Goal: Task Accomplishment & Management: Manage account settings

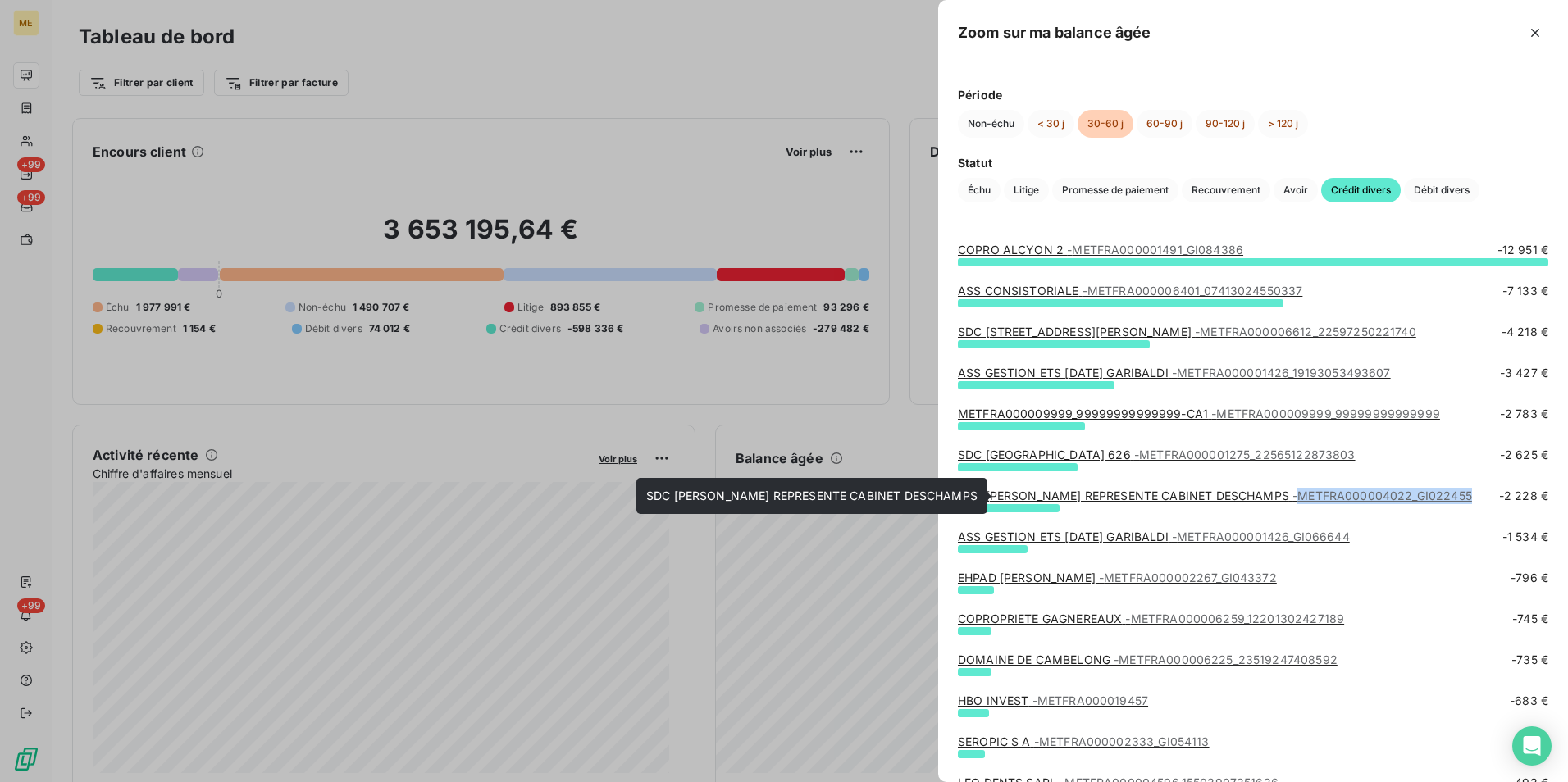
drag, startPoint x: 1450, startPoint y: 491, endPoint x: 1265, endPoint y: 504, distance: 185.5
click at [1265, 504] on div "SDC CHARMES REPRESENTE CABINET DESCHAMPS - METFRA000004022_GI022455 -2 228 €" at bounding box center [1253, 496] width 590 height 17
copy span "METFRA000004022_GI022455"
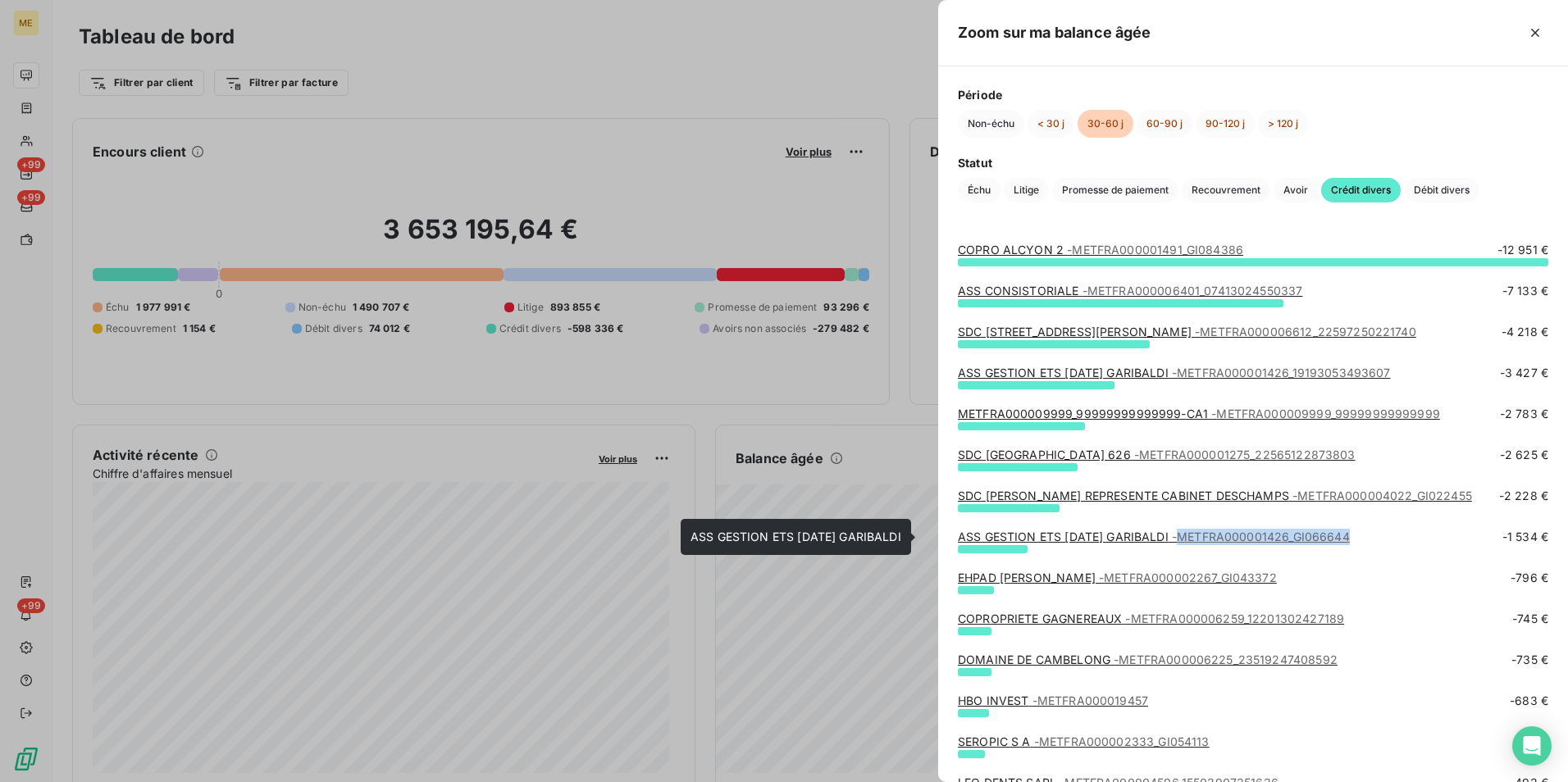
drag, startPoint x: 1438, startPoint y: 532, endPoint x: 1223, endPoint y: 537, distance: 215.1
click at [1223, 537] on div "ASS GESTION ETS [DATE] GARIBALDI - METFRA000001426_GI066644 -1 534 €" at bounding box center [1253, 537] width 590 height 17
copy span "METFRA000001426_GI066644"
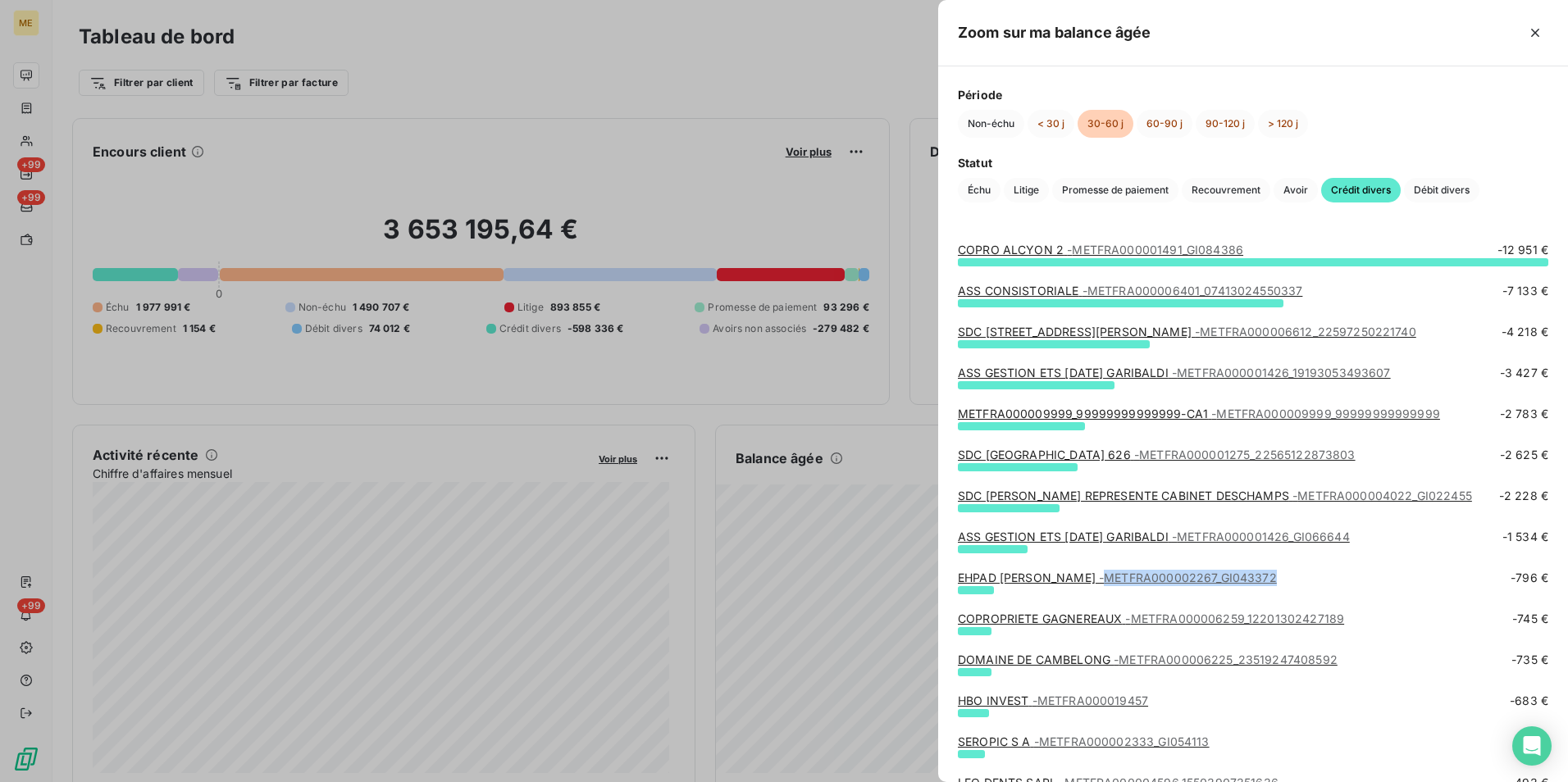
drag, startPoint x: 1318, startPoint y: 576, endPoint x: 1136, endPoint y: 581, distance: 182.1
click at [1136, 581] on div "EHPAD [PERSON_NAME] - METFRA000002267_GI043372 -796 €" at bounding box center [1253, 579] width 590 height 17
copy span "METFRA000002267_GI043372"
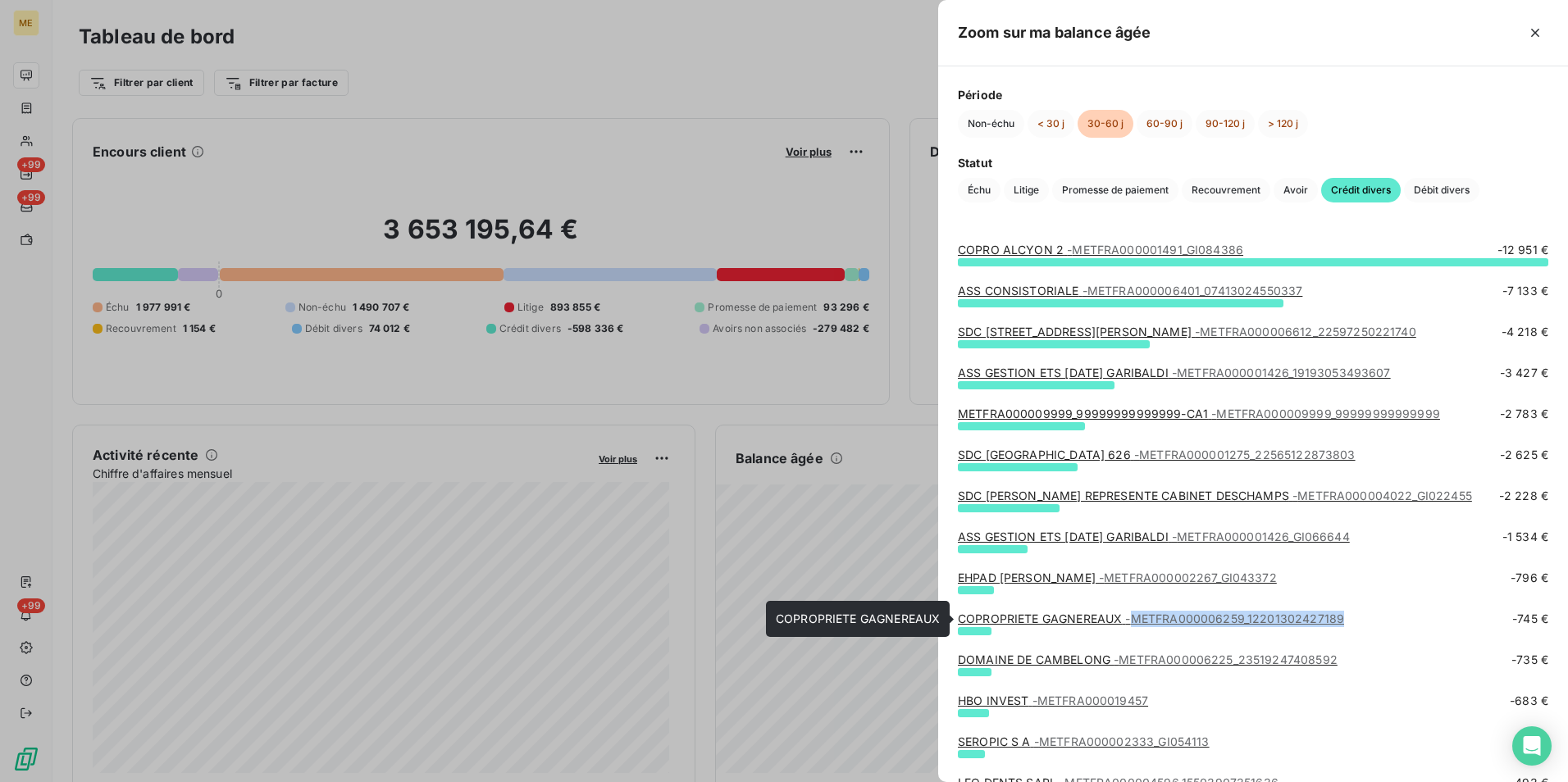
drag, startPoint x: 1380, startPoint y: 622, endPoint x: 1139, endPoint y: 616, distance: 241.1
click at [1139, 616] on div "COPROPRIETE GAGNEREAUX - METFRA000006259_12201302427189 -745 €" at bounding box center [1253, 619] width 590 height 17
copy span "METFRA000006259_12201302427189"
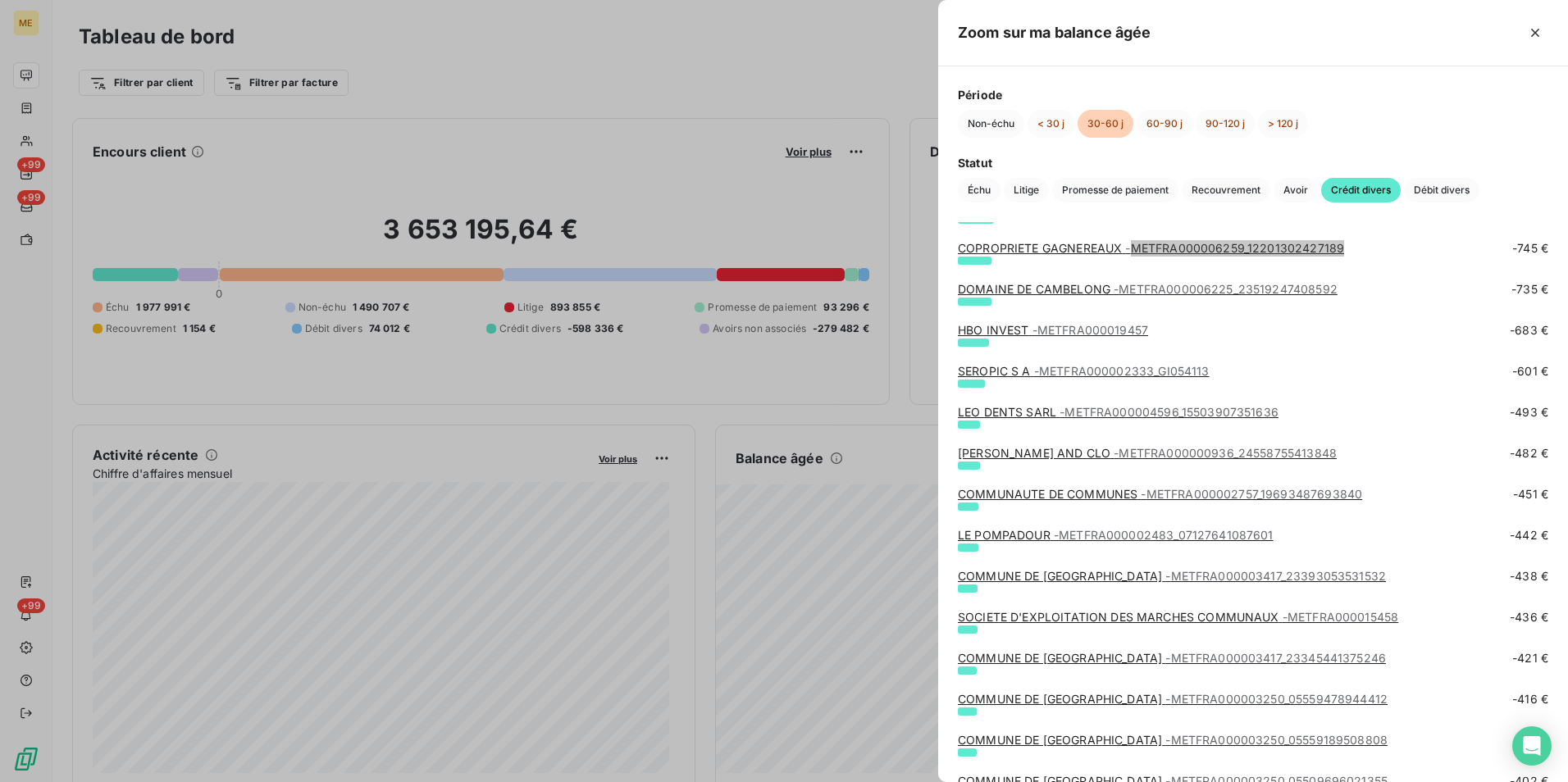
scroll to position [410, 0]
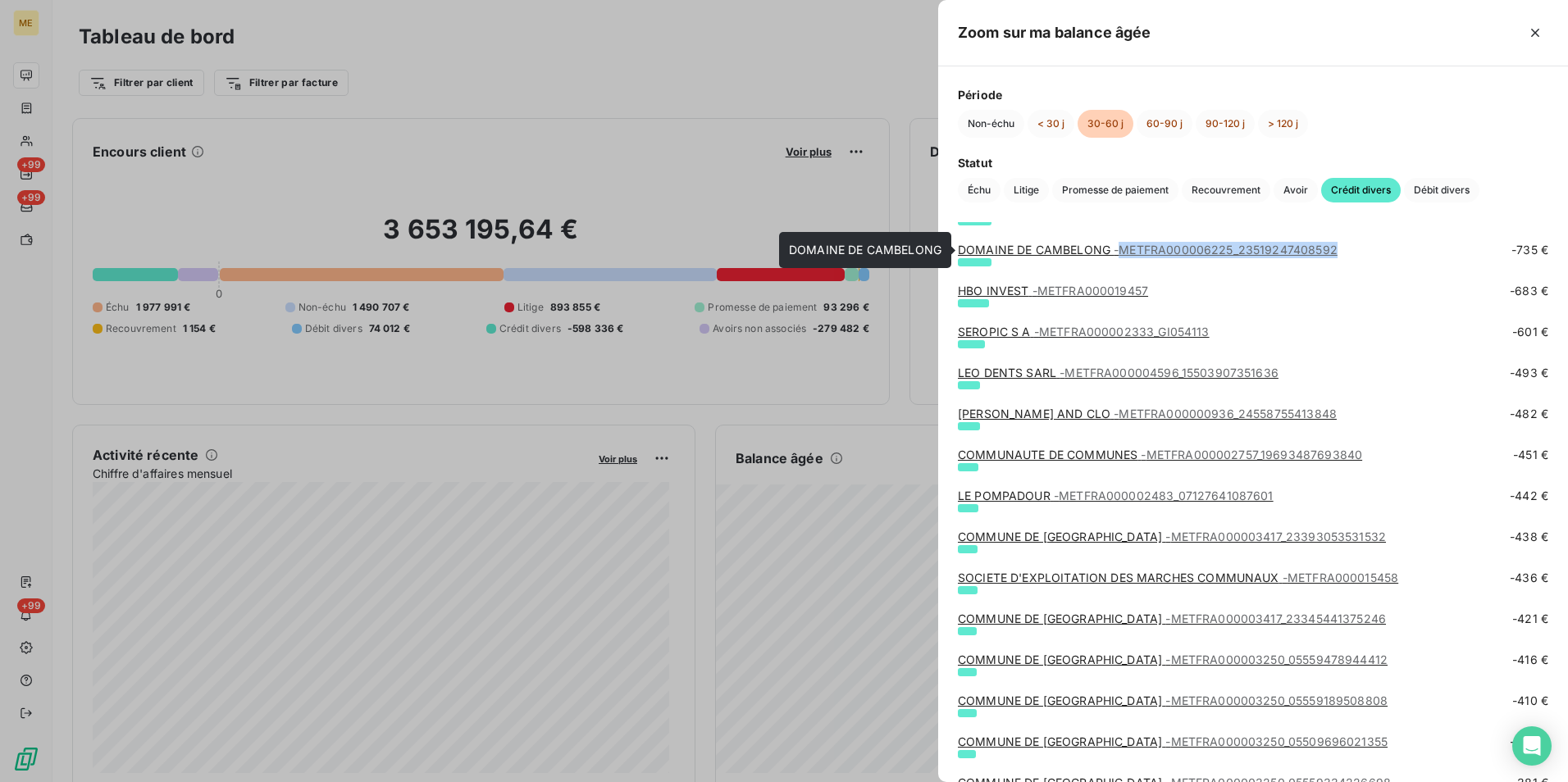
drag, startPoint x: 1363, startPoint y: 246, endPoint x: 1126, endPoint y: 252, distance: 237.1
click at [1126, 252] on div "DOMAINE DE CAMBELONG - METFRA000006225_23519247408592 -735 €" at bounding box center [1253, 250] width 590 height 17
copy span "METFRA000006225_23519247408592"
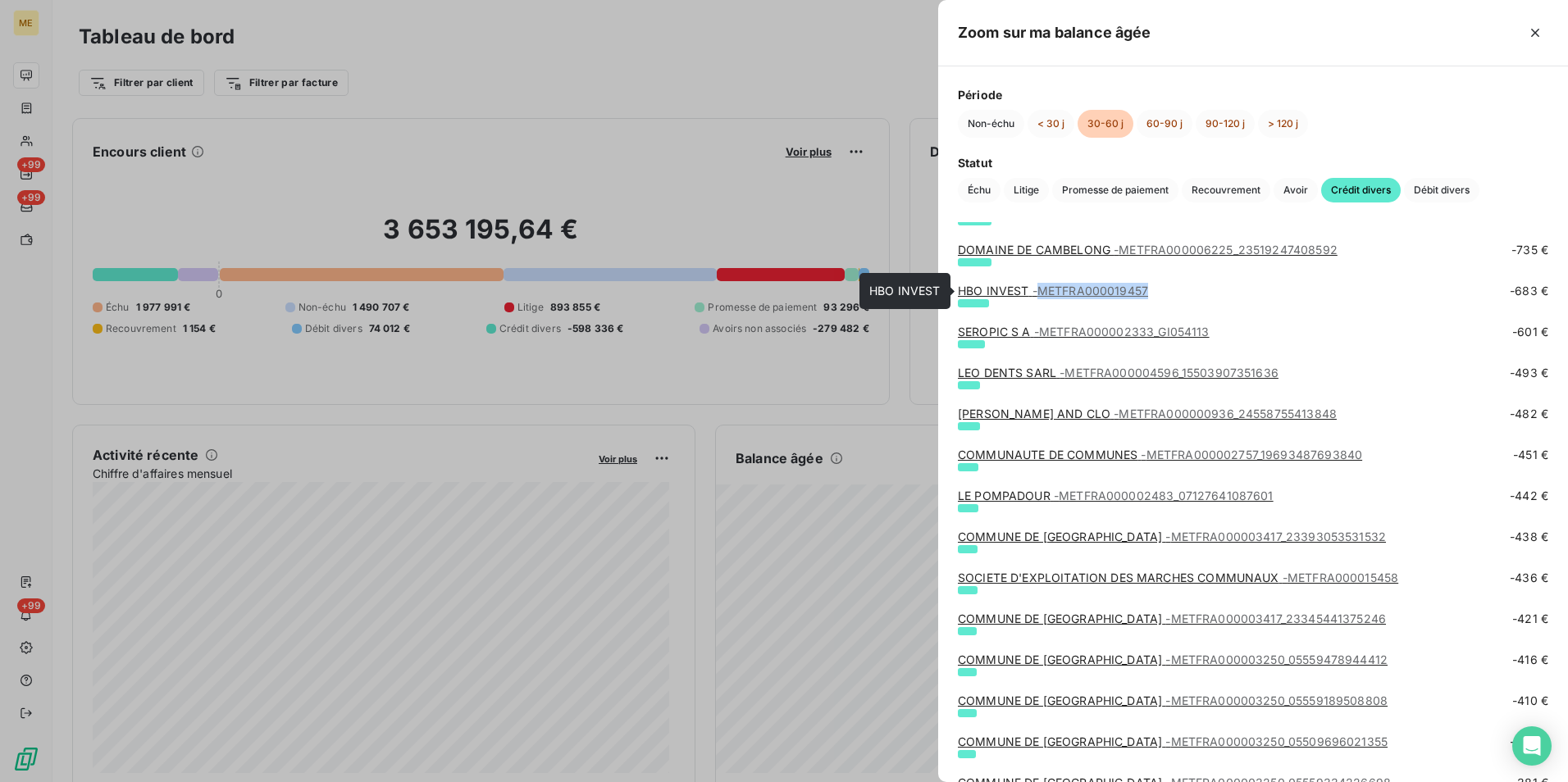
drag, startPoint x: 1197, startPoint y: 297, endPoint x: 1043, endPoint y: 289, distance: 154.2
click at [1043, 289] on div "HBO INVEST - METFRA000019457 -683 €" at bounding box center [1253, 292] width 590 height 17
copy span "METFRA000019457"
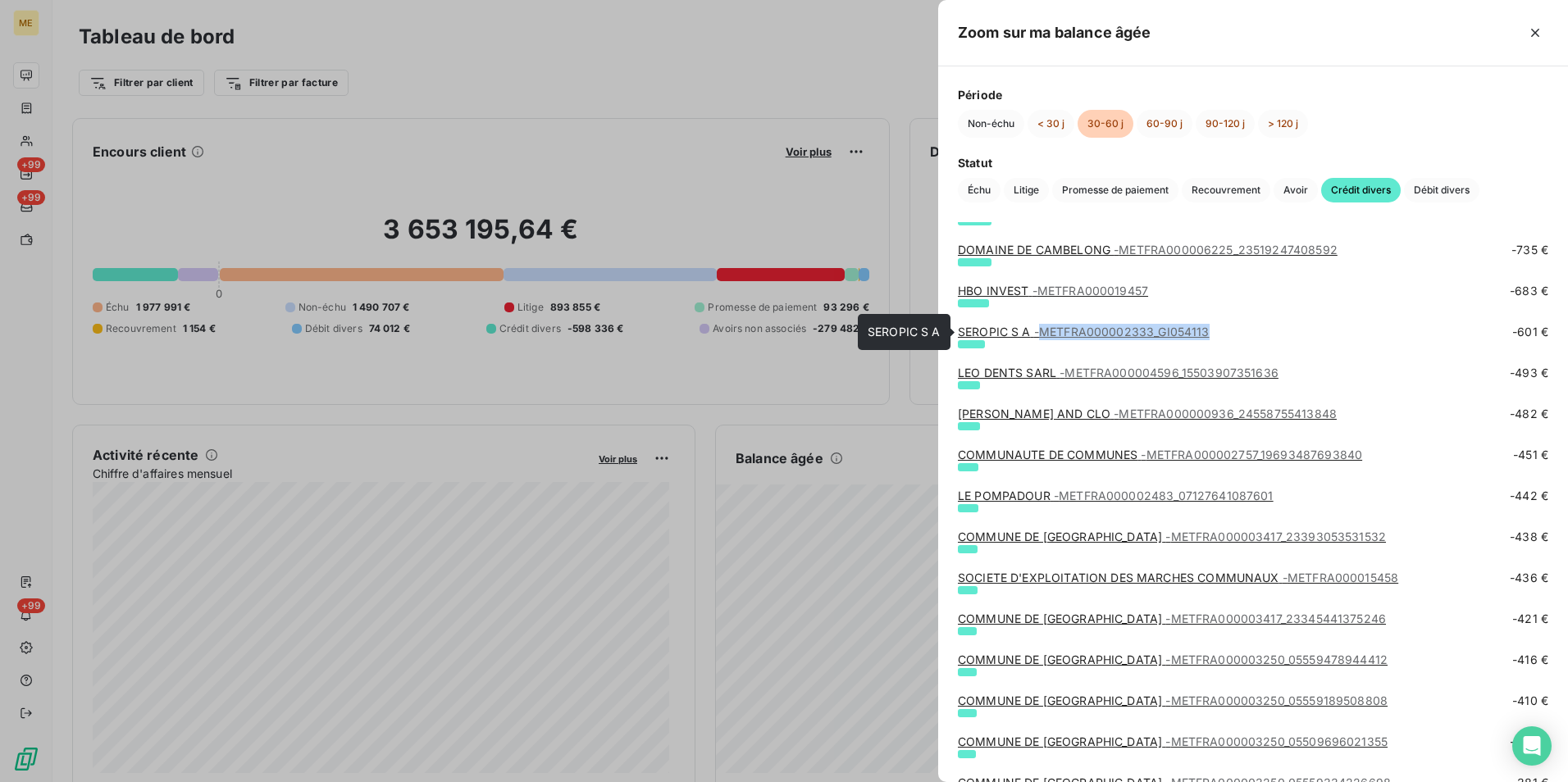
drag, startPoint x: 1224, startPoint y: 338, endPoint x: 1045, endPoint y: 337, distance: 179.0
click at [1045, 337] on div "SEROPIC S A - METFRA000002333_GI054113 -601 €" at bounding box center [1253, 332] width 590 height 17
copy span "METFRA000002333_GI054113"
click at [1278, 122] on button "> 120 j" at bounding box center [1283, 123] width 50 height 28
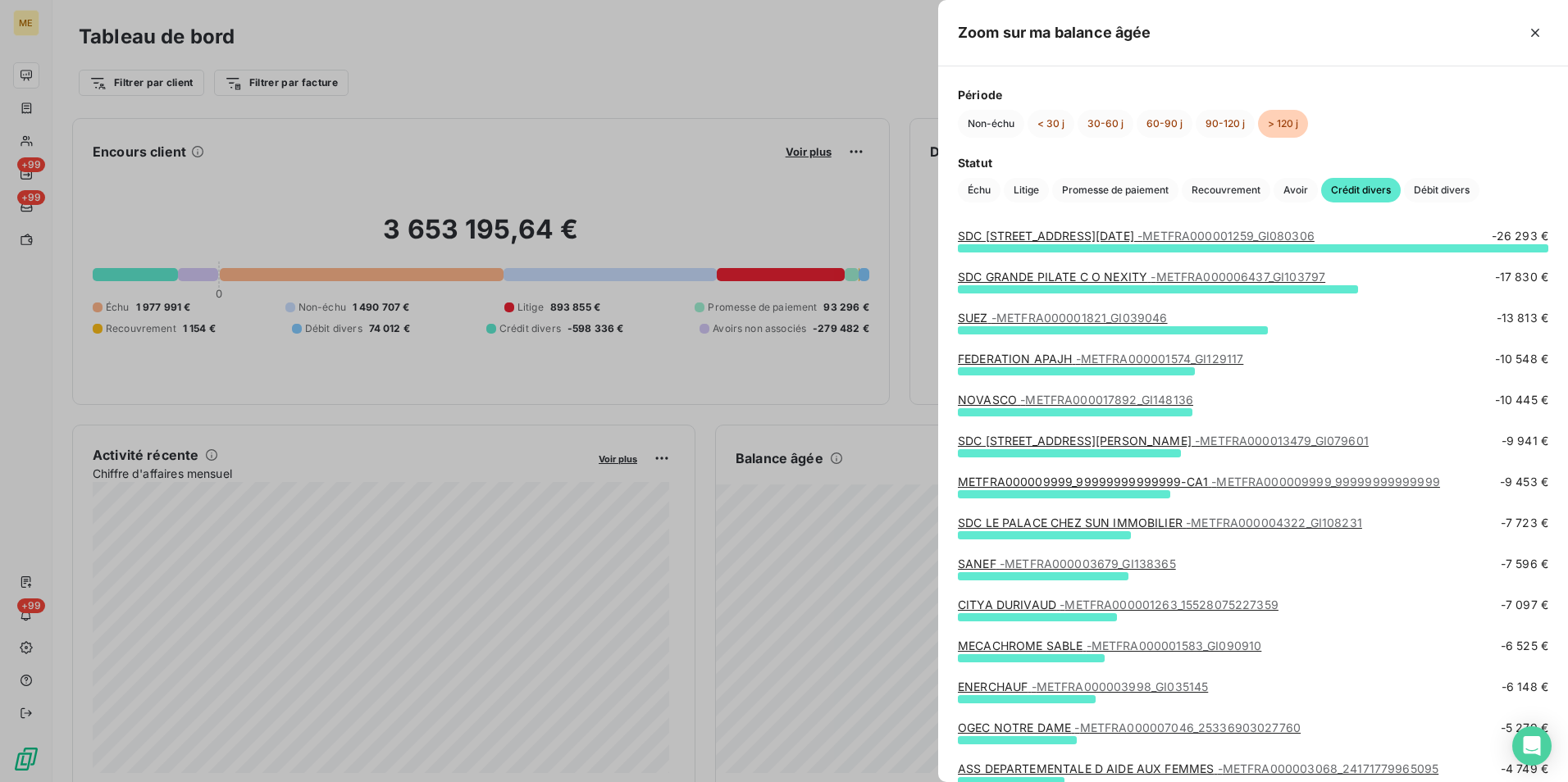
scroll to position [0, 0]
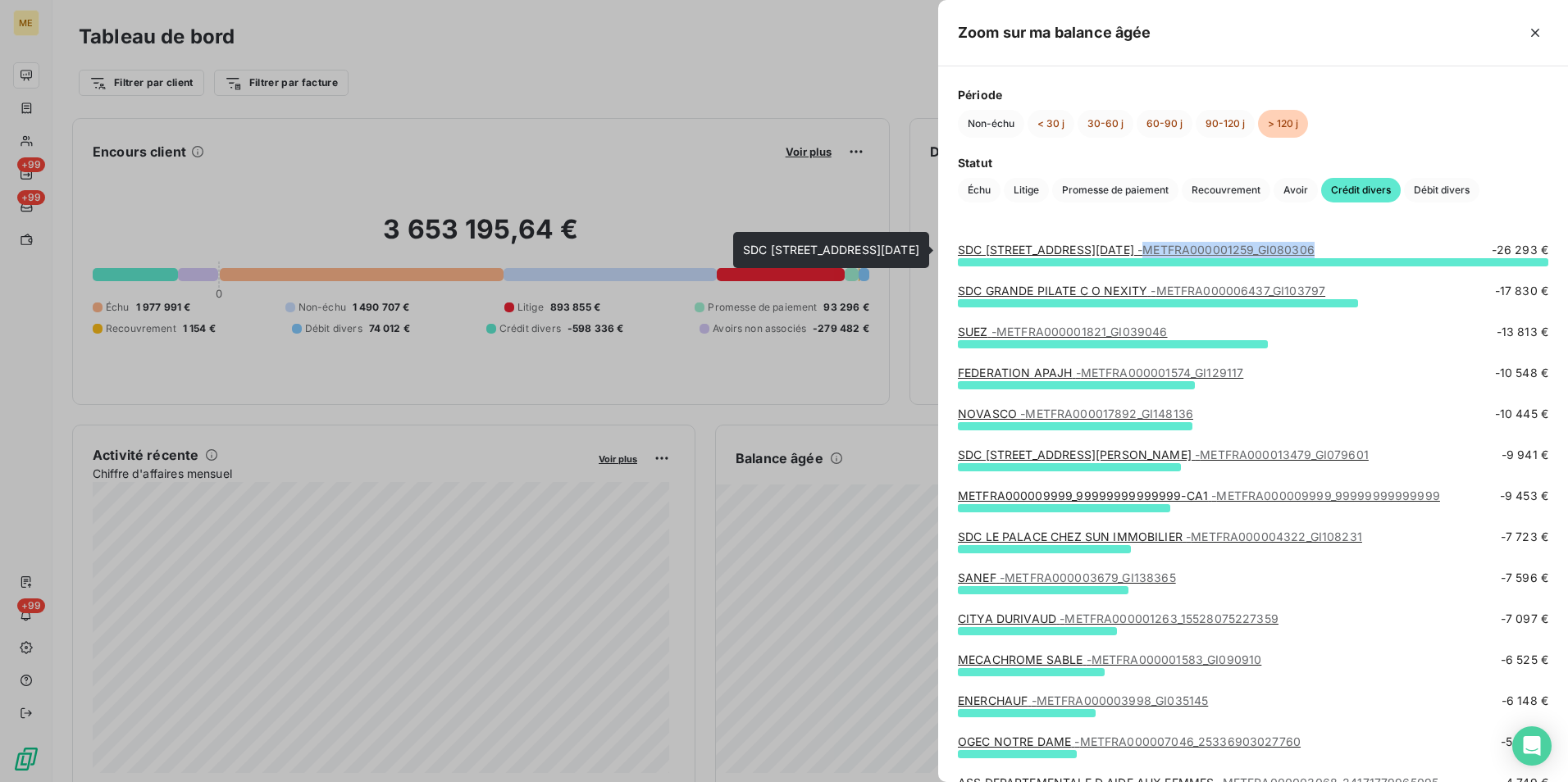
drag, startPoint x: 1352, startPoint y: 246, endPoint x: 1166, endPoint y: 250, distance: 186.0
click at [1166, 250] on div "SDC 60 70 RUE DE L ASSOMPTION - METFRA000001259_GI080306 -26 293 €" at bounding box center [1253, 250] width 590 height 17
copy span "METFRA000001259_GI080306"
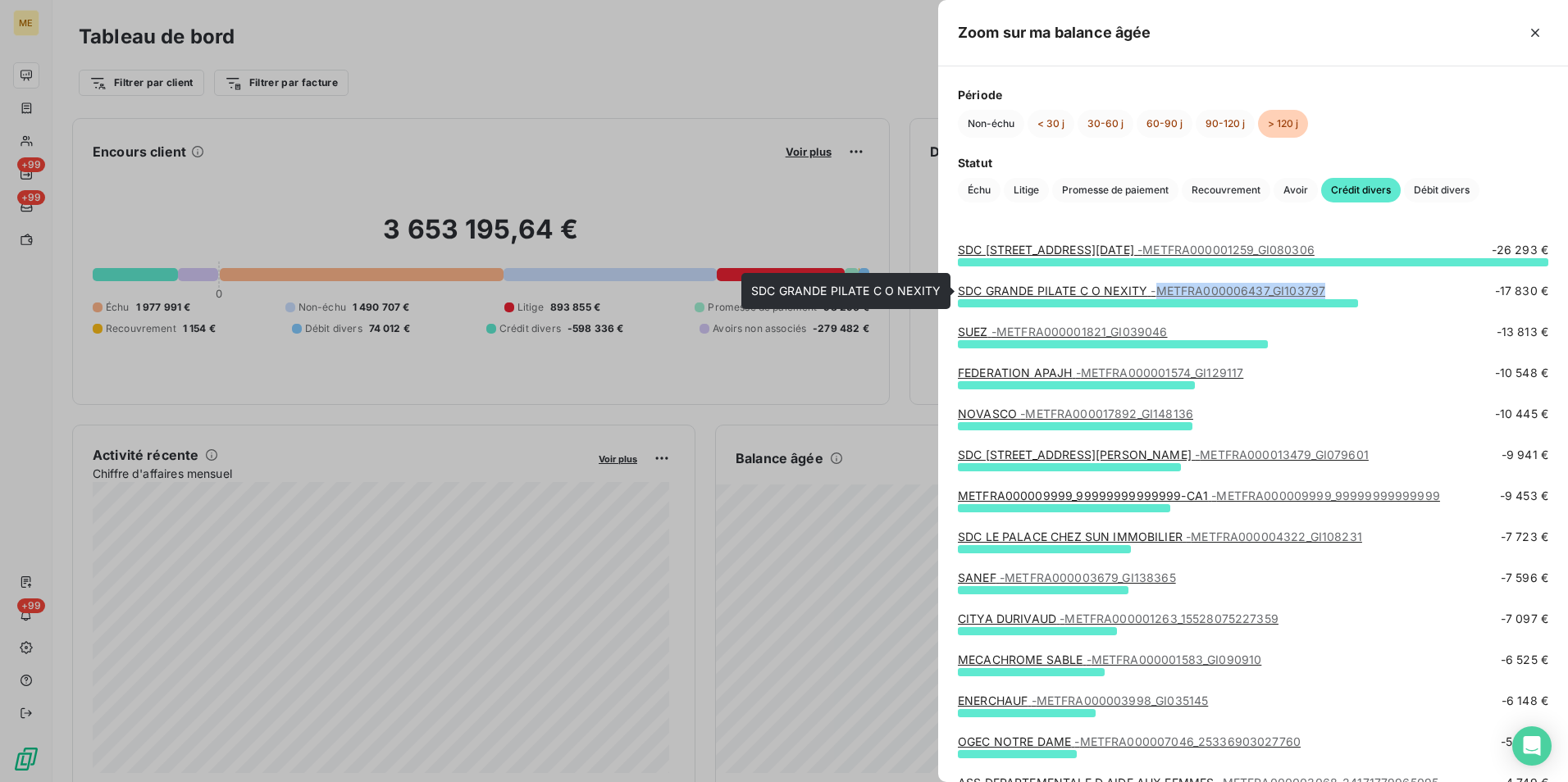
drag, startPoint x: 1342, startPoint y: 294, endPoint x: 1162, endPoint y: 290, distance: 180.0
click at [1162, 290] on div "SDC GRANDE PILATE C O NEXITY - METFRA000006437_GI103797 -17 830 €" at bounding box center [1253, 292] width 590 height 17
copy span "METFRA000006437_GI103797"
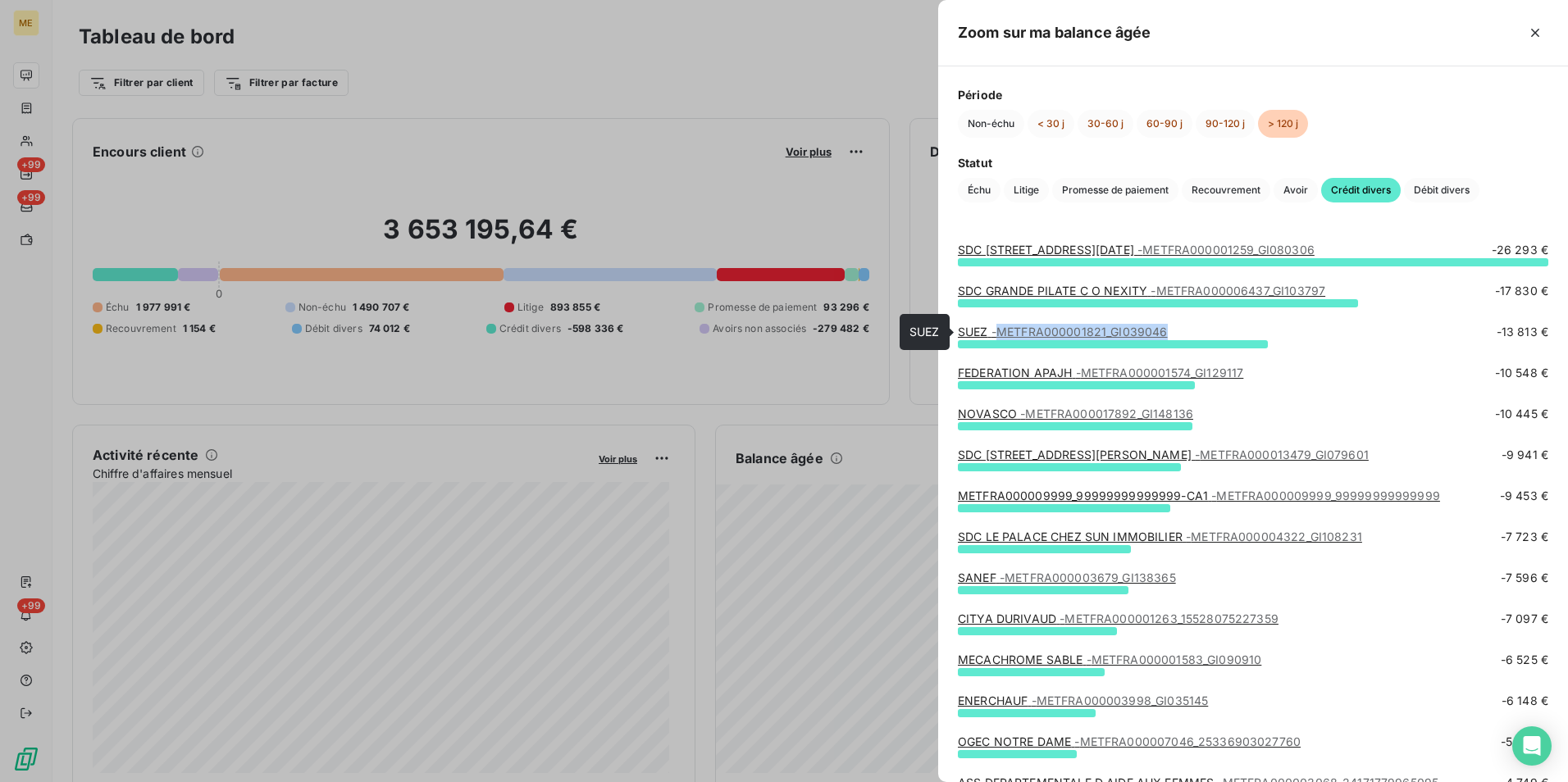
drag, startPoint x: 1197, startPoint y: 335, endPoint x: 1001, endPoint y: 337, distance: 196.0
click at [1001, 337] on div "SUEZ - METFRA000001821_GI039046 -13 813 €" at bounding box center [1253, 332] width 590 height 17
copy span "METFRA000001821_GI039046"
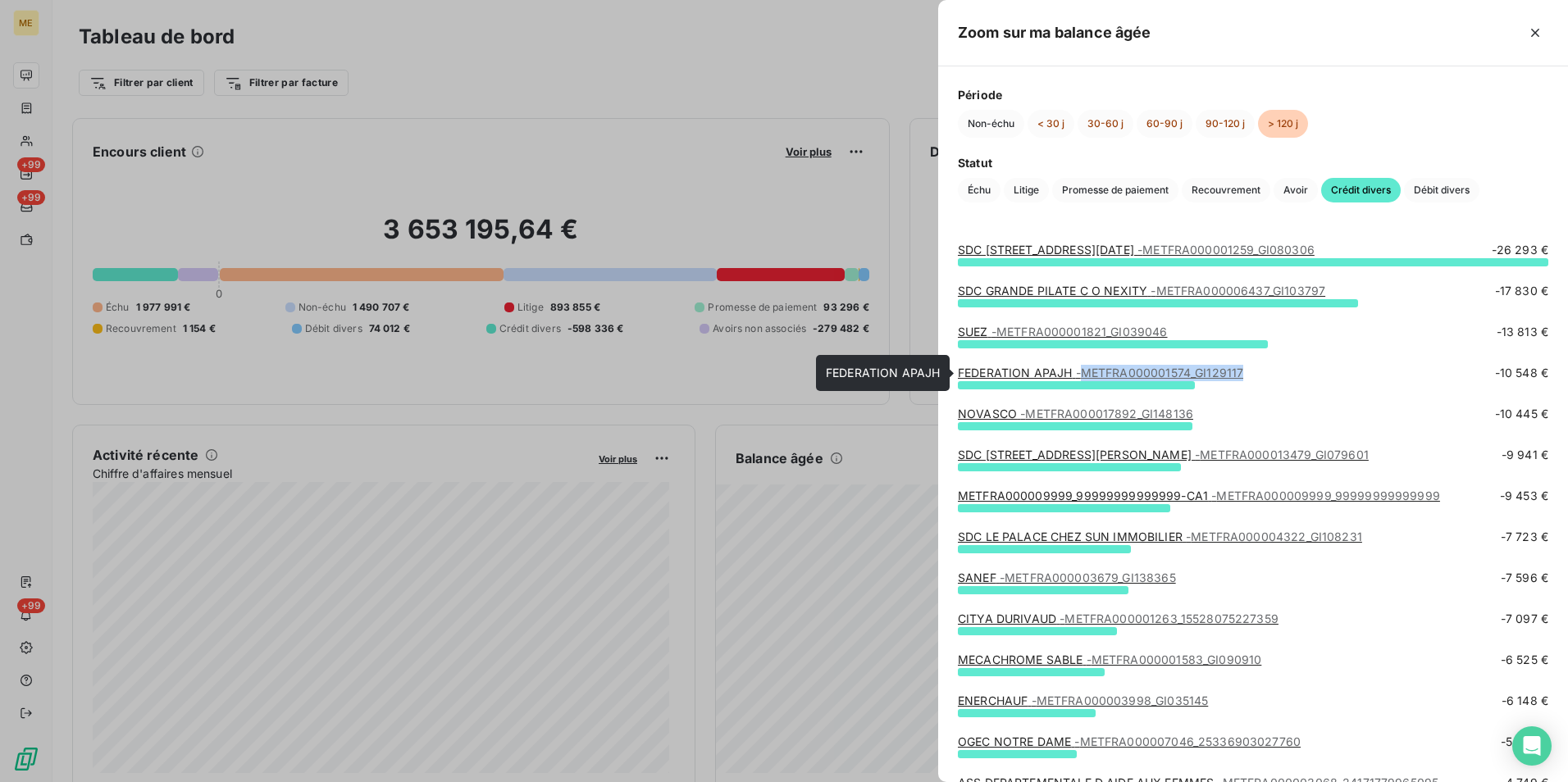
drag, startPoint x: 1272, startPoint y: 370, endPoint x: 1088, endPoint y: 372, distance: 184.0
click at [1088, 372] on div "FEDERATION APAJH - METFRA000001574_GI129117 -10 548 €" at bounding box center [1253, 374] width 590 height 17
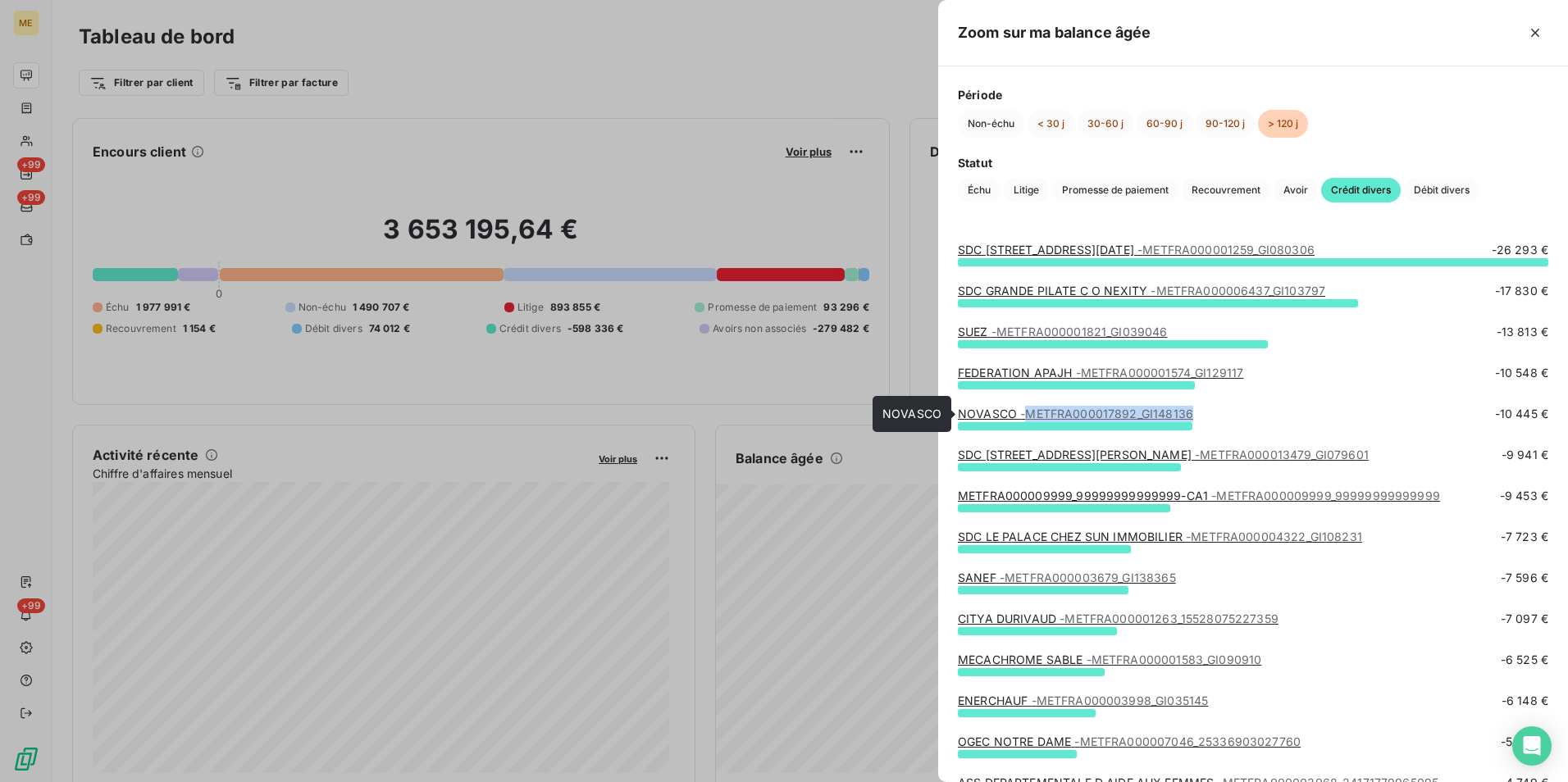
drag, startPoint x: 1201, startPoint y: 413, endPoint x: 1031, endPoint y: 416, distance: 170.0
click at [1031, 416] on div "NOVASCO - METFRA000017892_GI148136 -10 445 €" at bounding box center [1253, 414] width 590 height 17
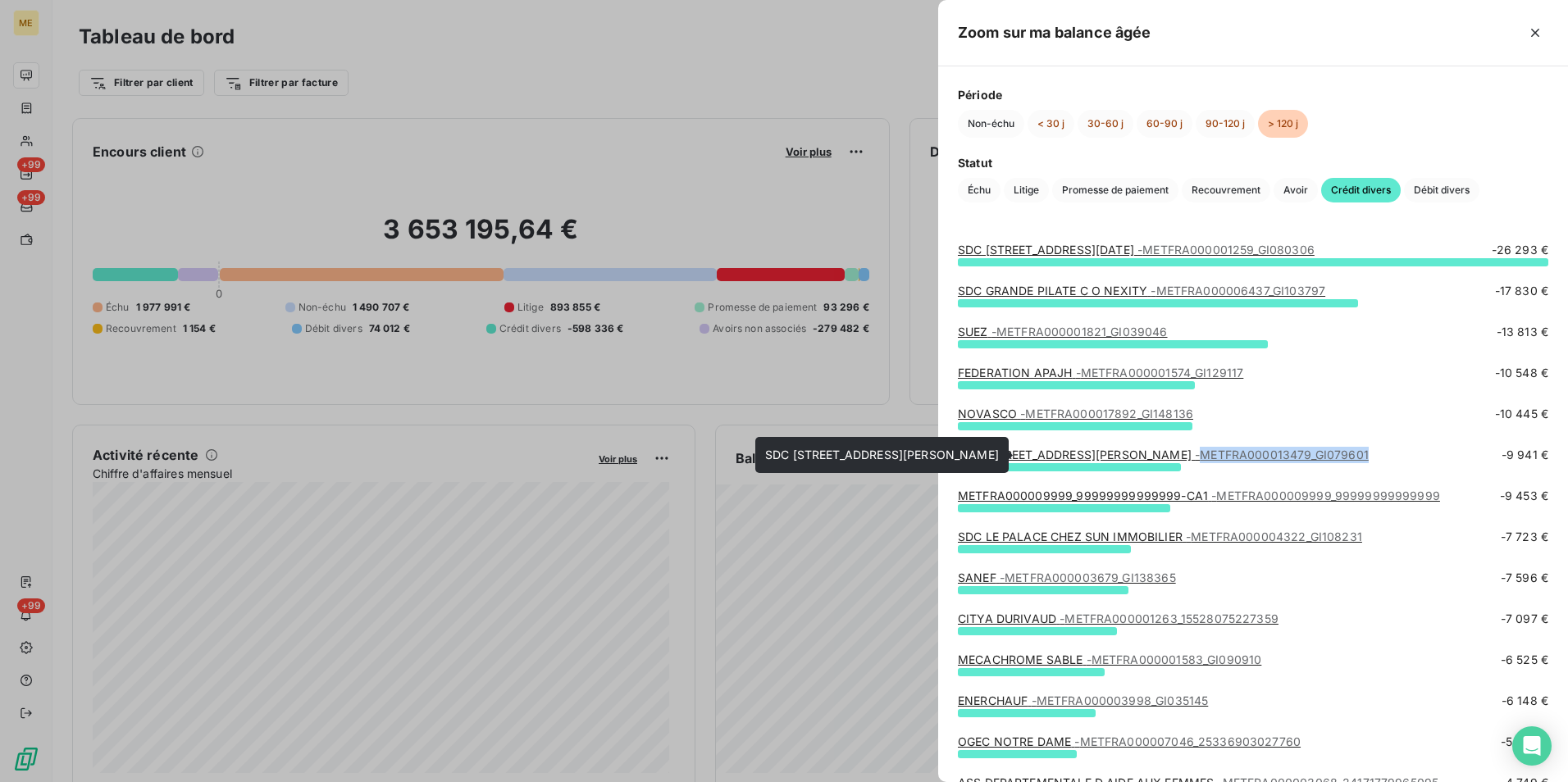
drag, startPoint x: 1327, startPoint y: 455, endPoint x: 1147, endPoint y: 454, distance: 180.0
click at [1147, 454] on div "SDC 8 RUE GUSTAVE LE BON 3 - METFRA000013479_GI079601 -9 941 €" at bounding box center [1253, 455] width 590 height 17
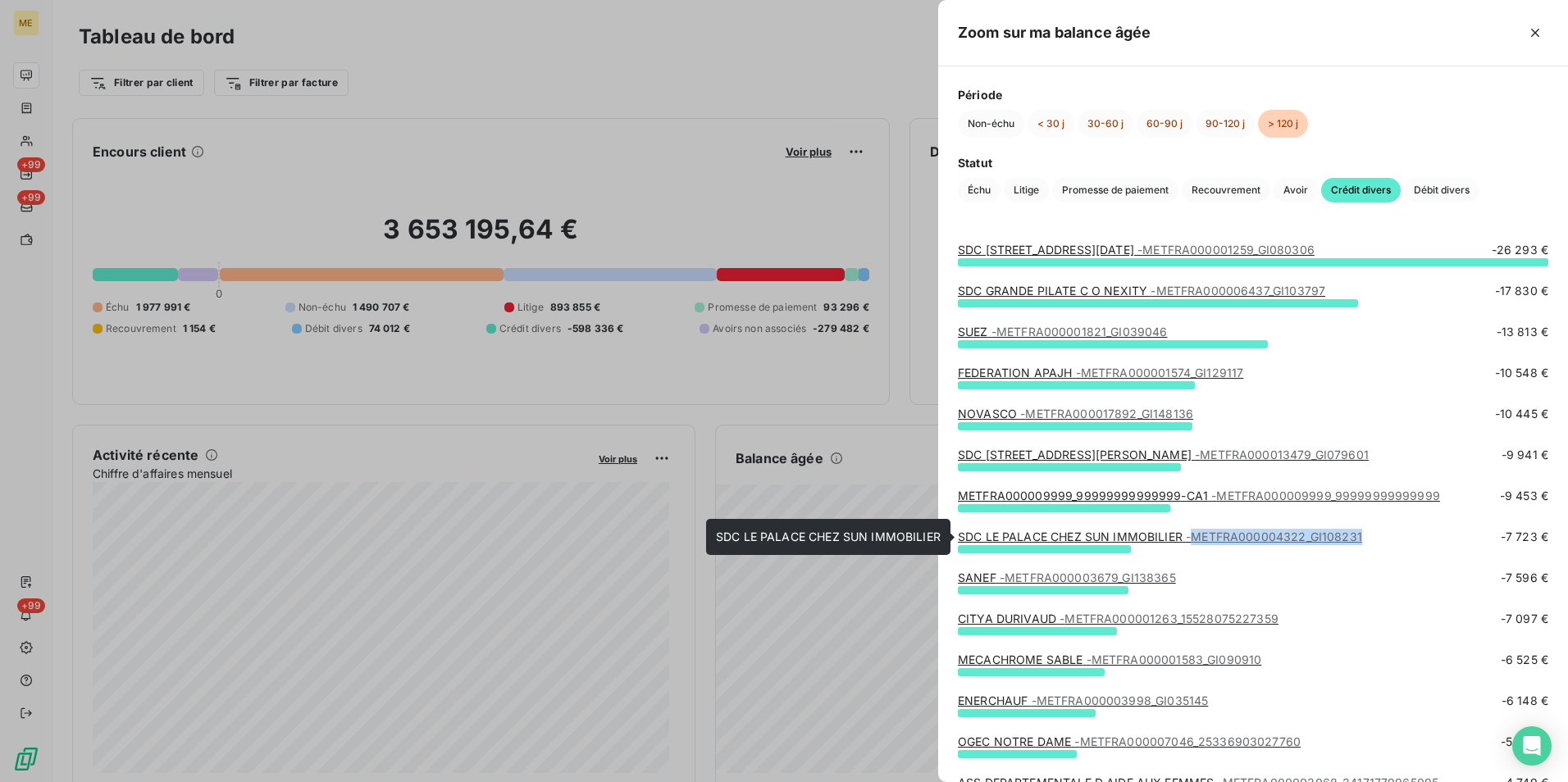
drag, startPoint x: 1375, startPoint y: 533, endPoint x: 1194, endPoint y: 545, distance: 181.4
click at [1194, 545] on div "SDC LE PALACE CHEZ SUN IMMOBILIER - METFRA000004322_GI108231 -7 723 €" at bounding box center [1253, 537] width 590 height 17
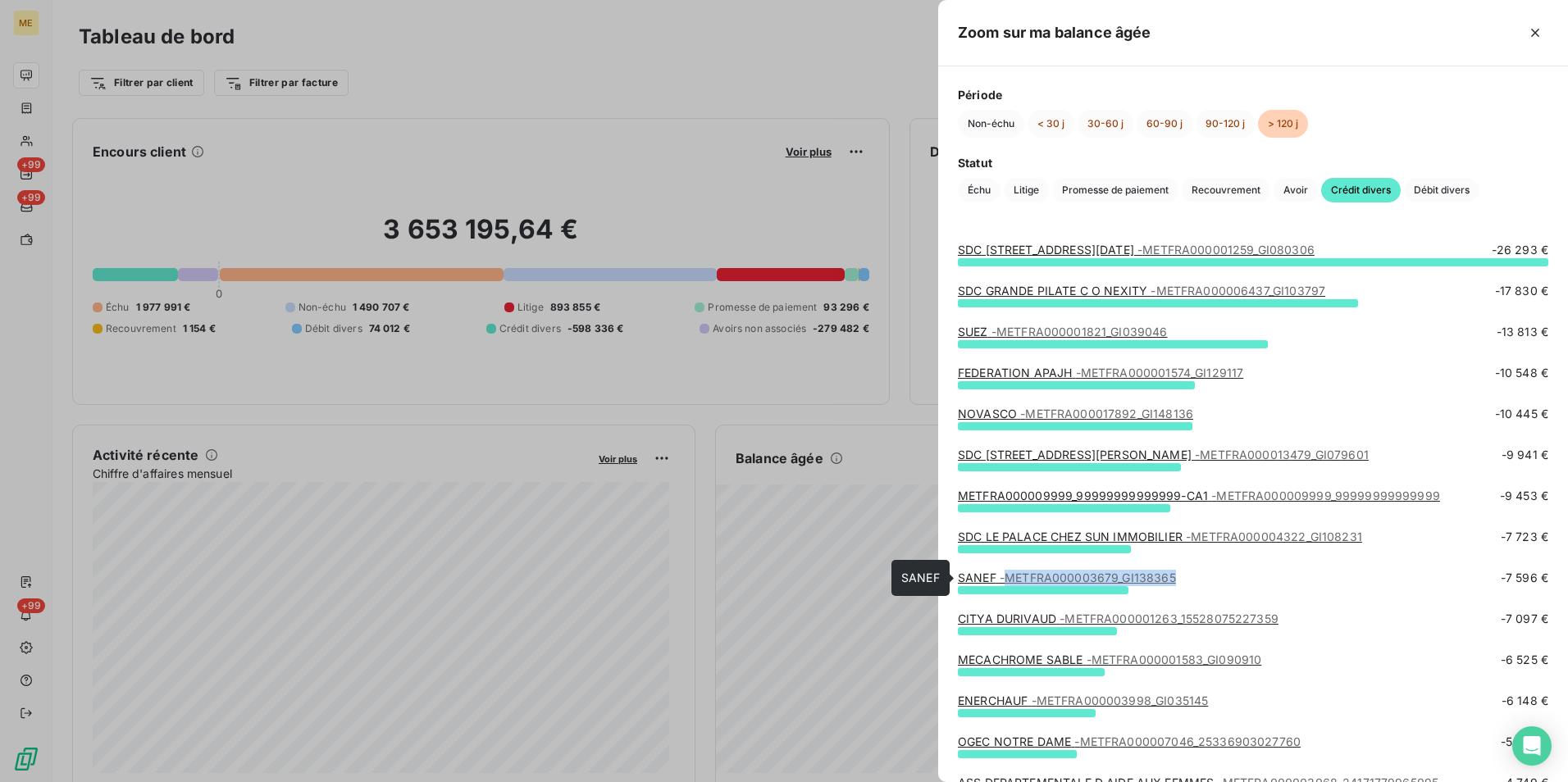
drag, startPoint x: 1185, startPoint y: 575, endPoint x: 1009, endPoint y: 577, distance: 176.0
click at [1009, 577] on div "SANEF - METFRA000003679_GI138365 -7 596 €" at bounding box center [1253, 579] width 590 height 17
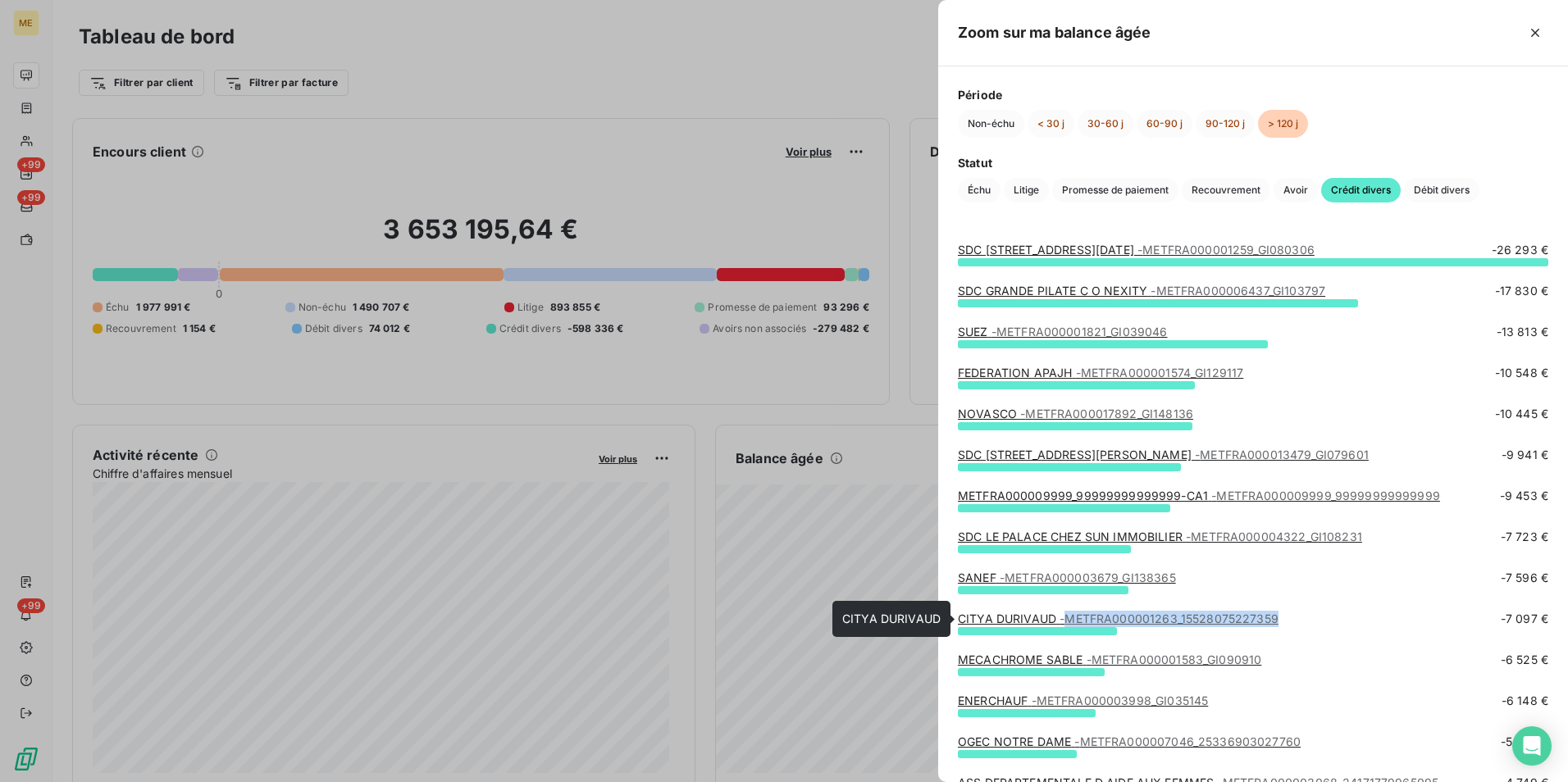
drag, startPoint x: 1309, startPoint y: 615, endPoint x: 1072, endPoint y: 616, distance: 237.0
click at [1072, 616] on div "CITYA DURIVAUD - METFRA000001263_15528075227359 -7 097 €" at bounding box center [1253, 619] width 590 height 17
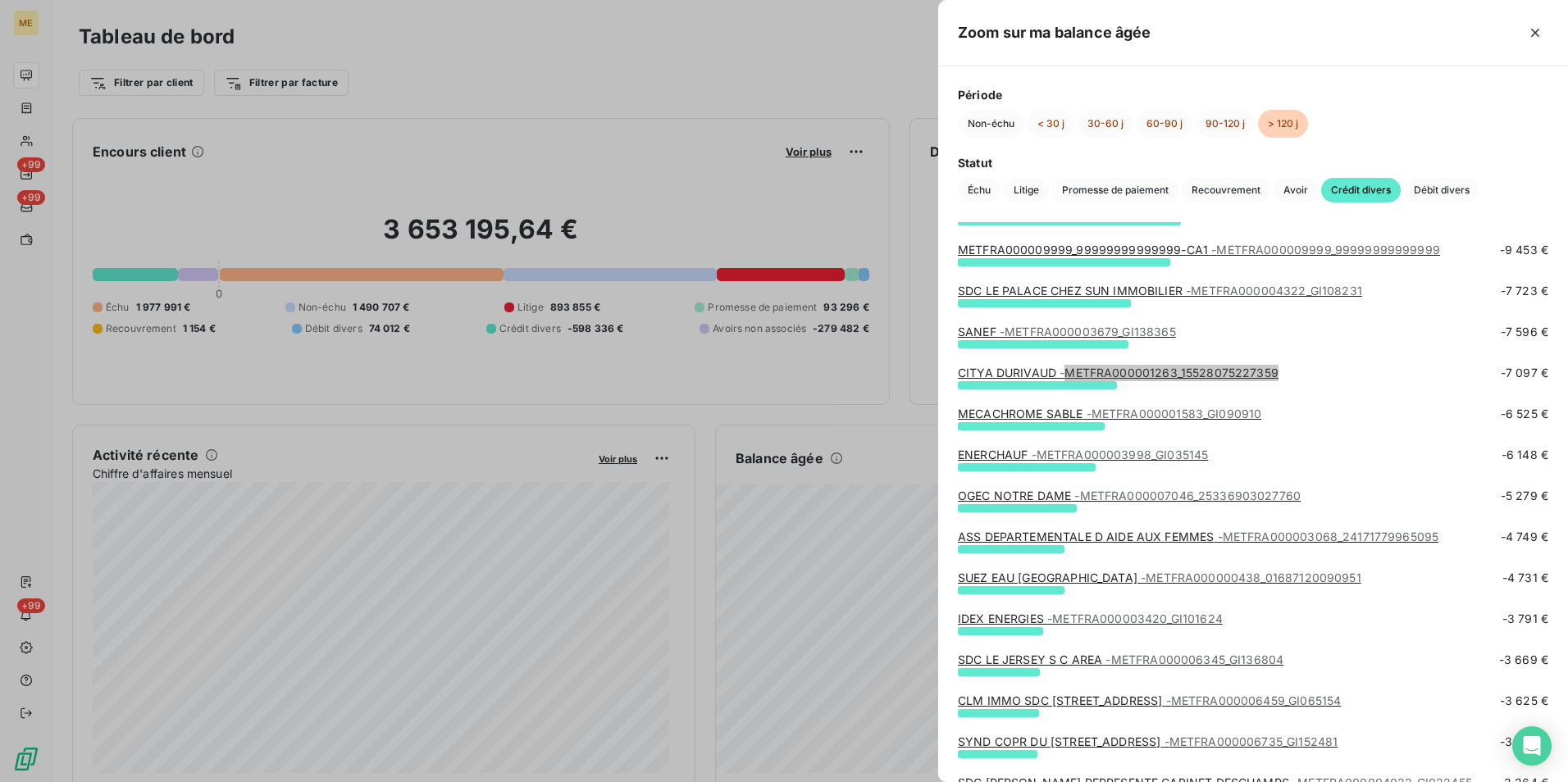
scroll to position [164, 0]
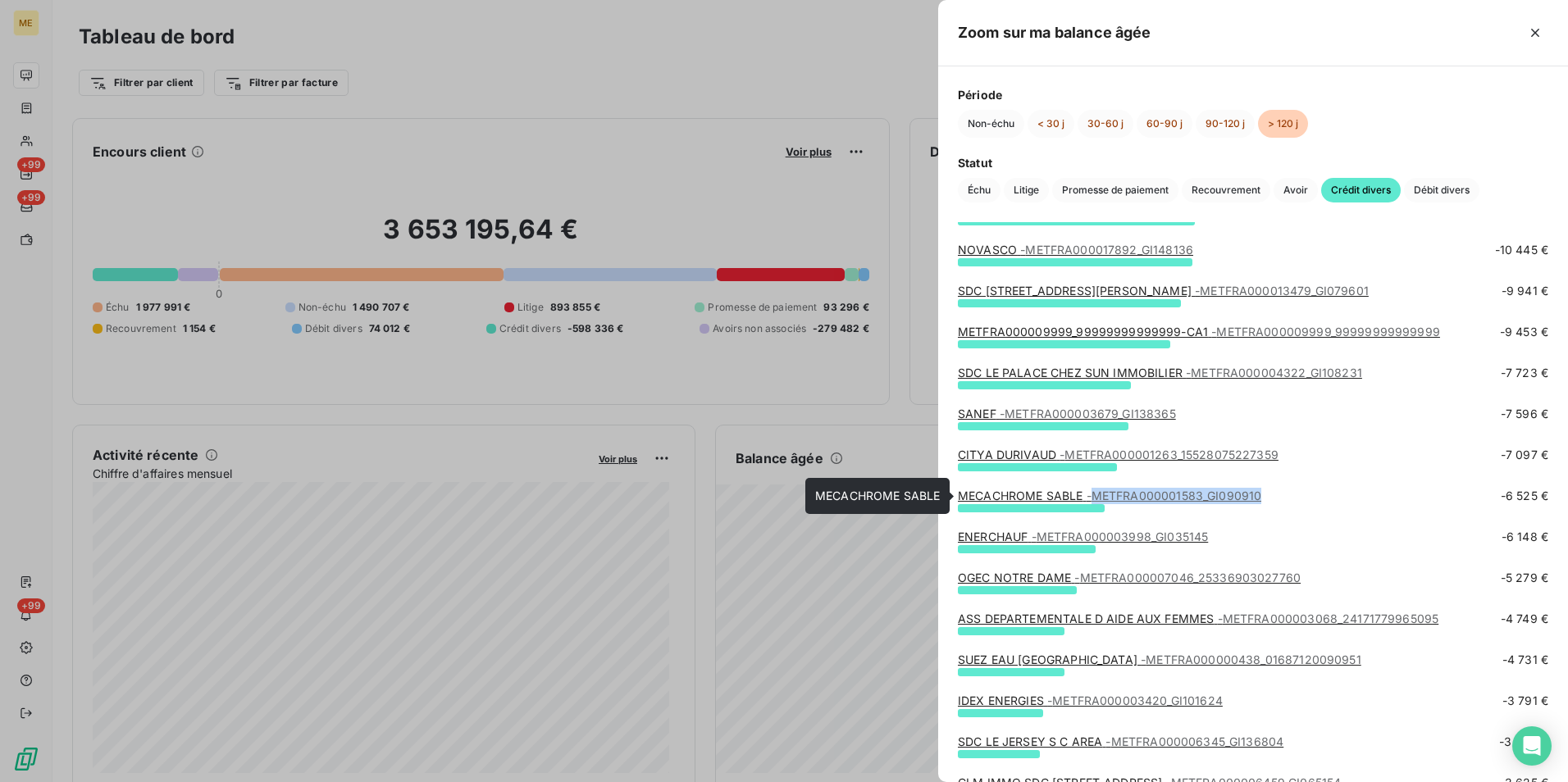
drag, startPoint x: 1266, startPoint y: 495, endPoint x: 1097, endPoint y: 501, distance: 169.1
click at [1097, 501] on div "MECACHROME SABLE - METFRA000001583_GI090910 -6 525 €" at bounding box center [1253, 496] width 590 height 17
drag, startPoint x: 122, startPoint y: 276, endPoint x: 134, endPoint y: 241, distance: 37.0
click at [122, 274] on div at bounding box center [784, 391] width 1568 height 782
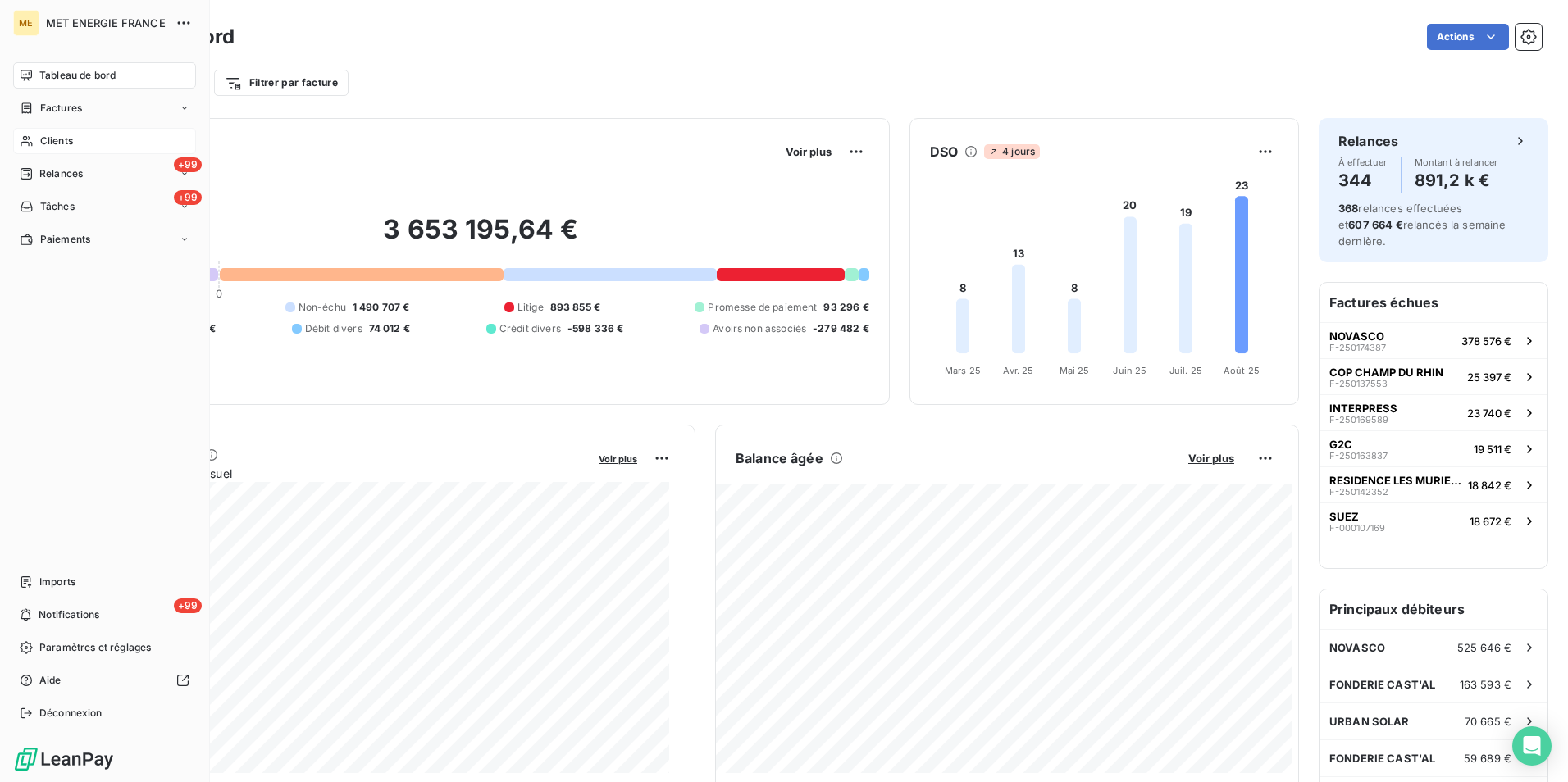
click at [41, 143] on span "Clients" at bounding box center [57, 141] width 33 height 15
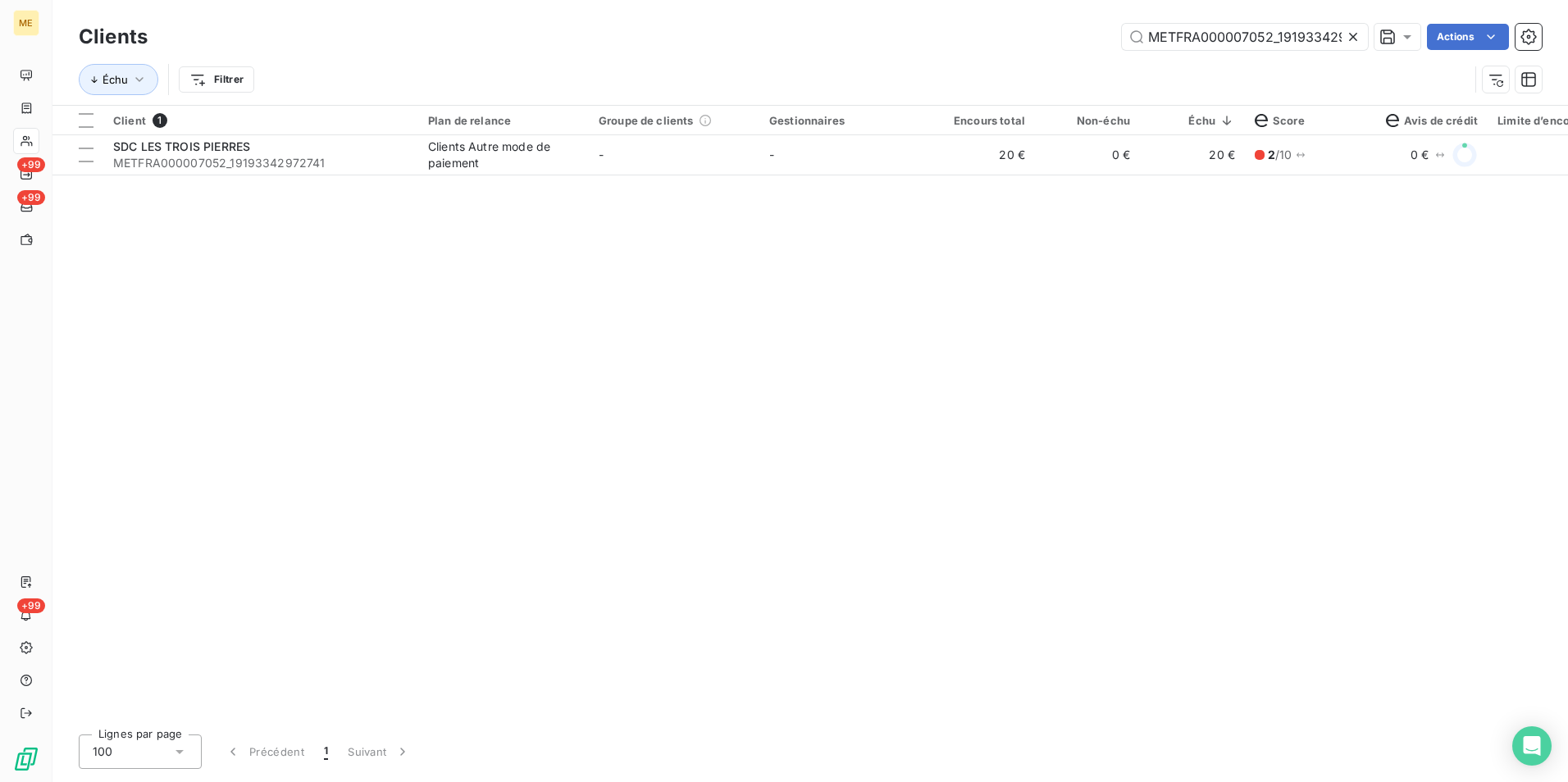
click at [688, 339] on div "Client 1 Plan de relance Groupe de clients Gestionnaires Encours total Non-échu…" at bounding box center [809, 414] width 1515 height 616
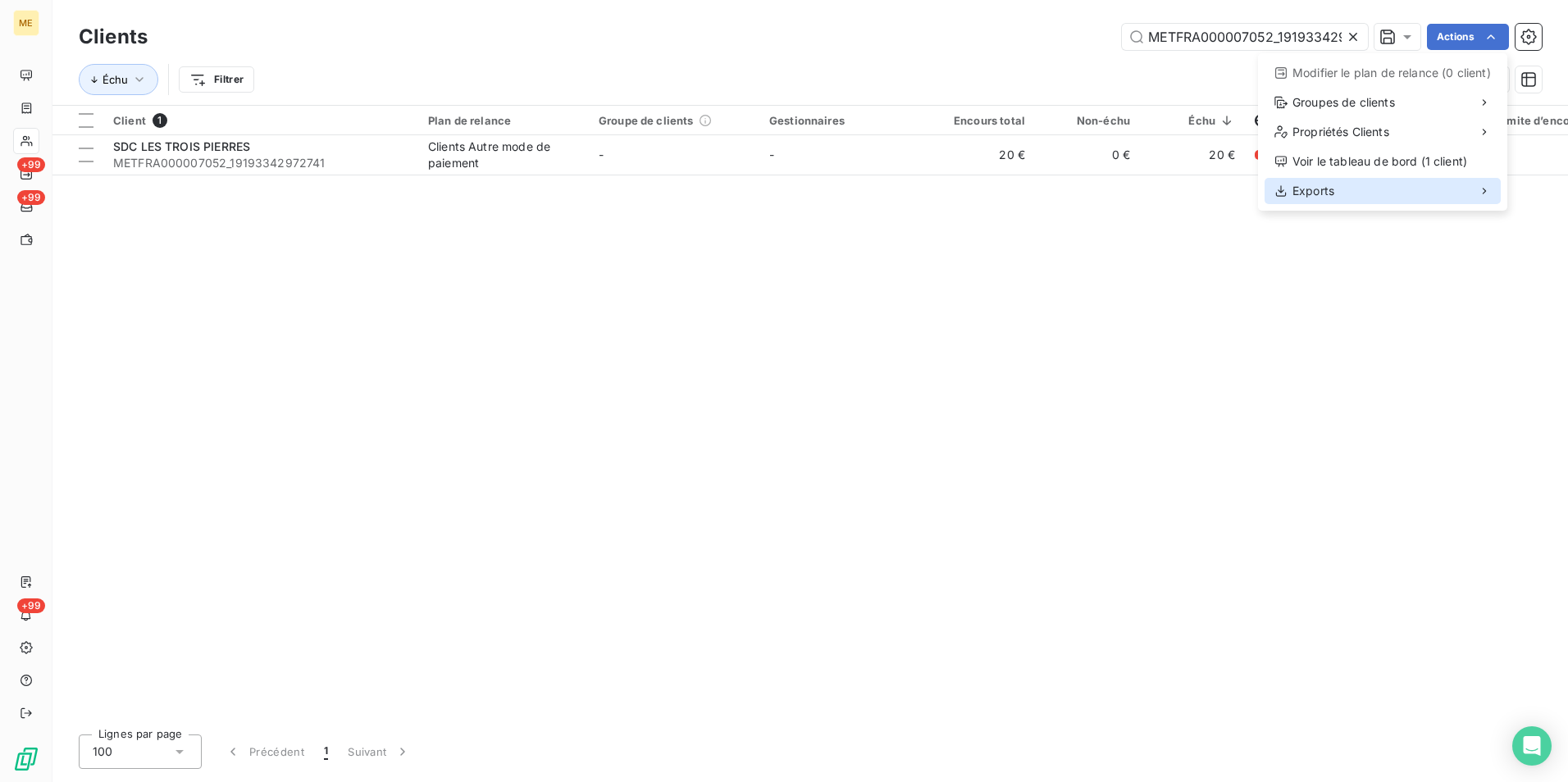
click at [1417, 196] on div "Exports" at bounding box center [1382, 190] width 236 height 27
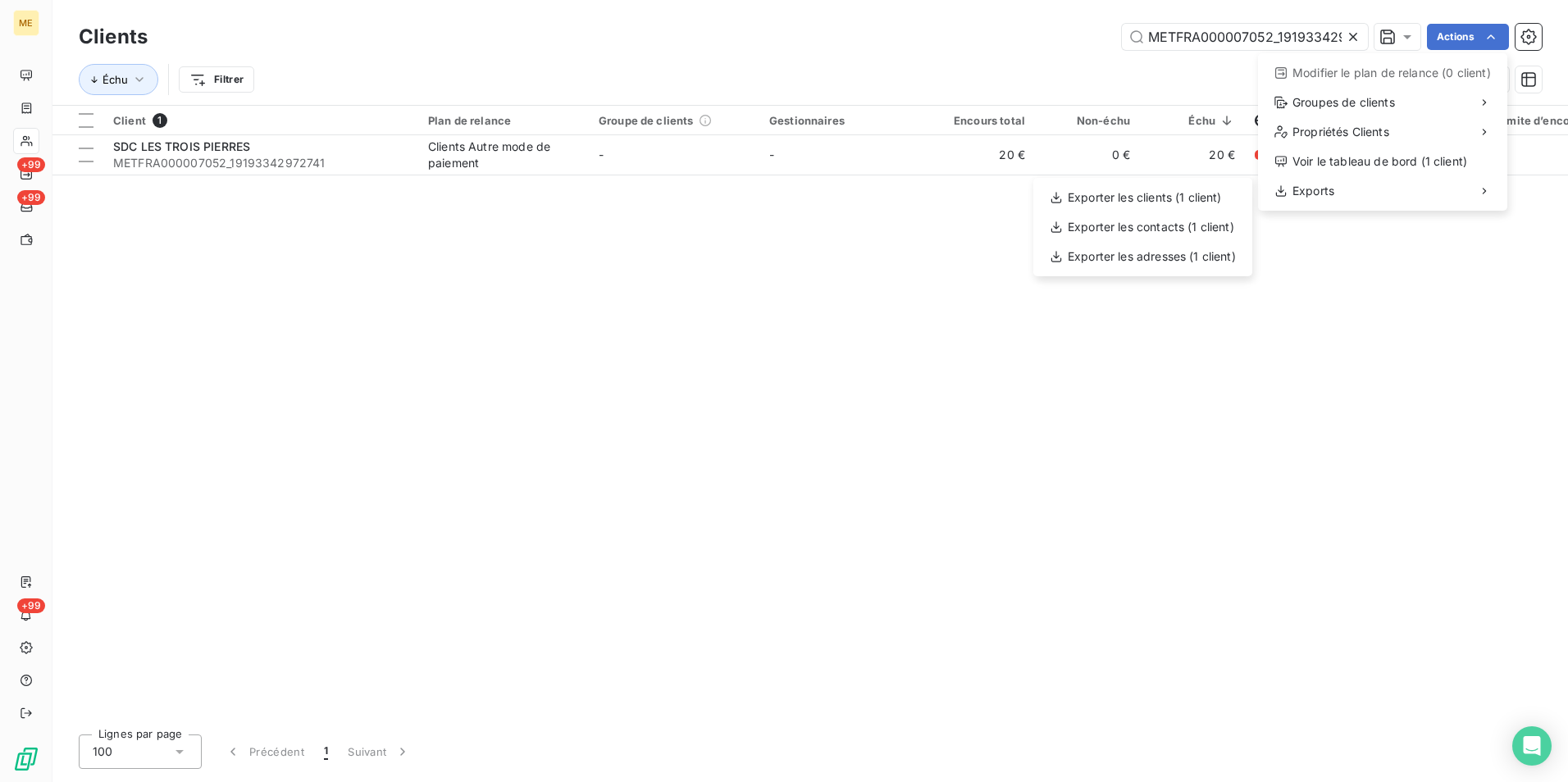
click at [810, 252] on html "ME +99 +99 +99 Clients METFRA000007052_19193342972741 Actions Modifier le plan …" at bounding box center [784, 391] width 1568 height 782
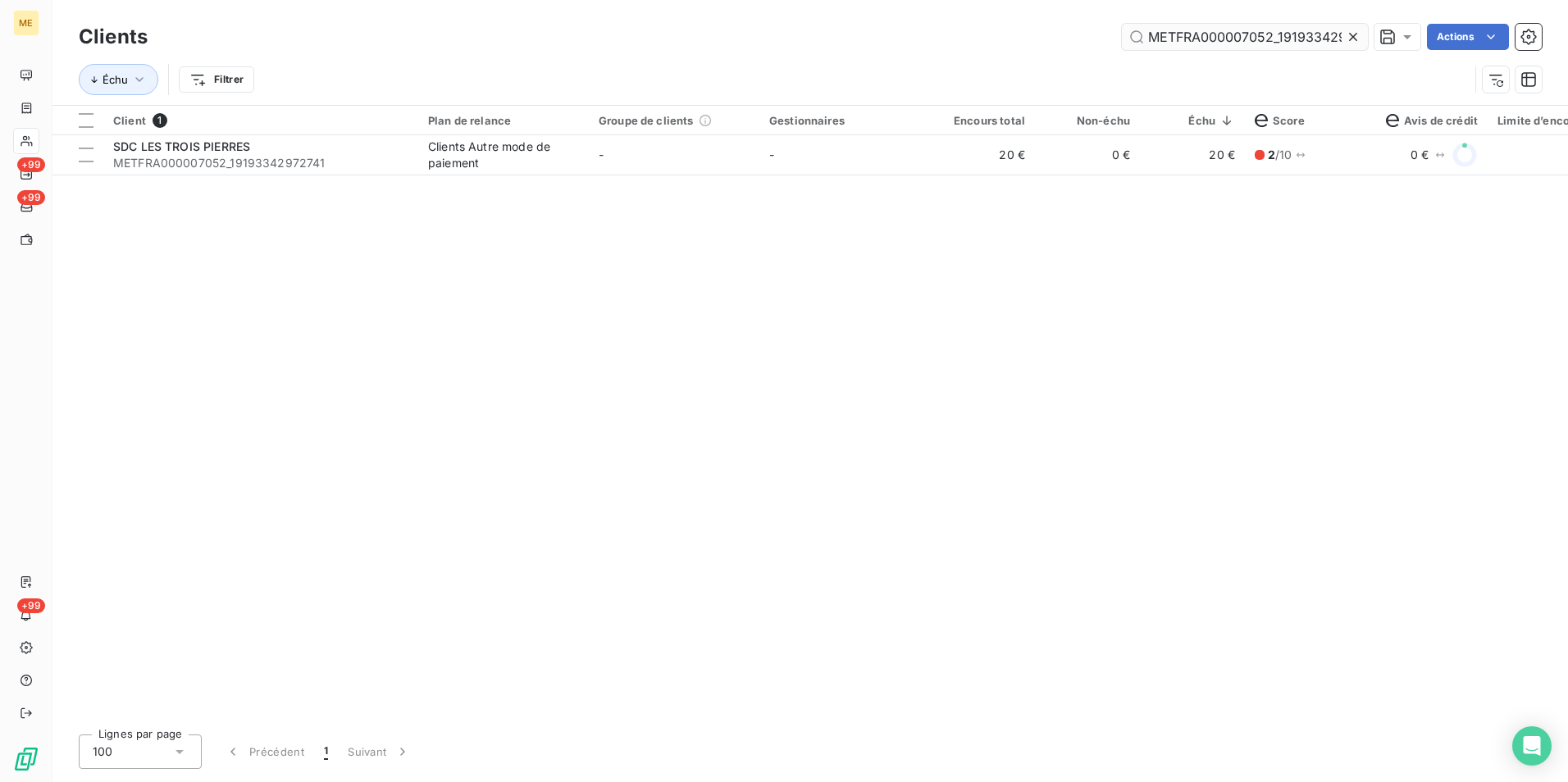
click at [1355, 38] on icon at bounding box center [1353, 37] width 17 height 17
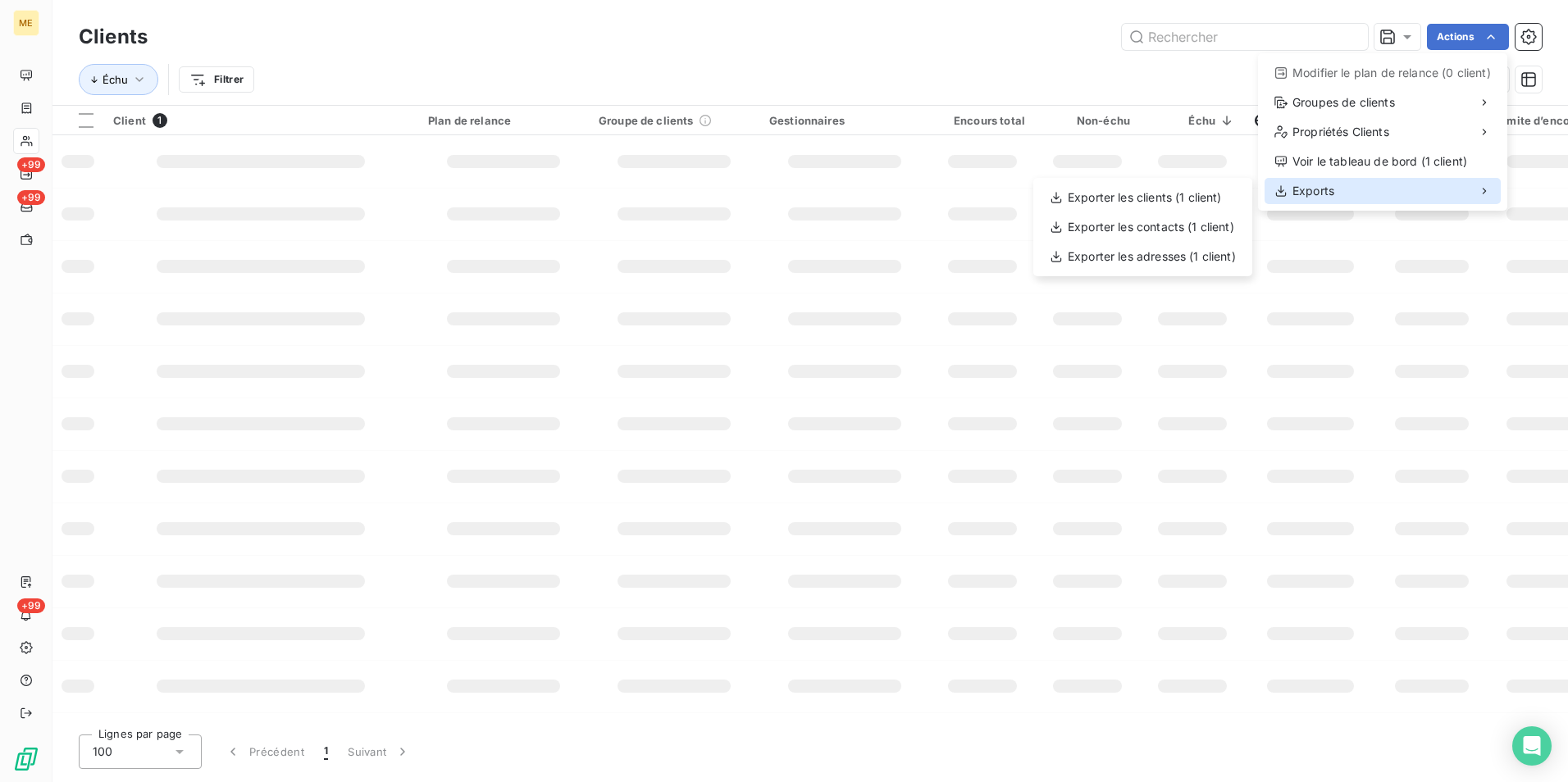
click at [1289, 195] on div "Exports" at bounding box center [1303, 191] width 60 height 17
click at [841, 80] on html "ME +99 +99 +99 Clients Actions Modifier le plan de relance (0 client) Groupes d…" at bounding box center [784, 391] width 1568 height 782
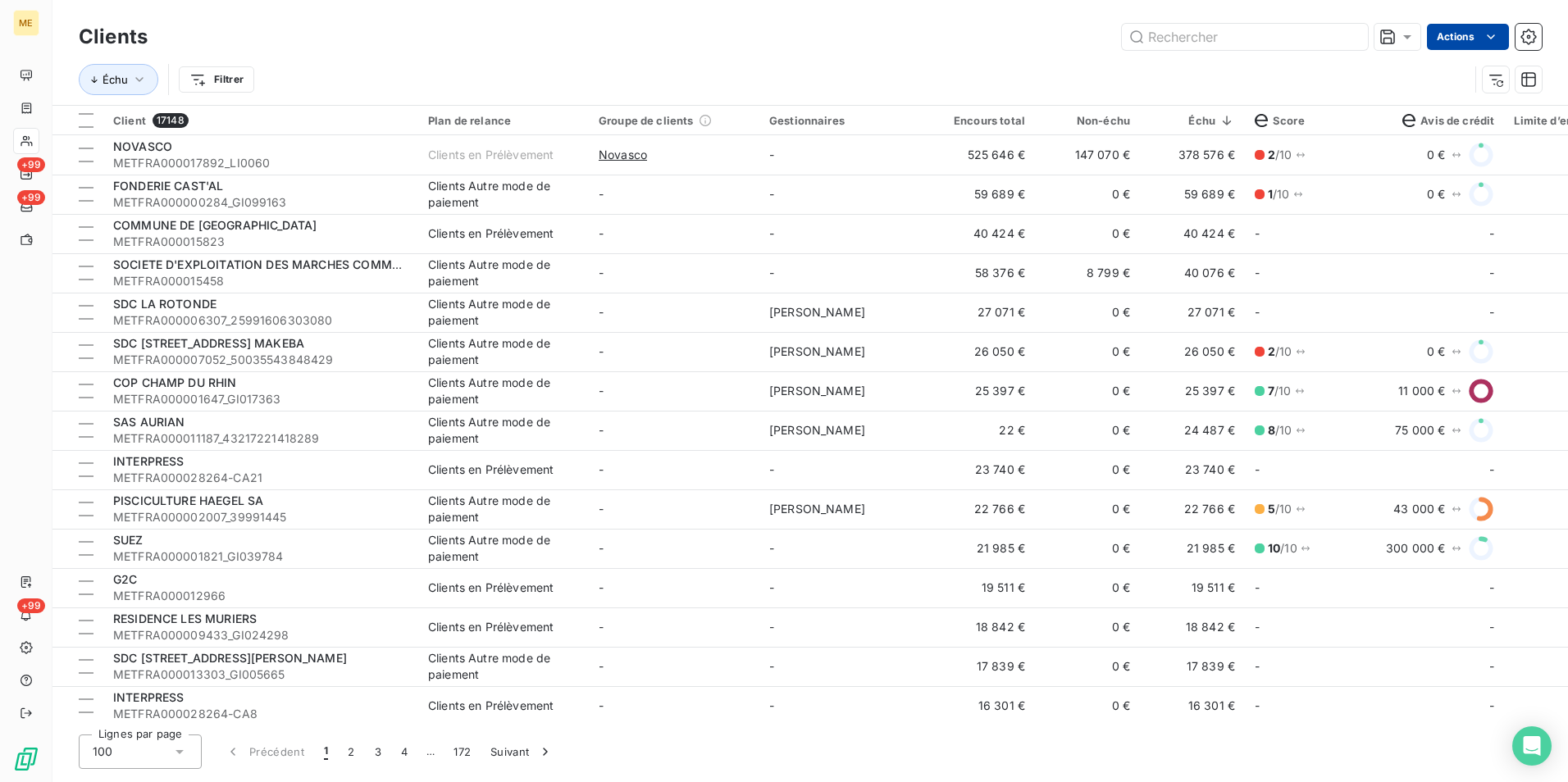
click at [1497, 45] on html "ME +99 +99 +99 Clients Actions Échu Filtrer Client 17148 Plan de relance Groupe…" at bounding box center [784, 391] width 1568 height 782
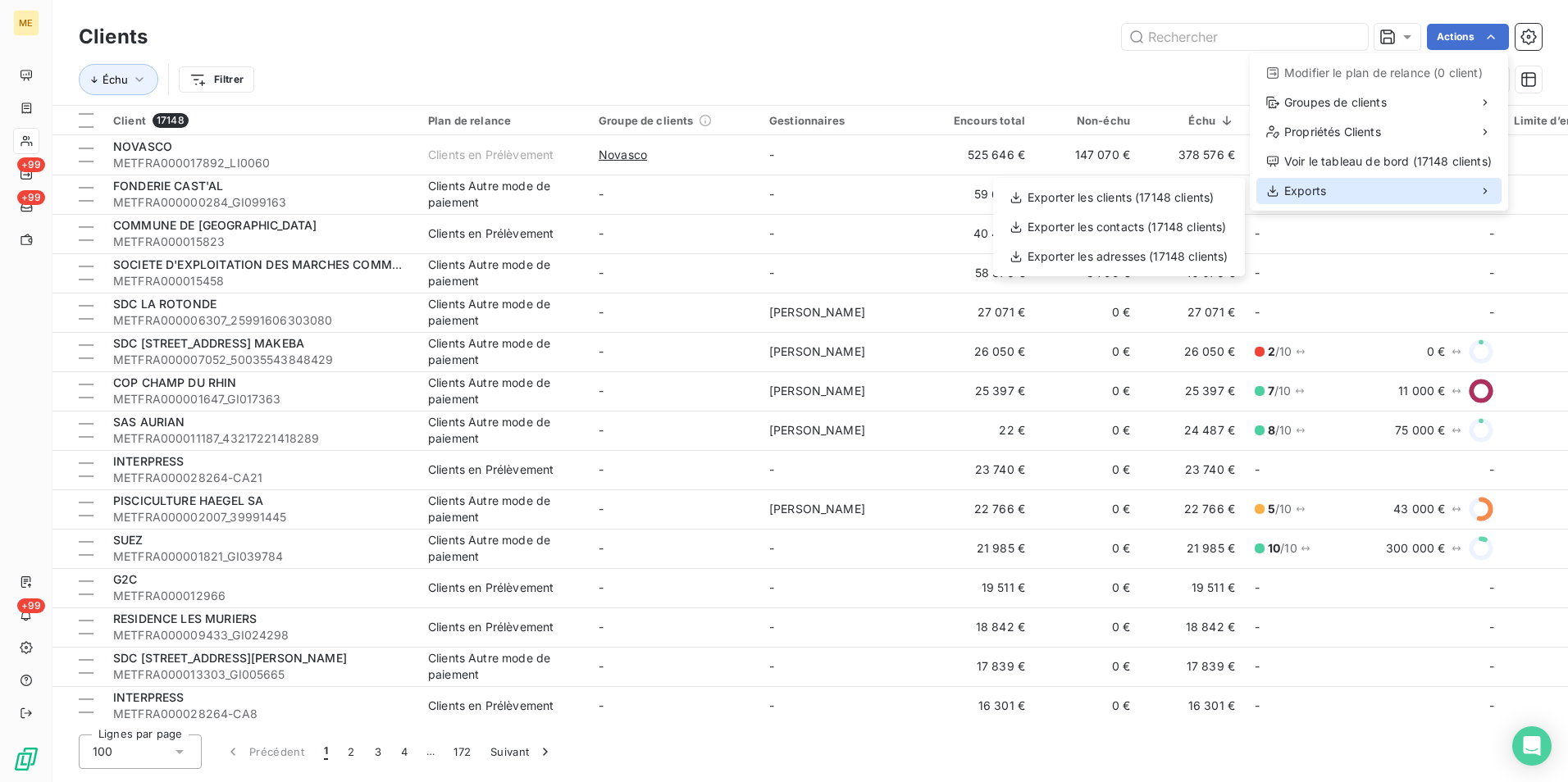
click at [1393, 192] on div "Exports" at bounding box center [1379, 190] width 246 height 27
click at [1115, 206] on div "Exporter les clients (17148 clients)" at bounding box center [1118, 198] width 238 height 27
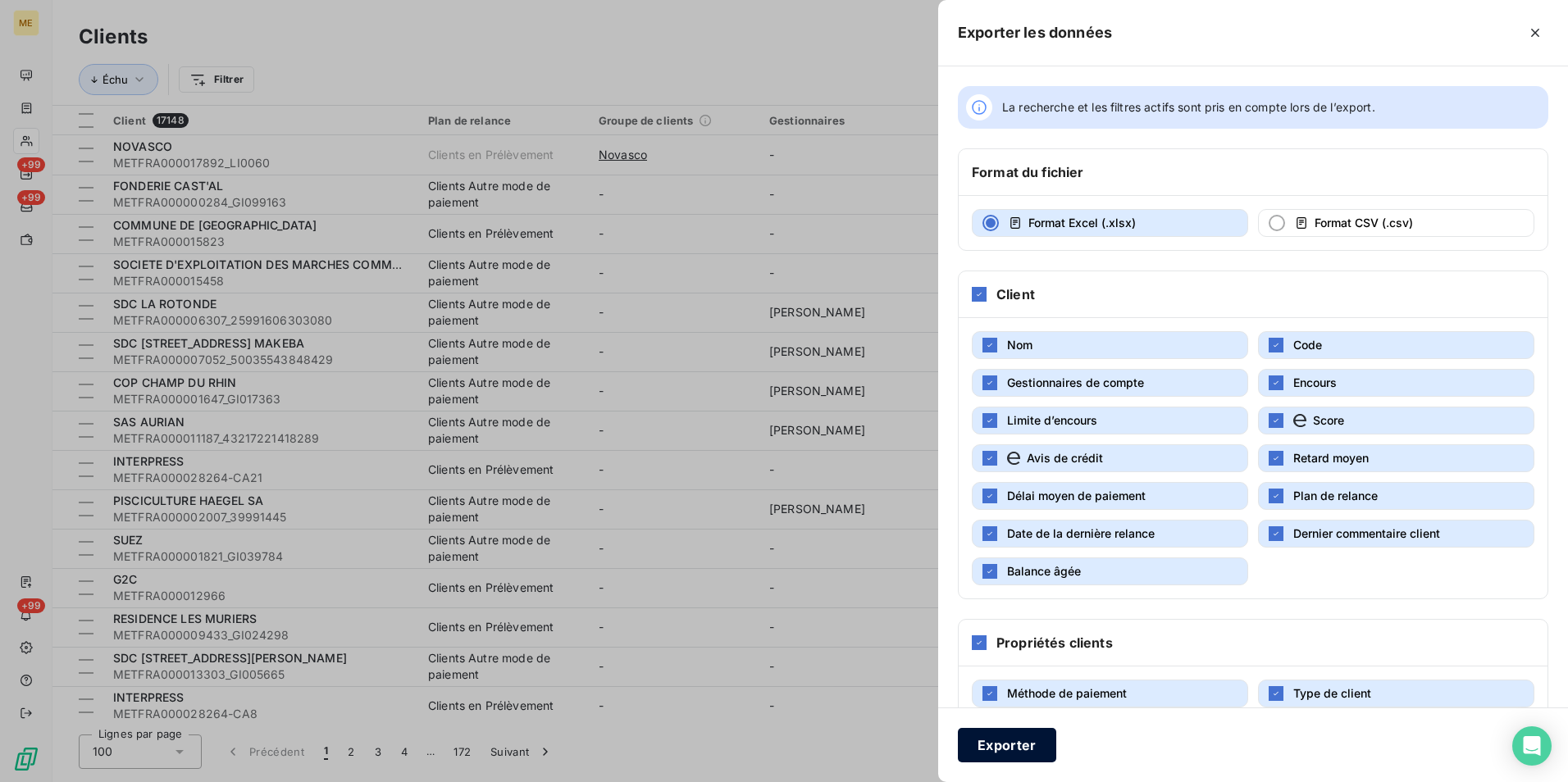
click at [1024, 735] on button "Exporter" at bounding box center [1006, 745] width 98 height 34
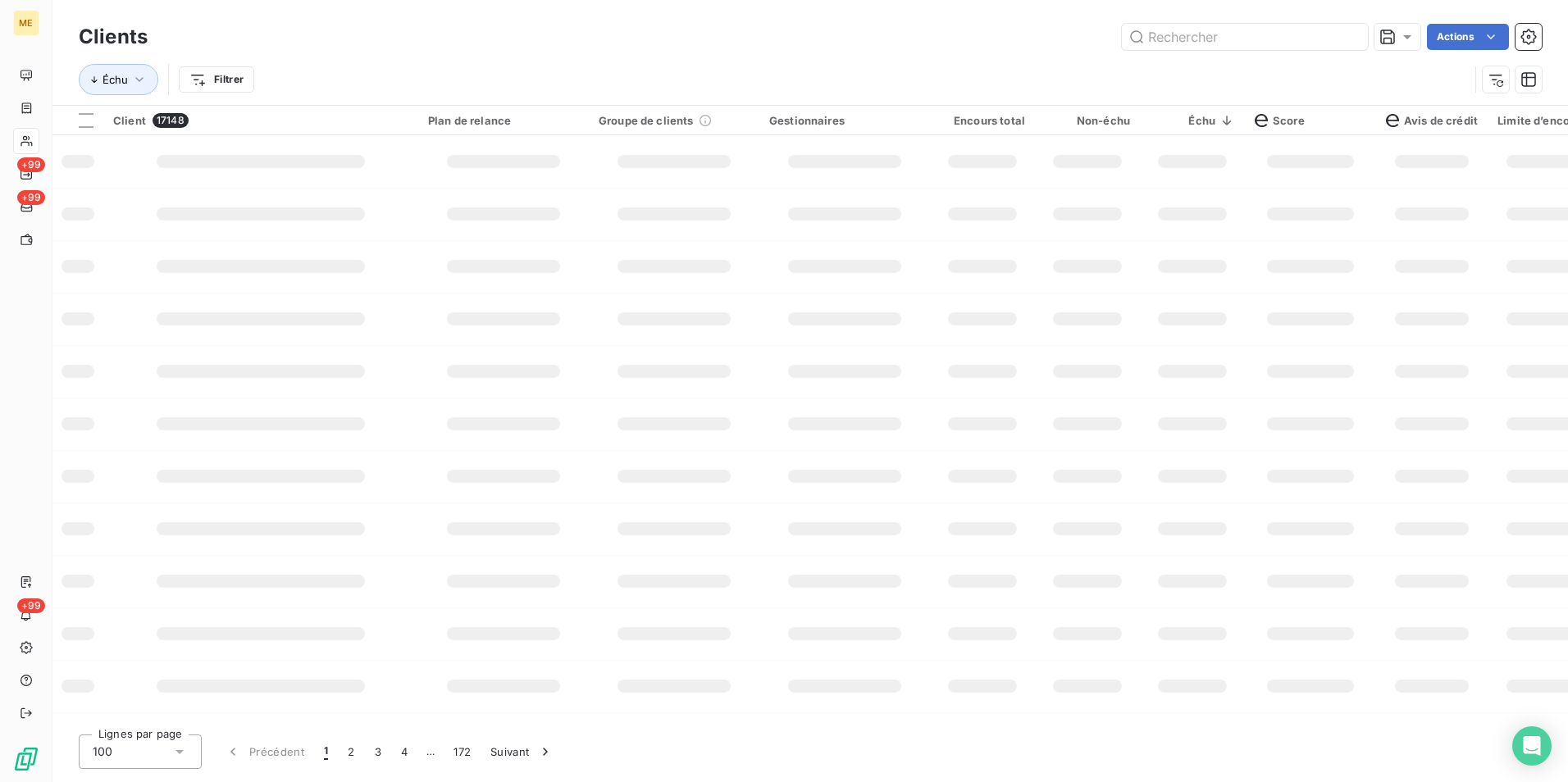
drag, startPoint x: 889, startPoint y: 40, endPoint x: 856, endPoint y: 14, distance: 42.0
click at [889, 40] on div "Actions" at bounding box center [854, 37] width 1374 height 27
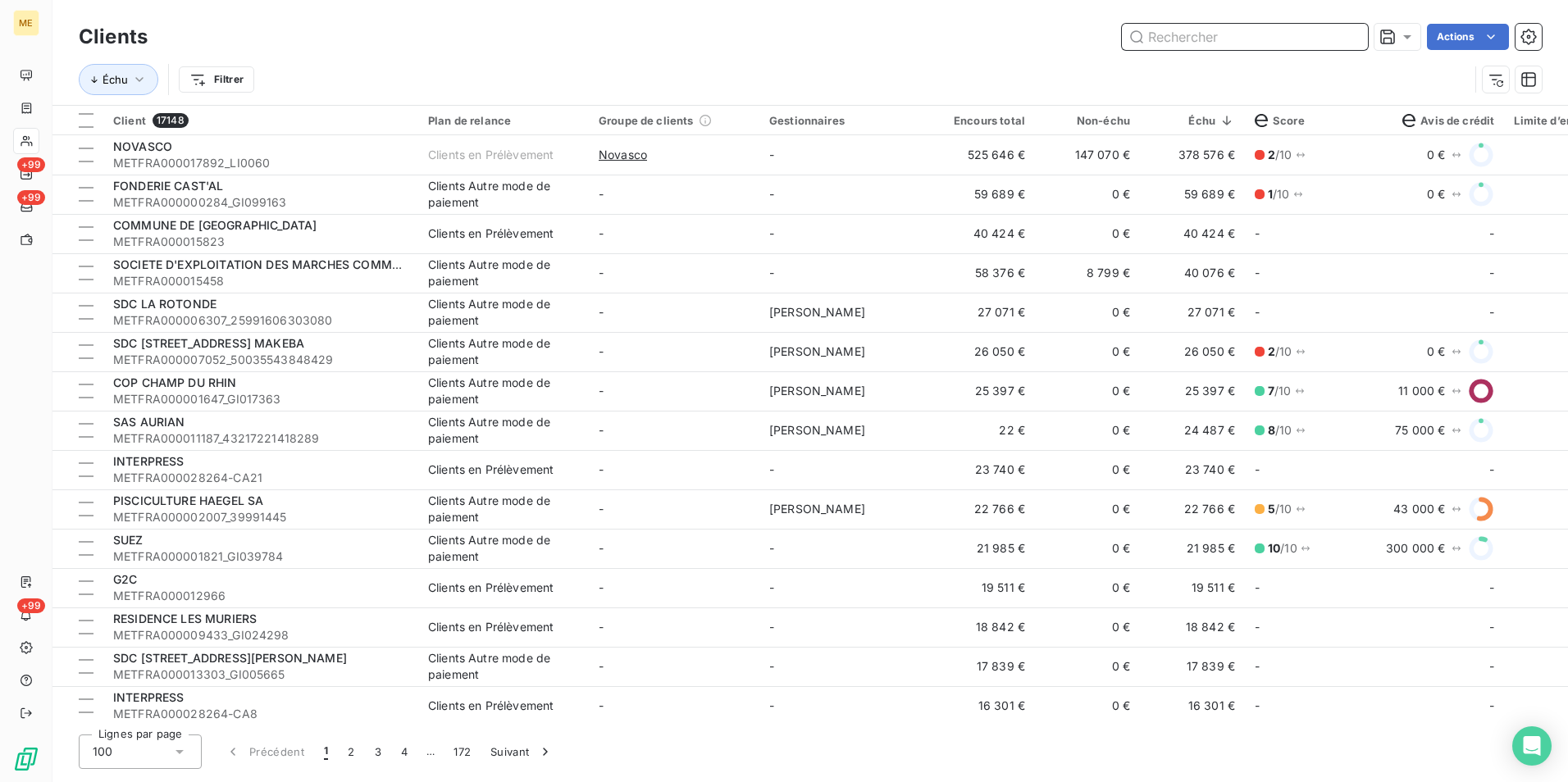
click at [1218, 35] on input "text" at bounding box center [1244, 37] width 246 height 27
paste input "METFRA000007477"
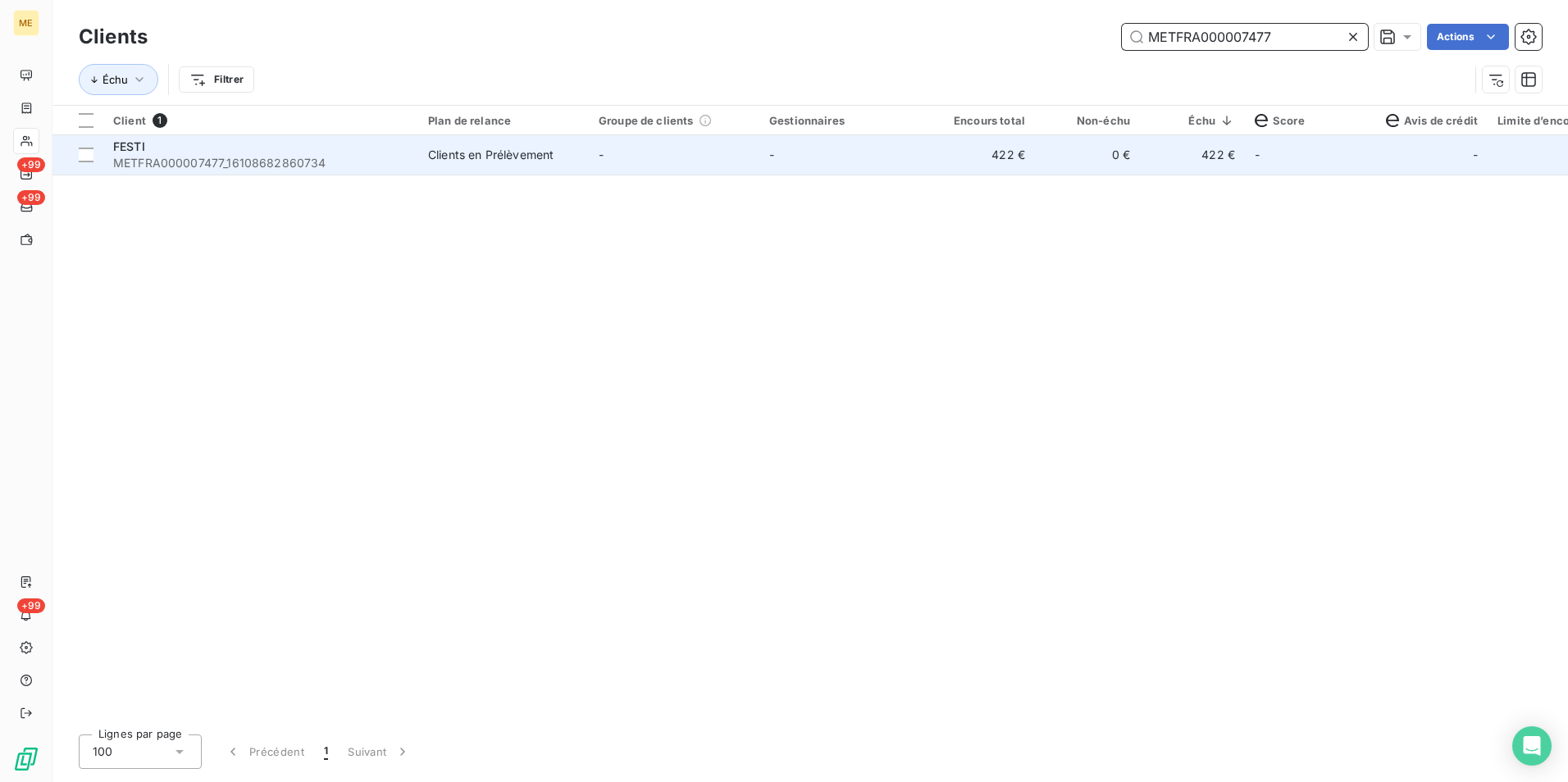
type input "METFRA000007477"
click at [631, 143] on td "-" at bounding box center [673, 155] width 170 height 40
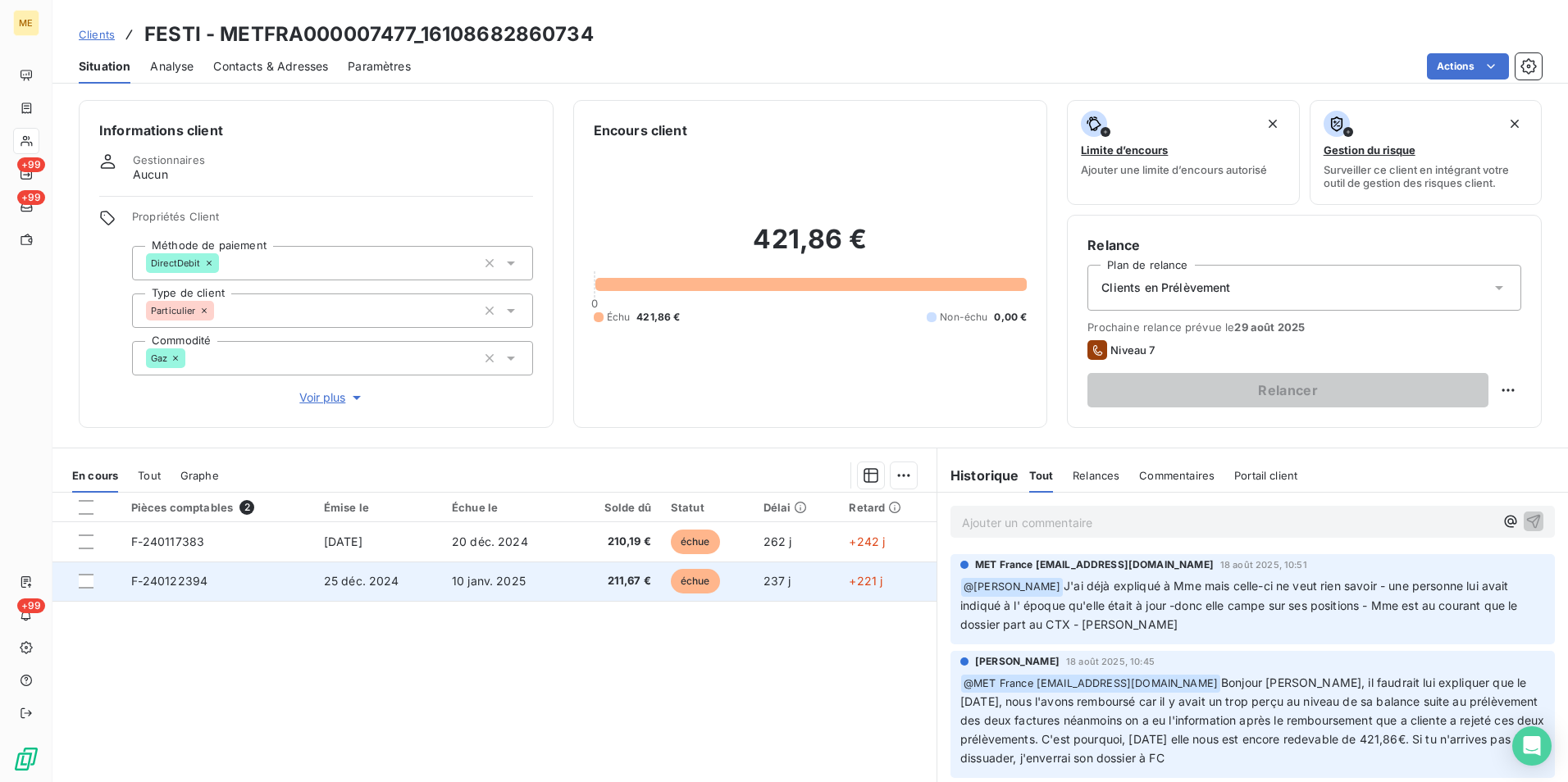
click at [541, 583] on td "10 janv. 2025" at bounding box center [507, 581] width 129 height 40
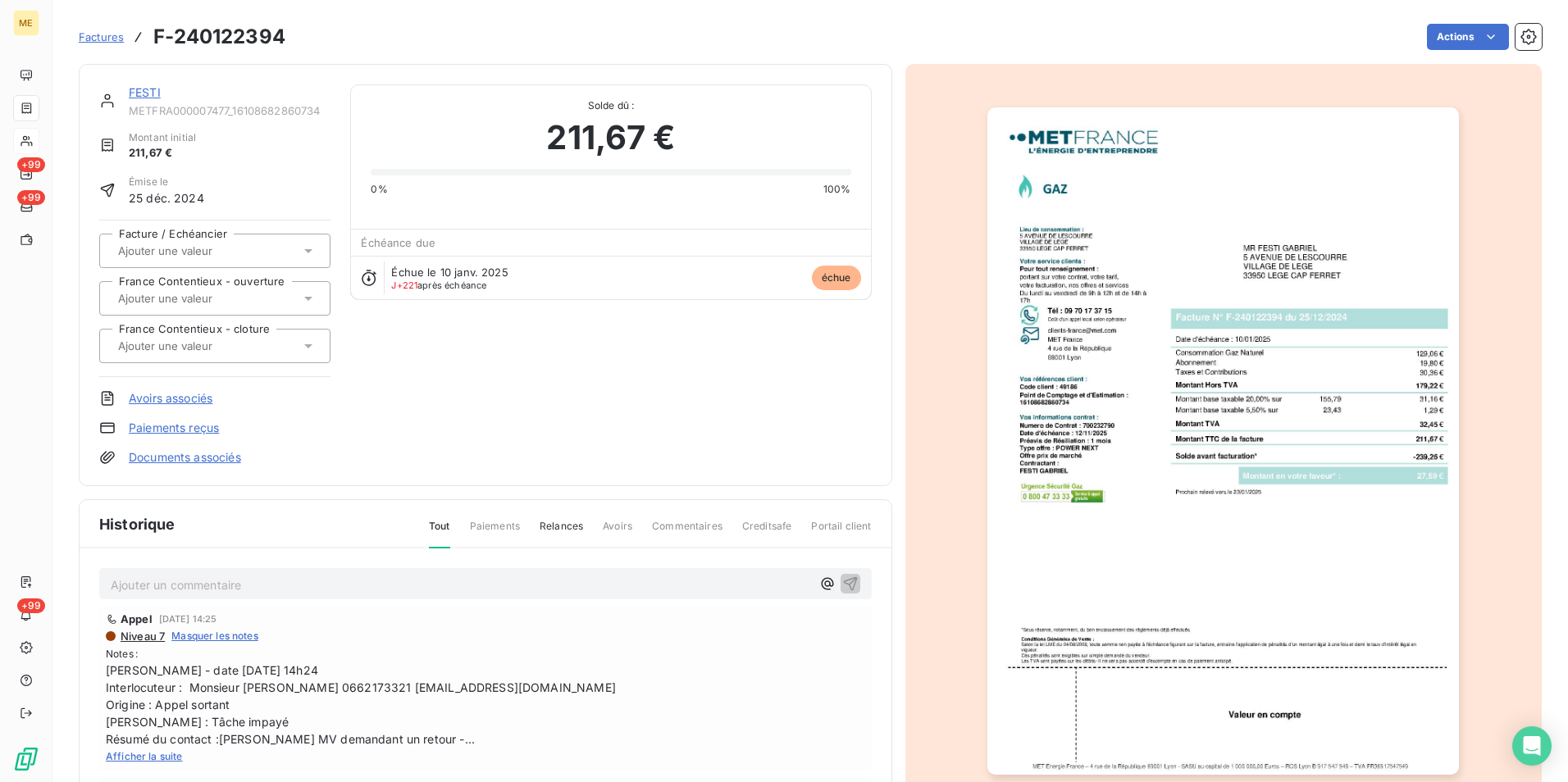
click at [1095, 396] on img "button" at bounding box center [1222, 442] width 472 height 668
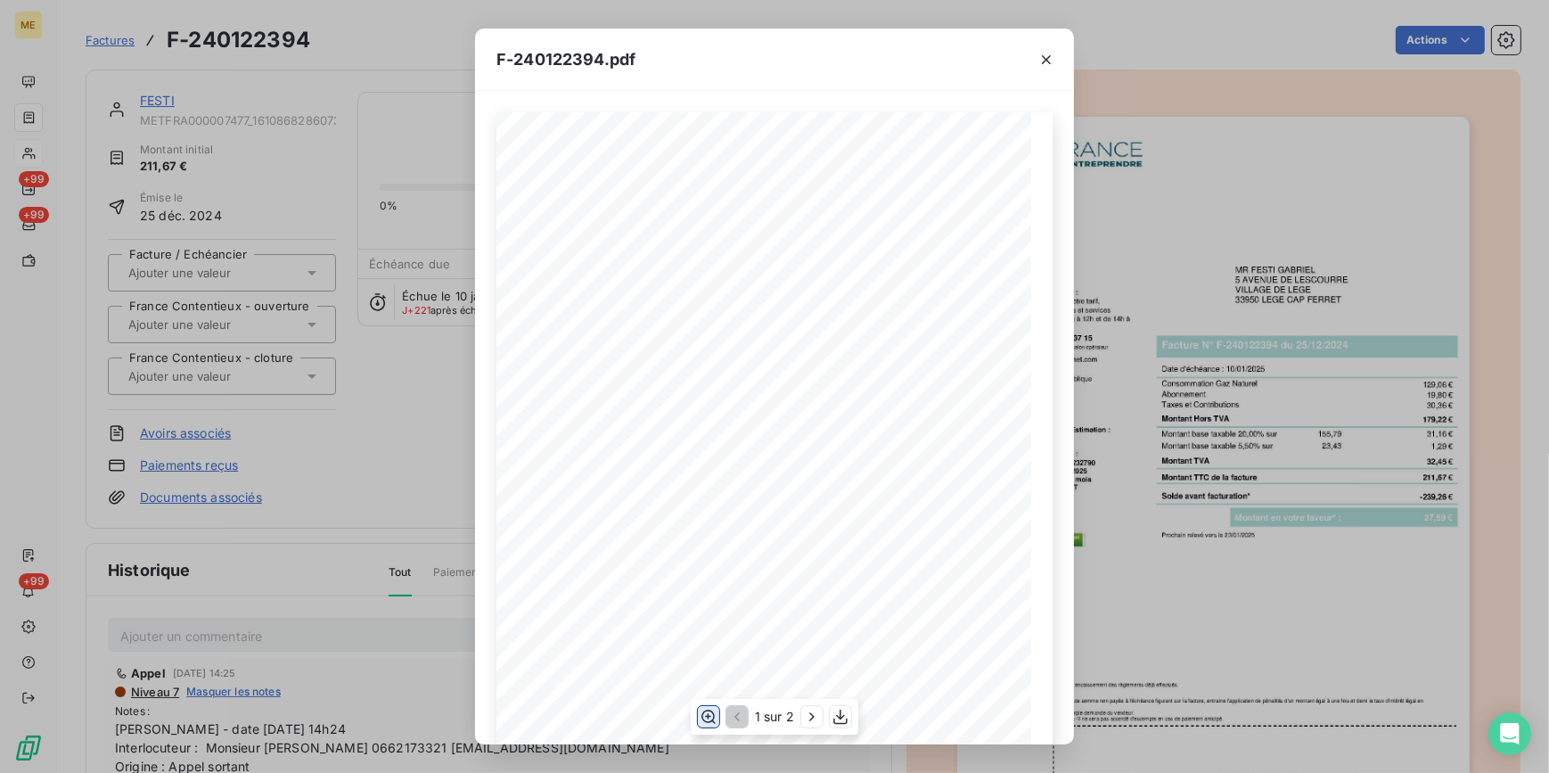
click at [716, 715] on icon "button" at bounding box center [709, 717] width 18 height 18
click at [705, 466] on div "*Sous réserve, notamment, du bon encaissement des règlements déjà effectués. Co…" at bounding box center [775, 500] width 556 height 1261
drag, startPoint x: 740, startPoint y: 470, endPoint x: 685, endPoint y: 464, distance: 55.6
click at [685, 464] on span "Montant TVA" at bounding box center [726, 468] width 82 height 13
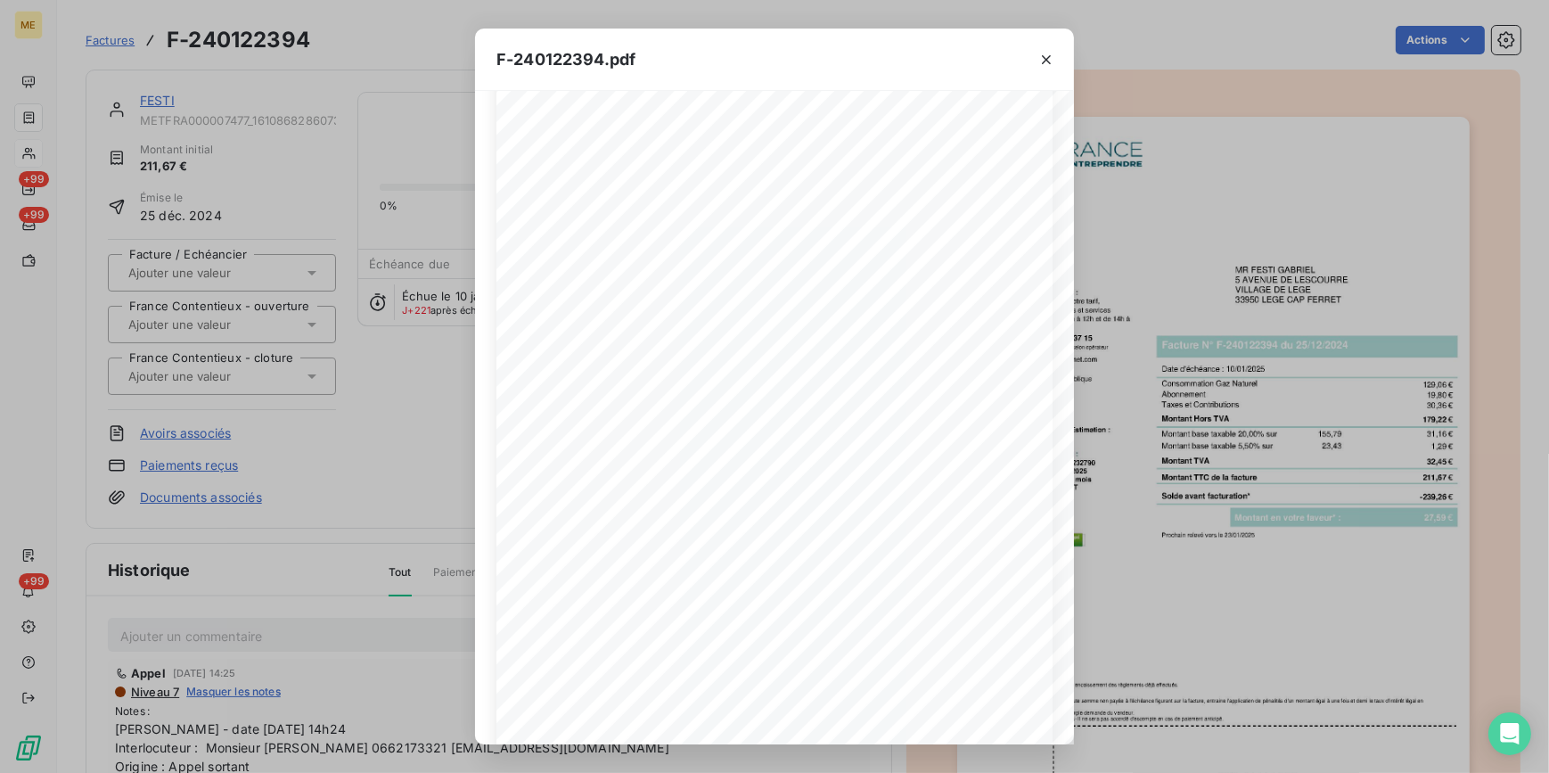
drag, startPoint x: 685, startPoint y: 464, endPoint x: 795, endPoint y: 477, distance: 111.3
click at [795, 475] on span at bounding box center [946, 468] width 357 height 13
click at [211, 128] on div "F-240122394.pdf *Sous réserve, notamment, du bon encaissement des règlements dé…" at bounding box center [774, 386] width 1549 height 773
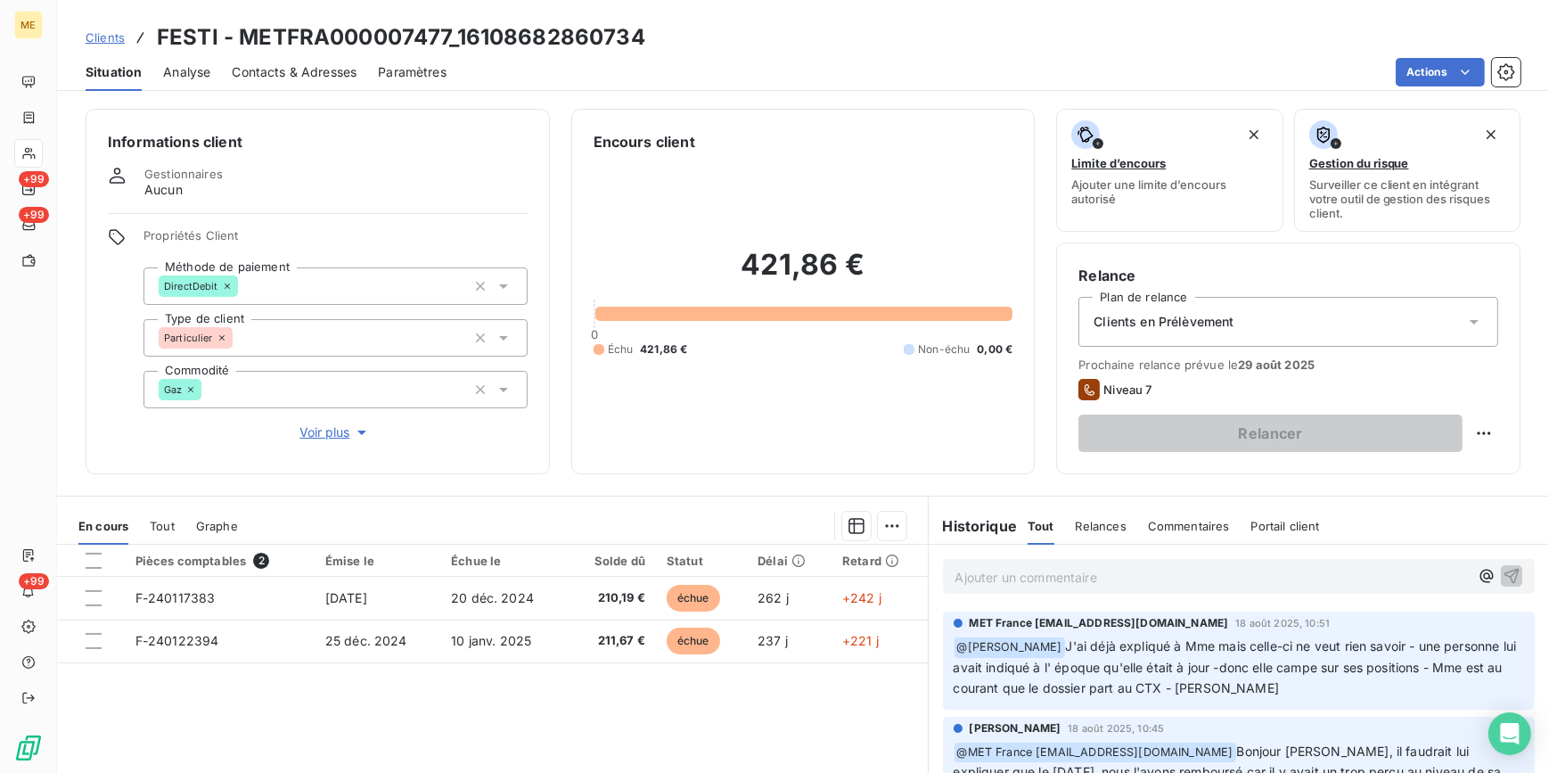
click at [106, 26] on div "Clients FESTI - METFRA000007477_16108682860734" at bounding box center [366, 37] width 560 height 32
click at [103, 36] on span "Clients" at bounding box center [105, 37] width 39 height 14
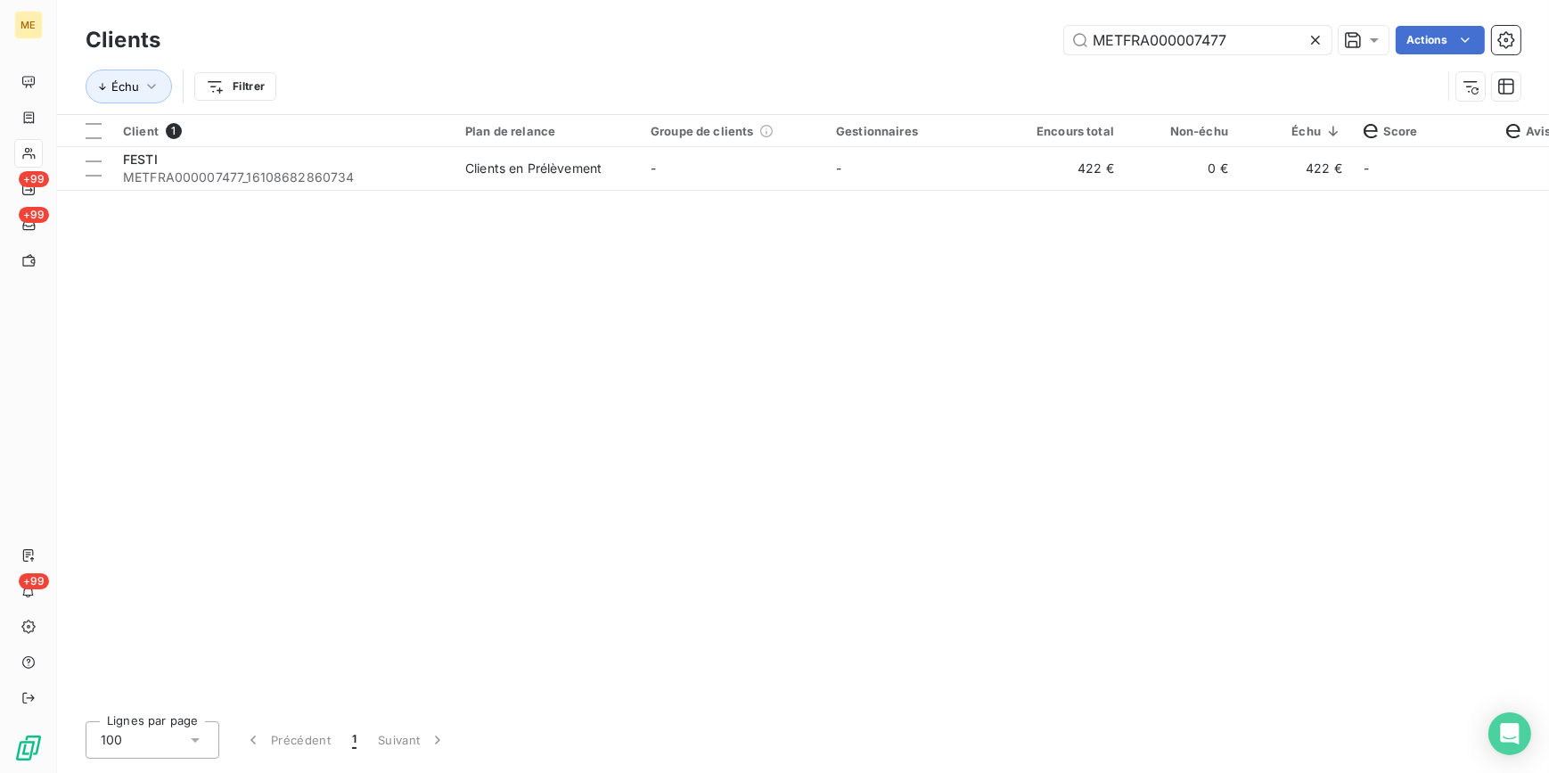
click at [1311, 32] on icon at bounding box center [1316, 40] width 18 height 18
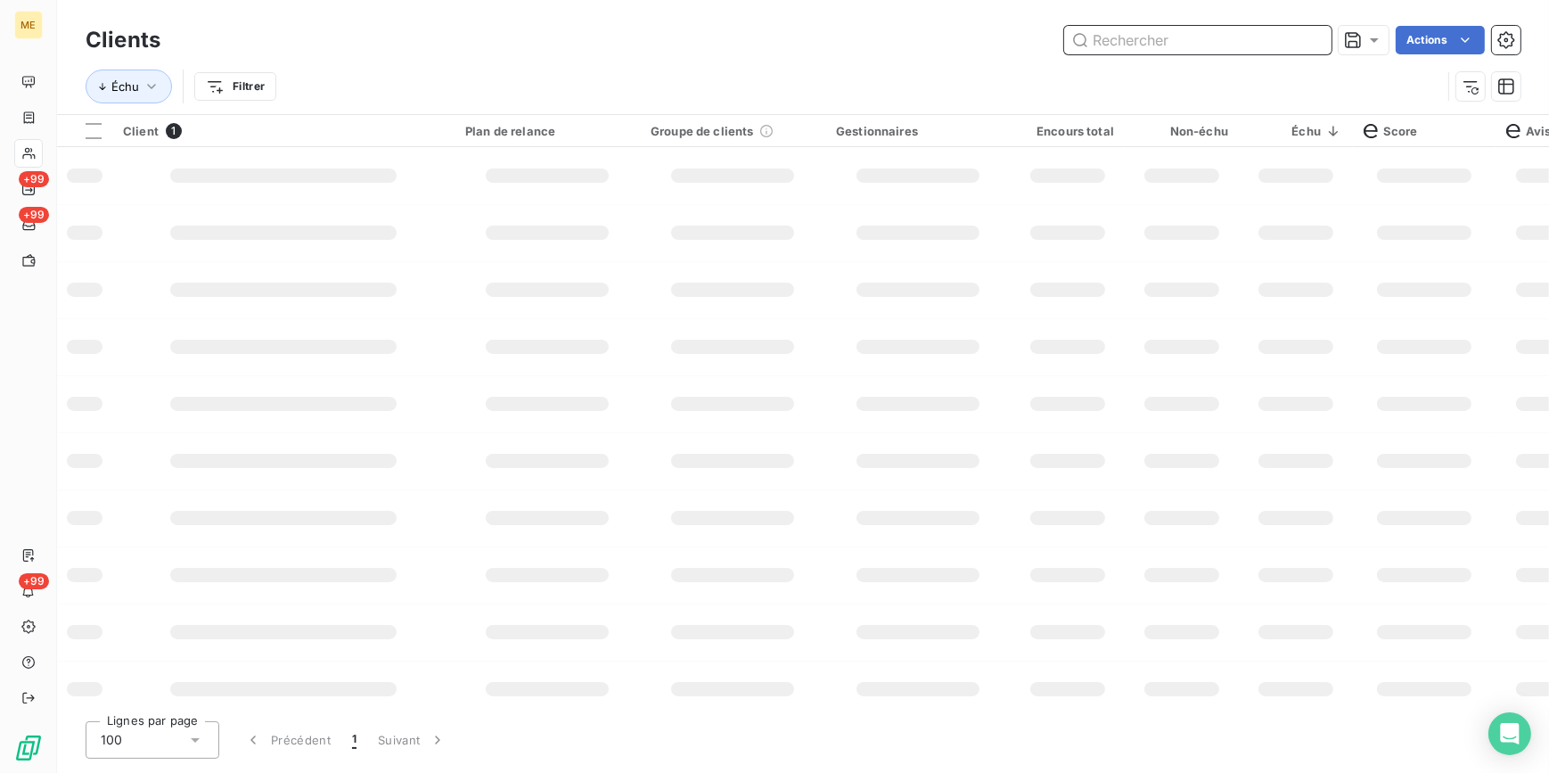
click at [1301, 38] on input "text" at bounding box center [1197, 40] width 267 height 29
paste input "METFRA000006933"
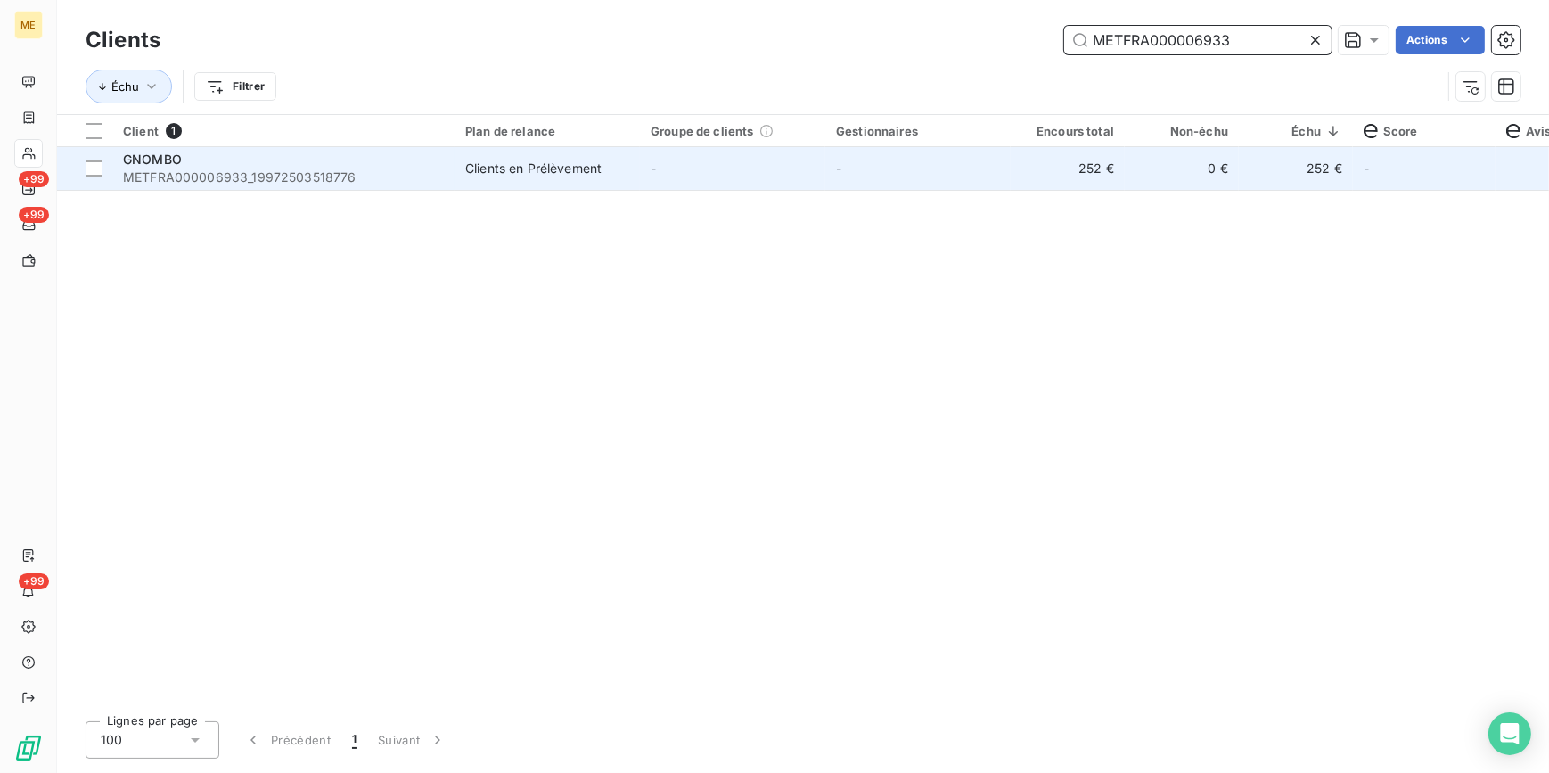
type input "METFRA000006933"
click at [998, 186] on td "-" at bounding box center [918, 168] width 185 height 43
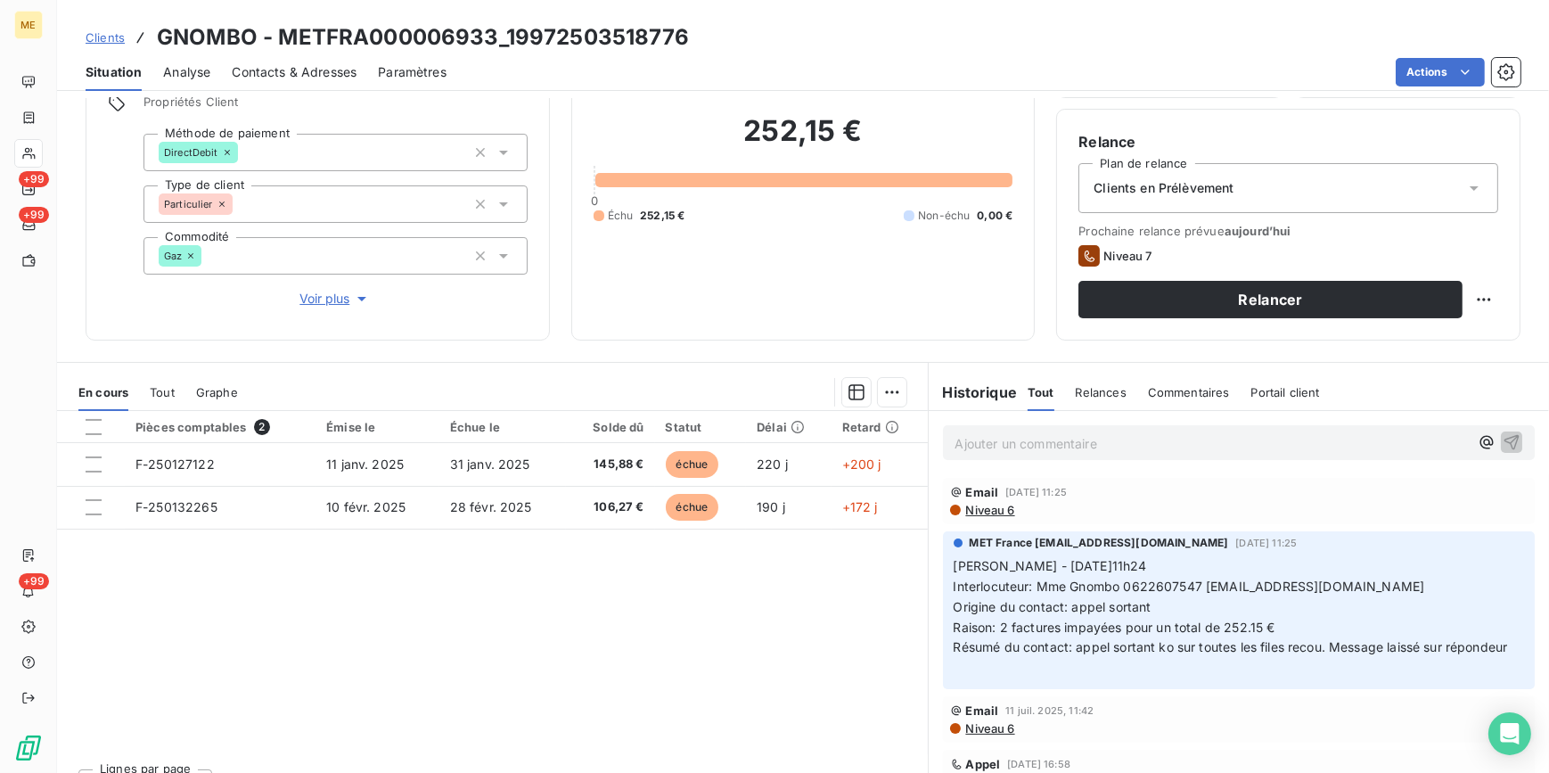
scroll to position [161, 0]
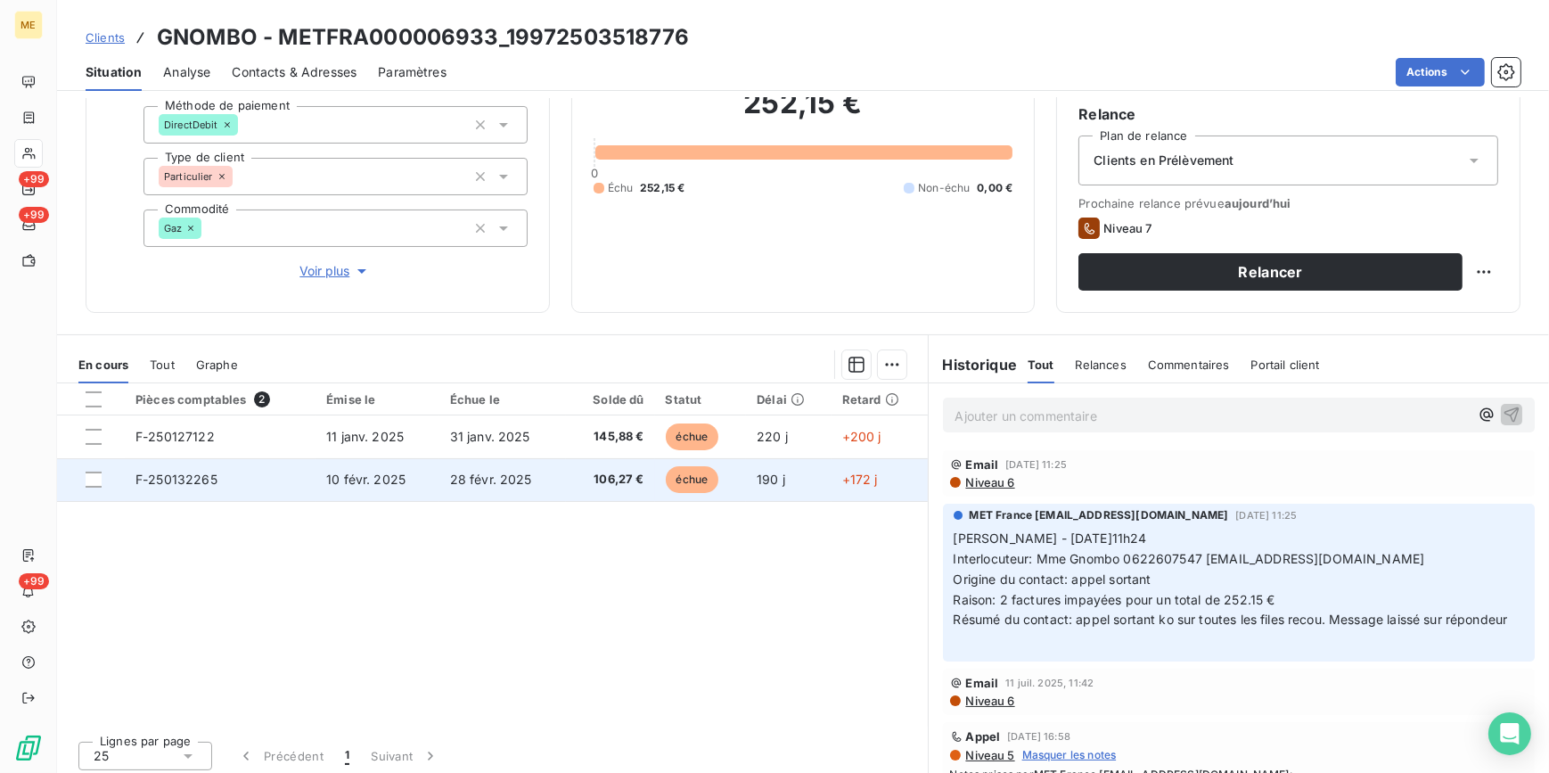
click at [426, 481] on td "10 févr. 2025" at bounding box center [378, 479] width 124 height 43
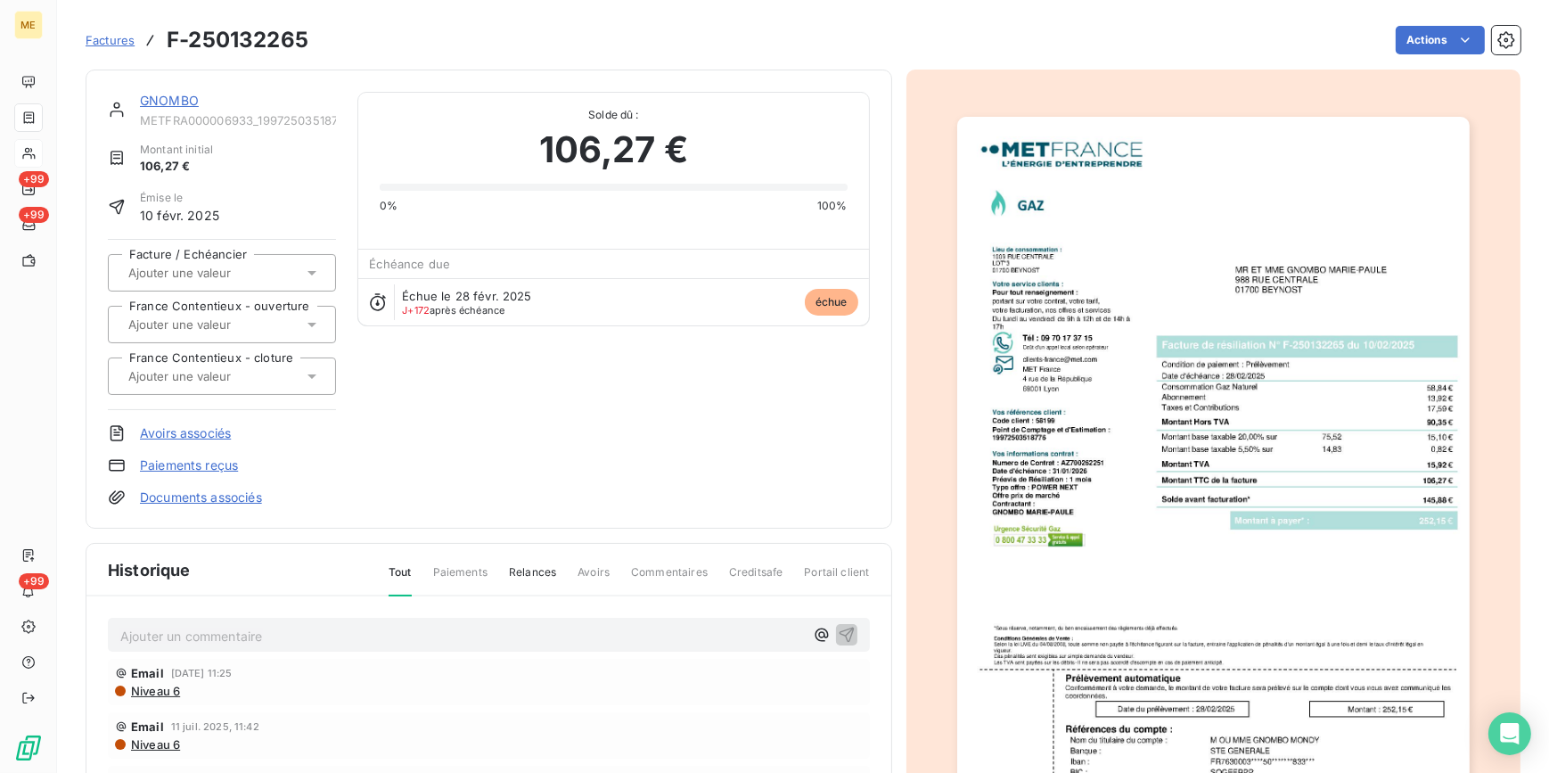
click at [1141, 546] on img "button" at bounding box center [1213, 480] width 513 height 726
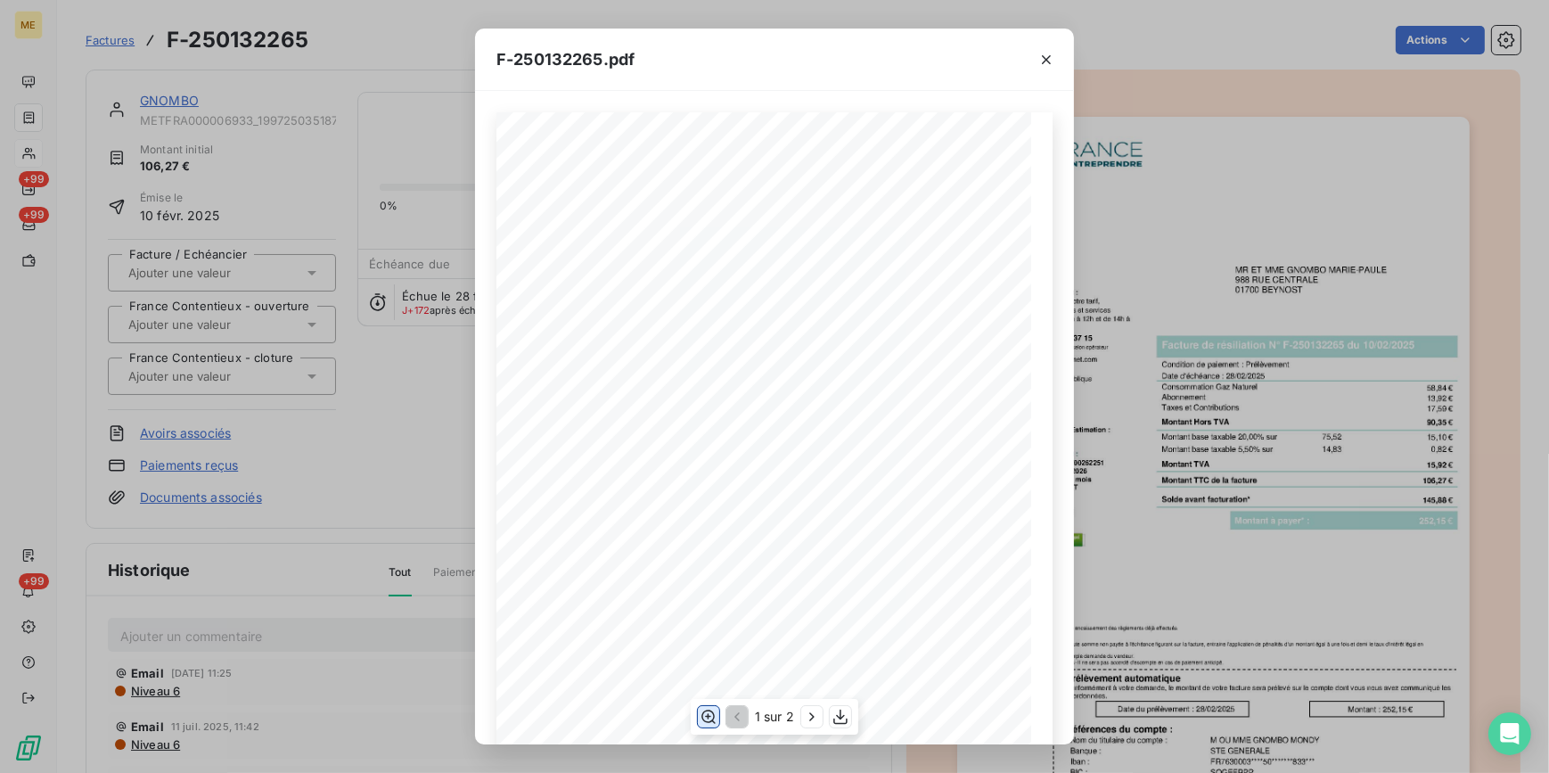
click at [715, 716] on icon "button" at bounding box center [709, 717] width 18 height 18
click at [694, 548] on div "*Sous réserve, notamment, du bon encaissement des règlements déjà effectués. Co…" at bounding box center [775, 581] width 556 height 1261
drag, startPoint x: 681, startPoint y: 549, endPoint x: 697, endPoint y: 551, distance: 16.1
click at [697, 551] on span "Montant TVA" at bounding box center [726, 554] width 82 height 13
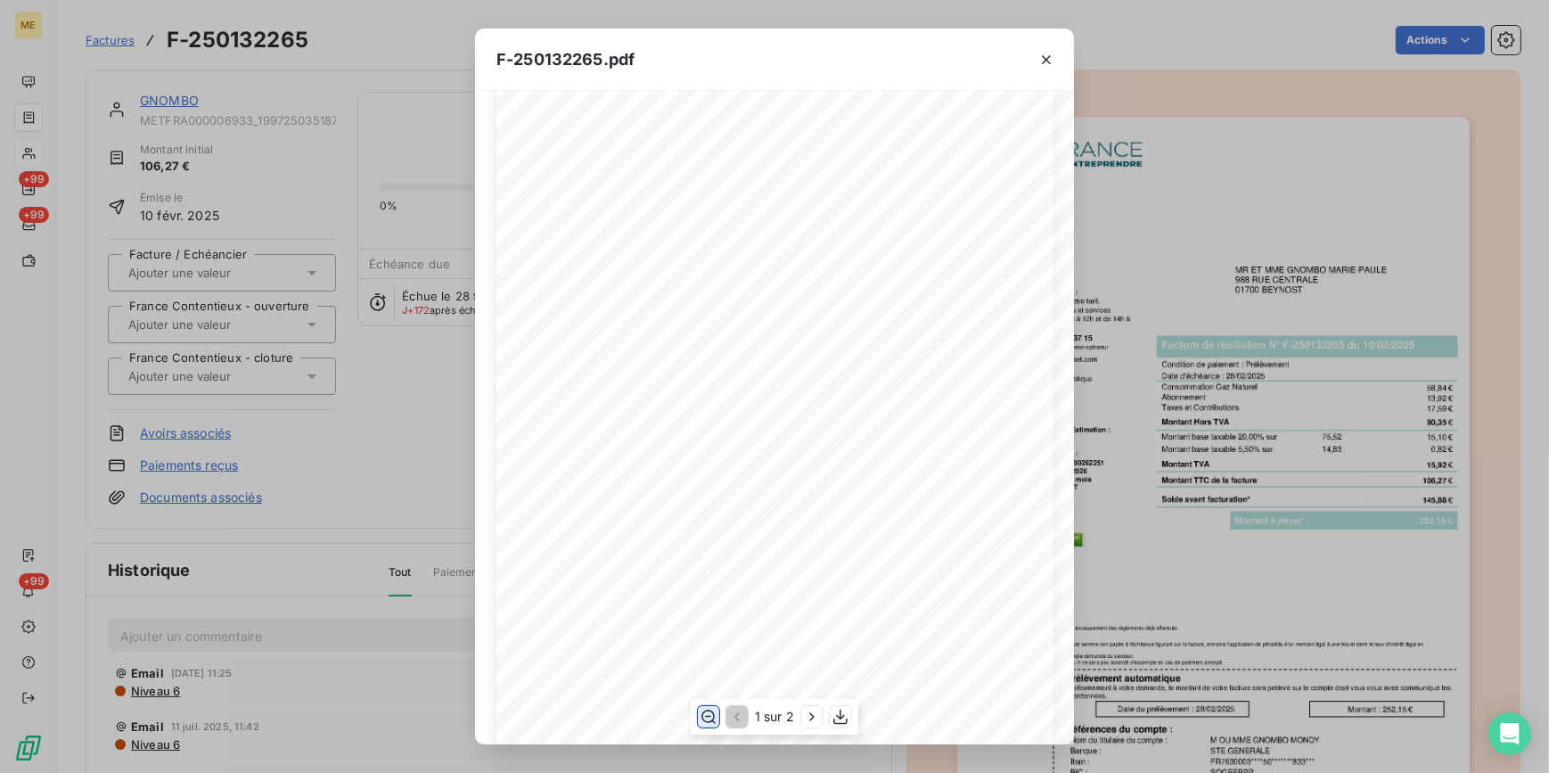
drag, startPoint x: 697, startPoint y: 551, endPoint x: 799, endPoint y: 588, distance: 108.3
click at [799, 588] on span "Montant TTC de la facture" at bounding box center [768, 583] width 167 height 13
click at [177, 86] on div "F-250132265.pdf *Sous réserve, notamment, du bon encaissement des règlements dé…" at bounding box center [774, 386] width 1549 height 773
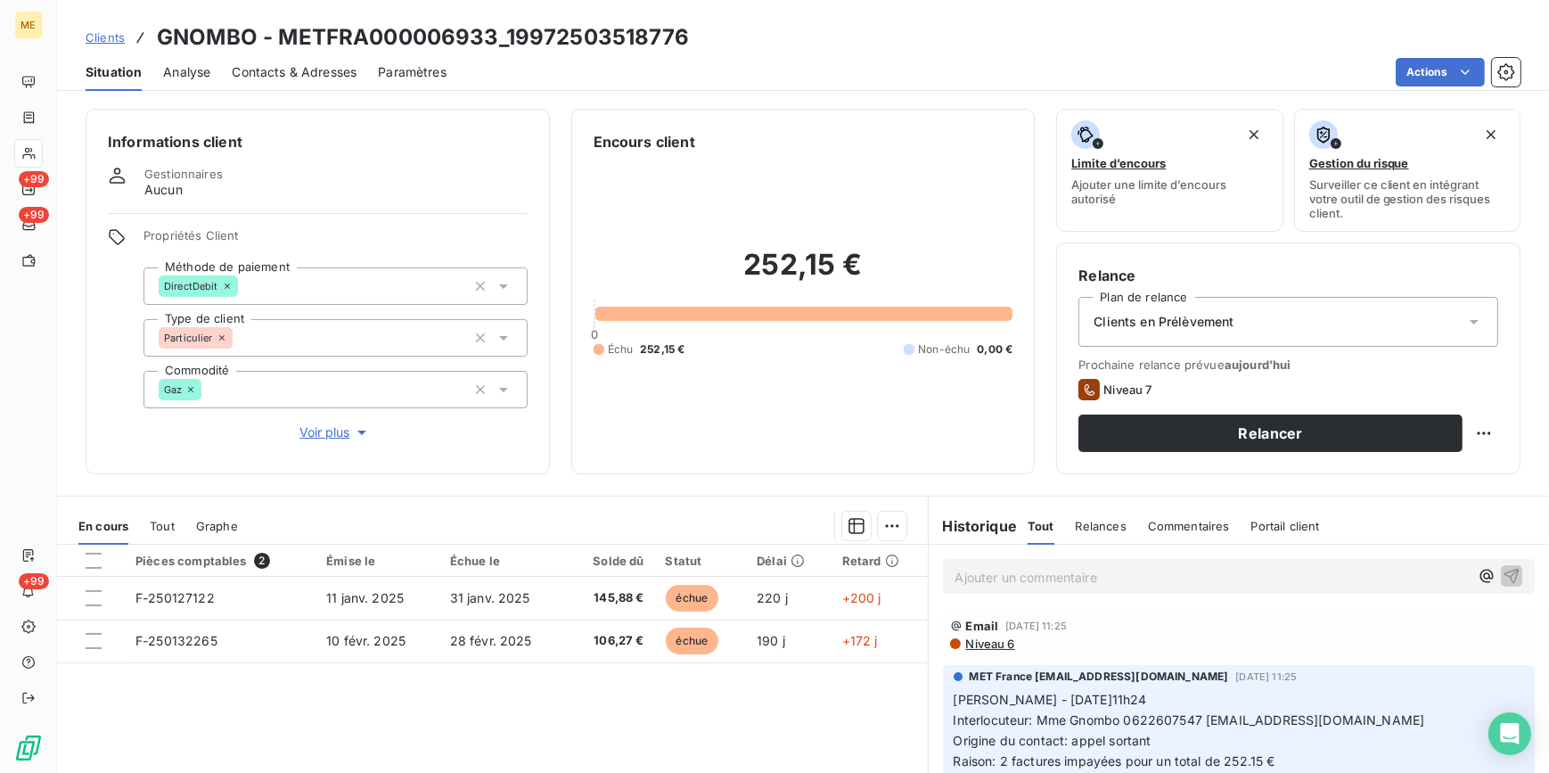
click at [103, 30] on span "Clients" at bounding box center [105, 37] width 39 height 14
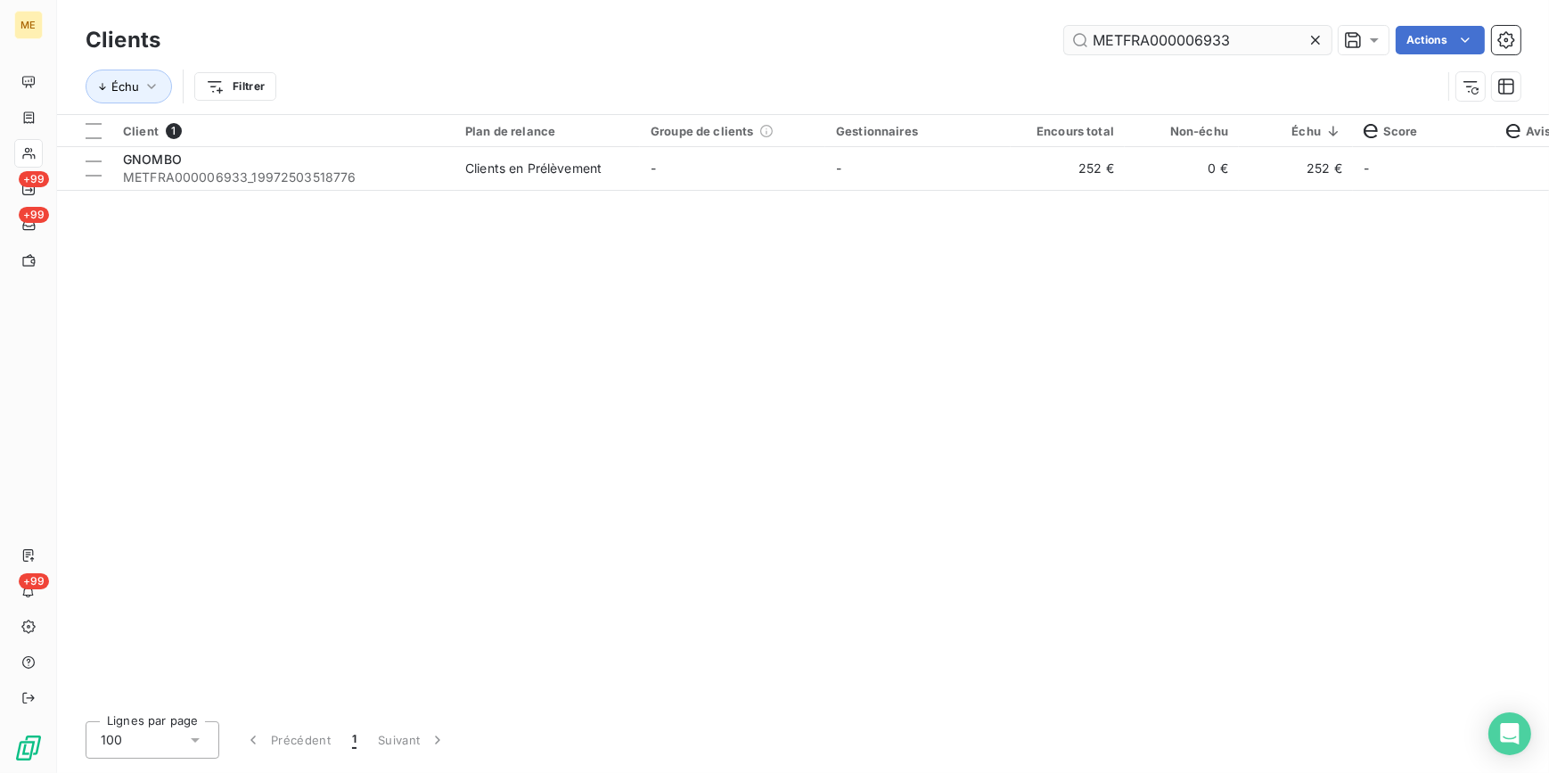
click at [1319, 44] on icon at bounding box center [1316, 40] width 18 height 18
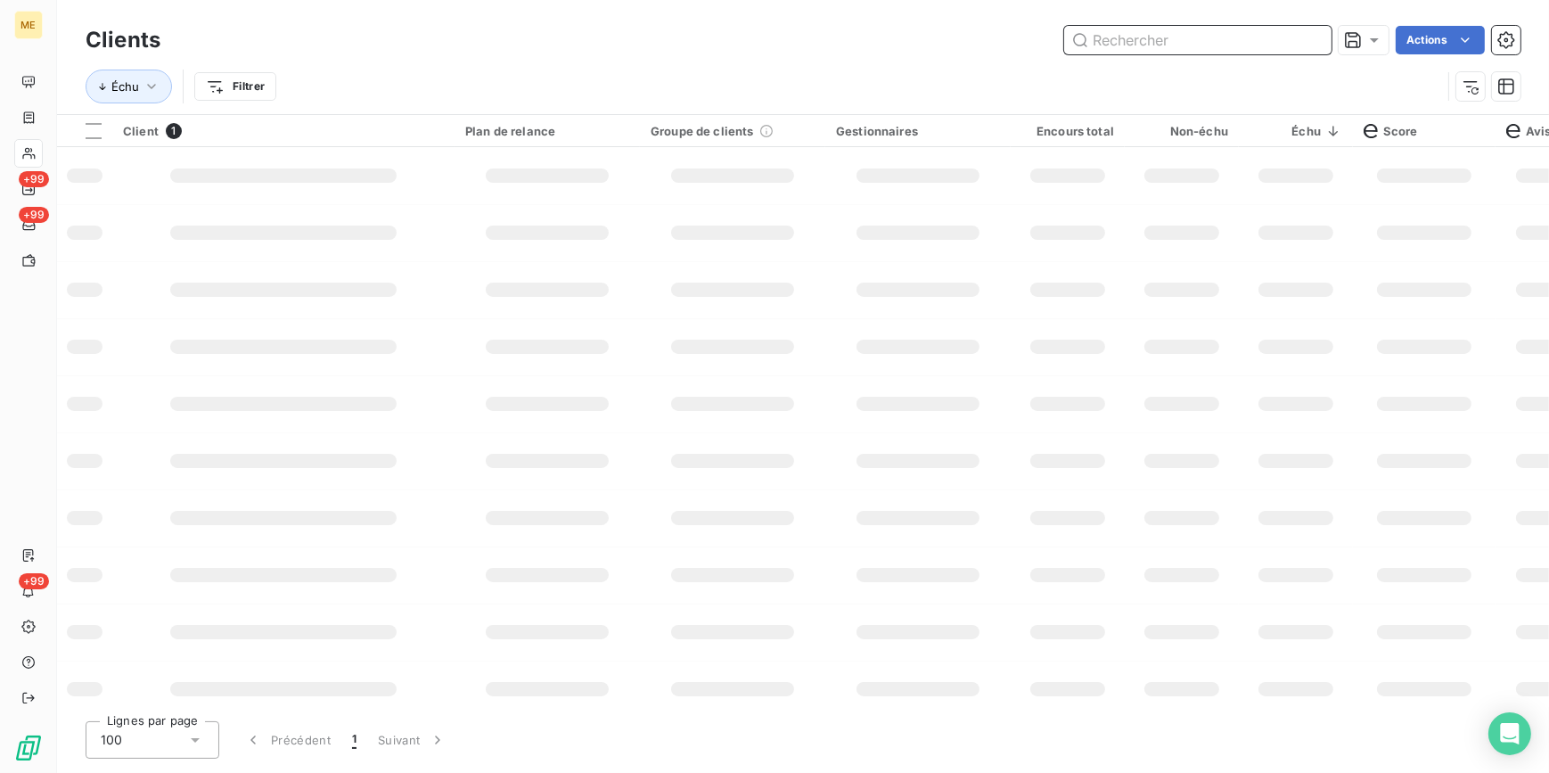
click at [1287, 45] on input "text" at bounding box center [1197, 40] width 267 height 29
paste input "METFRA000007945"
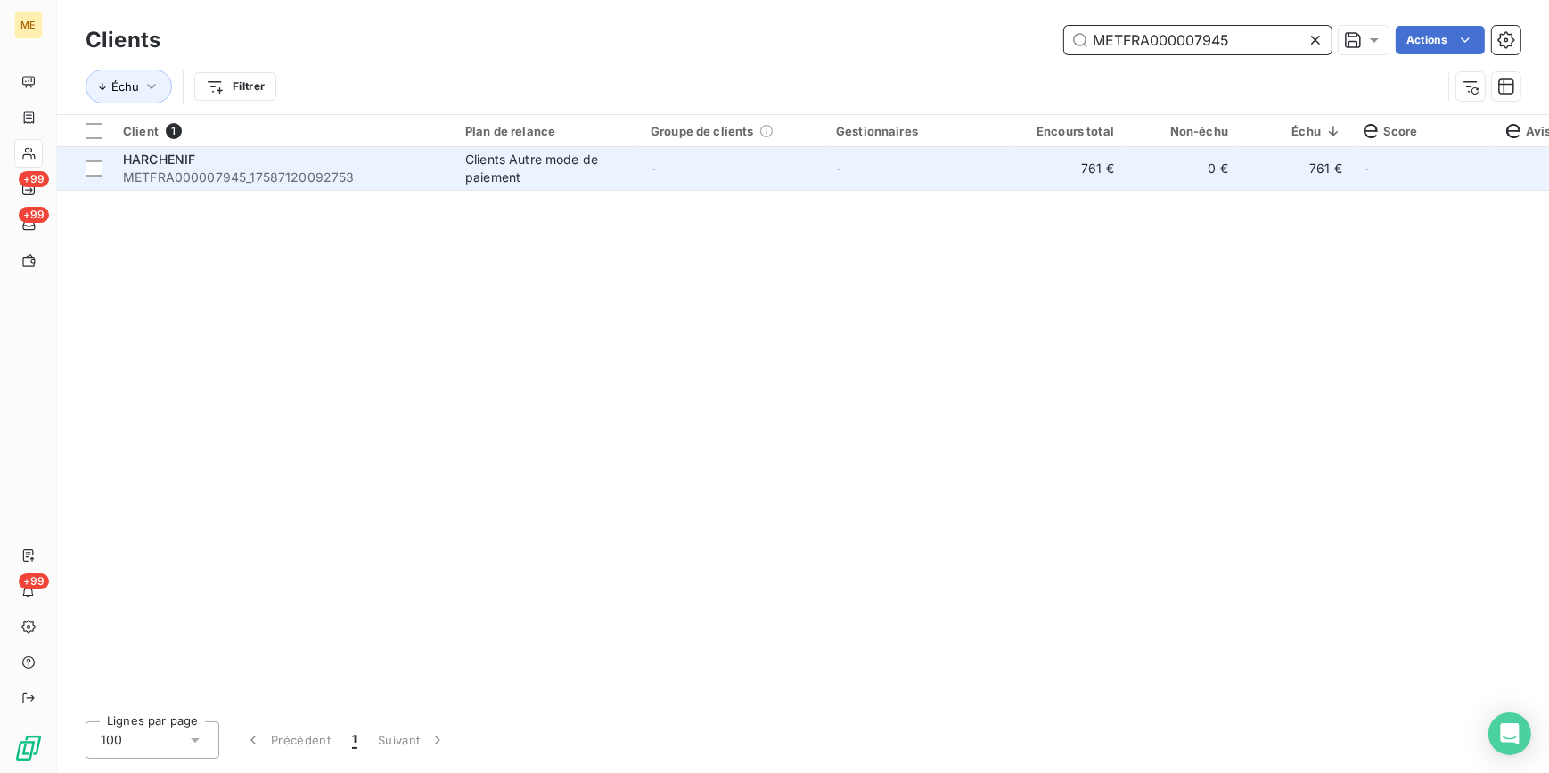
type input "METFRA000007945"
click at [1020, 189] on td "761 €" at bounding box center [1068, 168] width 114 height 43
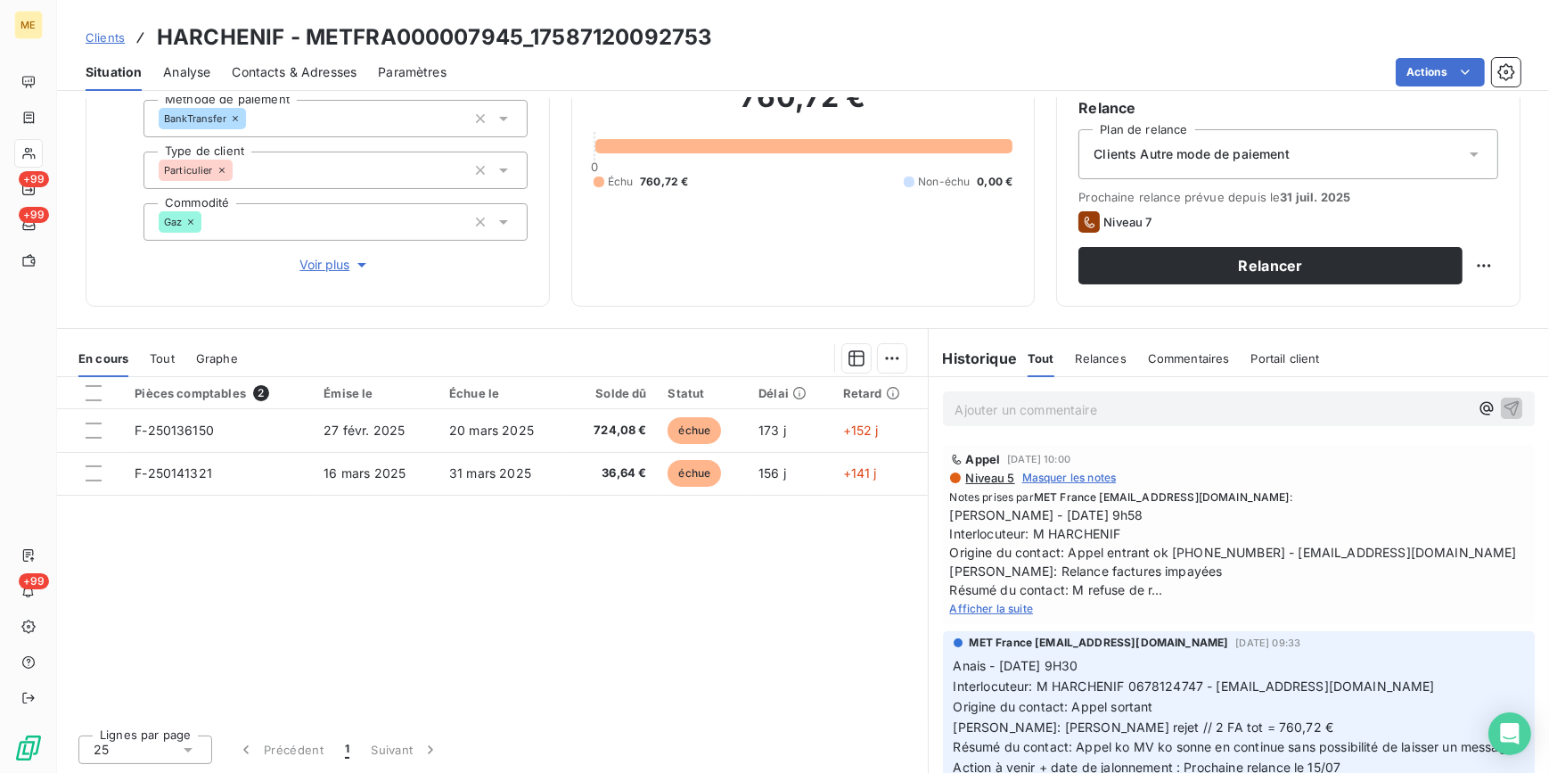
scroll to position [80, 0]
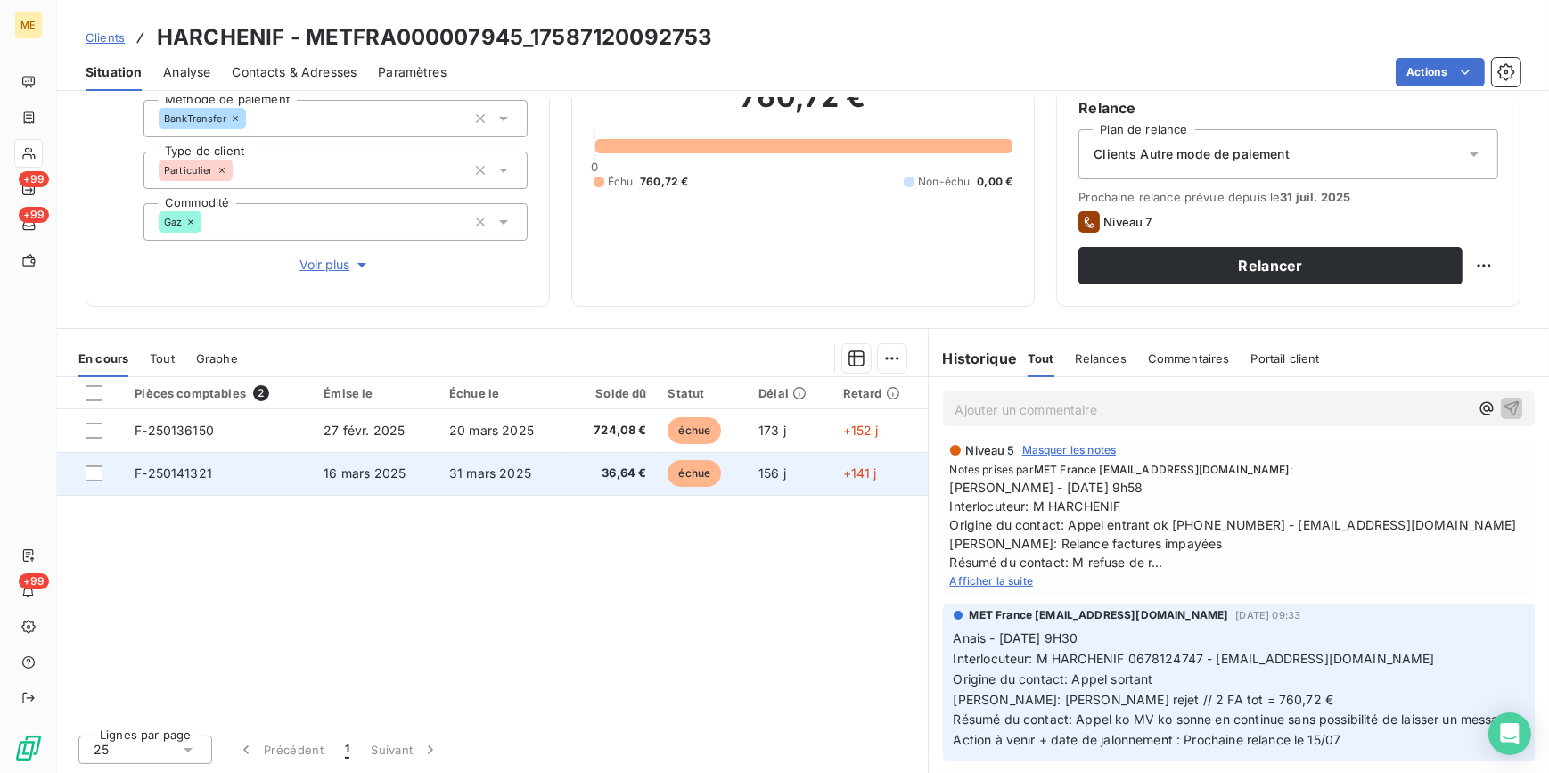
click at [511, 469] on span "31 mars 2025" at bounding box center [490, 472] width 82 height 15
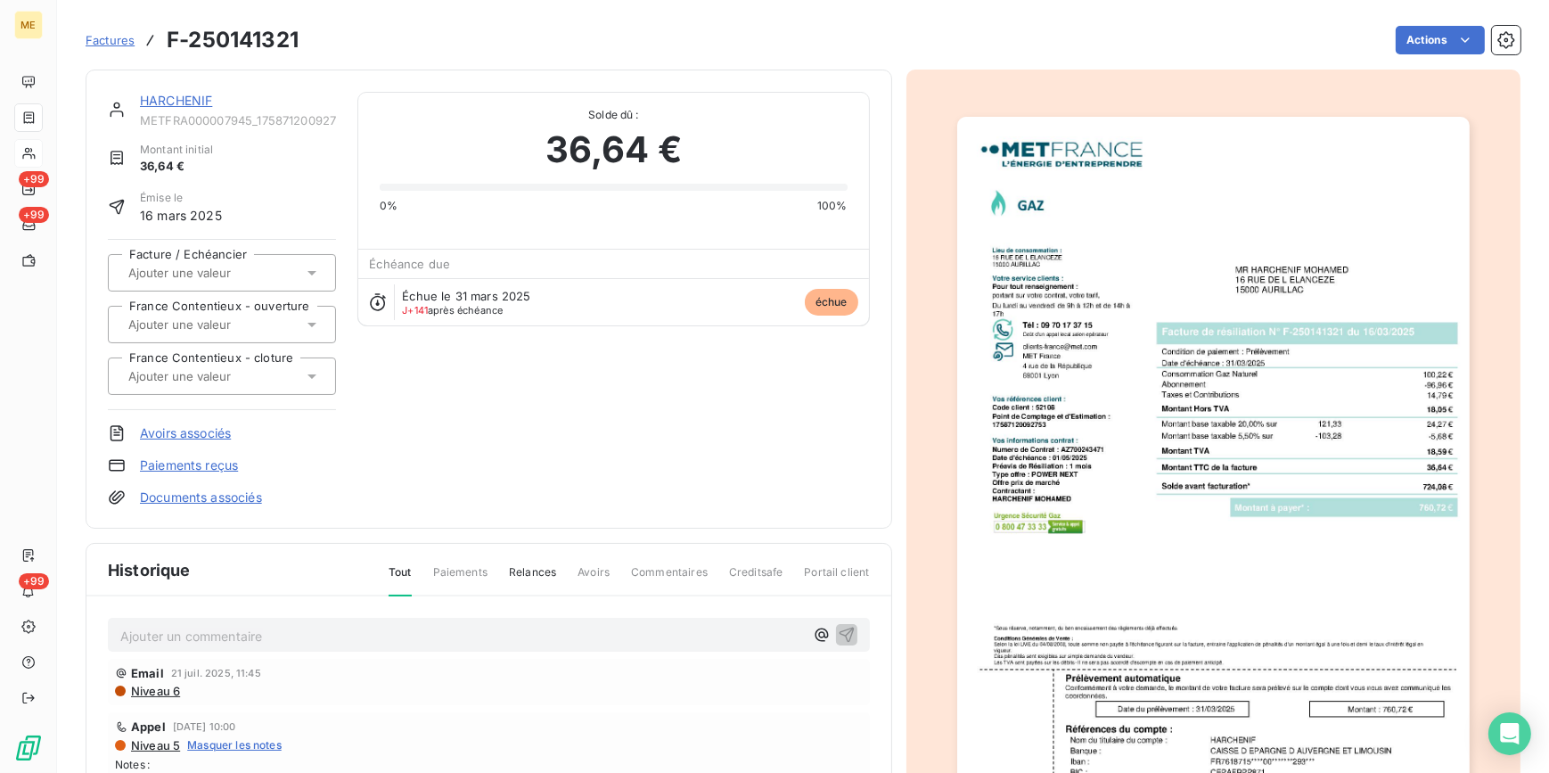
click at [1075, 468] on img "button" at bounding box center [1213, 480] width 513 height 726
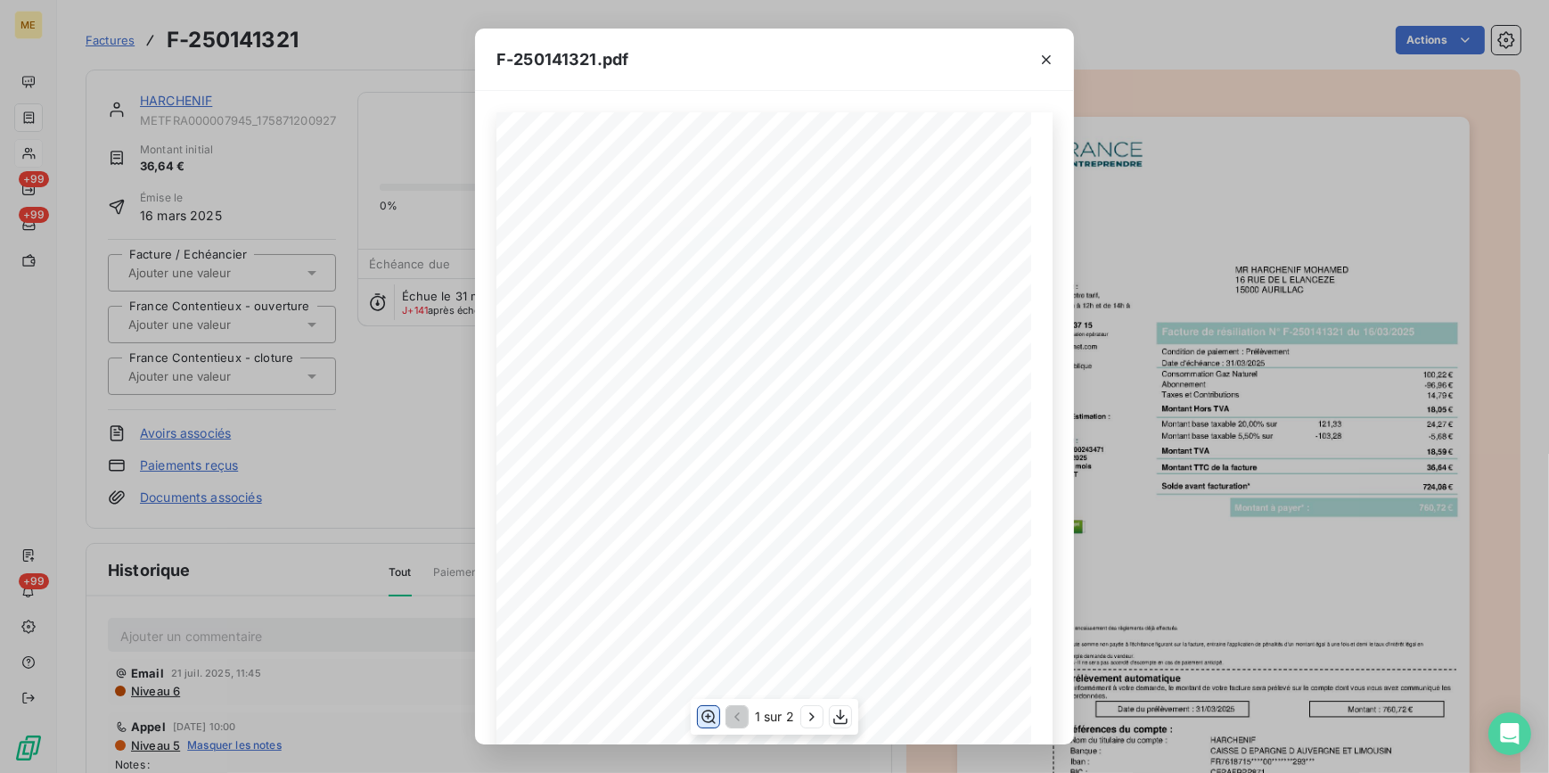
click at [711, 712] on icon "button" at bounding box center [709, 717] width 18 height 18
drag, startPoint x: 399, startPoint y: 221, endPoint x: 316, endPoint y: 187, distance: 90.4
click at [399, 221] on div "F-250141321.pdf *Sous réserve, notamment, du bon encaissement des règlements dé…" at bounding box center [774, 386] width 1549 height 773
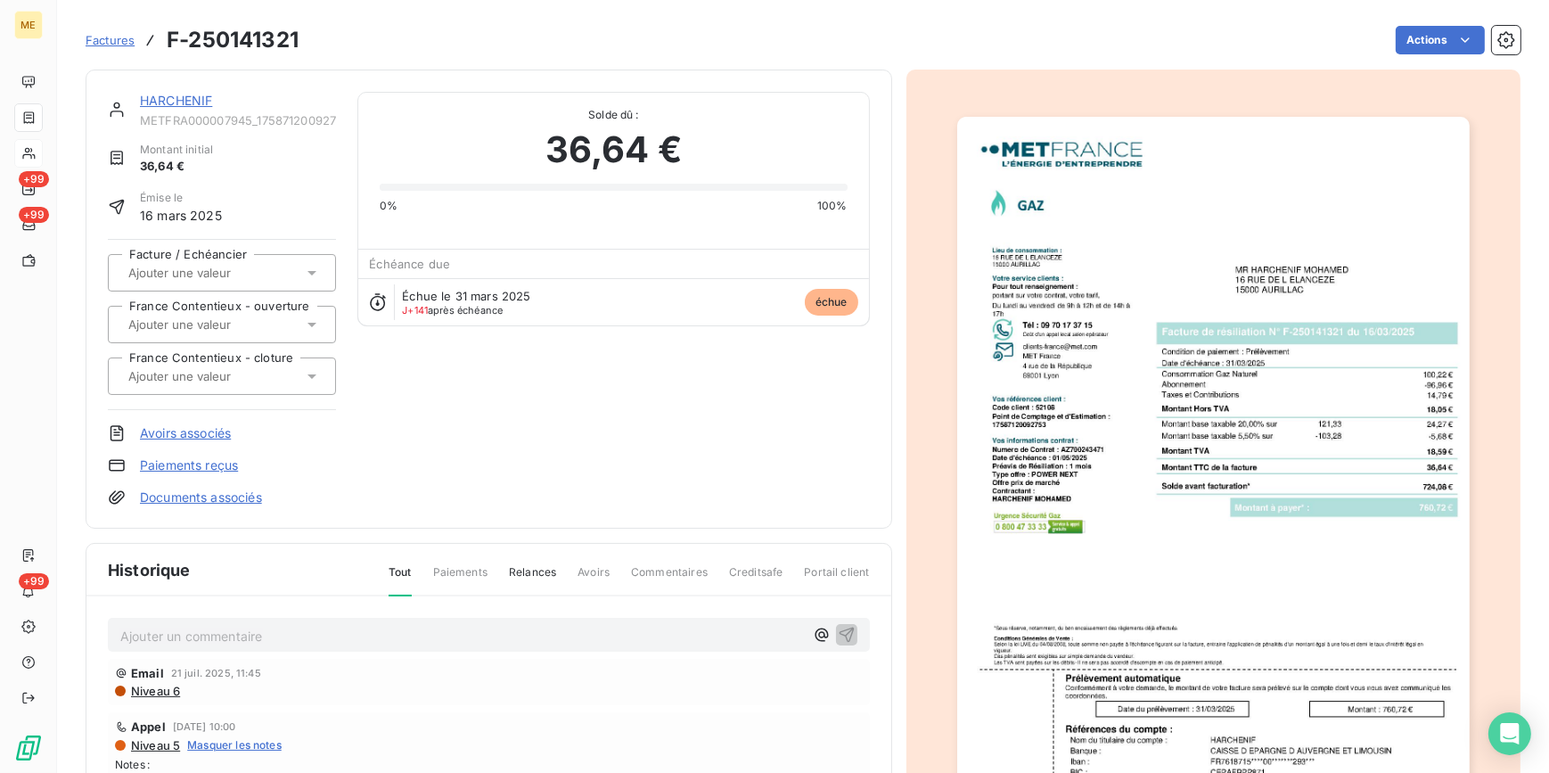
click at [92, 36] on span "Factures" at bounding box center [110, 40] width 49 height 14
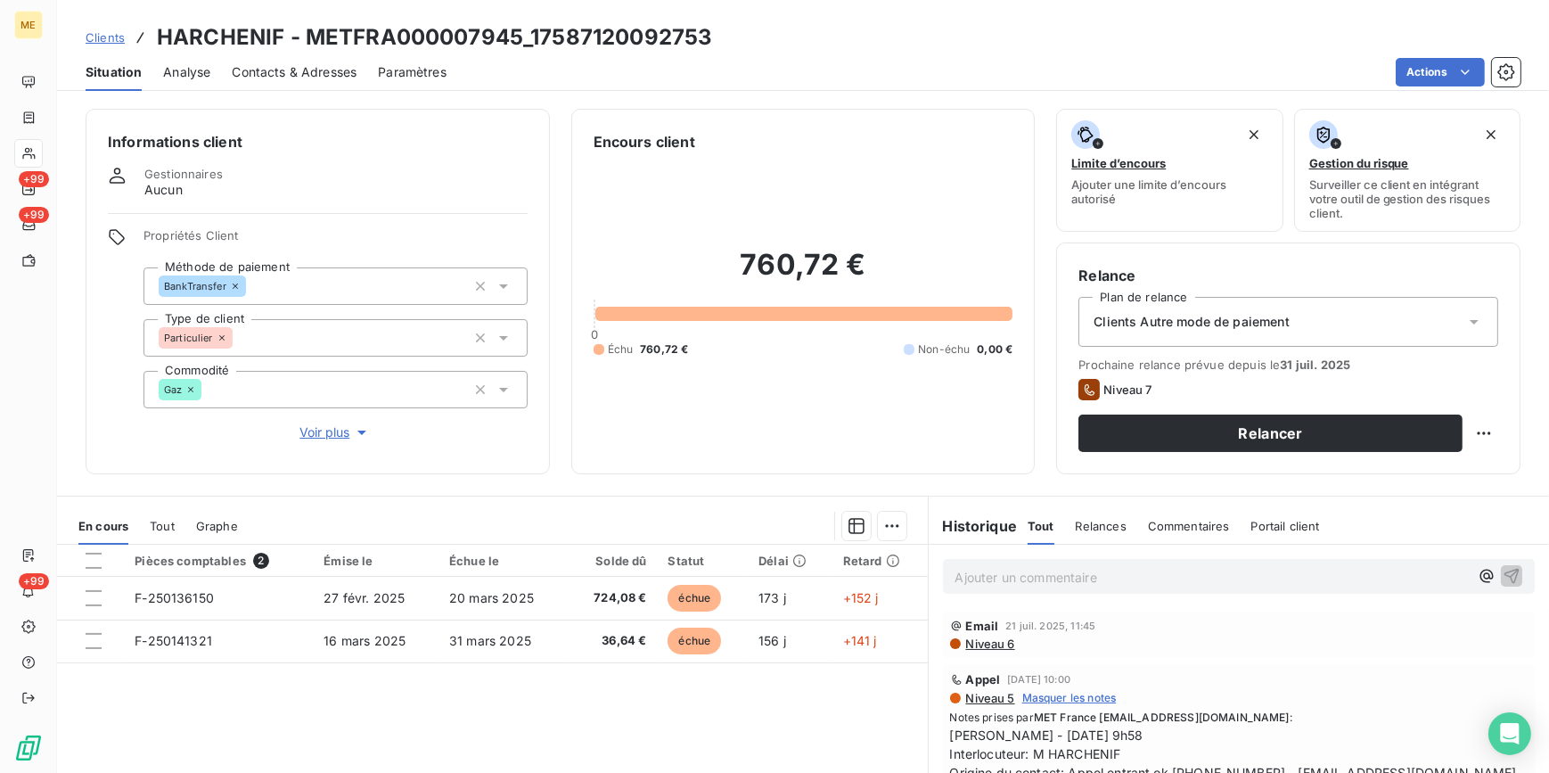
click at [110, 35] on span "Clients" at bounding box center [105, 37] width 39 height 14
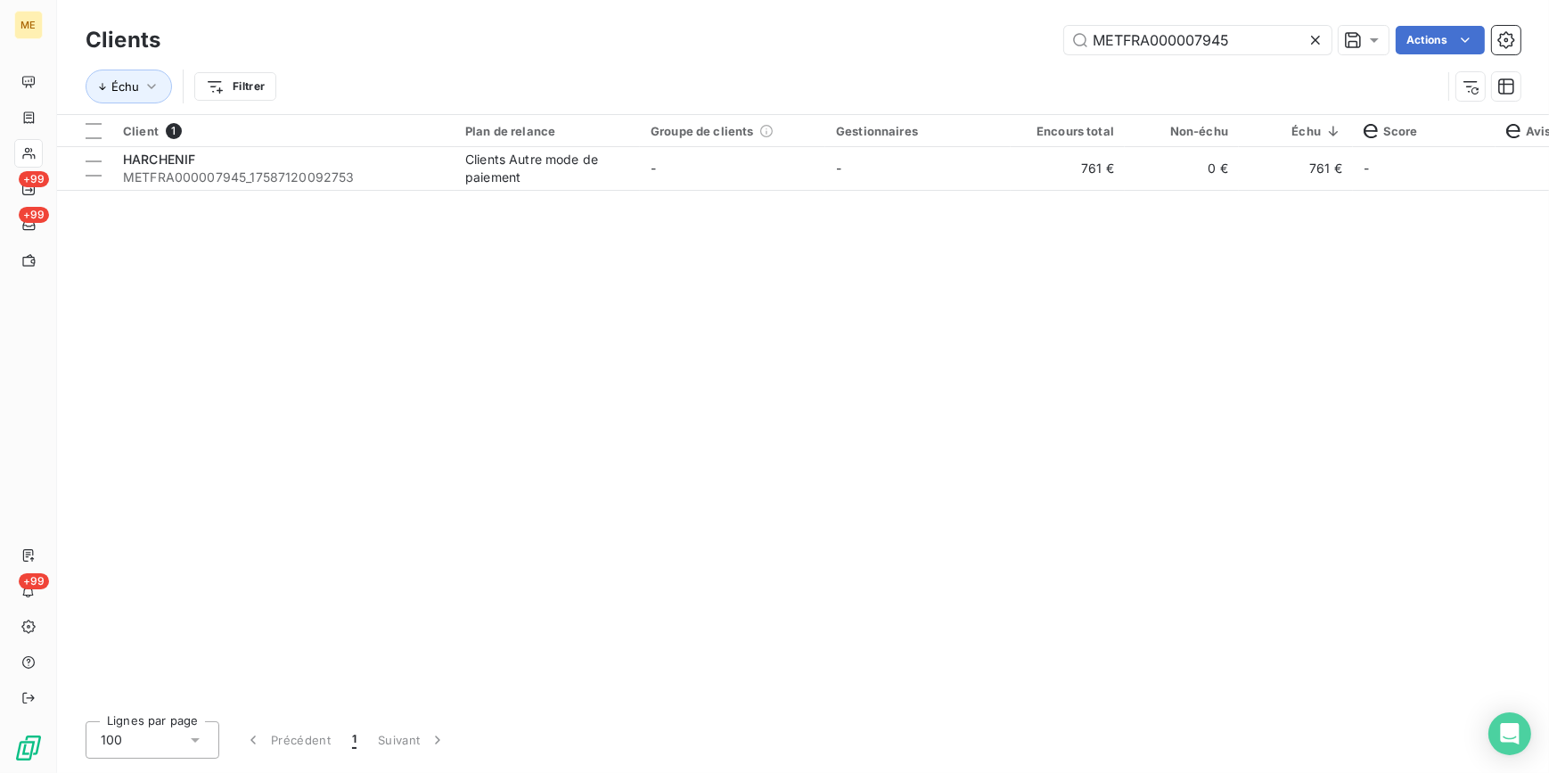
click at [1310, 36] on icon at bounding box center [1316, 40] width 18 height 18
click at [1308, 36] on input "text" at bounding box center [1197, 40] width 267 height 29
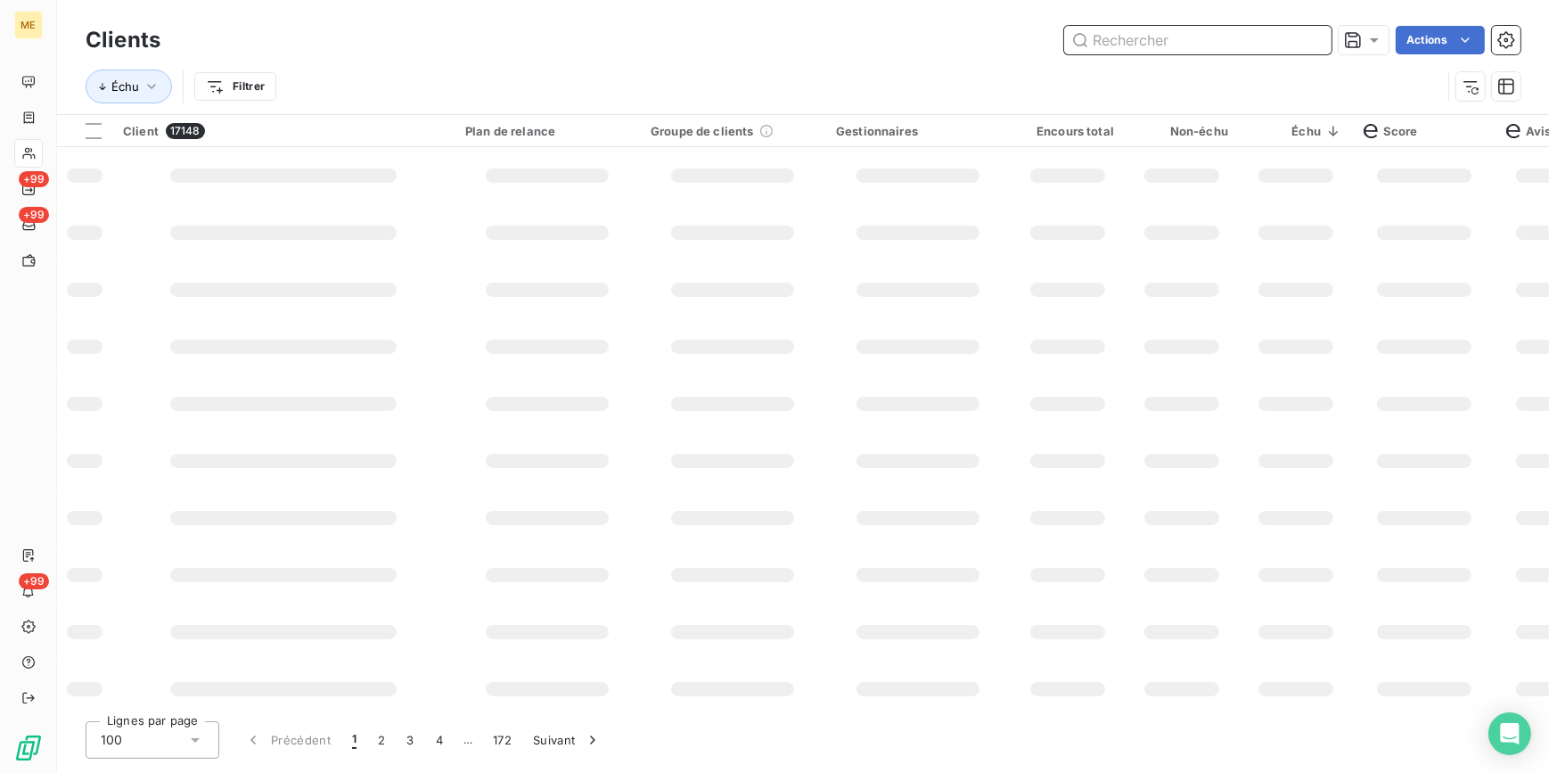
paste input "METFRA000008070"
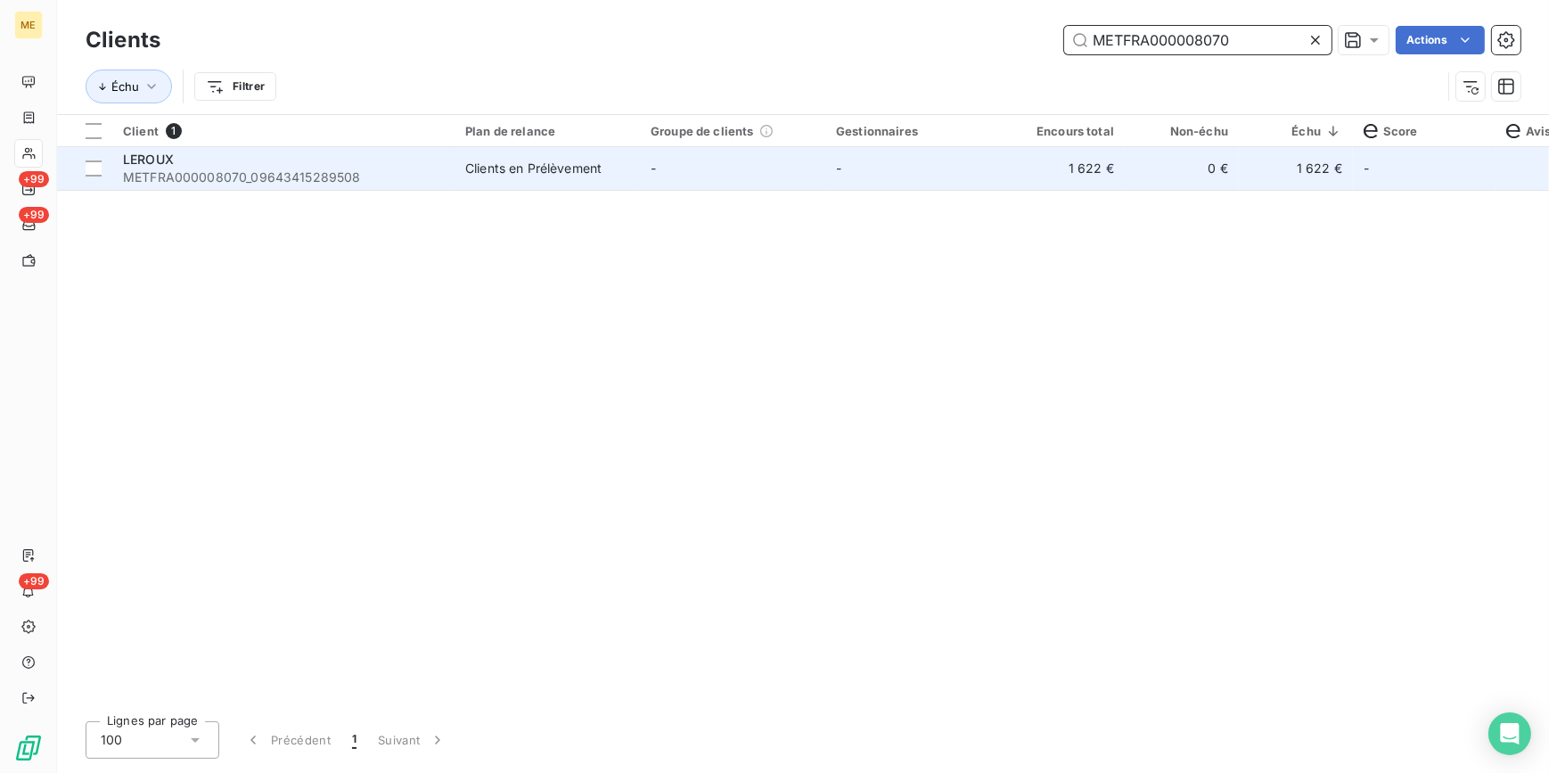
type input "METFRA000008070"
click at [933, 178] on td "-" at bounding box center [918, 168] width 185 height 43
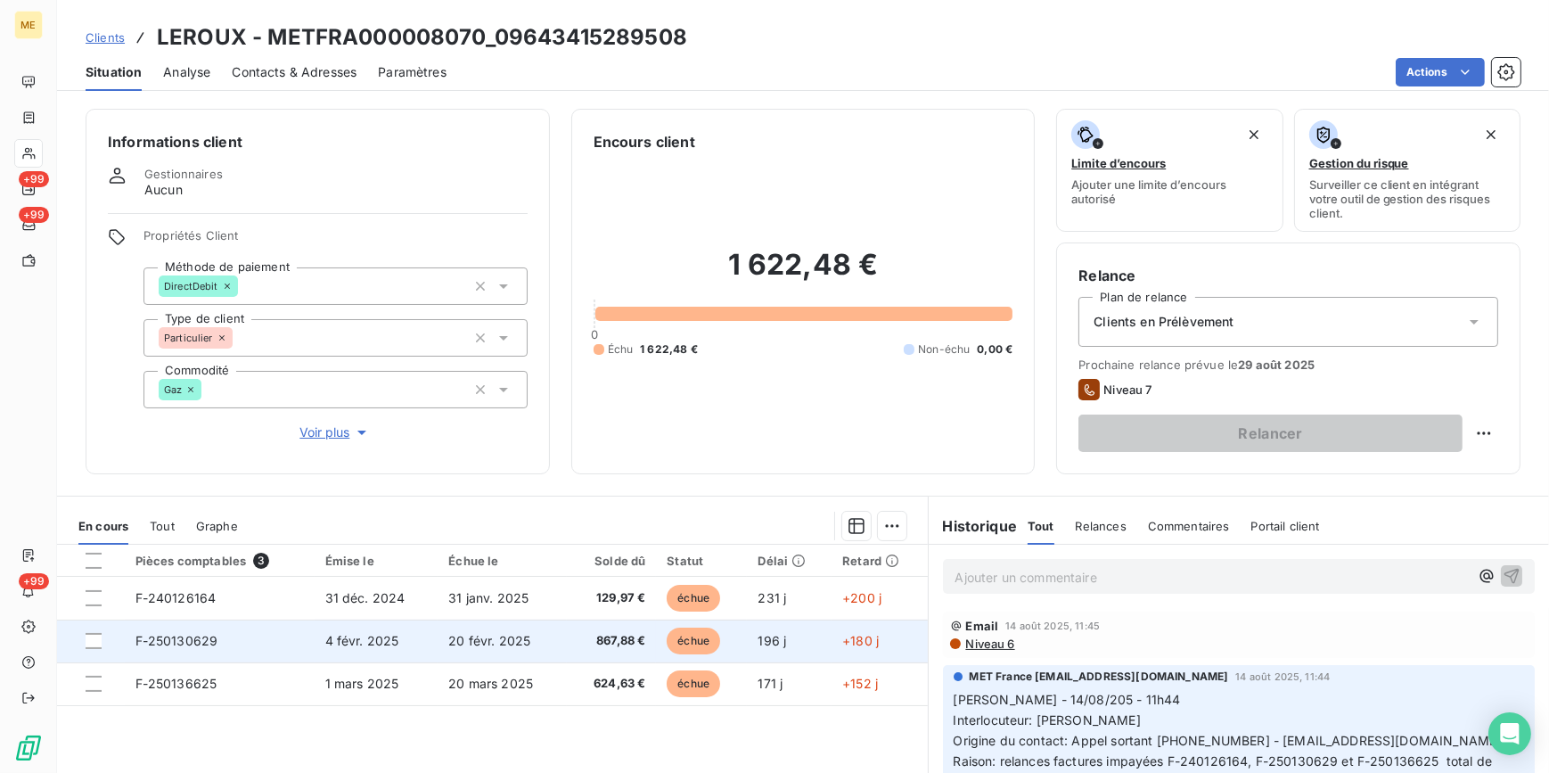
click at [582, 651] on td "867,88 €" at bounding box center [611, 641] width 89 height 43
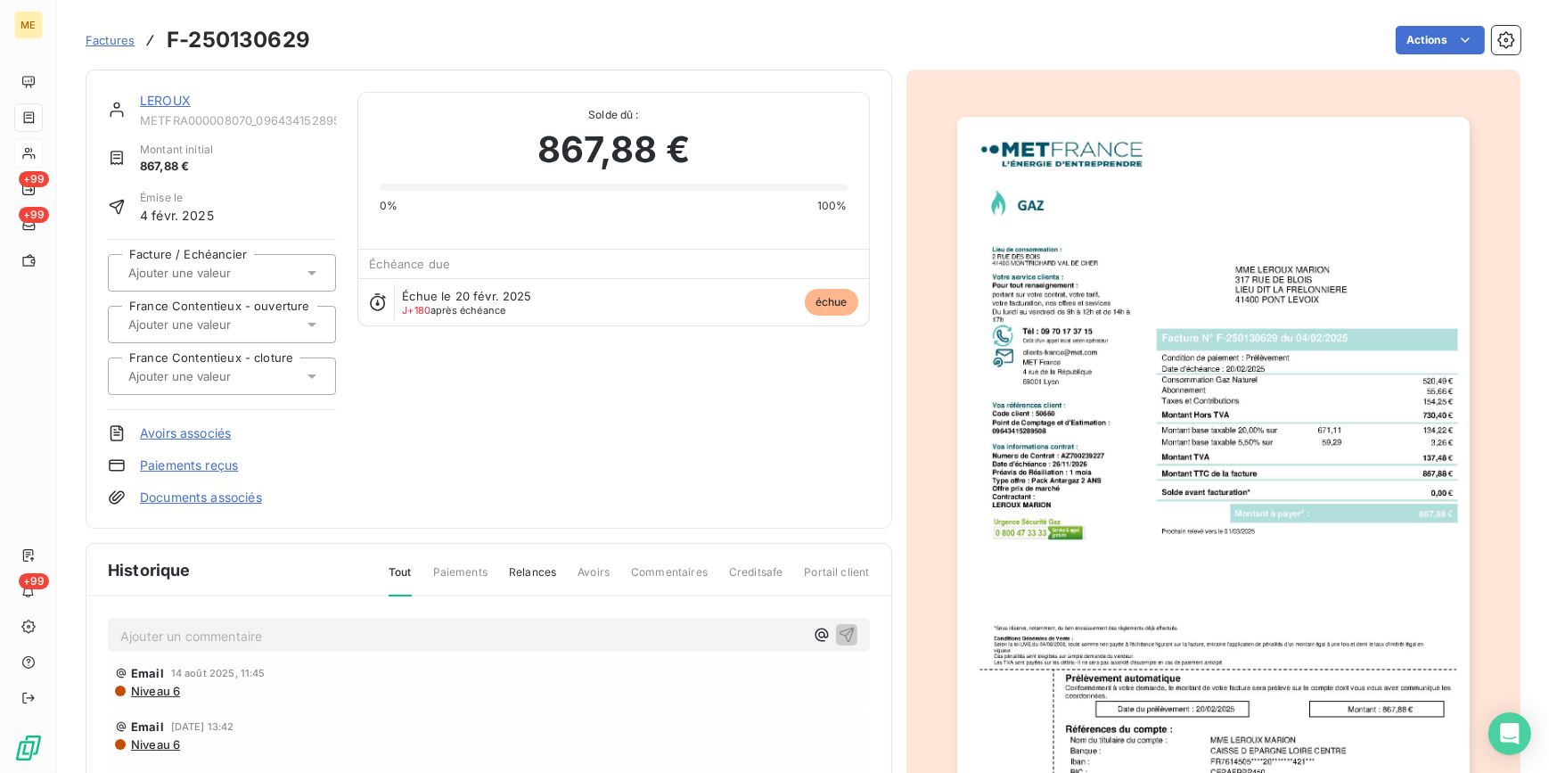
click at [1174, 397] on img "button" at bounding box center [1213, 480] width 513 height 726
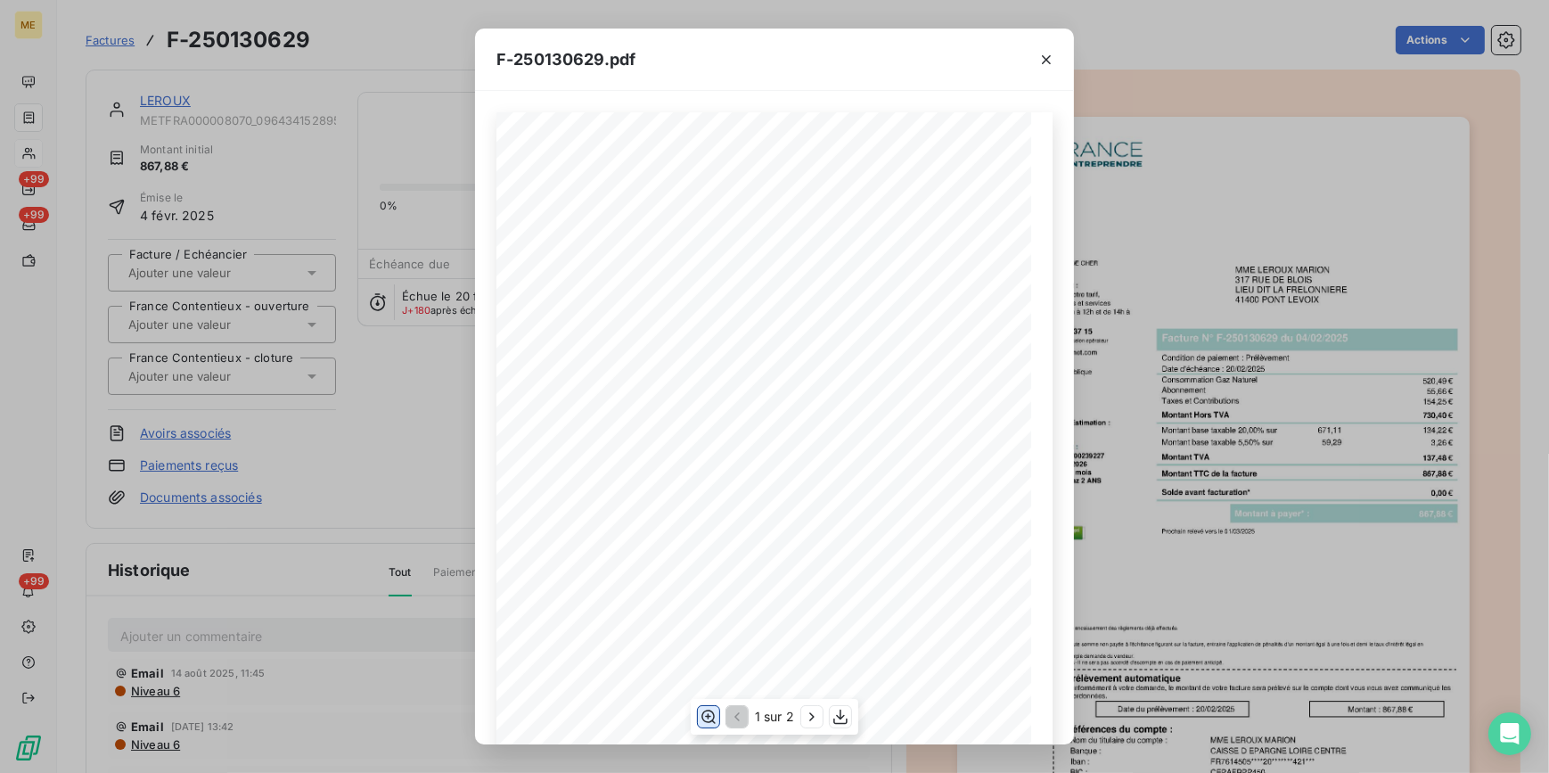
click at [704, 712] on icon "button" at bounding box center [709, 717] width 18 height 18
drag, startPoint x: 348, startPoint y: 286, endPoint x: 330, endPoint y: 259, distance: 32.9
click at [348, 286] on div "F-250130629.pdf *Sous réserve, notamment, du bon encaissement des règlements dé…" at bounding box center [774, 386] width 1549 height 773
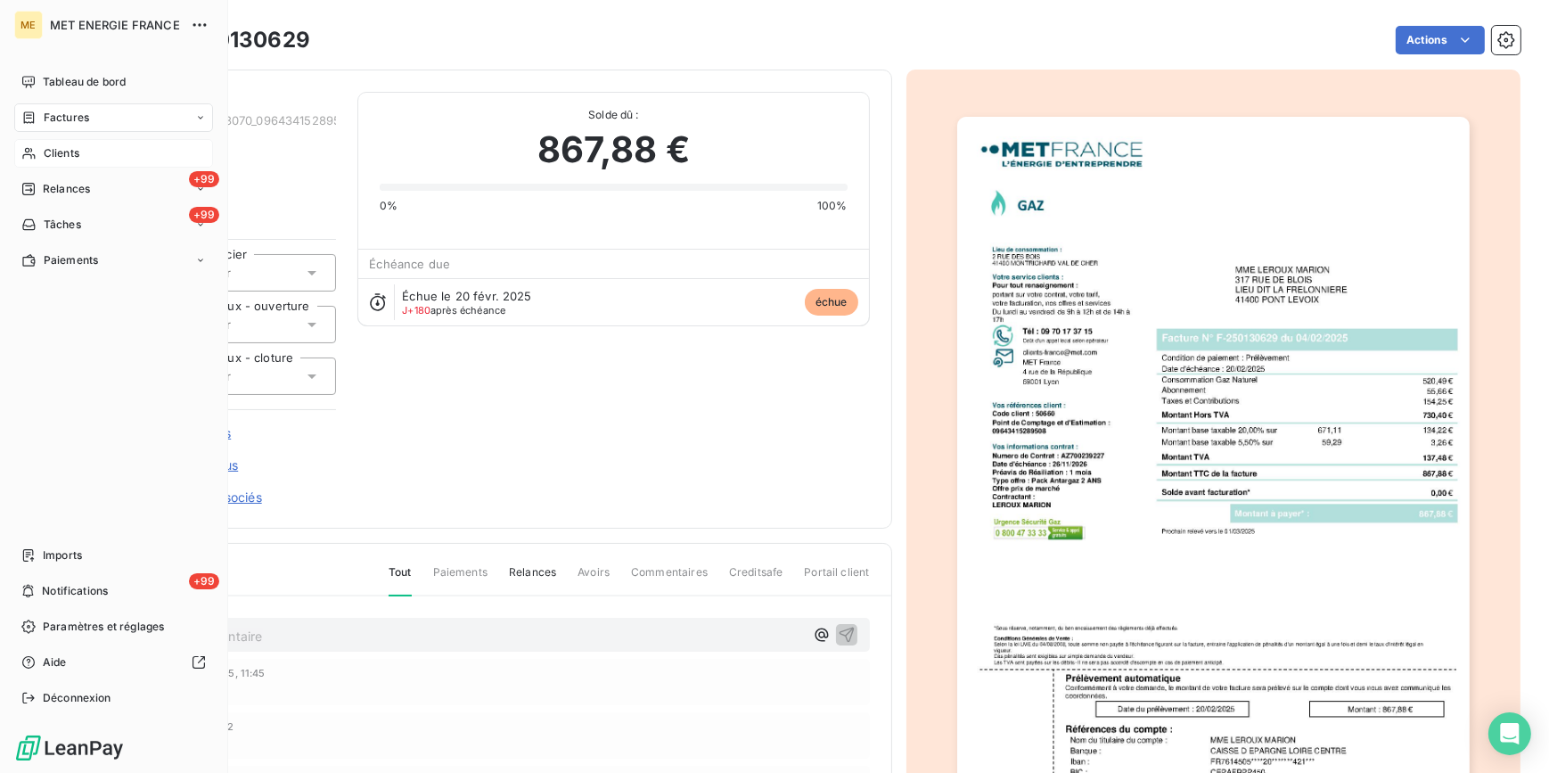
click at [69, 154] on span "Clients" at bounding box center [62, 153] width 36 height 16
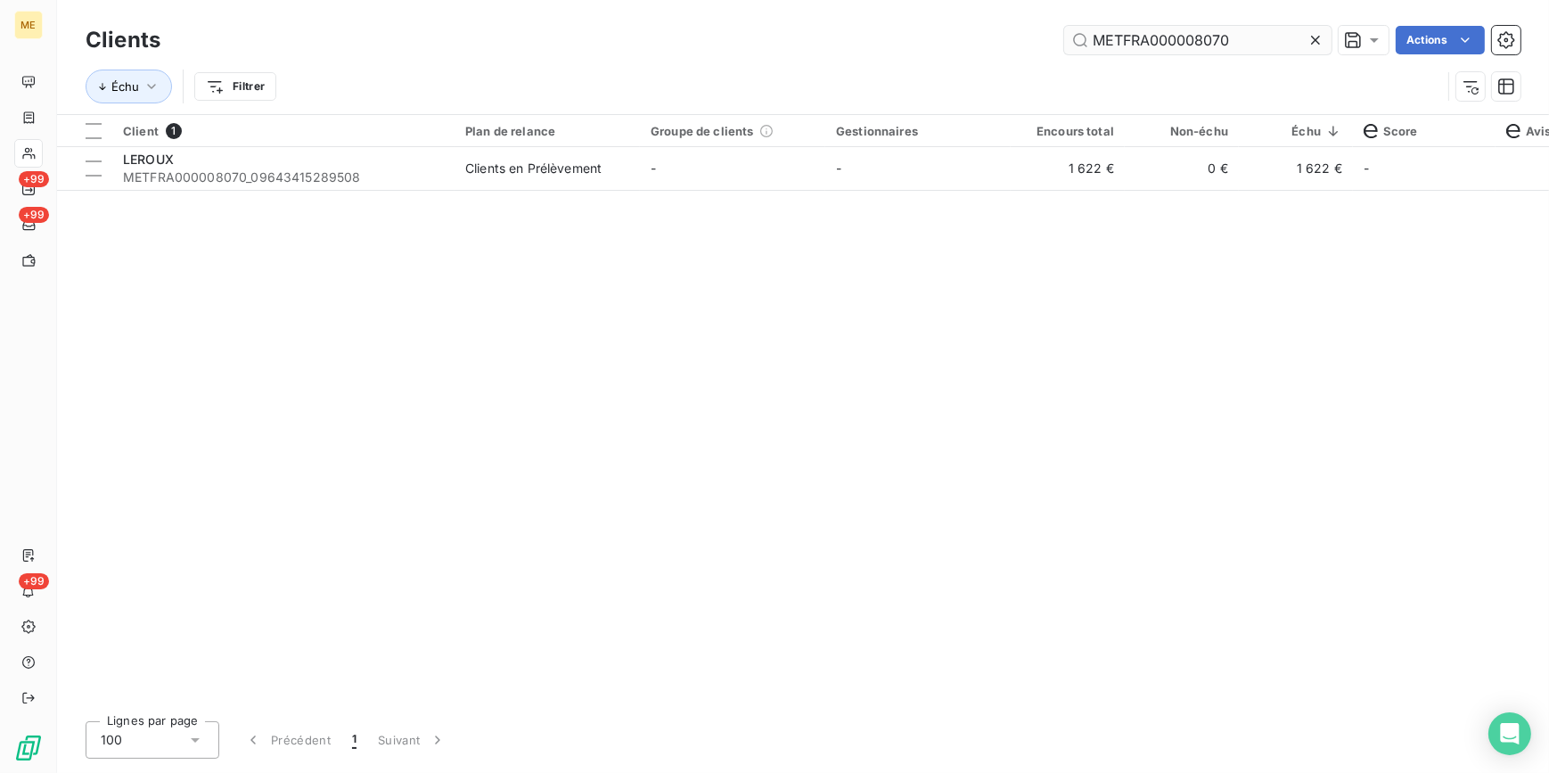
click at [1316, 43] on icon at bounding box center [1316, 40] width 18 height 18
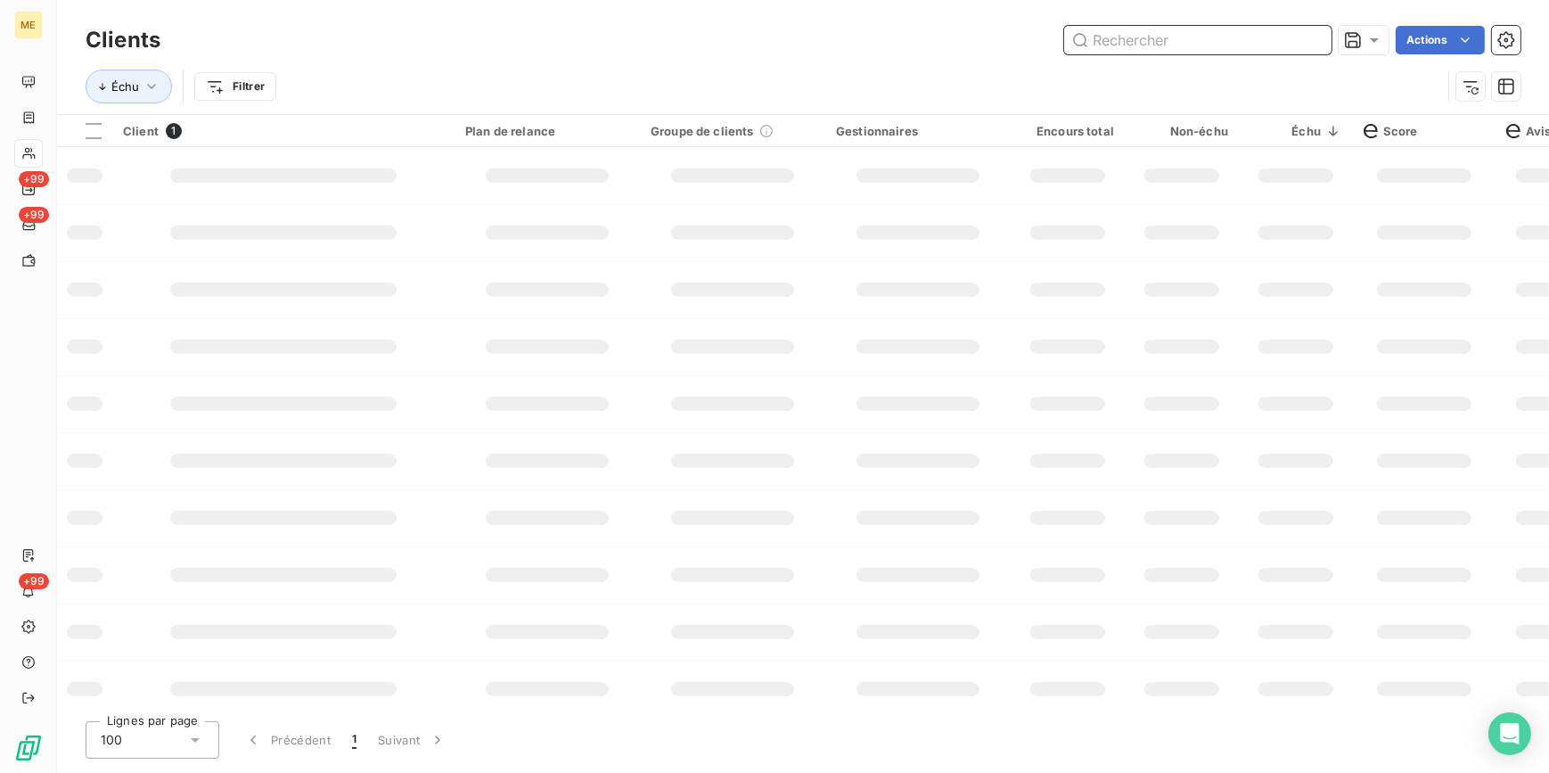
click at [1312, 41] on input "text" at bounding box center [1197, 40] width 267 height 29
paste input "METFRA000009144"
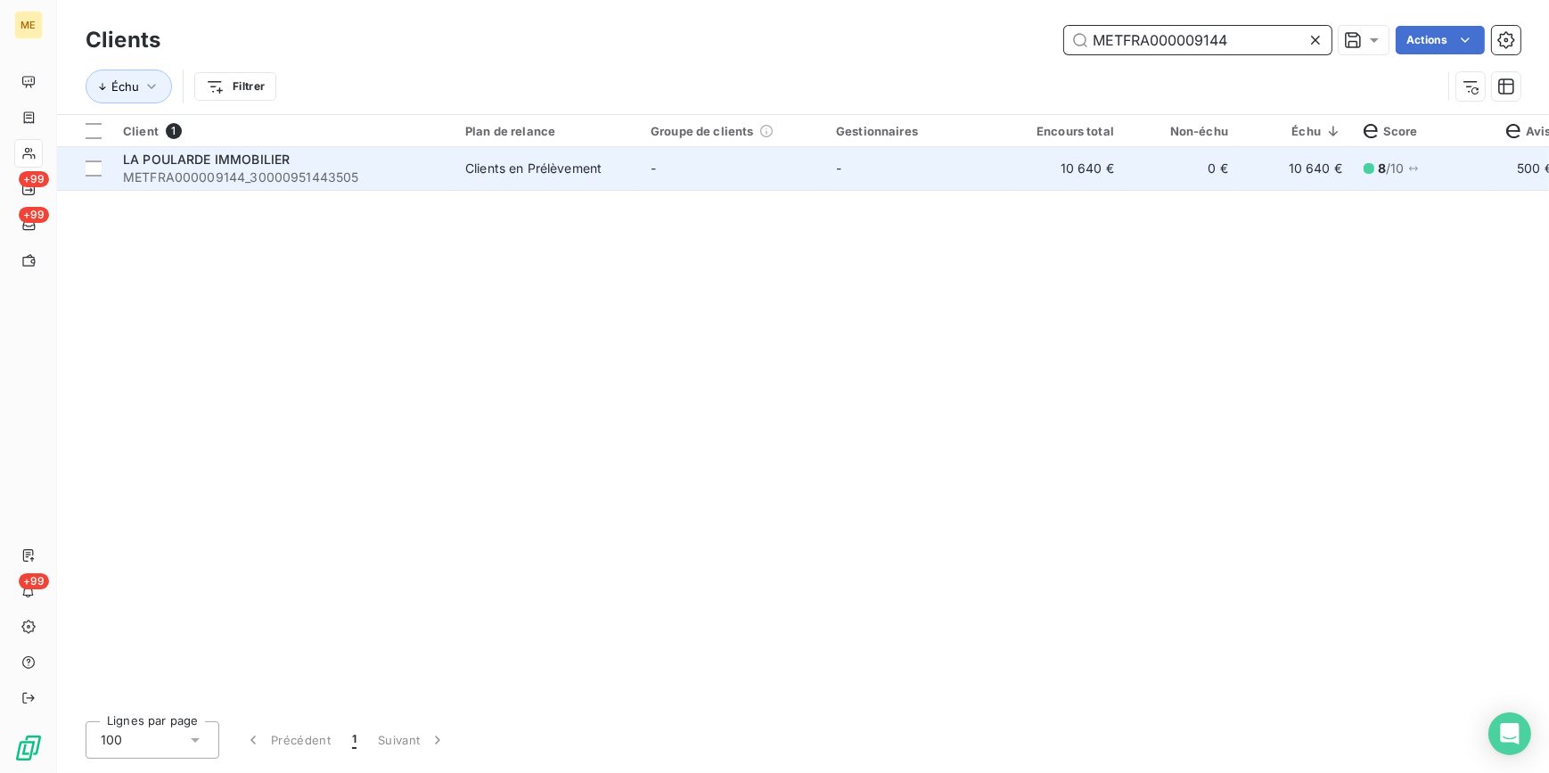
type input "METFRA000009144"
click at [1061, 164] on td "10 640 €" at bounding box center [1068, 168] width 114 height 43
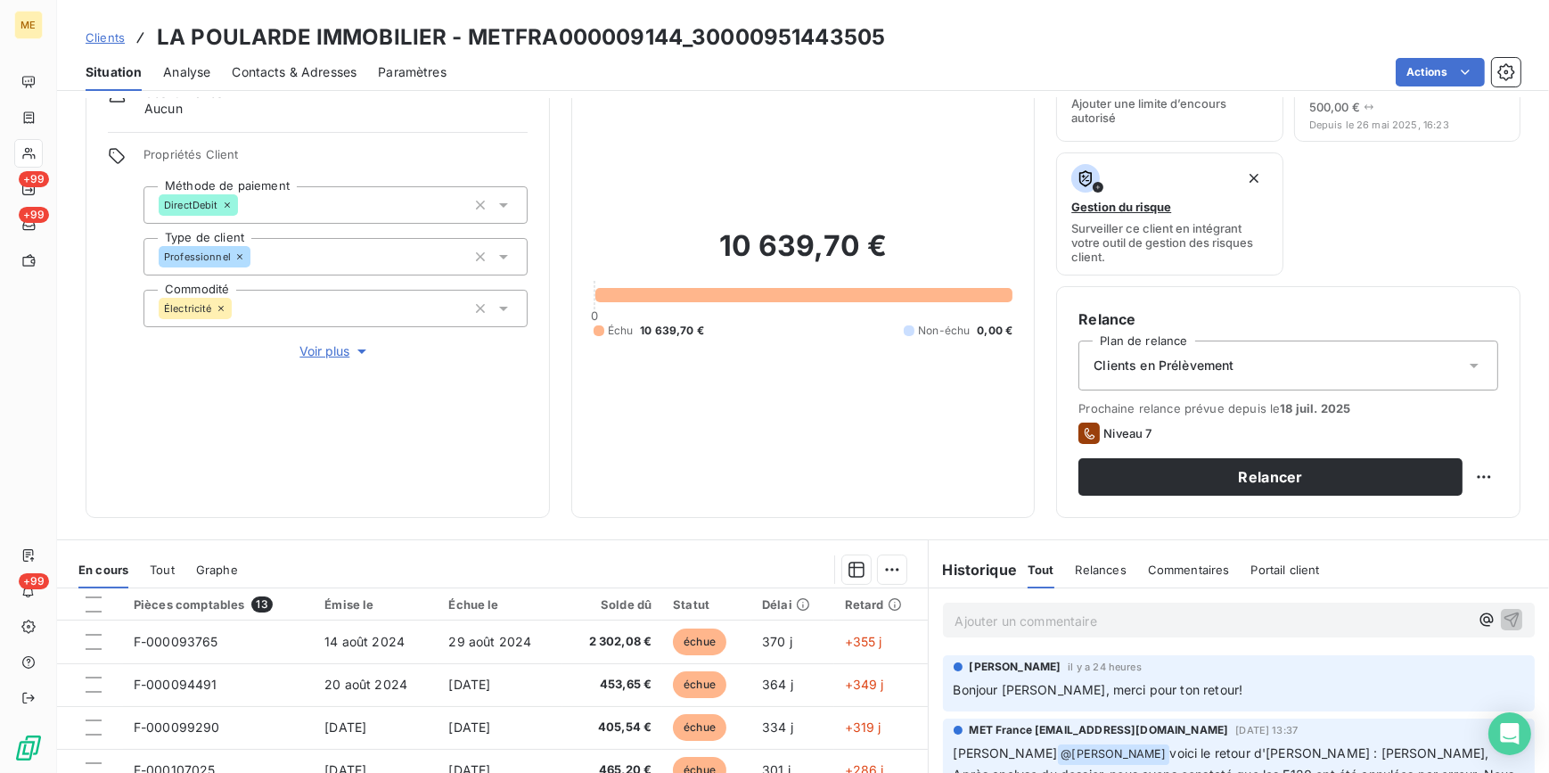
scroll to position [80, 0]
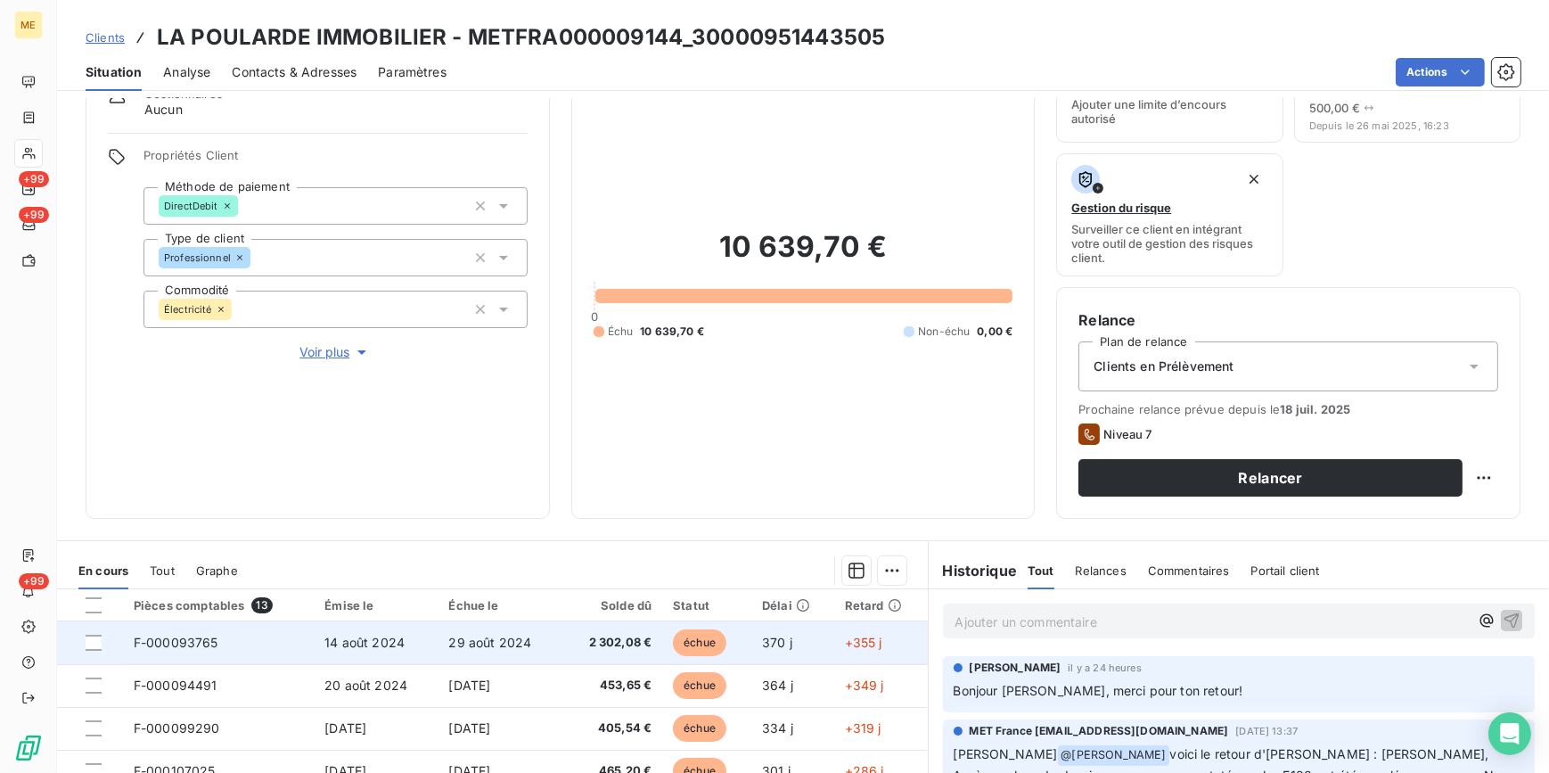
click at [477, 640] on span "29 août 2024" at bounding box center [489, 642] width 83 height 15
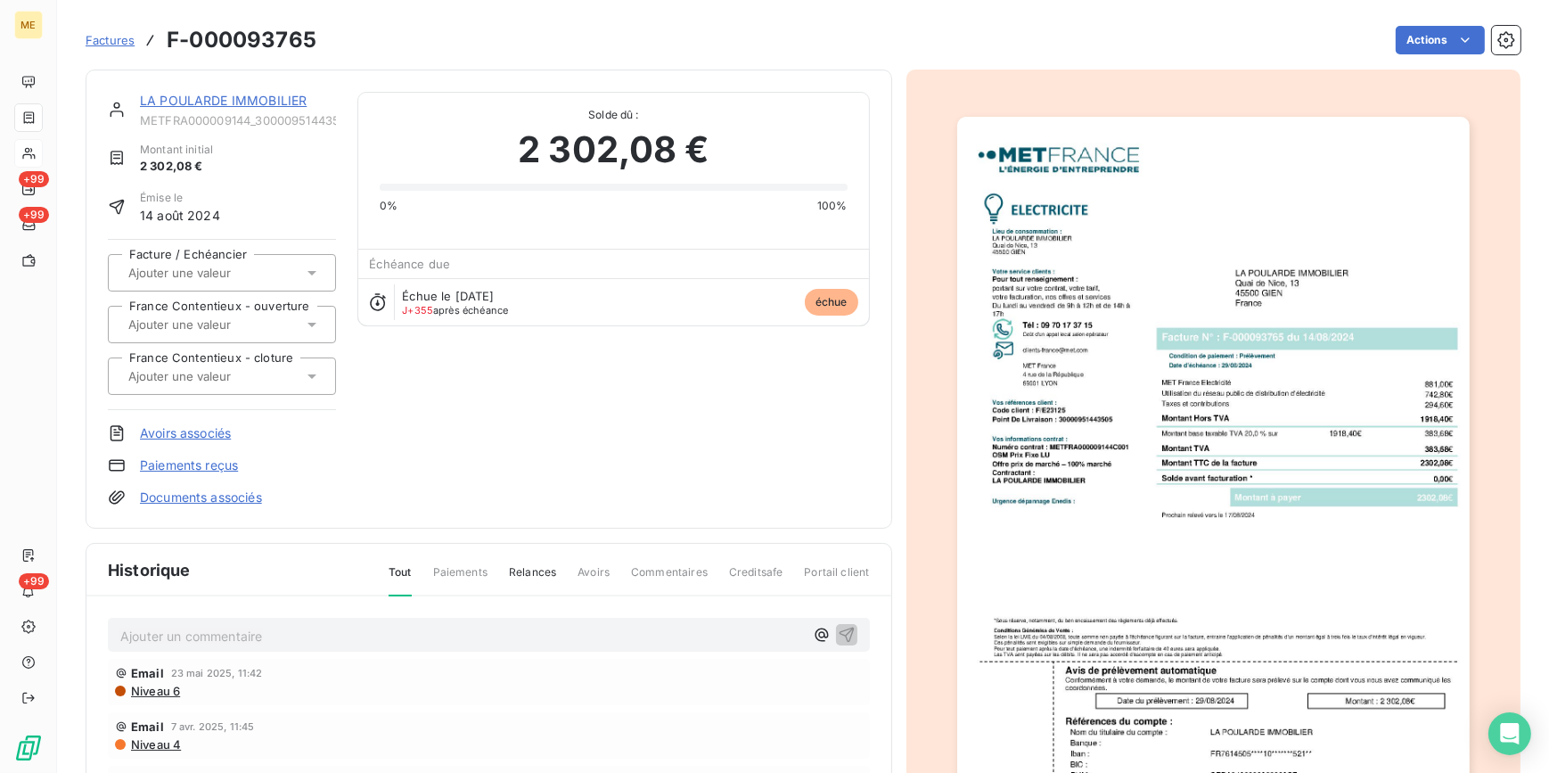
click at [1125, 514] on img "button" at bounding box center [1213, 480] width 513 height 726
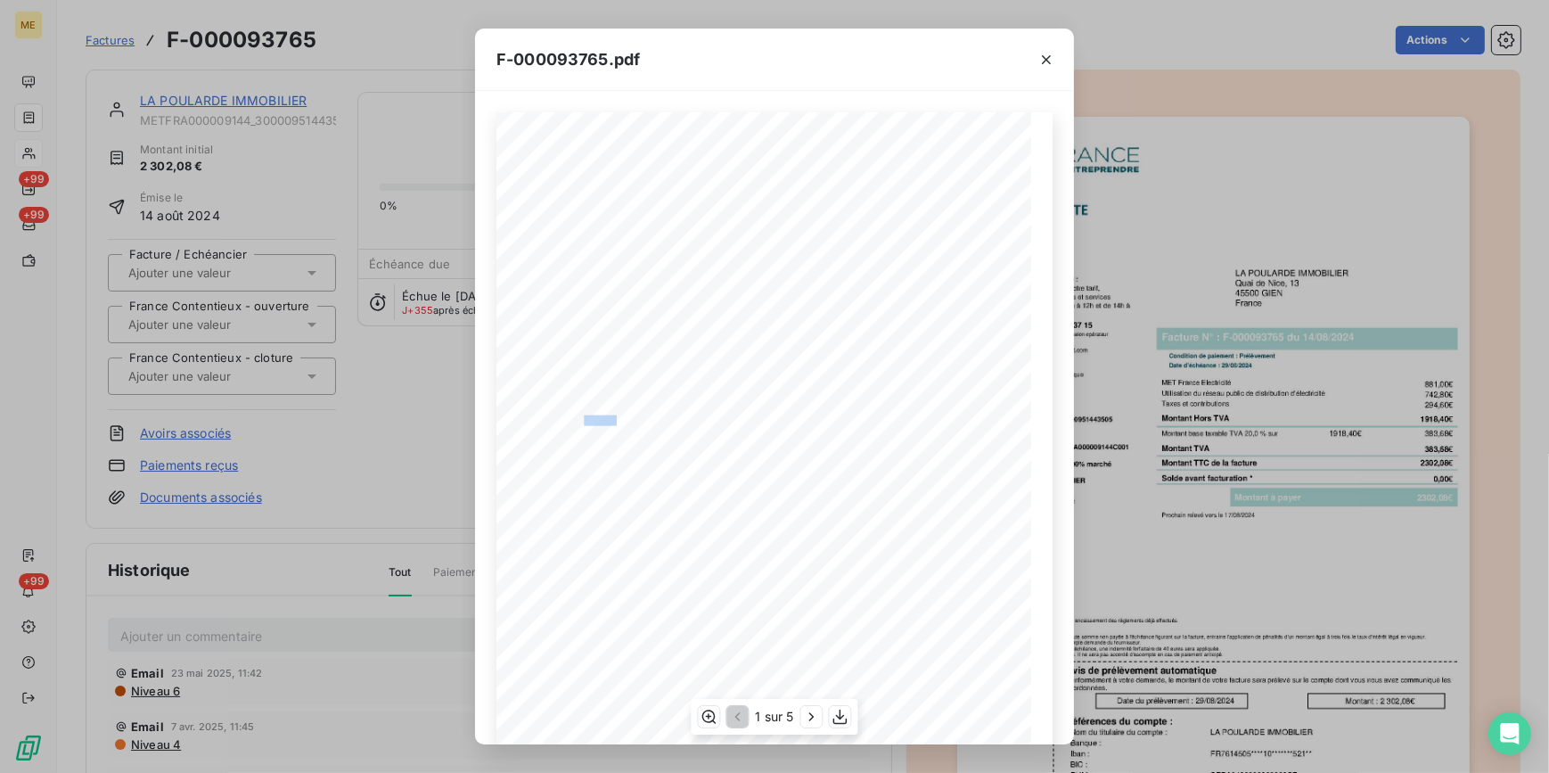
drag, startPoint x: 576, startPoint y: 418, endPoint x: 609, endPoint y: 420, distance: 33.0
click at [609, 420] on span "Code client : F/E23125" at bounding box center [583, 418] width 78 height 7
click at [744, 490] on span "Solde avant facturation *" at bounding box center [768, 489] width 94 height 8
drag, startPoint x: 593, startPoint y: 455, endPoint x: 680, endPoint y: 459, distance: 87.5
click at [680, 459] on span "Numéro contrat : METFRA000009144C001" at bounding box center [616, 456] width 144 height 7
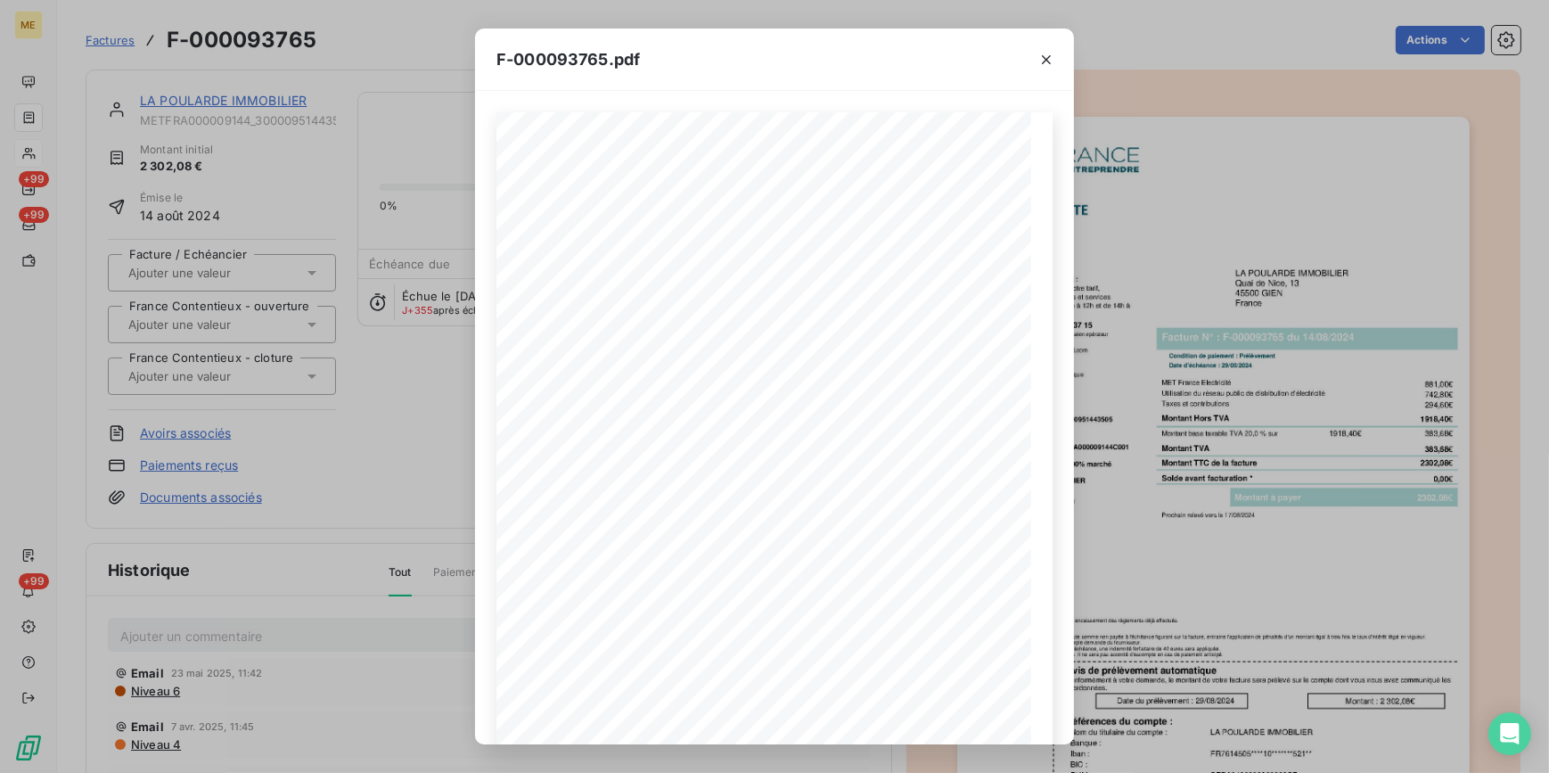
click at [285, 338] on div "F-000093765.pdf *Sous réserve, notamment, du bon encaissement des règlements dé…" at bounding box center [774, 386] width 1549 height 773
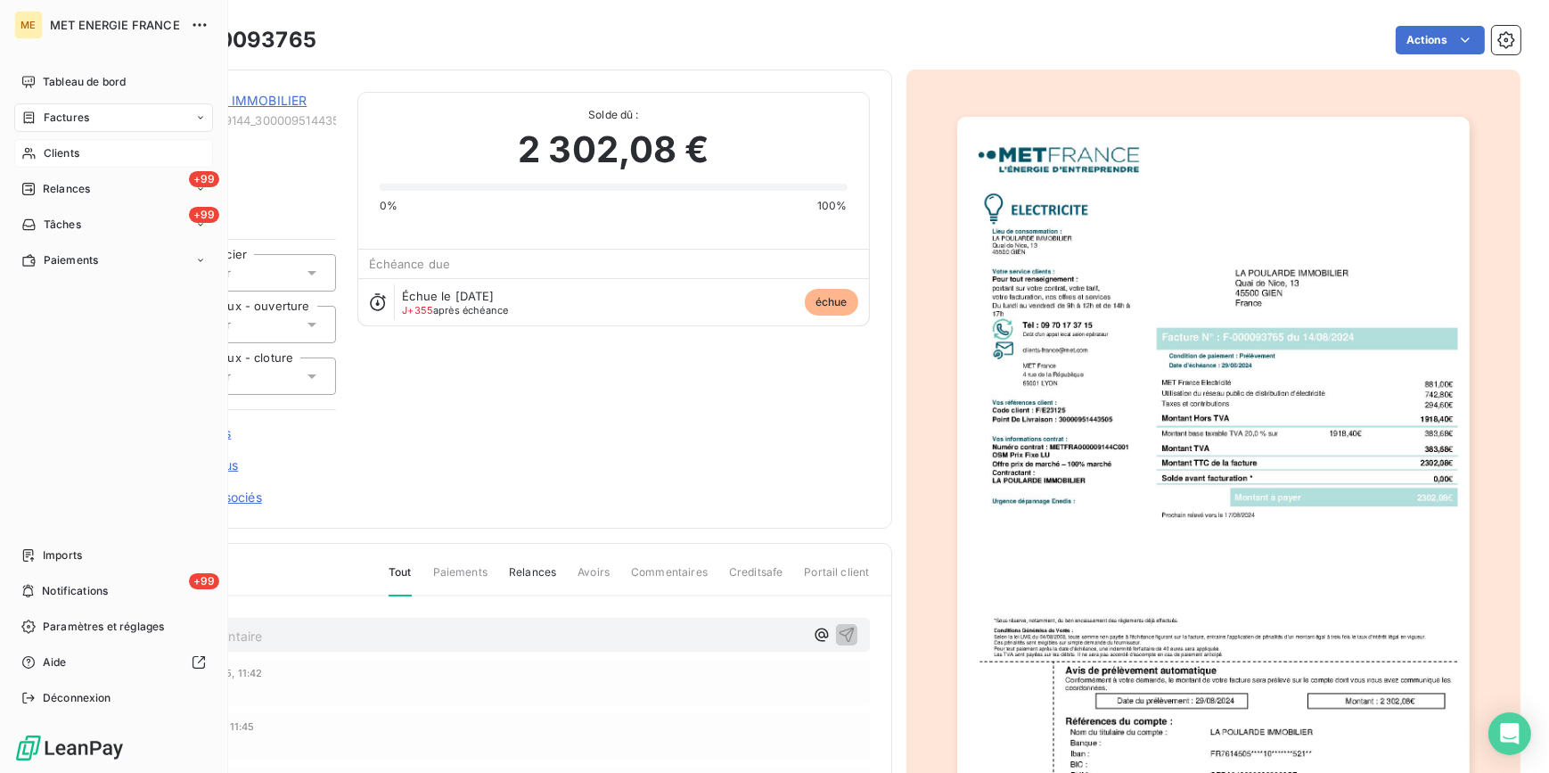
click at [52, 118] on span "Factures" at bounding box center [66, 118] width 45 height 16
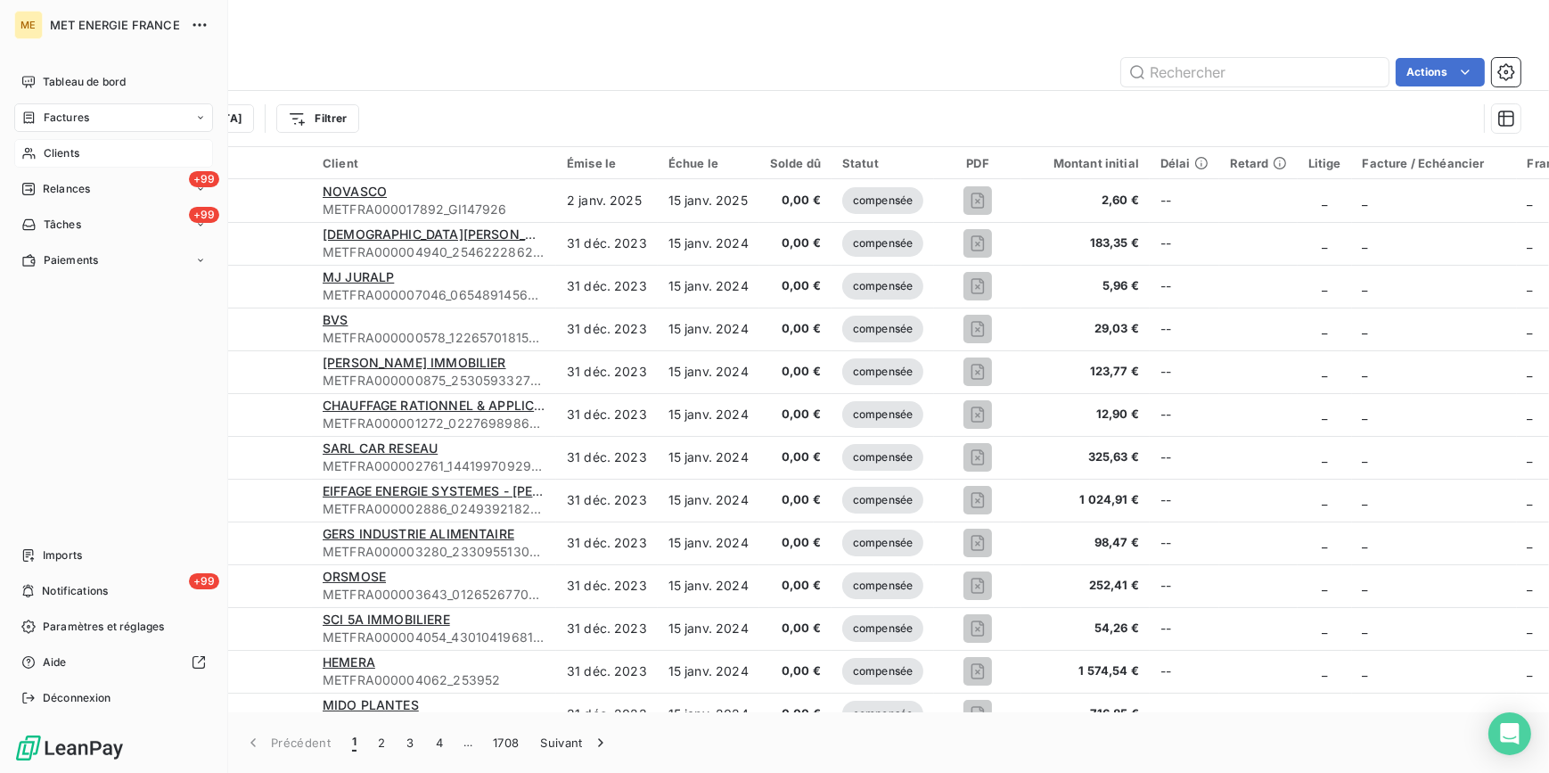
click at [53, 159] on span "Clients" at bounding box center [62, 153] width 36 height 16
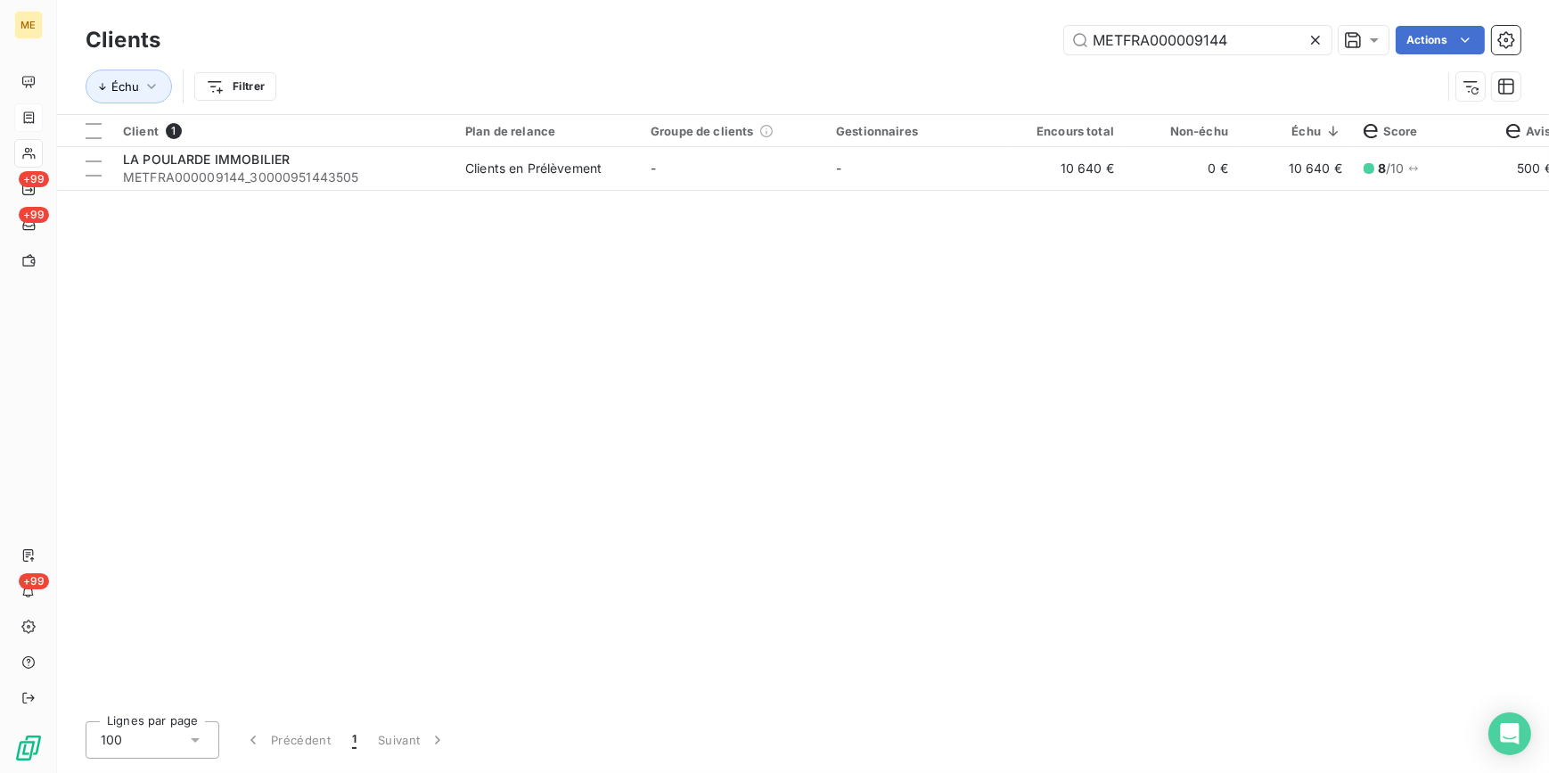
click at [1310, 39] on icon at bounding box center [1316, 40] width 18 height 18
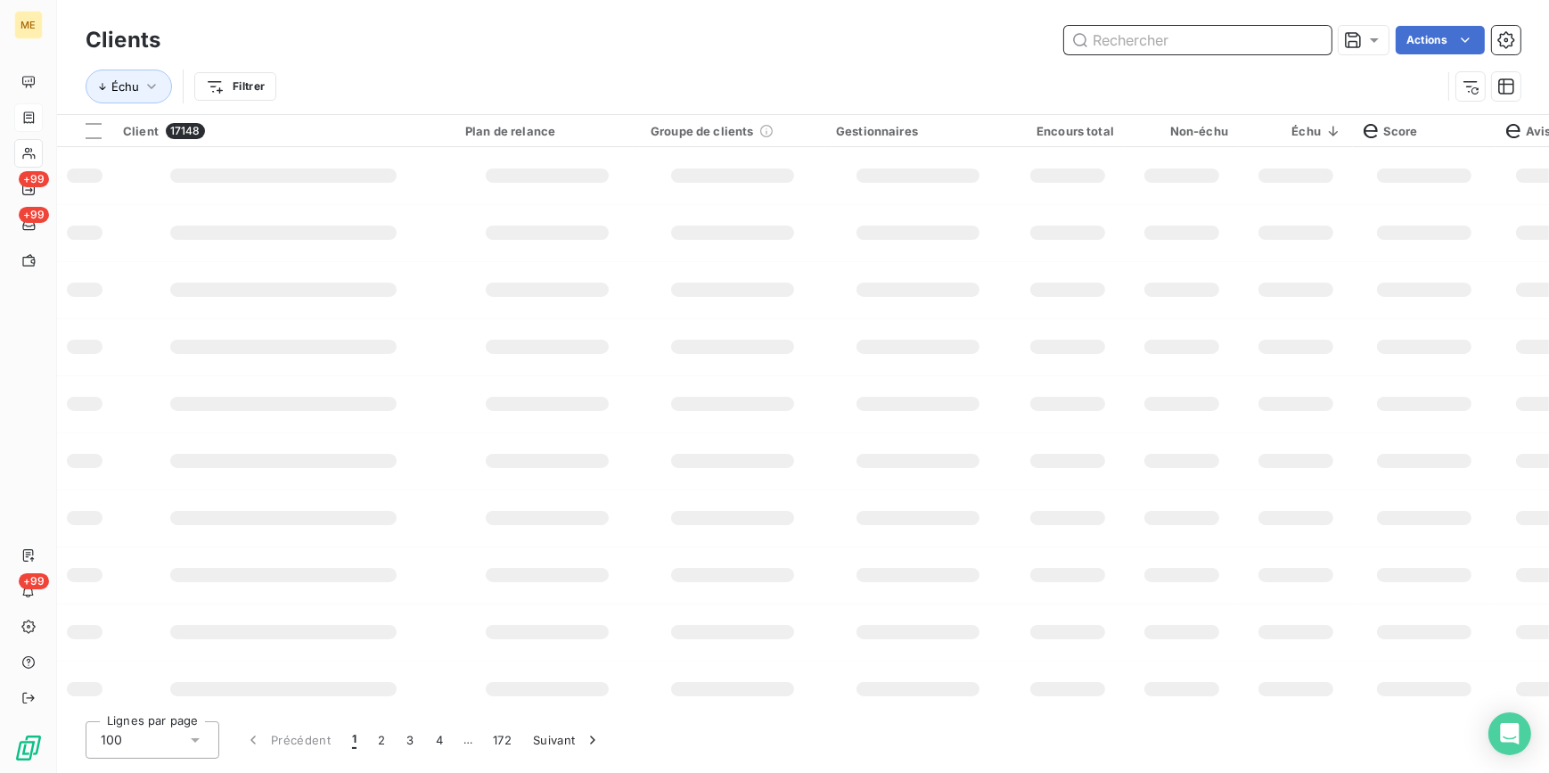
click at [1276, 40] on input "text" at bounding box center [1197, 40] width 267 height 29
paste input "METFRA000003420"
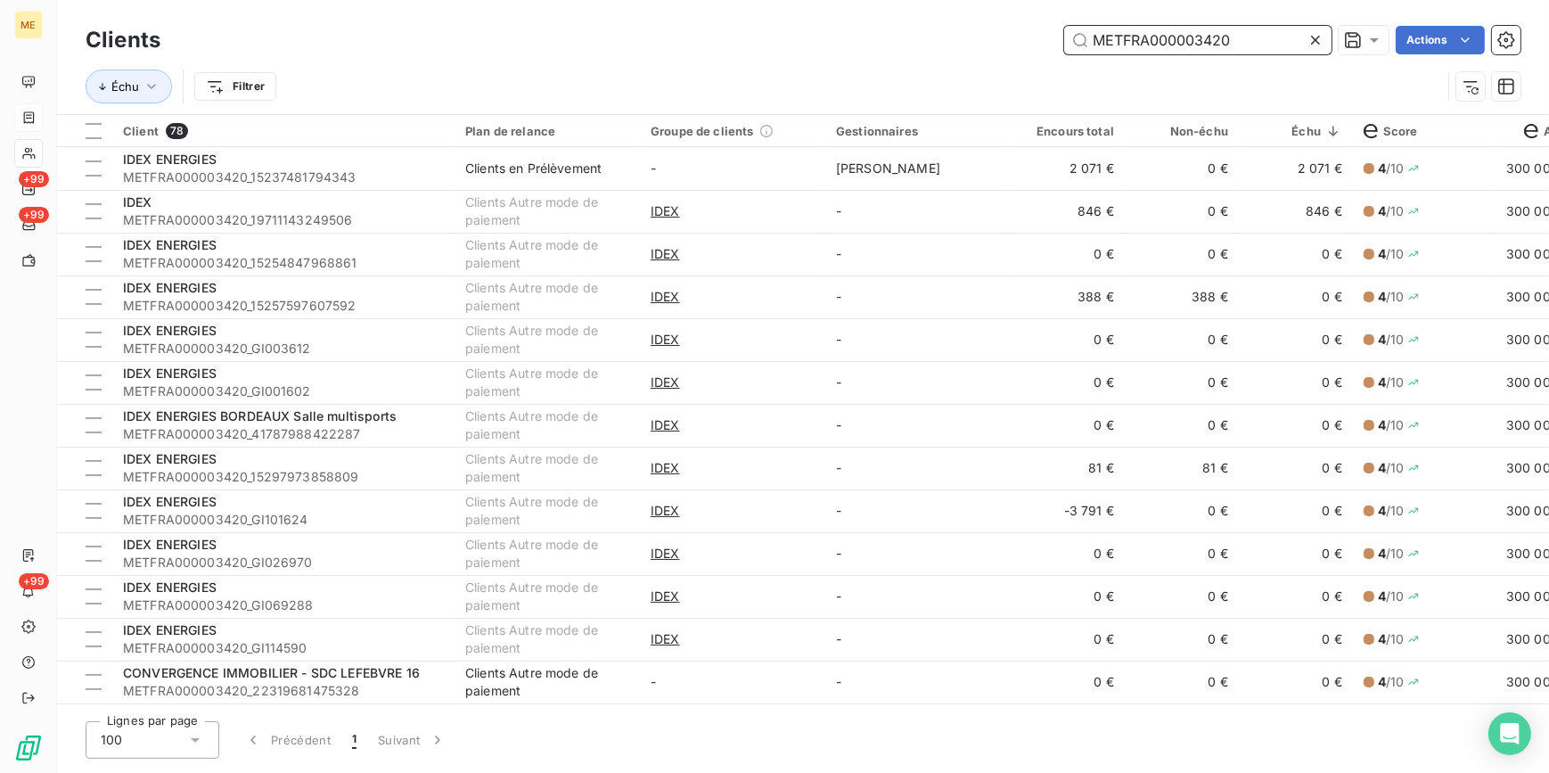
type input "METFRA000003420"
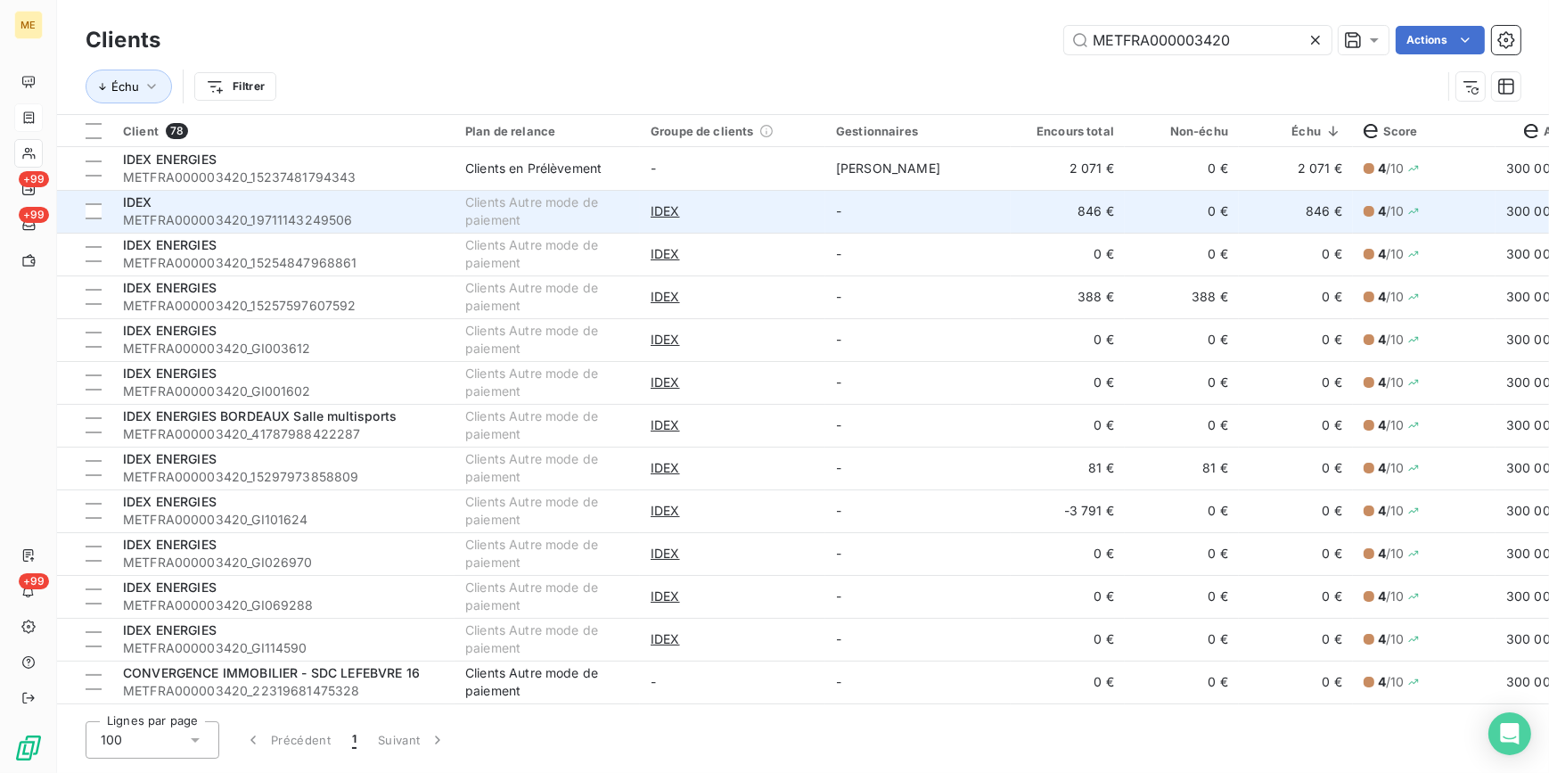
click at [430, 204] on div "IDEX" at bounding box center [283, 202] width 321 height 18
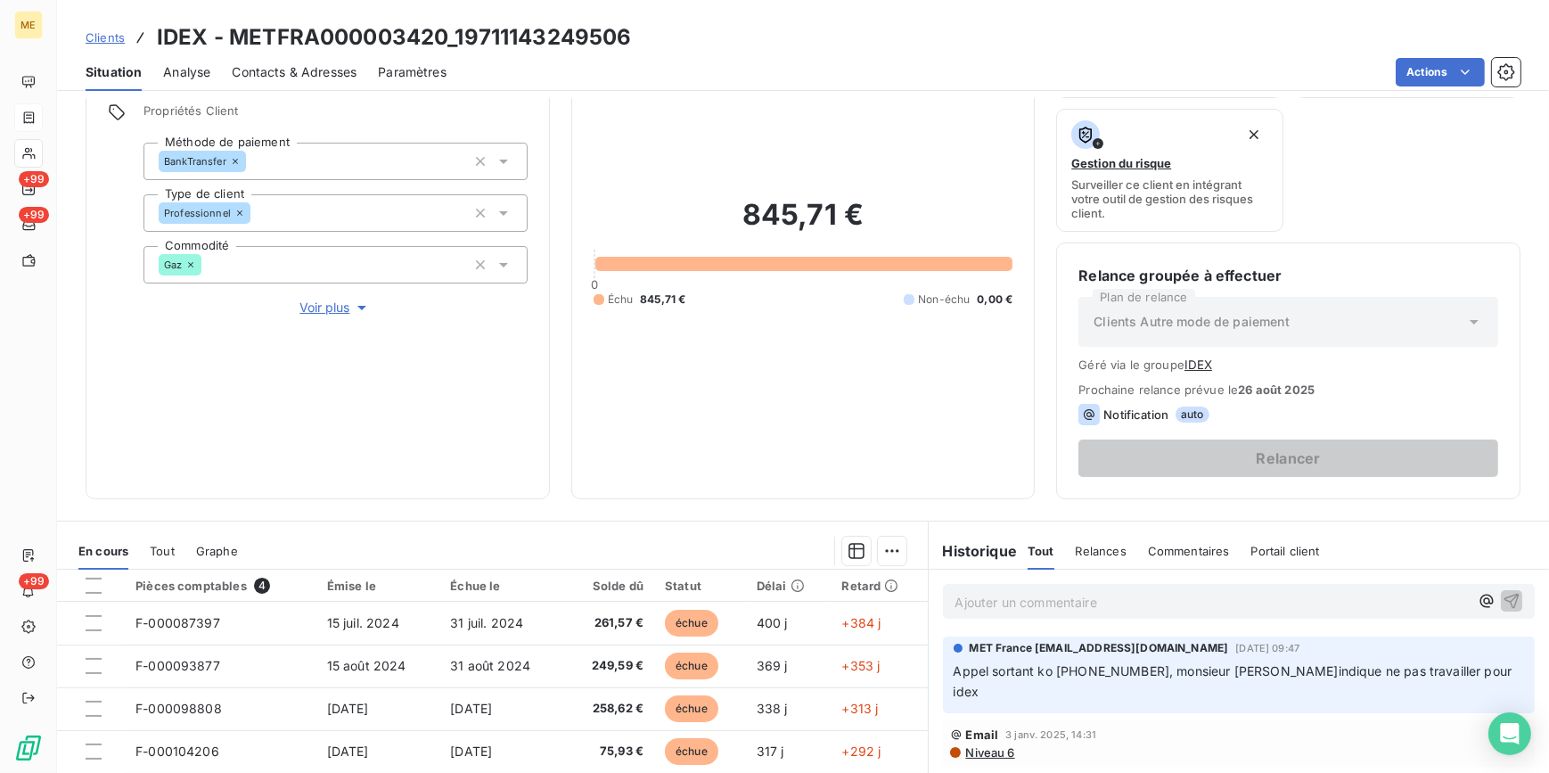
scroll to position [161, 0]
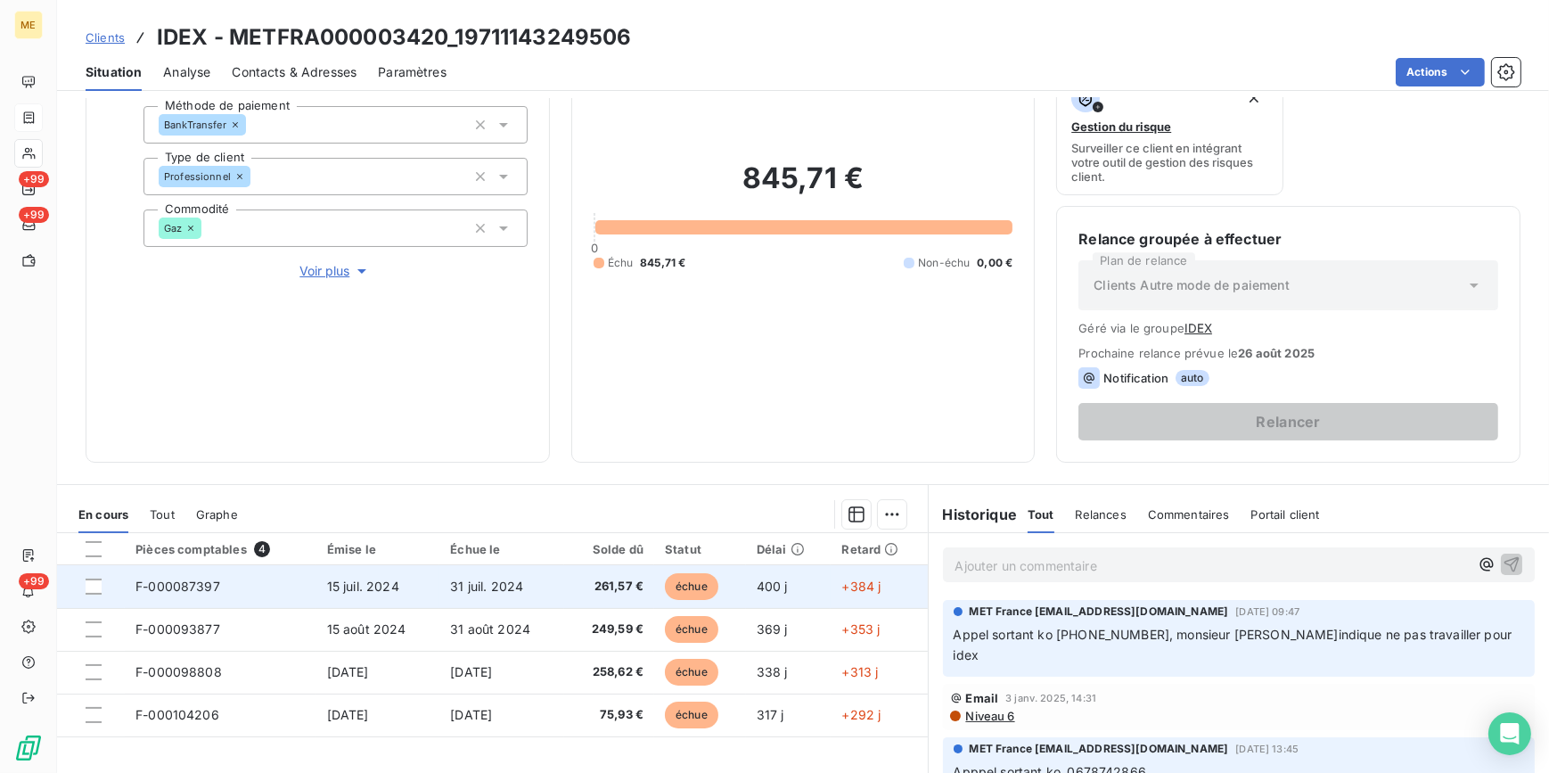
click at [348, 579] on span "15 juil. 2024" at bounding box center [363, 586] width 72 height 15
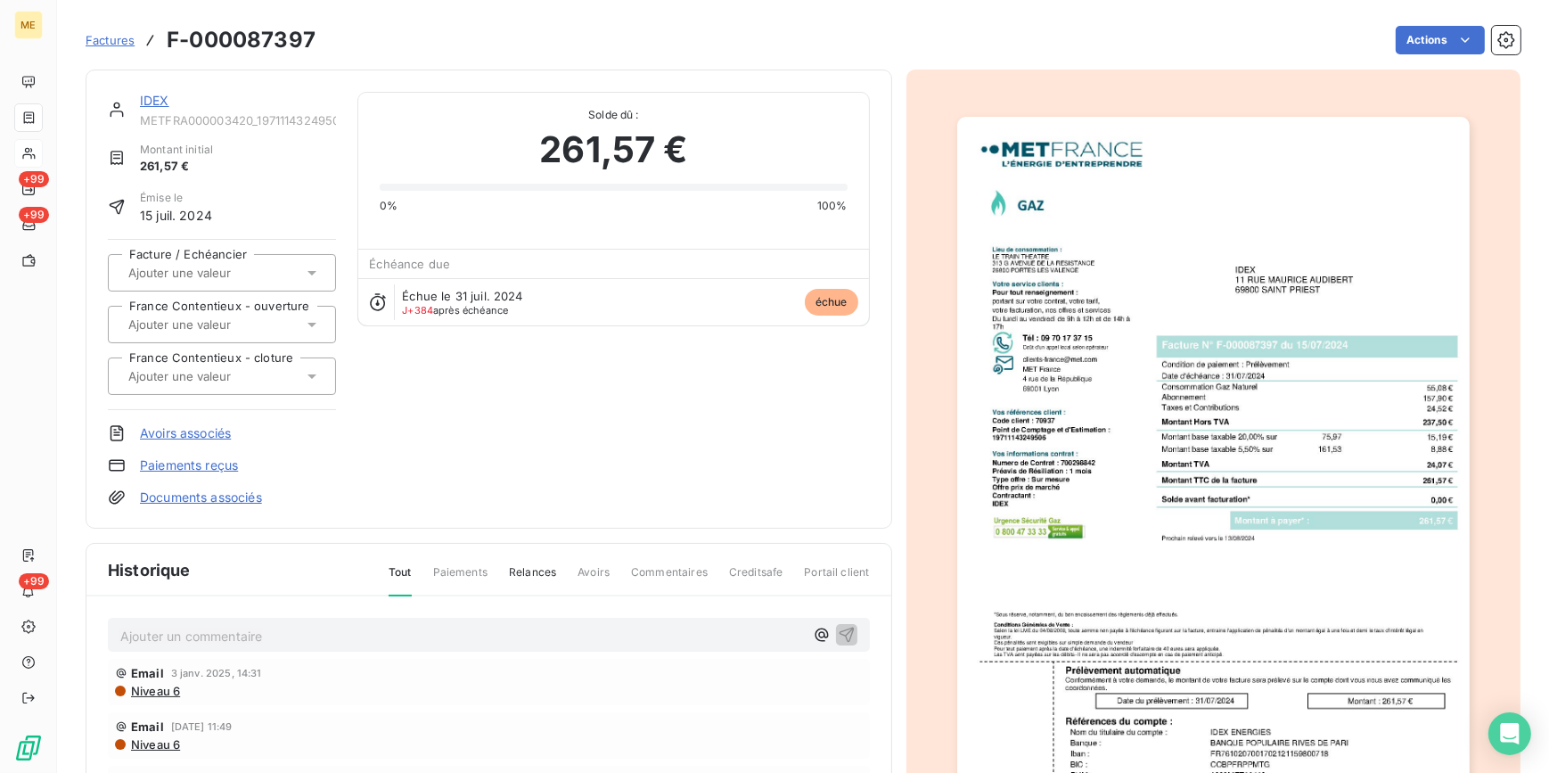
click at [1166, 517] on img "button" at bounding box center [1213, 480] width 513 height 726
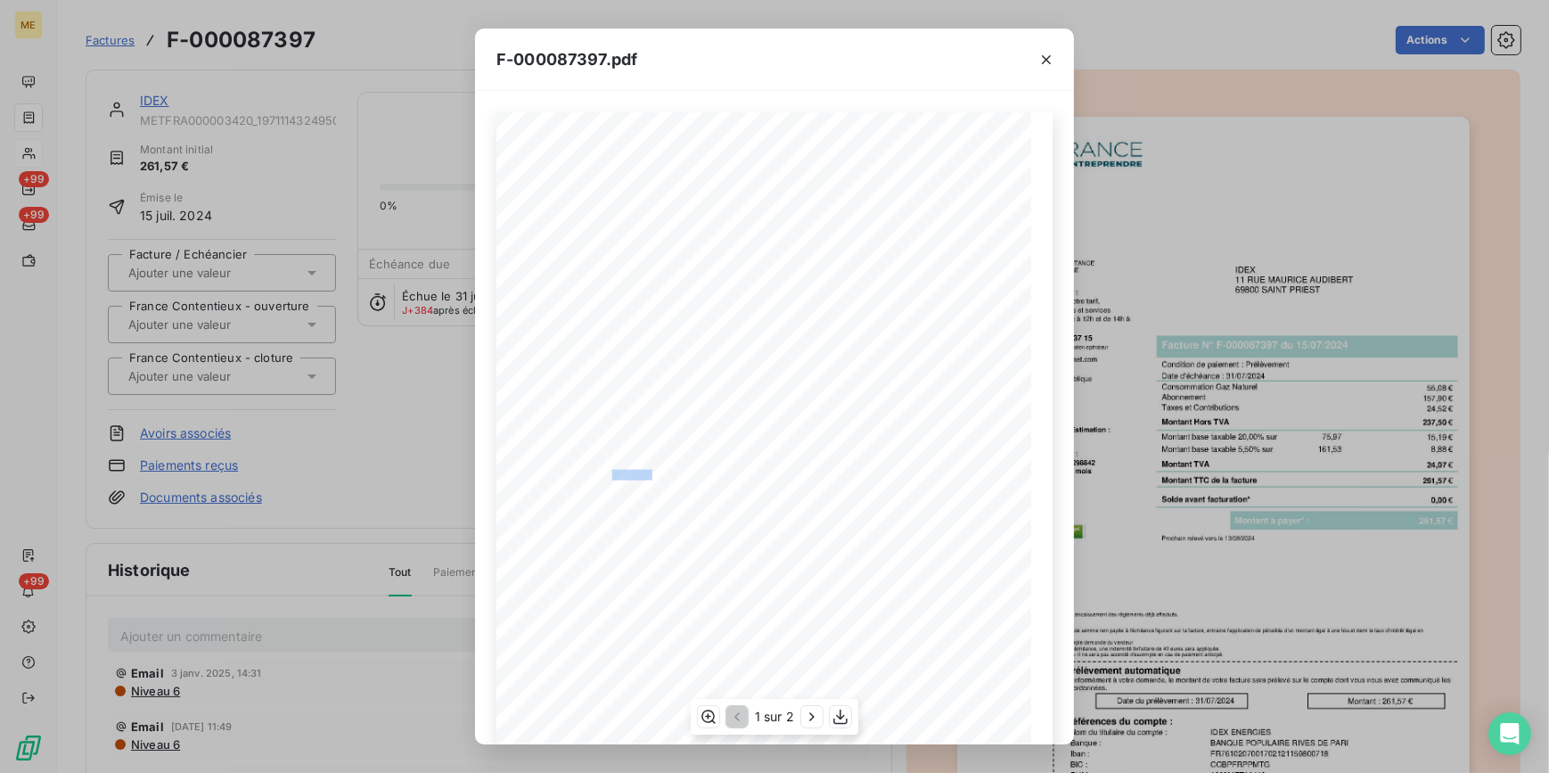
drag, startPoint x: 604, startPoint y: 472, endPoint x: 643, endPoint y: 476, distance: 38.6
click at [643, 476] on span "Numero de Contrat : 700298842" at bounding box center [598, 473] width 109 height 7
click at [314, 482] on div "F-000087397.pdf *Sous réserve, notamment, du bon encaissement des règlements dé…" at bounding box center [774, 386] width 1549 height 773
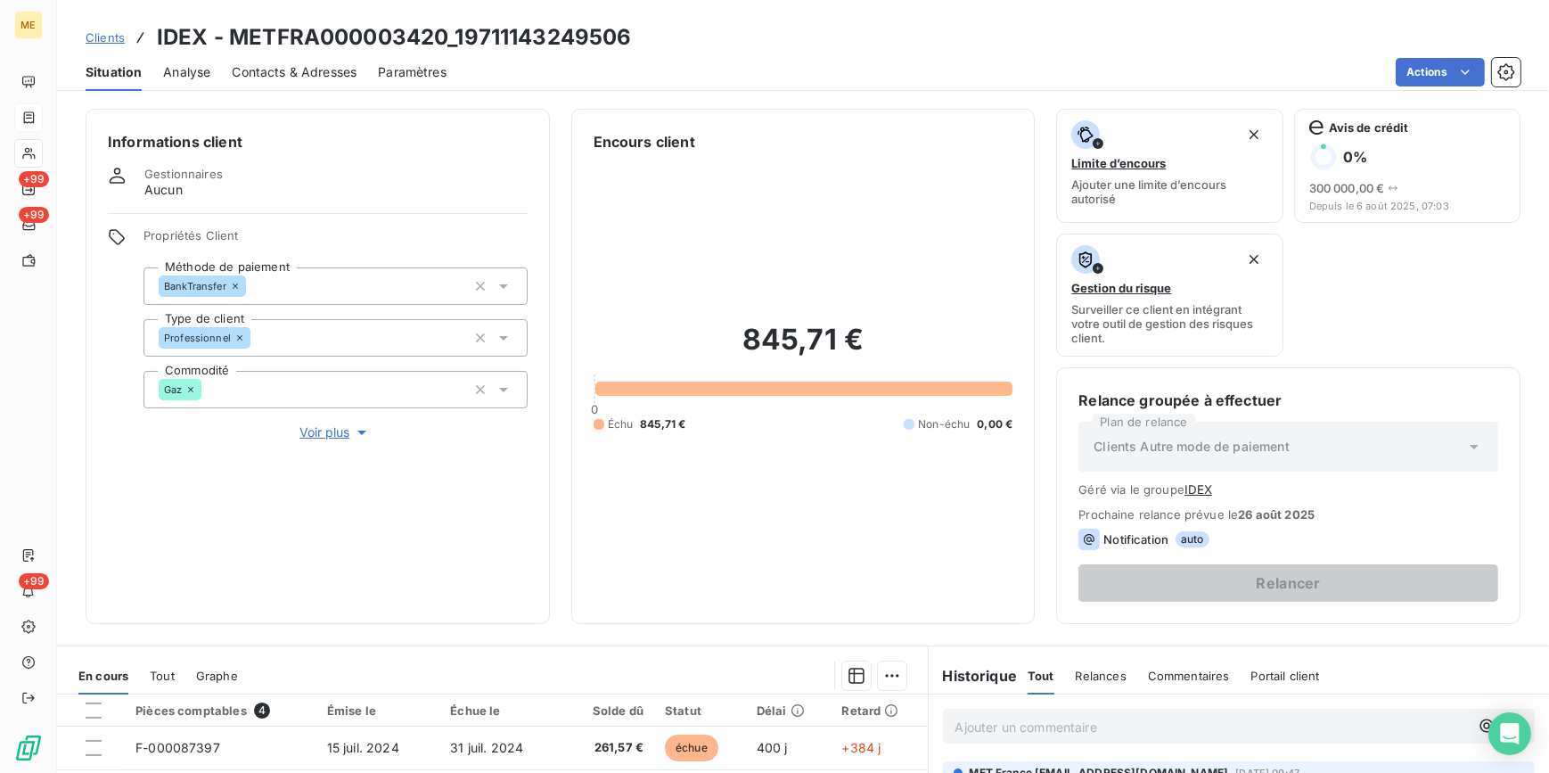
click at [111, 35] on span "Clients" at bounding box center [105, 37] width 39 height 14
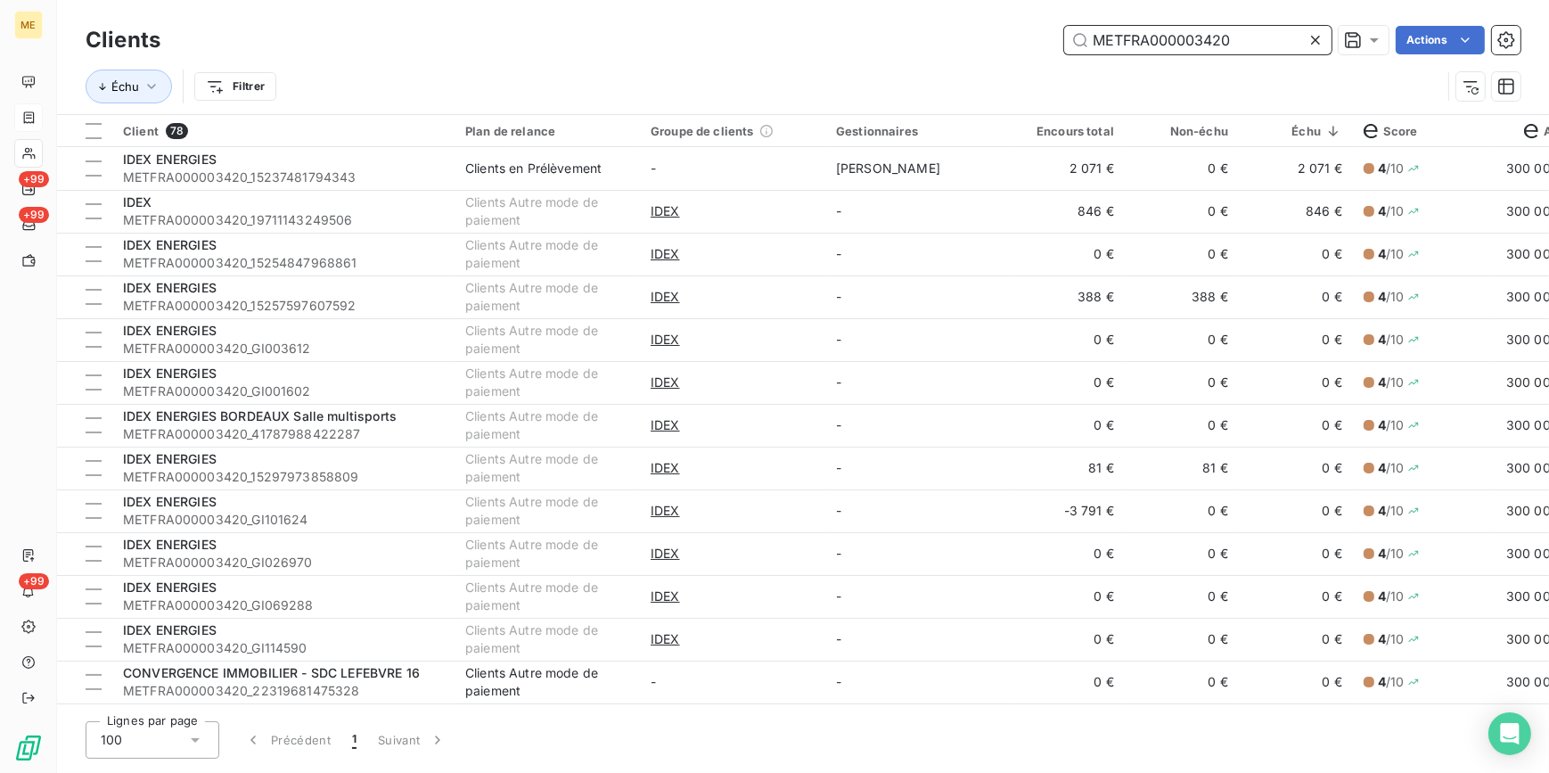
click at [1304, 35] on input "METFRA000003420" at bounding box center [1197, 40] width 267 height 29
click at [1315, 43] on icon at bounding box center [1316, 40] width 18 height 18
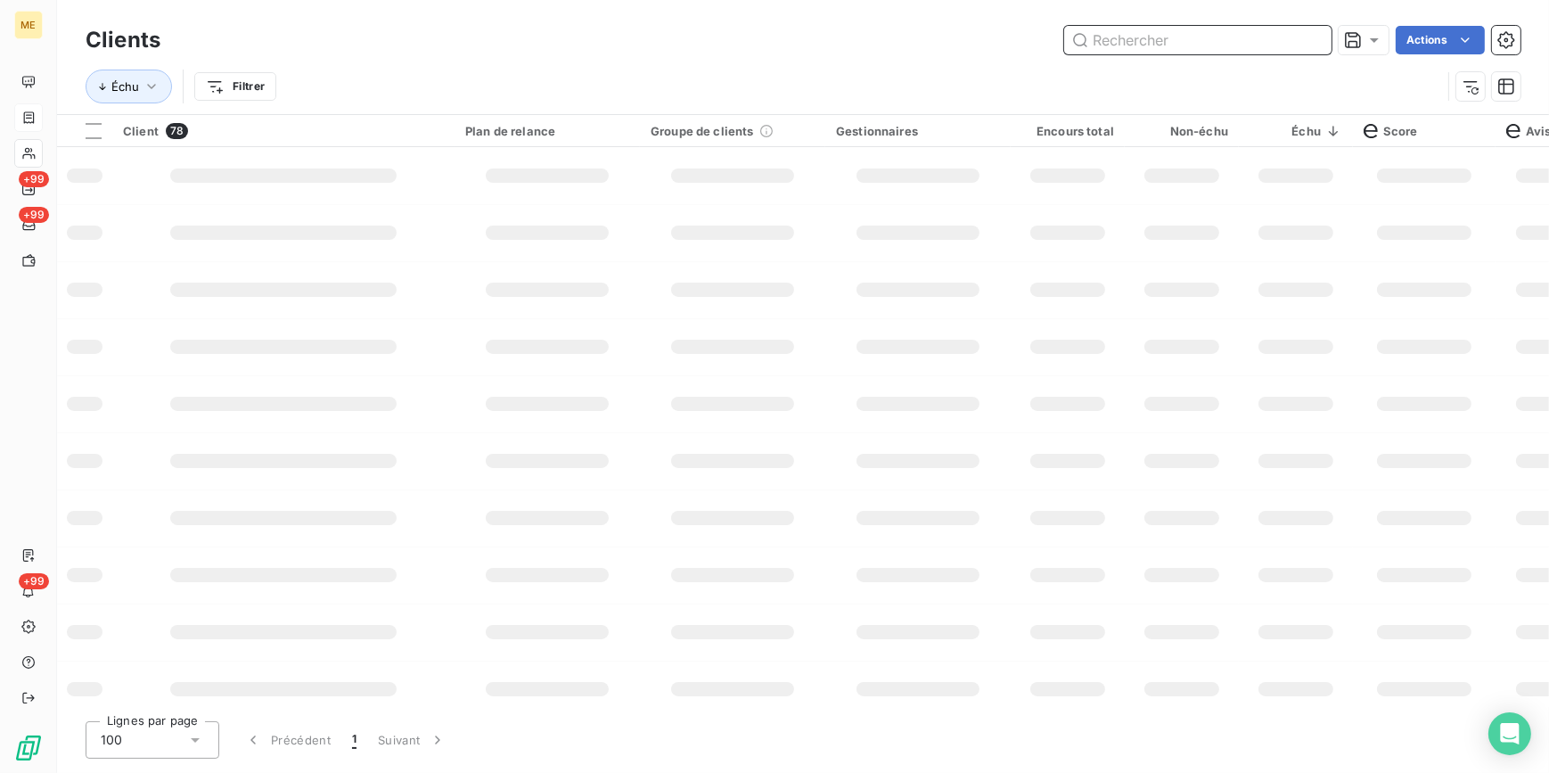
click at [1305, 45] on input "text" at bounding box center [1197, 40] width 267 height 29
paste input "METFRA000005869"
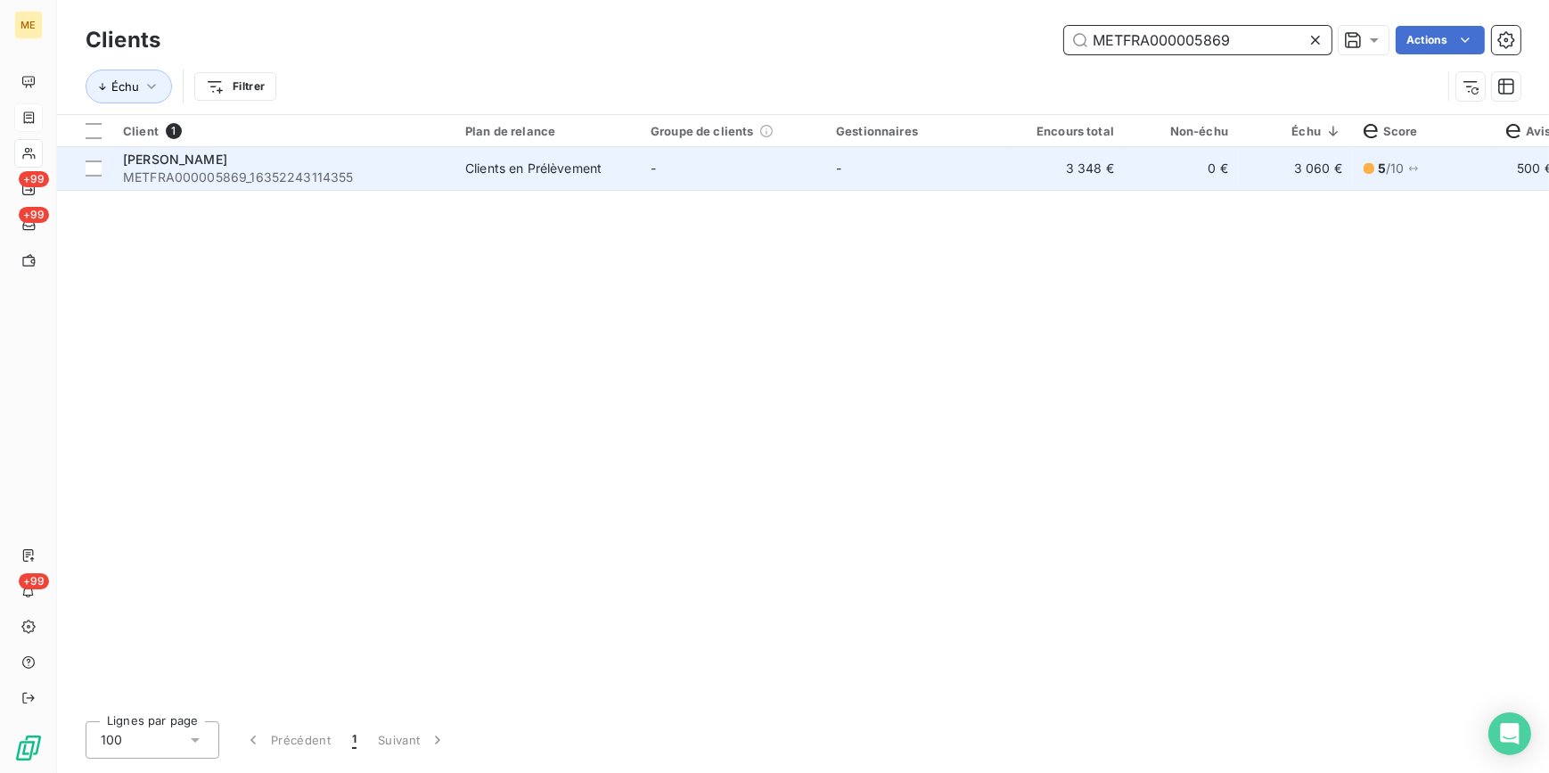
type input "METFRA000005869"
click at [830, 178] on td "-" at bounding box center [918, 168] width 185 height 43
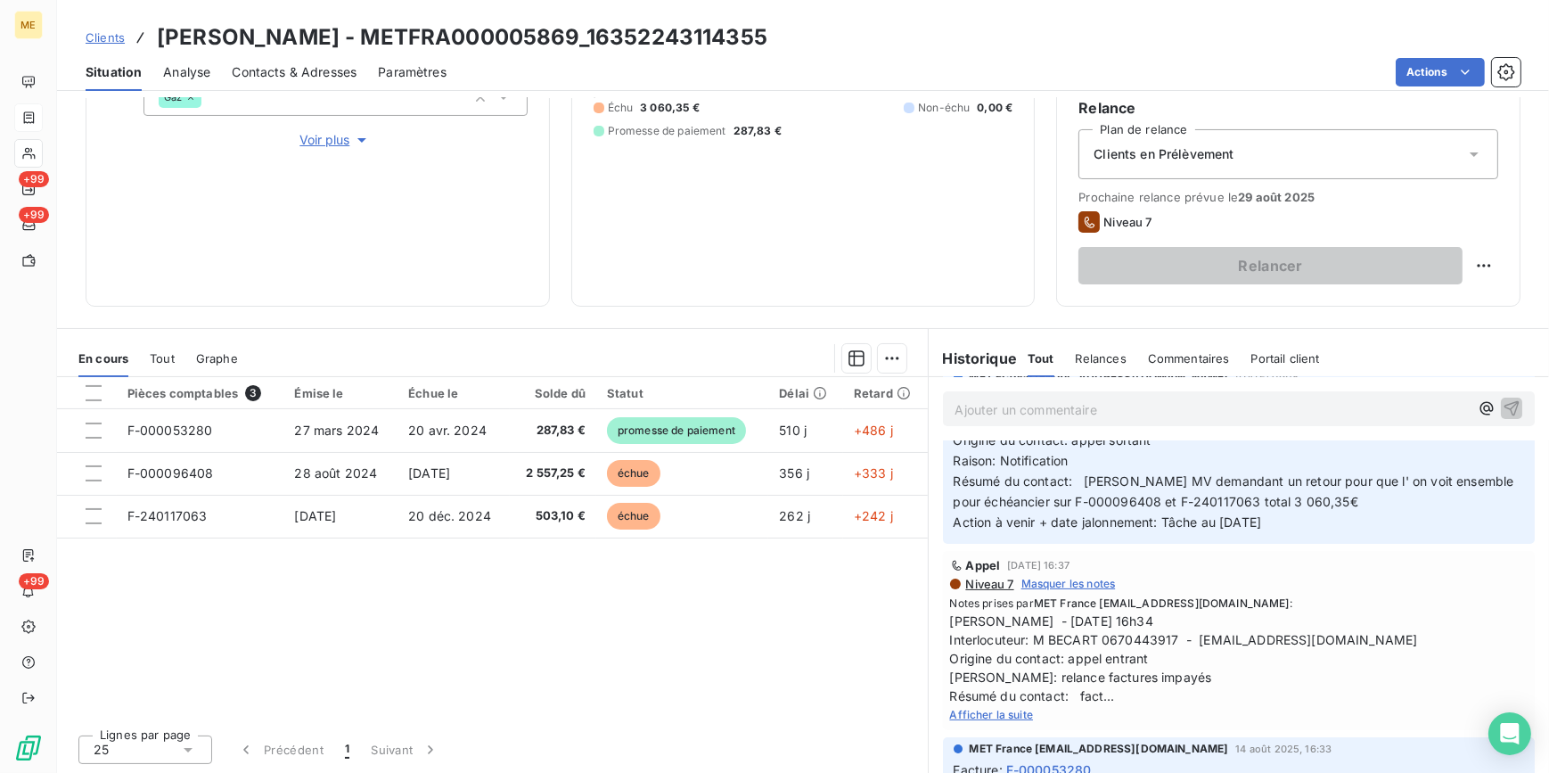
scroll to position [324, 0]
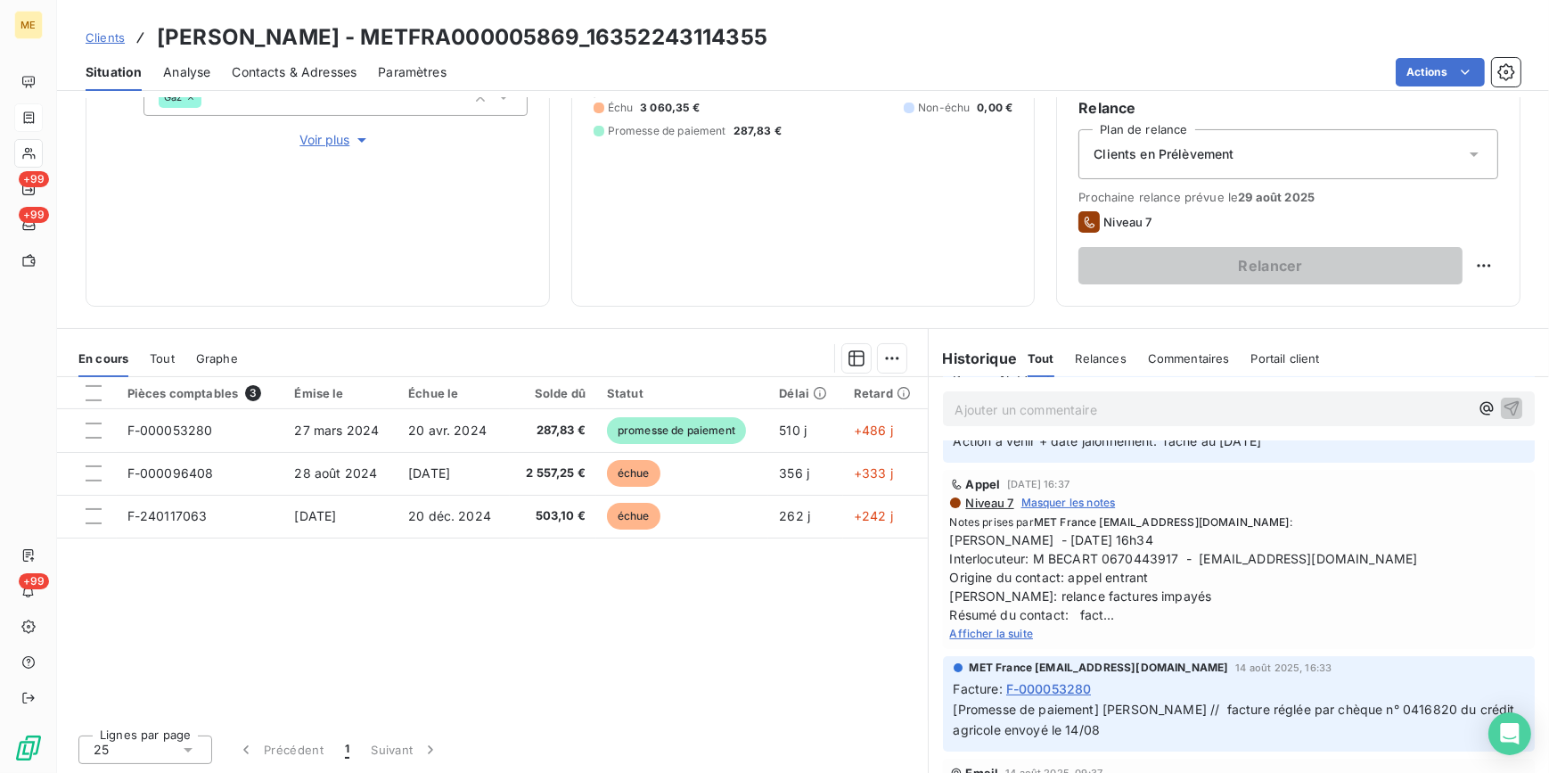
click at [1009, 630] on span "Afficher la suite" at bounding box center [992, 633] width 84 height 13
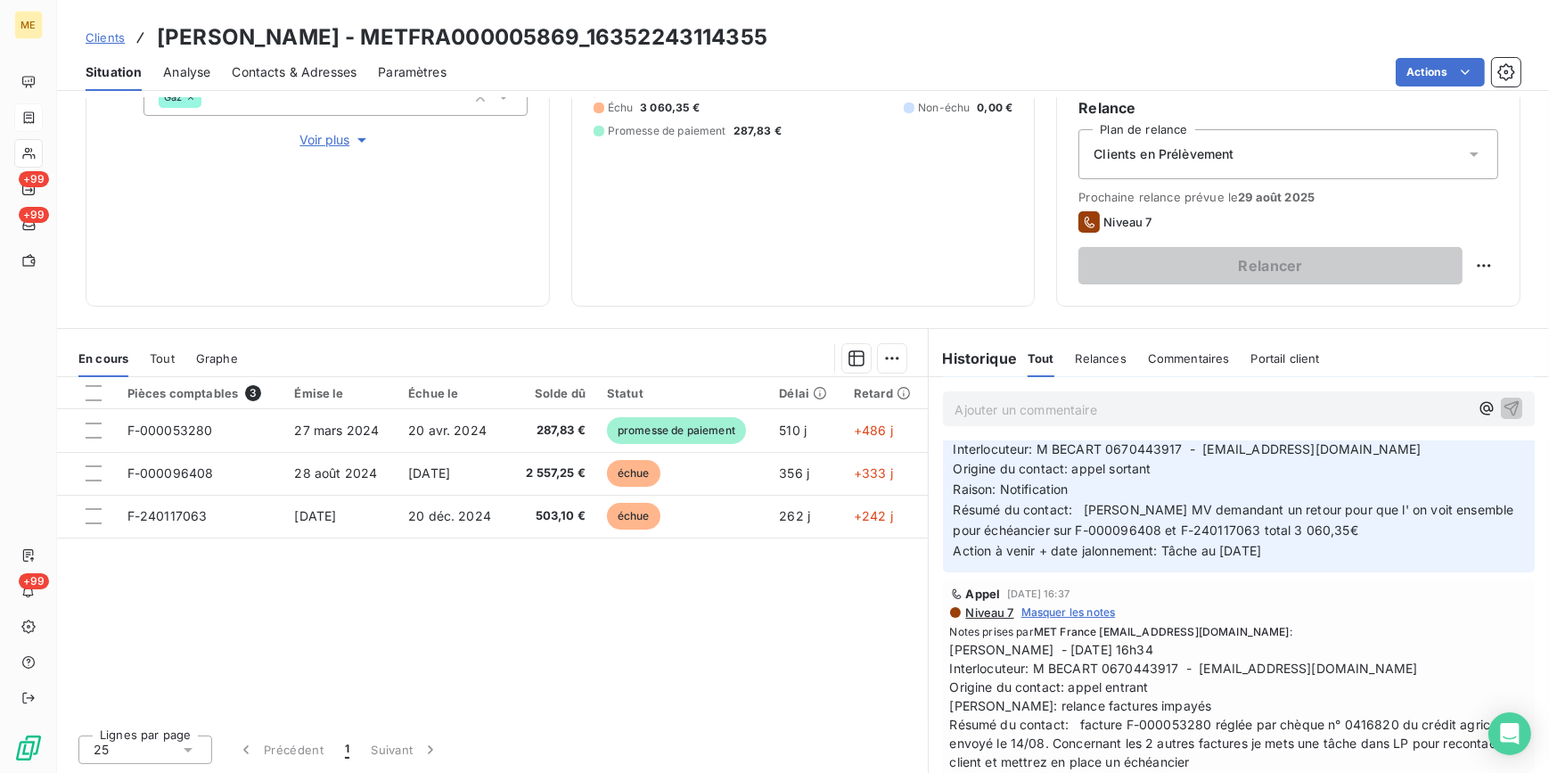
scroll to position [242, 0]
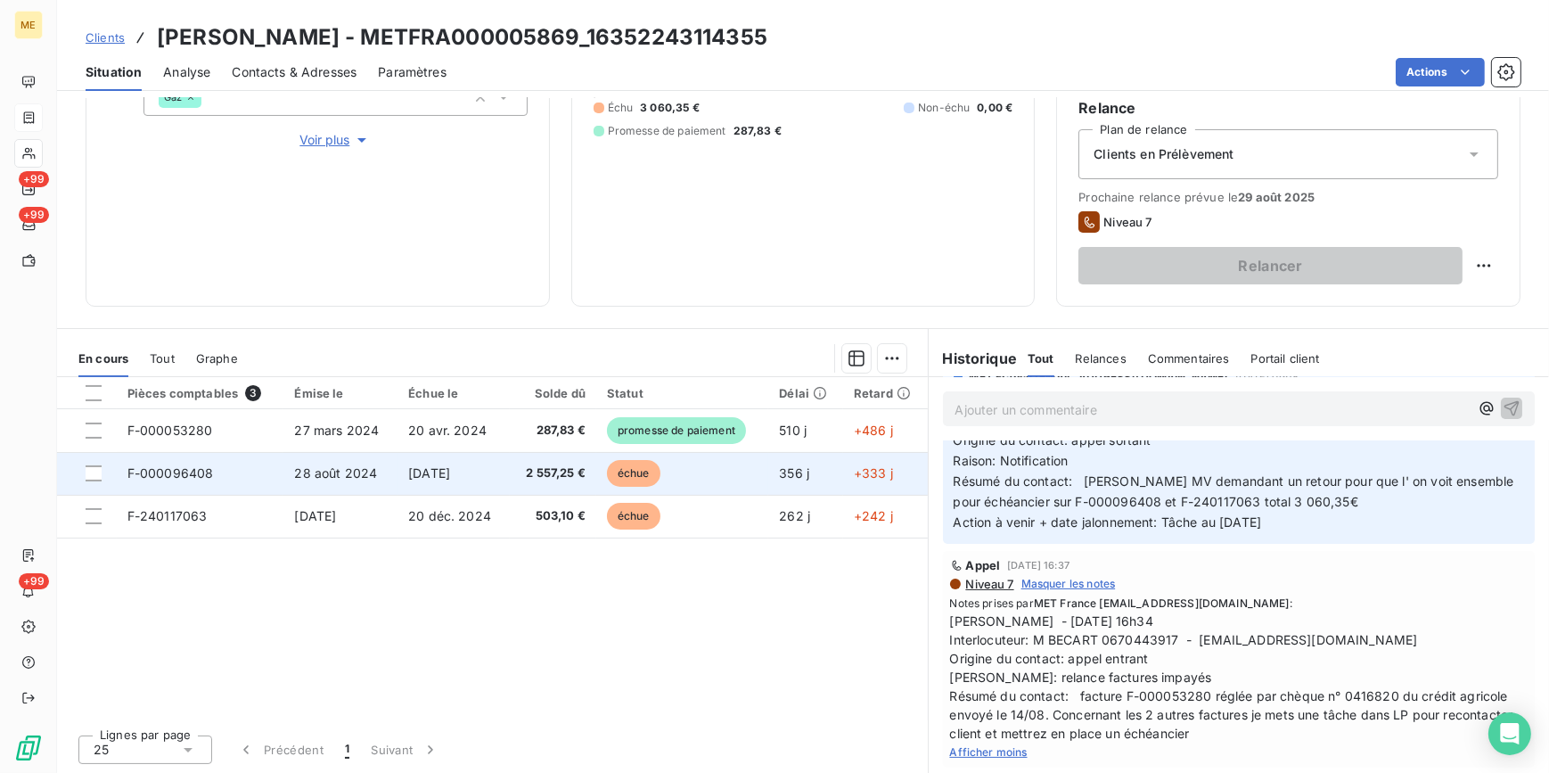
click at [619, 477] on span "échue" at bounding box center [633, 473] width 53 height 27
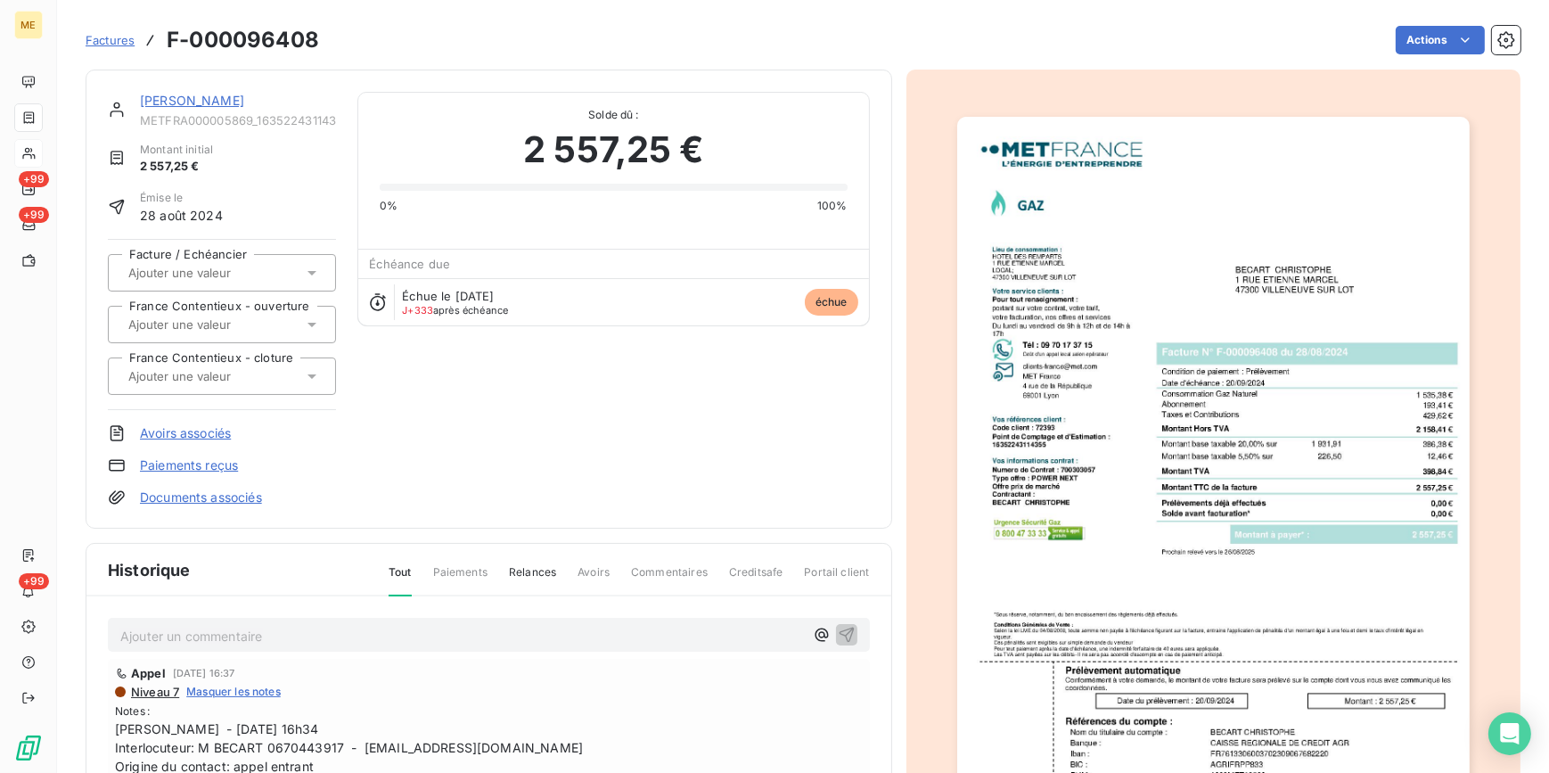
click at [1088, 443] on img "button" at bounding box center [1213, 480] width 513 height 726
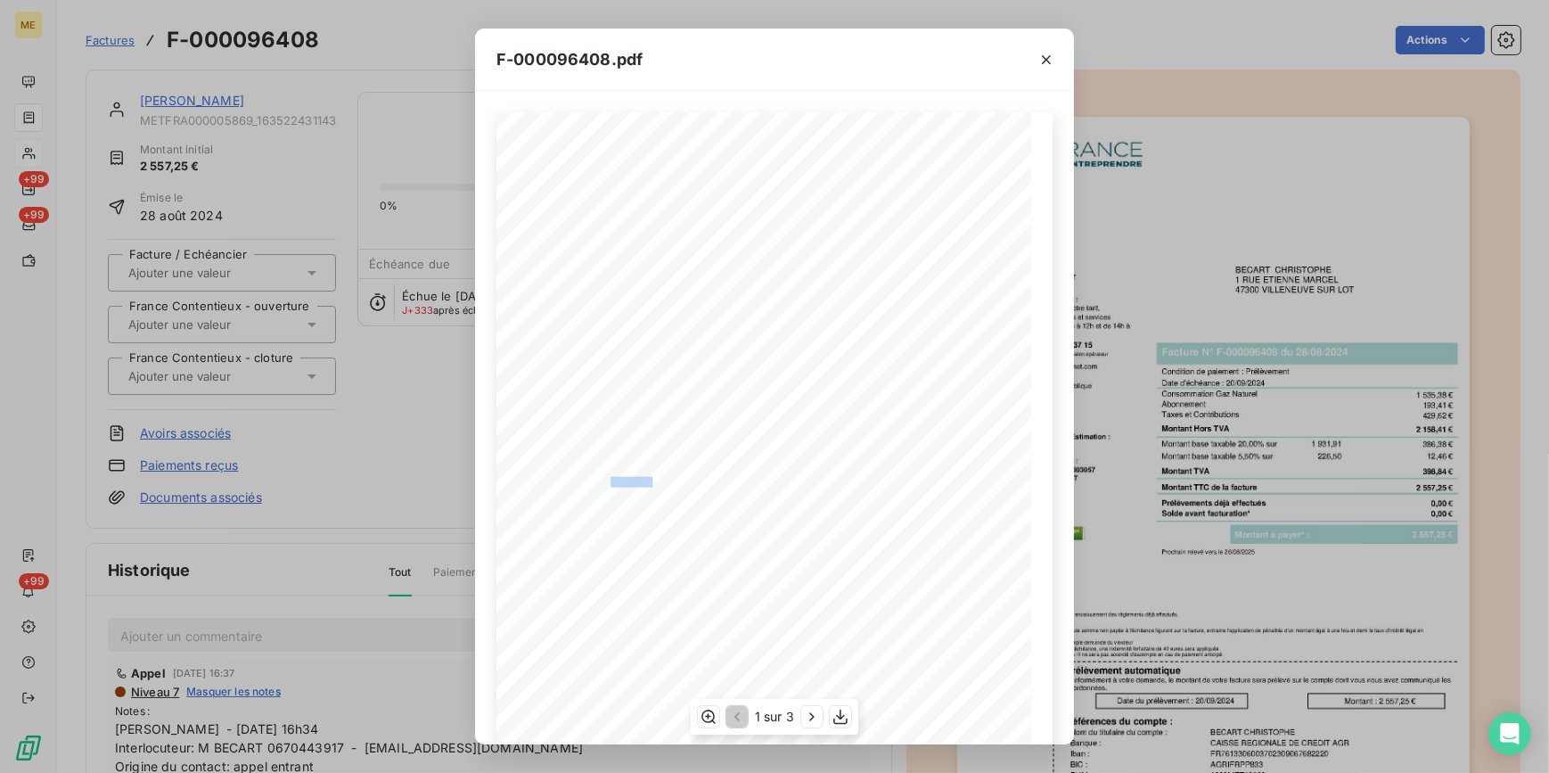
drag, startPoint x: 603, startPoint y: 480, endPoint x: 645, endPoint y: 479, distance: 41.9
click at [645, 479] on span "Numero de Contrat : 700303057" at bounding box center [599, 480] width 110 height 7
click at [328, 170] on div "F-000096408.pdf *Sous réserve, notamment, du bon encaissement des règlements dé…" at bounding box center [774, 386] width 1549 height 773
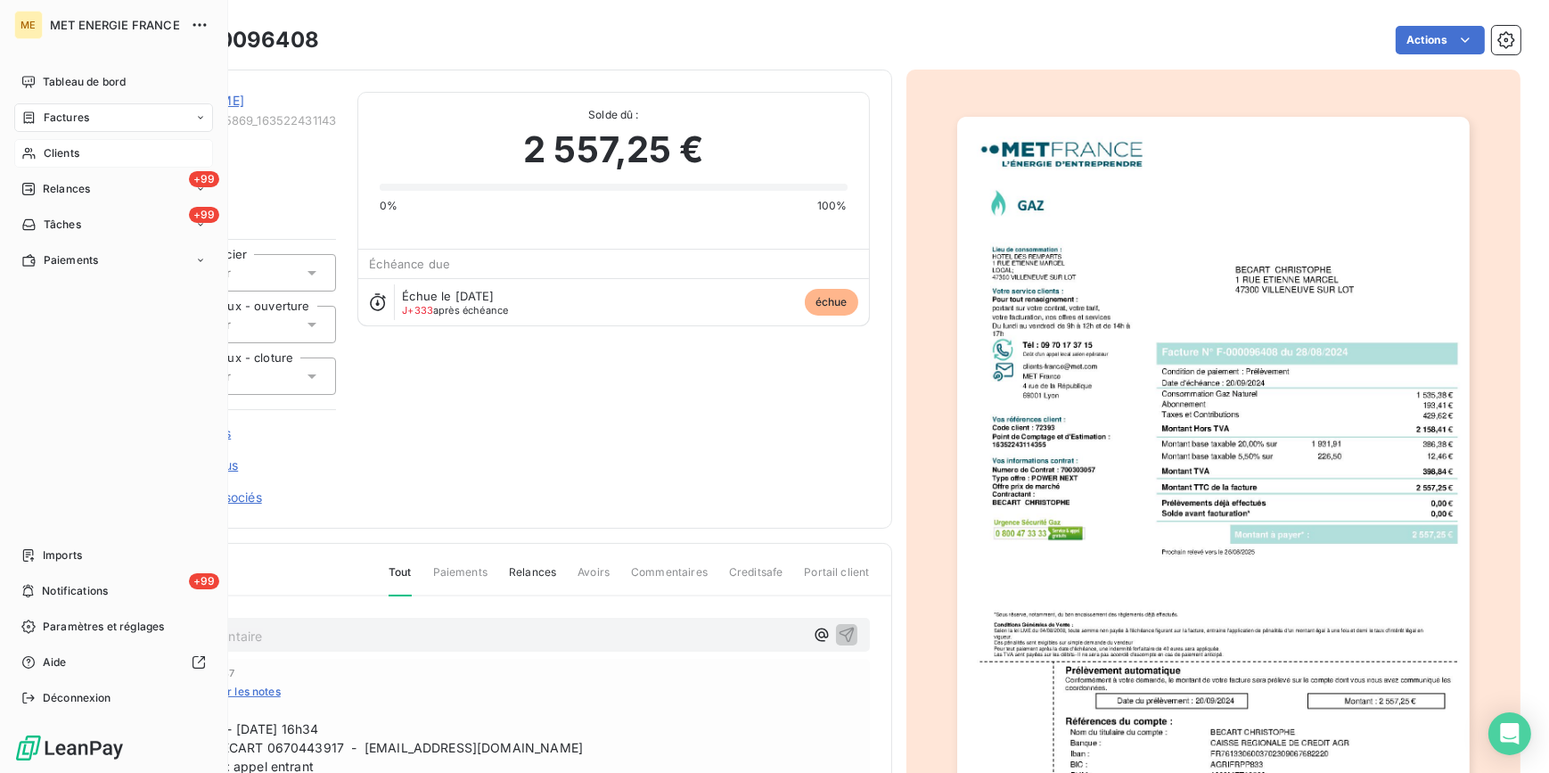
click at [45, 117] on span "Factures" at bounding box center [66, 118] width 45 height 16
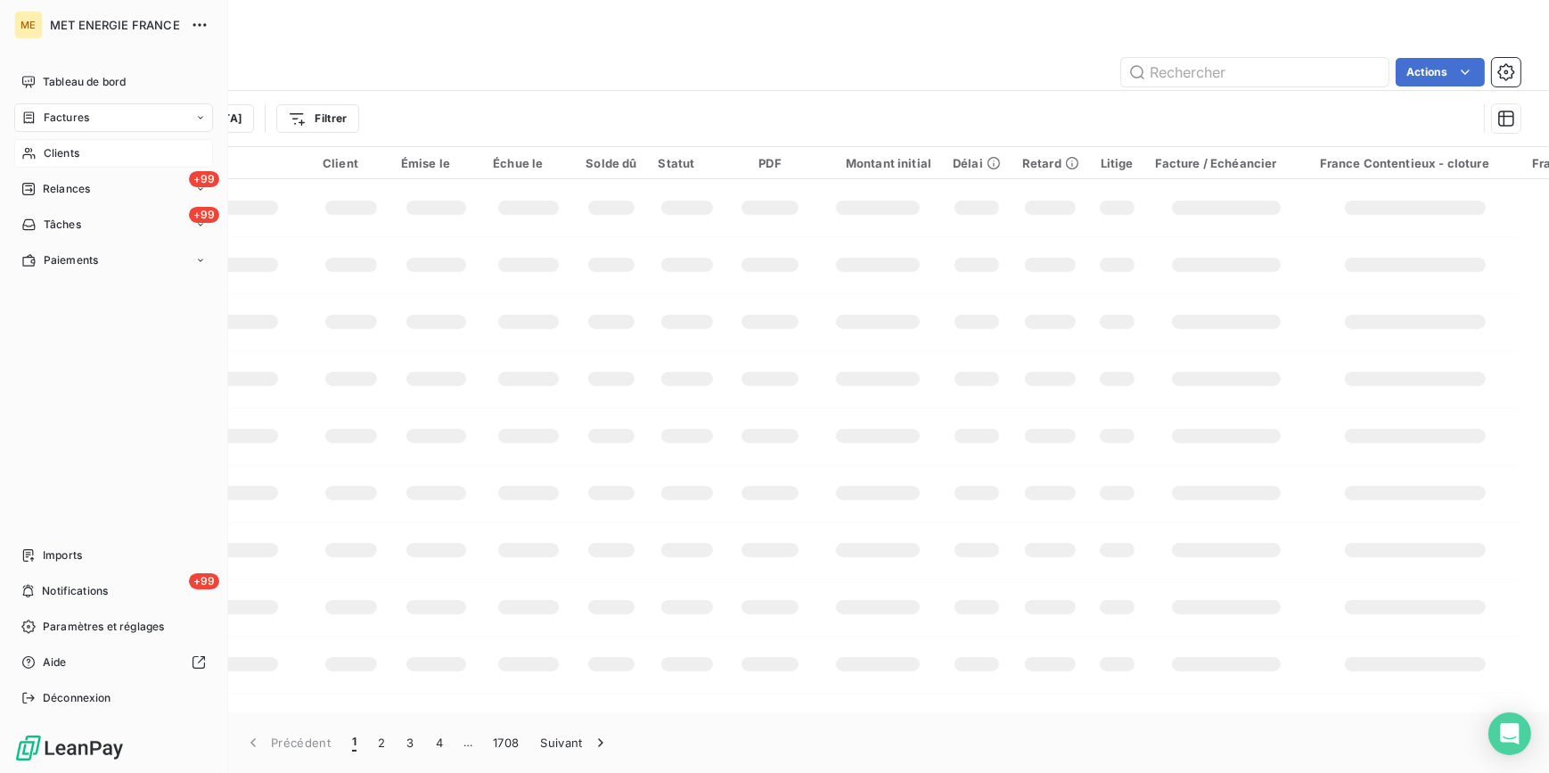
click at [64, 156] on span "Clients" at bounding box center [62, 153] width 36 height 16
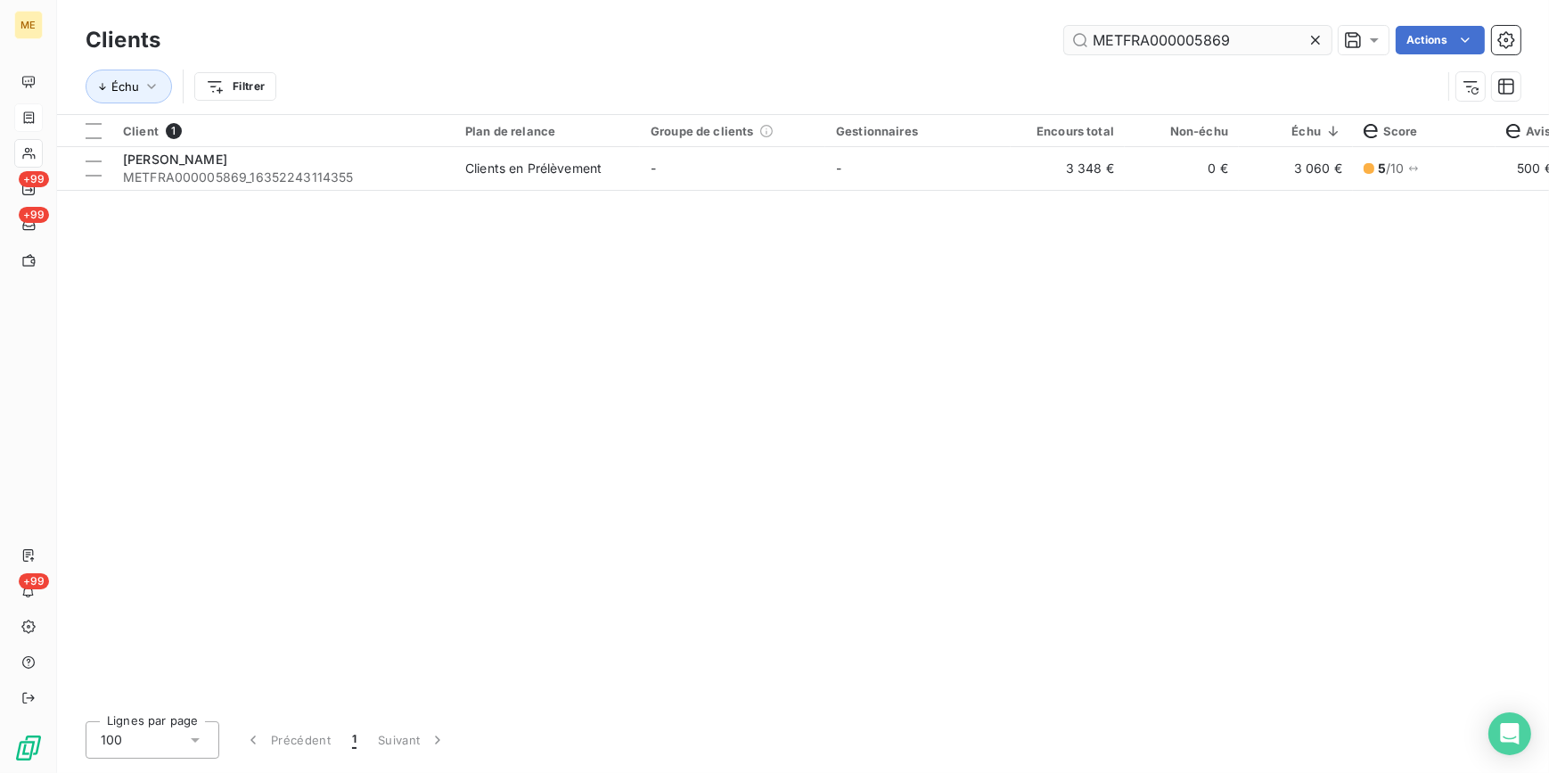
drag, startPoint x: 1317, startPoint y: 38, endPoint x: 1307, endPoint y: 37, distance: 10.0
click at [1316, 37] on icon at bounding box center [1315, 40] width 9 height 9
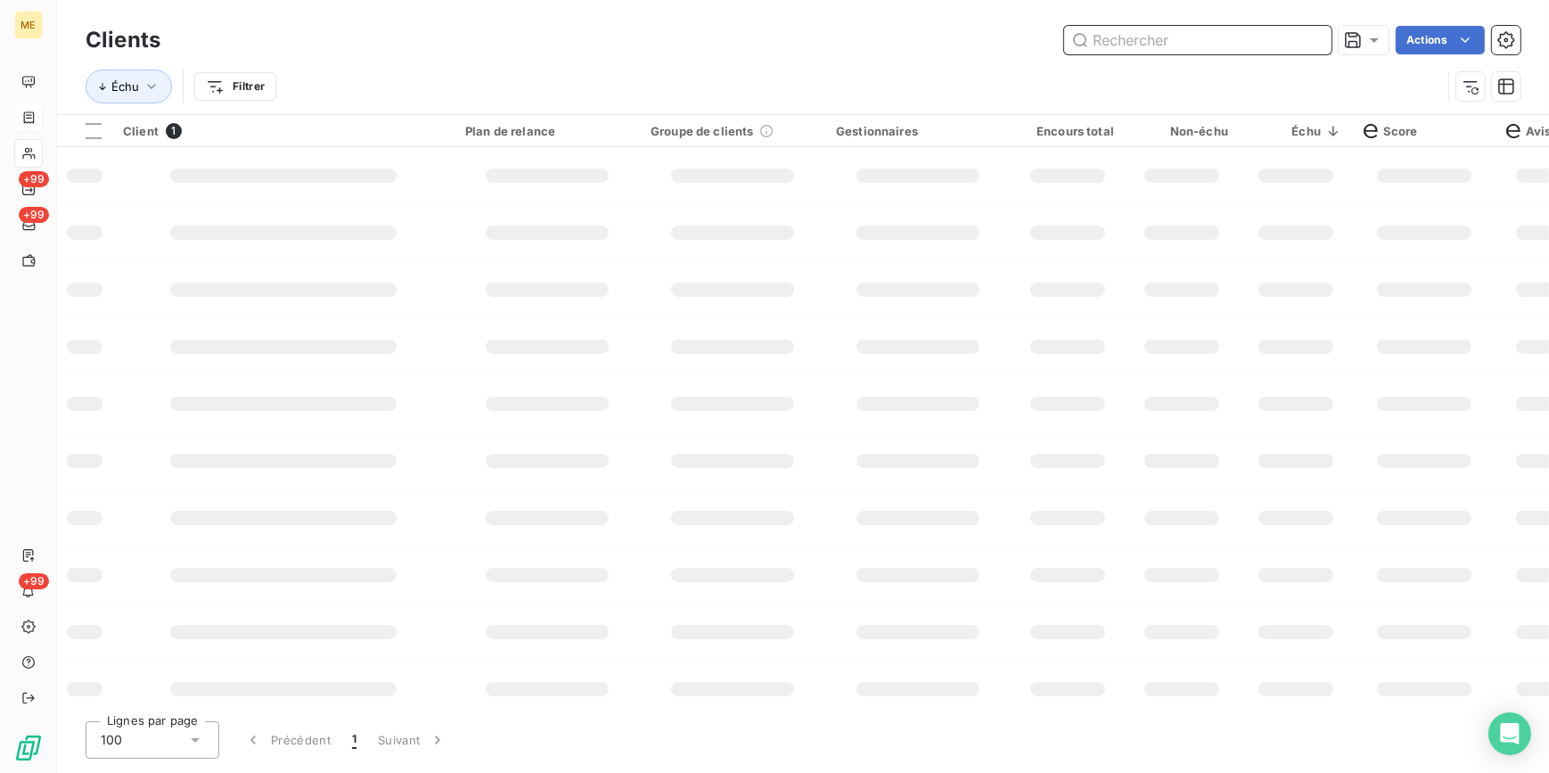
click at [1294, 36] on input "text" at bounding box center [1197, 40] width 267 height 29
paste input "14871490499789"
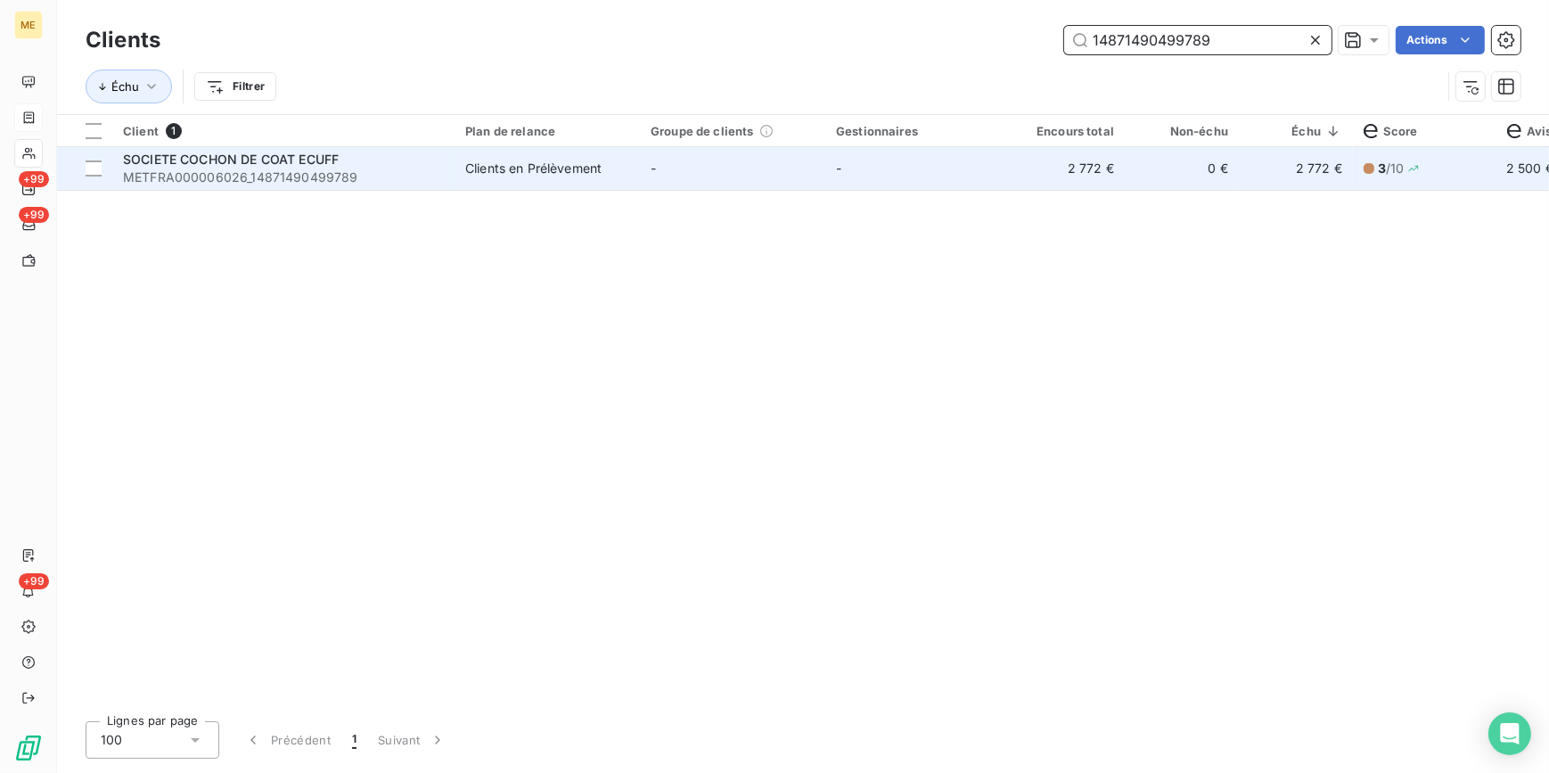
type input "14871490499789"
click at [936, 182] on td "-" at bounding box center [918, 168] width 185 height 43
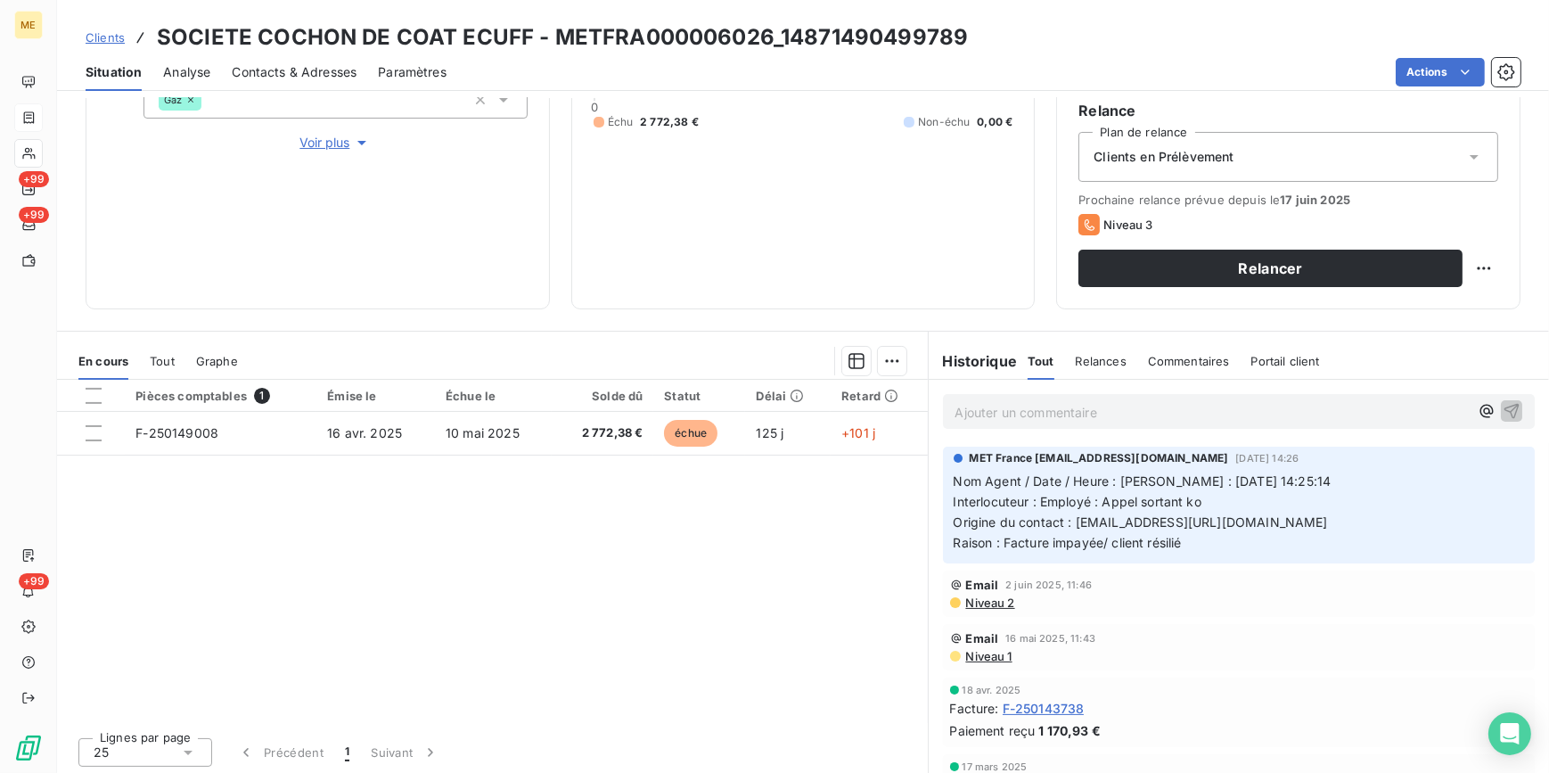
scroll to position [292, 0]
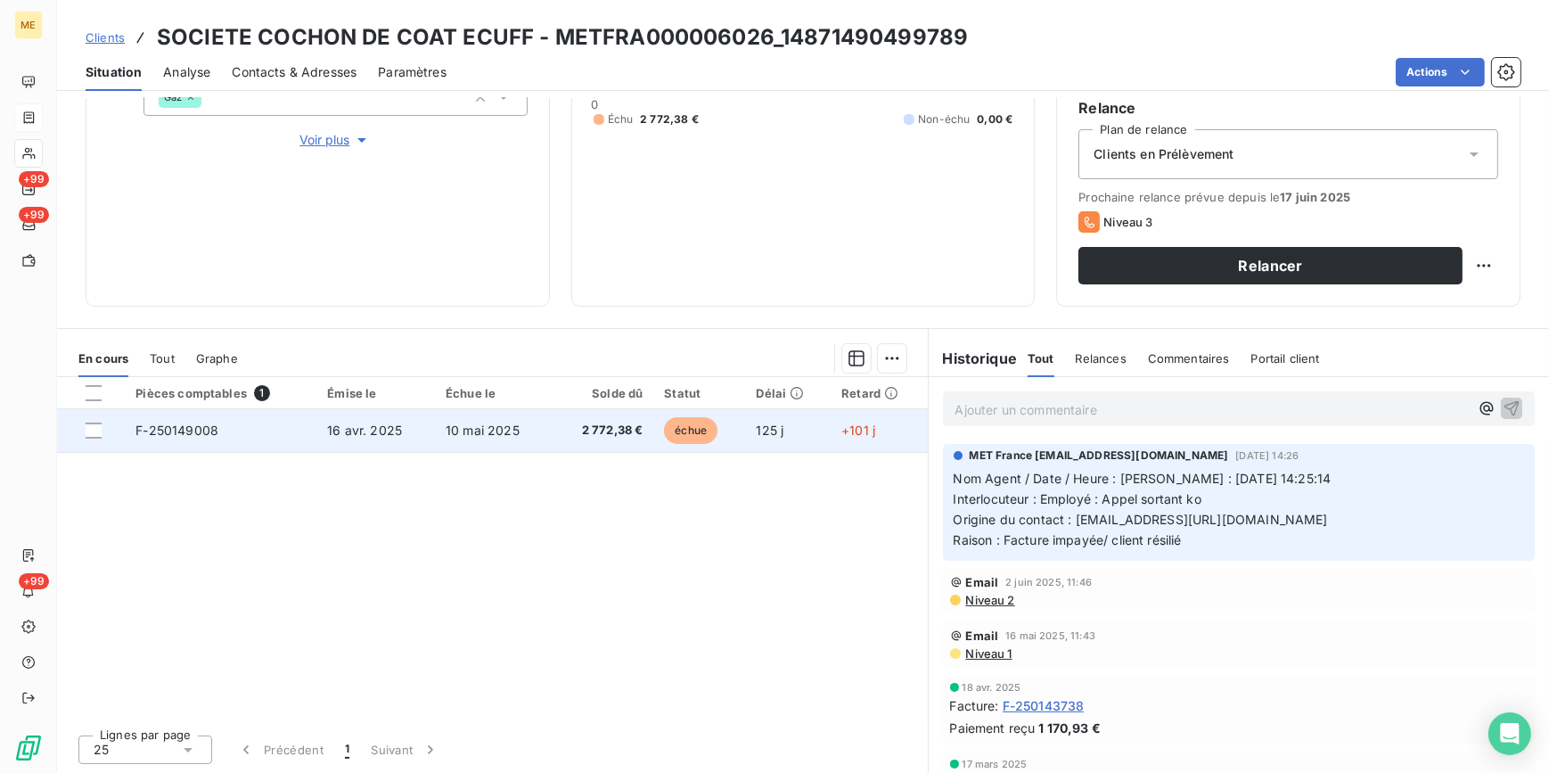
click at [385, 430] on span "16 avr. 2025" at bounding box center [364, 430] width 75 height 15
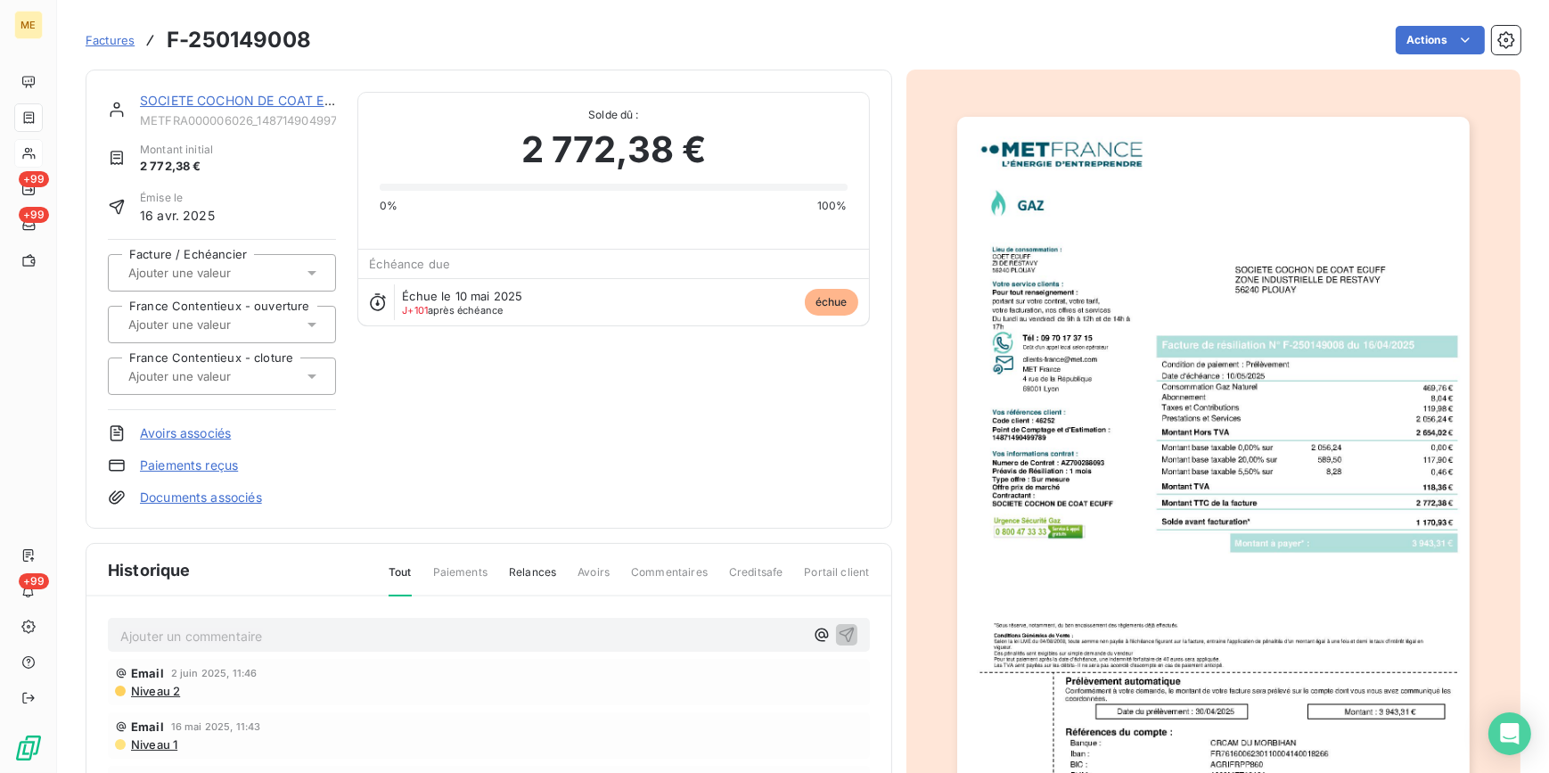
click at [1067, 462] on img "button" at bounding box center [1213, 480] width 513 height 726
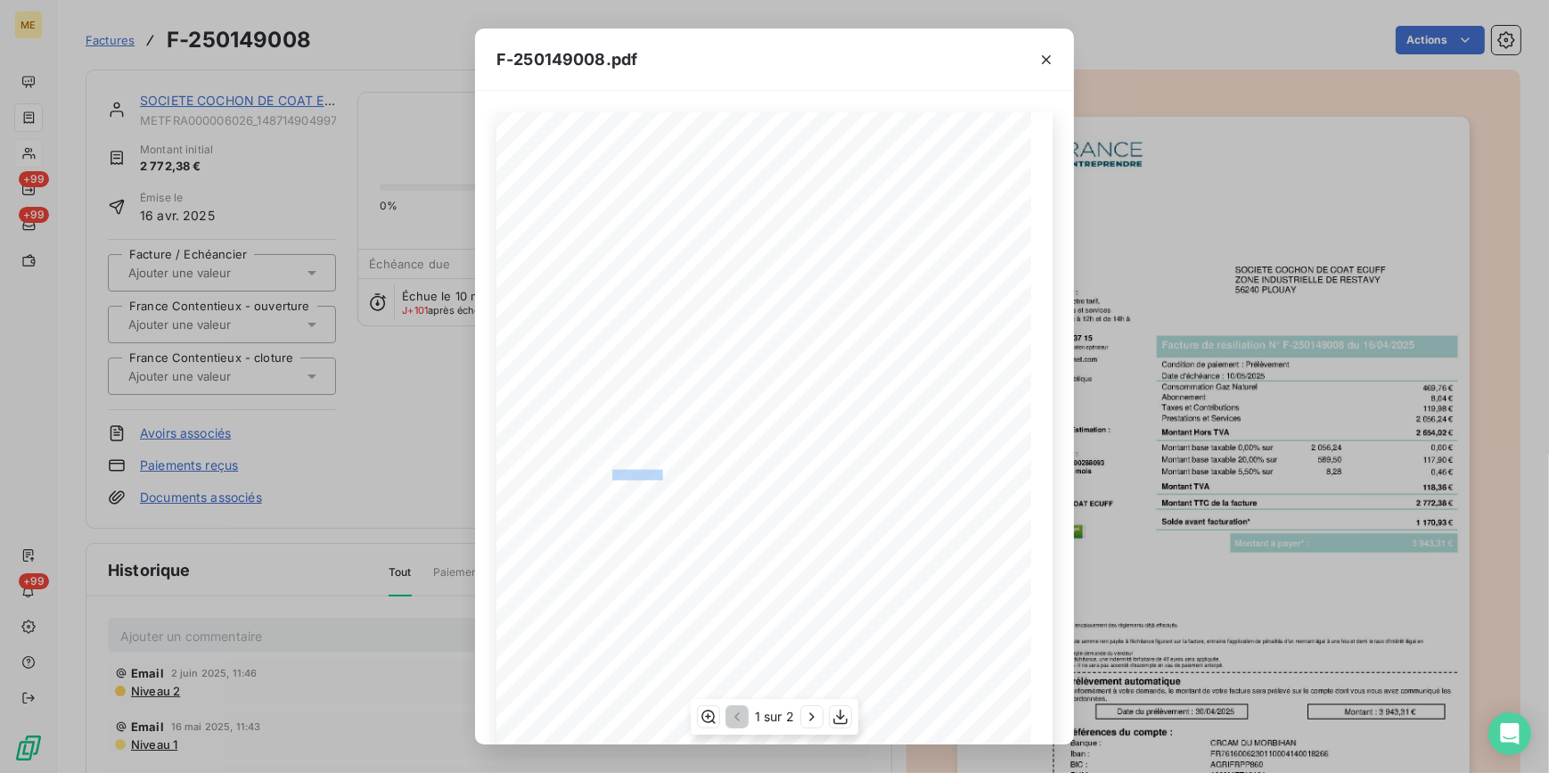
drag, startPoint x: 604, startPoint y: 472, endPoint x: 653, endPoint y: 475, distance: 48.3
click at [653, 475] on span "Numero de Contrat : AZ700288093" at bounding box center [603, 473] width 119 height 7
drag, startPoint x: 226, startPoint y: 164, endPoint x: 211, endPoint y: 146, distance: 23.4
click at [227, 164] on div "F-250149008.pdf *Sous réserve, notamment, du bon encaissement des règlements dé…" at bounding box center [774, 386] width 1549 height 773
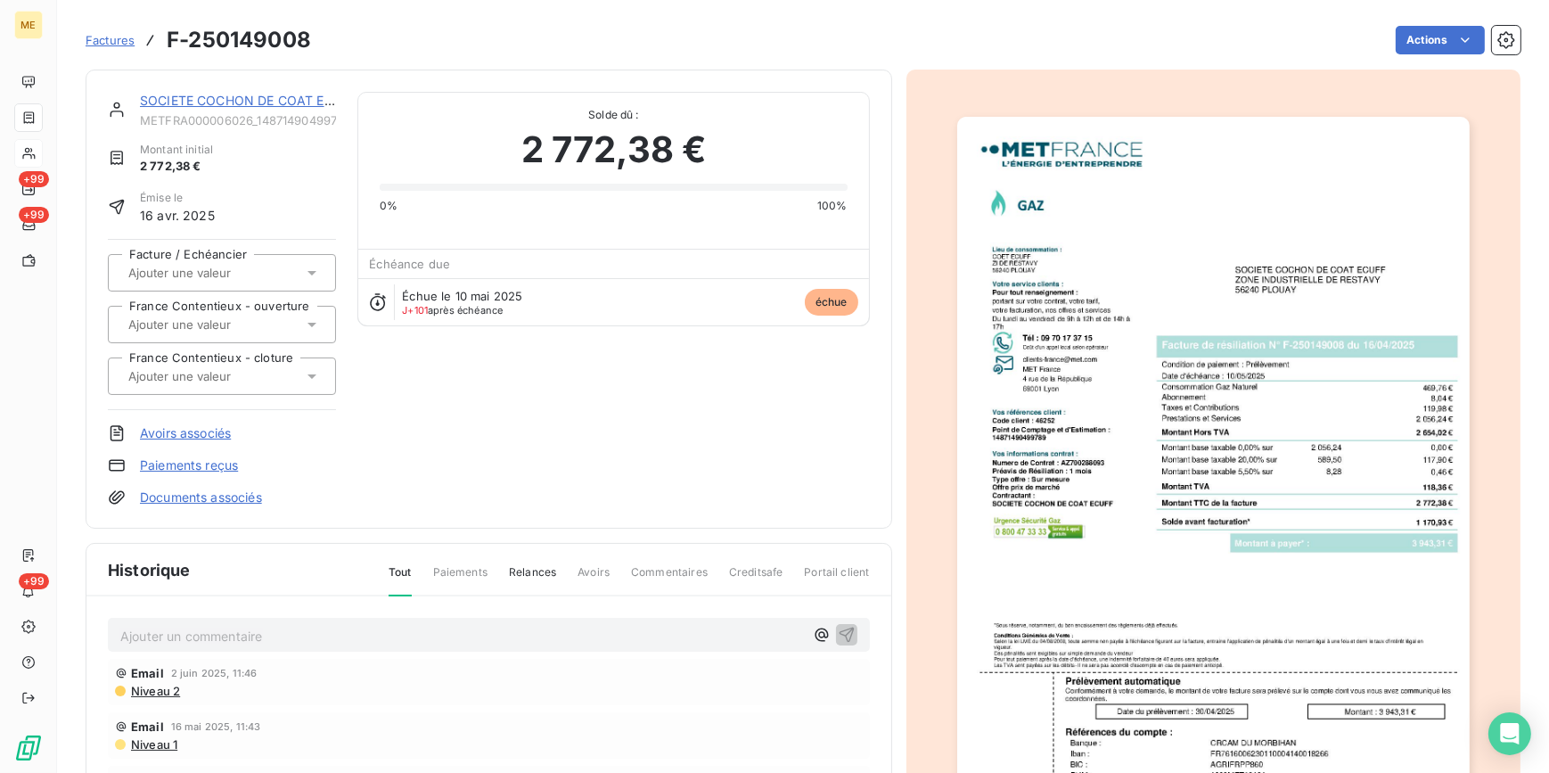
click at [113, 42] on span "Factures" at bounding box center [110, 40] width 49 height 14
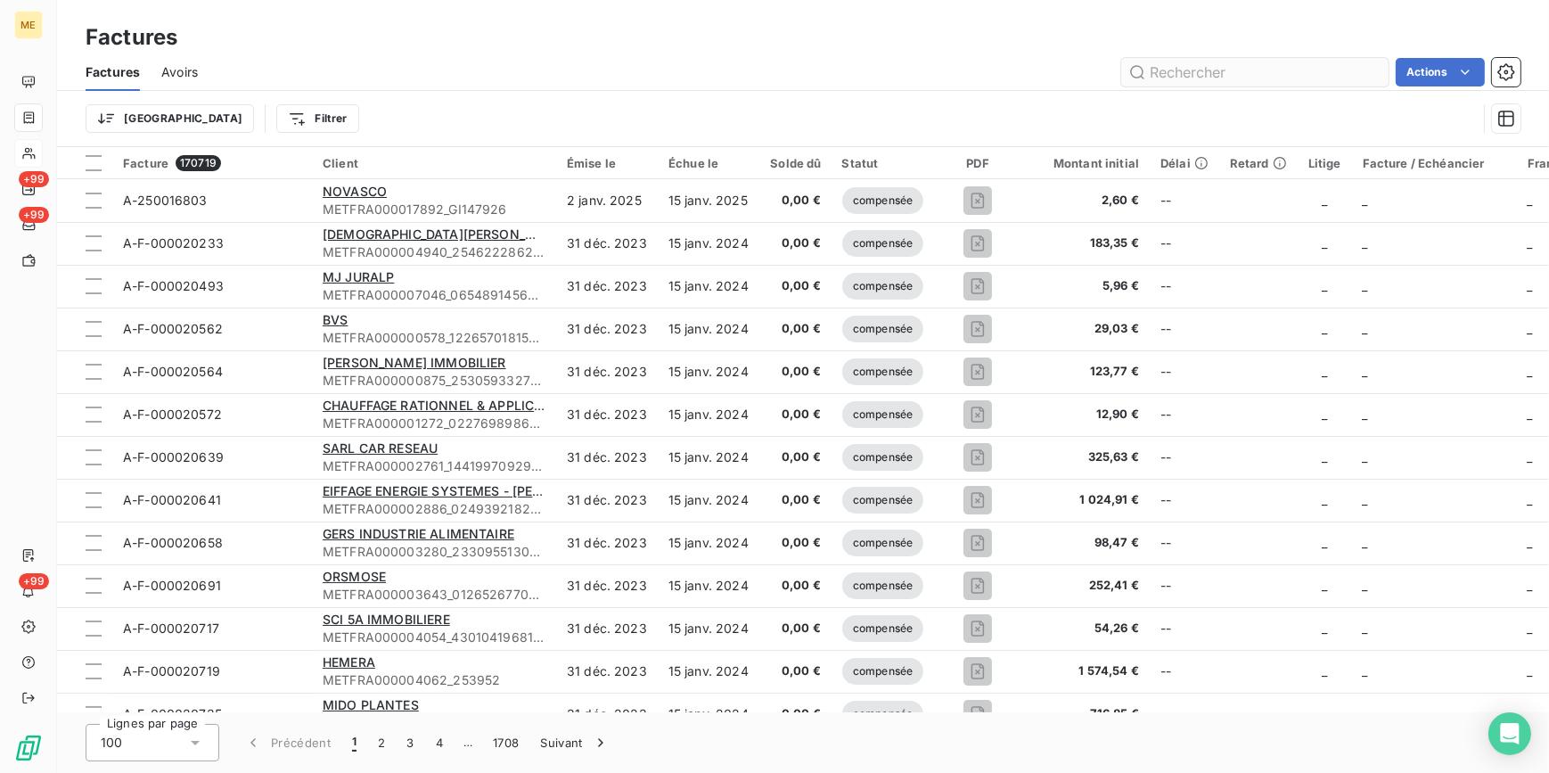
click at [1261, 70] on input "text" at bounding box center [1254, 72] width 267 height 29
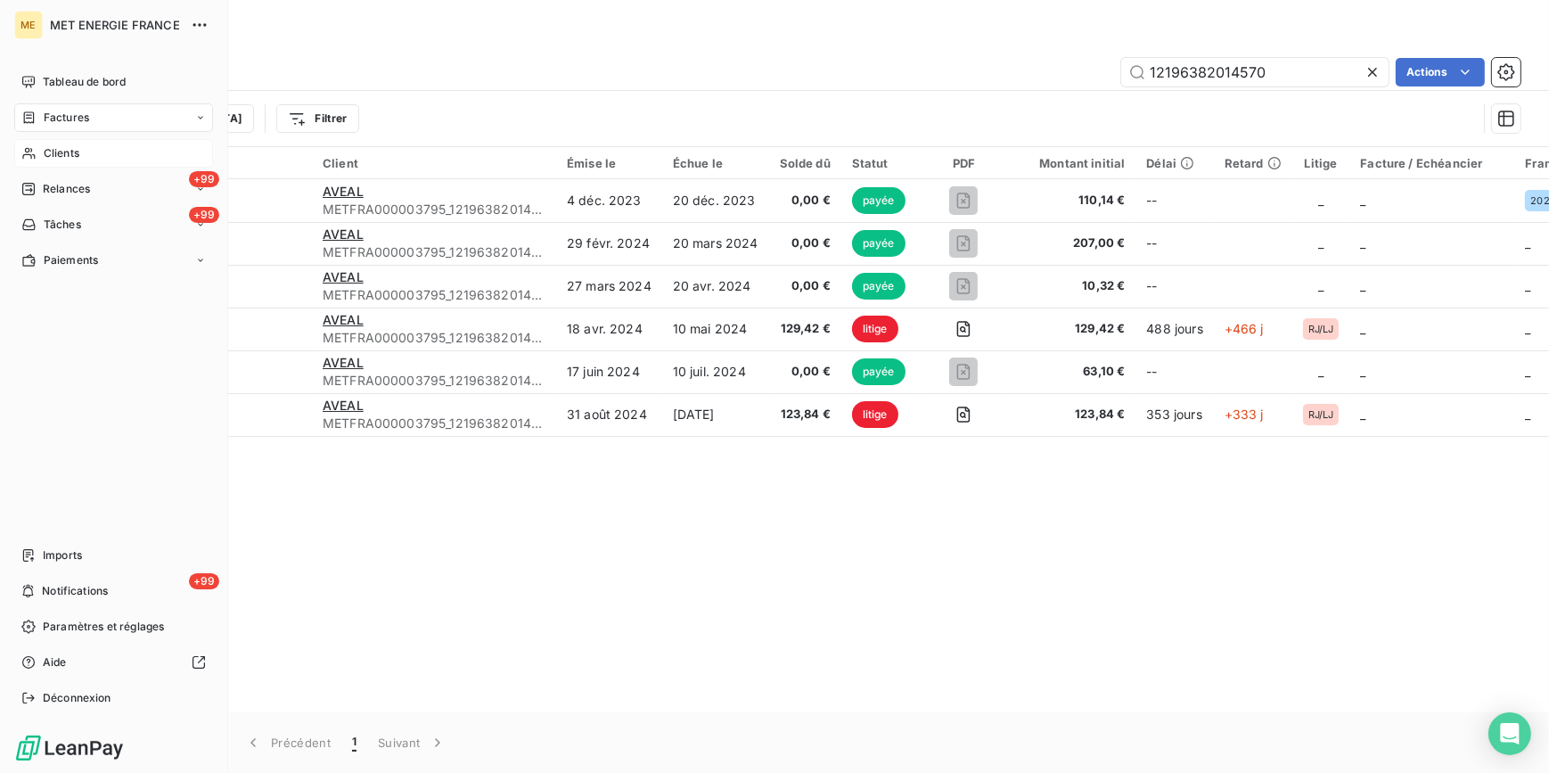
type input "12196382014570"
click at [67, 137] on nav "Tableau de bord Factures Clients +99 Relances +99 Tâches Paiements" at bounding box center [113, 171] width 199 height 207
click at [69, 143] on div "Clients" at bounding box center [113, 153] width 199 height 29
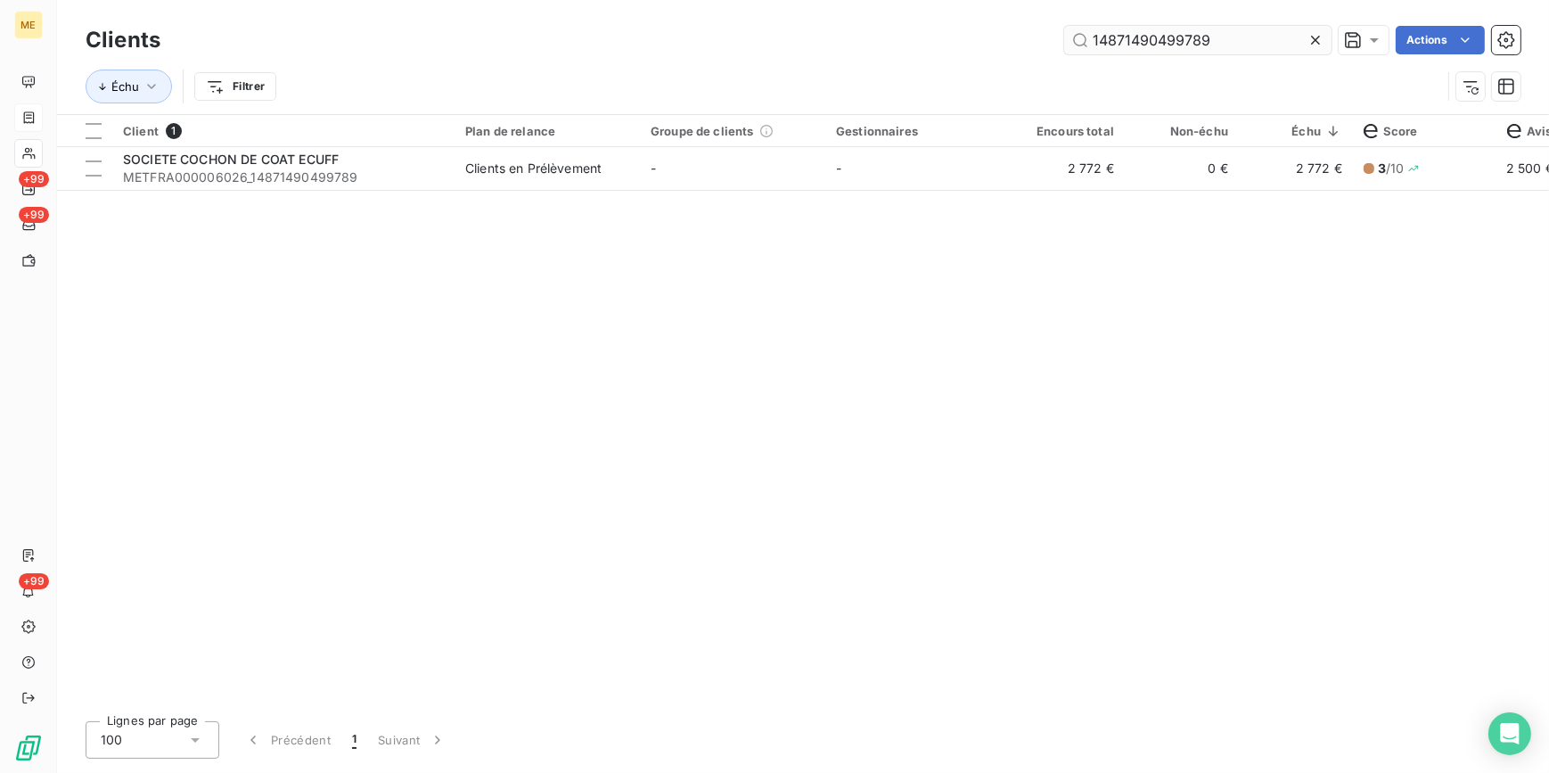
click at [1314, 36] on icon at bounding box center [1316, 40] width 18 height 18
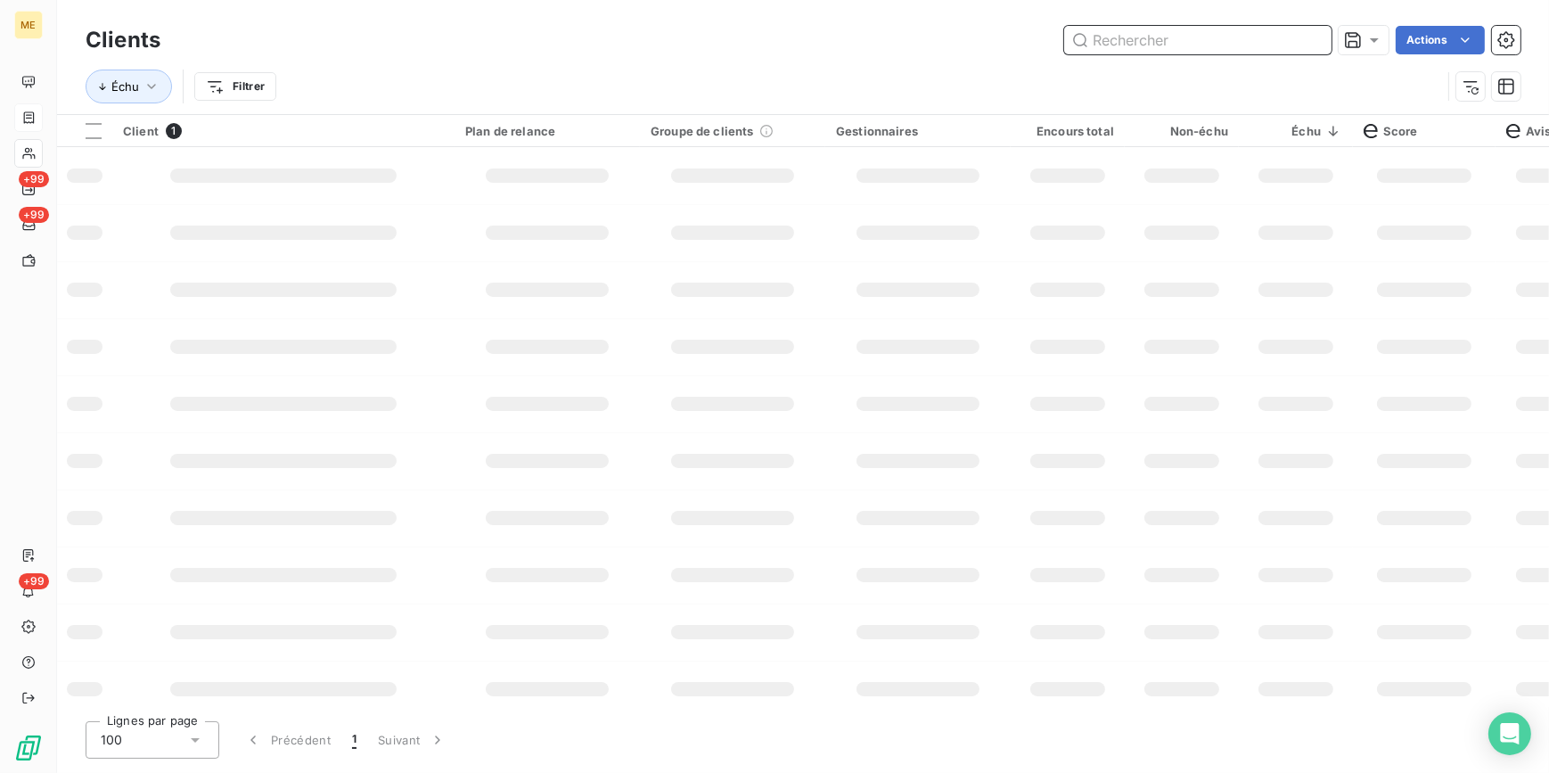
click at [1310, 36] on input "text" at bounding box center [1197, 40] width 267 height 29
paste input "12196382014570"
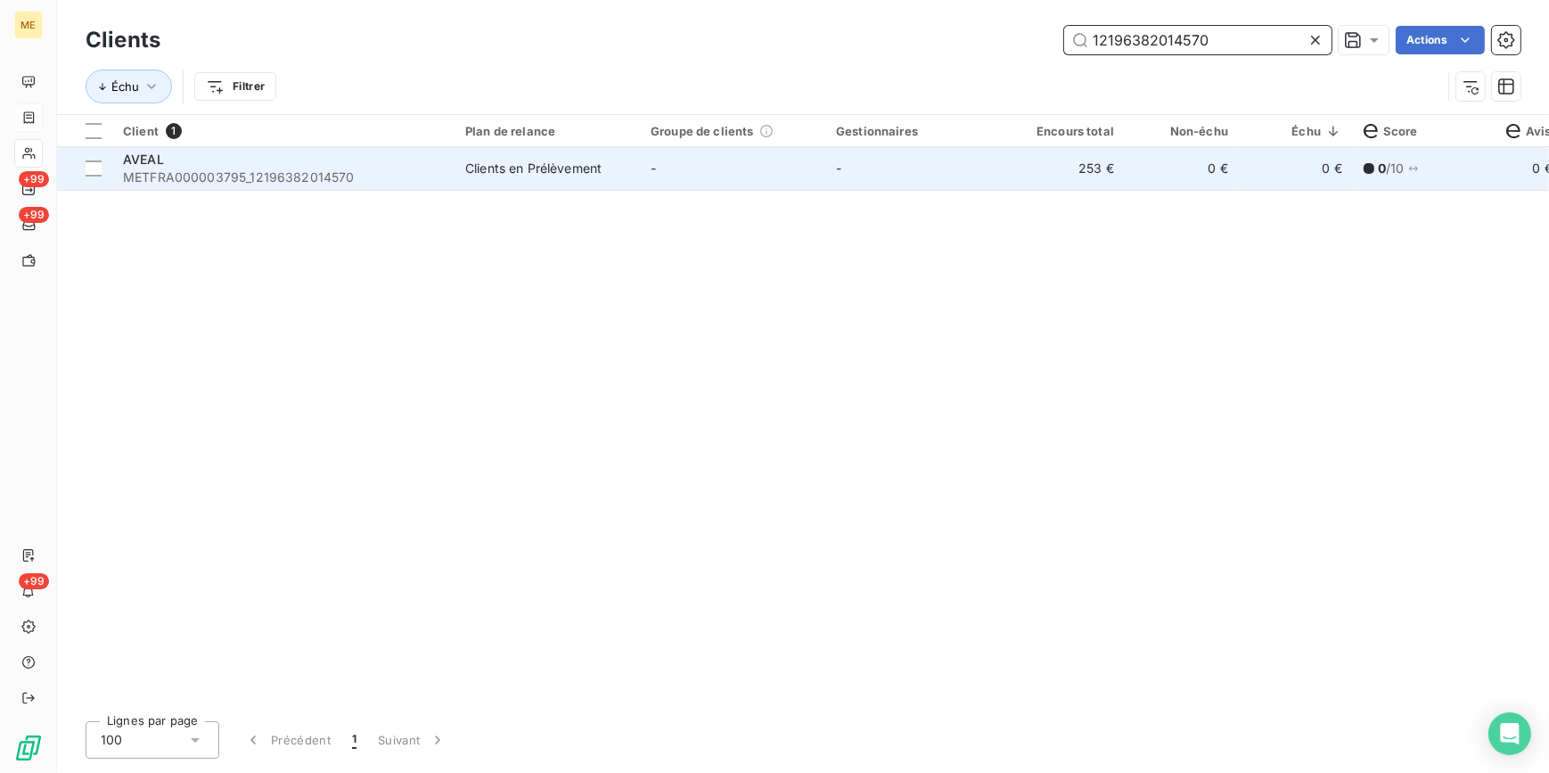
type input "12196382014570"
click at [1113, 181] on td "253 €" at bounding box center [1068, 168] width 114 height 43
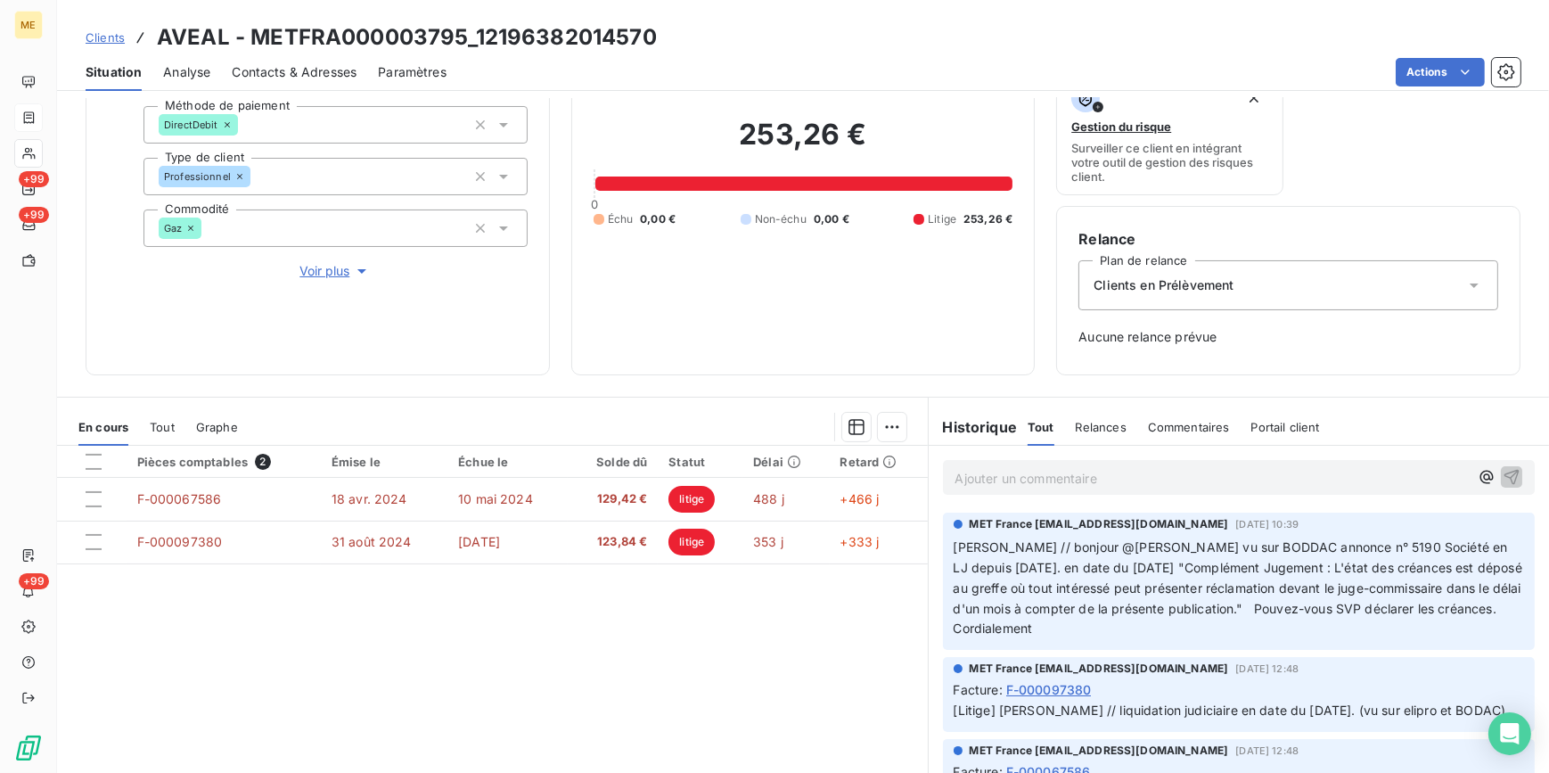
scroll to position [230, 0]
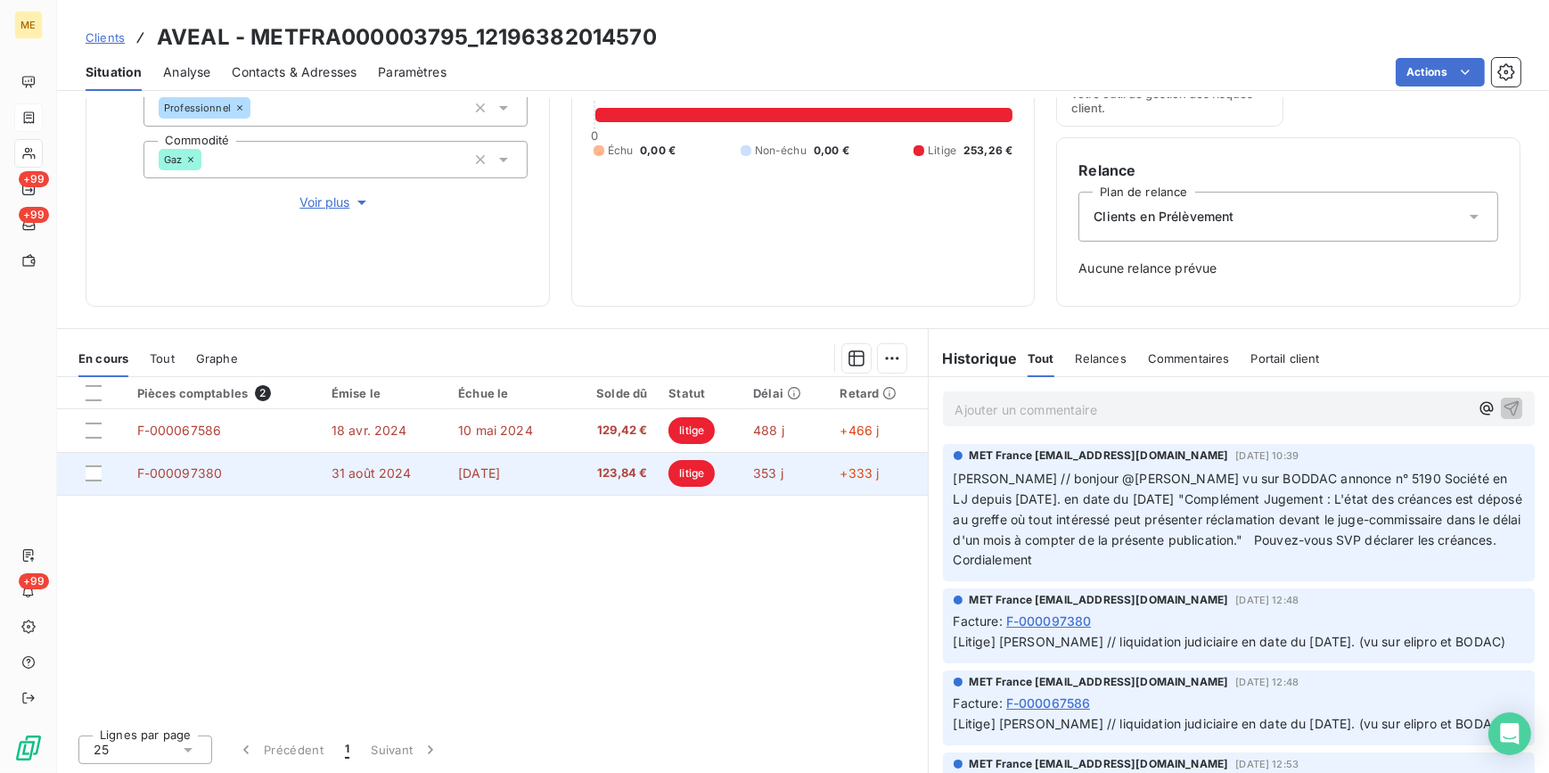
click at [541, 464] on td "20 sept. 2024" at bounding box center [508, 473] width 120 height 43
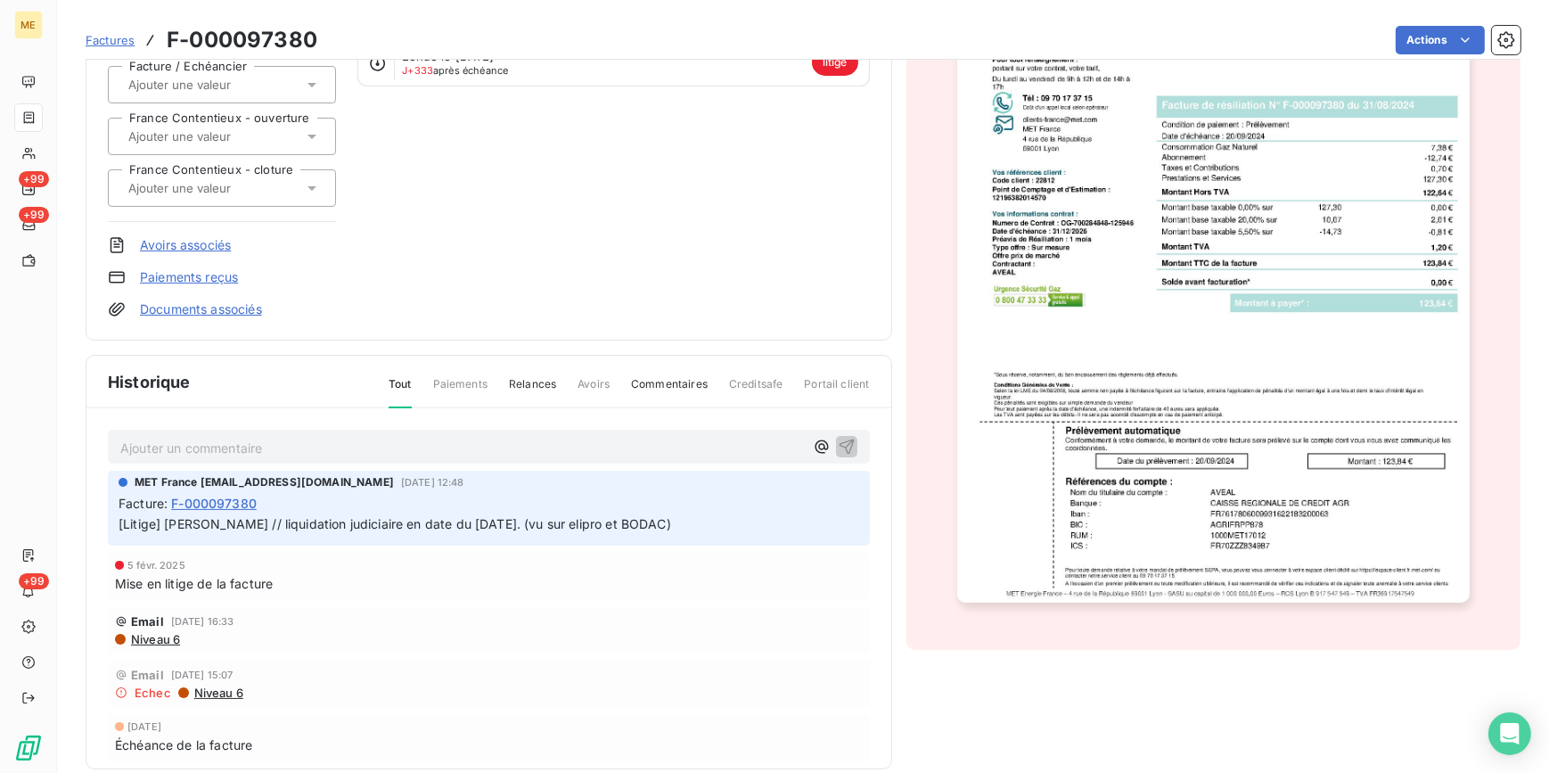
scroll to position [244, 0]
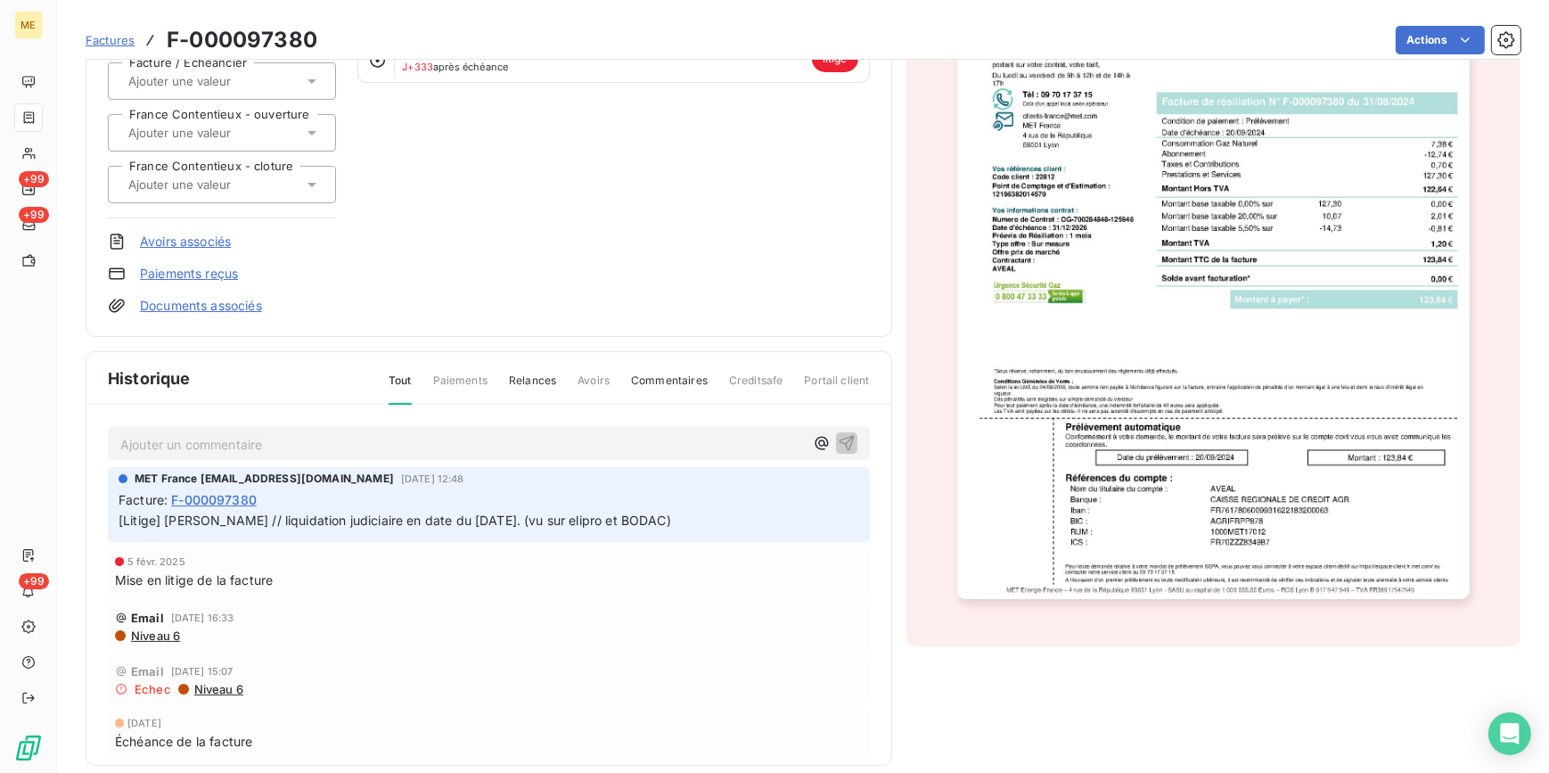
click at [1022, 312] on img "button" at bounding box center [1213, 236] width 513 height 726
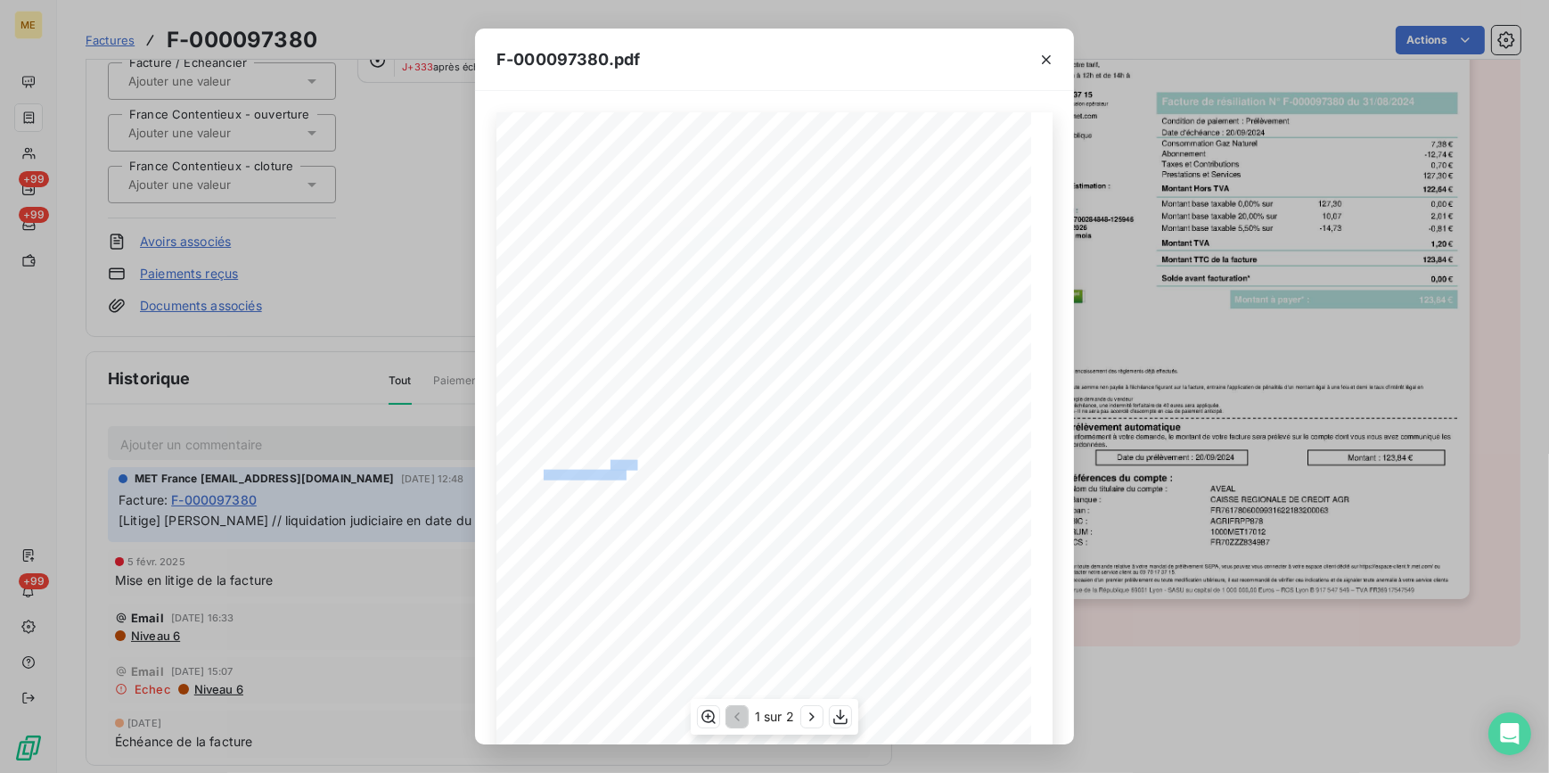
drag, startPoint x: 603, startPoint y: 467, endPoint x: 619, endPoint y: 469, distance: 16.1
click at [619, 469] on div "*Sous réserve, notamment, du bon encaissement des règlements déjà effectués. Co…" at bounding box center [774, 490] width 535 height 757
drag, startPoint x: 683, startPoint y: 471, endPoint x: 607, endPoint y: 472, distance: 75.8
click at [607, 472] on span "Numero de Contrat : OG-700284848-125946" at bounding box center [618, 473] width 149 height 7
click at [175, 152] on div "F-000097380.pdf *Sous réserve, notamment, du bon encaissement des règlements dé…" at bounding box center [774, 386] width 1549 height 773
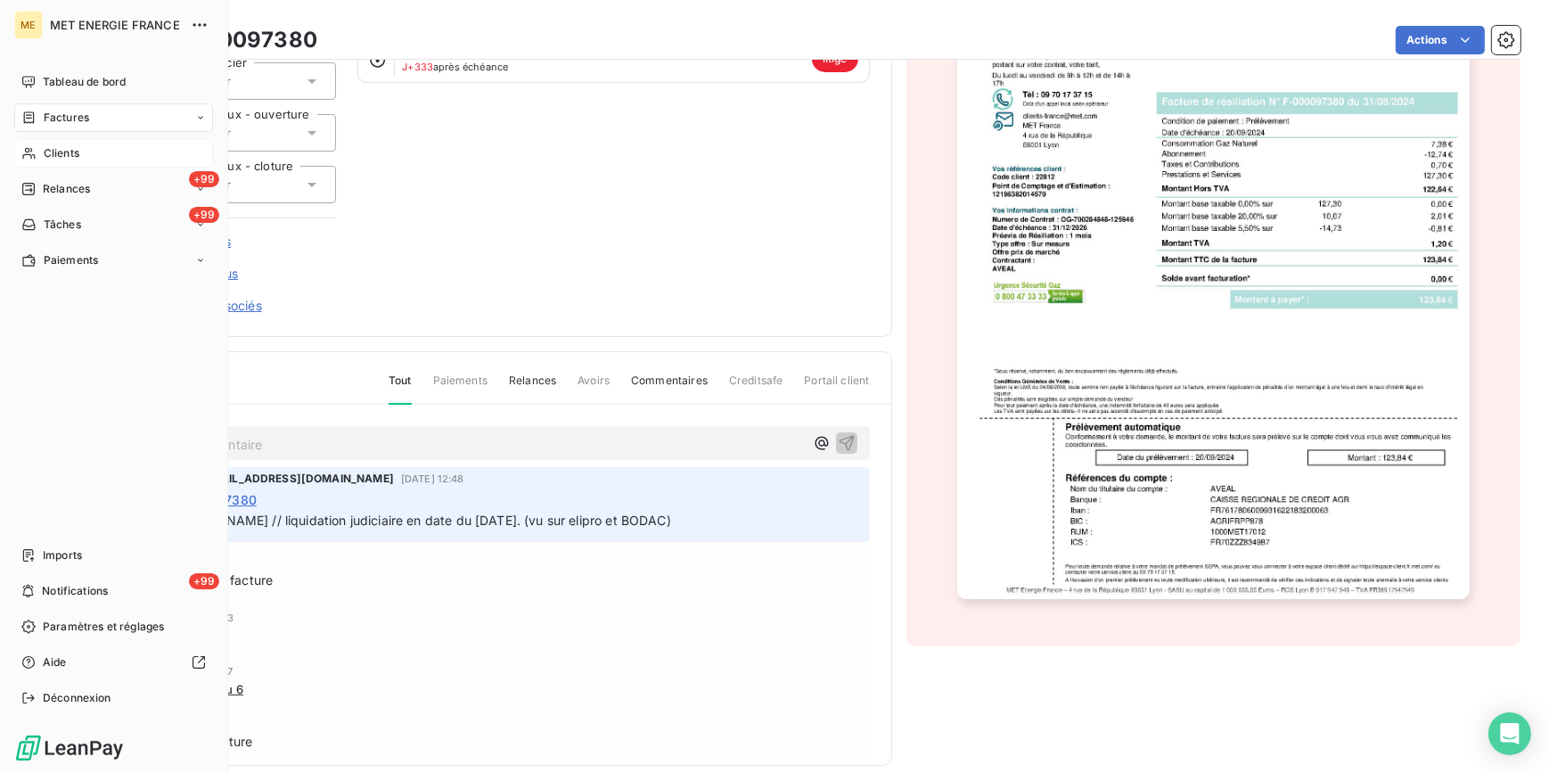
click at [65, 149] on span "Clients" at bounding box center [62, 153] width 36 height 16
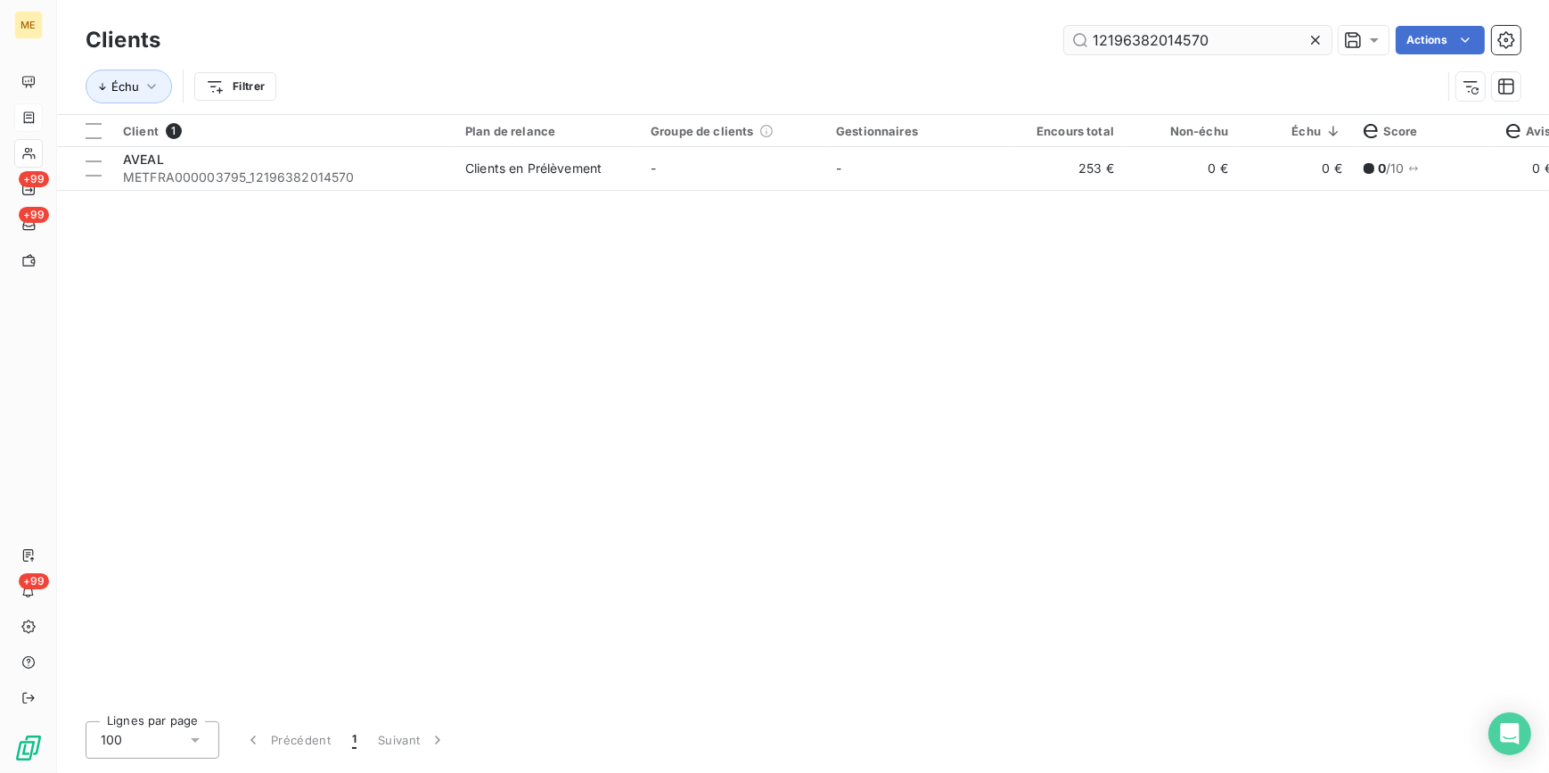
drag, startPoint x: 1318, startPoint y: 42, endPoint x: 1300, endPoint y: 41, distance: 17.9
click at [1317, 41] on icon at bounding box center [1315, 40] width 9 height 9
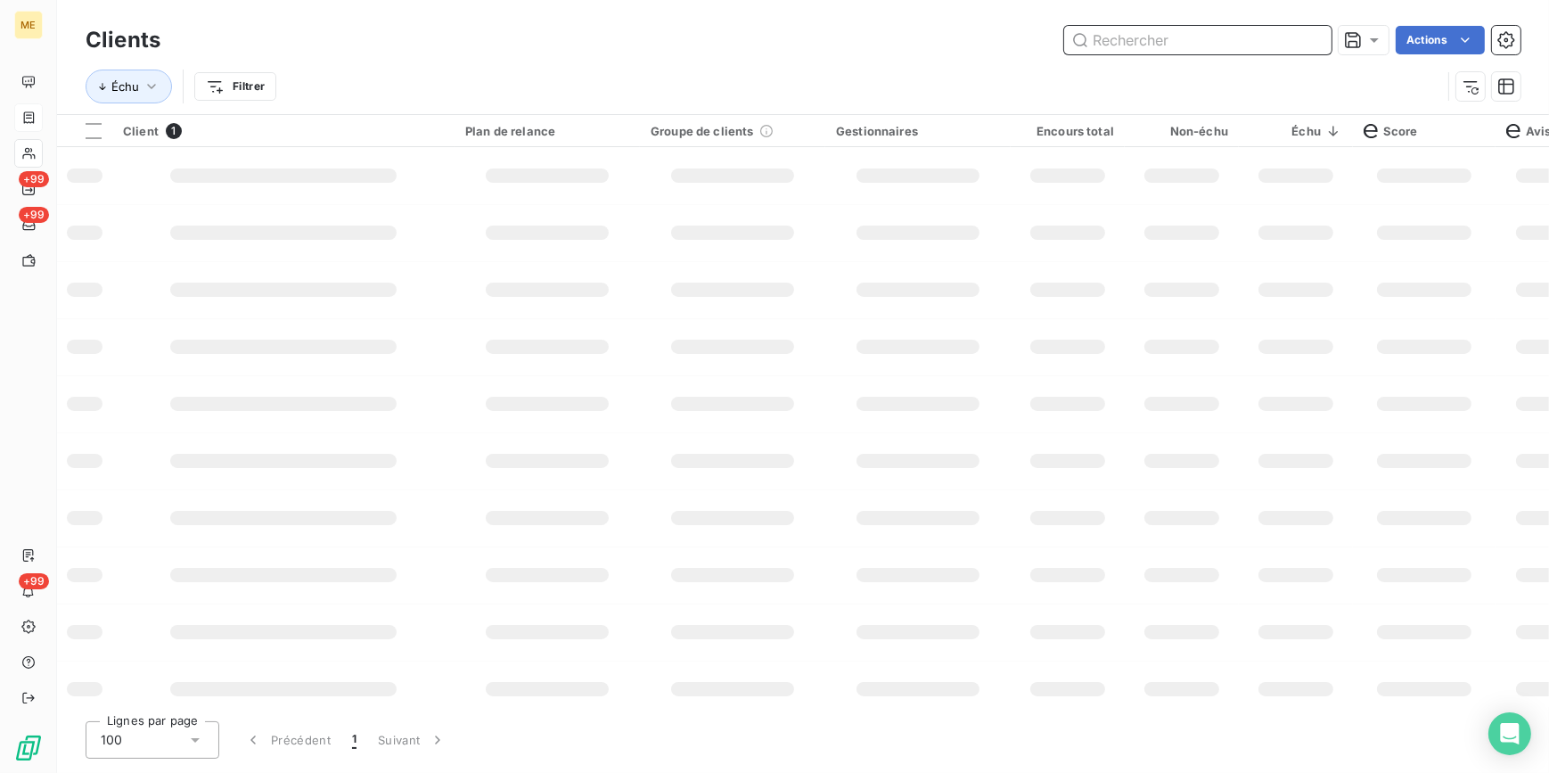
click at [1300, 41] on input "text" at bounding box center [1197, 40] width 267 height 29
paste input "12146164968467"
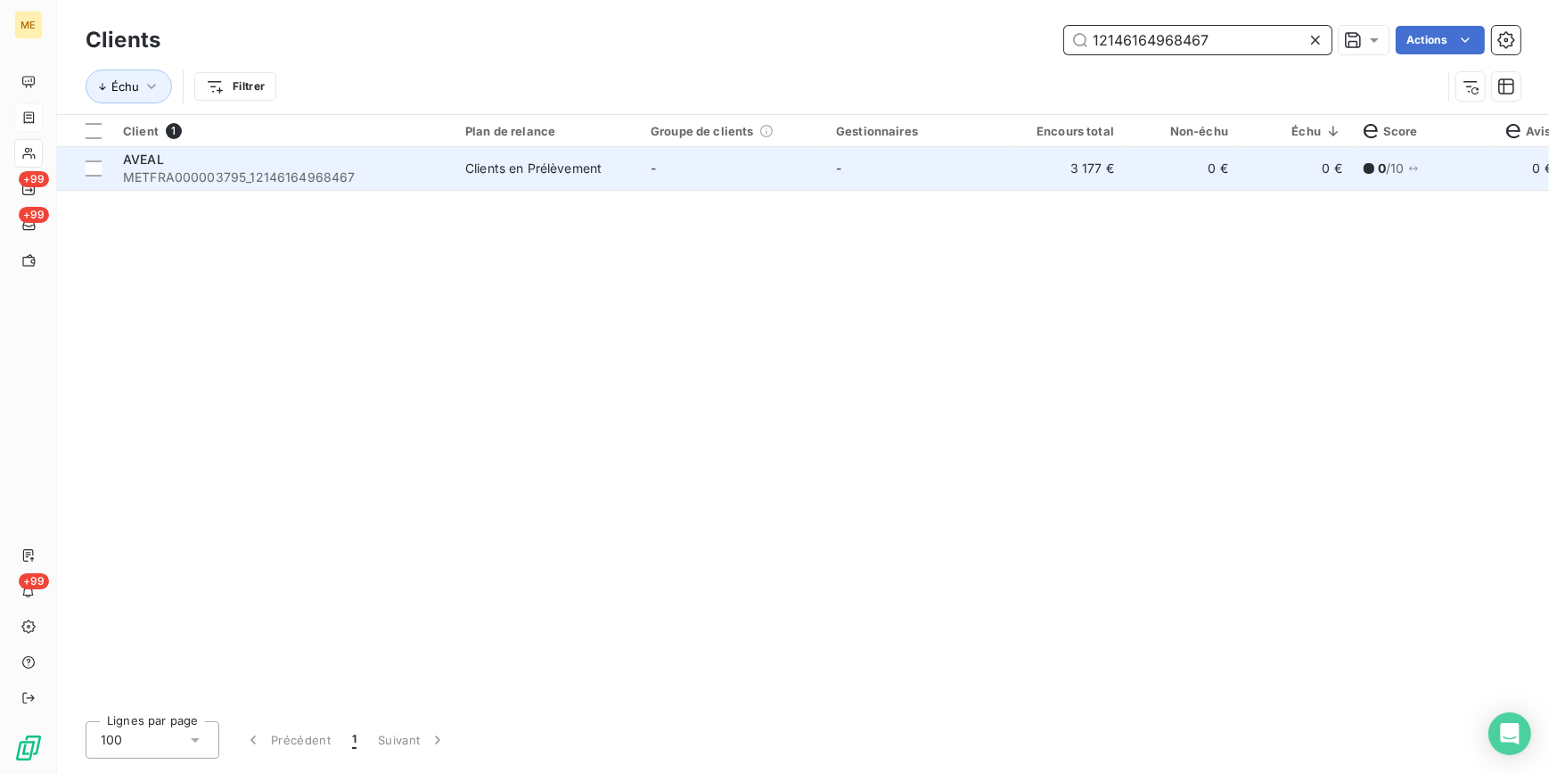
type input "12146164968467"
click at [1161, 173] on td "0 €" at bounding box center [1182, 168] width 114 height 43
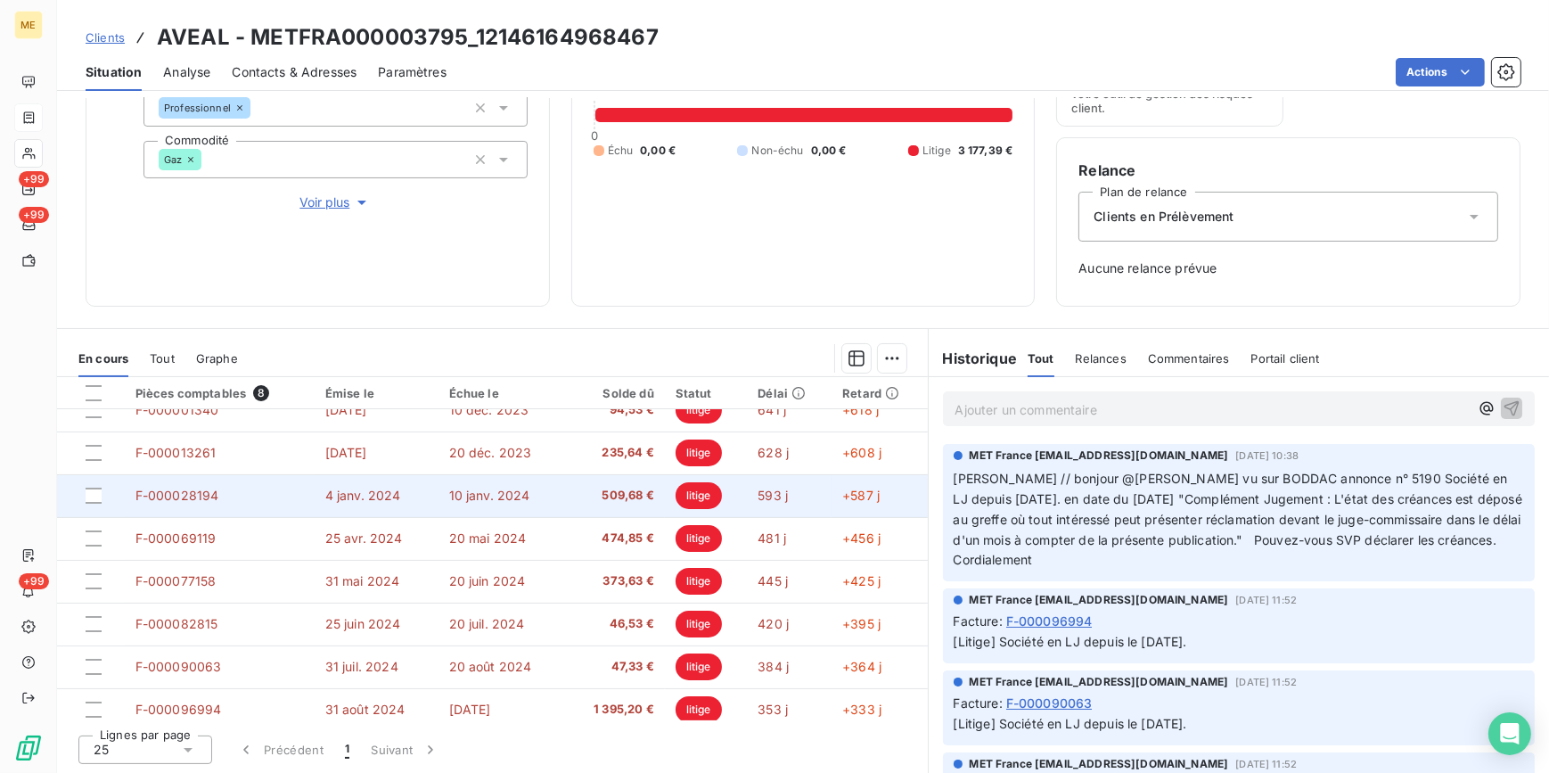
scroll to position [30, 0]
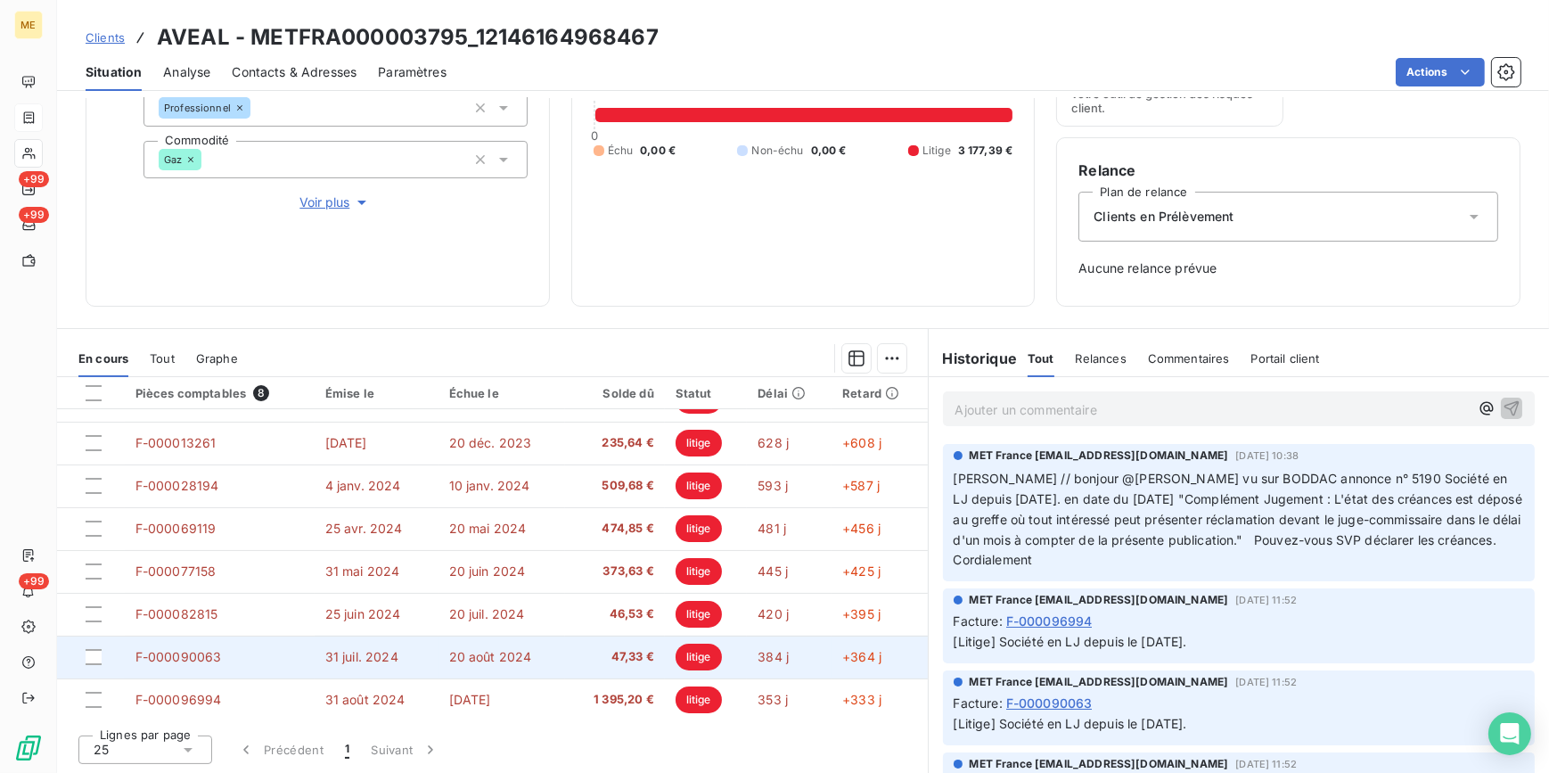
click at [388, 643] on td "31 juil. 2024" at bounding box center [377, 657] width 124 height 43
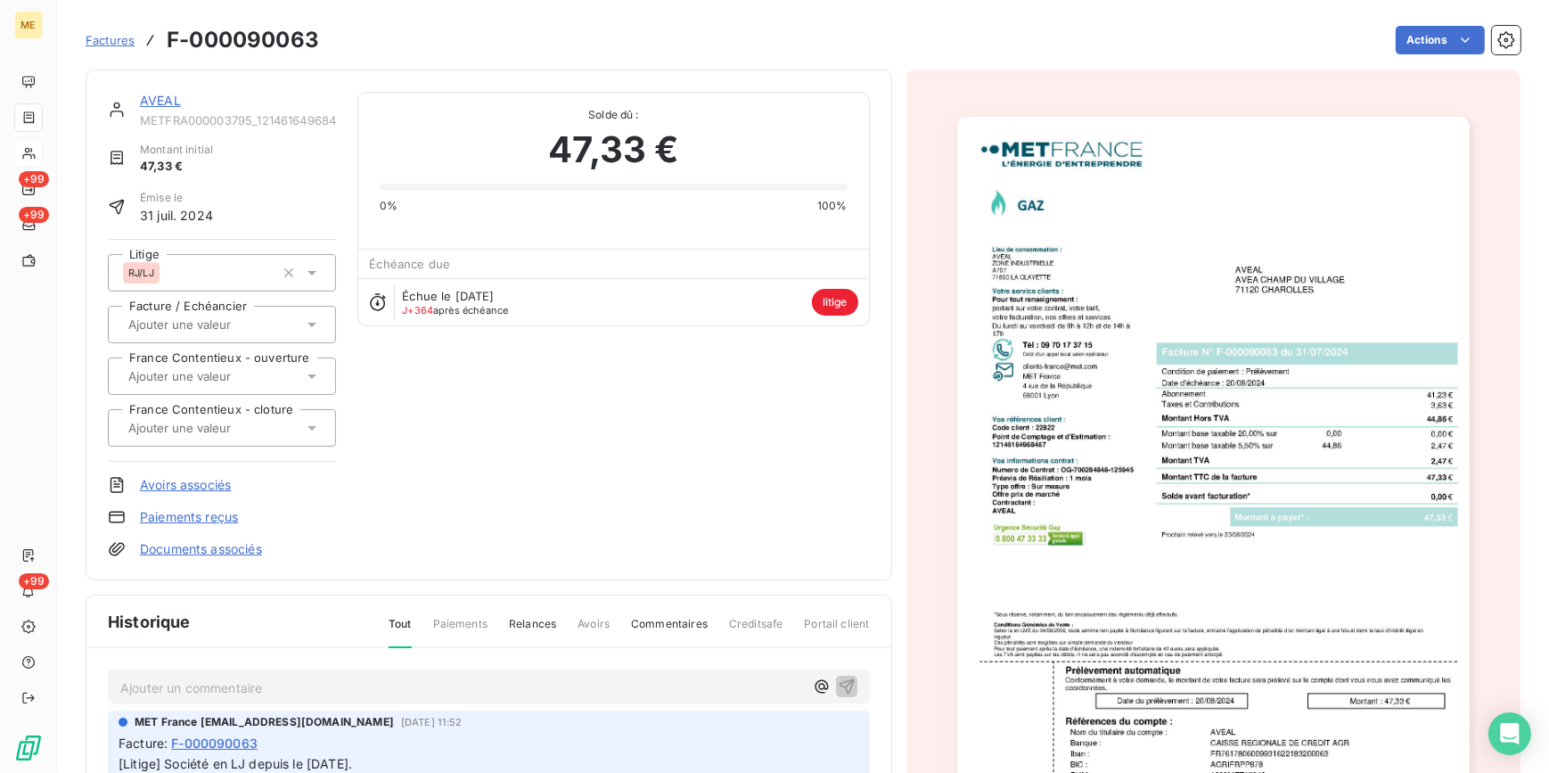
click at [1081, 466] on img "button" at bounding box center [1213, 480] width 513 height 726
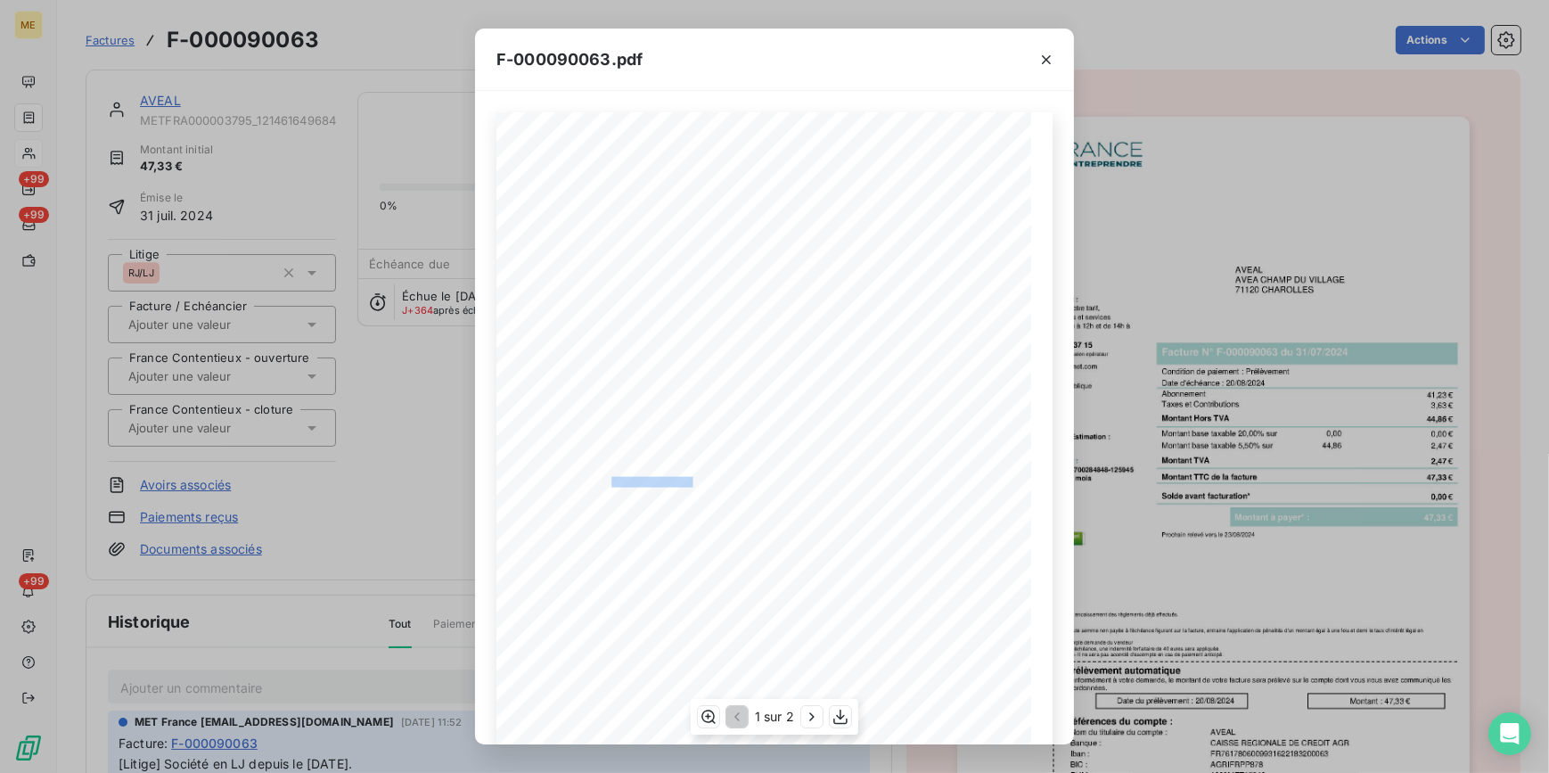
drag, startPoint x: 604, startPoint y: 477, endPoint x: 684, endPoint y: 480, distance: 79.4
click at [684, 480] on span "Numero de Contrat : OG-700284848-125945" at bounding box center [618, 480] width 149 height 7
click at [179, 152] on div "F-000090063.pdf *Sous réserve, notamment, du bon encaissement des règlements dé…" at bounding box center [774, 386] width 1549 height 773
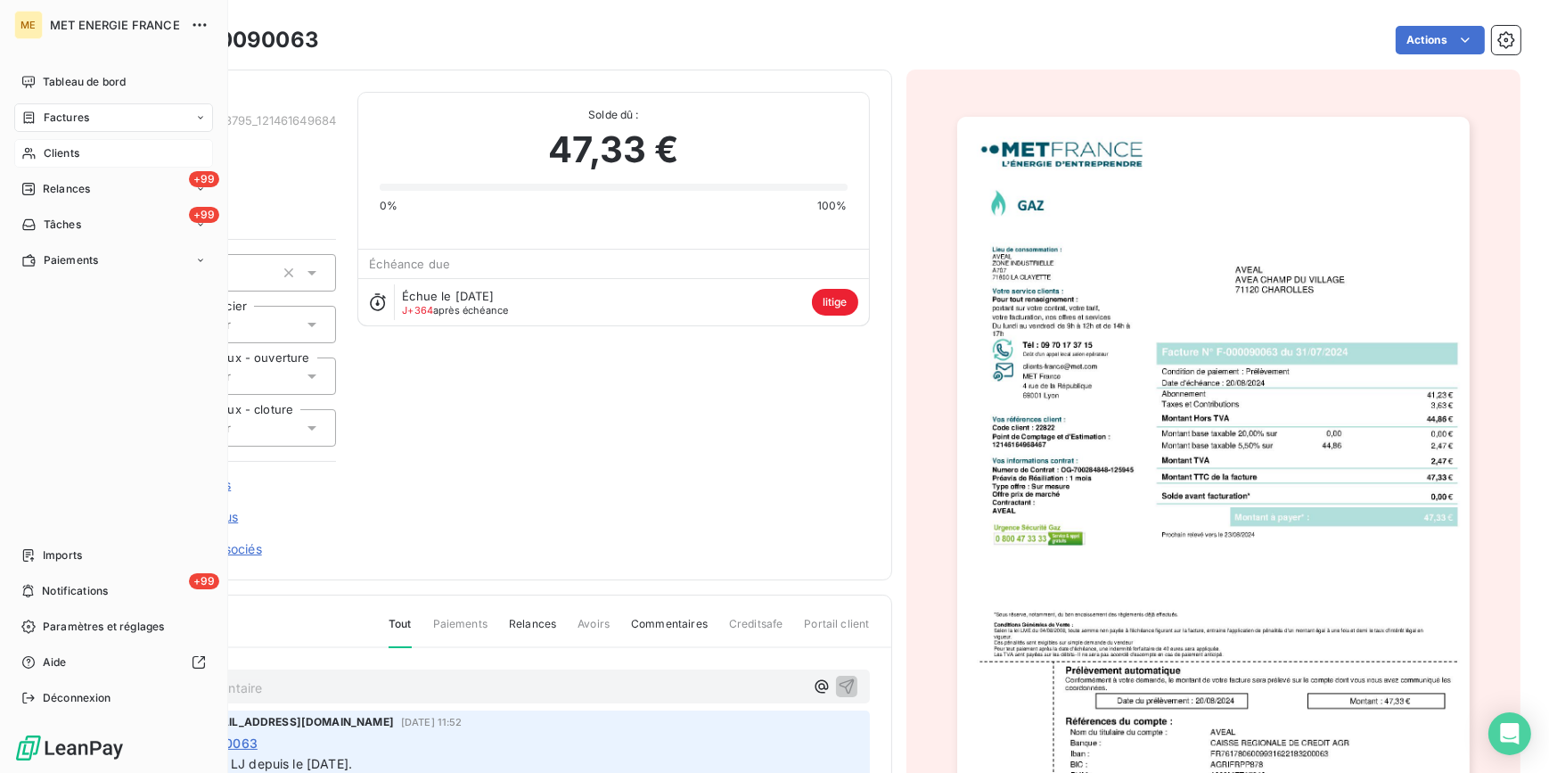
click at [75, 163] on div "Clients" at bounding box center [113, 153] width 199 height 29
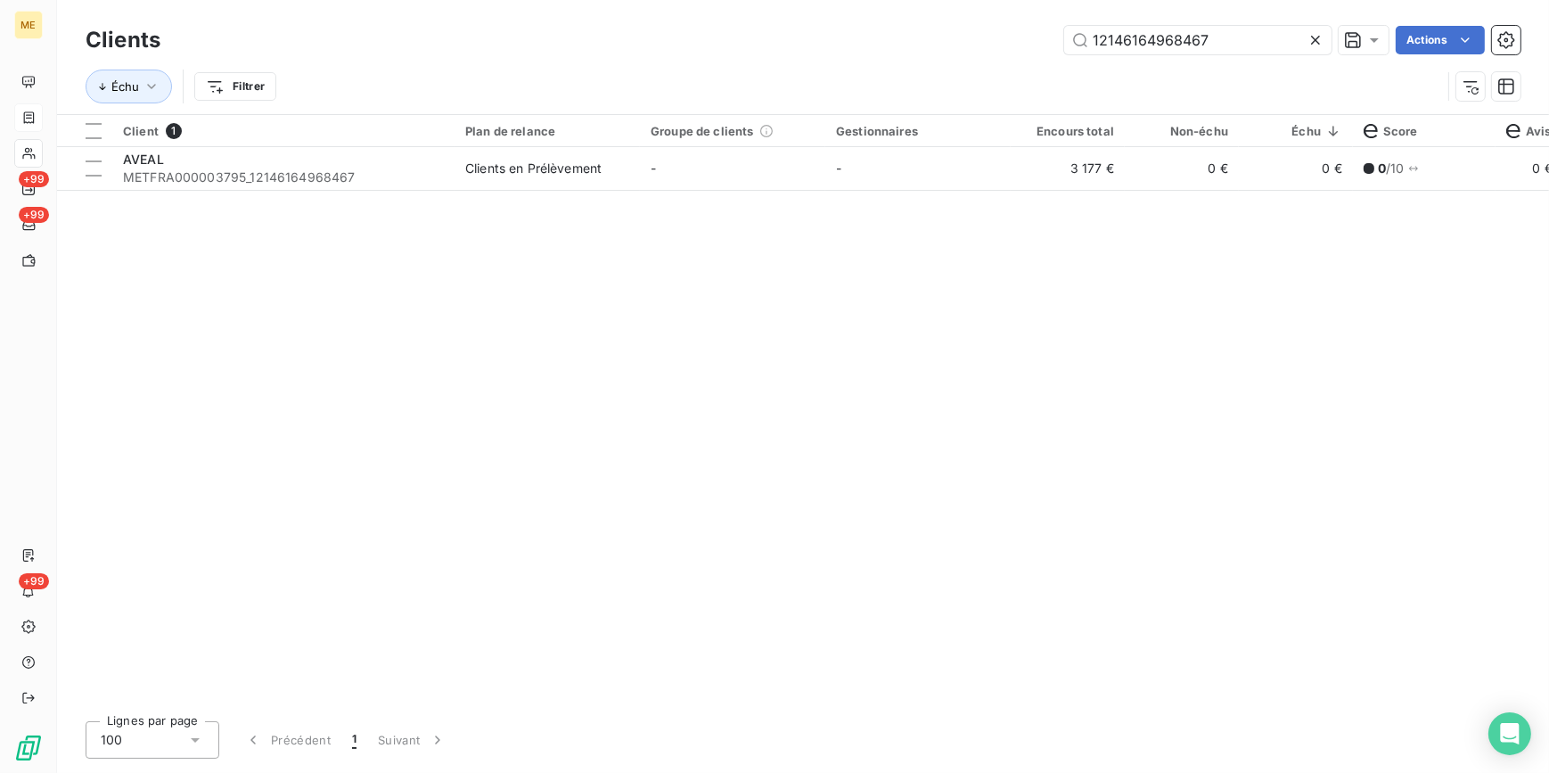
click at [1307, 45] on icon at bounding box center [1316, 40] width 18 height 18
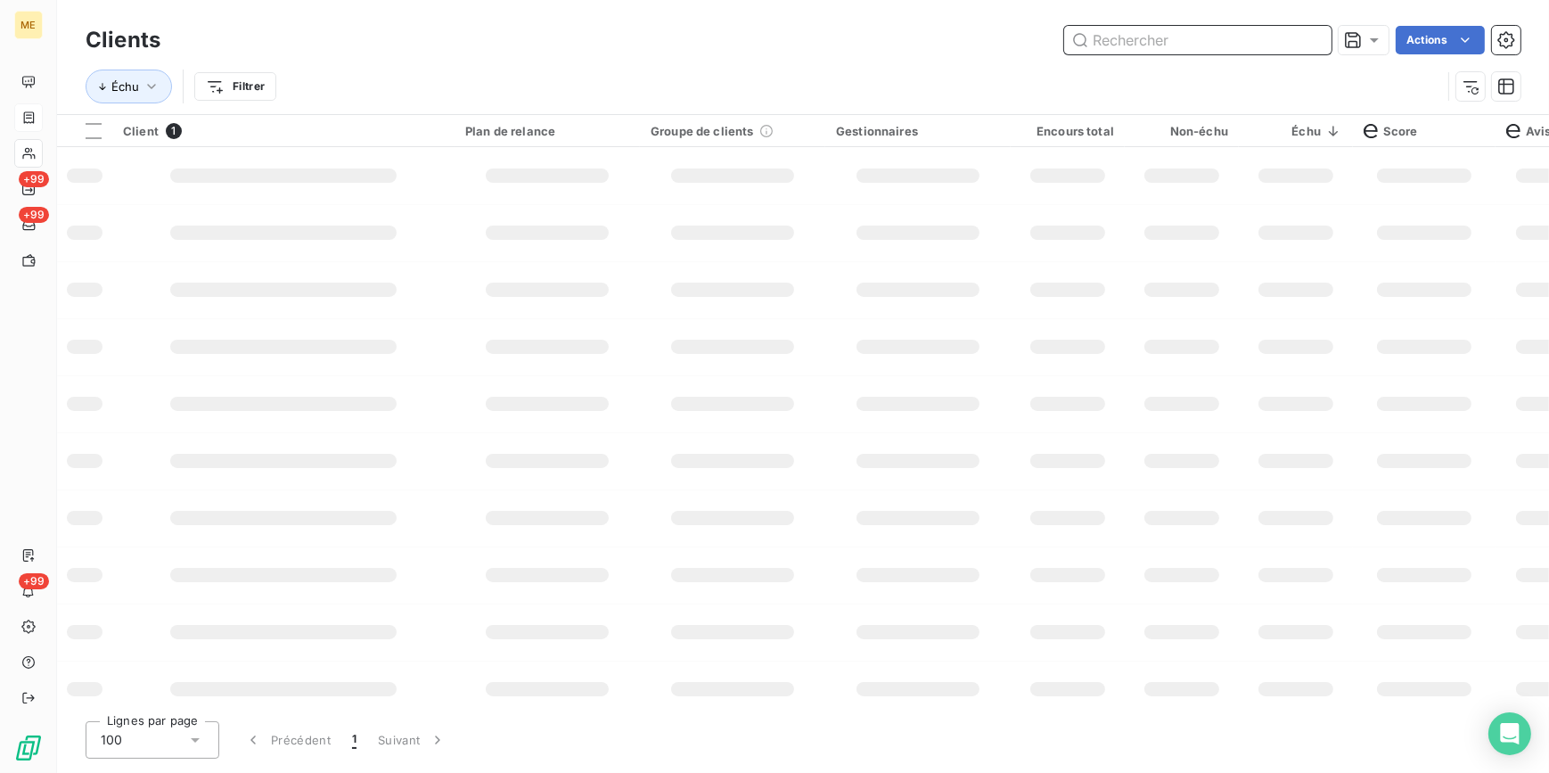
click at [1307, 45] on input "text" at bounding box center [1197, 40] width 267 height 29
paste input "12196382014570"
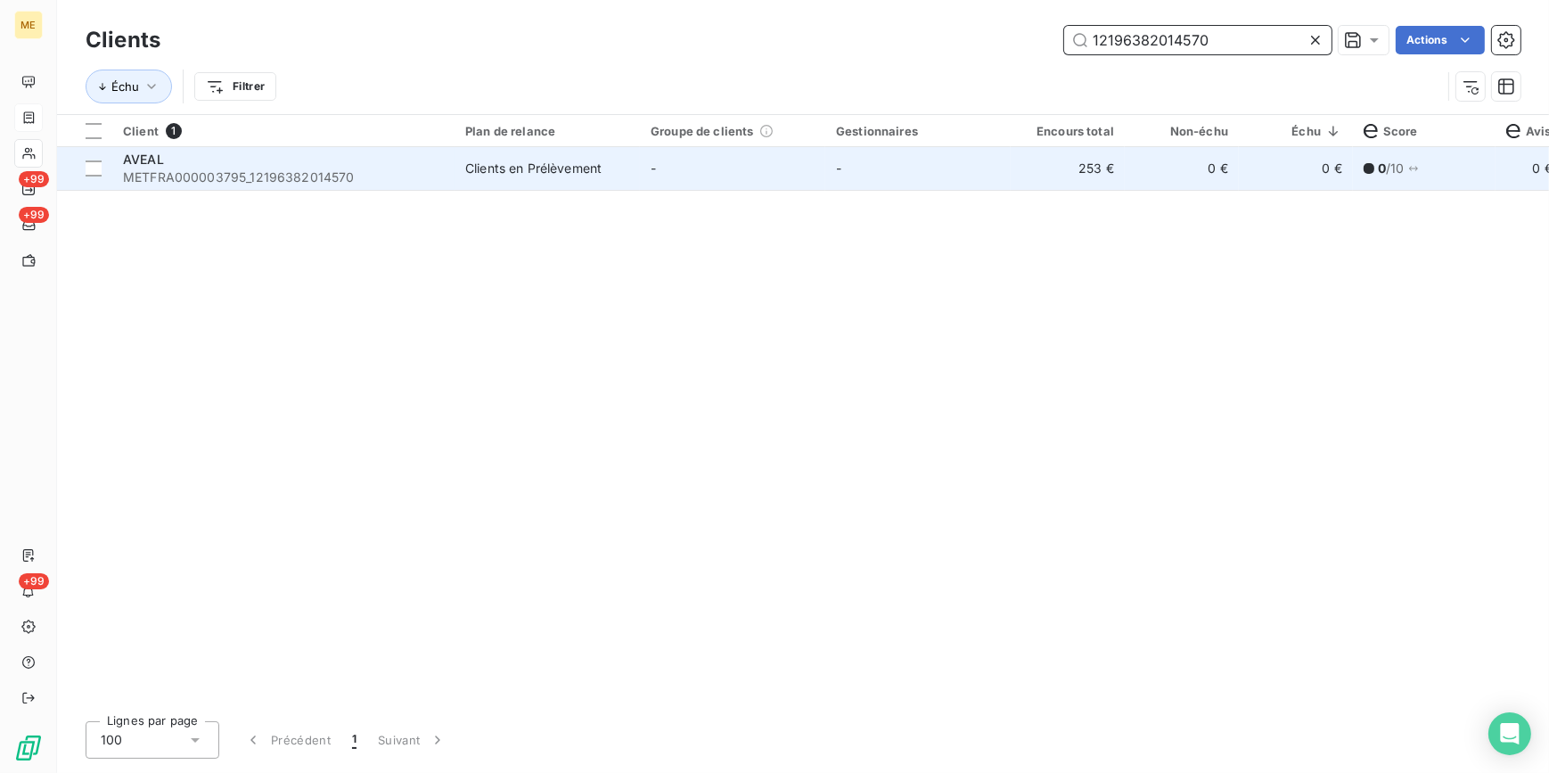
type input "12196382014570"
click at [948, 185] on td "-" at bounding box center [918, 168] width 185 height 43
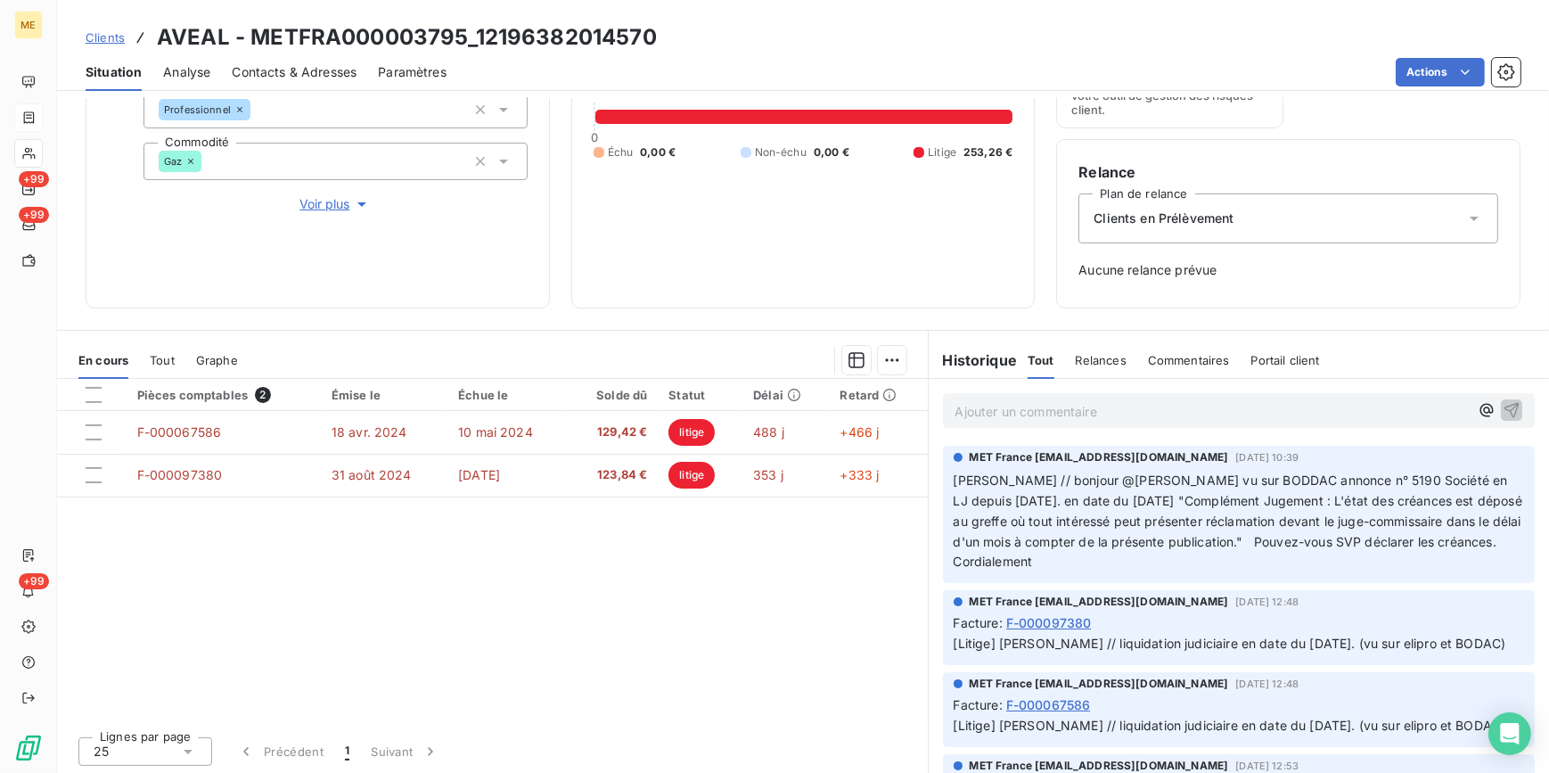
scroll to position [230, 0]
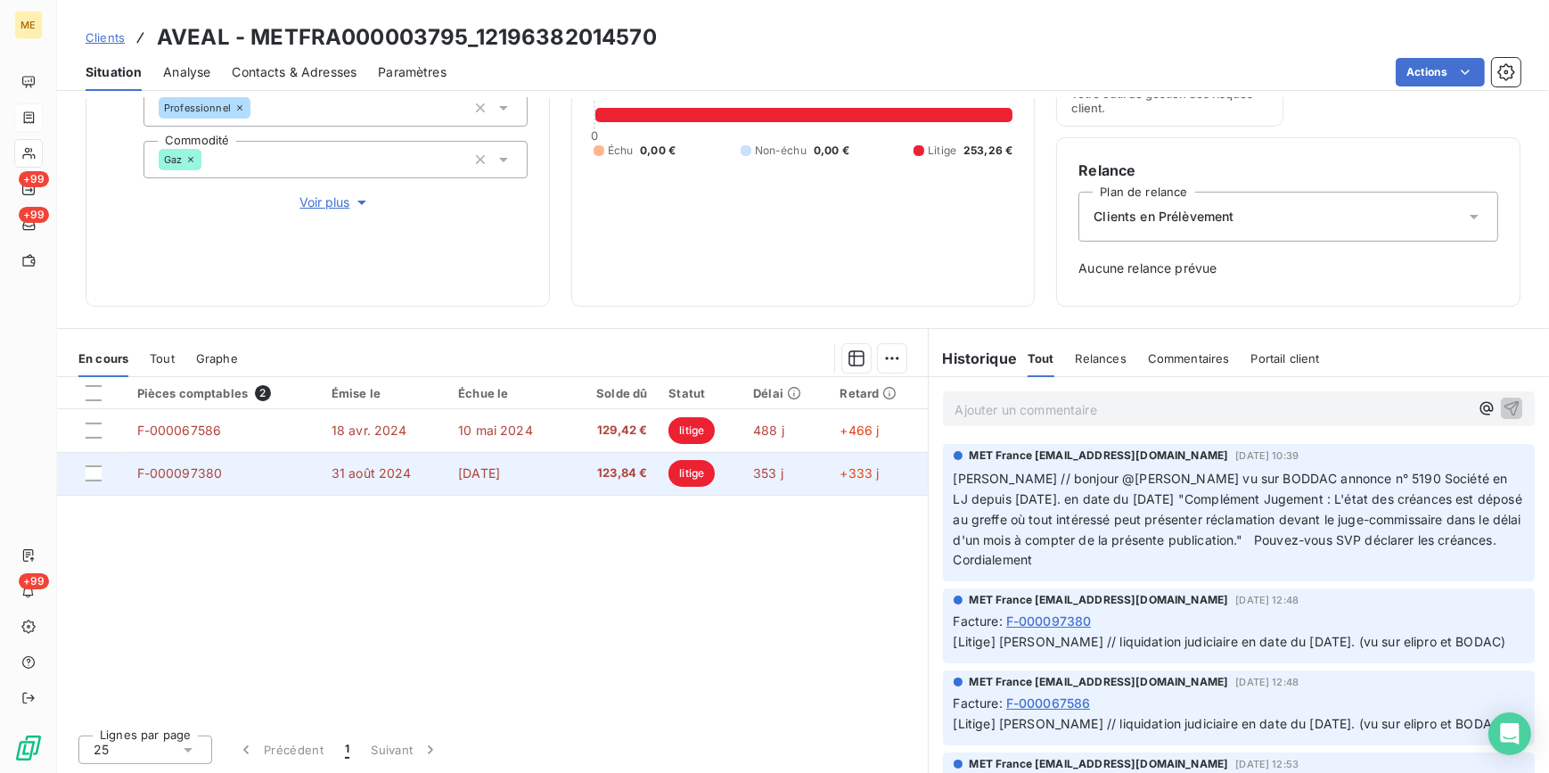
click at [542, 468] on td "20 sept. 2024" at bounding box center [508, 473] width 120 height 43
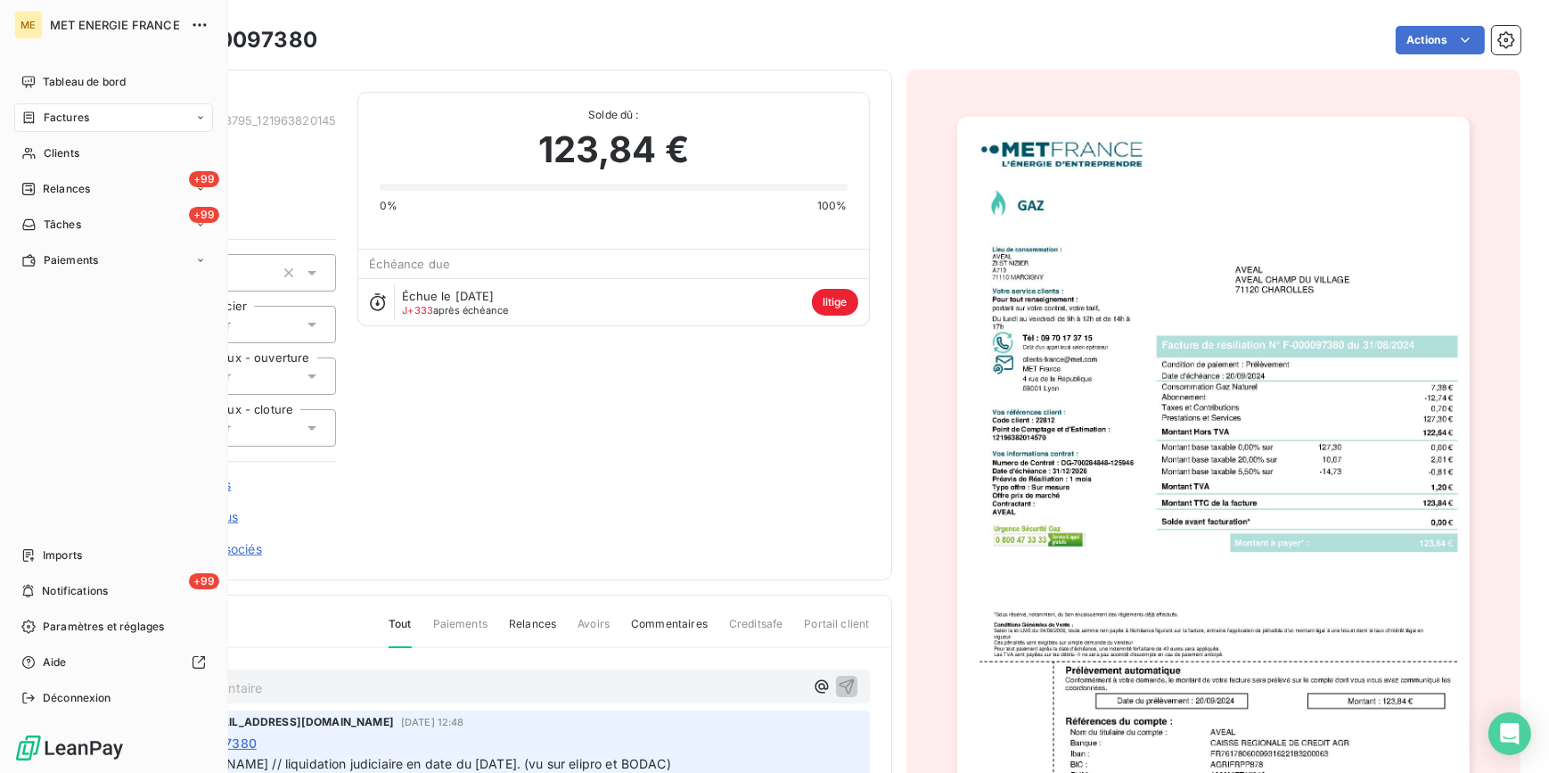
click at [84, 123] on span "Factures" at bounding box center [66, 118] width 45 height 16
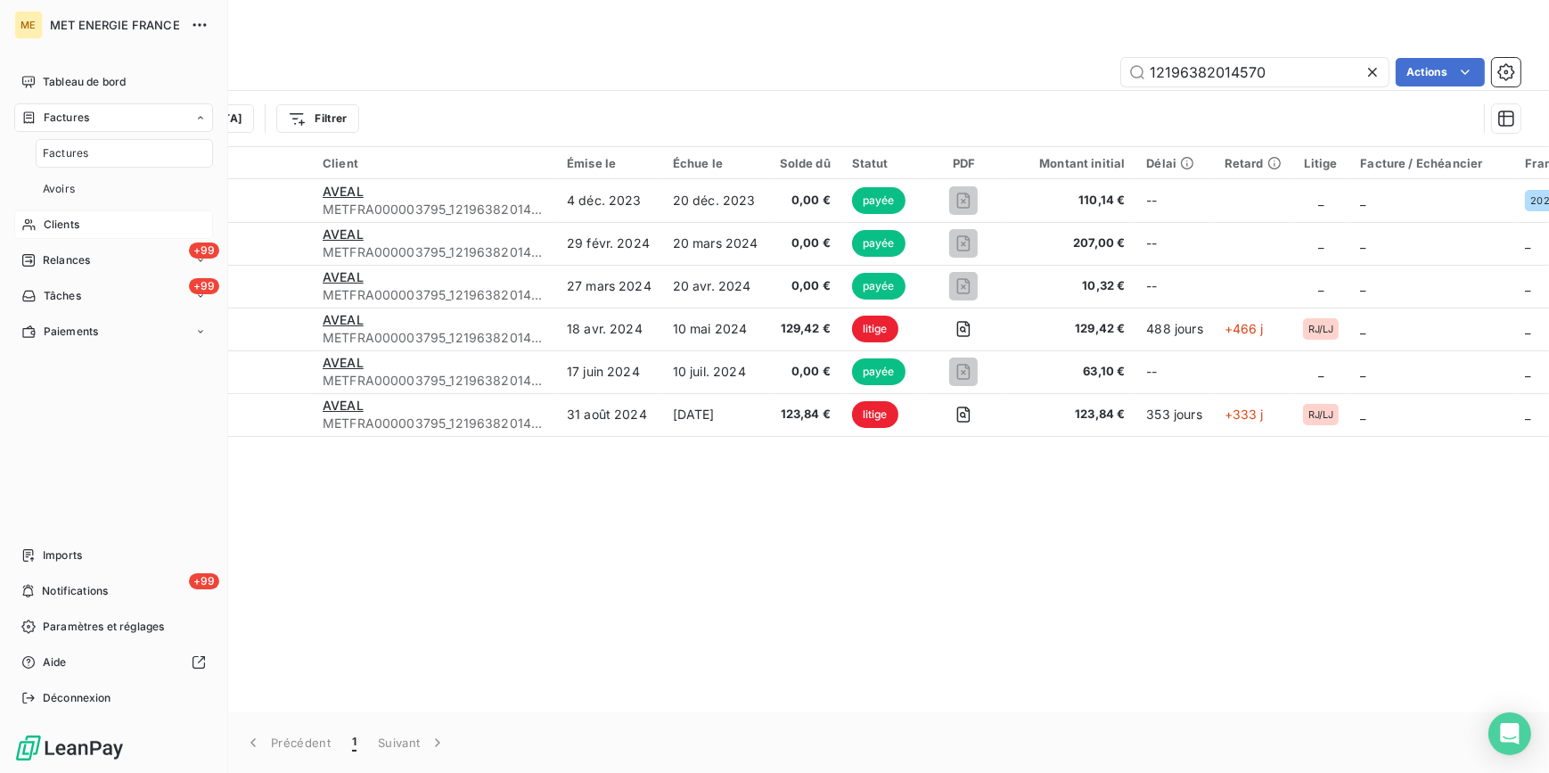
click at [71, 222] on span "Clients" at bounding box center [62, 225] width 36 height 16
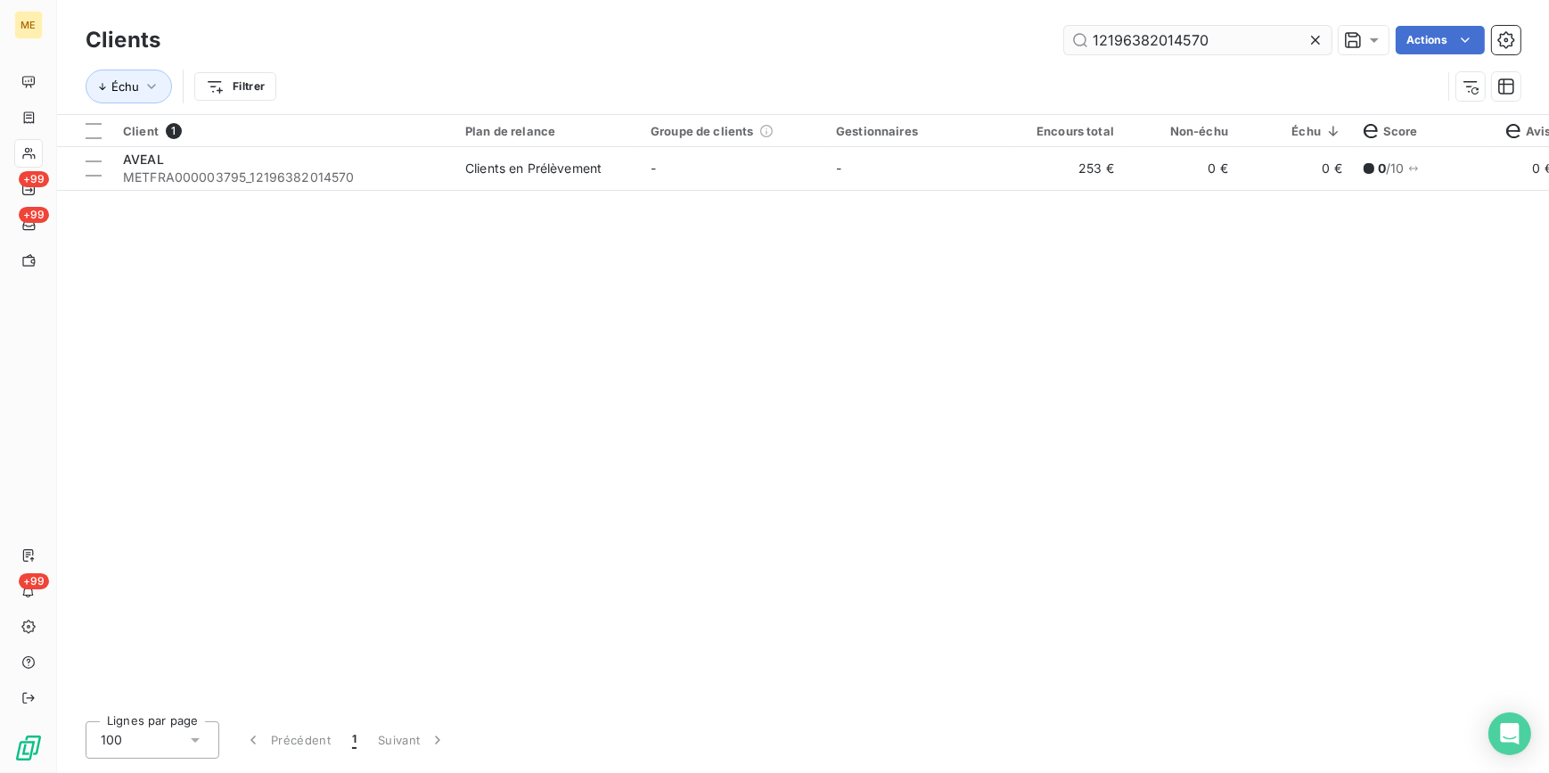
click at [1310, 45] on icon at bounding box center [1316, 40] width 18 height 18
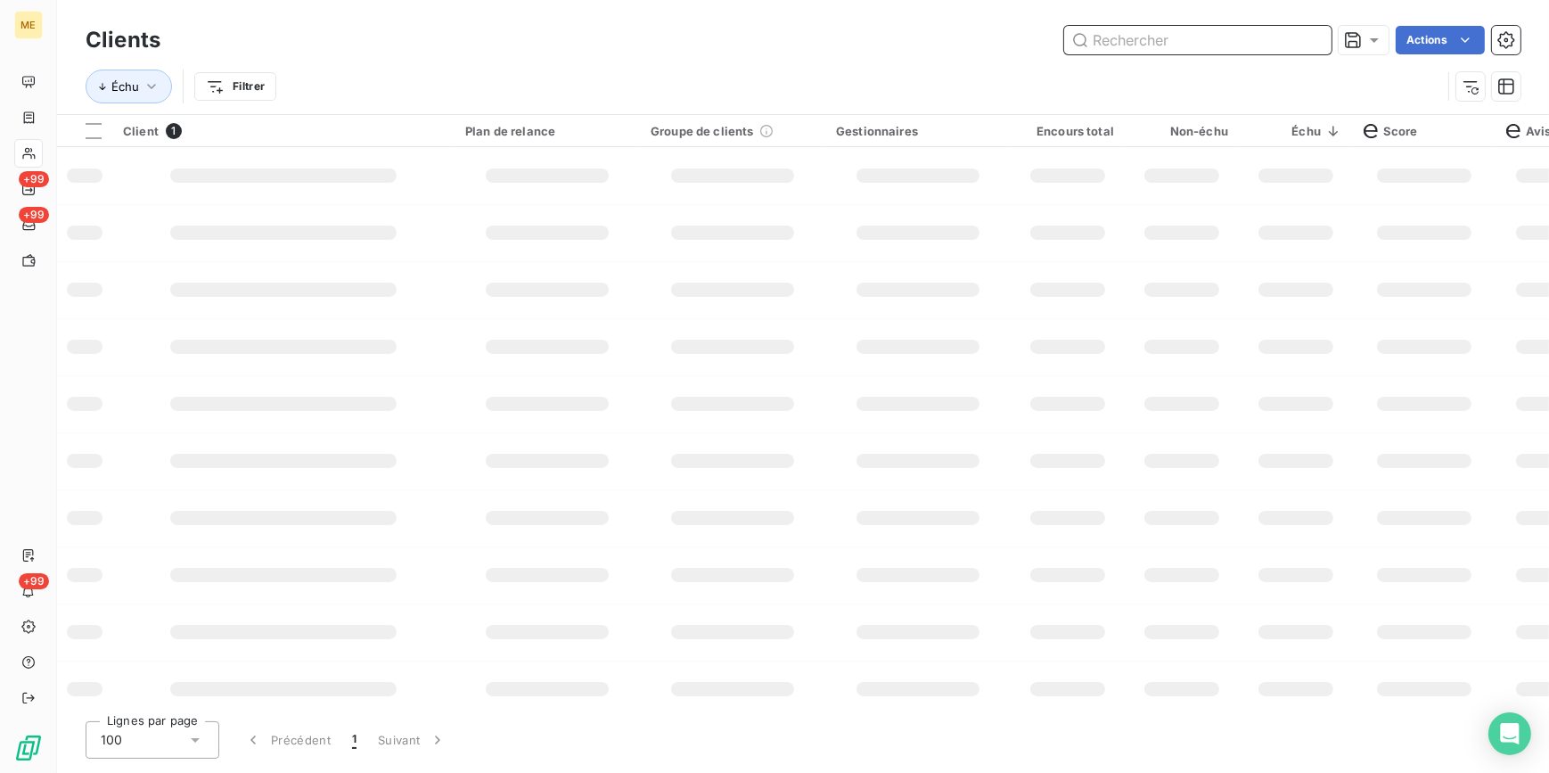
click at [1295, 33] on input "text" at bounding box center [1197, 40] width 267 height 29
paste input "12145586032351"
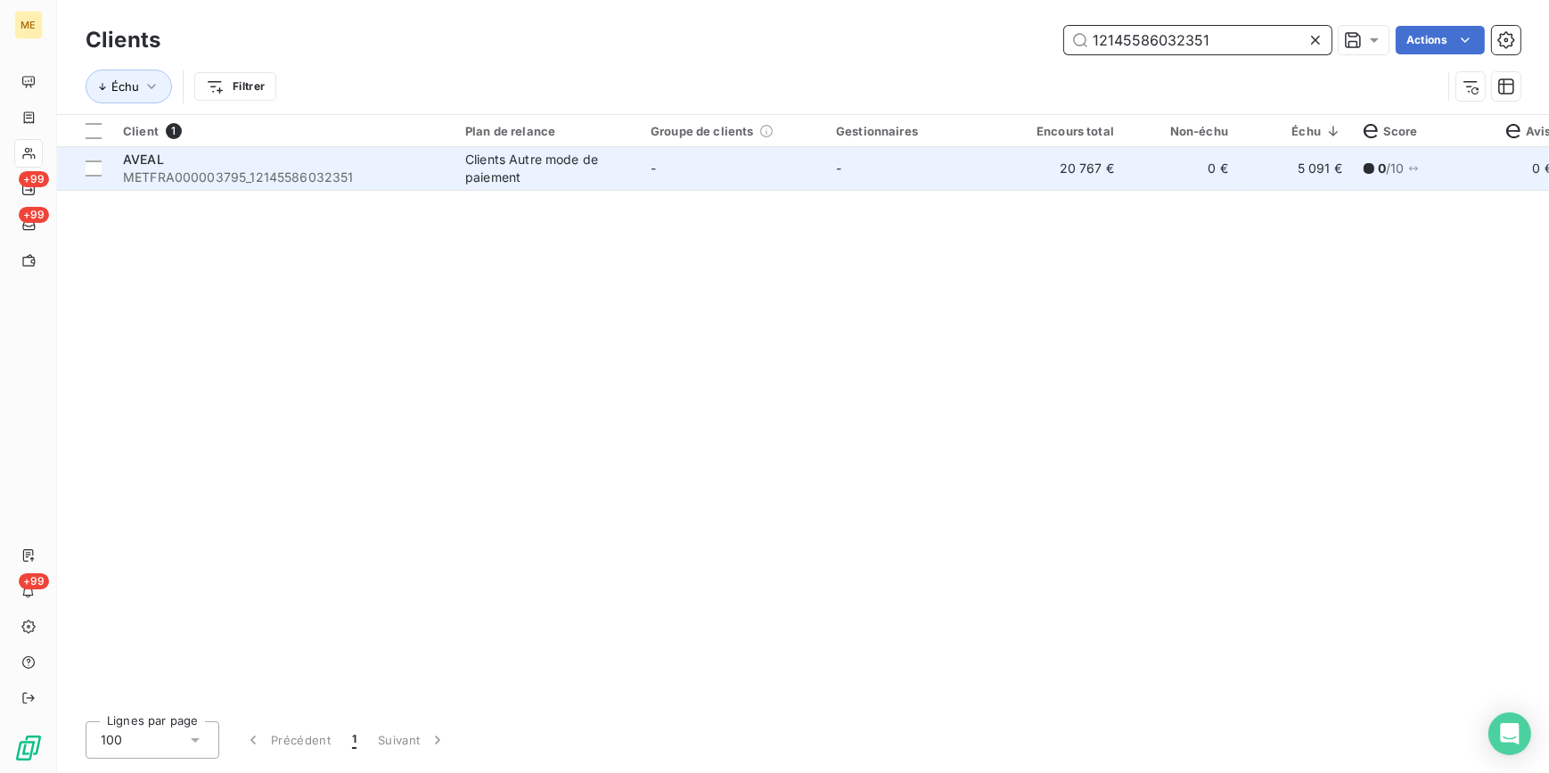
type input "12145586032351"
click at [1079, 175] on td "20 767 €" at bounding box center [1068, 168] width 114 height 43
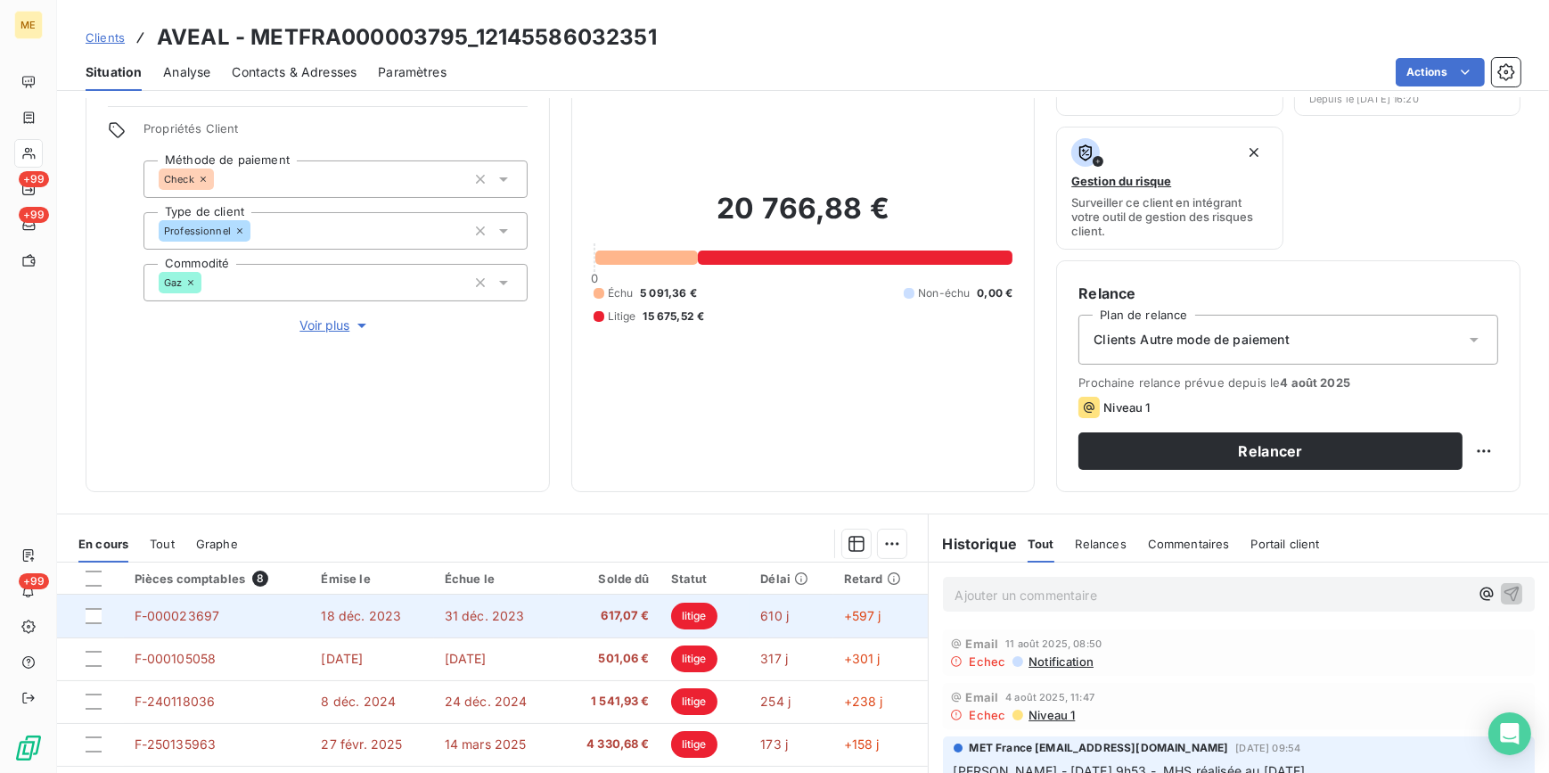
scroll to position [292, 0]
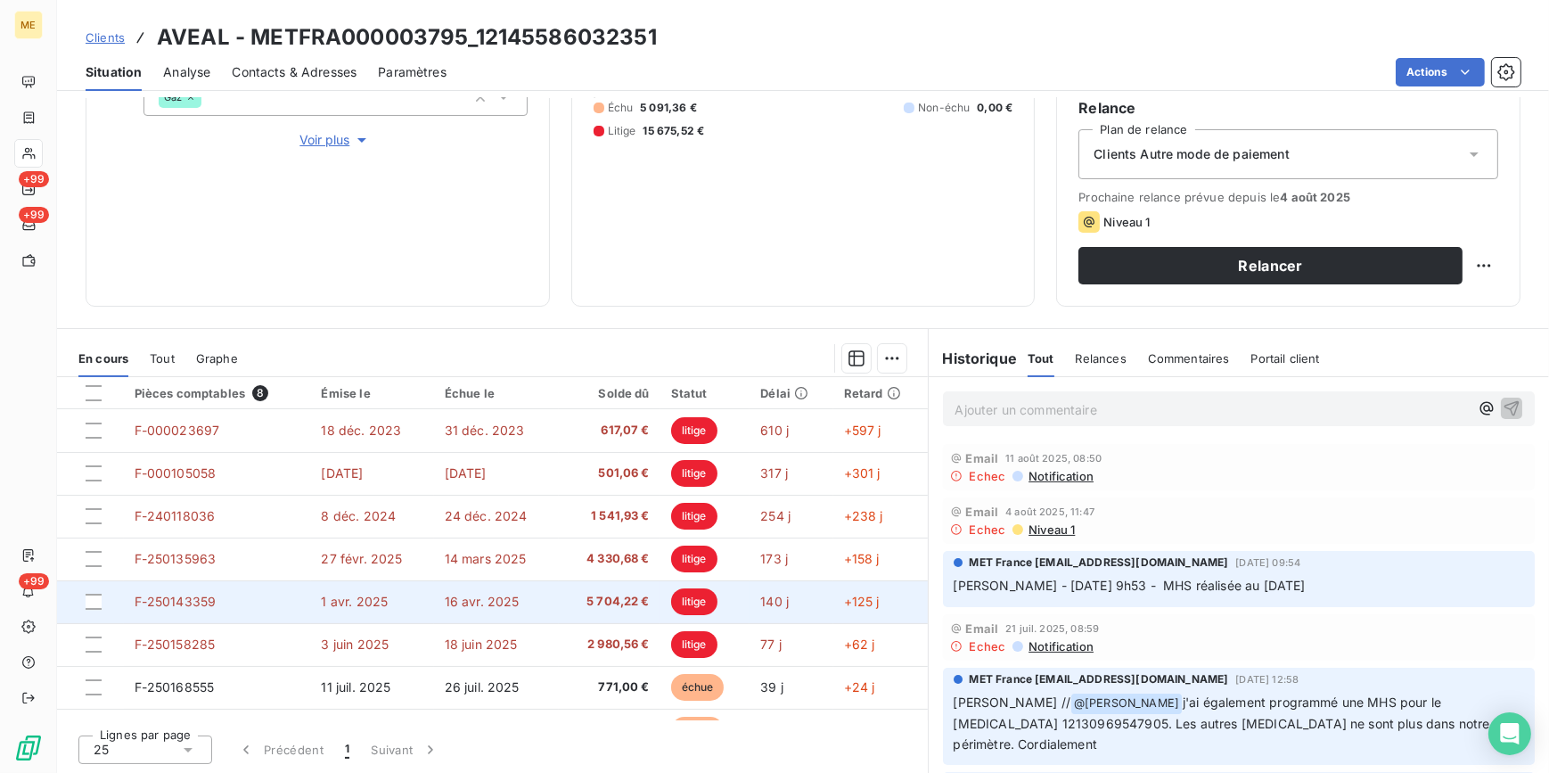
click at [476, 587] on td "16 avr. 2025" at bounding box center [496, 601] width 125 height 43
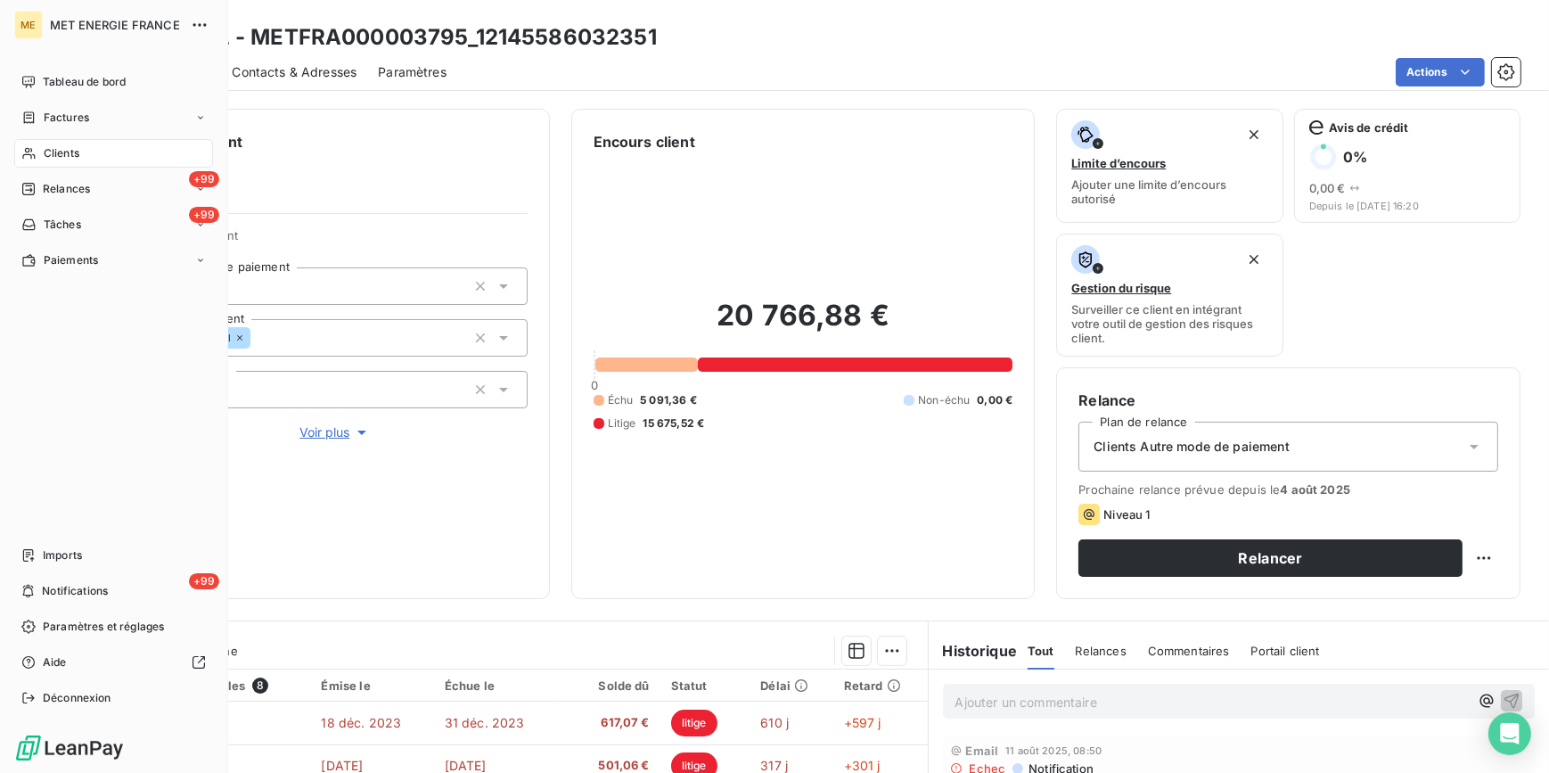
click at [84, 159] on div "Clients" at bounding box center [113, 153] width 199 height 29
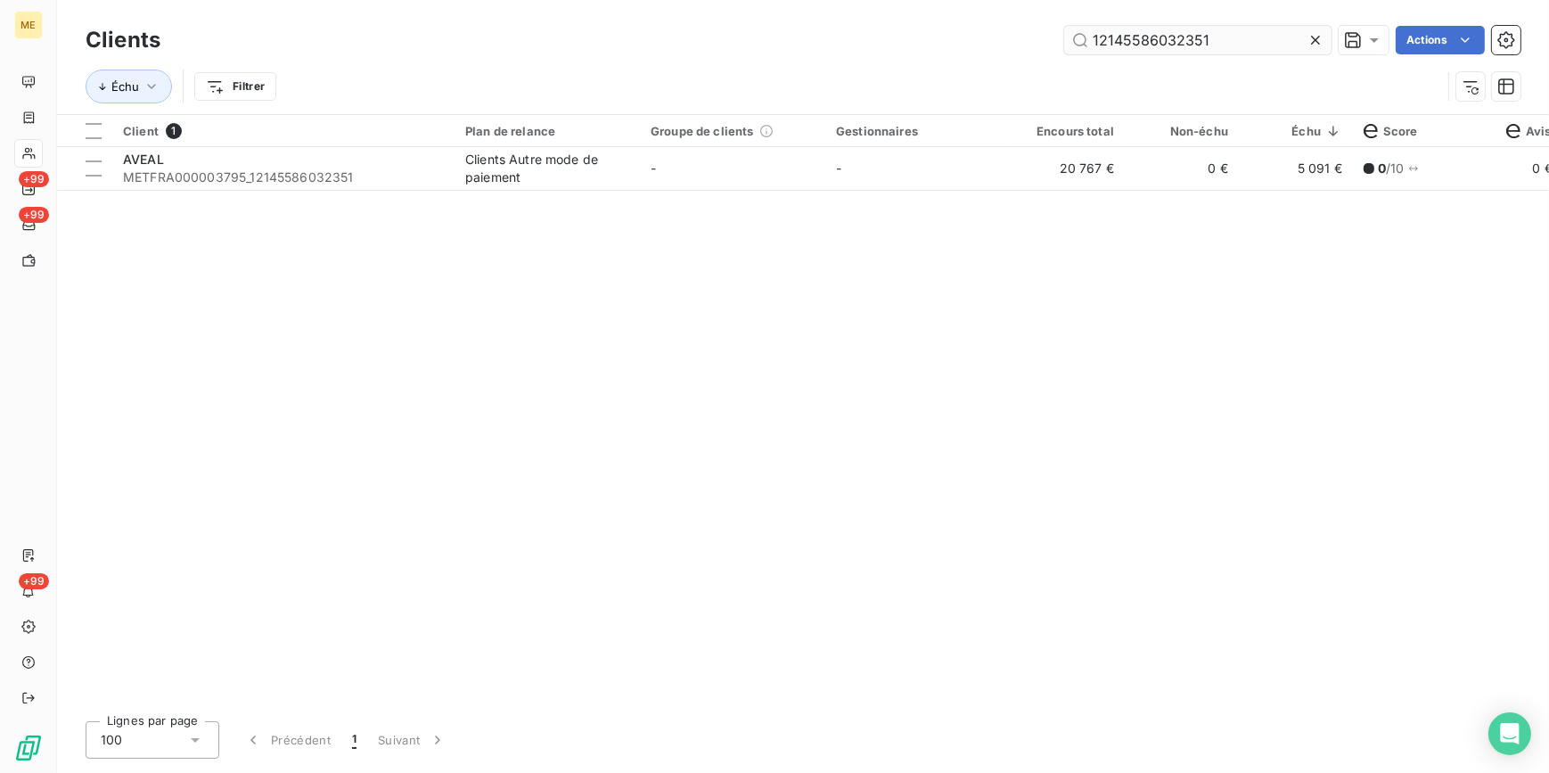
click at [1315, 44] on icon at bounding box center [1316, 40] width 18 height 18
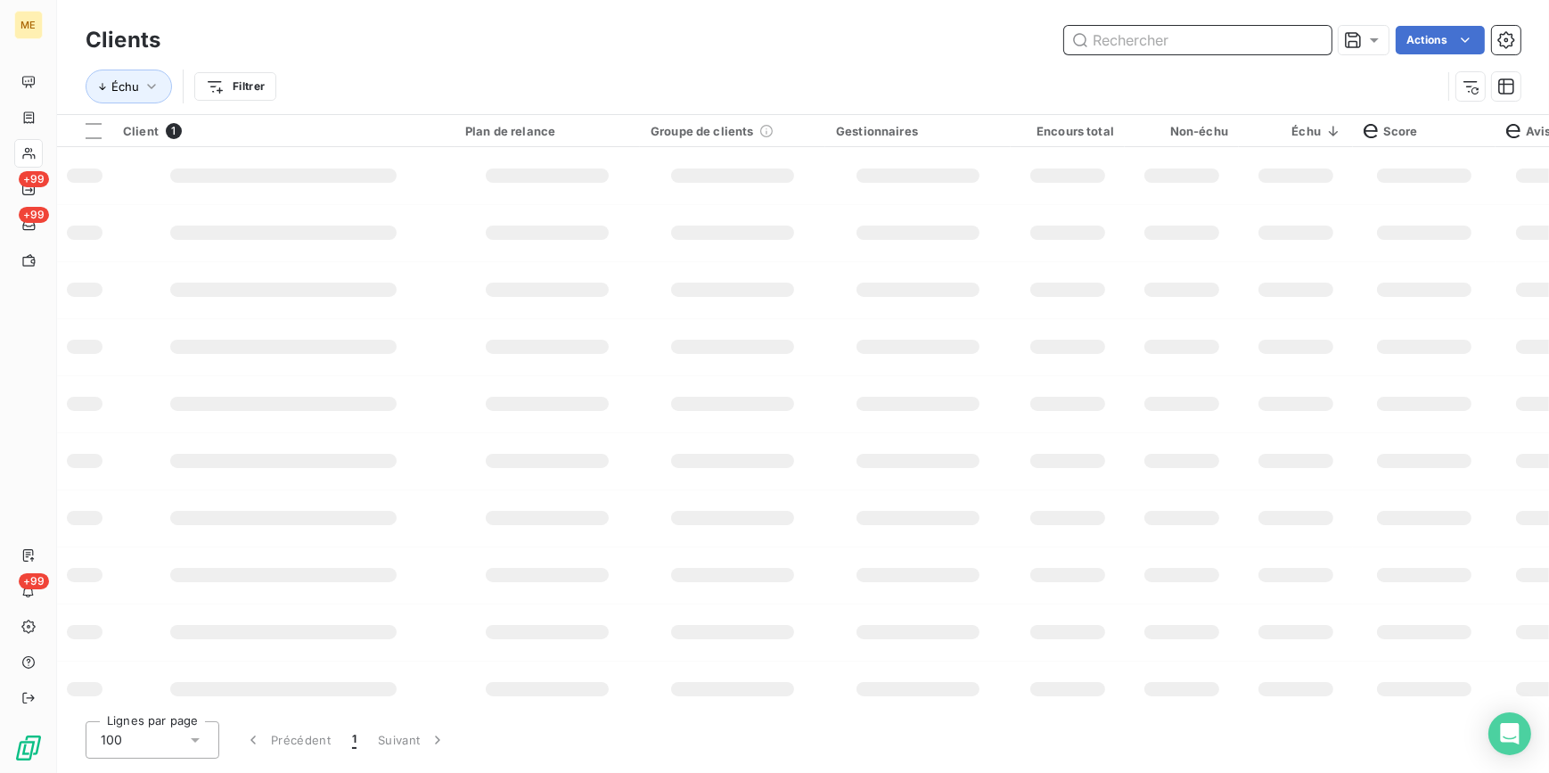
click at [1316, 44] on input "text" at bounding box center [1197, 40] width 267 height 29
paste input "12139073724920"
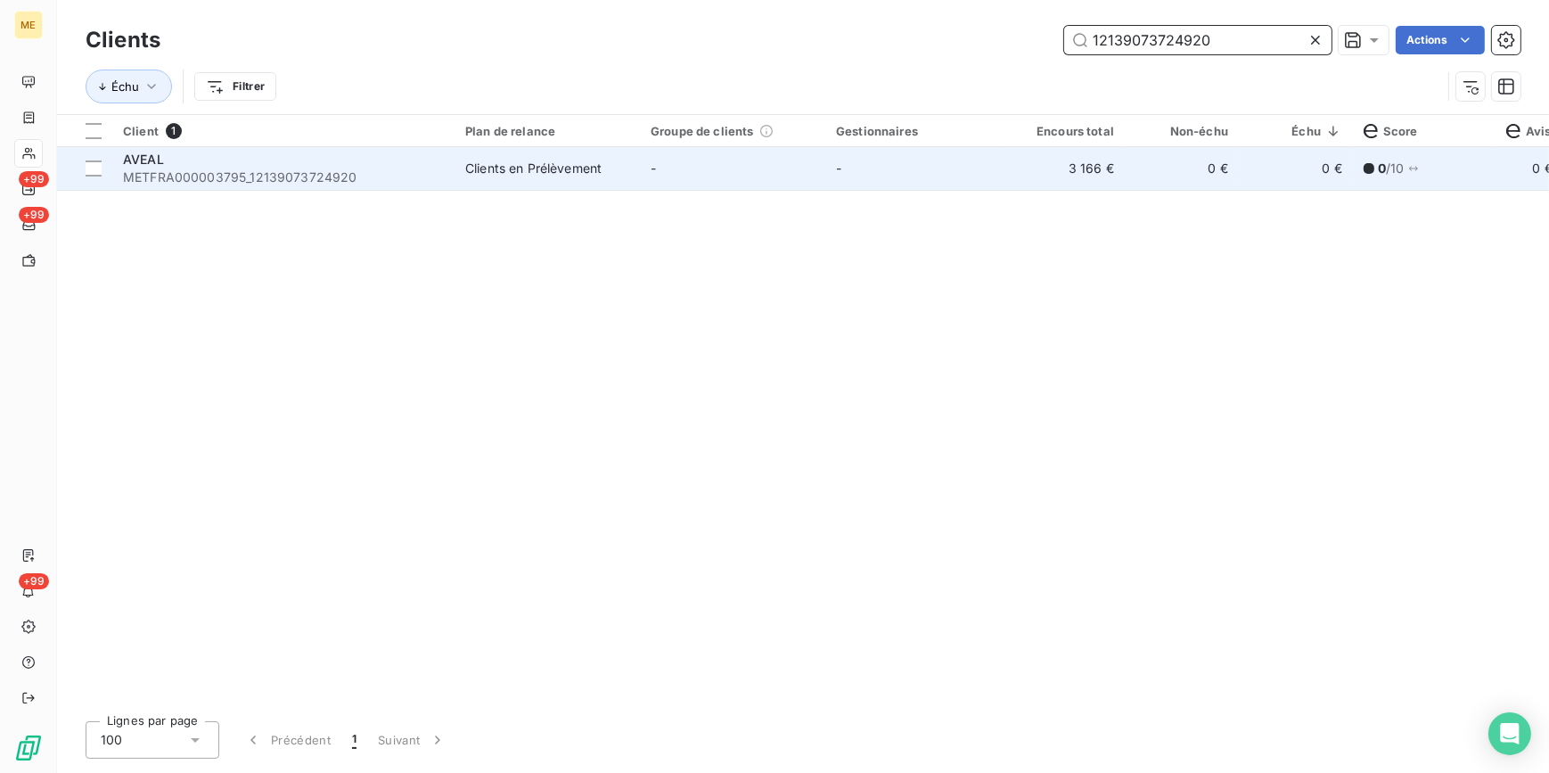
type input "12139073724920"
click at [980, 182] on td "-" at bounding box center [918, 168] width 185 height 43
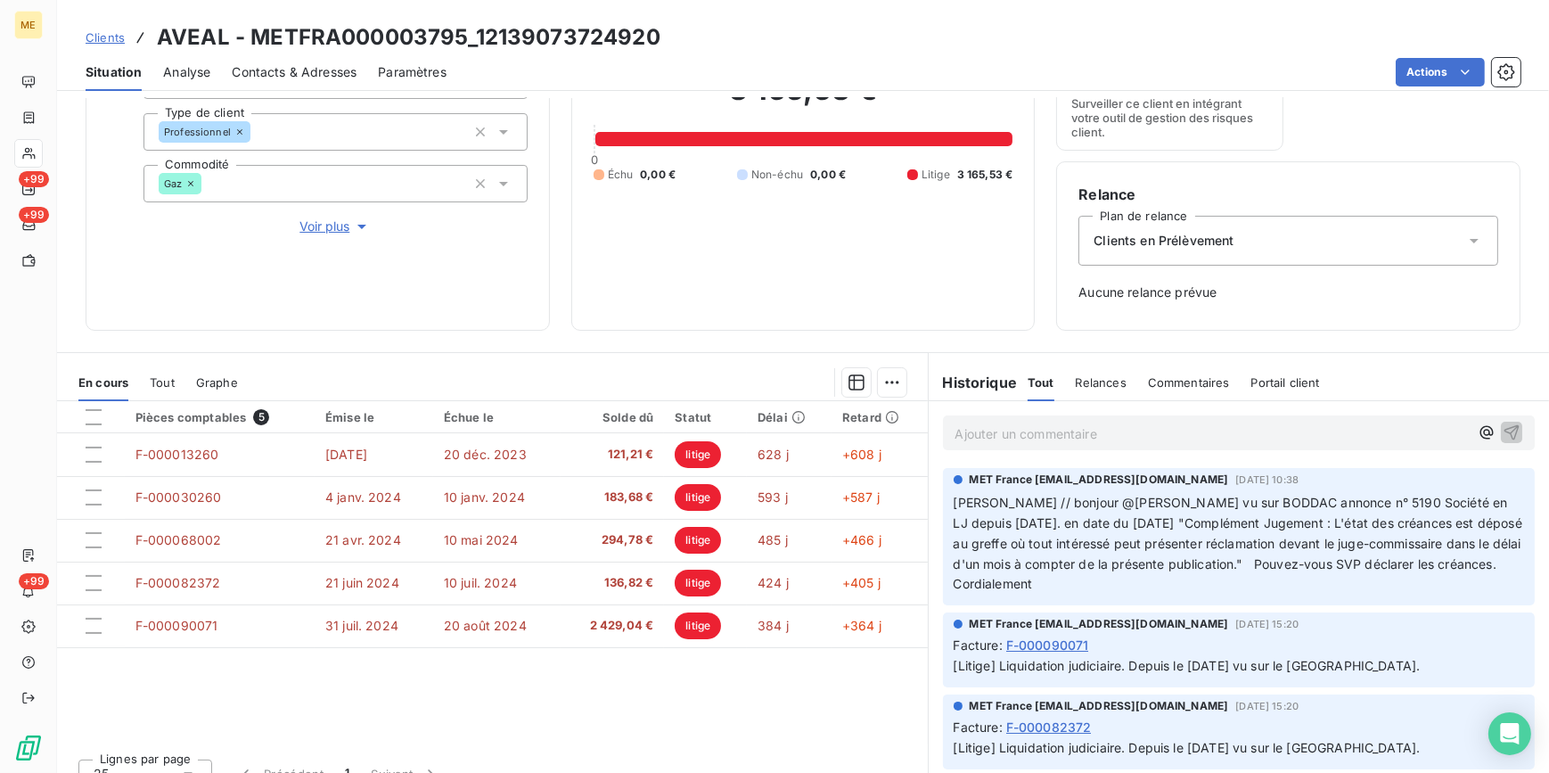
scroll to position [230, 0]
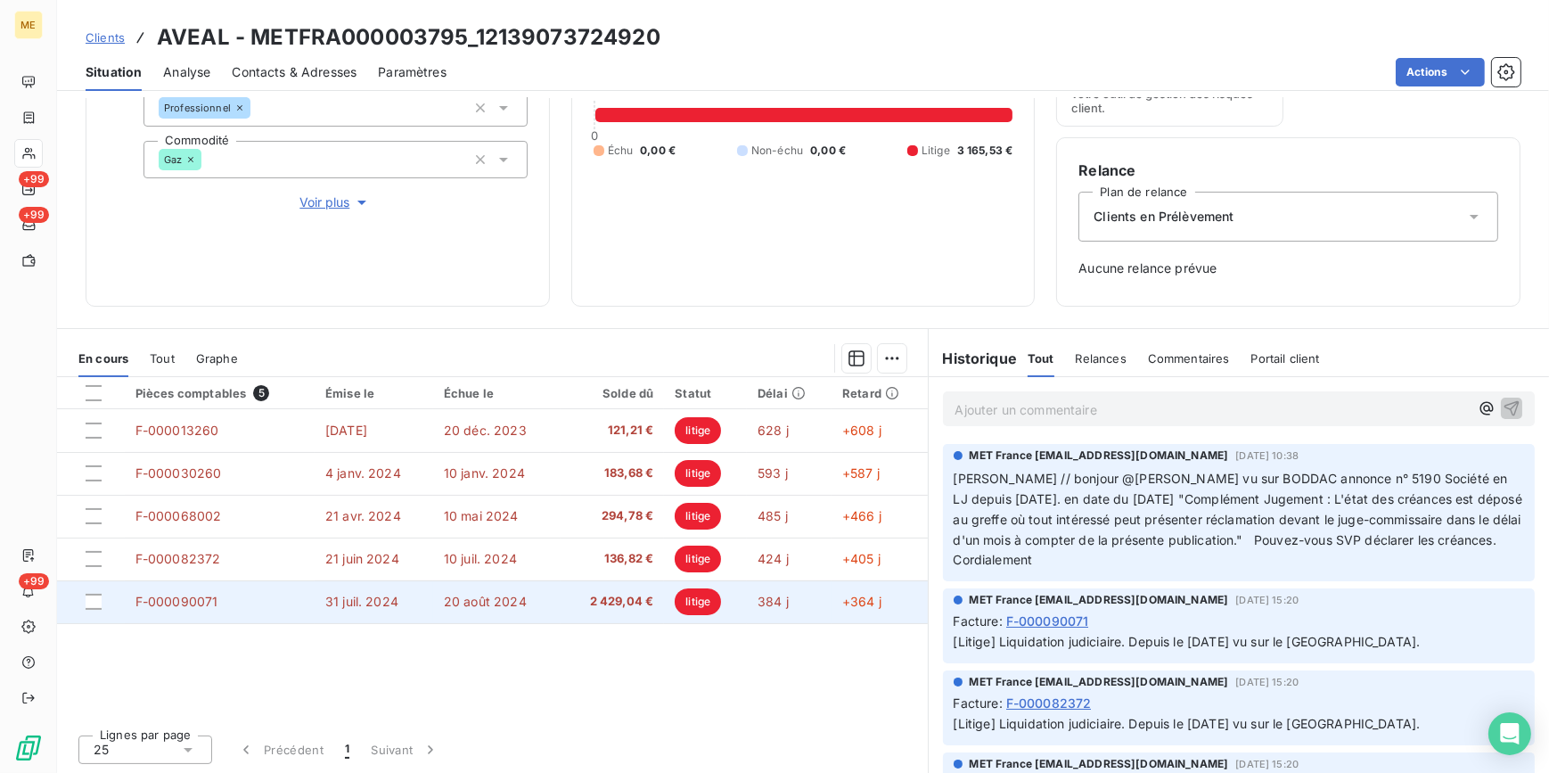
click at [476, 594] on span "20 août 2024" at bounding box center [485, 601] width 83 height 15
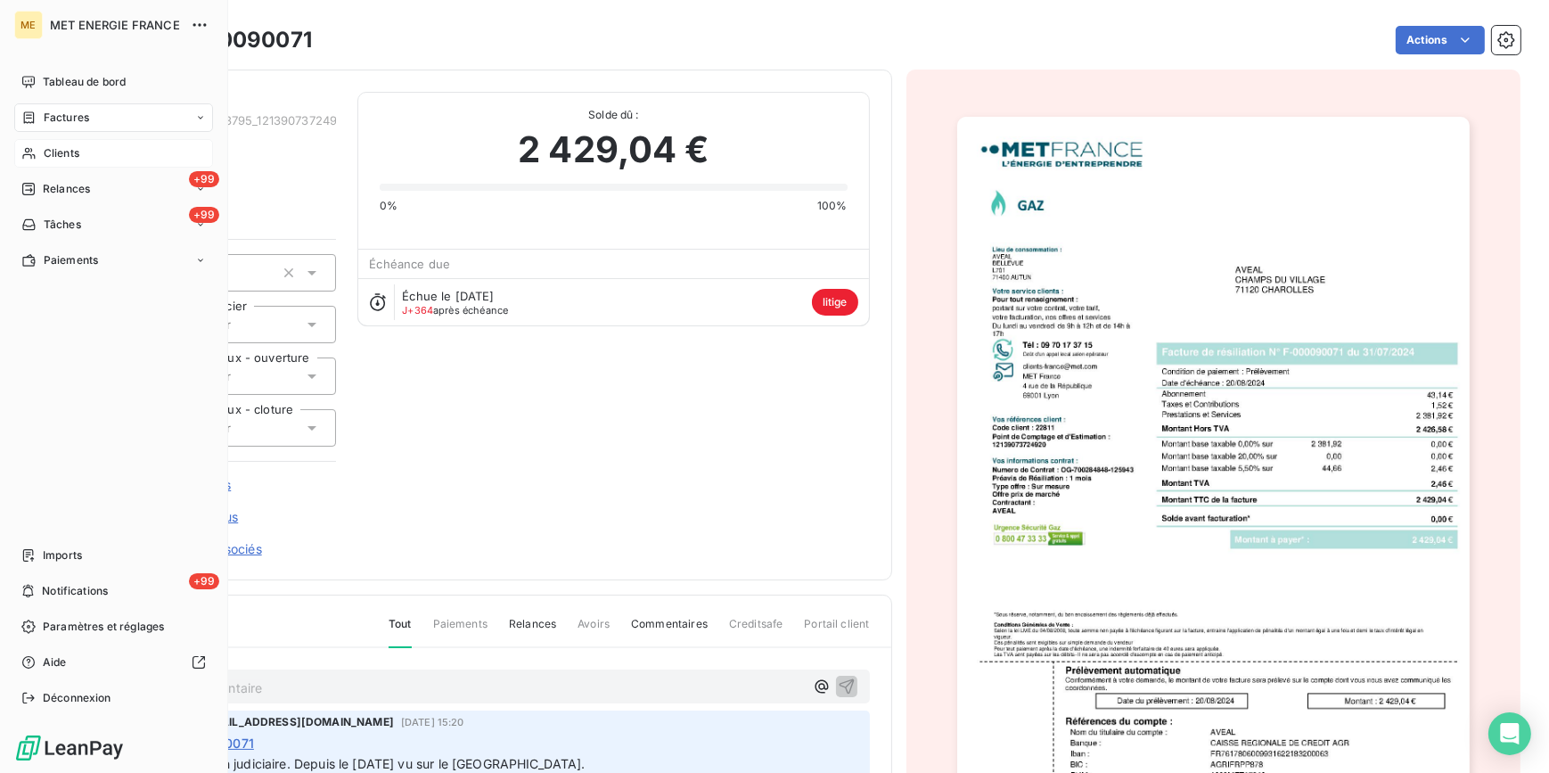
click at [84, 155] on div "Clients" at bounding box center [113, 153] width 199 height 29
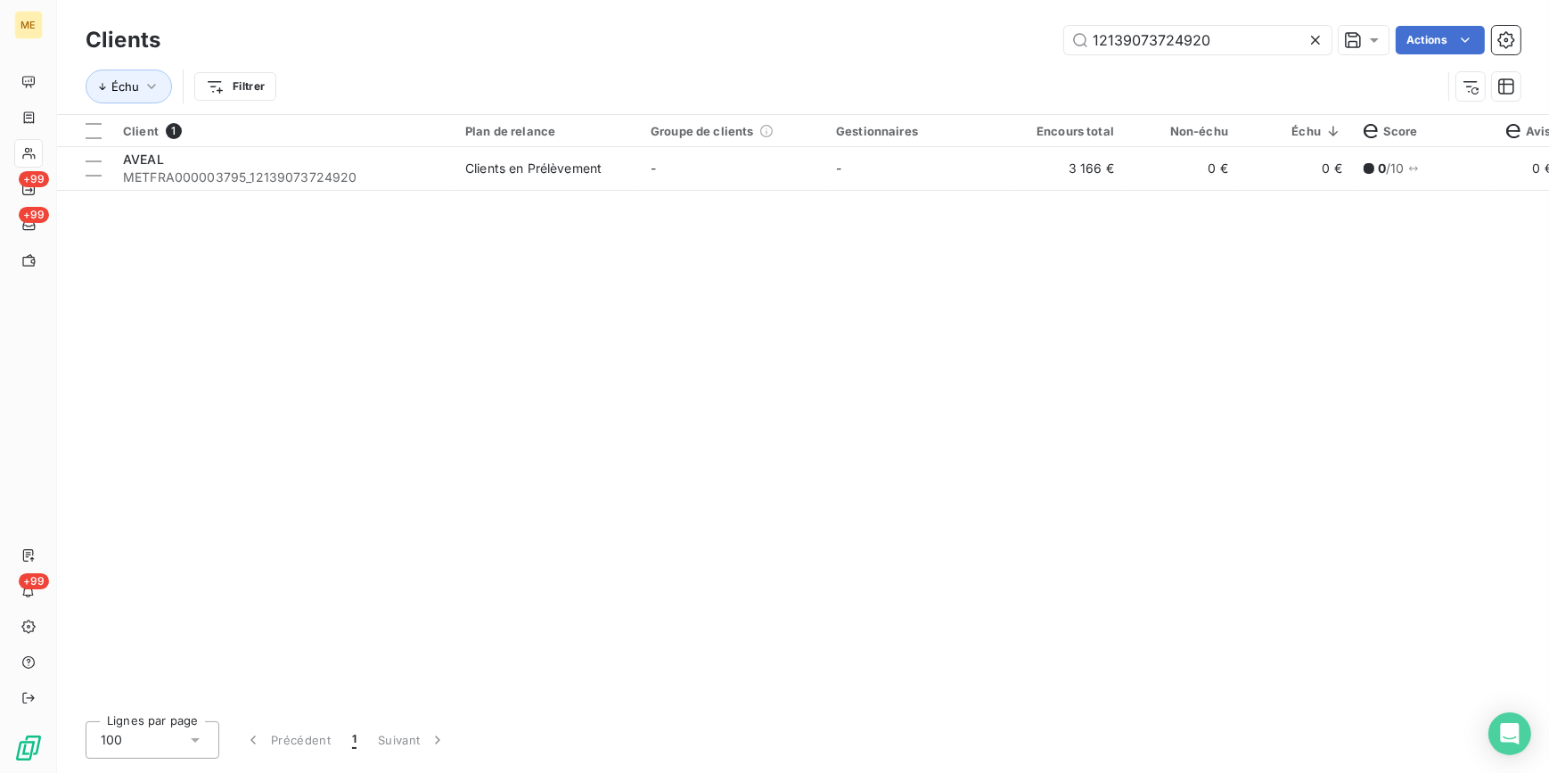
click at [1310, 40] on icon at bounding box center [1316, 40] width 18 height 18
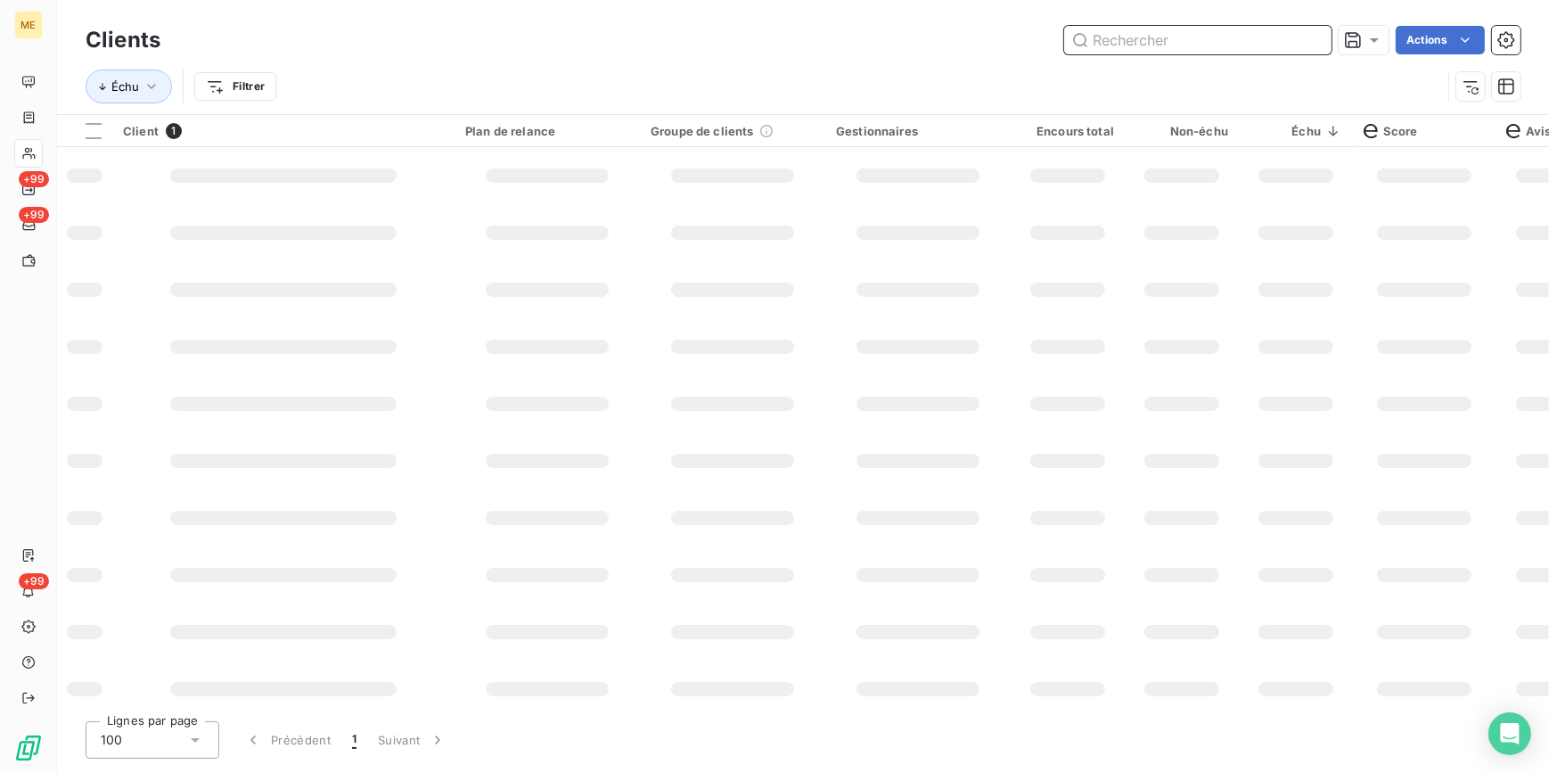
drag, startPoint x: 1309, startPoint y: 39, endPoint x: 1283, endPoint y: 45, distance: 26.6
click at [1308, 38] on input "text" at bounding box center [1197, 40] width 267 height 29
paste input "12130969547905"
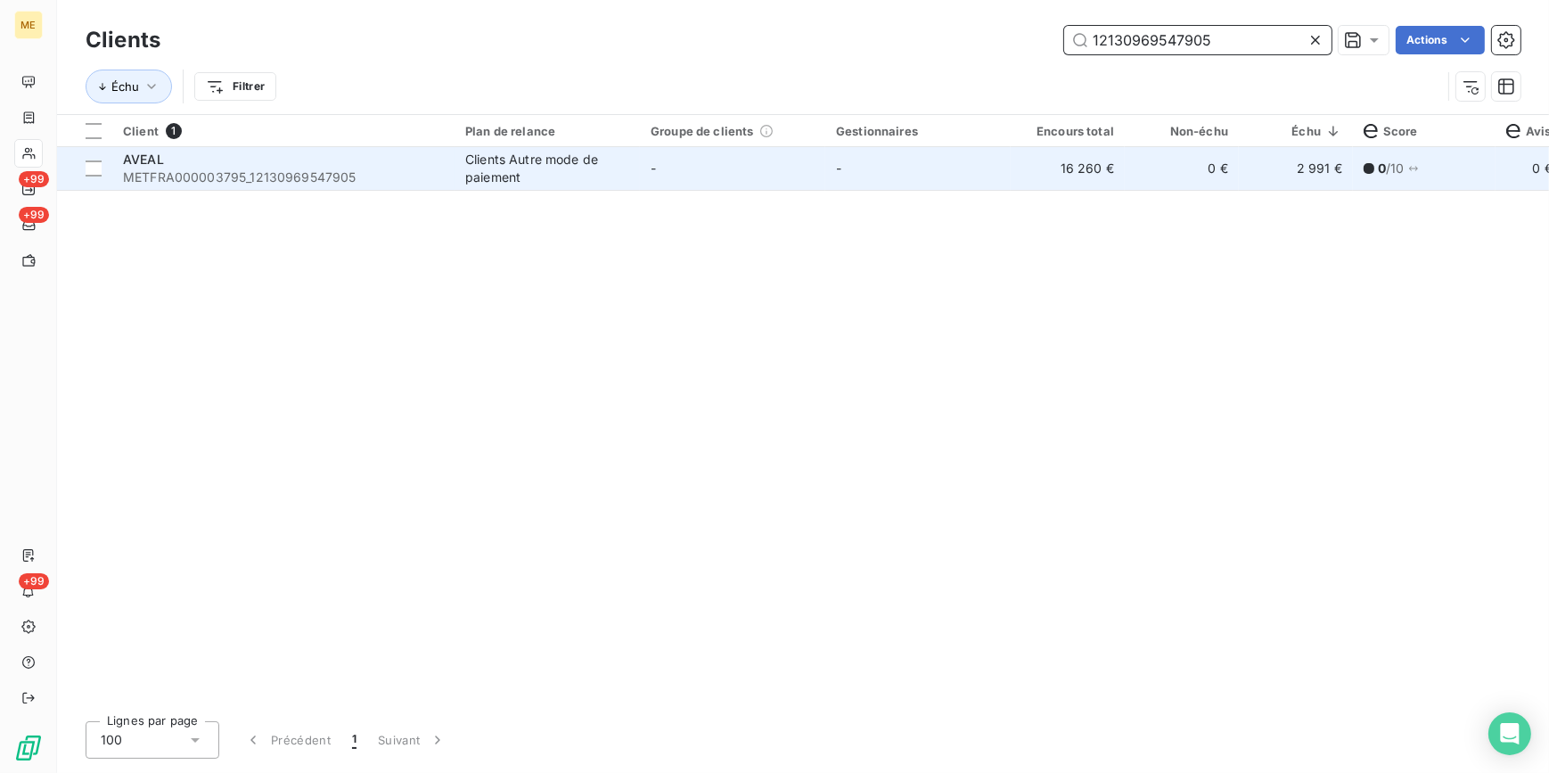
type input "12130969547905"
click at [908, 162] on td "-" at bounding box center [918, 168] width 185 height 43
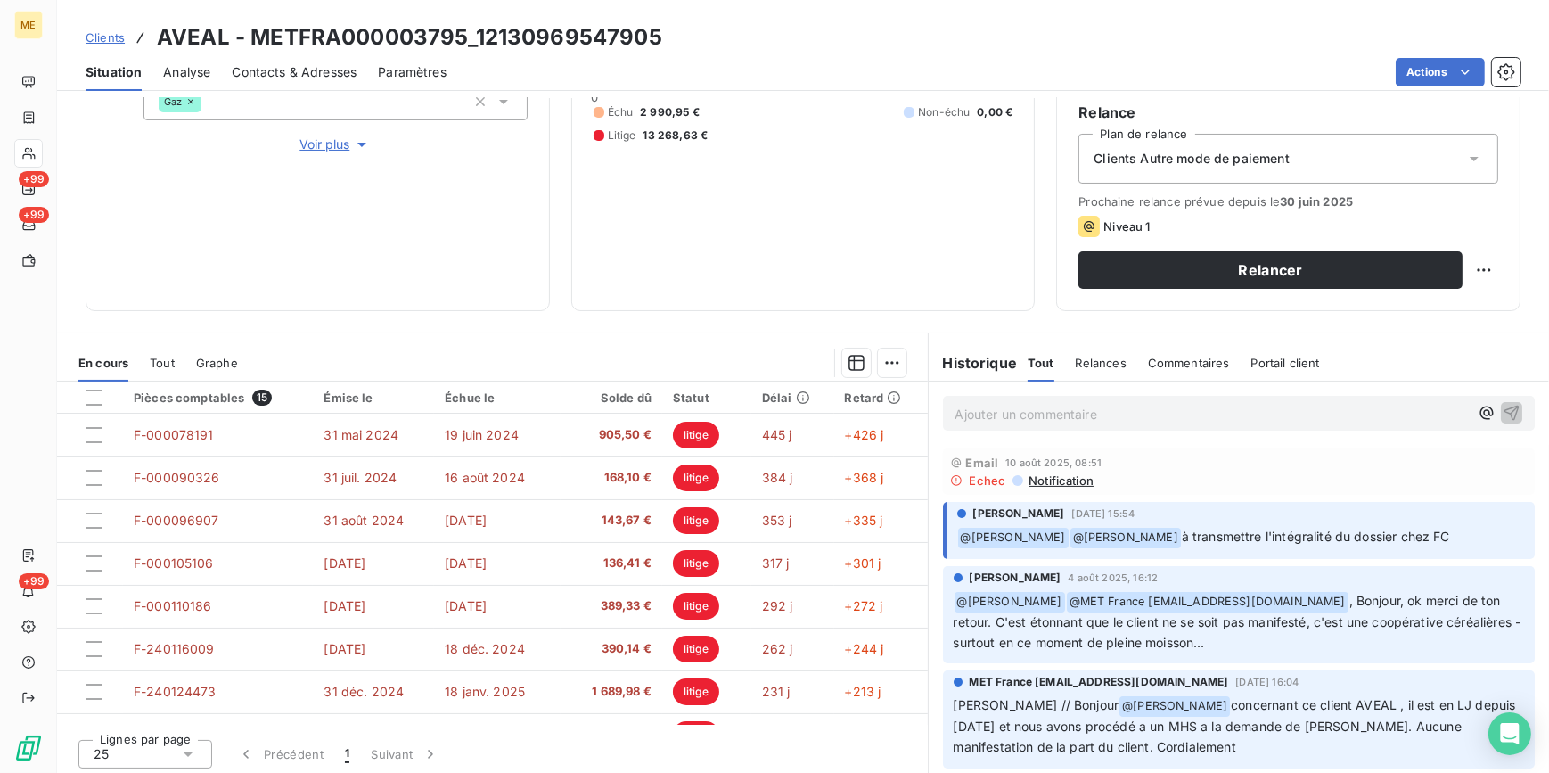
scroll to position [292, 0]
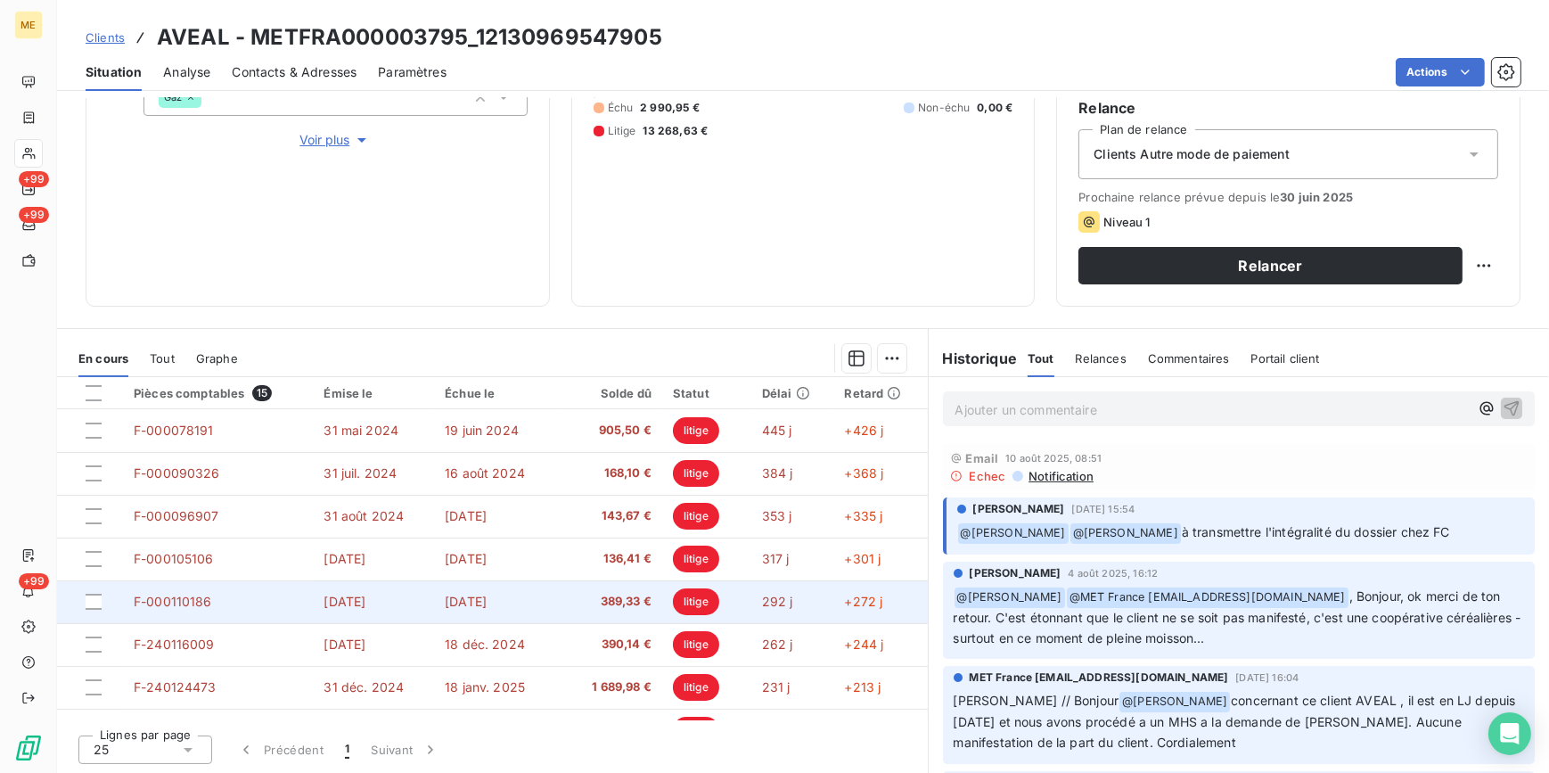
click at [531, 620] on td "20 nov. 2024" at bounding box center [497, 601] width 127 height 43
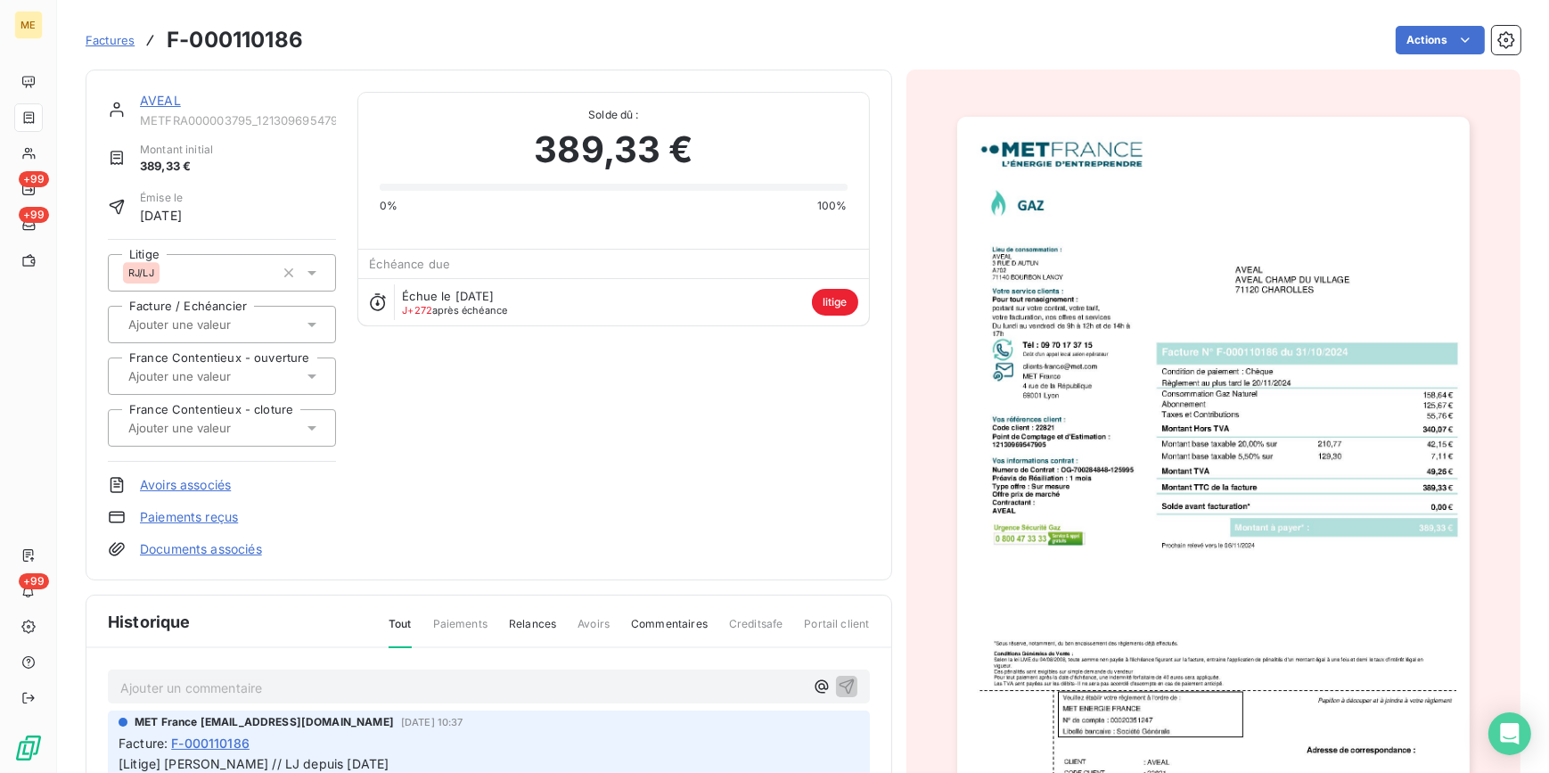
click at [117, 41] on span "Factures" at bounding box center [110, 40] width 49 height 14
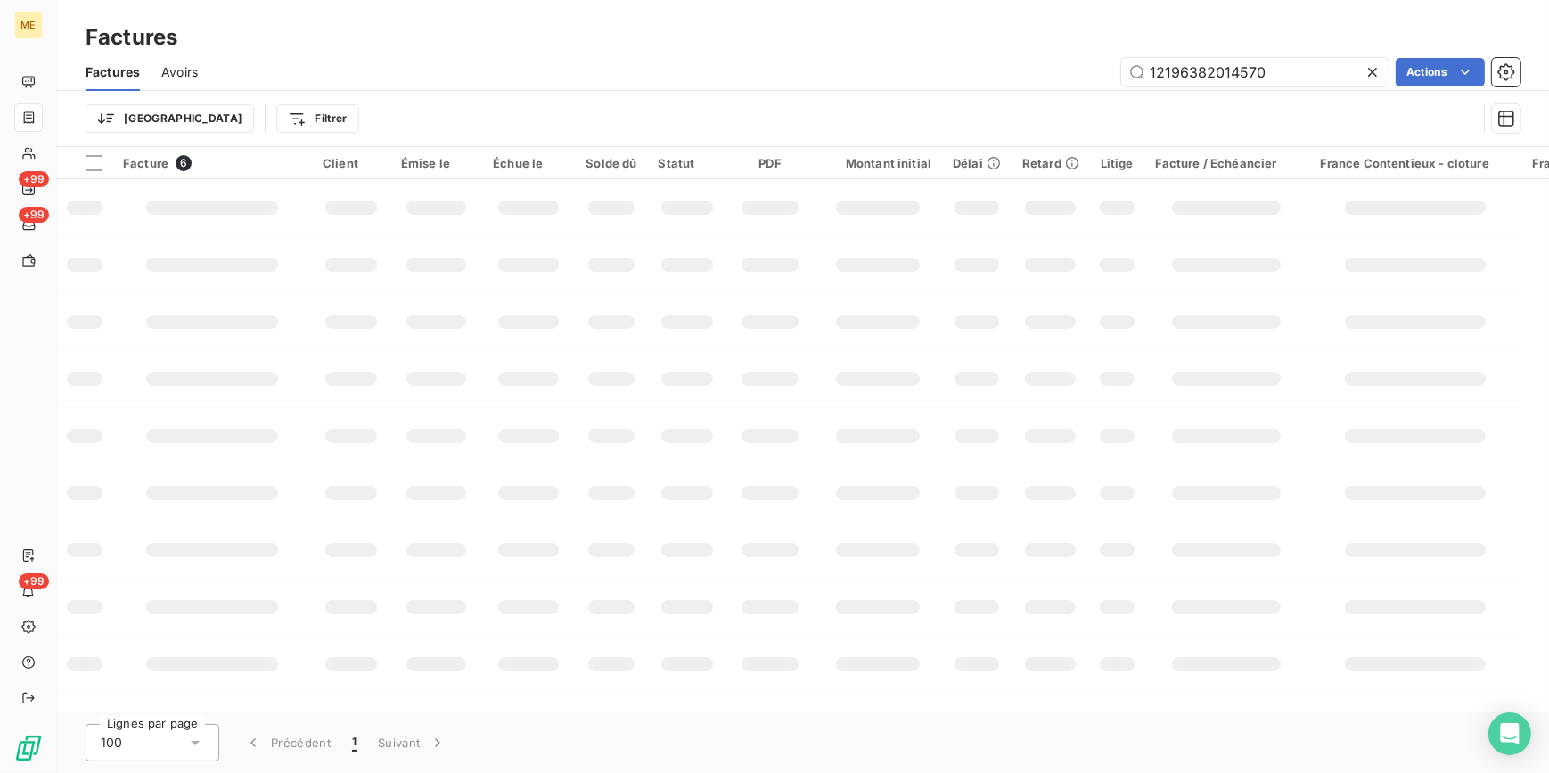
click at [1374, 73] on icon at bounding box center [1373, 72] width 18 height 18
click at [1358, 68] on input "text" at bounding box center [1254, 72] width 267 height 29
paste input "12122865396430"
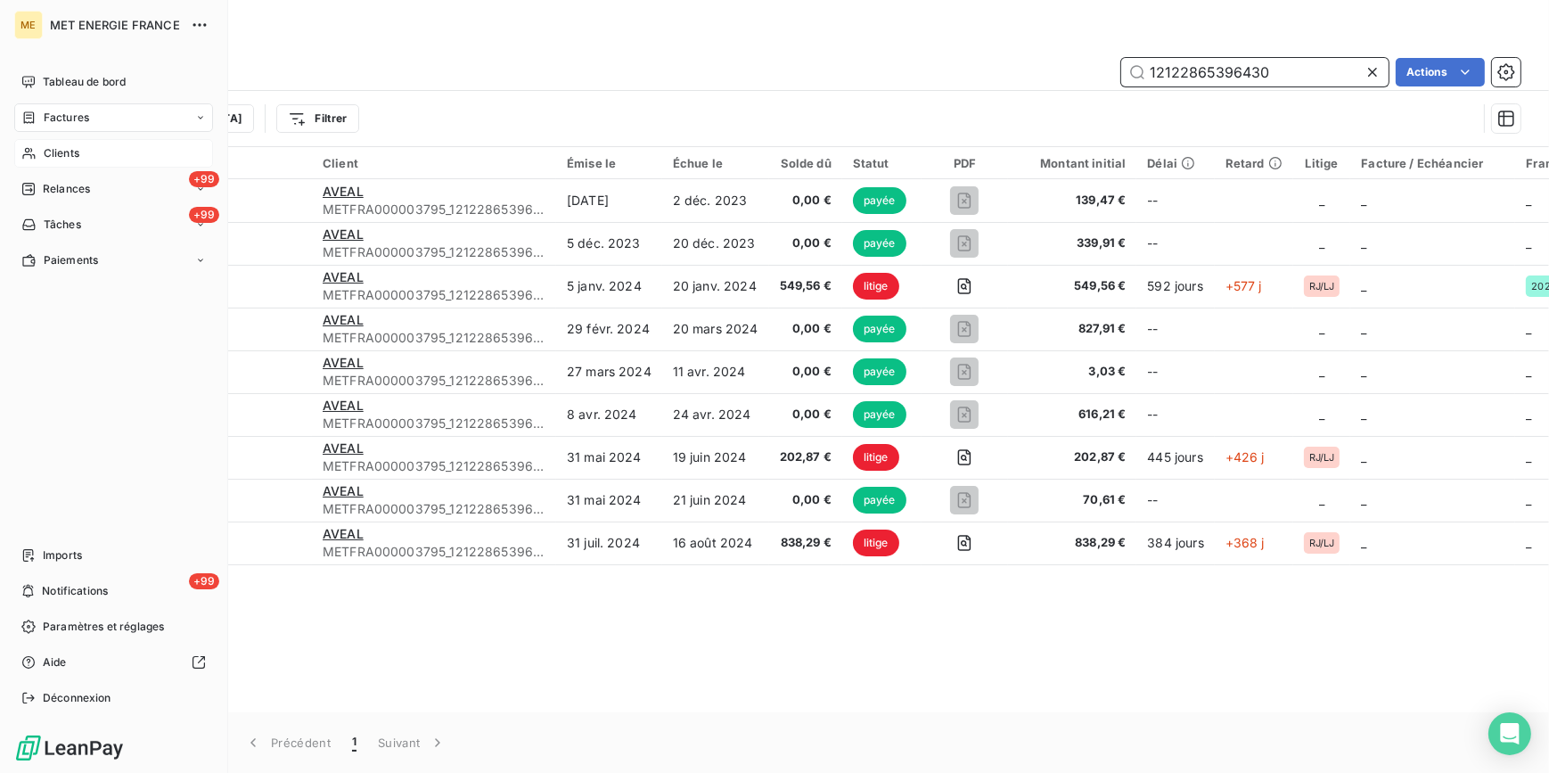
type input "12122865396430"
click at [55, 152] on span "Clients" at bounding box center [62, 153] width 36 height 16
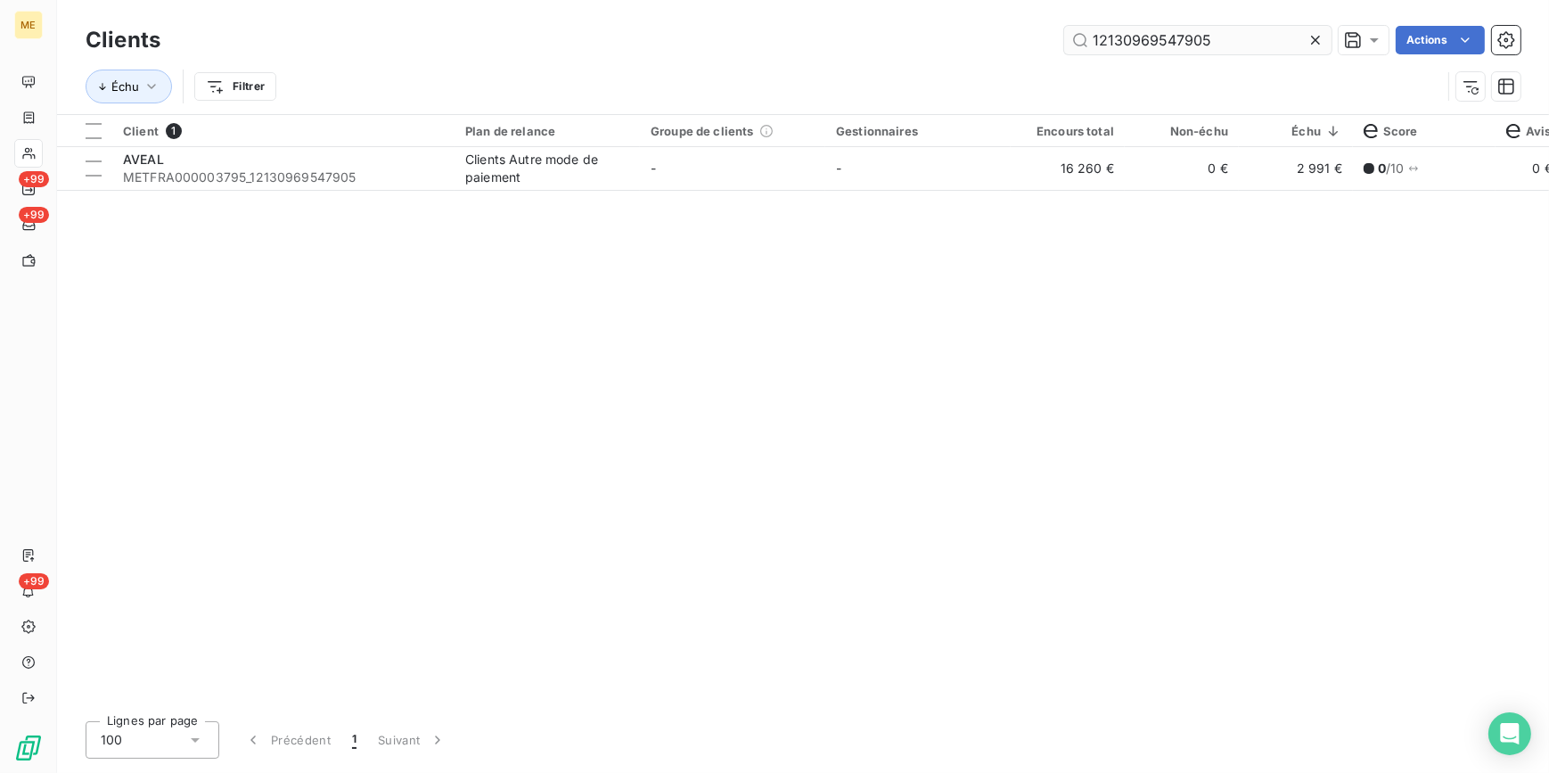
click at [1313, 31] on icon at bounding box center [1316, 40] width 18 height 18
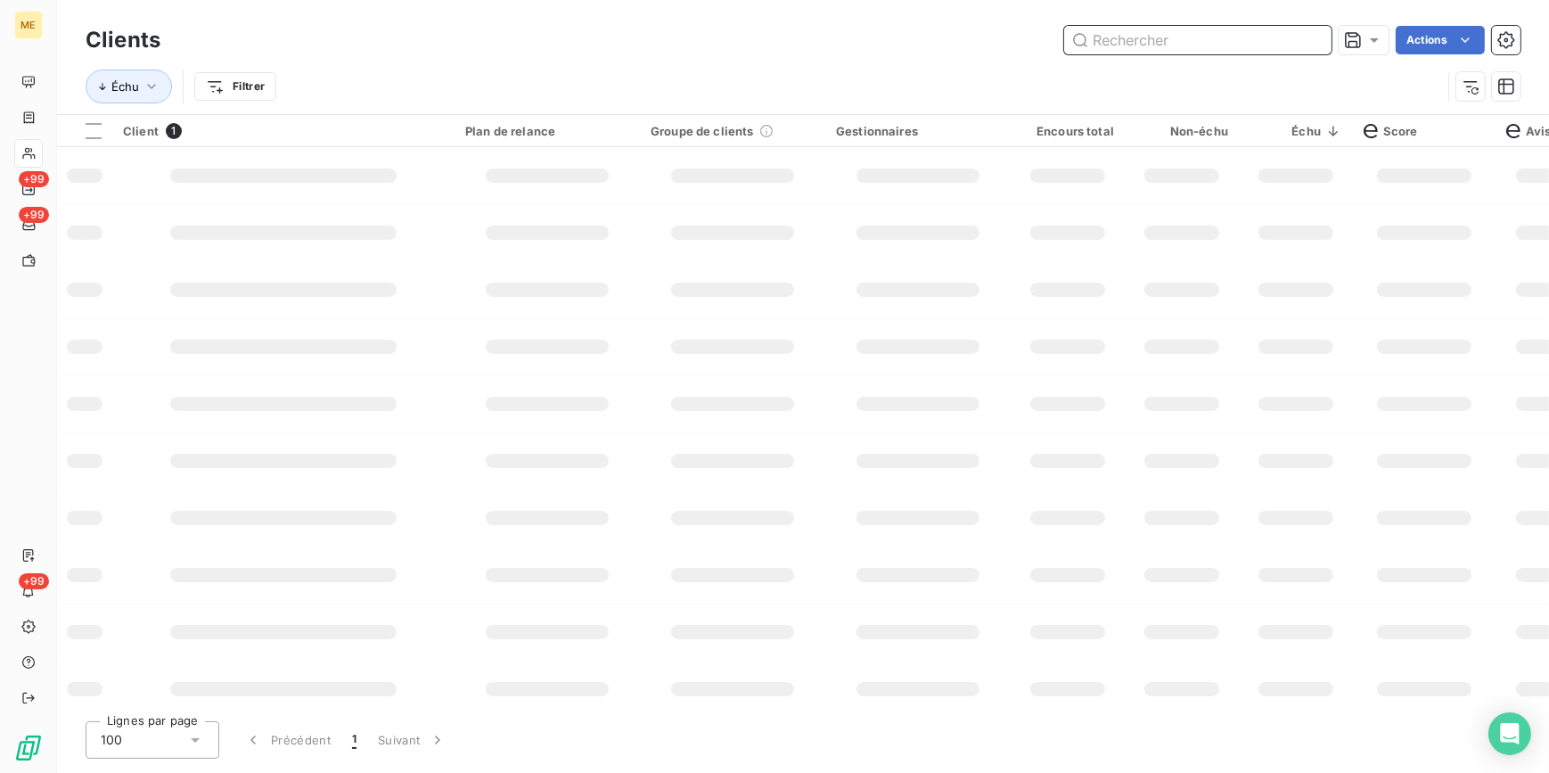
click at [1305, 29] on input "text" at bounding box center [1197, 40] width 267 height 29
paste input "12122865396430"
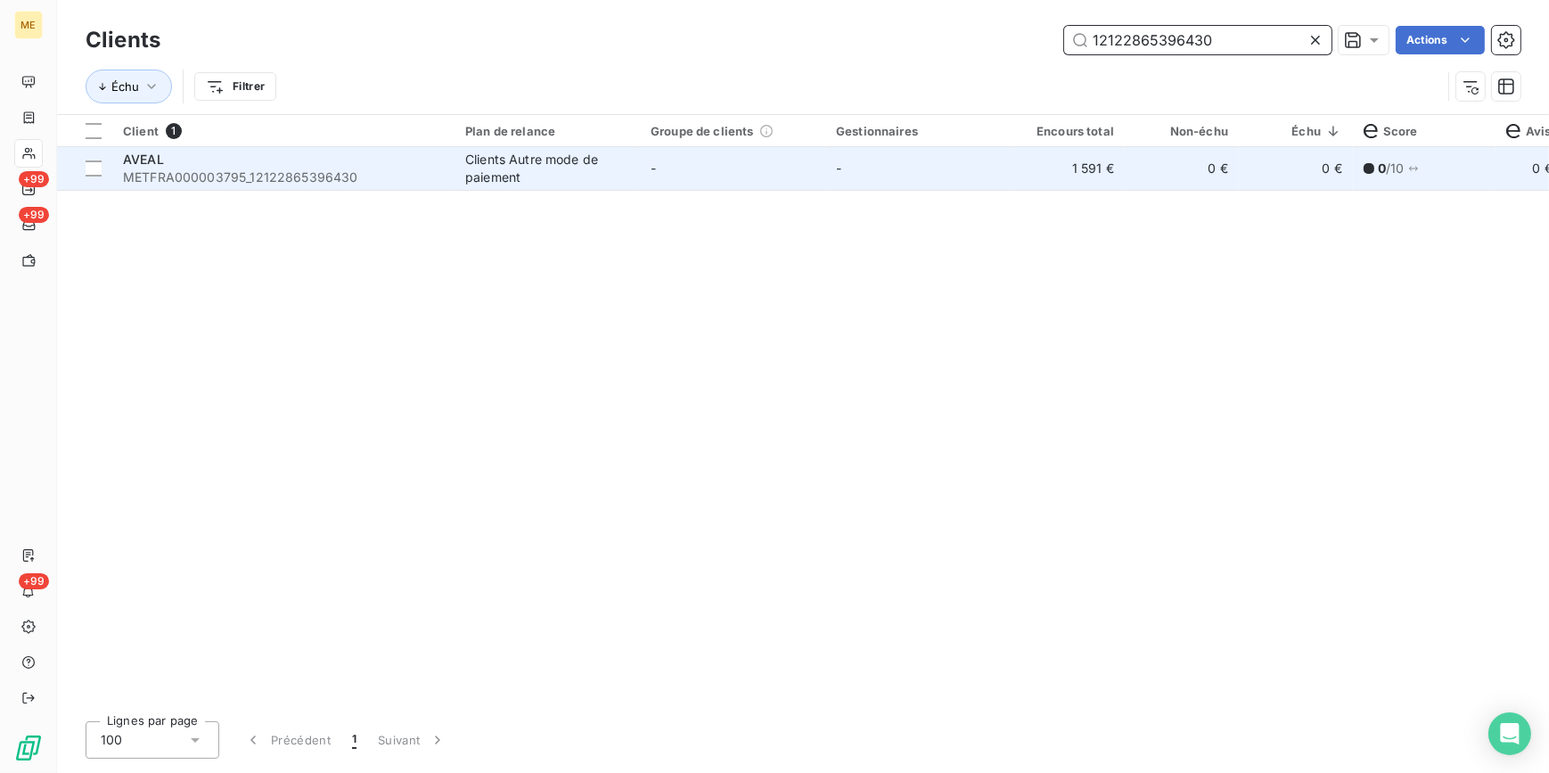
type input "12122865396430"
click at [1050, 177] on td "1 591 €" at bounding box center [1068, 168] width 114 height 43
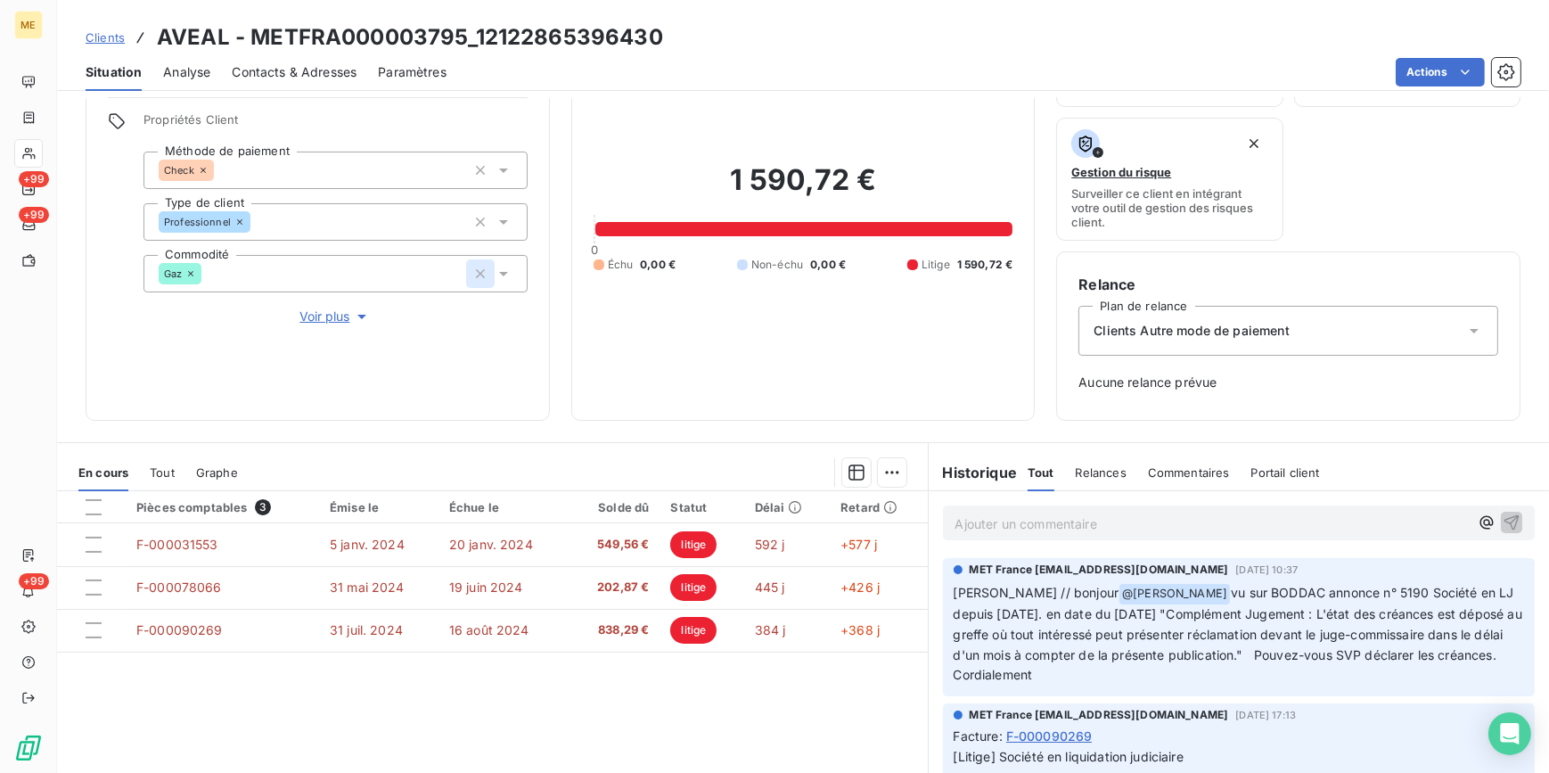
scroll to position [161, 0]
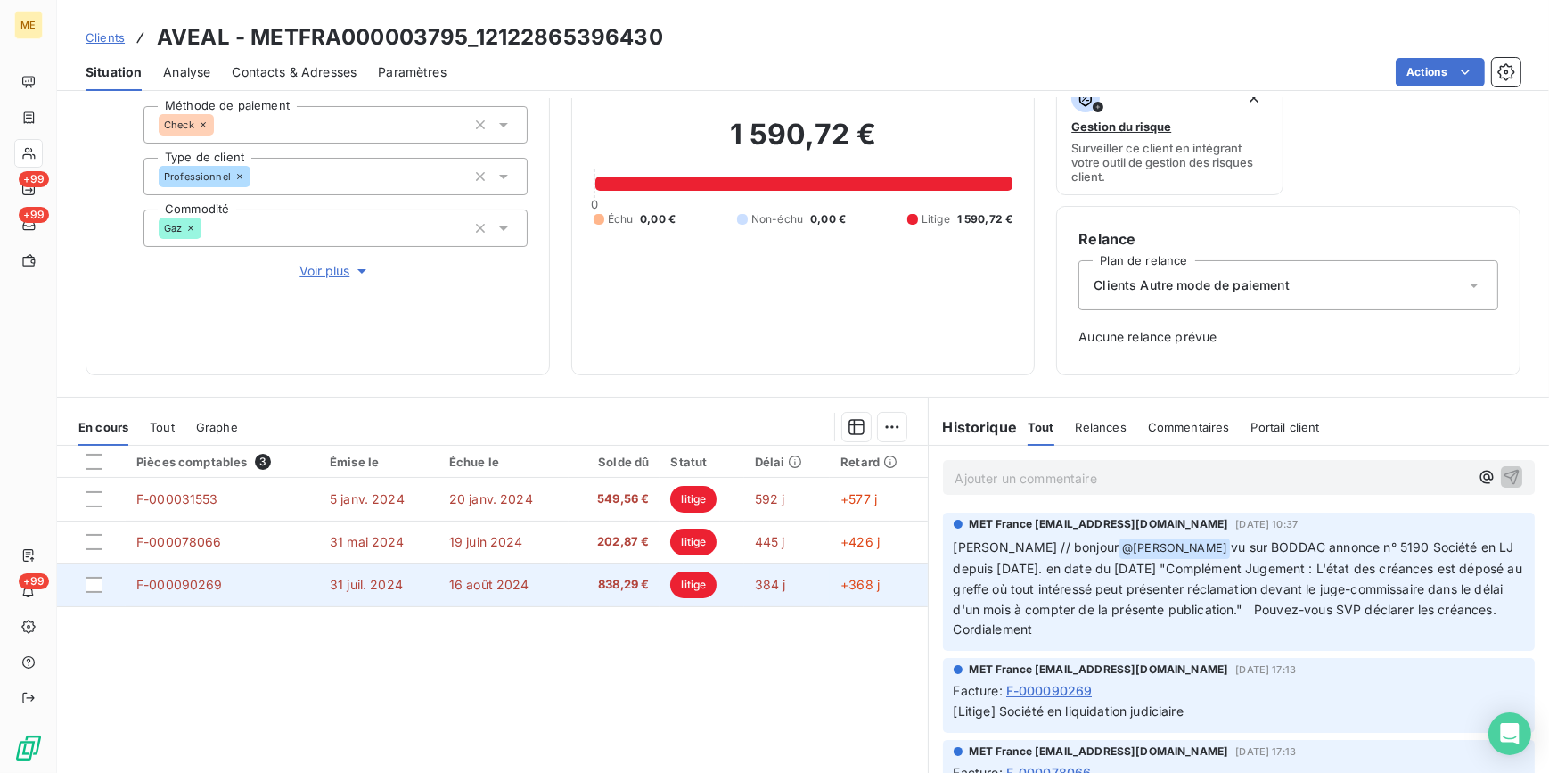
click at [569, 579] on td "838,29 €" at bounding box center [614, 584] width 91 height 43
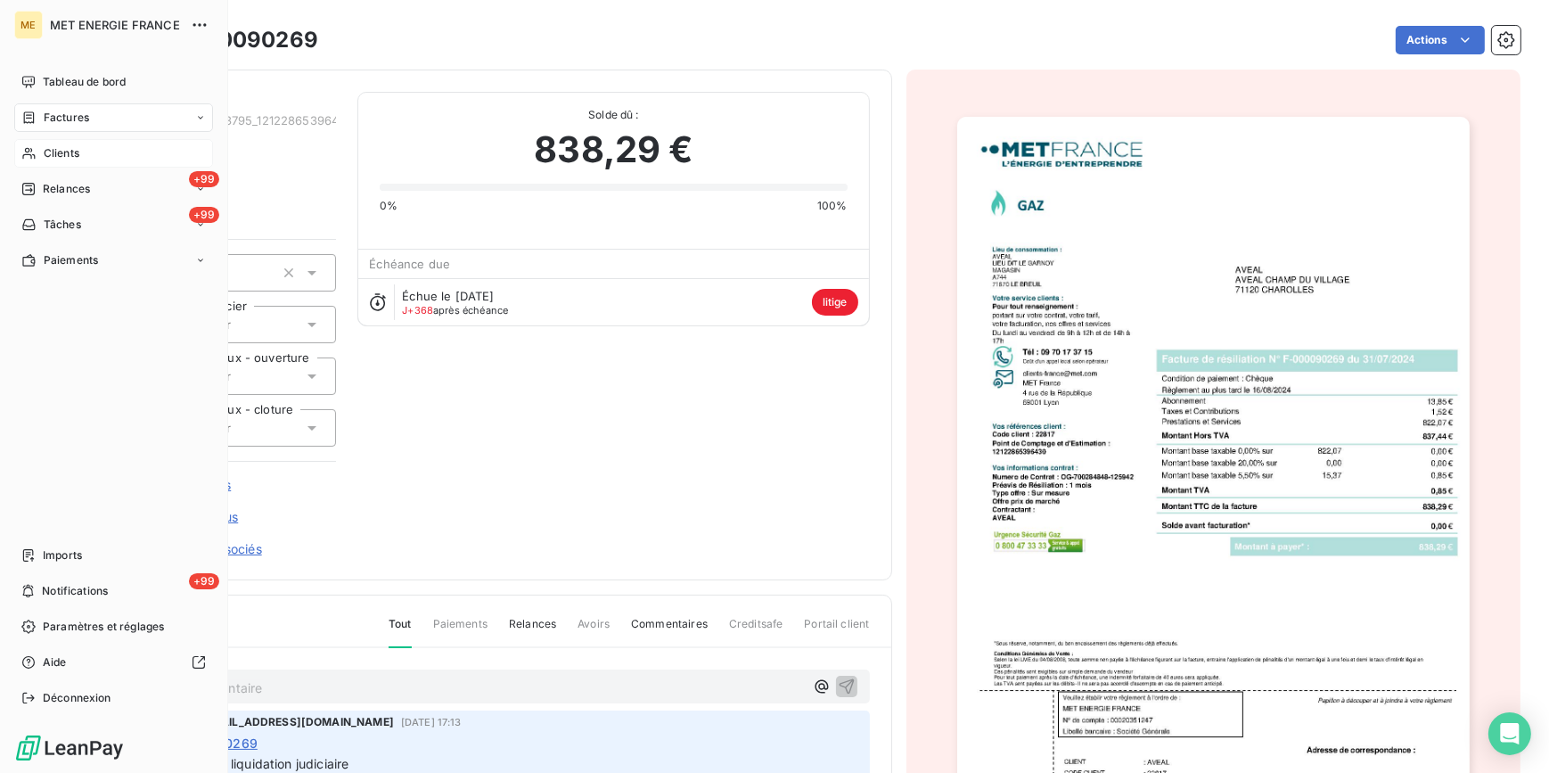
click at [89, 154] on div "Clients" at bounding box center [113, 153] width 199 height 29
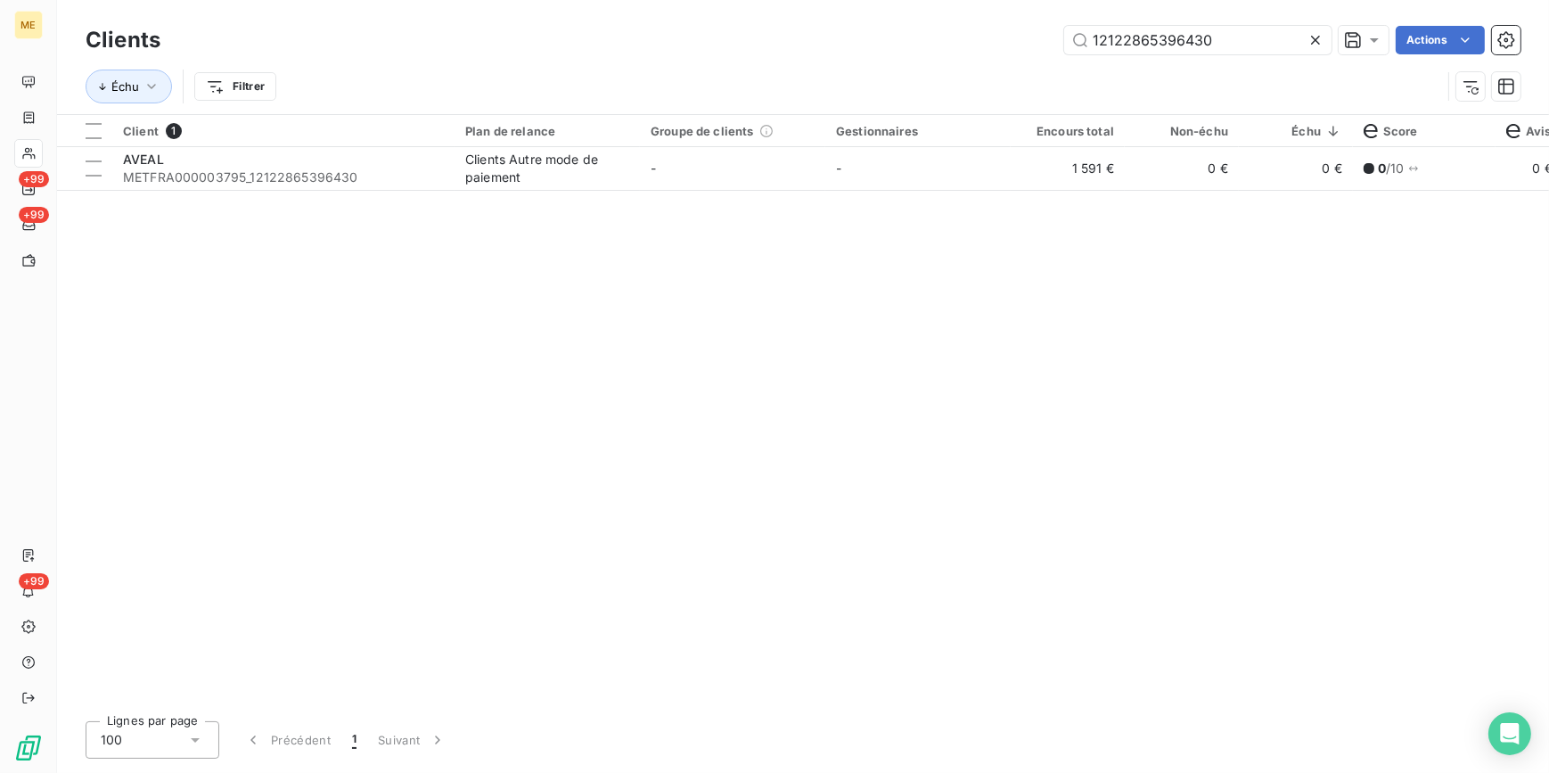
click at [1326, 38] on div at bounding box center [1319, 40] width 25 height 29
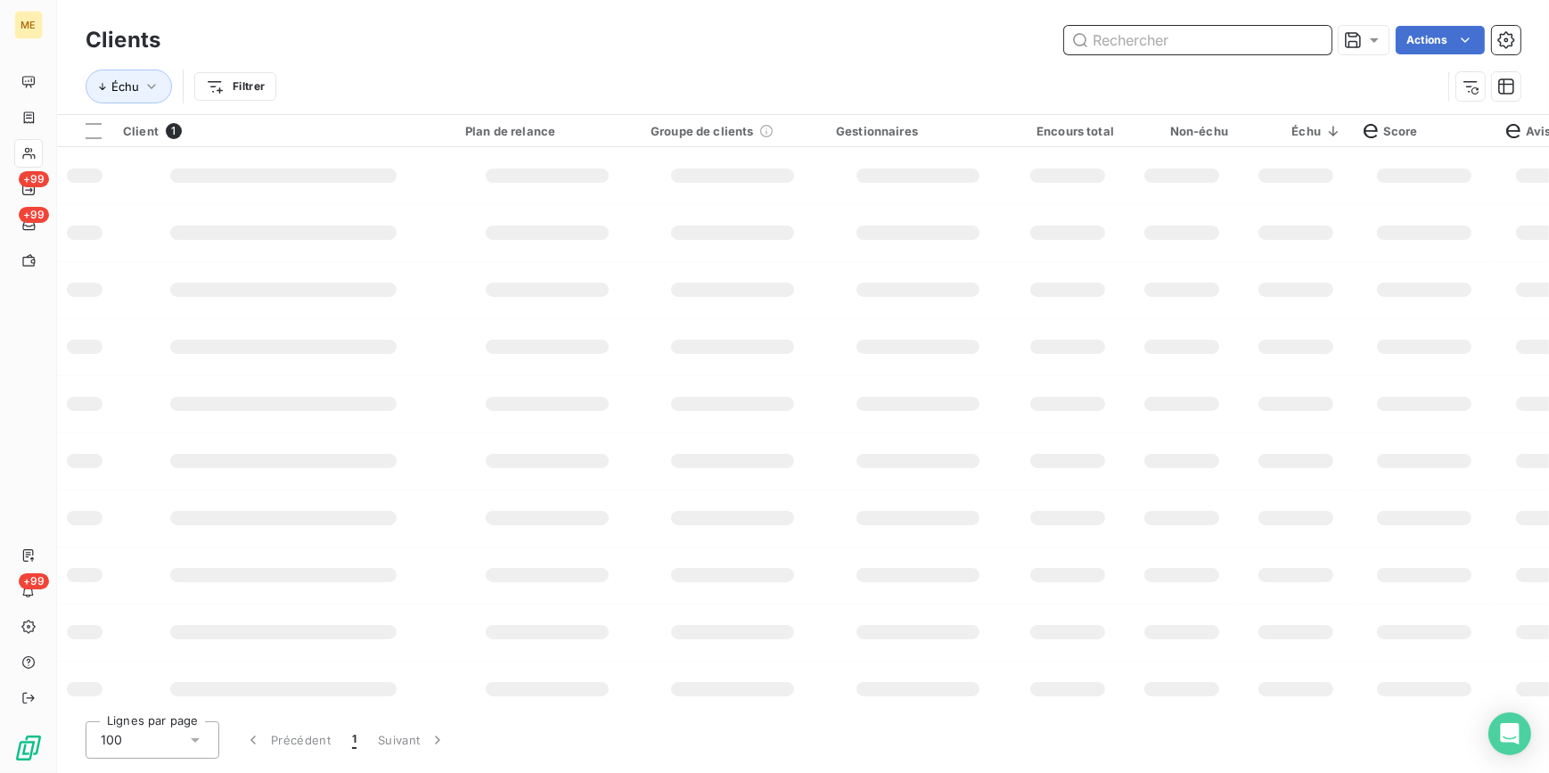
click at [1311, 43] on input "text" at bounding box center [1197, 40] width 267 height 29
paste input "METFRA000001440"
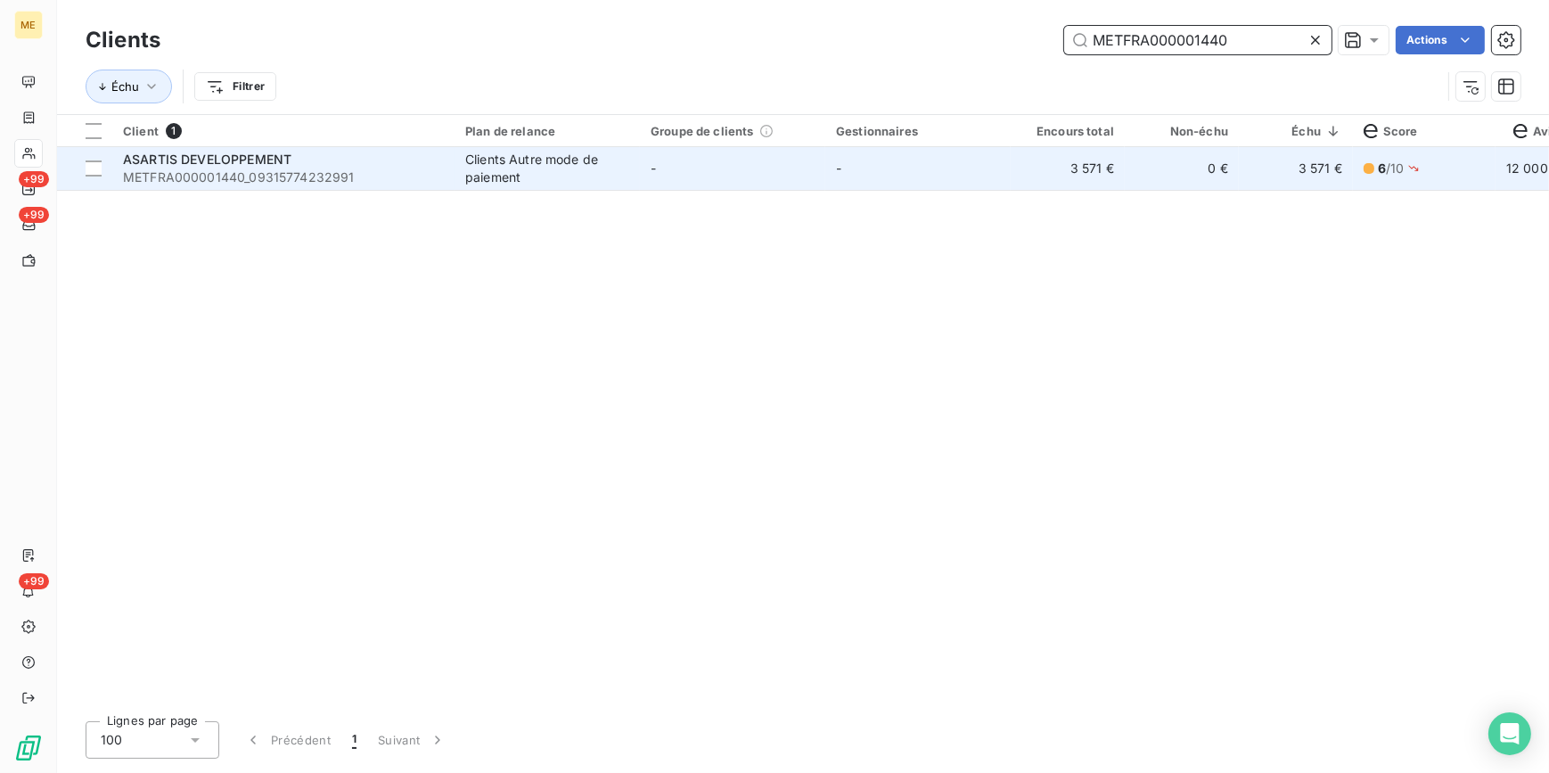
type input "METFRA000001440"
click at [1006, 165] on td "-" at bounding box center [918, 168] width 185 height 43
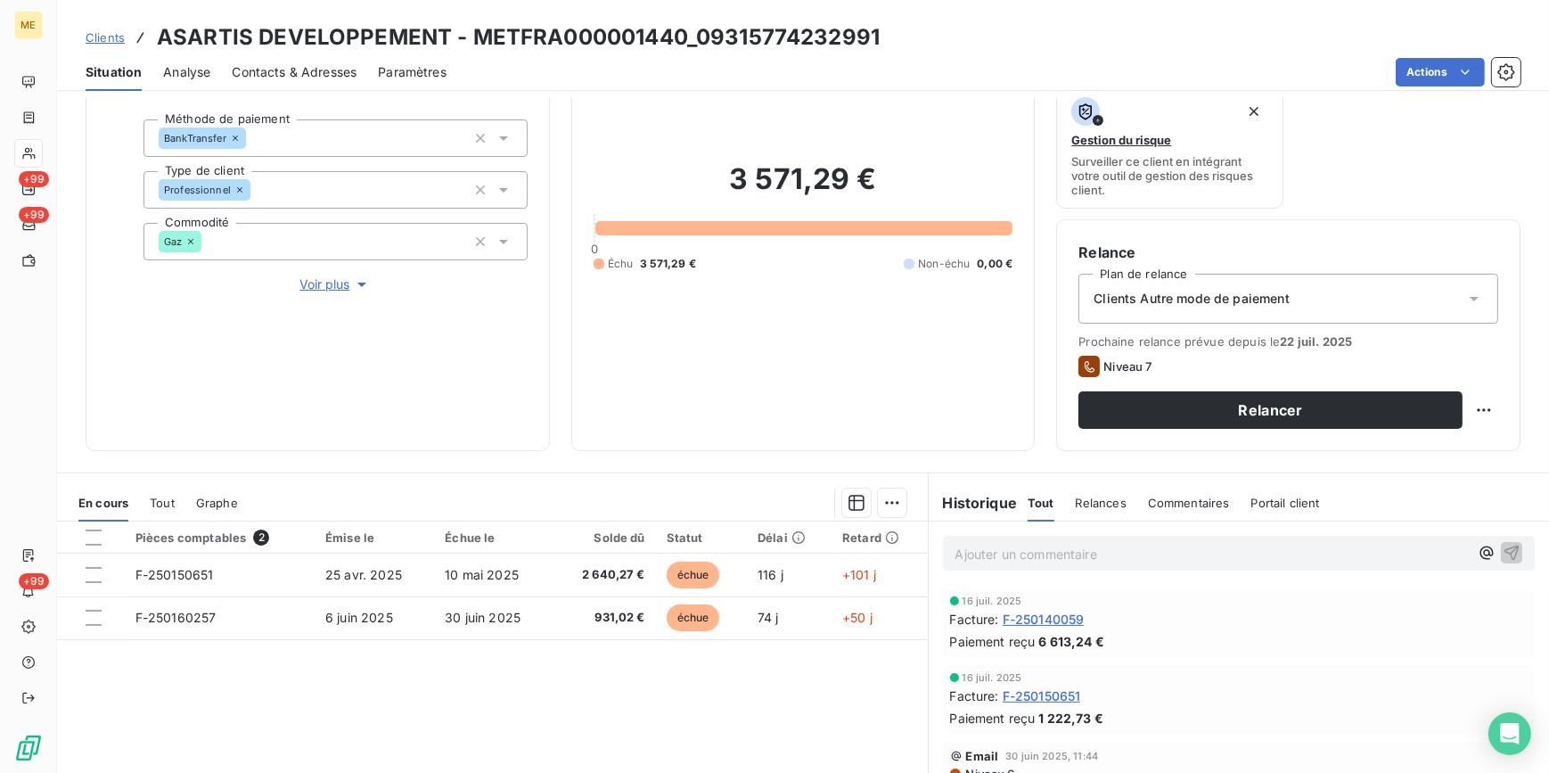
scroll to position [161, 0]
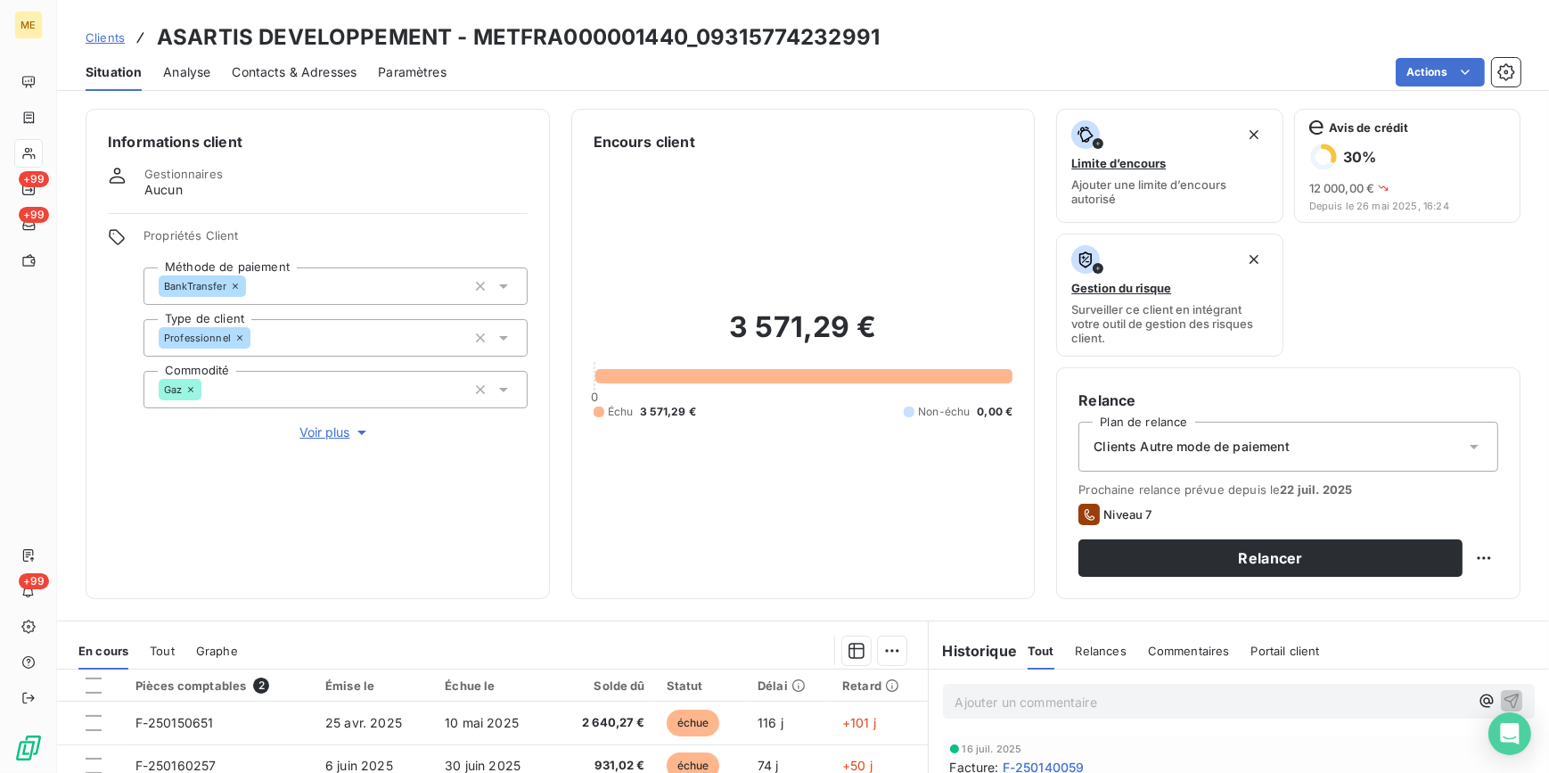
scroll to position [161, 0]
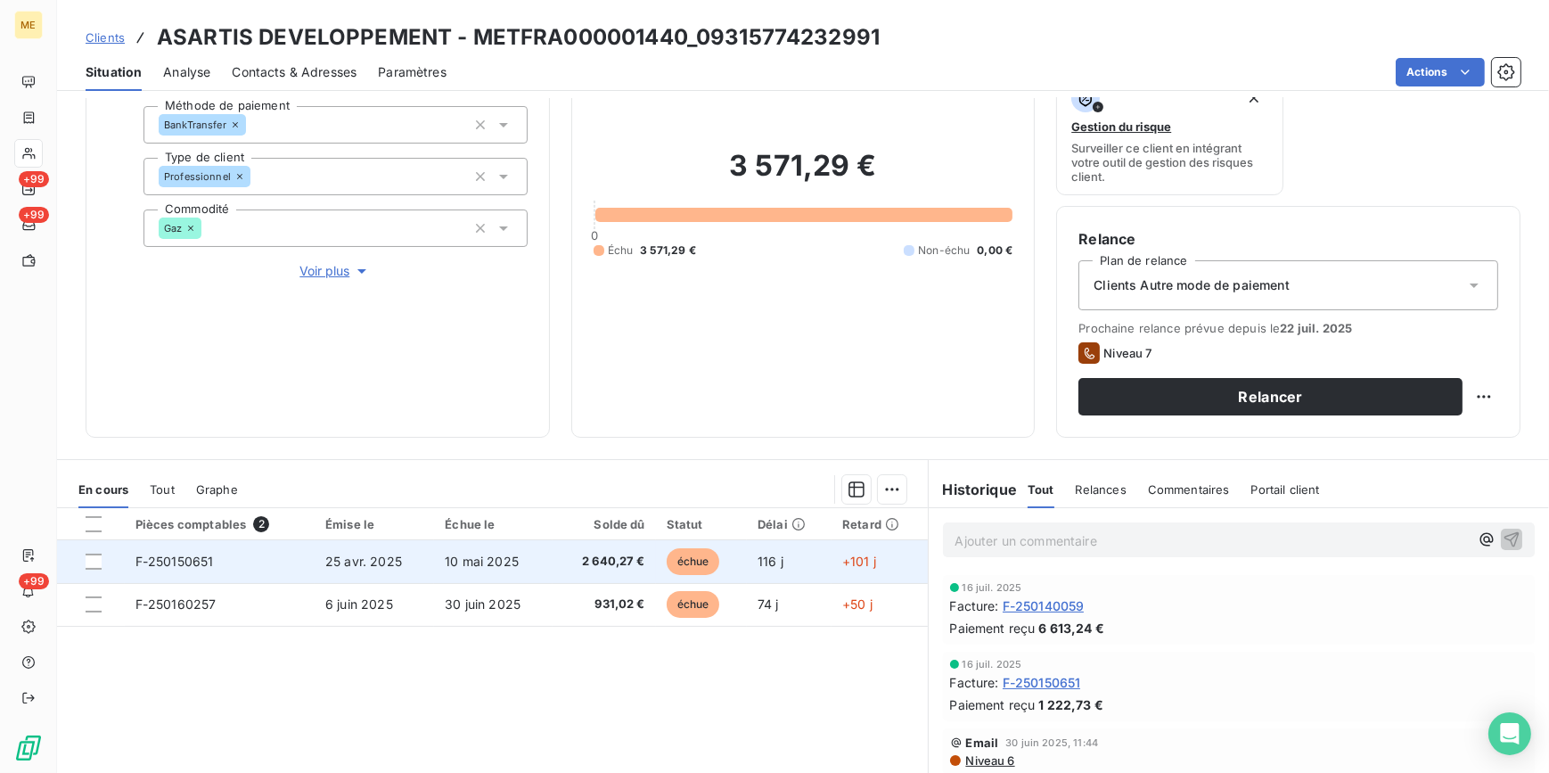
click at [567, 545] on td "2 640,27 €" at bounding box center [604, 561] width 103 height 43
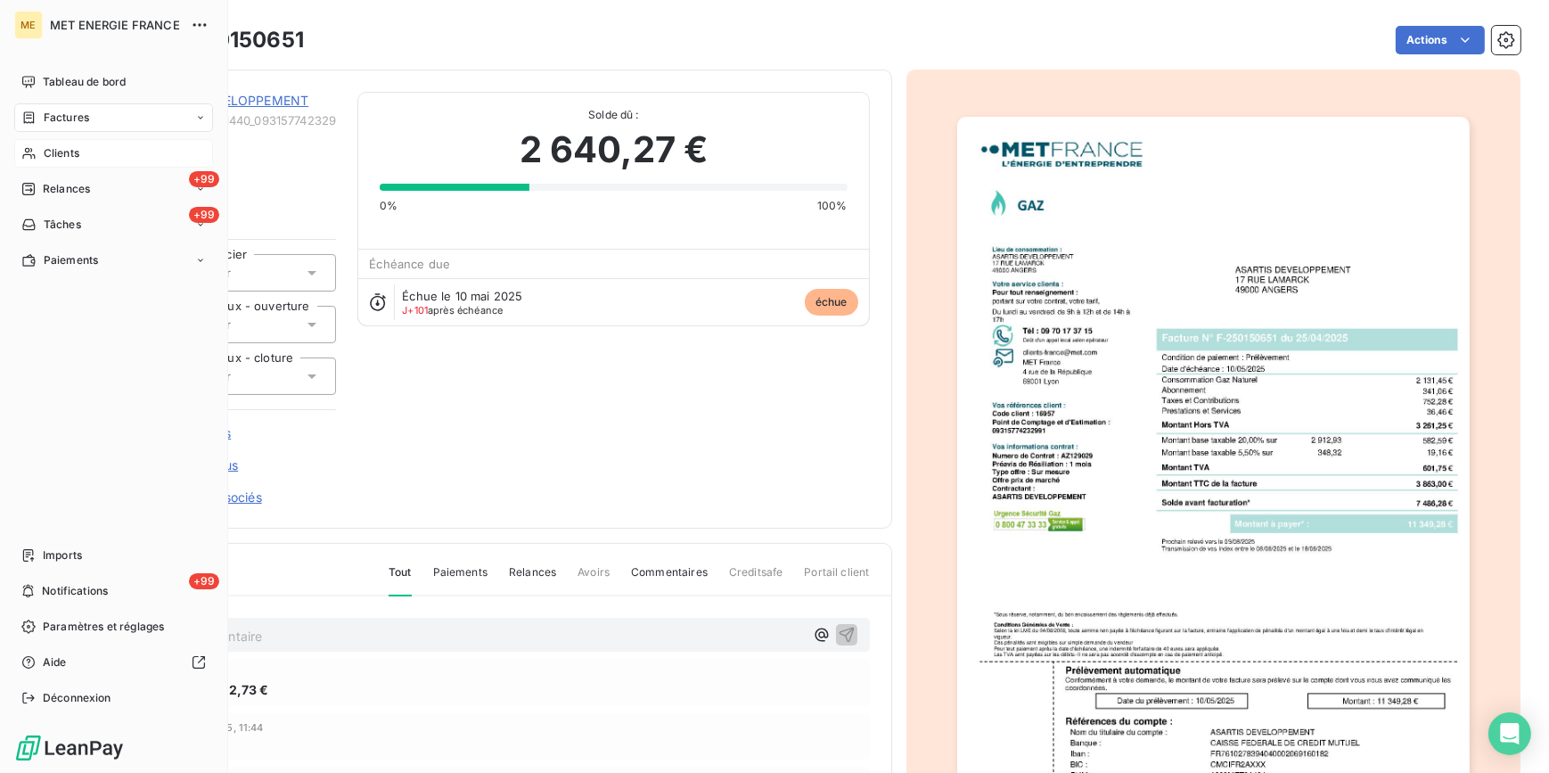
click at [70, 146] on span "Clients" at bounding box center [62, 153] width 36 height 16
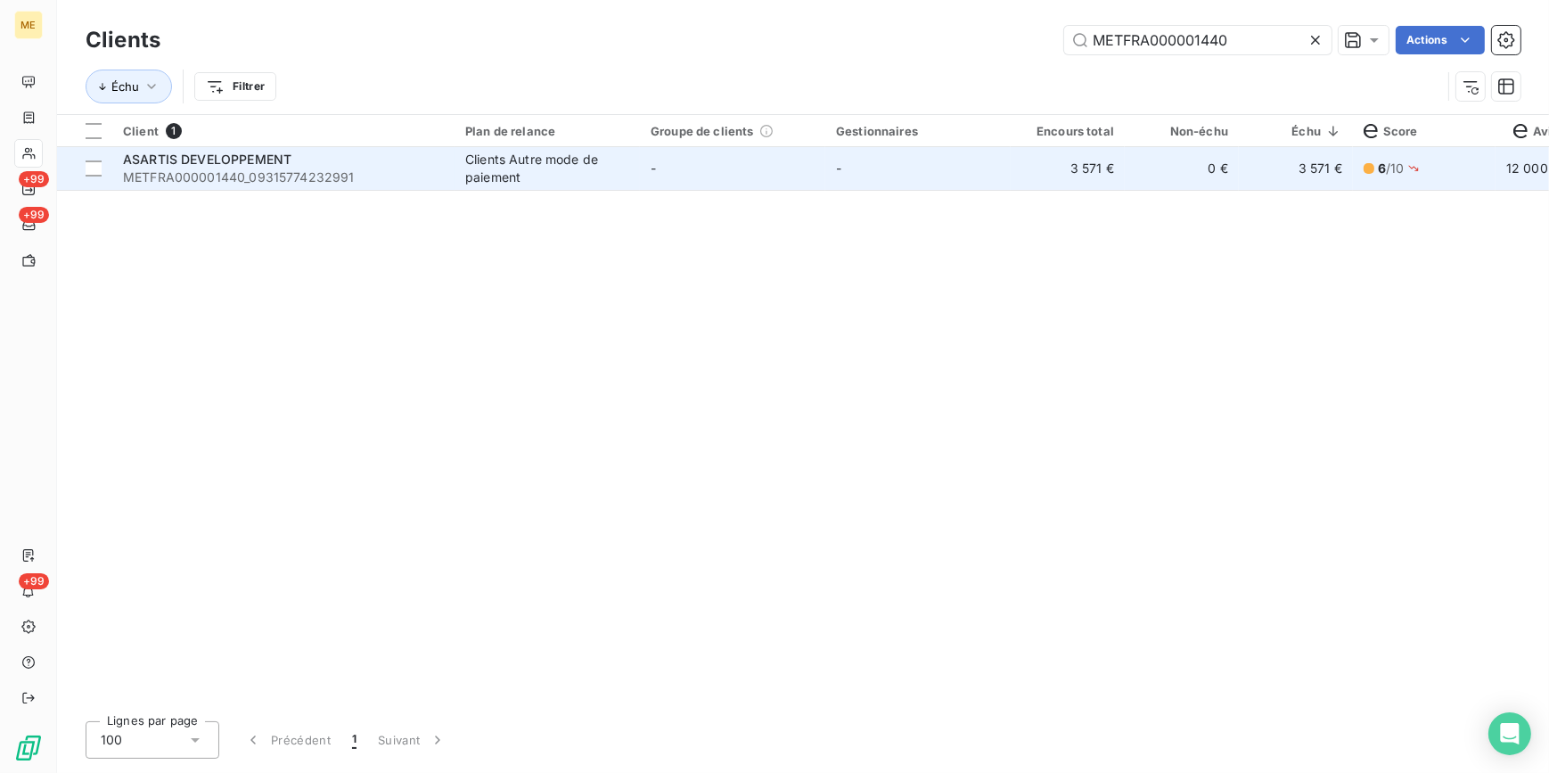
click at [816, 155] on td "-" at bounding box center [732, 168] width 185 height 43
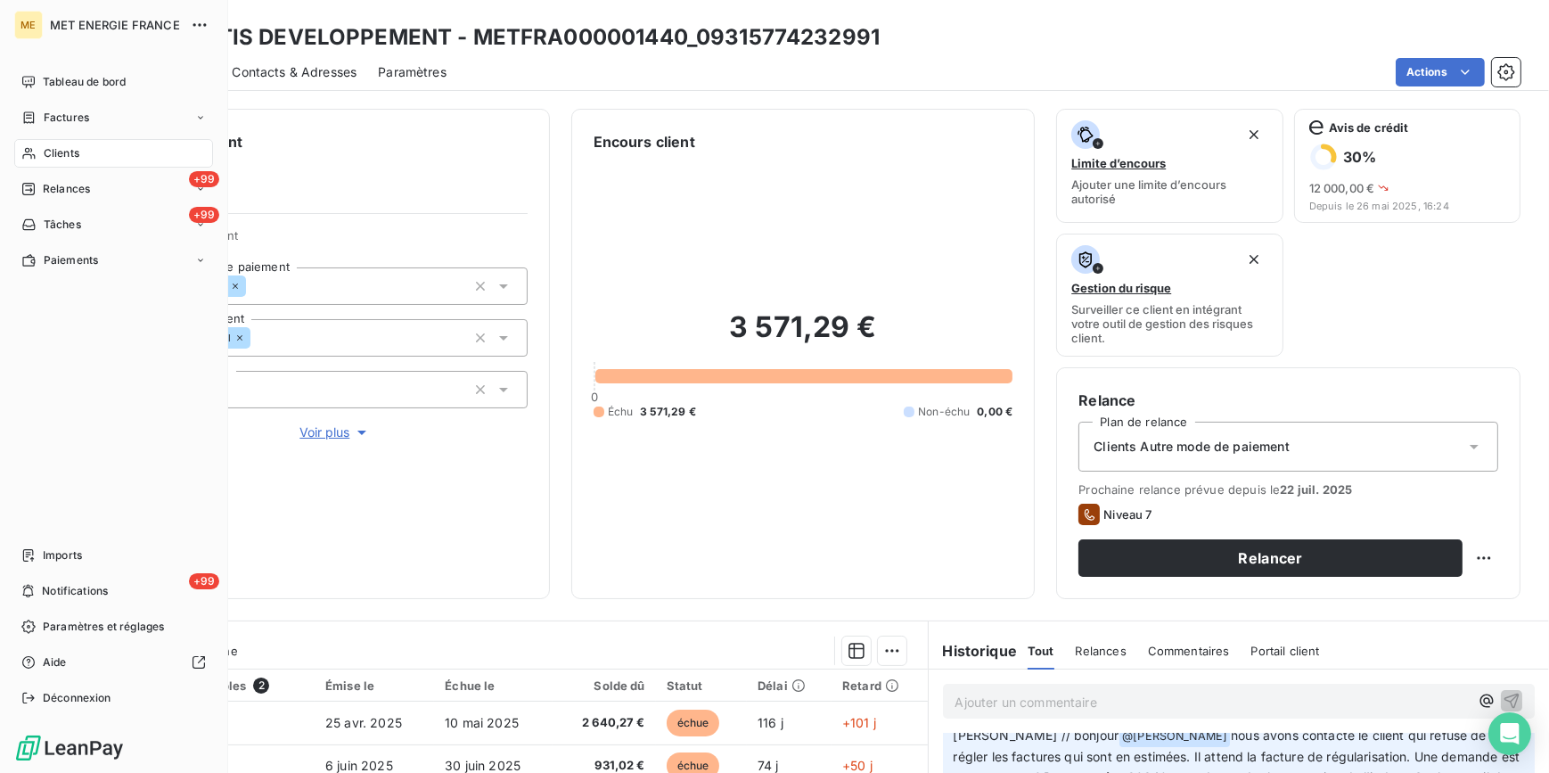
click at [63, 146] on span "Clients" at bounding box center [62, 153] width 36 height 16
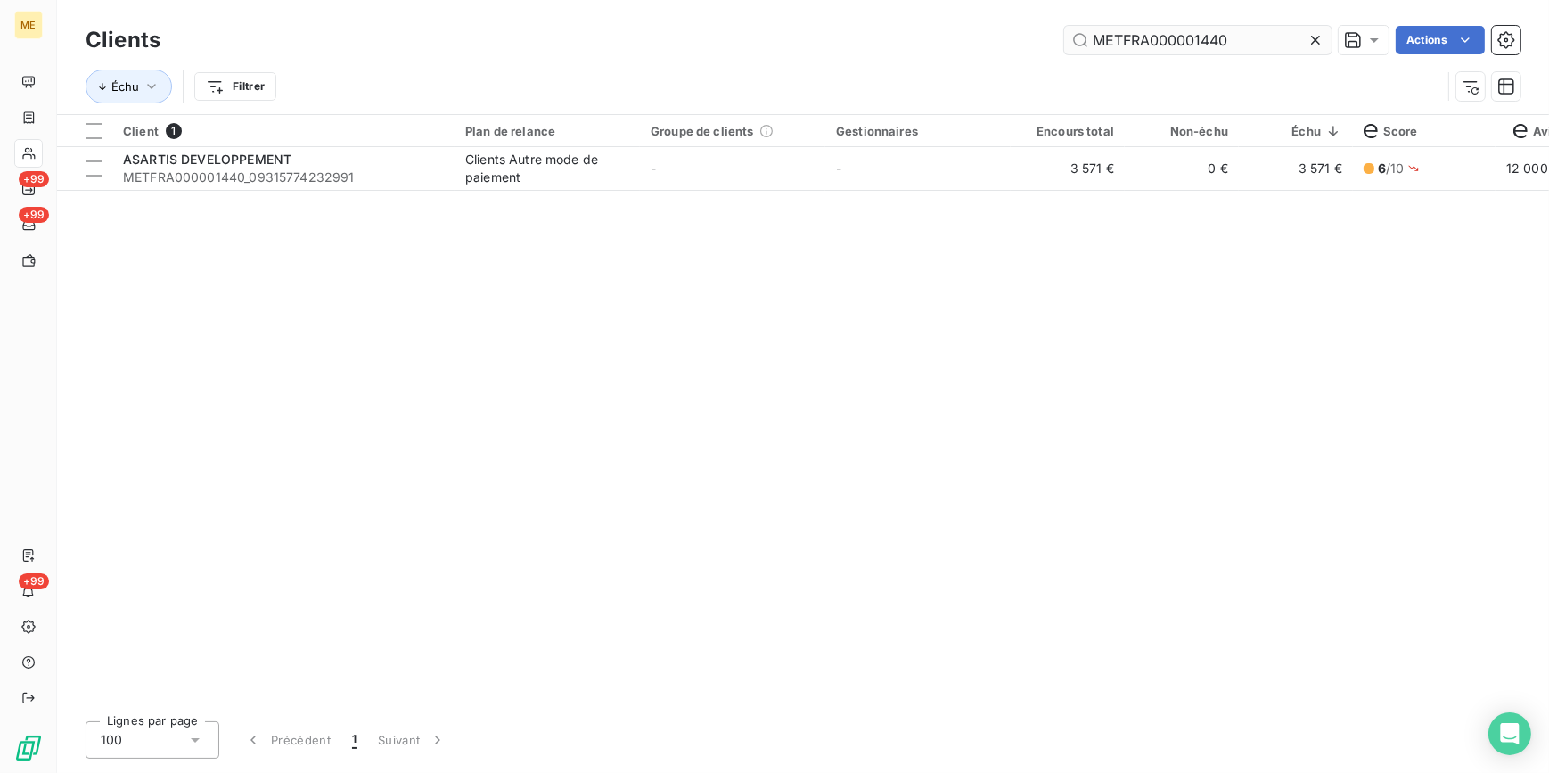
click at [1321, 36] on div at bounding box center [1319, 40] width 25 height 29
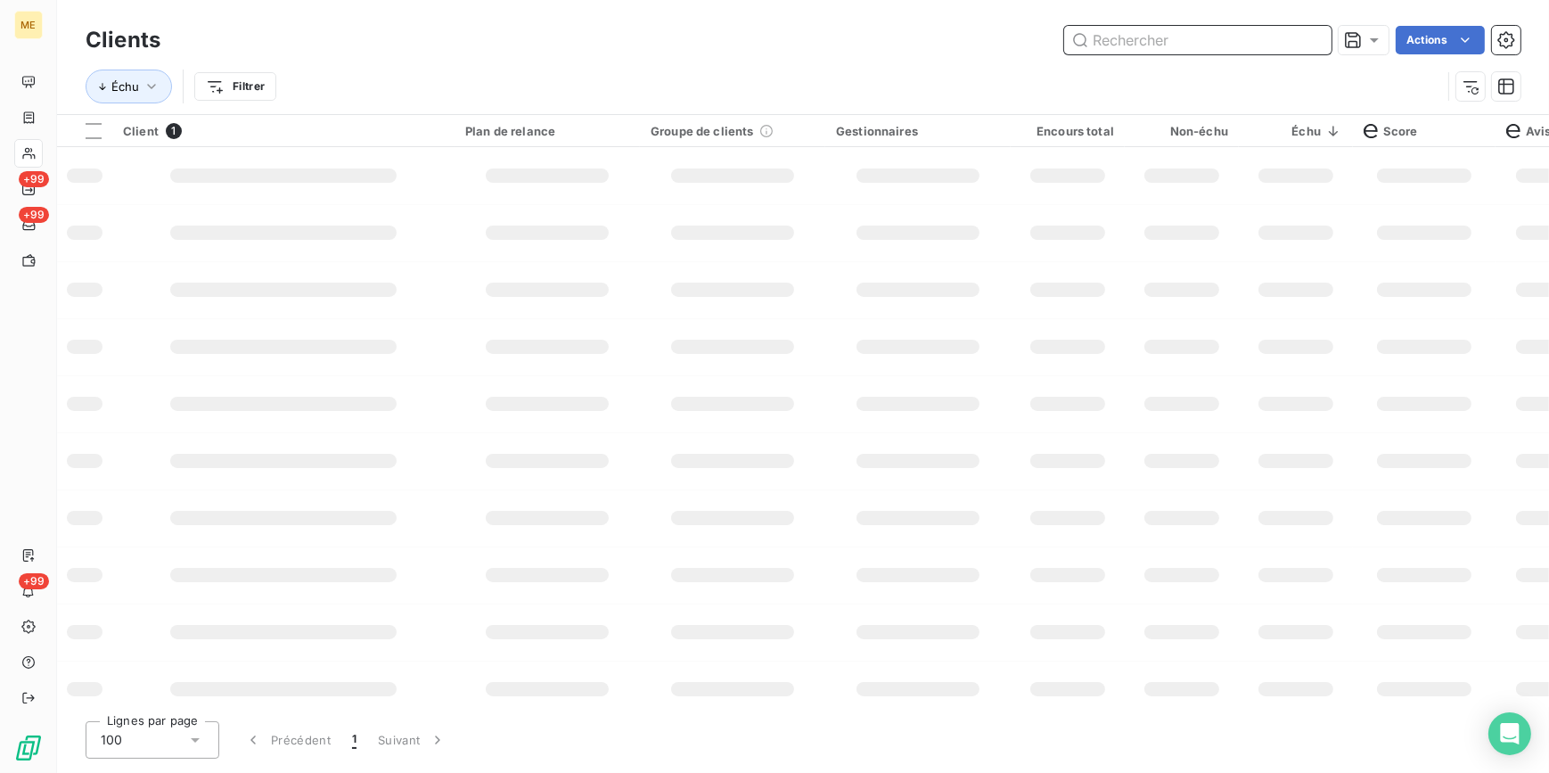
click at [1309, 41] on input "text" at bounding box center [1197, 40] width 267 height 29
paste input "METFRA000006026"
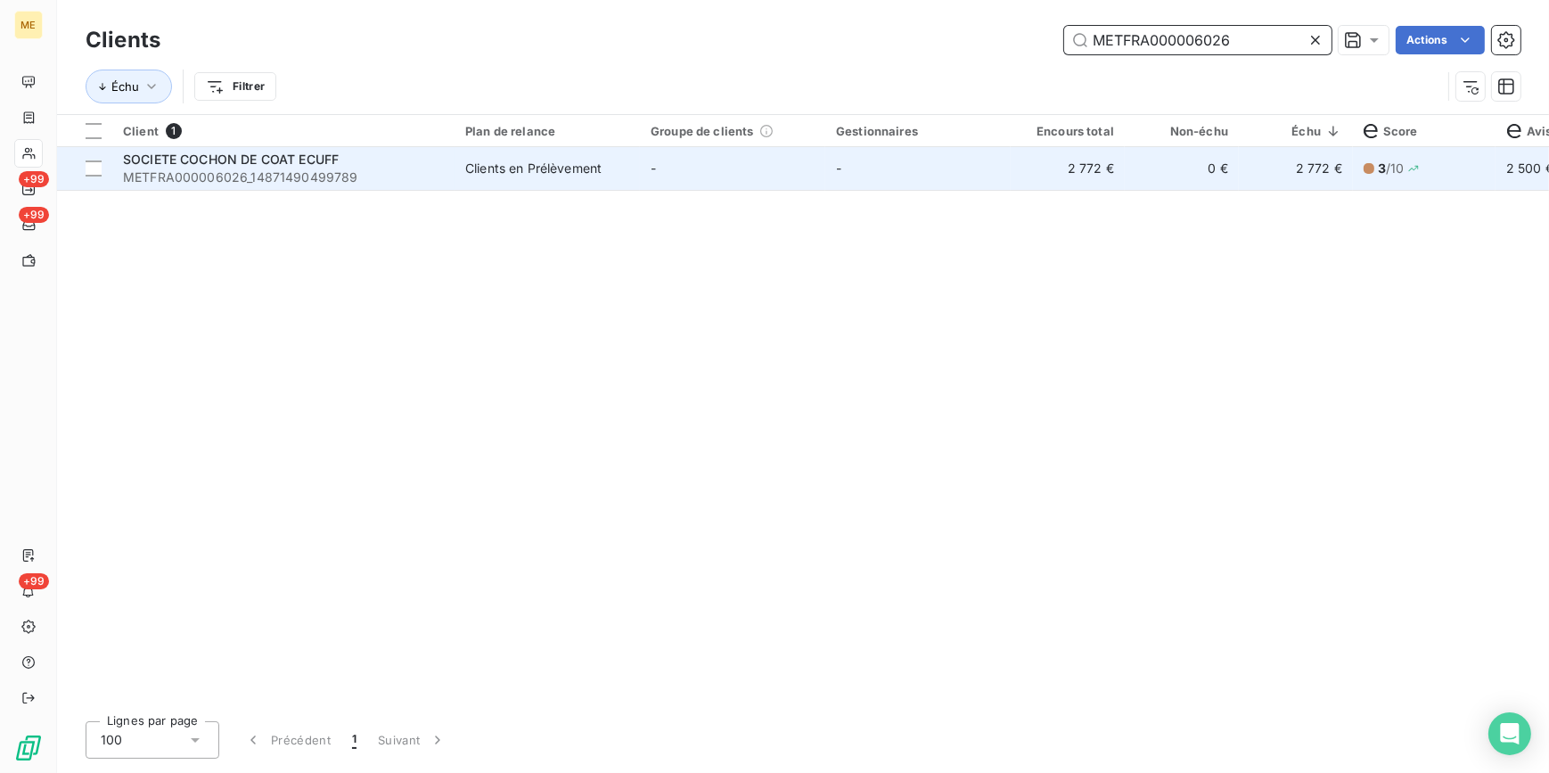
type input "METFRA000006026"
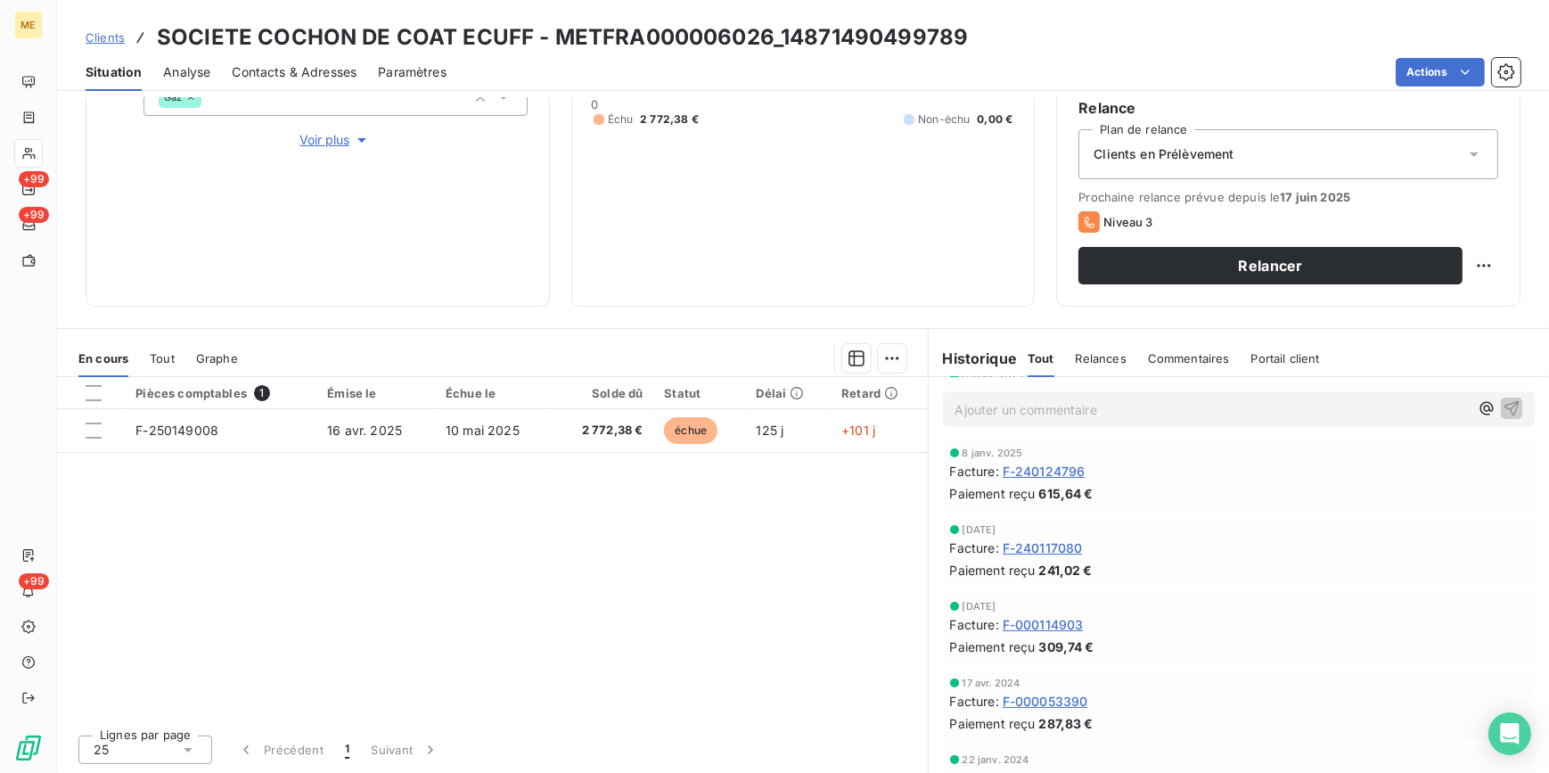
scroll to position [486, 0]
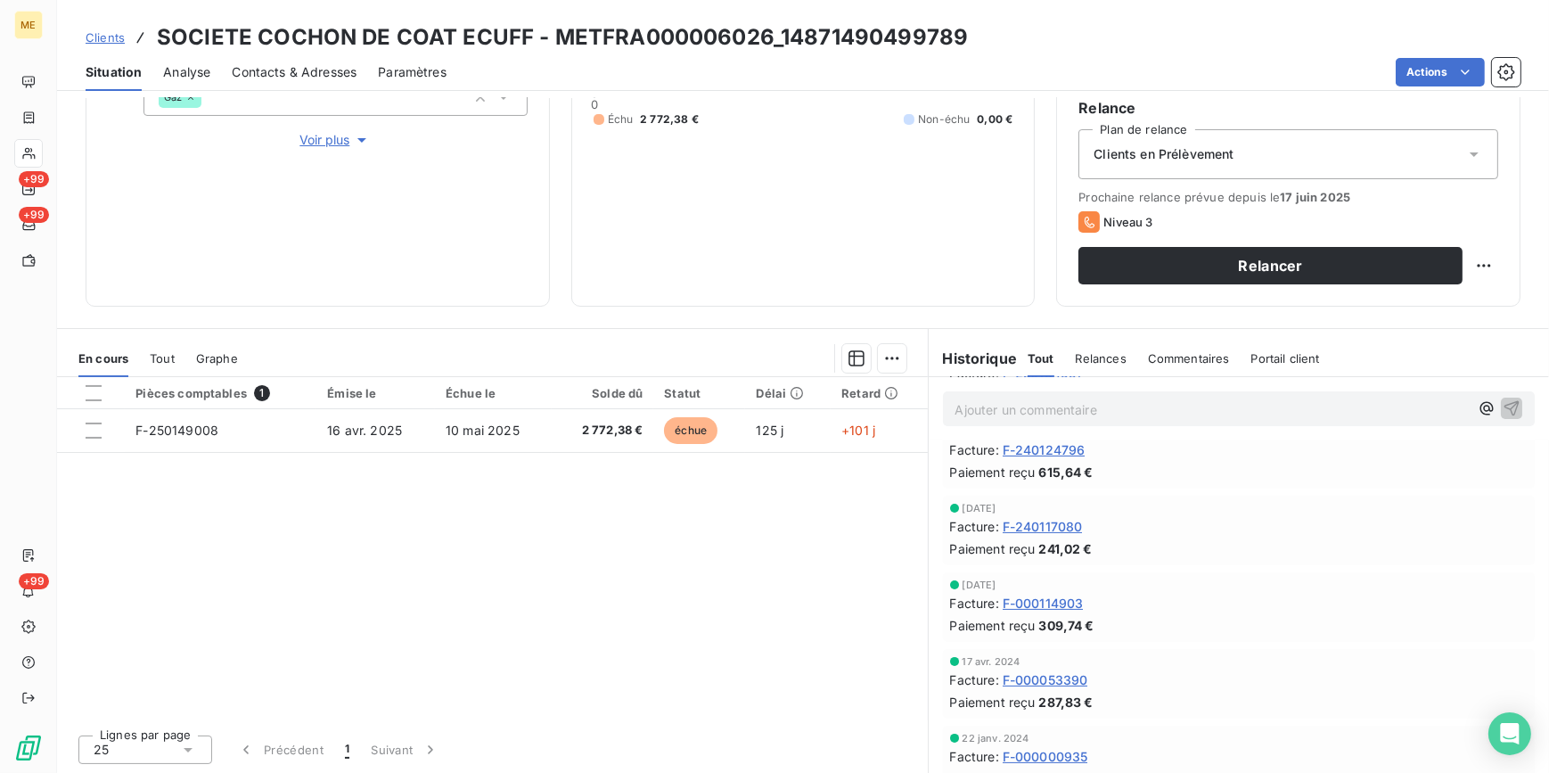
click at [110, 39] on span "Clients" at bounding box center [105, 37] width 39 height 14
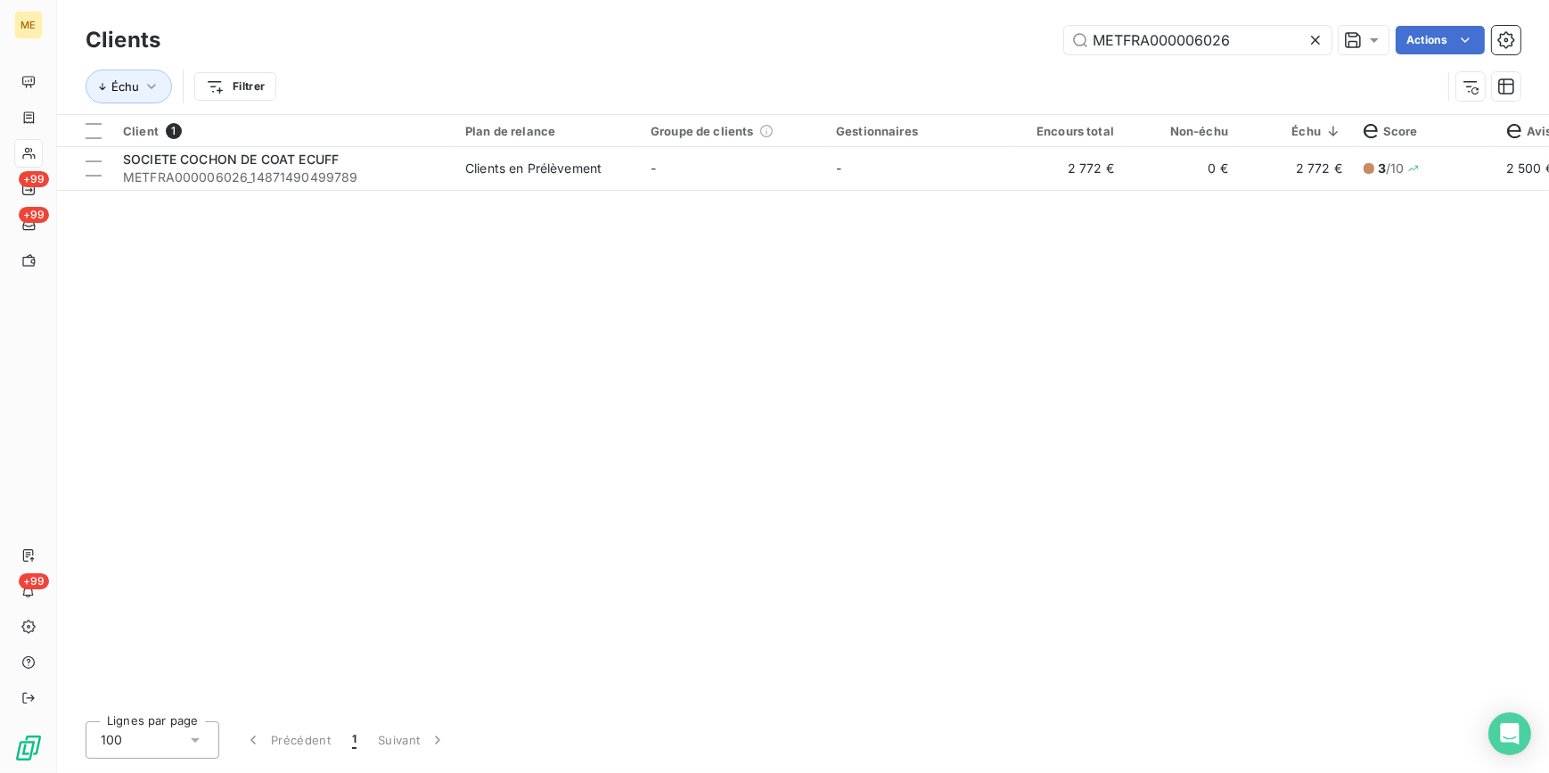
click at [1307, 45] on icon at bounding box center [1316, 40] width 18 height 18
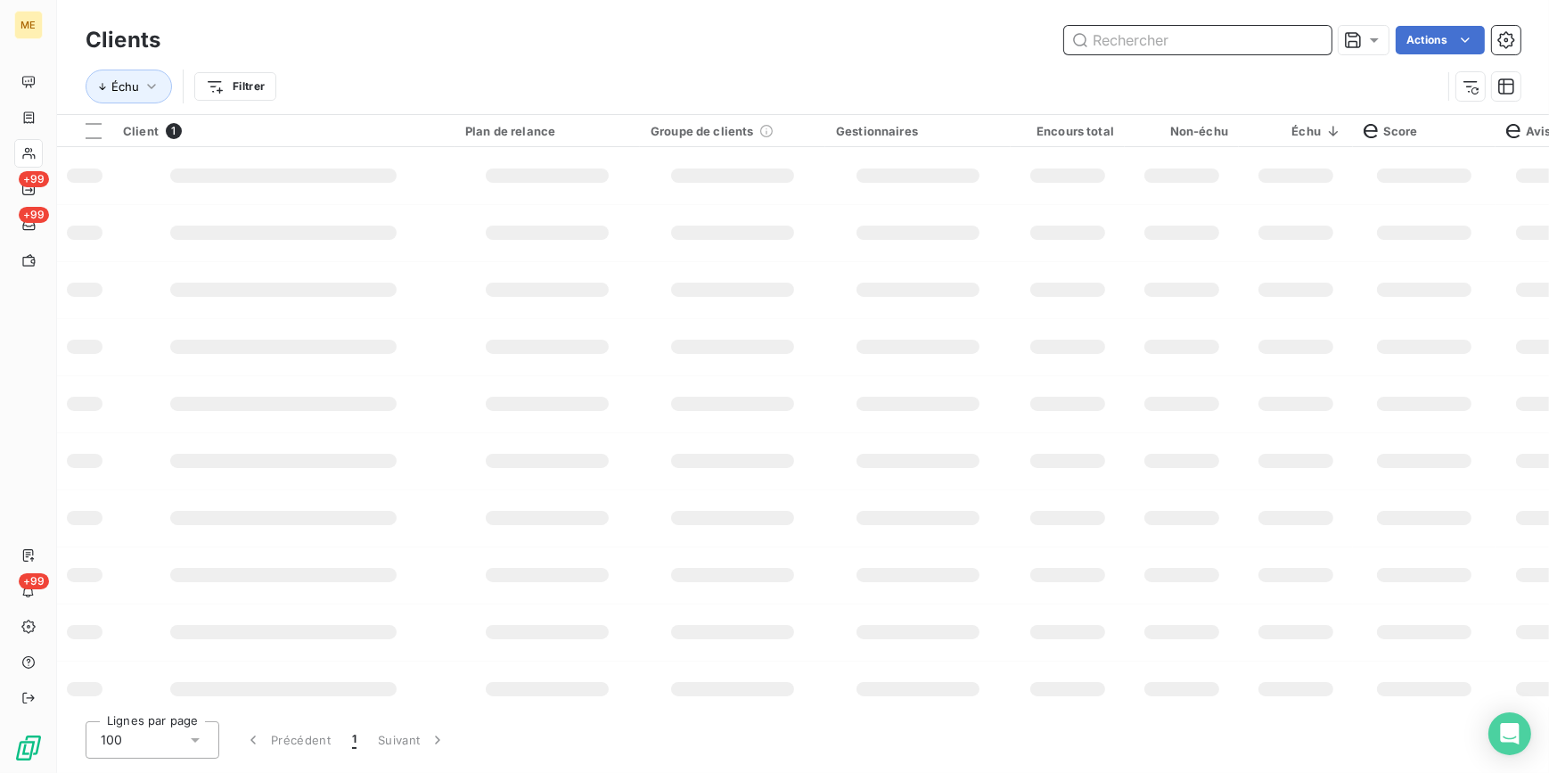
click at [1302, 43] on input "text" at bounding box center [1197, 40] width 267 height 29
paste input "METFRA000005869"
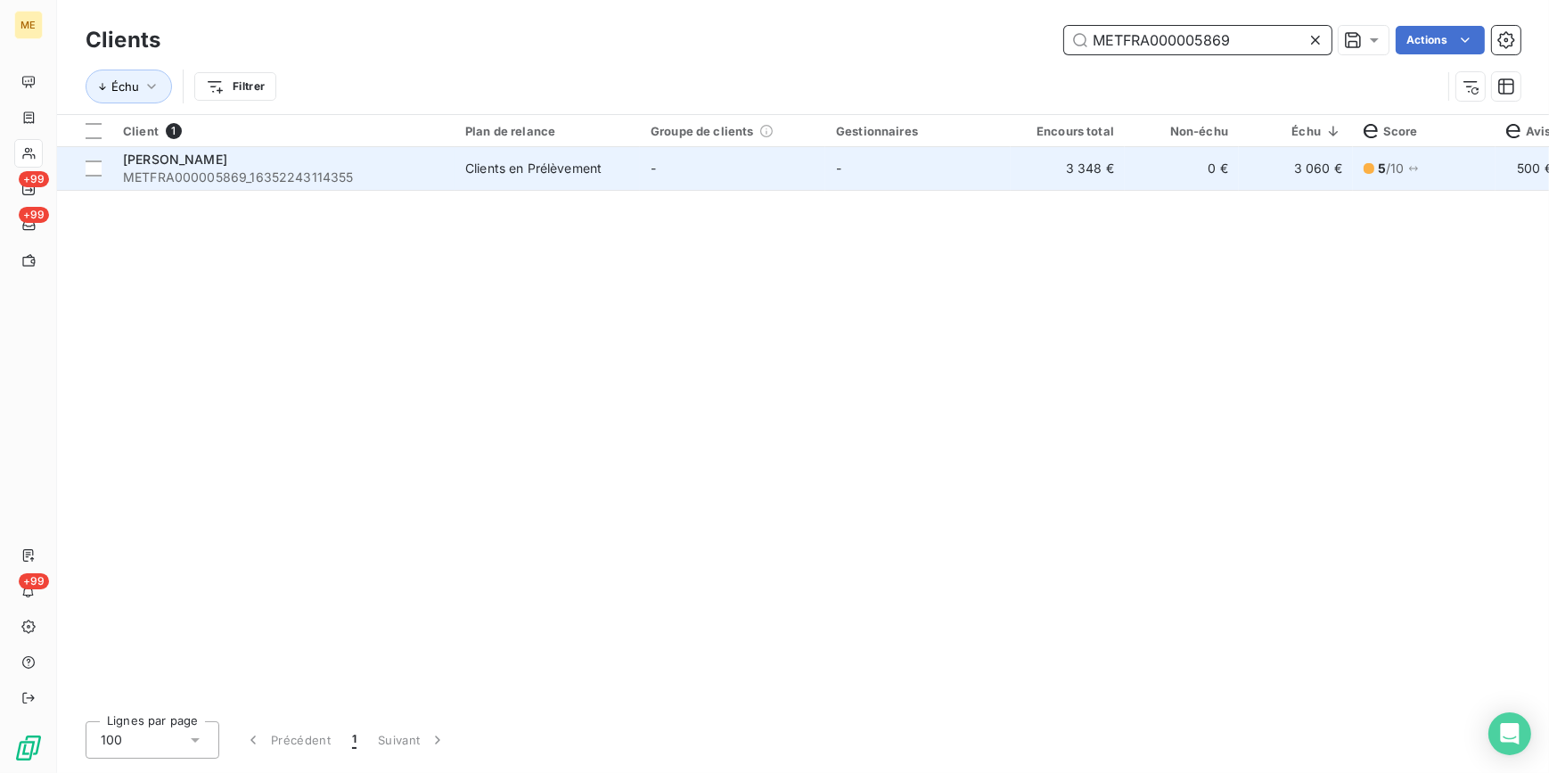
type input "METFRA000005869"
click at [1040, 177] on td "3 348 €" at bounding box center [1068, 168] width 114 height 43
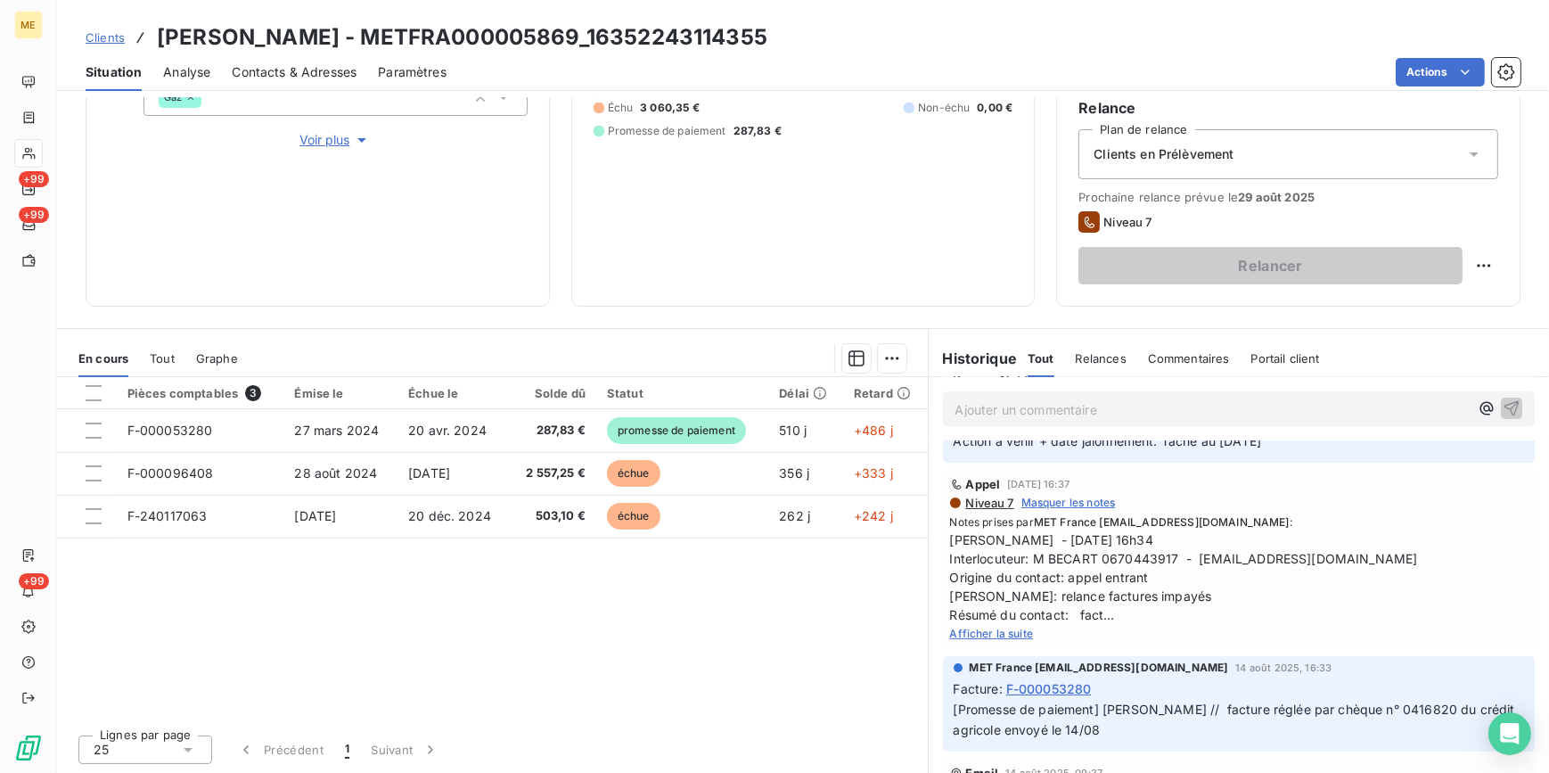
scroll to position [242, 0]
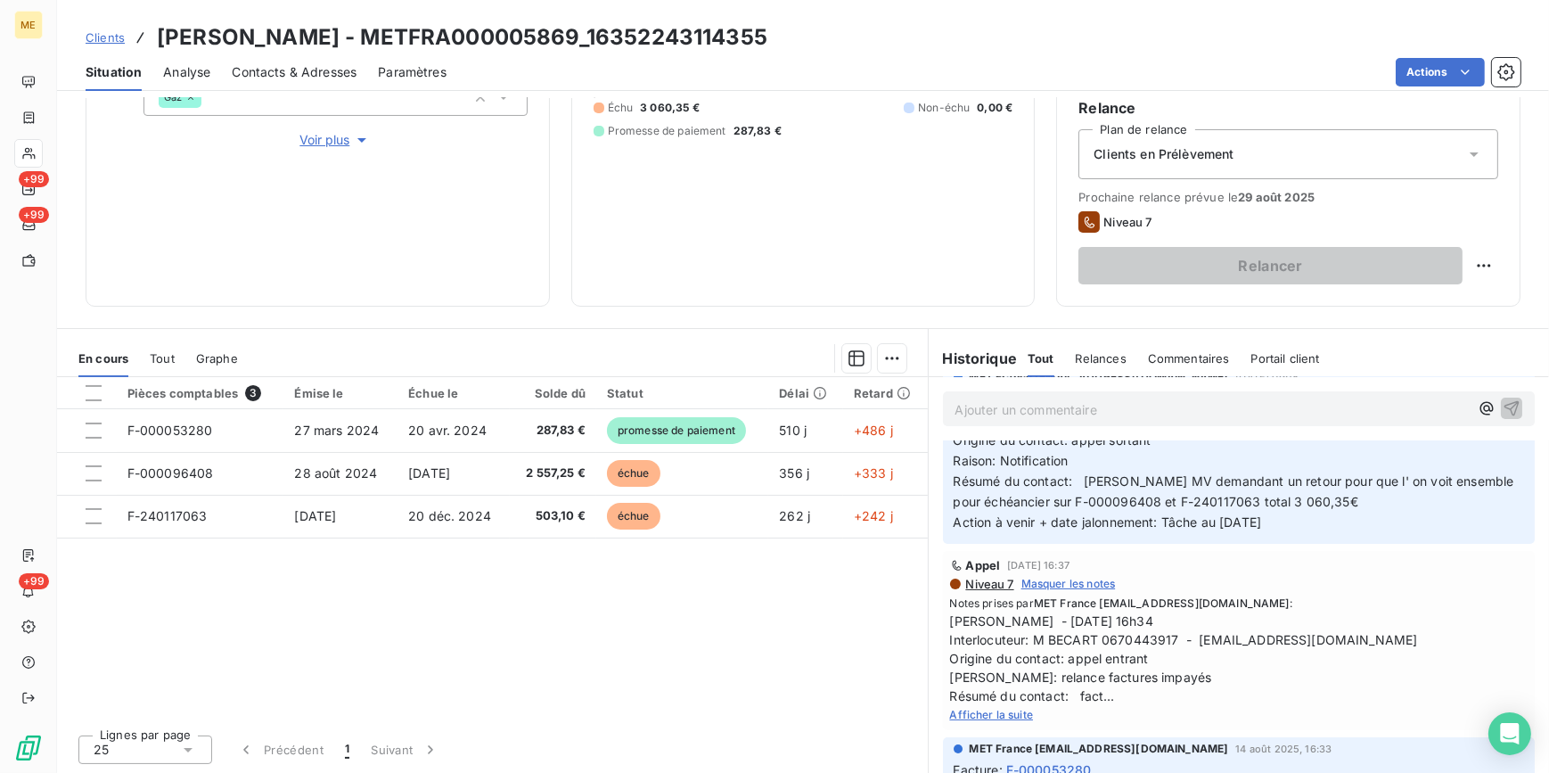
click at [987, 705] on div "Afficher la suite" at bounding box center [1239, 714] width 579 height 18
click at [1001, 719] on div "Afficher la suite" at bounding box center [1239, 714] width 579 height 18
click at [998, 713] on span "Afficher la suite" at bounding box center [992, 714] width 84 height 13
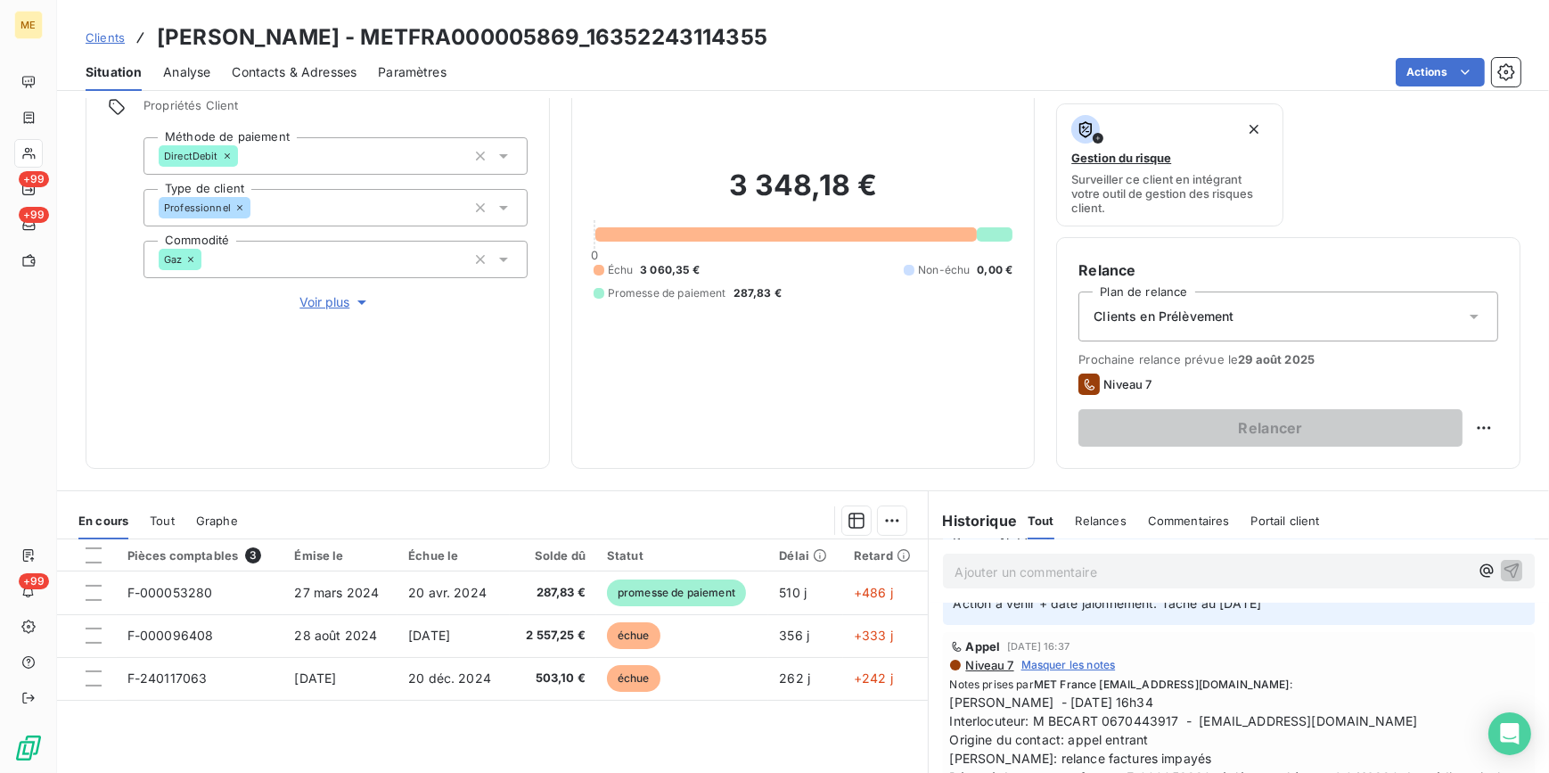
scroll to position [405, 0]
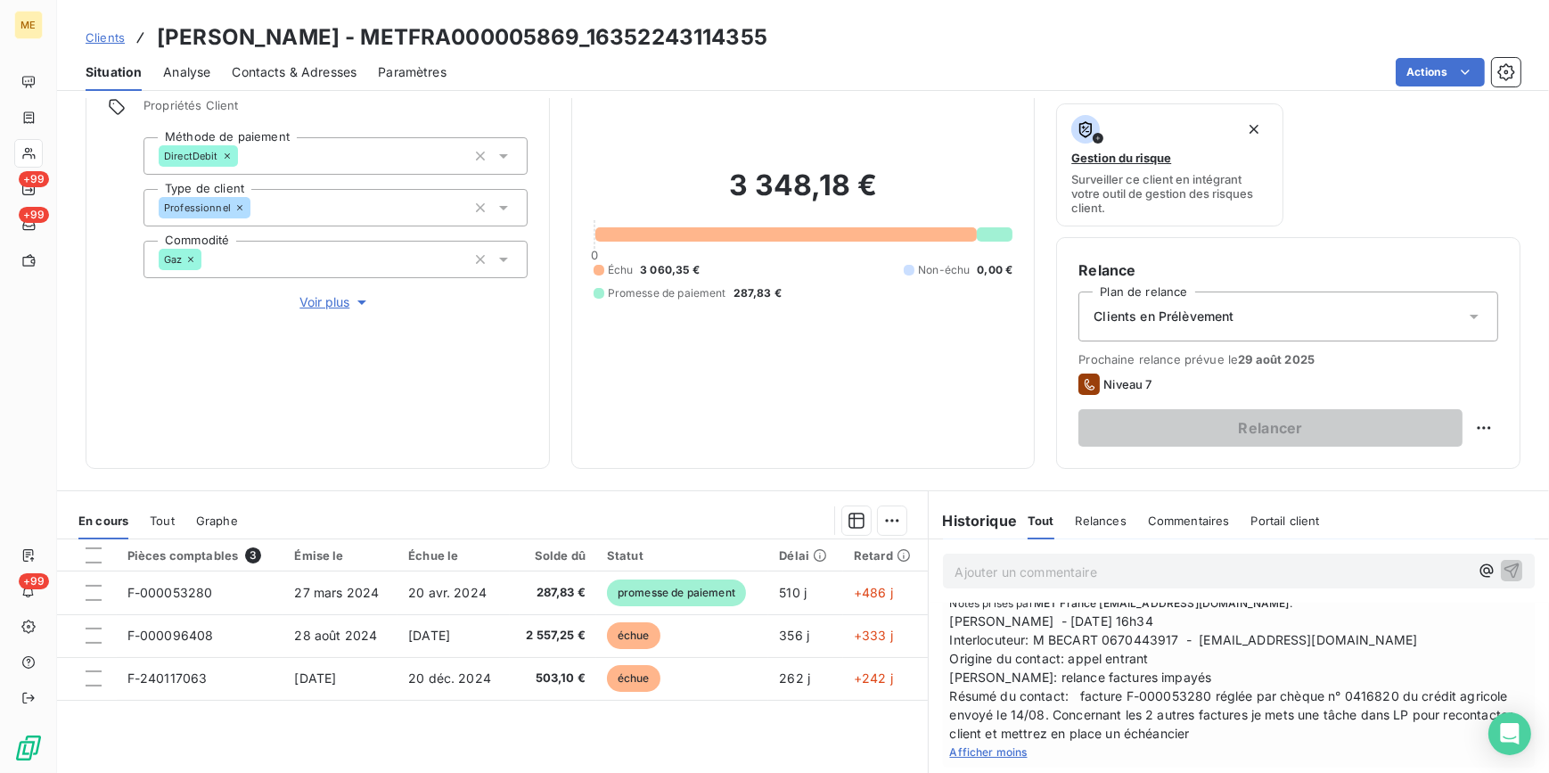
click at [103, 45] on link "Clients" at bounding box center [105, 38] width 39 height 18
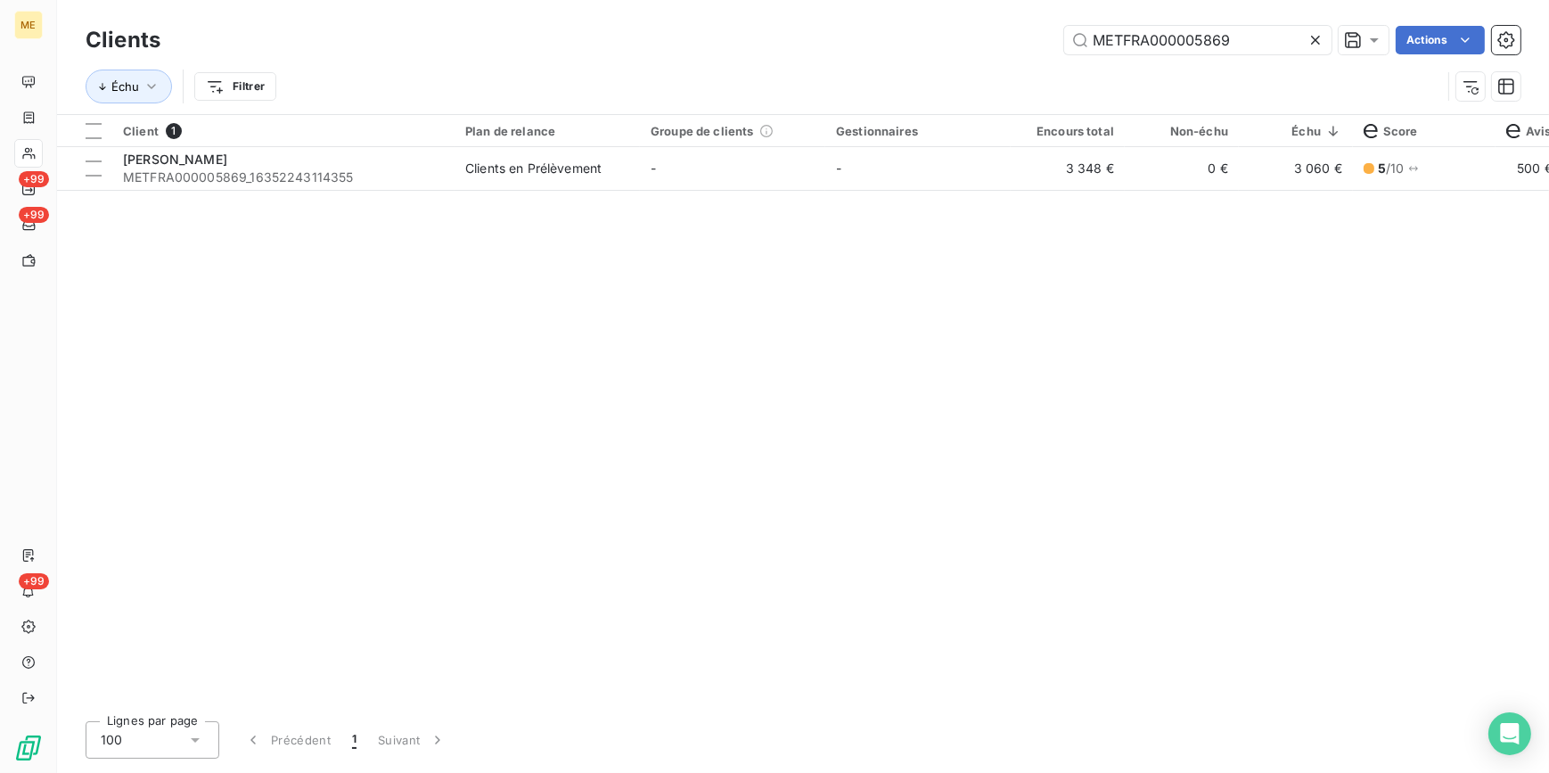
click at [1311, 36] on icon at bounding box center [1315, 40] width 9 height 9
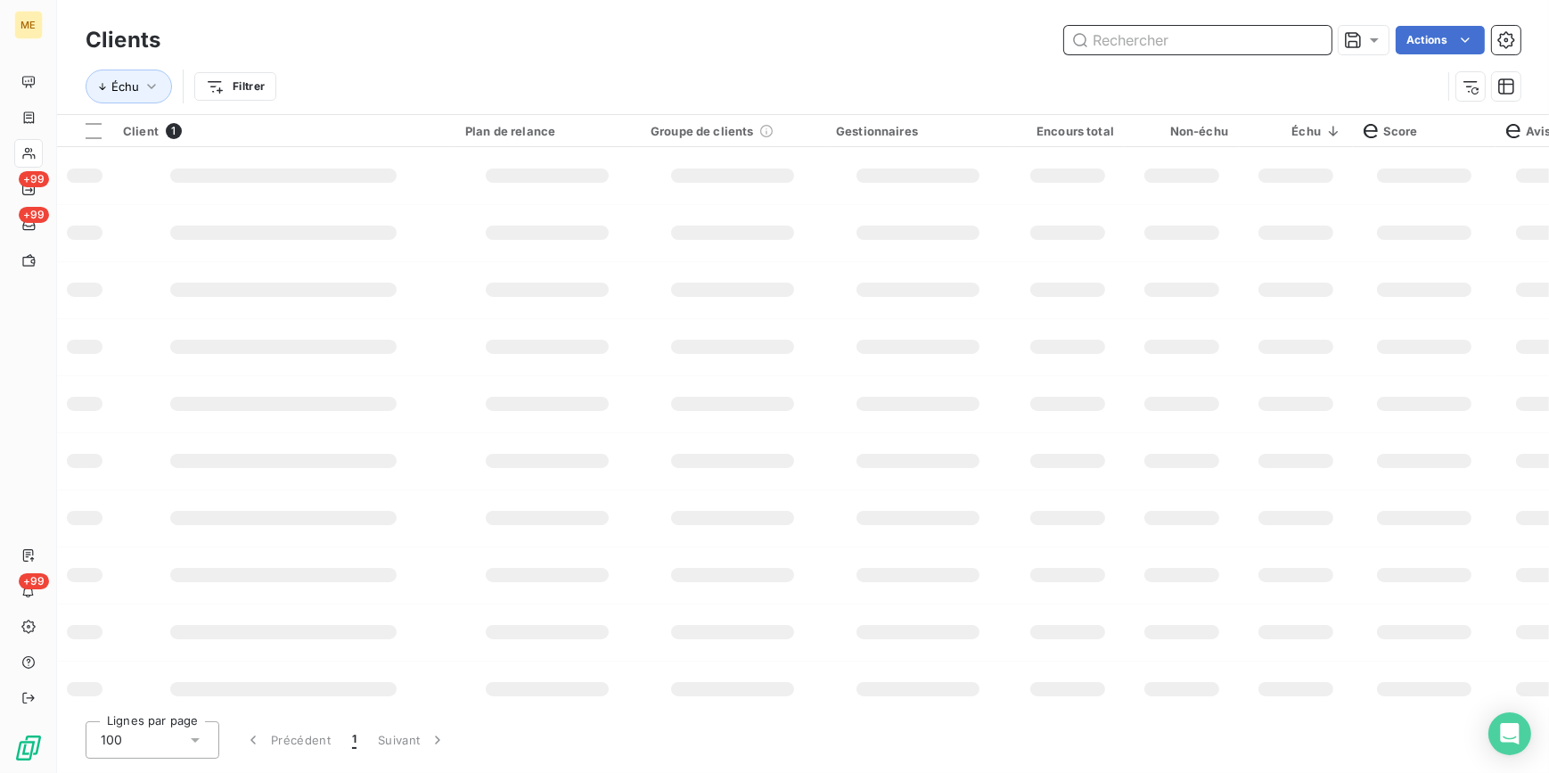
click at [1310, 36] on input "text" at bounding box center [1197, 40] width 267 height 29
paste input "METFRA000003420"
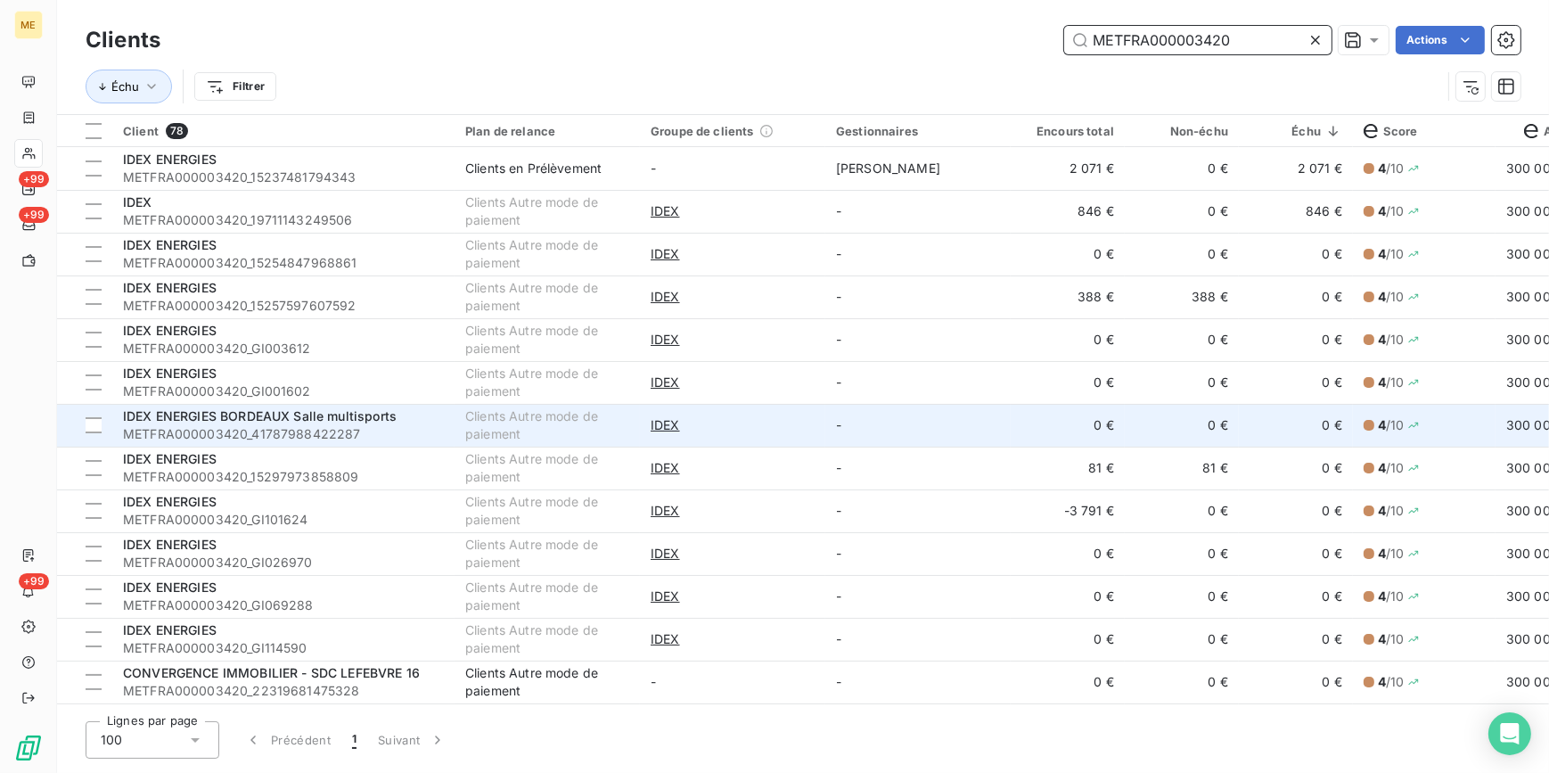
type input "METFRA000003420"
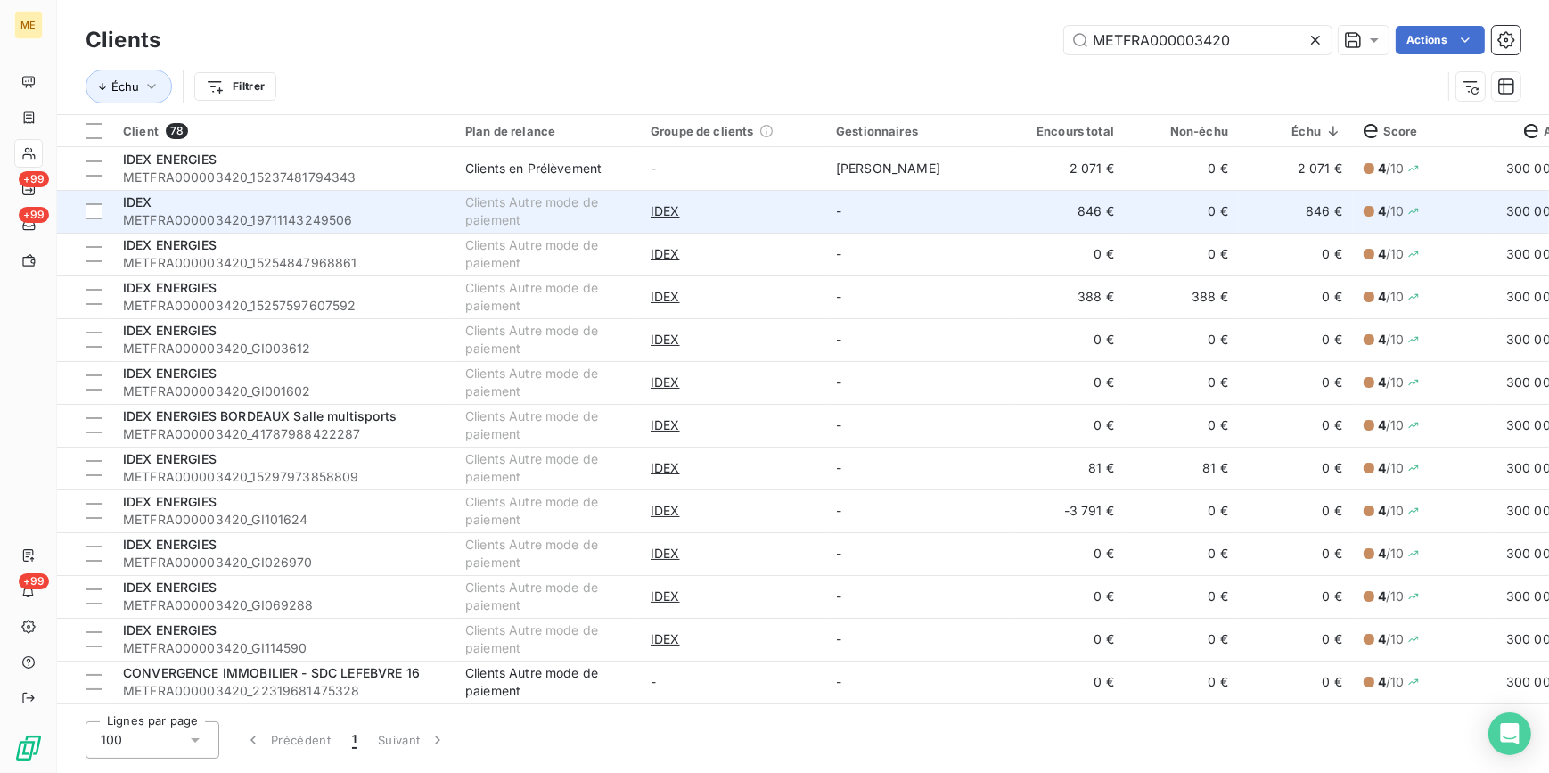
click at [387, 226] on span "METFRA000003420_19711143249506" at bounding box center [283, 220] width 321 height 18
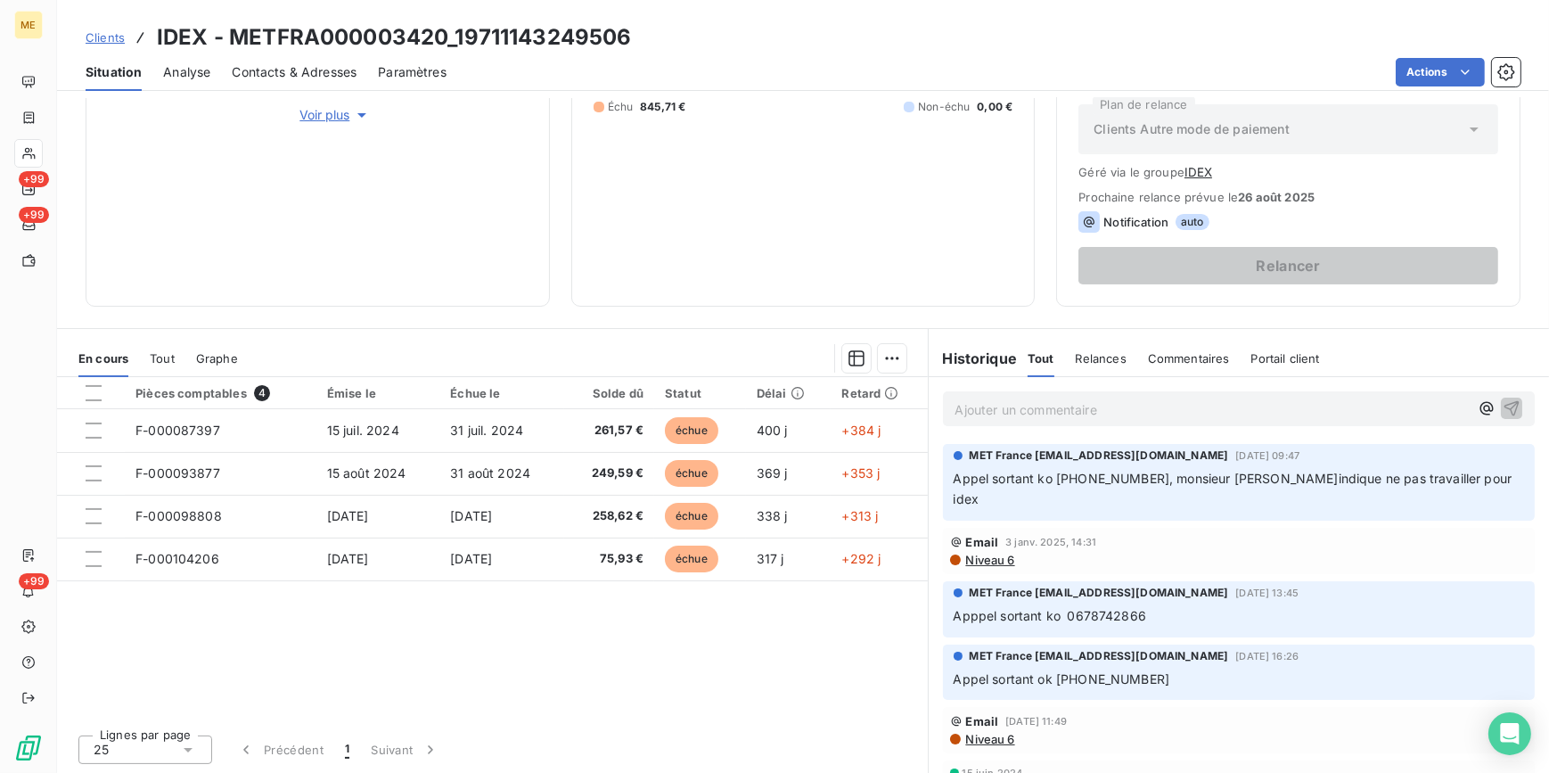
scroll to position [80, 0]
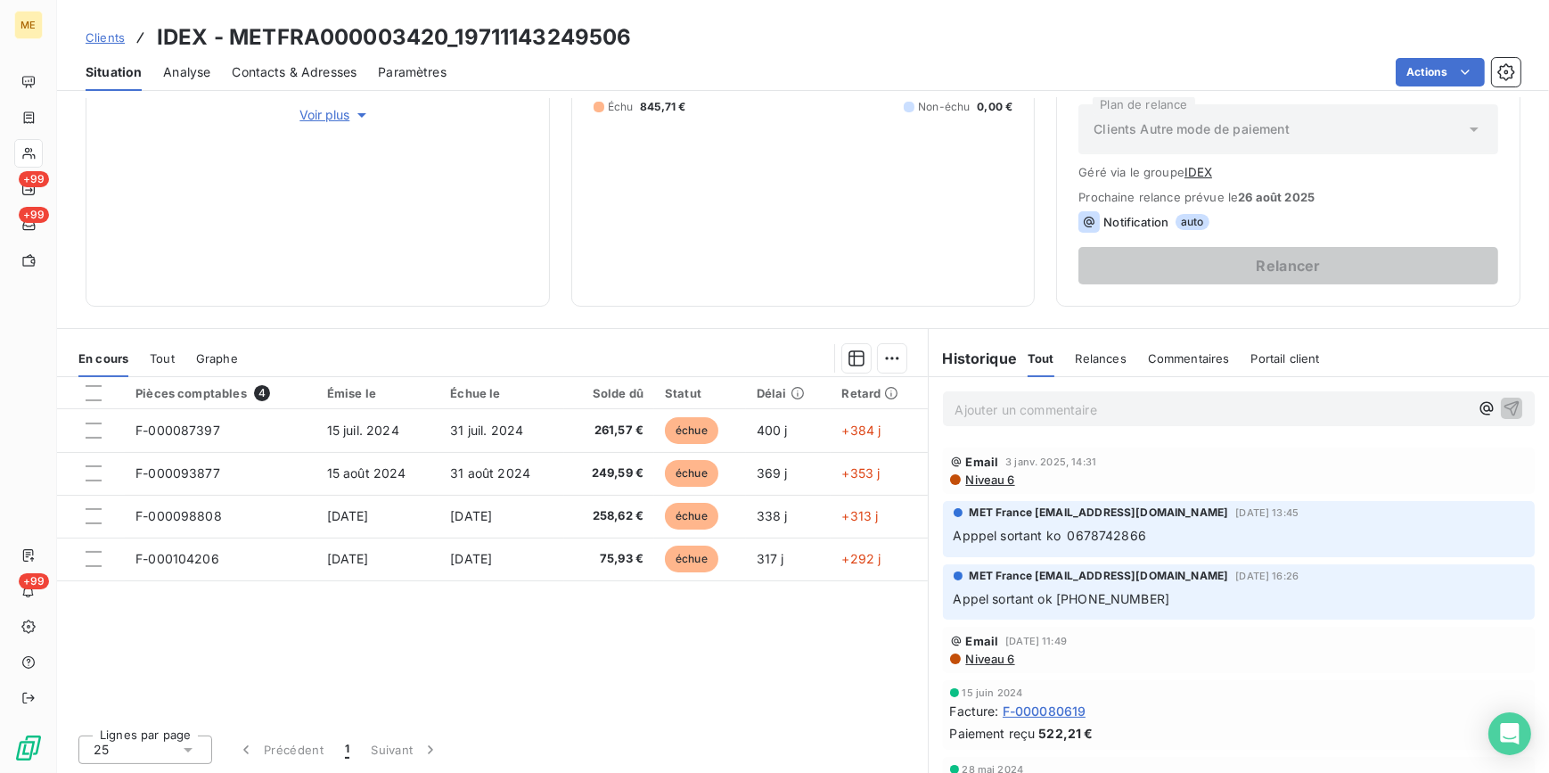
click at [118, 45] on link "Clients" at bounding box center [105, 38] width 39 height 18
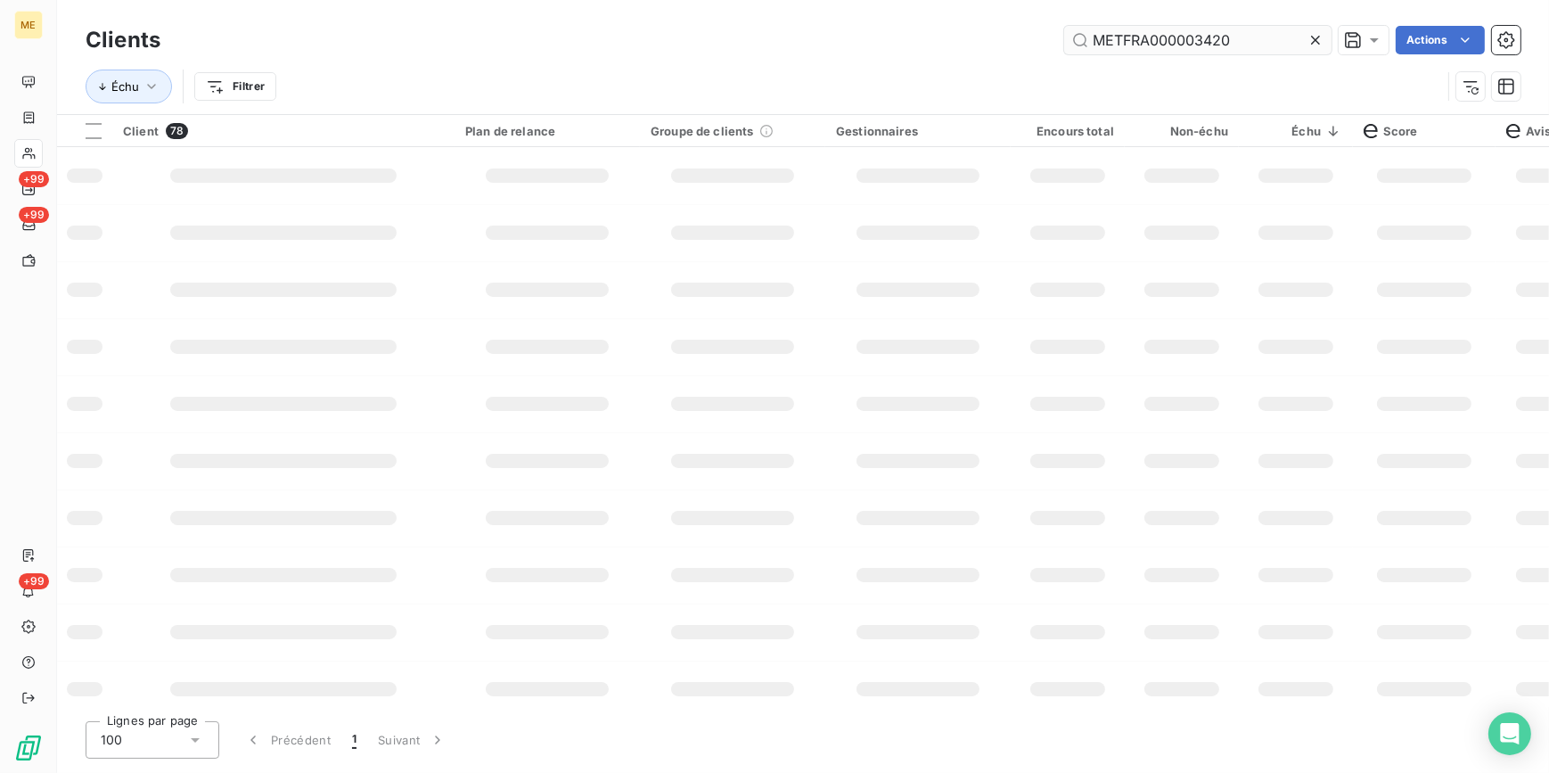
click at [1316, 43] on icon at bounding box center [1316, 40] width 18 height 18
click at [1314, 37] on input "METFRA000003420" at bounding box center [1197, 40] width 267 height 29
click at [1287, 45] on input "text" at bounding box center [1197, 40] width 267 height 29
paste input "METFRA000009144"
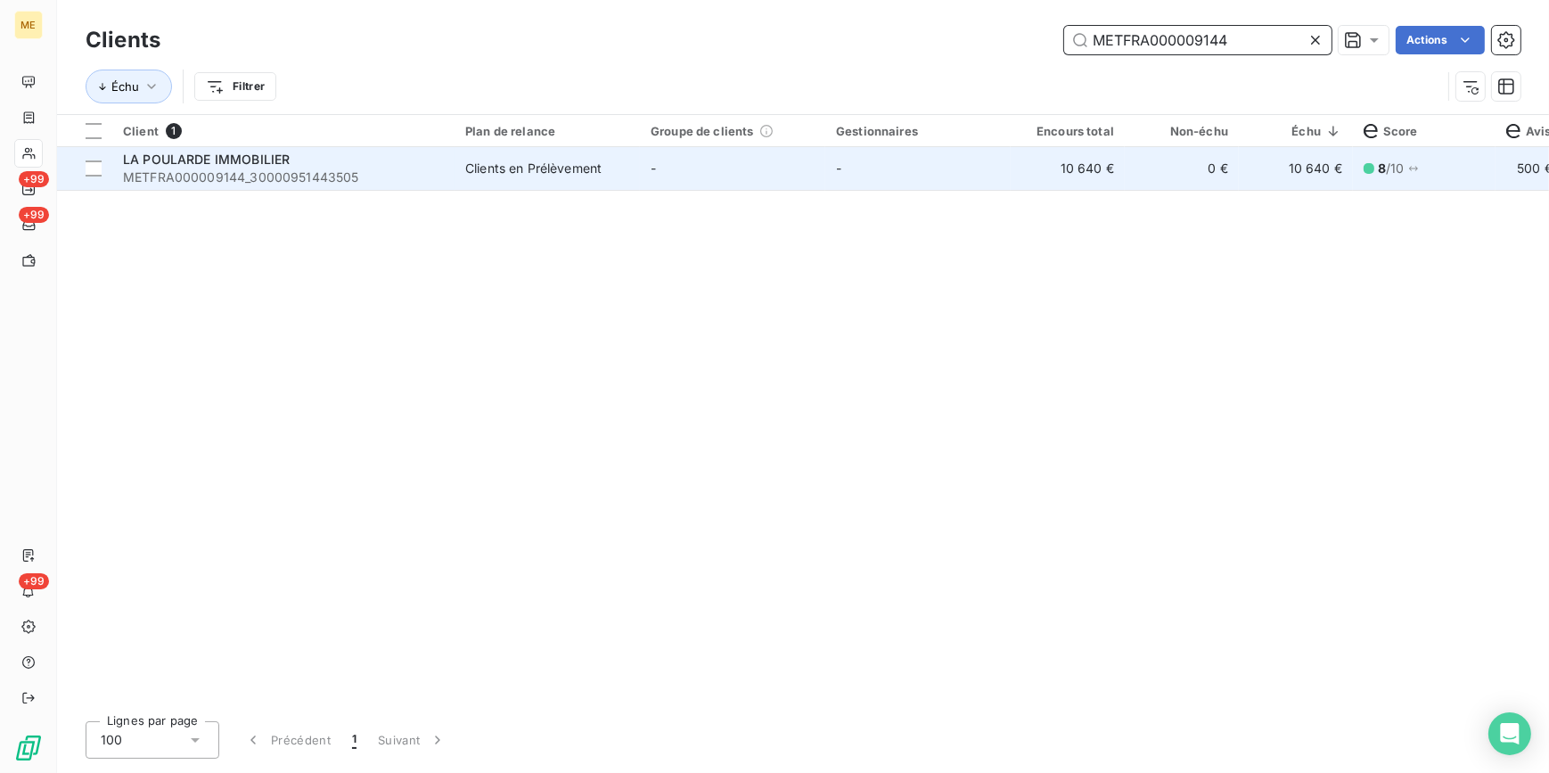
type input "METFRA000009144"
click at [882, 174] on td "-" at bounding box center [918, 168] width 185 height 43
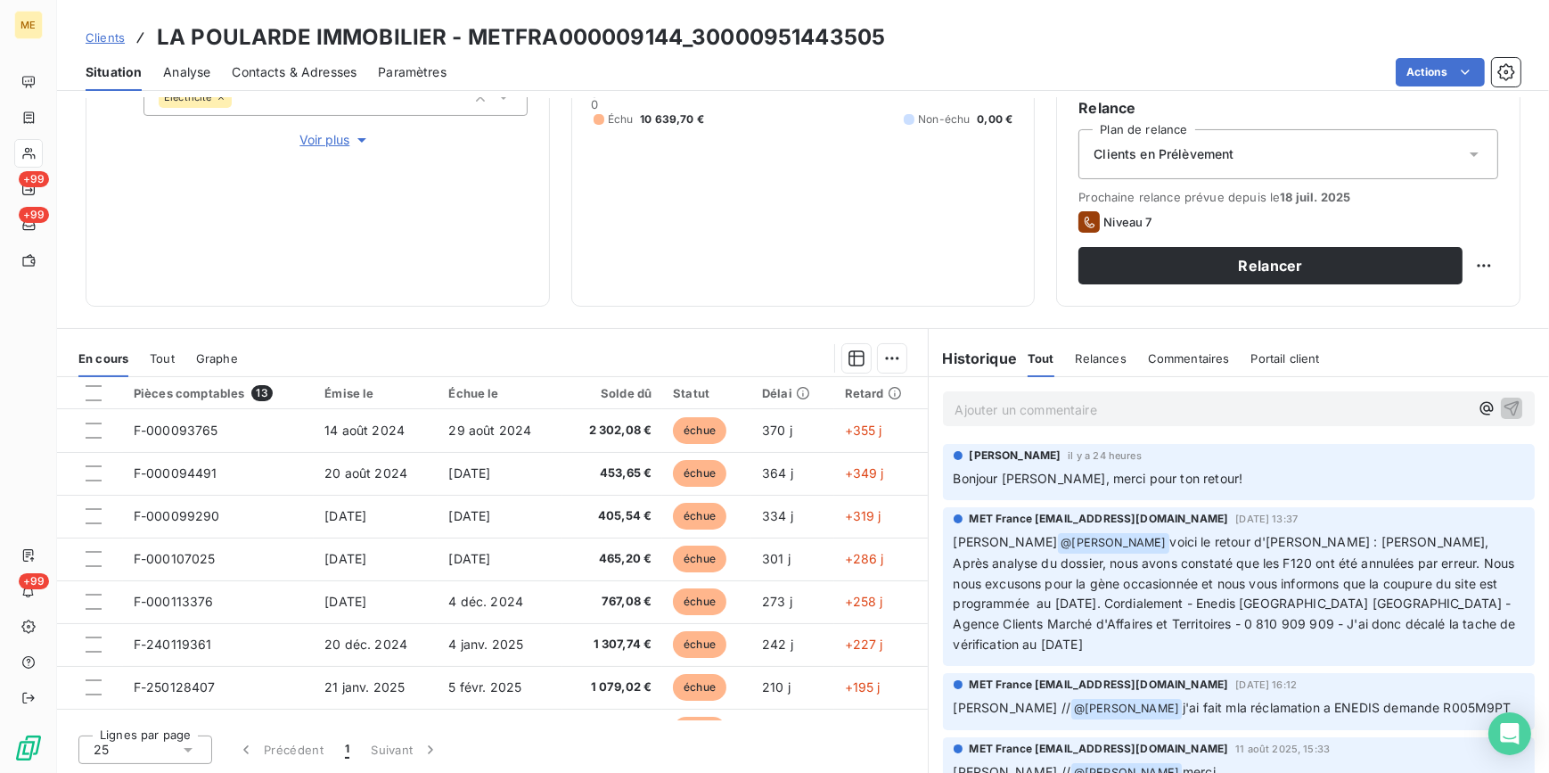
click at [112, 36] on span "Clients" at bounding box center [105, 37] width 39 height 14
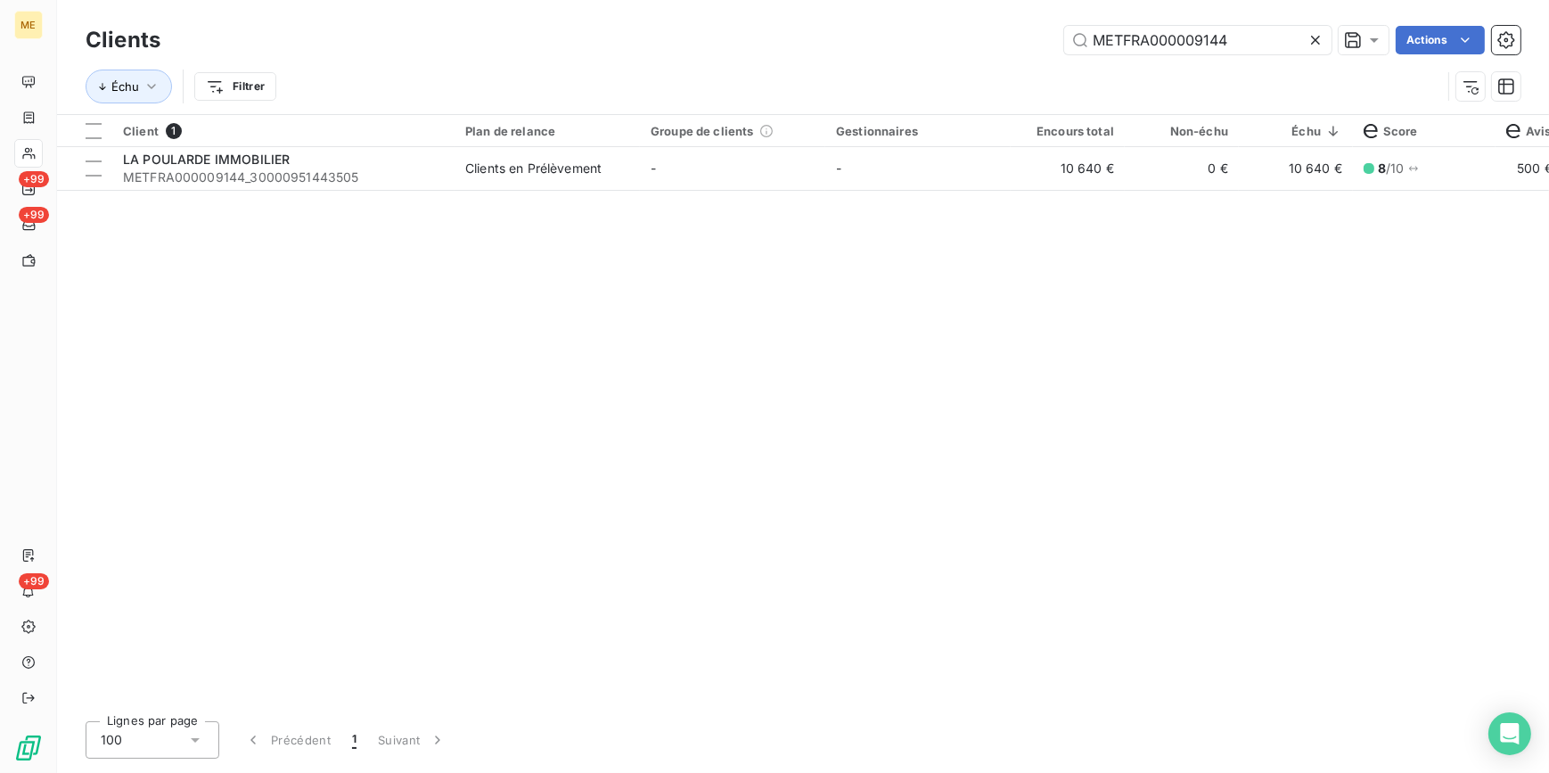
click at [1319, 36] on icon at bounding box center [1316, 40] width 18 height 18
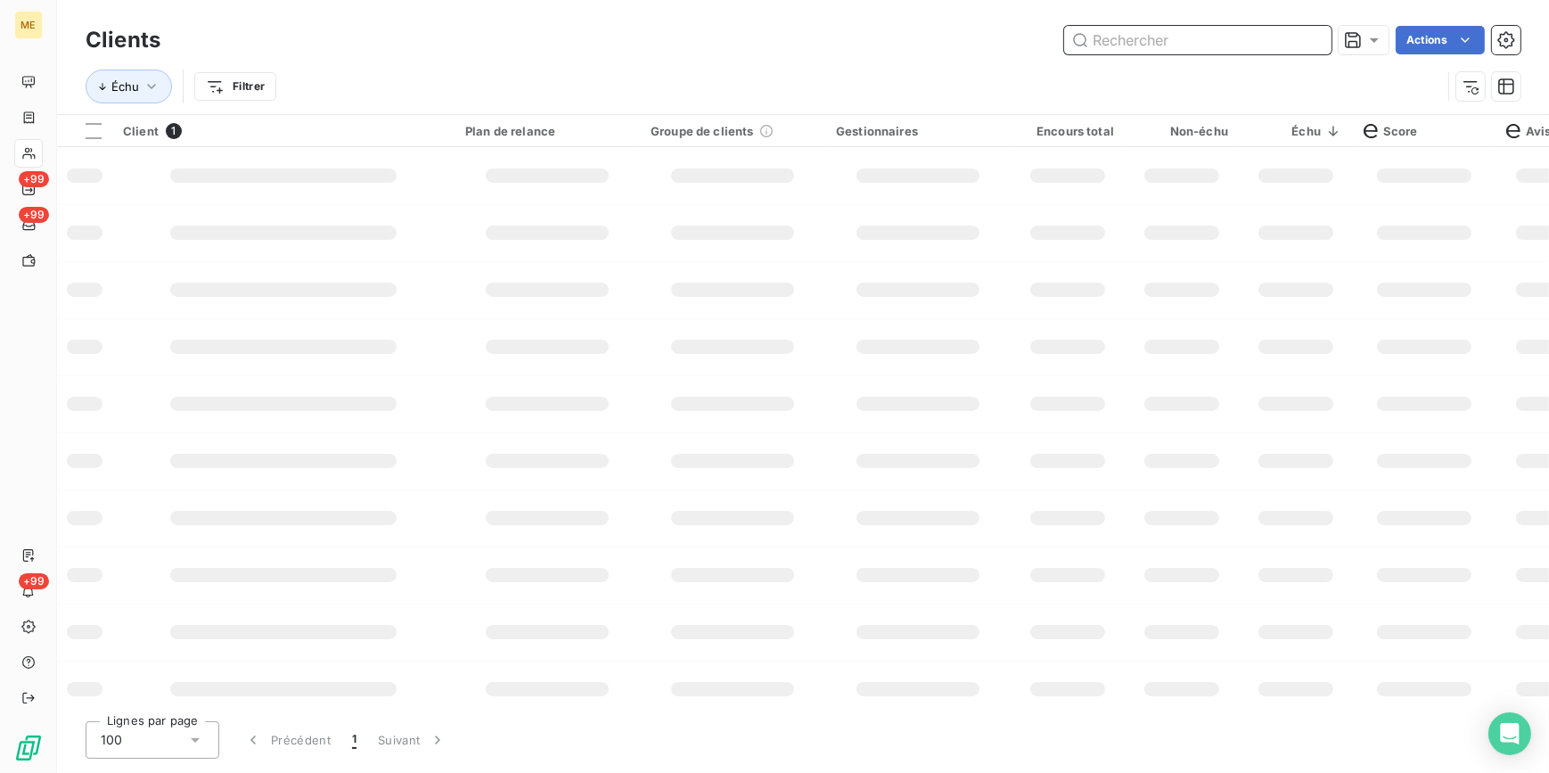
click at [1312, 36] on input "text" at bounding box center [1197, 40] width 267 height 29
paste input "METFRA000008176"
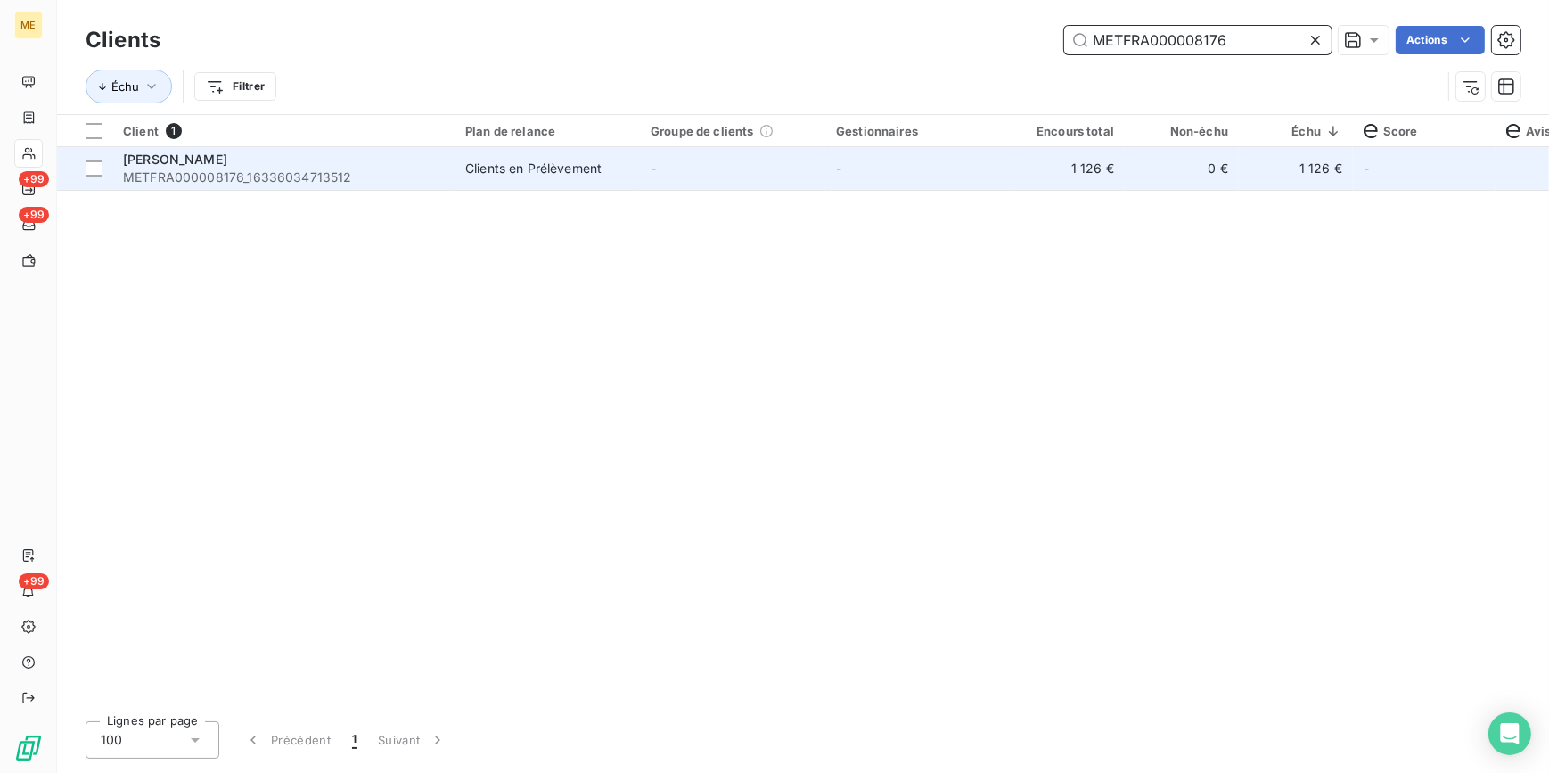
type input "METFRA000008176"
click at [1092, 169] on td "1 126 €" at bounding box center [1068, 168] width 114 height 43
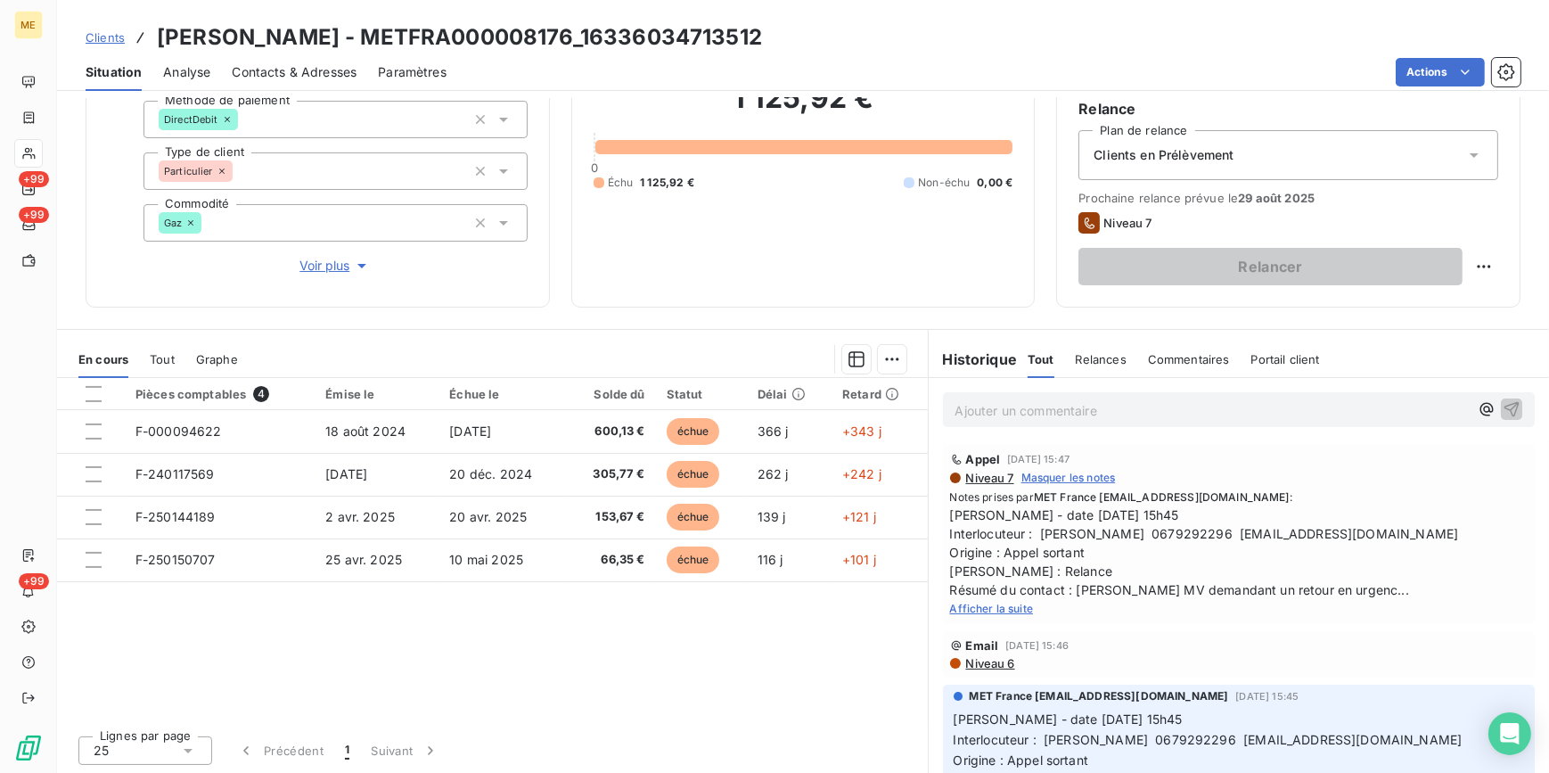
scroll to position [168, 0]
click at [1023, 601] on span "Afficher la suite" at bounding box center [992, 607] width 84 height 13
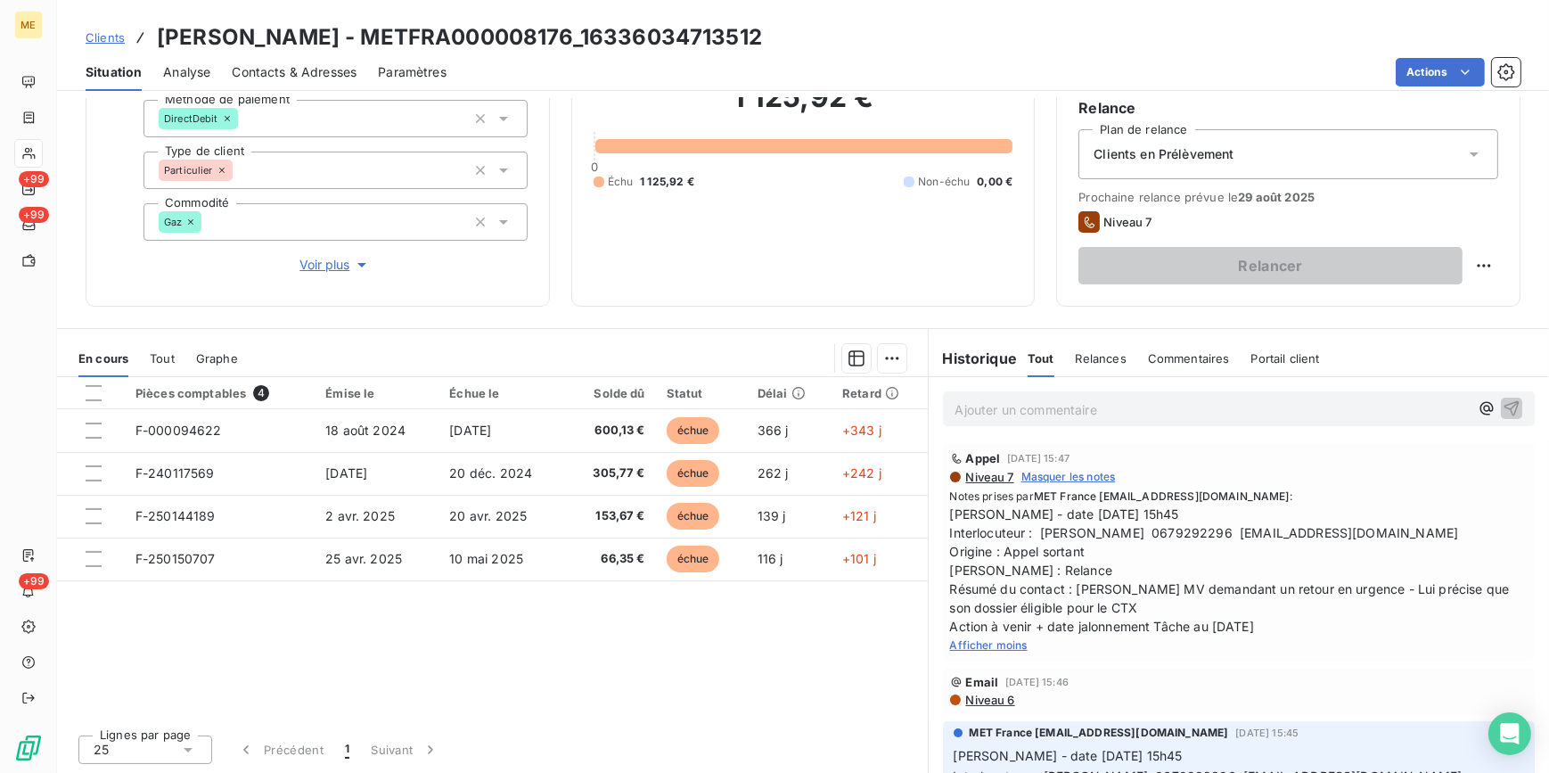
click at [93, 27] on div "Clients DAHROUGE - METFRA000008176_16336034713512" at bounding box center [424, 37] width 677 height 32
click at [96, 36] on span "Clients" at bounding box center [105, 37] width 39 height 14
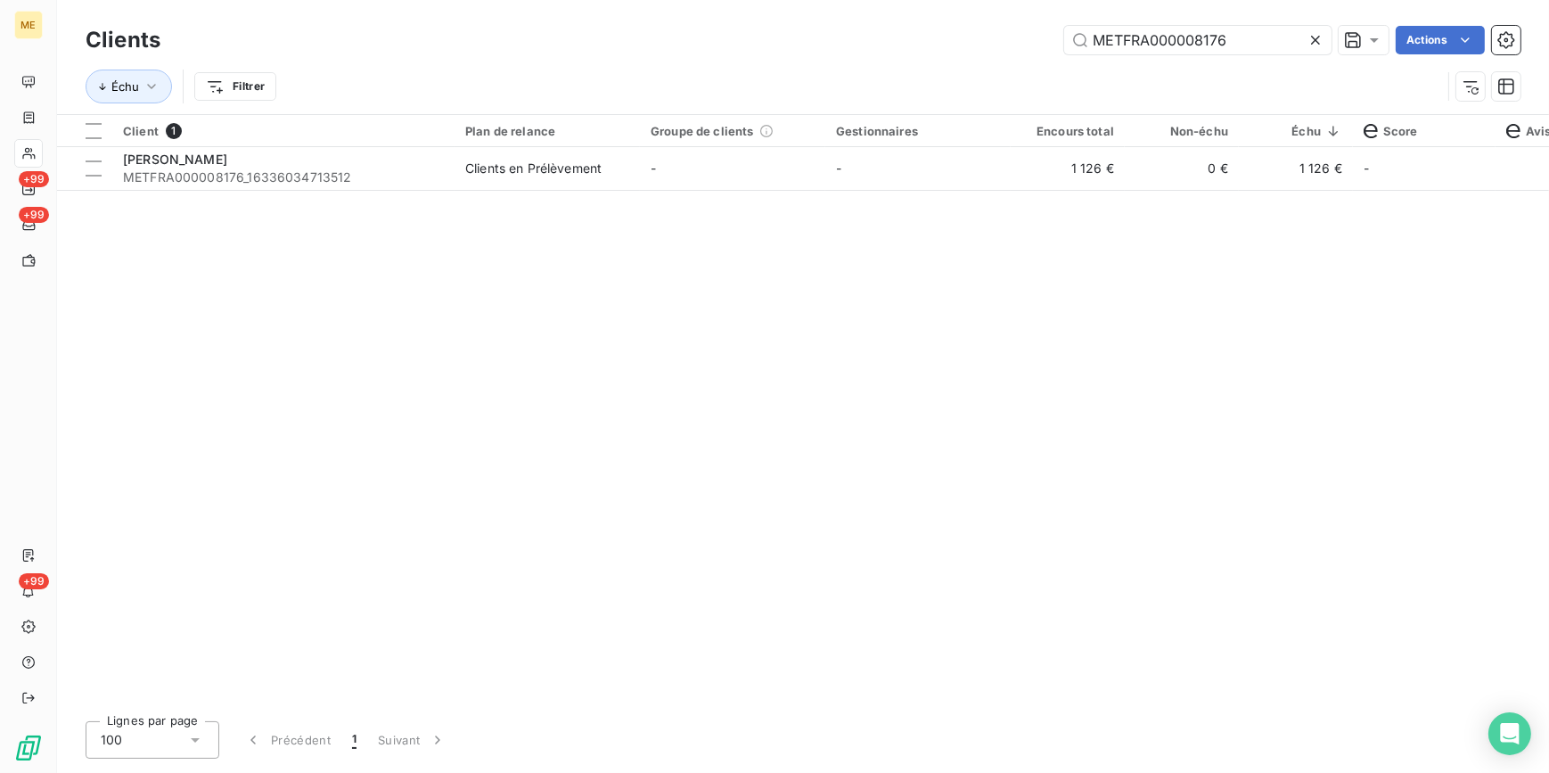
click at [1311, 38] on icon at bounding box center [1316, 40] width 18 height 18
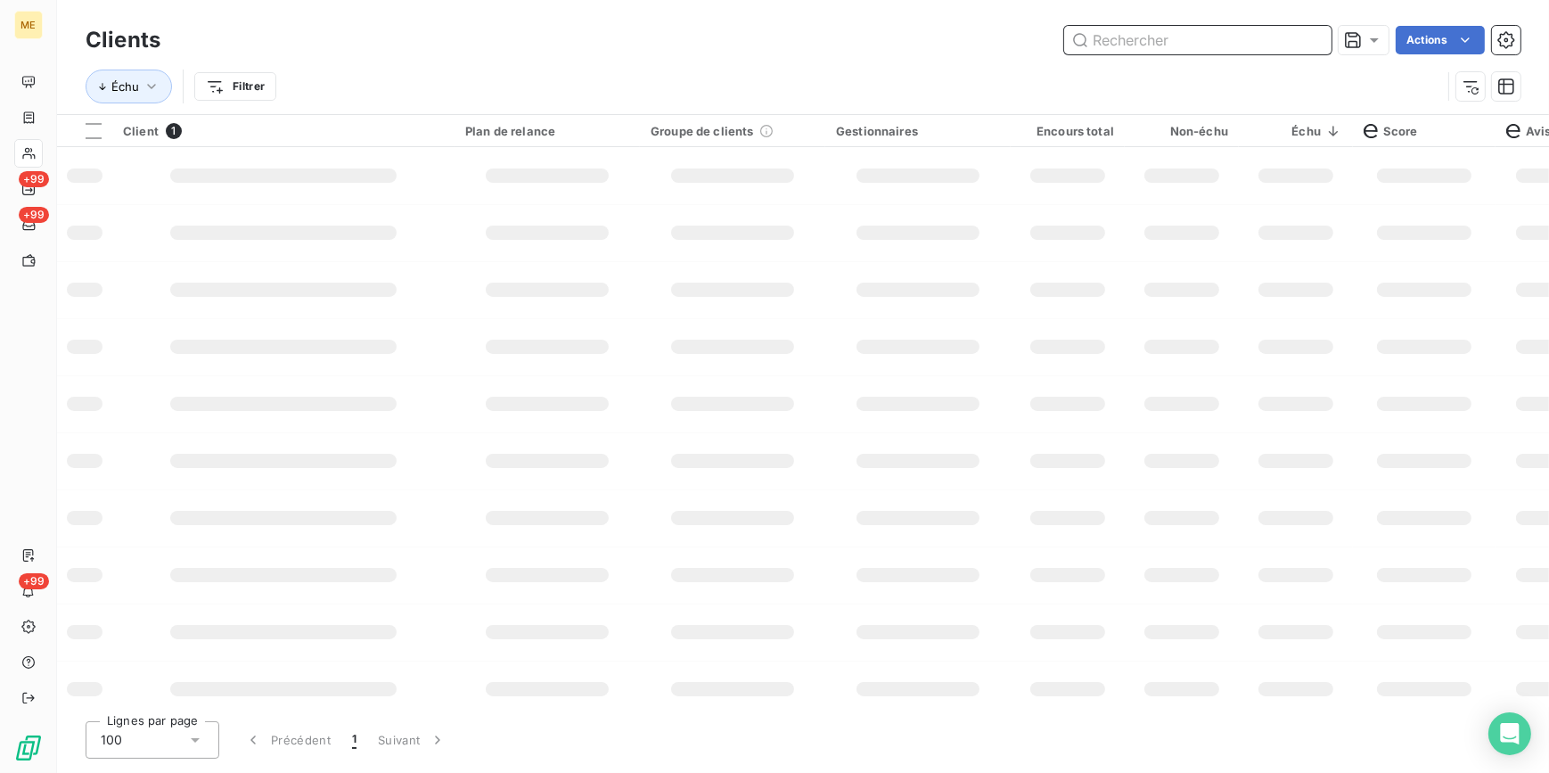
click at [1309, 39] on input "text" at bounding box center [1197, 40] width 267 height 29
paste input "METFRA000008247"
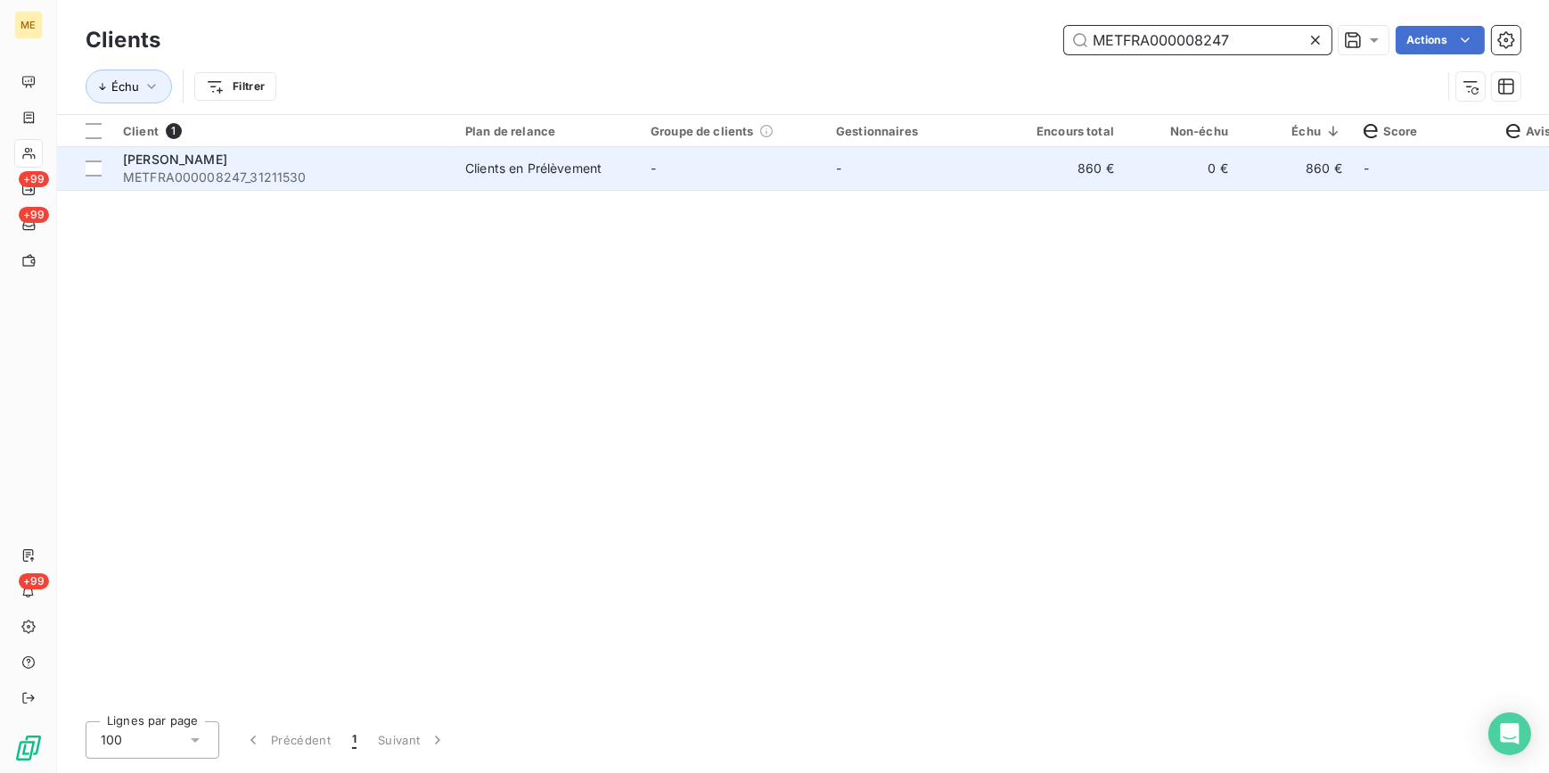
type input "METFRA000008247"
click at [966, 177] on td "-" at bounding box center [918, 168] width 185 height 43
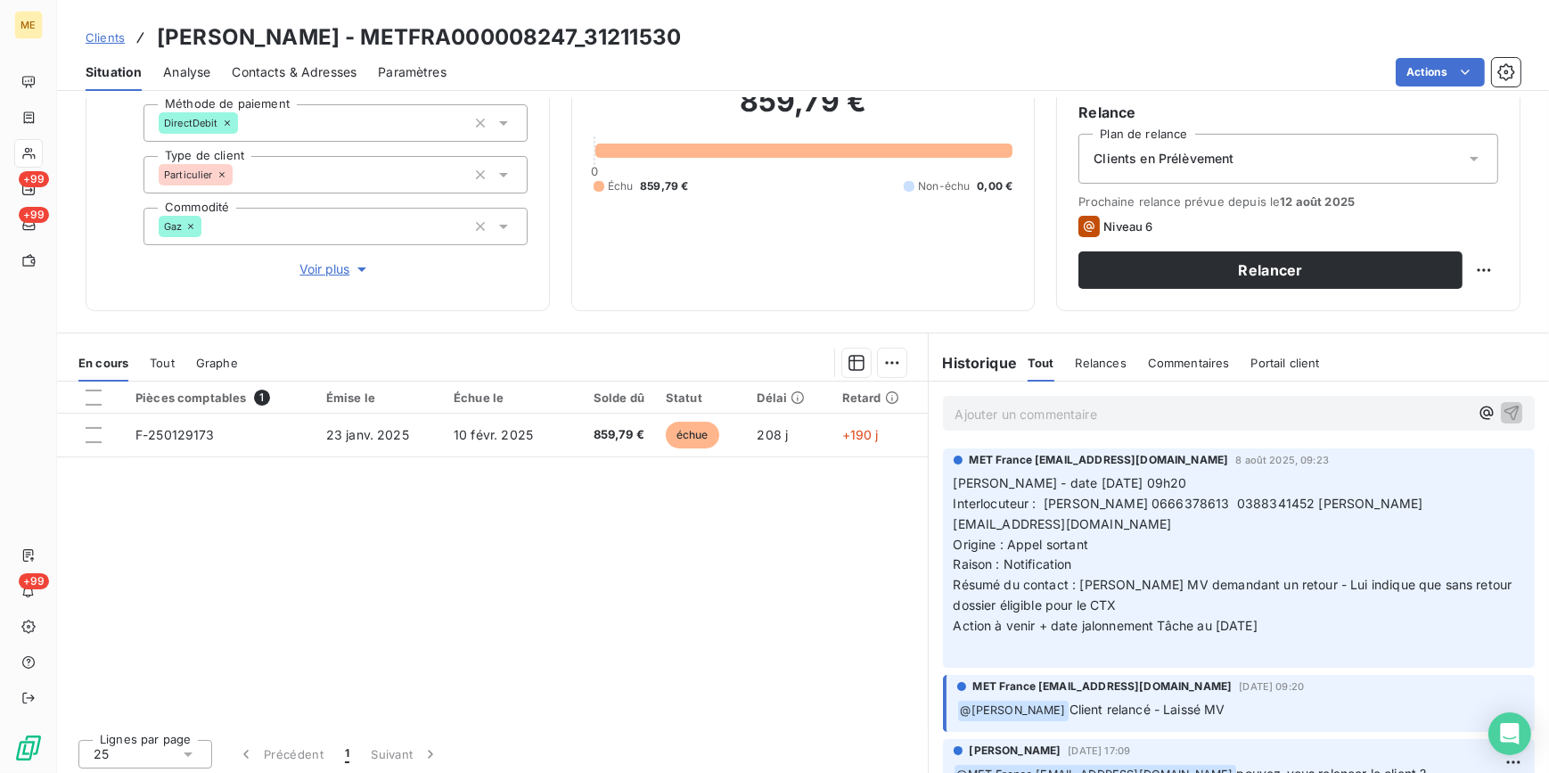
scroll to position [168, 0]
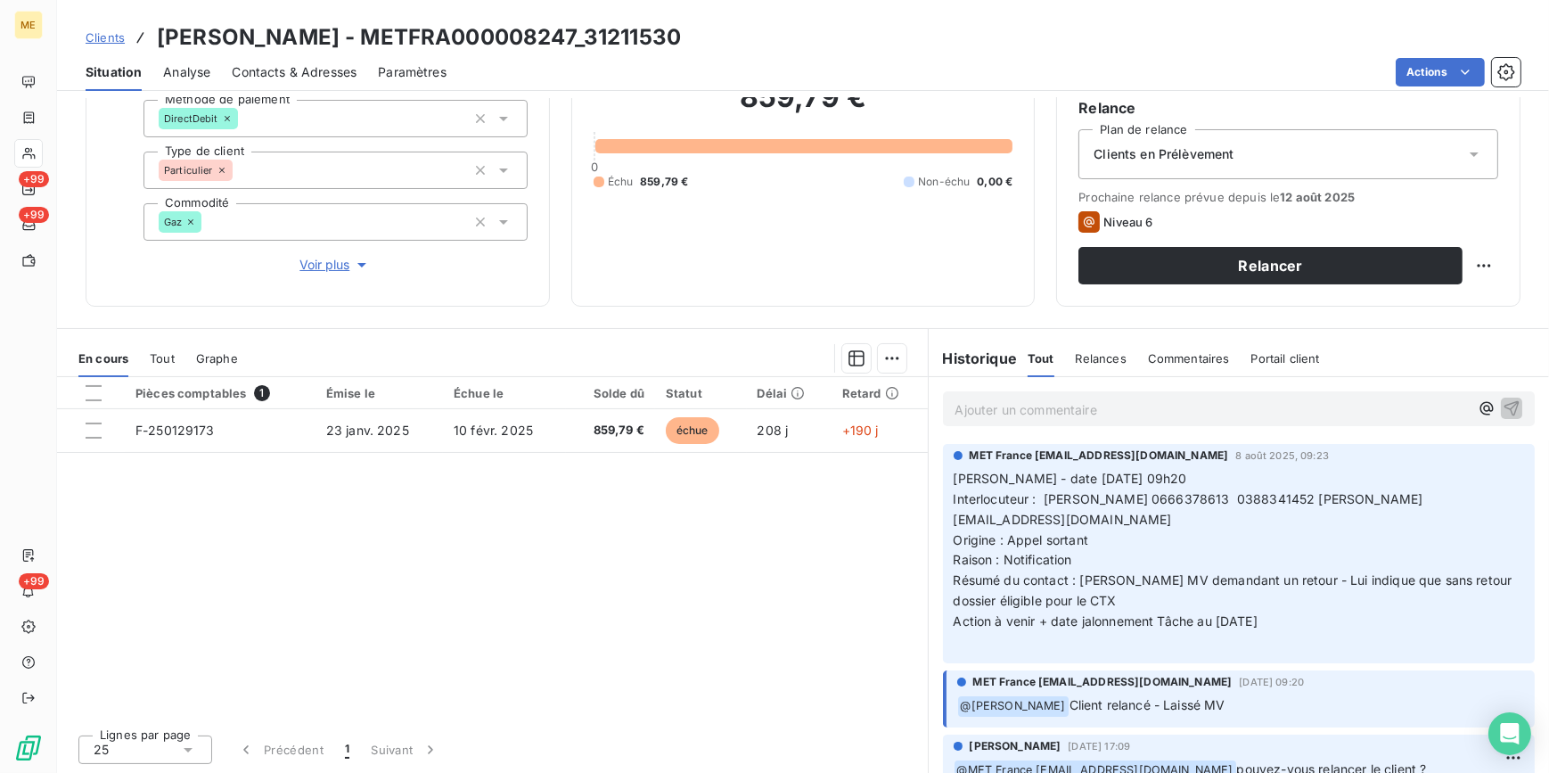
click at [106, 37] on span "Clients" at bounding box center [105, 37] width 39 height 14
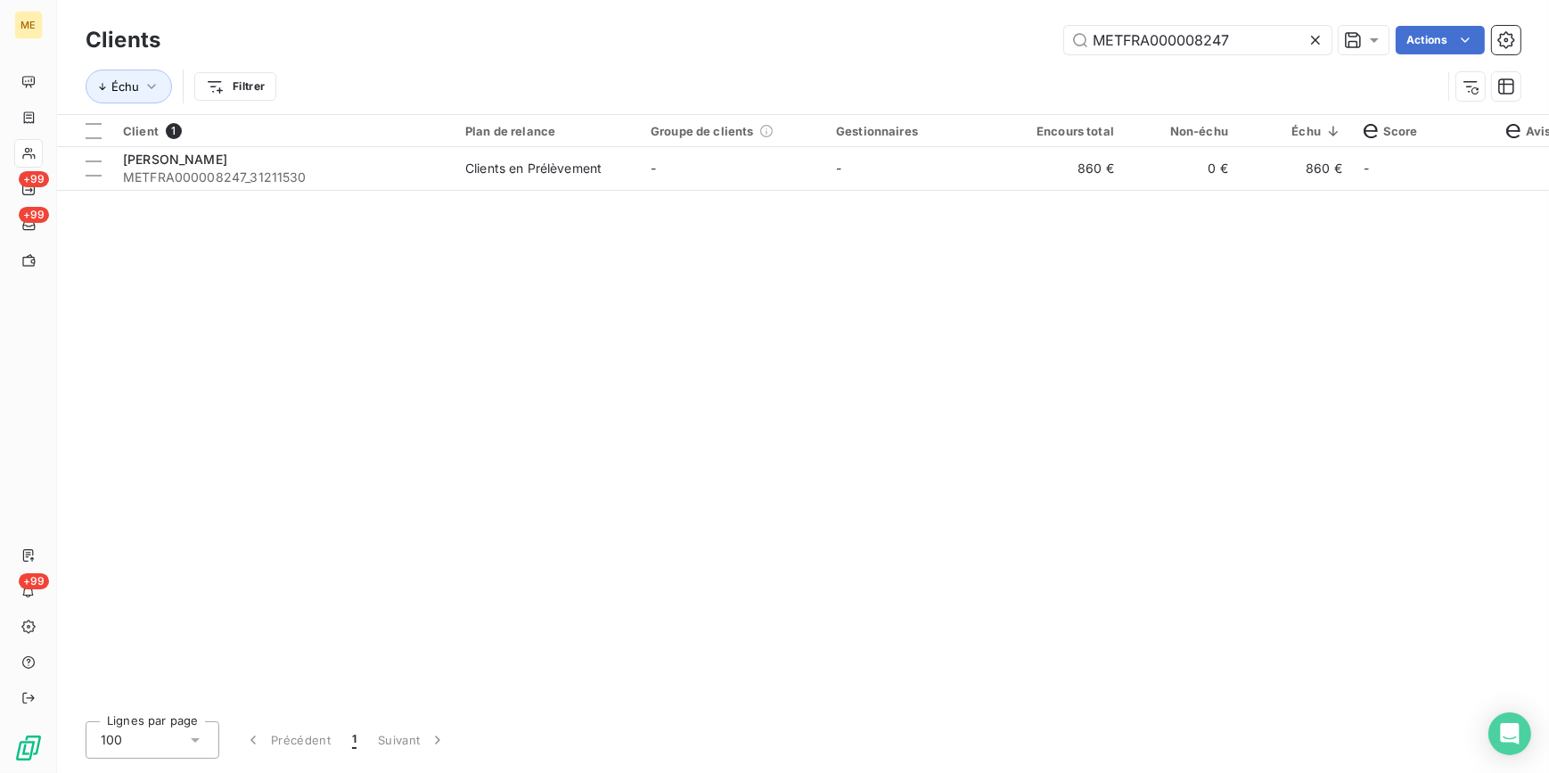
click at [1307, 39] on icon at bounding box center [1316, 40] width 18 height 18
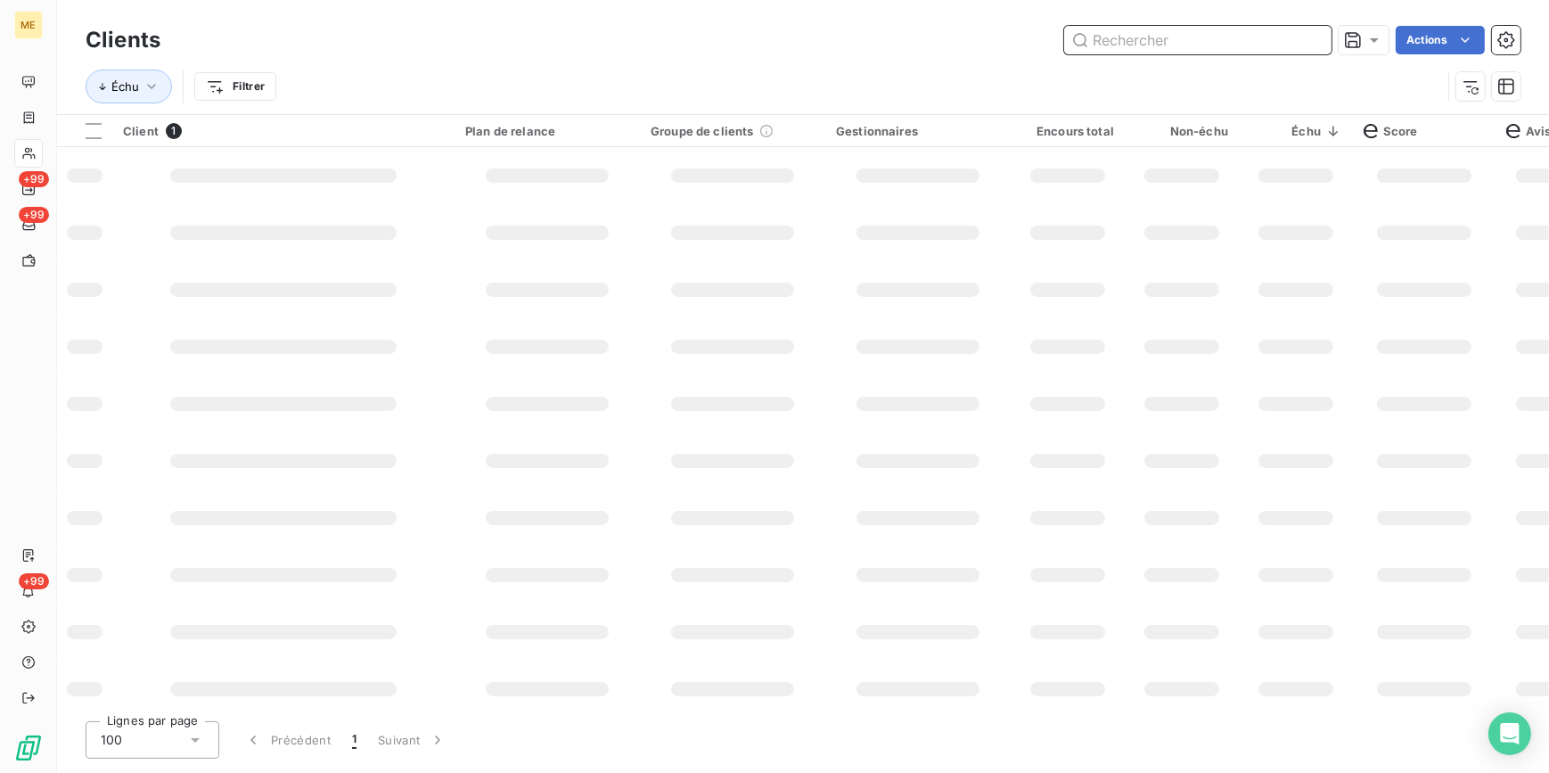
click at [1307, 39] on input "text" at bounding box center [1197, 40] width 267 height 29
paste input "METFRA000007477"
type input "METFRA000007477"
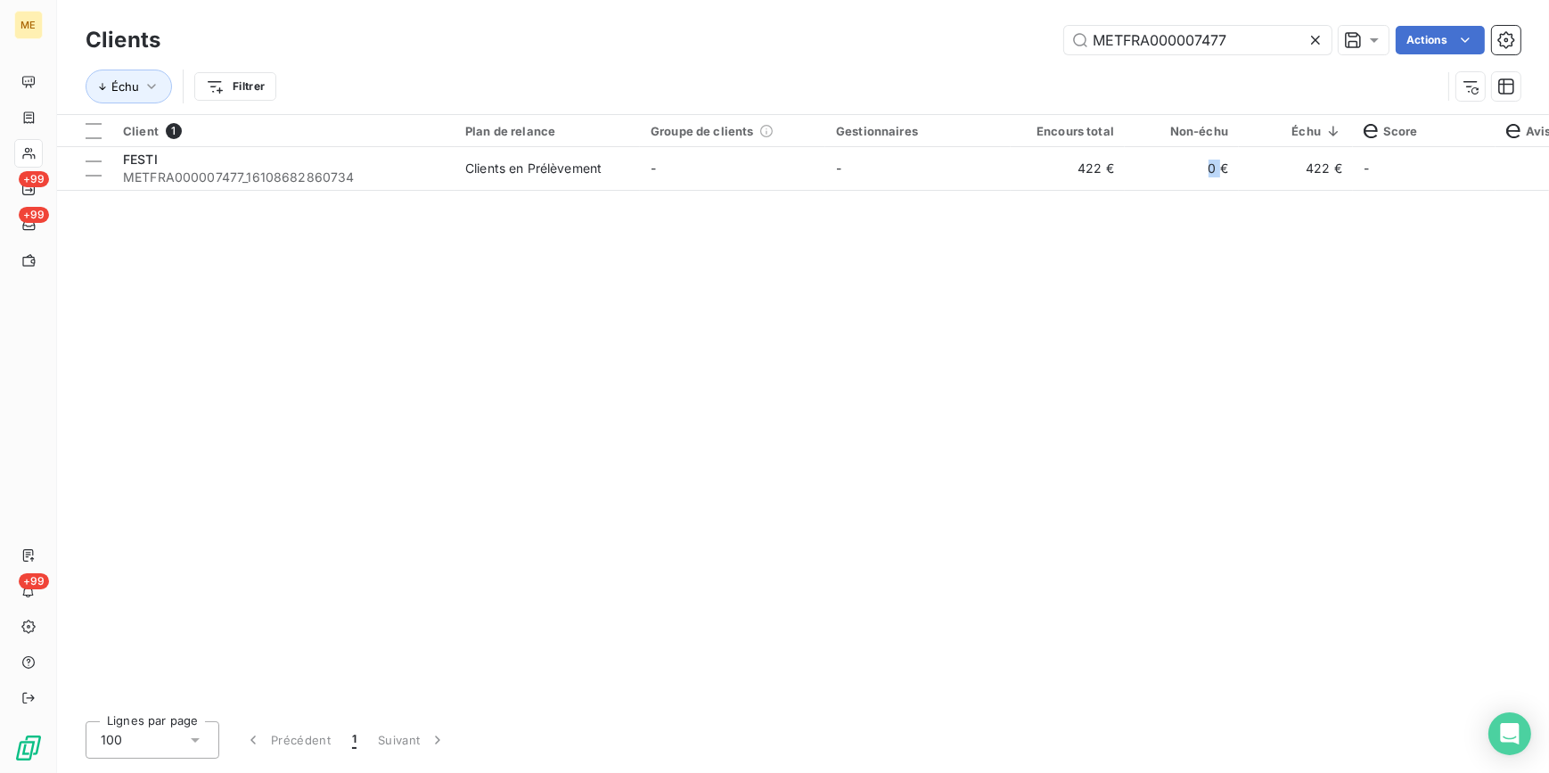
click at [1157, 175] on td "0 €" at bounding box center [1182, 168] width 114 height 43
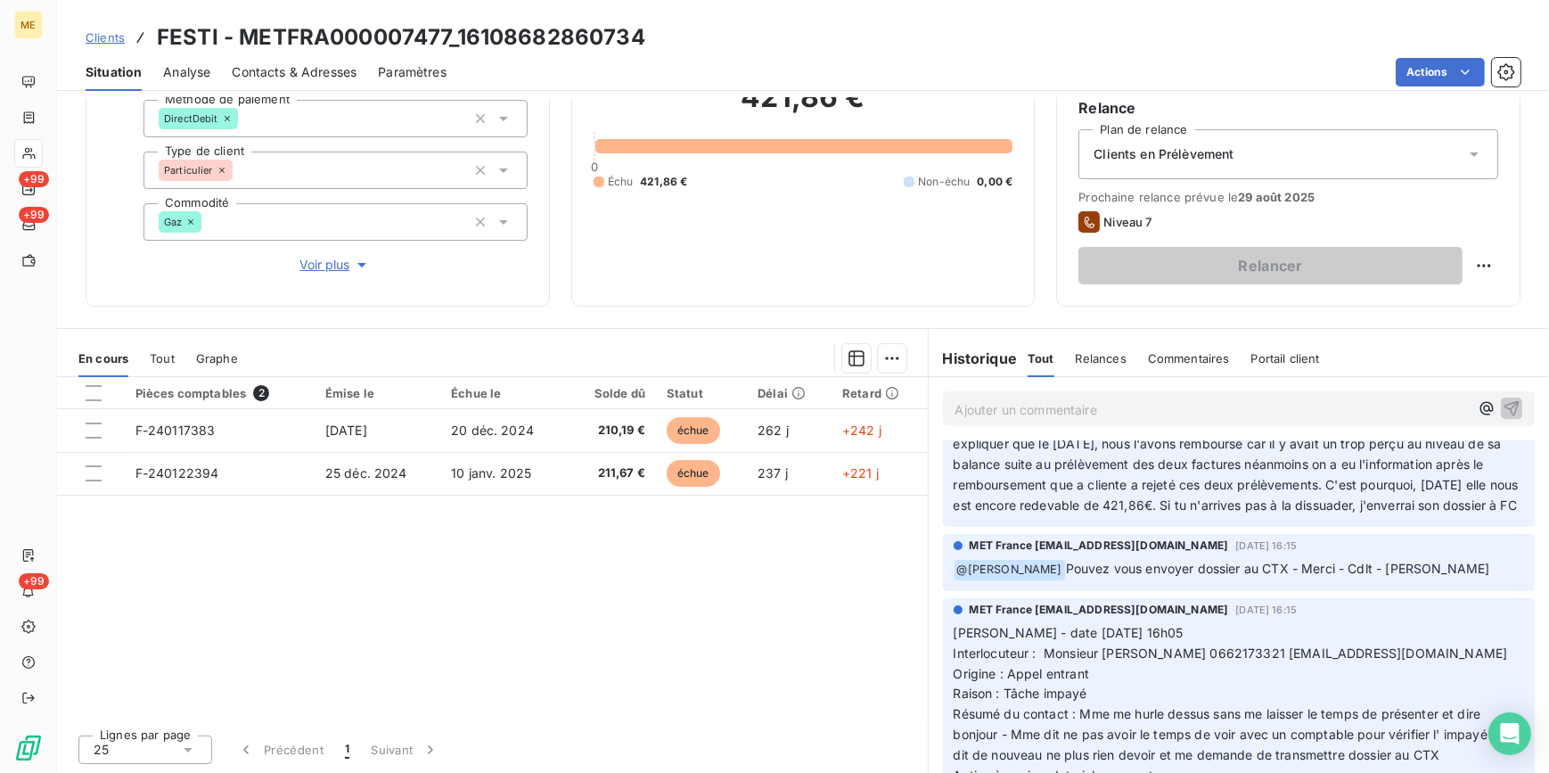
scroll to position [161, 0]
click at [97, 39] on span "Clients" at bounding box center [105, 37] width 39 height 14
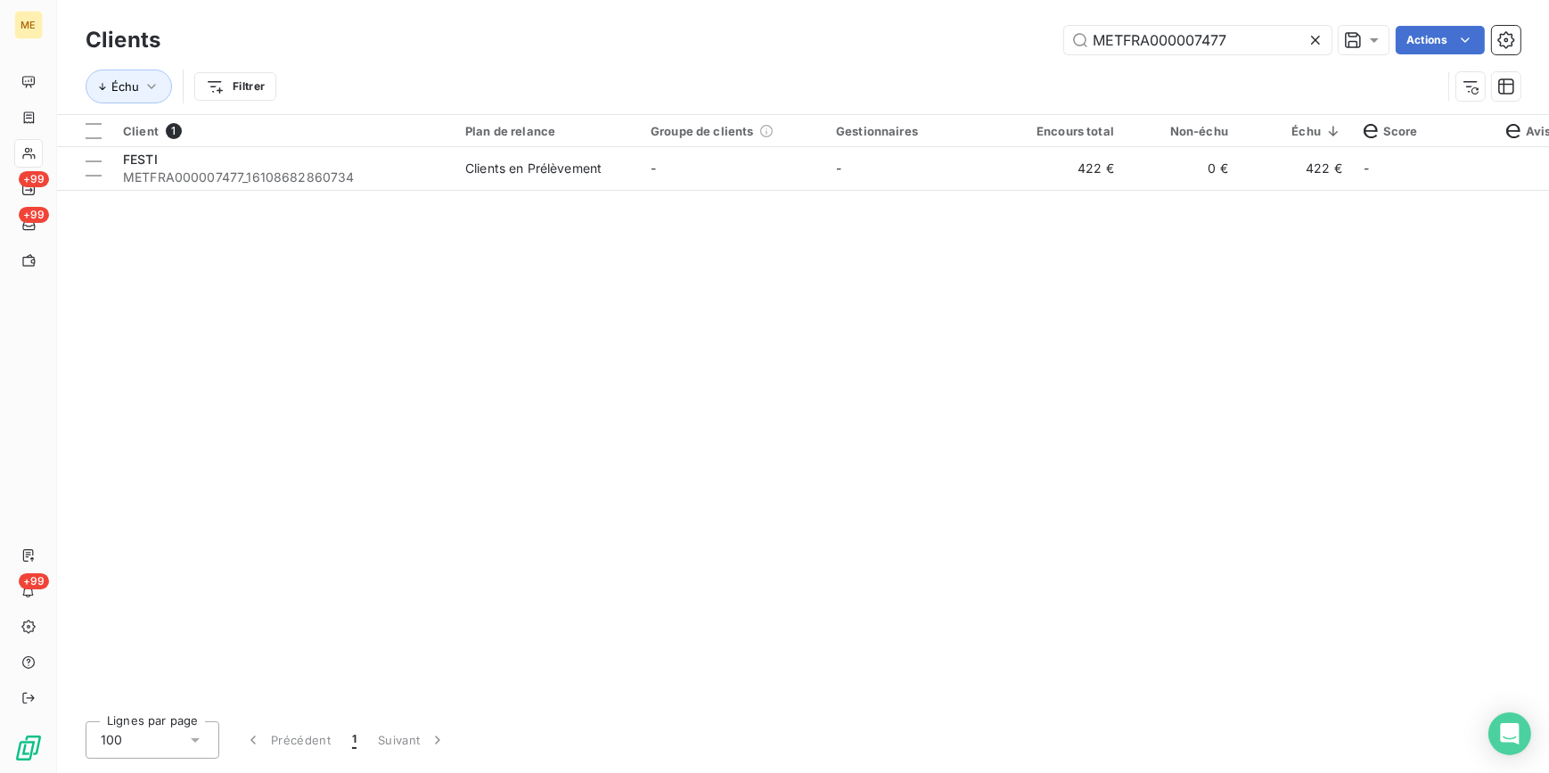
click at [1327, 38] on div at bounding box center [1319, 40] width 25 height 29
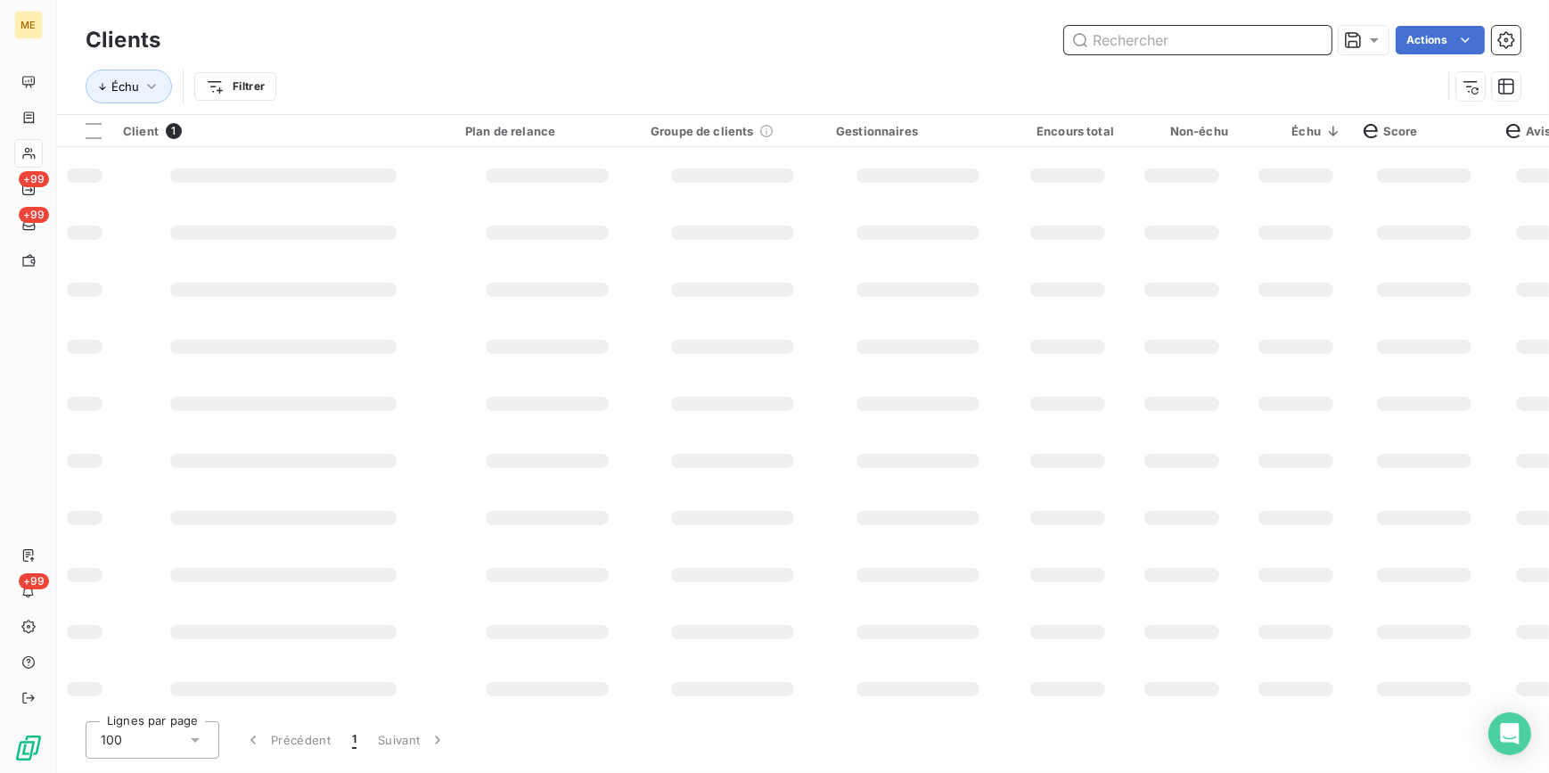
click at [1319, 37] on input "text" at bounding box center [1197, 40] width 267 height 29
paste input "METFRA000006933"
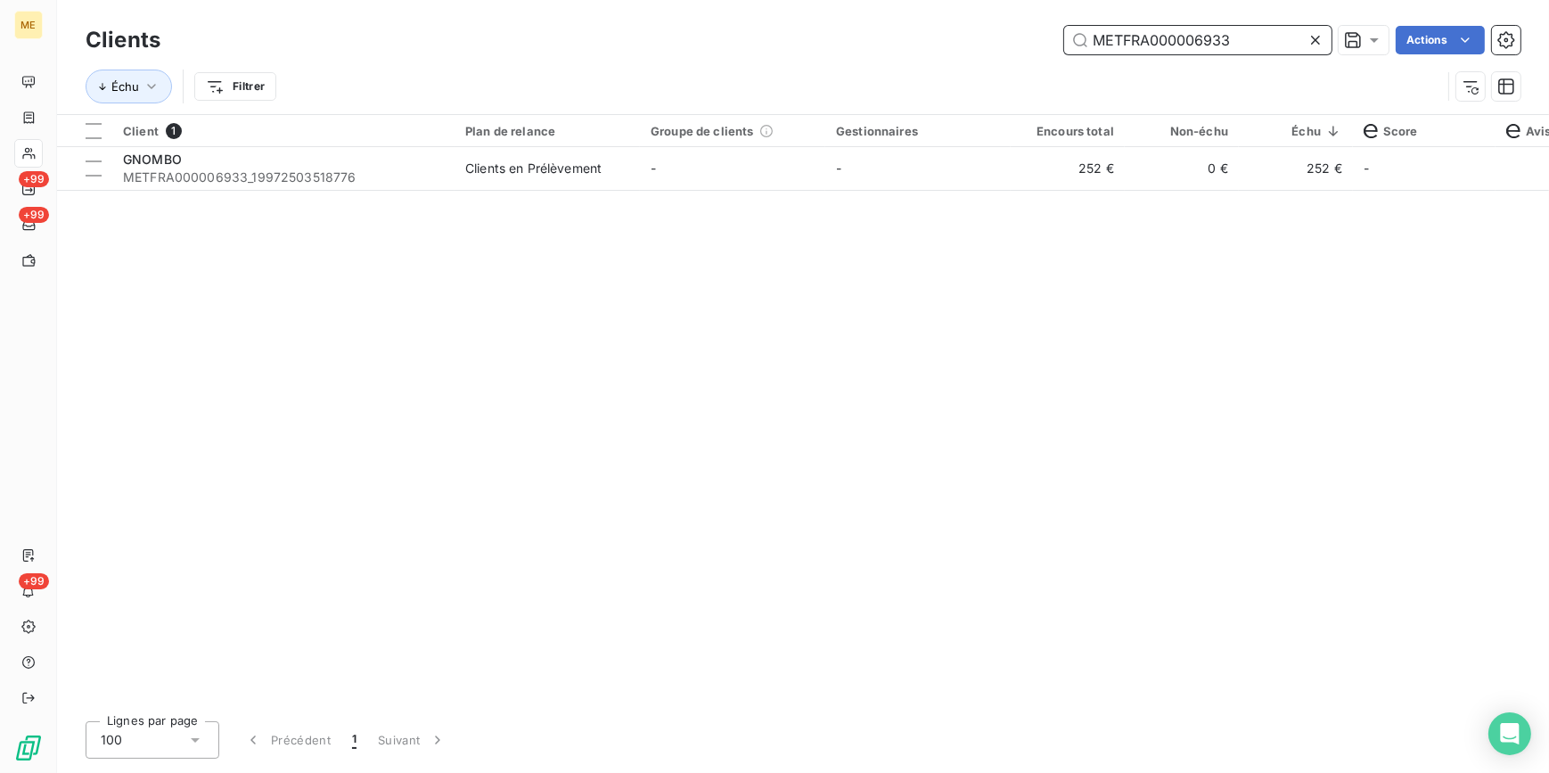
type input "METFRA000006933"
click at [963, 171] on td "-" at bounding box center [918, 168] width 185 height 43
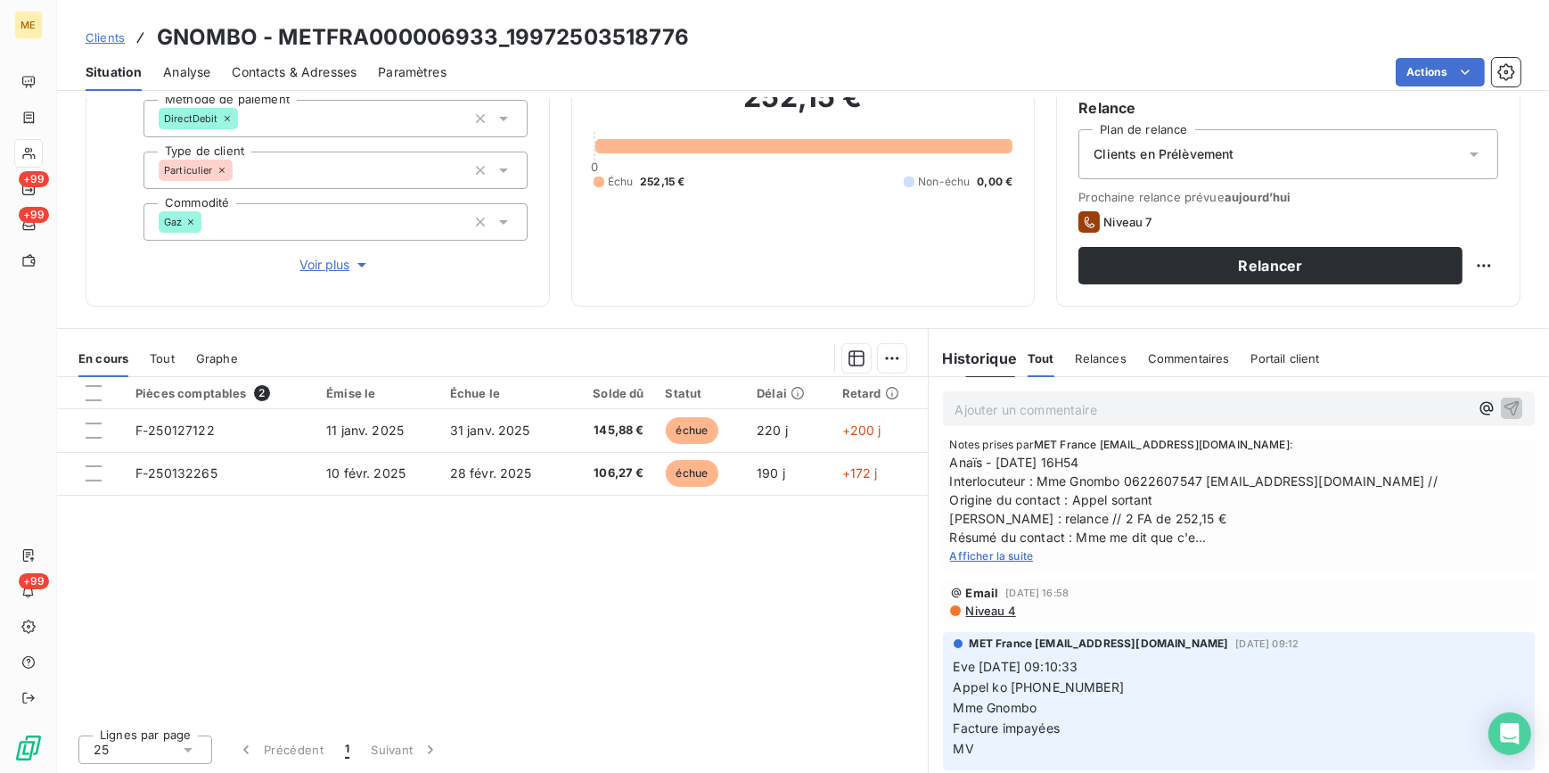
scroll to position [242, 0]
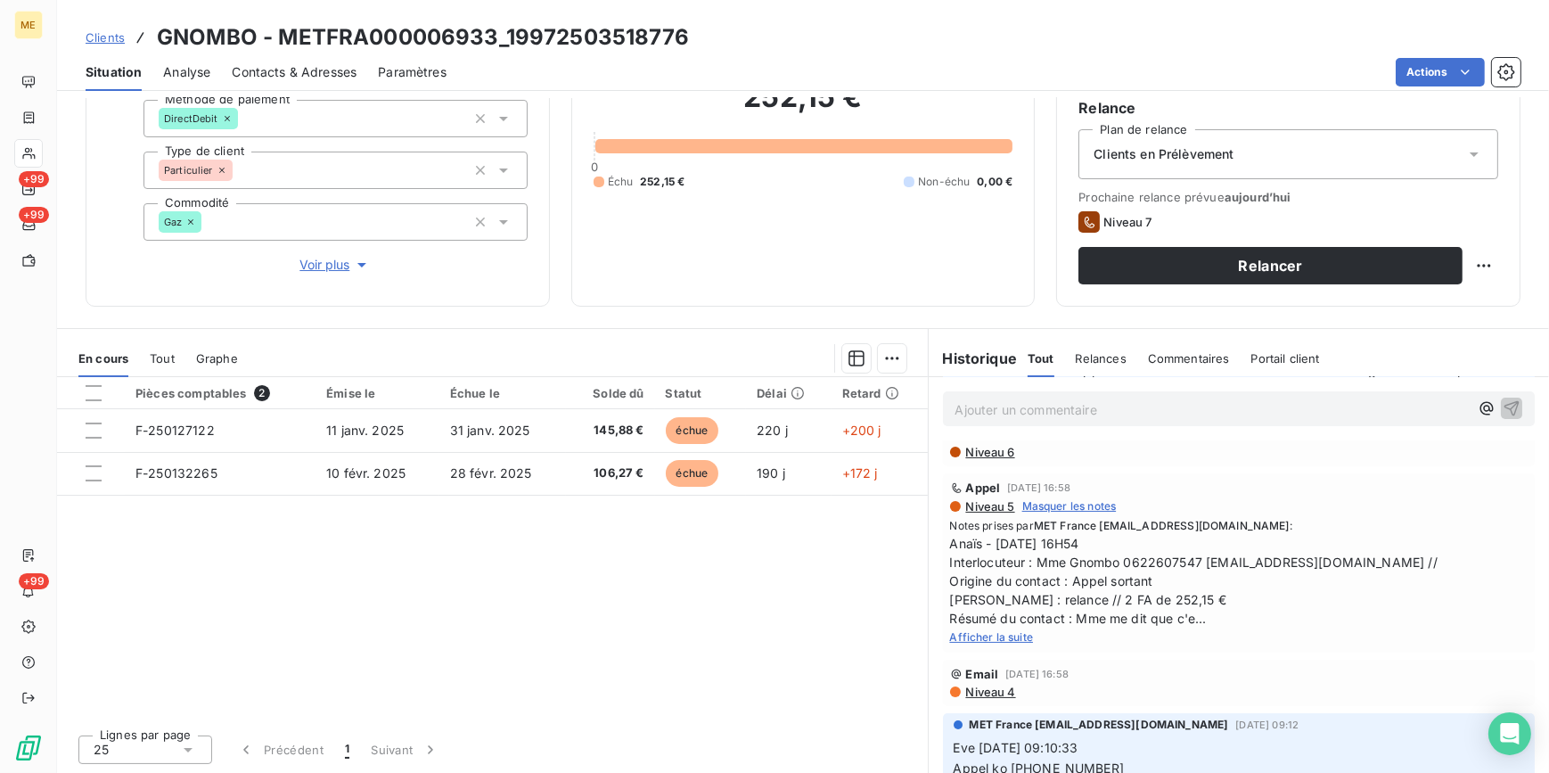
click at [995, 644] on span "Afficher la suite" at bounding box center [992, 636] width 84 height 13
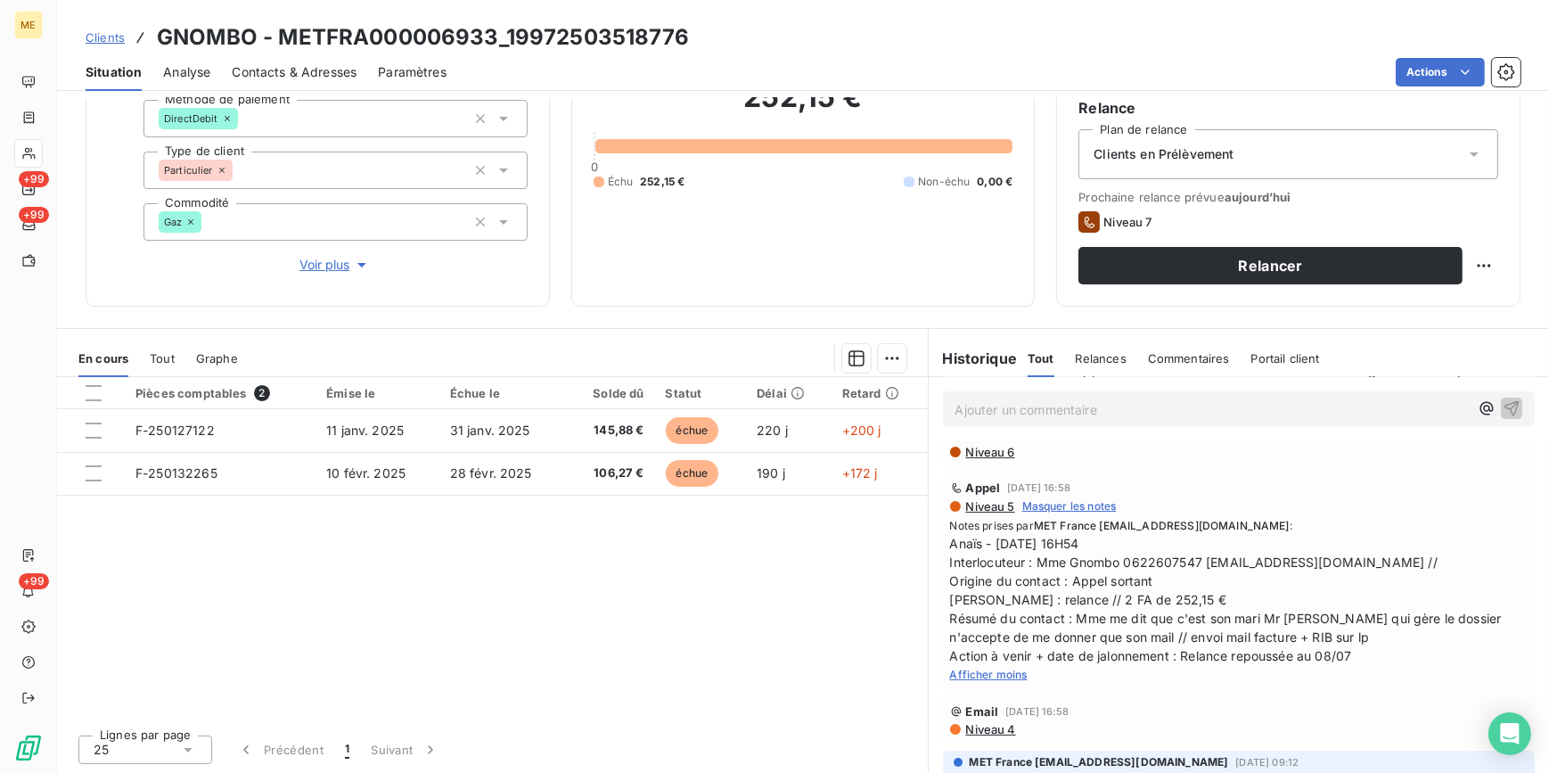
click at [97, 29] on link "Clients" at bounding box center [105, 38] width 39 height 18
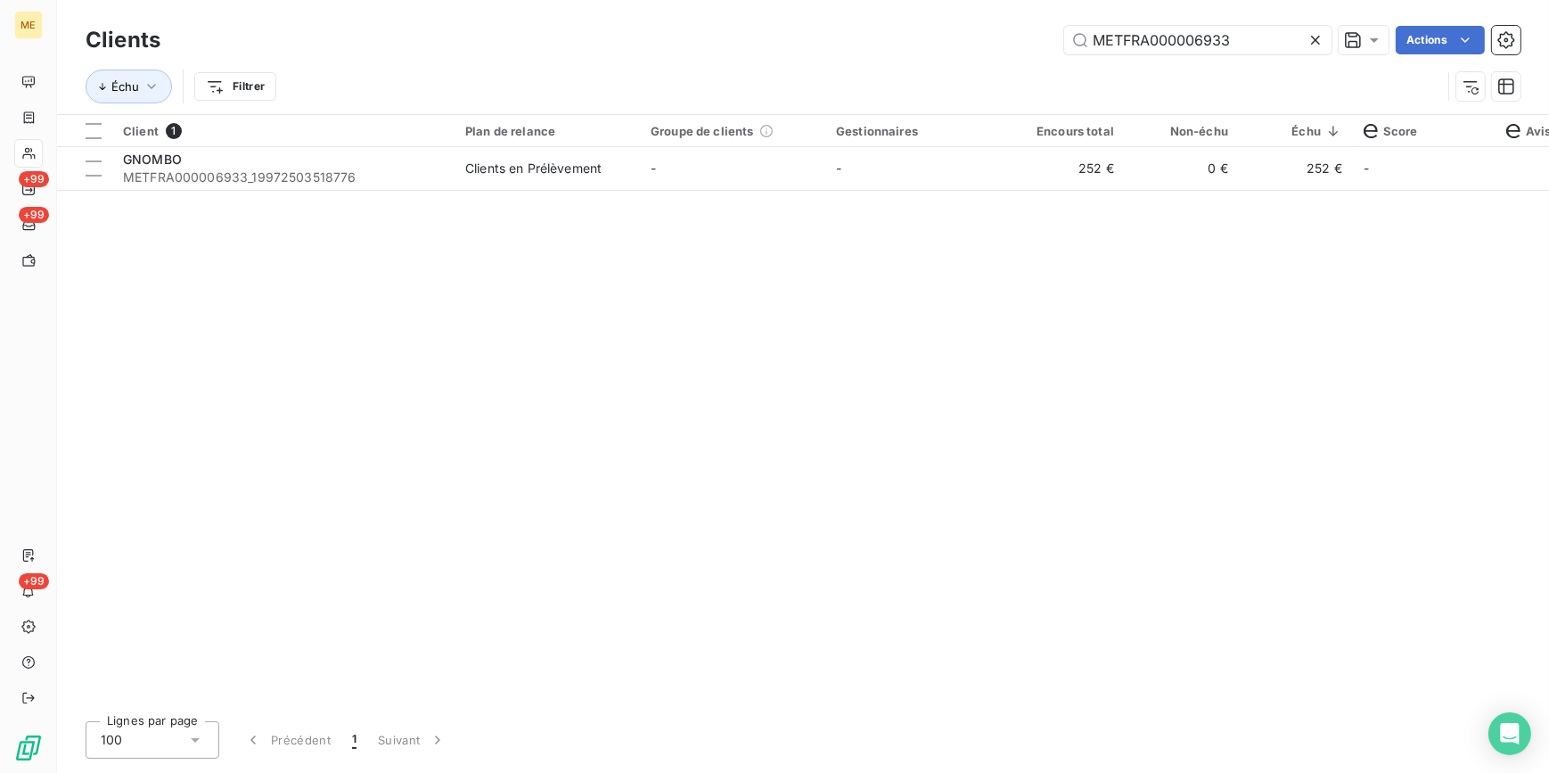
click at [1319, 29] on div at bounding box center [1319, 40] width 25 height 29
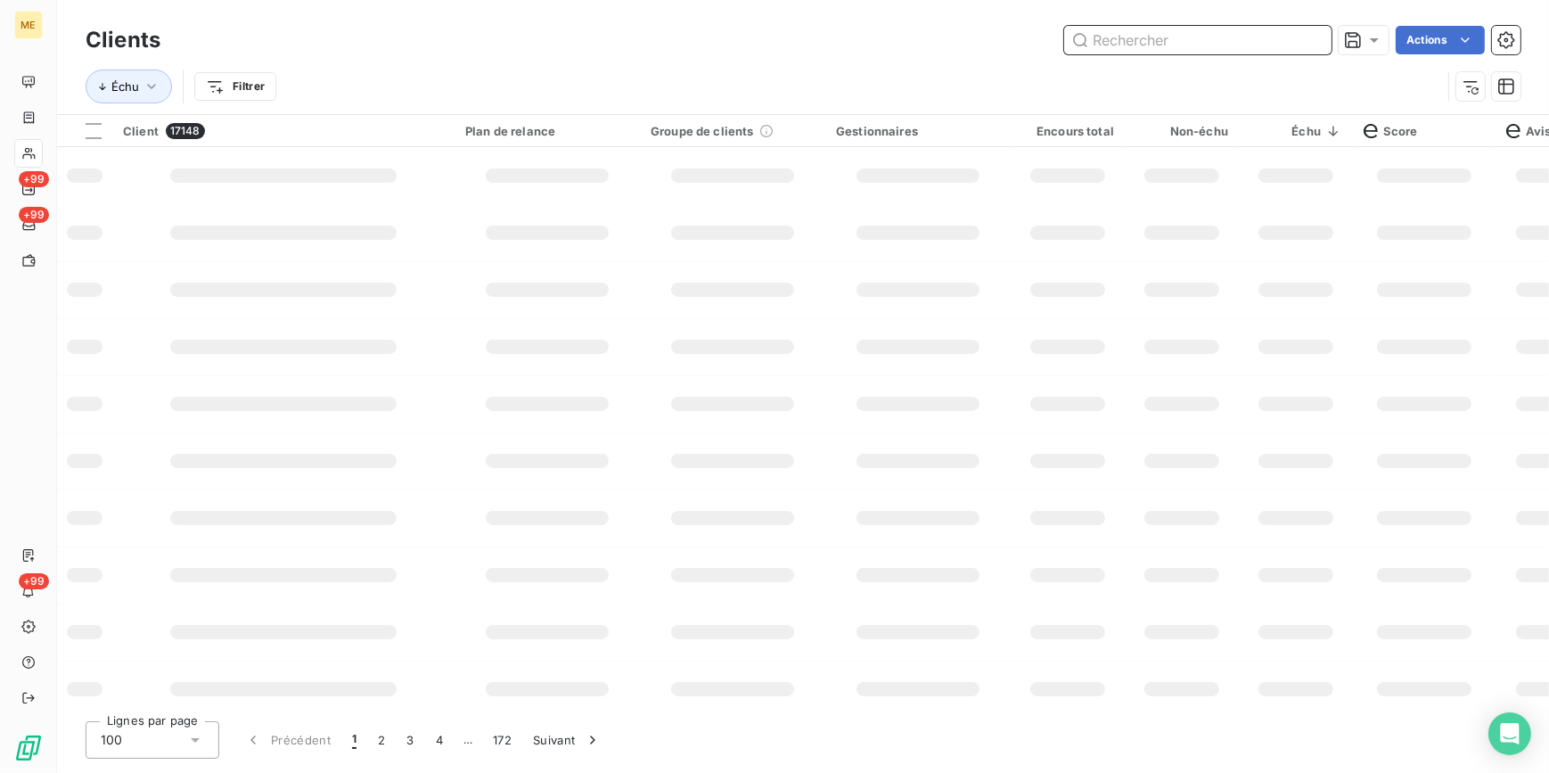
click at [1313, 33] on input "text" at bounding box center [1197, 40] width 267 height 29
paste input "METFRA000007945"
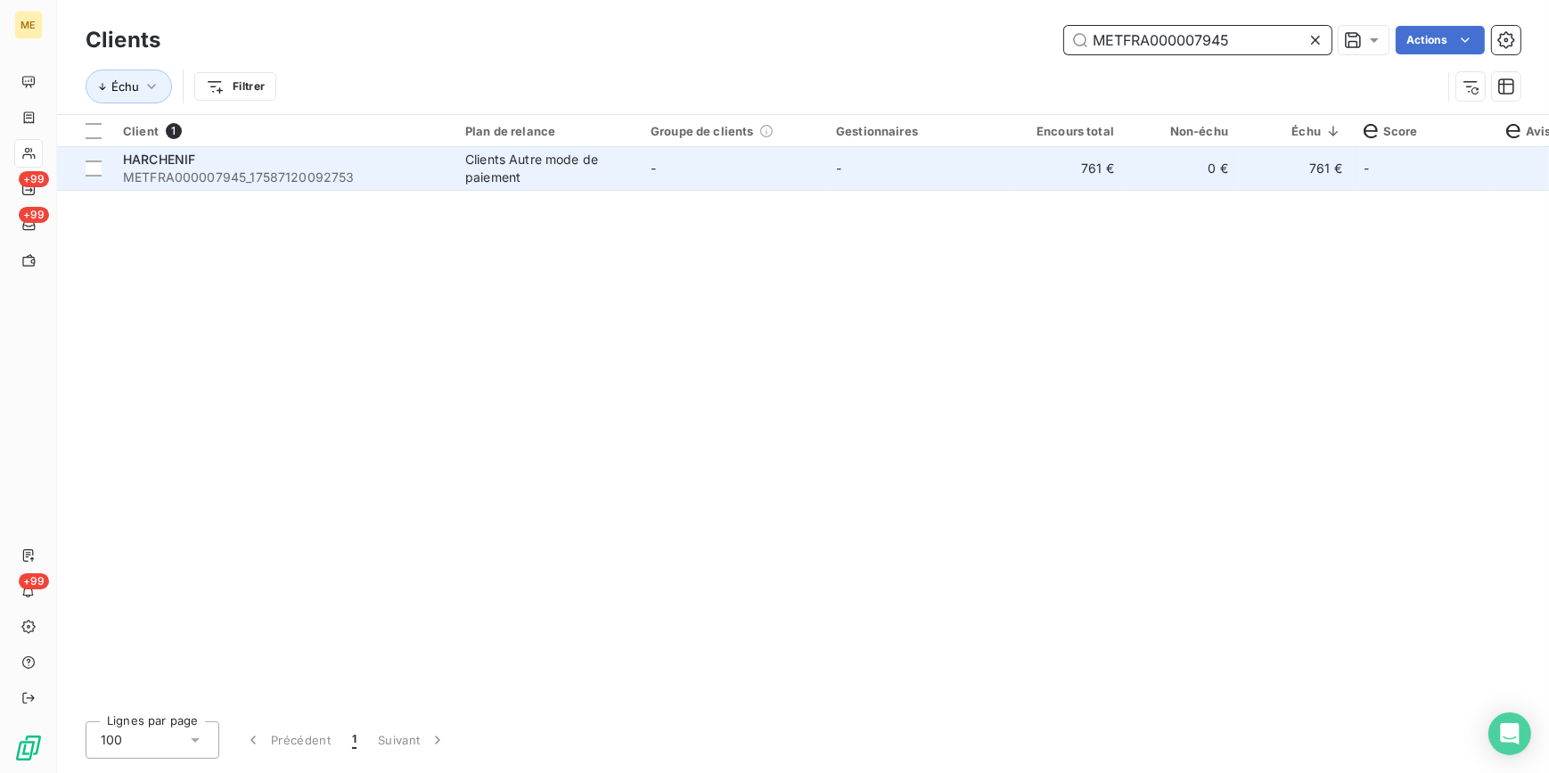
type input "METFRA000007945"
click at [1069, 157] on td "761 €" at bounding box center [1068, 168] width 114 height 43
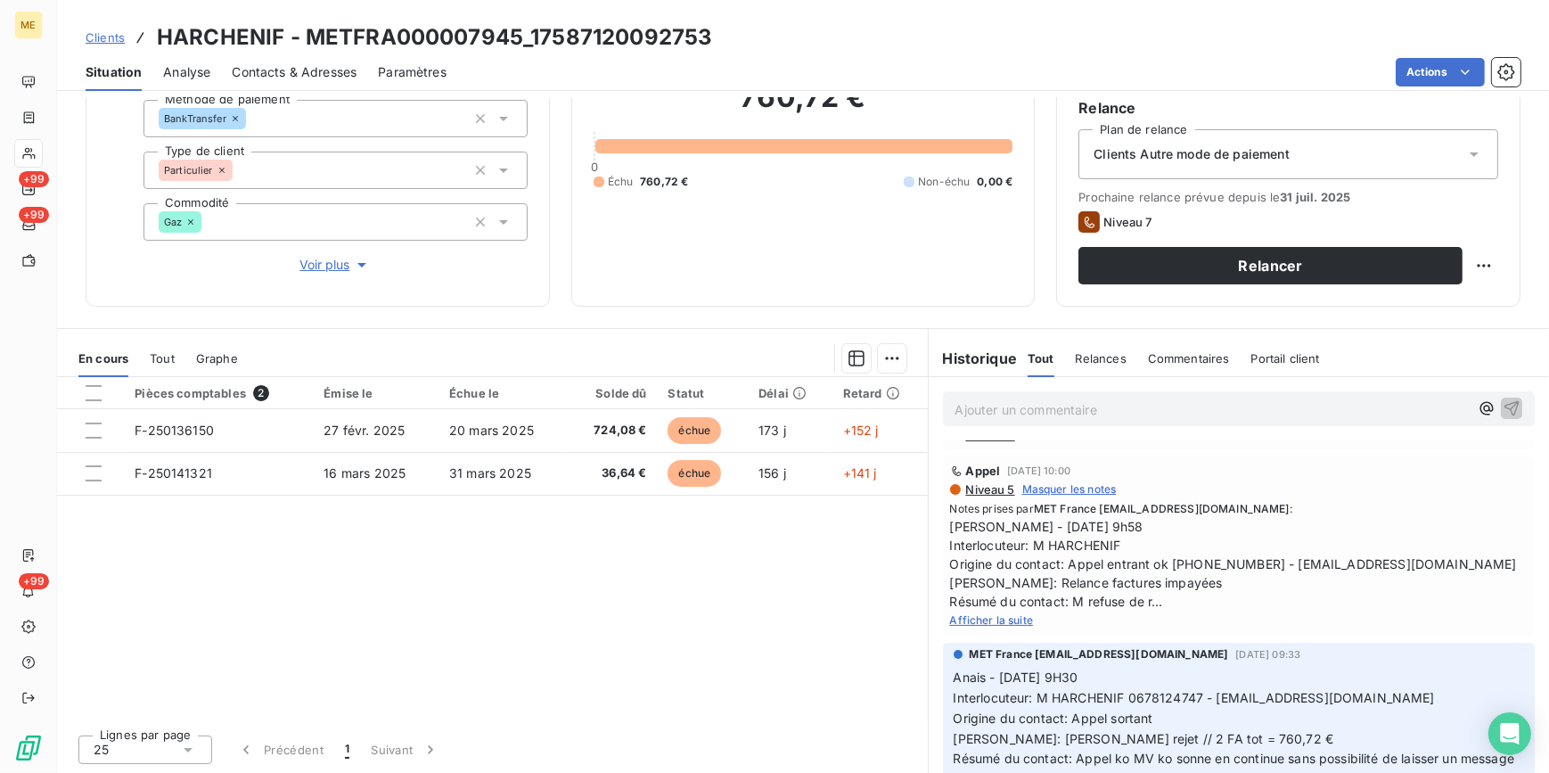
scroll to position [80, 0]
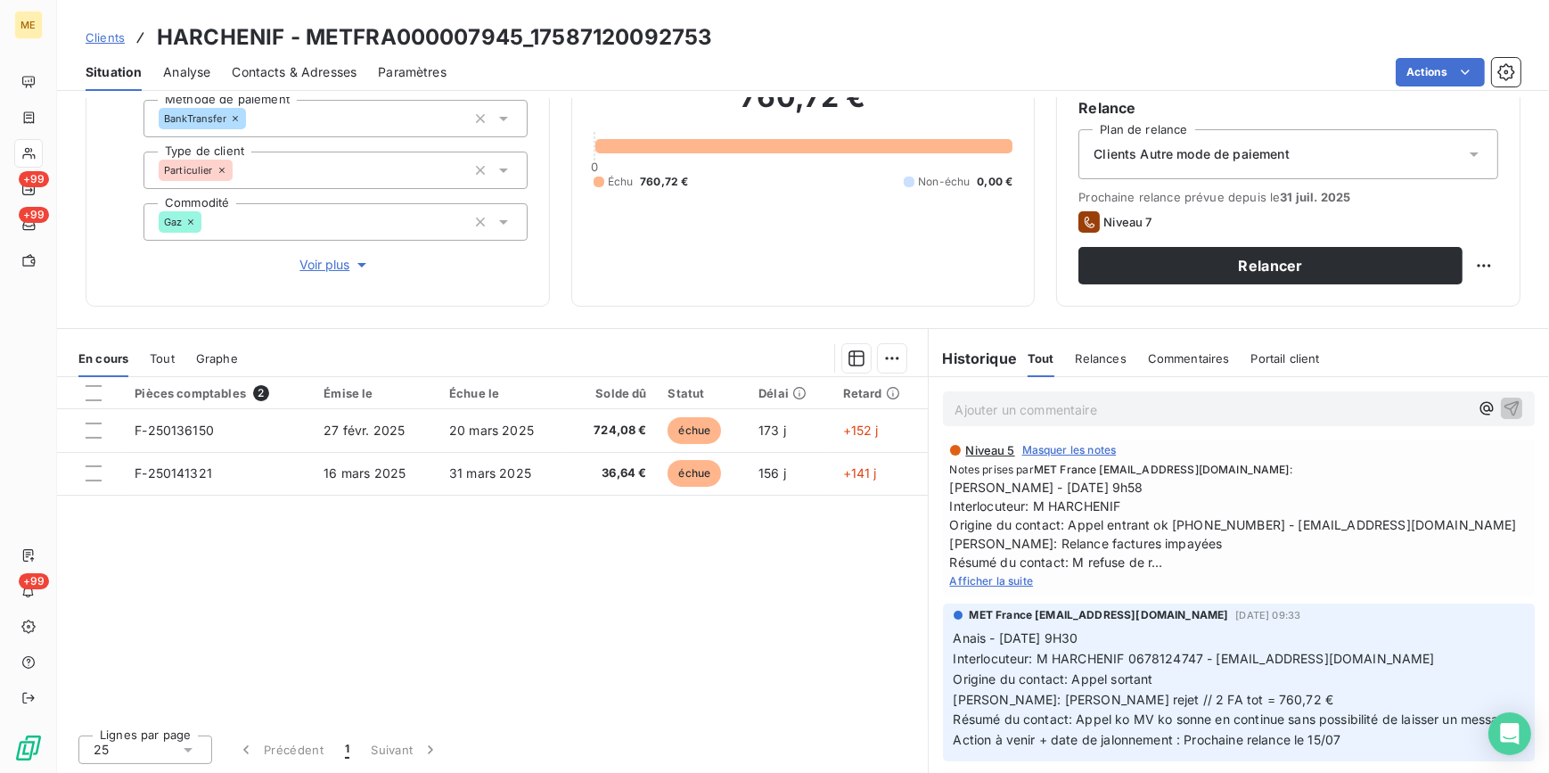
click at [1016, 579] on span "Afficher la suite" at bounding box center [992, 580] width 84 height 13
click at [125, 56] on div "Situation" at bounding box center [114, 71] width 56 height 37
click at [103, 36] on span "Clients" at bounding box center [105, 37] width 39 height 14
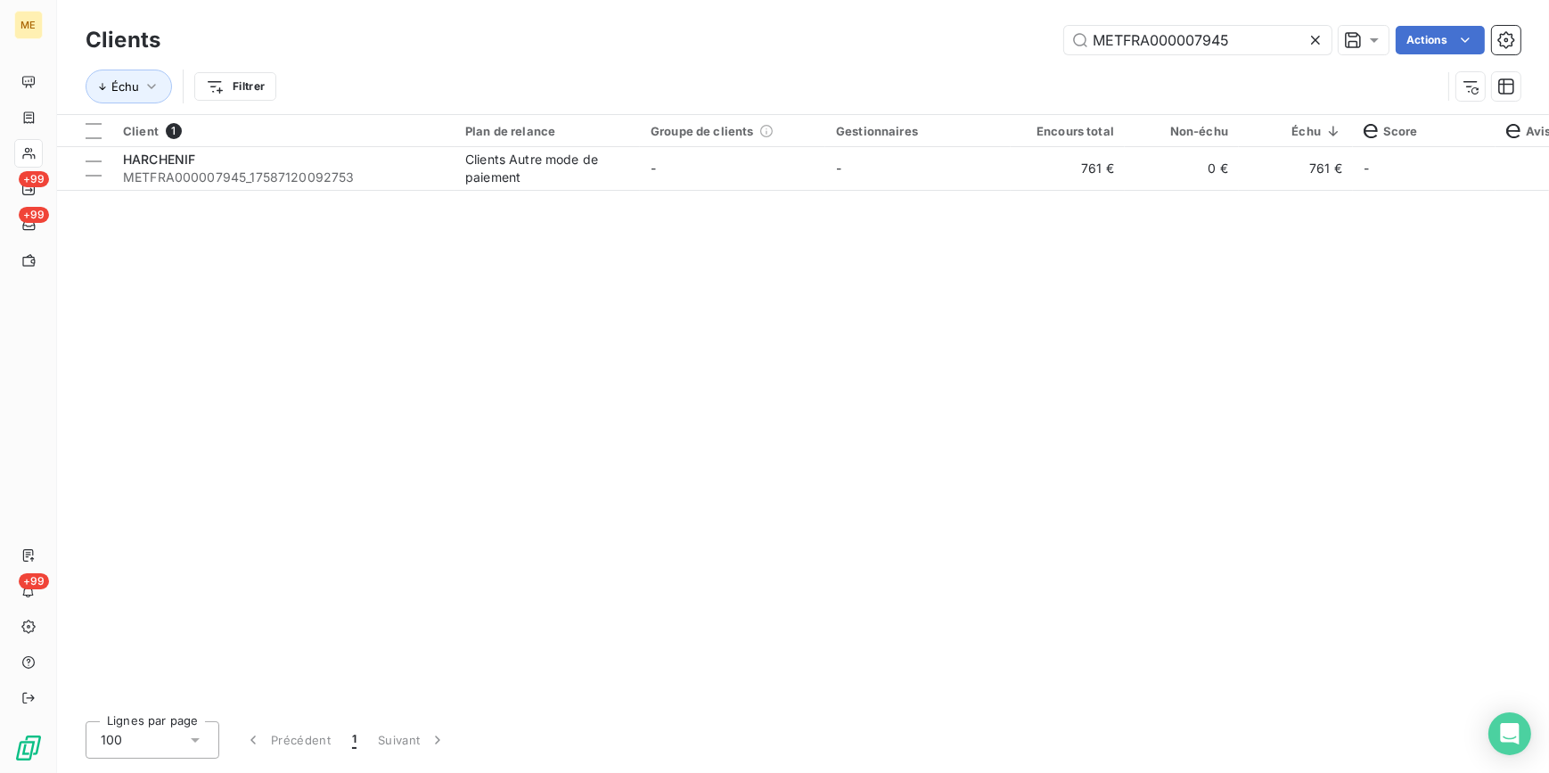
click at [1315, 34] on icon at bounding box center [1316, 40] width 18 height 18
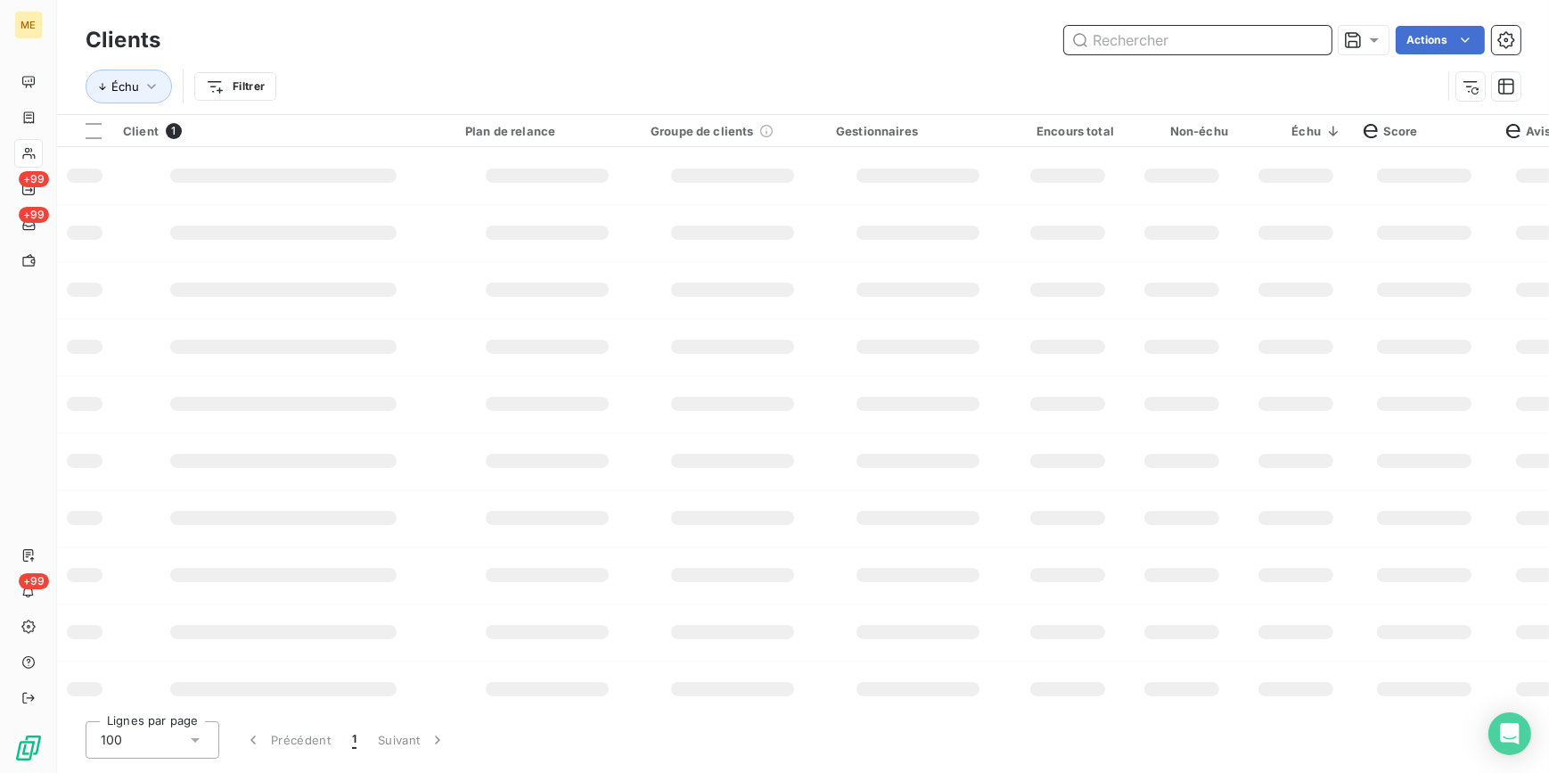
click at [1306, 34] on input "text" at bounding box center [1197, 40] width 267 height 29
paste input "METFRA000008070"
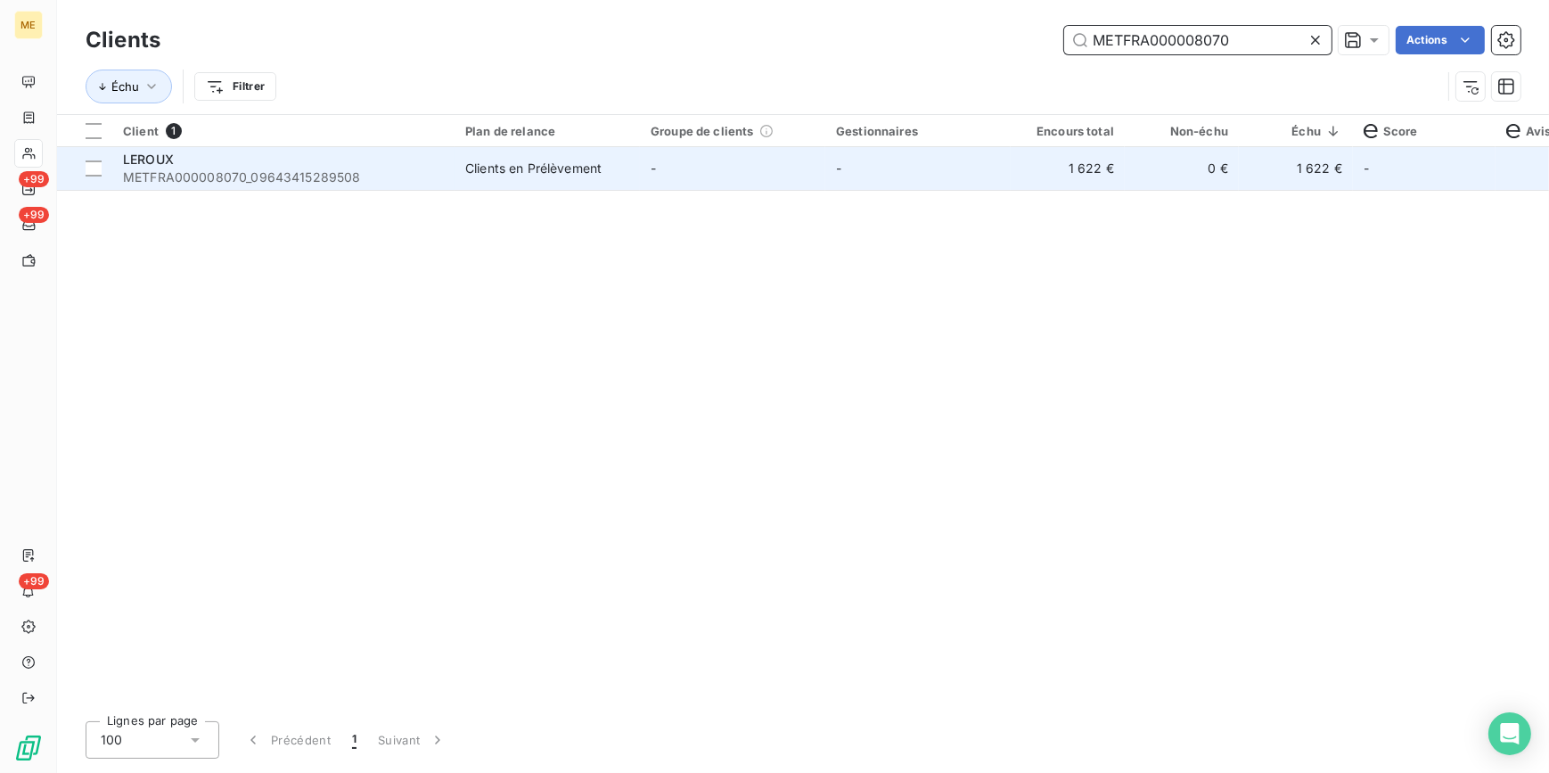
type input "METFRA000008070"
click at [896, 178] on td "-" at bounding box center [918, 168] width 185 height 43
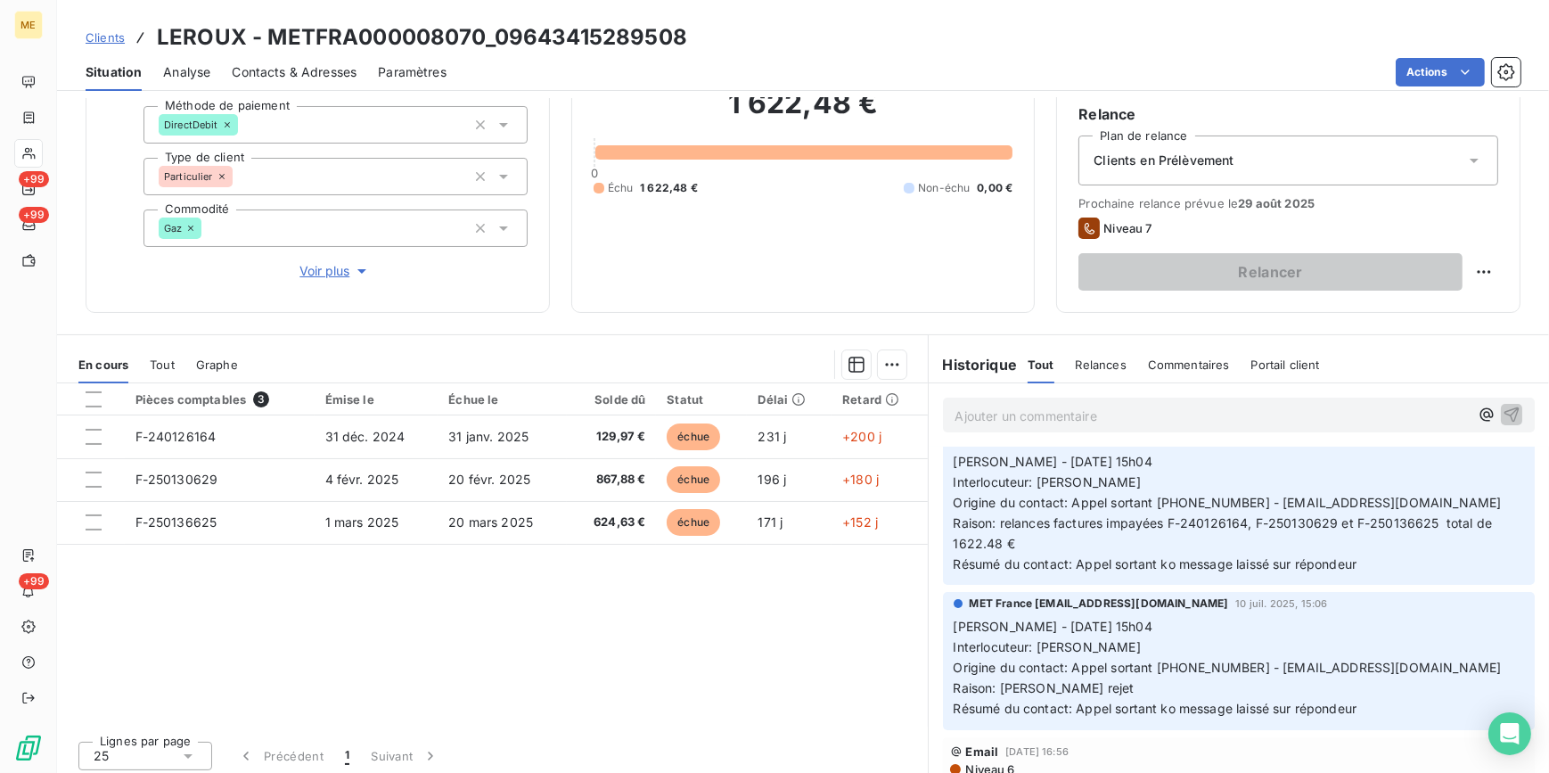
scroll to position [324, 0]
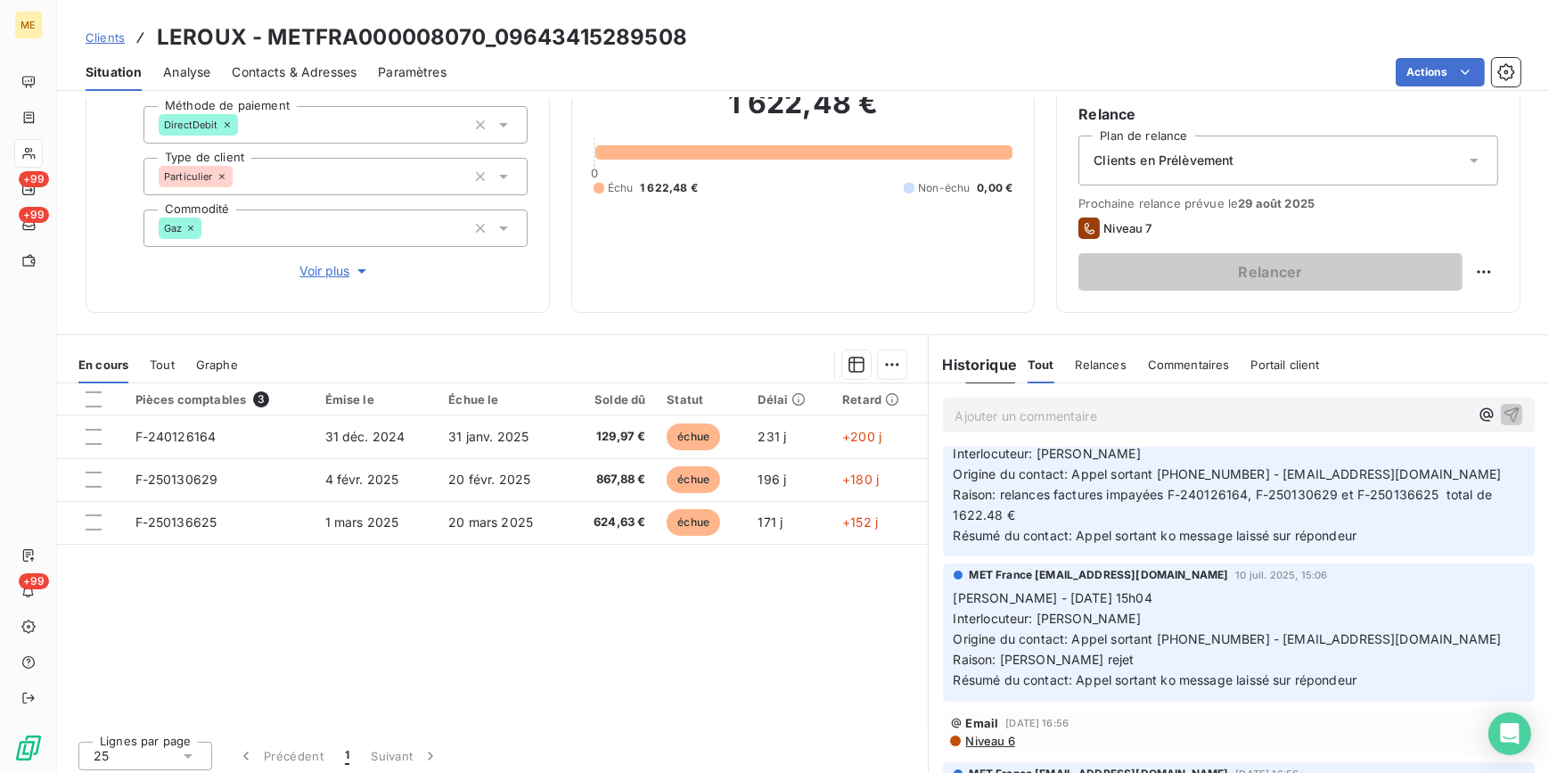
click at [114, 33] on span "Clients" at bounding box center [105, 37] width 39 height 14
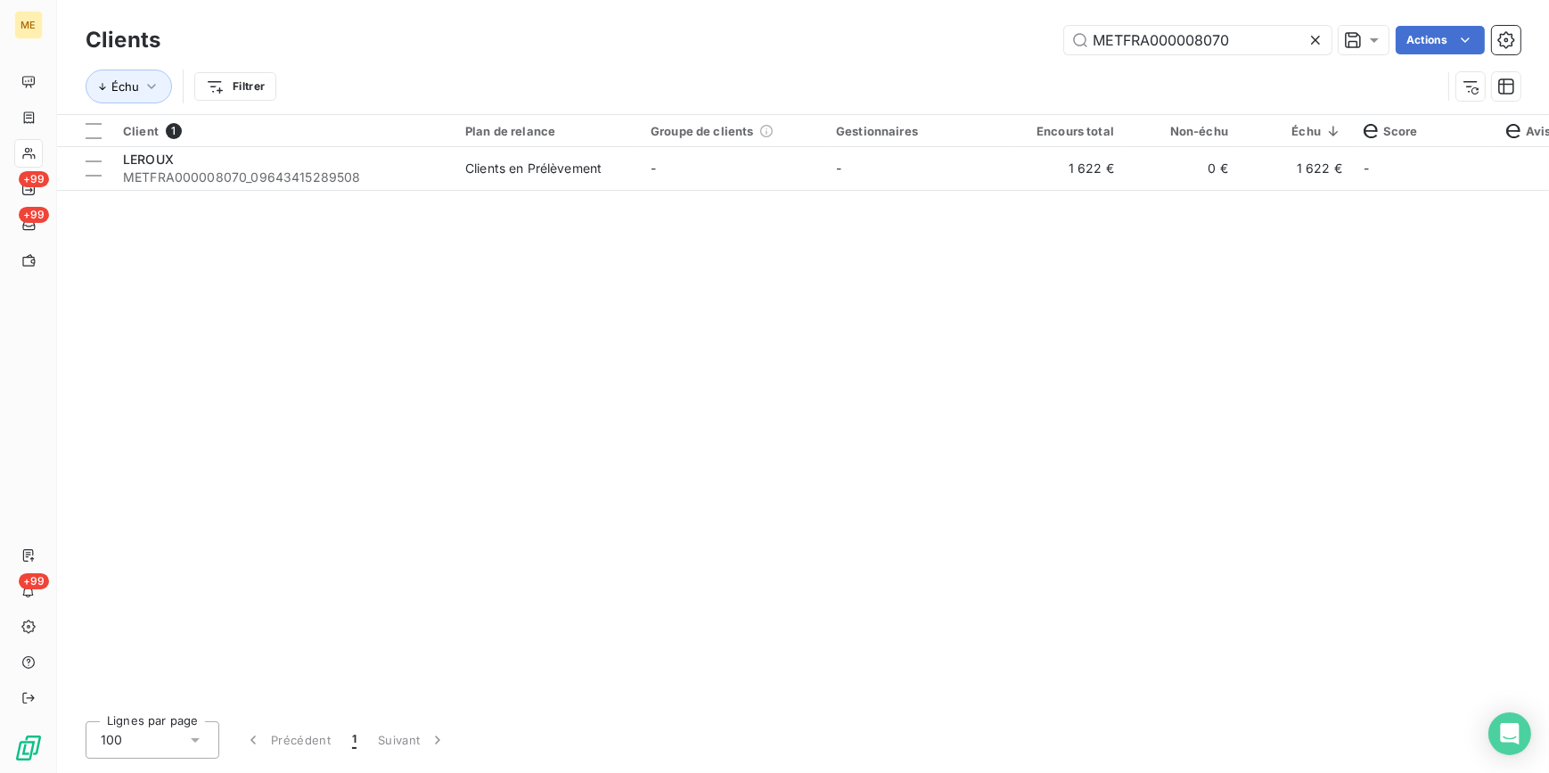
click at [1325, 32] on div at bounding box center [1319, 40] width 25 height 29
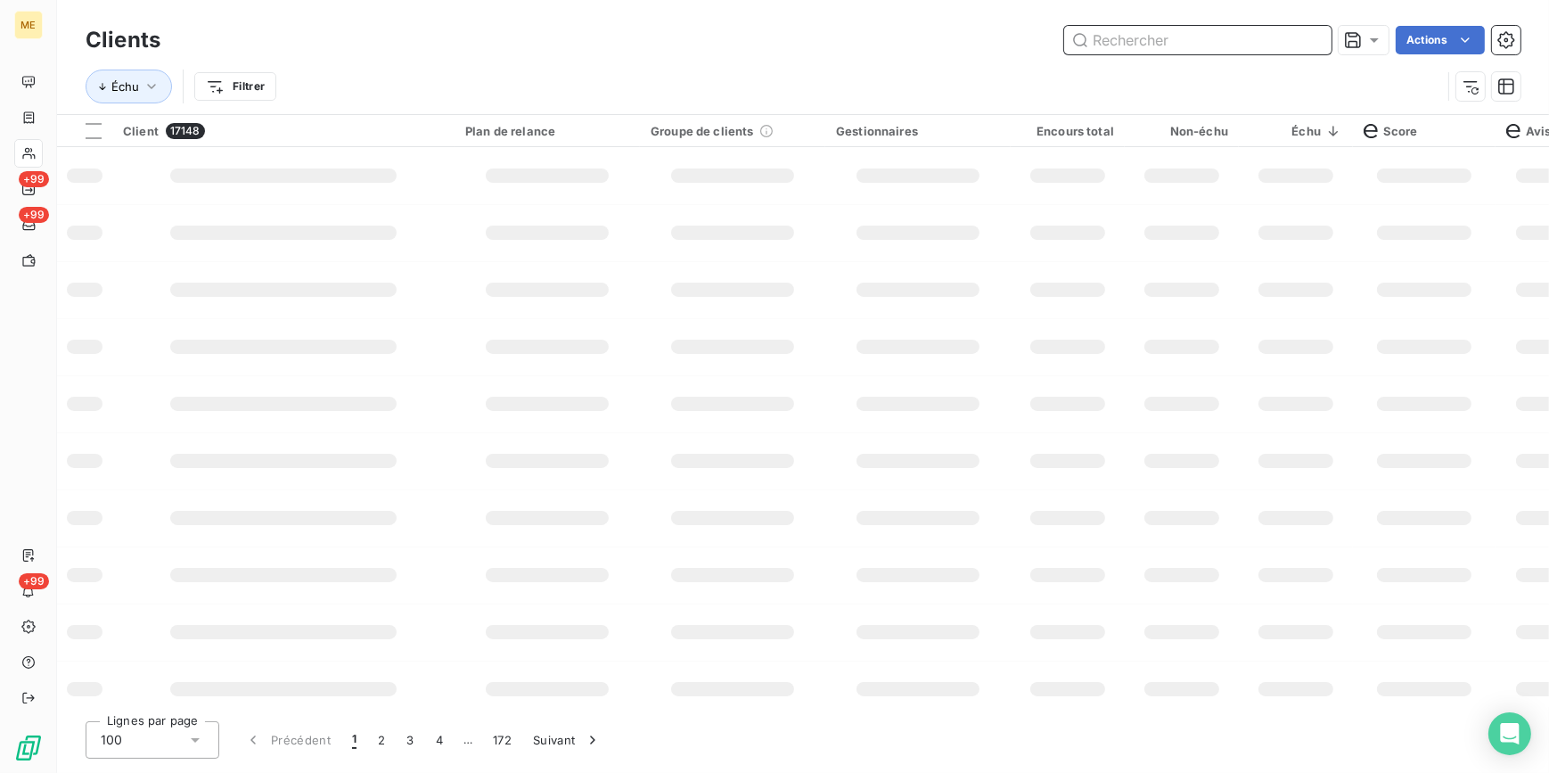
click at [1309, 37] on input "text" at bounding box center [1197, 40] width 267 height 29
paste input "METFRA000007117"
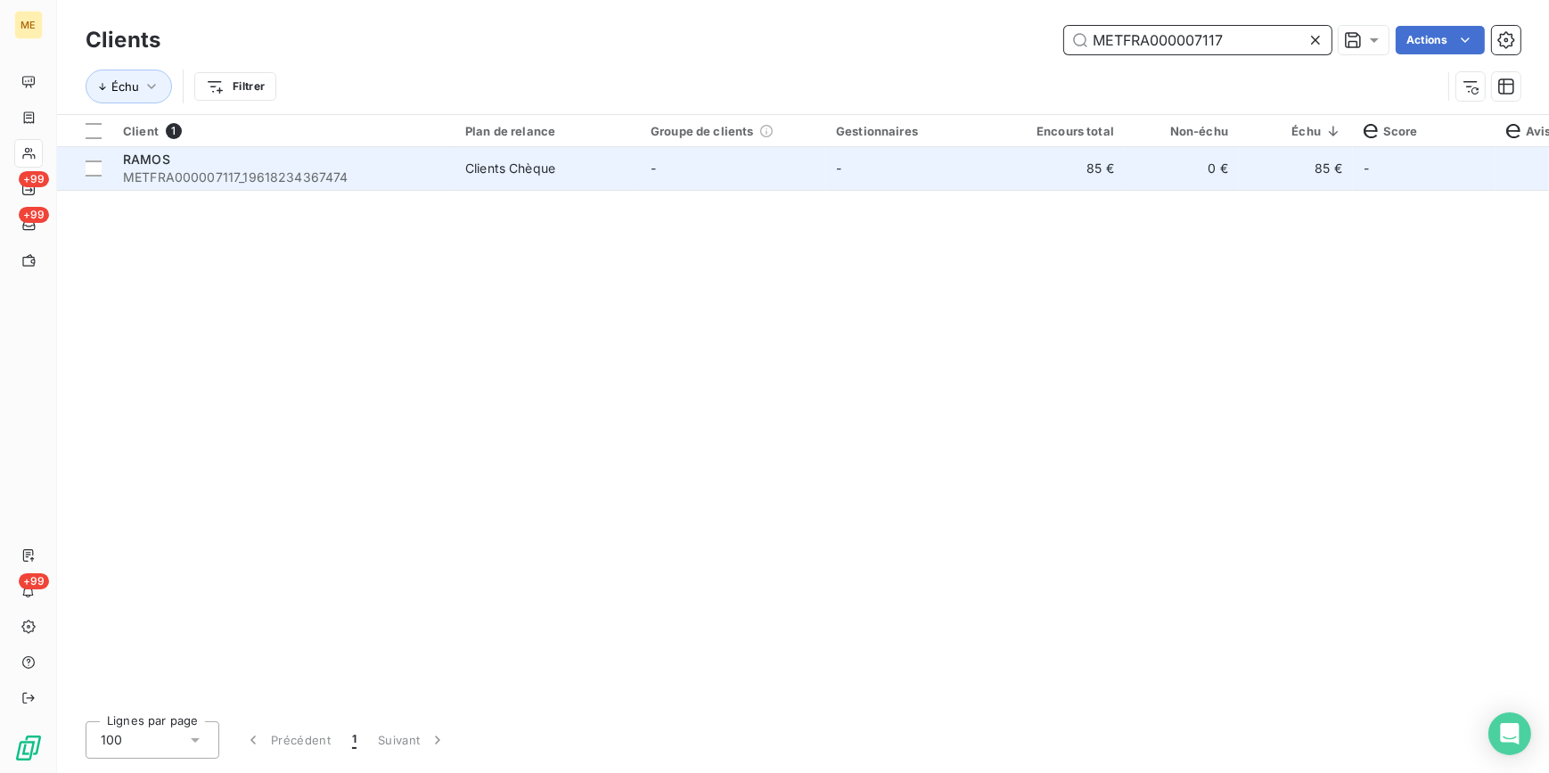
type input "METFRA000007117"
click at [1018, 176] on td "85 €" at bounding box center [1068, 168] width 114 height 43
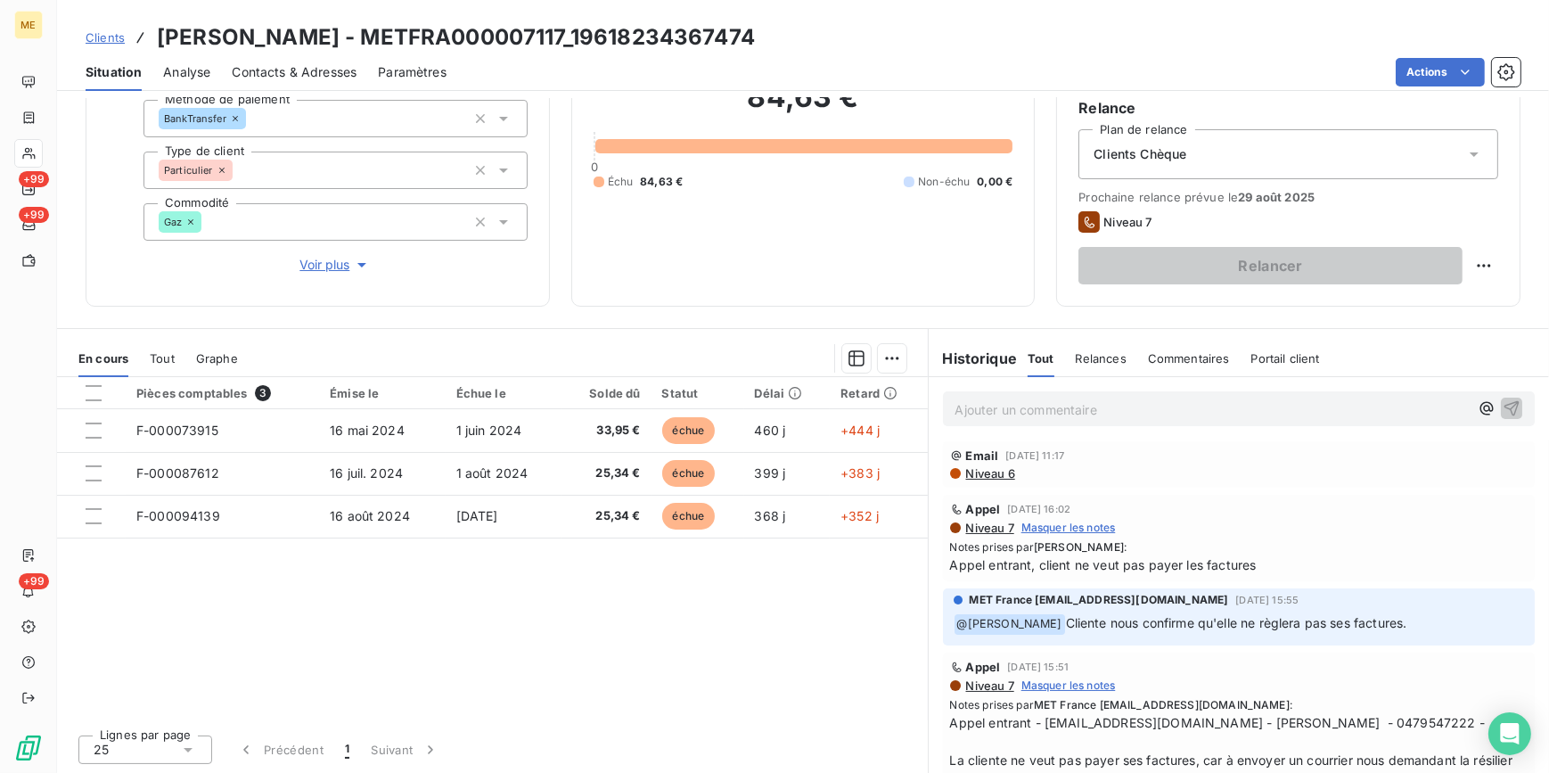
scroll to position [242, 0]
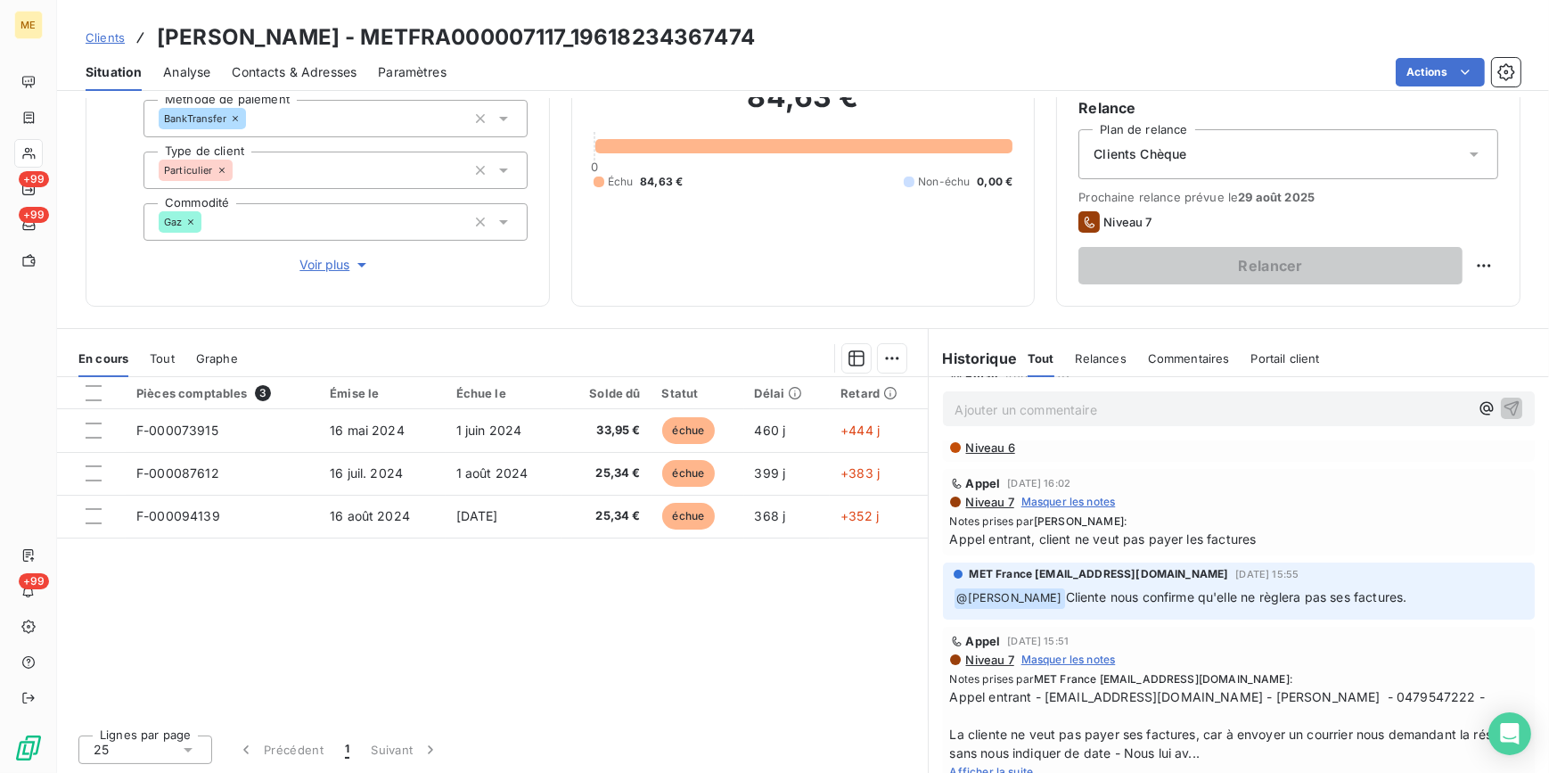
click at [97, 39] on span "Clients" at bounding box center [105, 37] width 39 height 14
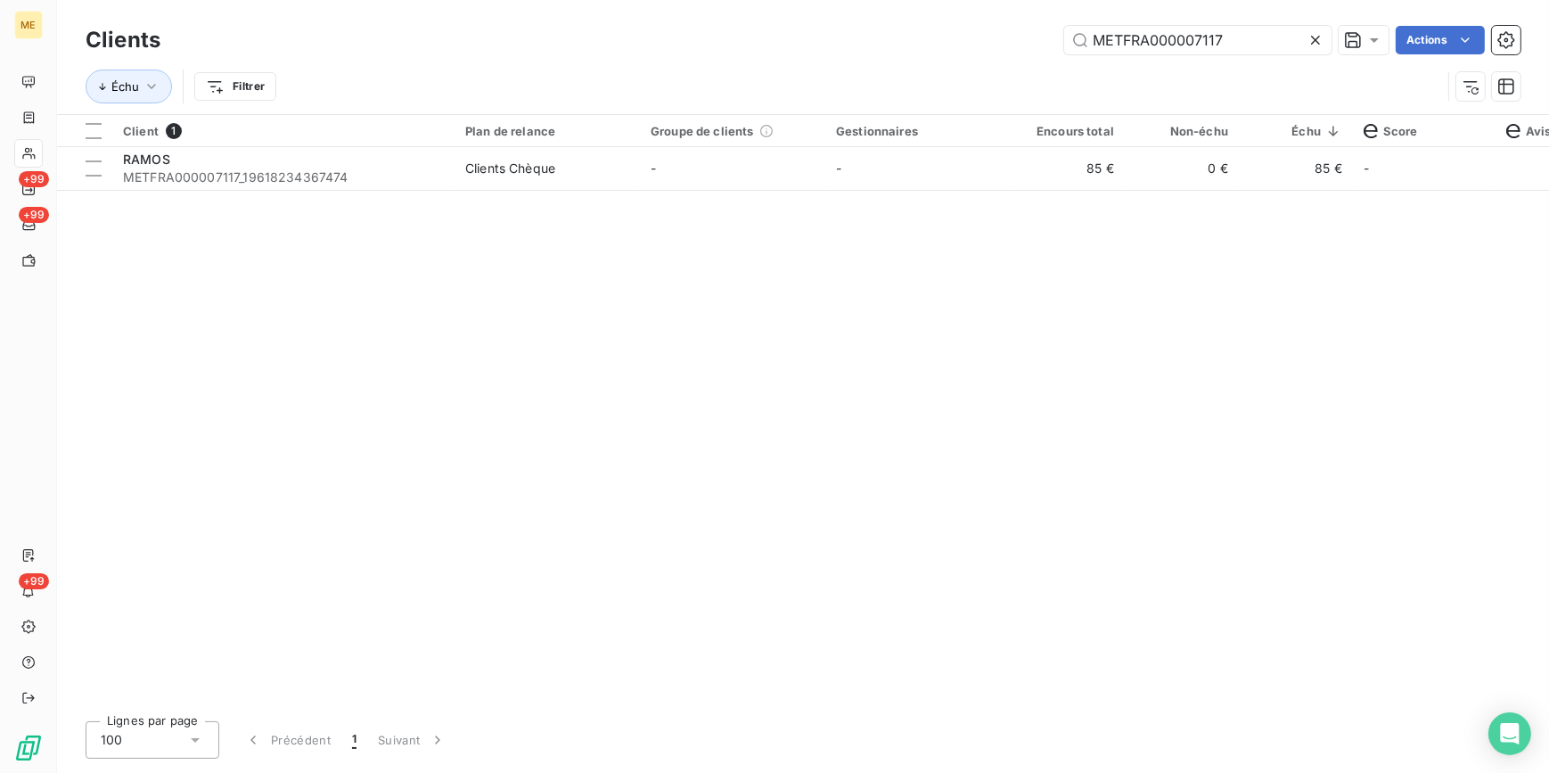
click at [1315, 29] on div at bounding box center [1319, 40] width 25 height 29
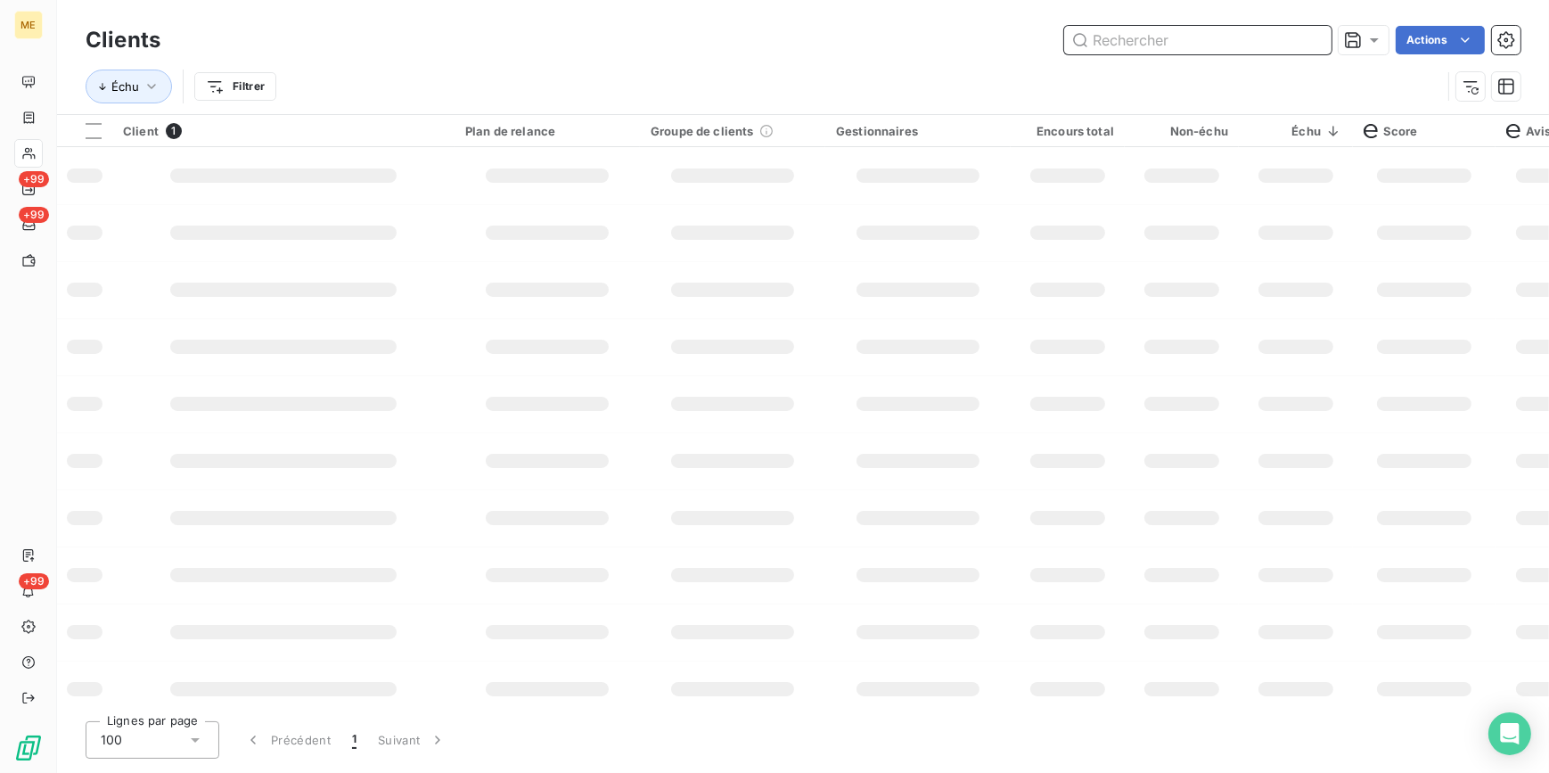
click at [1315, 29] on input "text" at bounding box center [1197, 40] width 267 height 29
paste input "METFRA000007252"
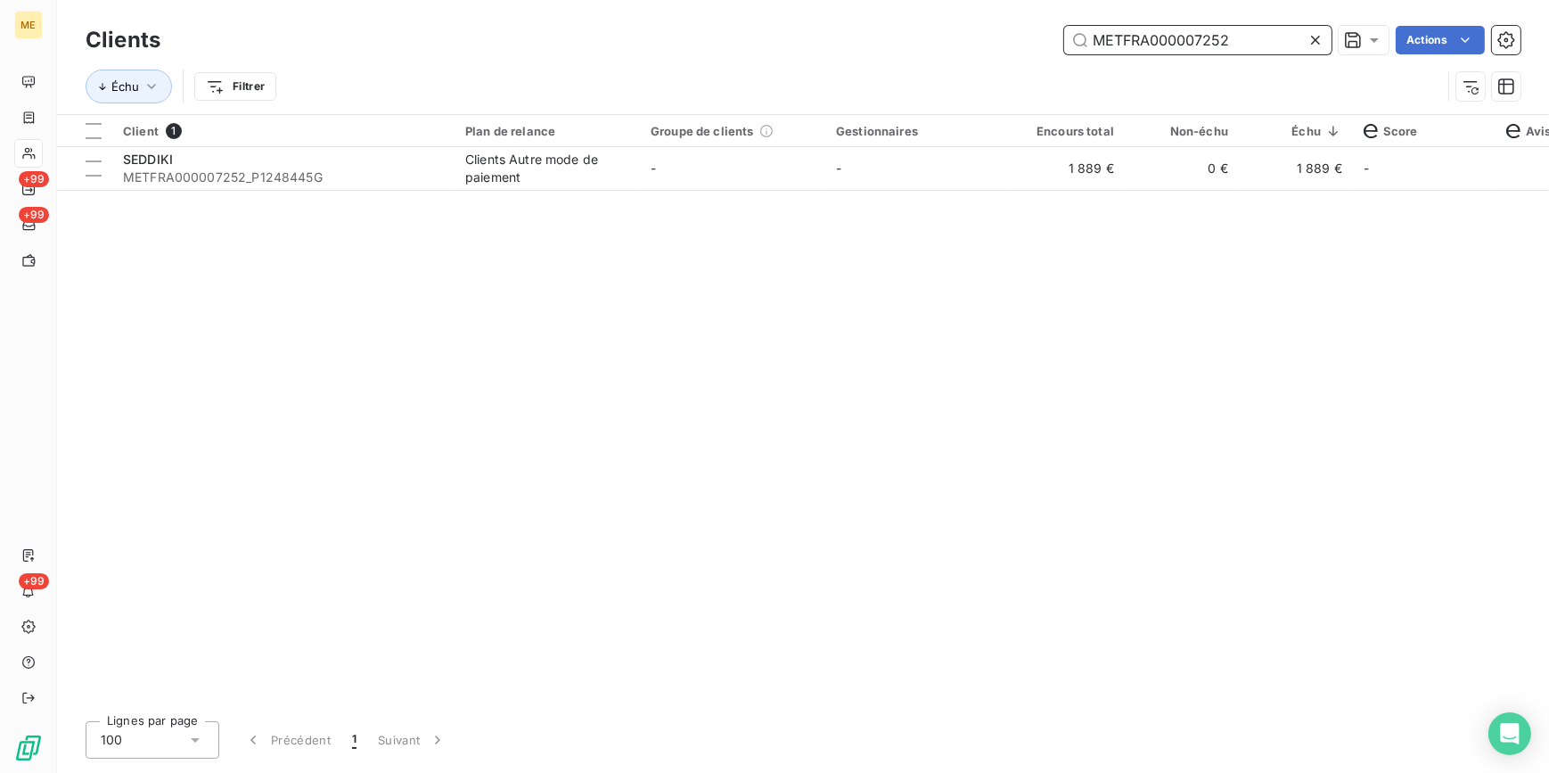
type input "METFRA000007252"
click at [1049, 184] on td "1 889 €" at bounding box center [1068, 168] width 114 height 43
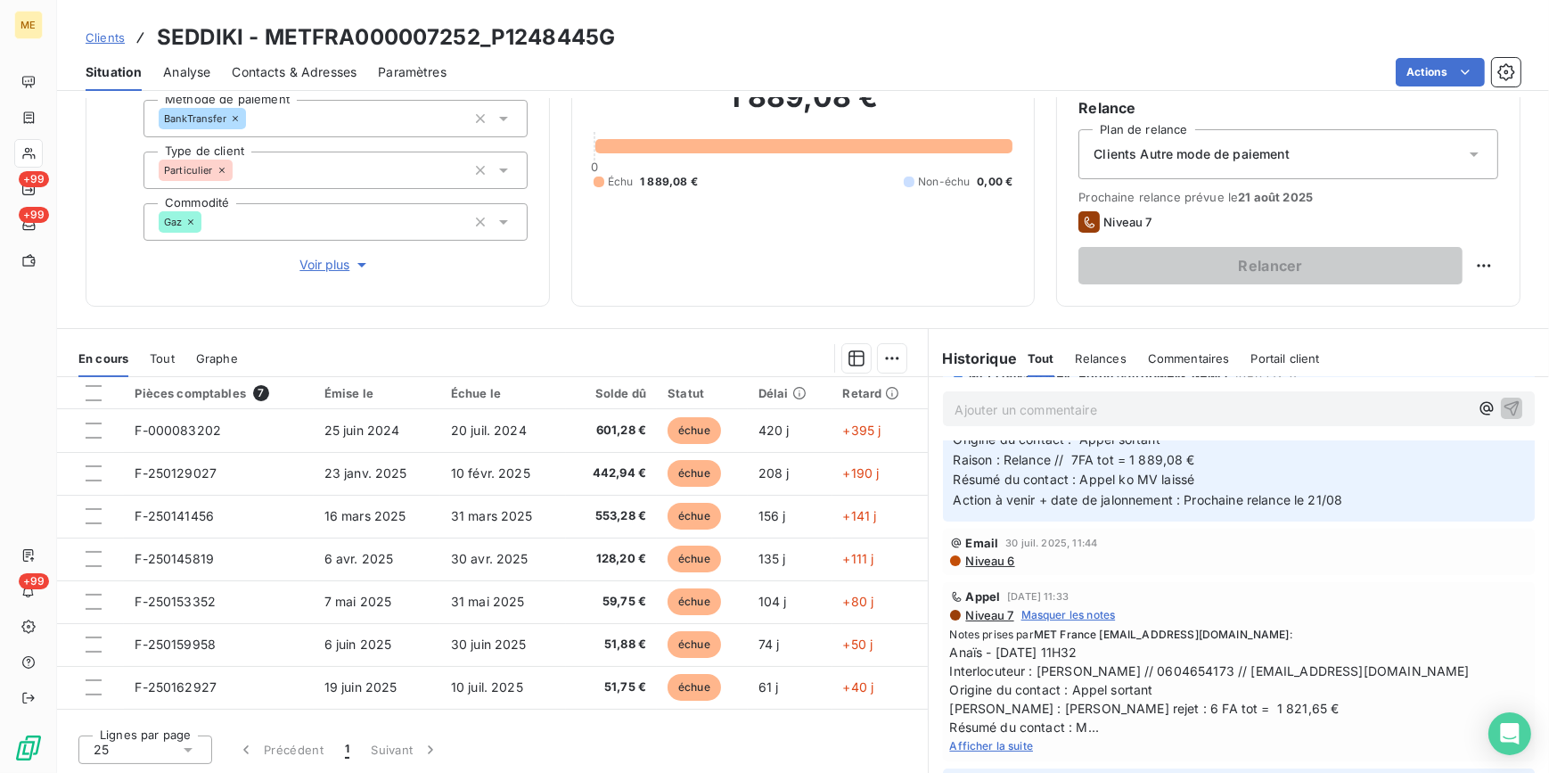
scroll to position [161, 0]
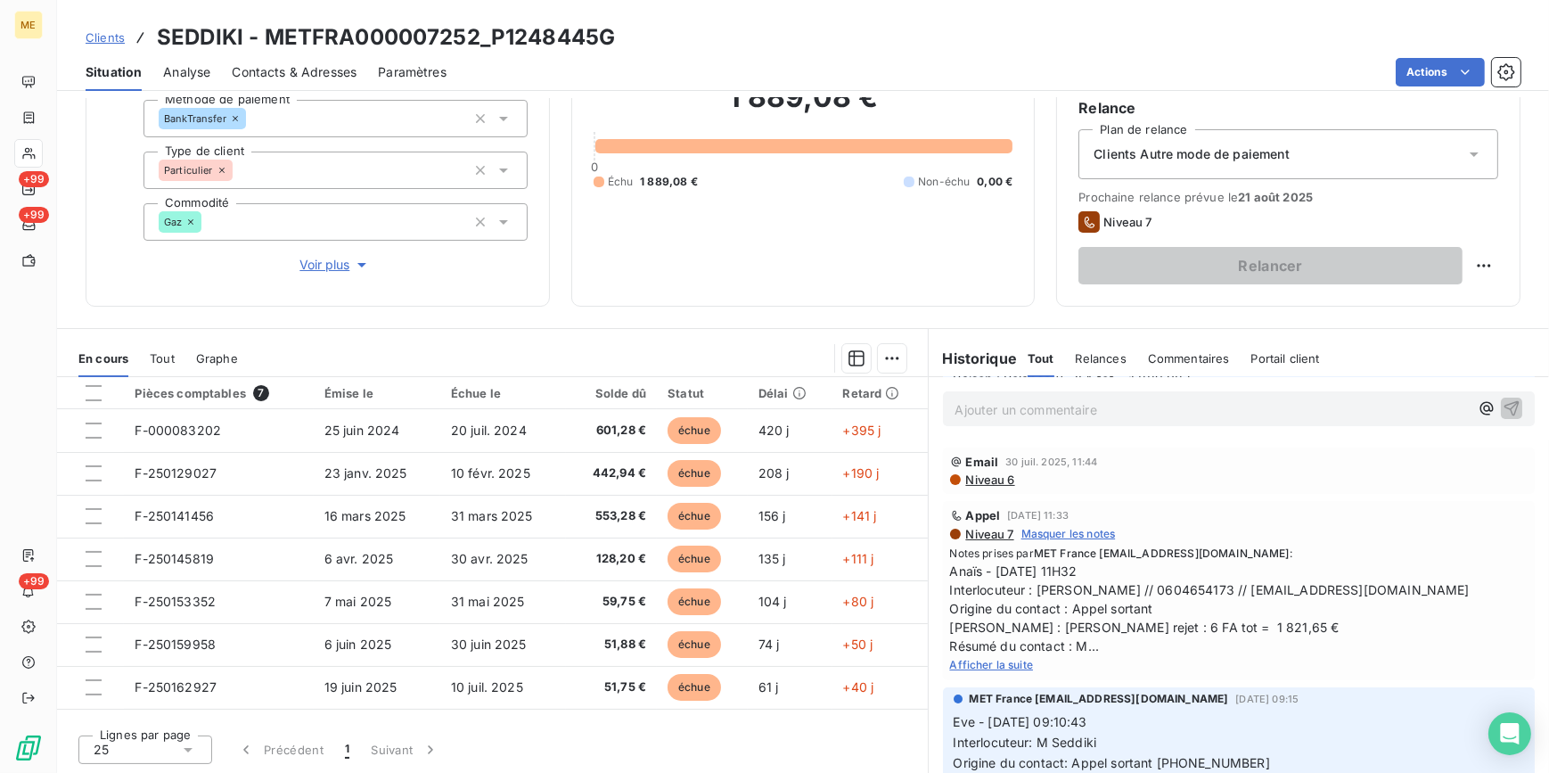
click at [1012, 663] on span "Afficher la suite" at bounding box center [992, 664] width 84 height 13
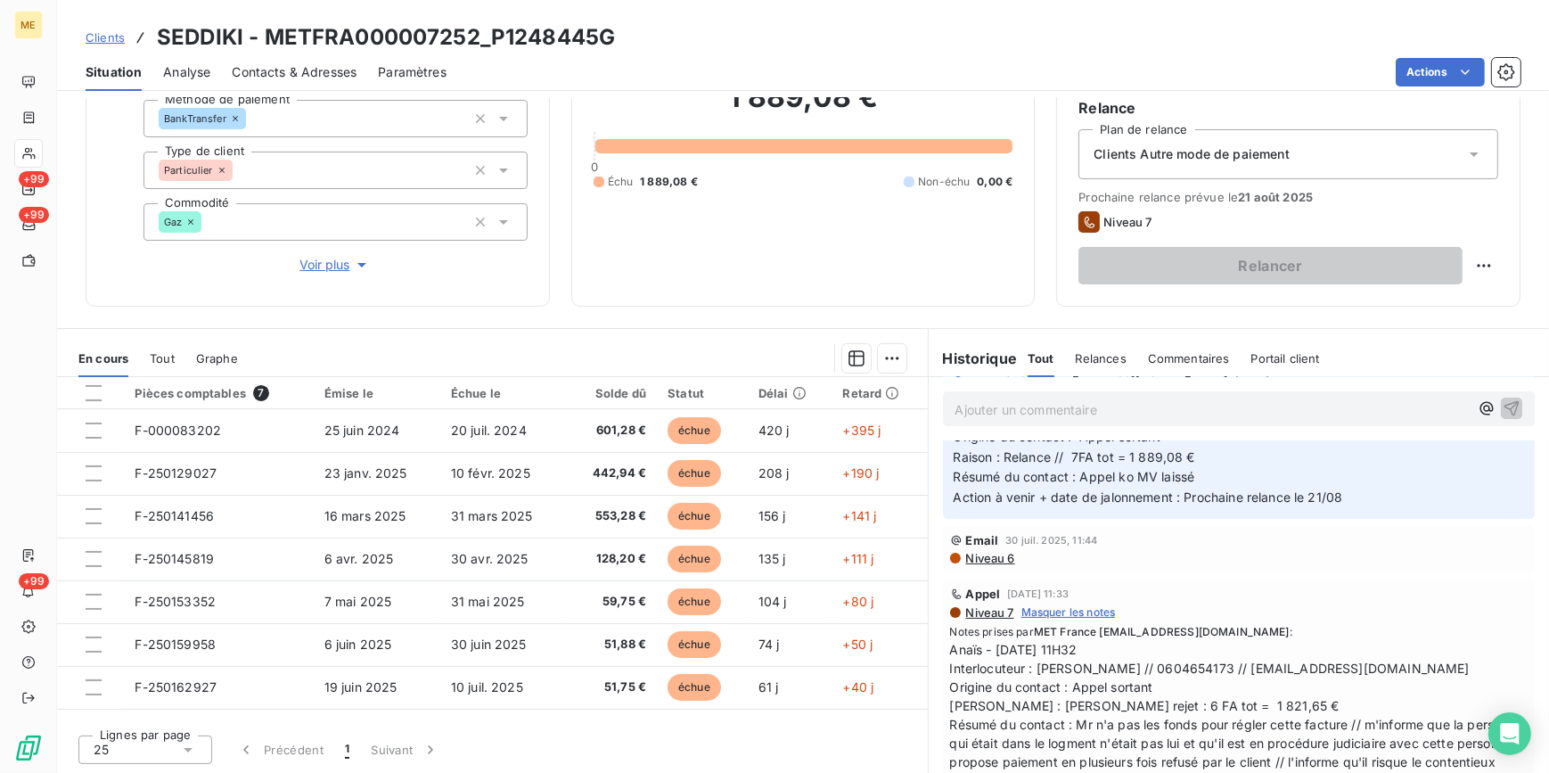
scroll to position [0, 0]
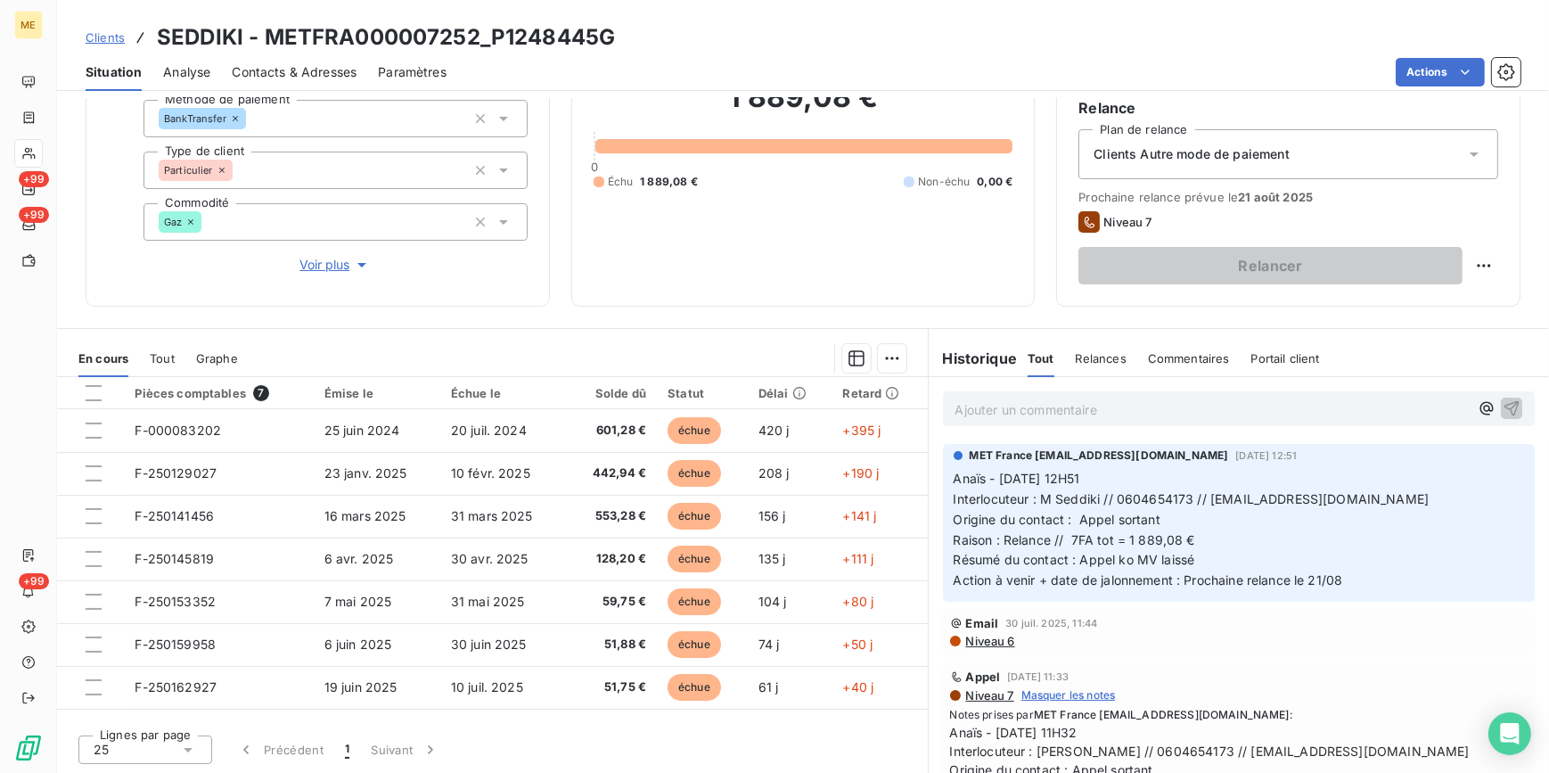
click at [103, 40] on span "Clients" at bounding box center [105, 37] width 39 height 14
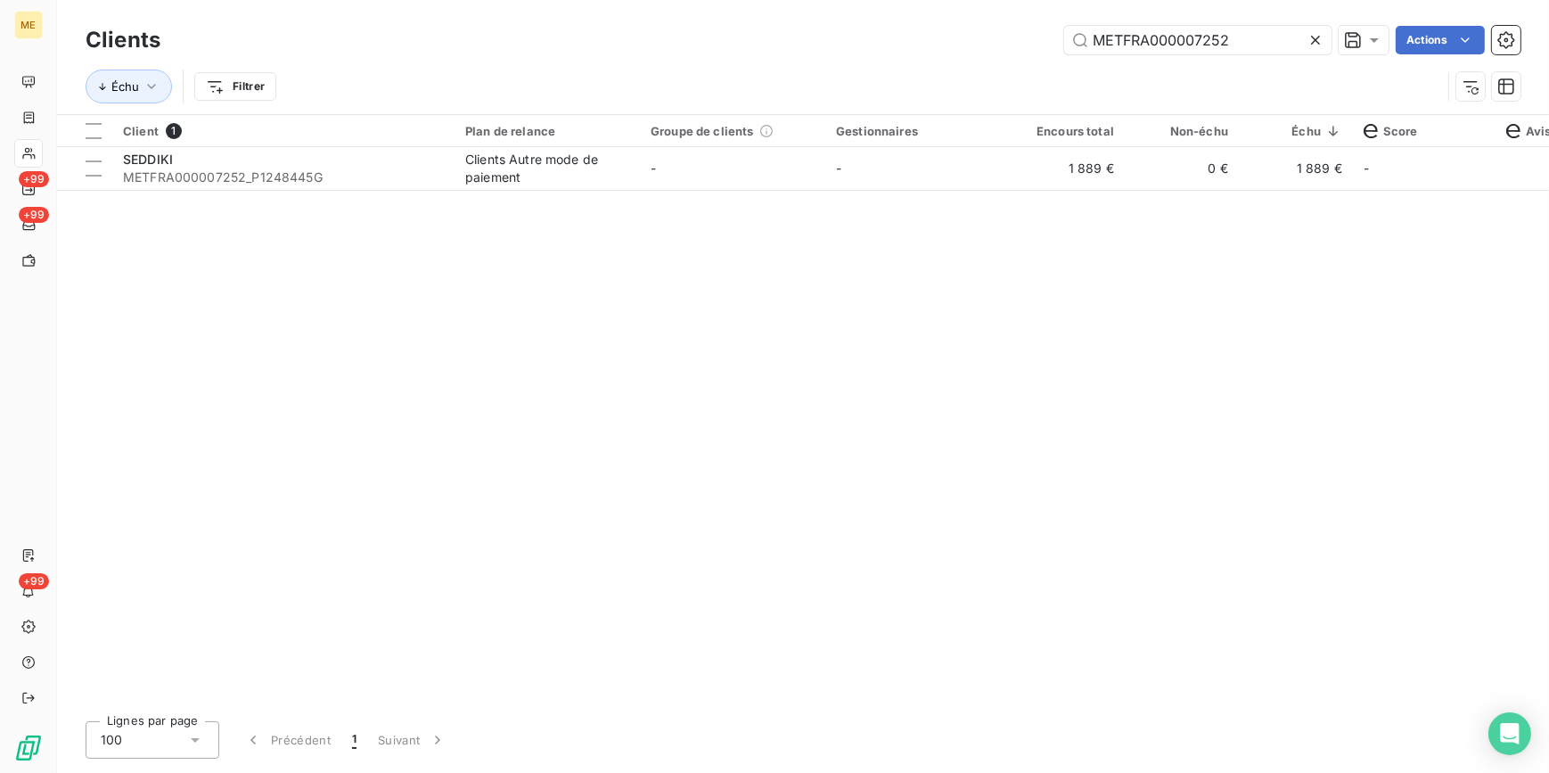
click at [1309, 43] on icon at bounding box center [1316, 40] width 18 height 18
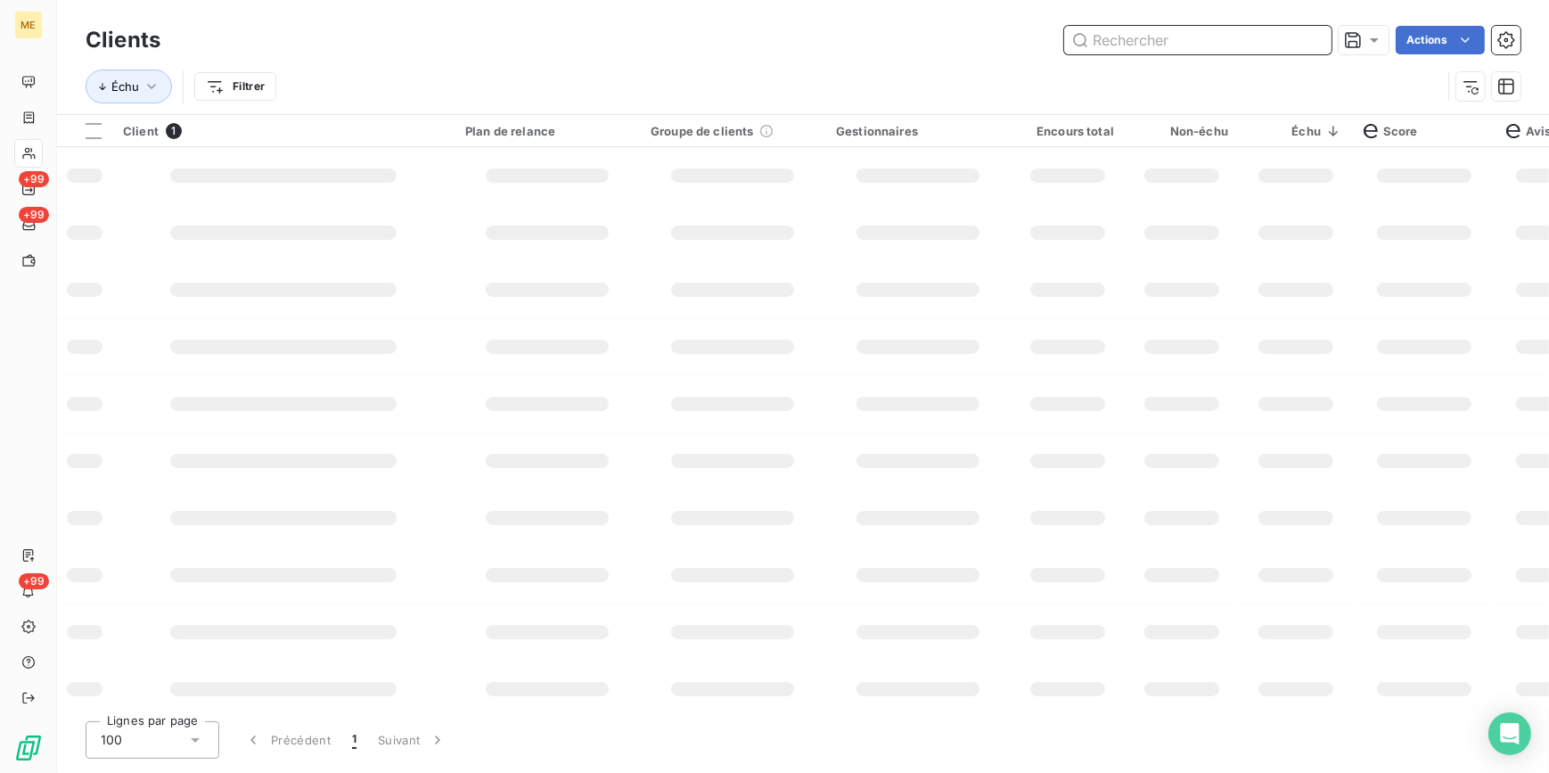
click at [1299, 43] on input "text" at bounding box center [1197, 40] width 267 height 29
paste input "METFRA000005869"
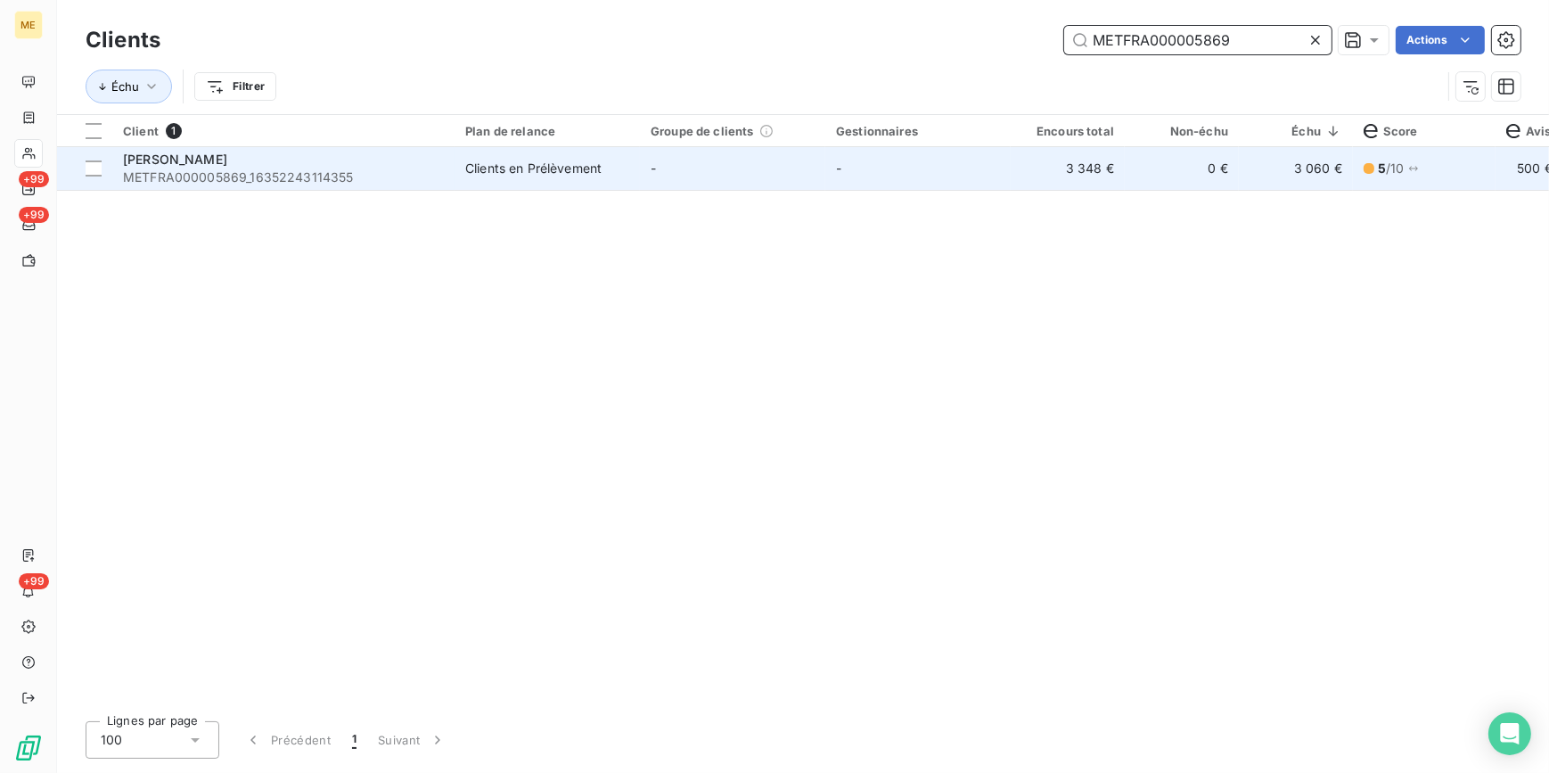
type input "METFRA000005869"
click at [787, 168] on td "-" at bounding box center [732, 168] width 185 height 43
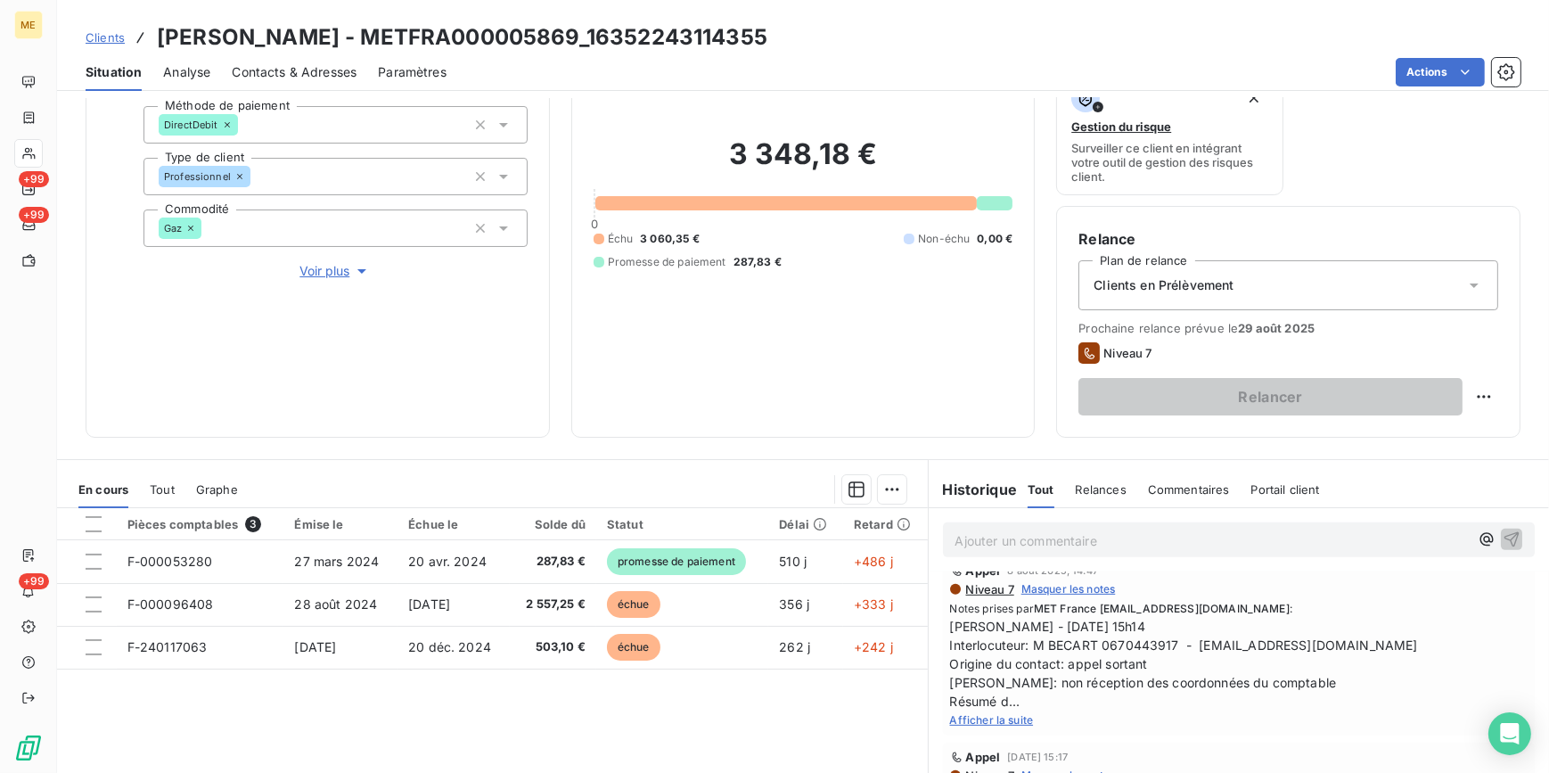
scroll to position [1134, 0]
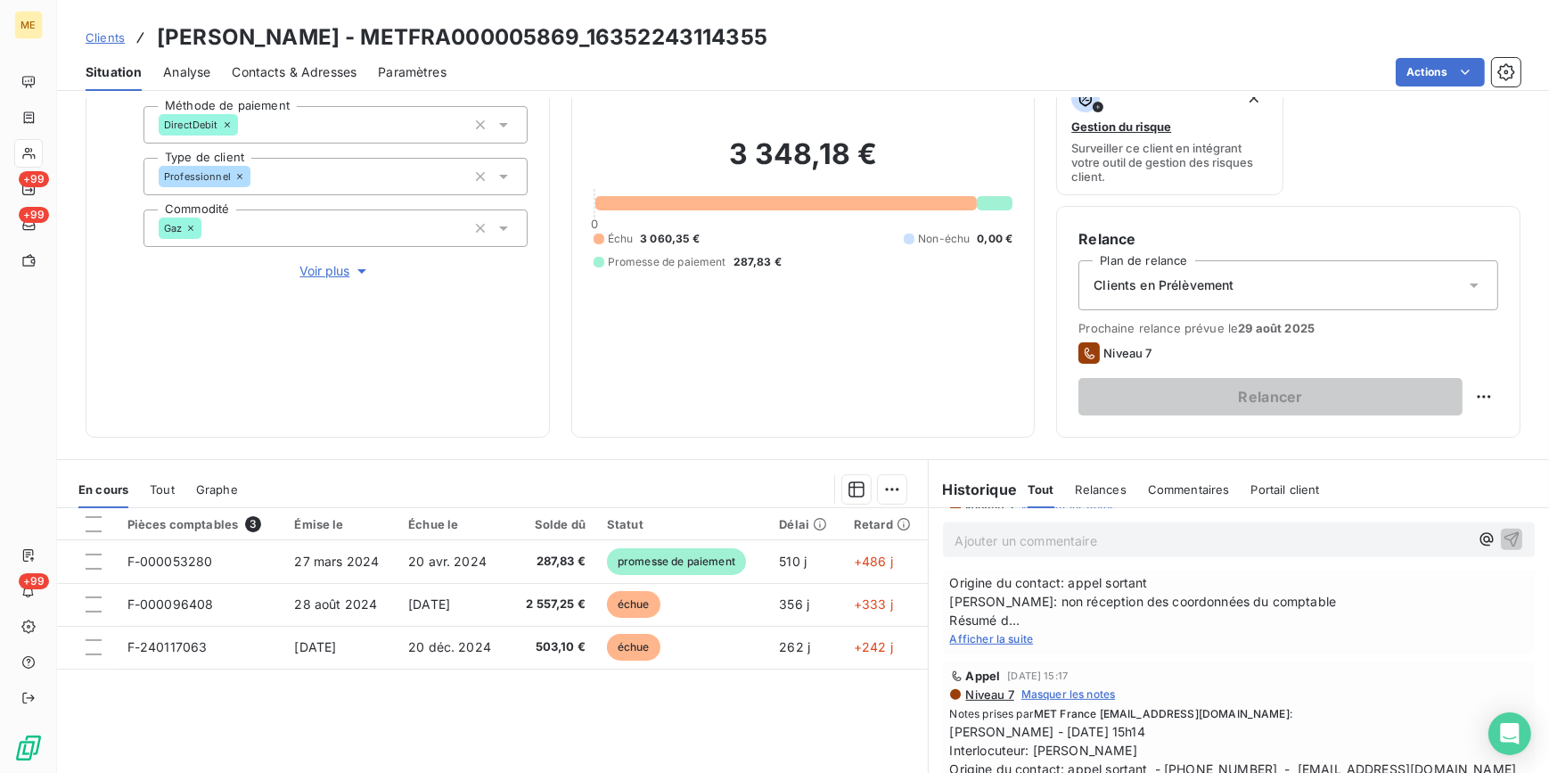
click at [977, 637] on span "Afficher la suite" at bounding box center [992, 638] width 84 height 13
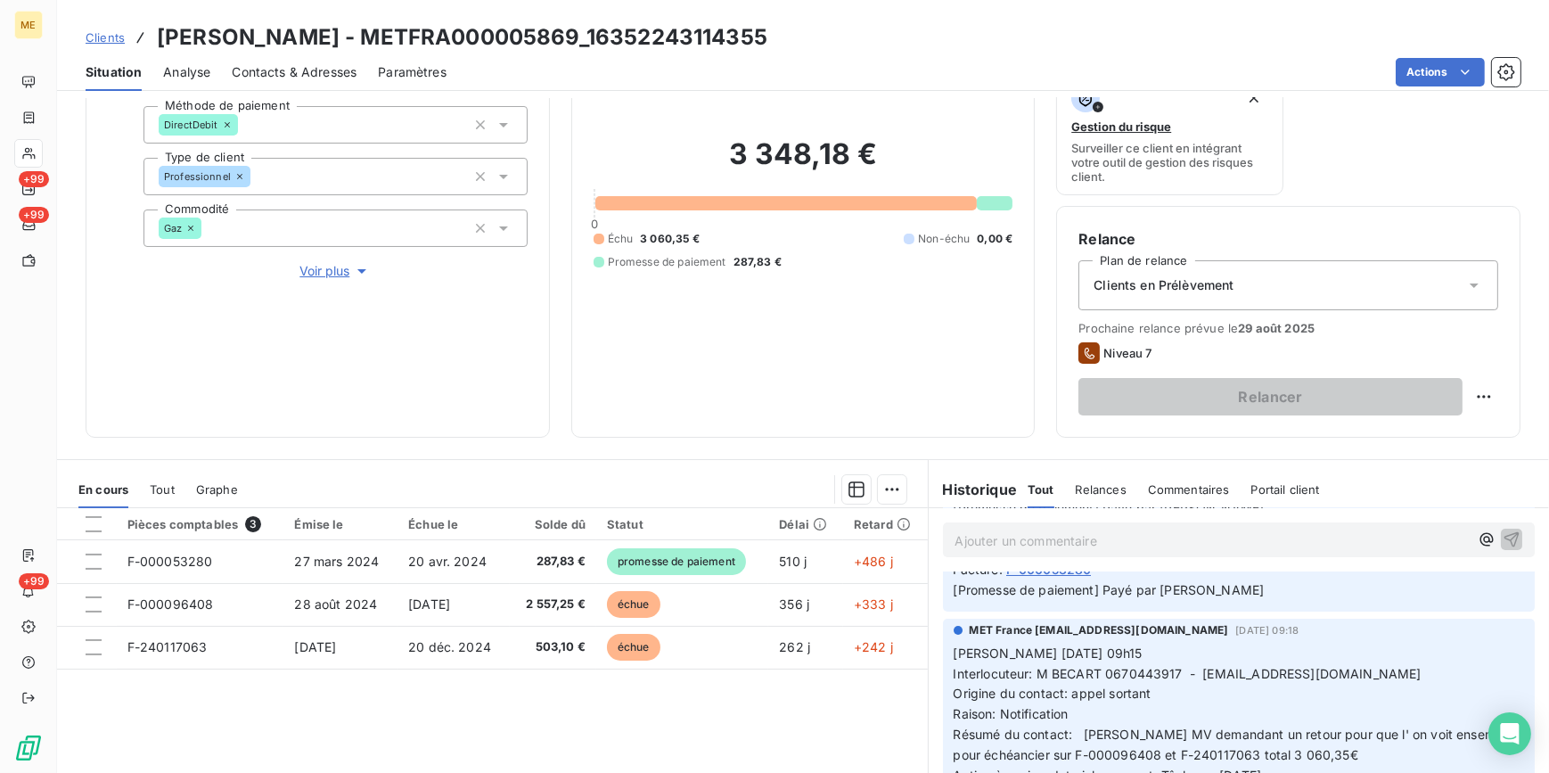
scroll to position [80, 0]
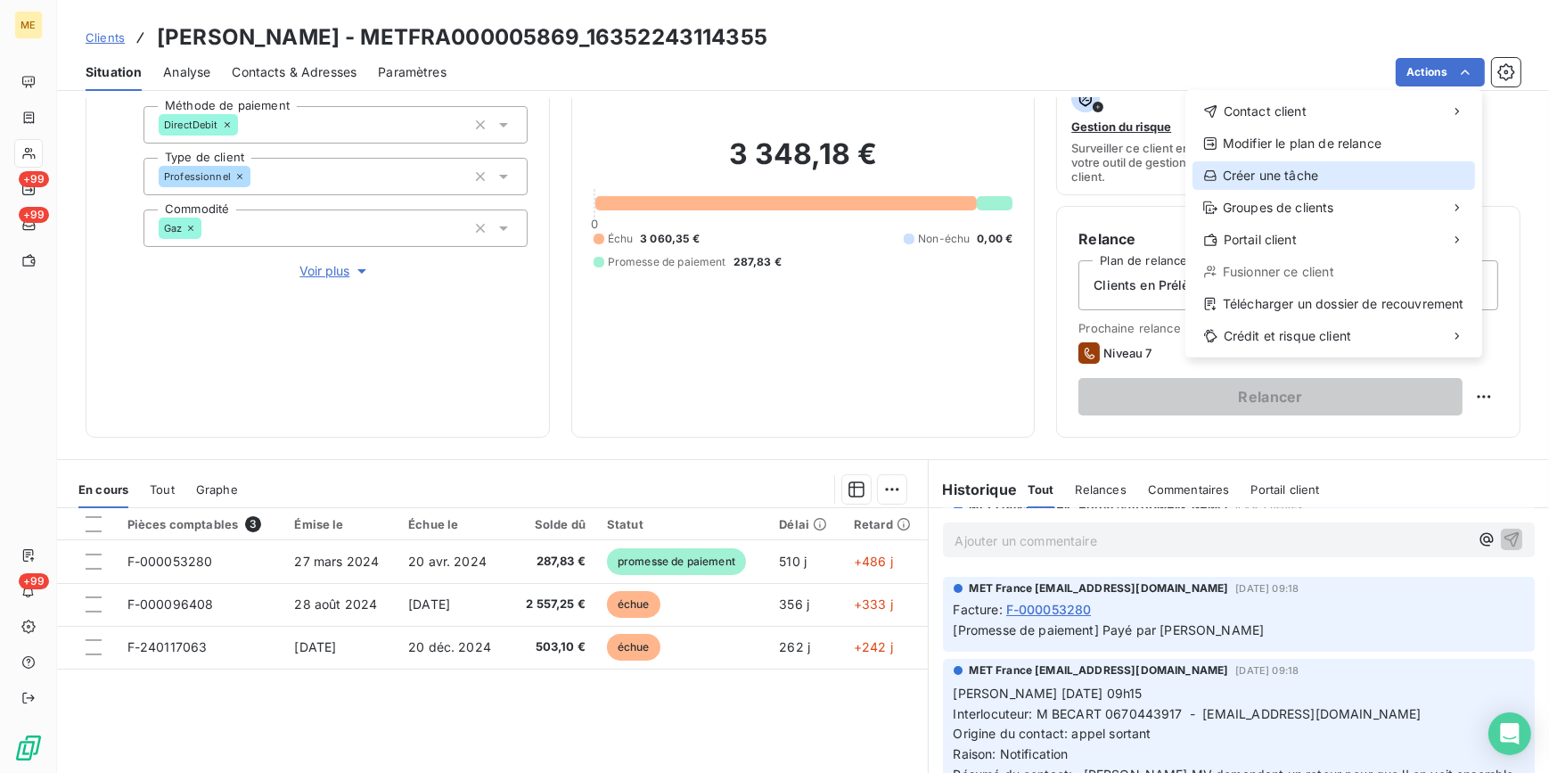
click at [1375, 182] on div "Créer une tâche" at bounding box center [1334, 175] width 283 height 29
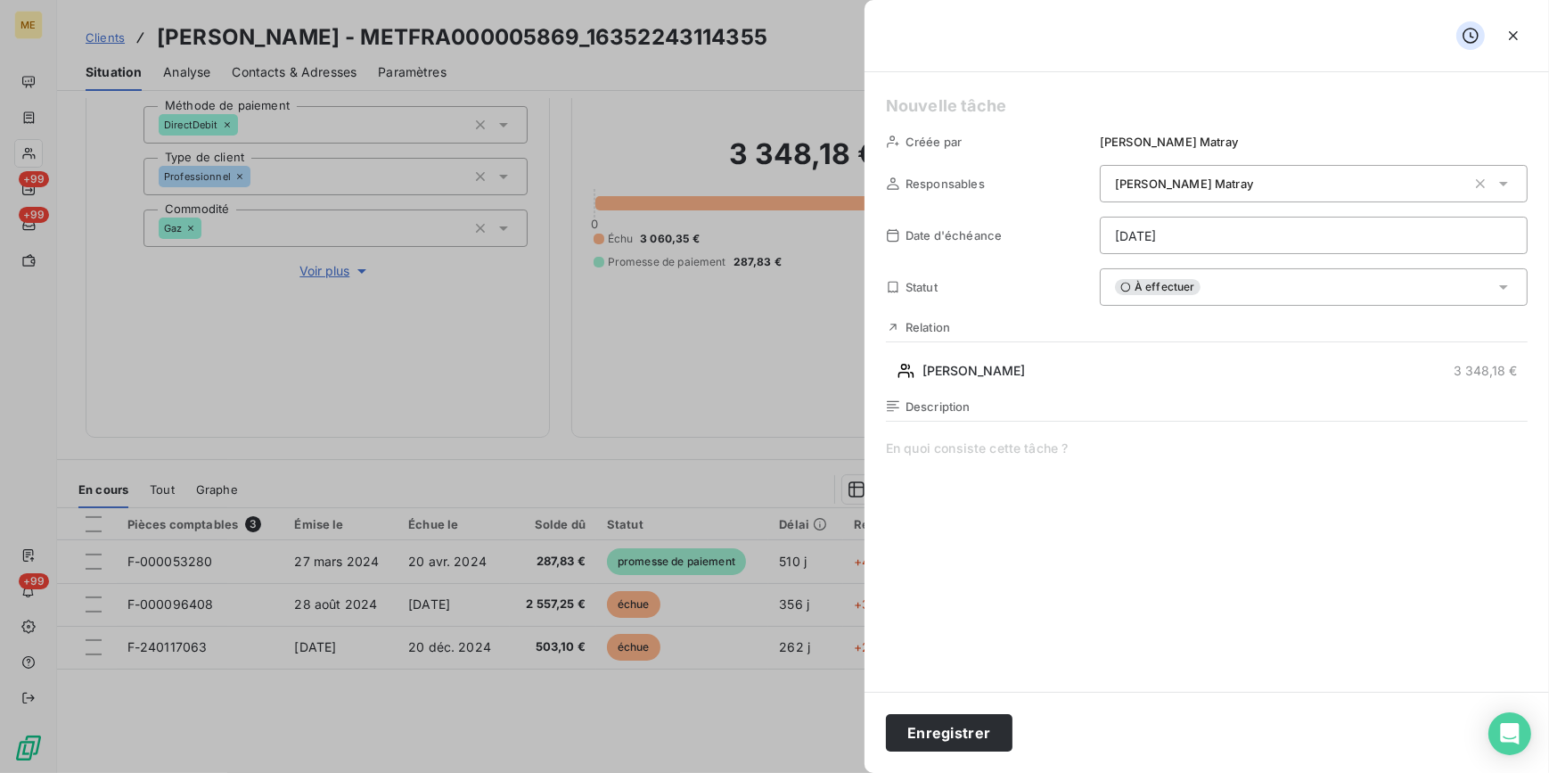
click at [1294, 228] on html "ME +99 +99 +99 Clients BECART CHRISTOPHE - METFRA000005869_16352243114355 Situa…" at bounding box center [774, 386] width 1549 height 773
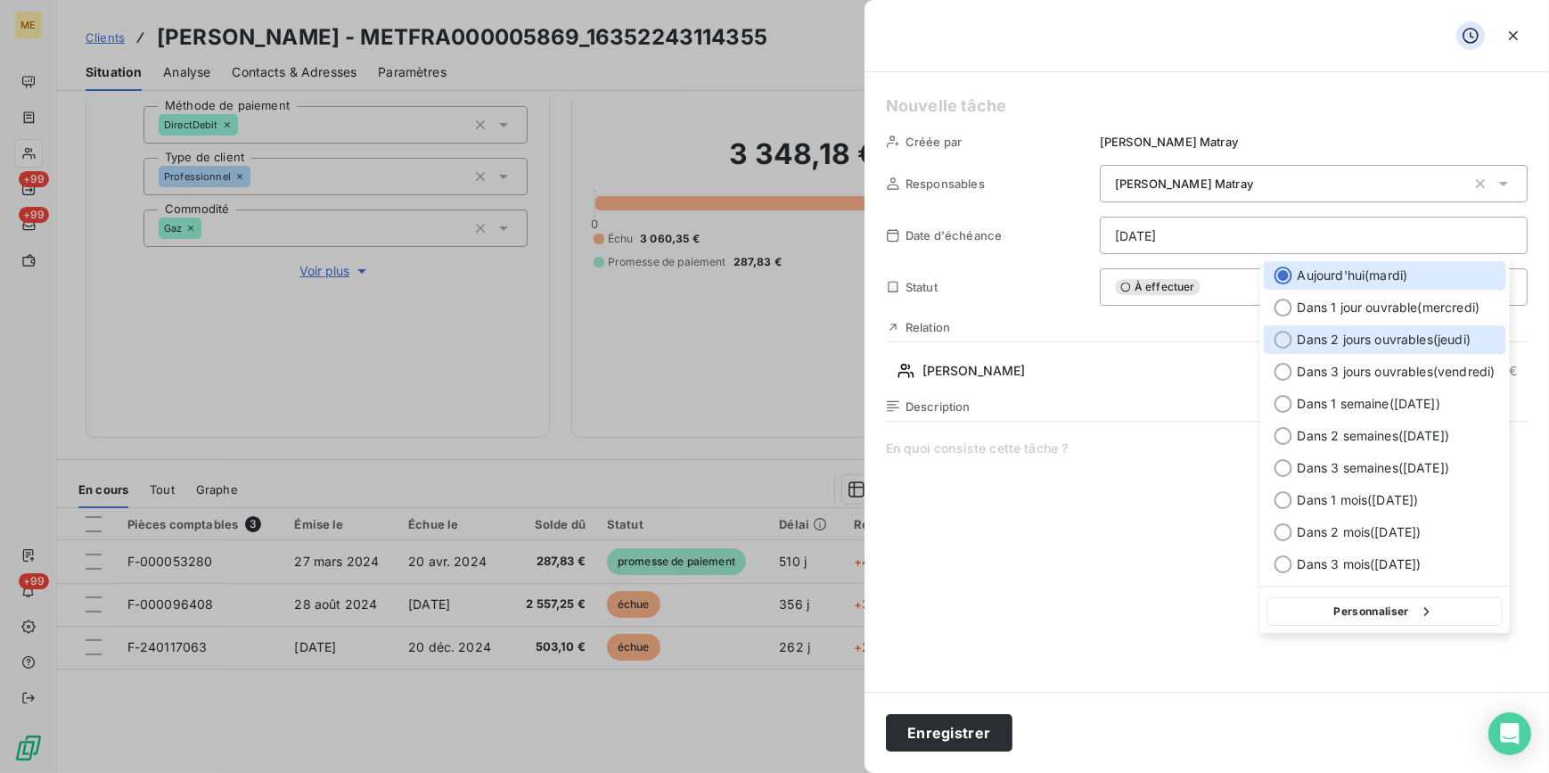
click at [1310, 344] on span "Dans 2 jours ouvrables ( jeudi )" at bounding box center [1384, 340] width 173 height 18
type input "21/08/2025"
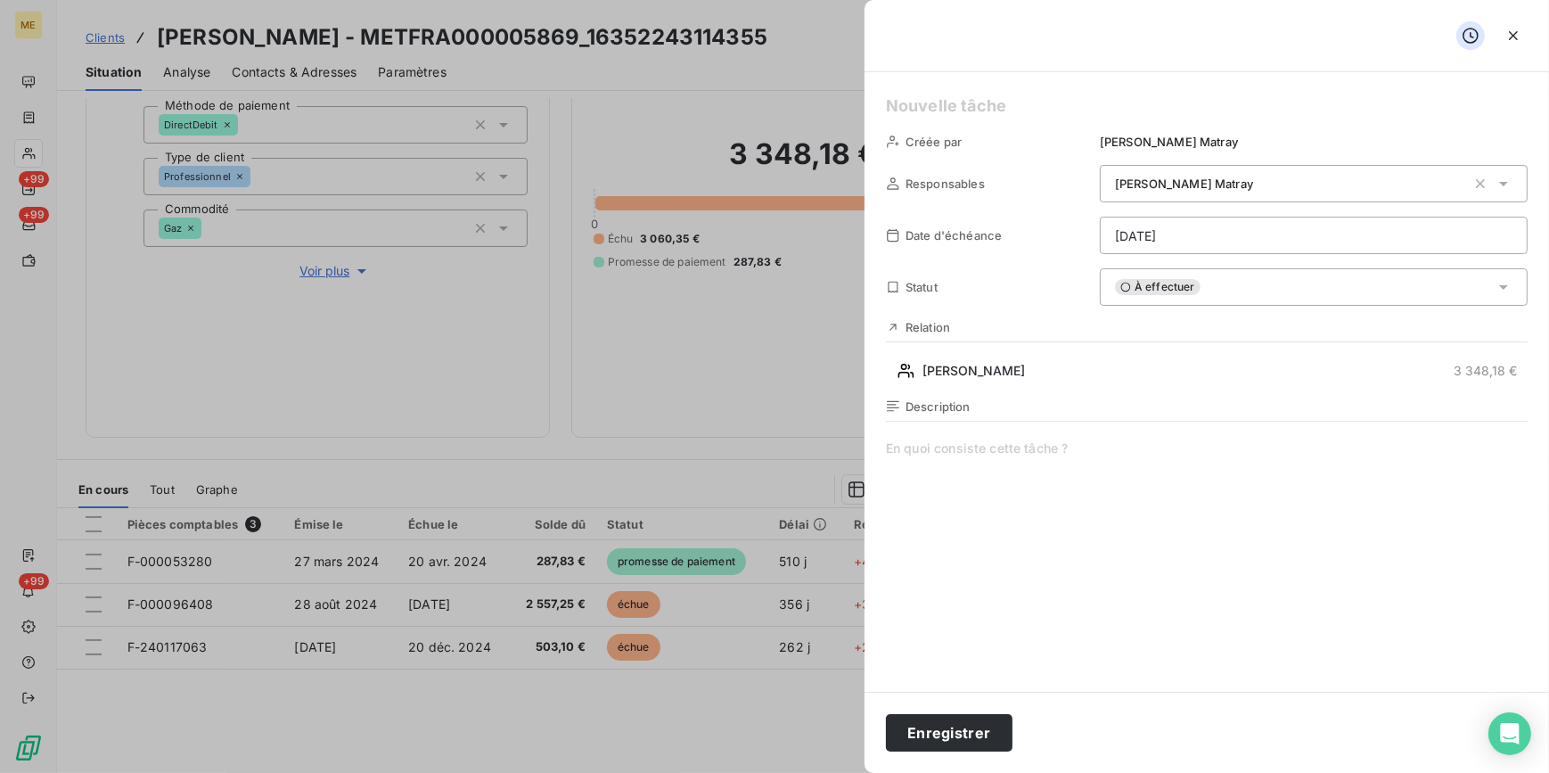
click at [1080, 472] on span at bounding box center [1207, 610] width 642 height 342
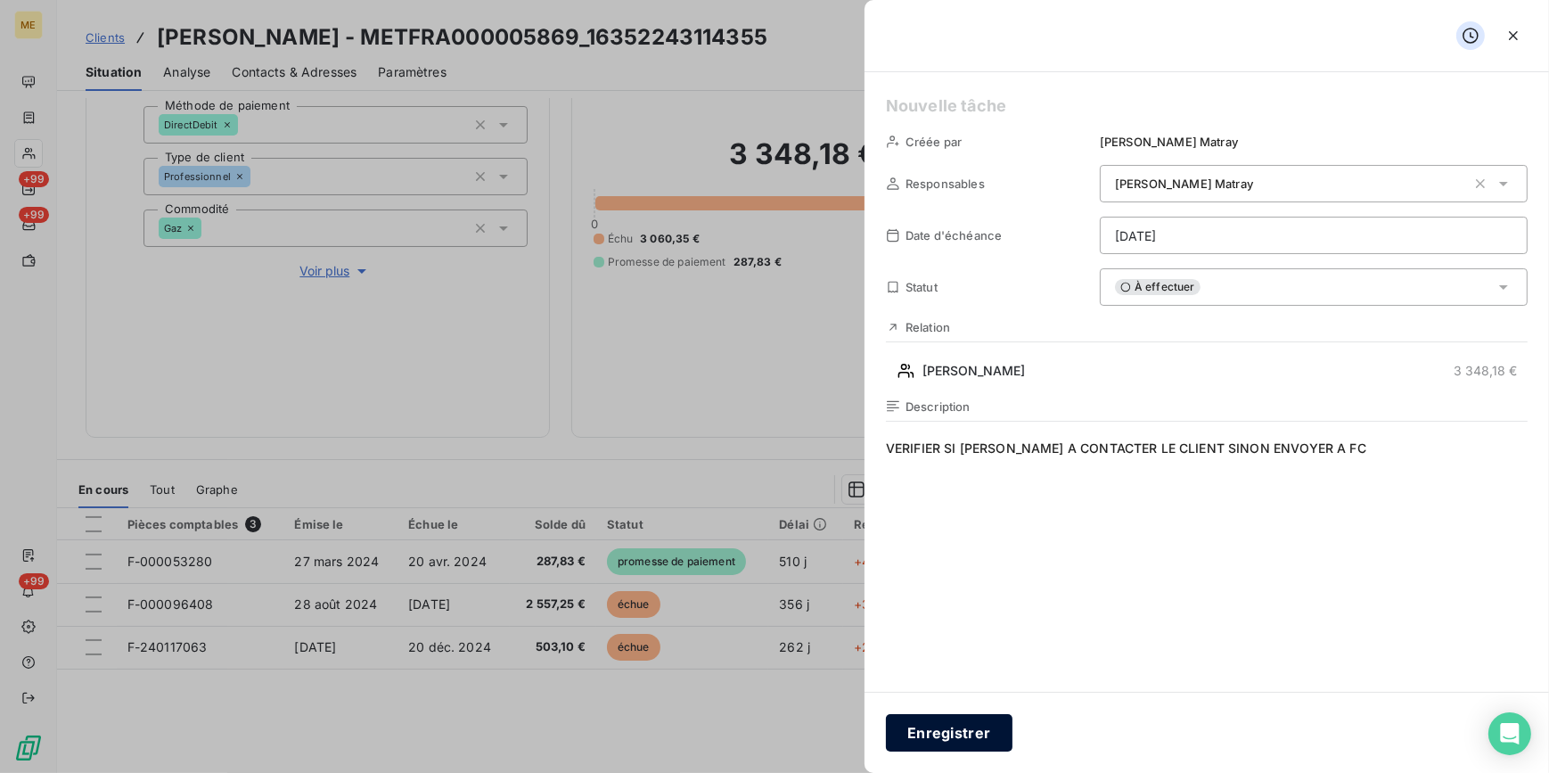
click at [980, 727] on button "Enregistrer" at bounding box center [949, 732] width 127 height 37
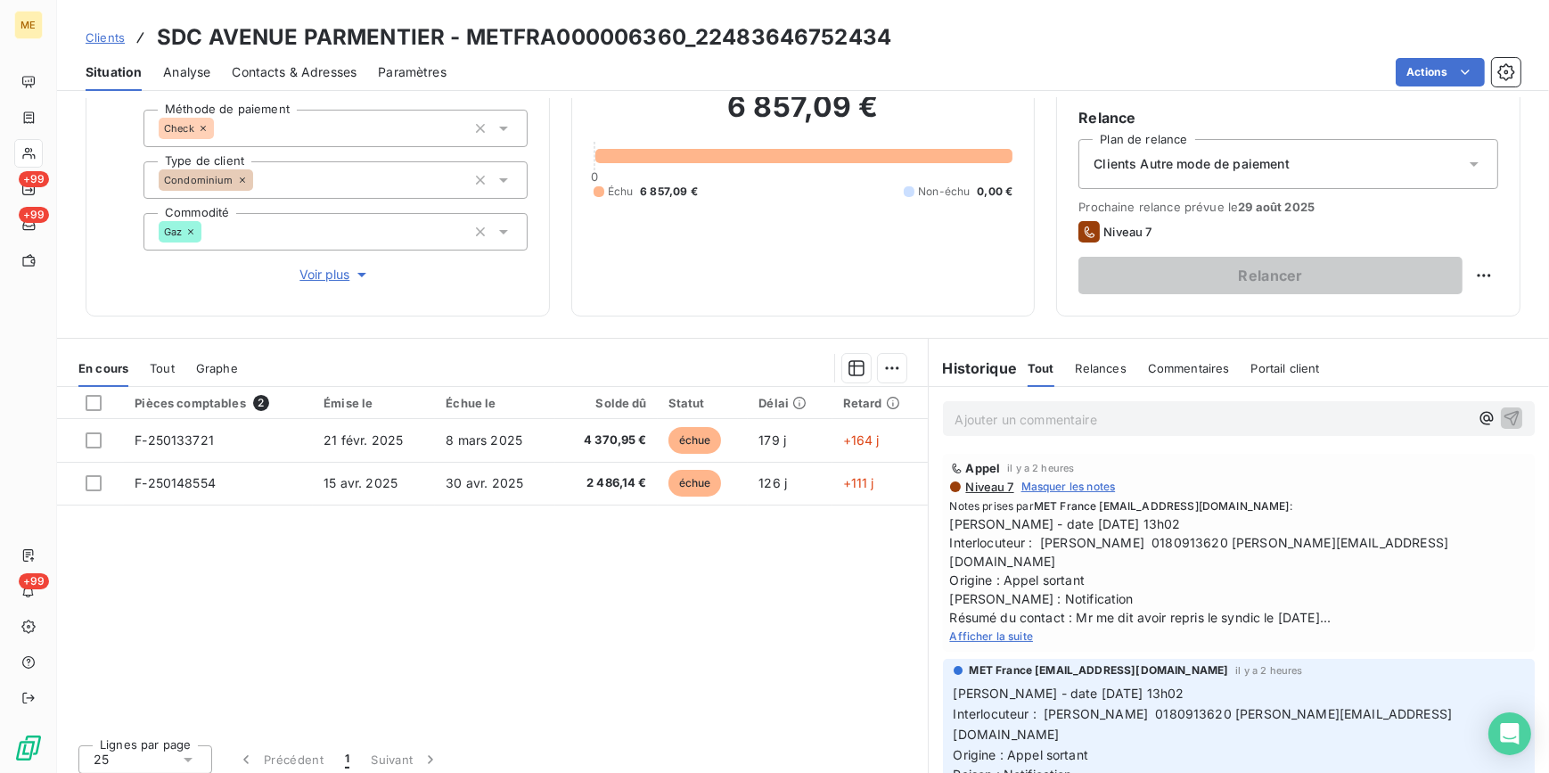
scroll to position [168, 0]
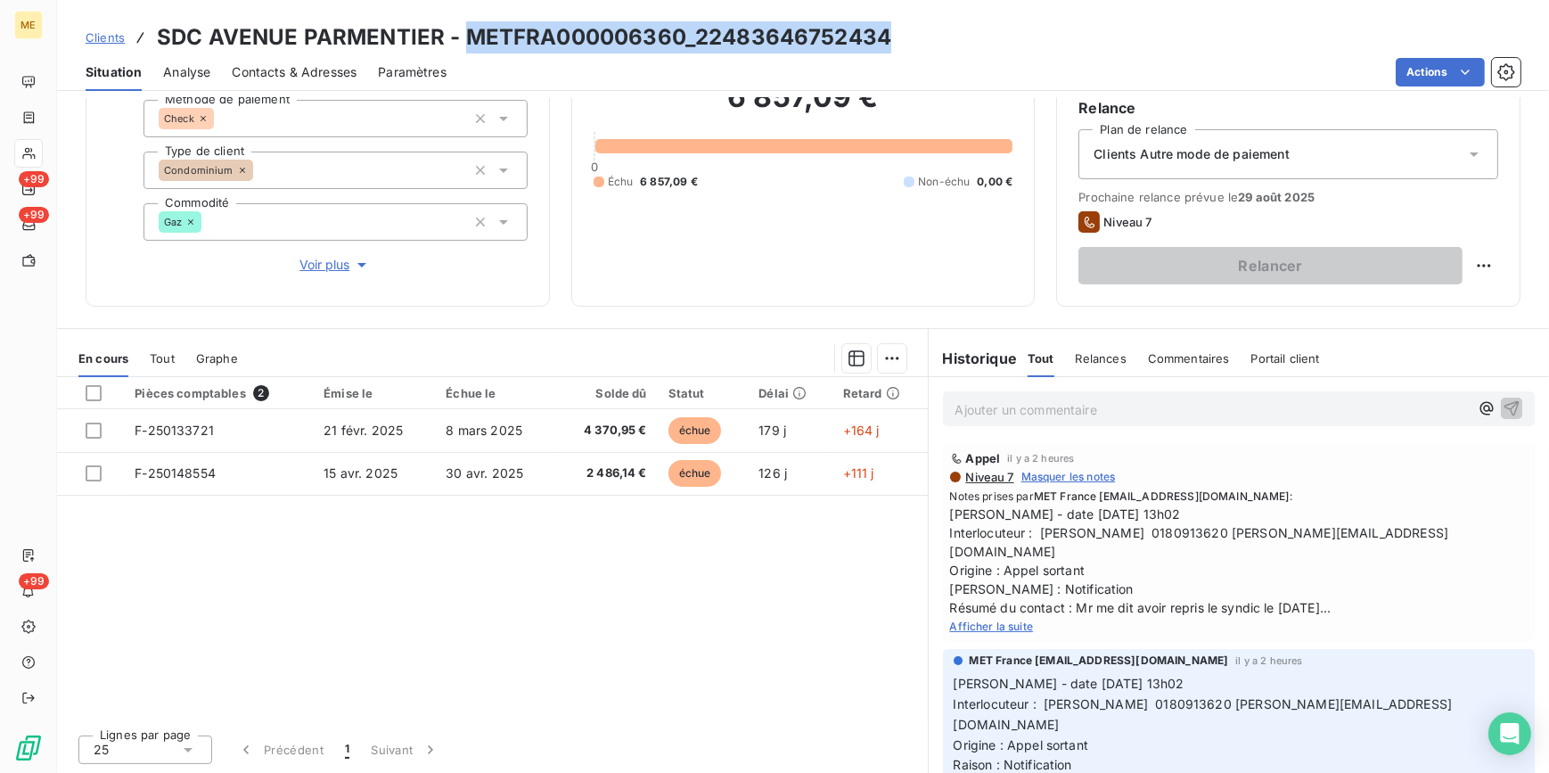
drag, startPoint x: 916, startPoint y: 37, endPoint x: 464, endPoint y: 50, distance: 452.2
click at [464, 50] on div "Clients SDC AVENUE PARMENTIER - METFRA000006360_22483646752434" at bounding box center [803, 37] width 1492 height 32
copy h3 "METFRA000006360_22483646752434"
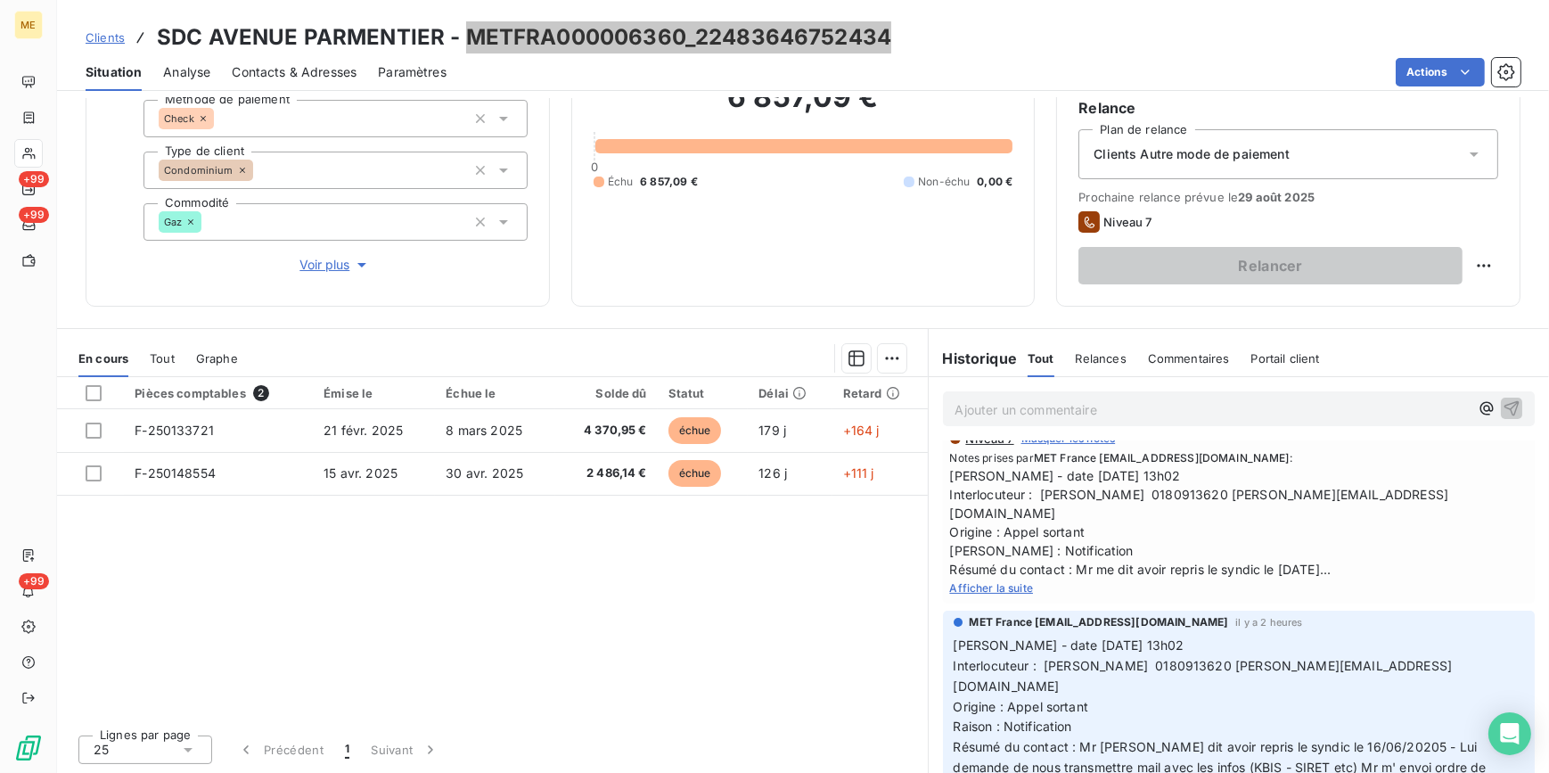
scroll to position [0, 0]
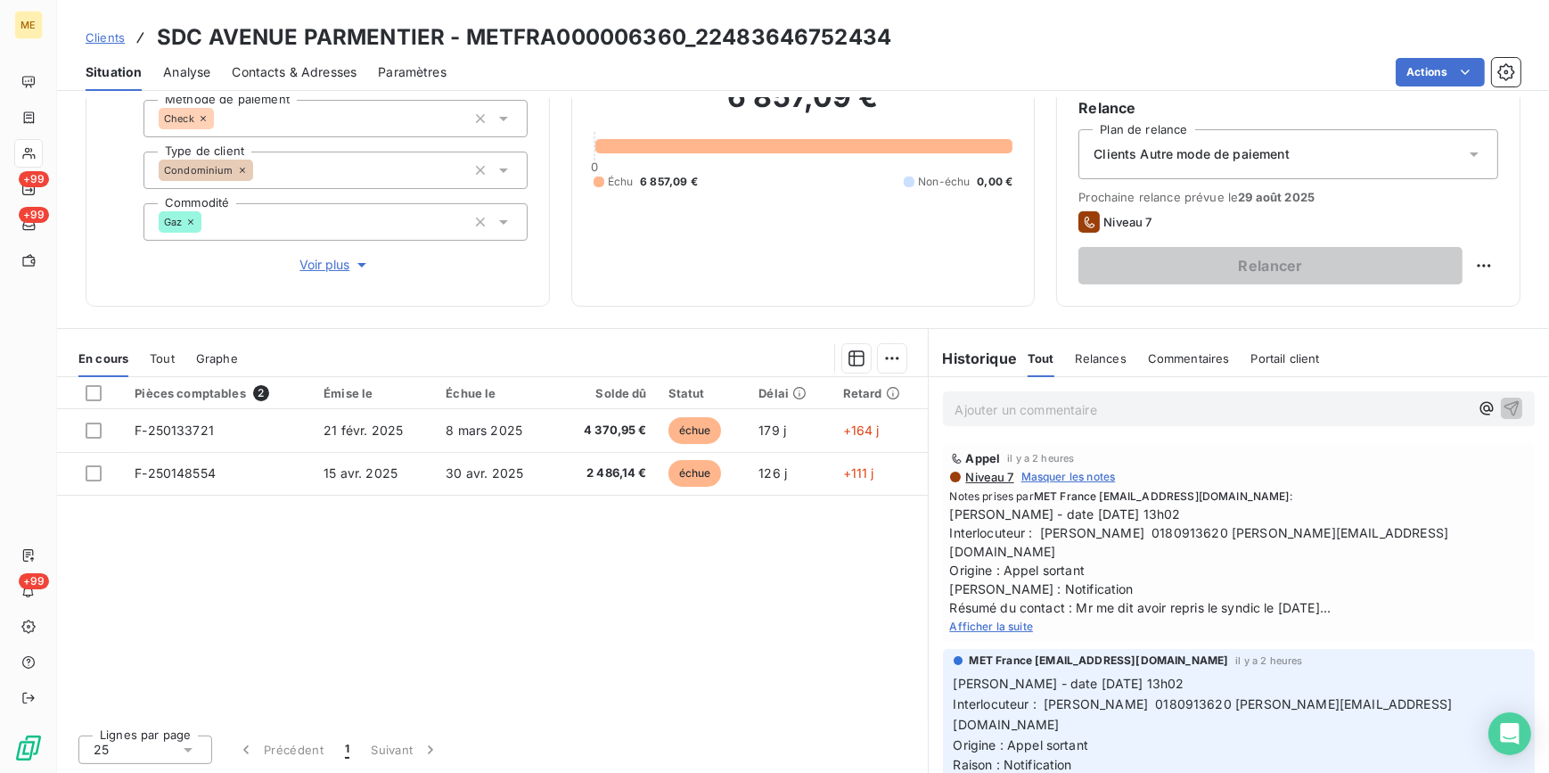
click at [1000, 620] on span "Afficher la suite" at bounding box center [992, 626] width 84 height 13
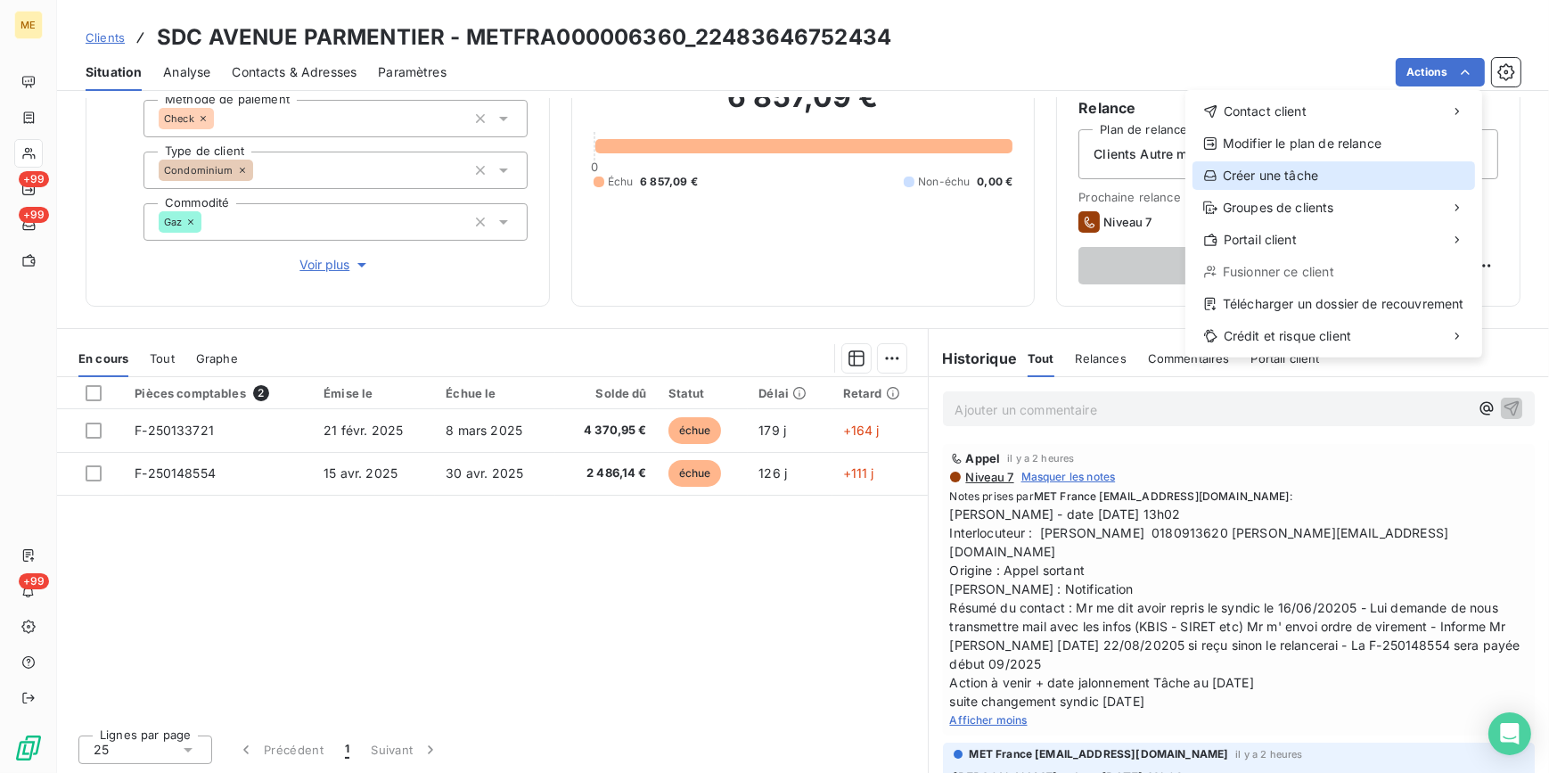
click at [1383, 180] on div "Créer une tâche" at bounding box center [1334, 175] width 283 height 29
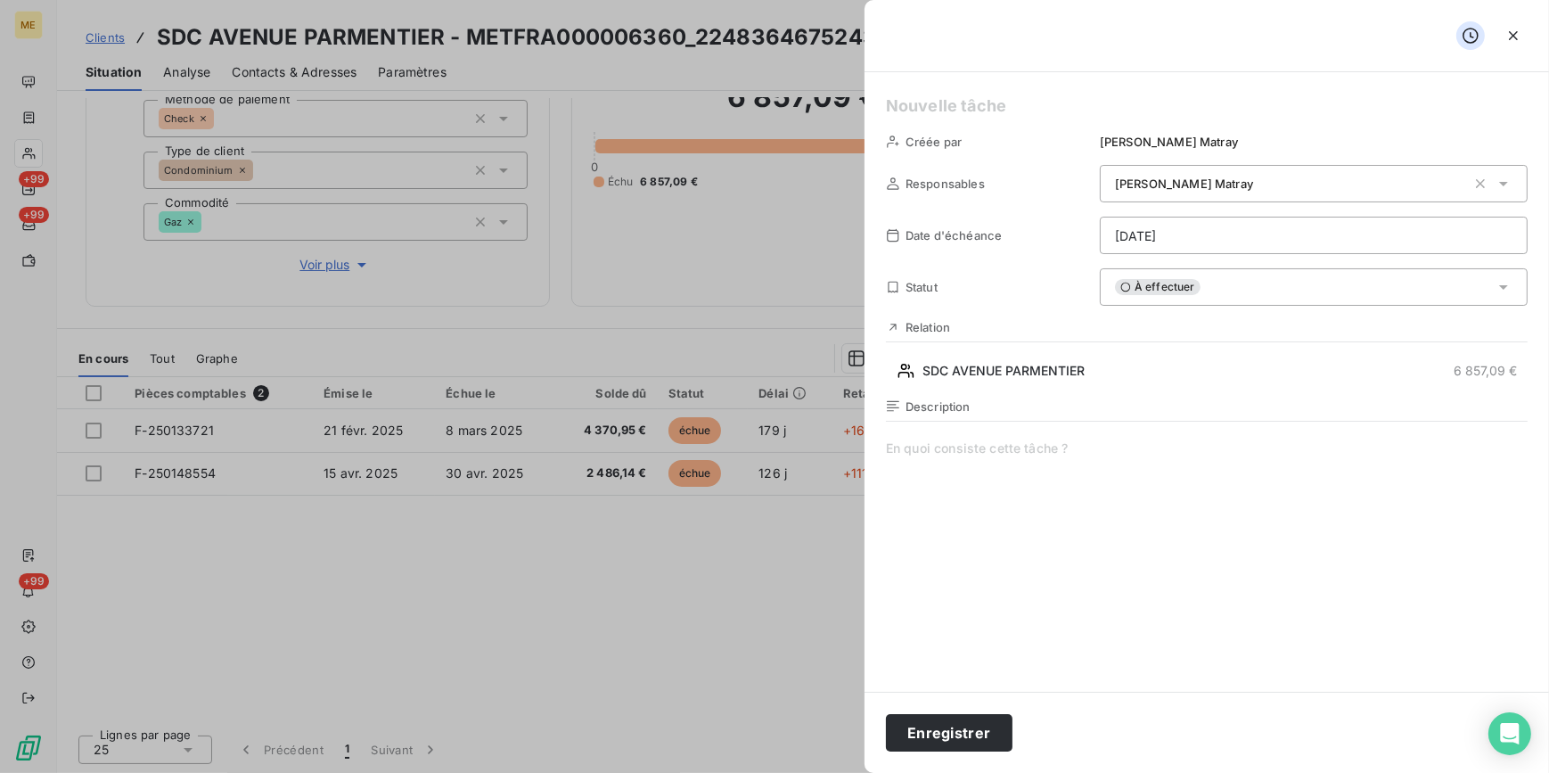
click at [1337, 233] on html "ME +99 +99 +99 Clients SDC AVENUE PARMENTIER - METFRA000006360_22483646752434 S…" at bounding box center [774, 386] width 1549 height 773
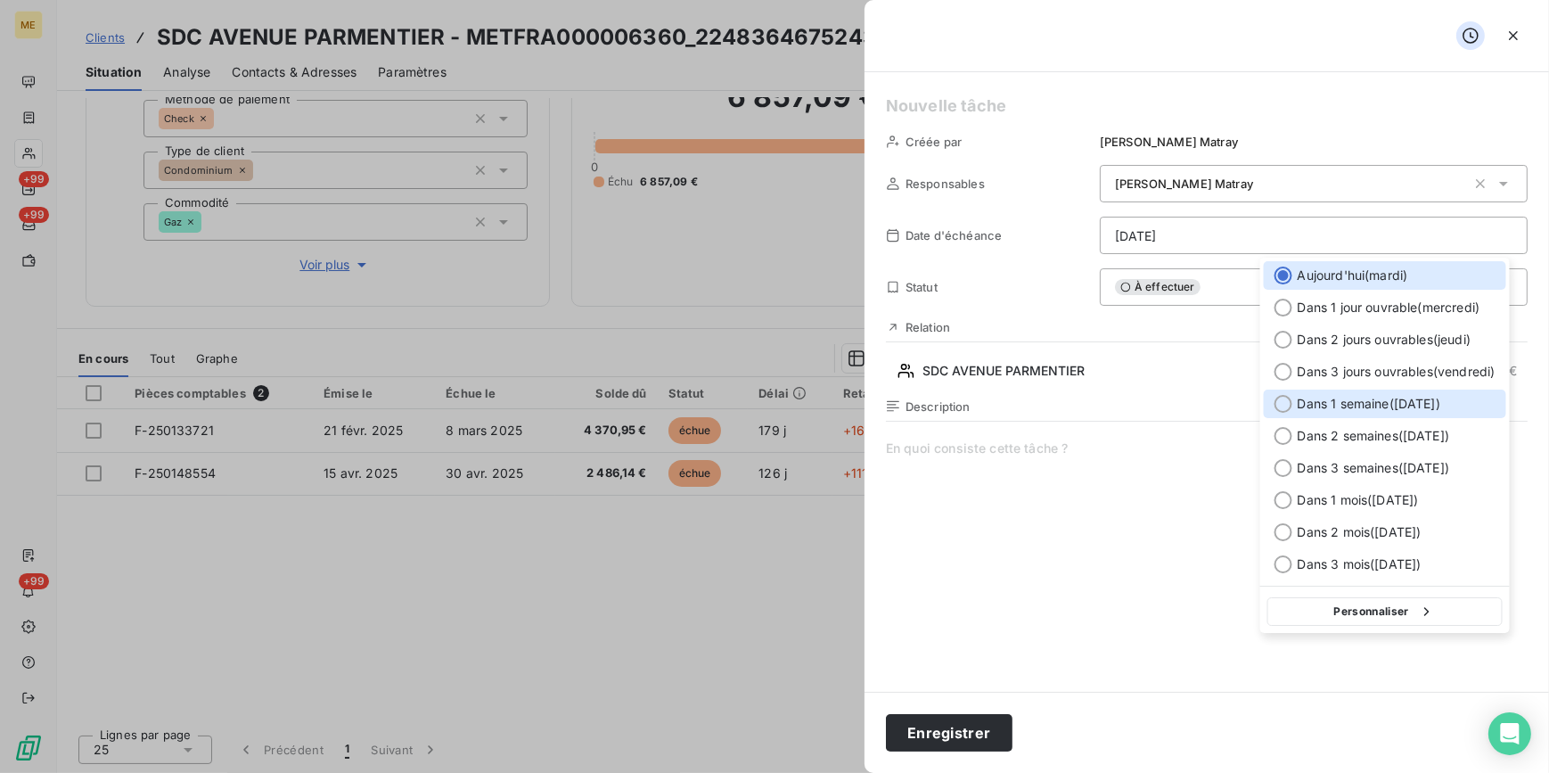
click at [1338, 407] on span "Dans 1 semaine ( 26 août )" at bounding box center [1369, 404] width 143 height 18
type input "26/08/2025"
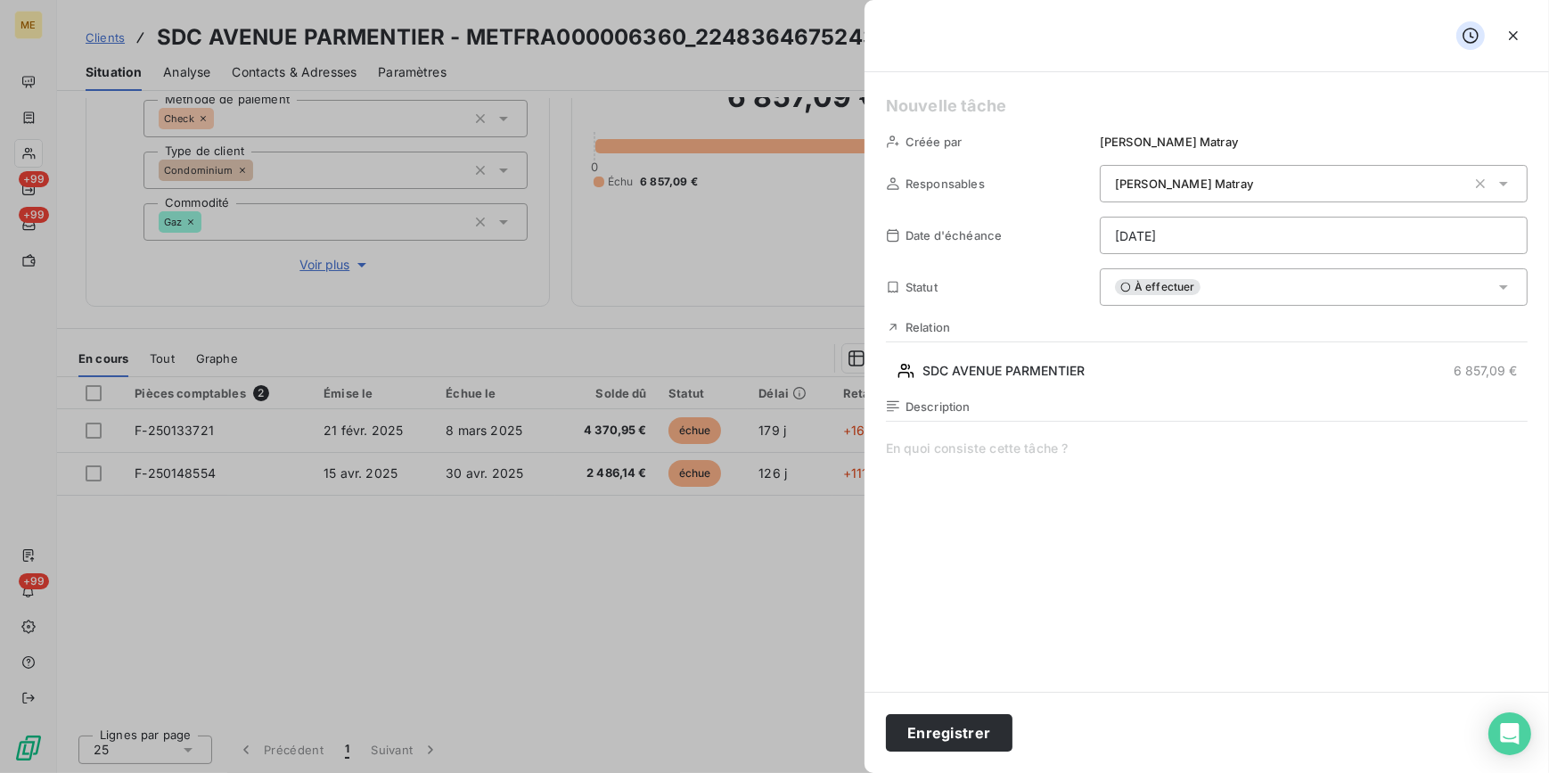
click at [1054, 462] on span at bounding box center [1207, 610] width 642 height 342
click at [704, 626] on div at bounding box center [774, 386] width 1549 height 773
click at [1514, 32] on icon "button" at bounding box center [1514, 36] width 18 height 18
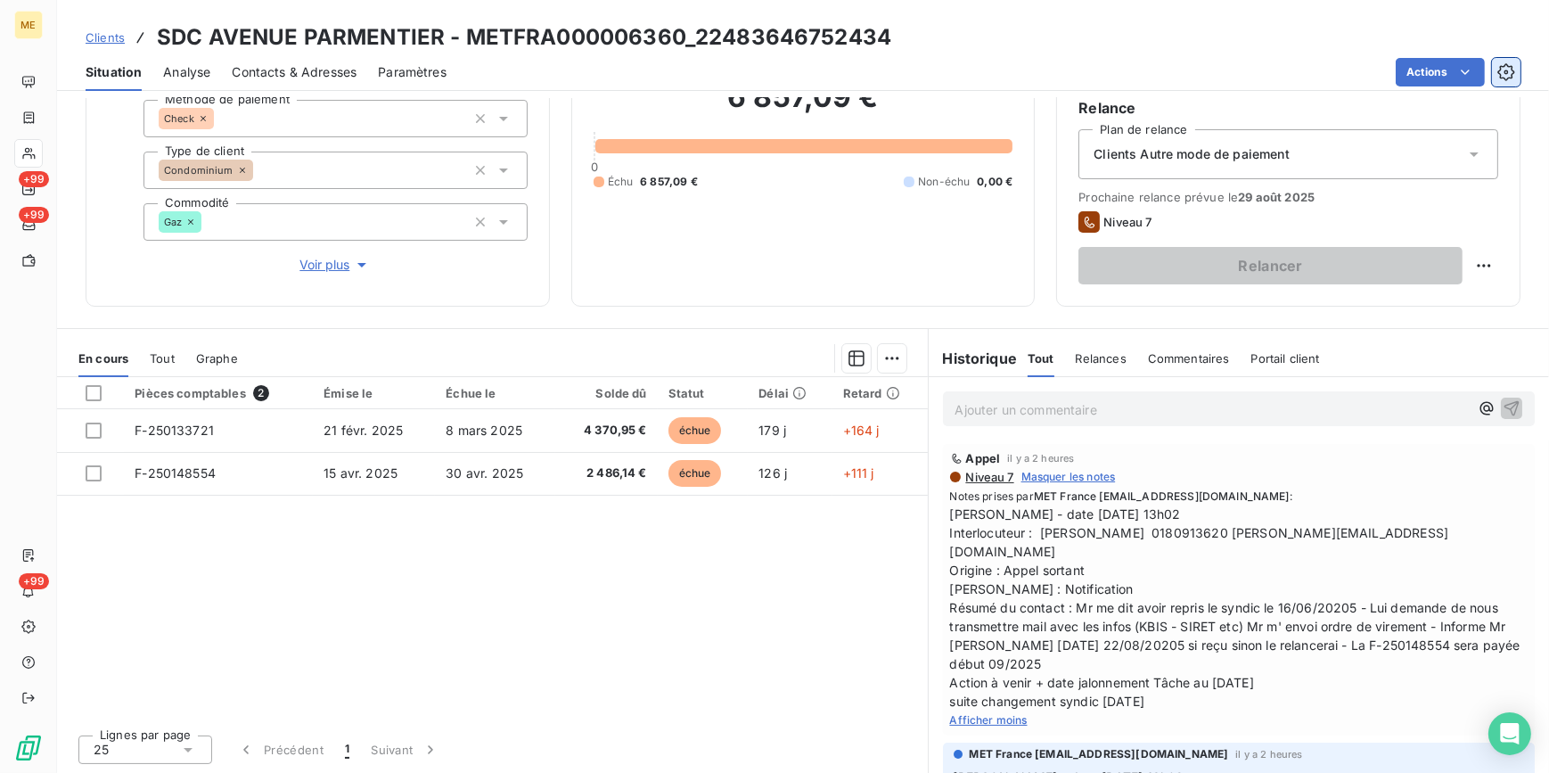
click at [1503, 71] on icon "button" at bounding box center [1507, 72] width 18 height 18
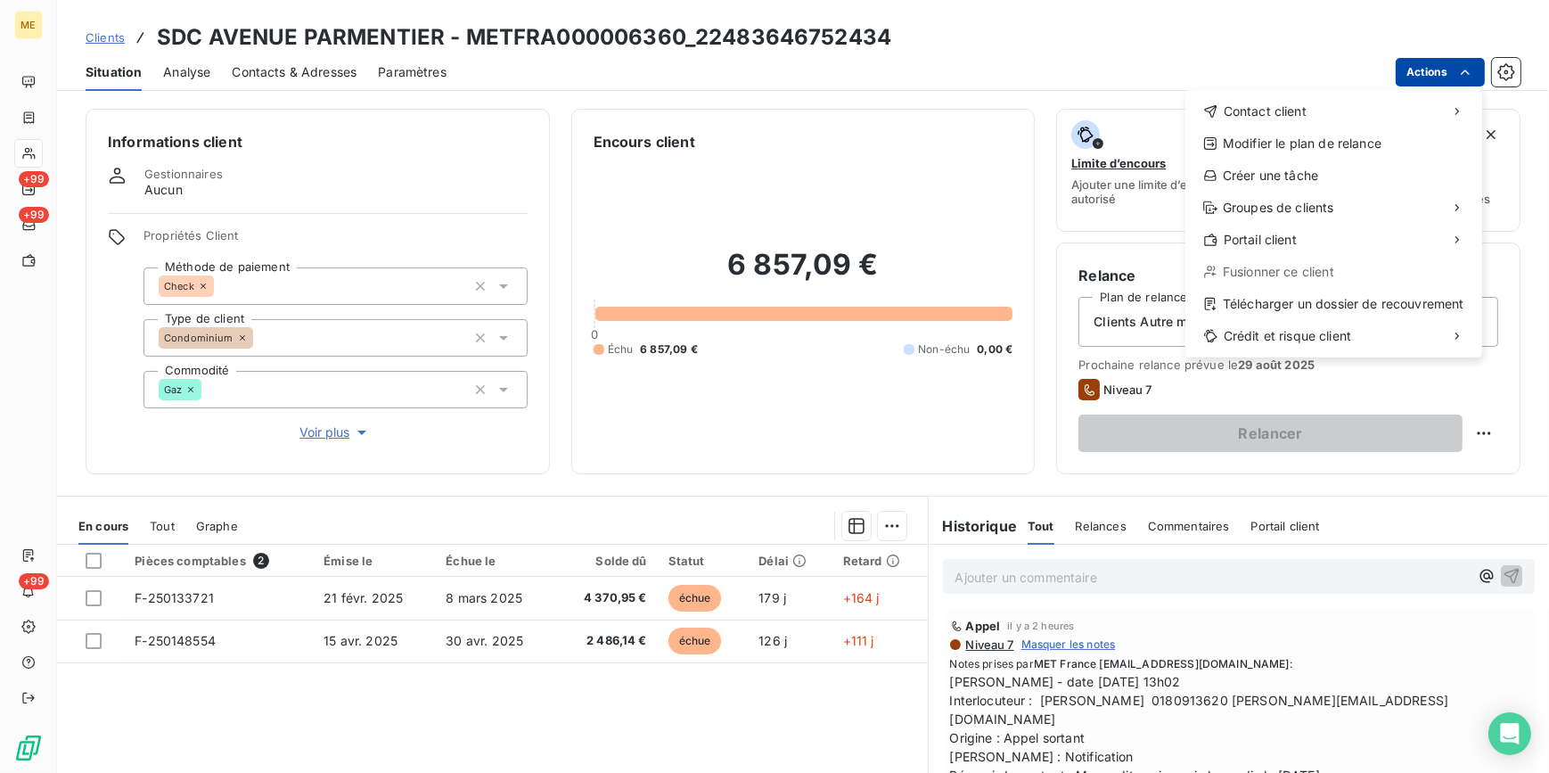
click at [1449, 70] on html "ME +99 +99 +99 Clients SDC AVENUE PARMENTIER - METFRA000006360_22483646752434 S…" at bounding box center [774, 386] width 1549 height 773
click at [1317, 185] on div "Créer une tâche" at bounding box center [1334, 175] width 283 height 29
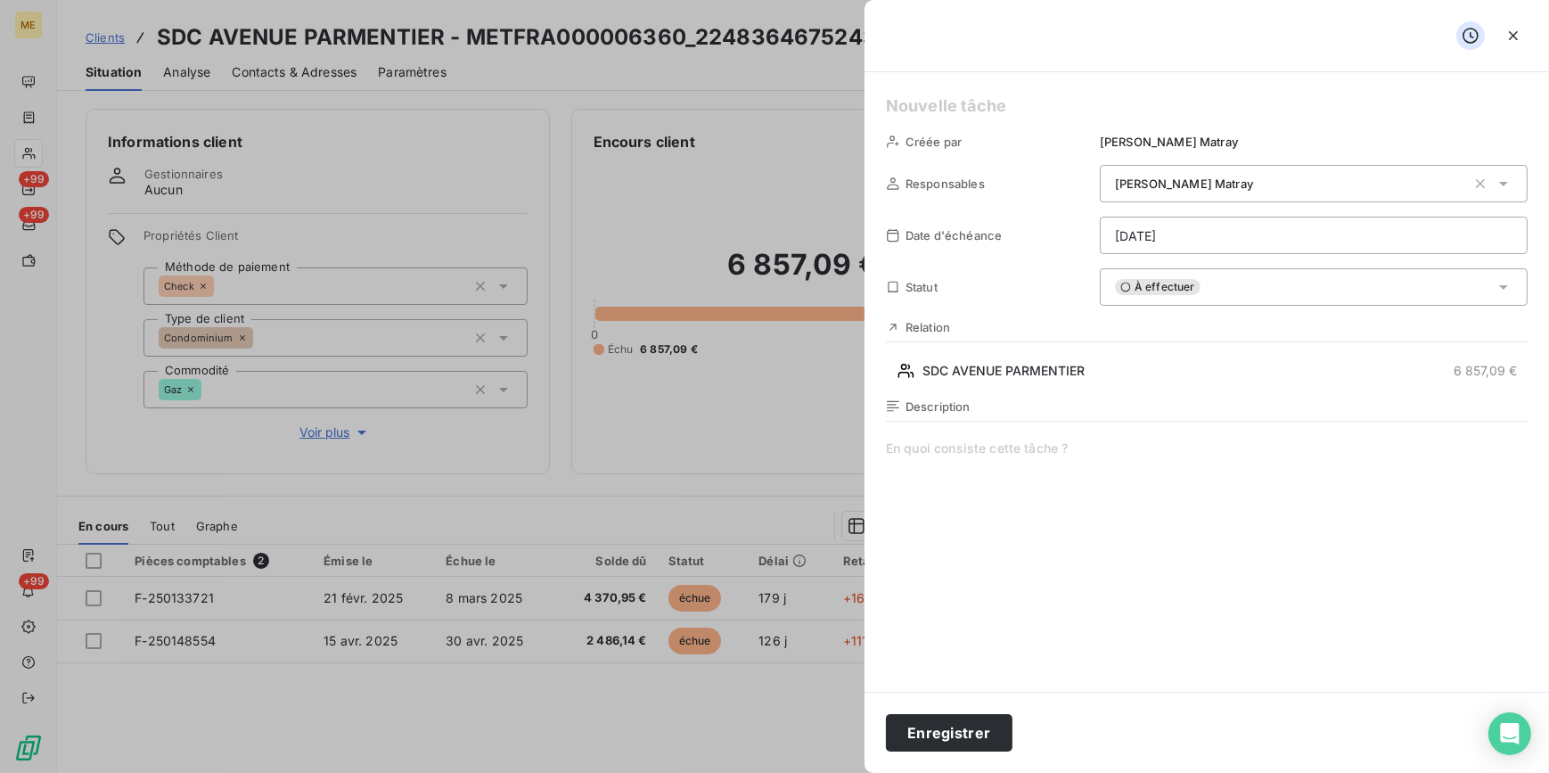
click at [993, 448] on span at bounding box center [1207, 610] width 642 height 342
drag, startPoint x: 982, startPoint y: 730, endPoint x: 1405, endPoint y: 331, distance: 582.1
click at [1407, 377] on div "Créée par Amélie Matray Responsables Amélie Matray Date d'échéance 19/08/2025 S…" at bounding box center [1207, 386] width 685 height 773
click at [1417, 240] on html "ME +99 +99 +99 Clients SDC AVENUE PARMENTIER - METFRA000006360_22483646752434 S…" at bounding box center [774, 386] width 1549 height 773
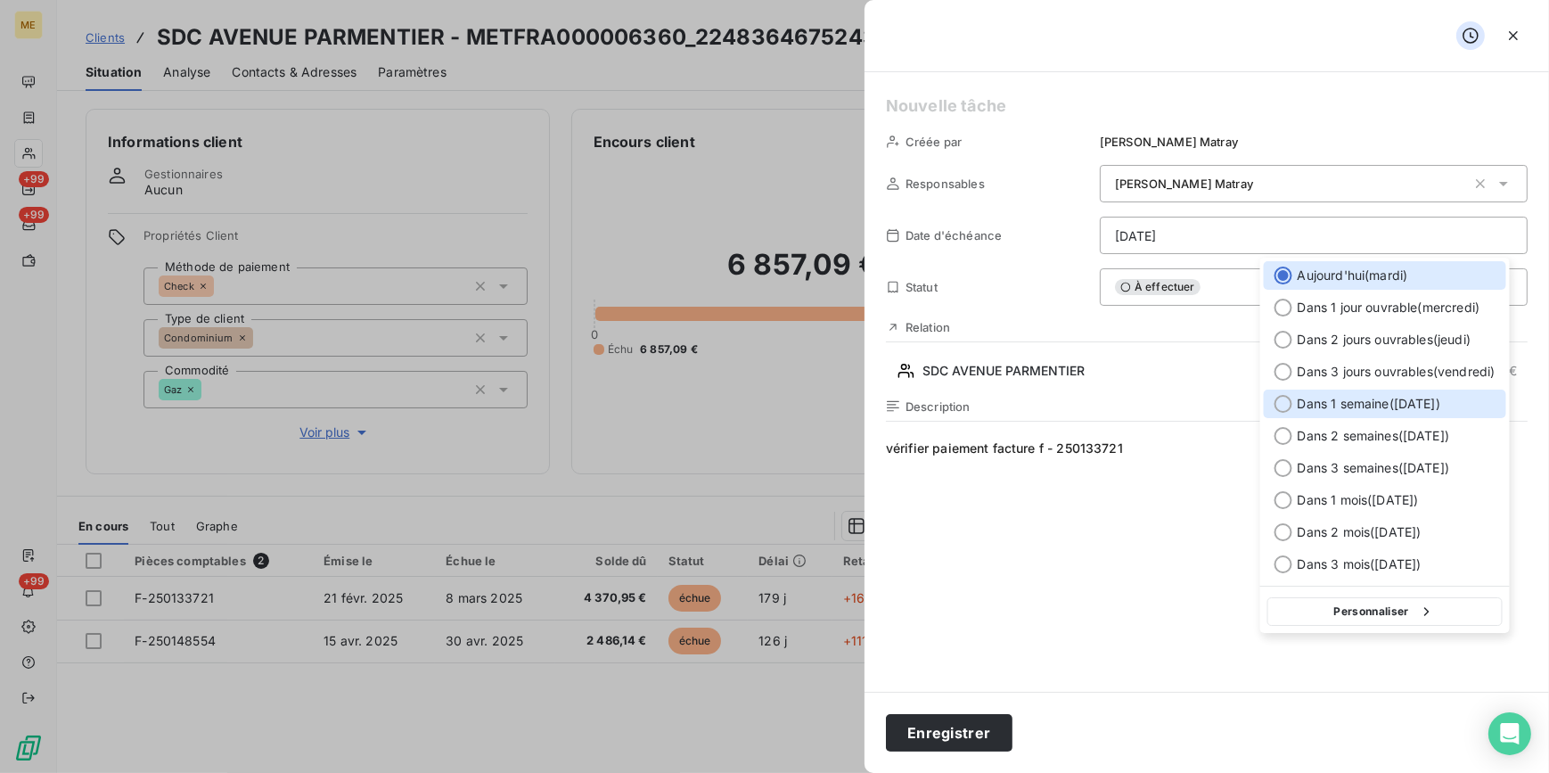
click at [1368, 400] on span "Dans 1 semaine ( 26 août )" at bounding box center [1369, 404] width 143 height 18
type input "26/08/2025"
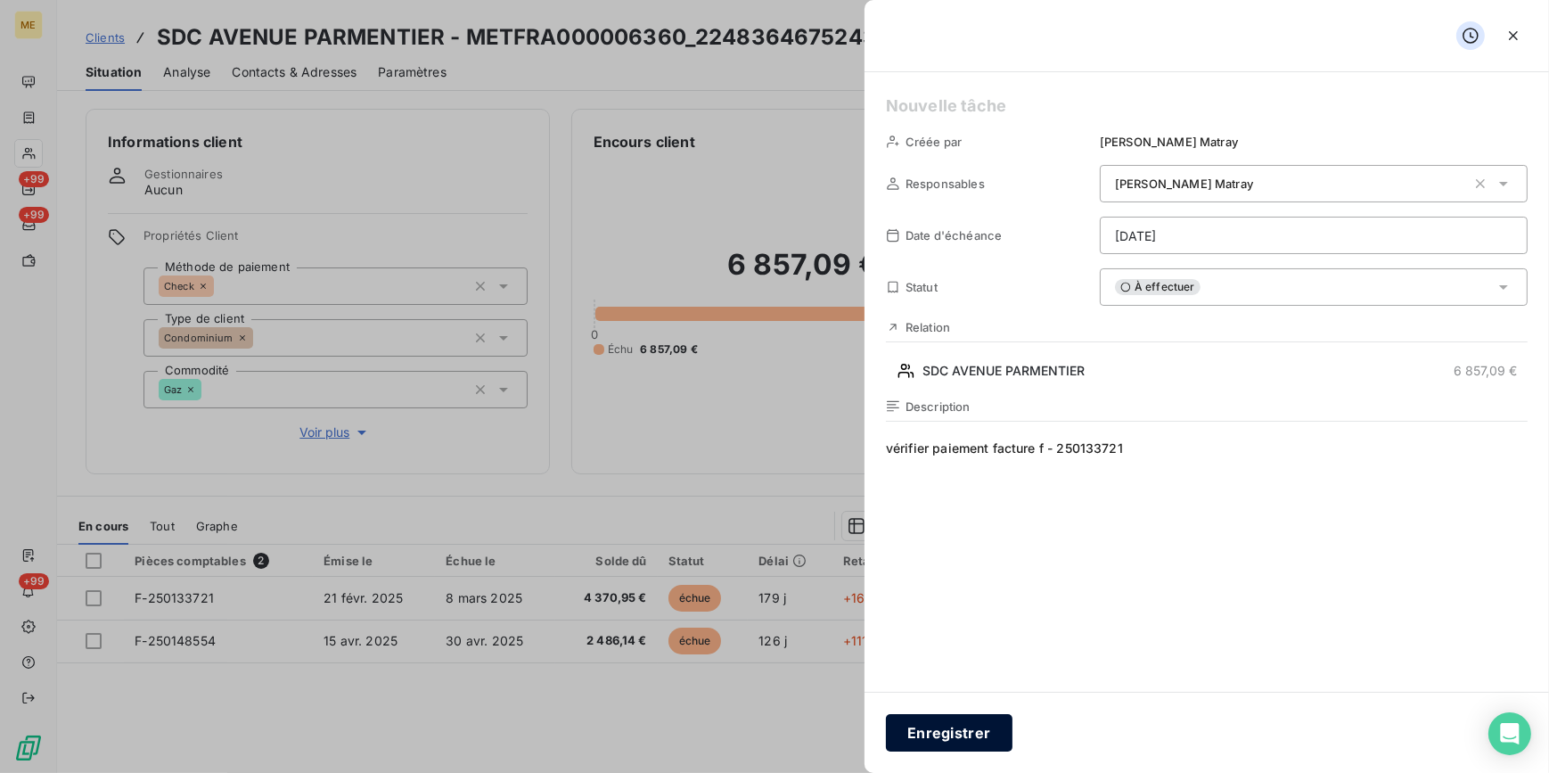
click at [972, 721] on button "Enregistrer" at bounding box center [949, 732] width 127 height 37
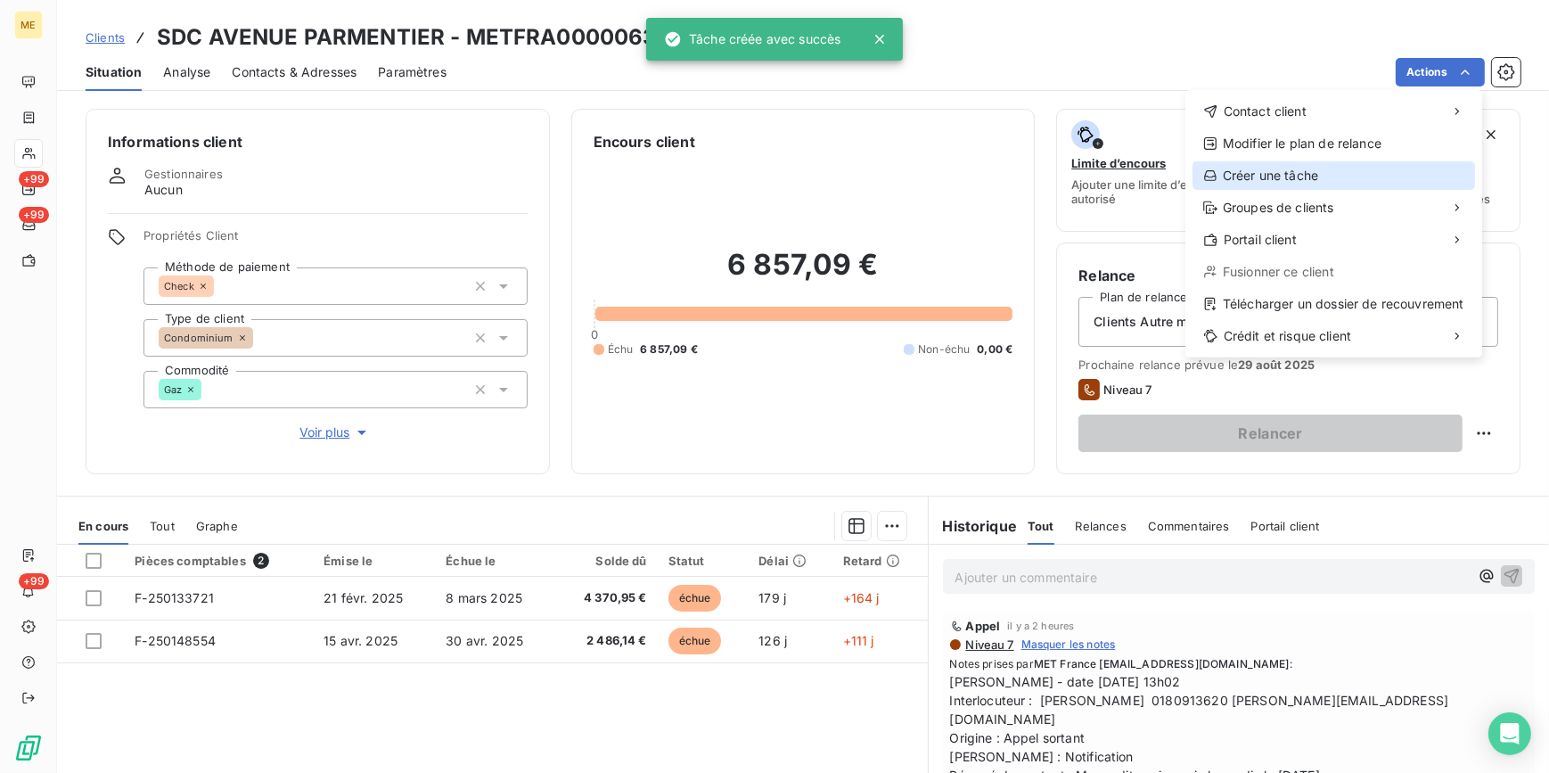
click at [1361, 178] on div "Créer une tâche" at bounding box center [1334, 175] width 283 height 29
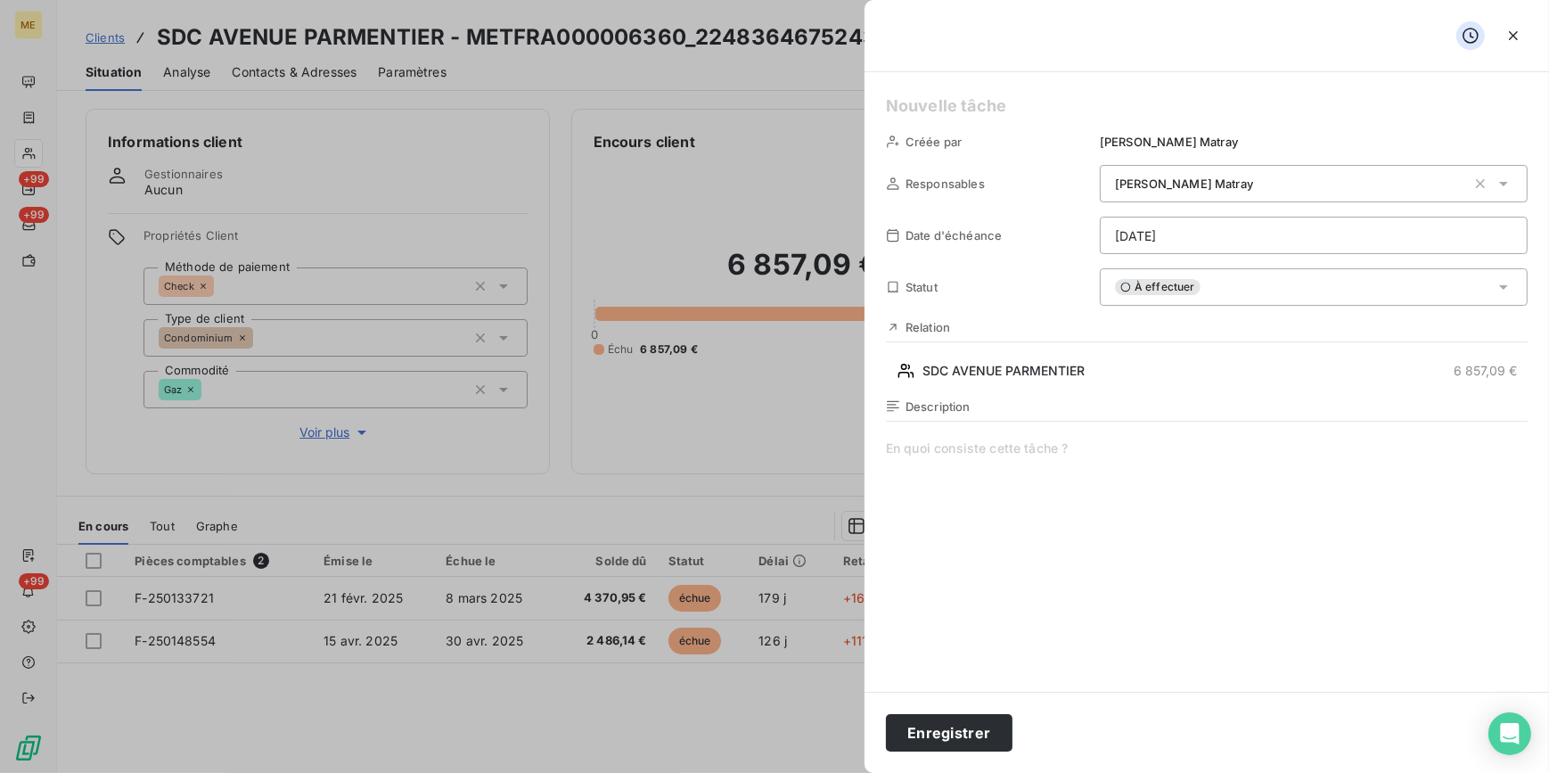
click at [1232, 236] on html "ME +99 +99 +99 Clients SDC AVENUE PARMENTIER - METFRA000006360_22483646752434 S…" at bounding box center [774, 386] width 1549 height 773
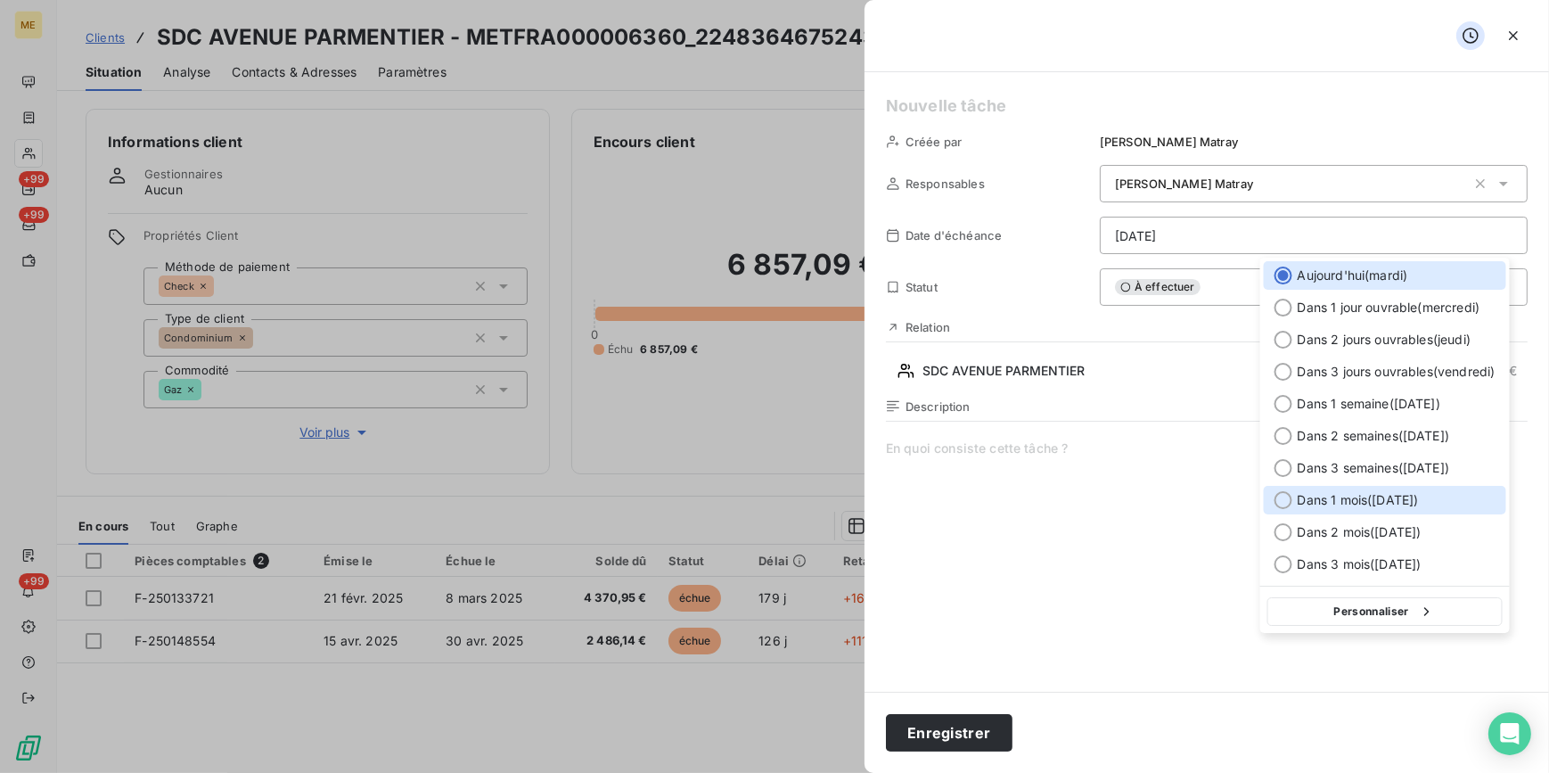
drag, startPoint x: 1368, startPoint y: 499, endPoint x: 1284, endPoint y: 501, distance: 84.7
click at [1367, 497] on span "Dans 1 mois ( 19 sept. )" at bounding box center [1358, 500] width 121 height 18
type input "19/09/2025"
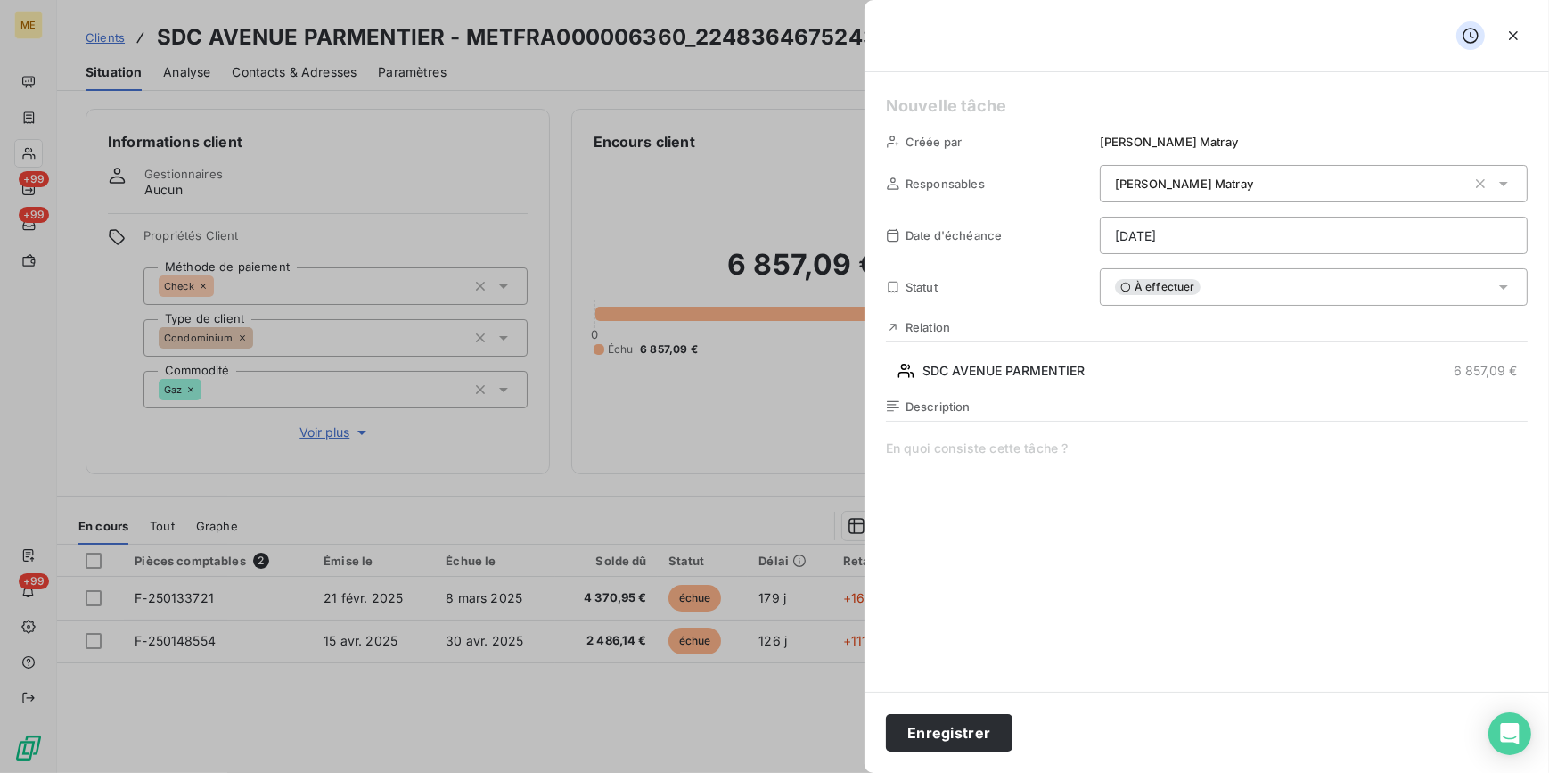
click at [951, 445] on span at bounding box center [1207, 610] width 642 height 342
click at [930, 724] on button "Enregistrer" at bounding box center [949, 732] width 127 height 37
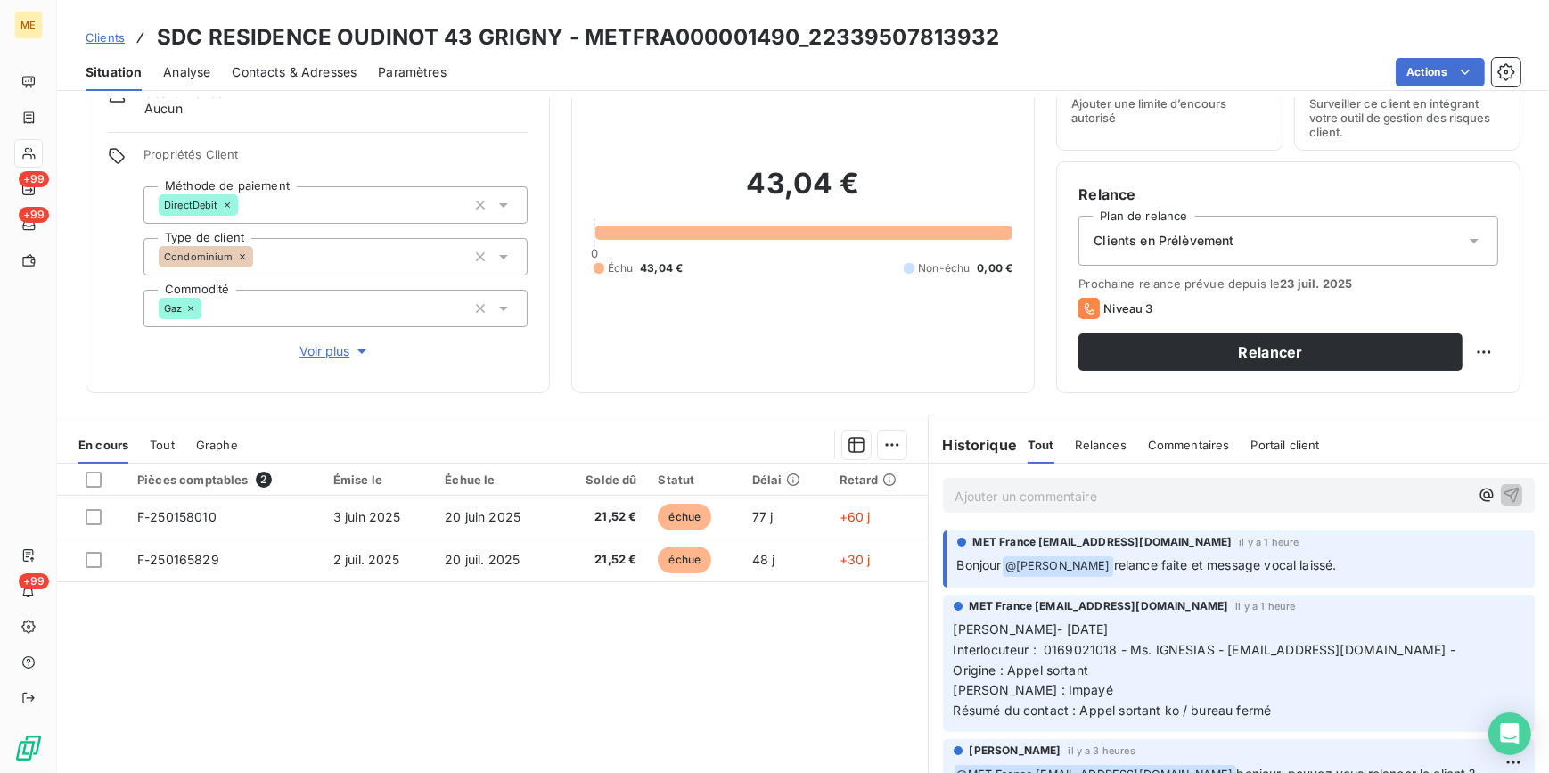
scroll to position [80, 0]
click at [1097, 445] on span "Relances" at bounding box center [1101, 446] width 51 height 14
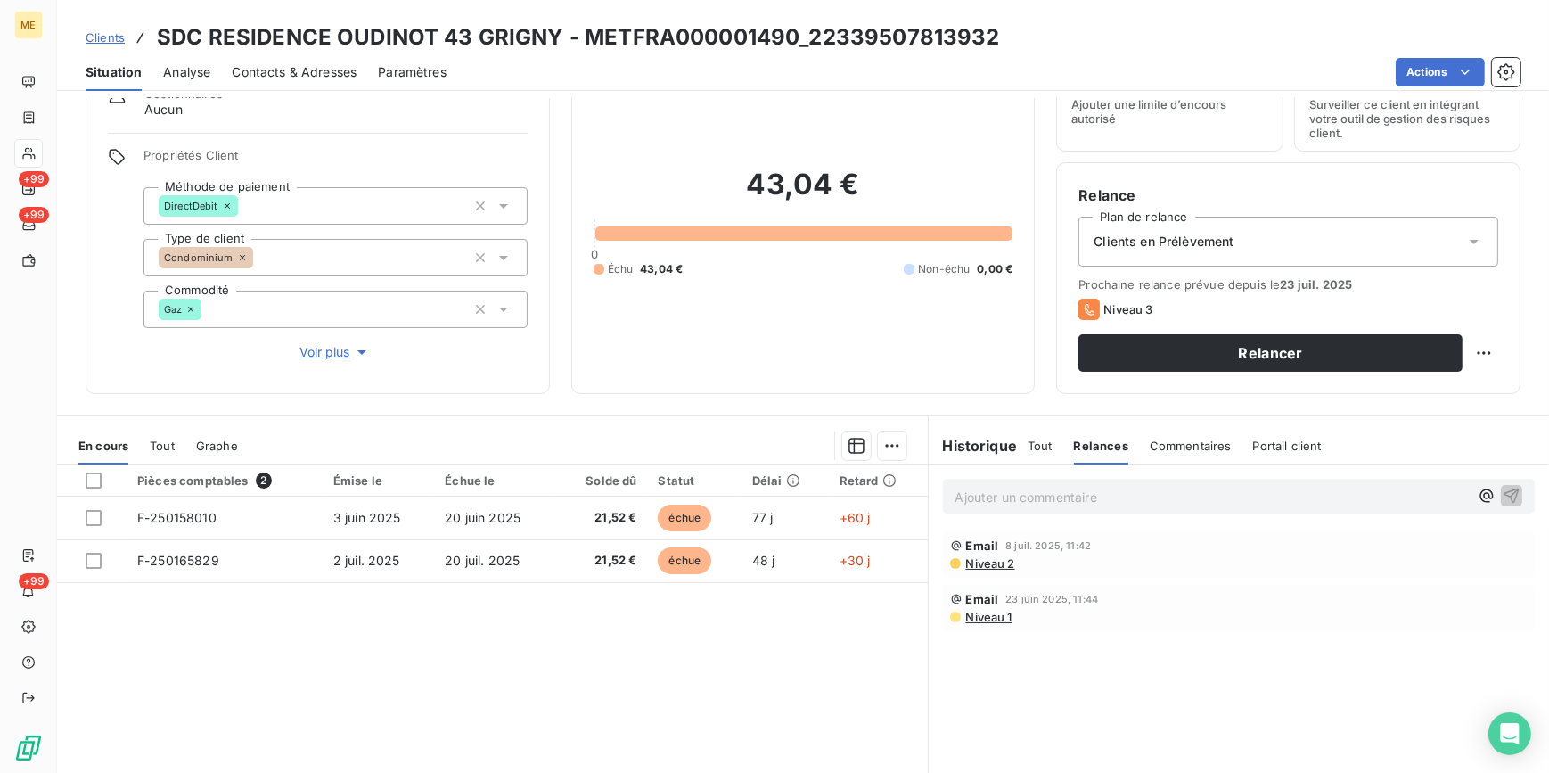
click at [1028, 439] on span "Tout" at bounding box center [1040, 446] width 25 height 14
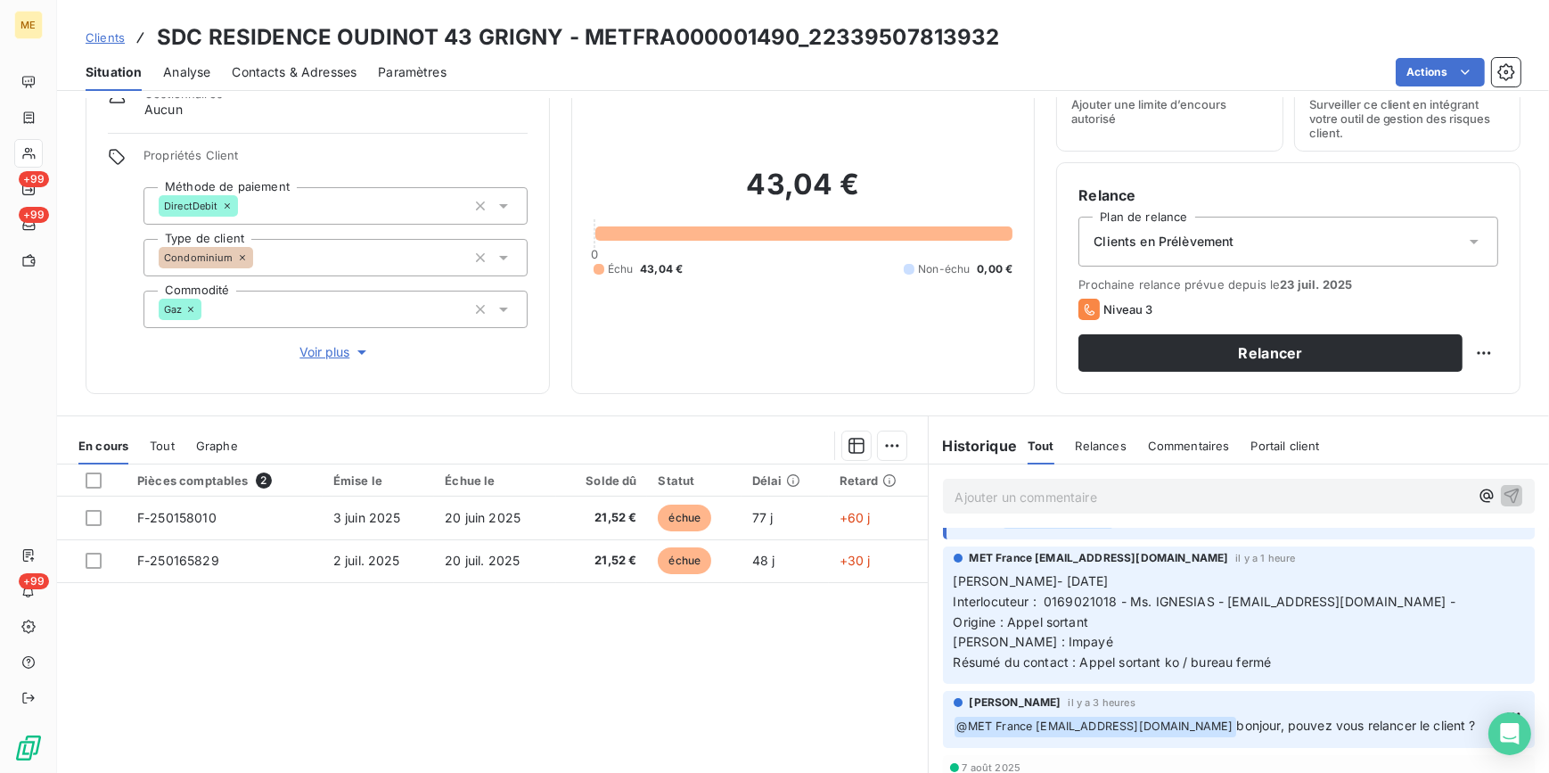
scroll to position [0, 0]
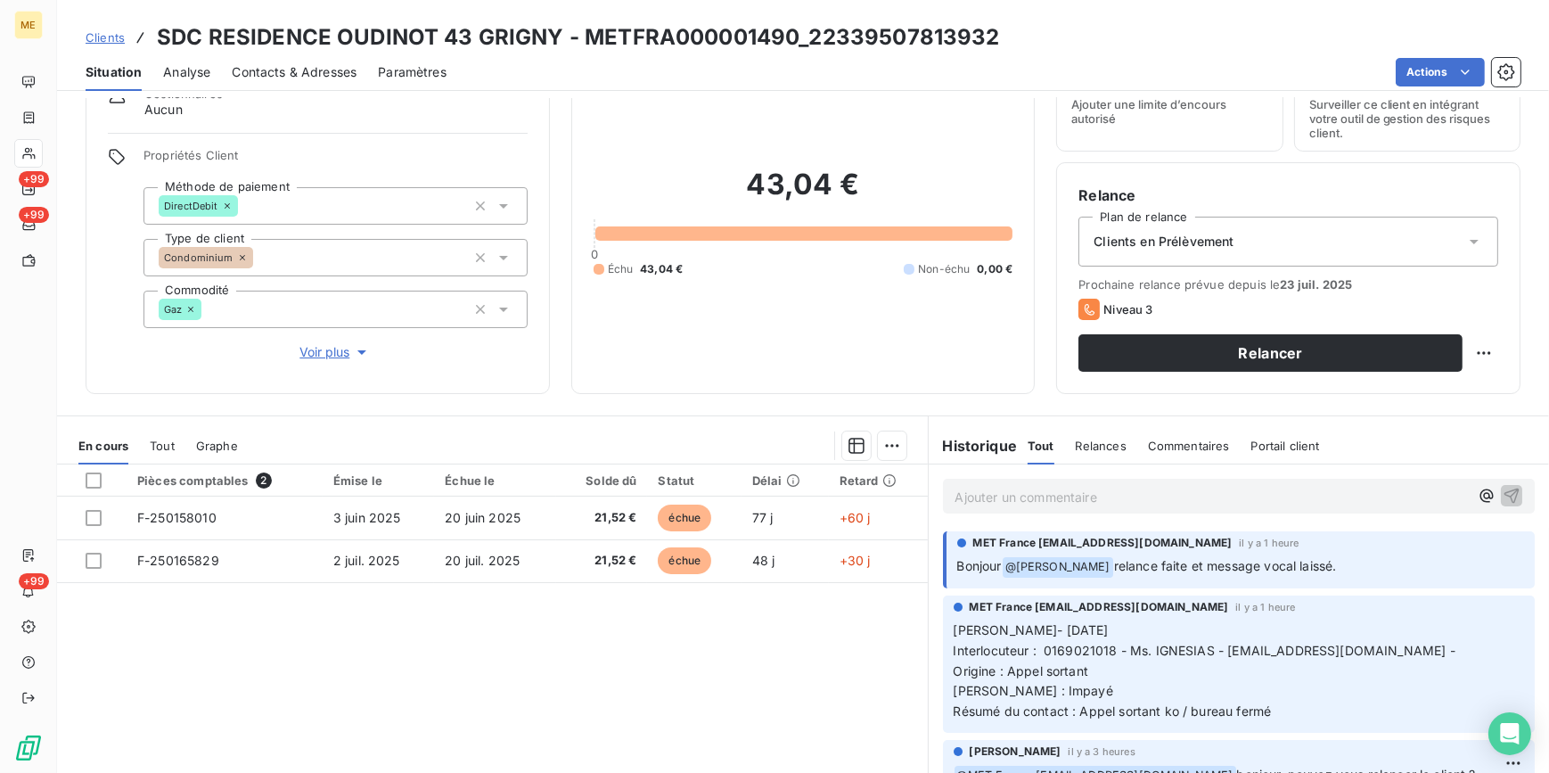
click at [1367, 241] on div "Clients en Prélèvement" at bounding box center [1289, 242] width 420 height 50
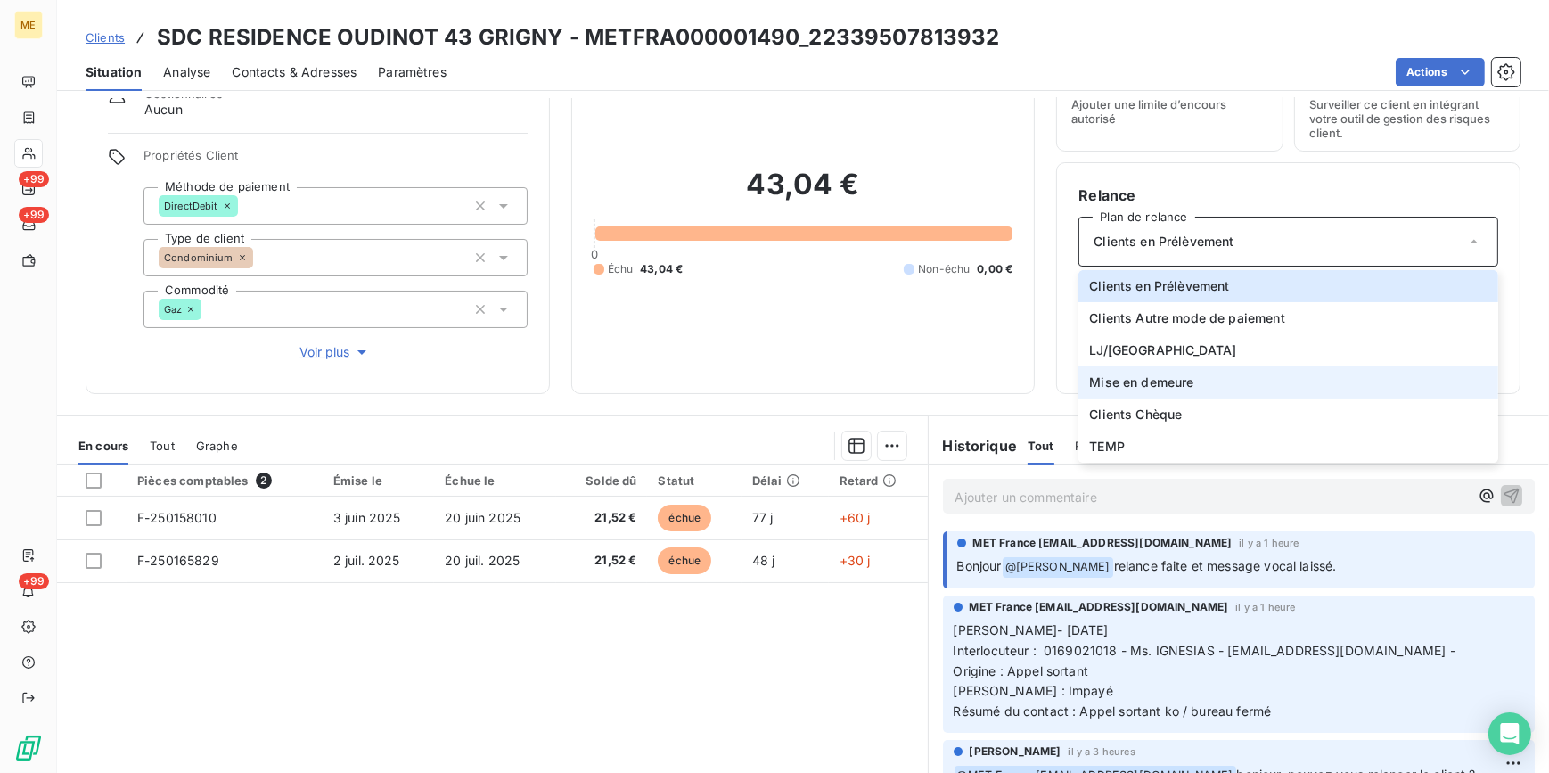
click at [1135, 374] on span "Mise en demeure" at bounding box center [1141, 383] width 104 height 18
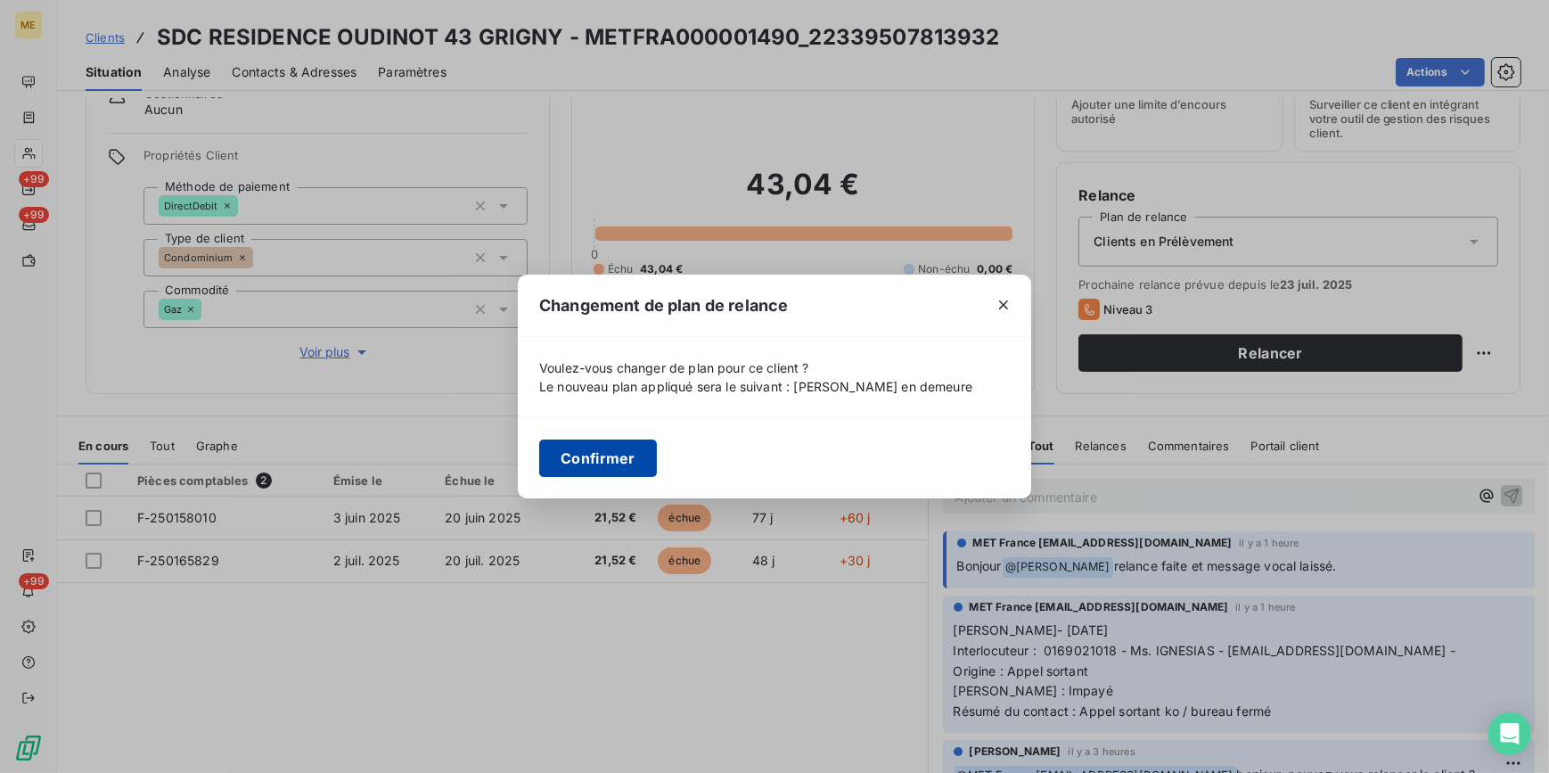
click at [623, 460] on button "Confirmer" at bounding box center [598, 457] width 118 height 37
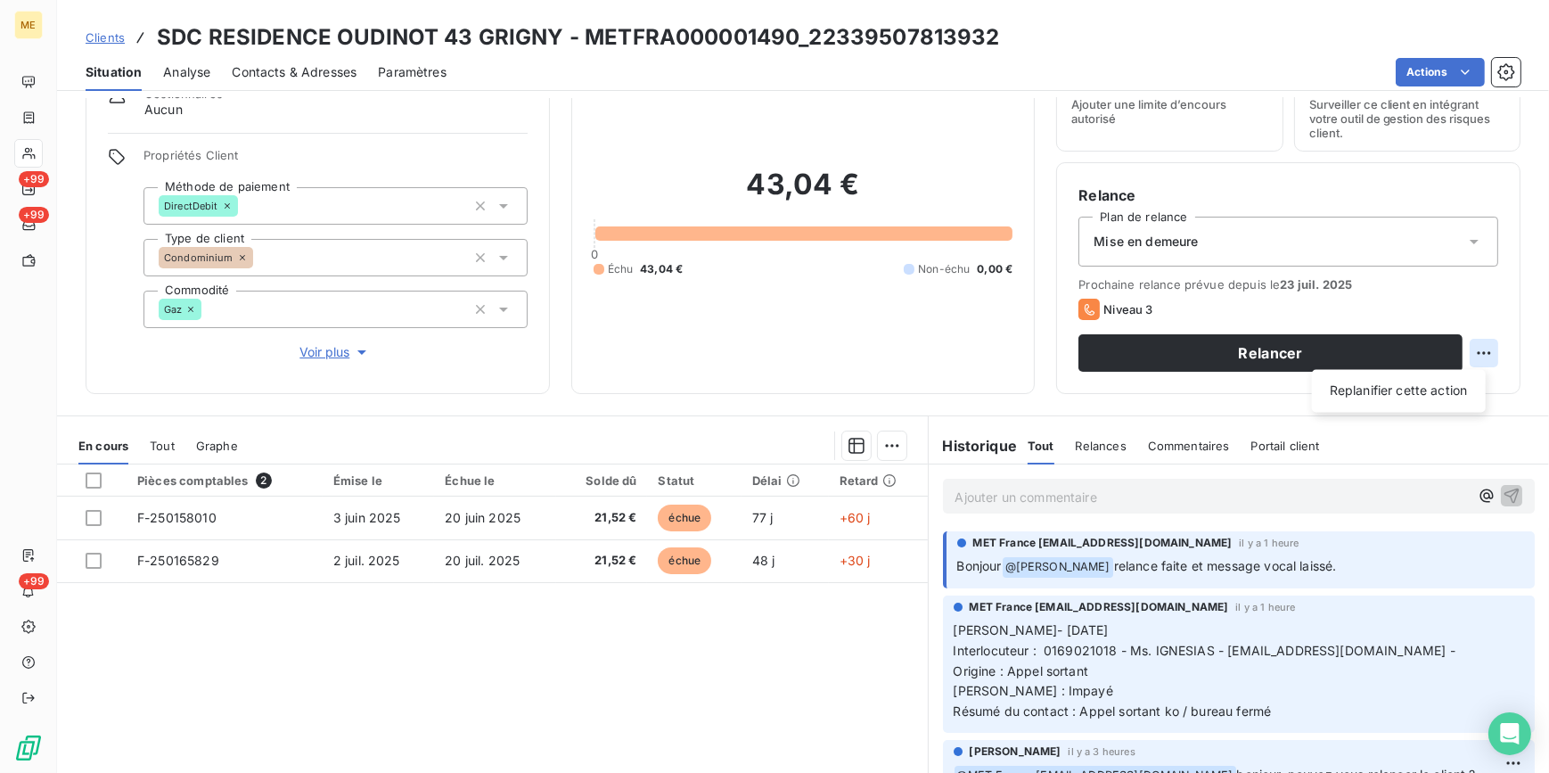
click at [1478, 357] on html "ME +99 +99 +99 Clients SDC RESIDENCE OUDINOT 43 GRIGNY - METFRA000001490_223395…" at bounding box center [774, 386] width 1549 height 773
click at [1433, 394] on div "Replanifier cette action" at bounding box center [1399, 391] width 160 height 29
select select "7"
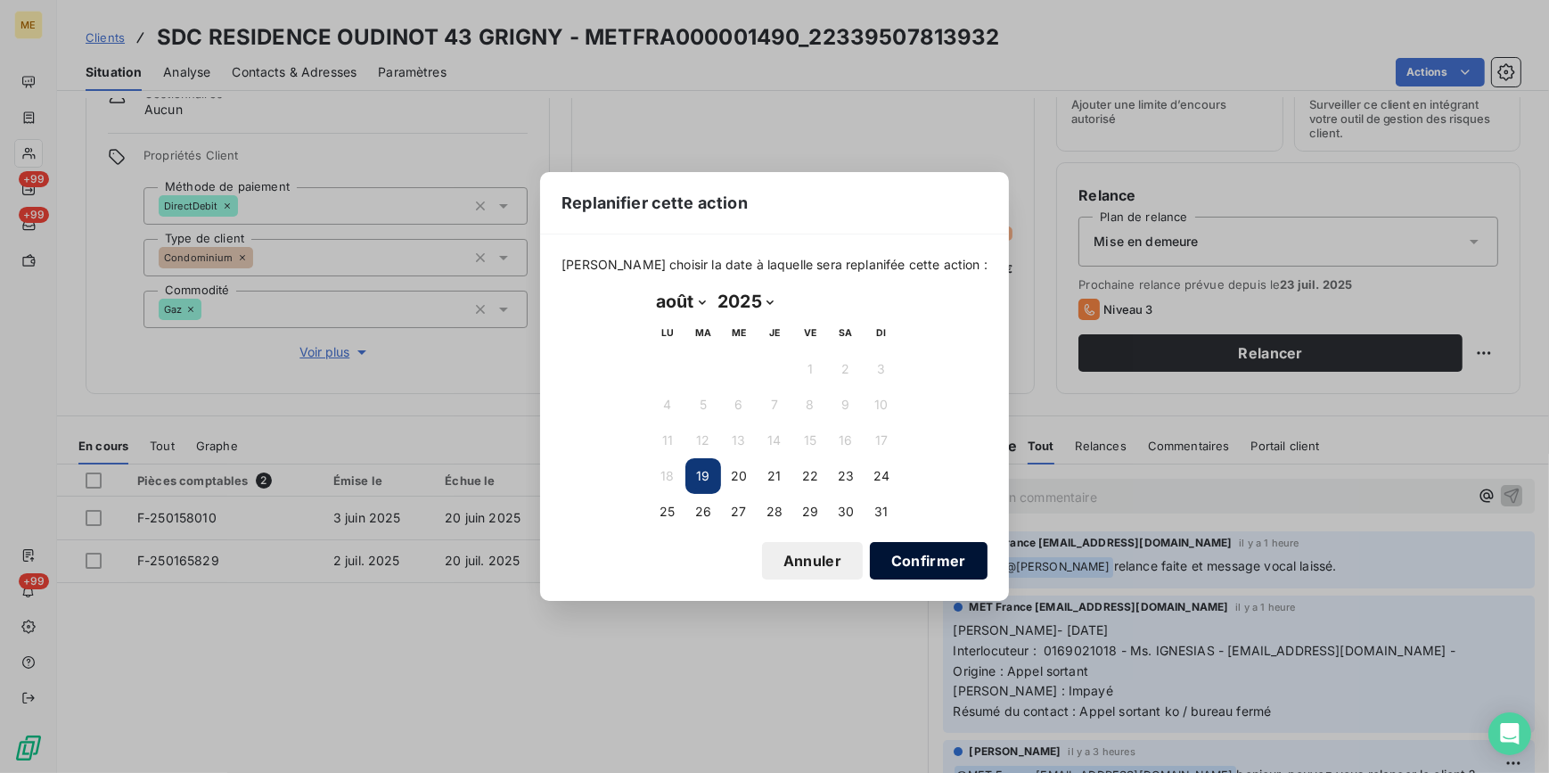
click at [935, 556] on button "Confirmer" at bounding box center [929, 560] width 118 height 37
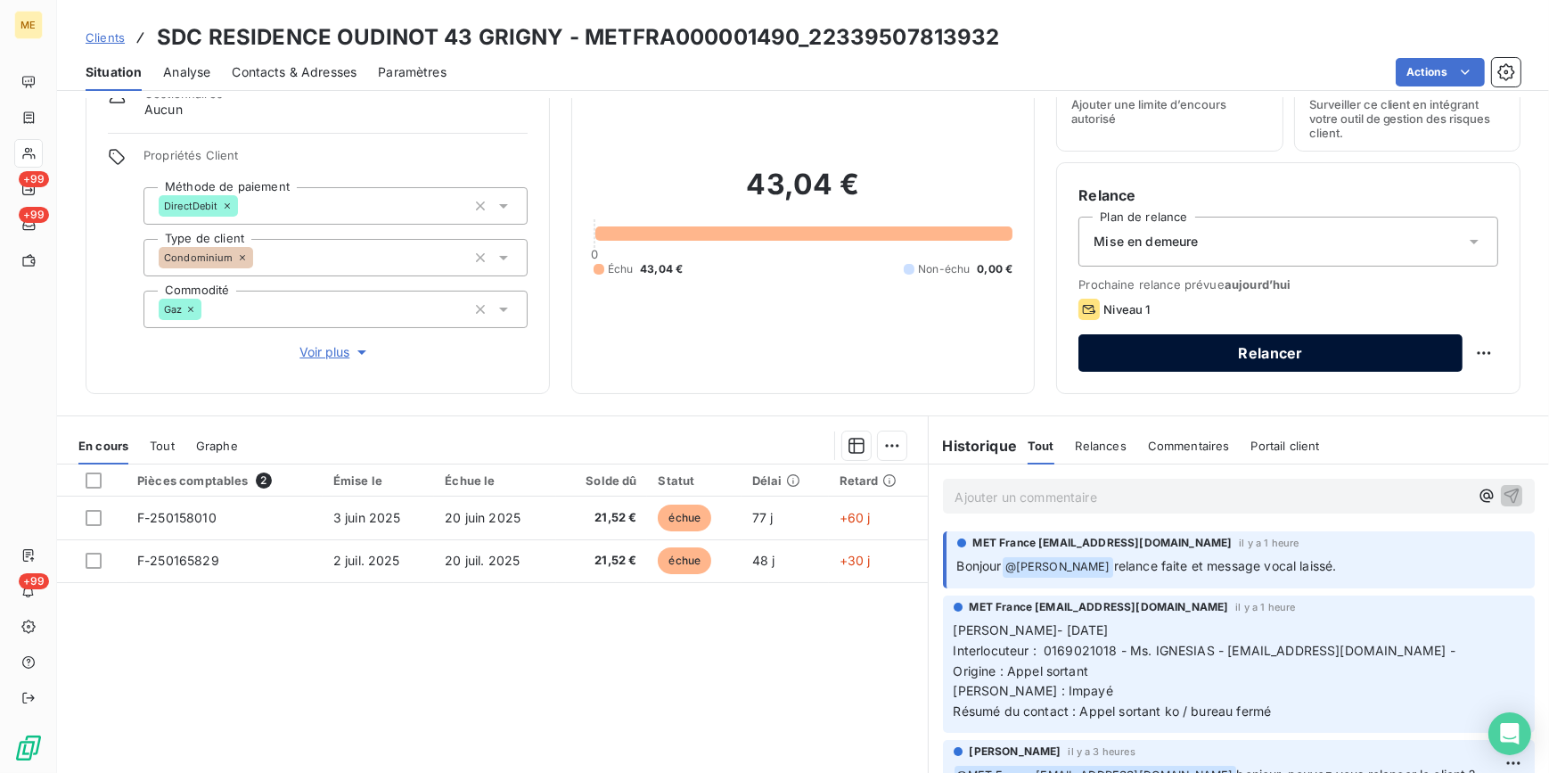
click at [1290, 363] on button "Relancer" at bounding box center [1271, 352] width 384 height 37
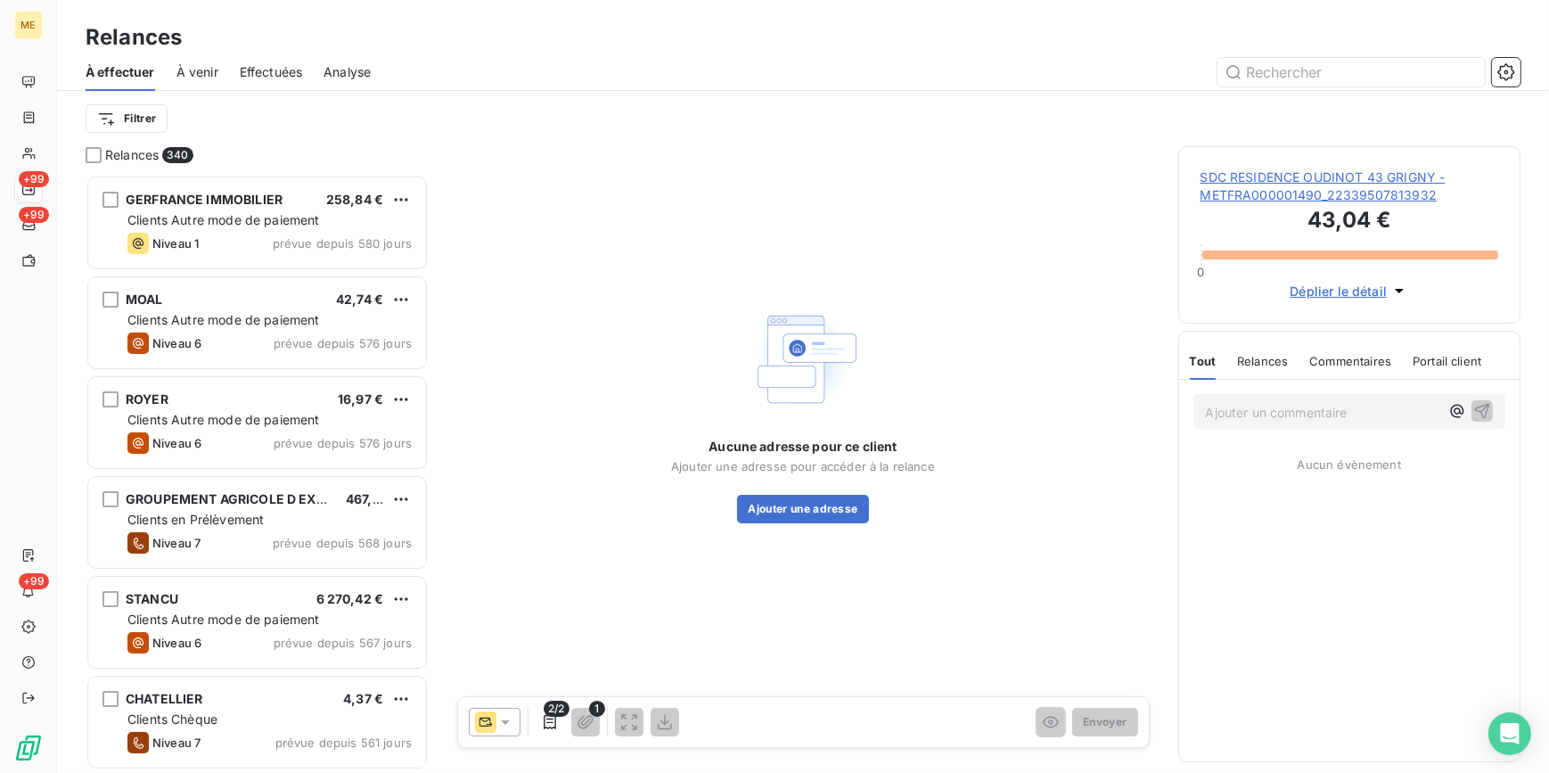
scroll to position [587, 330]
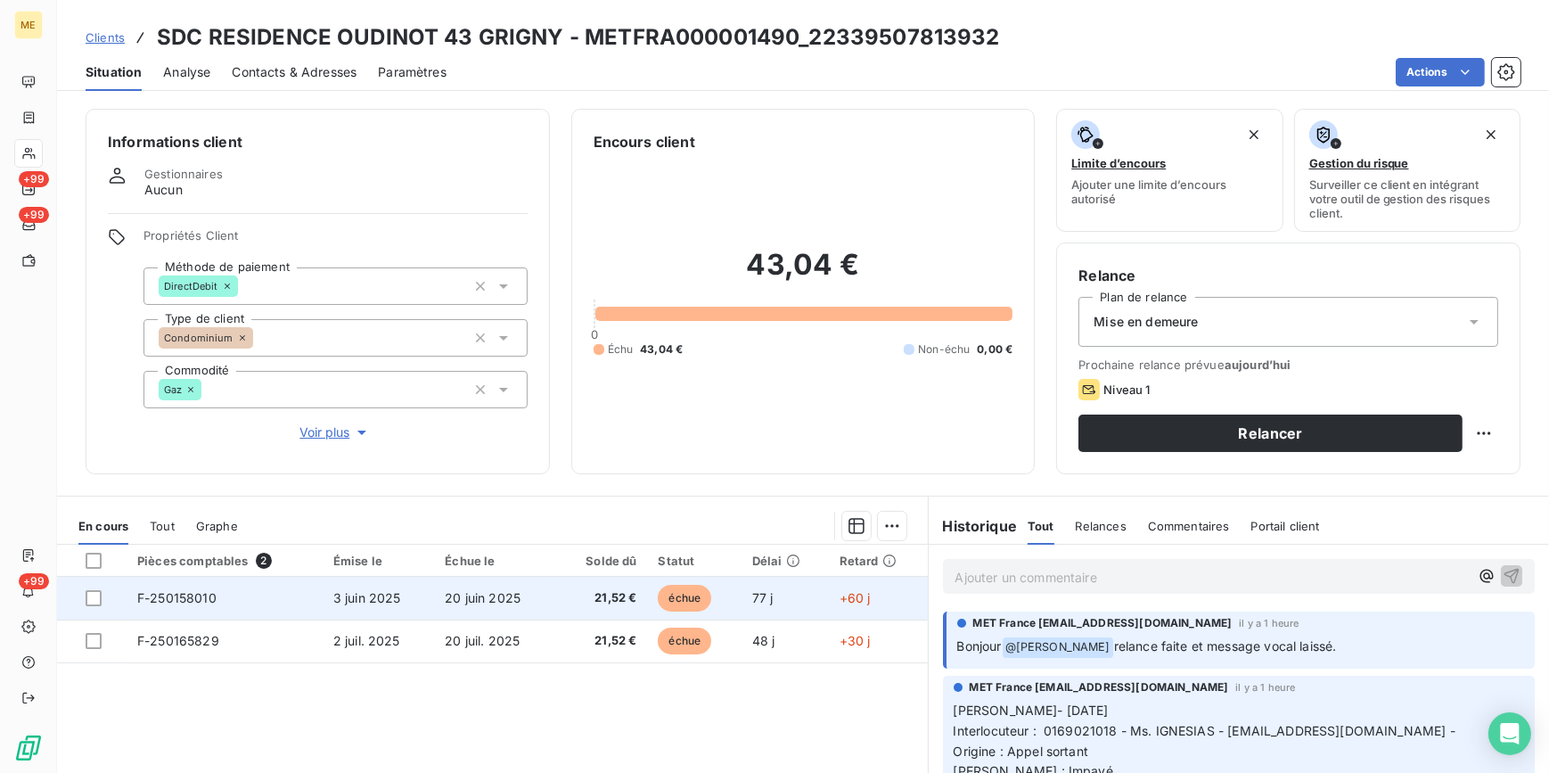
click at [395, 599] on span "3 juin 2025" at bounding box center [367, 597] width 68 height 15
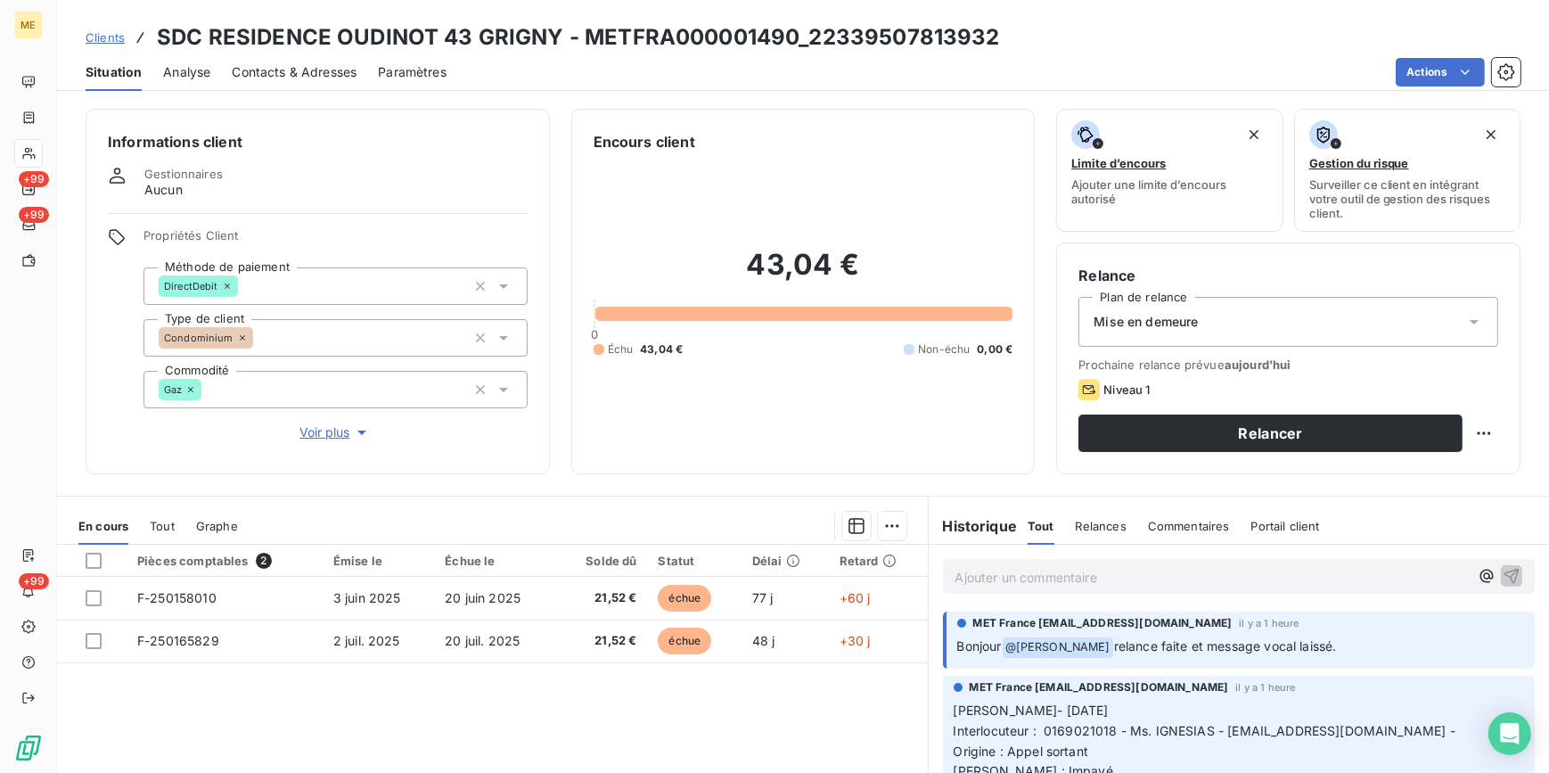
click at [263, 64] on span "Contacts & Adresses" at bounding box center [294, 72] width 125 height 18
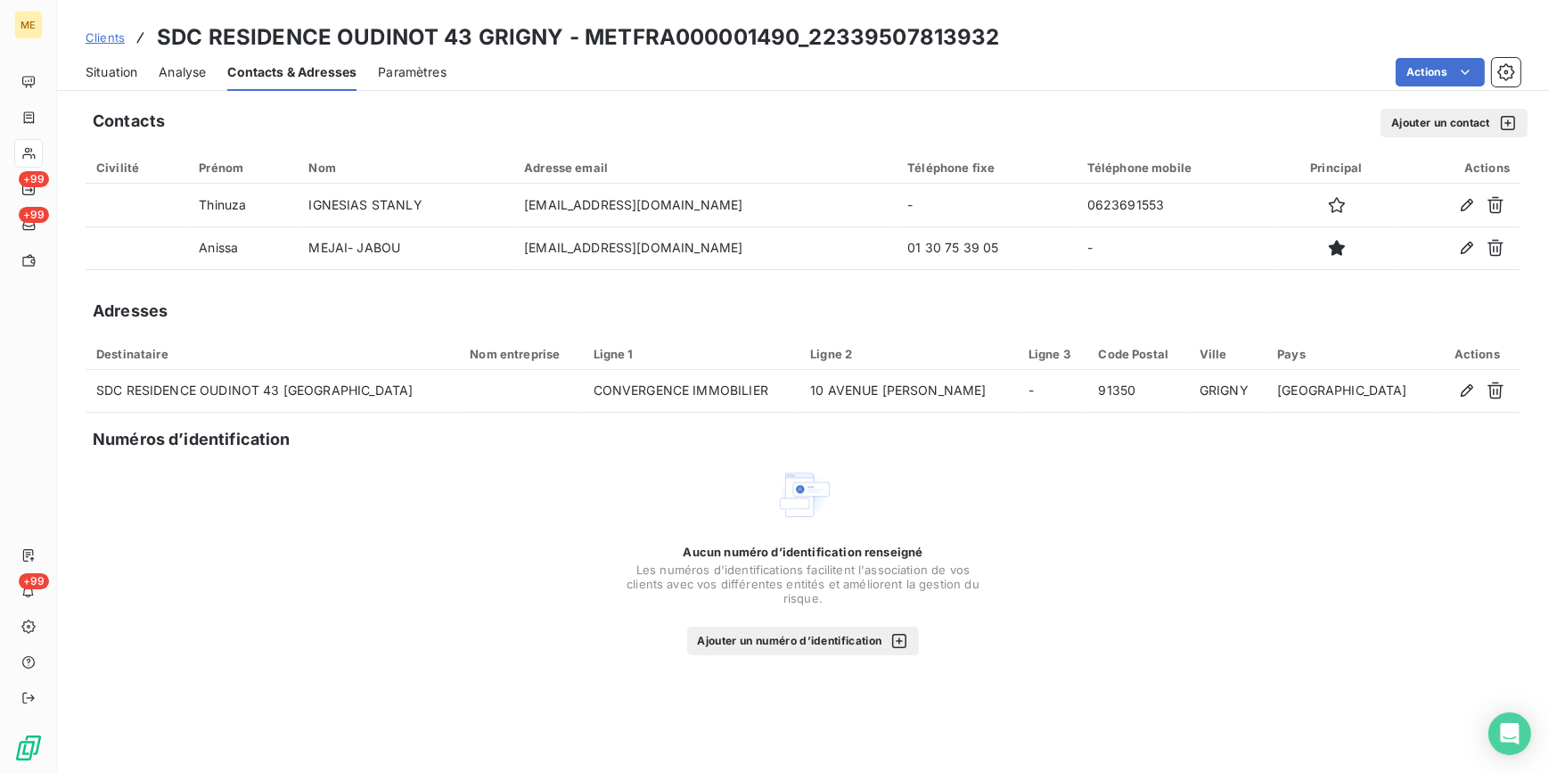
click at [109, 64] on span "Situation" at bounding box center [112, 72] width 52 height 18
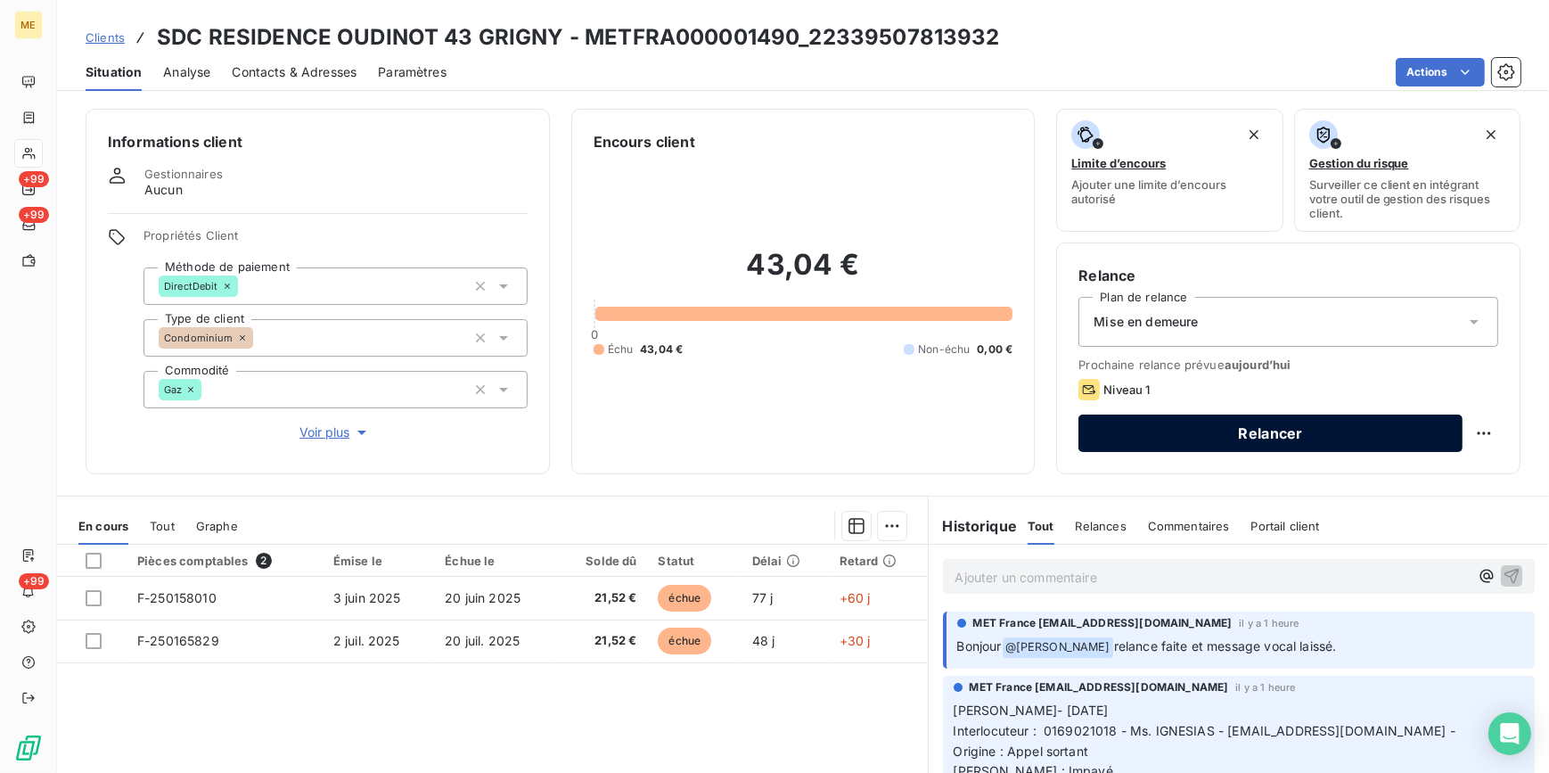
click at [1236, 424] on button "Relancer" at bounding box center [1271, 433] width 384 height 37
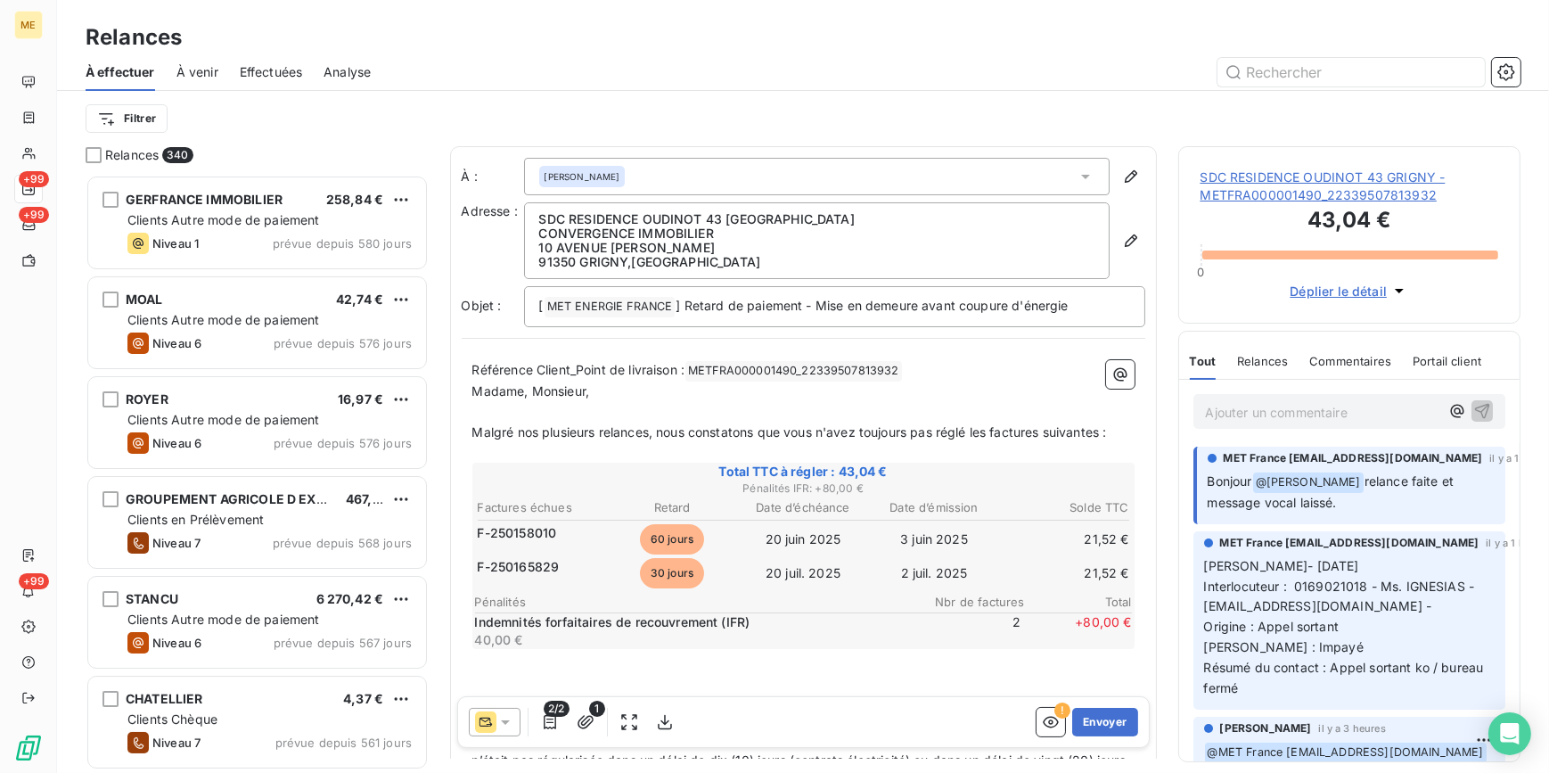
scroll to position [587, 330]
click at [1105, 719] on button "Envoyer" at bounding box center [1104, 722] width 65 height 29
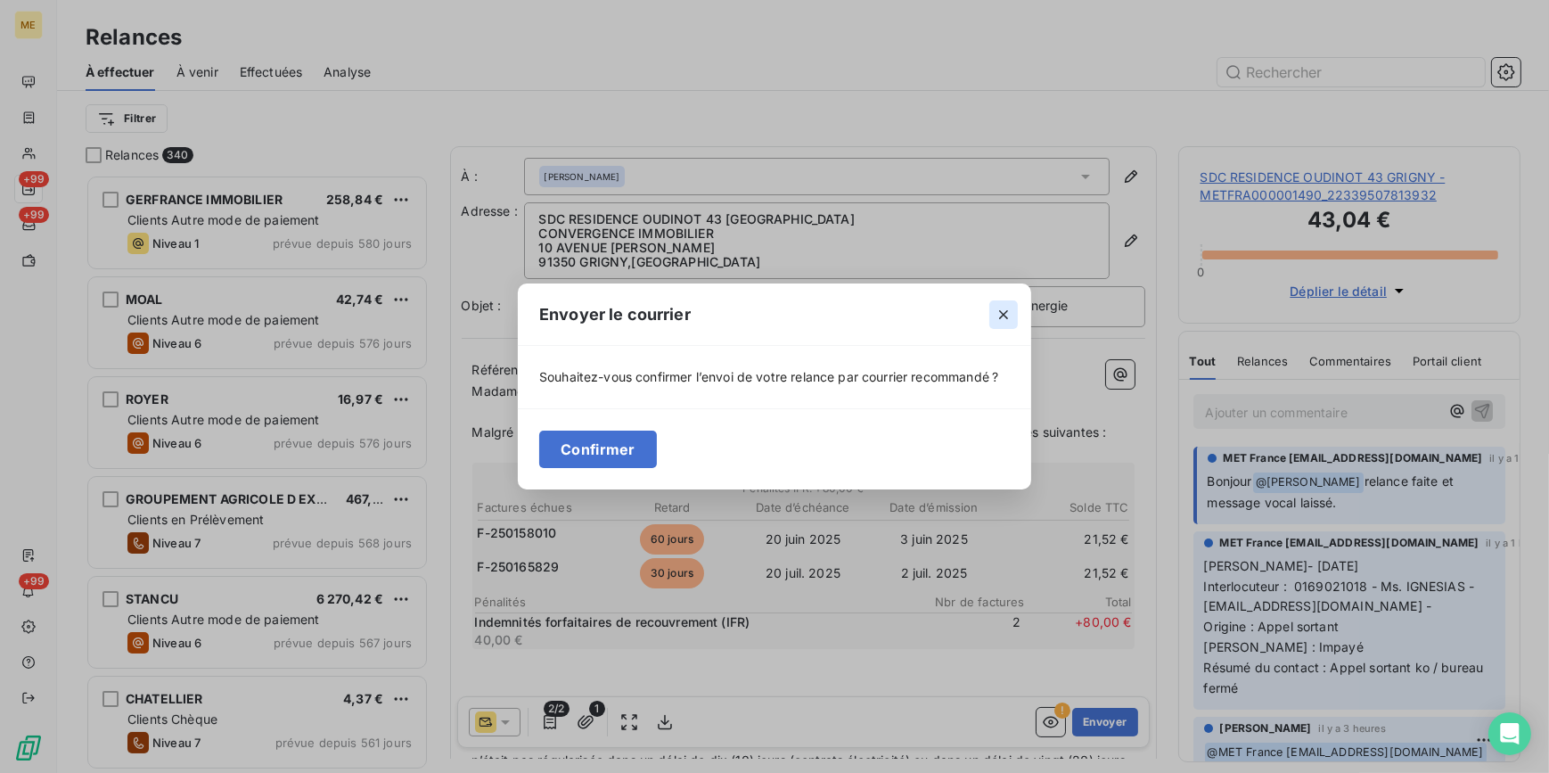
click at [999, 315] on icon "button" at bounding box center [1004, 315] width 18 height 18
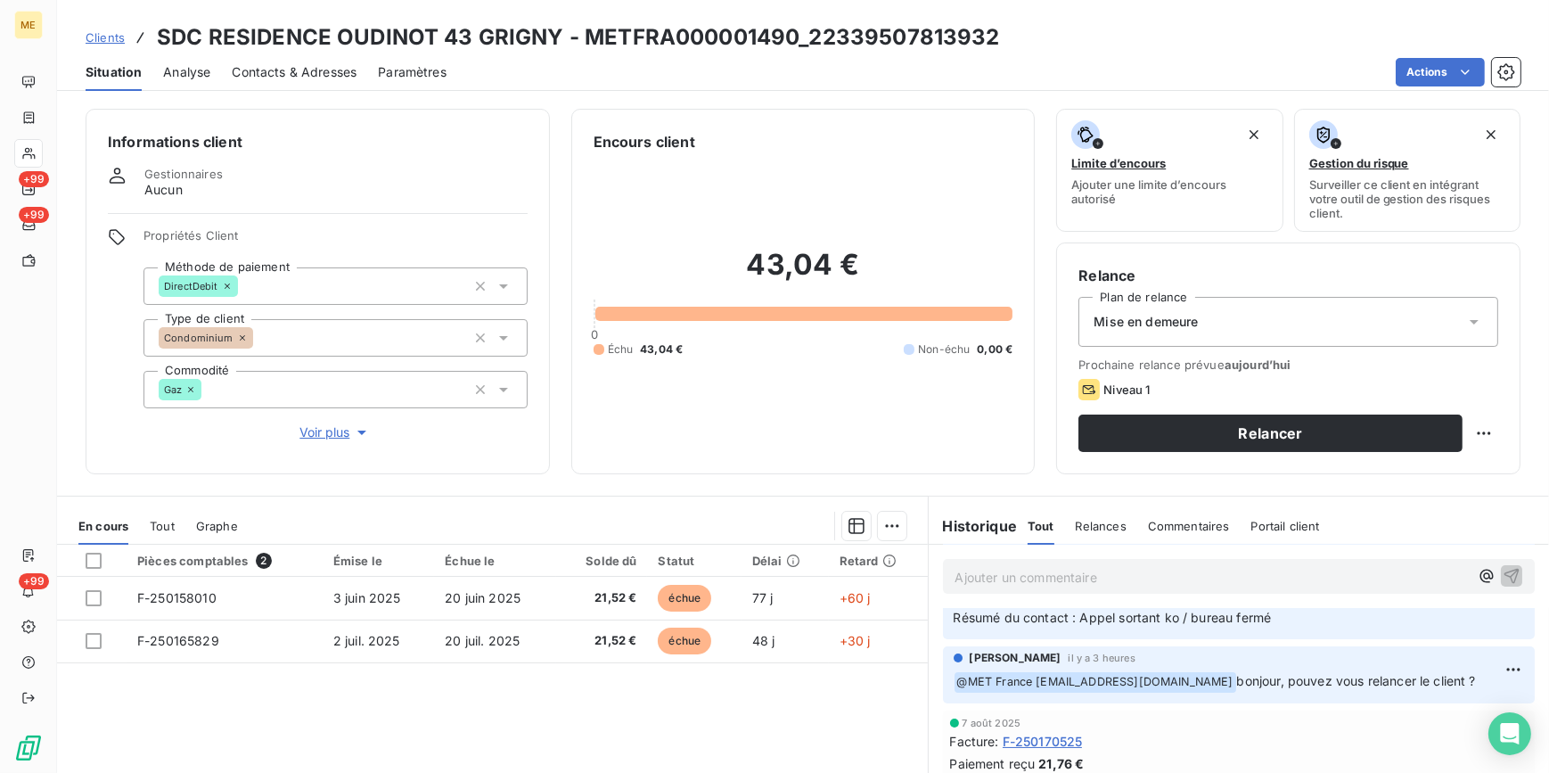
scroll to position [242, 0]
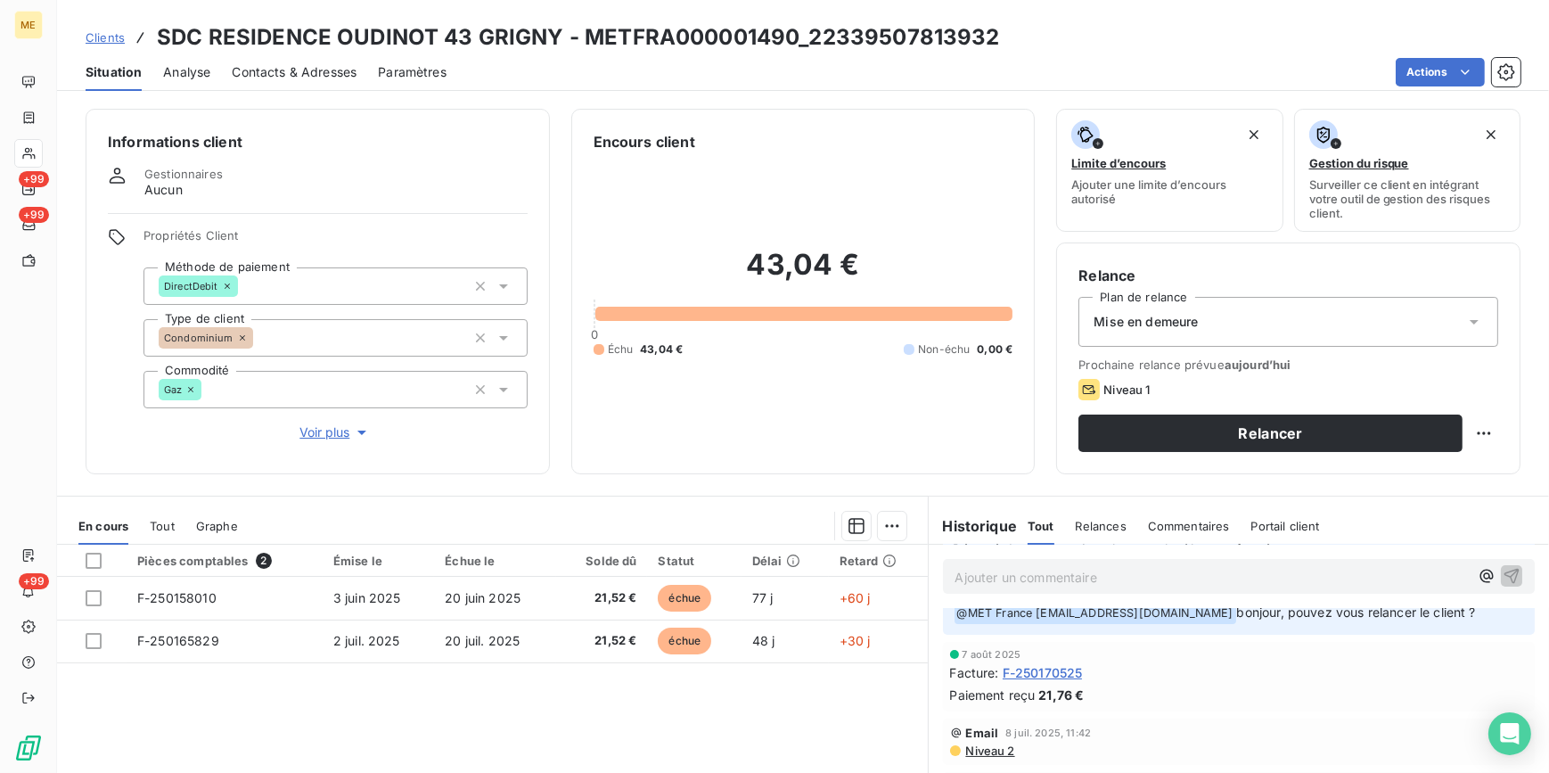
click at [1355, 317] on div "Mise en demeure" at bounding box center [1289, 322] width 420 height 50
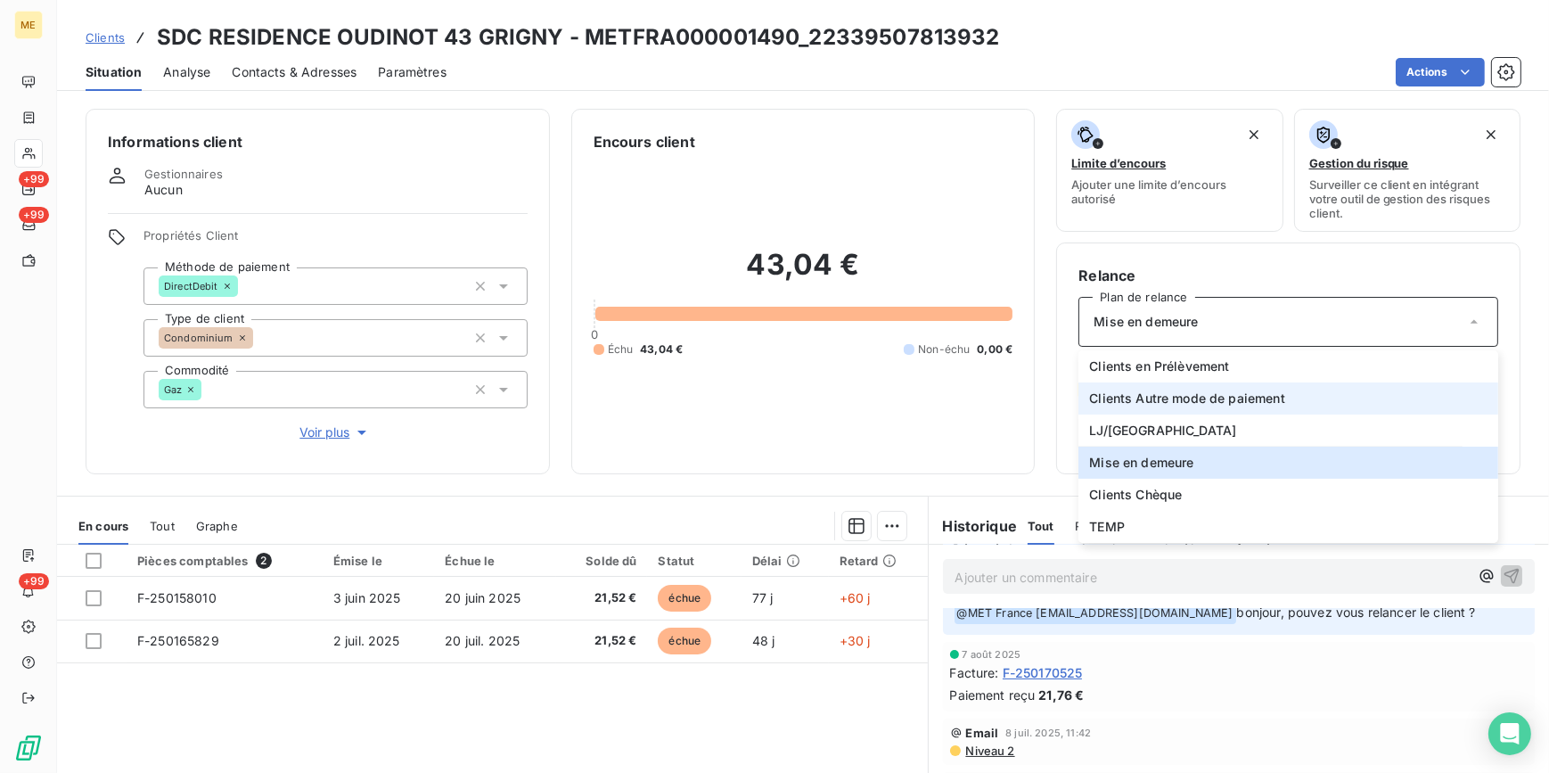
click at [1178, 400] on span "Clients Autre mode de paiement" at bounding box center [1187, 399] width 196 height 18
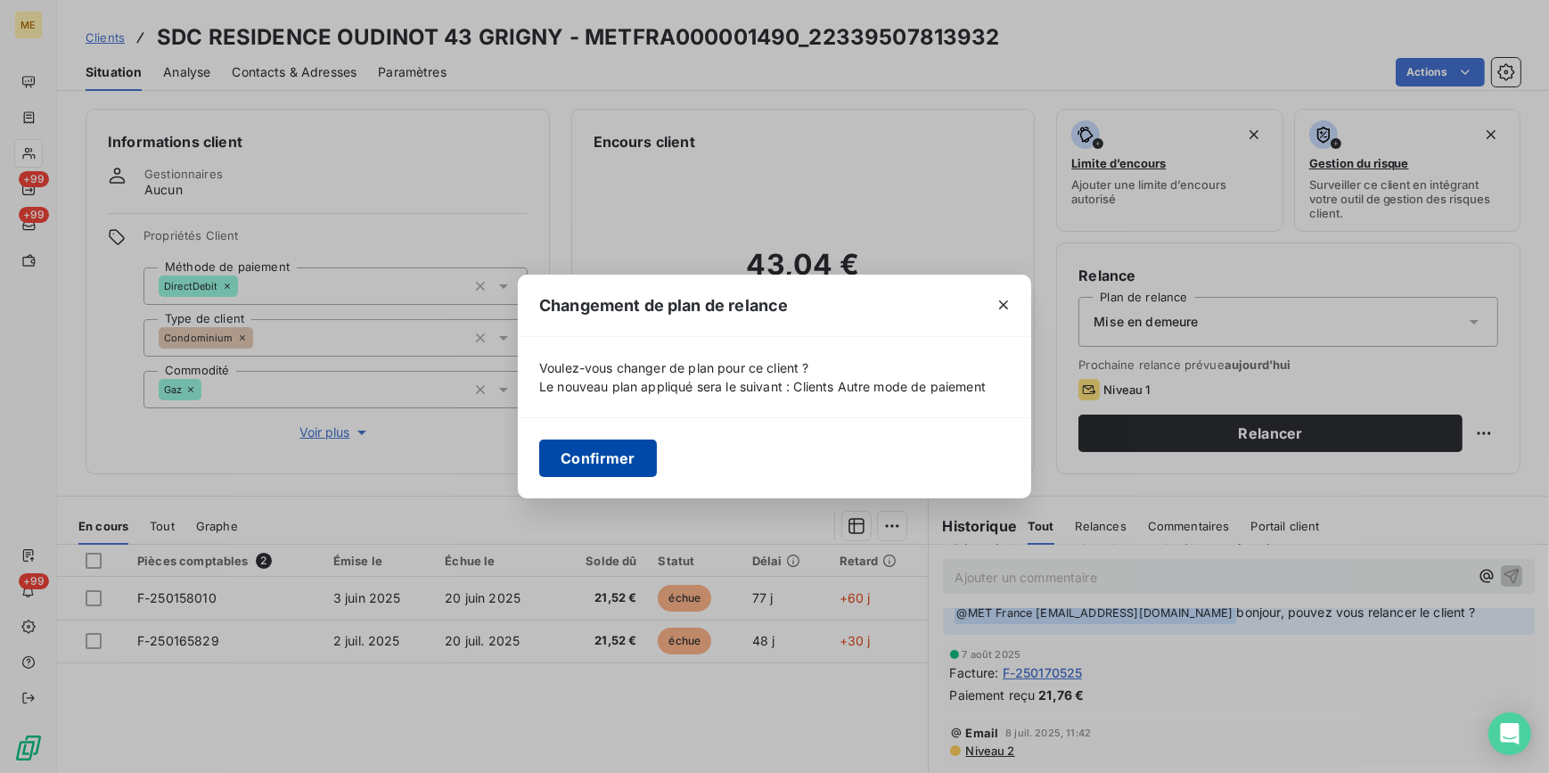
click at [634, 451] on button "Confirmer" at bounding box center [598, 457] width 118 height 37
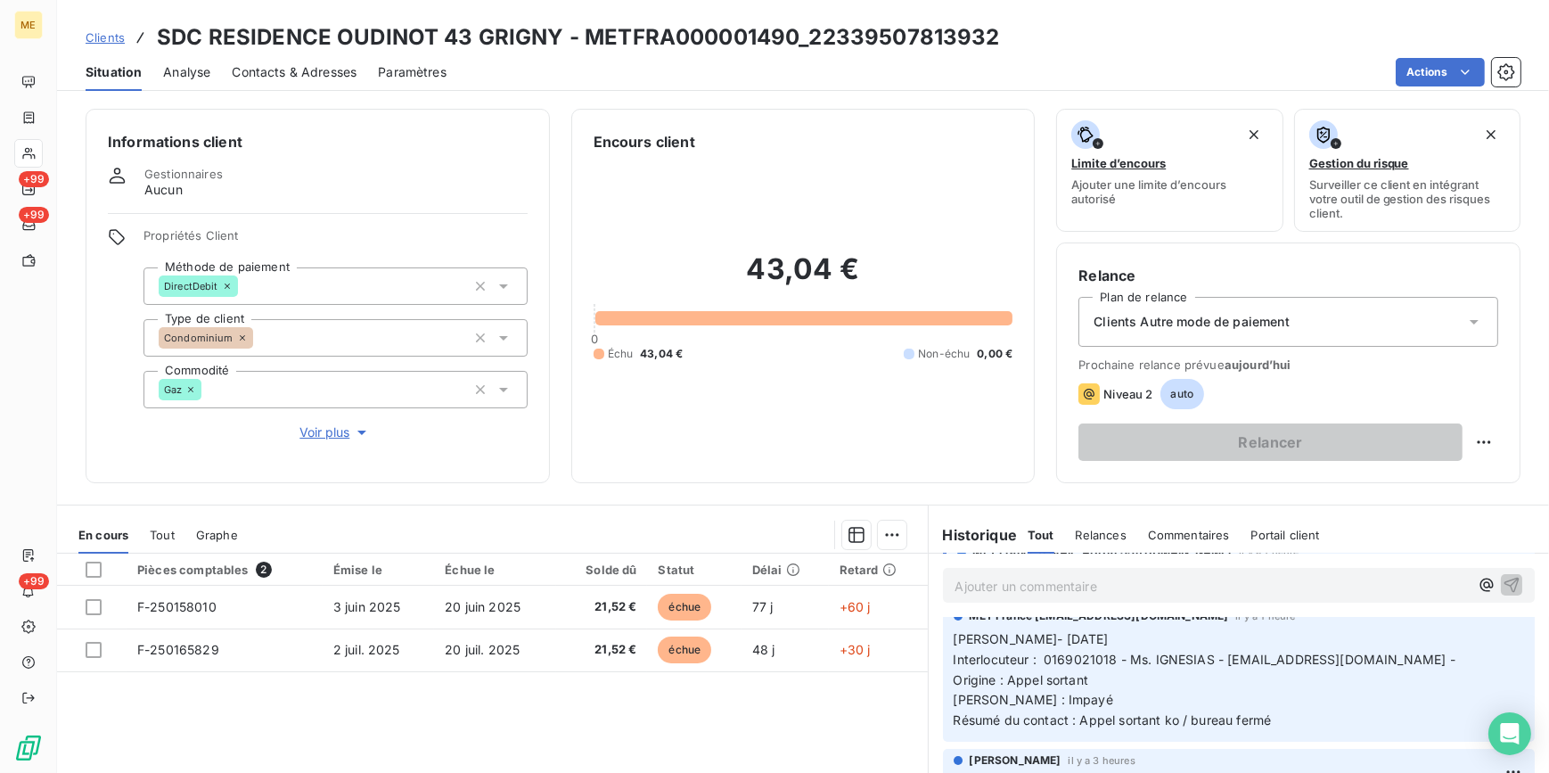
scroll to position [0, 0]
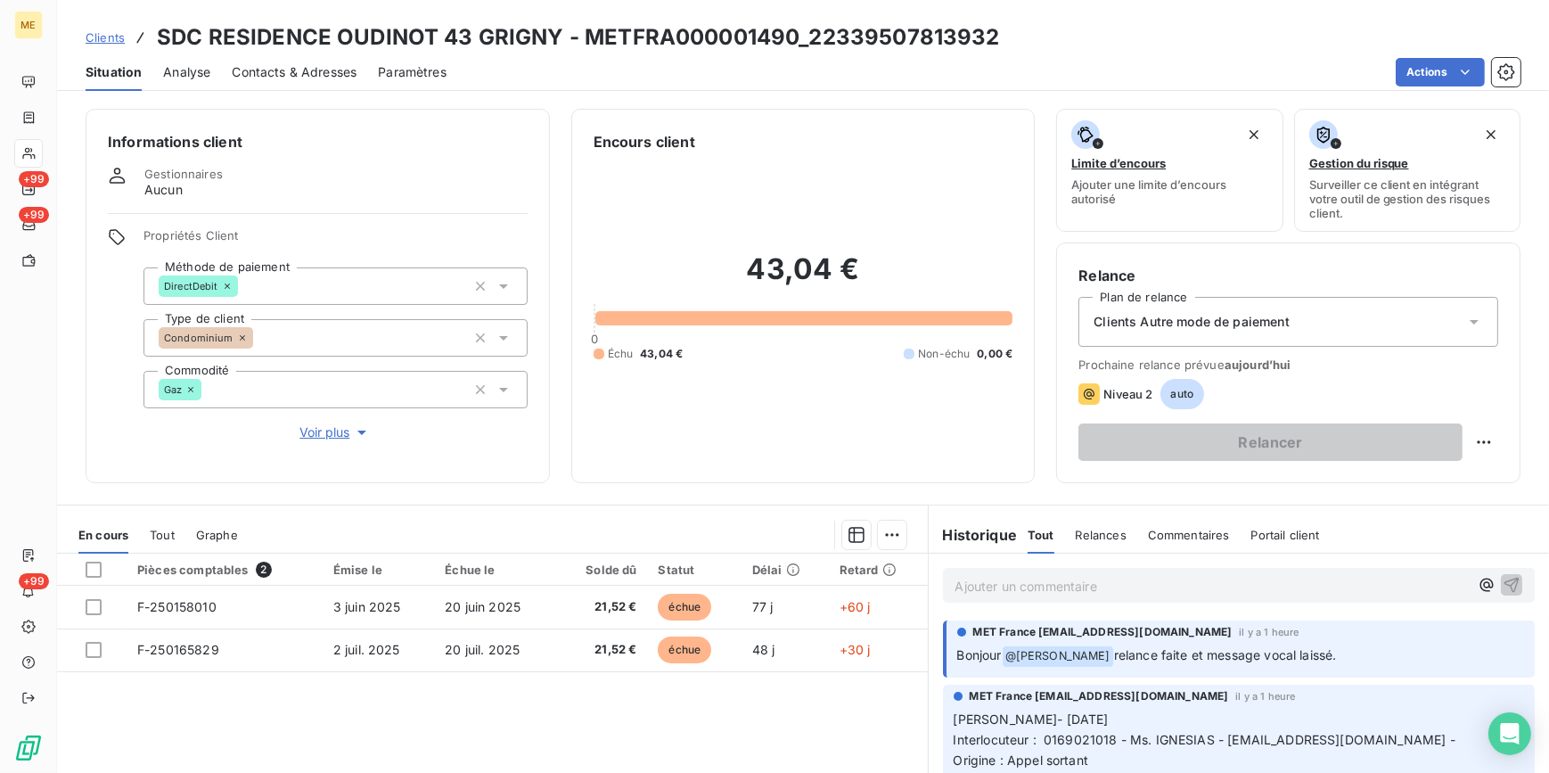
click at [1228, 328] on span "Clients Autre mode de paiement" at bounding box center [1192, 322] width 196 height 18
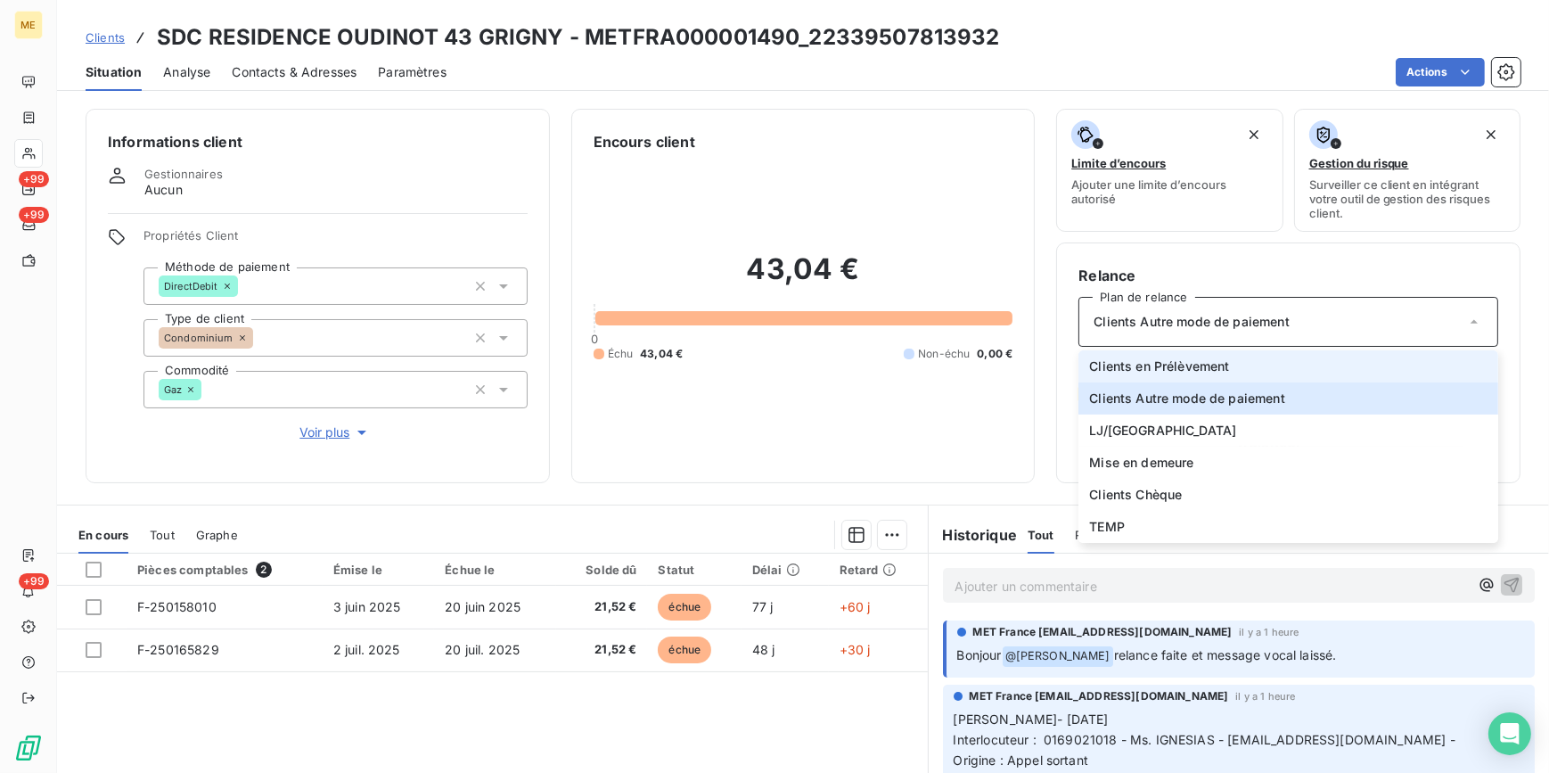
click at [1171, 371] on span "Clients en Prélèvement" at bounding box center [1159, 366] width 140 height 18
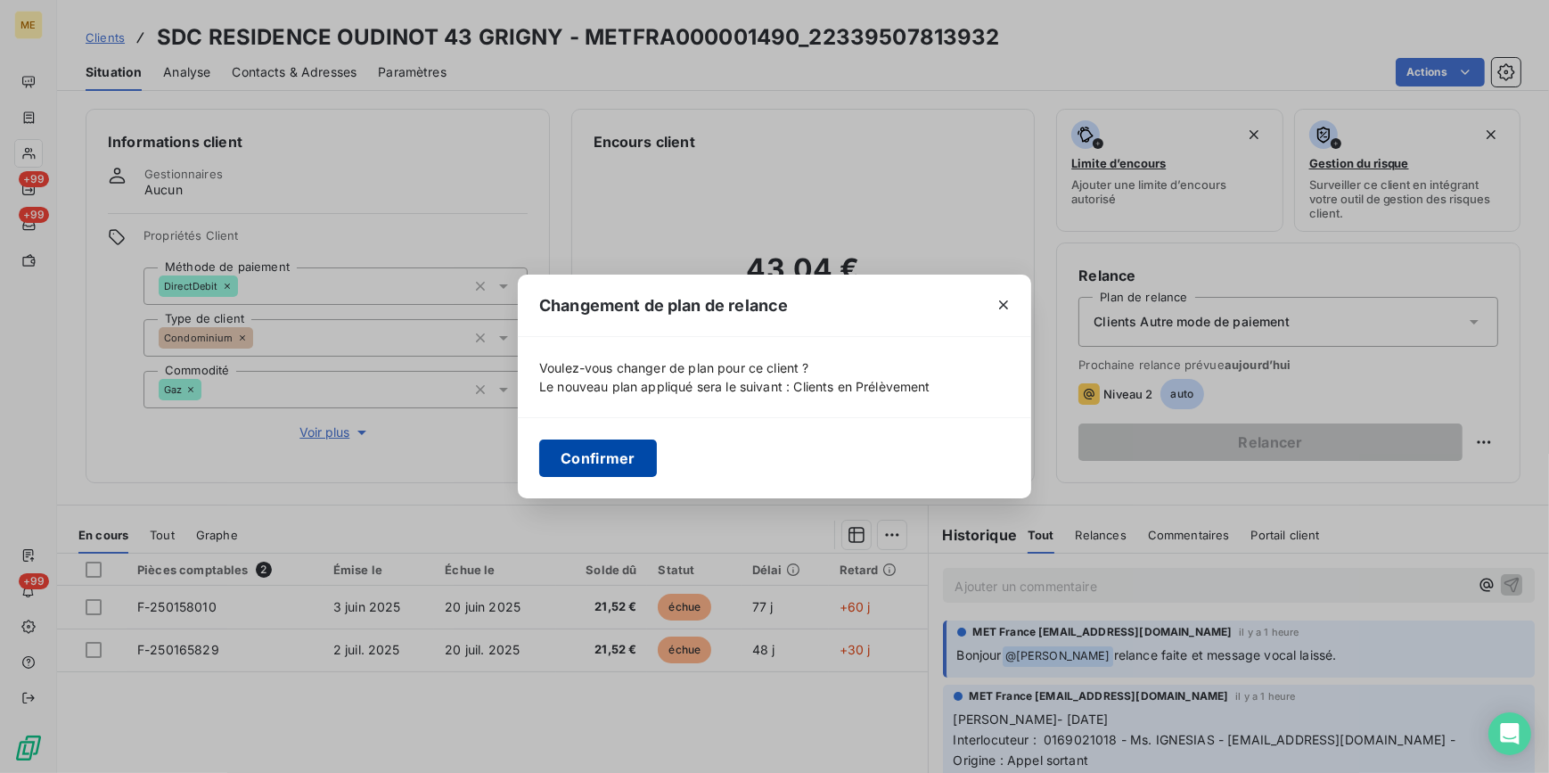
click at [624, 448] on button "Confirmer" at bounding box center [598, 457] width 118 height 37
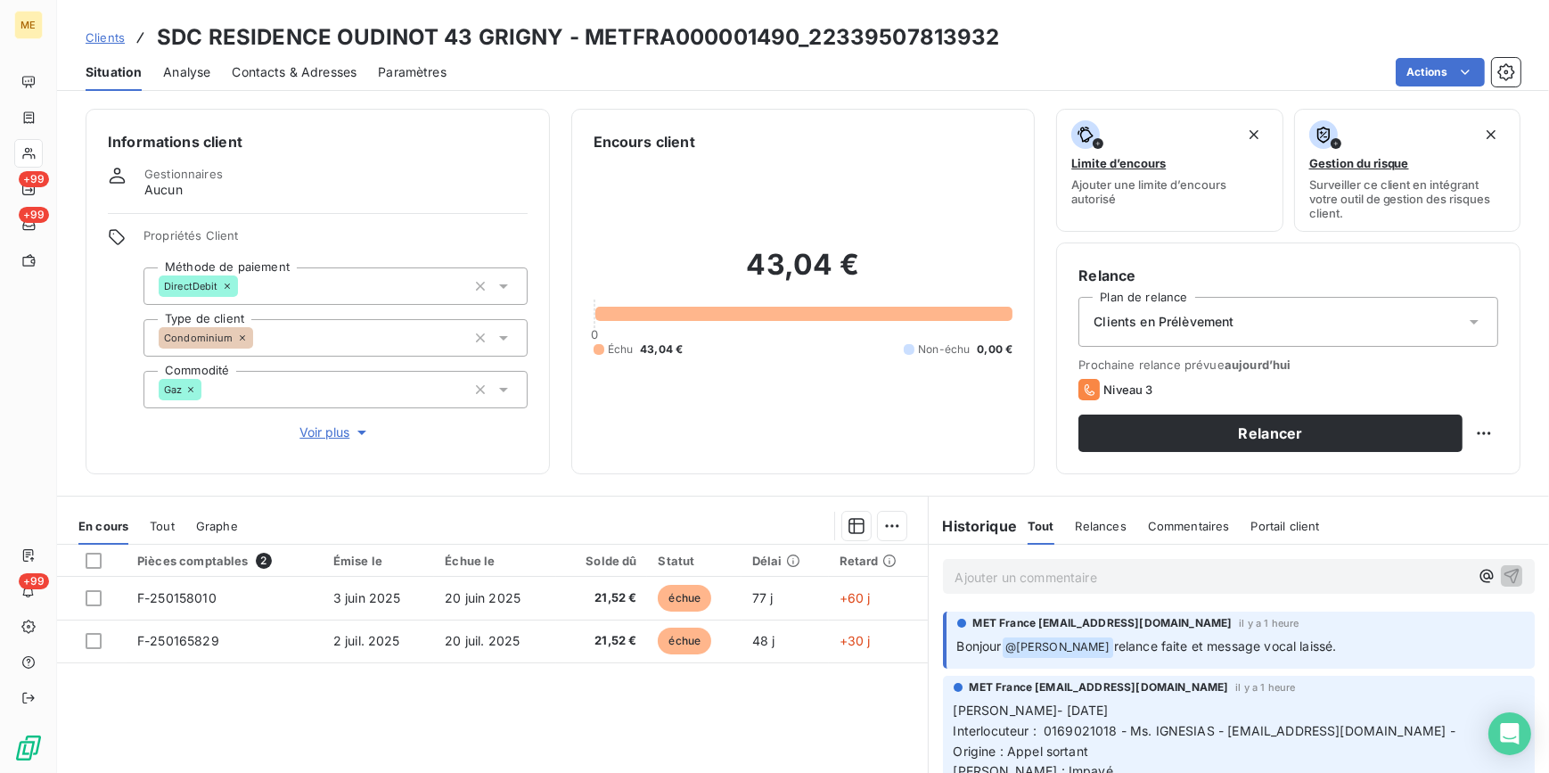
click at [286, 73] on span "Contacts & Adresses" at bounding box center [294, 72] width 125 height 18
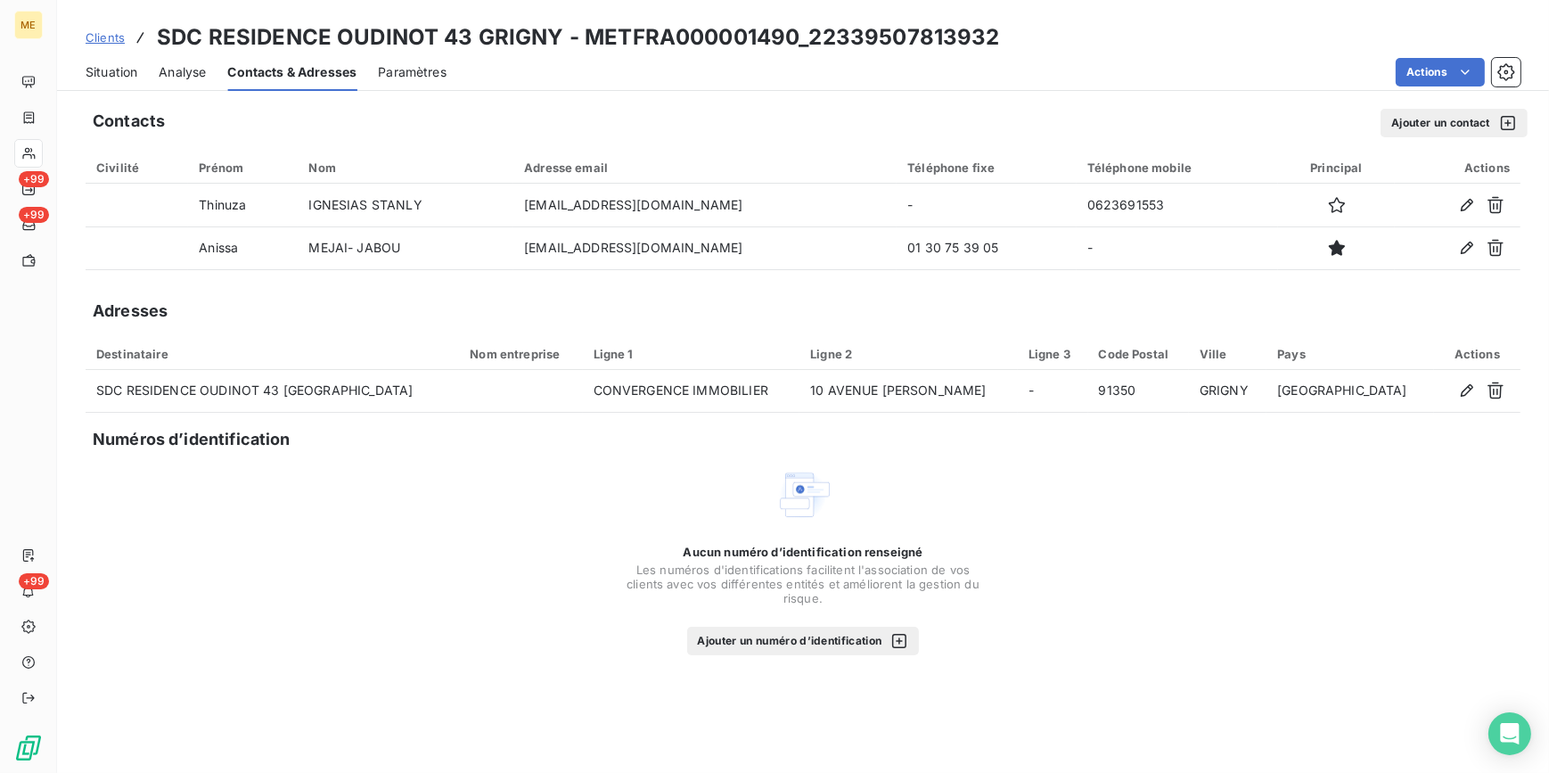
click at [191, 70] on span "Analyse" at bounding box center [182, 72] width 47 height 18
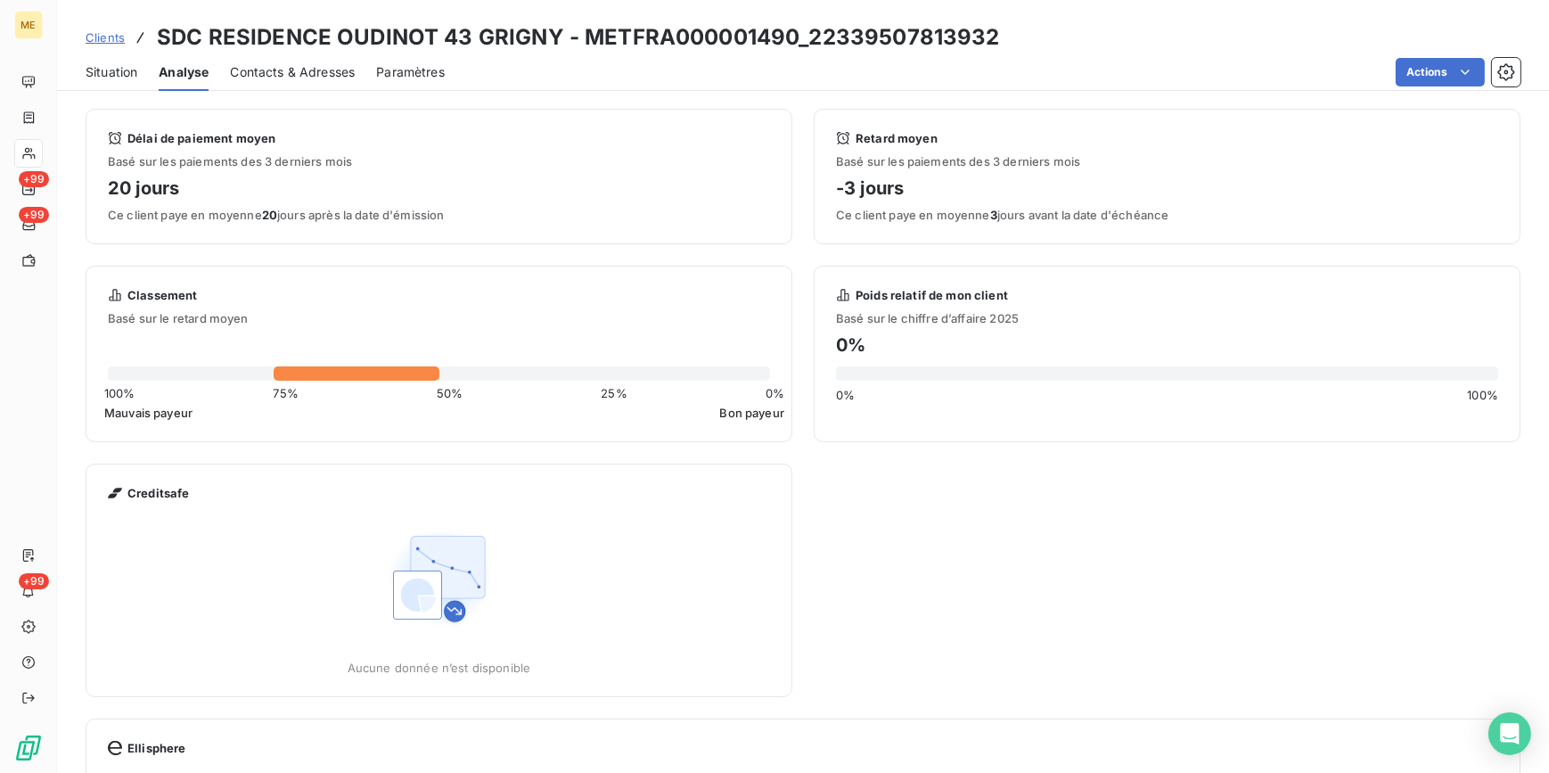
click at [114, 72] on span "Situation" at bounding box center [112, 72] width 52 height 18
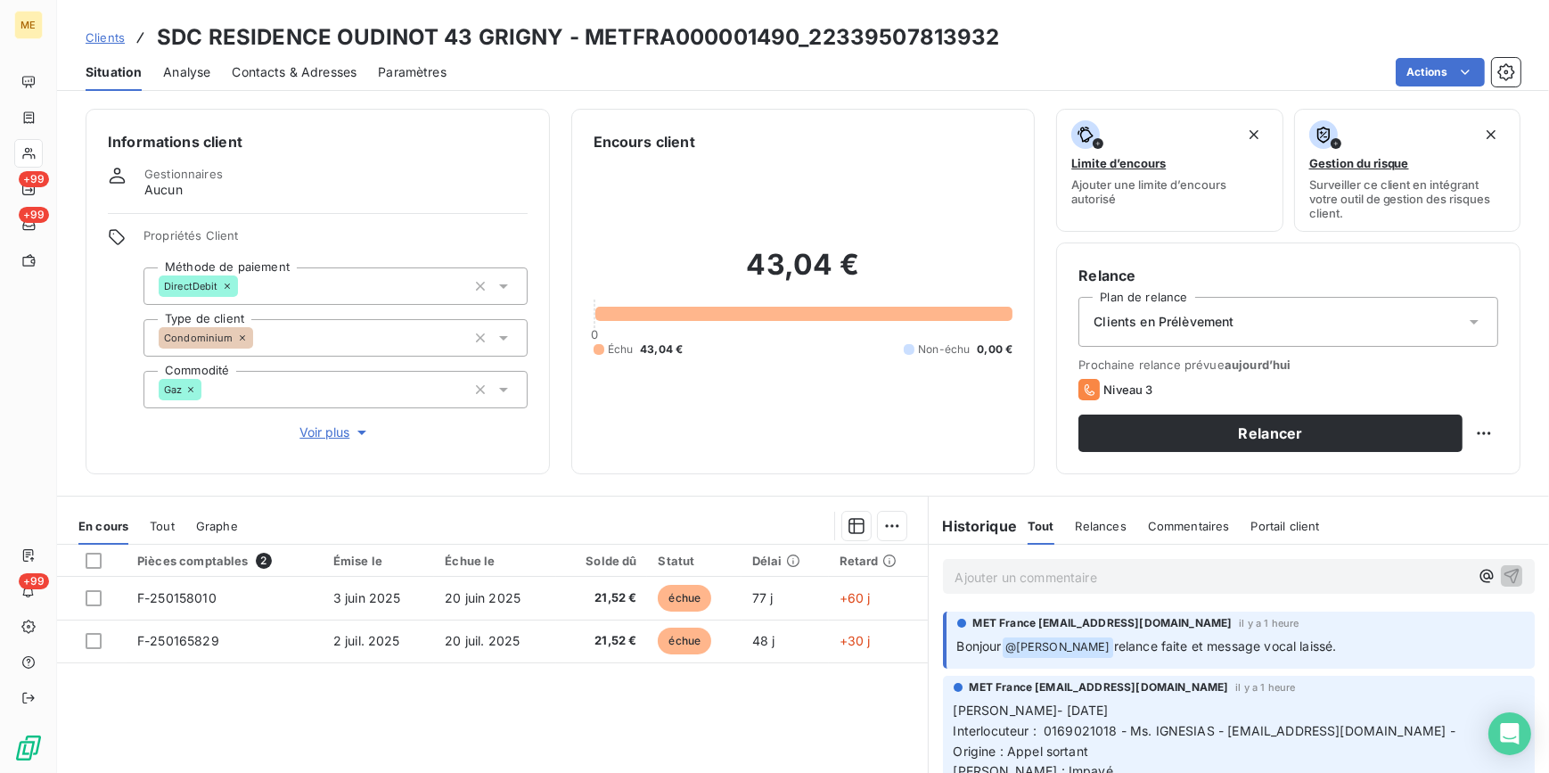
click at [1250, 326] on div "Clients en Prélèvement" at bounding box center [1289, 322] width 420 height 50
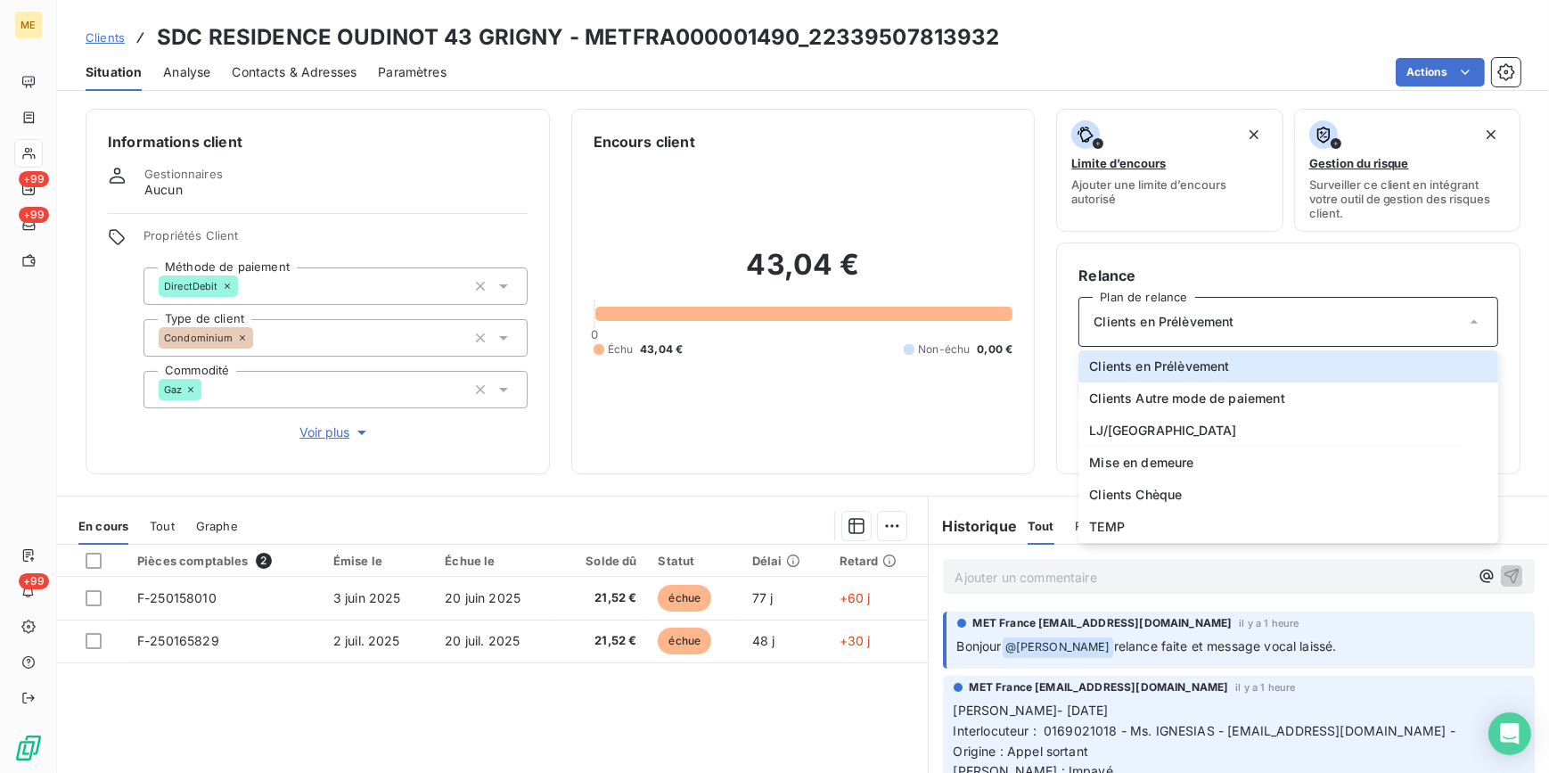
click at [900, 446] on div "43,04 € 0 Échu 43,04 € Non-échu 0,00 €" at bounding box center [804, 302] width 420 height 300
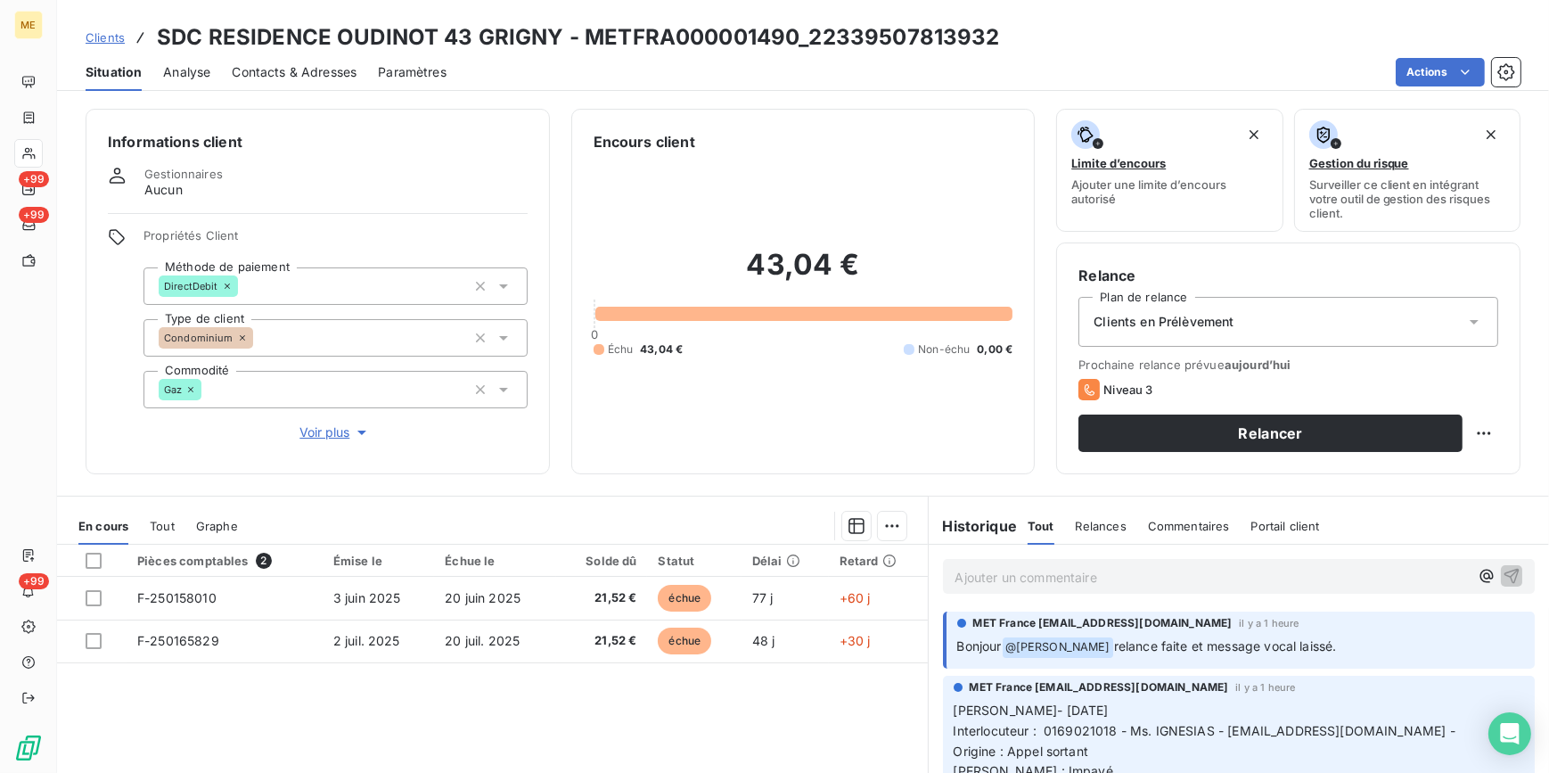
click at [1206, 313] on span "Clients en Prélèvement" at bounding box center [1164, 322] width 140 height 18
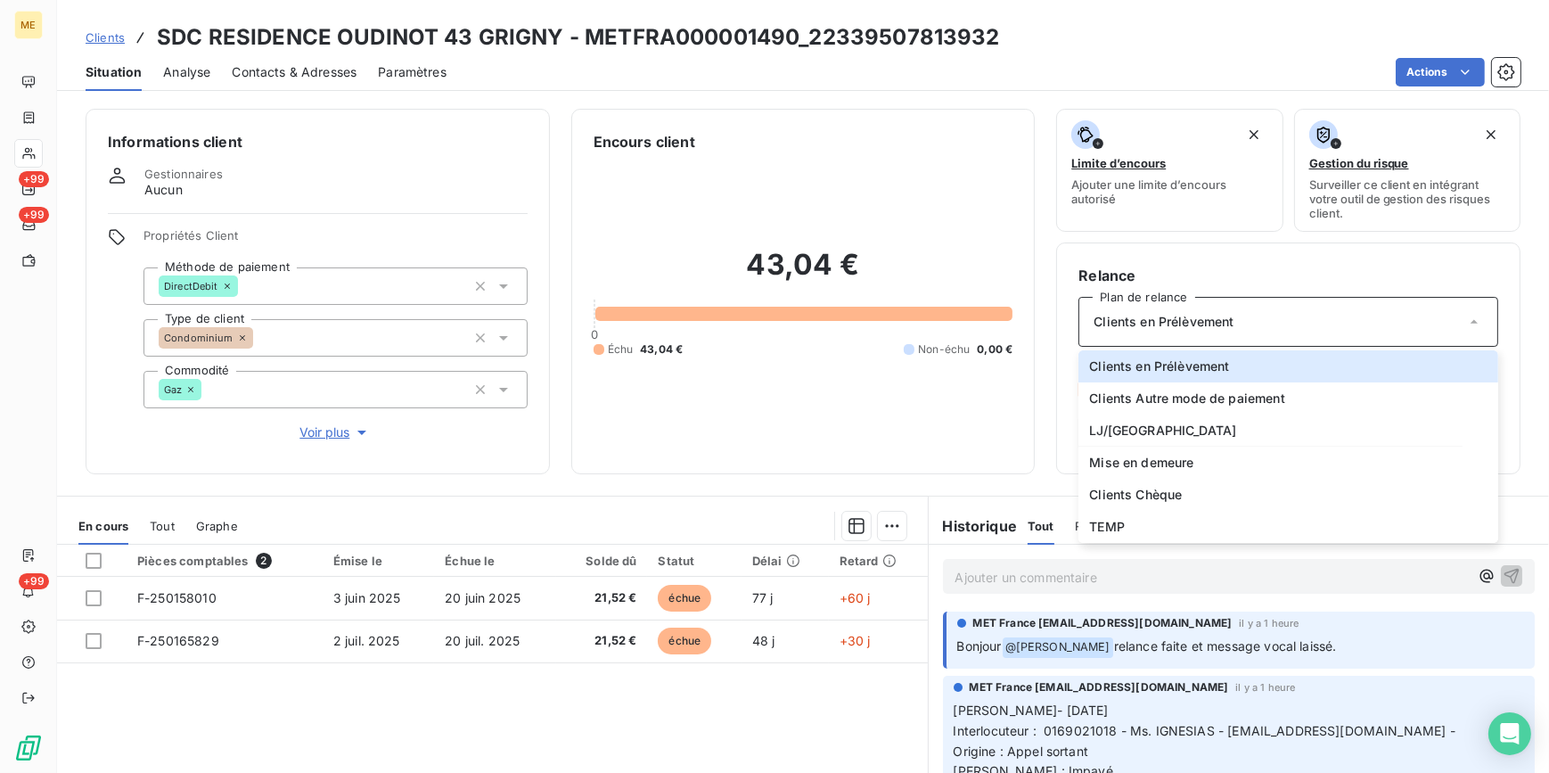
click at [752, 381] on div "43,04 € 0 Échu 43,04 € Non-échu 0,00 €" at bounding box center [804, 302] width 420 height 300
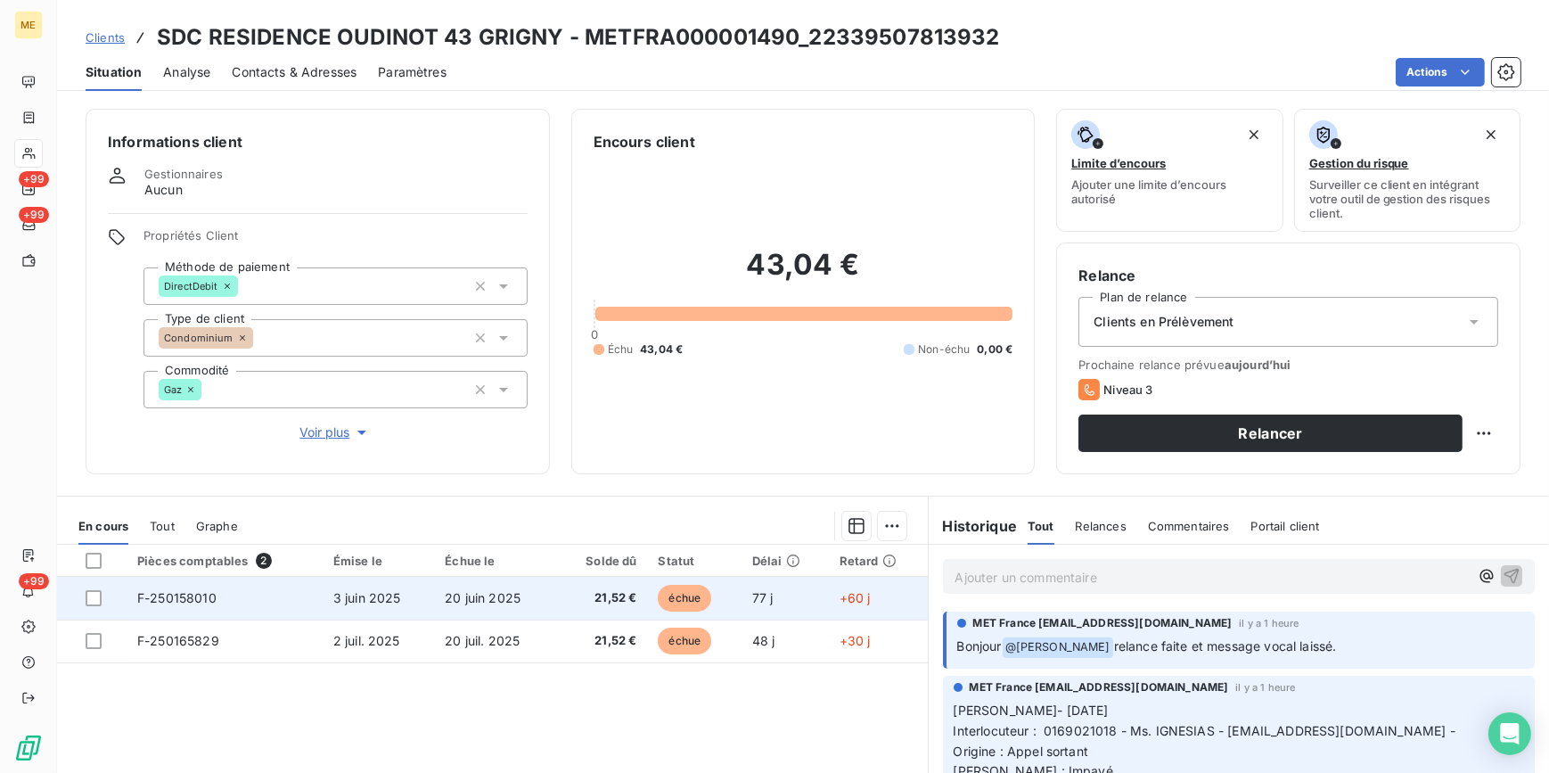
click at [563, 606] on td "21,52 €" at bounding box center [601, 598] width 91 height 43
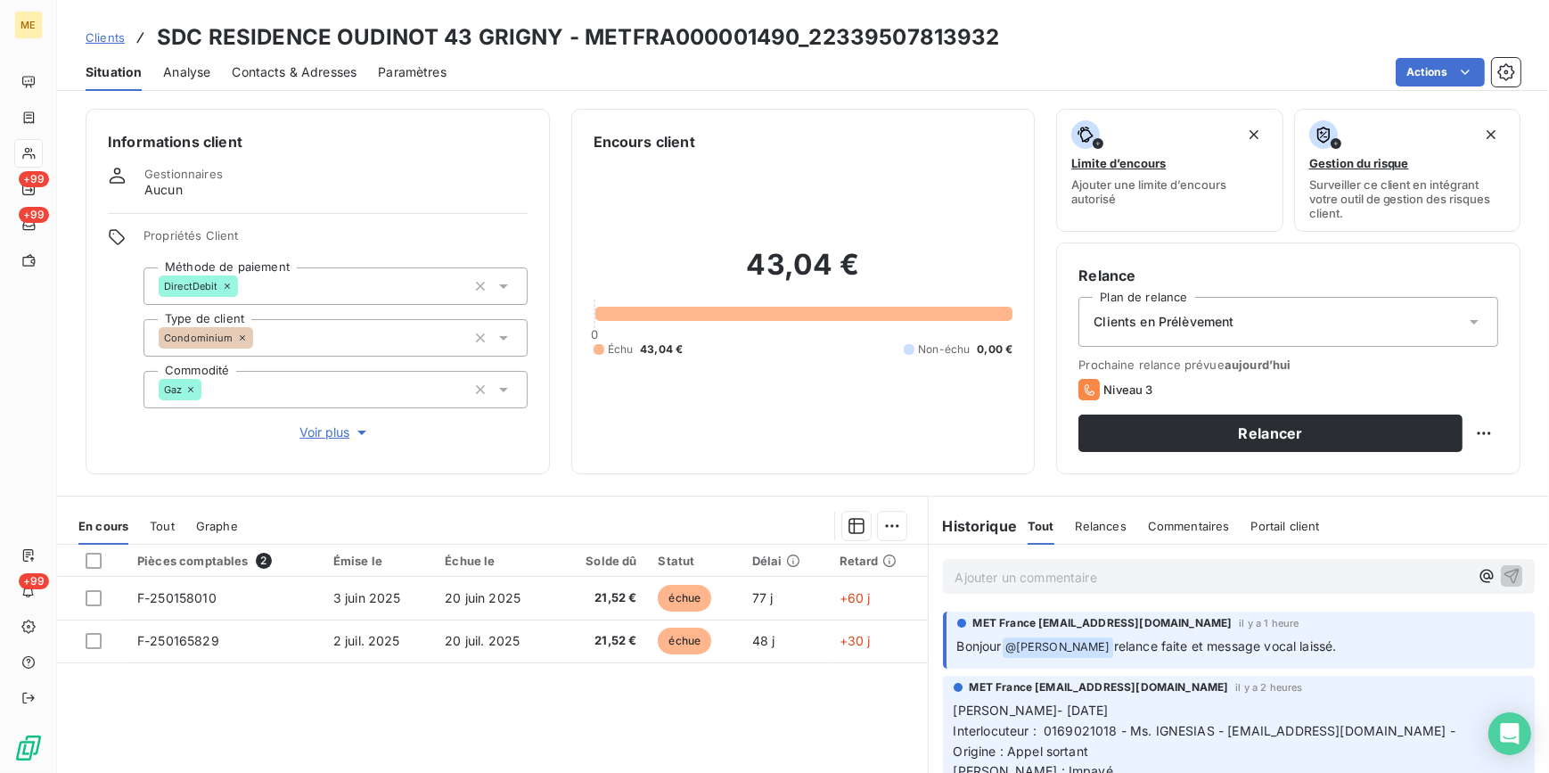
click at [1187, 324] on span "Clients en Prélèvement" at bounding box center [1164, 322] width 140 height 18
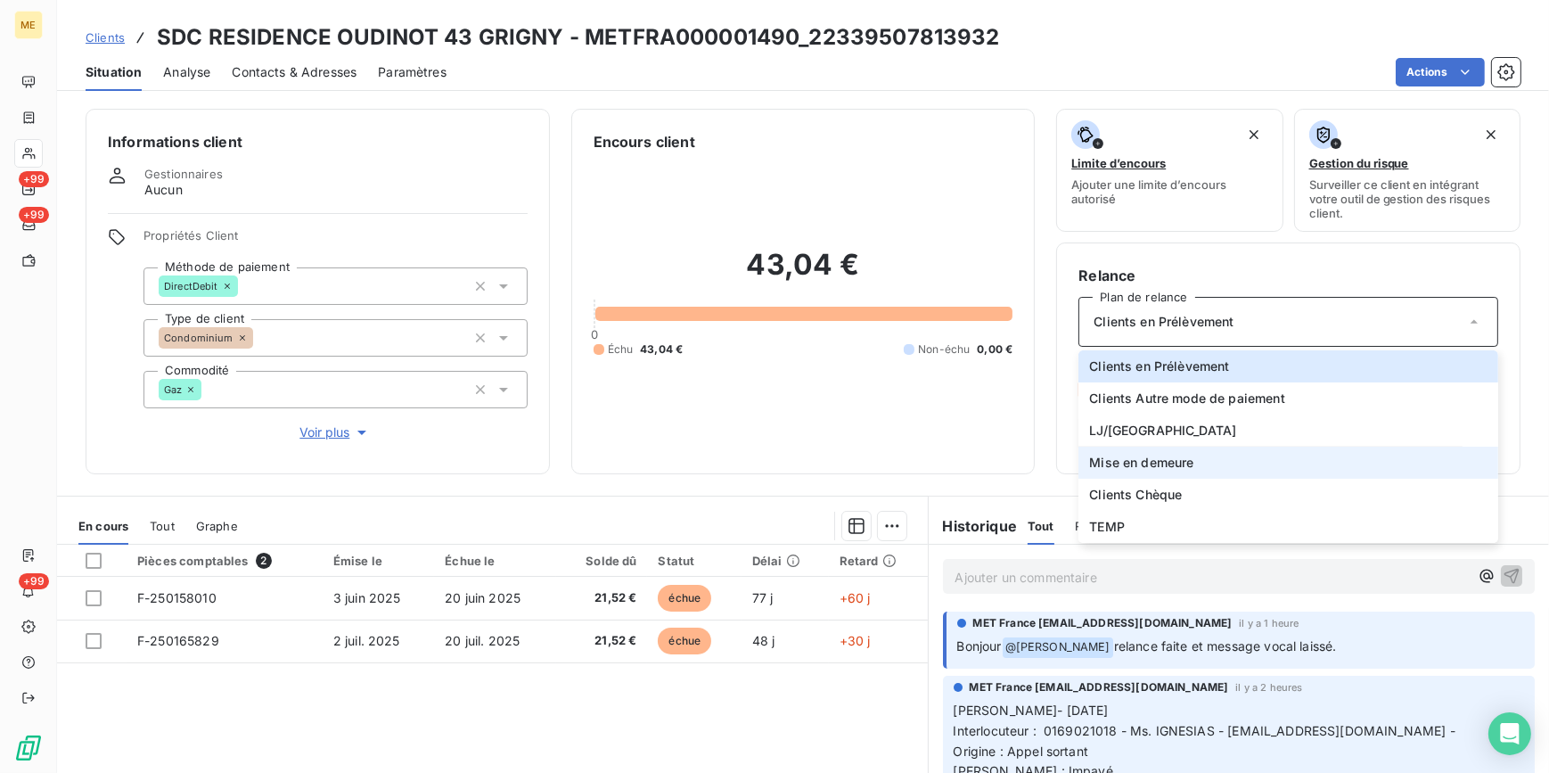
click at [1141, 464] on span "Mise en demeure" at bounding box center [1141, 463] width 104 height 18
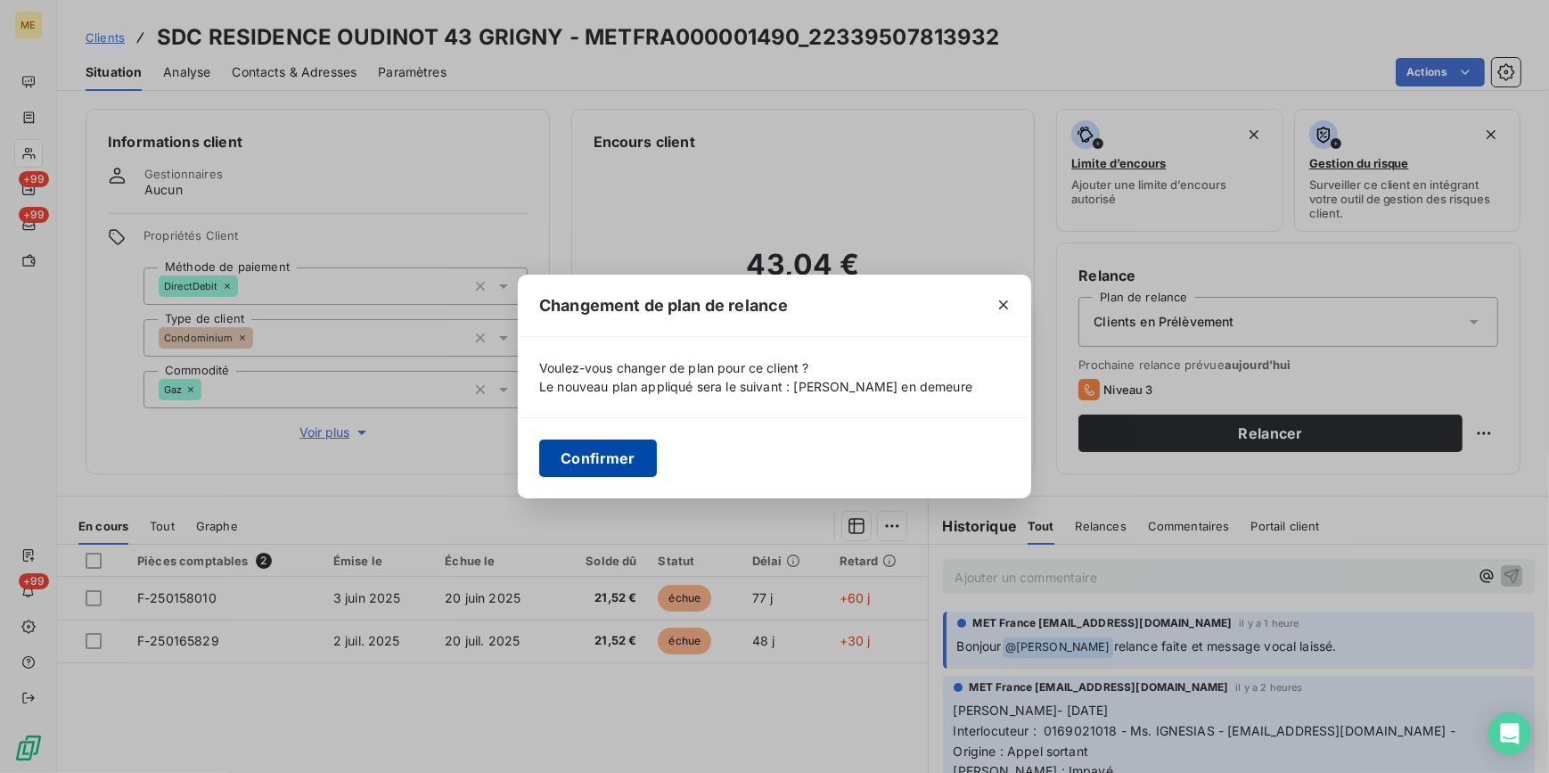
click at [626, 455] on button "Confirmer" at bounding box center [598, 457] width 118 height 37
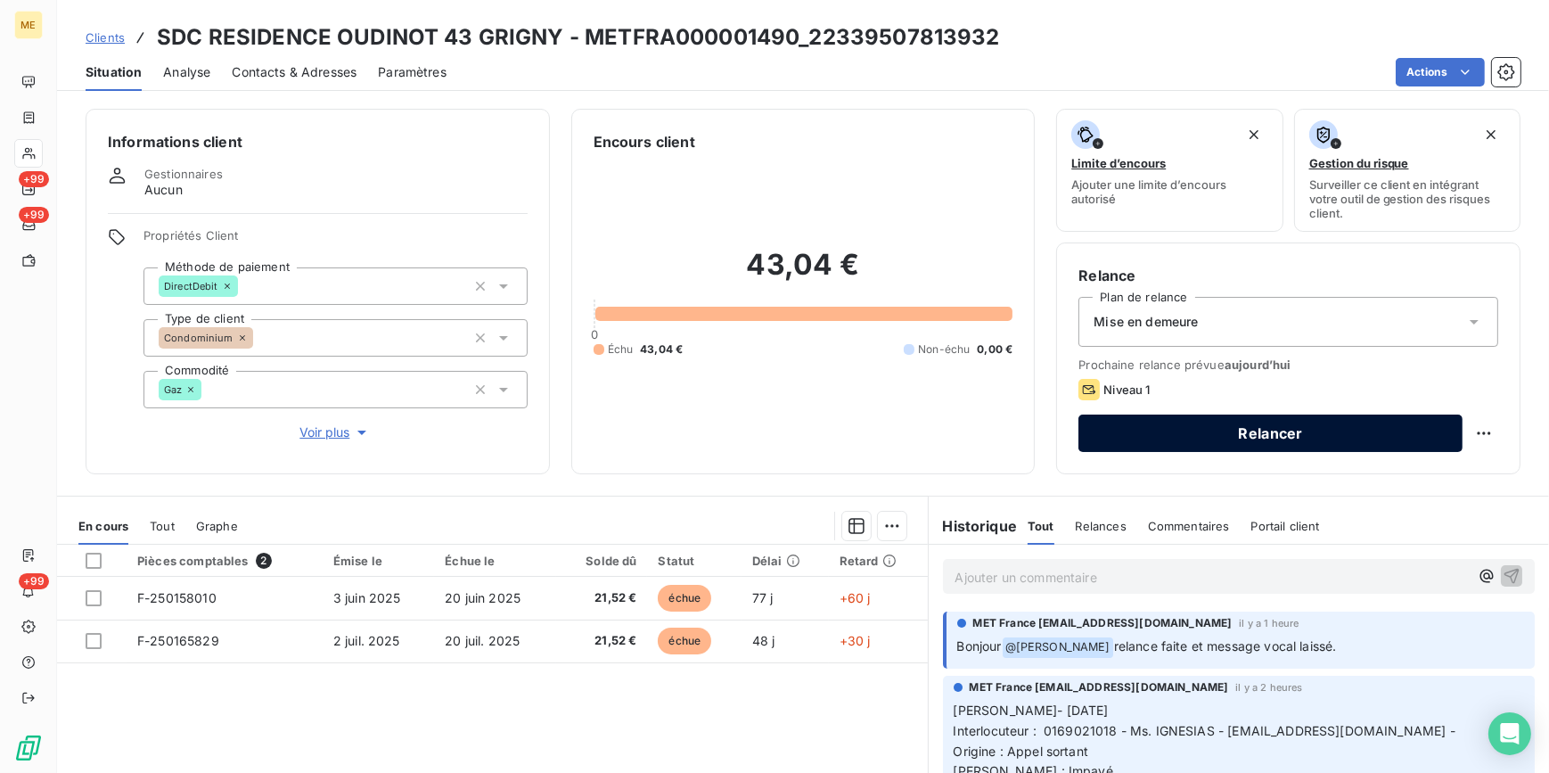
click at [1376, 437] on button "Relancer" at bounding box center [1271, 433] width 384 height 37
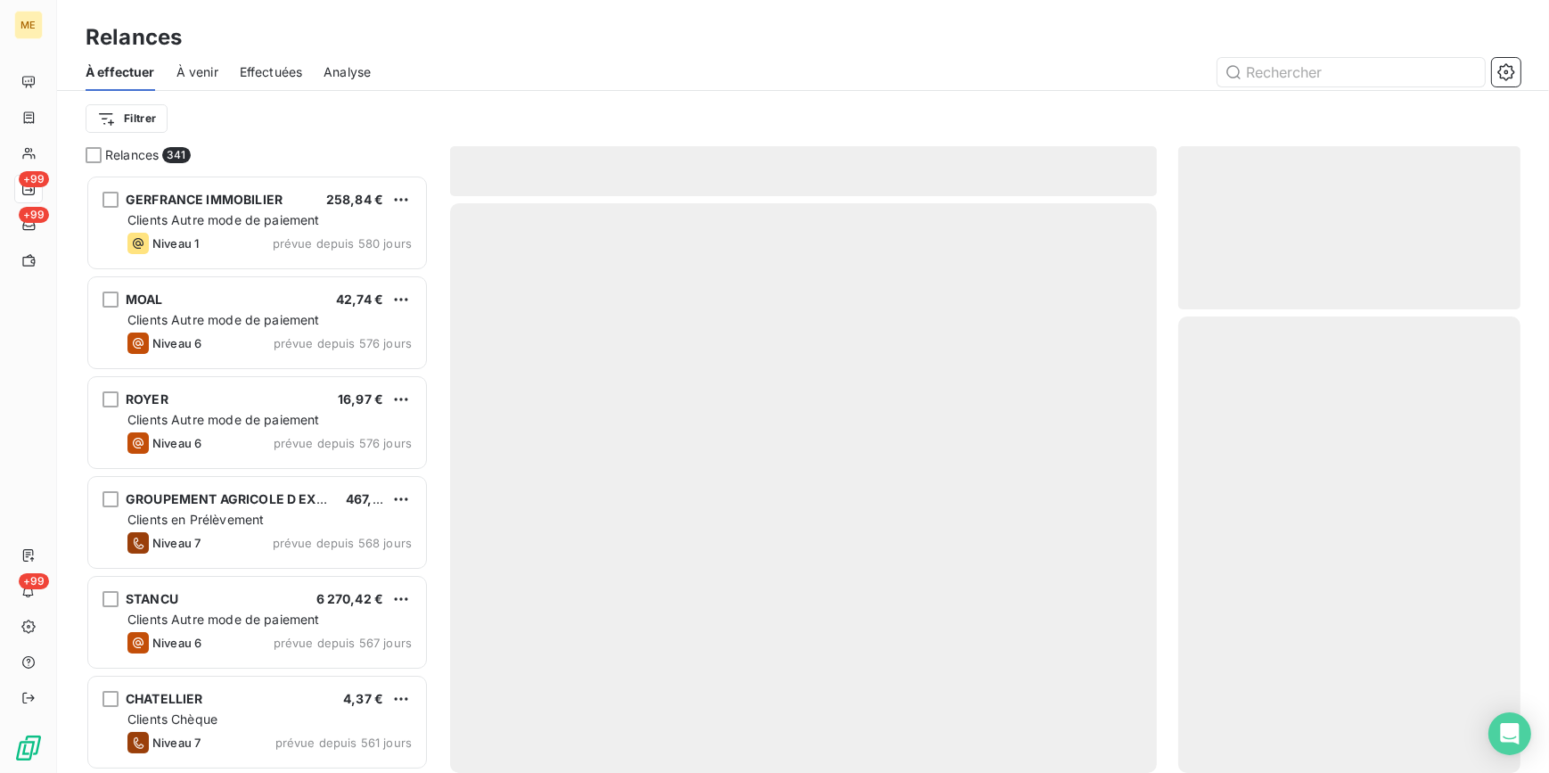
scroll to position [587, 330]
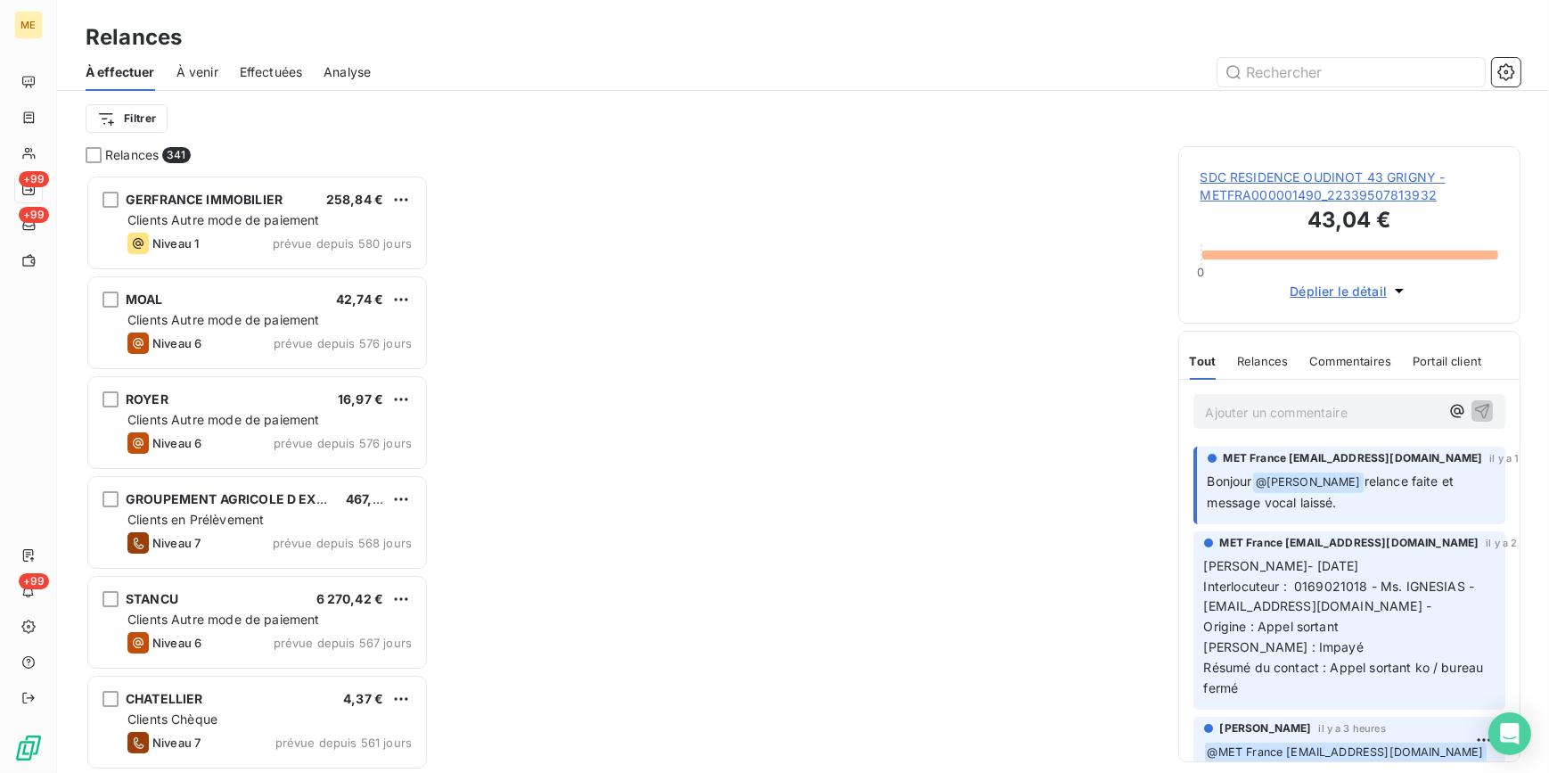
click at [497, 45] on div "Relances" at bounding box center [803, 37] width 1492 height 32
click at [1035, 80] on div at bounding box center [956, 72] width 1129 height 29
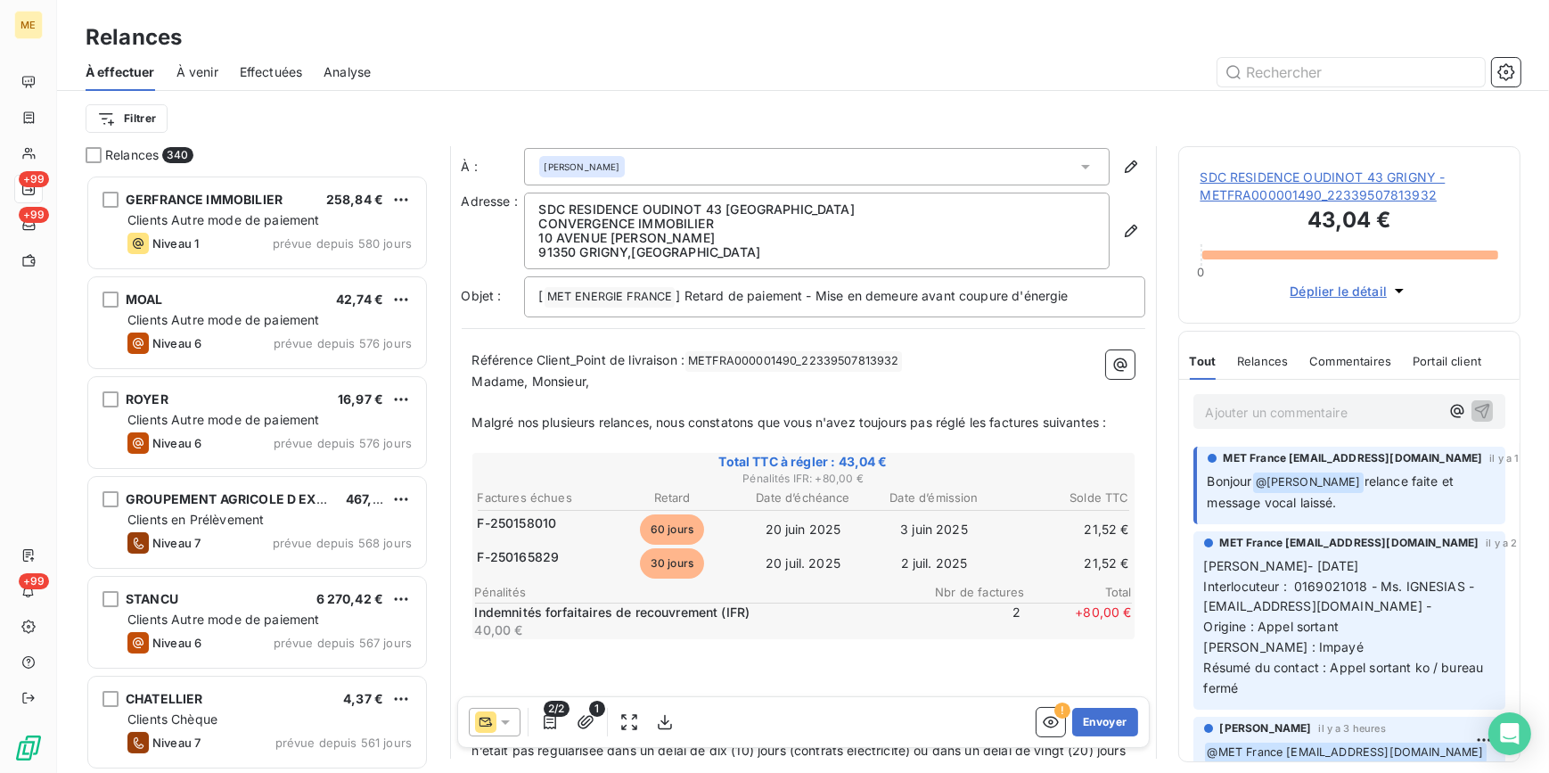
scroll to position [0, 0]
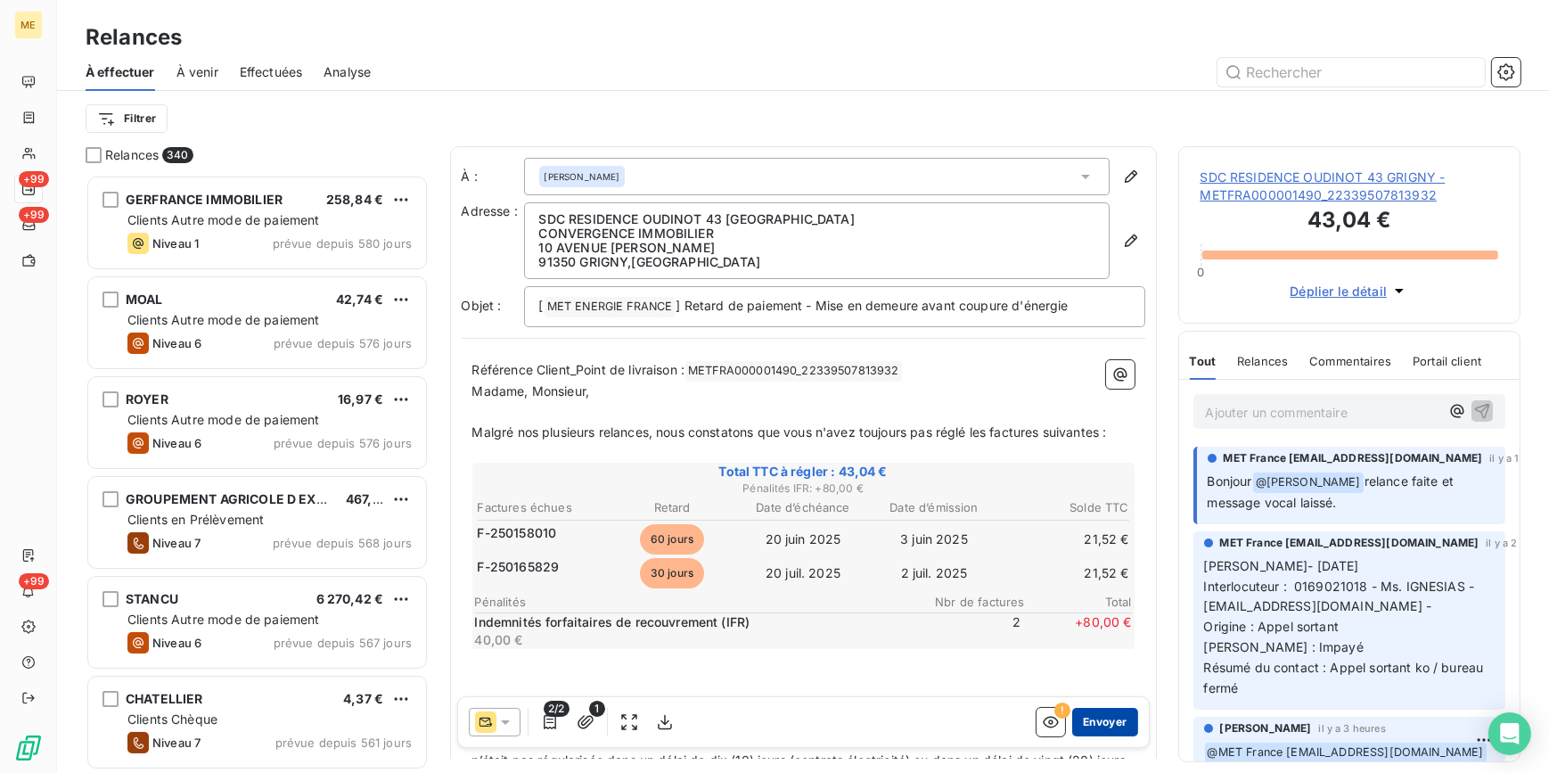
click at [1105, 721] on button "Envoyer" at bounding box center [1104, 722] width 65 height 29
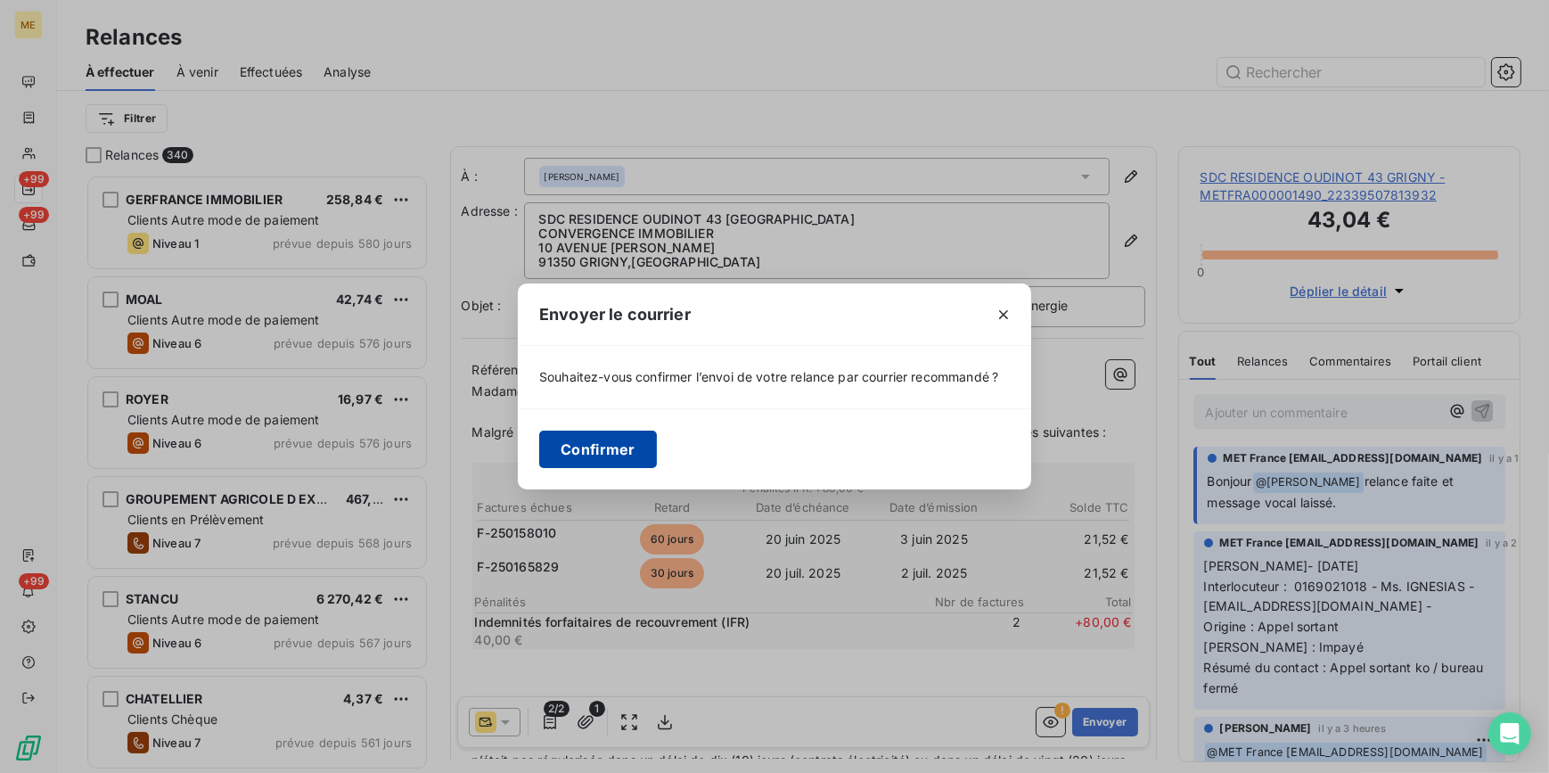
click at [614, 445] on button "Confirmer" at bounding box center [598, 449] width 118 height 37
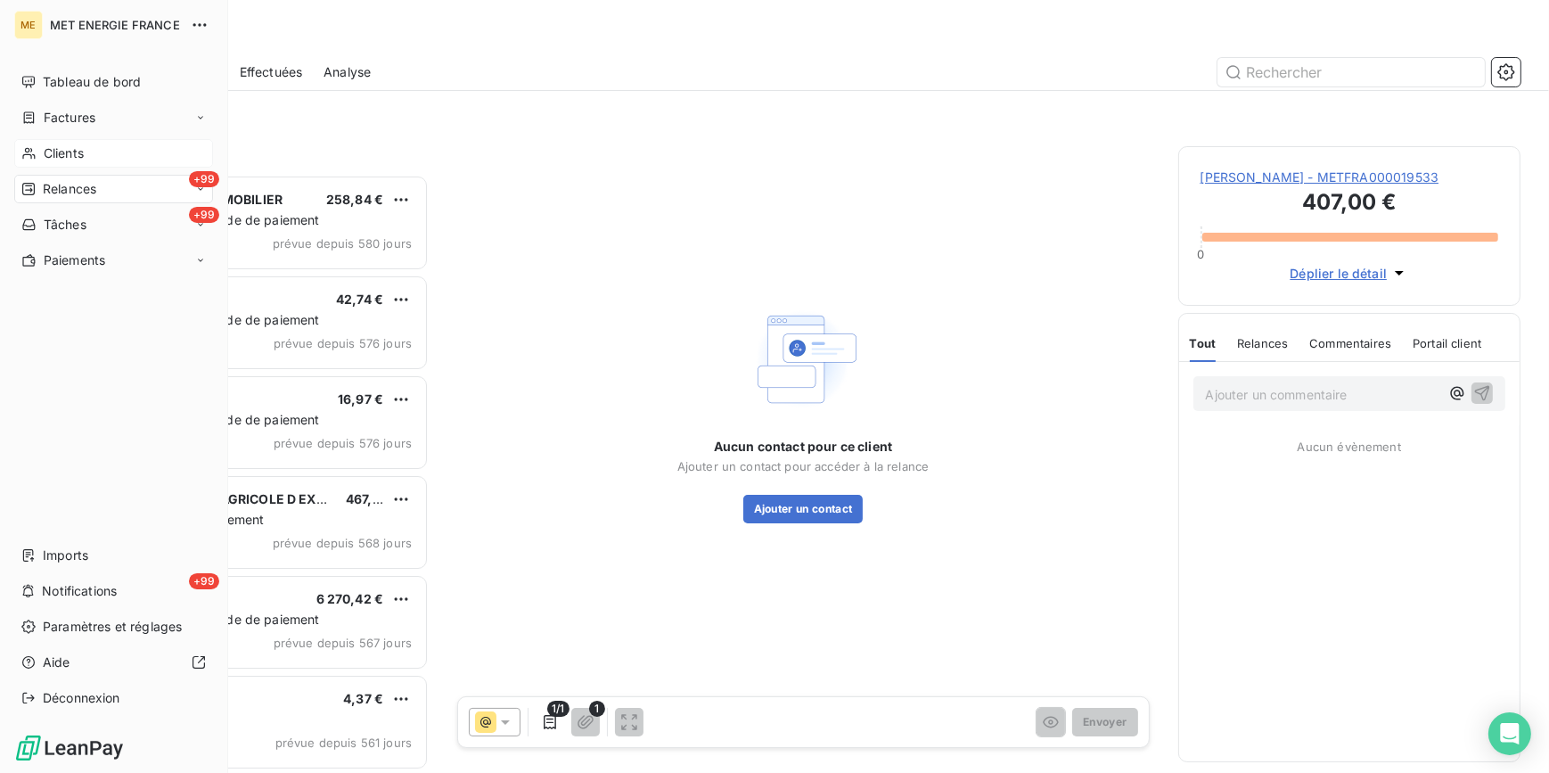
click at [48, 143] on div "Clients" at bounding box center [113, 153] width 199 height 29
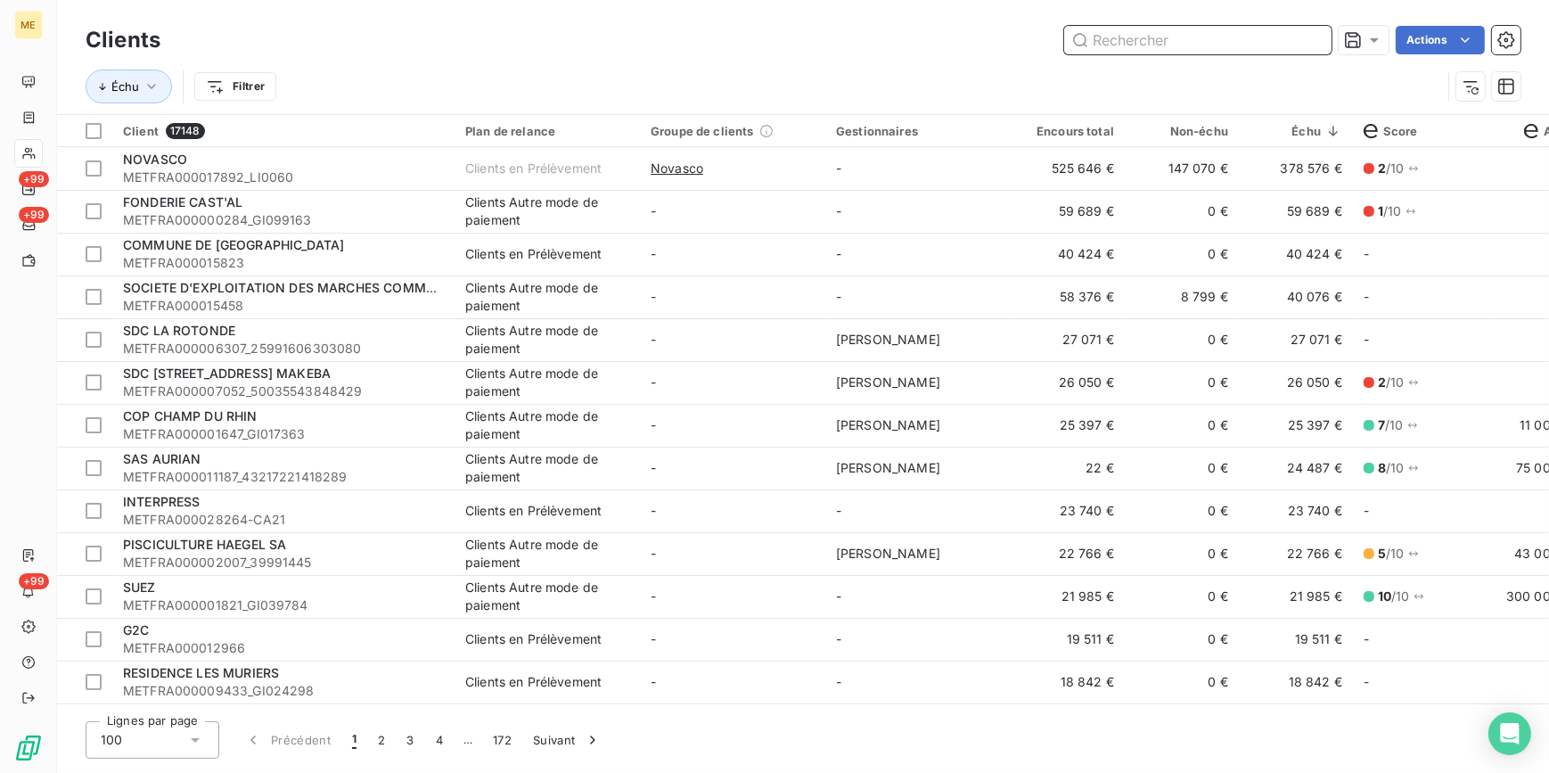
click at [1167, 50] on input "text" at bounding box center [1197, 40] width 267 height 29
paste input "METFRA000001490_22339507813932"
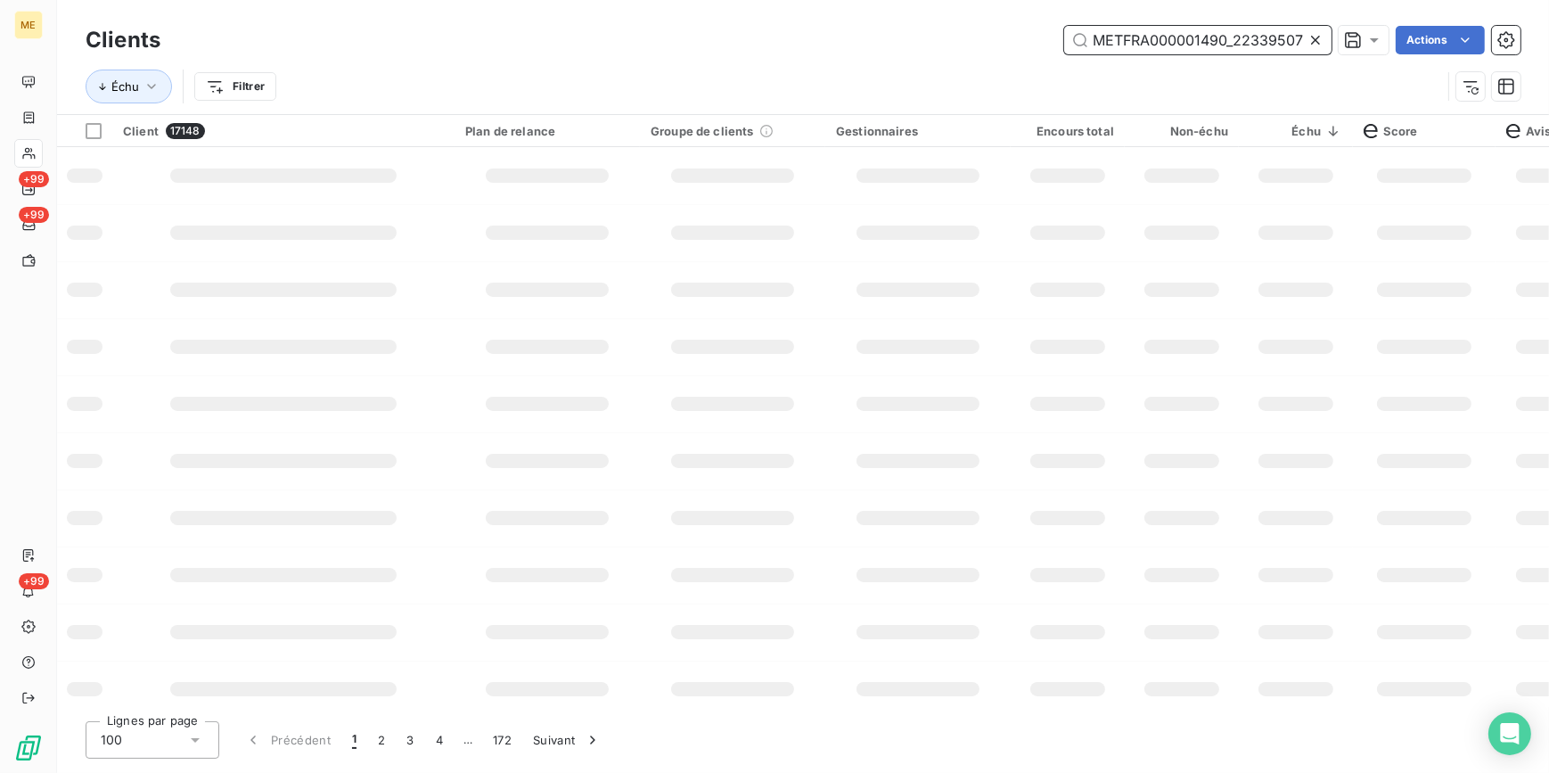
scroll to position [0, 49]
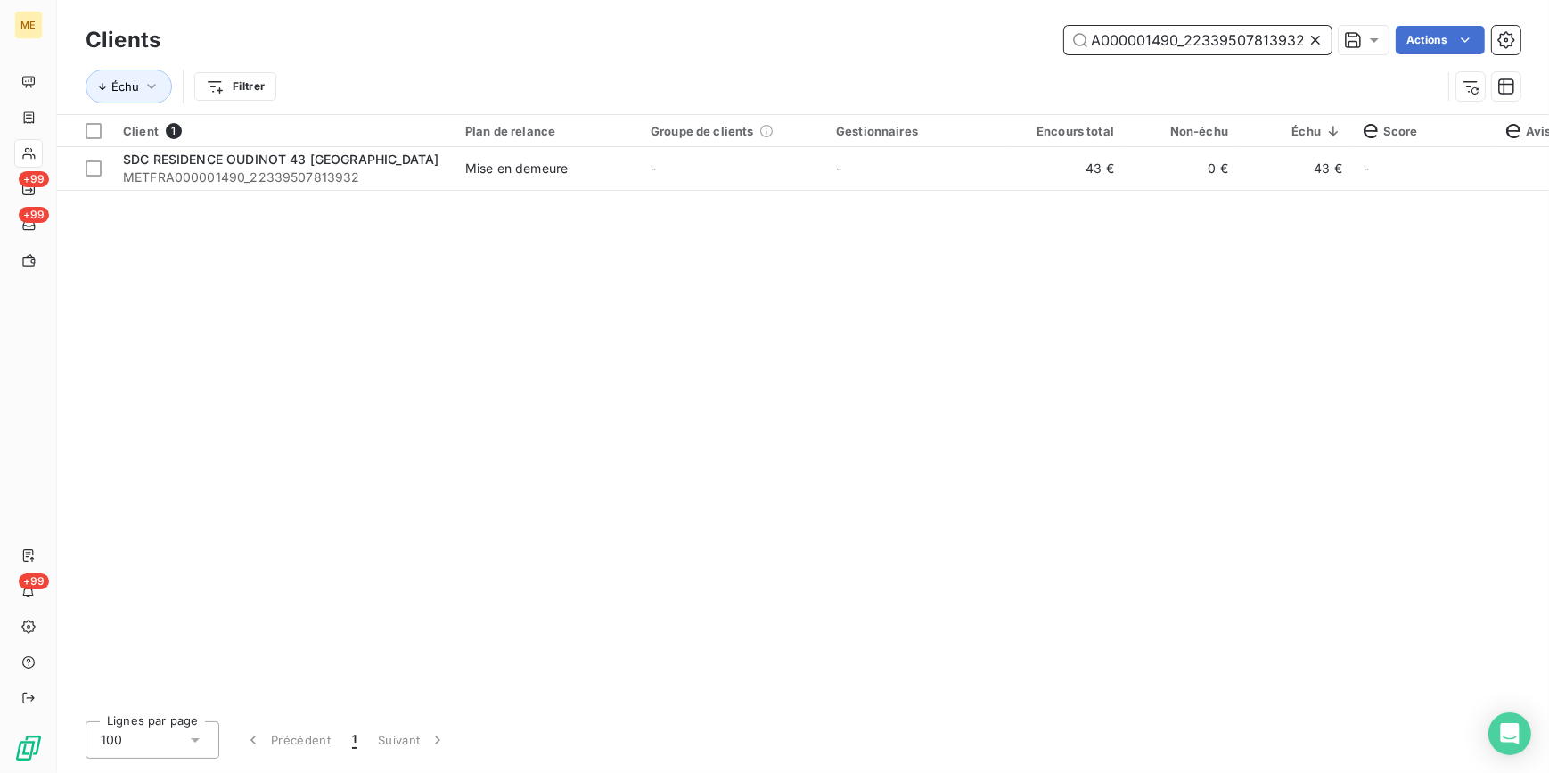
type input "METFRA000001490_22339507813932"
click at [974, 168] on td "-" at bounding box center [918, 168] width 185 height 43
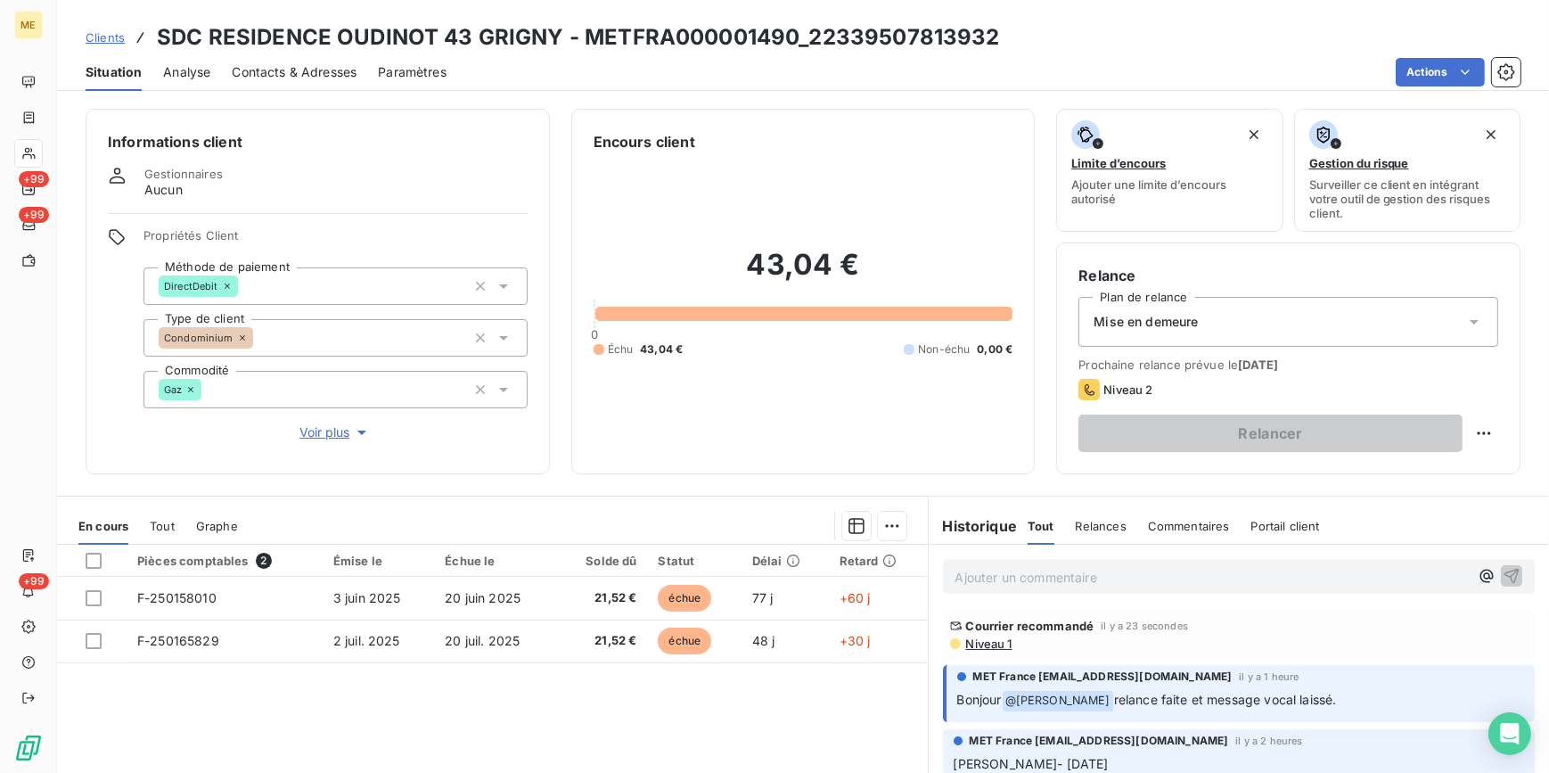
click at [1336, 304] on div "Mise en demeure" at bounding box center [1289, 322] width 420 height 50
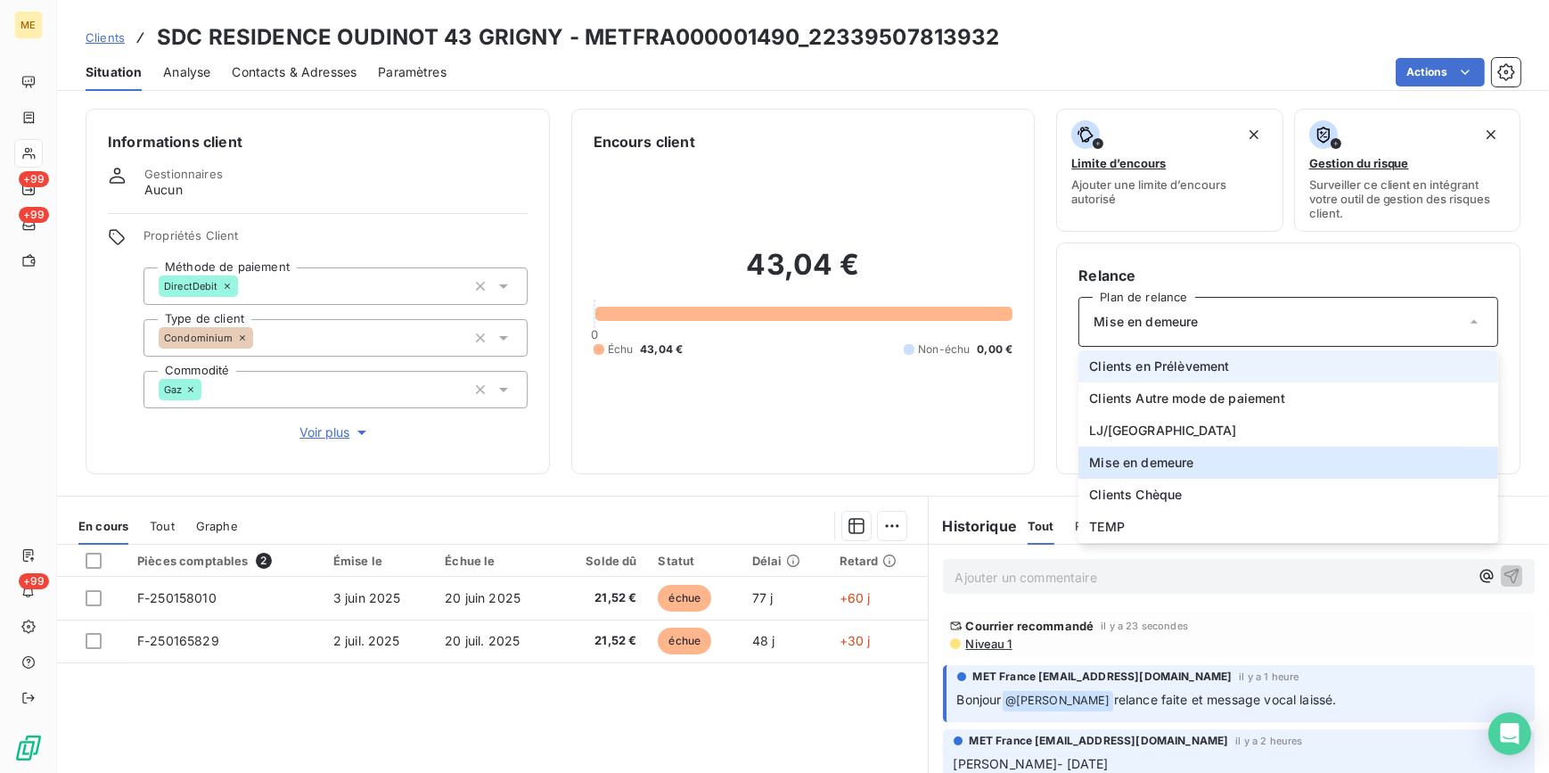
click at [1196, 355] on li "Clients en Prélèvement" at bounding box center [1289, 366] width 420 height 32
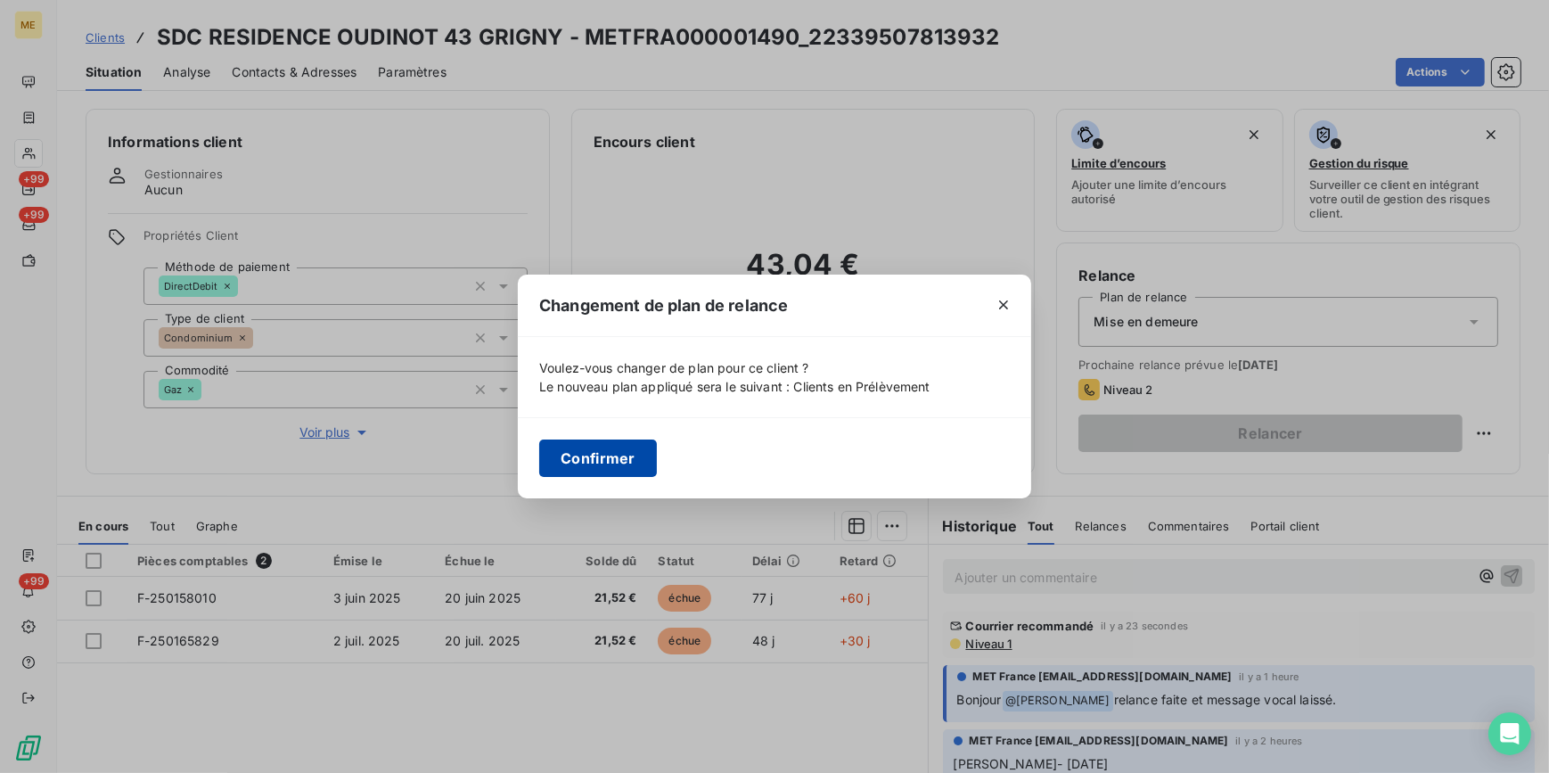
click at [599, 464] on button "Confirmer" at bounding box center [598, 457] width 118 height 37
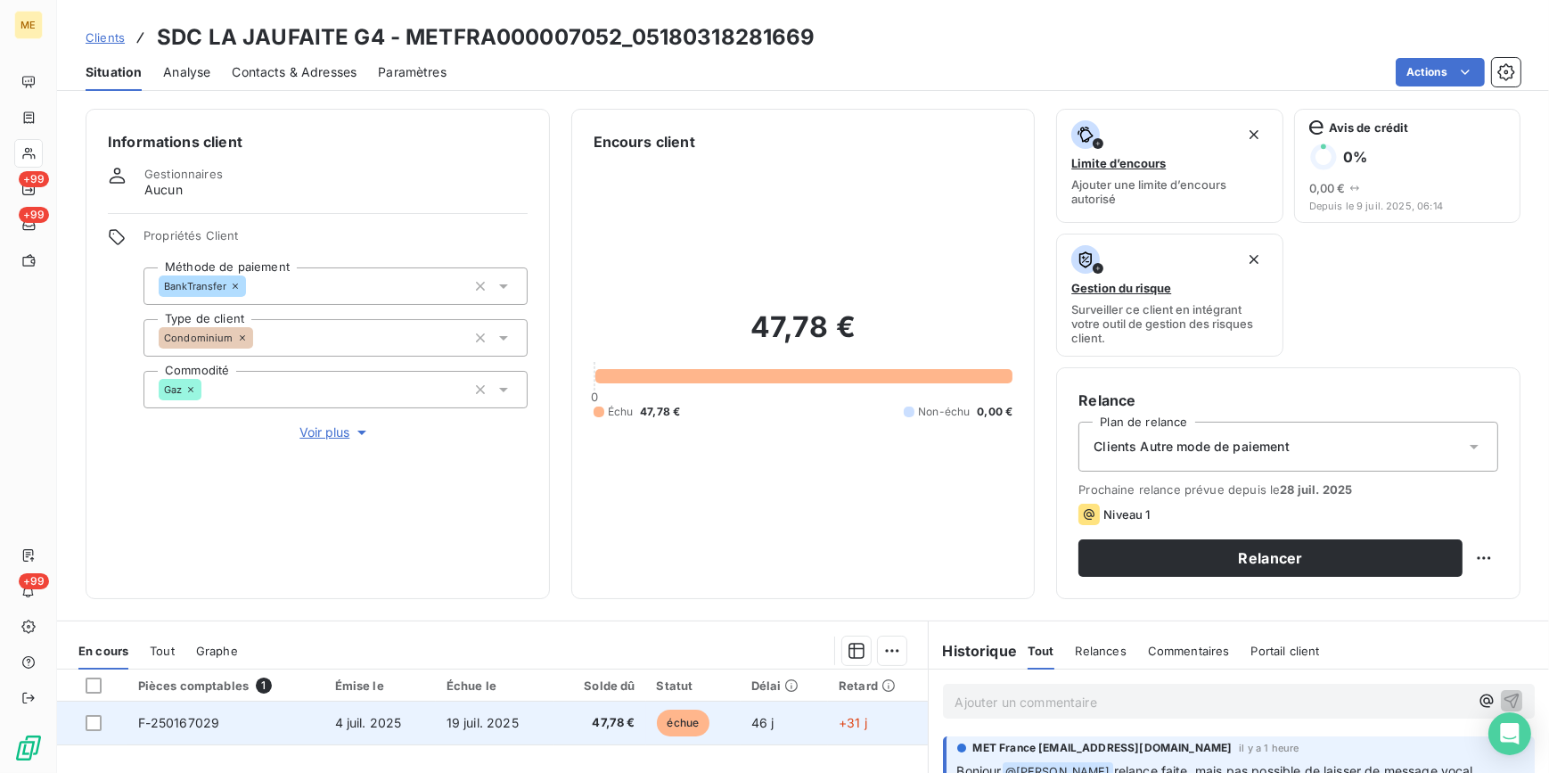
click at [596, 719] on span "47,78 €" at bounding box center [600, 723] width 70 height 18
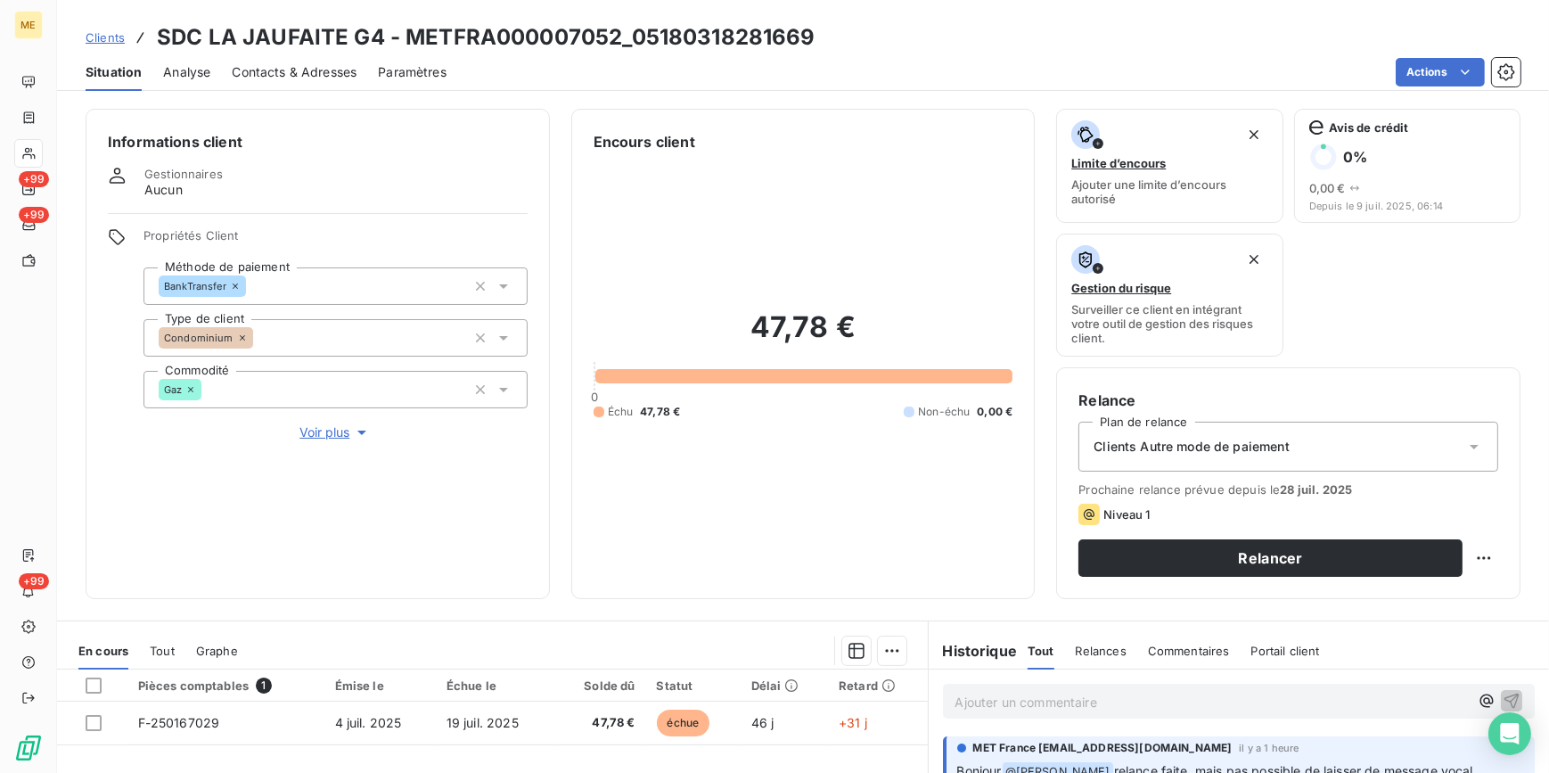
click at [285, 74] on span "Contacts & Adresses" at bounding box center [294, 72] width 125 height 18
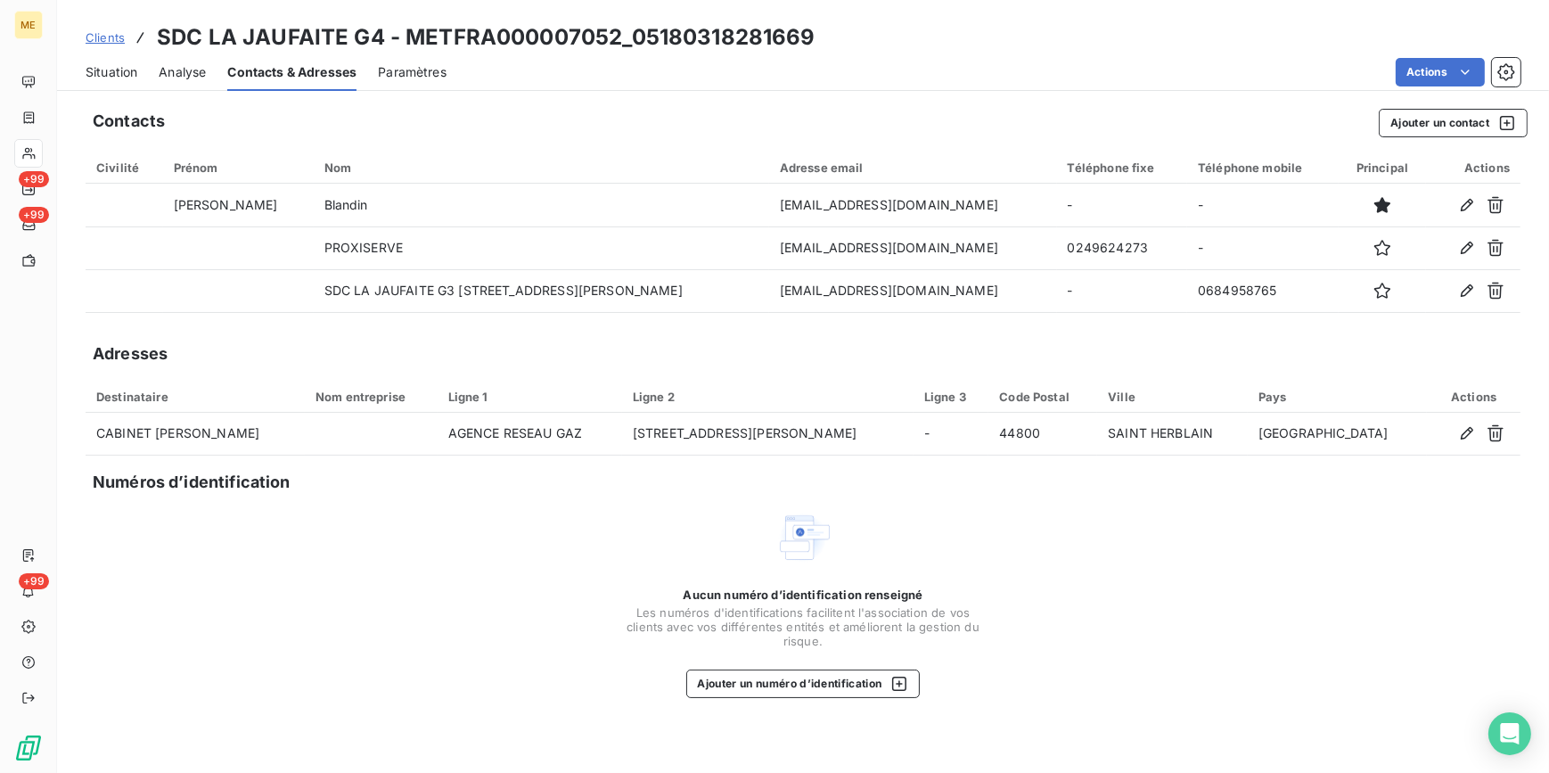
click at [125, 78] on span "Situation" at bounding box center [112, 72] width 52 height 18
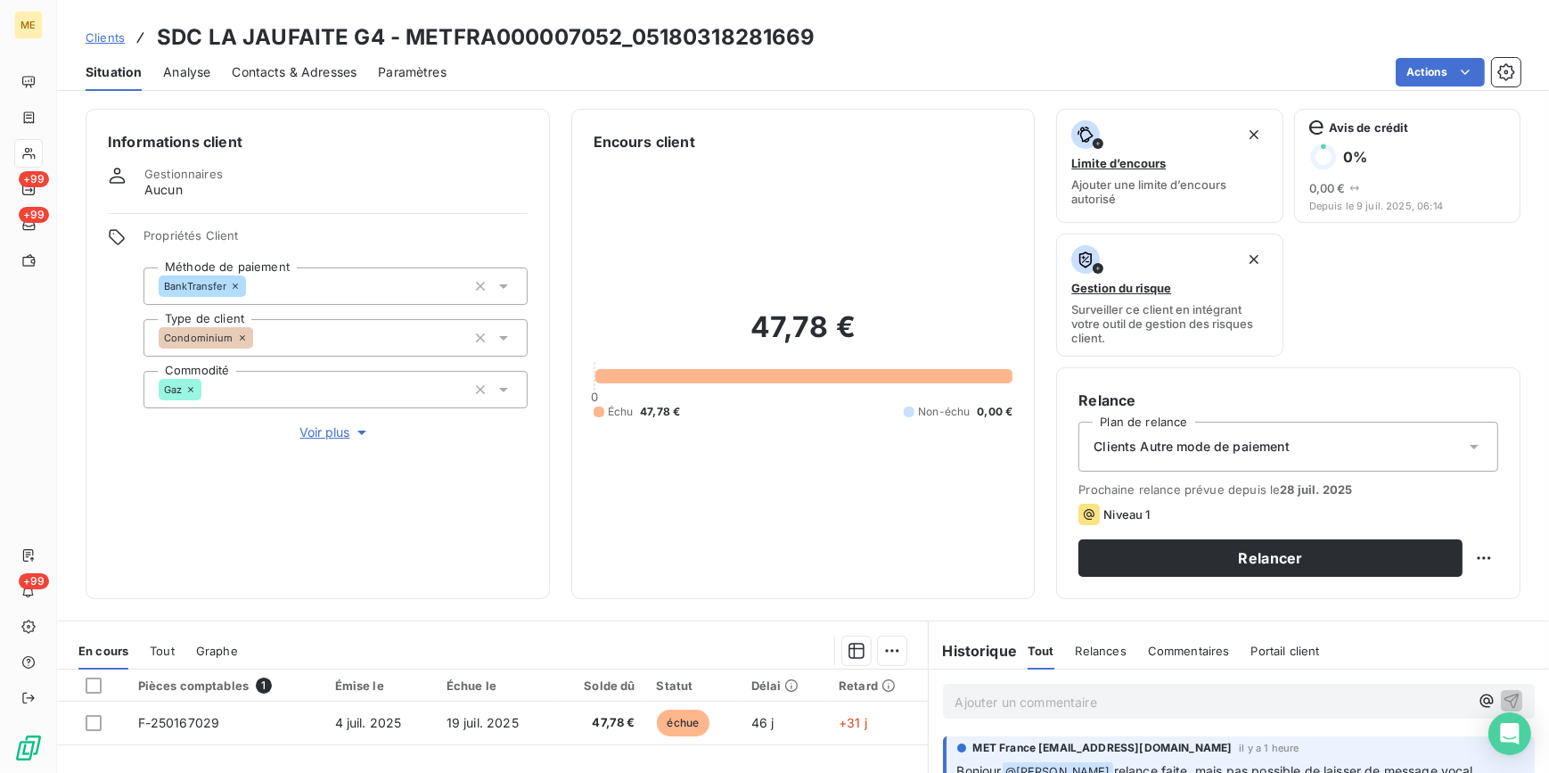
click at [182, 74] on span "Analyse" at bounding box center [186, 72] width 47 height 18
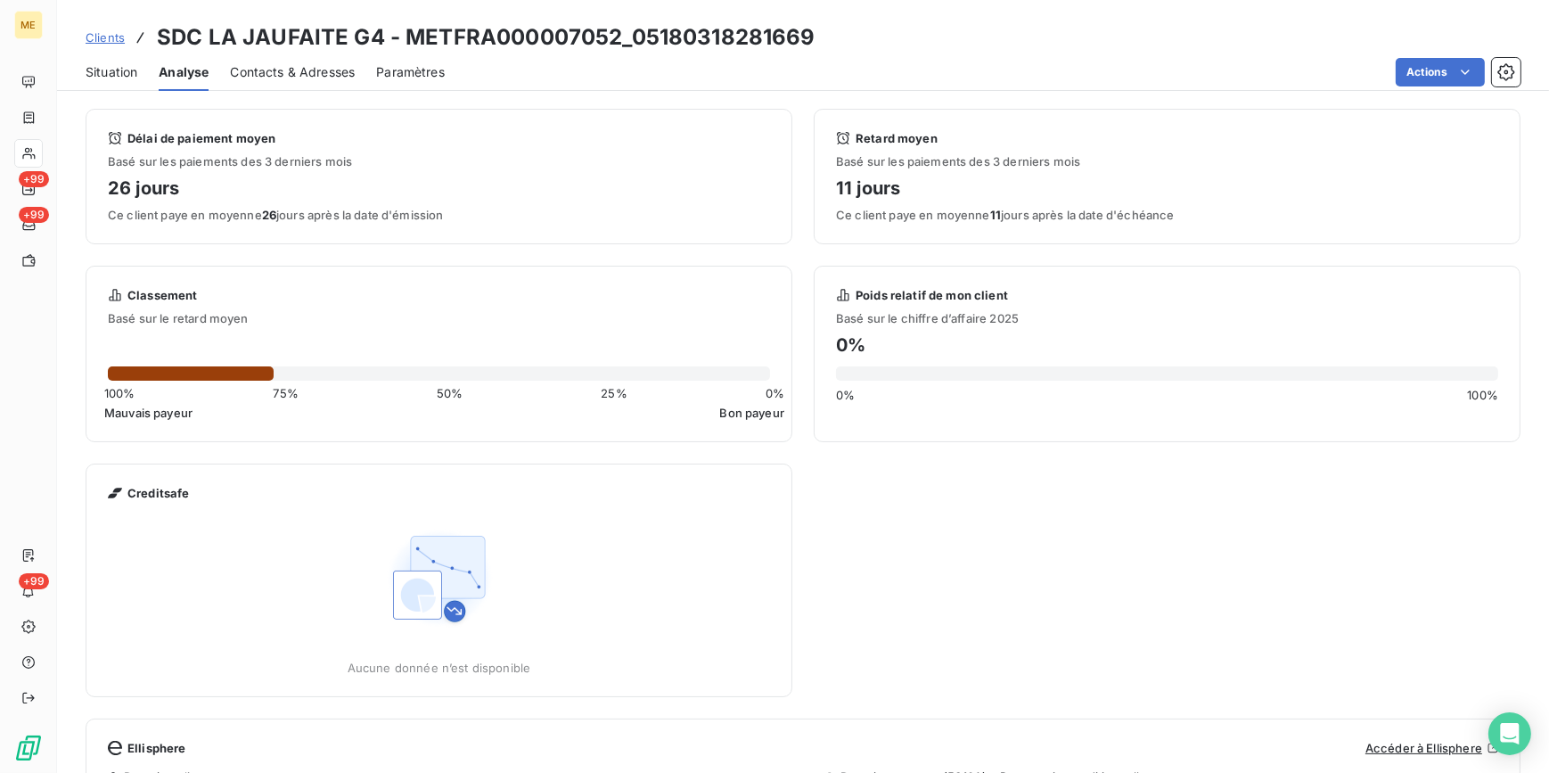
click at [290, 81] on div "Contacts & Adresses" at bounding box center [292, 71] width 125 height 37
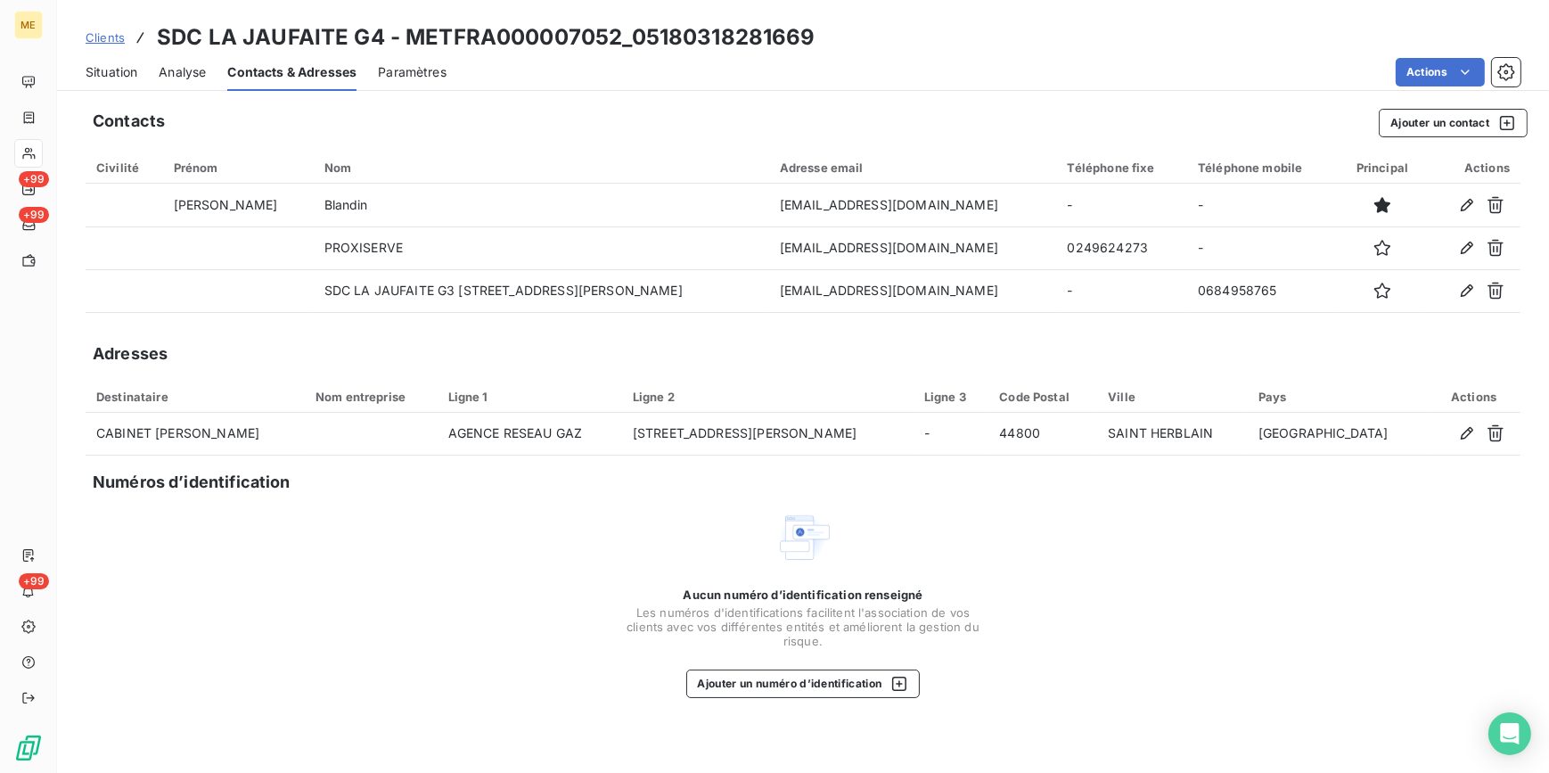
click at [117, 71] on span "Situation" at bounding box center [112, 72] width 52 height 18
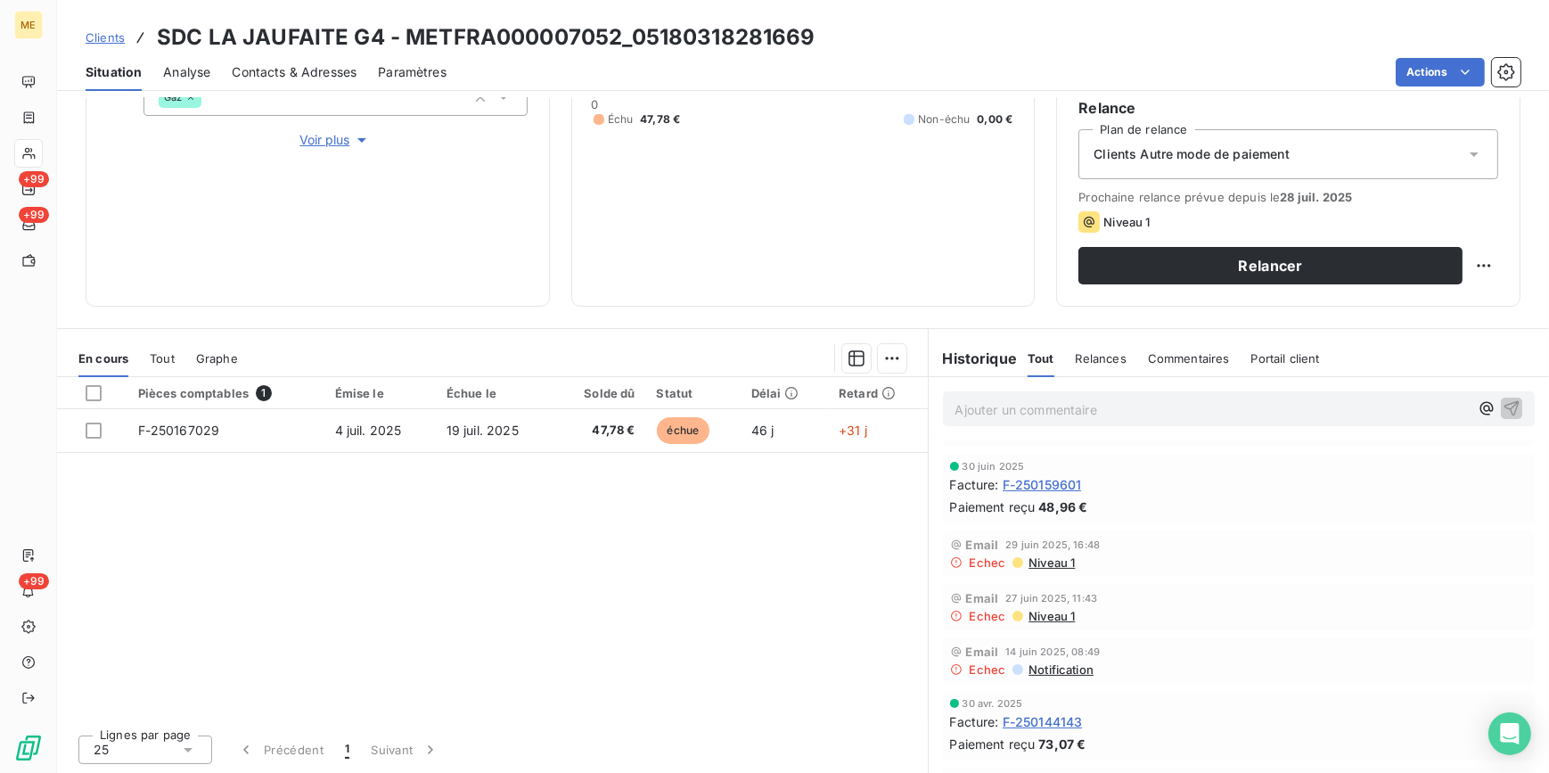
scroll to position [405, 0]
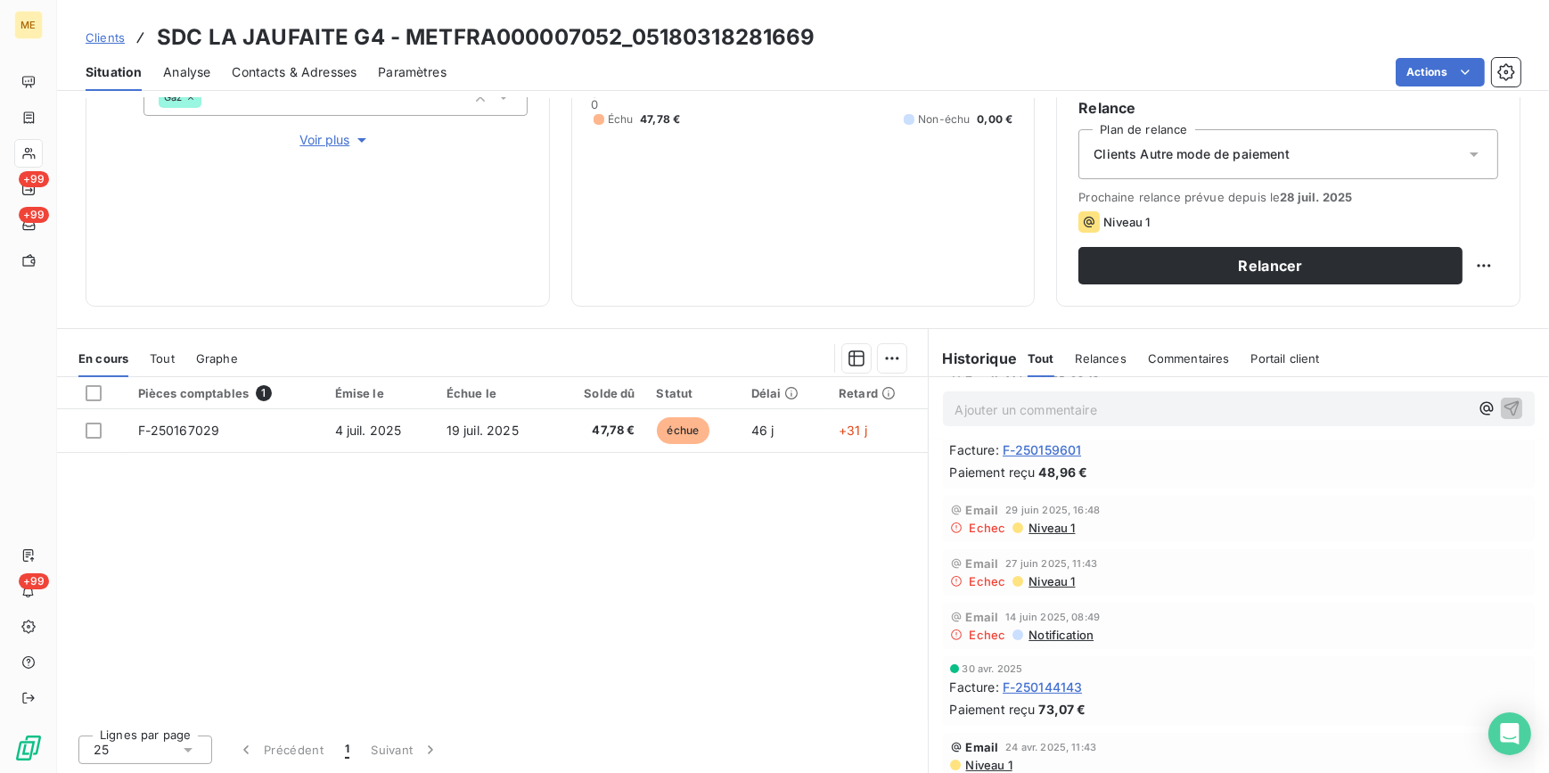
click at [1043, 577] on span "Niveau 1" at bounding box center [1051, 581] width 48 height 14
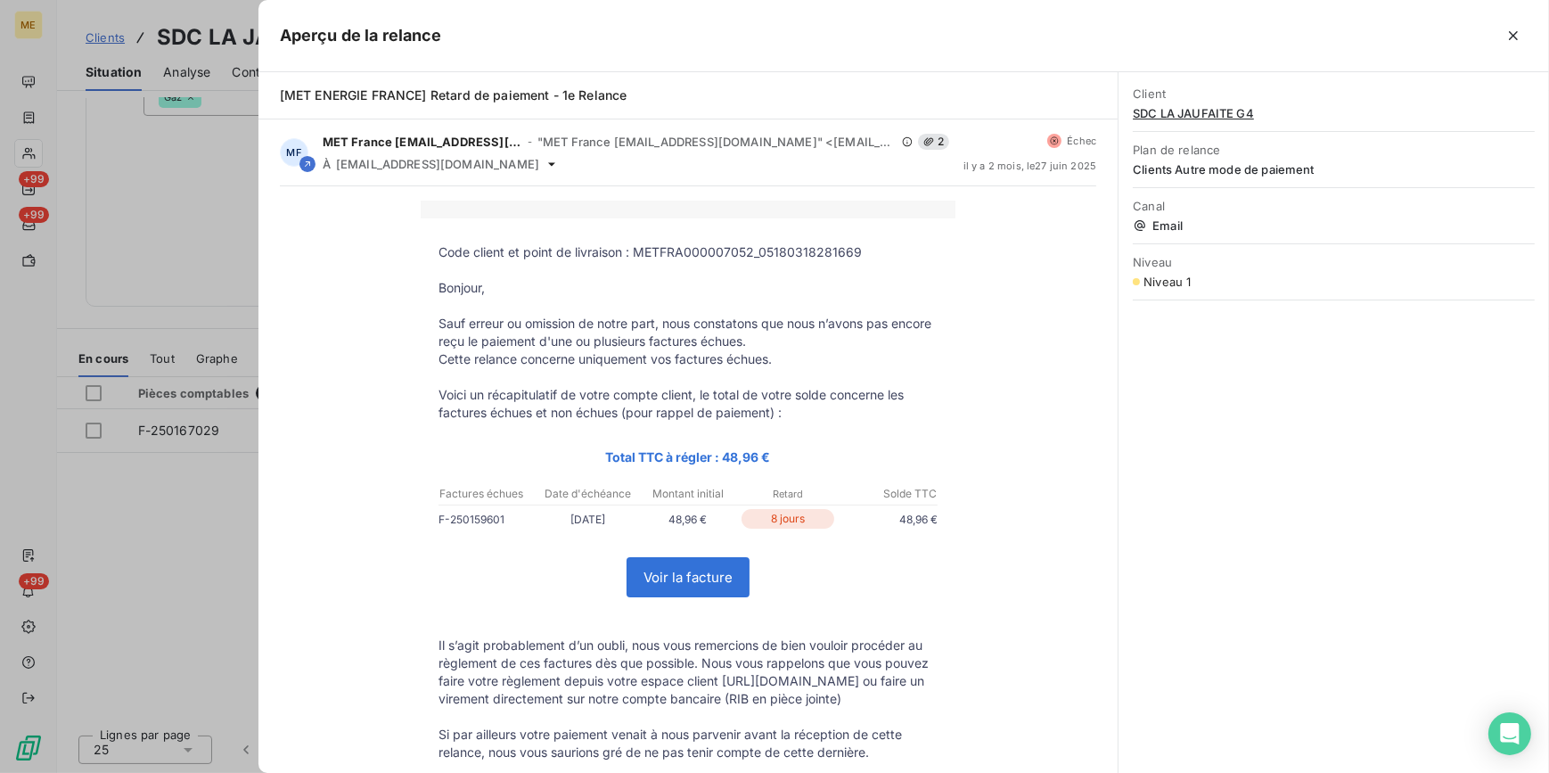
click at [156, 486] on div at bounding box center [774, 386] width 1549 height 773
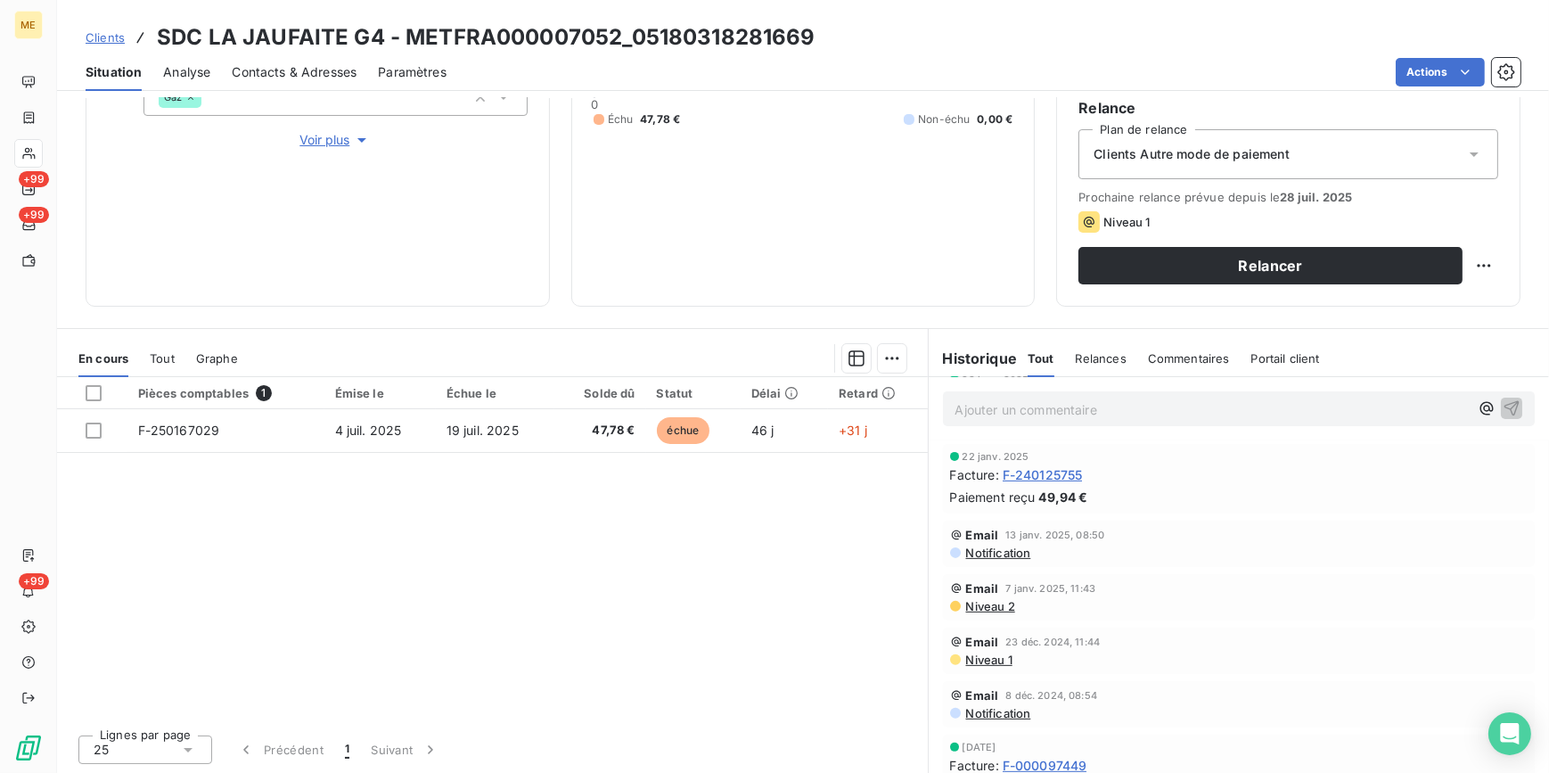
scroll to position [891, 0]
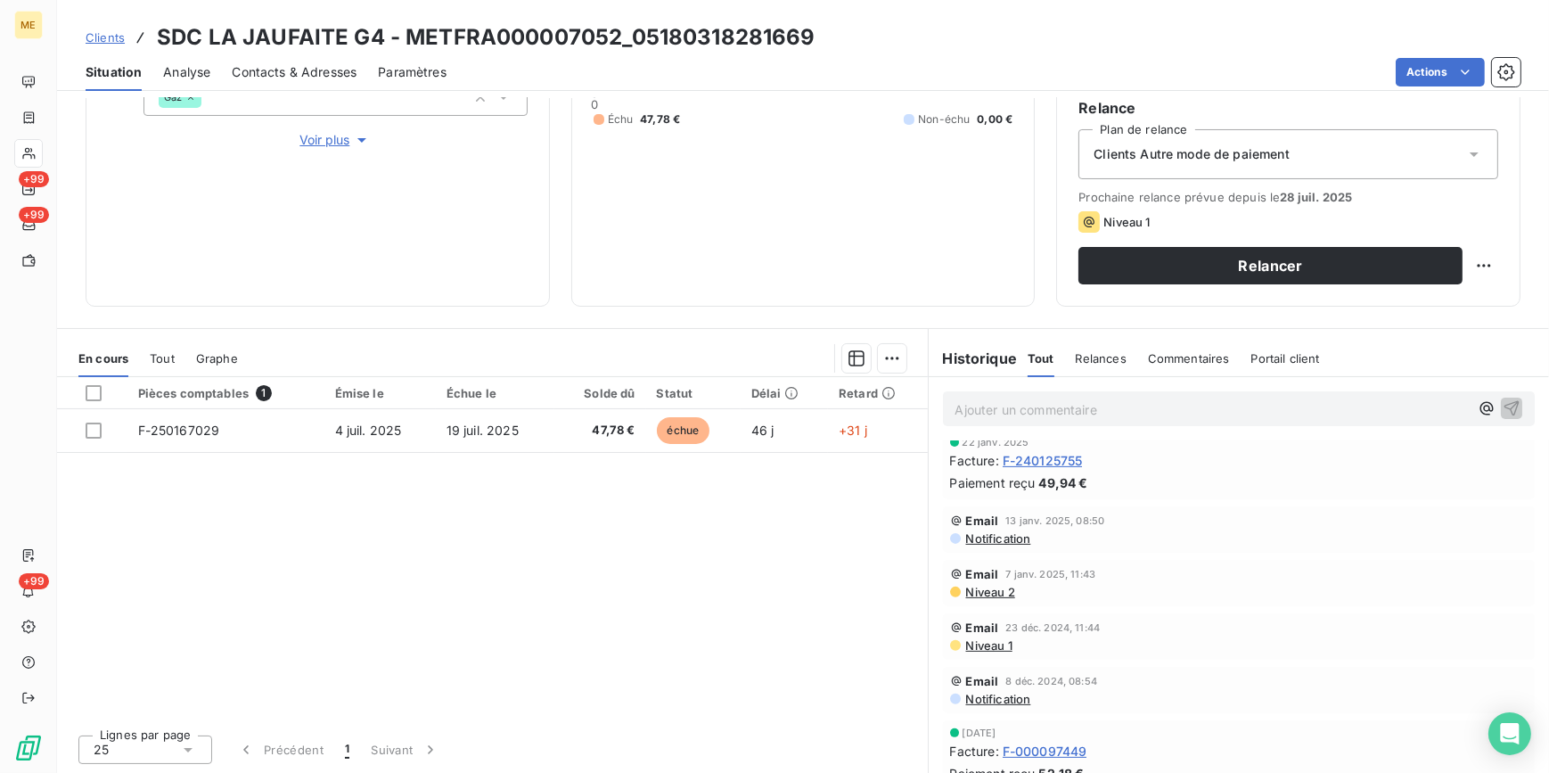
click at [990, 585] on span "Niveau 2" at bounding box center [990, 592] width 51 height 14
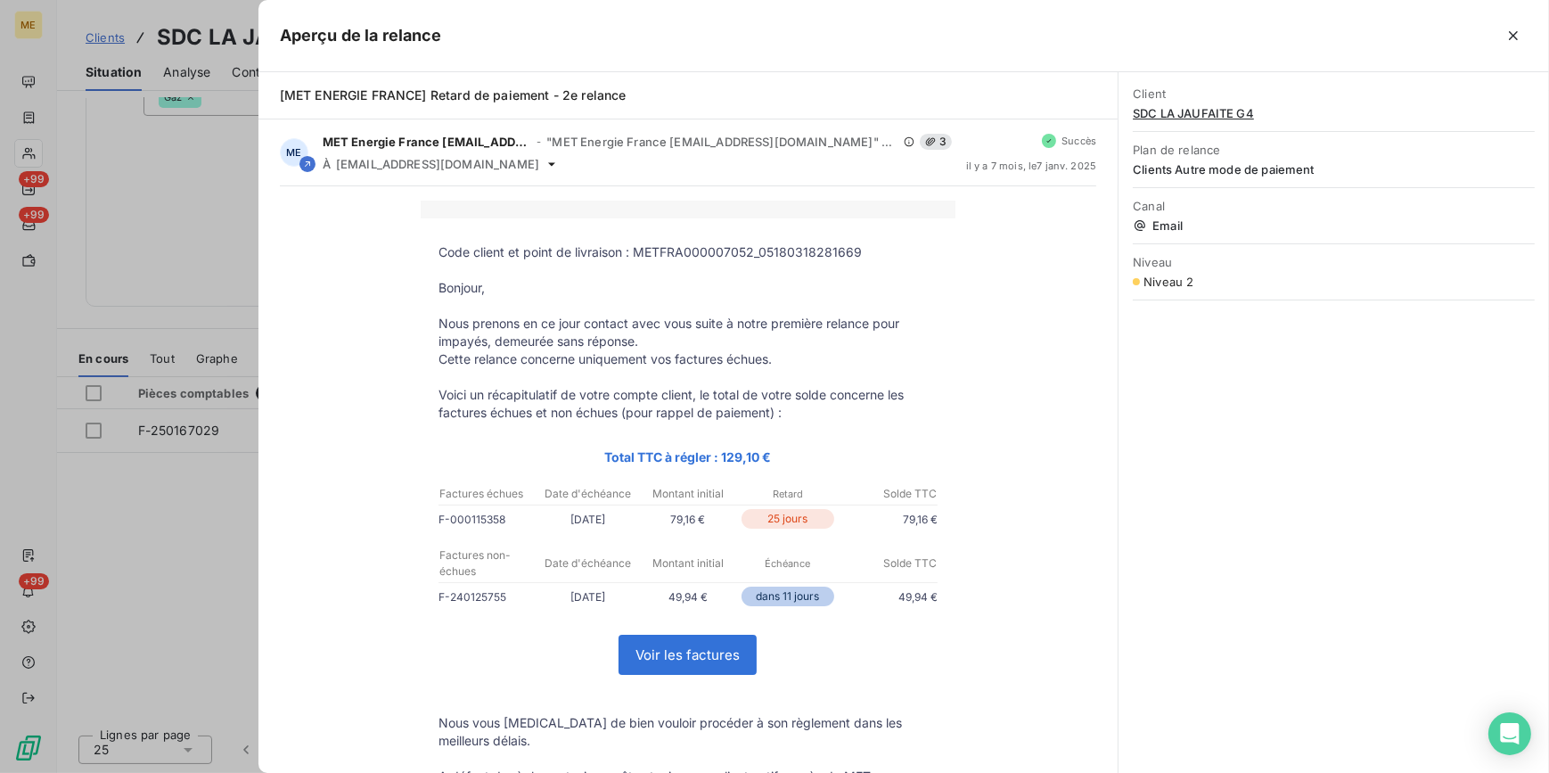
click at [234, 469] on div at bounding box center [774, 386] width 1549 height 773
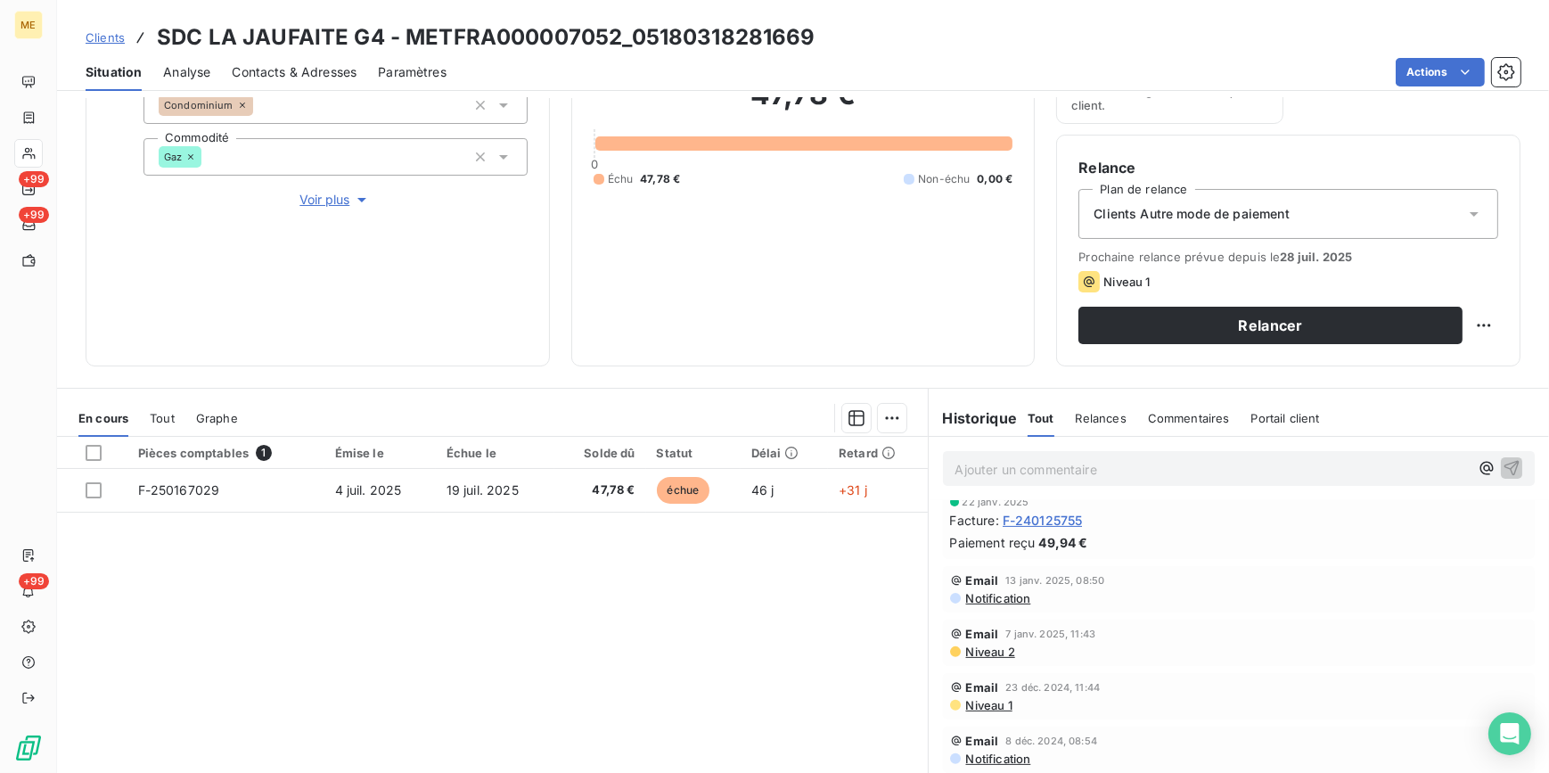
scroll to position [242, 0]
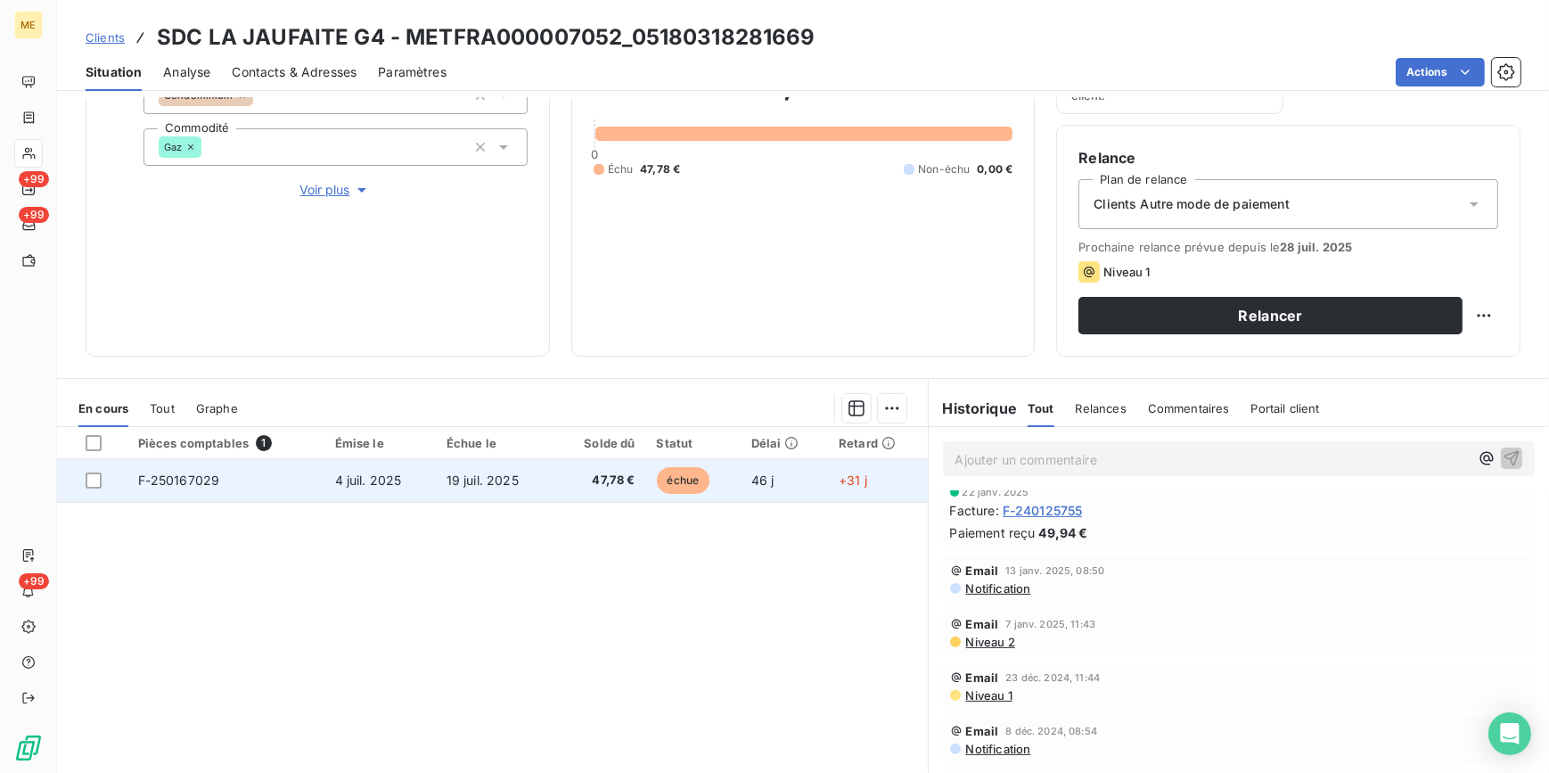
click at [555, 481] on td "47,78 €" at bounding box center [601, 480] width 92 height 43
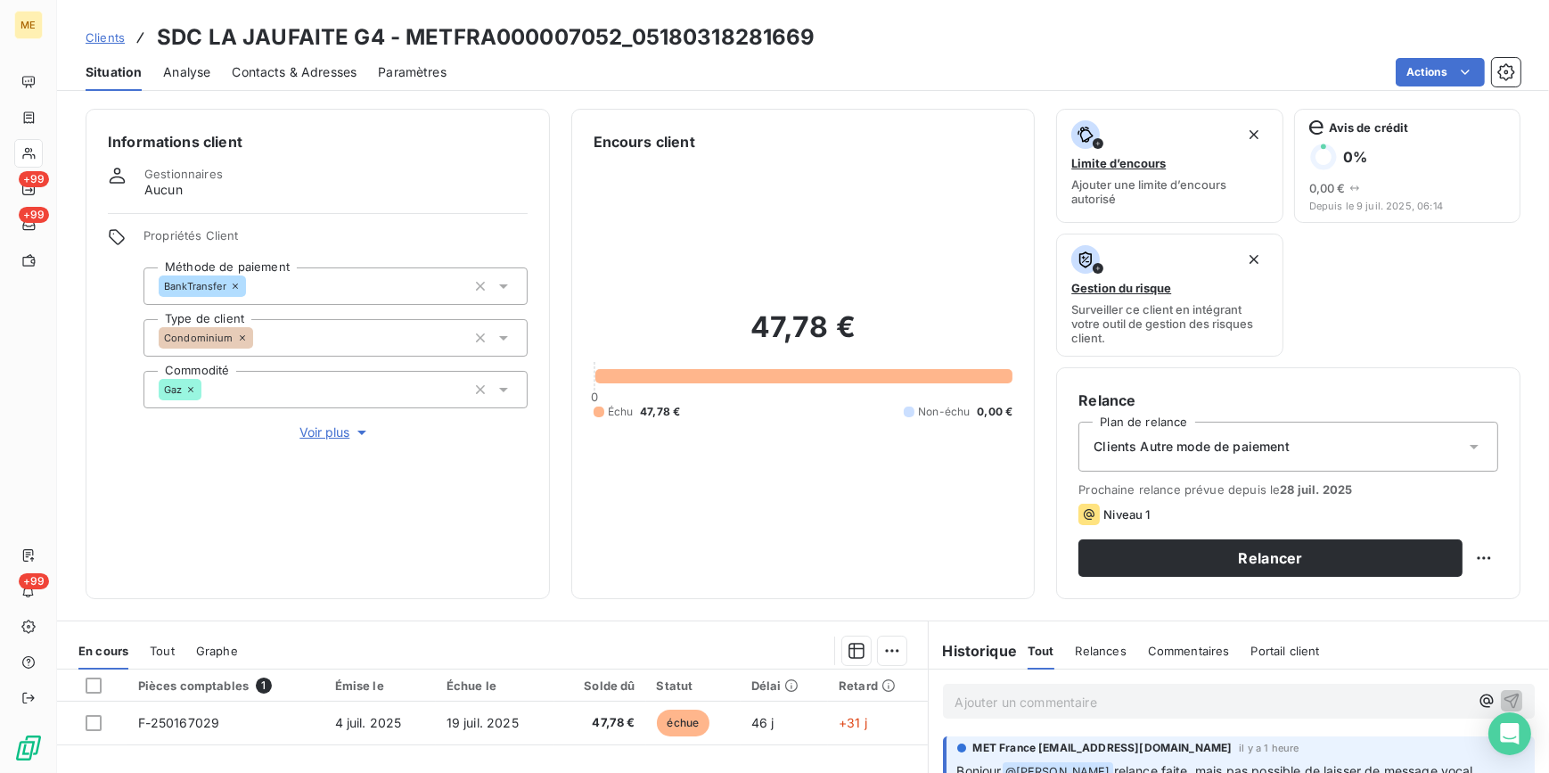
click at [308, 72] on span "Contacts & Adresses" at bounding box center [294, 72] width 125 height 18
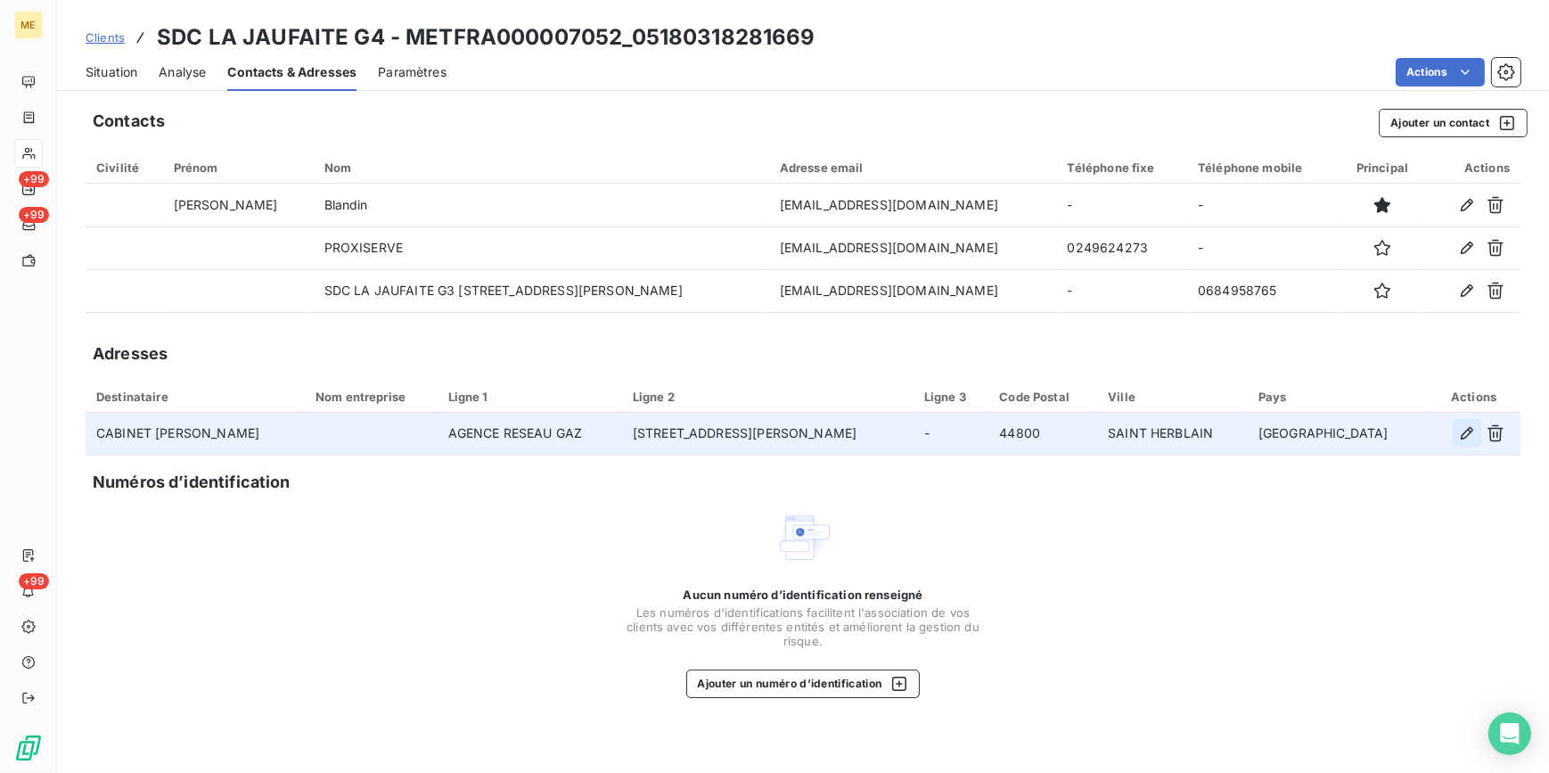
click at [1471, 430] on icon "button" at bounding box center [1467, 433] width 18 height 18
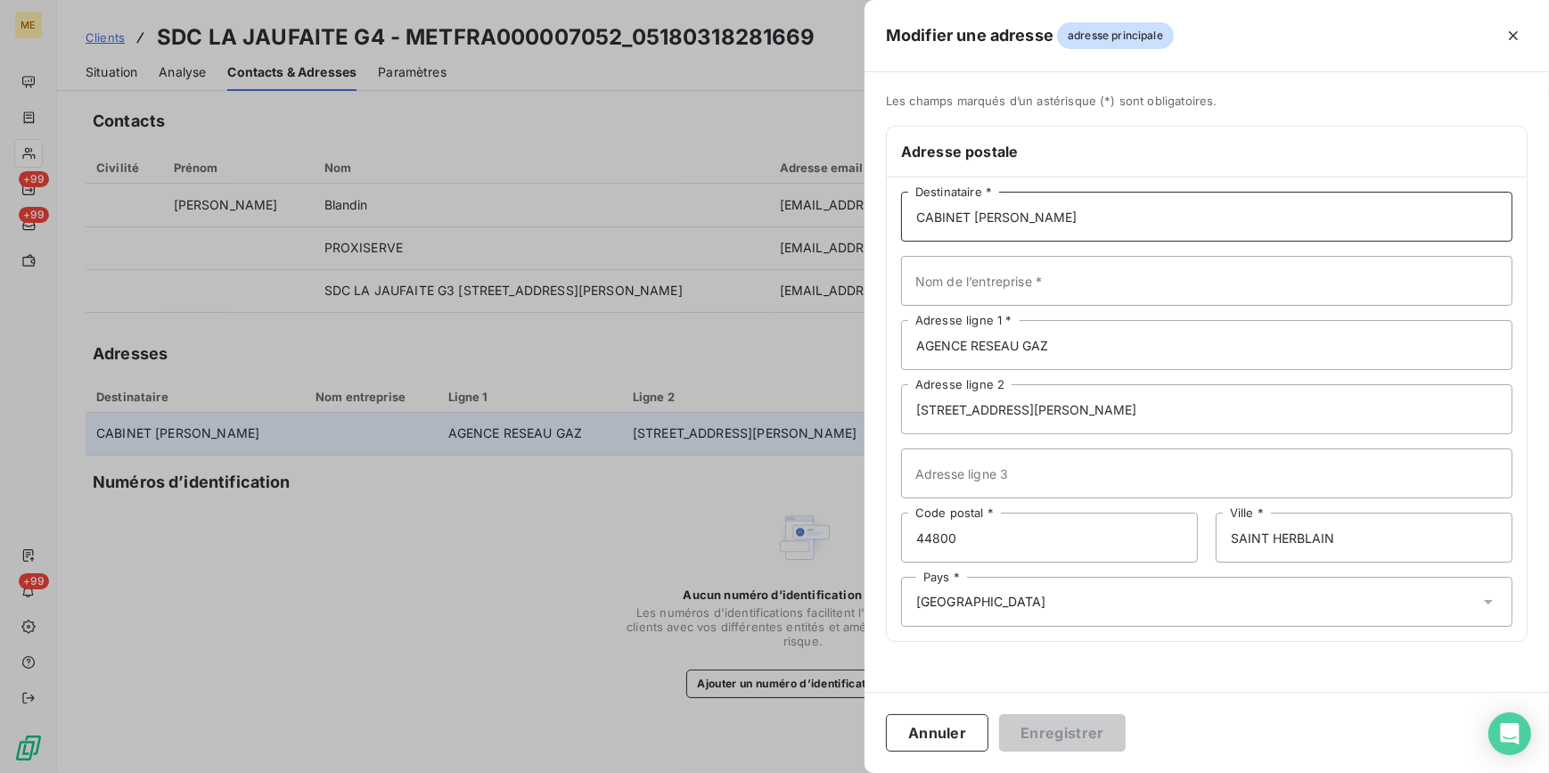
drag, startPoint x: 1125, startPoint y: 219, endPoint x: 845, endPoint y: 267, distance: 284.0
click at [845, 772] on div "Modifier une adresse adresse principale Les champs marqués d’un [DEMOGRAPHIC_DA…" at bounding box center [774, 773] width 1549 height 0
type input "p"
type input "PROXISERVE"
drag, startPoint x: 1068, startPoint y: 347, endPoint x: 918, endPoint y: 345, distance: 149.8
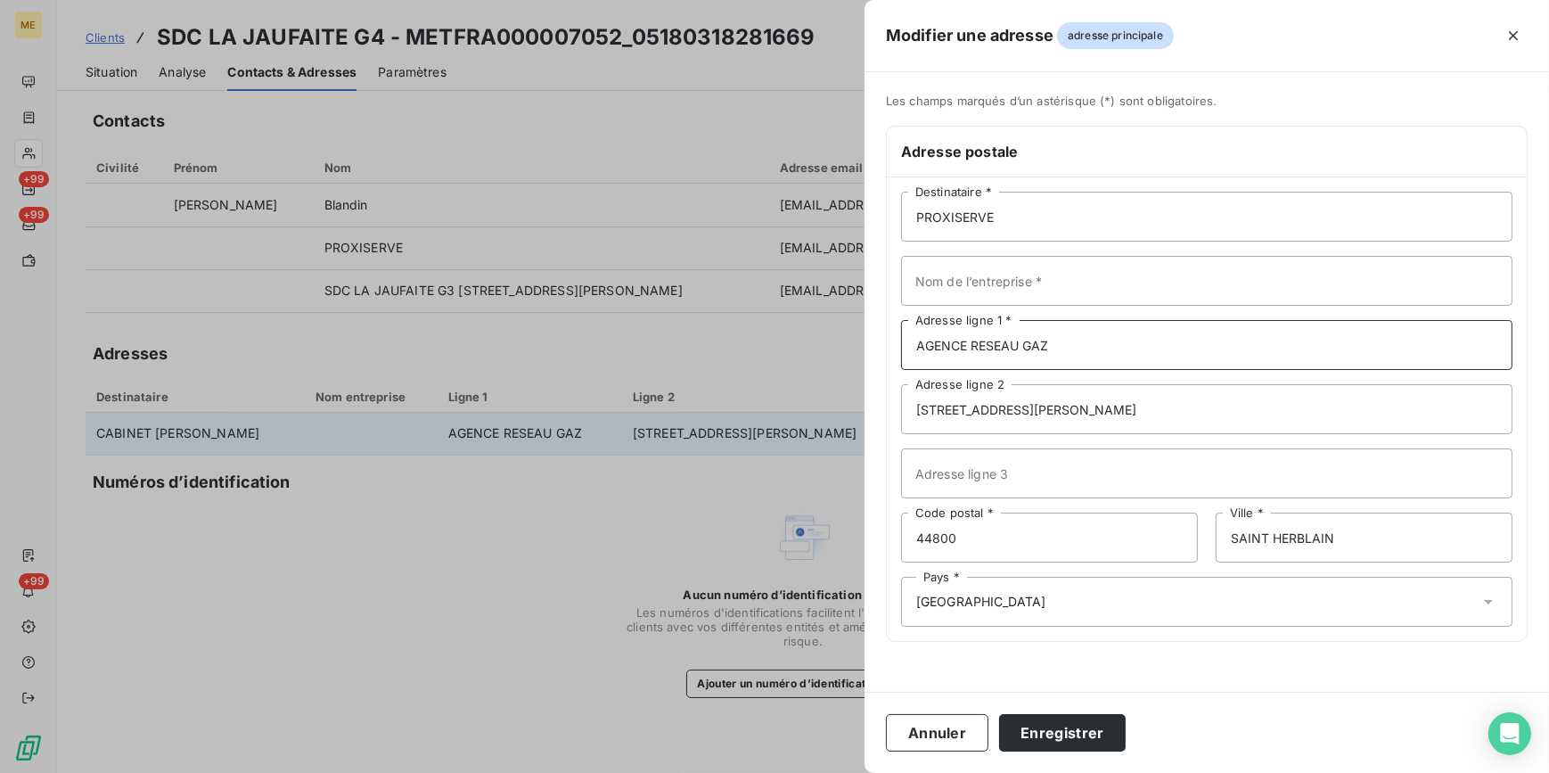
click at [918, 345] on input "AGENCE RESEAU GAZ" at bounding box center [1207, 345] width 612 height 50
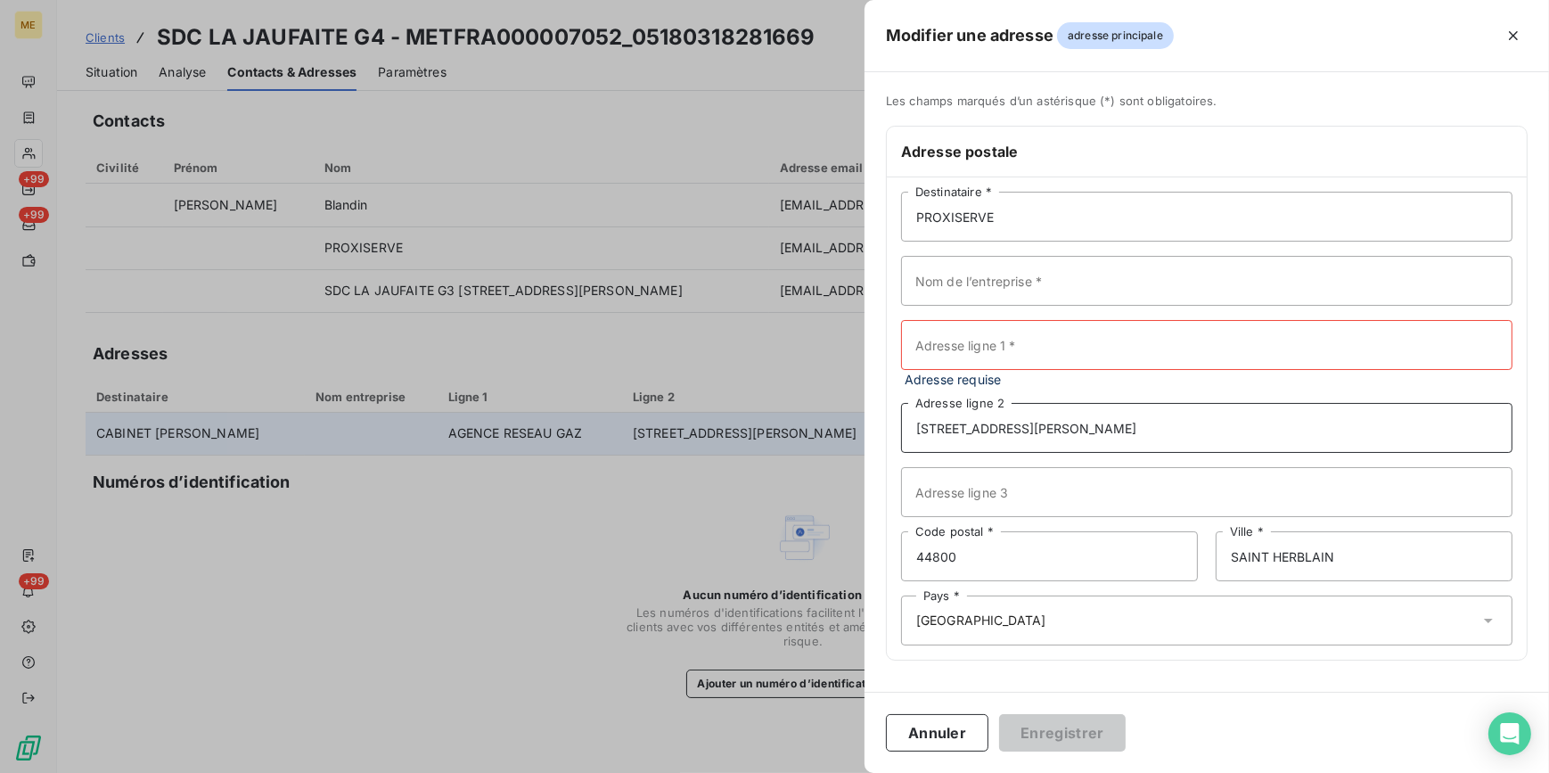
drag, startPoint x: 1015, startPoint y: 416, endPoint x: 911, endPoint y: 421, distance: 104.4
click at [911, 421] on input "[STREET_ADDRESS][PERSON_NAME]" at bounding box center [1207, 428] width 612 height 50
click at [936, 355] on input "Adresse ligne 1 *" at bounding box center [1207, 345] width 612 height 50
paste input "4 RUE LOUIS RENAULT"
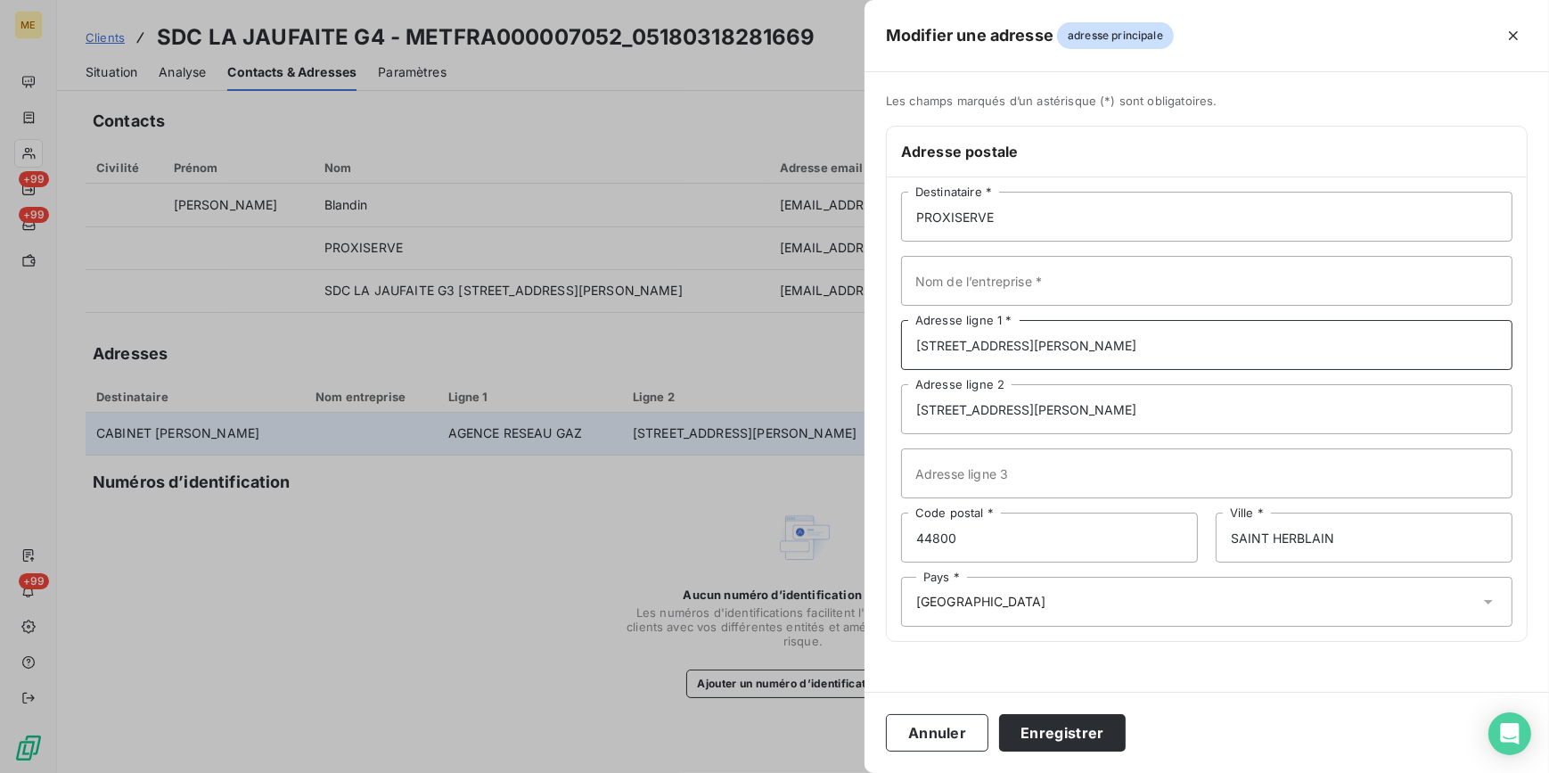
type input "4 RUE LOUIS RENAULT"
drag, startPoint x: 1082, startPoint y: 408, endPoint x: 911, endPoint y: 398, distance: 171.4
click at [911, 398] on input "[STREET_ADDRESS][PERSON_NAME]" at bounding box center [1207, 409] width 612 height 50
click at [983, 290] on input "Nom de l’entreprise *" at bounding box center [1207, 281] width 612 height 50
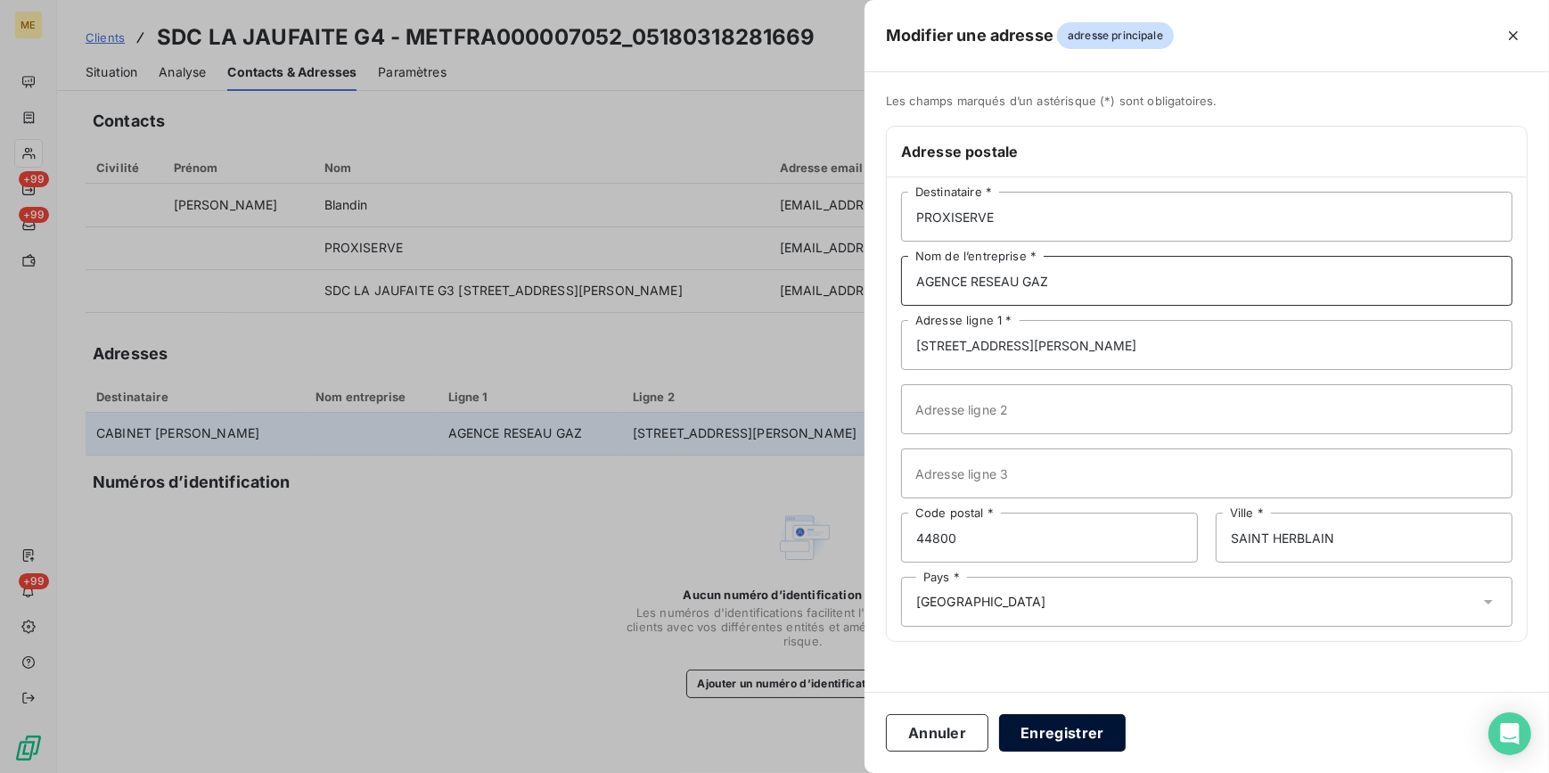
type input "AGENCE RESEAU GAZ"
click at [1080, 726] on button "Enregistrer" at bounding box center [1062, 732] width 127 height 37
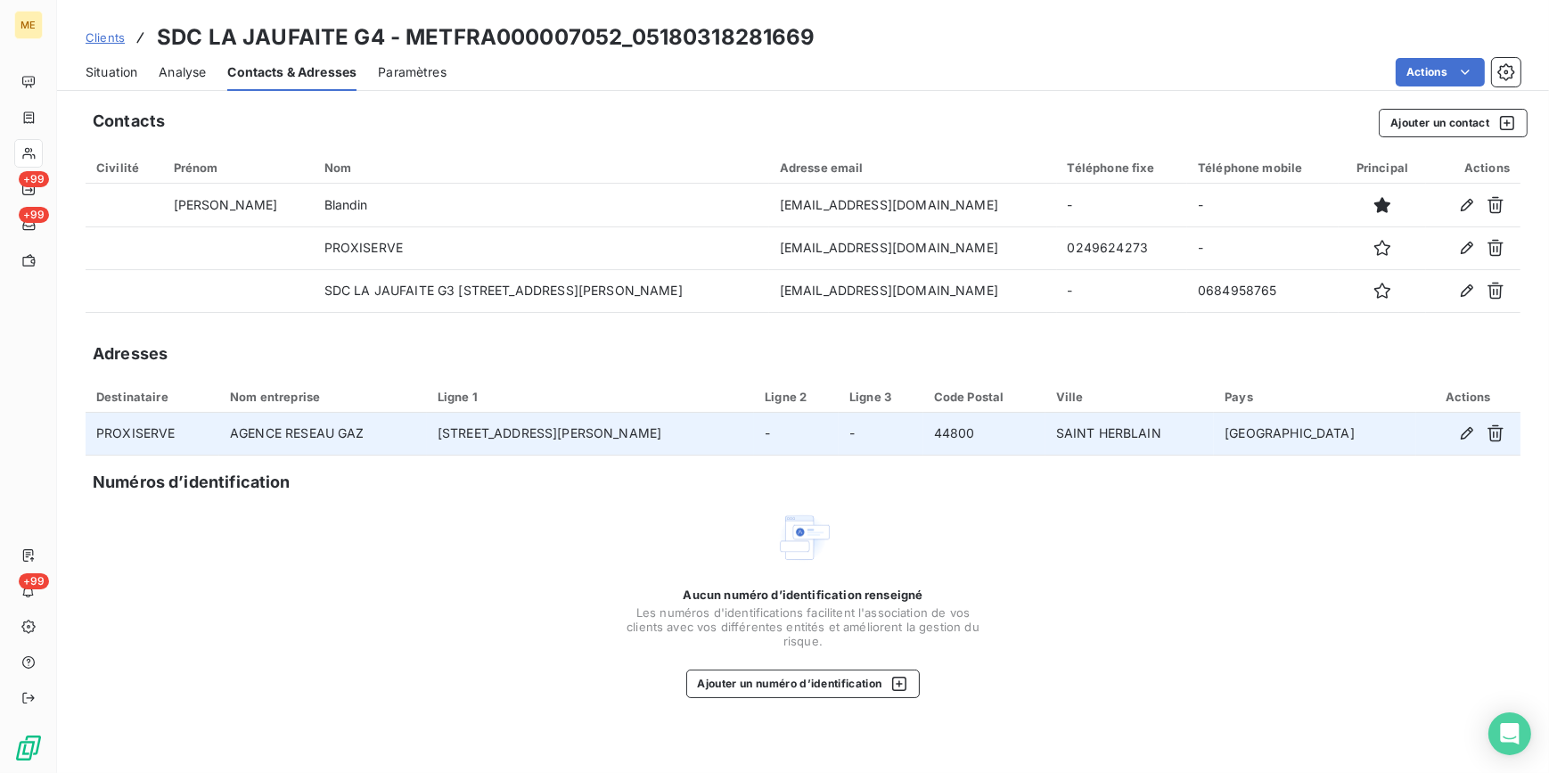
click at [127, 64] on span "Situation" at bounding box center [112, 72] width 52 height 18
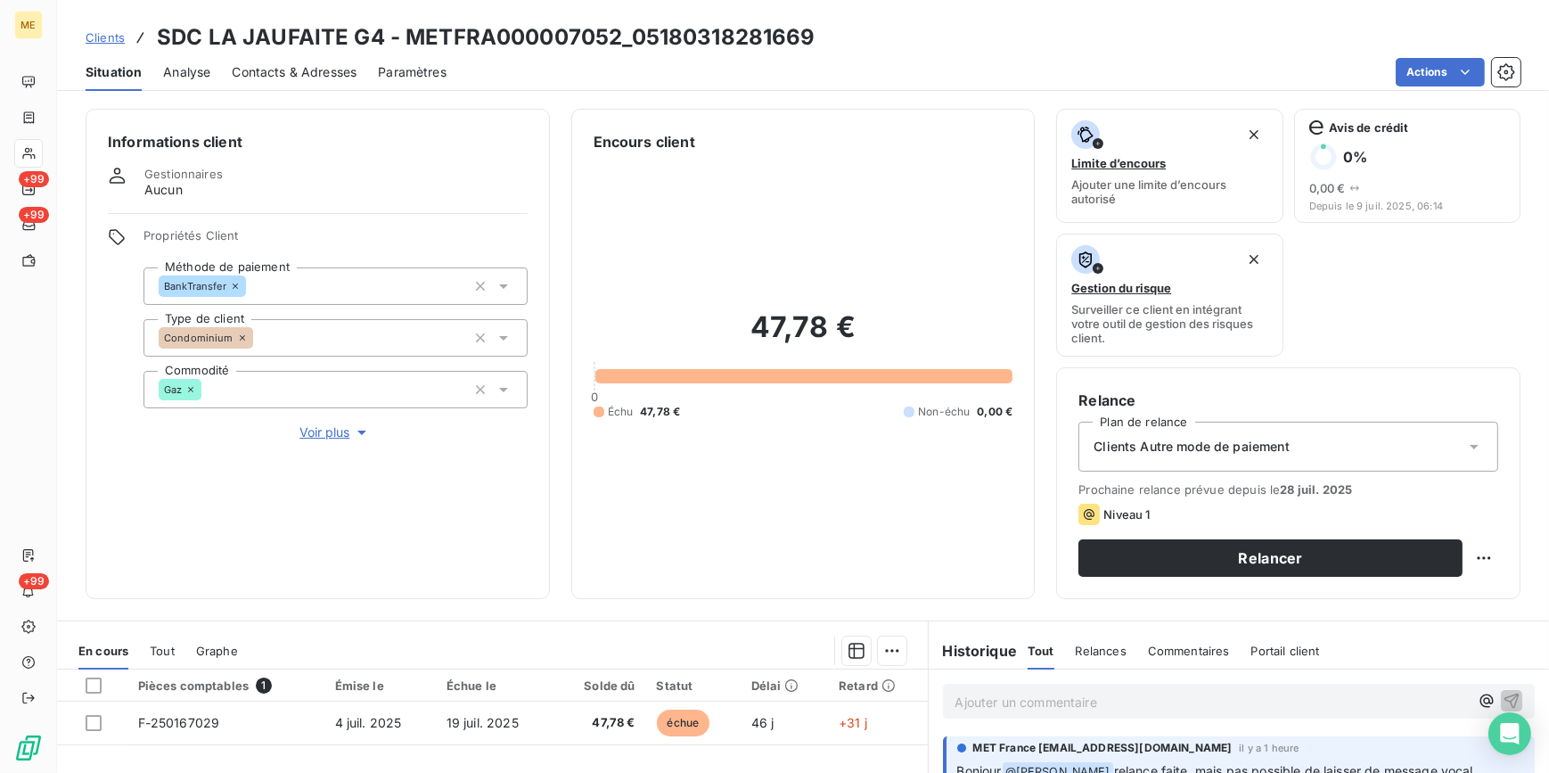
click at [1359, 445] on div "Clients Autre mode de paiement" at bounding box center [1289, 447] width 420 height 50
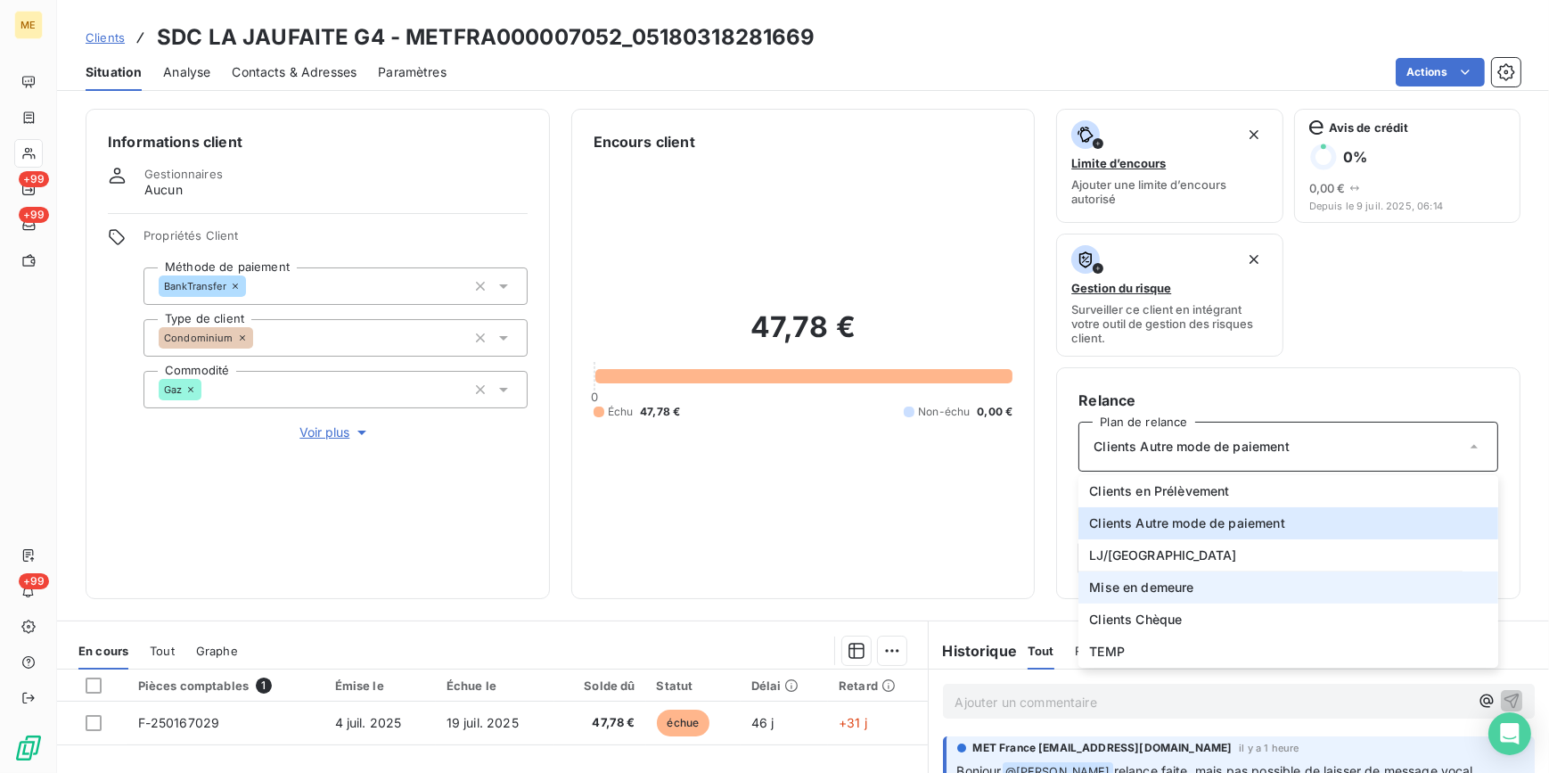
click at [1150, 591] on span "Mise en demeure" at bounding box center [1141, 588] width 104 height 18
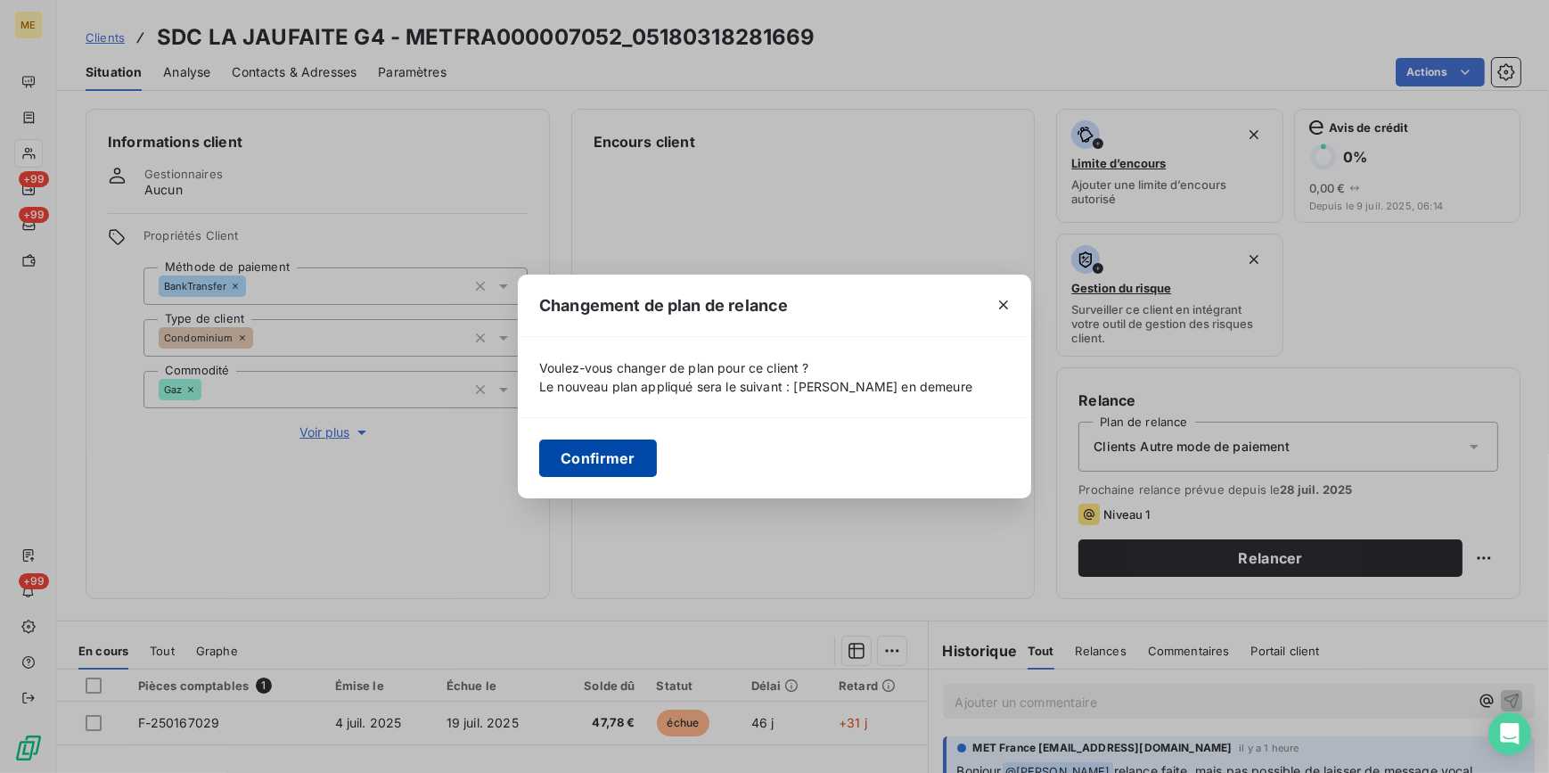
click at [637, 465] on button "Confirmer" at bounding box center [598, 457] width 118 height 37
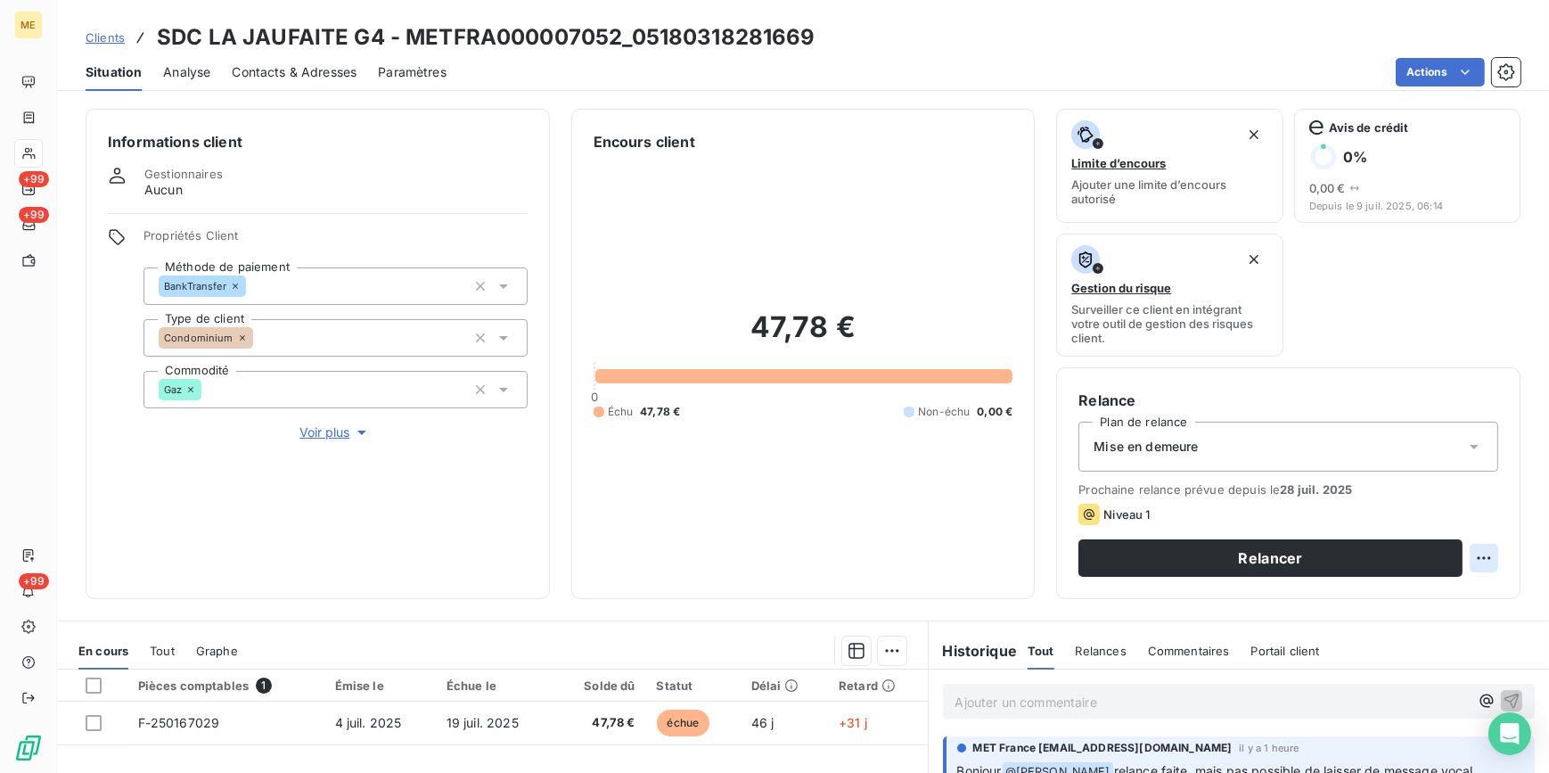
click at [1468, 565] on html "ME +99 +99 +99 Clients SDC LA JAUFAITE G4 - METFRA000007052_05180318281669 Situ…" at bounding box center [774, 386] width 1549 height 773
click at [1434, 592] on div "Replanifier cette action" at bounding box center [1399, 596] width 160 height 29
select select "7"
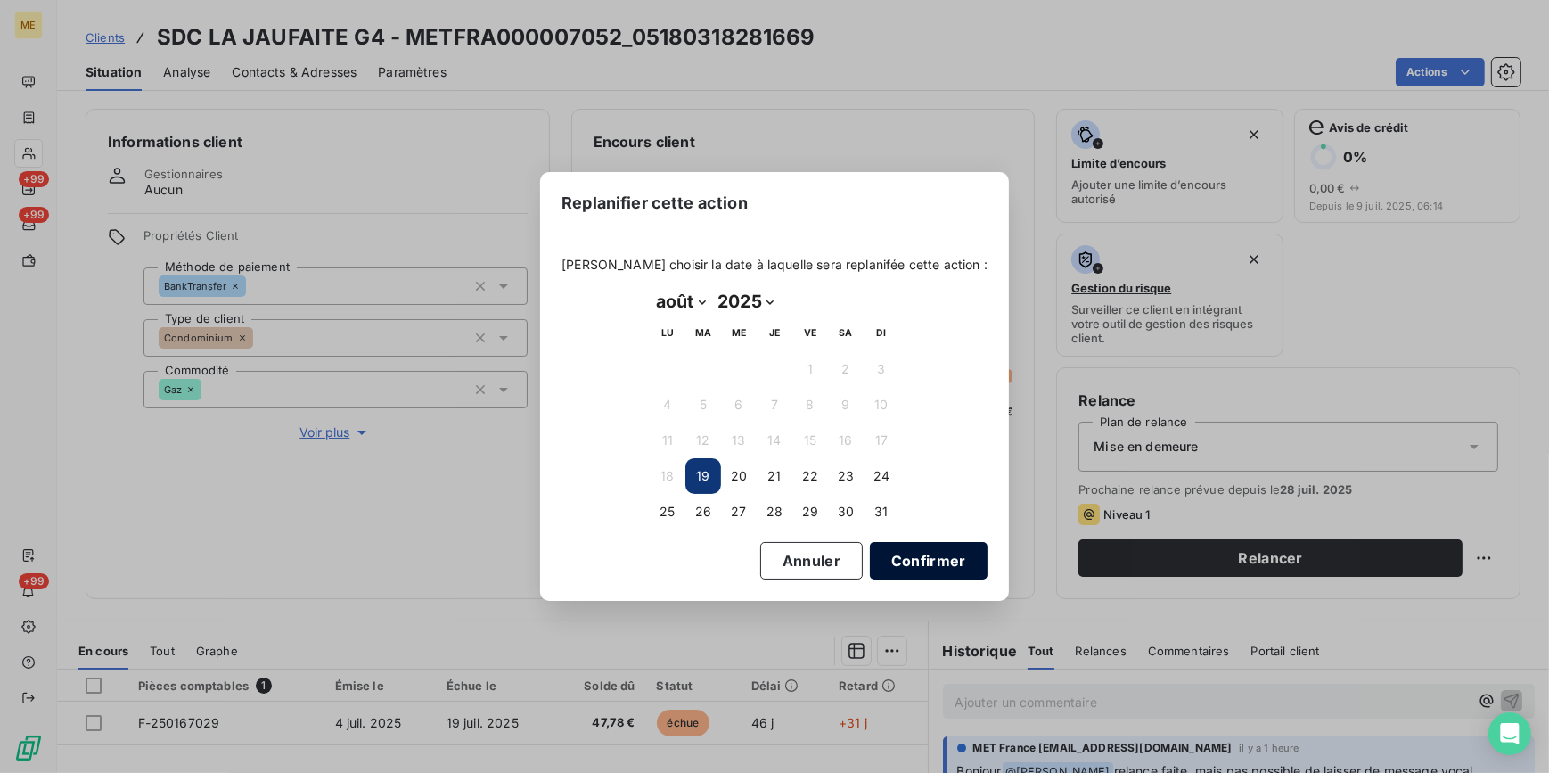
click at [891, 554] on button "Confirmer" at bounding box center [929, 560] width 118 height 37
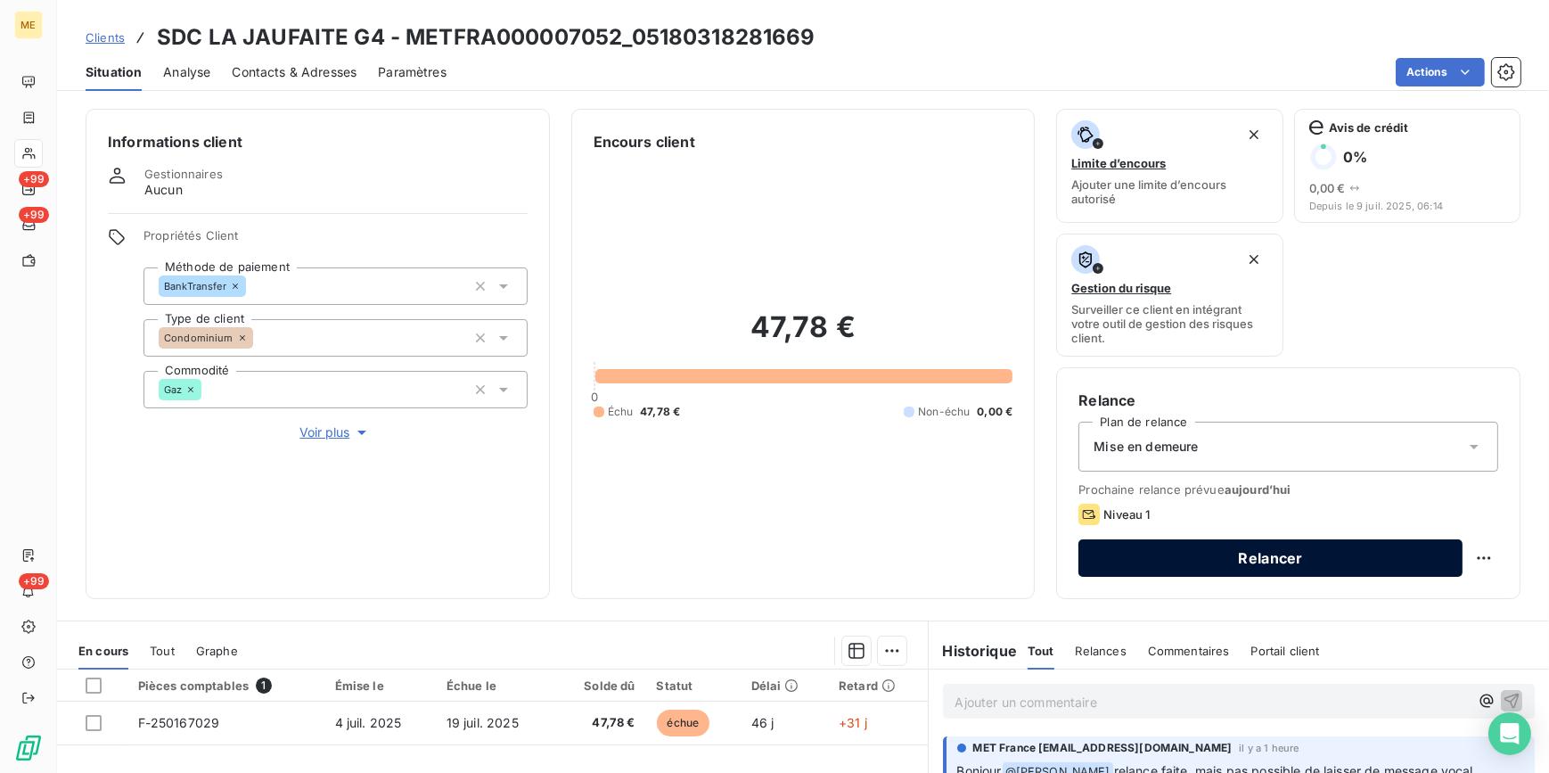
click at [1269, 556] on button "Relancer" at bounding box center [1271, 557] width 384 height 37
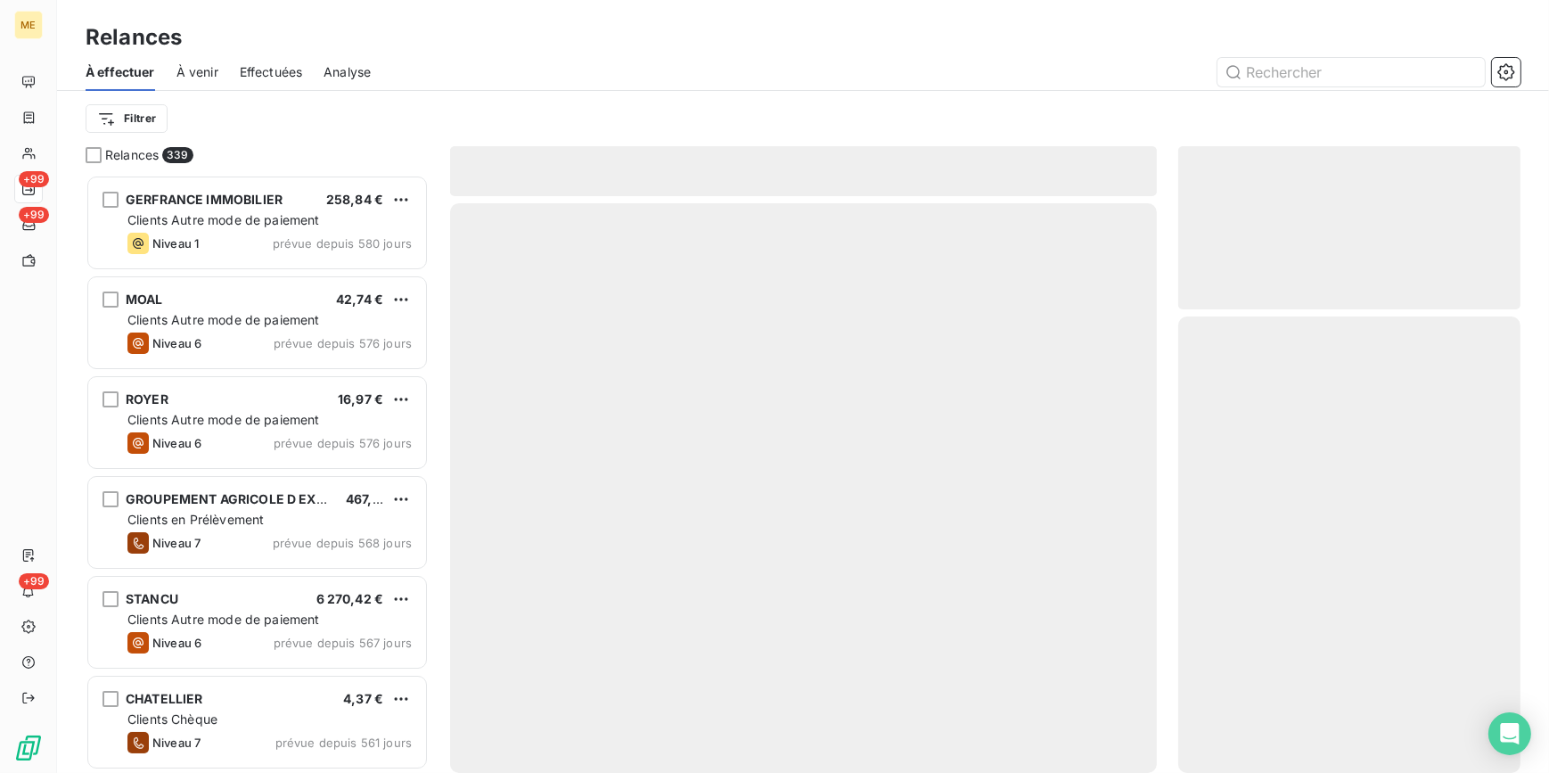
scroll to position [587, 330]
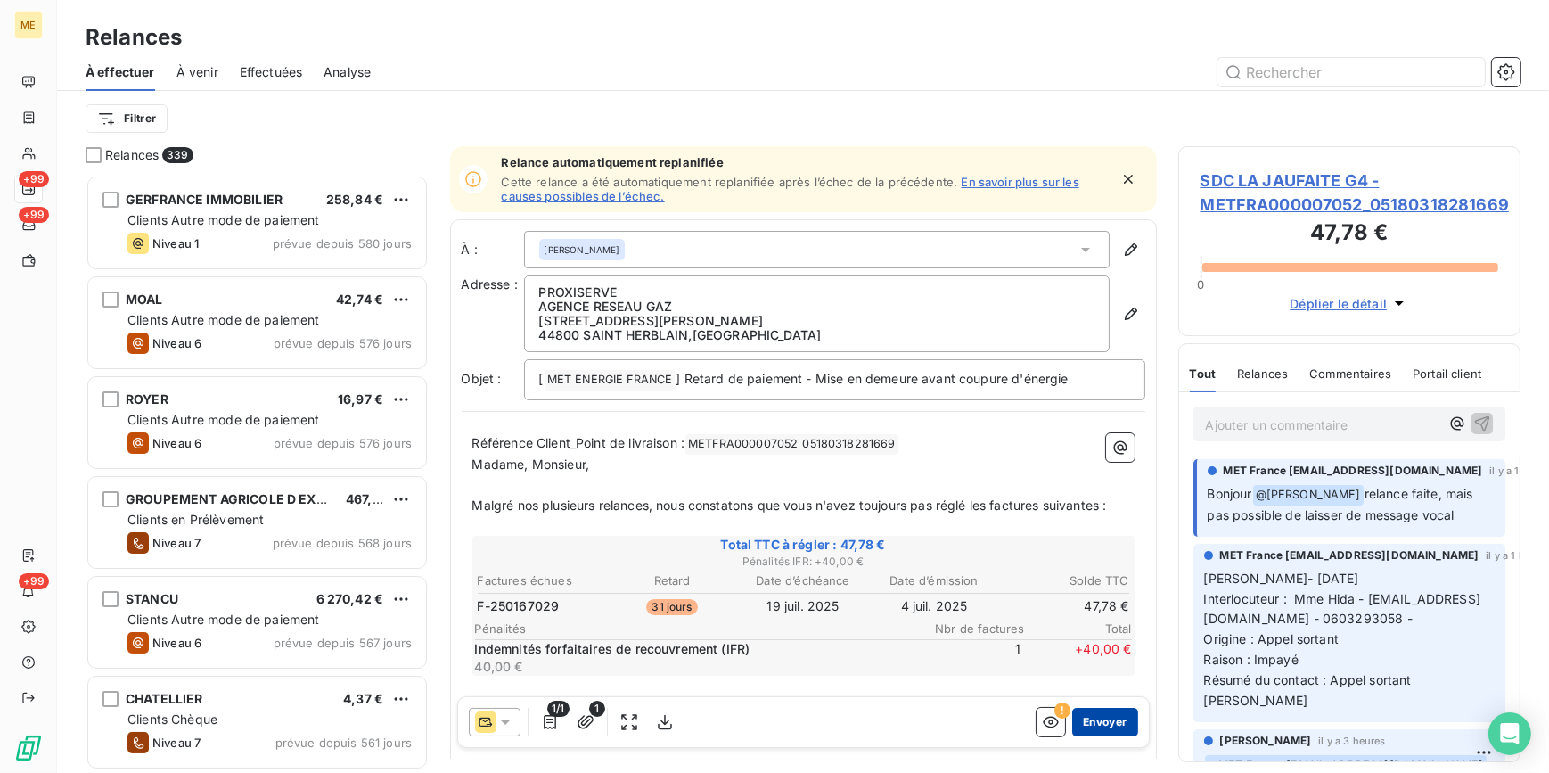
click at [1092, 722] on button "Envoyer" at bounding box center [1104, 722] width 65 height 29
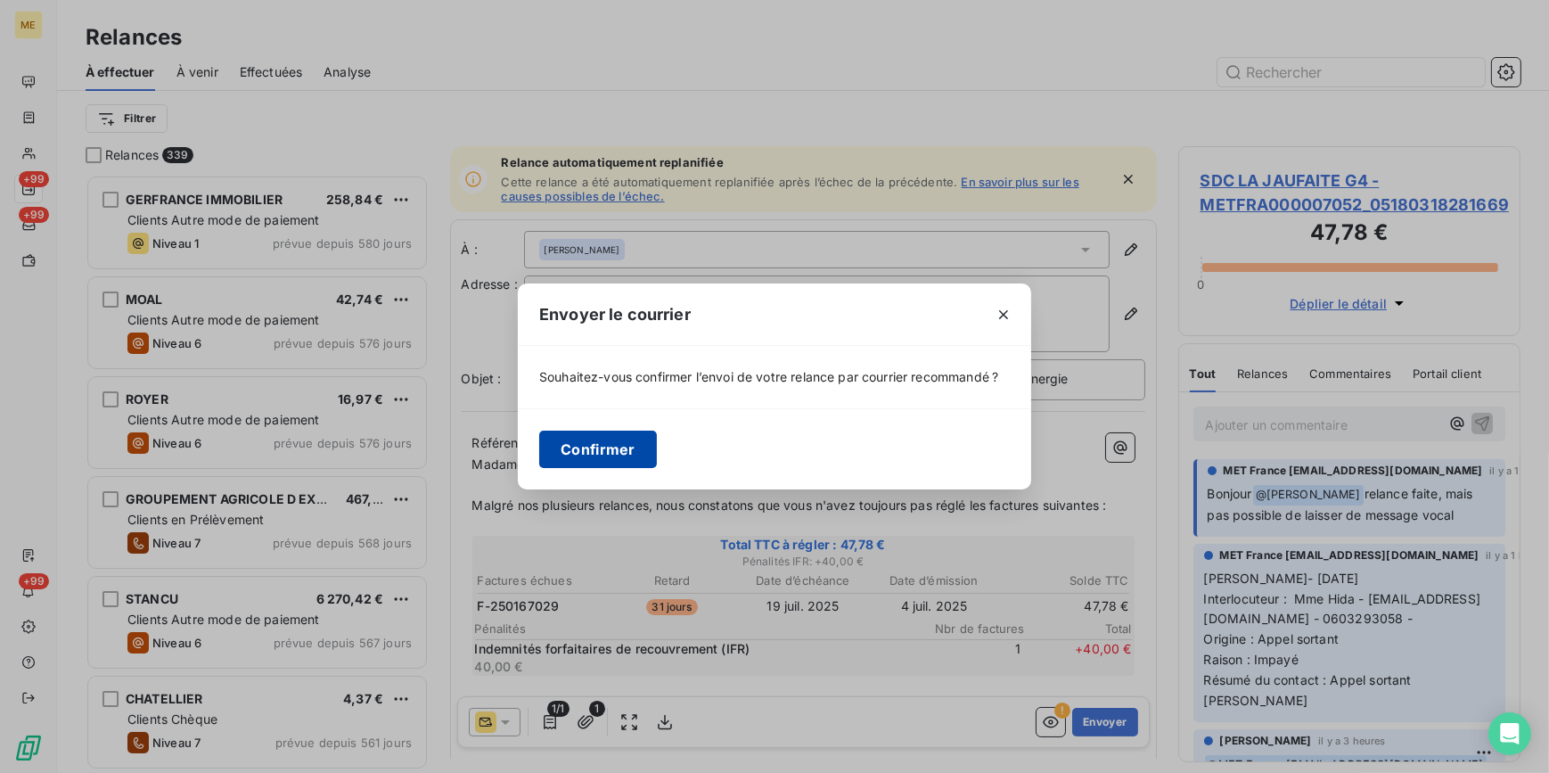
click at [653, 448] on button "Confirmer" at bounding box center [598, 449] width 118 height 37
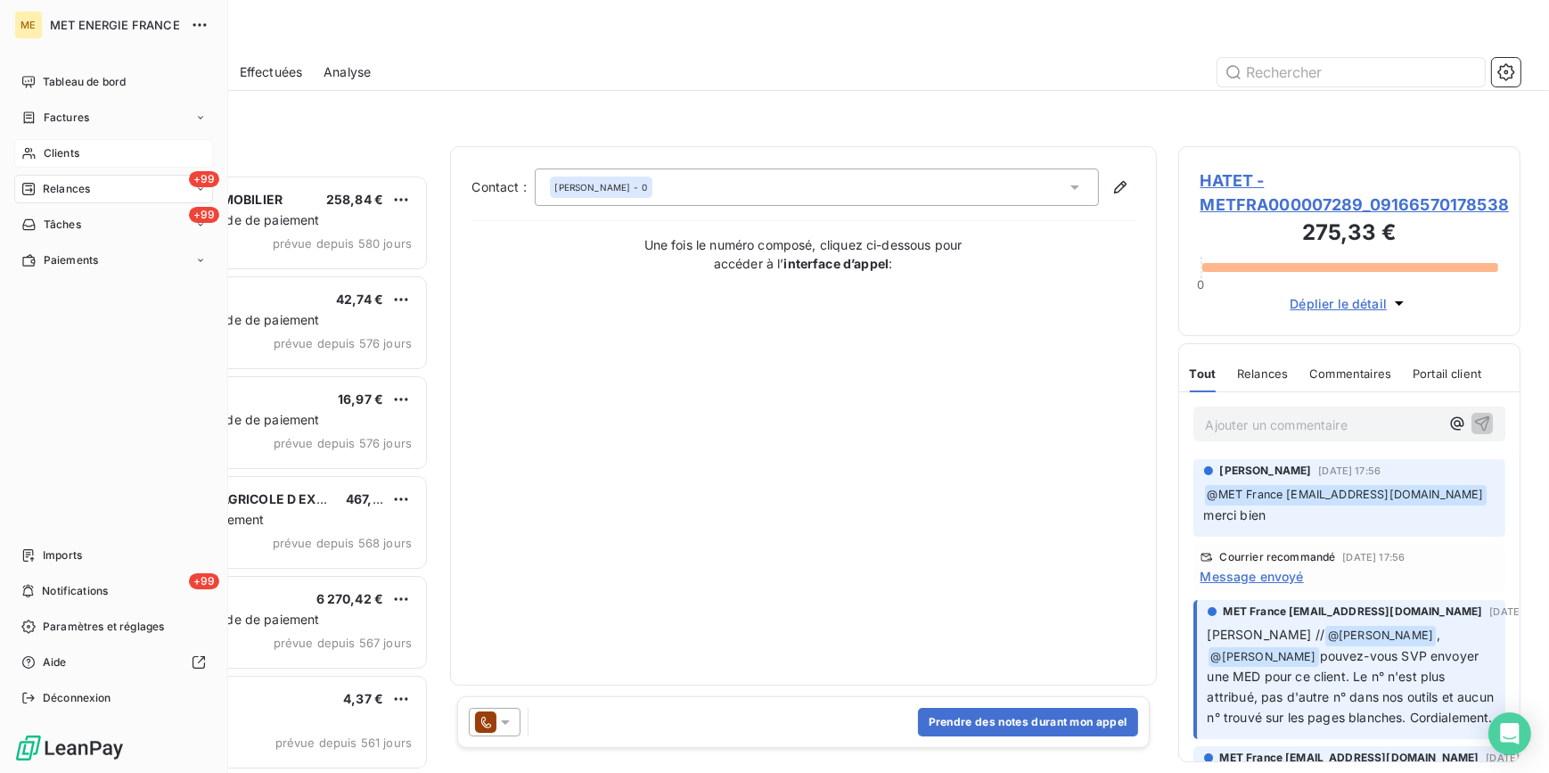
click at [75, 152] on span "Clients" at bounding box center [62, 153] width 36 height 16
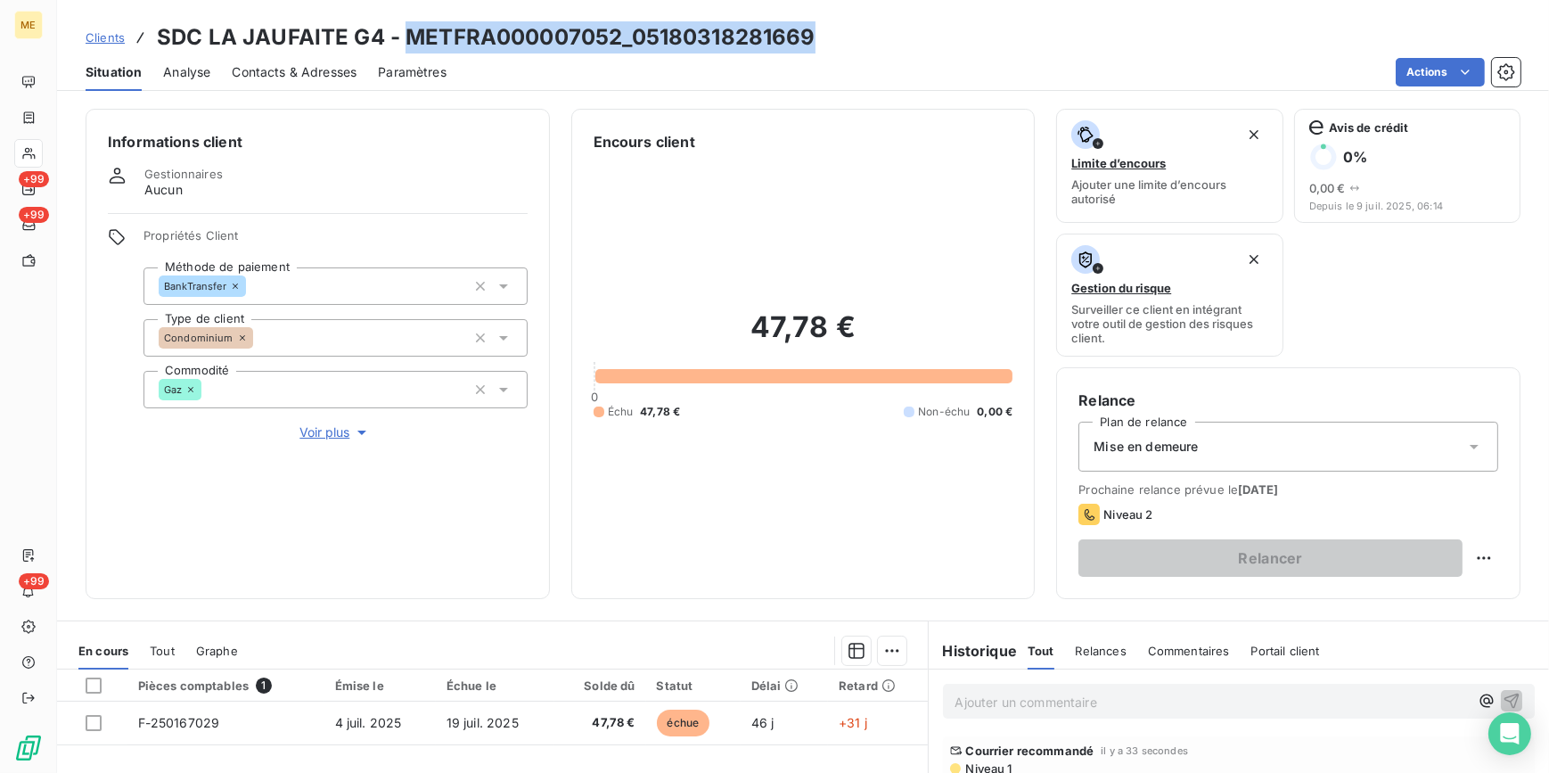
drag, startPoint x: 855, startPoint y: 38, endPoint x: 400, endPoint y: 46, distance: 454.7
click at [400, 46] on div "Clients SDC LA JAUFAITE G4 - METFRA000007052_05180318281669" at bounding box center [803, 37] width 1492 height 32
copy h3 "METFRA000007052_05180318281669"
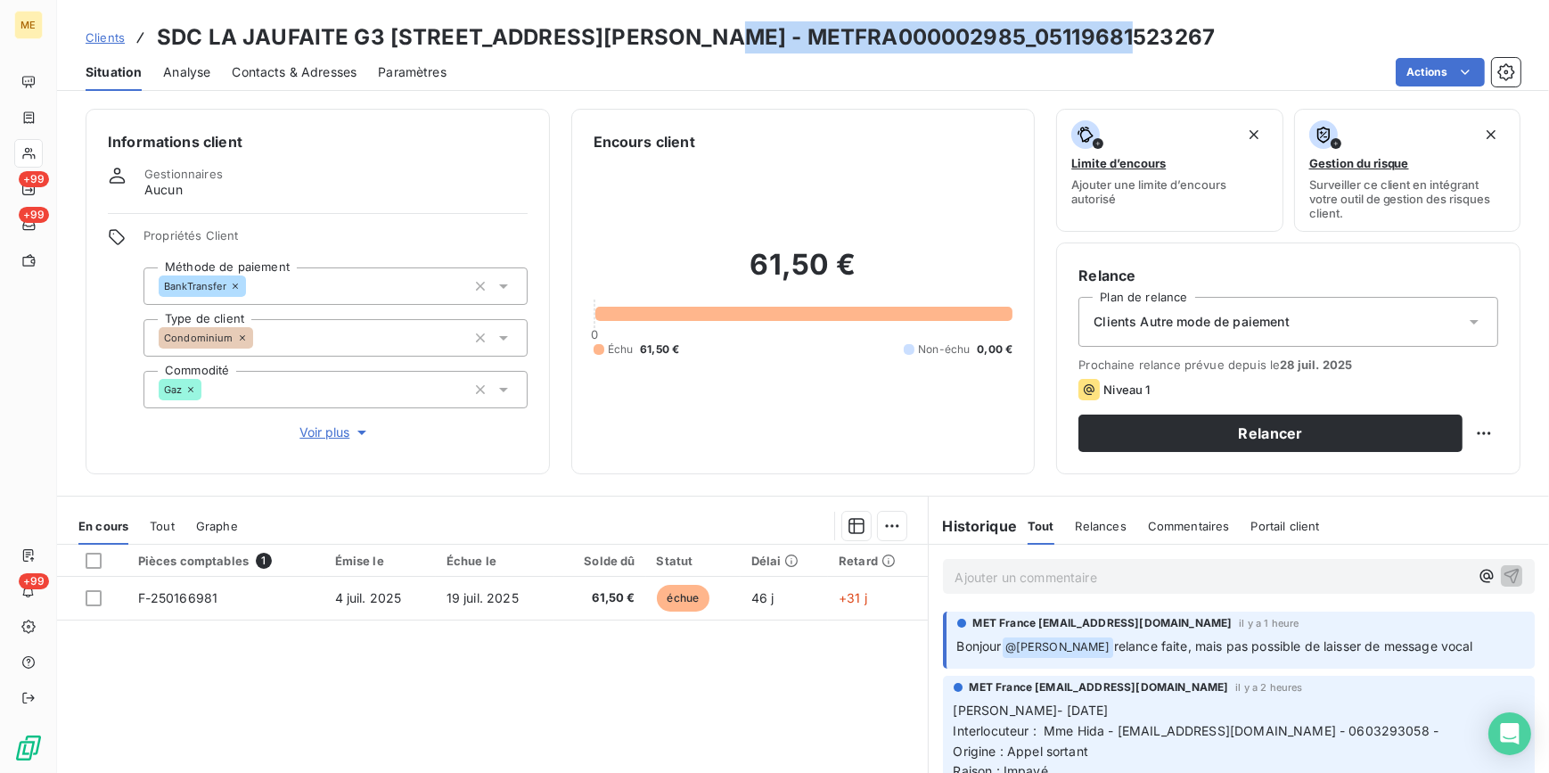
drag, startPoint x: 1090, startPoint y: 36, endPoint x: 713, endPoint y: 41, distance: 377.1
click at [713, 41] on div "Clients SDC LA JAUFAITE G3 [STREET_ADDRESS][PERSON_NAME] - METFRA000002985_0511…" at bounding box center [803, 37] width 1492 height 32
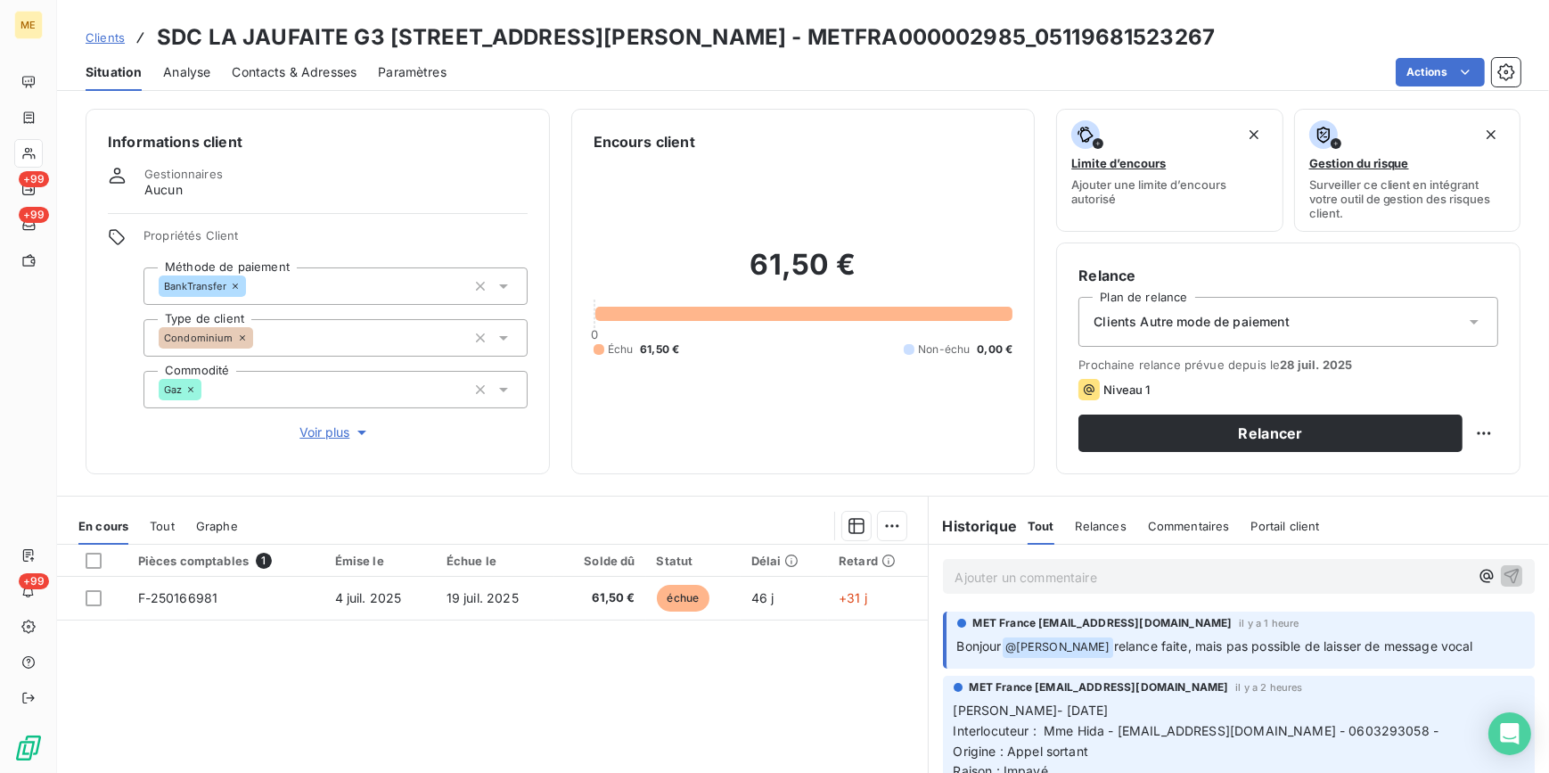
click at [919, 435] on div "61,50 € 0 Échu 61,50 € Non-échu 0,00 €" at bounding box center [804, 302] width 420 height 300
click at [1261, 316] on span "Clients Autre mode de paiement" at bounding box center [1192, 322] width 196 height 18
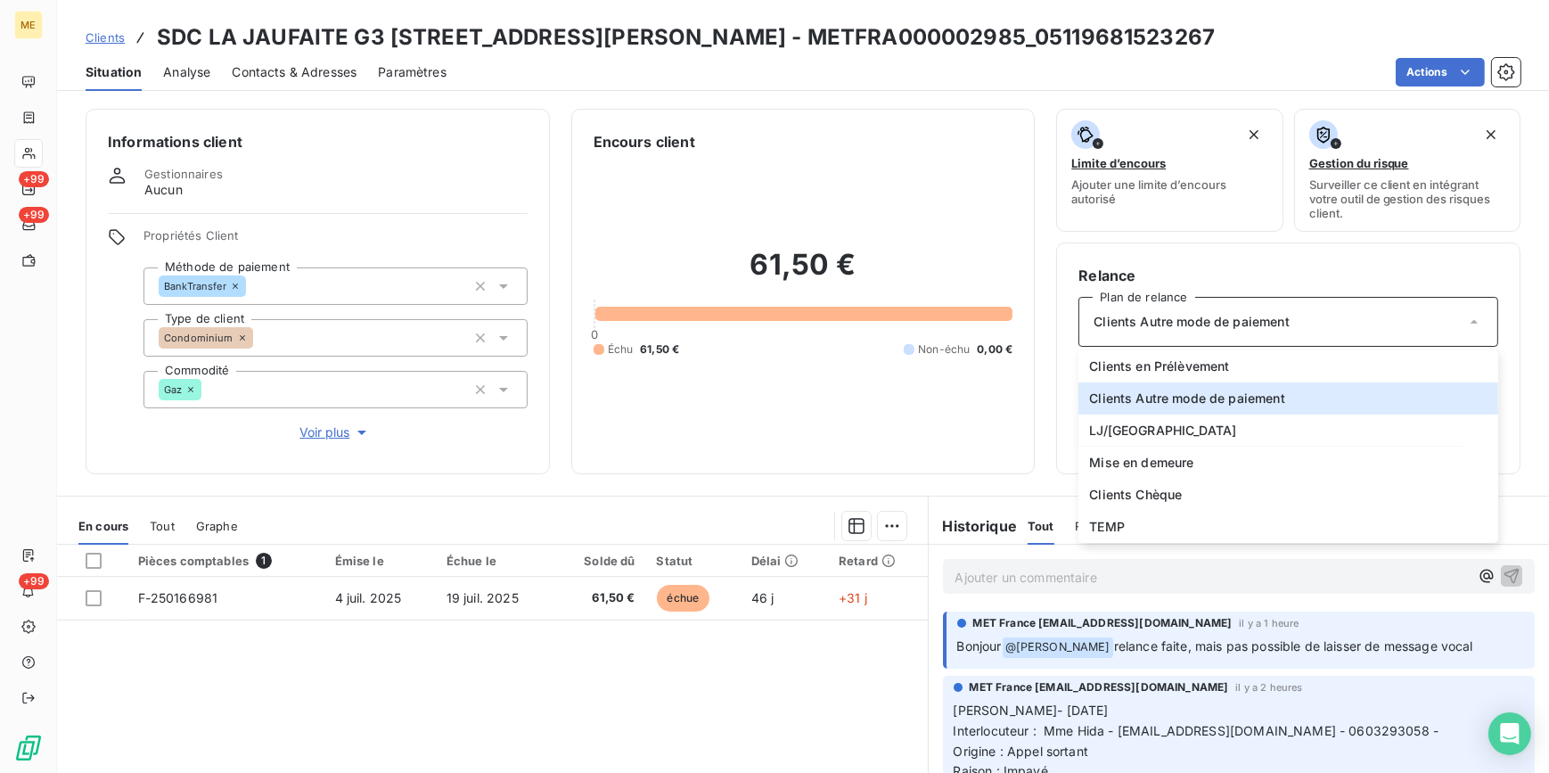
click at [285, 65] on span "Contacts & Adresses" at bounding box center [294, 72] width 125 height 18
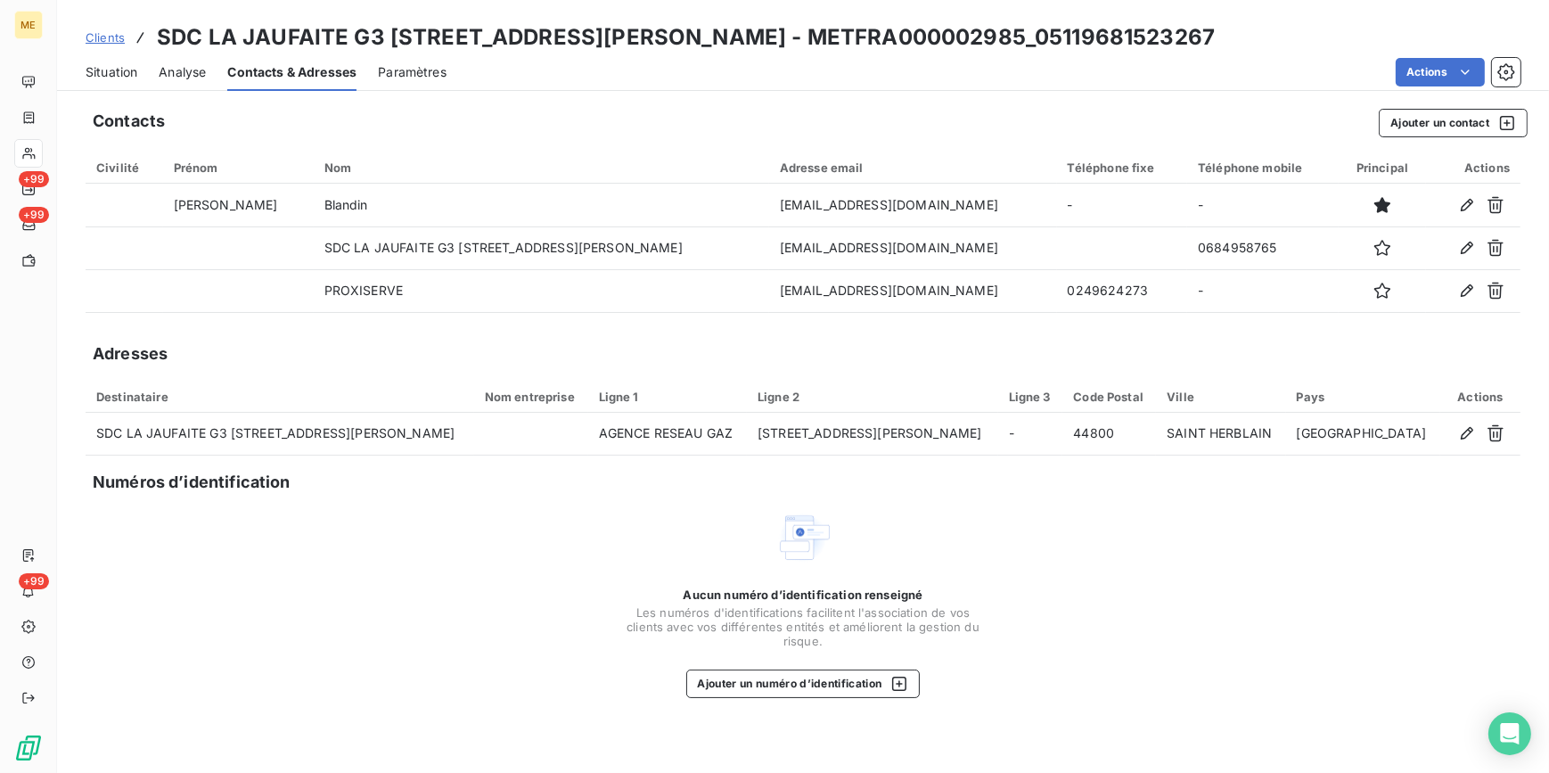
click at [123, 73] on span "Situation" at bounding box center [112, 72] width 52 height 18
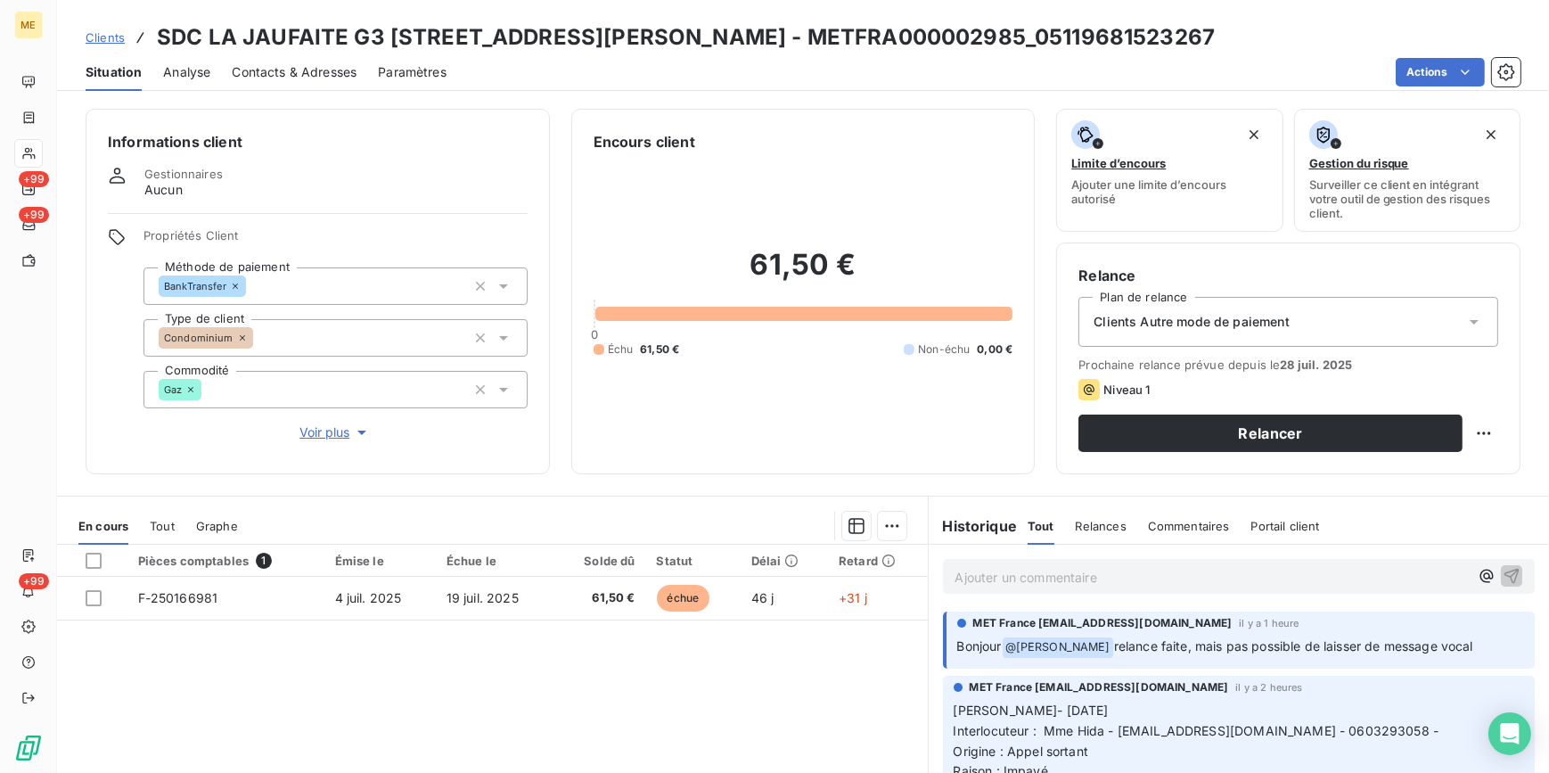
click at [212, 69] on div "Situation Analyse Contacts & Adresses Paramètres Actions" at bounding box center [803, 71] width 1492 height 37
click at [194, 70] on span "Analyse" at bounding box center [186, 72] width 47 height 18
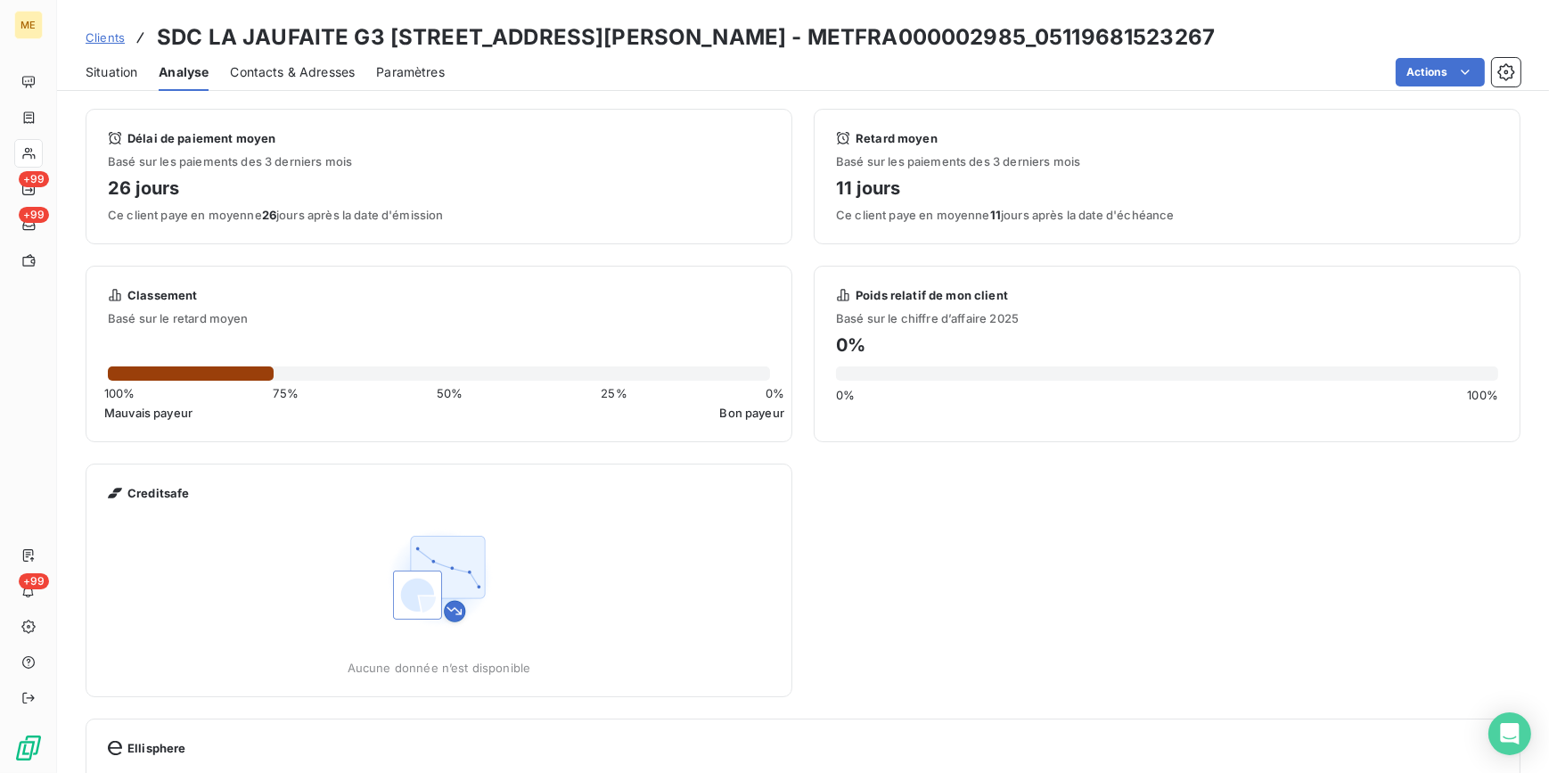
click at [274, 63] on span "Contacts & Adresses" at bounding box center [292, 72] width 125 height 18
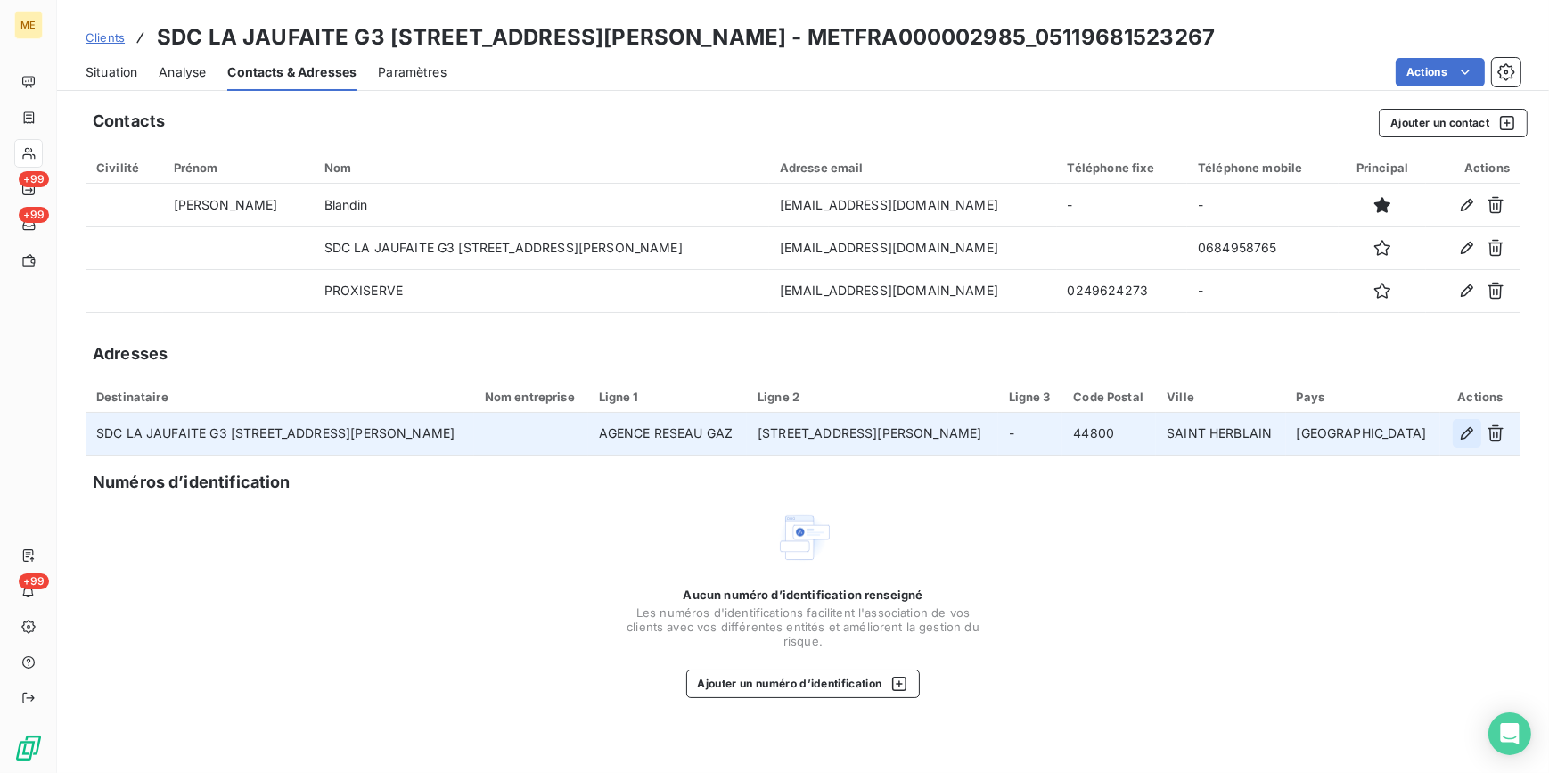
click at [1464, 434] on icon "button" at bounding box center [1467, 433] width 12 height 12
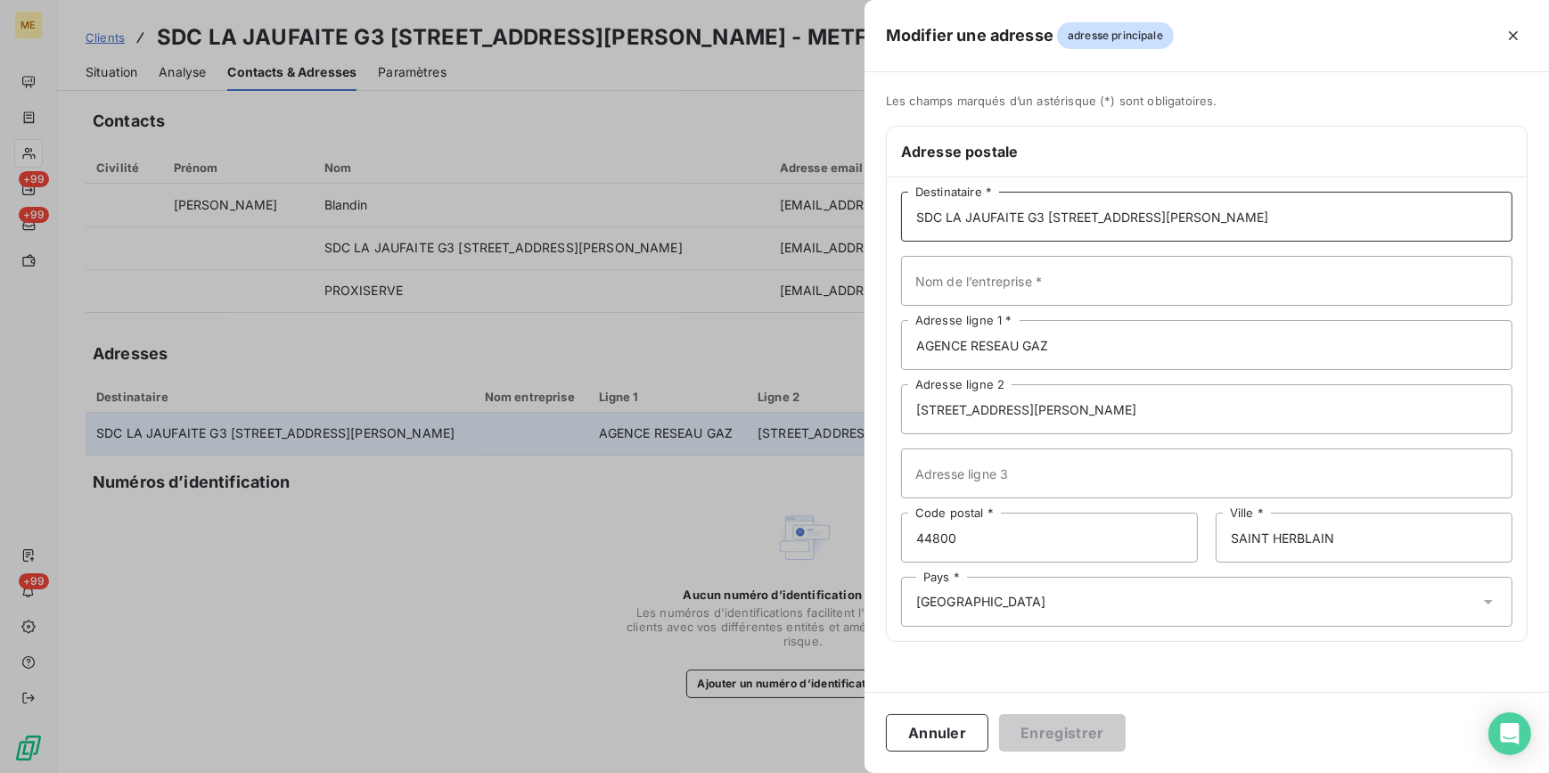
drag, startPoint x: 1252, startPoint y: 226, endPoint x: 916, endPoint y: 204, distance: 336.8
click at [916, 204] on input "SDC LA JAUFAITE G3 [STREET_ADDRESS][PERSON_NAME]" at bounding box center [1207, 217] width 612 height 50
click at [967, 288] on input "Nom de l’entreprise *" at bounding box center [1207, 281] width 612 height 50
paste input "SDC LA JAUFAITE G3 [STREET_ADDRESS][PERSON_NAME]"
type input "SDC LA JAUFAITE G3 [STREET_ADDRESS][PERSON_NAME]"
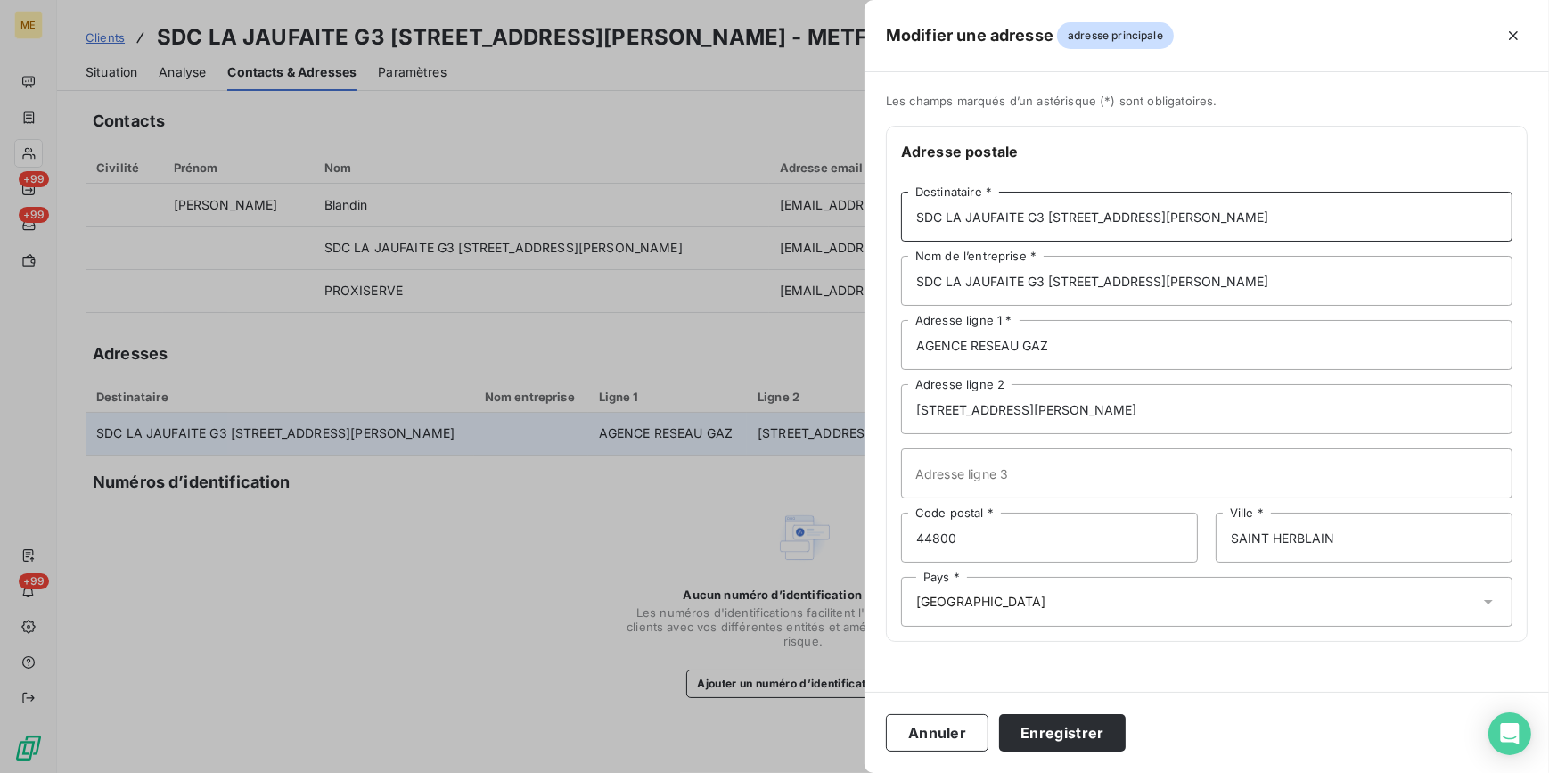
drag, startPoint x: 1261, startPoint y: 211, endPoint x: 855, endPoint y: 174, distance: 407.3
click at [855, 772] on div "Modifier une adresse adresse principale Les champs marqués d’un [DEMOGRAPHIC_DA…" at bounding box center [774, 773] width 1549 height 0
type input "PROXISERVE"
click at [1123, 424] on input "[STREET_ADDRESS][PERSON_NAME]" at bounding box center [1207, 409] width 612 height 50
drag, startPoint x: 1113, startPoint y: 413, endPoint x: 861, endPoint y: 391, distance: 253.2
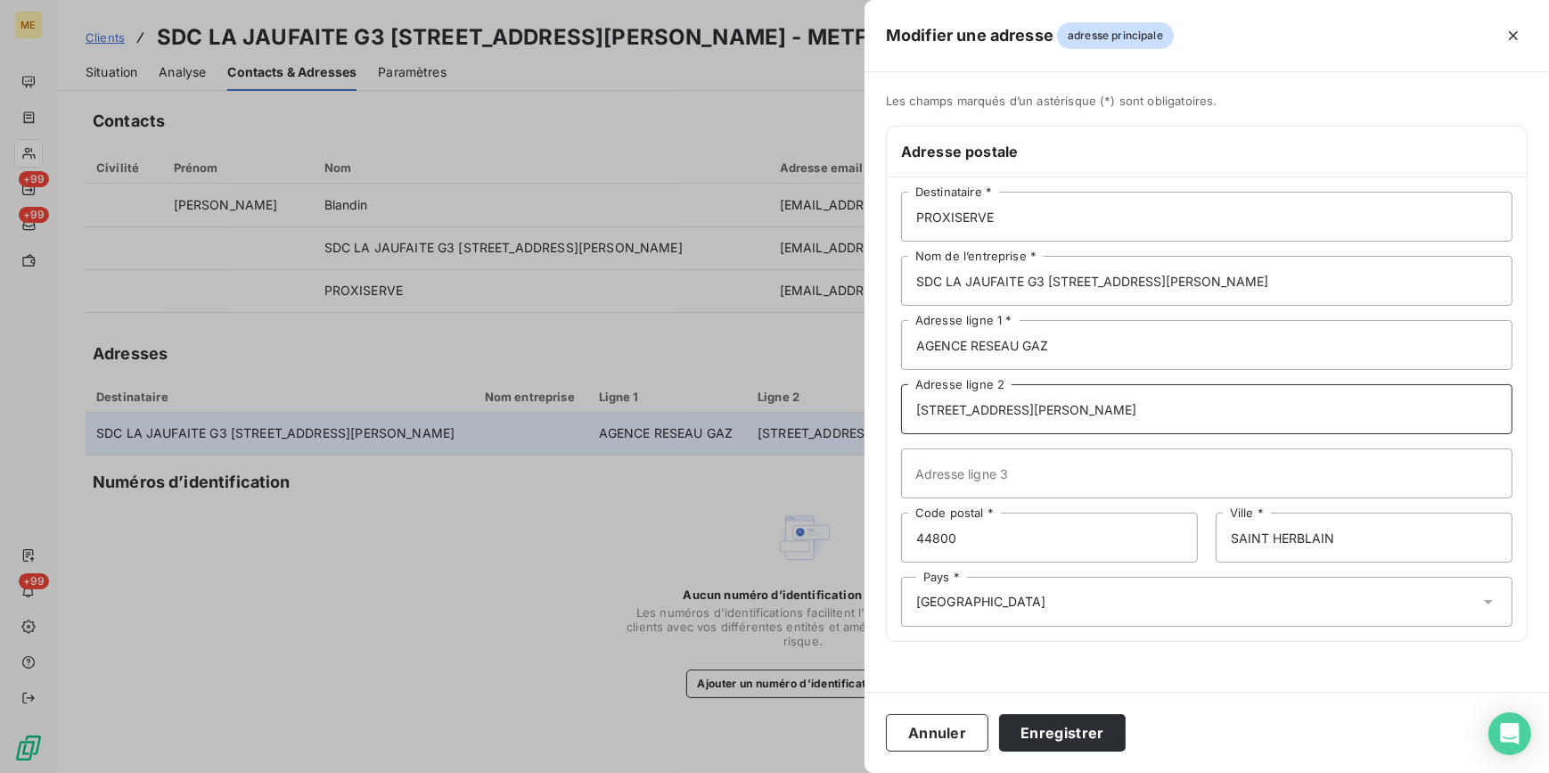
click at [861, 772] on div "Modifier une adresse adresse principale Les champs marqués d’un [DEMOGRAPHIC_DA…" at bounding box center [774, 773] width 1549 height 0
click at [1083, 341] on input "AGENCE RESEAU GAZ" at bounding box center [1207, 345] width 612 height 50
paste input "[STREET_ADDRESS][PERSON_NAME]"
drag, startPoint x: 1048, startPoint y: 343, endPoint x: 926, endPoint y: 341, distance: 122.1
click at [926, 341] on input "AGENCE RESEAU GAZ4 RUE [PERSON_NAME]" at bounding box center [1207, 345] width 612 height 50
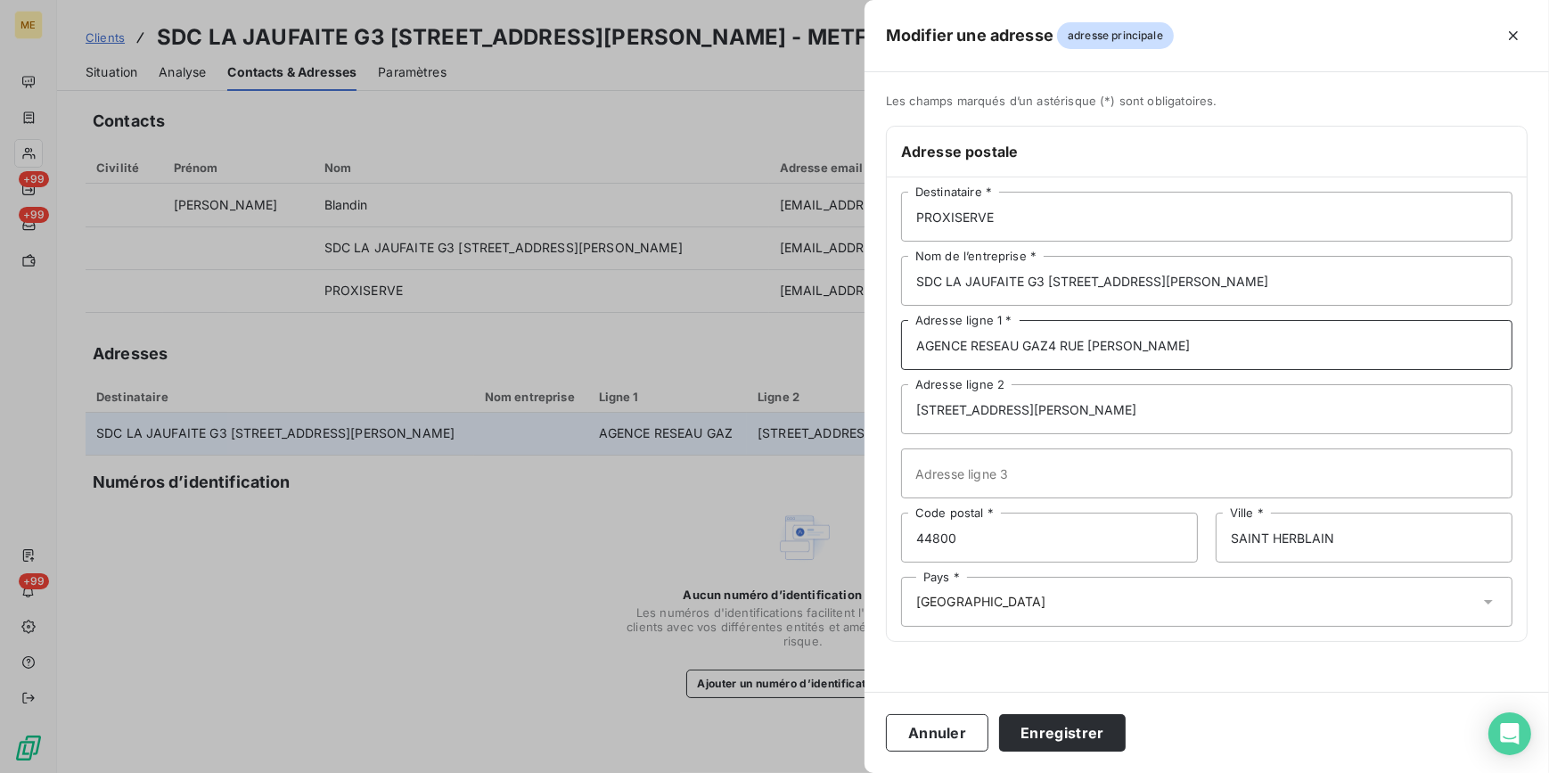
click at [1031, 357] on input "AGENCE RESEAU GAZ4 RUE [PERSON_NAME]" at bounding box center [1207, 345] width 612 height 50
drag, startPoint x: 1048, startPoint y: 341, endPoint x: 905, endPoint y: 357, distance: 144.3
click at [905, 357] on input "AGENCE RESEAU GAZ4 RUE [PERSON_NAME]" at bounding box center [1207, 345] width 612 height 50
type input "AGENCE RESEAU GAZ4 RUE [PERSON_NAME]"
drag, startPoint x: 1074, startPoint y: 401, endPoint x: 839, endPoint y: 394, distance: 235.5
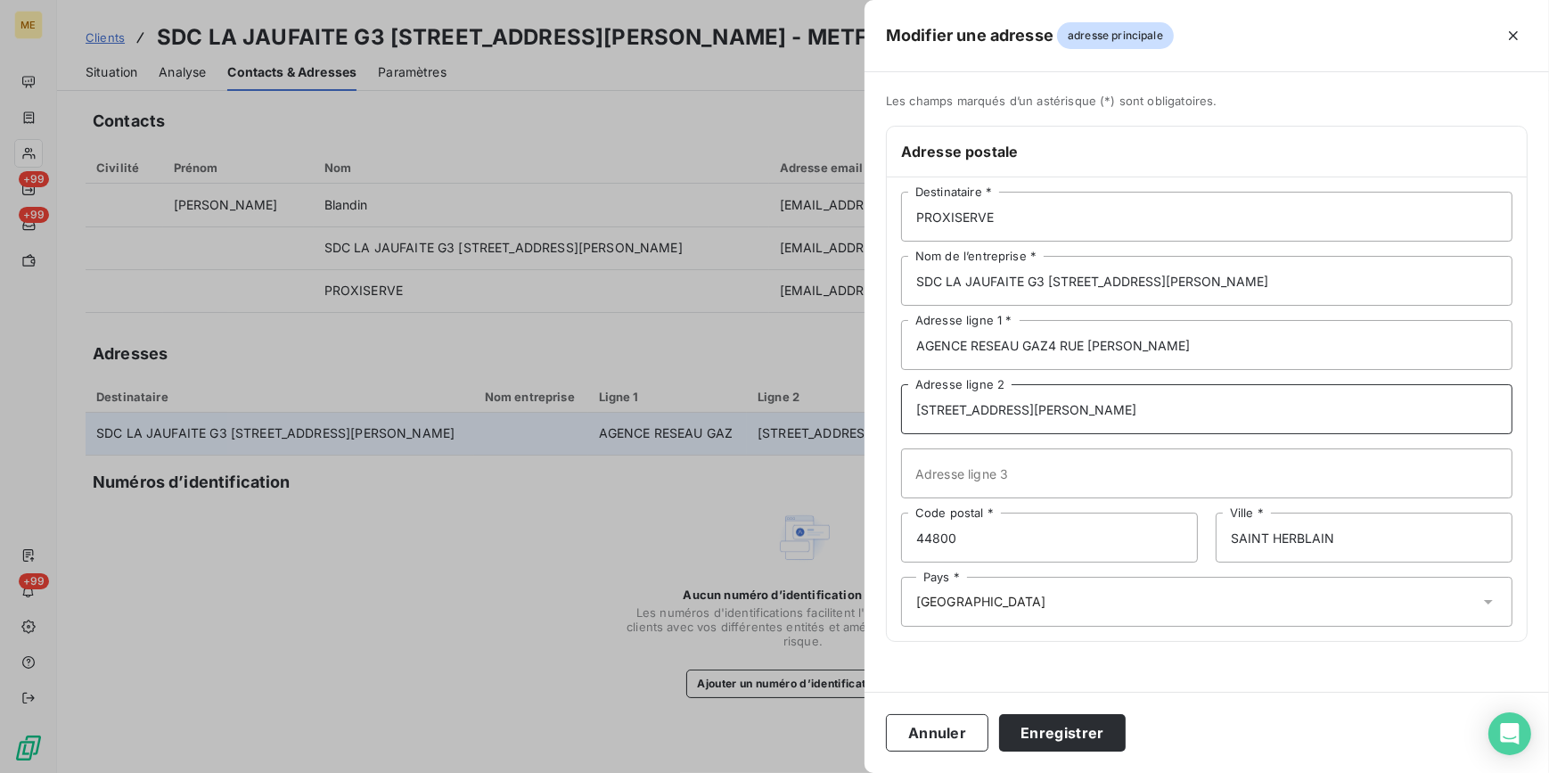
click at [839, 772] on div "Modifier une adresse adresse principale Les champs marqués d’un [DEMOGRAPHIC_DA…" at bounding box center [774, 773] width 1549 height 0
paste input "AGENCE RESEAU GAZ"
type input "AGENCE RESEAU GAZ"
drag, startPoint x: 1050, startPoint y: 348, endPoint x: 861, endPoint y: 350, distance: 189.0
click at [861, 772] on div "Modifier une adresse adresse principale Les champs marqués d’un [DEMOGRAPHIC_DA…" at bounding box center [774, 773] width 1549 height 0
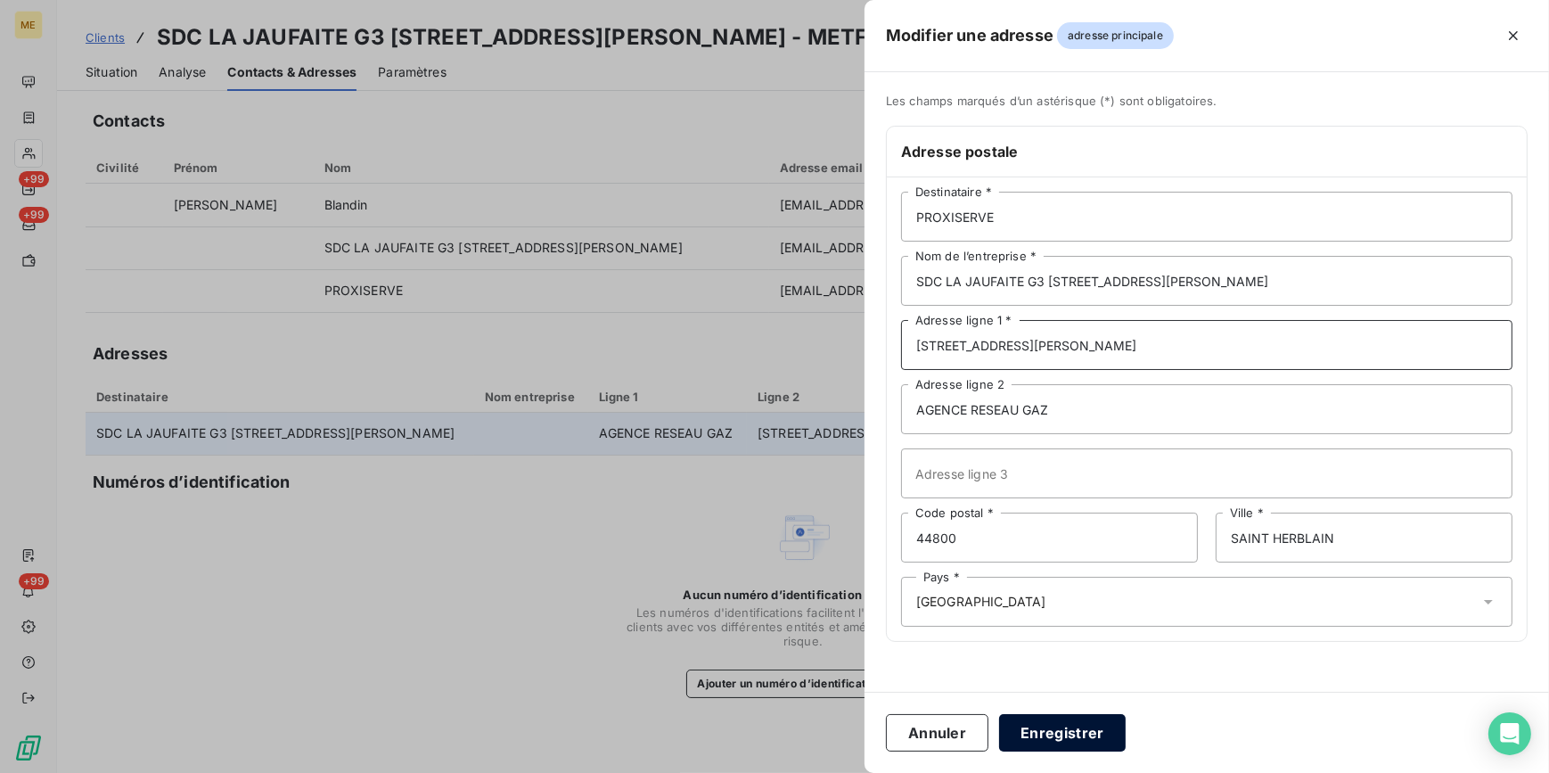
type input "[STREET_ADDRESS][PERSON_NAME]"
click at [1075, 727] on button "Enregistrer" at bounding box center [1062, 732] width 127 height 37
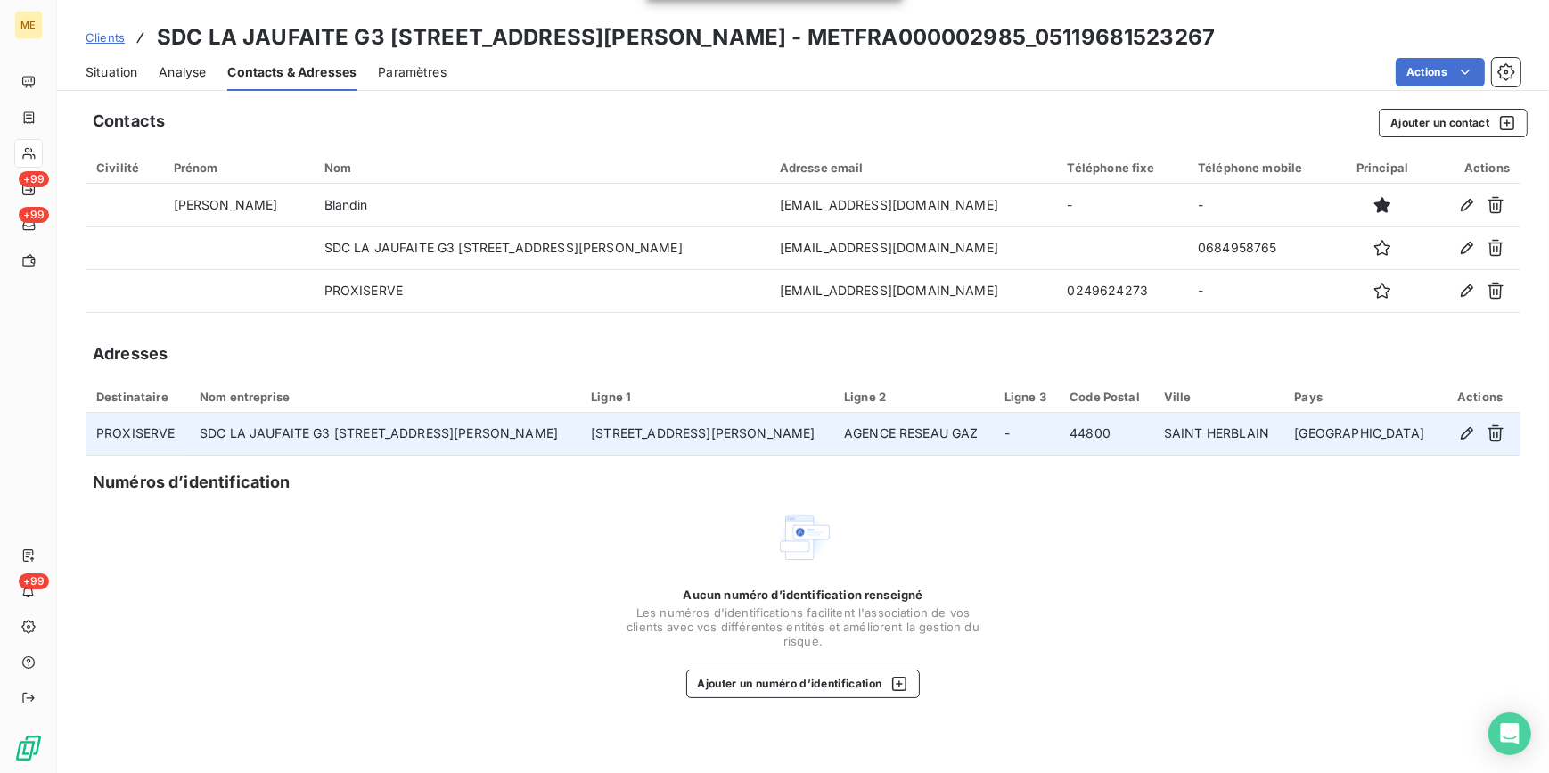
click at [128, 70] on span "Situation" at bounding box center [112, 72] width 52 height 18
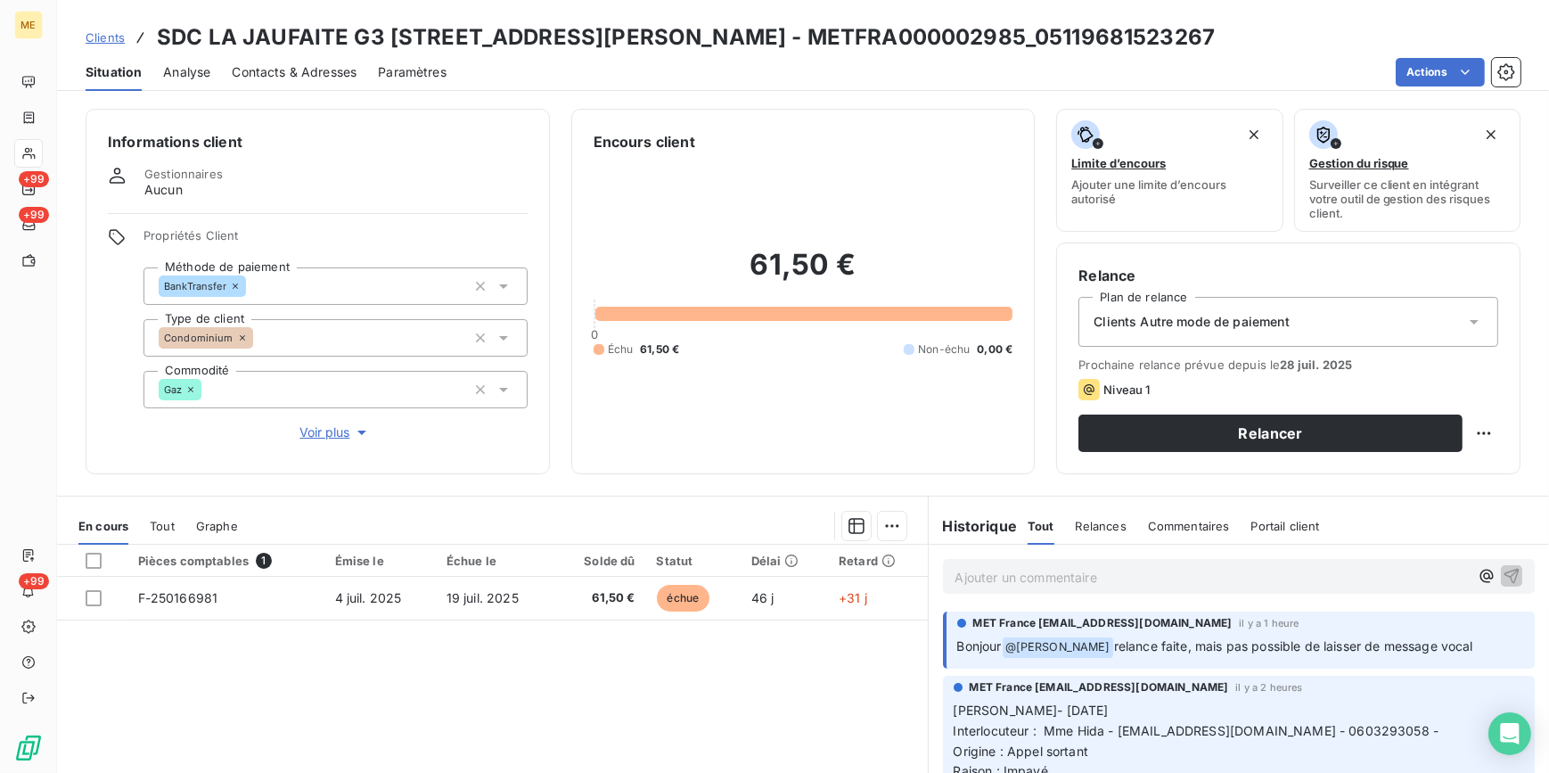
click at [1254, 329] on span "Clients Autre mode de paiement" at bounding box center [1192, 322] width 196 height 18
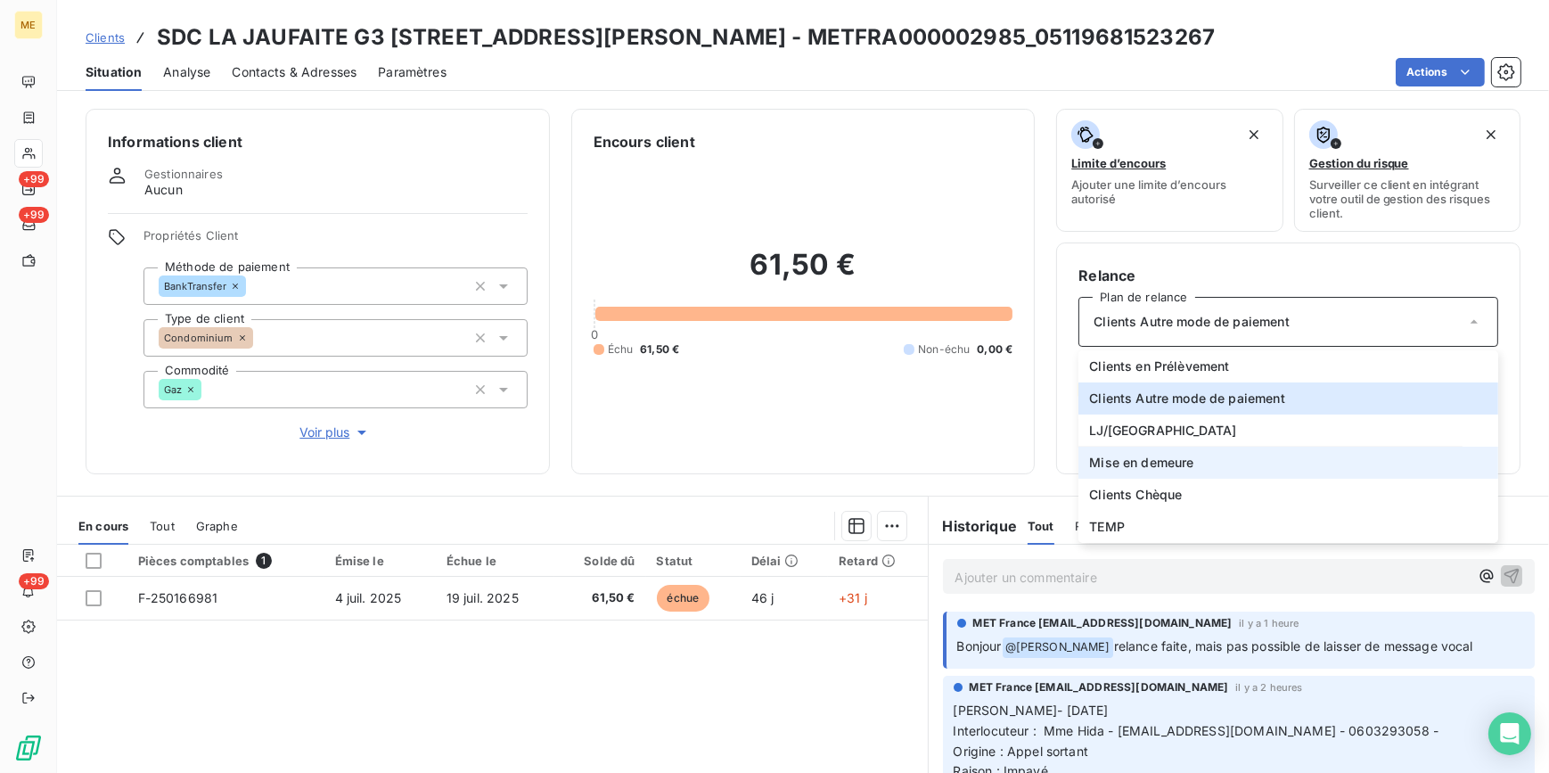
click at [1146, 456] on span "Mise en demeure" at bounding box center [1141, 463] width 104 height 18
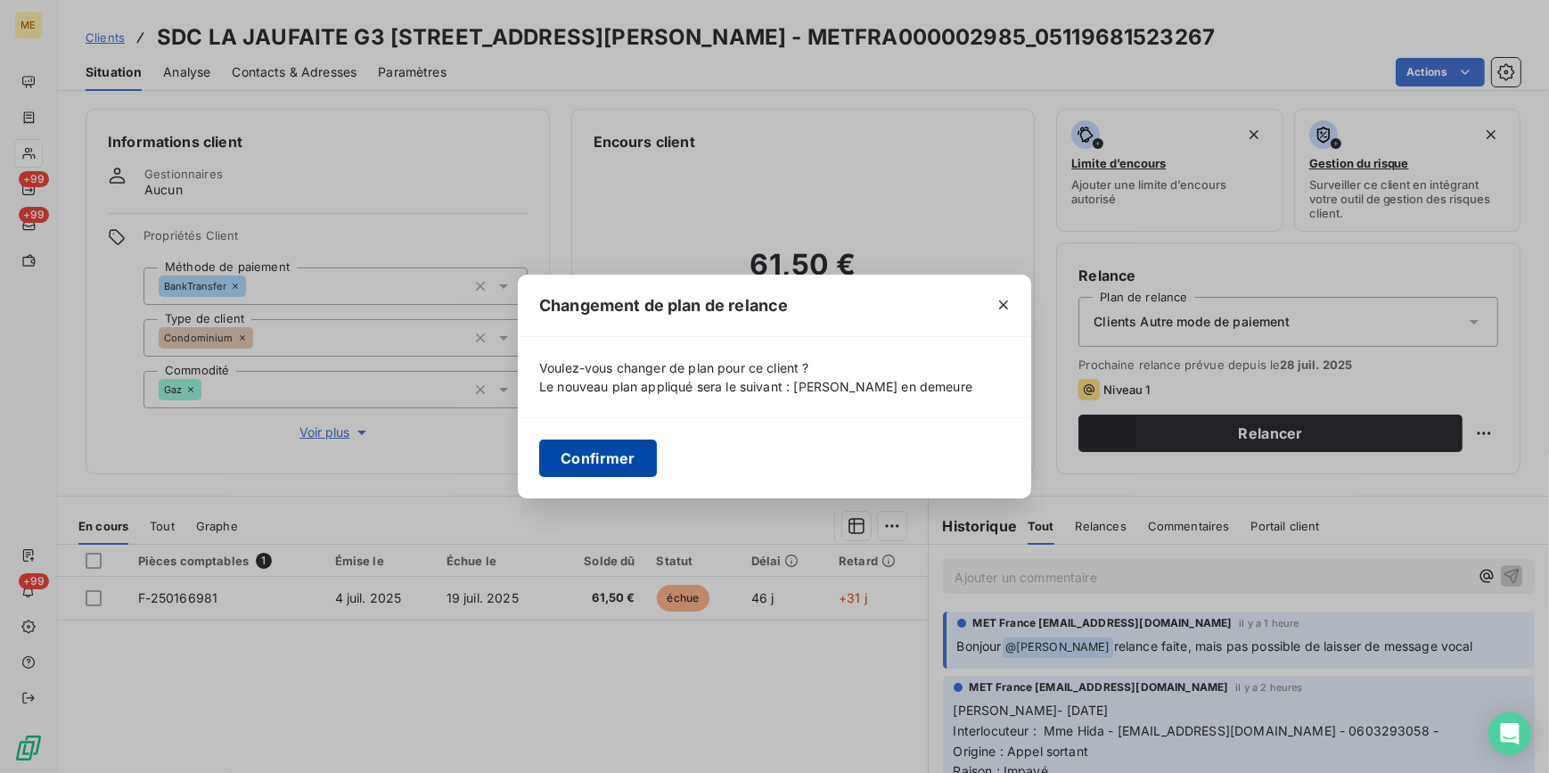
click at [608, 453] on button "Confirmer" at bounding box center [598, 457] width 118 height 37
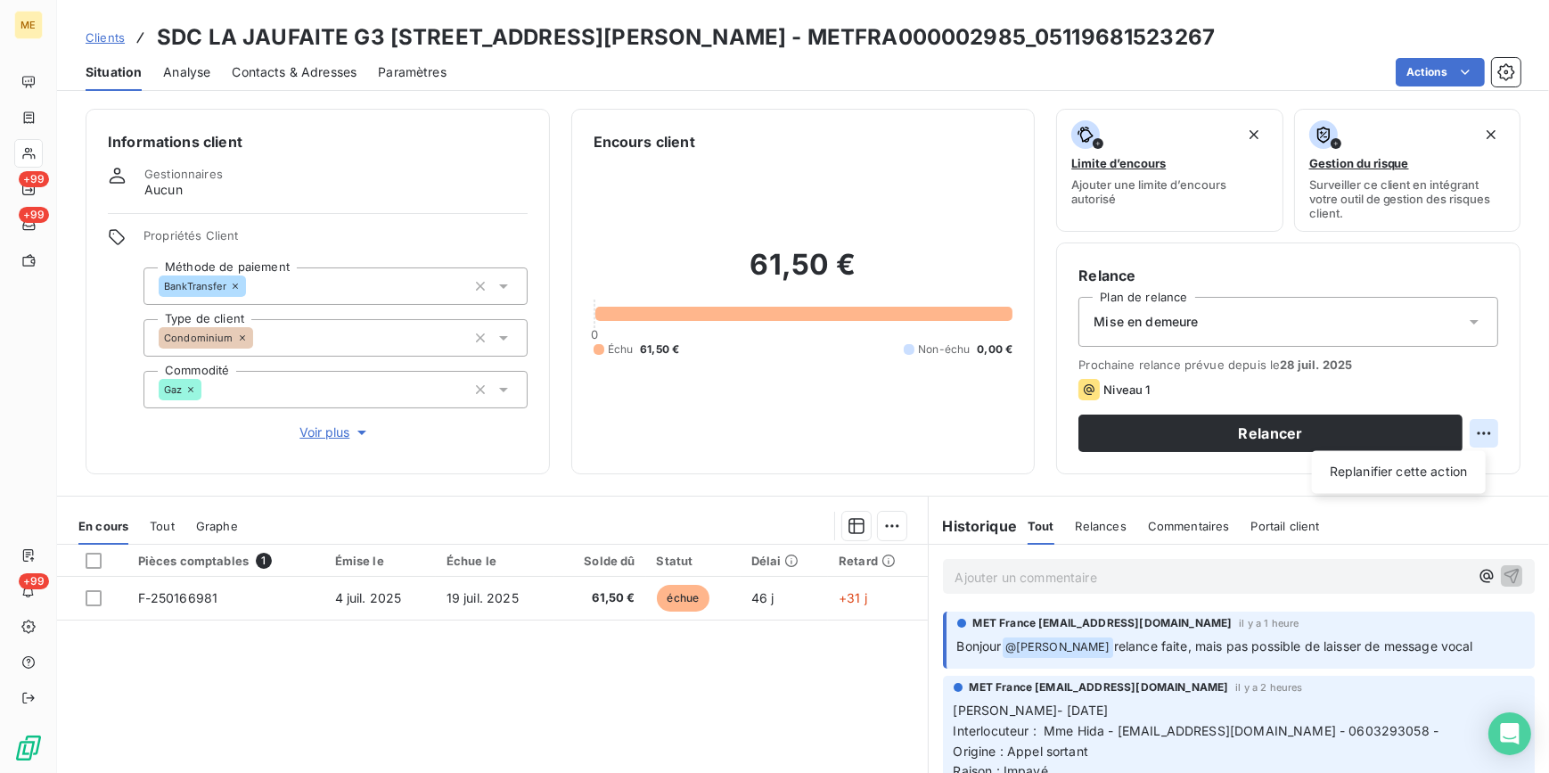
click at [1465, 432] on html "ME +99 +99 +99 Clients SDC LA JAUFAITE G3 20 RUE JACQUES ANQUETIL - METFRA00000…" at bounding box center [774, 386] width 1549 height 773
click at [1445, 472] on div "Replanifier cette action" at bounding box center [1399, 471] width 160 height 29
select select "7"
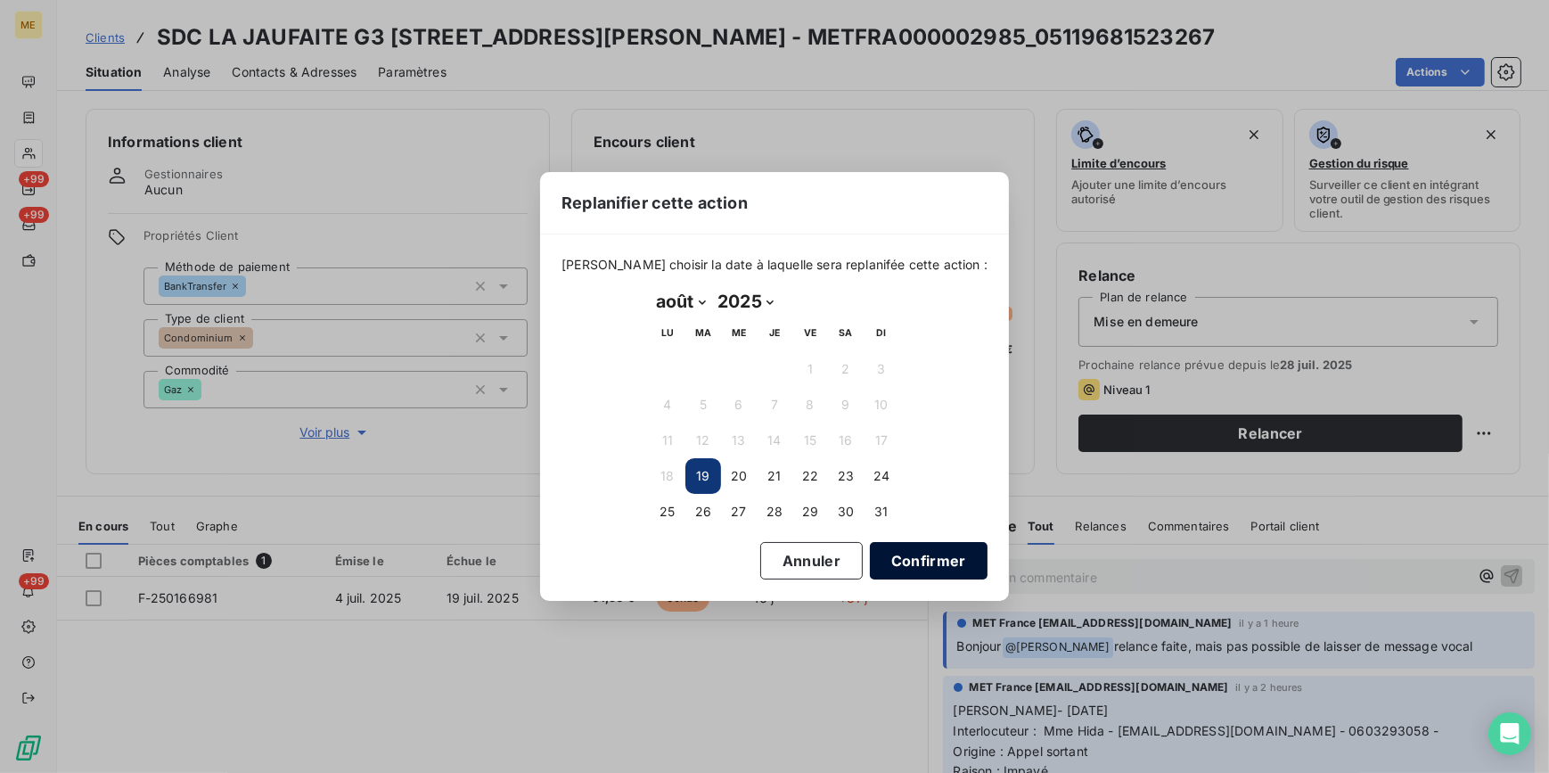
click at [940, 555] on button "Confirmer" at bounding box center [929, 560] width 118 height 37
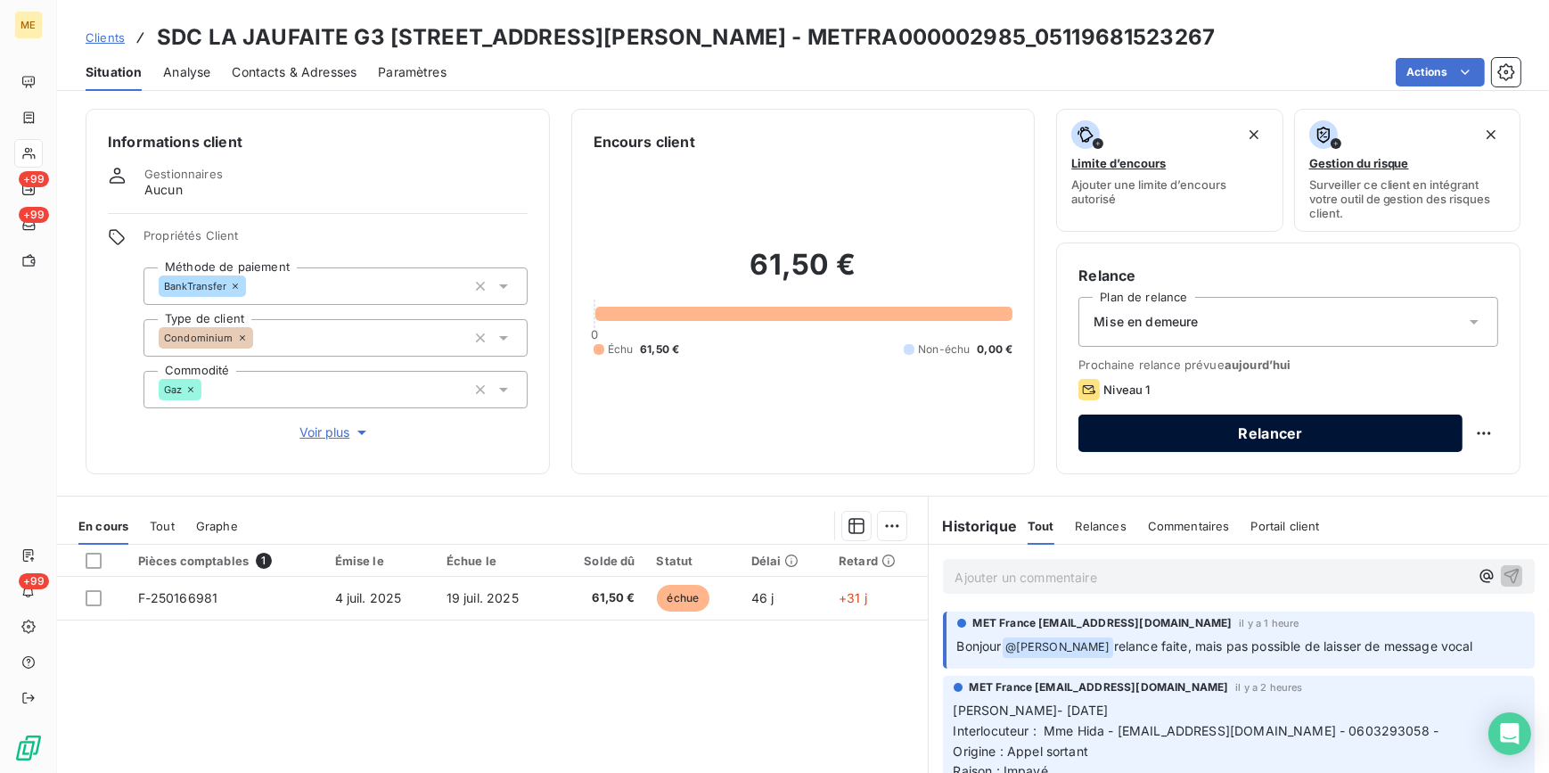
click at [1254, 433] on button "Relancer" at bounding box center [1271, 433] width 384 height 37
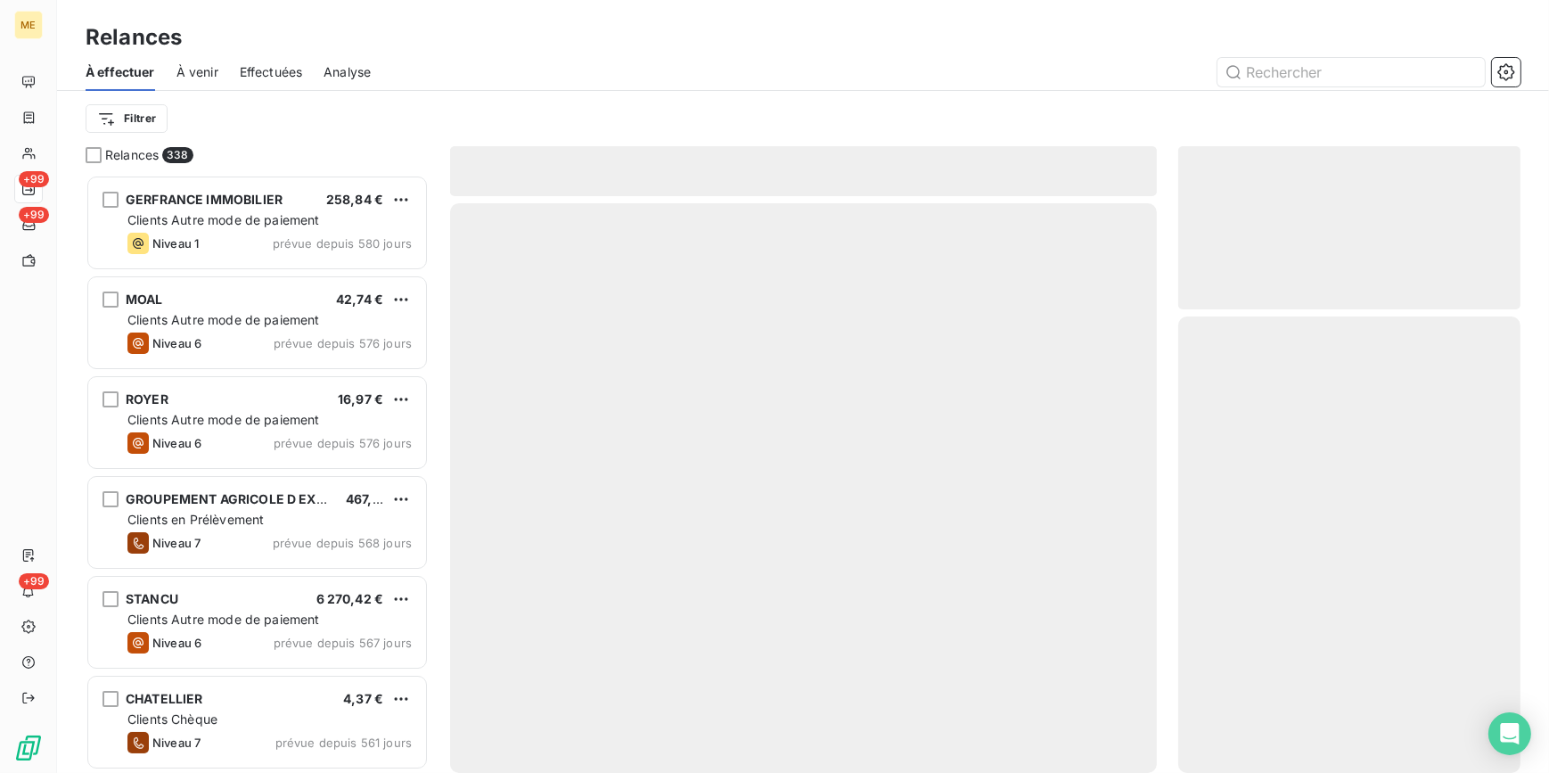
scroll to position [587, 330]
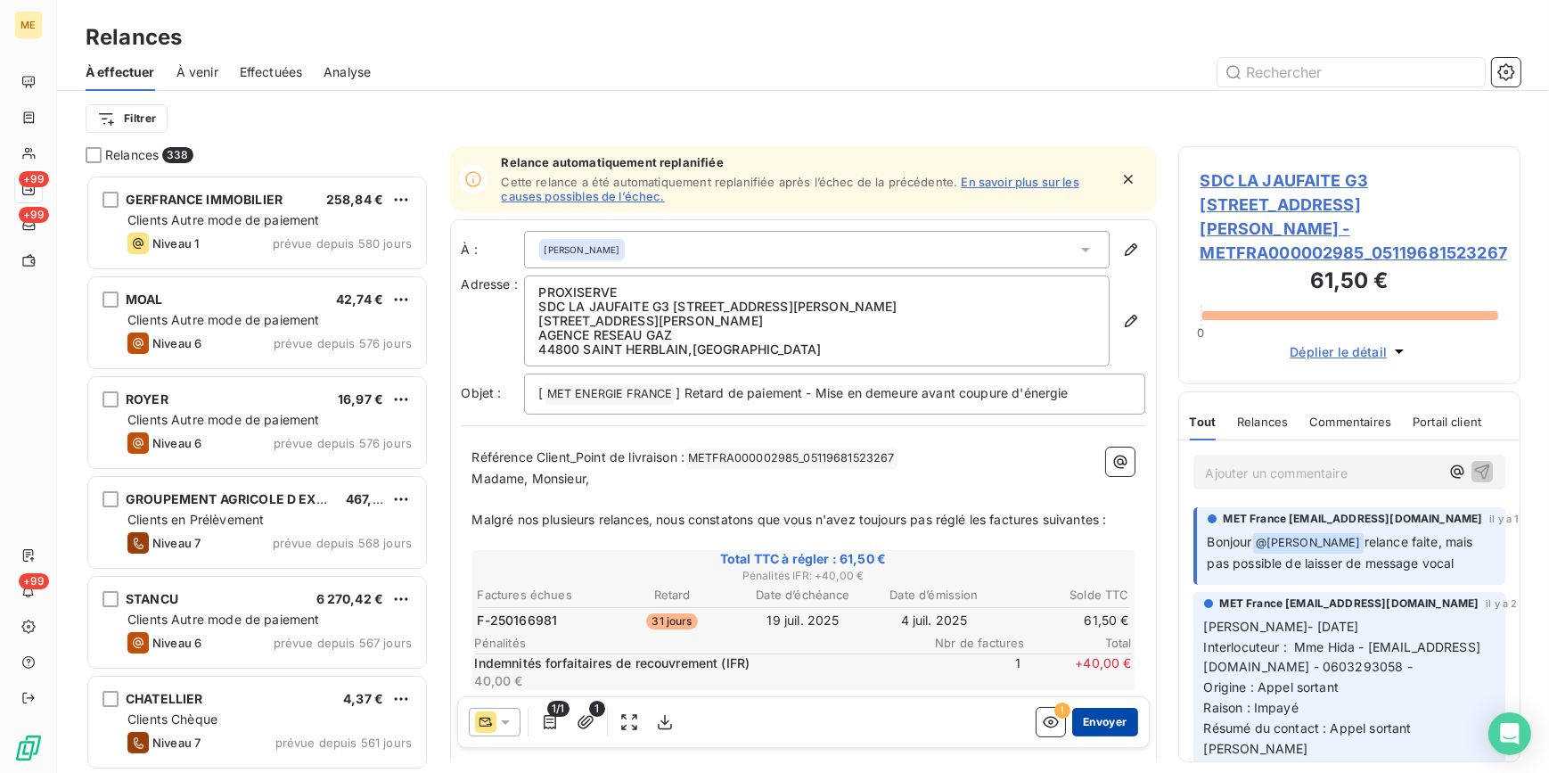
click at [1112, 723] on button "Envoyer" at bounding box center [1104, 722] width 65 height 29
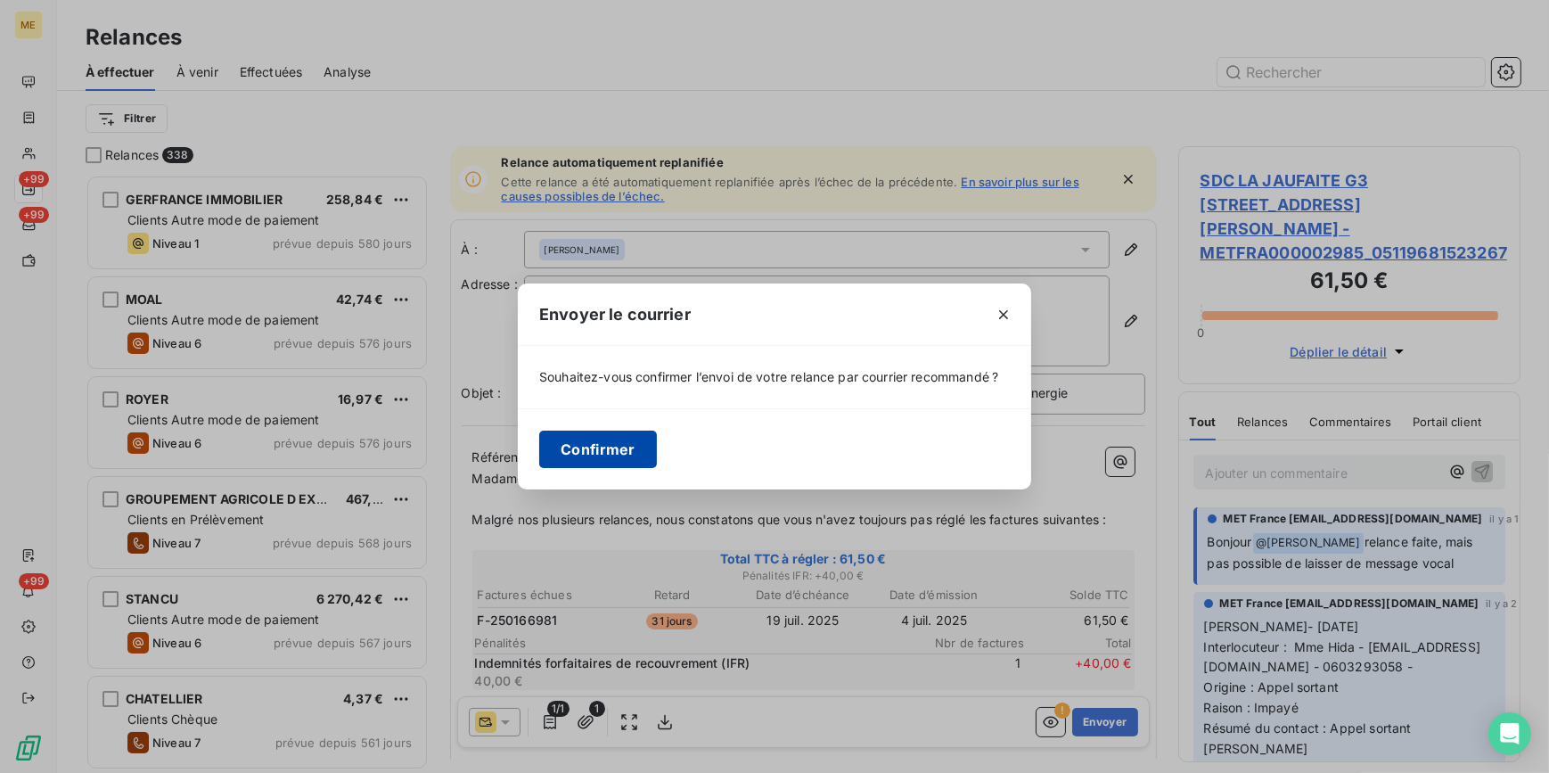
drag, startPoint x: 611, startPoint y: 444, endPoint x: 618, endPoint y: 459, distance: 16.7
click at [618, 459] on button "Confirmer" at bounding box center [598, 449] width 118 height 37
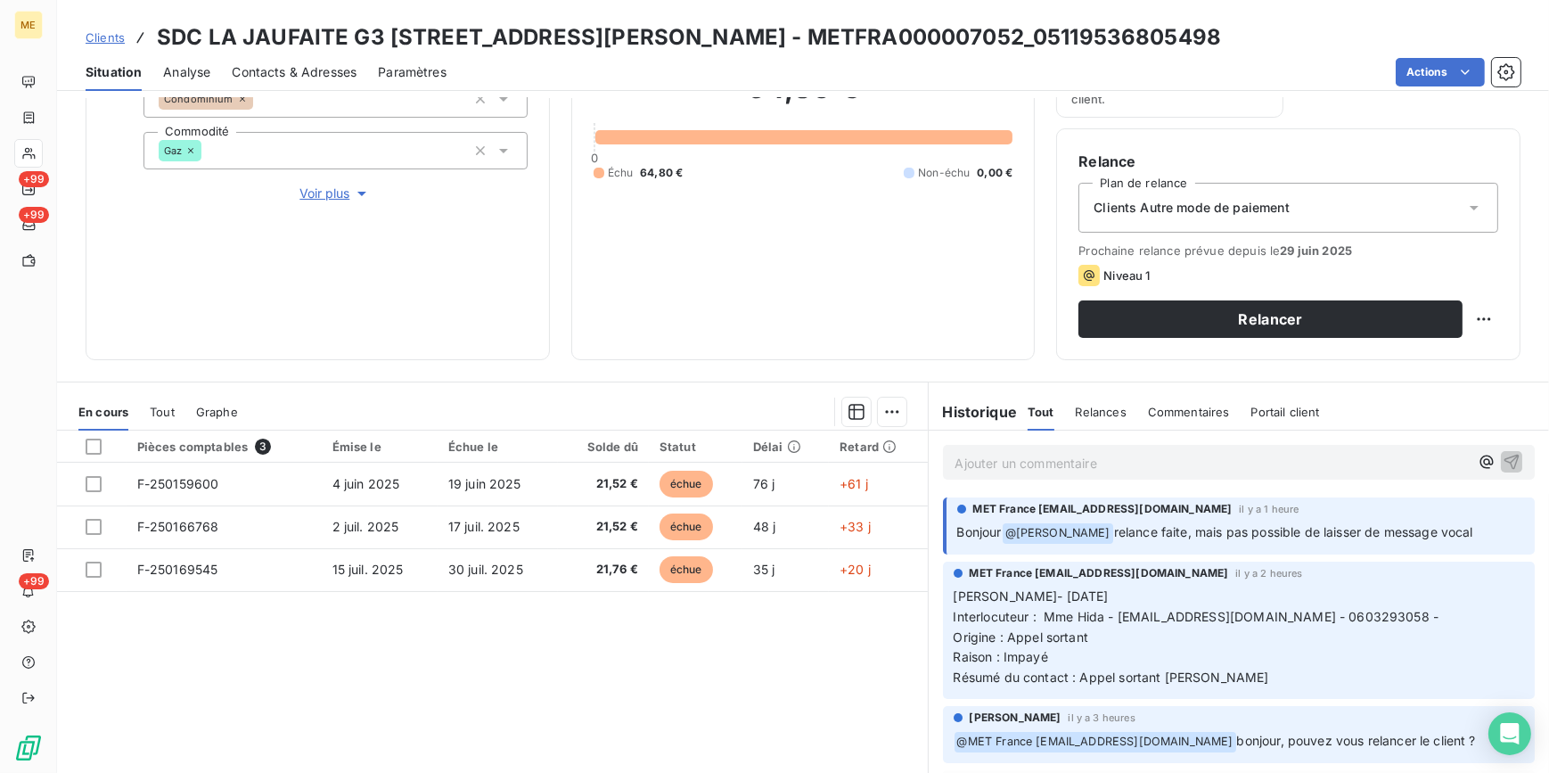
scroll to position [211, 0]
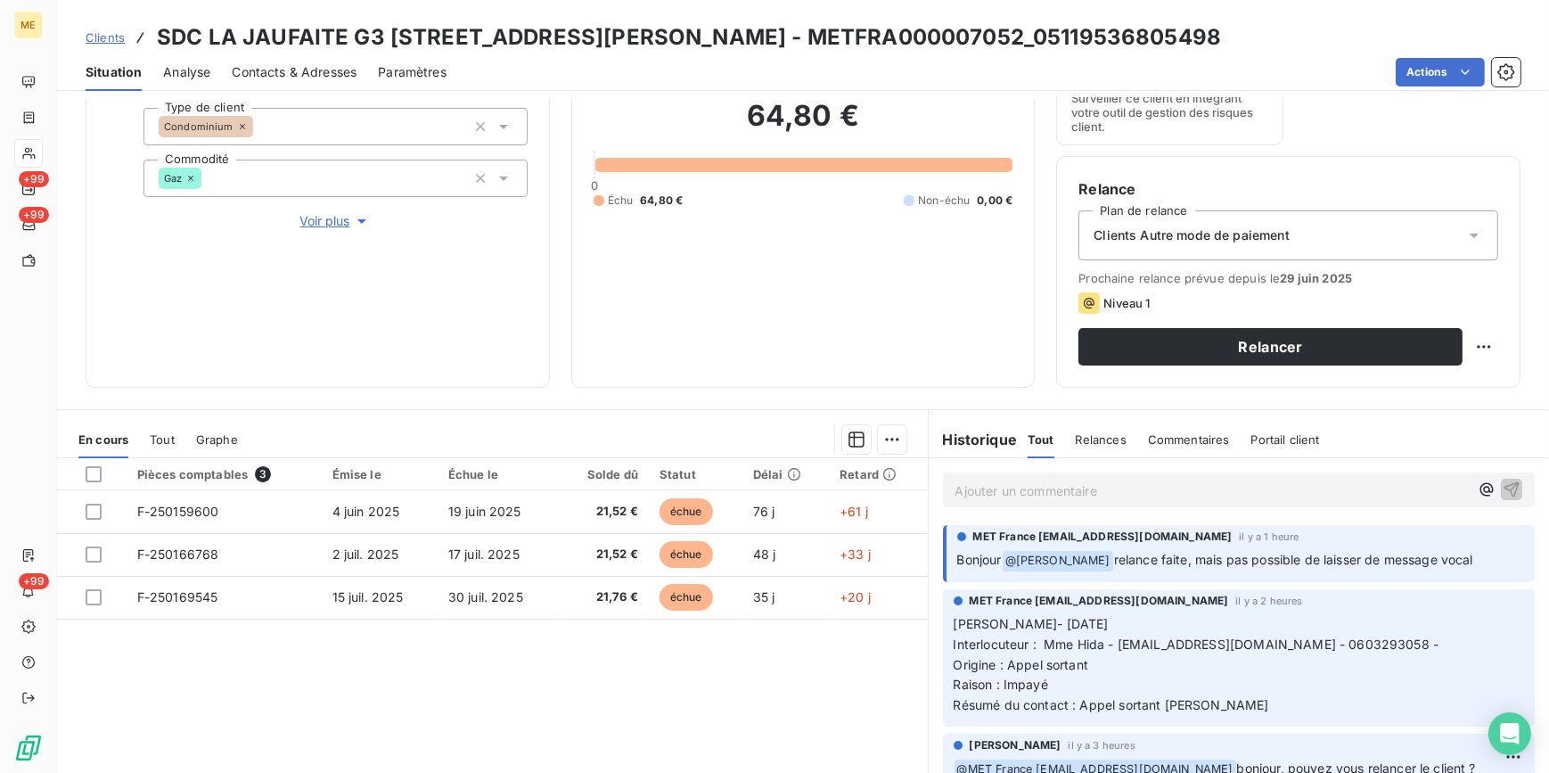
click at [305, 78] on span "Contacts & Adresses" at bounding box center [294, 72] width 125 height 18
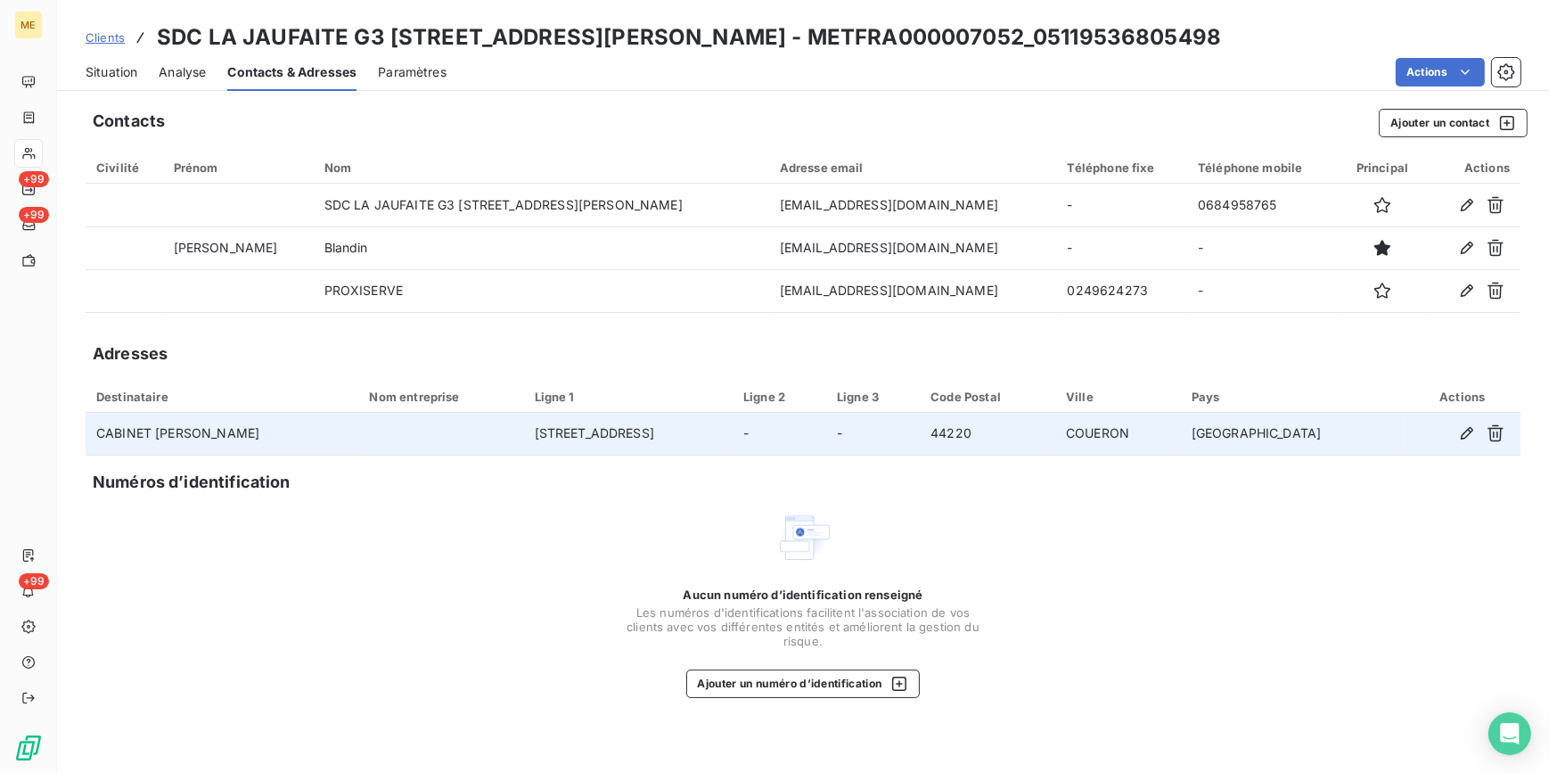
drag, startPoint x: 766, startPoint y: 437, endPoint x: 558, endPoint y: 426, distance: 208.0
click at [558, 426] on td "[STREET_ADDRESS]" at bounding box center [628, 434] width 209 height 43
copy td "[STREET_ADDRESS]"
click at [1466, 439] on icon "button" at bounding box center [1467, 433] width 18 height 18
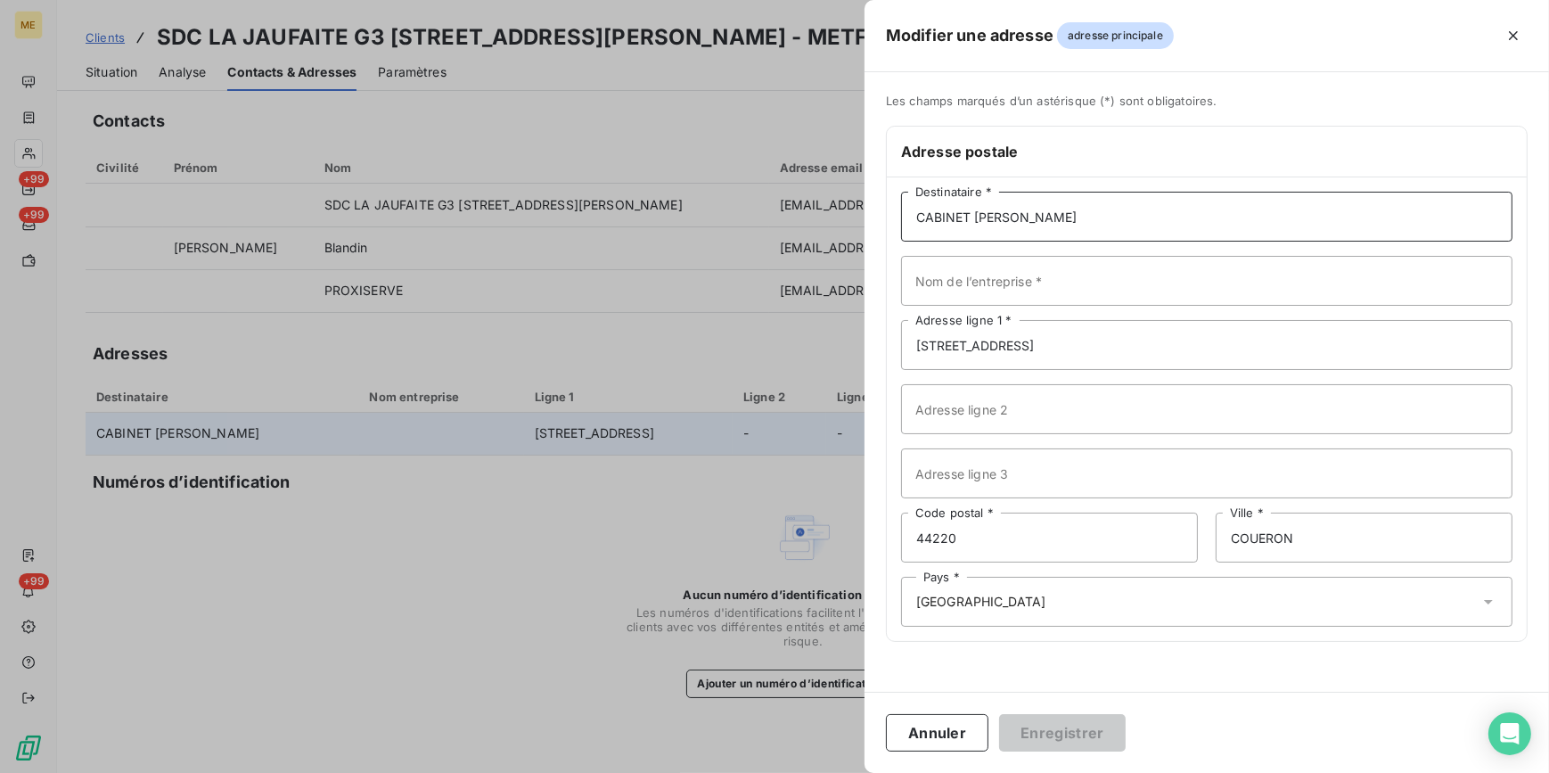
drag, startPoint x: 1132, startPoint y: 216, endPoint x: 795, endPoint y: 195, distance: 337.6
click at [795, 772] on div "Modifier une adresse adresse principale Les champs marqués d’un [DEMOGRAPHIC_DA…" at bounding box center [774, 773] width 1549 height 0
type input "PROXISERVE"
click at [1248, 141] on h6 "Adresse postale" at bounding box center [1207, 151] width 612 height 21
click at [1085, 731] on button "Enregistrer" at bounding box center [1062, 732] width 127 height 37
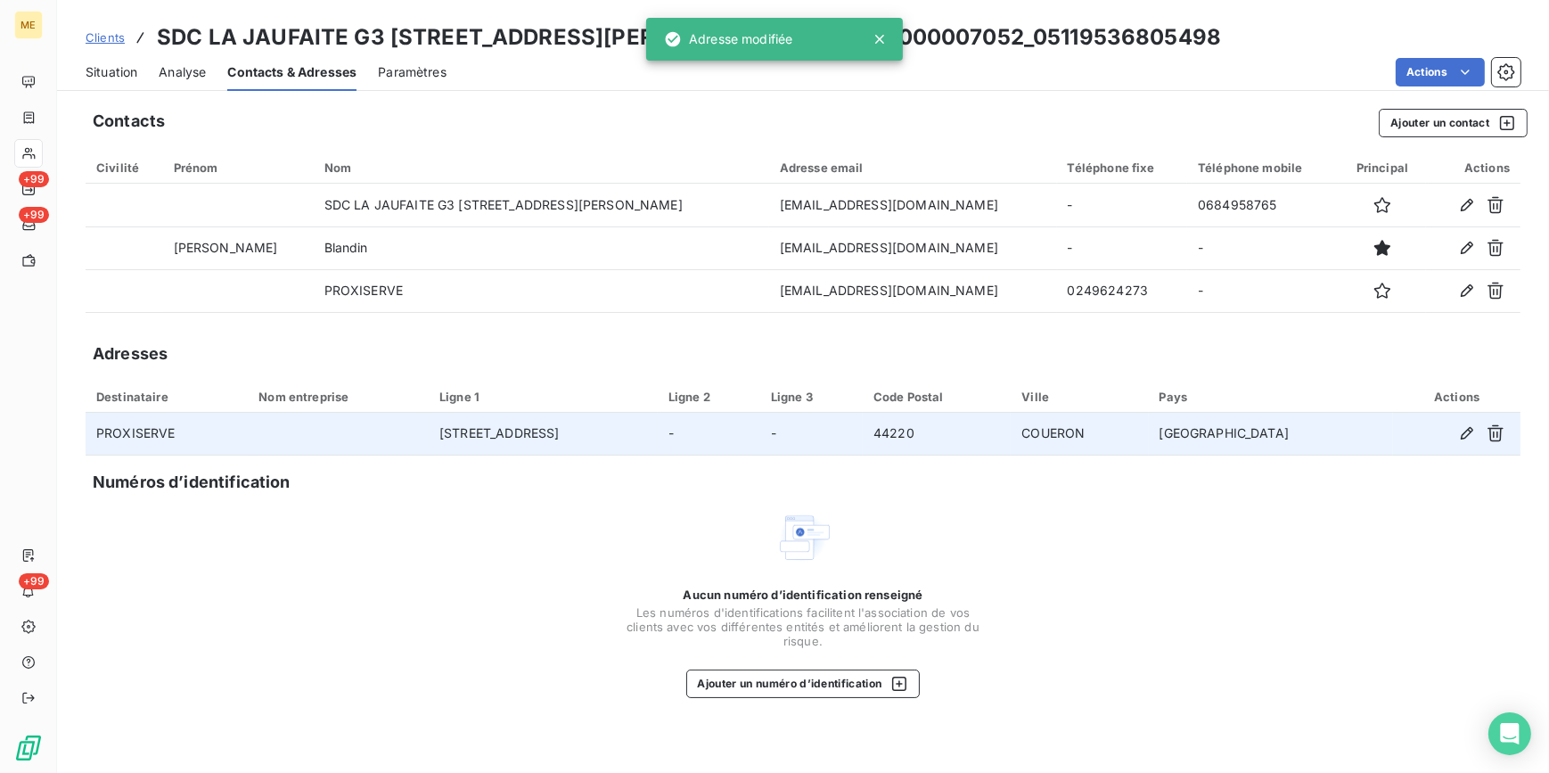
click at [136, 71] on span "Situation" at bounding box center [112, 72] width 52 height 18
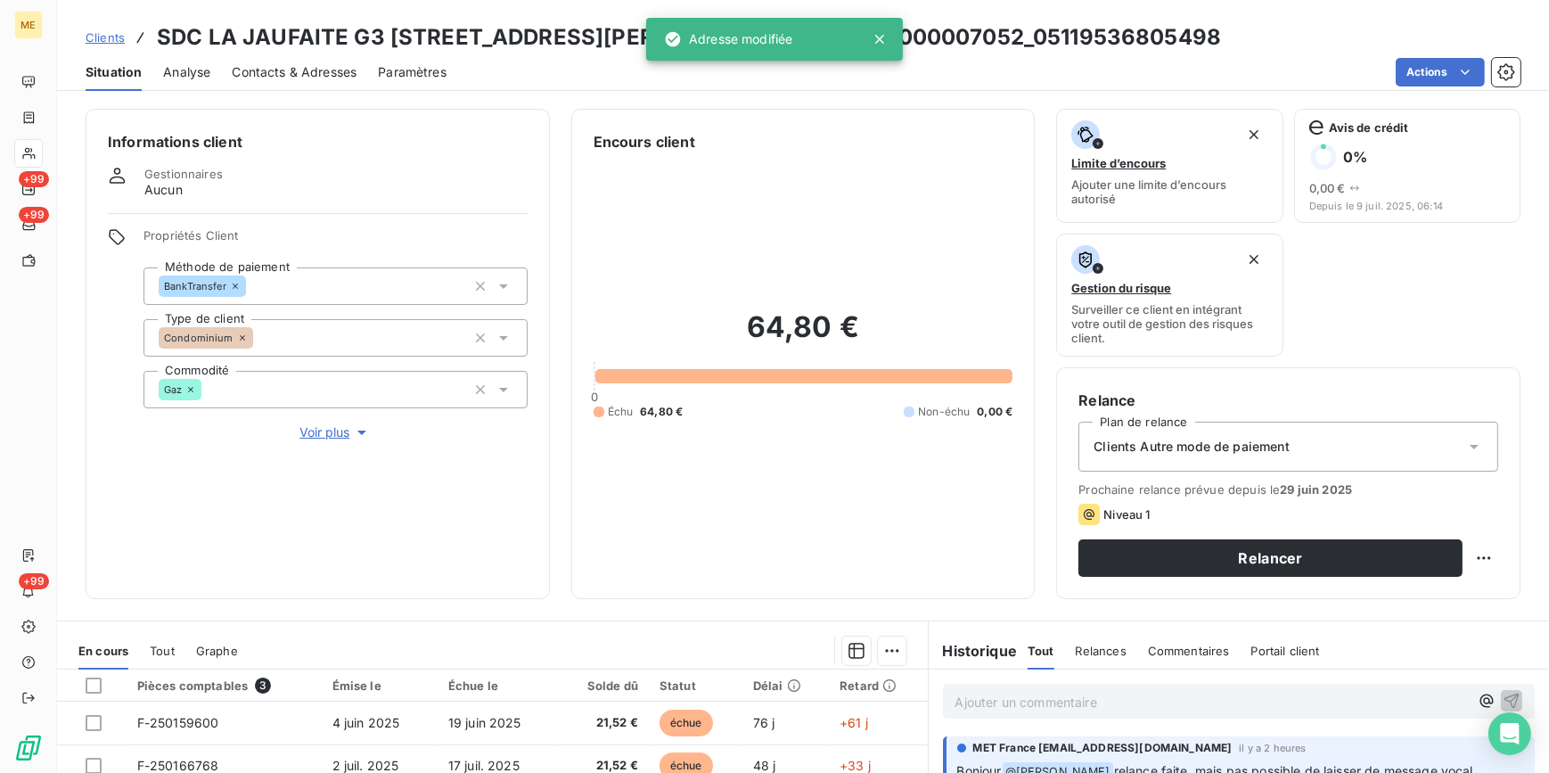
click at [1379, 445] on div "Clients Autre mode de paiement" at bounding box center [1289, 447] width 420 height 50
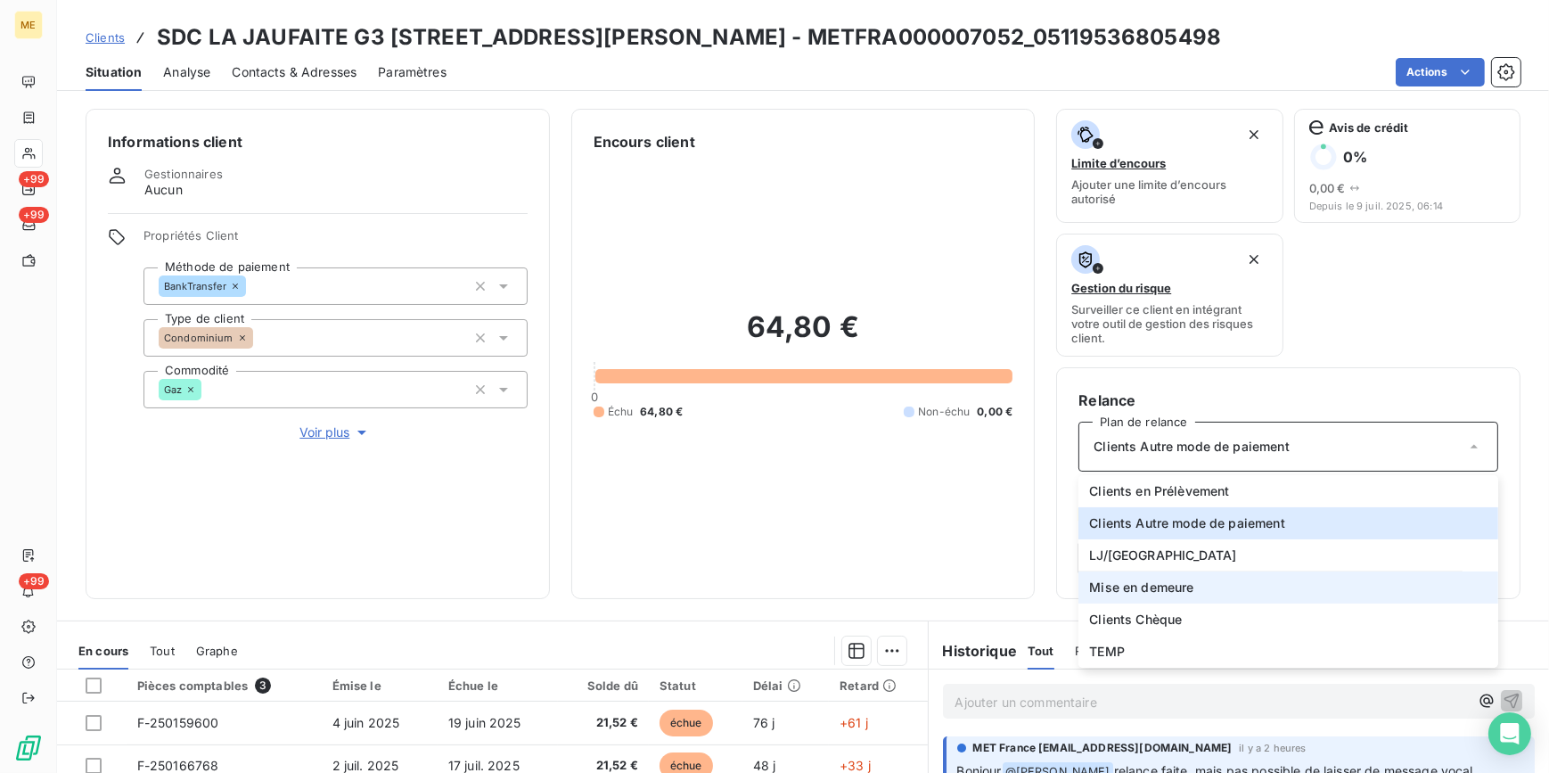
click at [1111, 582] on span "Mise en demeure" at bounding box center [1141, 588] width 104 height 18
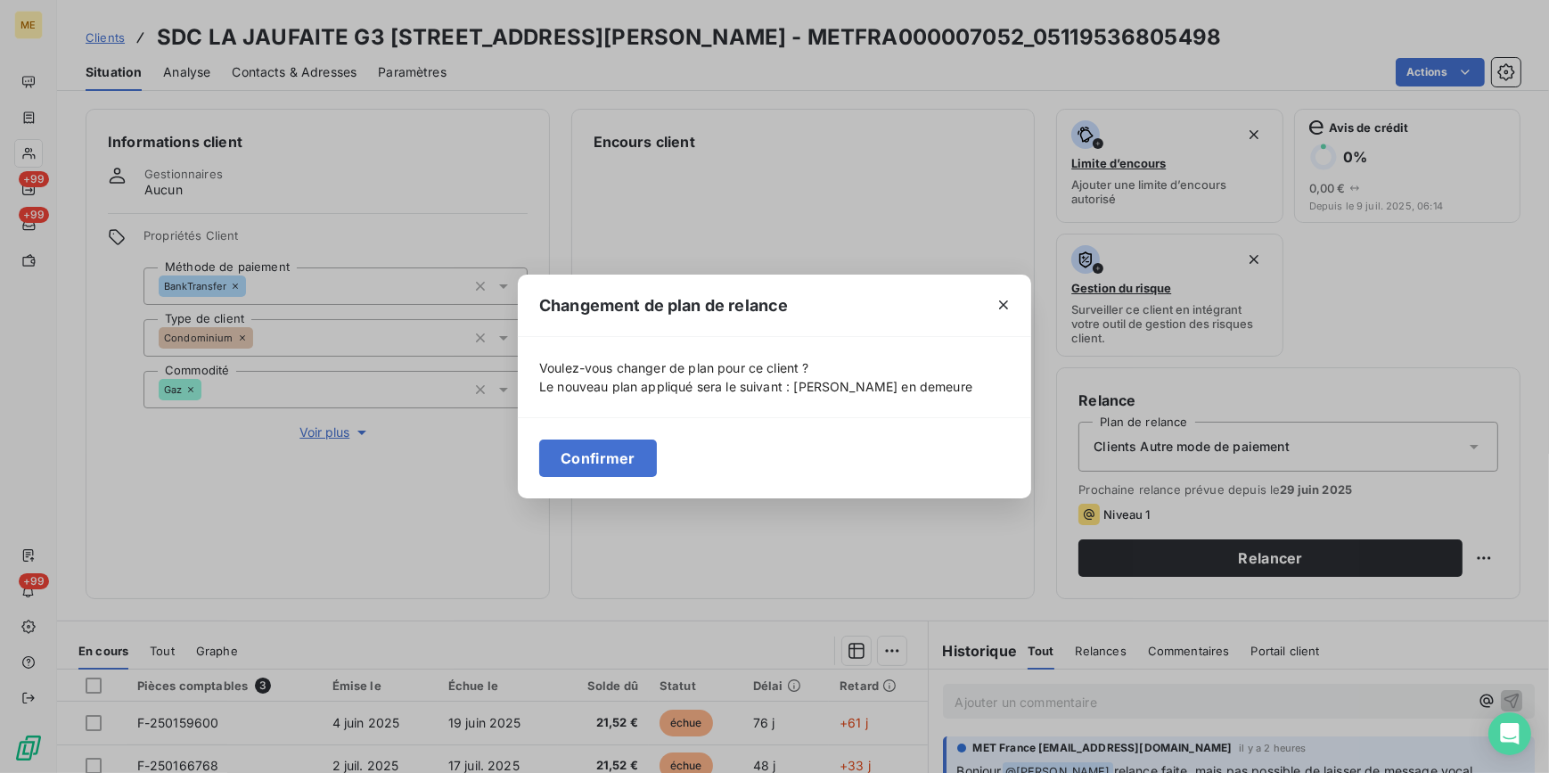
drag, startPoint x: 582, startPoint y: 472, endPoint x: 695, endPoint y: 481, distance: 113.6
click at [583, 472] on button "Confirmer" at bounding box center [598, 457] width 118 height 37
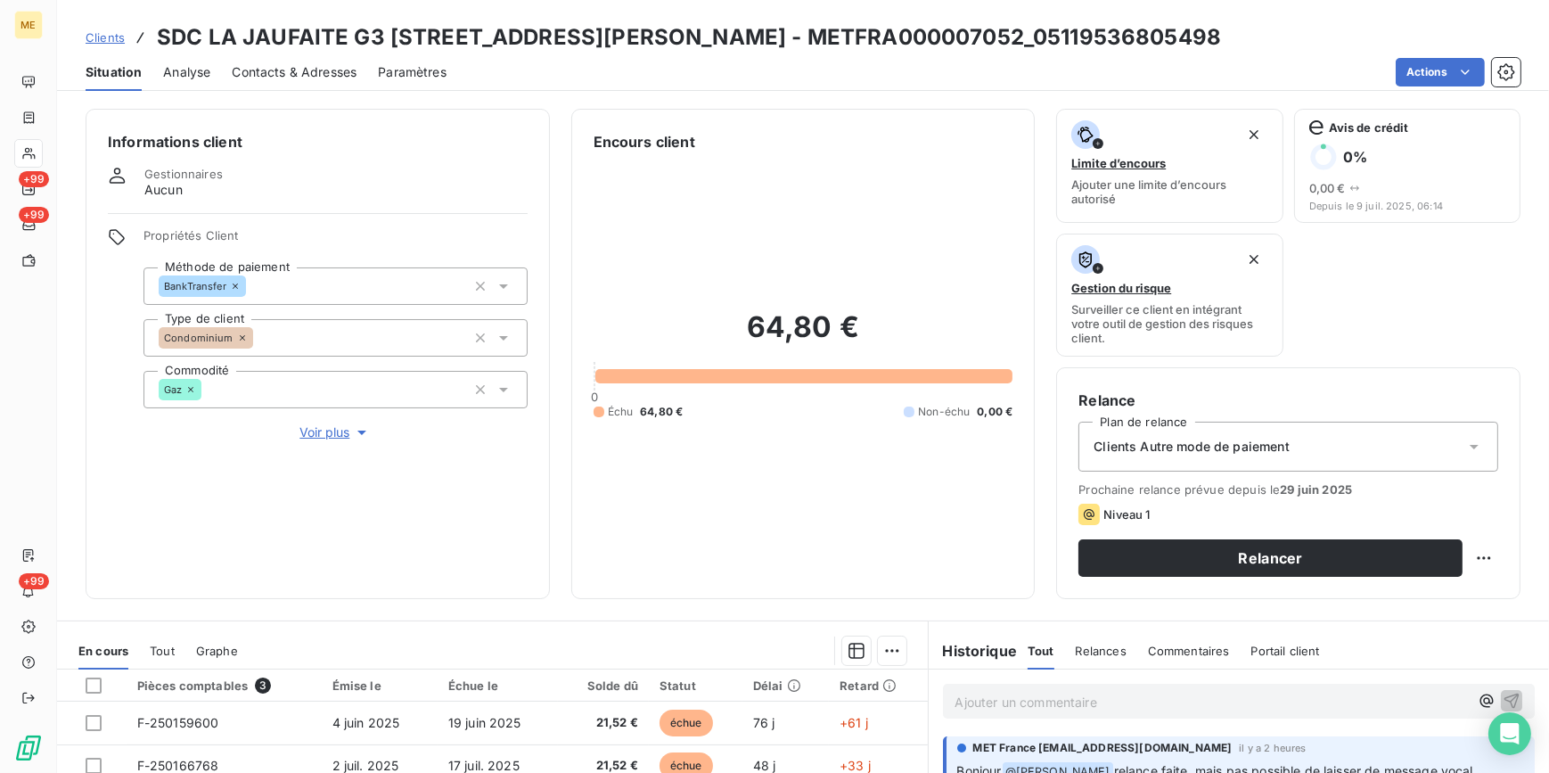
click at [1477, 563] on html "ME +99 +99 +99 Clients SDC LA JAUFAITE G3 40 RUE JACQUES ANQUETIL - METFRA00000…" at bounding box center [774, 386] width 1549 height 773
click at [1471, 553] on html "ME +99 +99 +99 Clients SDC LA JAUFAITE G3 40 RUE JACQUES ANQUETIL - METFRA00000…" at bounding box center [774, 386] width 1549 height 773
click at [1402, 600] on div "Replanifier cette action" at bounding box center [1399, 596] width 160 height 29
select select "7"
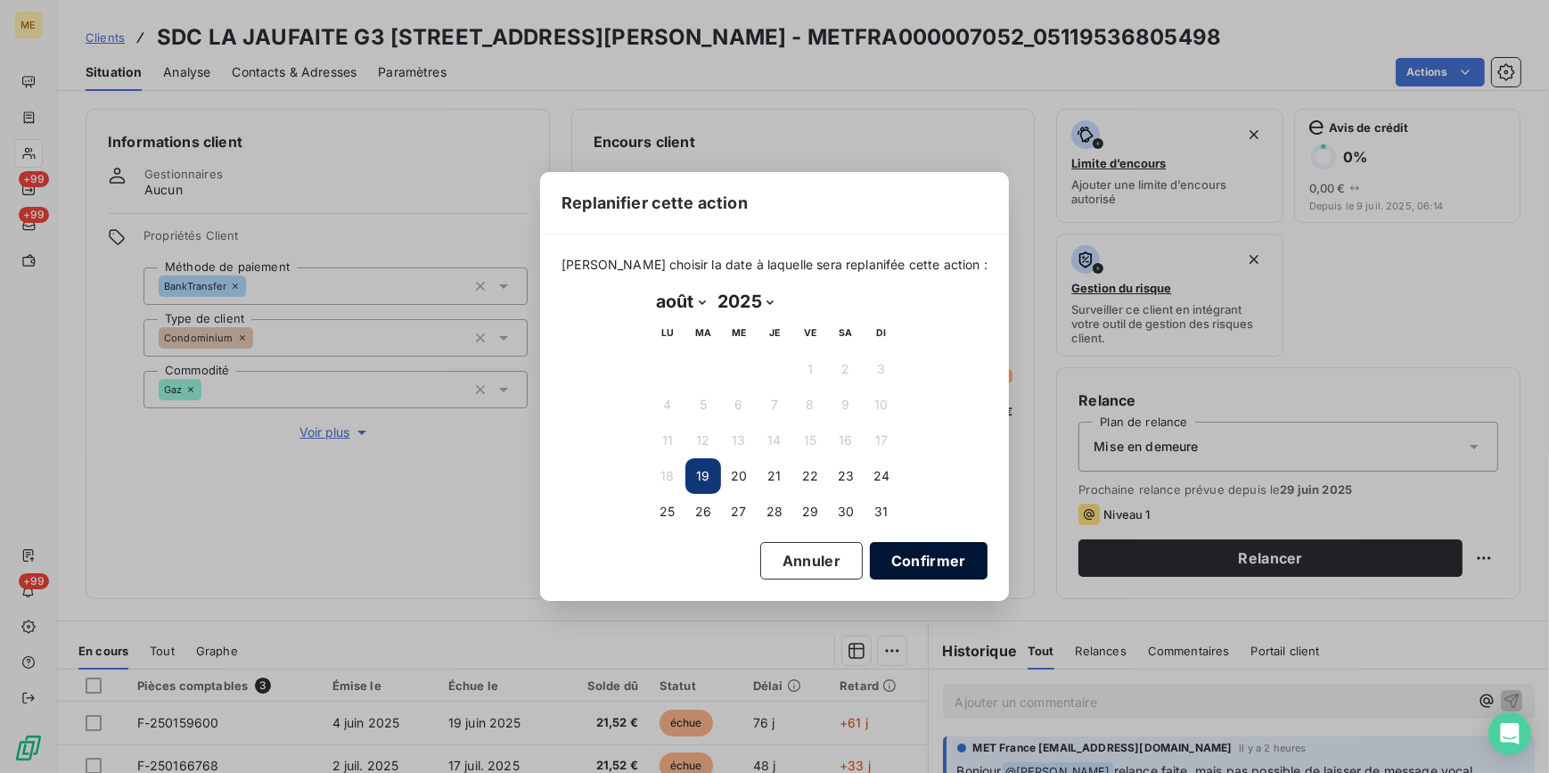
click at [941, 555] on button "Confirmer" at bounding box center [929, 560] width 118 height 37
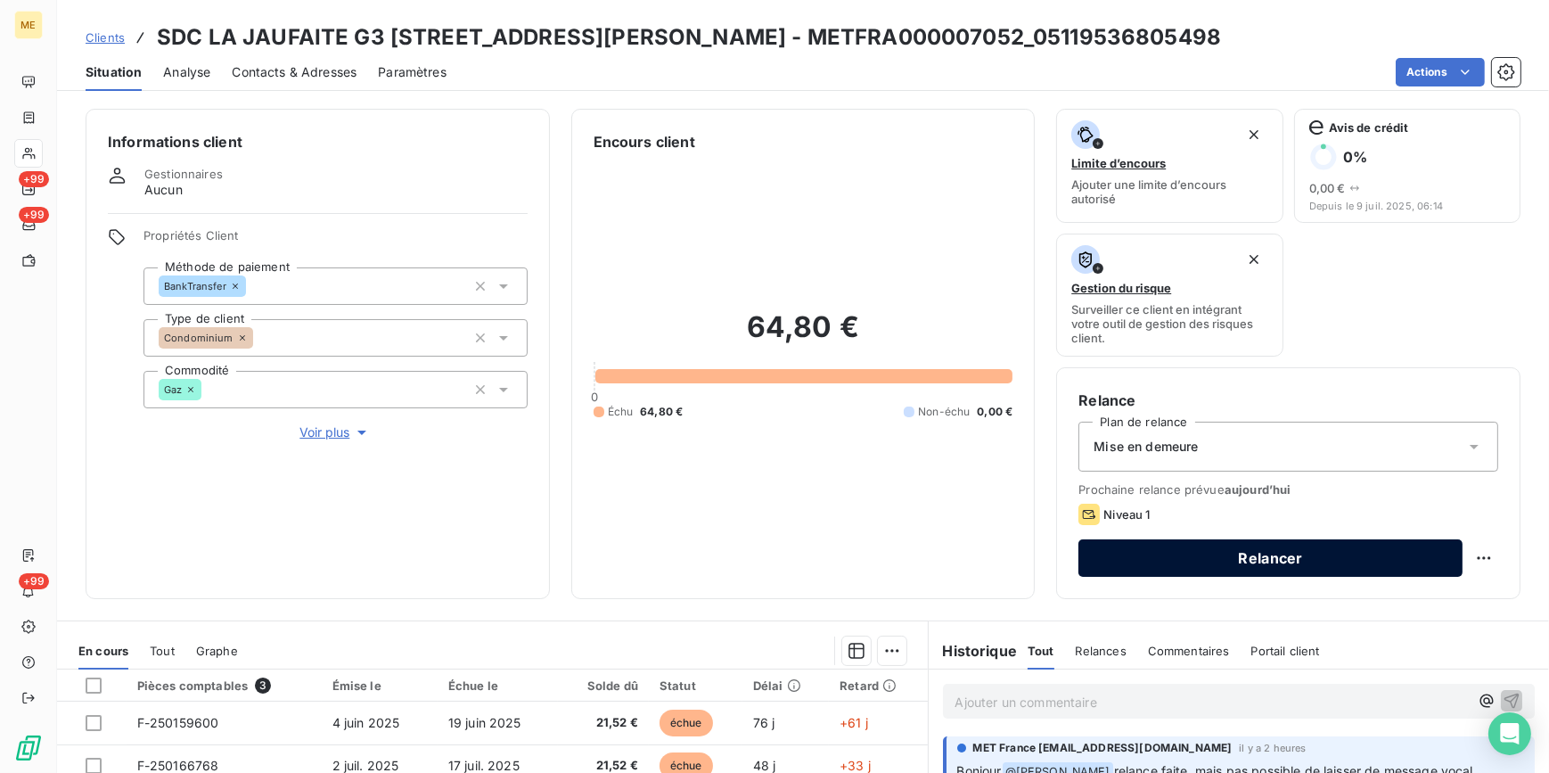
click at [1343, 550] on button "Relancer" at bounding box center [1271, 557] width 384 height 37
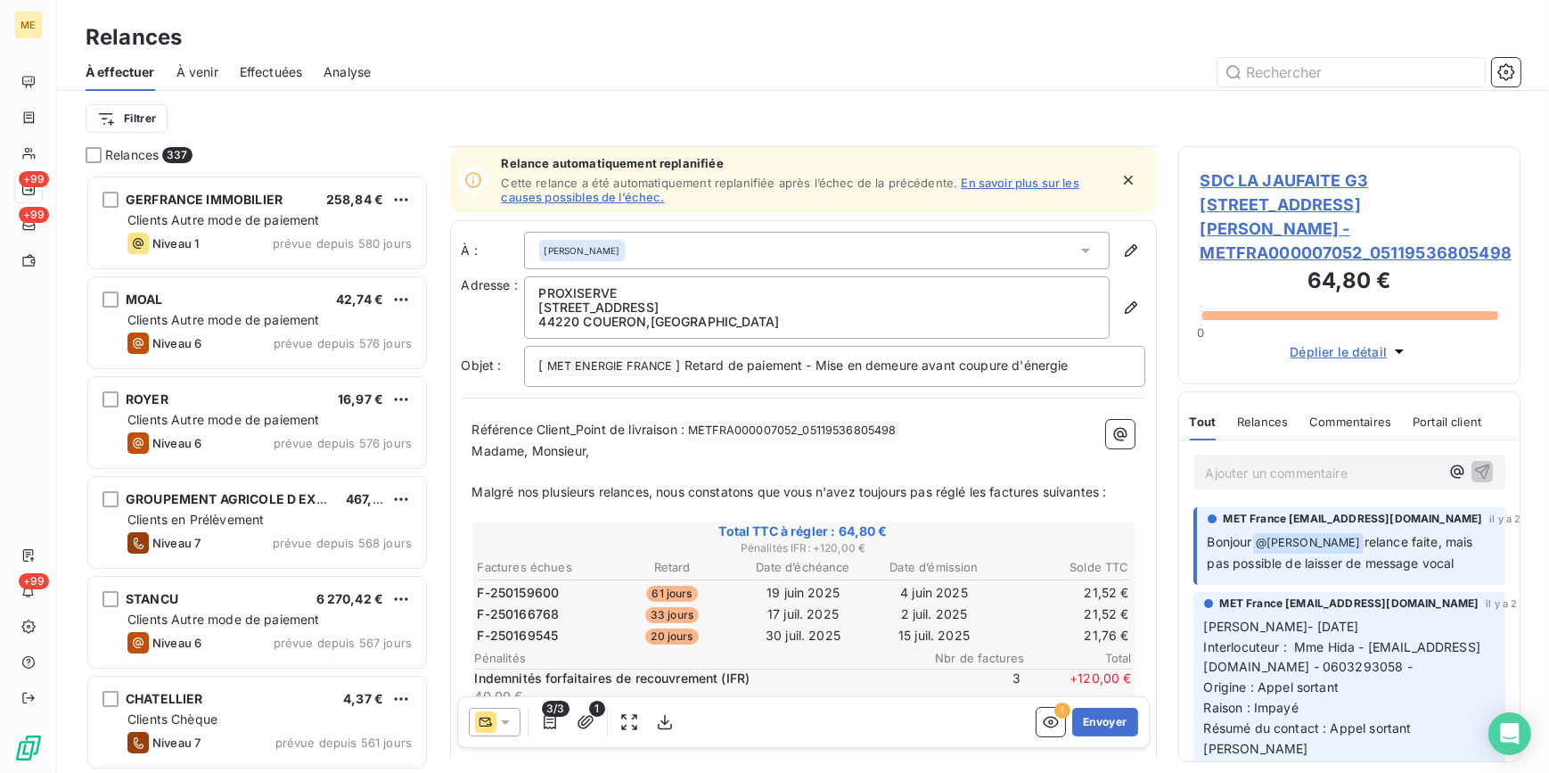
scroll to position [81, 0]
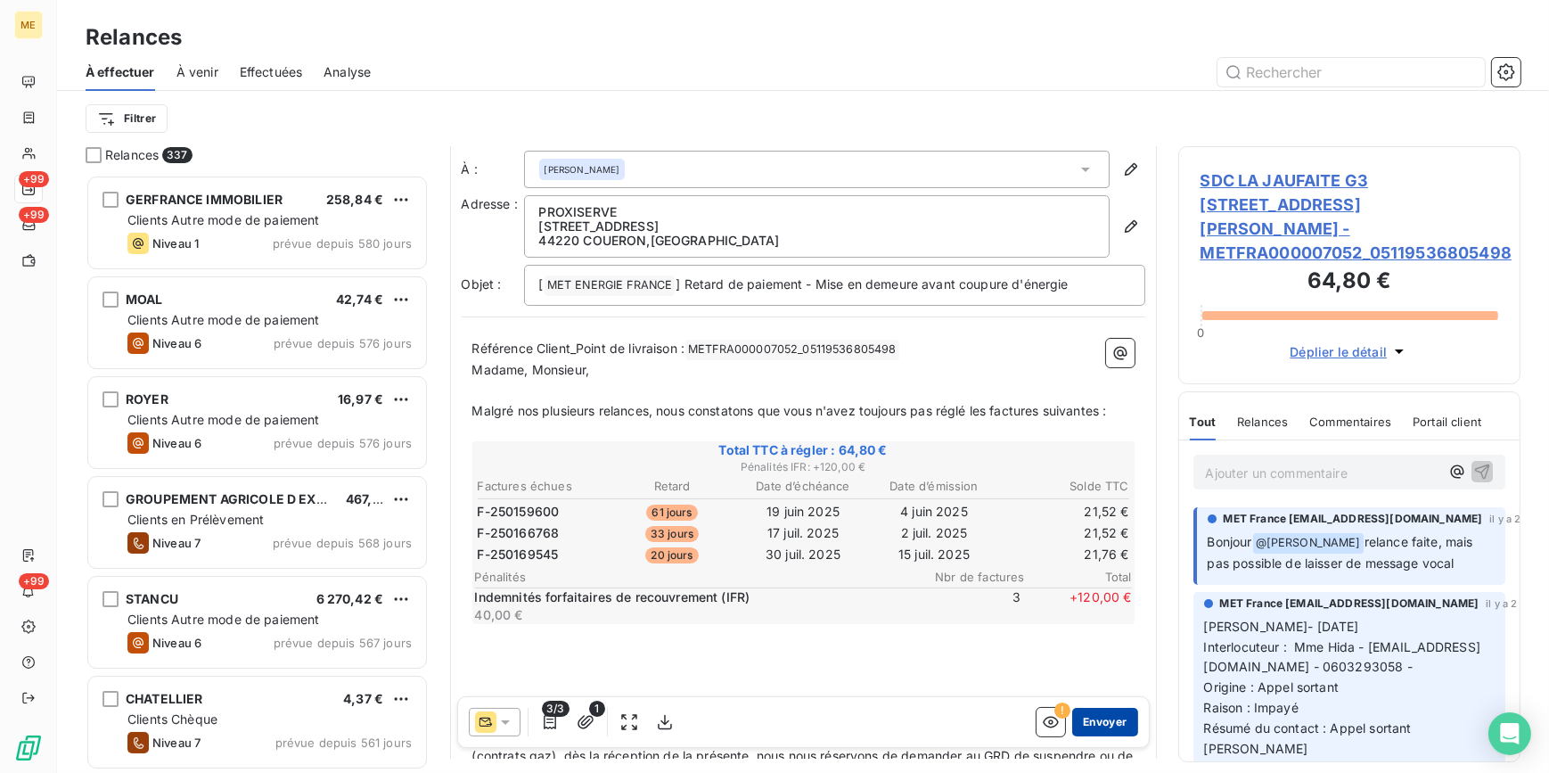
click at [1105, 715] on button "Envoyer" at bounding box center [1104, 722] width 65 height 29
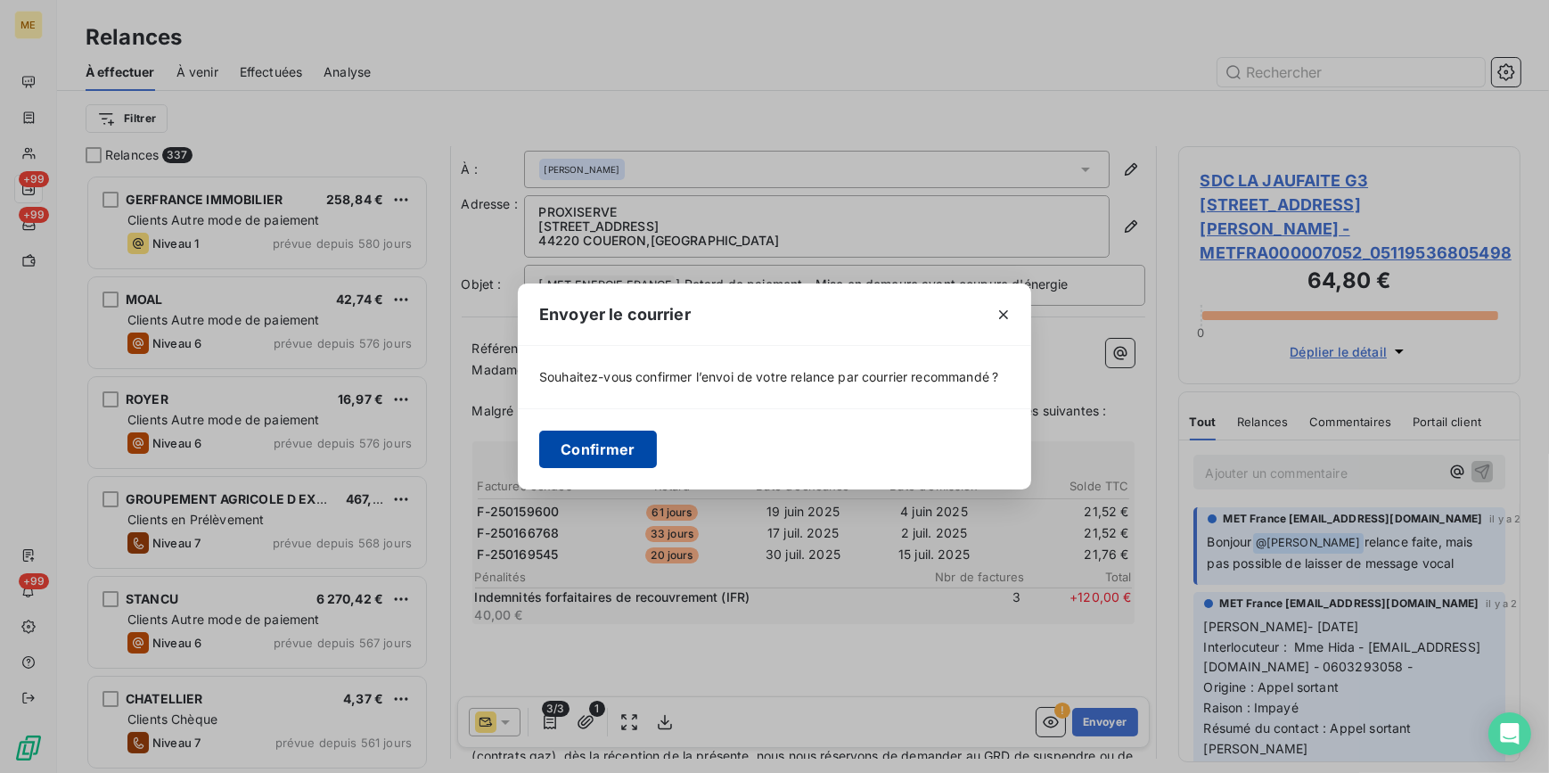
click at [615, 456] on button "Confirmer" at bounding box center [598, 449] width 118 height 37
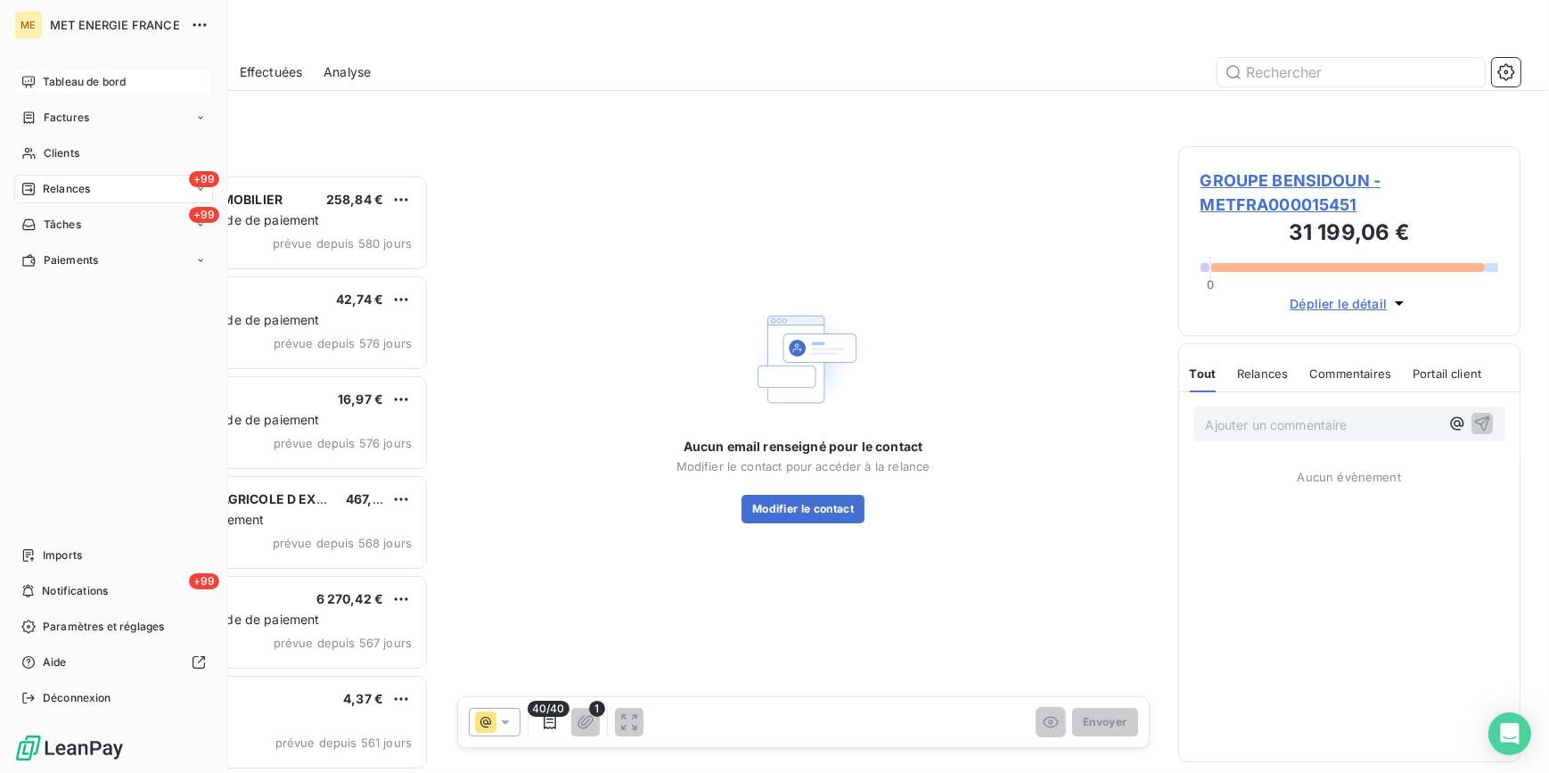
scroll to position [587, 330]
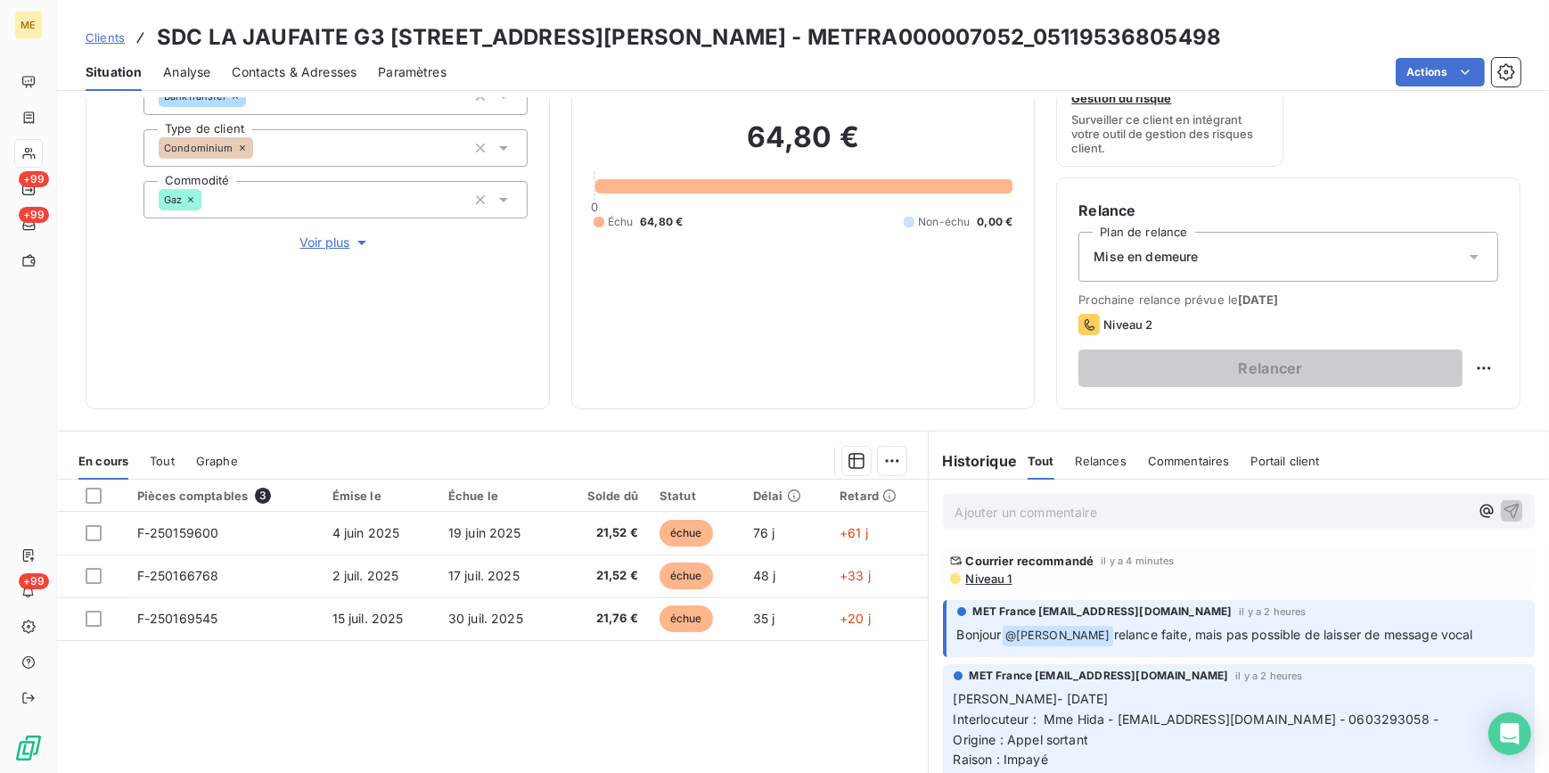
scroll to position [161, 0]
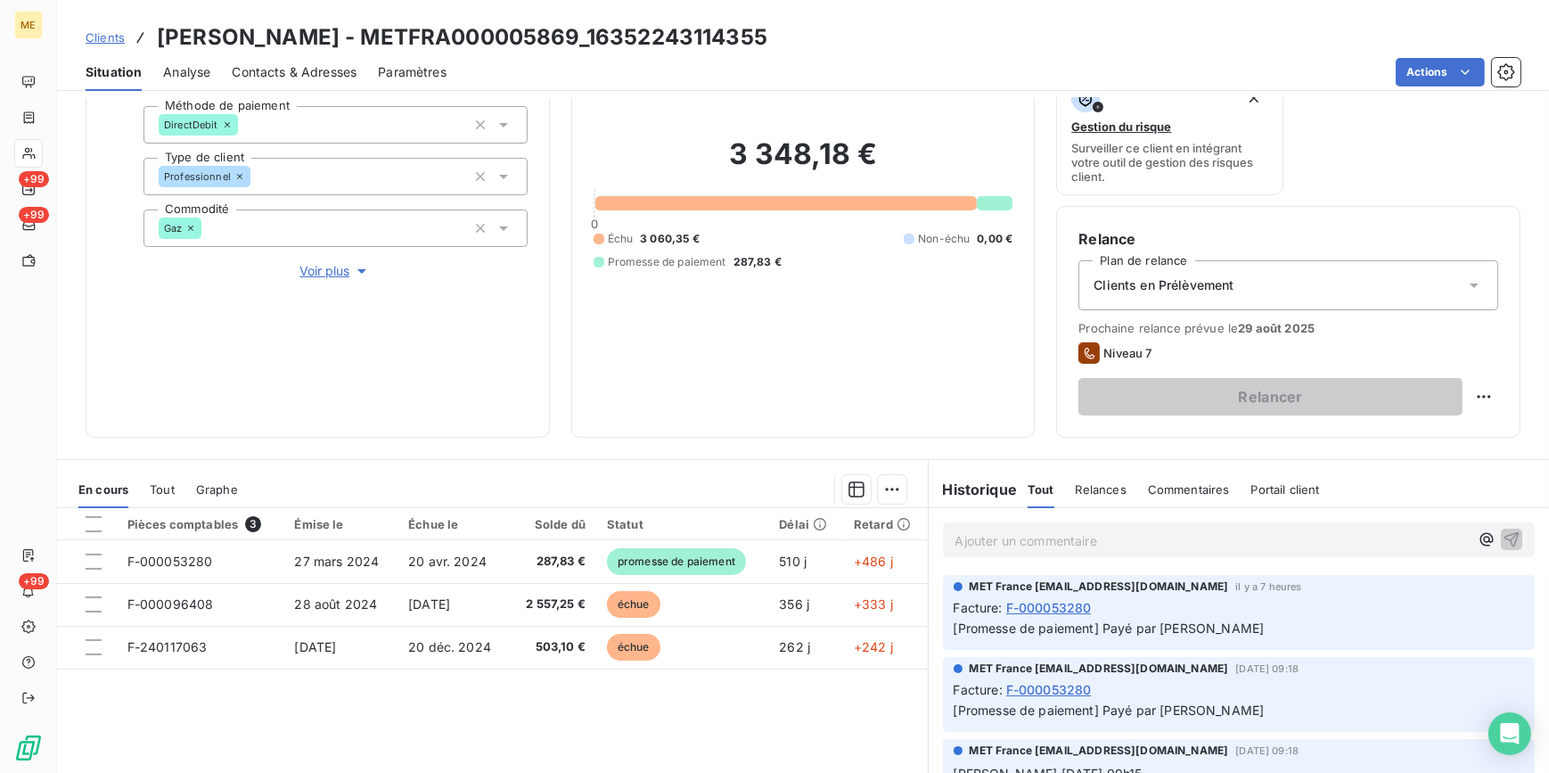
scroll to position [80, 0]
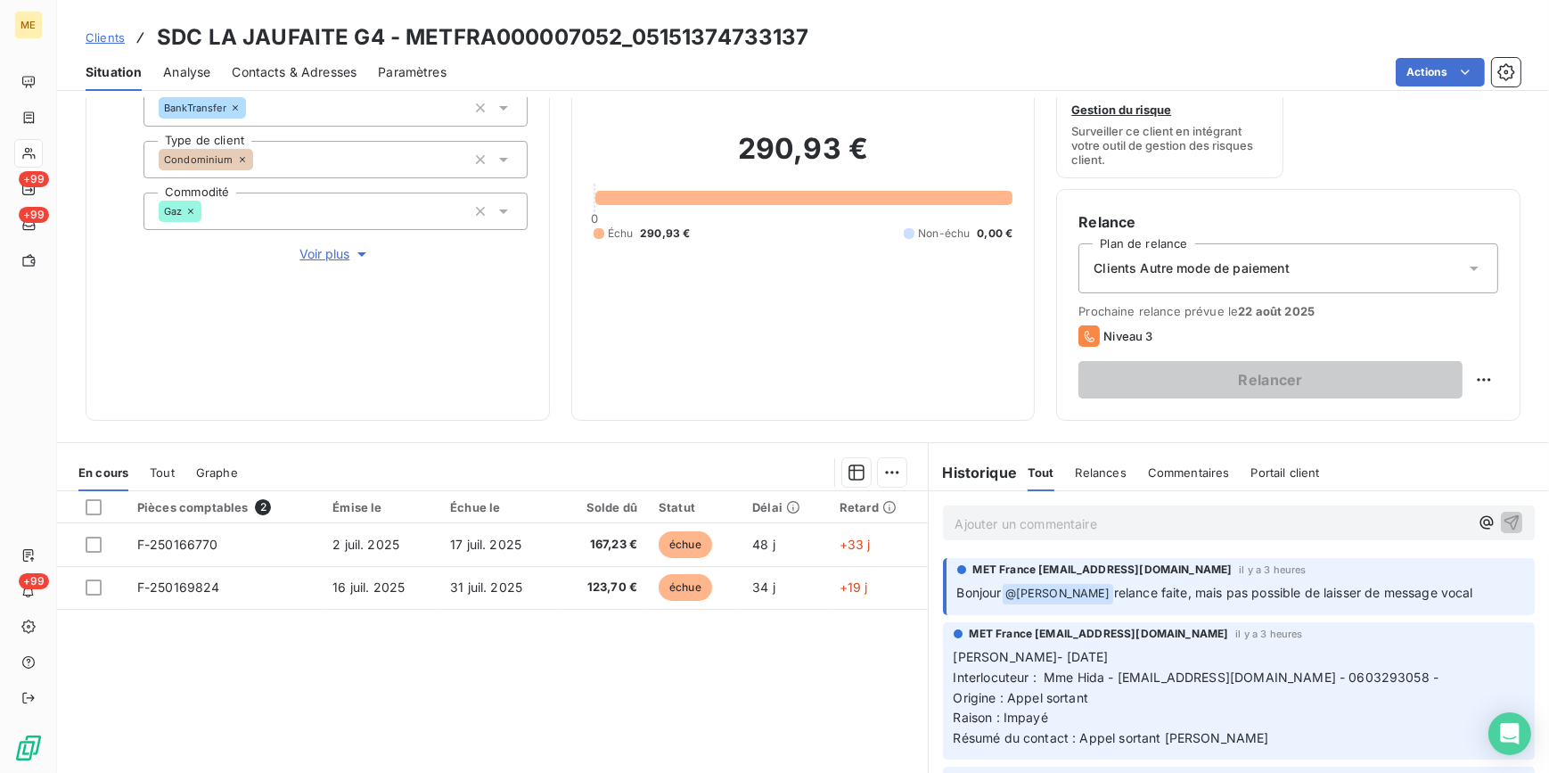
scroll to position [80, 0]
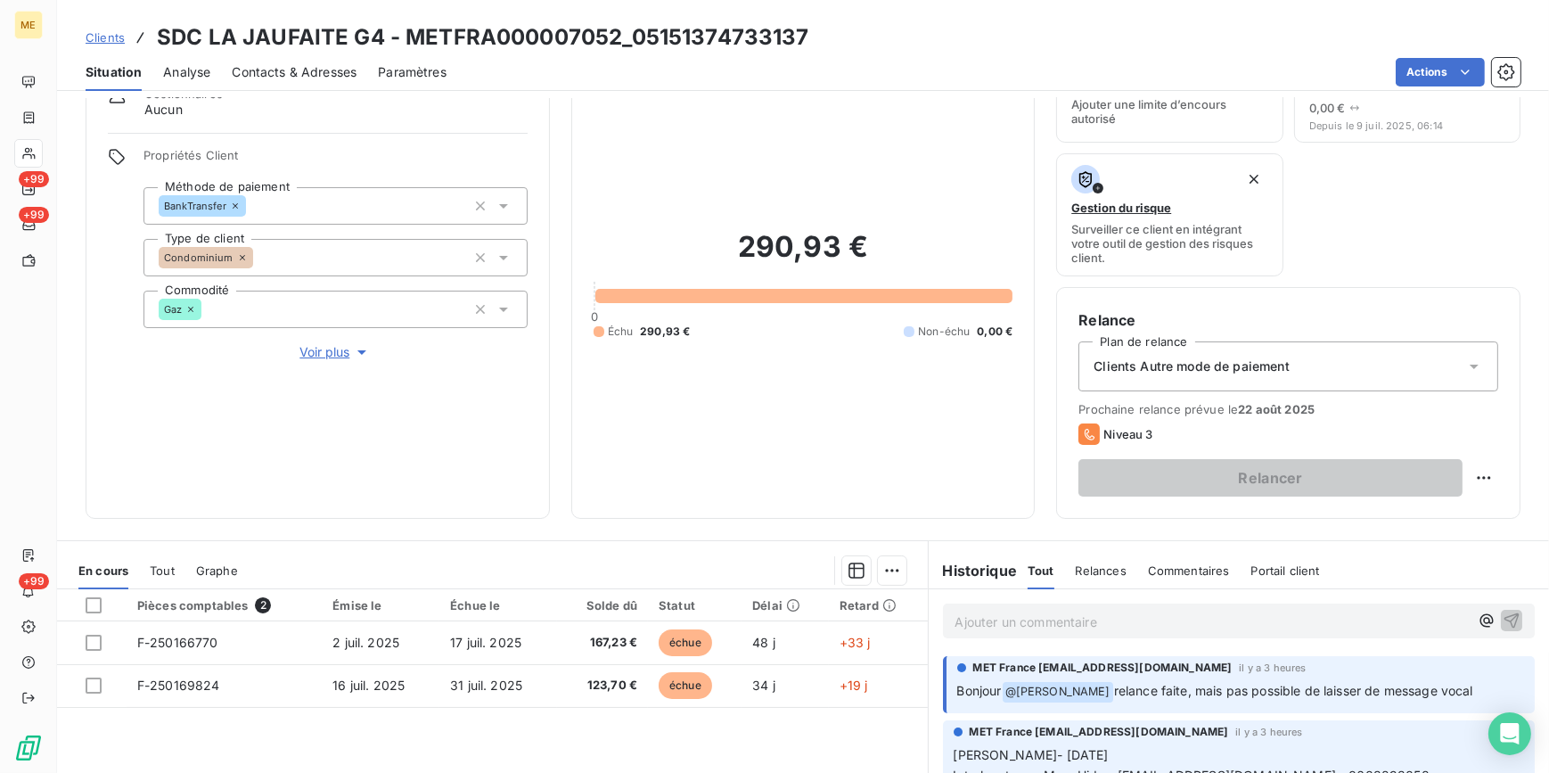
click at [319, 63] on span "Contacts & Adresses" at bounding box center [294, 72] width 125 height 18
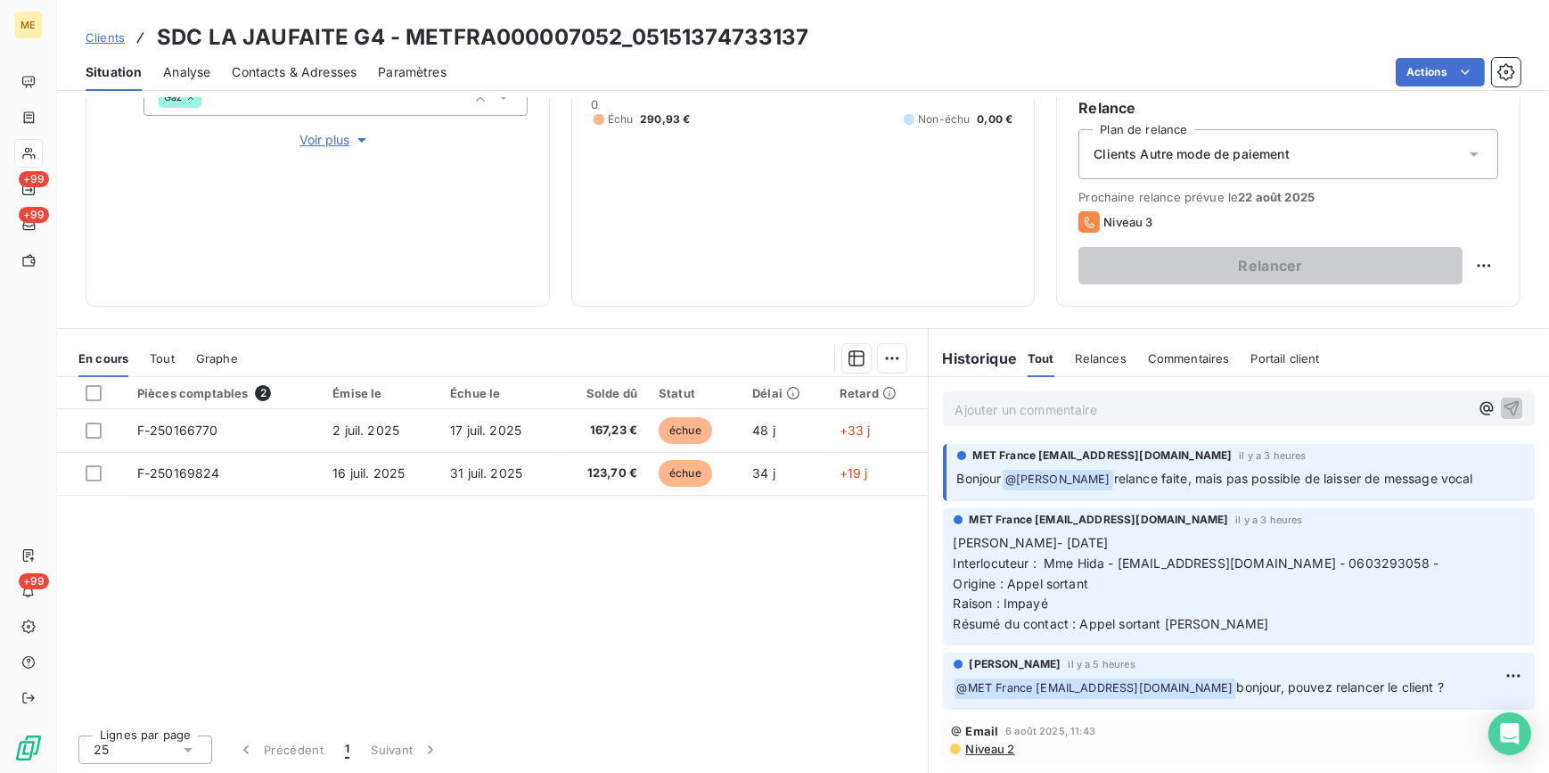
scroll to position [211, 0]
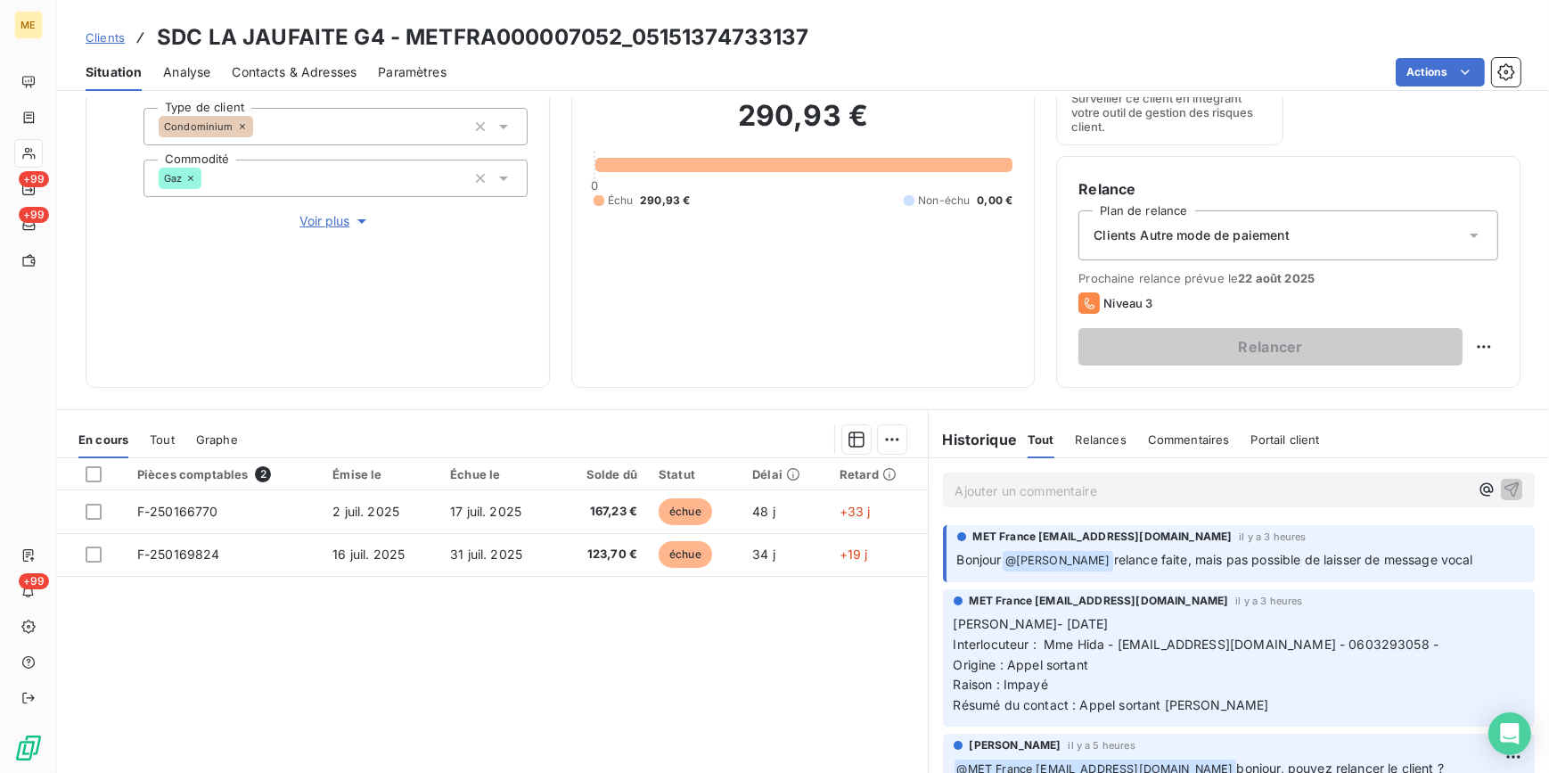
click at [308, 71] on span "Contacts & Adresses" at bounding box center [294, 72] width 125 height 18
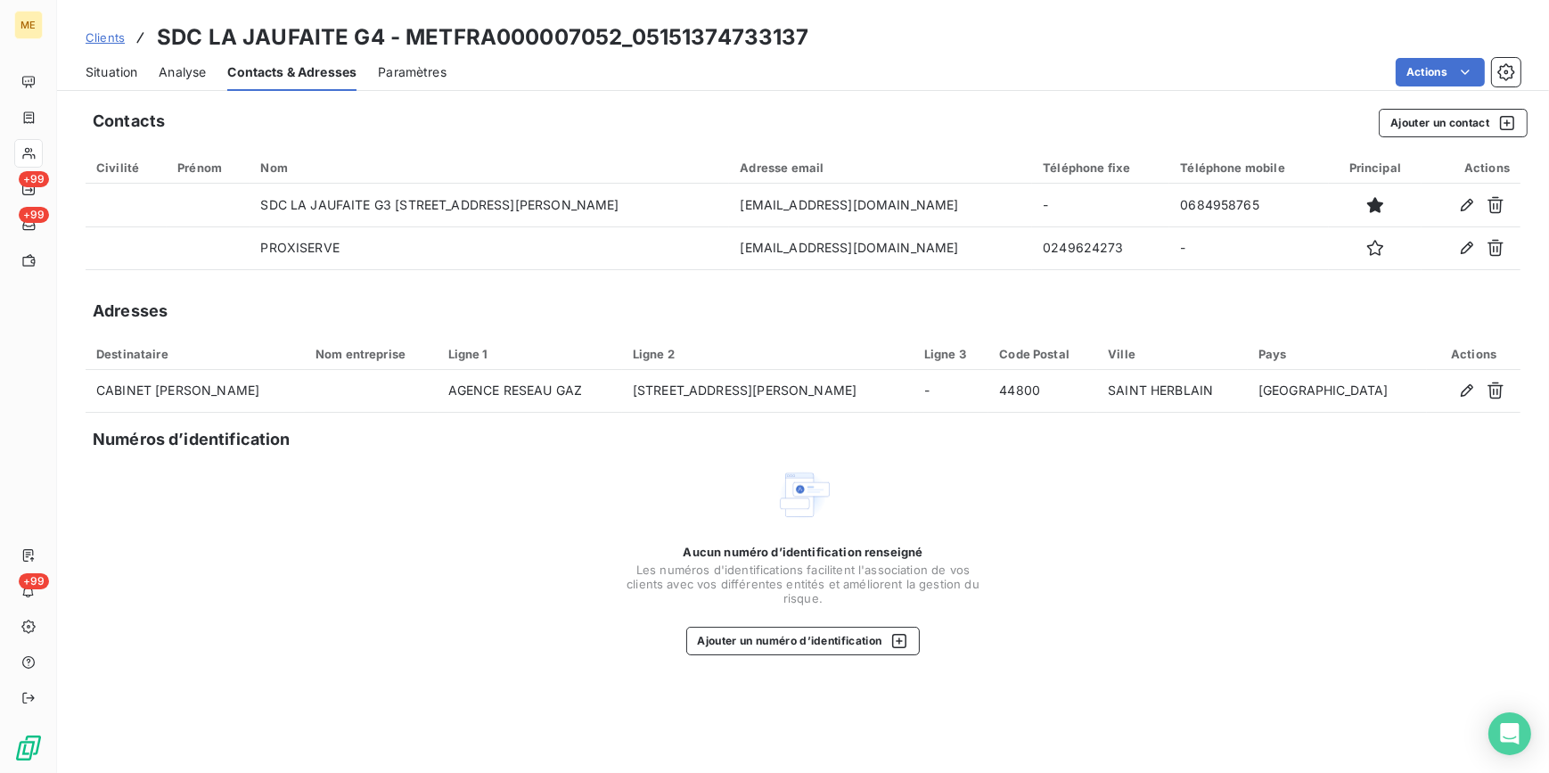
click at [124, 70] on span "Situation" at bounding box center [112, 72] width 52 height 18
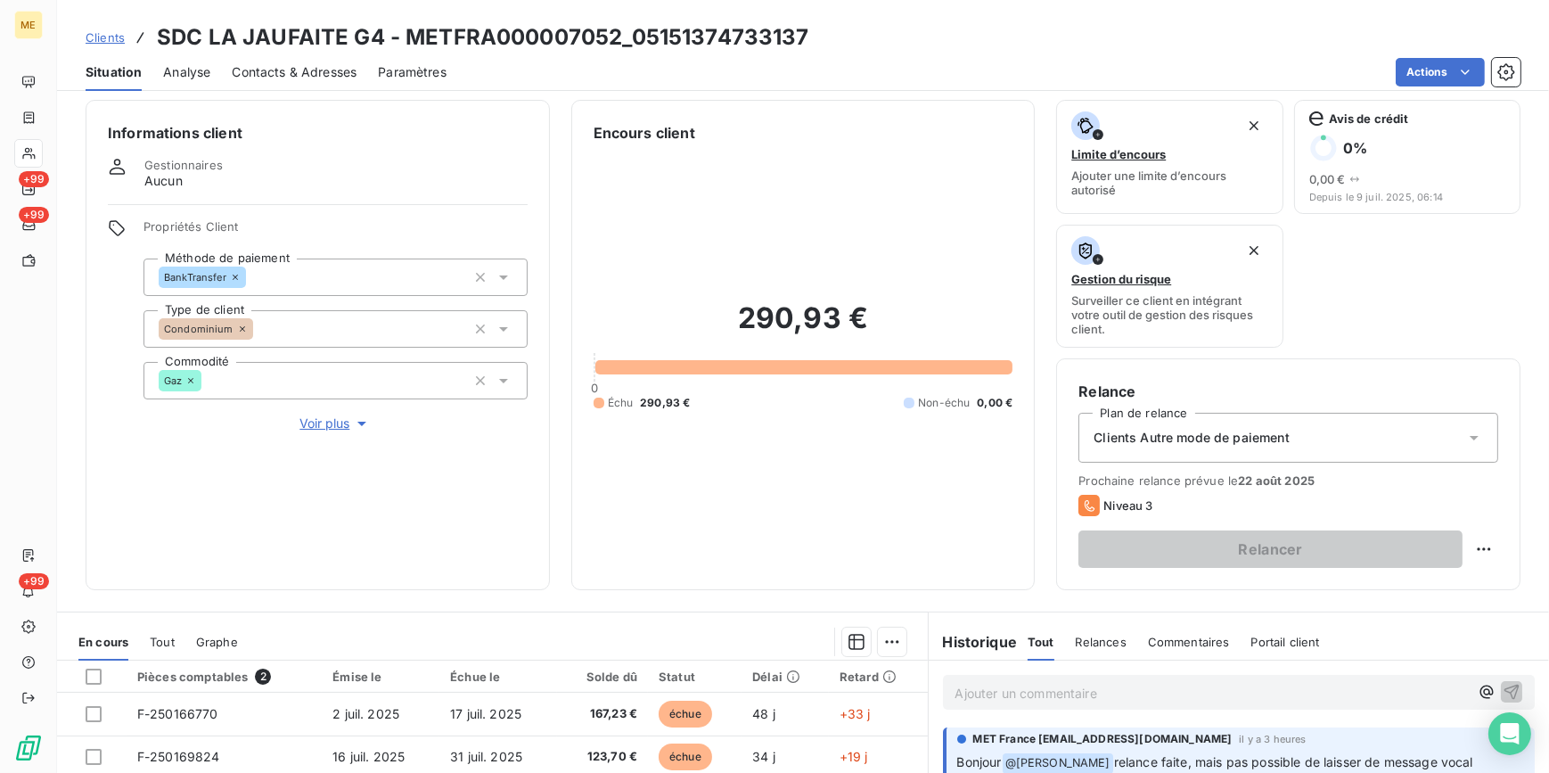
scroll to position [0, 0]
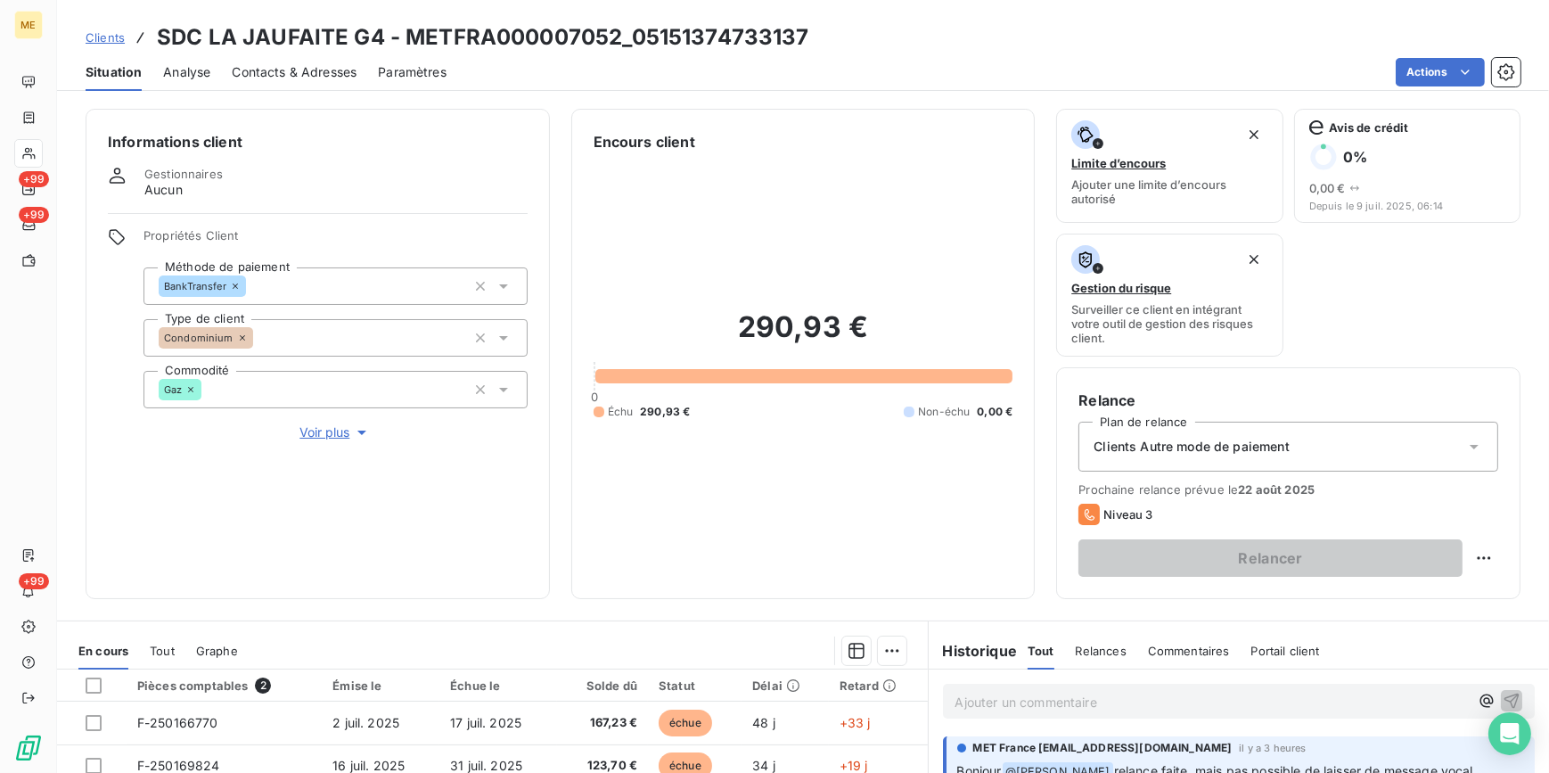
click at [269, 72] on span "Contacts & Adresses" at bounding box center [294, 72] width 125 height 18
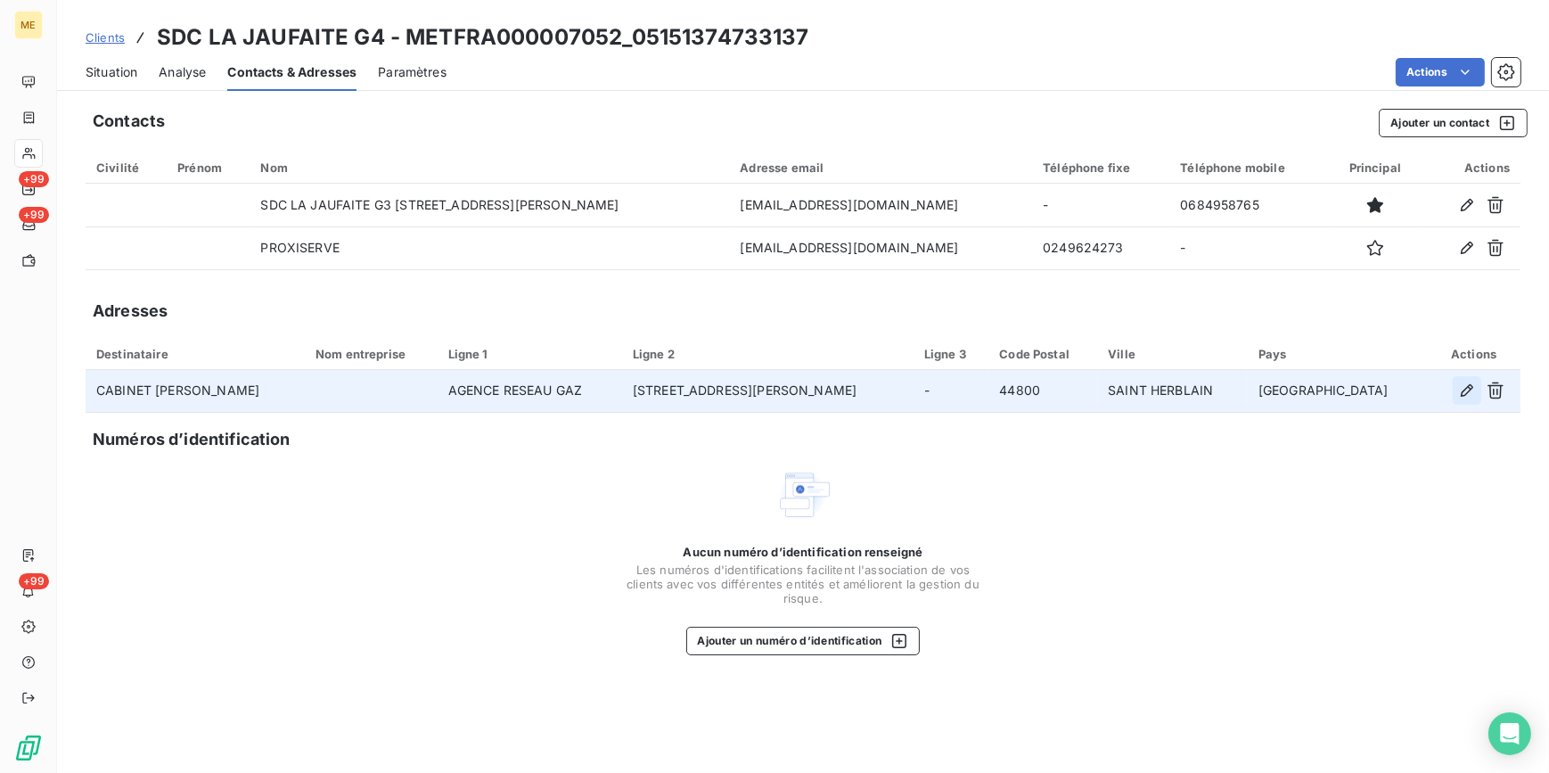
click at [1469, 386] on icon "button" at bounding box center [1467, 390] width 12 height 12
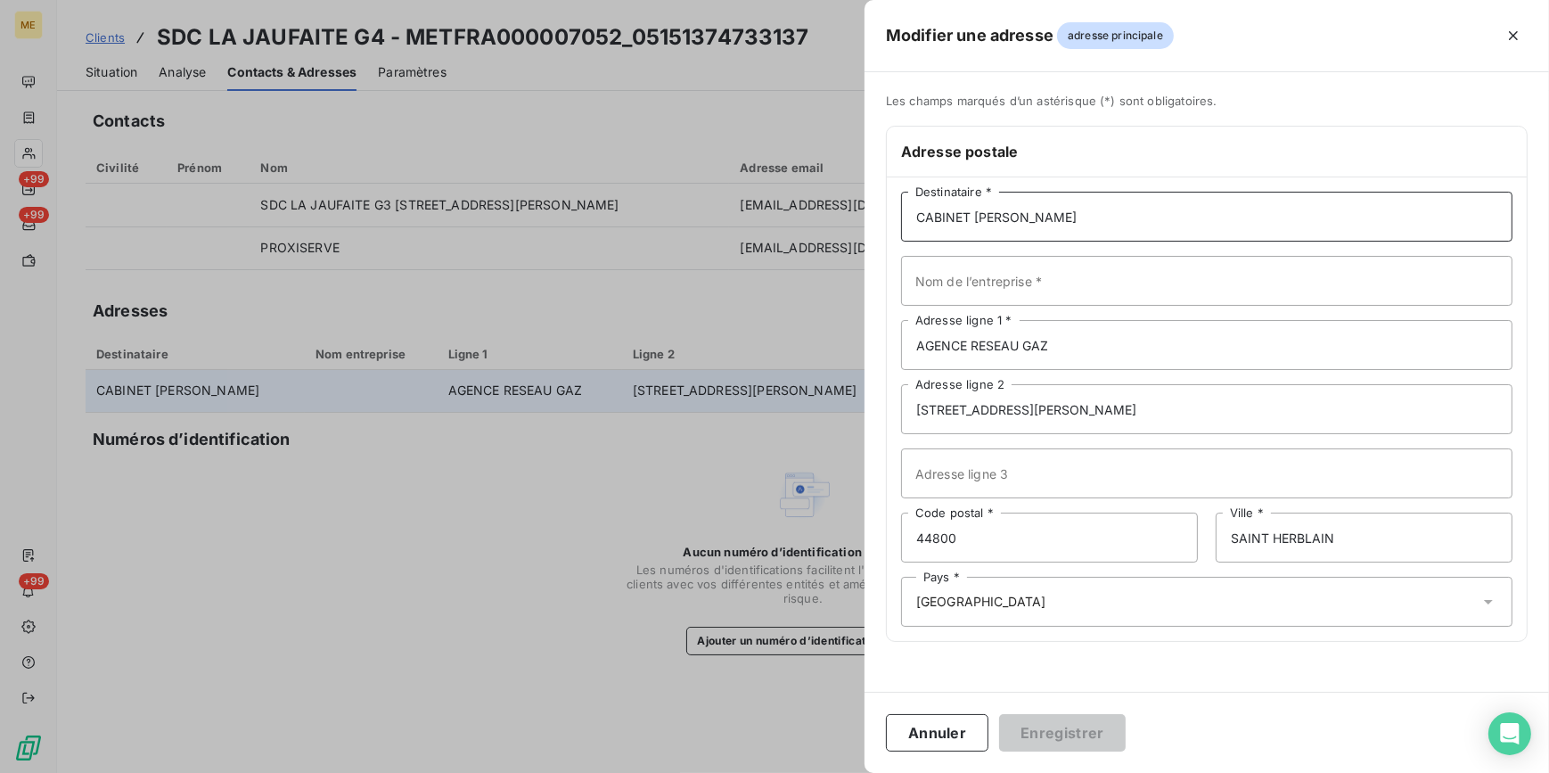
drag, startPoint x: 1134, startPoint y: 215, endPoint x: 878, endPoint y: 234, distance: 256.6
click at [878, 234] on div "Les champs marqués d’un astérisque (*) sont obligatoires. Adresse postale CABIN…" at bounding box center [1207, 379] width 685 height 570
type input "PROXISERVE"
click at [1107, 358] on input "AGENCE RESEAU GAZ" at bounding box center [1207, 345] width 612 height 50
drag, startPoint x: 1097, startPoint y: 416, endPoint x: 903, endPoint y: 390, distance: 195.3
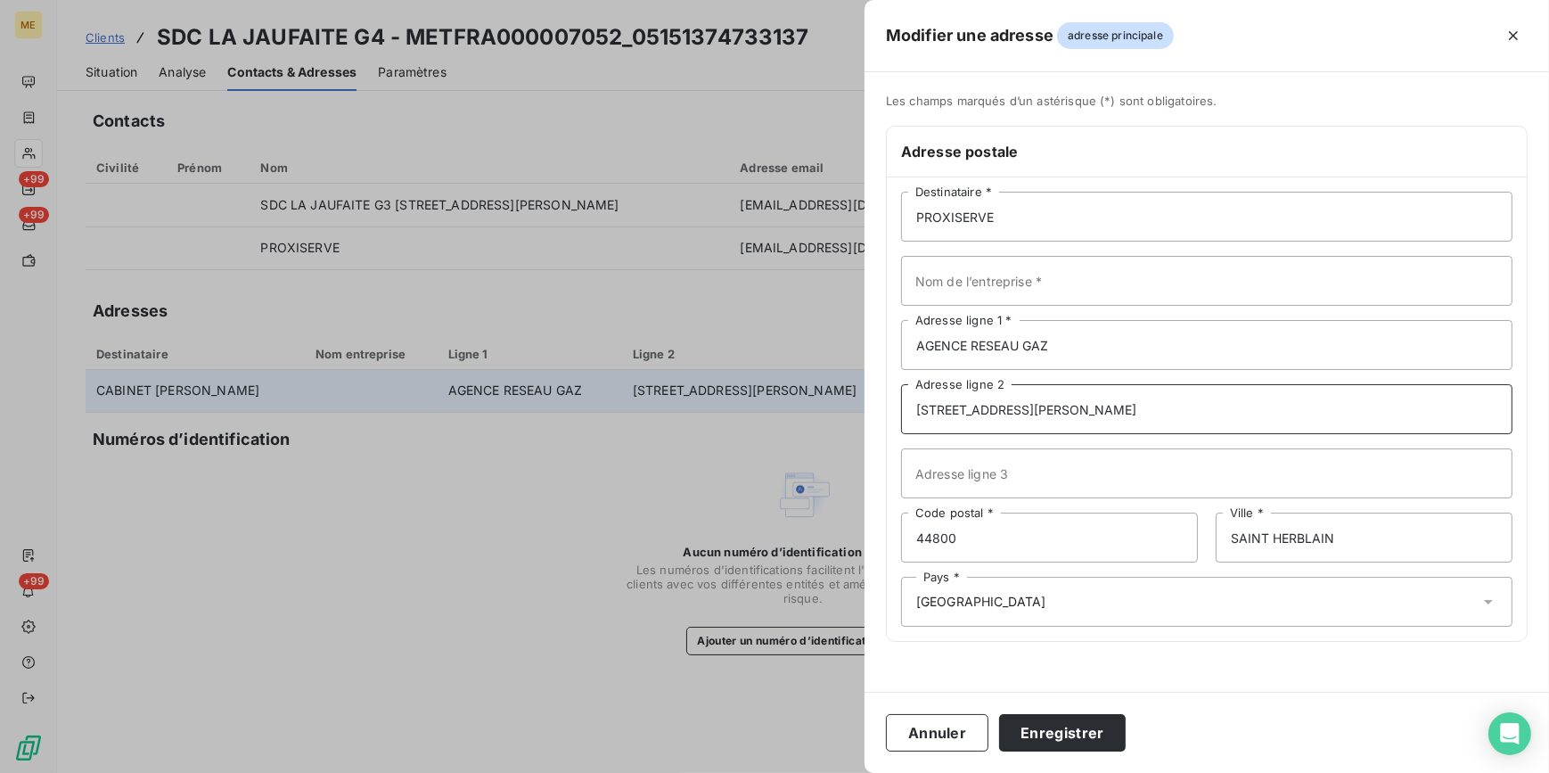
click at [903, 389] on input "[STREET_ADDRESS][PERSON_NAME]" at bounding box center [1207, 409] width 612 height 50
click at [910, 349] on input "AGENCE RESEAU GAZ" at bounding box center [1207, 345] width 612 height 50
paste input "[STREET_ADDRESS][PERSON_NAME]"
drag, startPoint x: 1196, startPoint y: 345, endPoint x: 1055, endPoint y: 347, distance: 141.8
click at [1055, 347] on input "4 RUE LOUIS RENAULTAGENCE RESEAU GAZ" at bounding box center [1207, 345] width 612 height 50
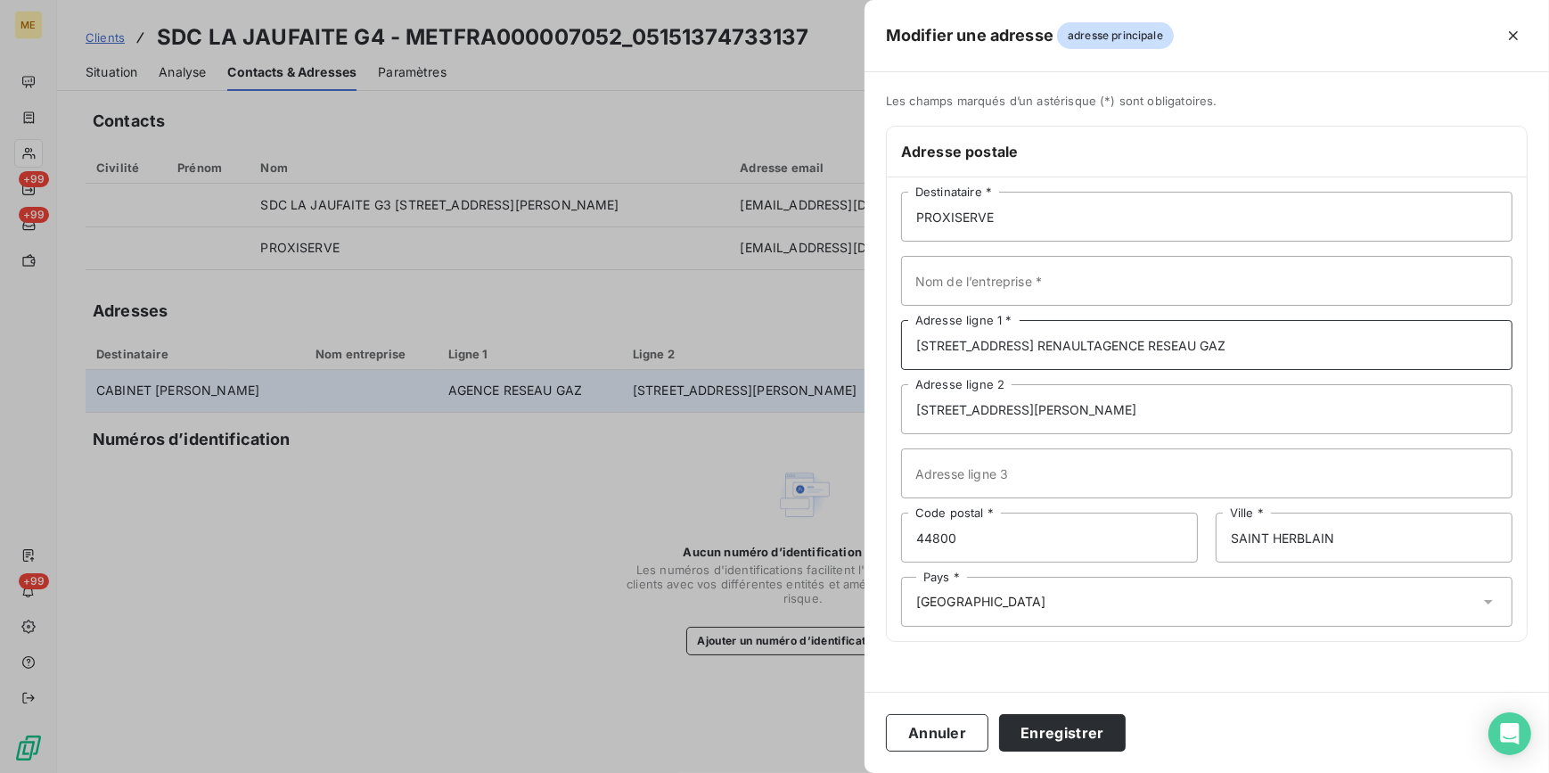
type input "4 RUE LOUIS RENAULTAGENCE RESEAU GAZ"
drag, startPoint x: 1070, startPoint y: 409, endPoint x: 839, endPoint y: 407, distance: 230.9
click at [839, 772] on div "Modifier une adresse adresse principale Les champs marqués d’un astérisque (*) …" at bounding box center [774, 773] width 1549 height 0
paste input "AGENCE RESEAU GAZ"
type input "AGENCE RESEAU GAZ"
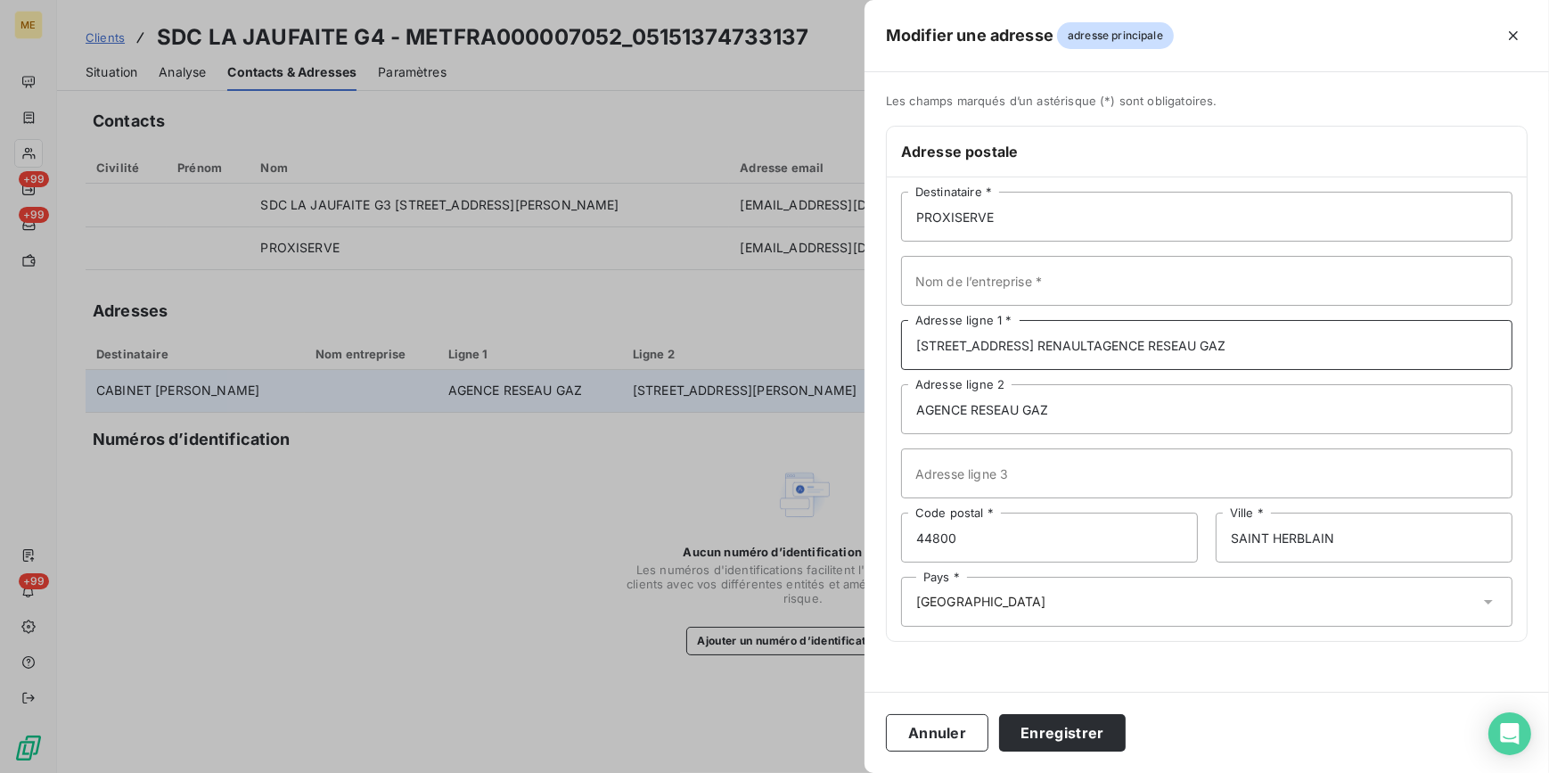
drag, startPoint x: 1216, startPoint y: 337, endPoint x: 1052, endPoint y: 346, distance: 164.3
click at [1052, 346] on input "4 RUE LOUIS RENAULTAGENCE RESEAU GAZ" at bounding box center [1207, 345] width 612 height 50
type input "[STREET_ADDRESS][PERSON_NAME]"
click at [1320, 304] on input "Nom de l’entreprise *" at bounding box center [1207, 281] width 612 height 50
click at [1528, 380] on div "Les champs marqués d’un astérisque (*) sont obligatoires. Adresse postale PROXI…" at bounding box center [1207, 379] width 685 height 570
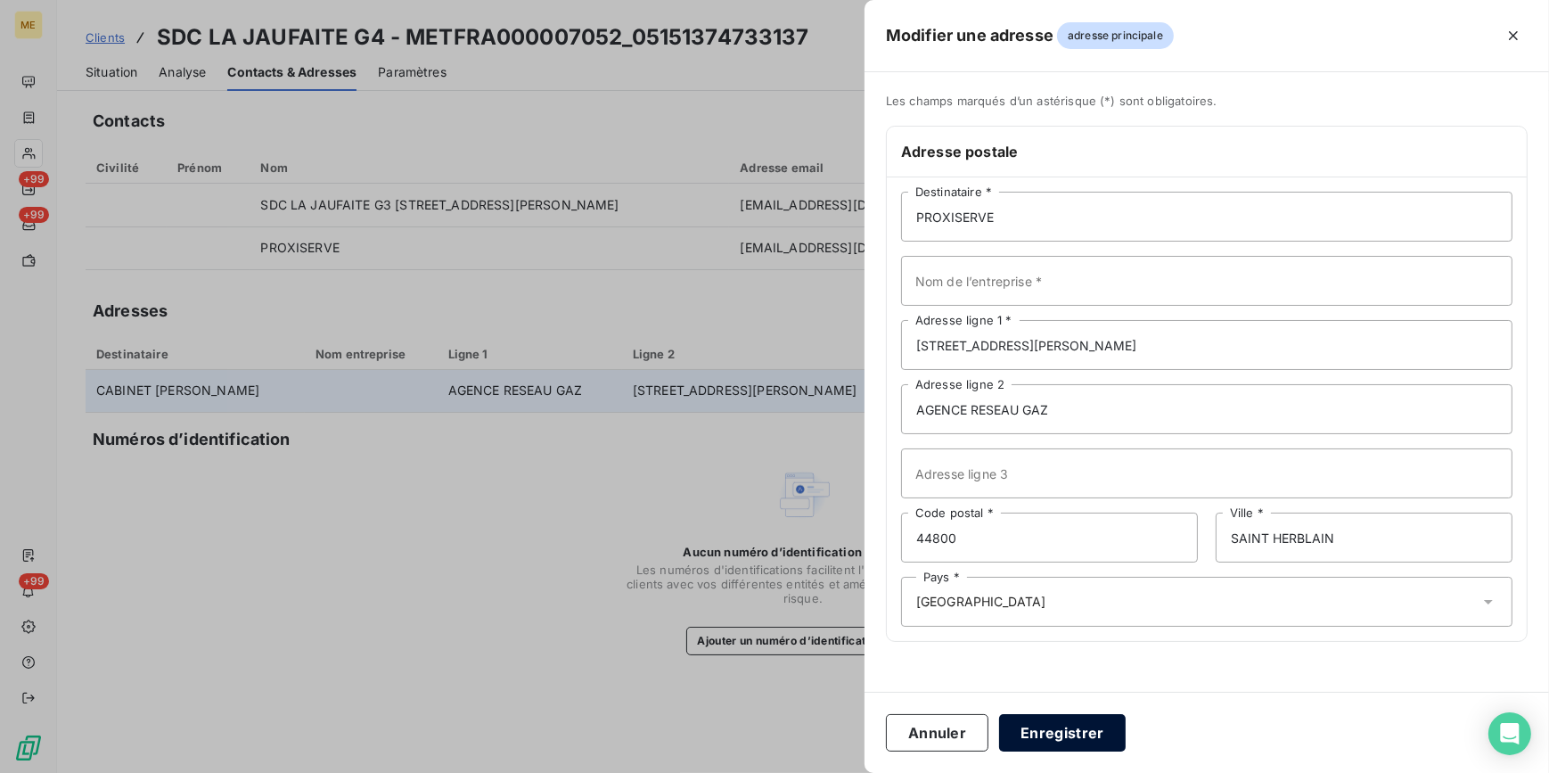
click at [1034, 722] on button "Enregistrer" at bounding box center [1062, 732] width 127 height 37
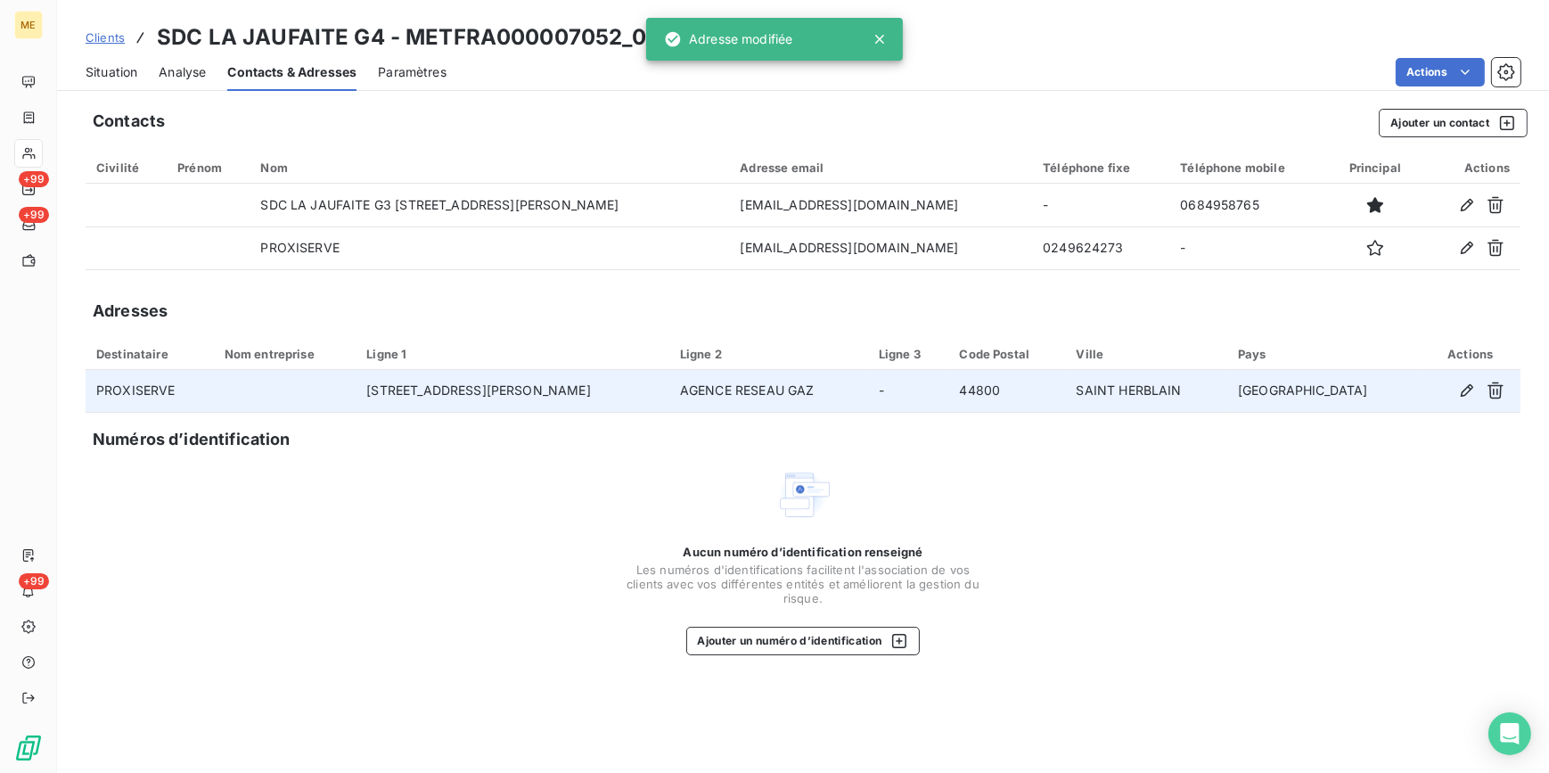
click at [120, 67] on span "Situation" at bounding box center [112, 72] width 52 height 18
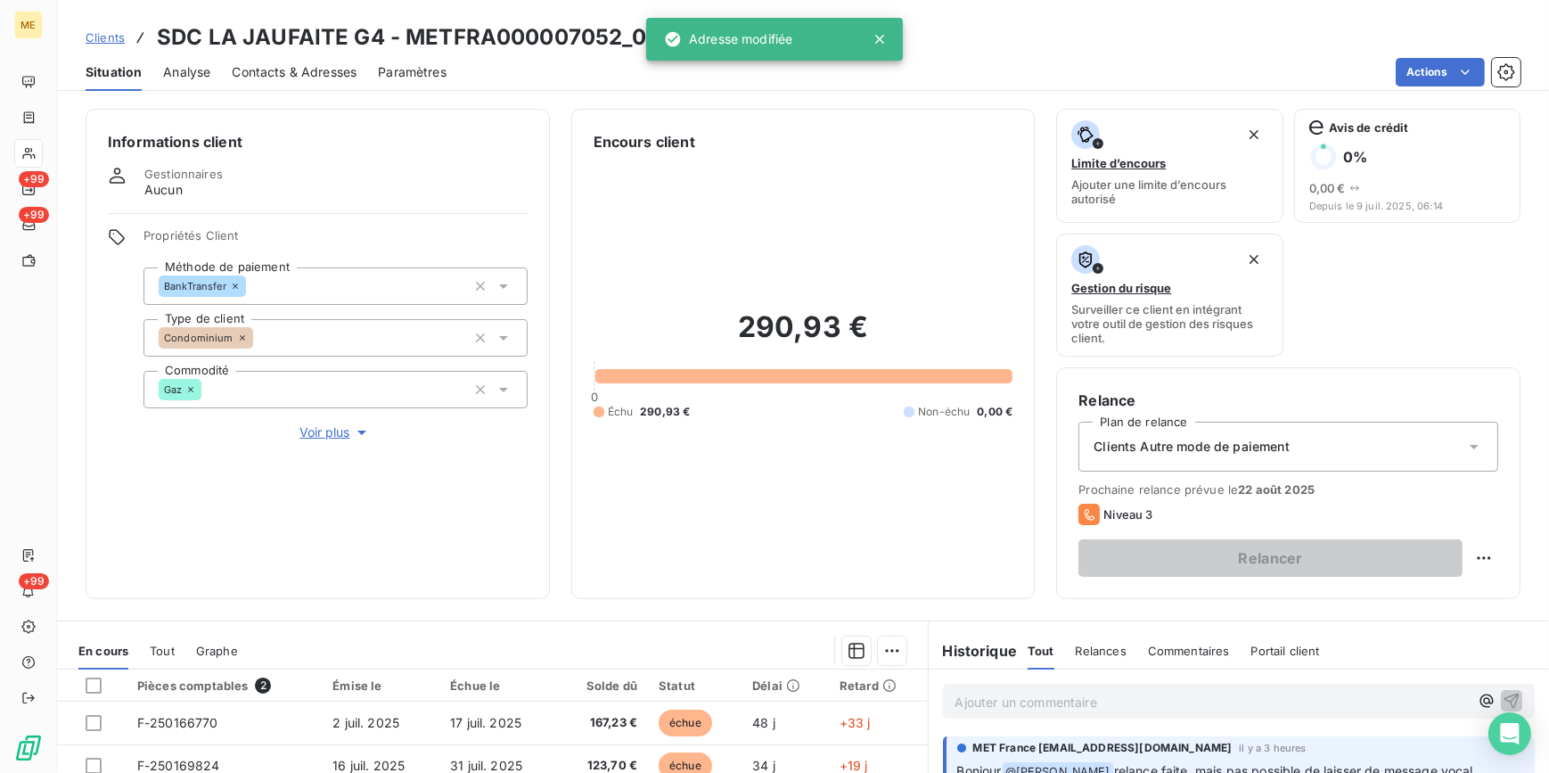
click at [1240, 436] on div "Clients Autre mode de paiement" at bounding box center [1289, 447] width 420 height 50
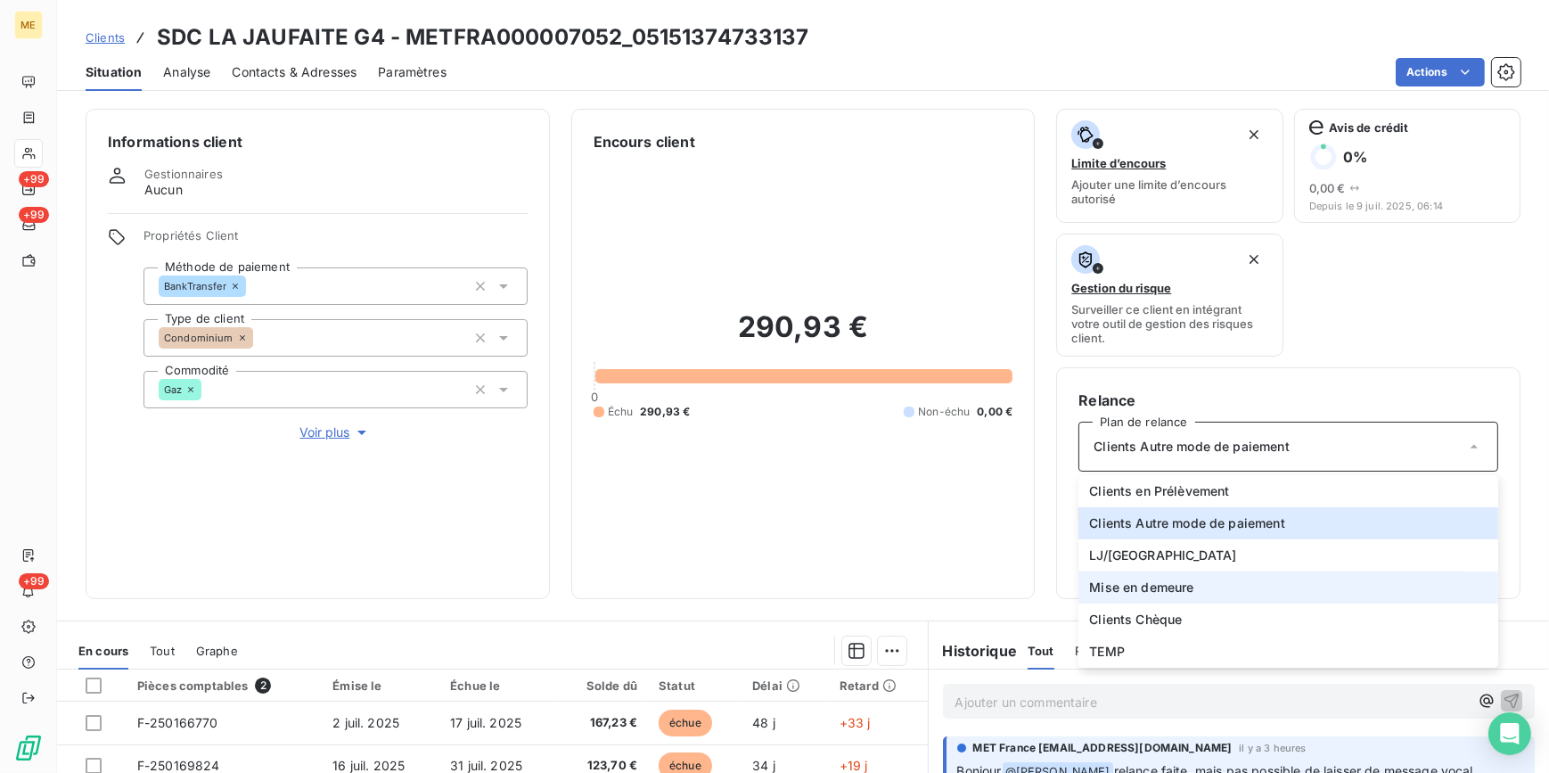
click at [1146, 588] on span "Mise en demeure" at bounding box center [1141, 588] width 104 height 18
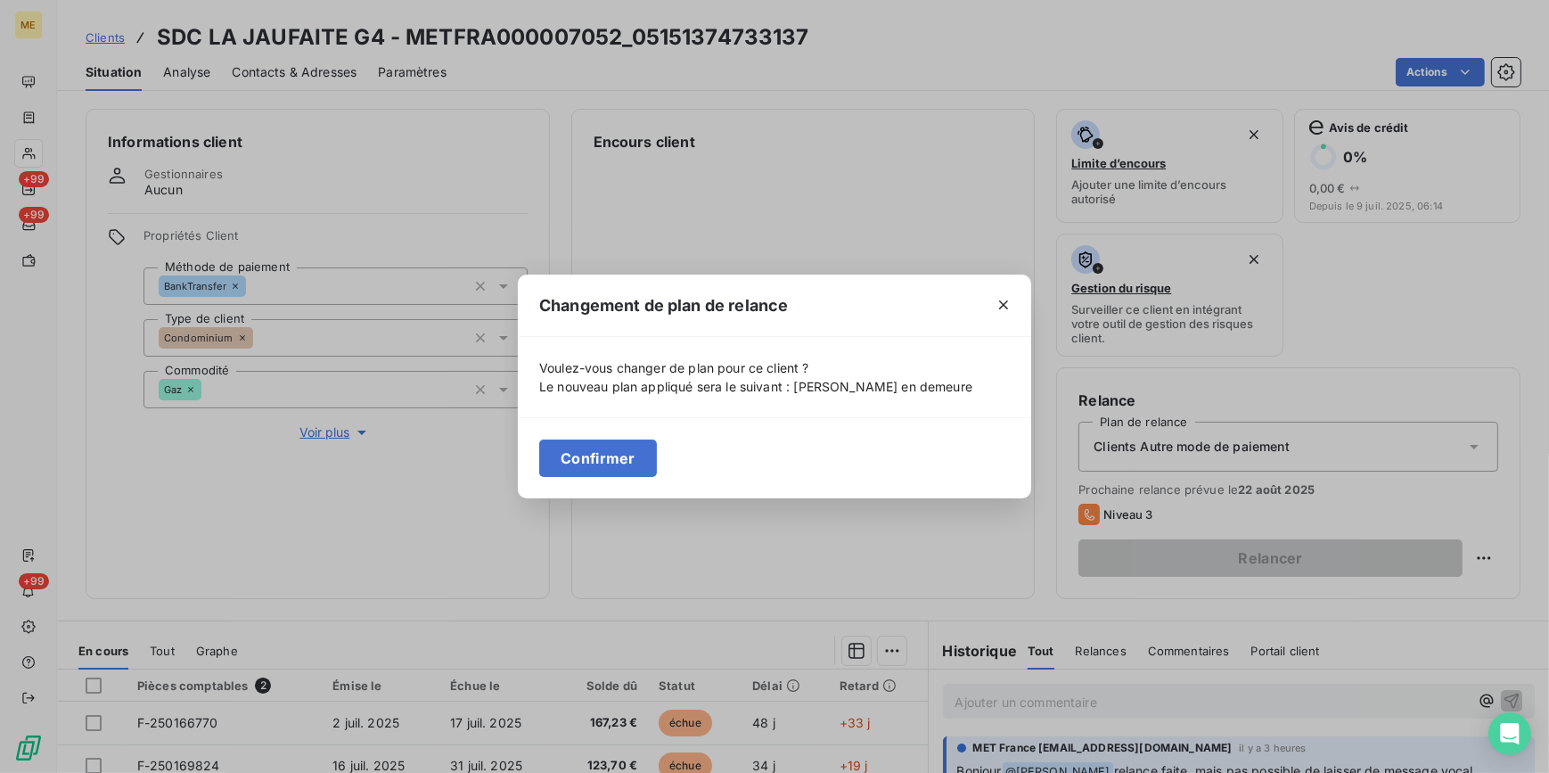
click at [569, 447] on button "Confirmer" at bounding box center [598, 457] width 118 height 37
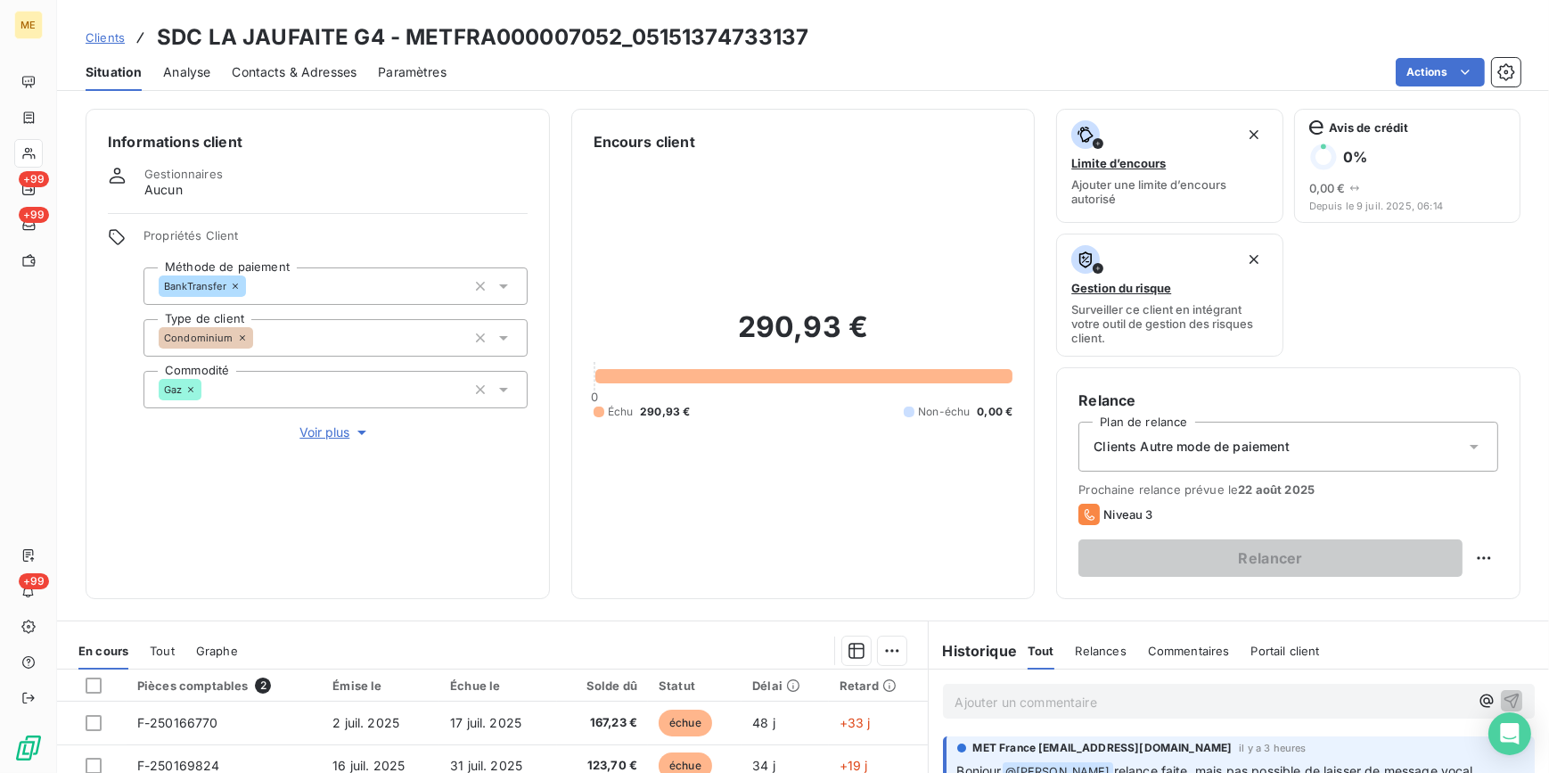
click at [1472, 554] on html "ME +99 +99 +99 Clients SDC LA JAUFAITE G4 - METFRA000007052_05151374733137 Situ…" at bounding box center [774, 386] width 1549 height 773
click at [1430, 601] on div "Replanifier cette action" at bounding box center [1399, 596] width 160 height 29
select select "7"
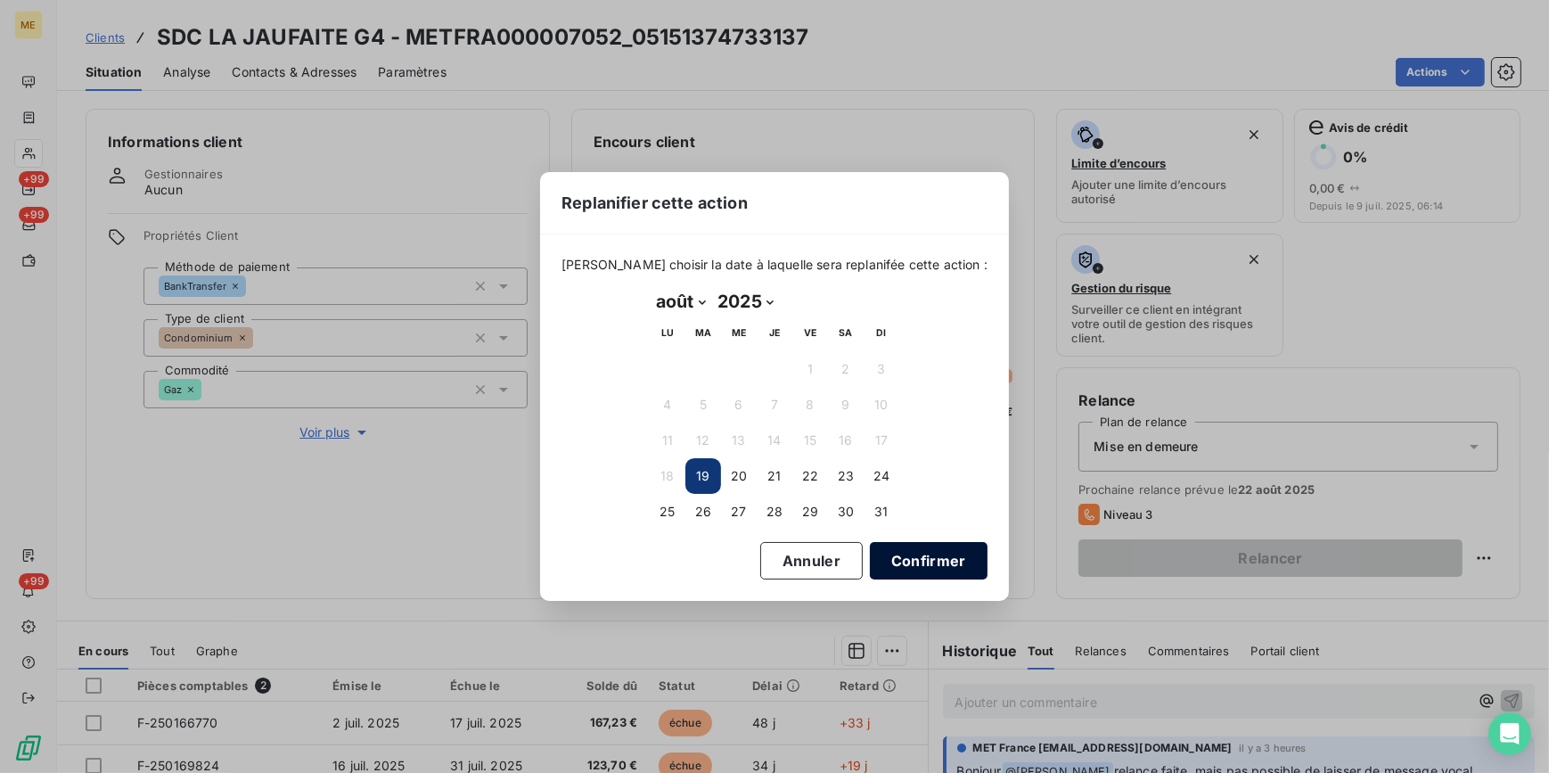
drag, startPoint x: 890, startPoint y: 572, endPoint x: 895, endPoint y: 559, distance: 14.4
click at [891, 568] on button "Confirmer" at bounding box center [929, 560] width 118 height 37
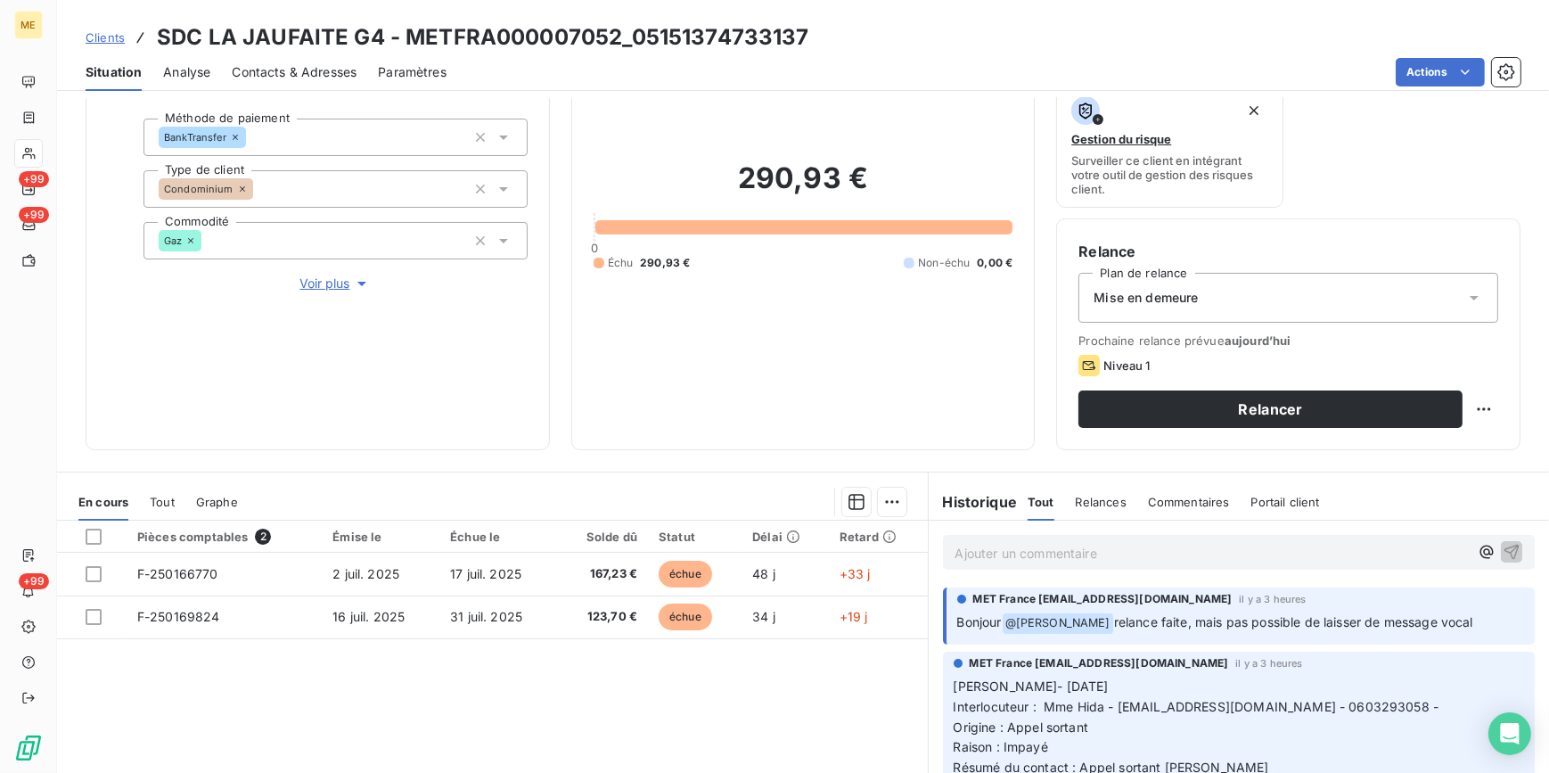
scroll to position [161, 0]
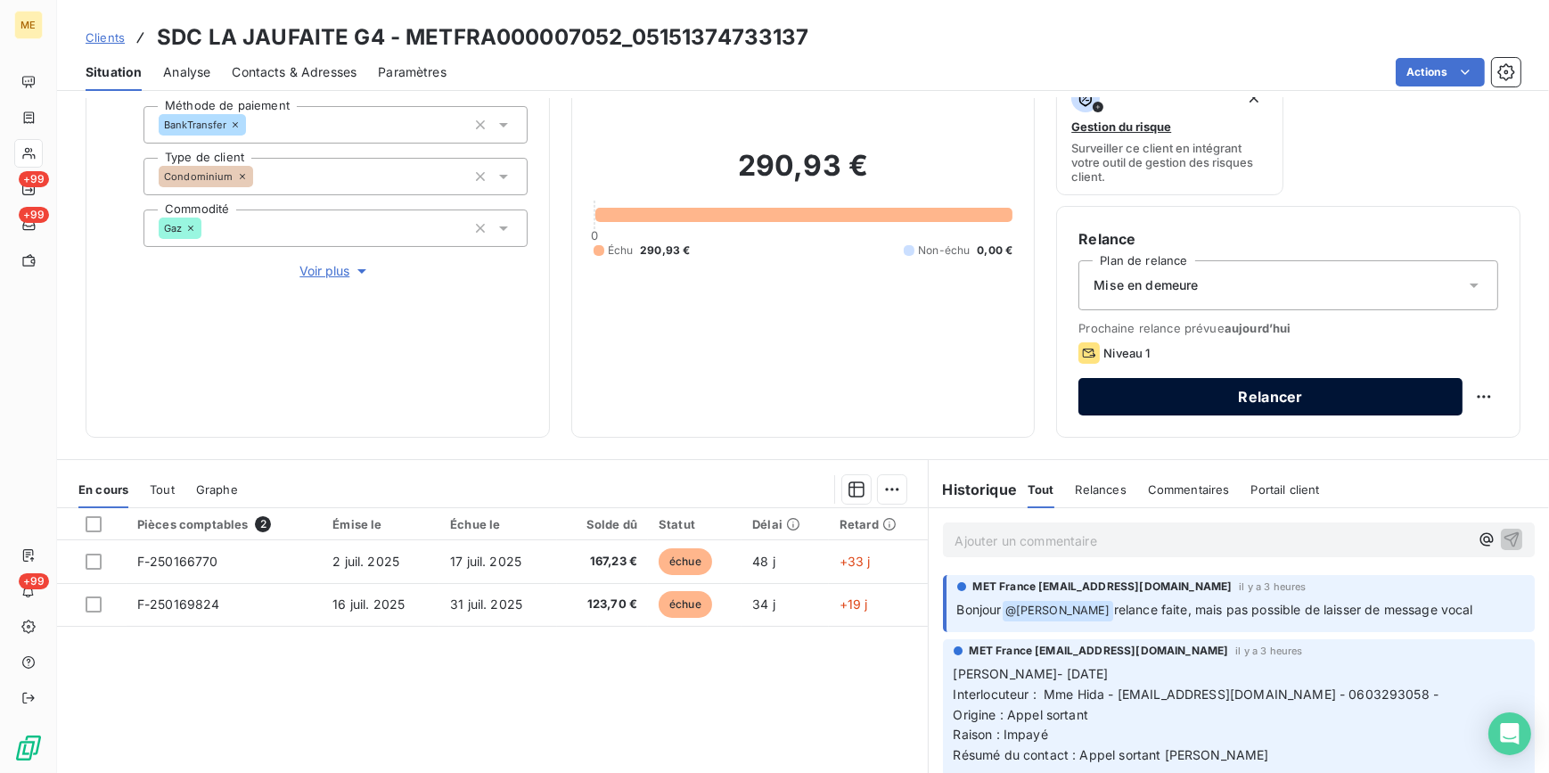
click at [1253, 405] on button "Relancer" at bounding box center [1271, 396] width 384 height 37
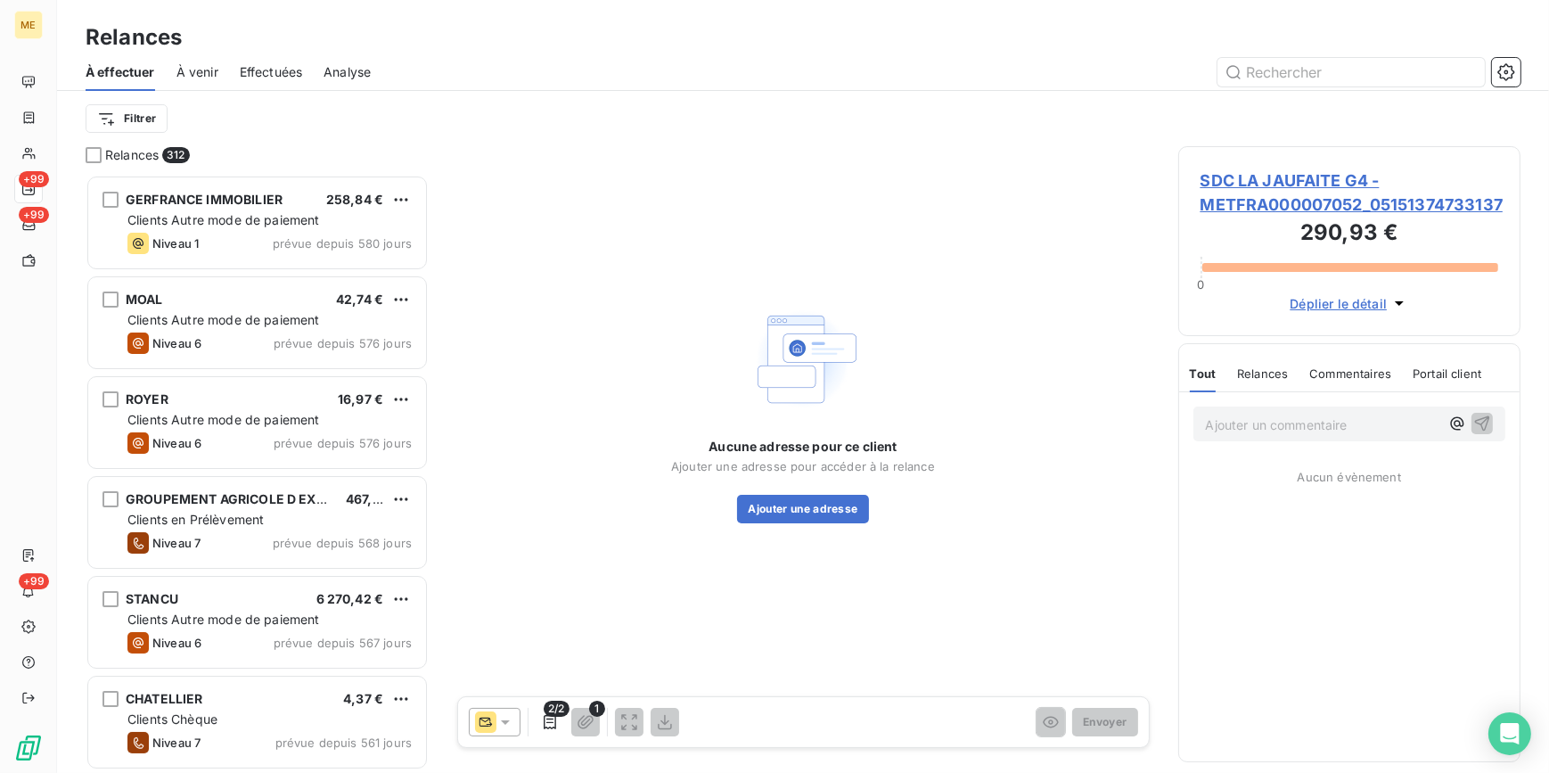
scroll to position [587, 330]
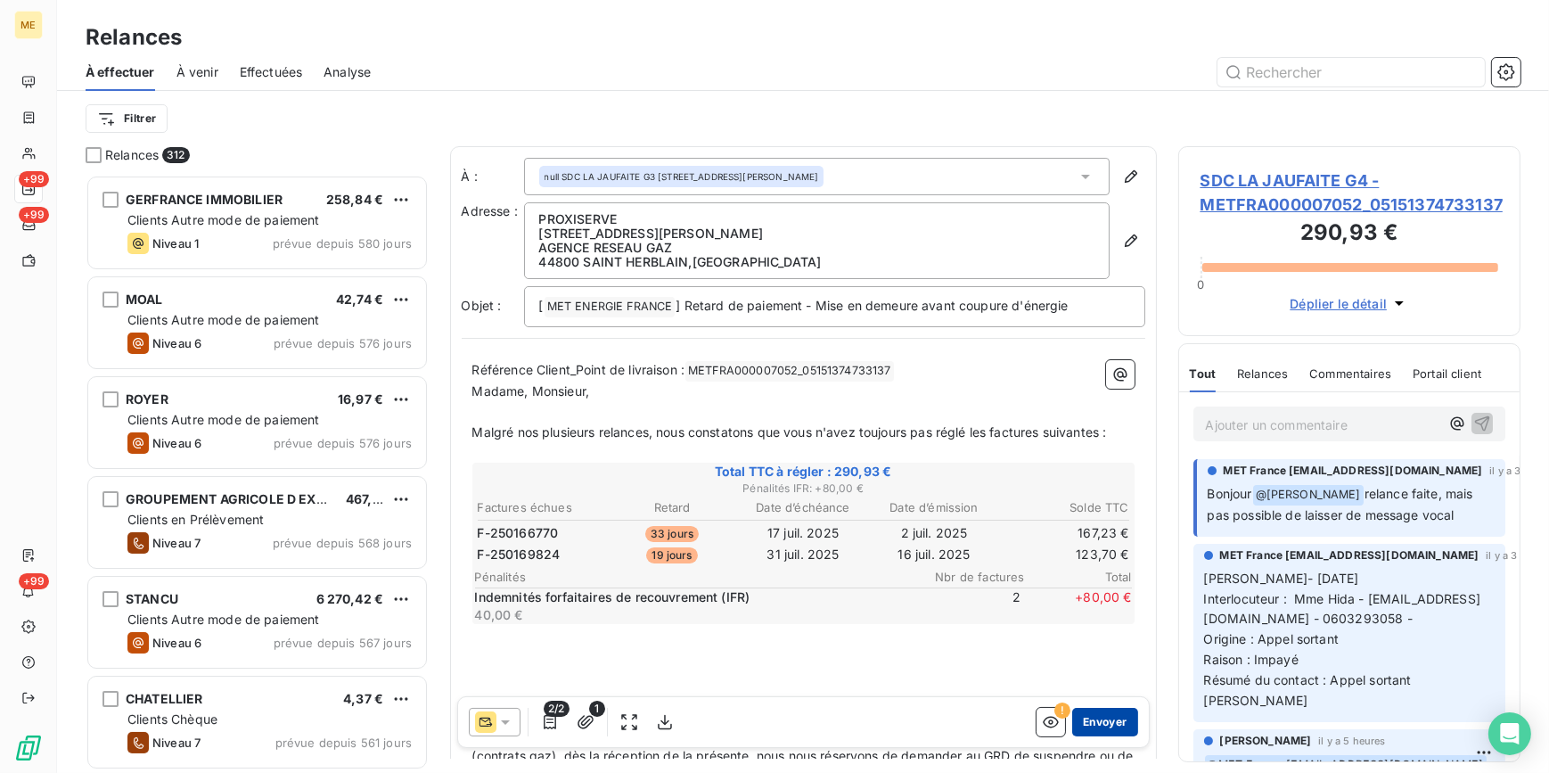
click at [1096, 731] on button "Envoyer" at bounding box center [1104, 722] width 65 height 29
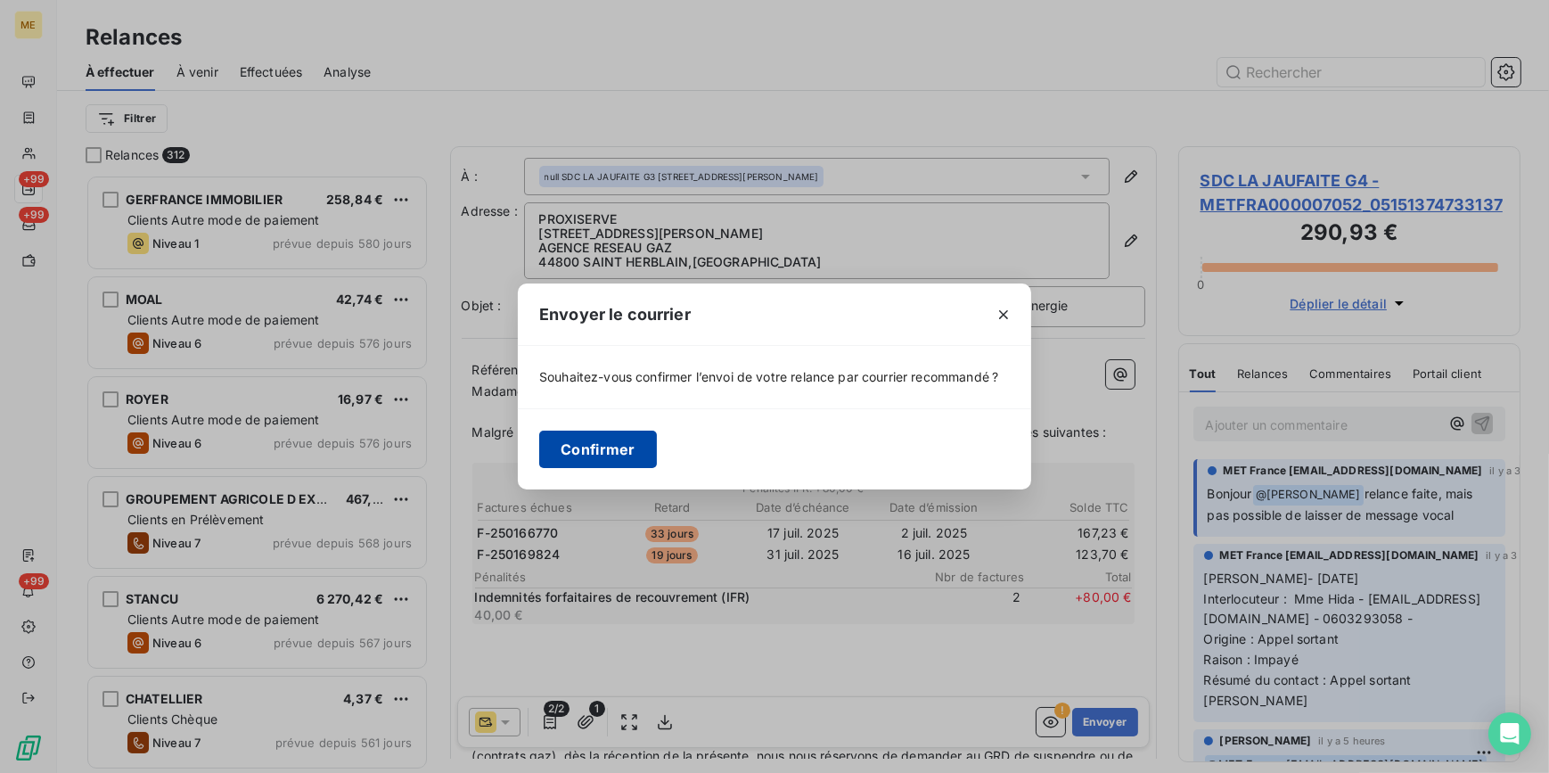
click at [576, 451] on button "Confirmer" at bounding box center [598, 449] width 118 height 37
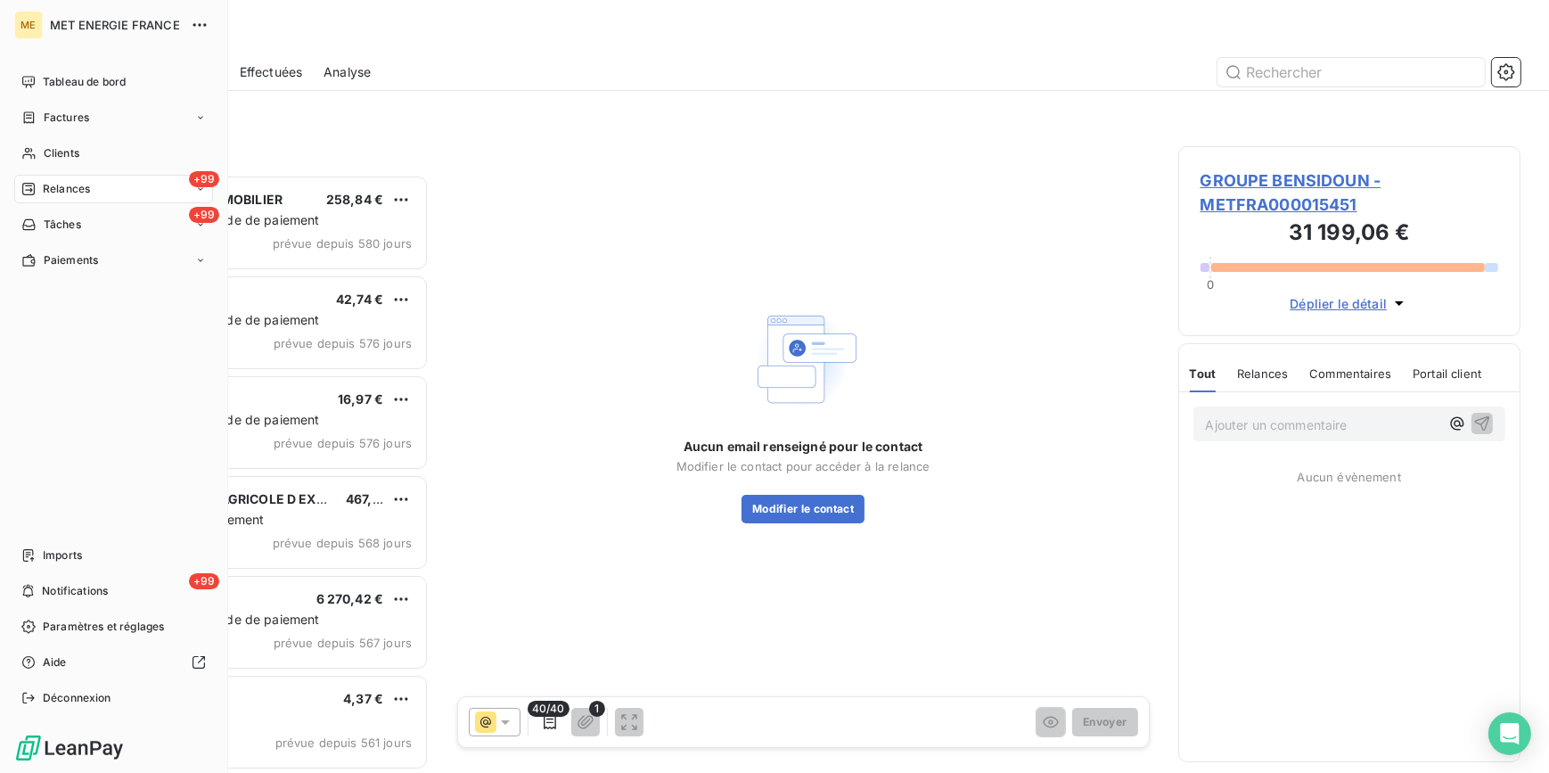
scroll to position [587, 330]
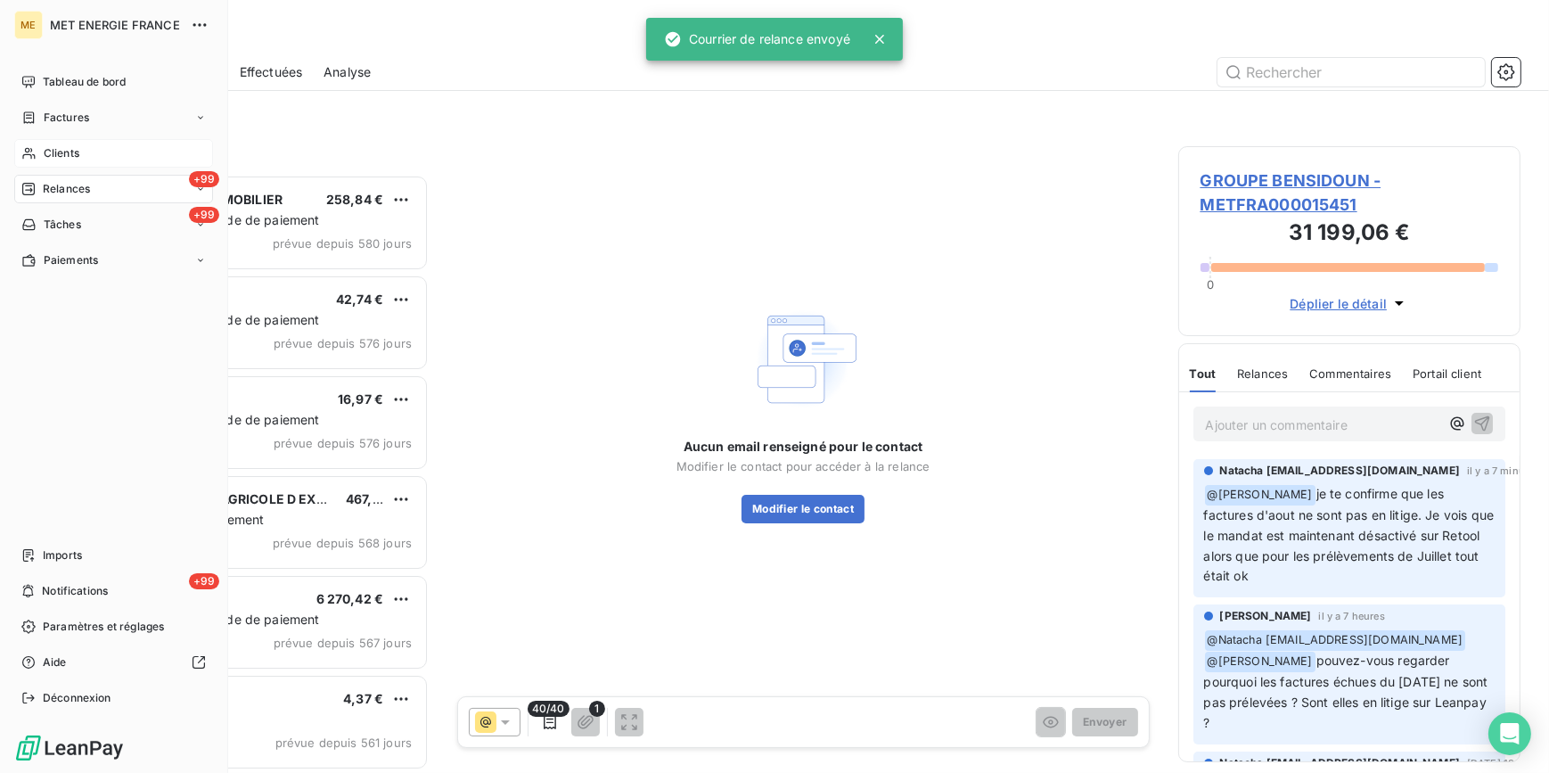
click at [82, 141] on nav "Tableau de bord Factures Clients +99 Relances +99 Tâches Paiements" at bounding box center [113, 171] width 199 height 207
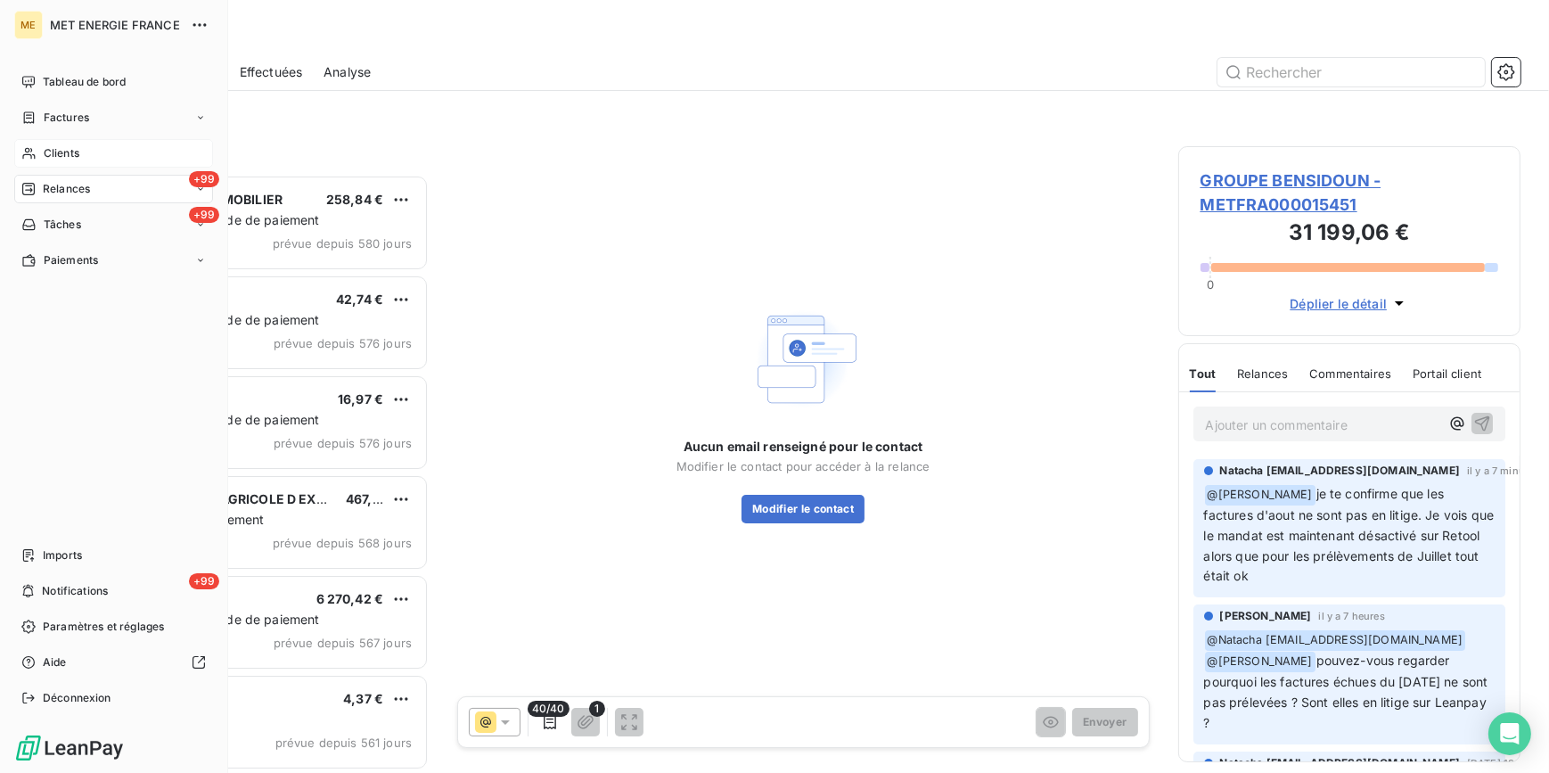
click at [91, 153] on div "Clients" at bounding box center [113, 153] width 199 height 29
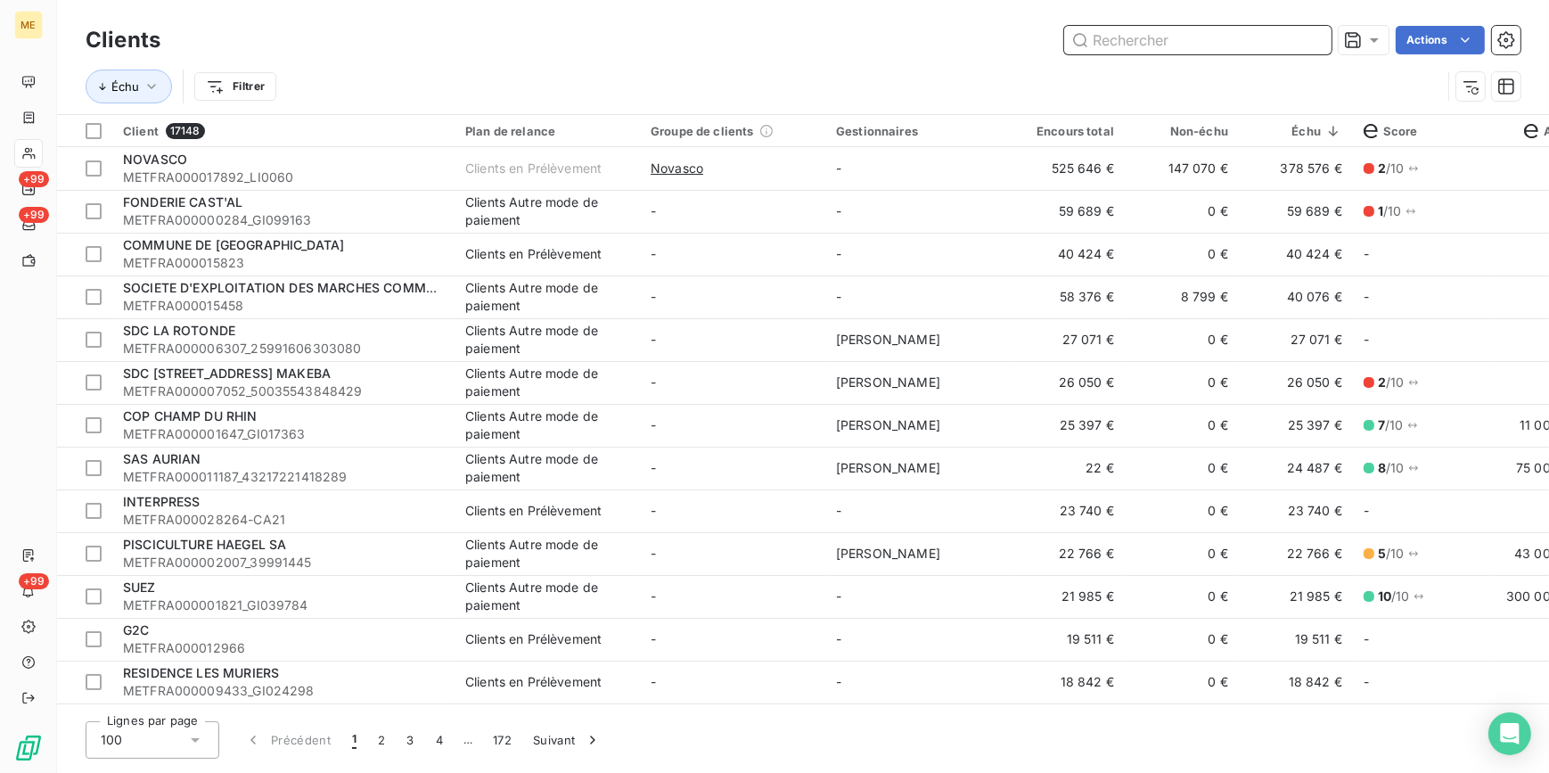
click at [1149, 39] on input "text" at bounding box center [1197, 40] width 267 height 29
paste input "METFRA000007052_05151374733137"
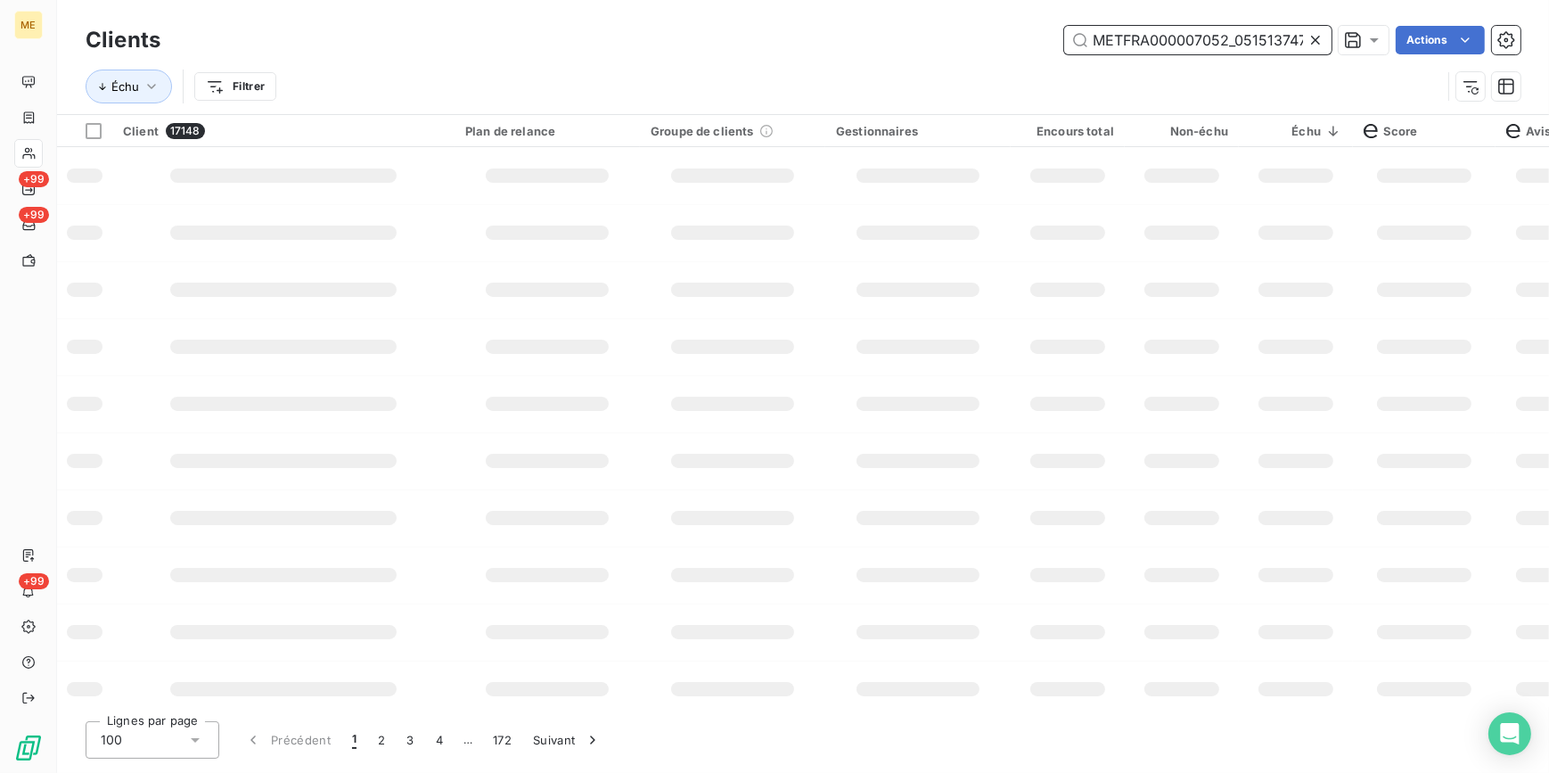
scroll to position [0, 43]
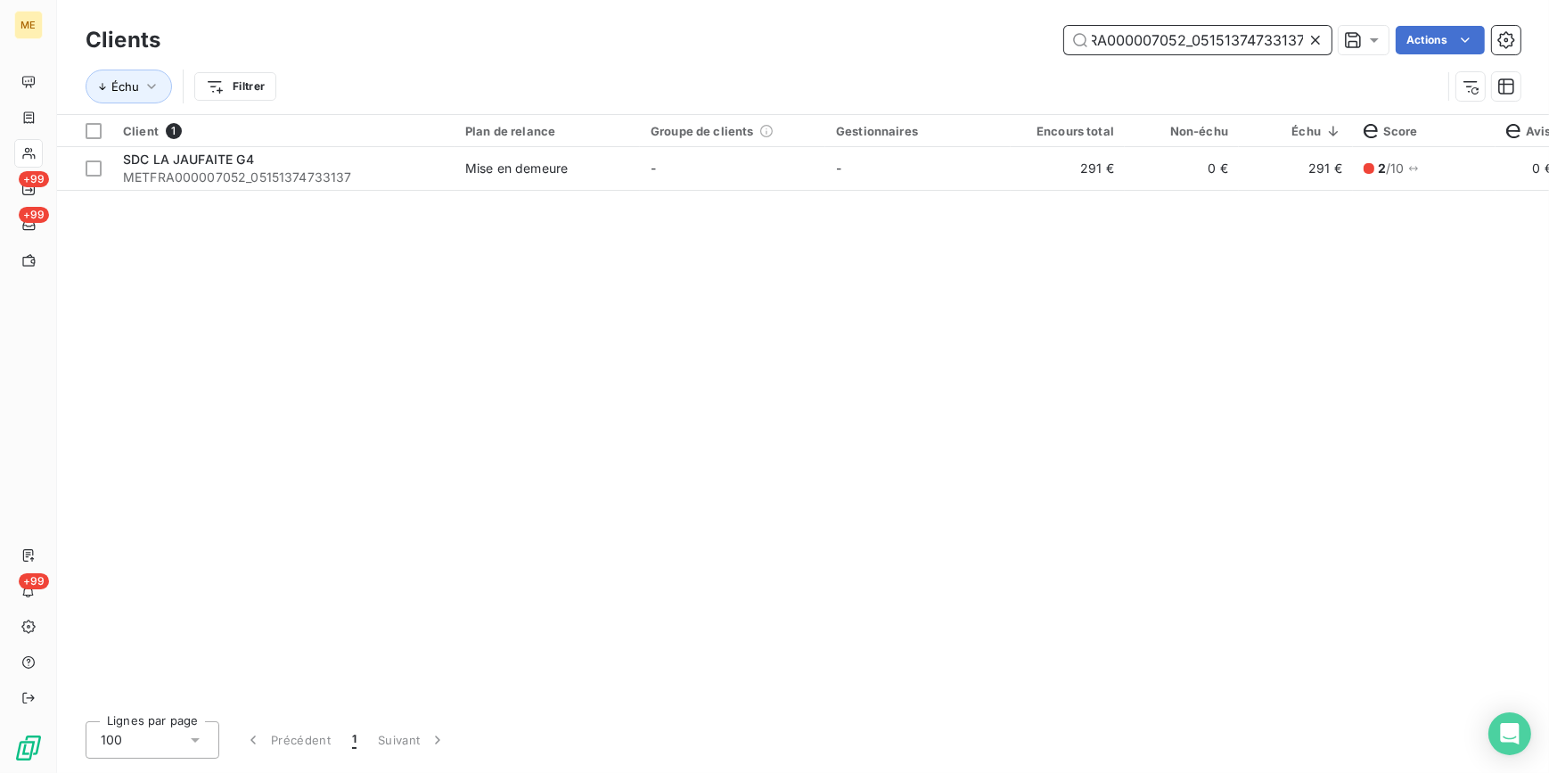
type input "METFRA000007052_05151374733137"
click at [859, 168] on td "-" at bounding box center [918, 168] width 185 height 43
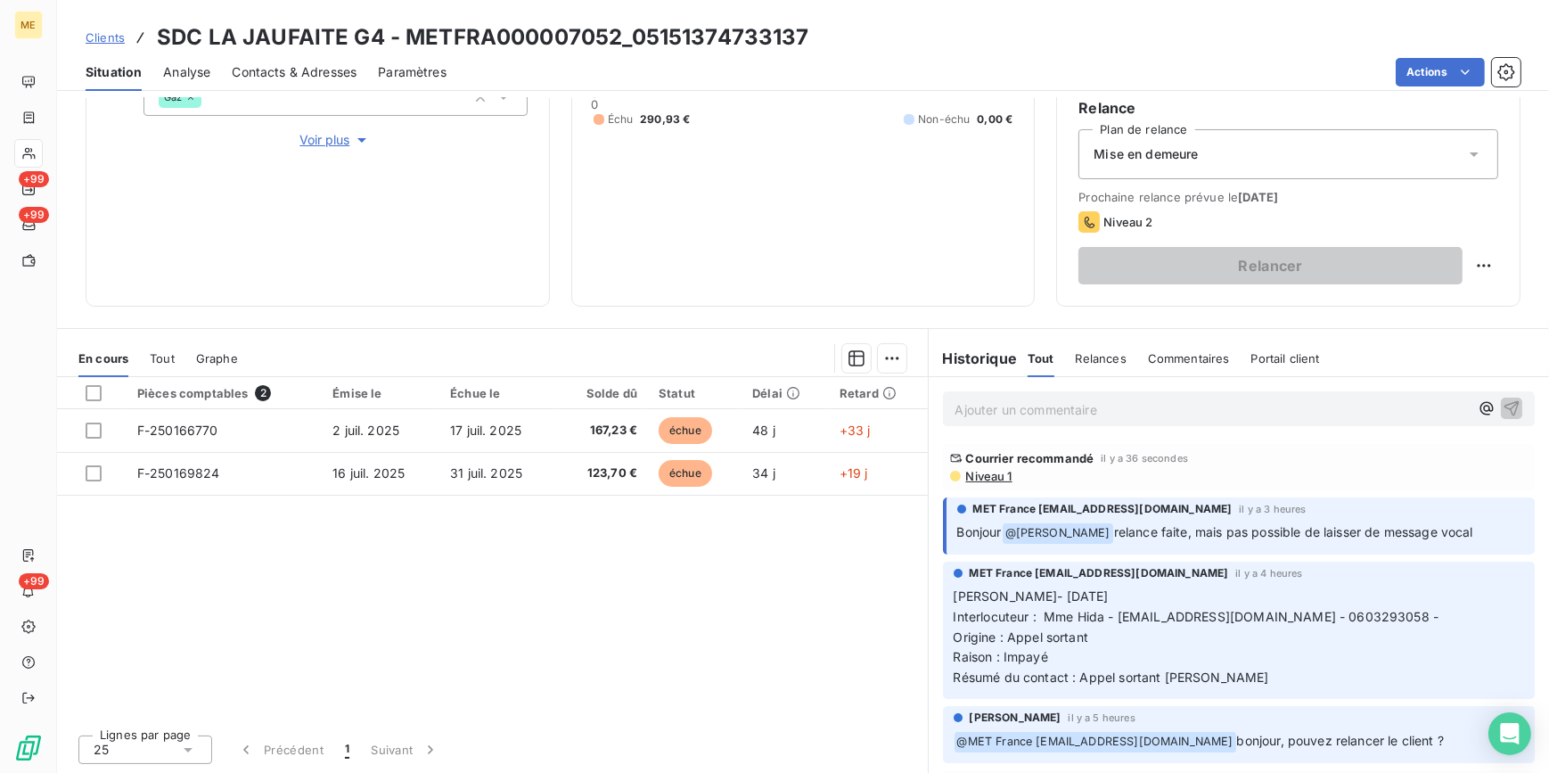
scroll to position [211, 0]
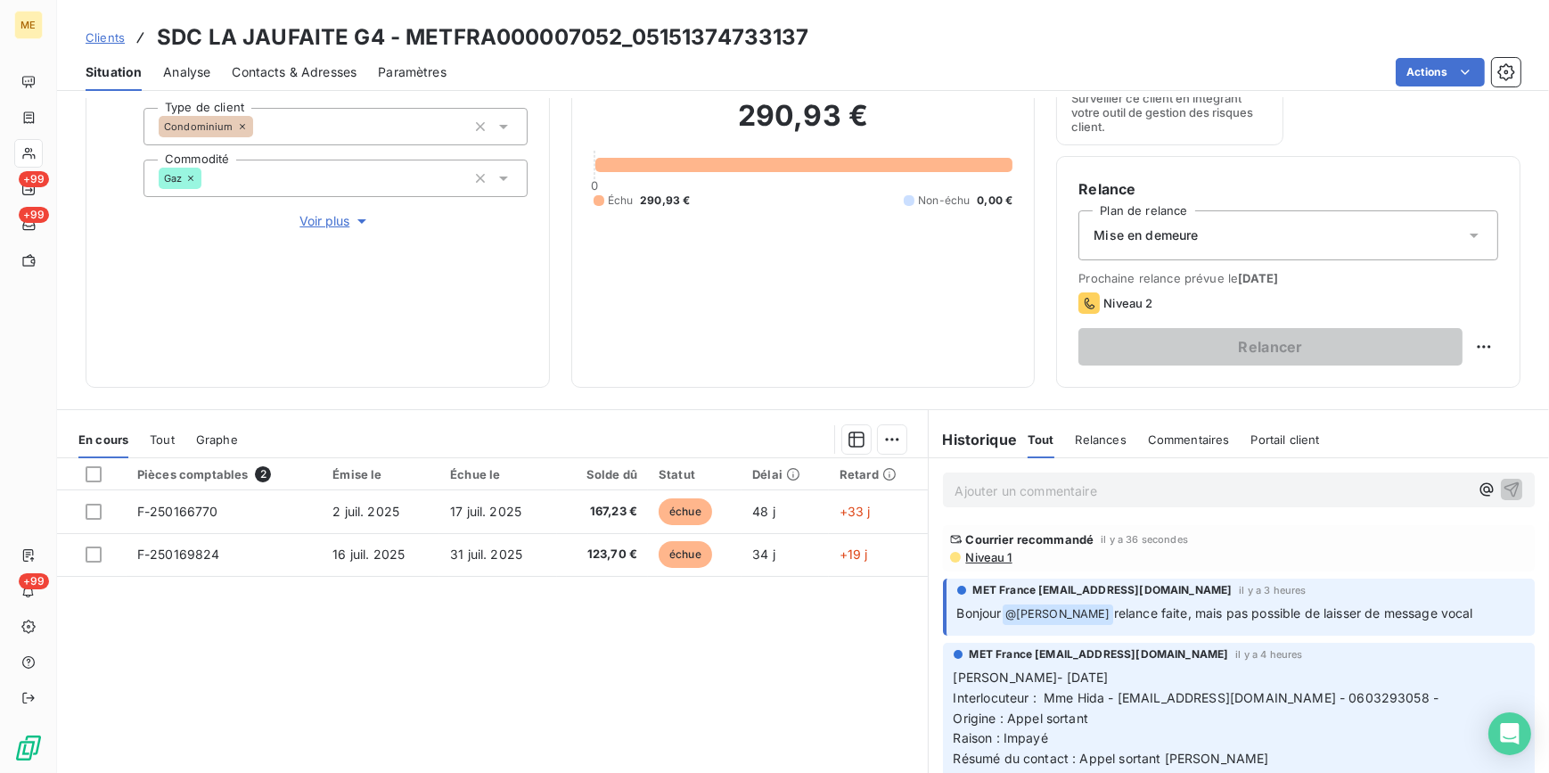
click at [1337, 242] on div "Mise en demeure" at bounding box center [1289, 235] width 420 height 50
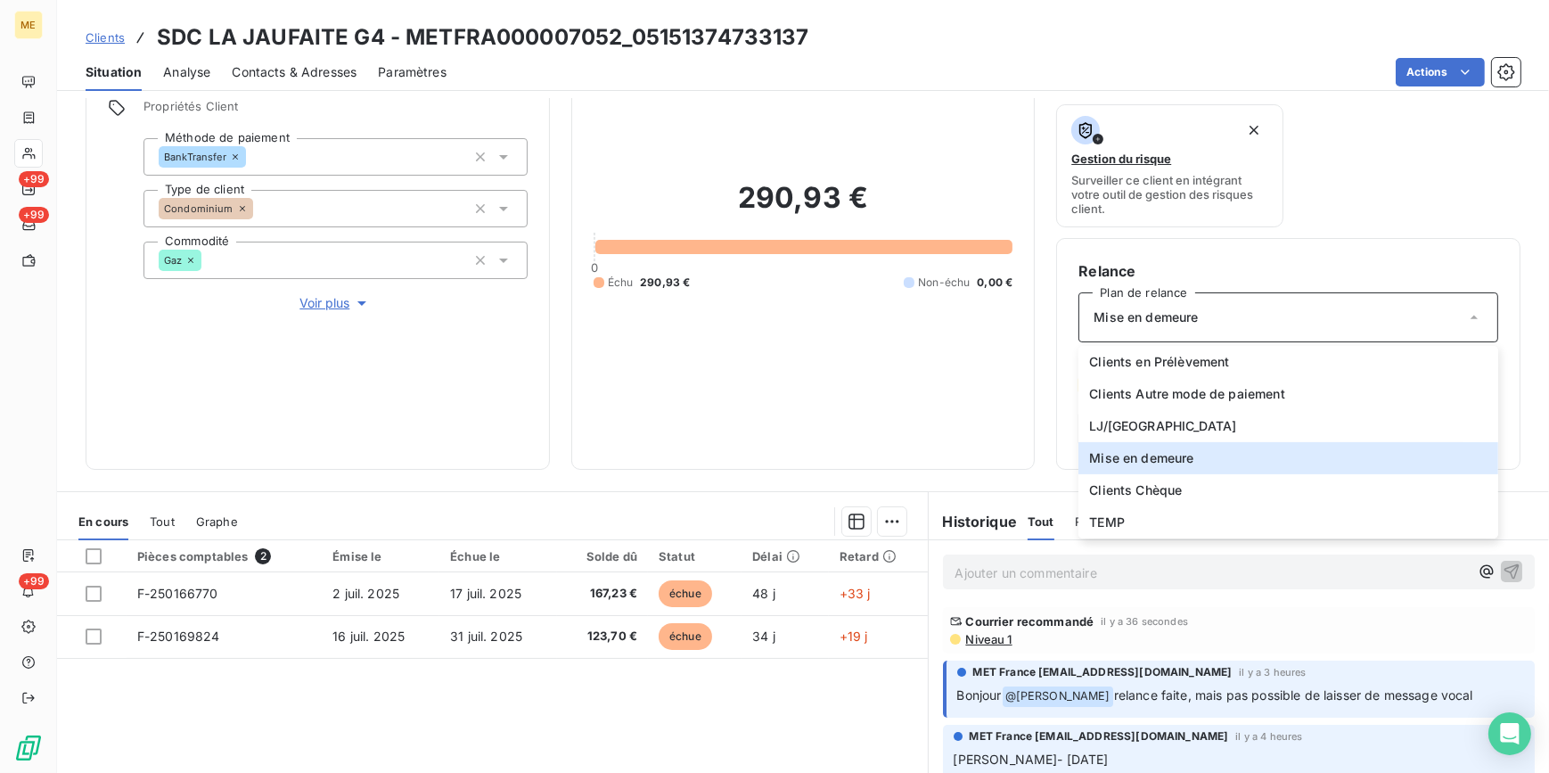
scroll to position [0, 0]
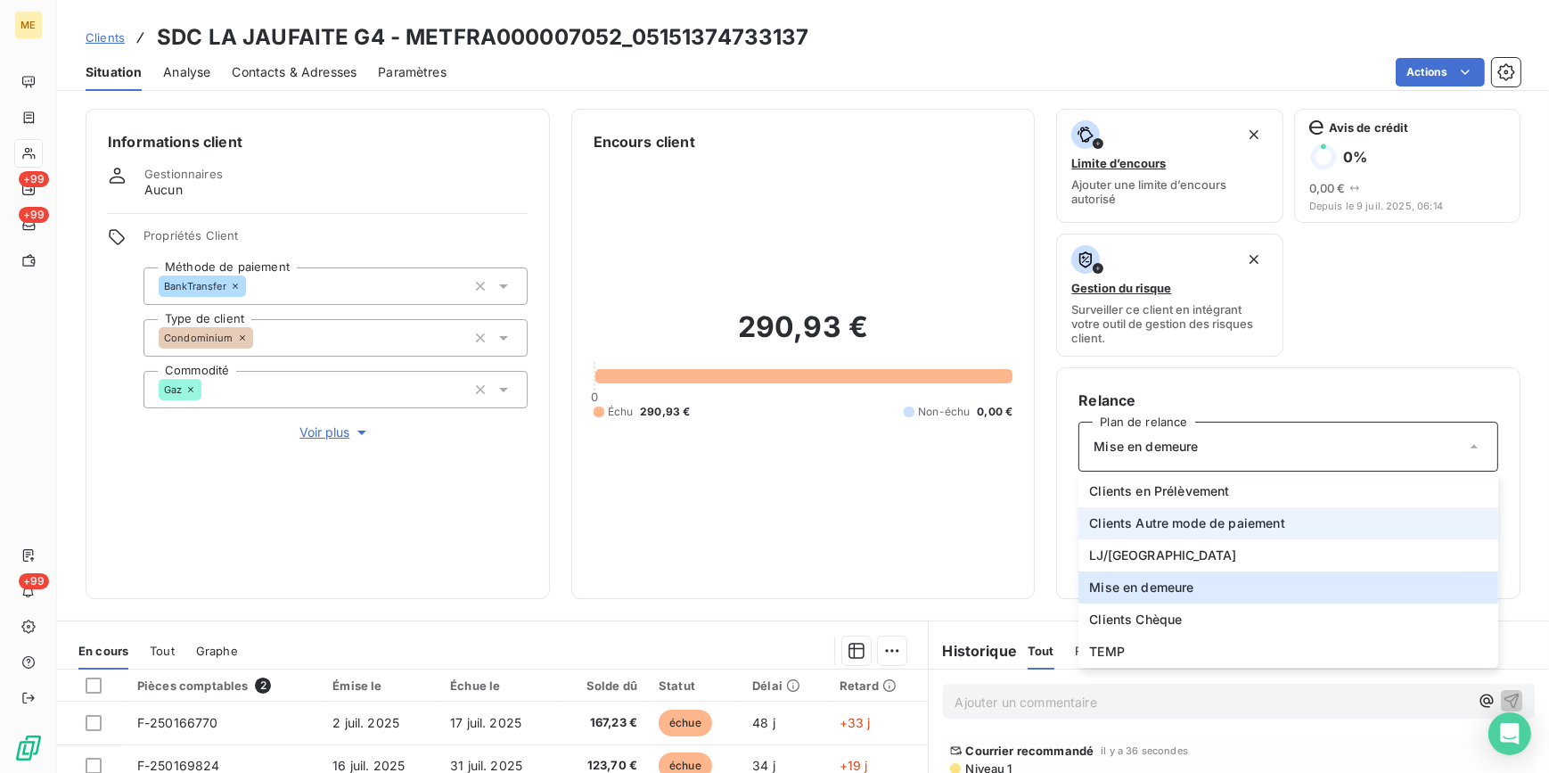
click at [1227, 518] on span "Clients Autre mode de paiement" at bounding box center [1187, 523] width 196 height 18
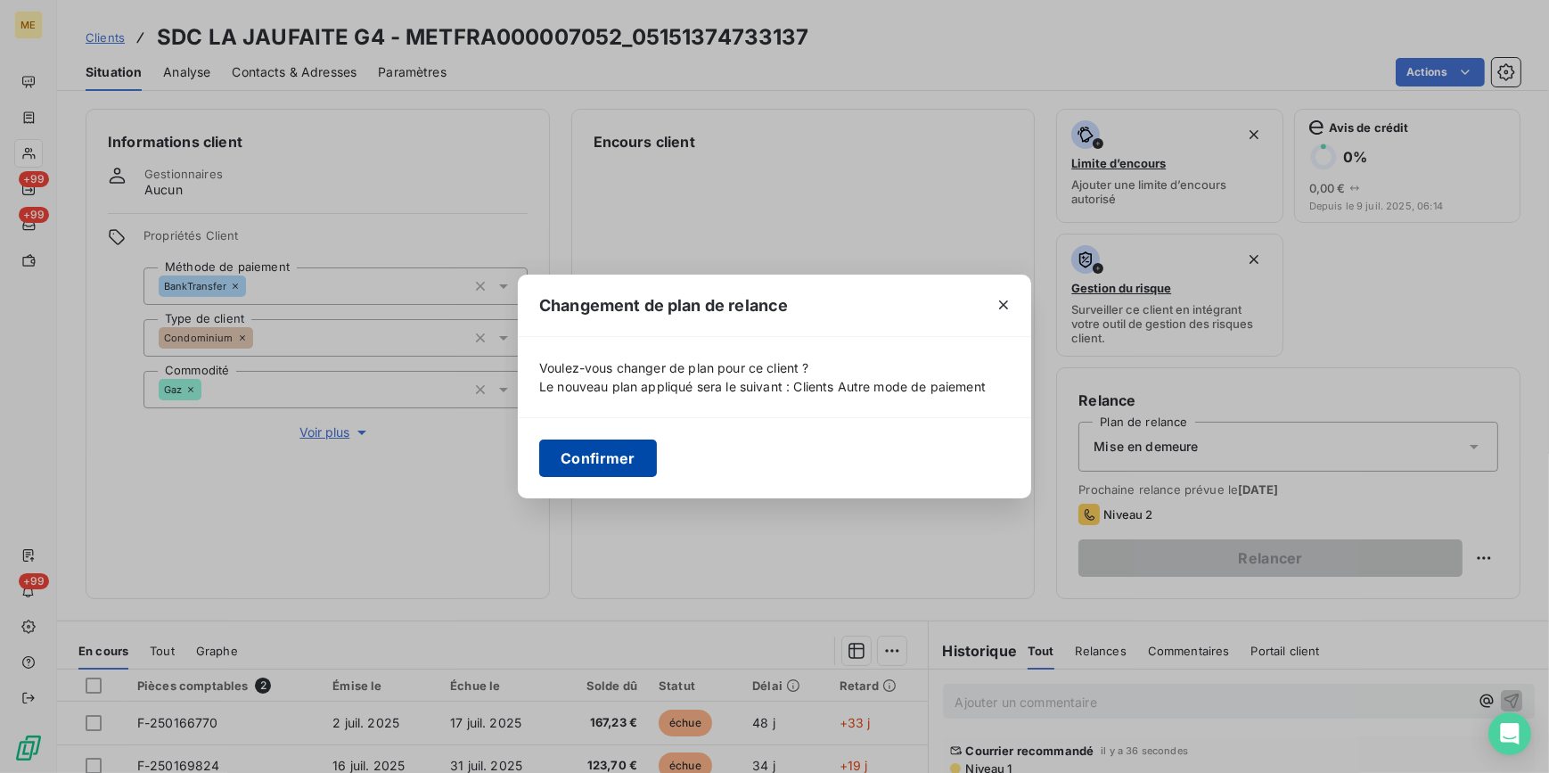
click at [610, 456] on button "Confirmer" at bounding box center [598, 457] width 118 height 37
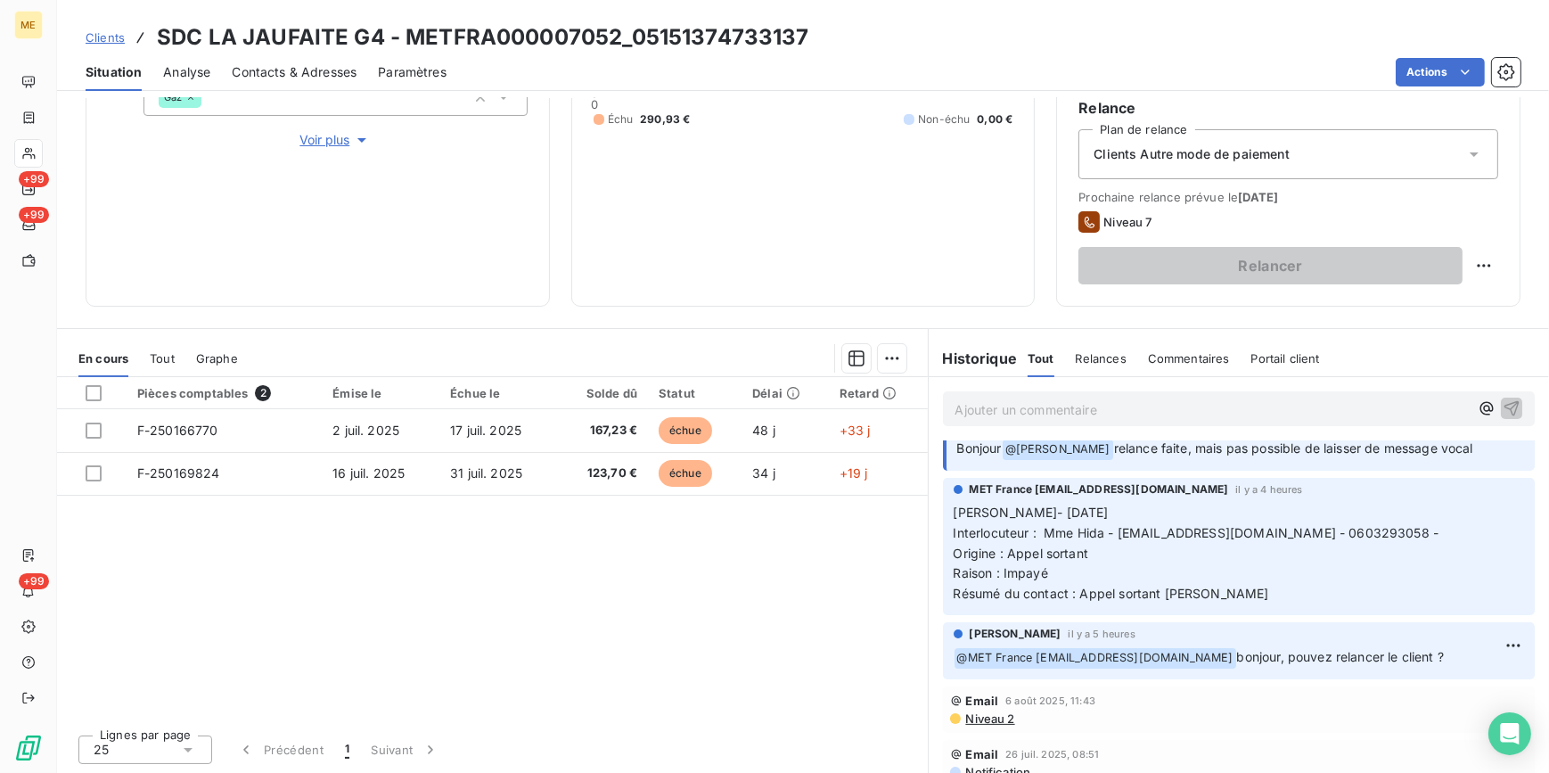
scroll to position [72, 0]
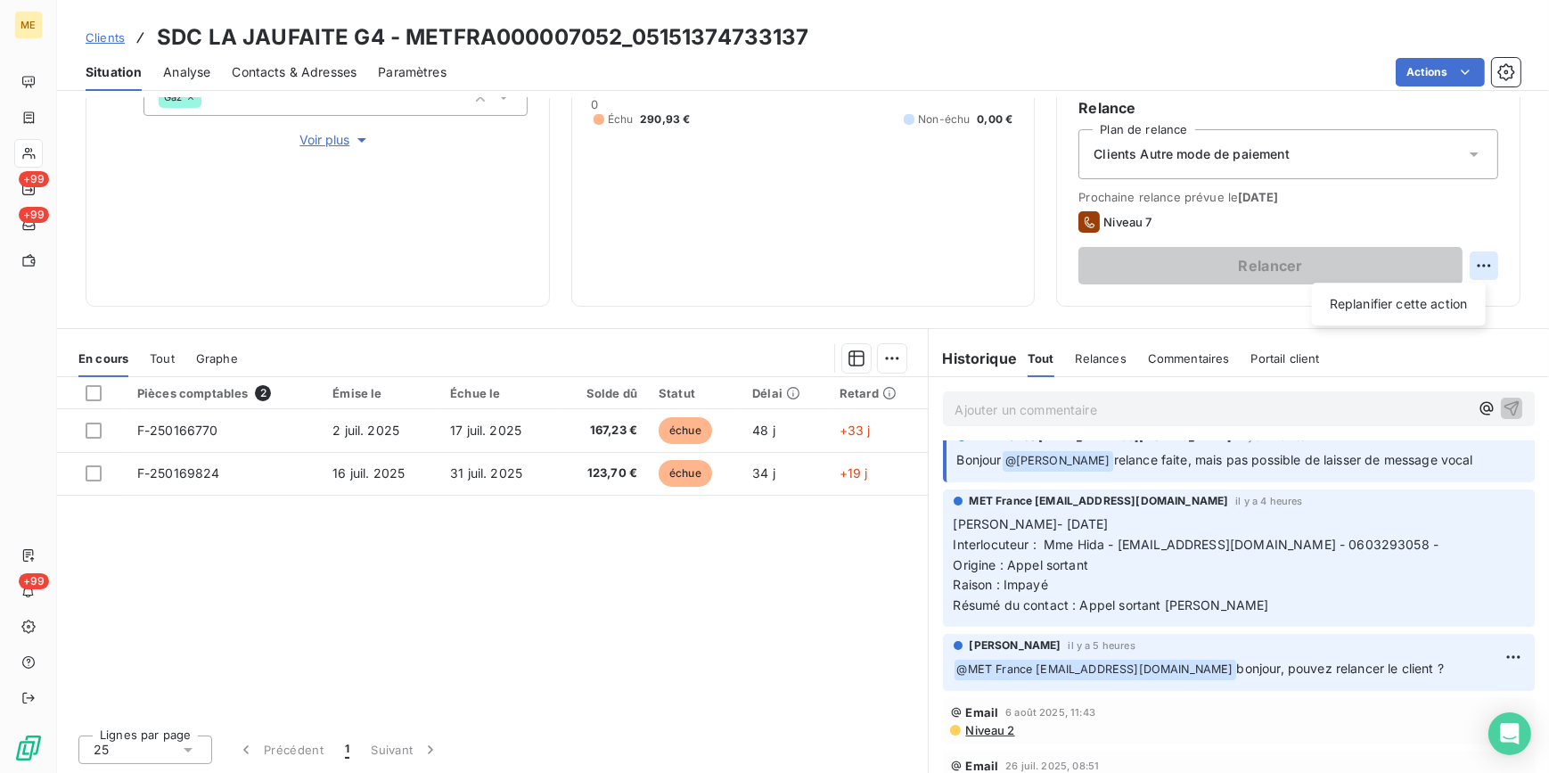
click at [1473, 257] on html "ME +99 +99 +99 Clients SDC LA JAUFAITE G4 - METFRA000007052_05151374733137 Situ…" at bounding box center [774, 386] width 1549 height 773
click at [1418, 313] on div "Replanifier cette action" at bounding box center [1399, 304] width 160 height 29
select select "7"
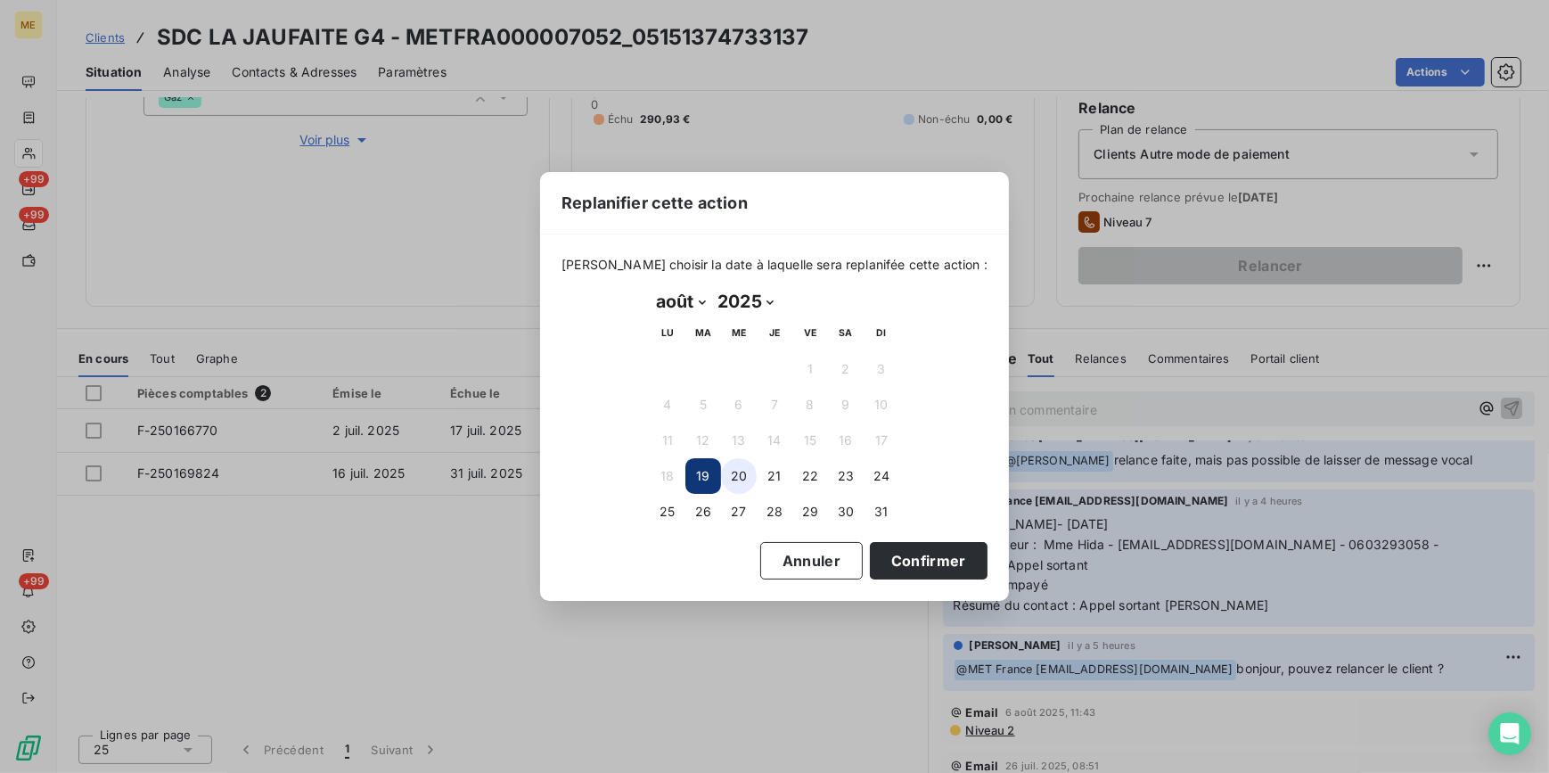
click at [751, 475] on button "20" at bounding box center [739, 476] width 36 height 36
click at [887, 562] on button "Confirmer" at bounding box center [929, 560] width 118 height 37
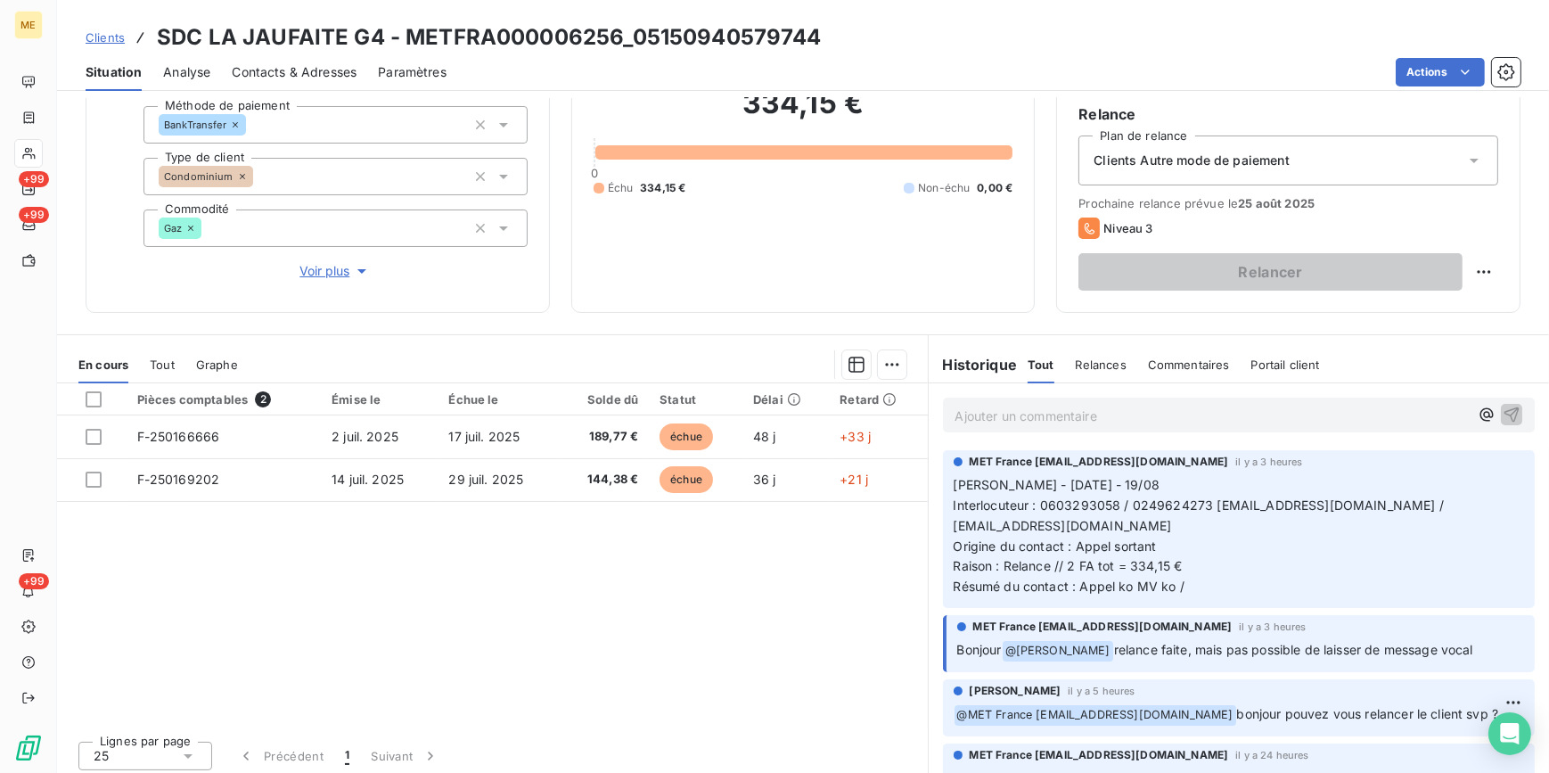
click at [201, 71] on span "Analyse" at bounding box center [186, 72] width 47 height 18
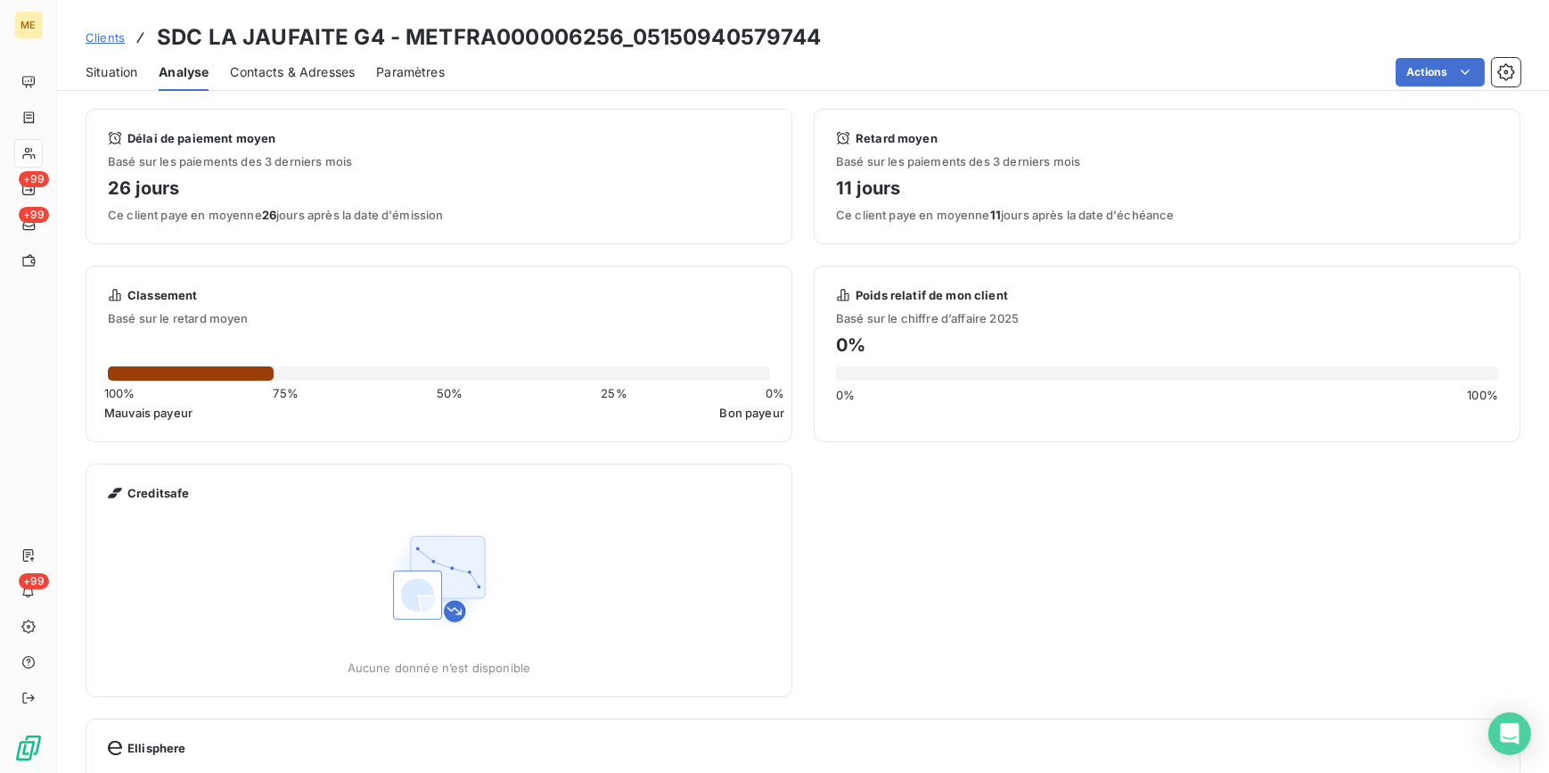
click at [231, 68] on span "Contacts & Adresses" at bounding box center [292, 72] width 125 height 18
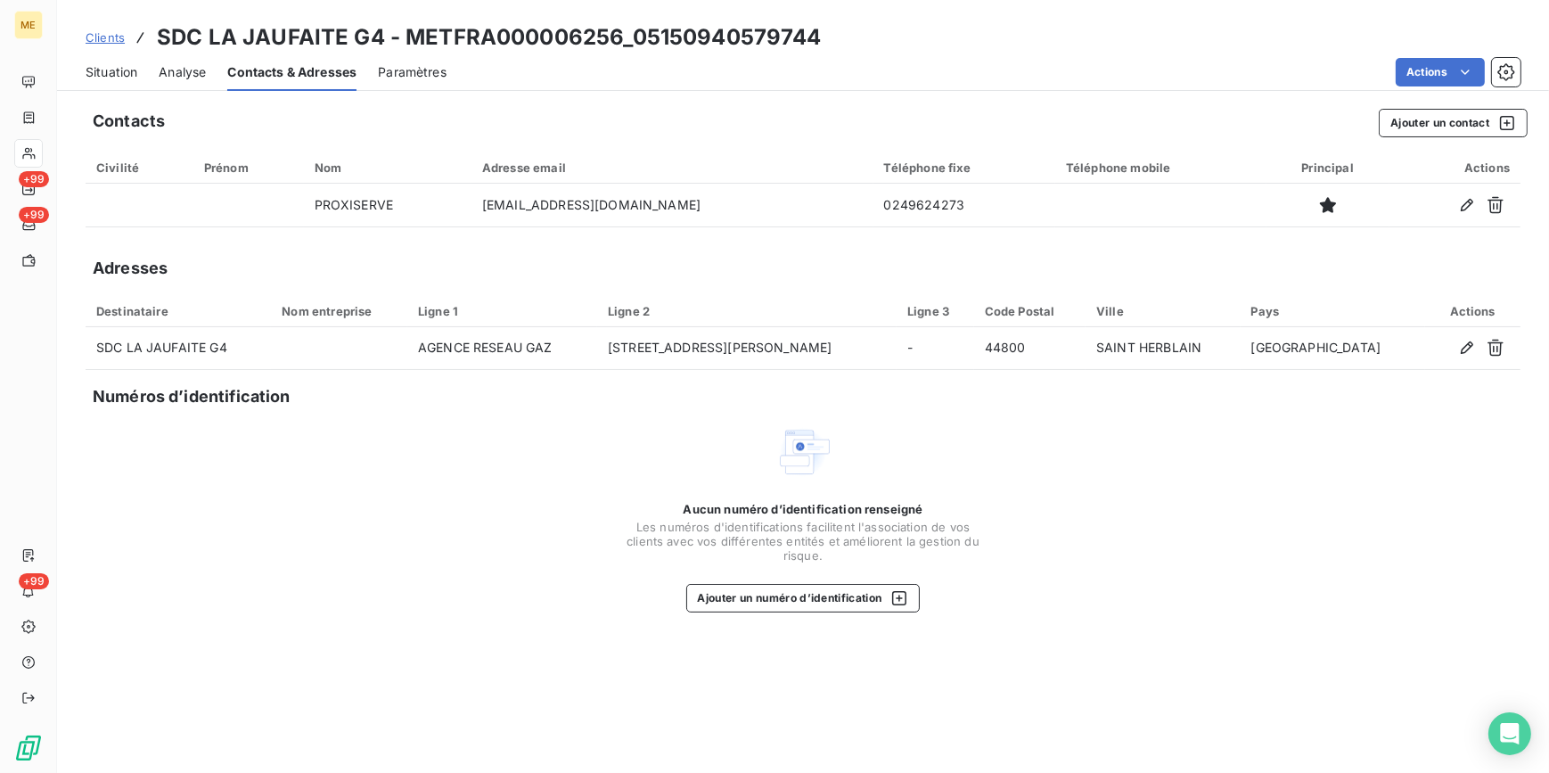
click at [110, 71] on span "Situation" at bounding box center [112, 72] width 52 height 18
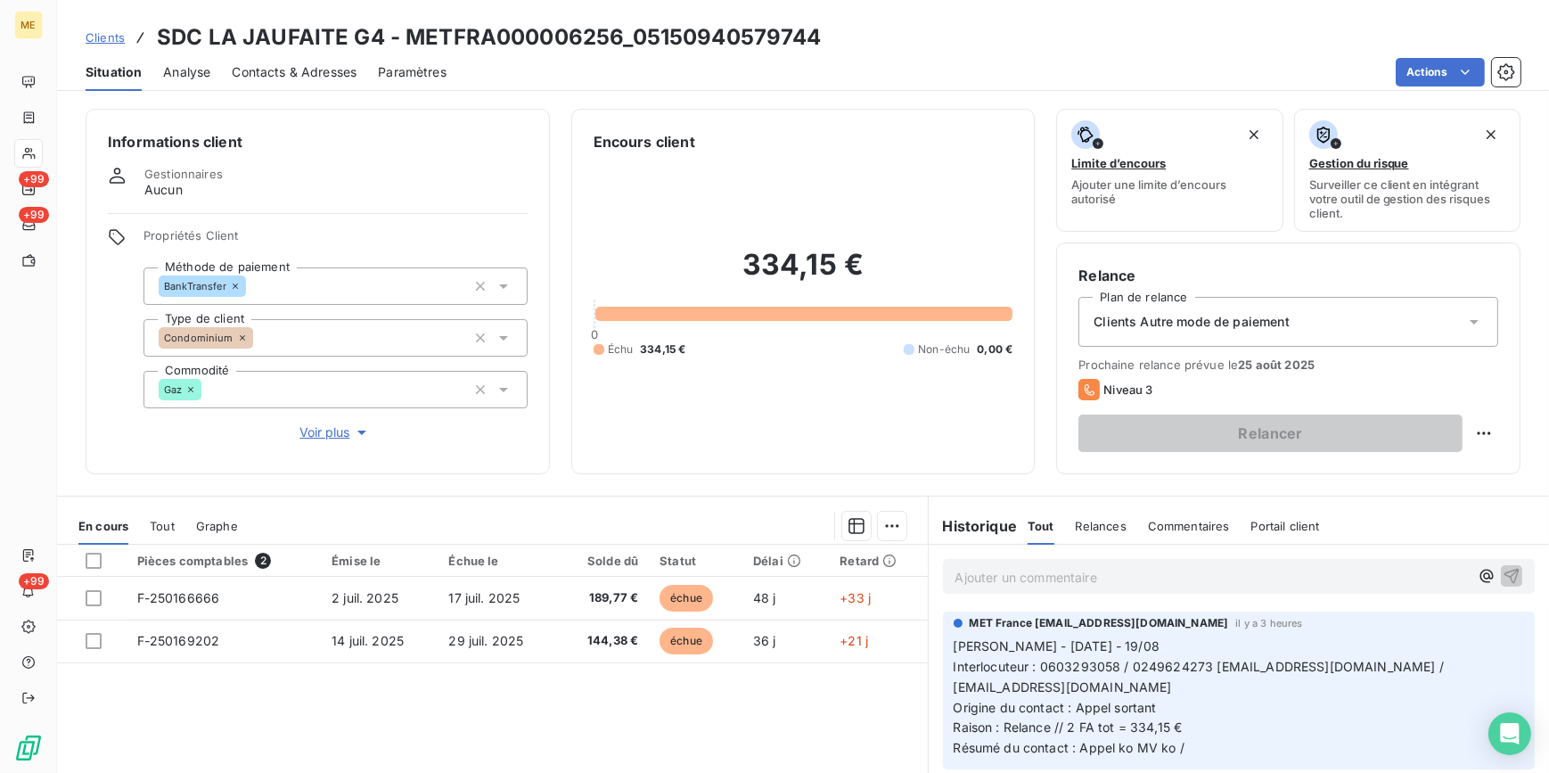
click at [277, 68] on span "Contacts & Adresses" at bounding box center [294, 72] width 125 height 18
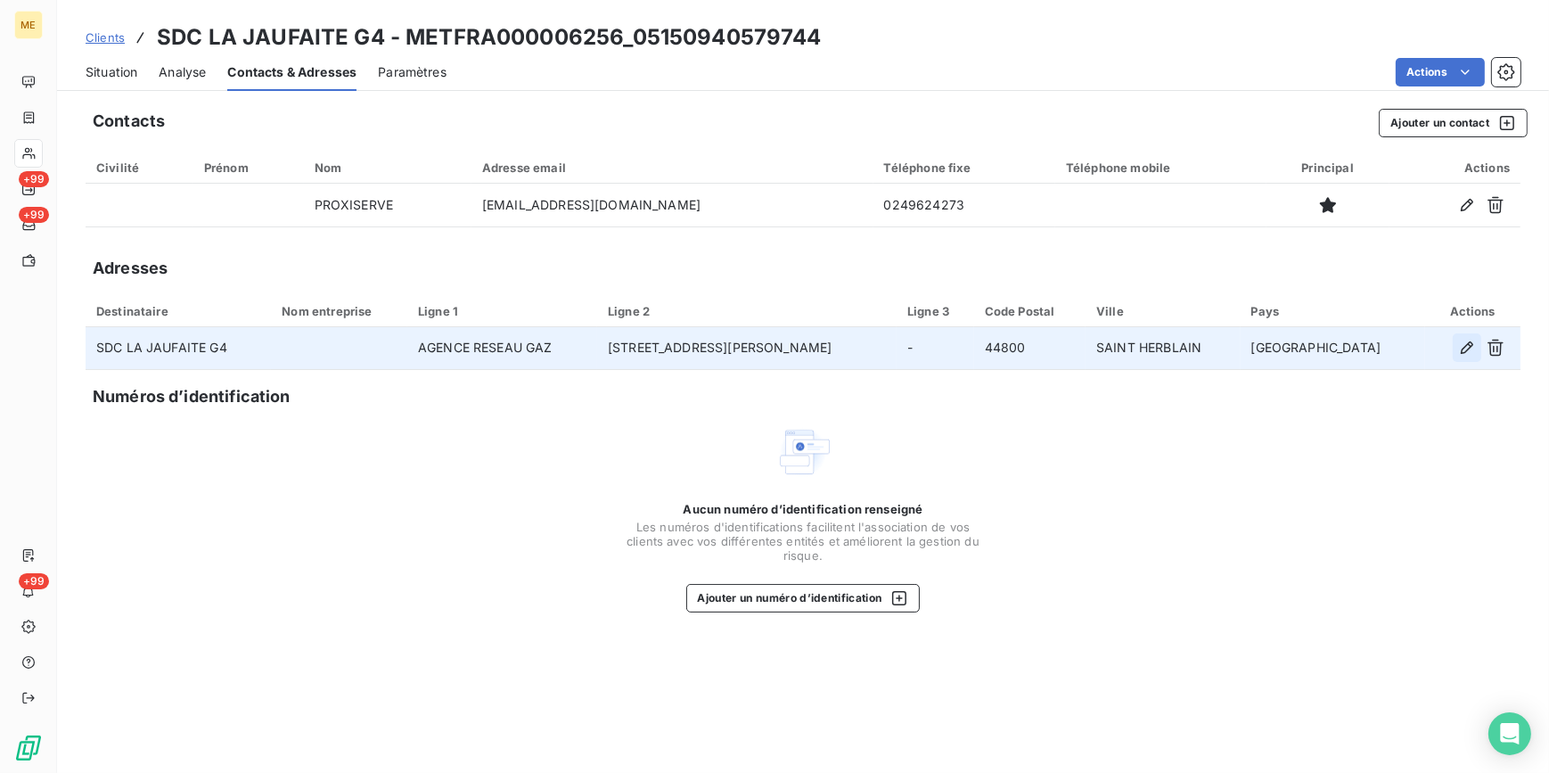
click at [1458, 349] on icon "button" at bounding box center [1467, 348] width 18 height 18
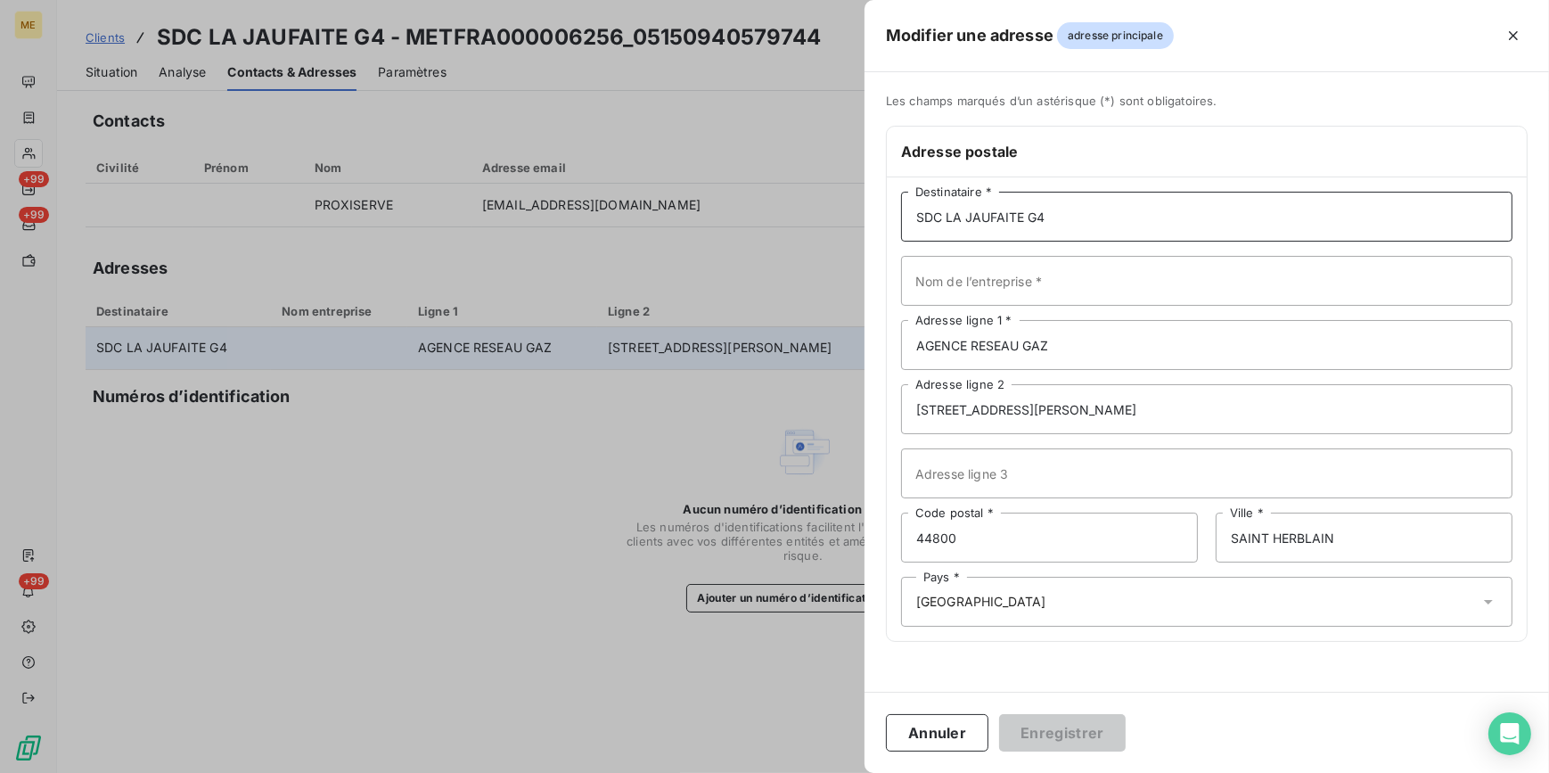
drag, startPoint x: 1056, startPoint y: 218, endPoint x: 912, endPoint y: 221, distance: 143.6
click at [912, 221] on input "SDC LA JAUFAITE G4" at bounding box center [1207, 217] width 612 height 50
click at [970, 285] on input "Nom de l’entreprise *" at bounding box center [1207, 281] width 612 height 50
paste input "SDC LA JAUFAITE G4"
drag, startPoint x: 1061, startPoint y: 339, endPoint x: 886, endPoint y: 356, distance: 175.5
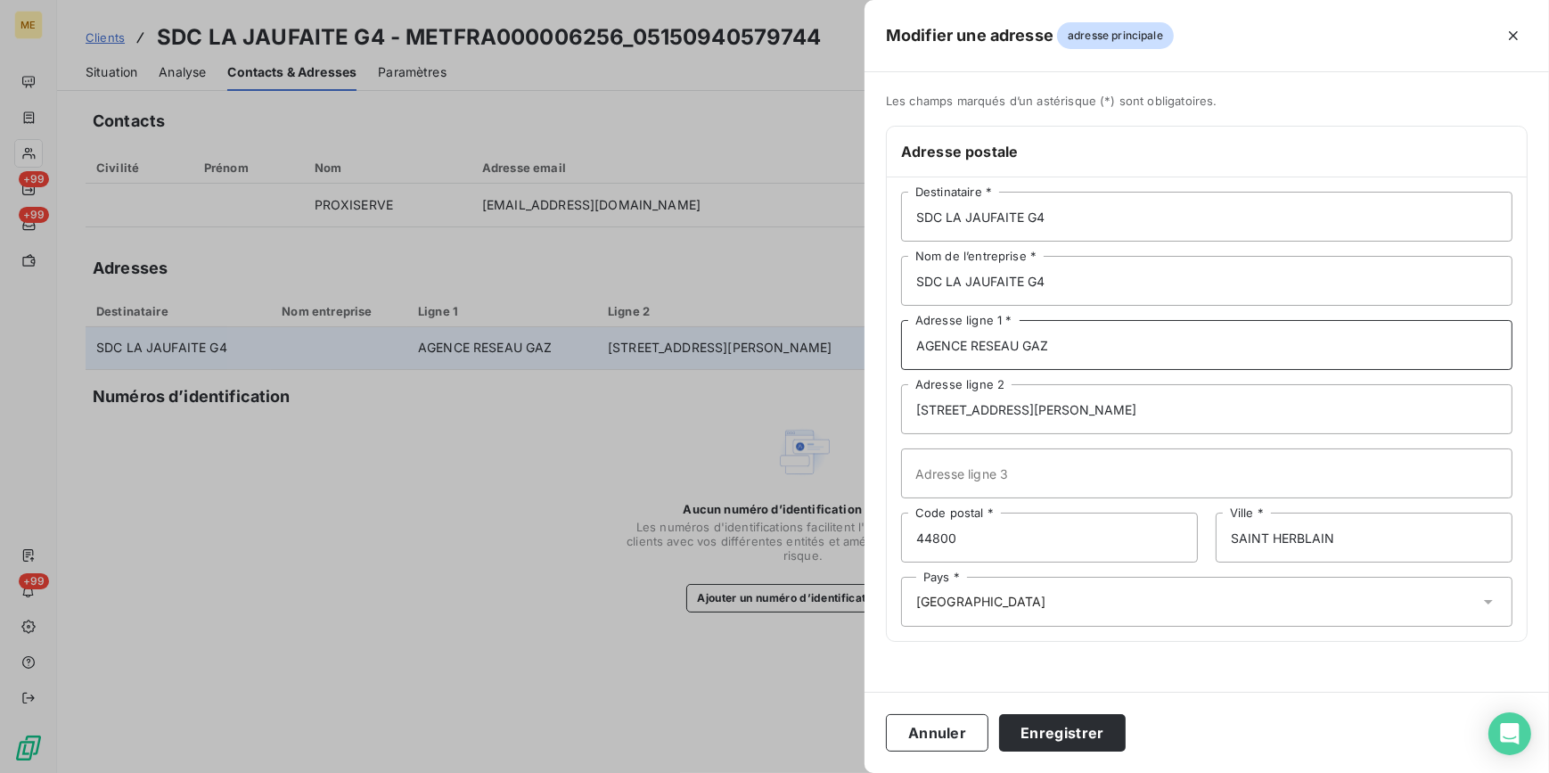
click at [887, 356] on div "SDC LA JAUFAITE G4 Destinataire * SDC LA JAUFAITE G4 Nom de l’entreprise * AGEN…" at bounding box center [1207, 409] width 640 height 464
click at [909, 282] on input "SDC LA JAUFAITE G4" at bounding box center [1207, 281] width 612 height 50
paste input "AGENCE RESEAU GAZ"
type input "AGENCE RESEAU GAZ POUR SDC LA JAUFAITE G4"
drag, startPoint x: 1070, startPoint y: 418, endPoint x: 861, endPoint y: 406, distance: 209.0
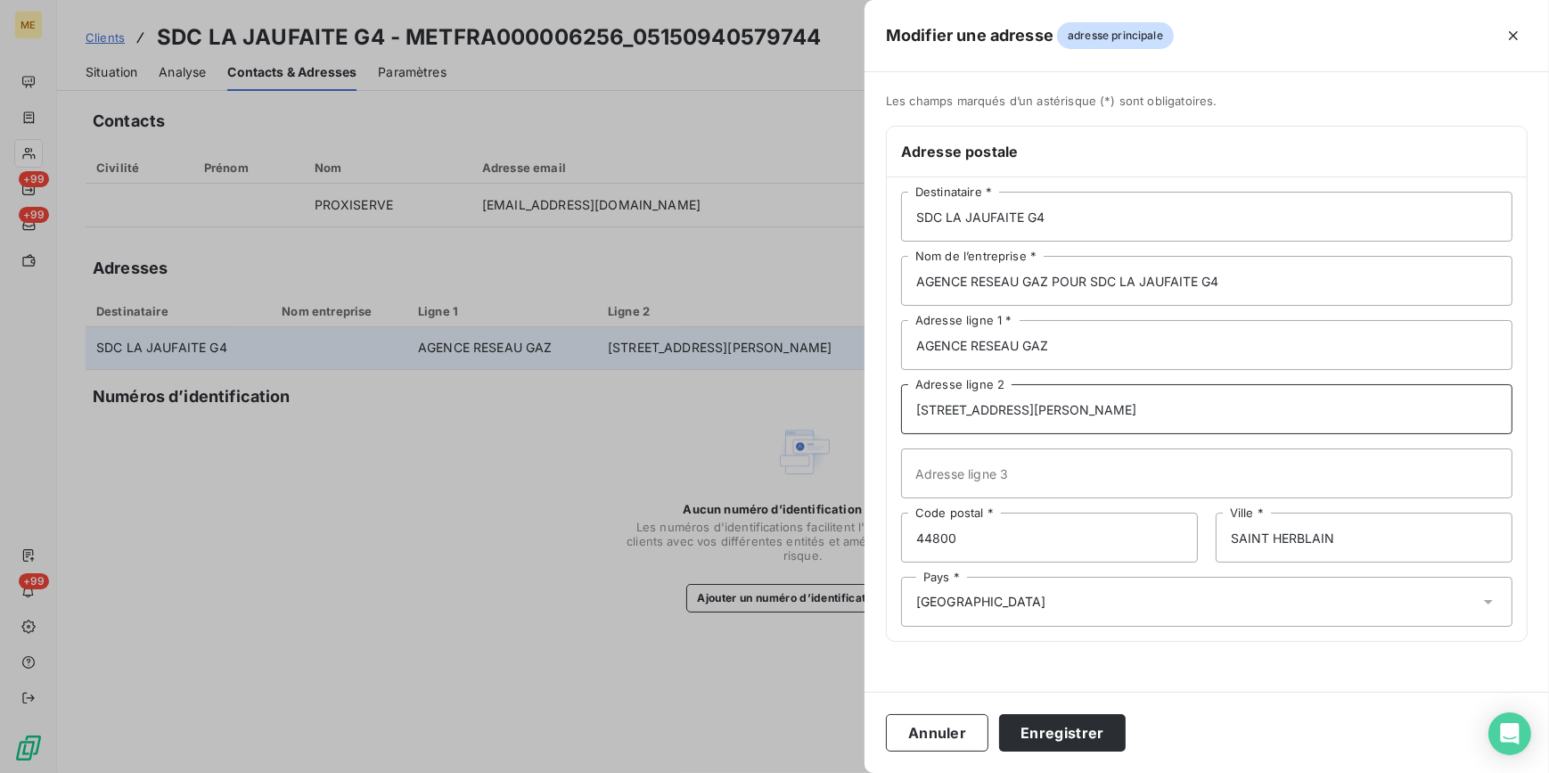
click at [861, 772] on div "Modifier une adresse adresse principale Les champs marqués d’un [DEMOGRAPHIC_DA…" at bounding box center [774, 773] width 1549 height 0
drag, startPoint x: 1077, startPoint y: 346, endPoint x: 865, endPoint y: 341, distance: 212.2
click at [865, 341] on div "Les champs marqués d’un astérisque (*) sont obligatoires. Adresse postale SDC L…" at bounding box center [1207, 379] width 685 height 570
paste input "[STREET_ADDRESS][PERSON_NAME]"
type input "[STREET_ADDRESS][PERSON_NAME]"
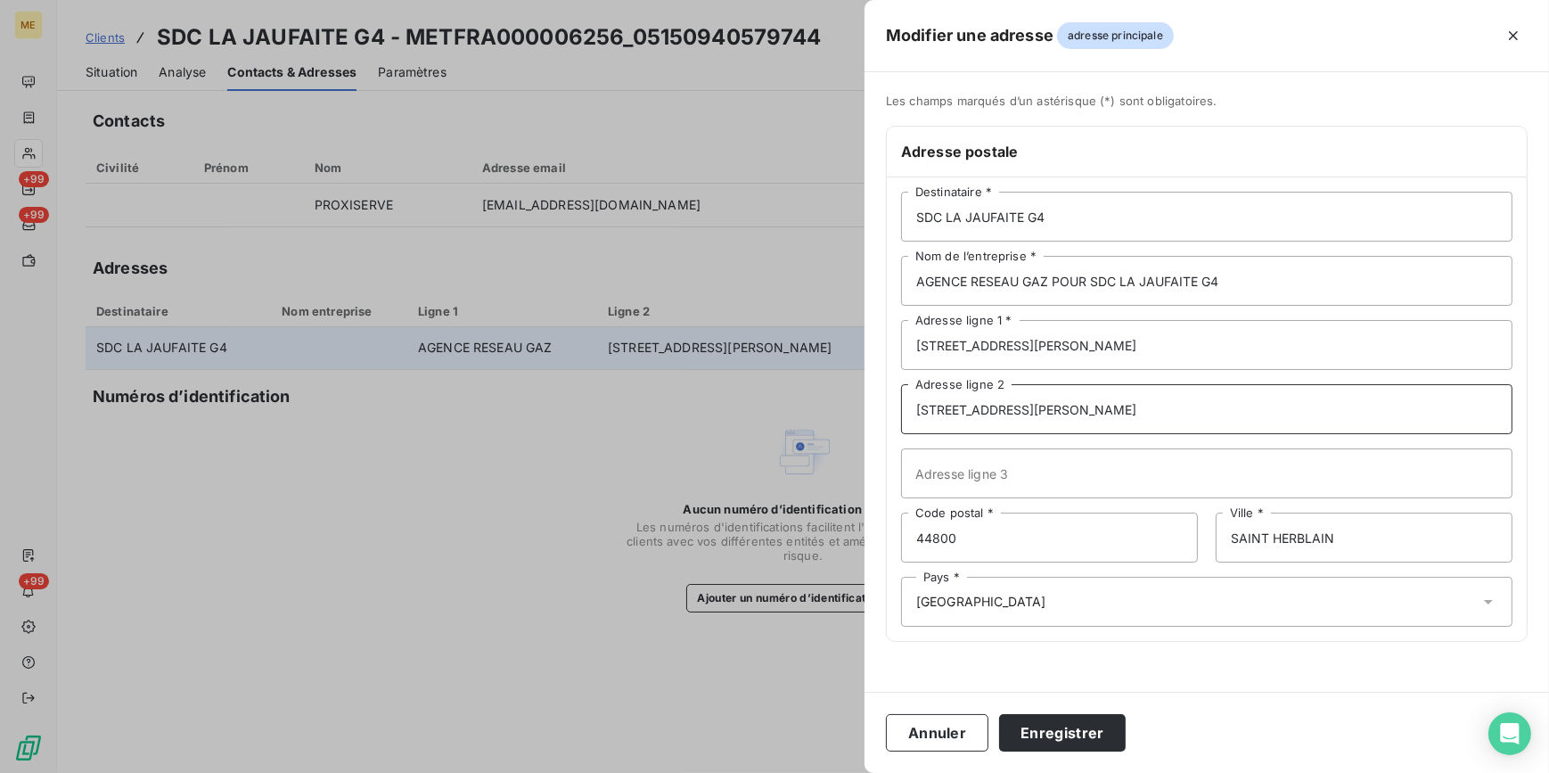
drag, startPoint x: 1304, startPoint y: 427, endPoint x: 1236, endPoint y: 422, distance: 68.0
click at [1297, 427] on input "[STREET_ADDRESS][PERSON_NAME]" at bounding box center [1207, 409] width 612 height 50
drag, startPoint x: 1127, startPoint y: 419, endPoint x: 901, endPoint y: 409, distance: 225.8
click at [901, 409] on input "[STREET_ADDRESS][PERSON_NAME]" at bounding box center [1207, 409] width 612 height 50
drag, startPoint x: 1105, startPoint y: 213, endPoint x: 857, endPoint y: 203, distance: 248.0
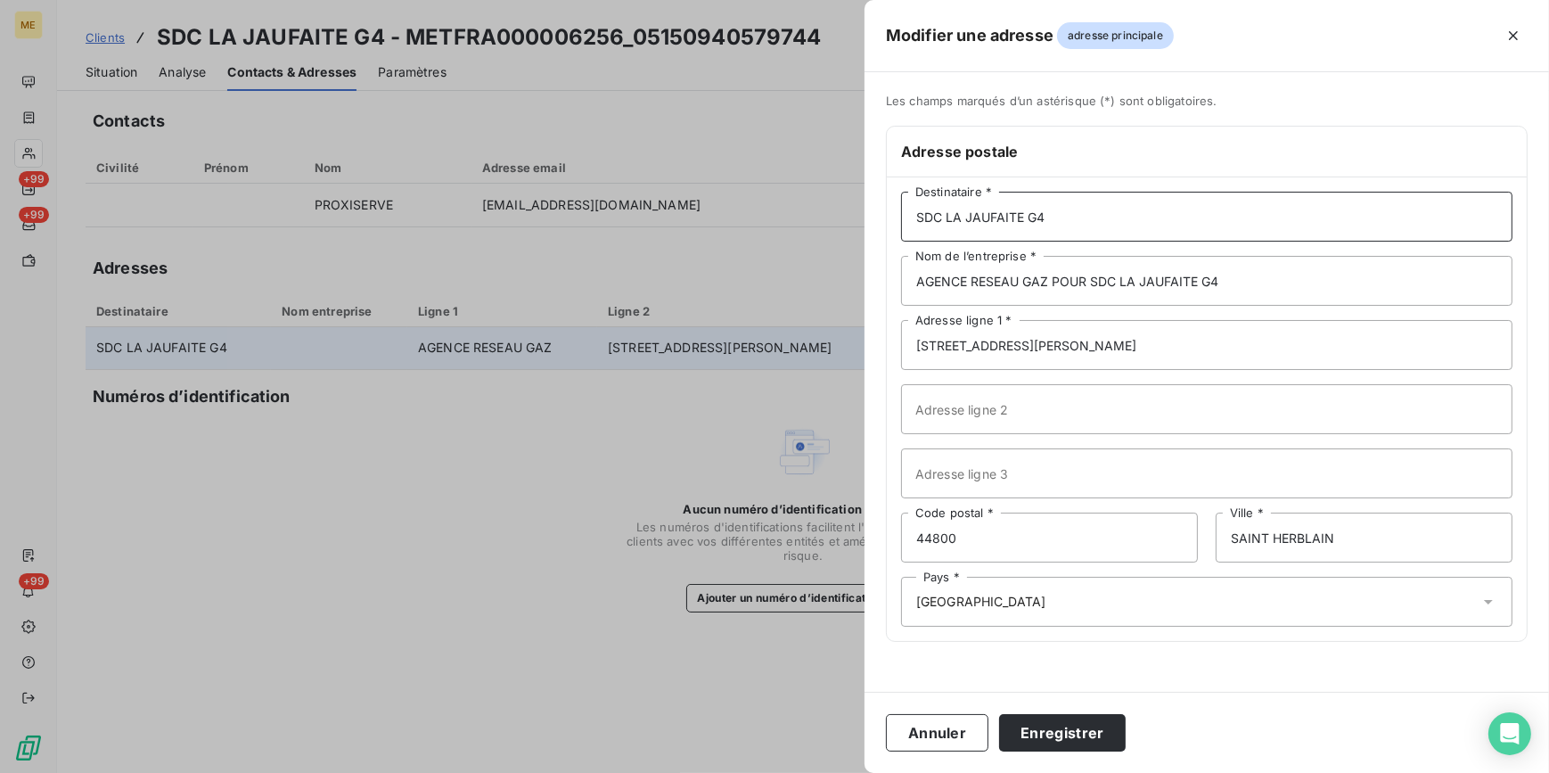
click at [857, 772] on div "Modifier une adresse adresse principale Les champs marqués d’un [DEMOGRAPHIC_DA…" at bounding box center [774, 773] width 1549 height 0
type input "PROXISERVE"
click at [1413, 381] on div "PROXISERVE Destinataire * AGENCE RESEAU GAZ POUR SDC LA JAUFAITE G4 Nom de l’en…" at bounding box center [1207, 409] width 640 height 464
click at [1052, 727] on button "Enregistrer" at bounding box center [1062, 732] width 127 height 37
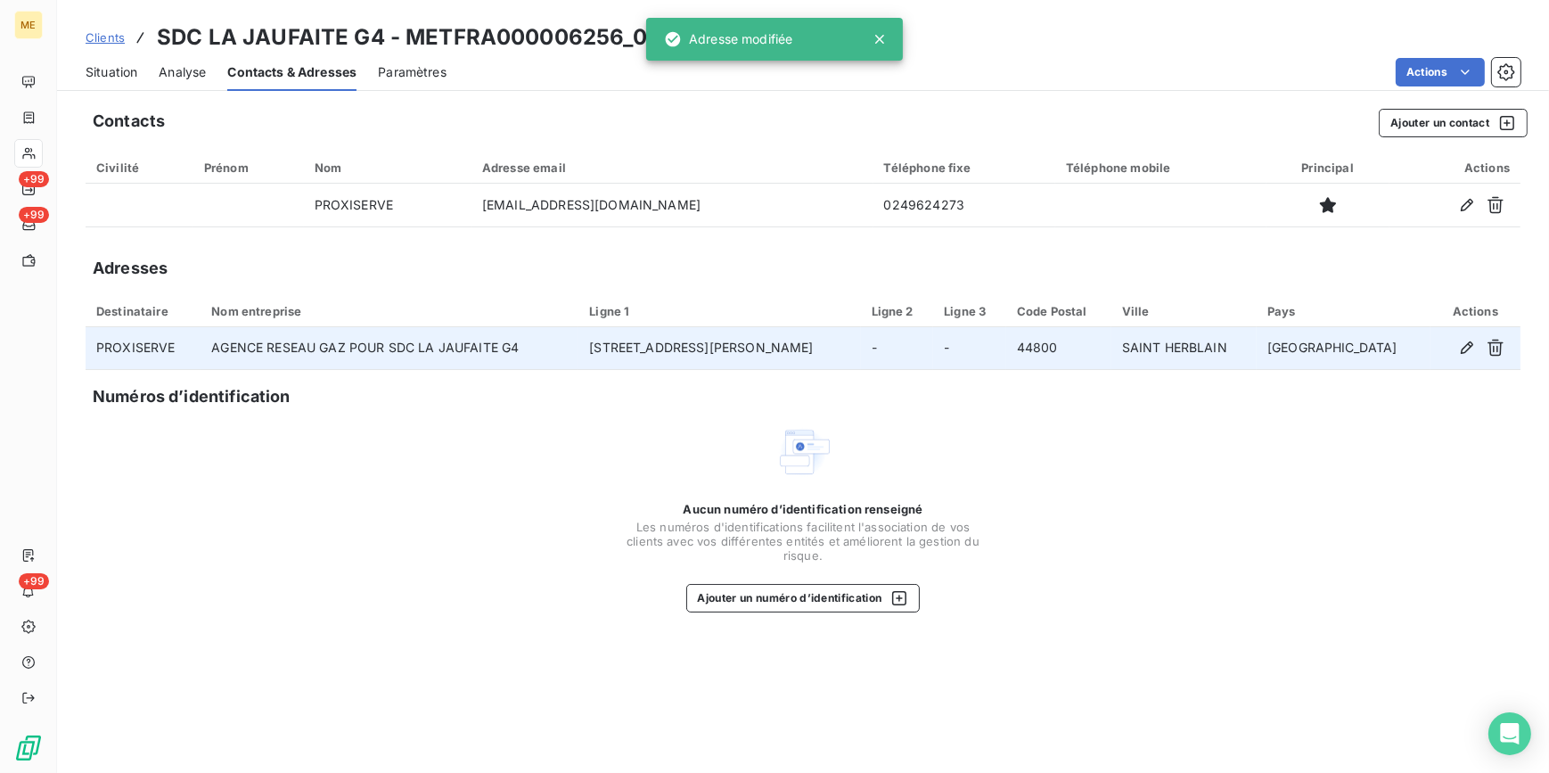
click at [131, 81] on div "Situation" at bounding box center [112, 71] width 52 height 37
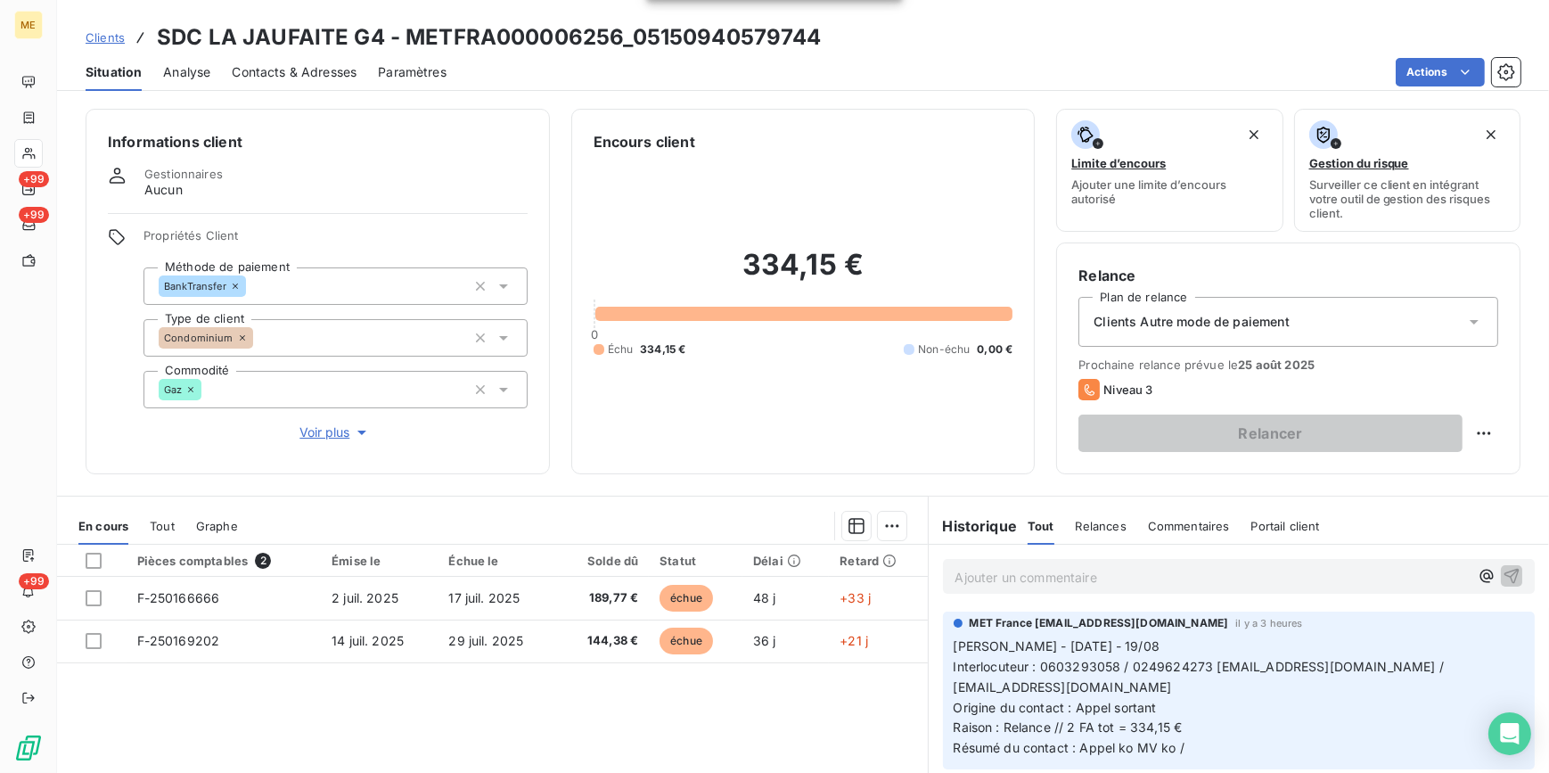
click at [1404, 325] on div "Clients Autre mode de paiement" at bounding box center [1289, 322] width 420 height 50
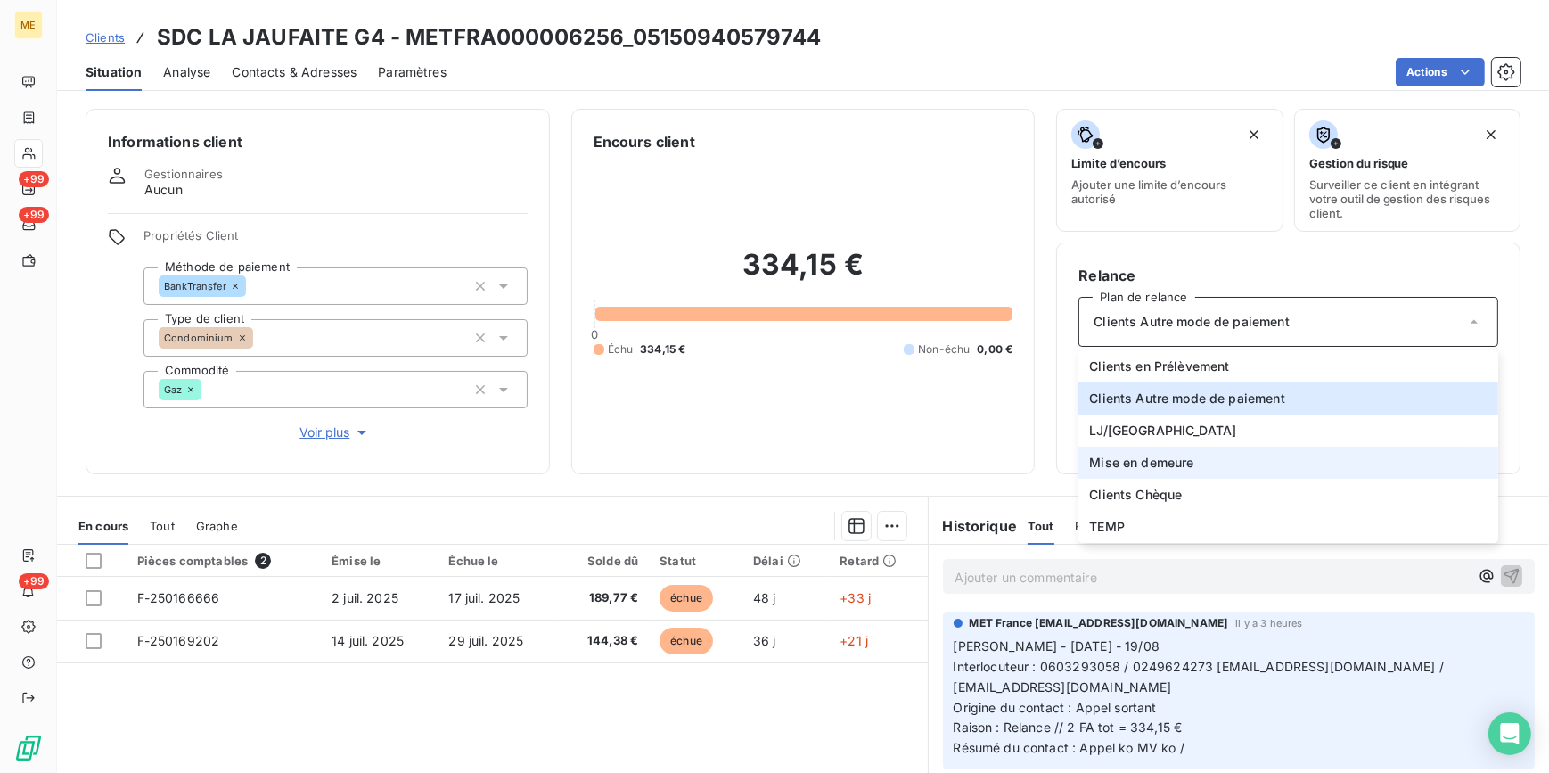
click at [1146, 463] on span "Mise en demeure" at bounding box center [1141, 463] width 104 height 18
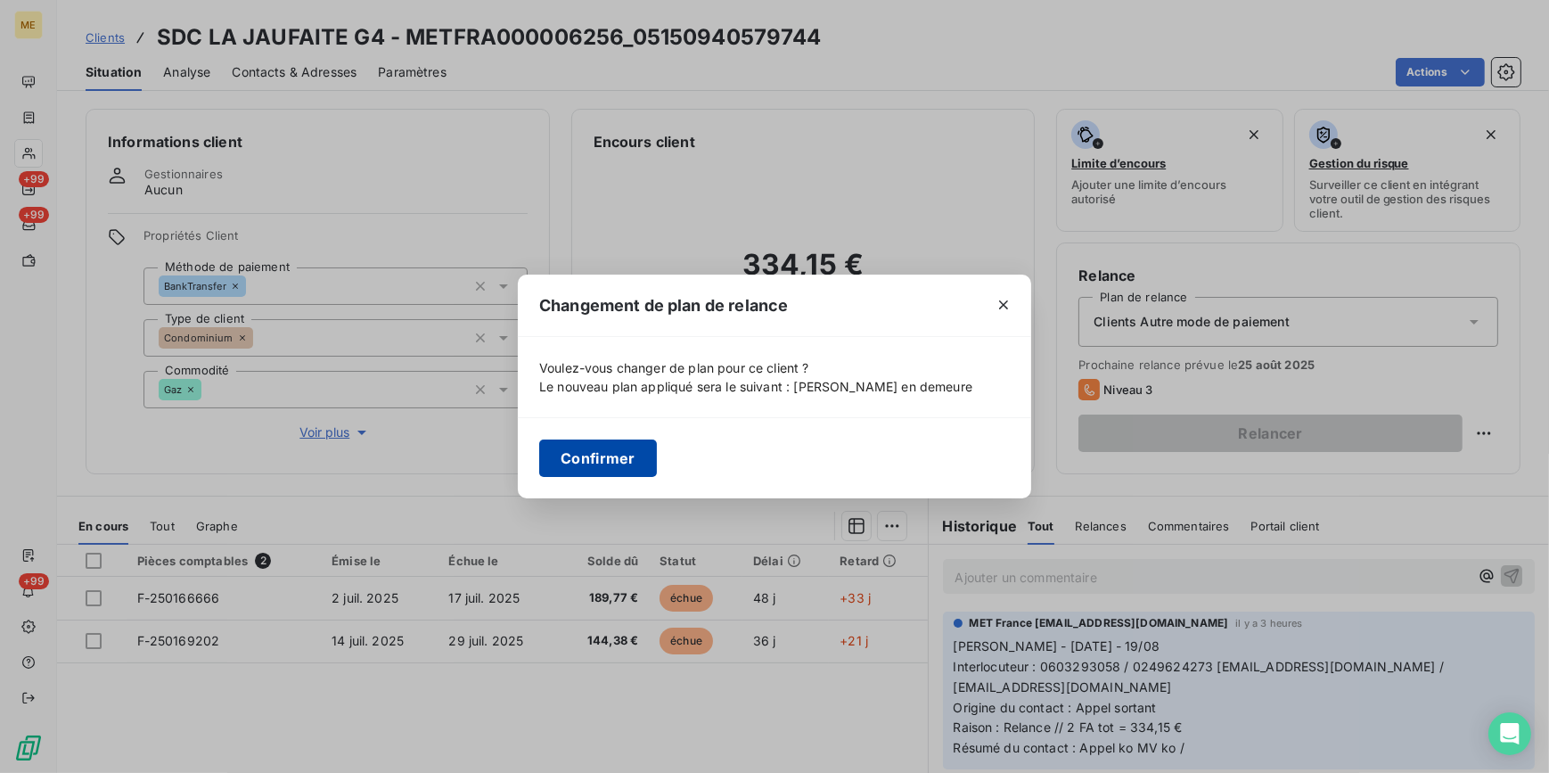
click at [601, 459] on button "Confirmer" at bounding box center [598, 457] width 118 height 37
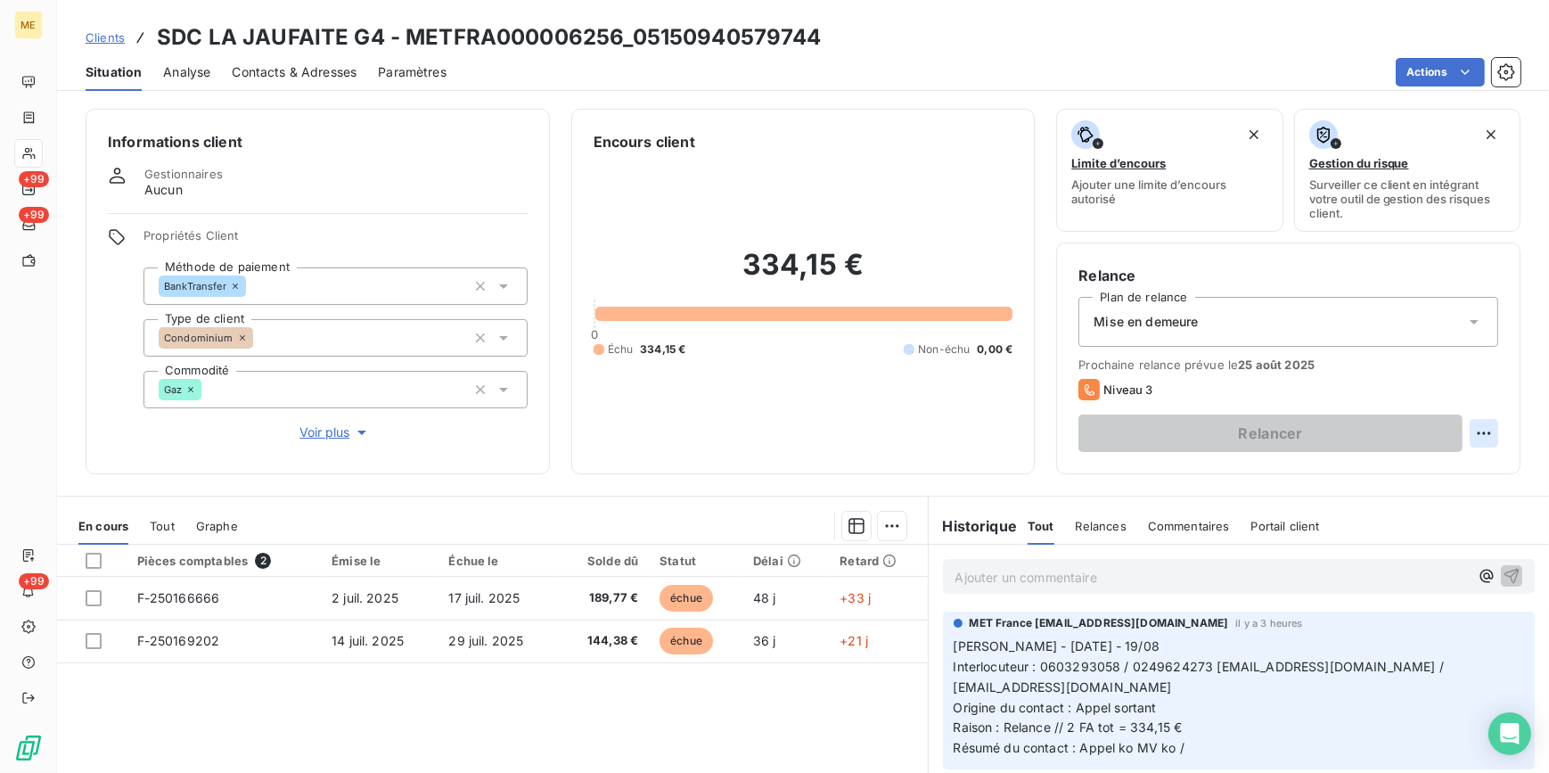
click at [1469, 426] on html "ME +99 +99 +99 Clients SDC LA JAUFAITE G4 - METFRA000006256_05150940579744 Situ…" at bounding box center [774, 386] width 1549 height 773
click at [1407, 479] on div "Replanifier cette action" at bounding box center [1399, 471] width 160 height 29
select select "7"
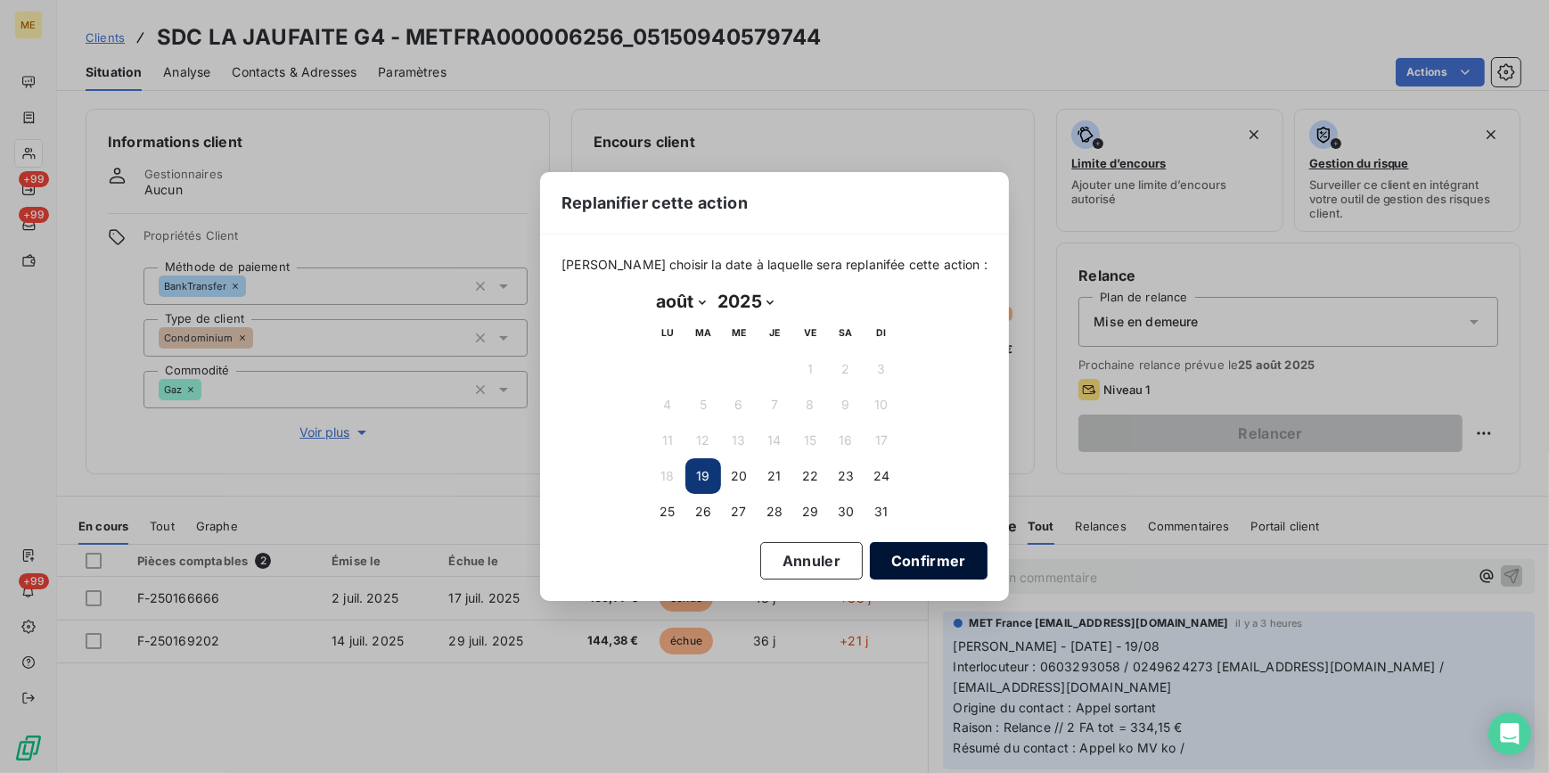
click at [903, 555] on button "Confirmer" at bounding box center [929, 560] width 118 height 37
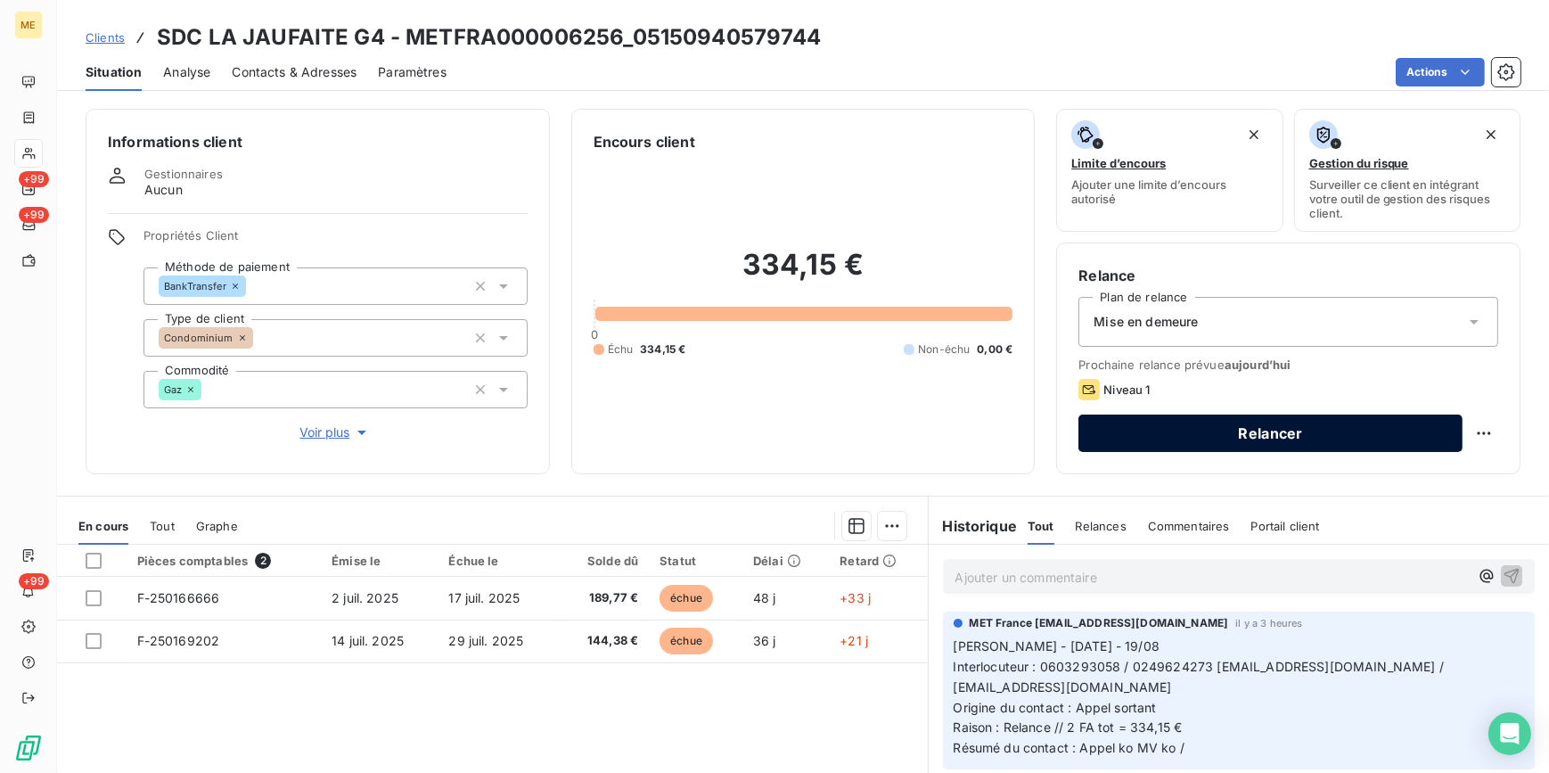
click at [1315, 436] on button "Relancer" at bounding box center [1271, 433] width 384 height 37
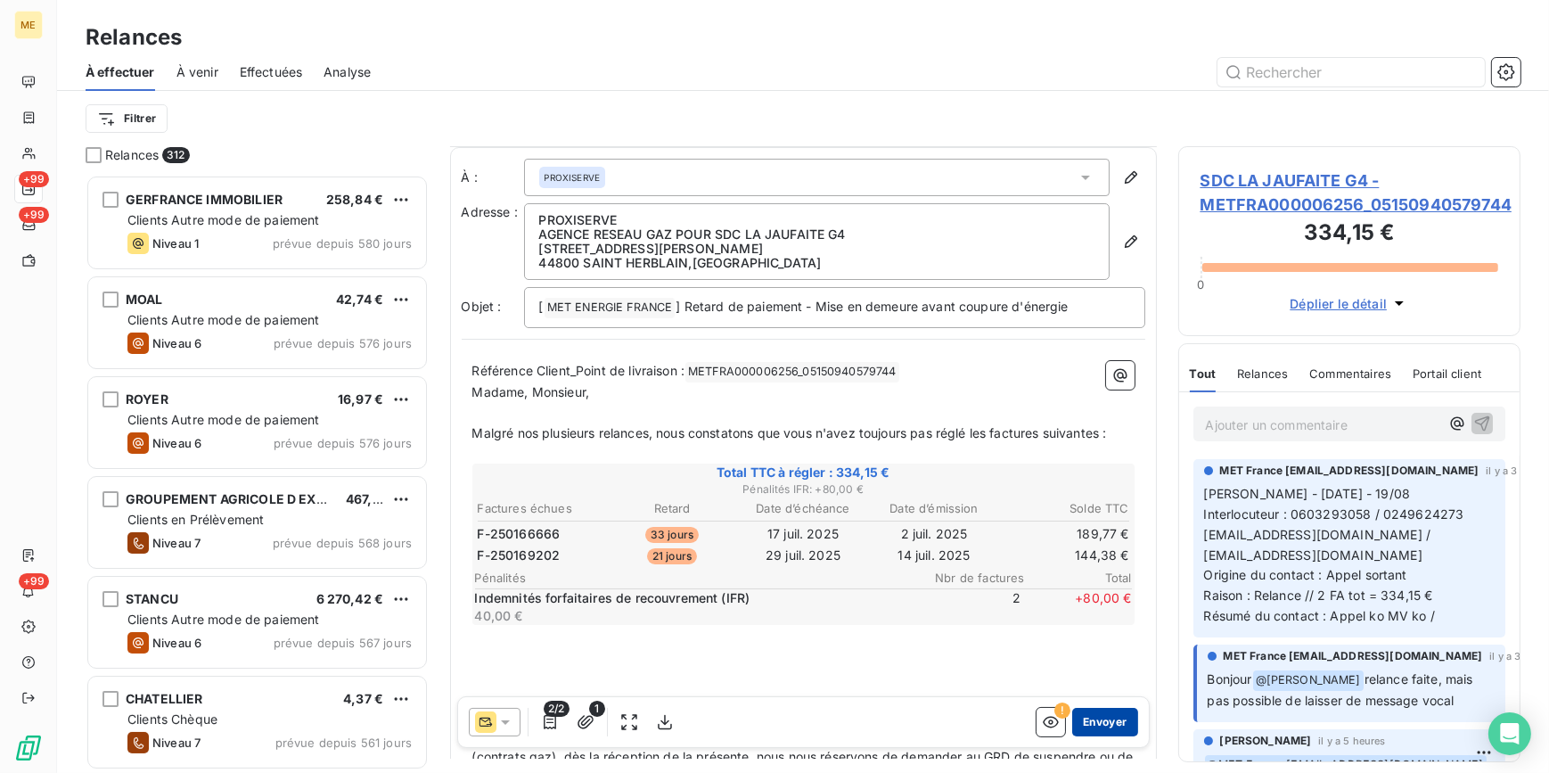
click at [1106, 727] on button "Envoyer" at bounding box center [1104, 722] width 65 height 29
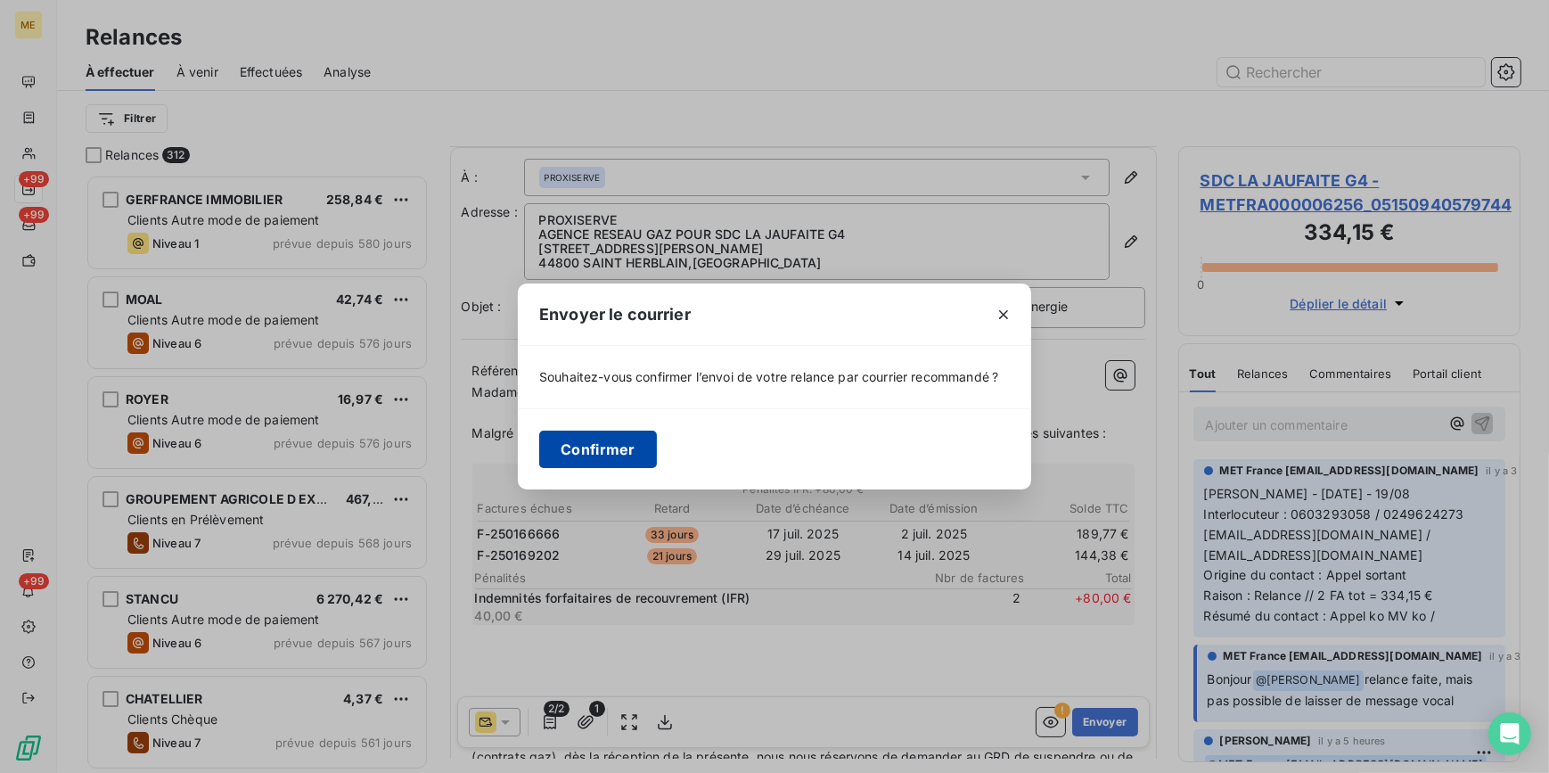
click at [601, 442] on button "Confirmer" at bounding box center [598, 449] width 118 height 37
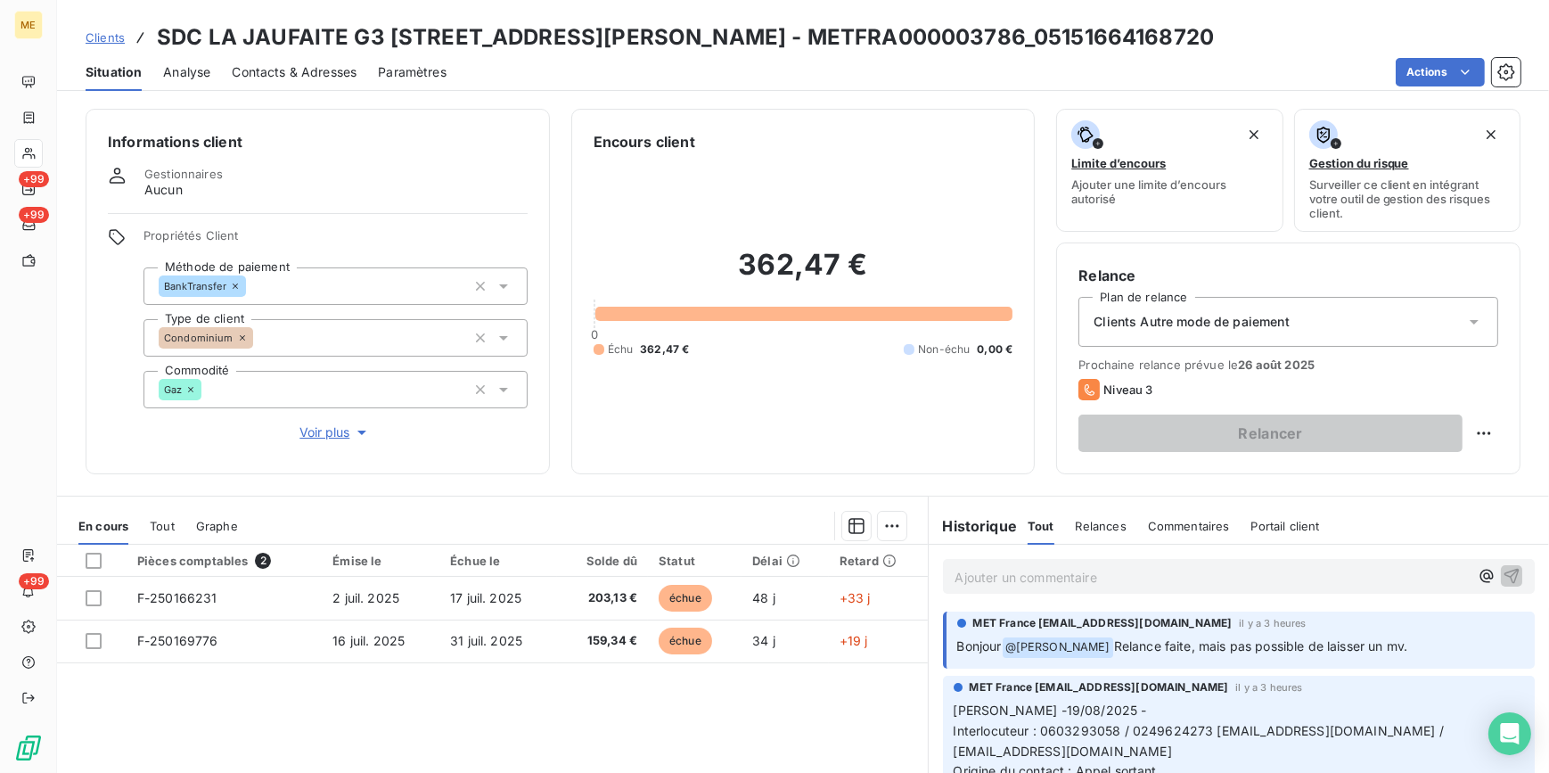
click at [303, 73] on span "Contacts & Adresses" at bounding box center [294, 72] width 125 height 18
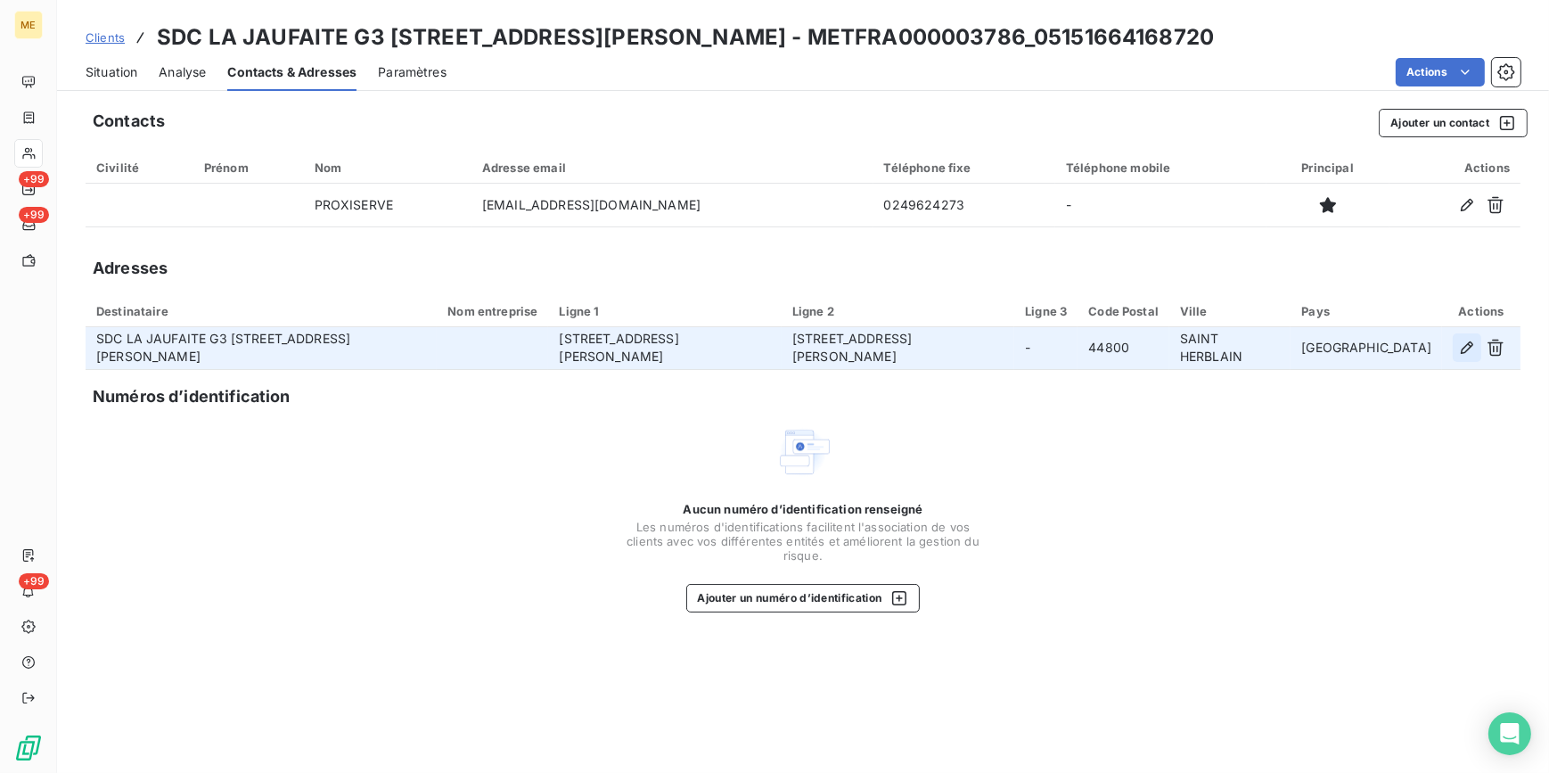
click at [1468, 355] on icon "button" at bounding box center [1467, 348] width 18 height 18
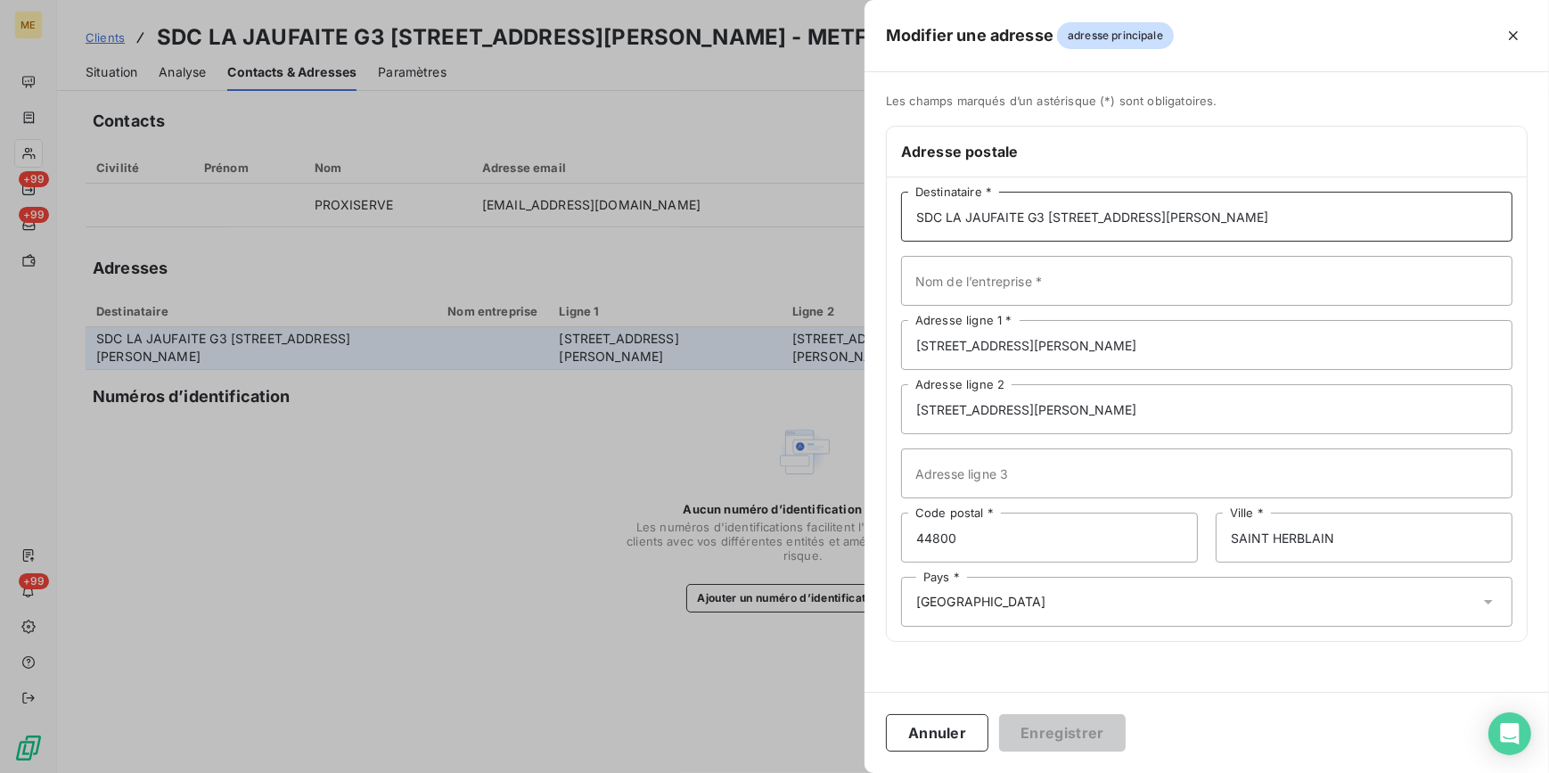
drag, startPoint x: 1257, startPoint y: 209, endPoint x: 833, endPoint y: 187, distance: 424.9
click at [833, 772] on div "Modifier une adresse adresse principale Les champs marqués d’un [DEMOGRAPHIC_DA…" at bounding box center [774, 773] width 1549 height 0
click at [1081, 279] on input "Nom de l’entreprise *" at bounding box center [1207, 281] width 612 height 50
paste input "SDC LA JAUFAITE G3 [STREET_ADDRESS][PERSON_NAME]"
type input "SDC LA JAUFAITE G3 [STREET_ADDRESS][PERSON_NAME]"
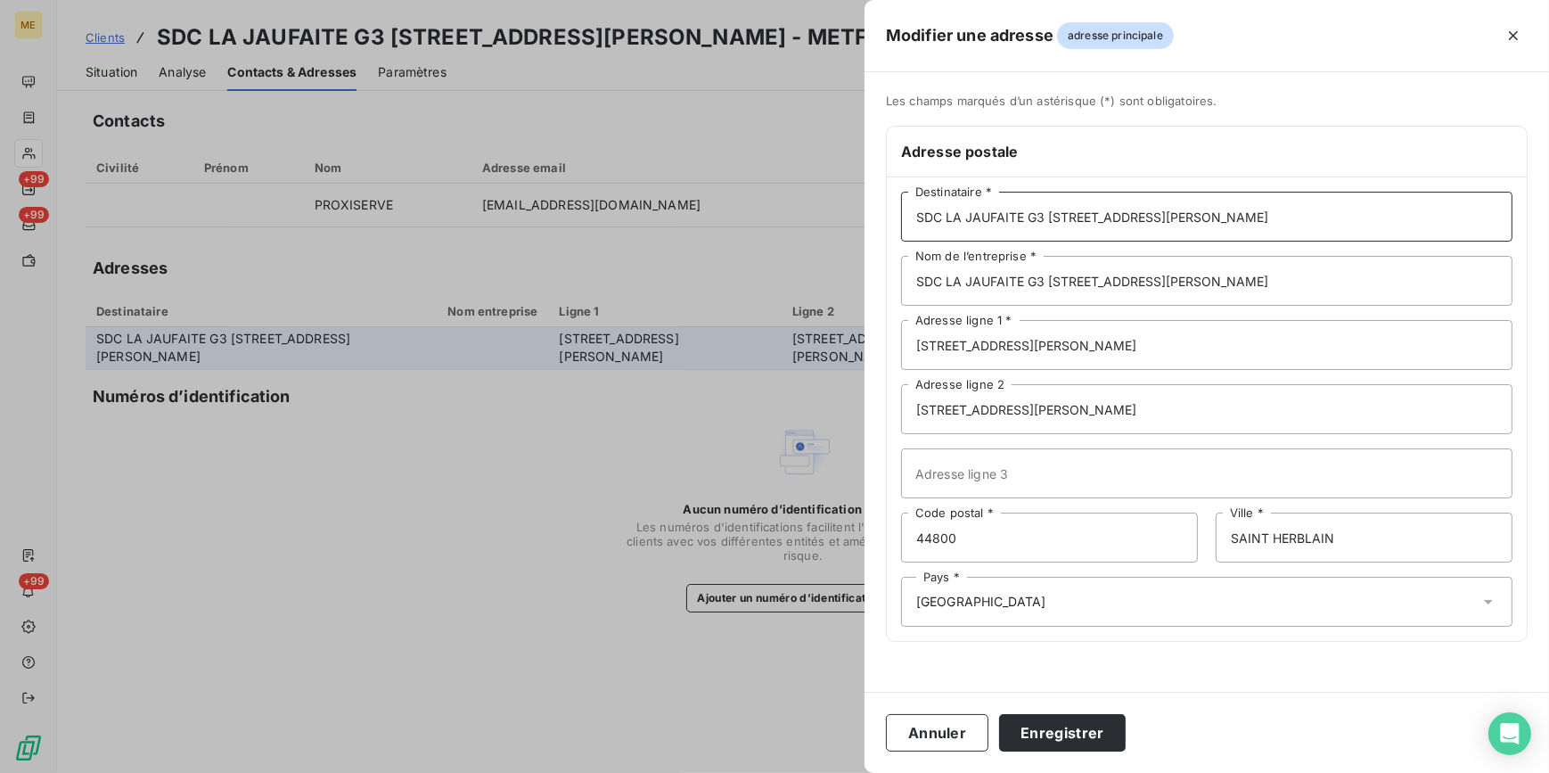
drag, startPoint x: 1250, startPoint y: 218, endPoint x: 894, endPoint y: 218, distance: 355.7
click at [893, 218] on div "SDC LA JAUFAITE G3 [STREET_ADDRESS] Destinataire * SDC LA JAUFAITE G3 [STREET_A…" at bounding box center [1207, 409] width 640 height 464
type input "PROXISERVE"
drag, startPoint x: 1232, startPoint y: 281, endPoint x: 778, endPoint y: 264, distance: 454.1
click at [778, 772] on div "Modifier une adresse adresse principale Les champs marqués d’un [DEMOGRAPHIC_DA…" at bounding box center [774, 773] width 1549 height 0
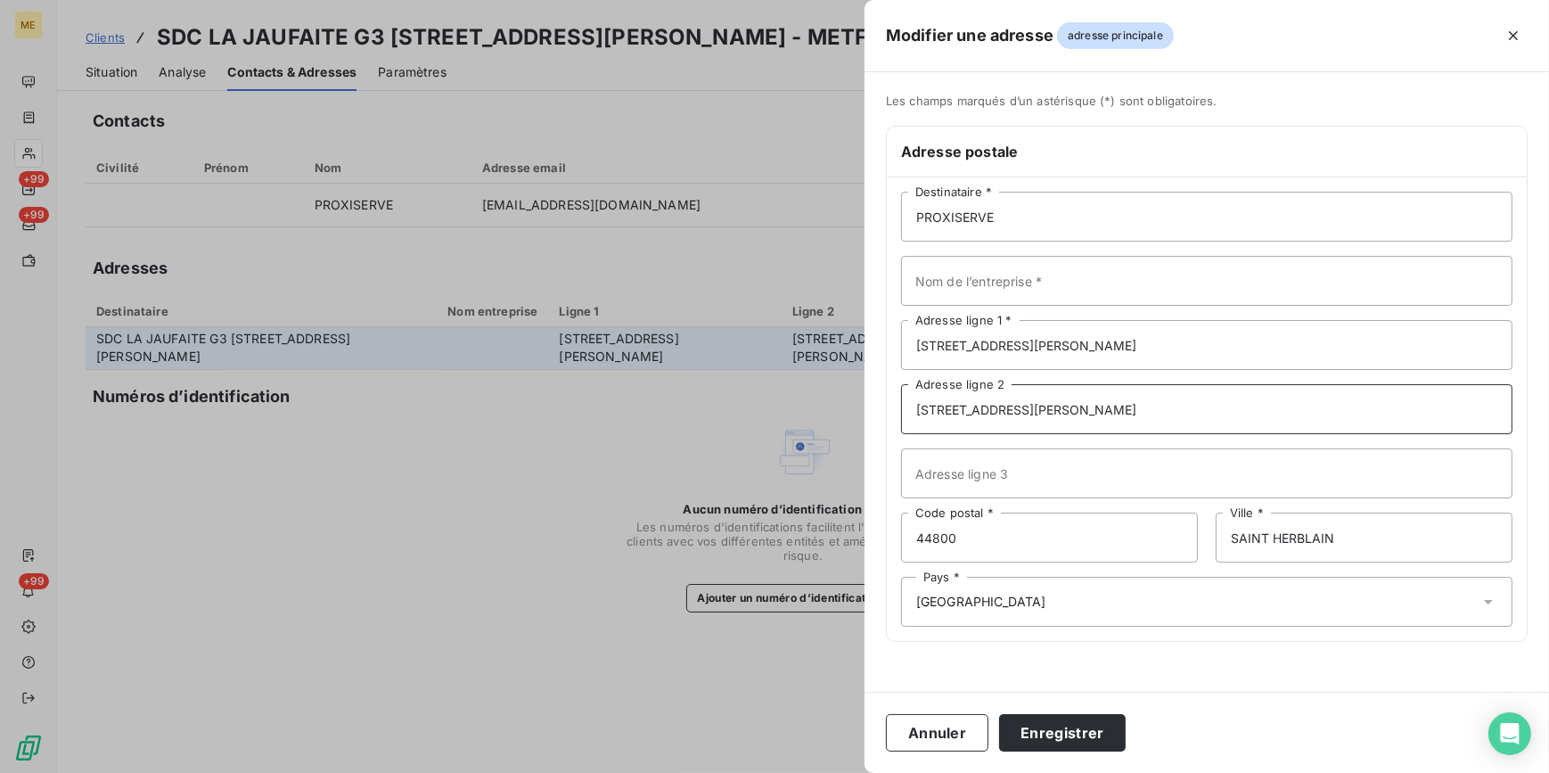
drag, startPoint x: 1071, startPoint y: 400, endPoint x: 894, endPoint y: 407, distance: 176.7
click at [894, 407] on div "PROXISERVE Destinataire * Nom de l’entreprise * [STREET_ADDRESS] reneault Adres…" at bounding box center [1207, 409] width 640 height 464
drag, startPoint x: 1054, startPoint y: 348, endPoint x: 848, endPoint y: 340, distance: 206.1
click at [848, 772] on div "Modifier une adresse adresse principale Les champs marqués d’un [DEMOGRAPHIC_DA…" at bounding box center [774, 773] width 1549 height 0
paste input "RUE [PERSON_NAME]"
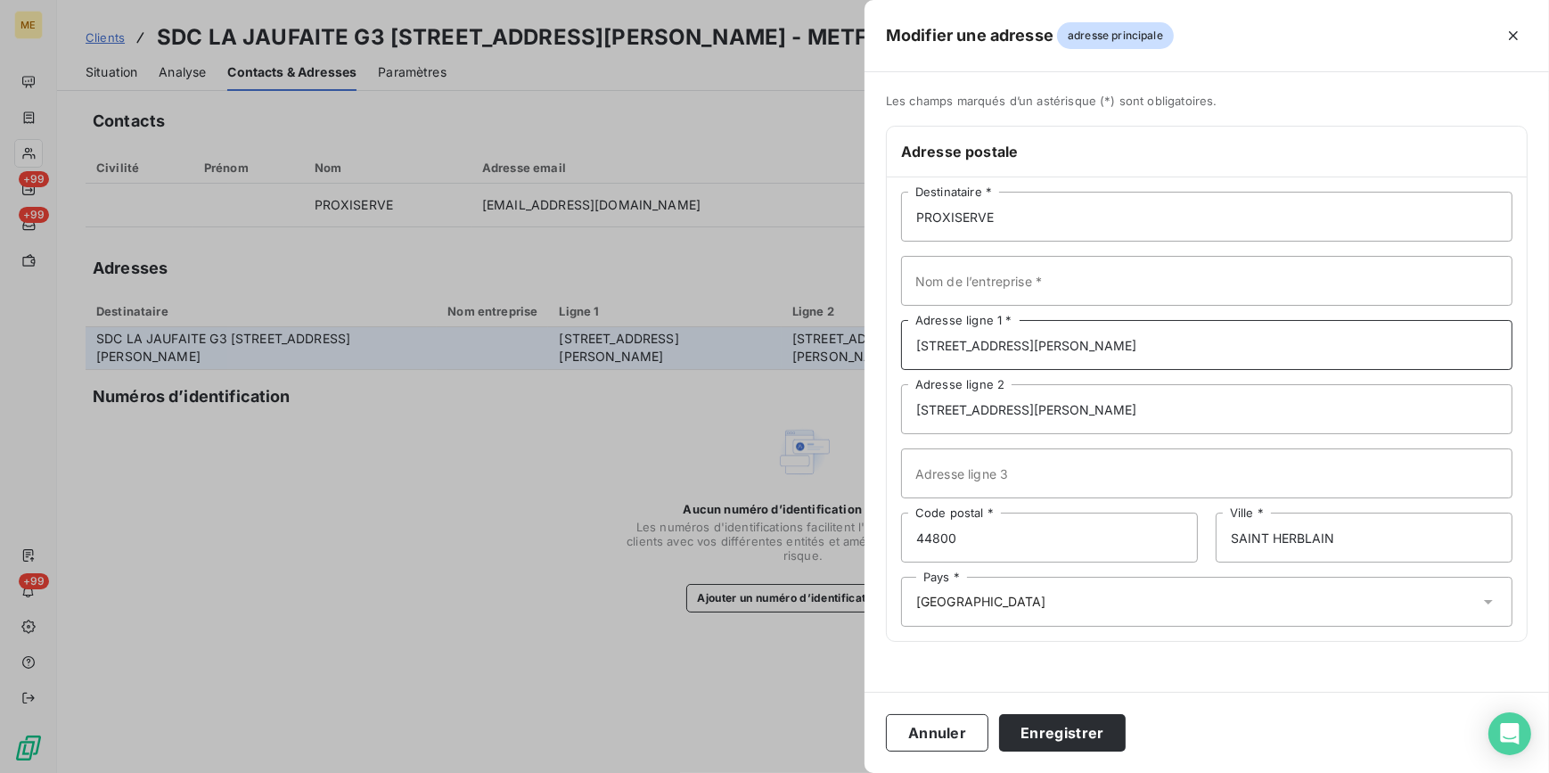
type input "[STREET_ADDRESS][PERSON_NAME]"
click at [1332, 395] on input "[STREET_ADDRESS][PERSON_NAME]" at bounding box center [1207, 409] width 612 height 50
drag, startPoint x: 1286, startPoint y: 407, endPoint x: 822, endPoint y: 408, distance: 464.5
click at [822, 772] on div "Modifier une adresse adresse principale Les champs marqués d’un astérisque (*) …" at bounding box center [774, 773] width 1549 height 0
click at [1056, 729] on button "Enregistrer" at bounding box center [1062, 732] width 127 height 37
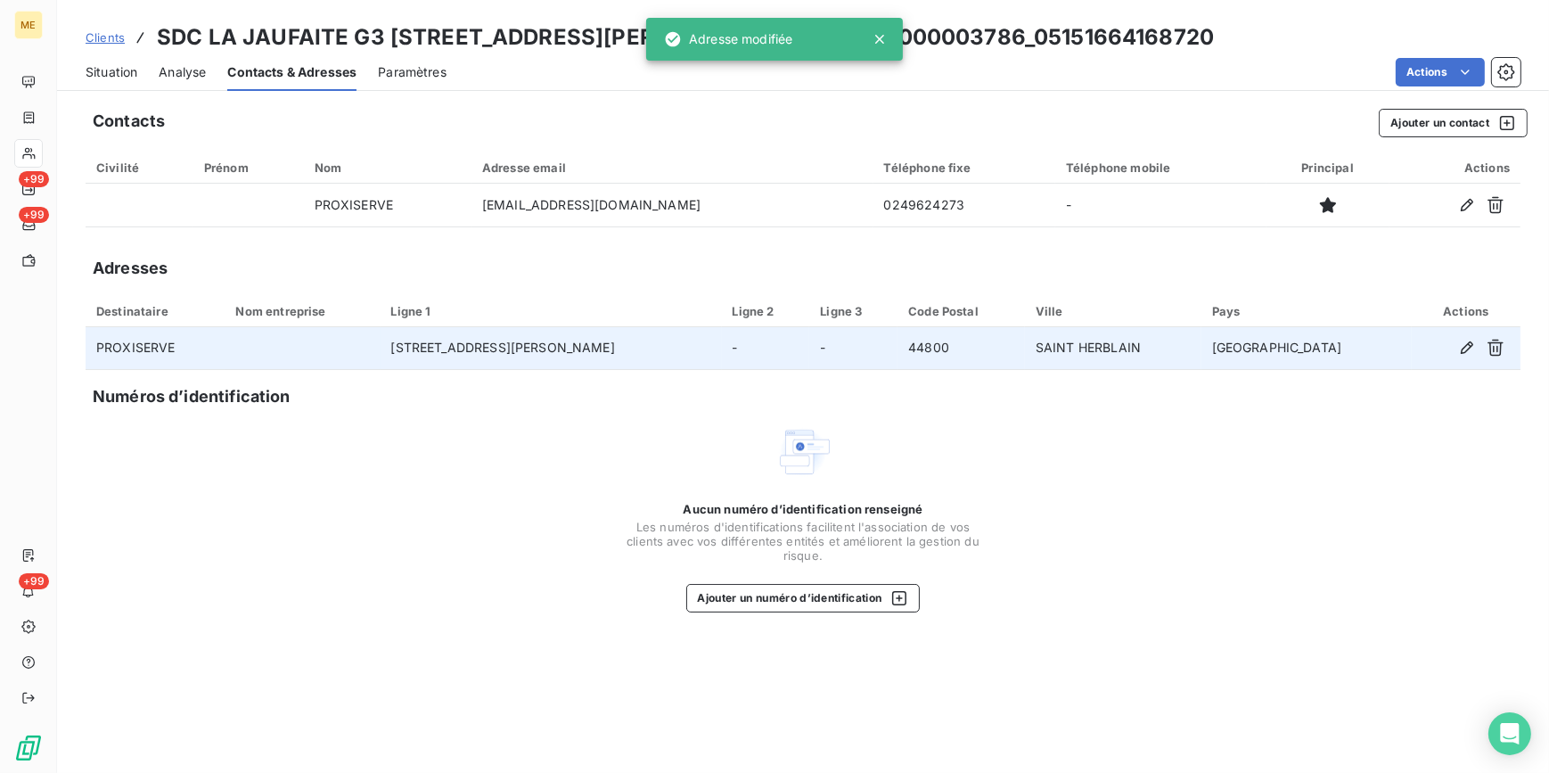
click at [125, 93] on div "Clients SDC LA JAUFAITE G3 40 RUE JACQUES ANQUETIL - METFRA000003786_0515166416…" at bounding box center [803, 386] width 1492 height 773
click at [129, 69] on span "Situation" at bounding box center [112, 72] width 52 height 18
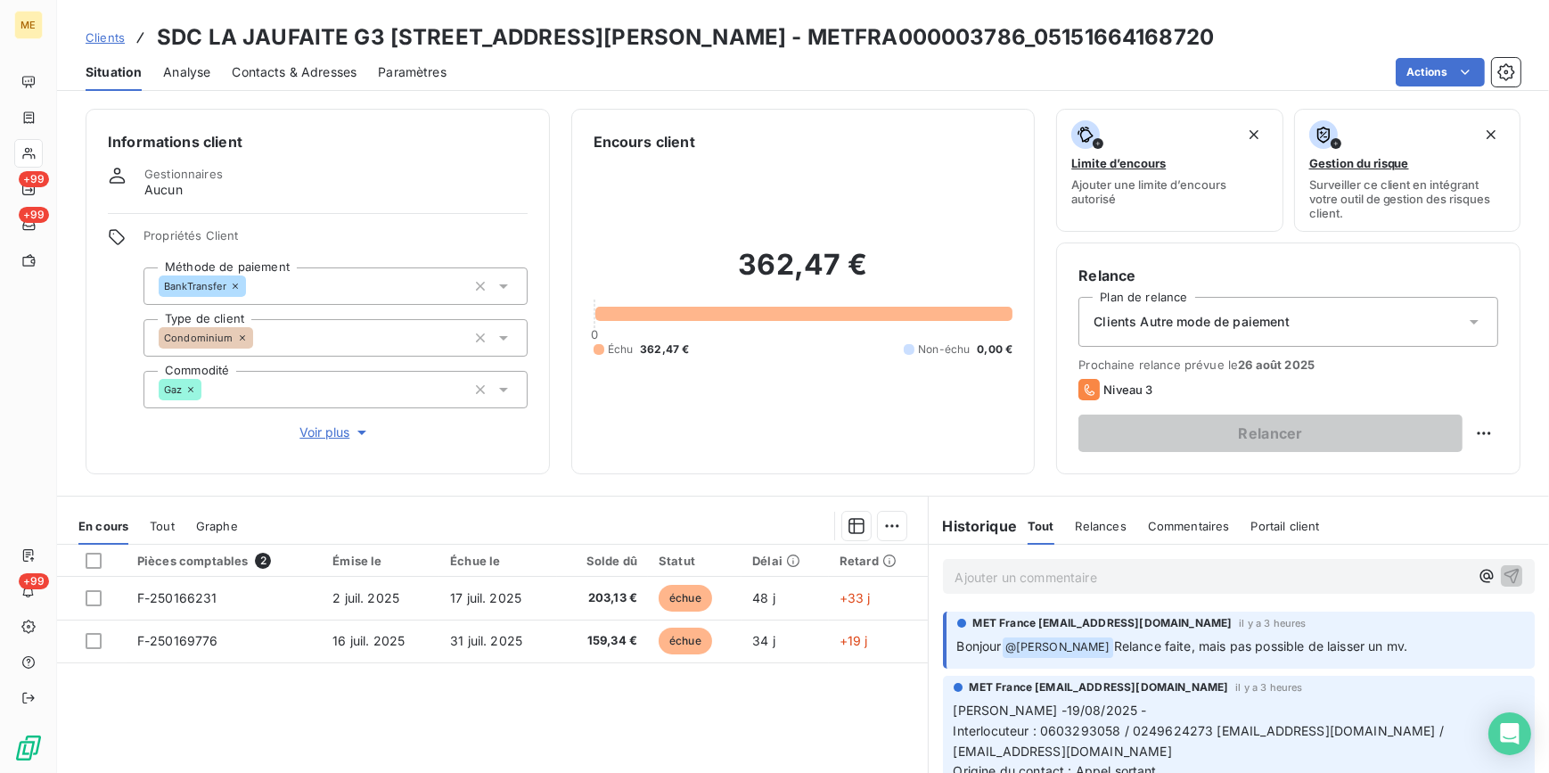
click at [1371, 333] on div "Clients Autre mode de paiement" at bounding box center [1289, 322] width 420 height 50
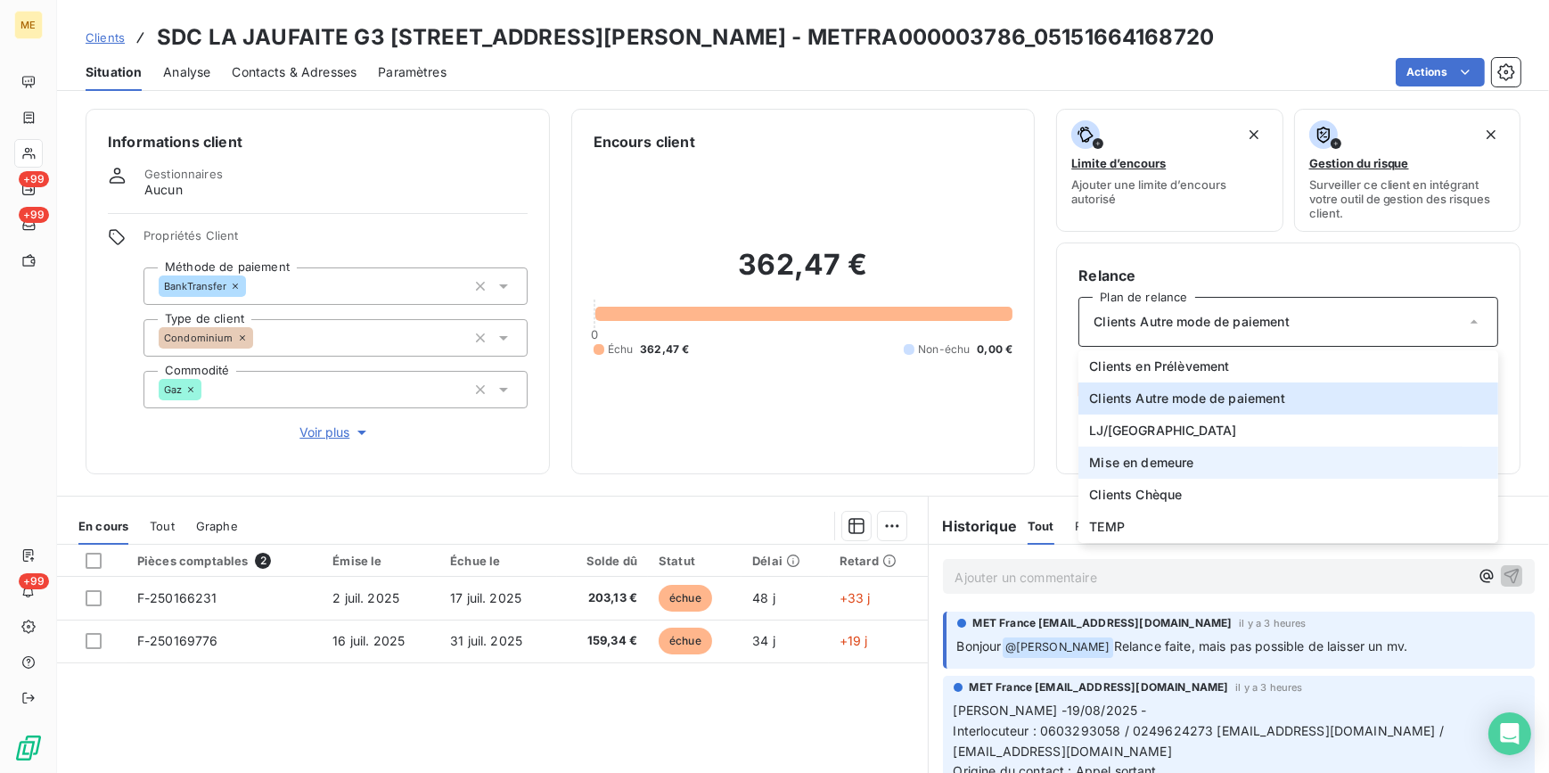
click at [1188, 452] on li "Mise en demeure" at bounding box center [1289, 463] width 420 height 32
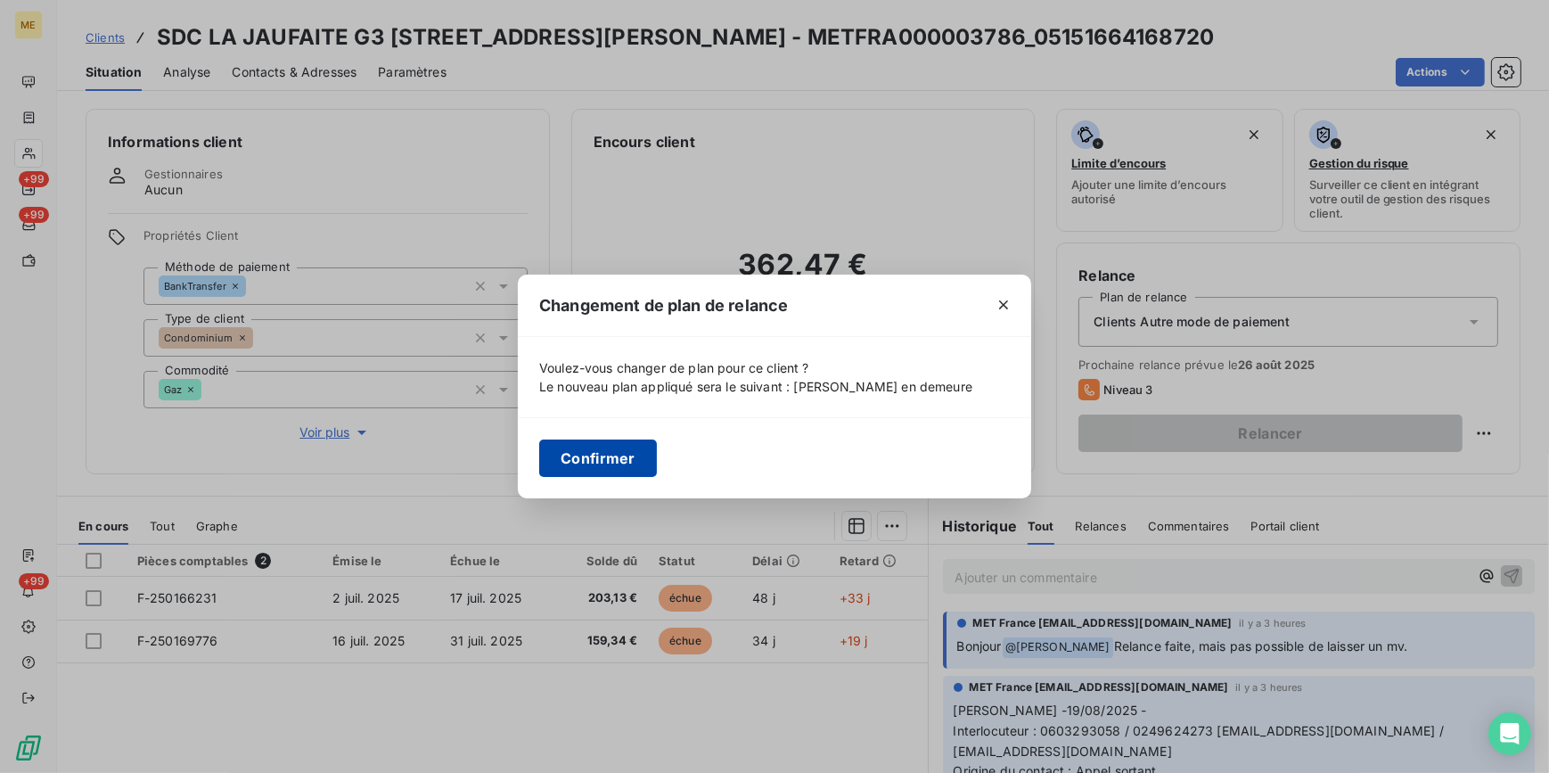
click at [607, 450] on button "Confirmer" at bounding box center [598, 457] width 118 height 37
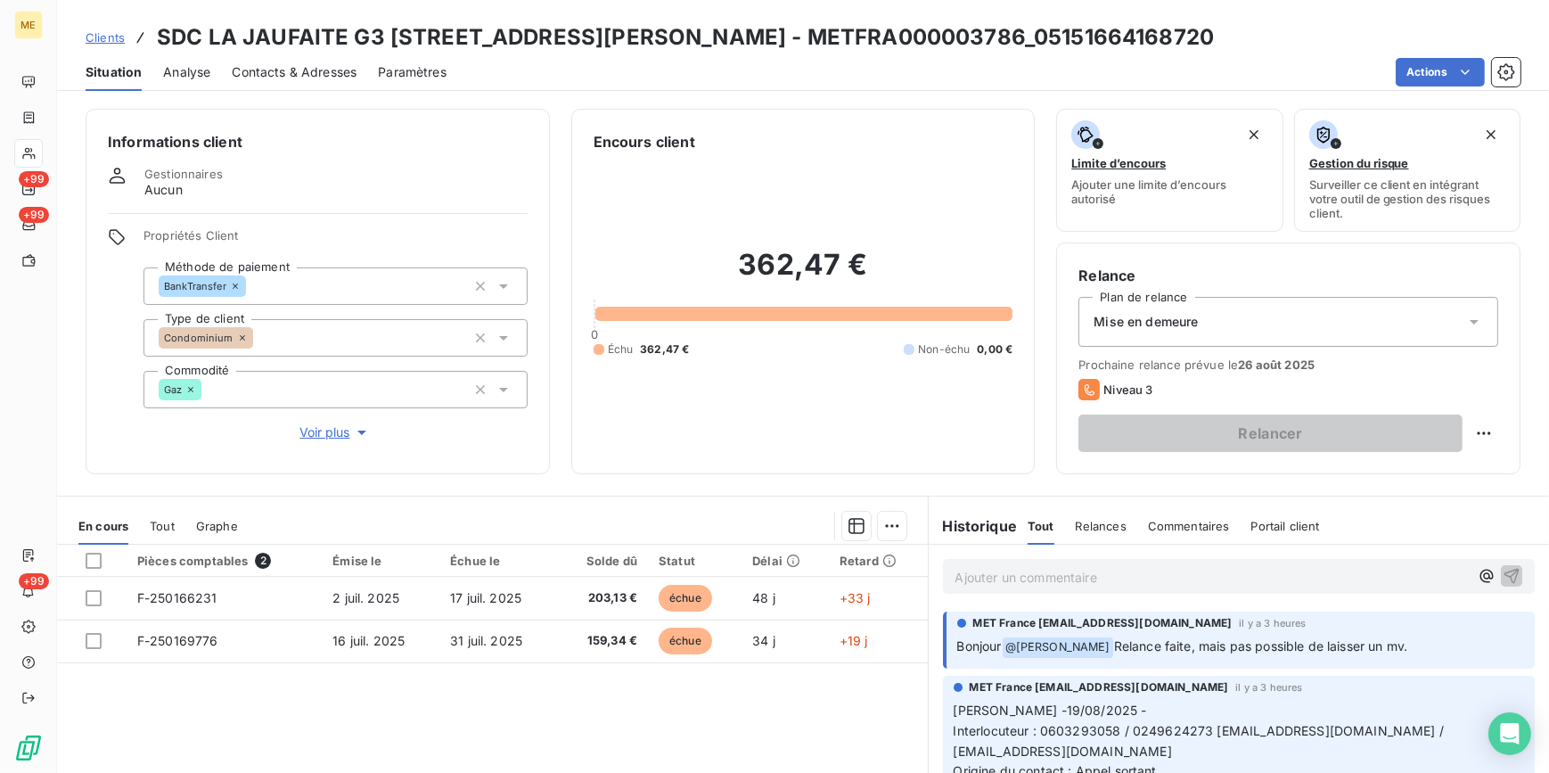
scroll to position [161, 0]
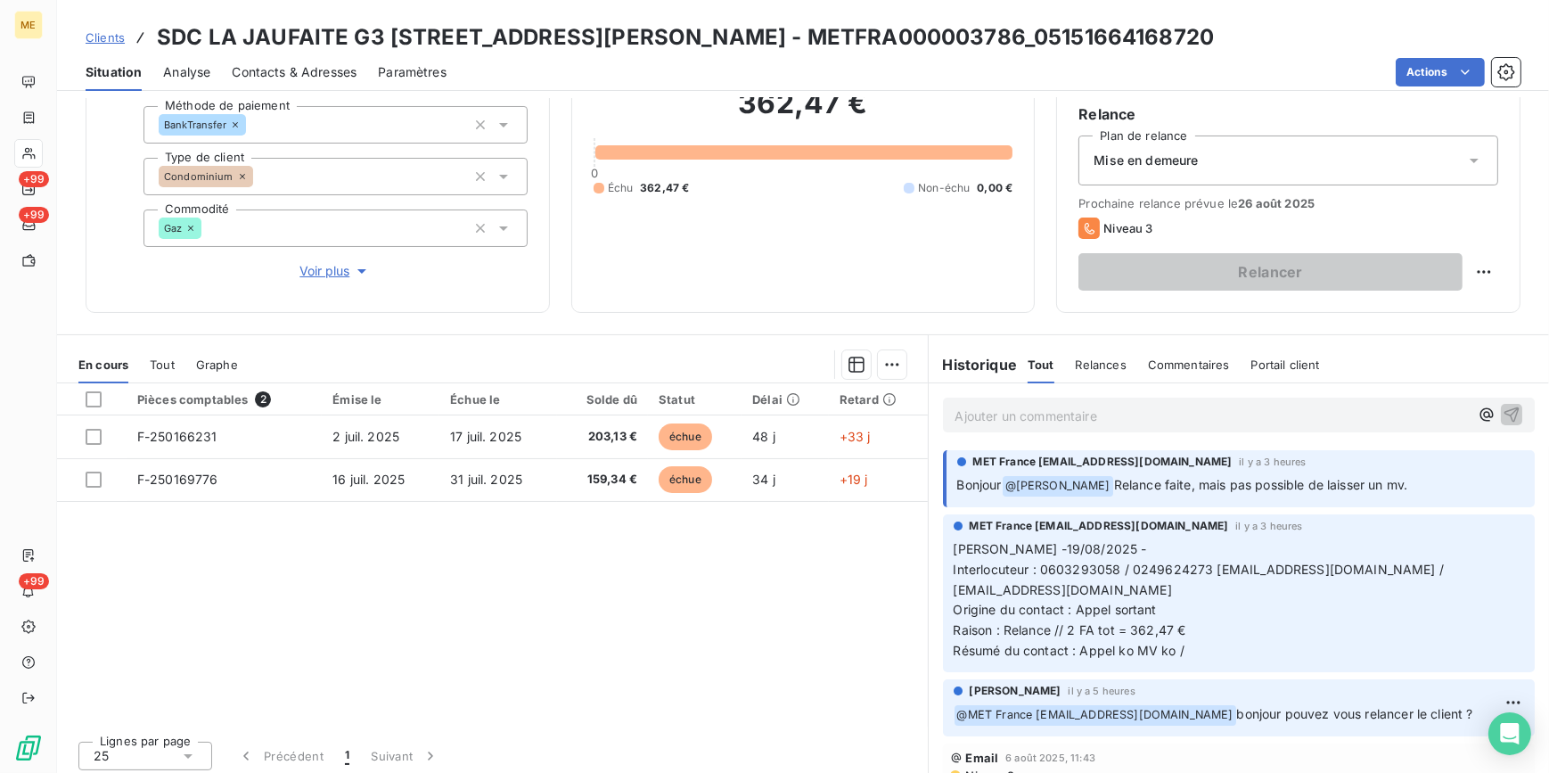
click at [188, 59] on div "Analyse" at bounding box center [186, 71] width 47 height 37
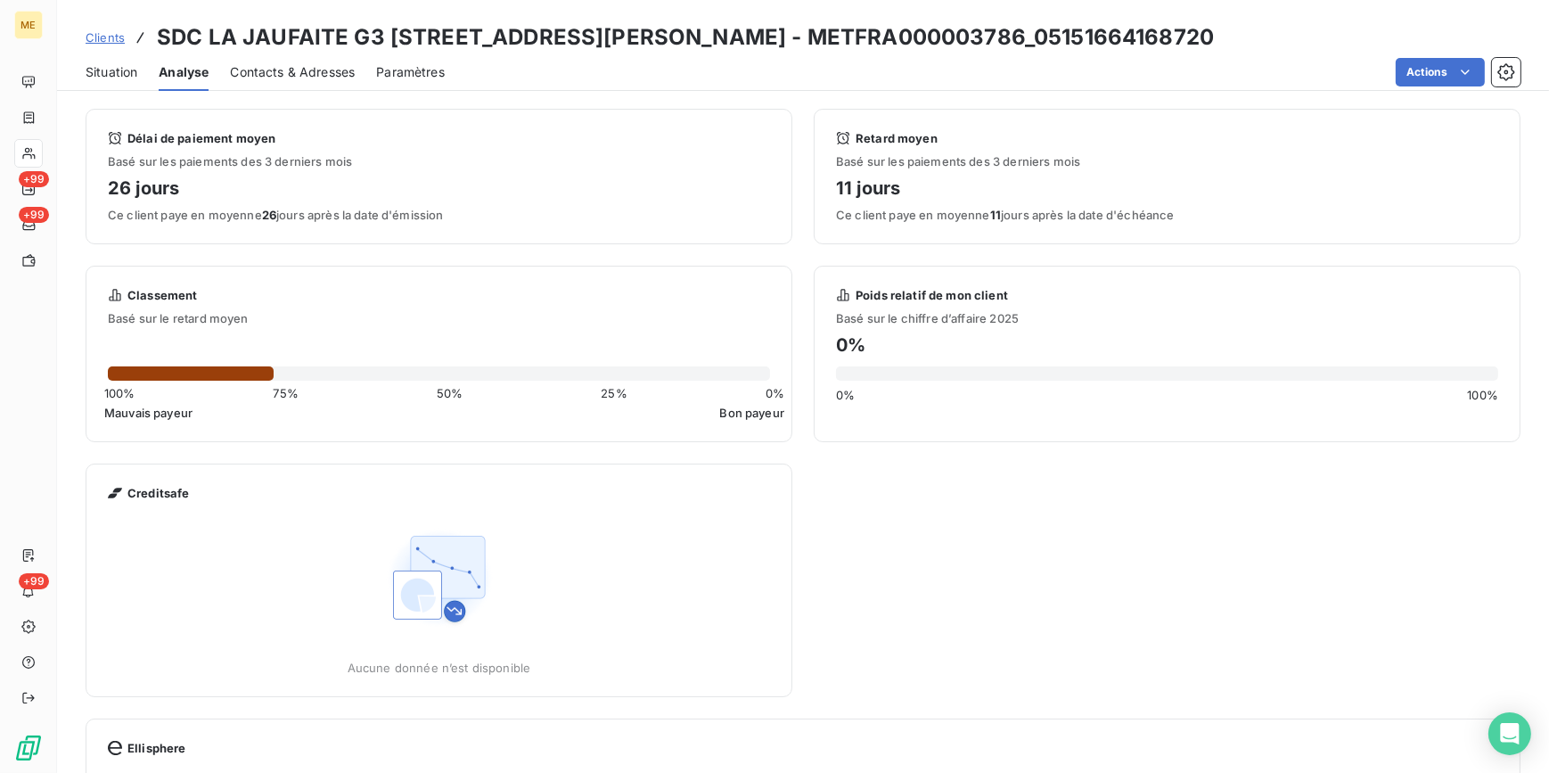
click at [134, 61] on div "Situation" at bounding box center [112, 71] width 52 height 37
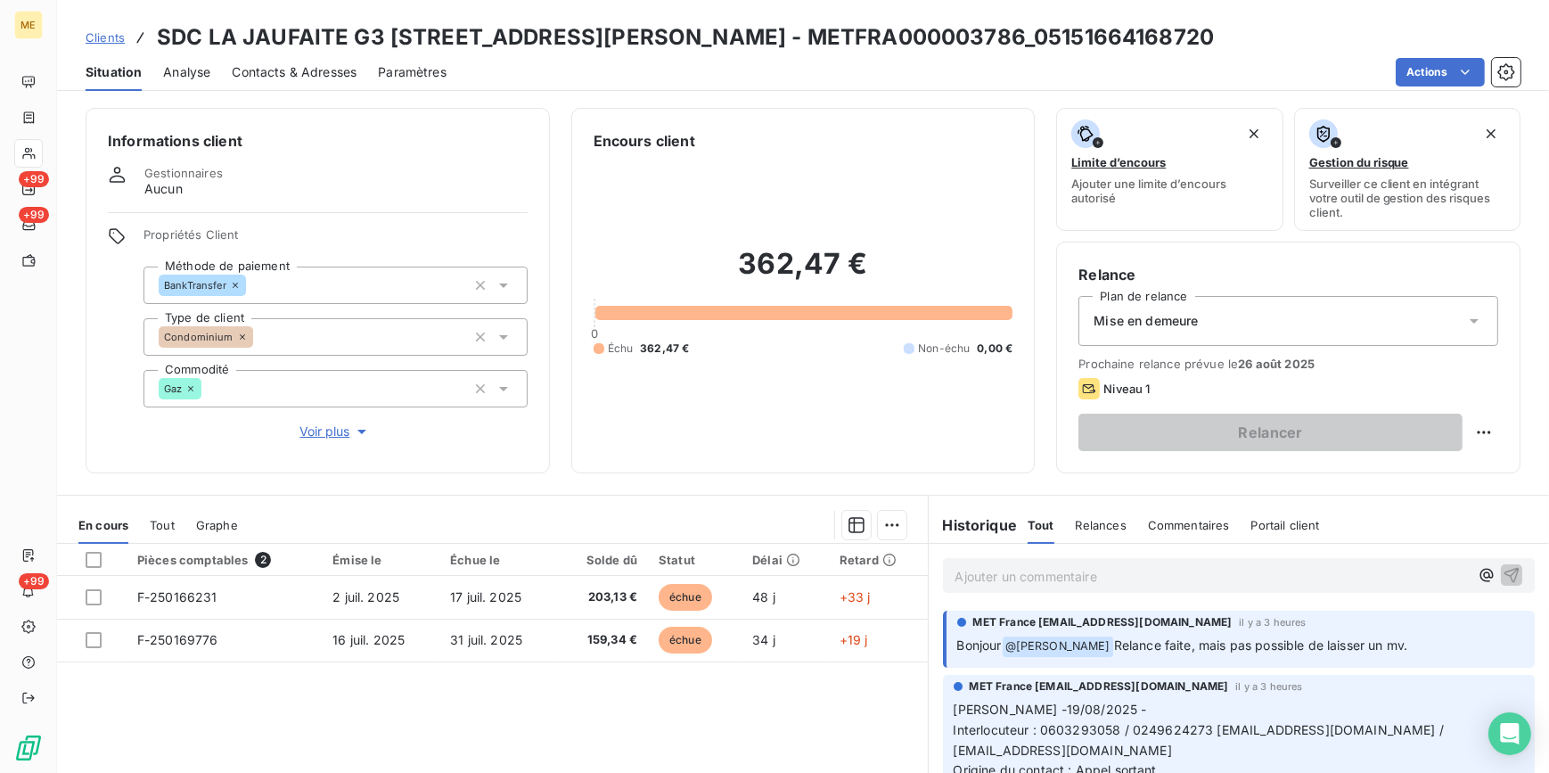
scroll to position [0, 0]
click at [1470, 429] on html "ME +99 +99 +99 Clients SDC LA JAUFAITE G3 40 RUE JACQUES ANQUETIL - METFRA00000…" at bounding box center [774, 386] width 1549 height 773
click at [1439, 472] on div "Replanifier cette action" at bounding box center [1399, 471] width 160 height 29
select select "7"
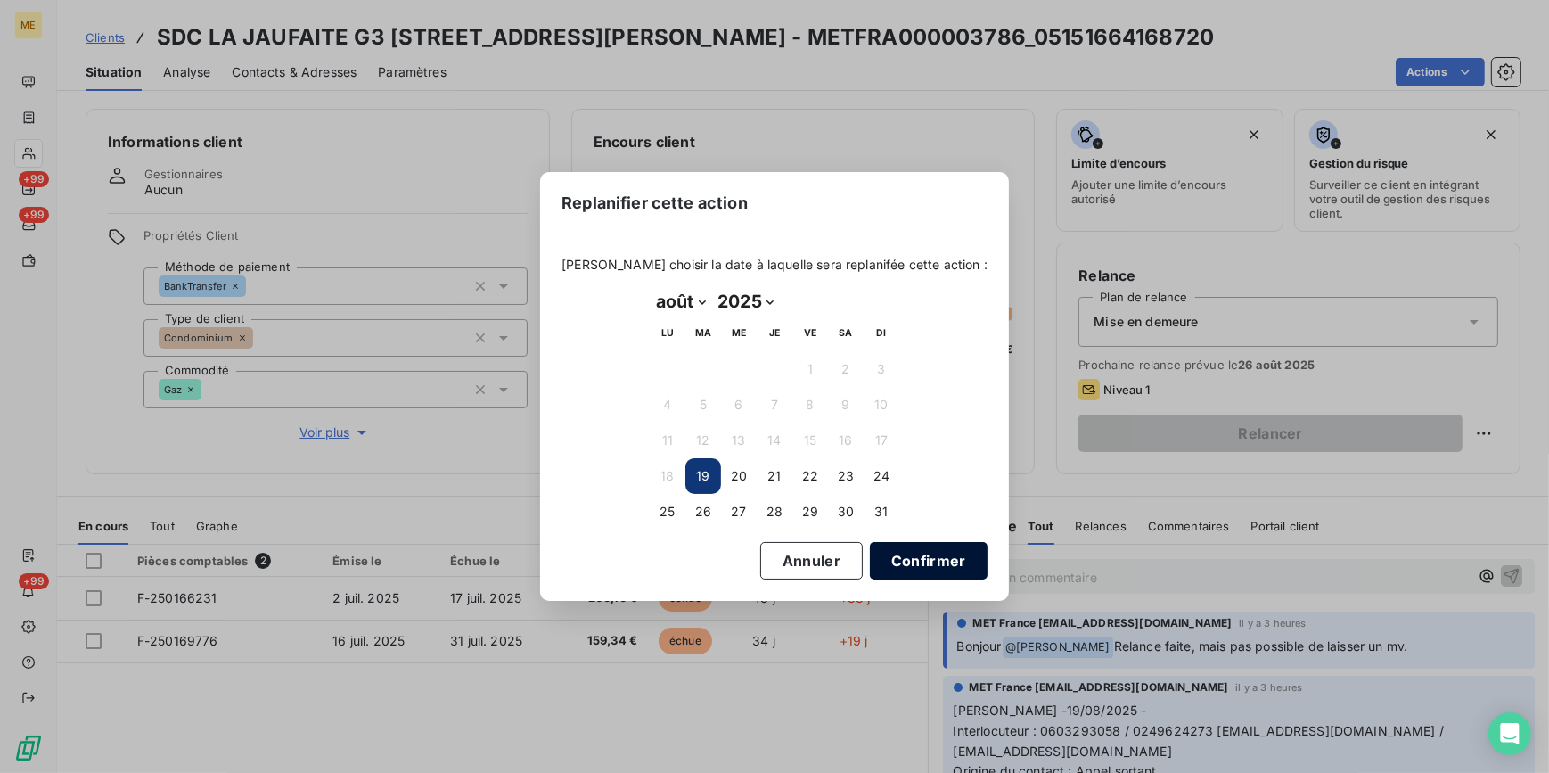
click at [909, 555] on button "Confirmer" at bounding box center [929, 560] width 118 height 37
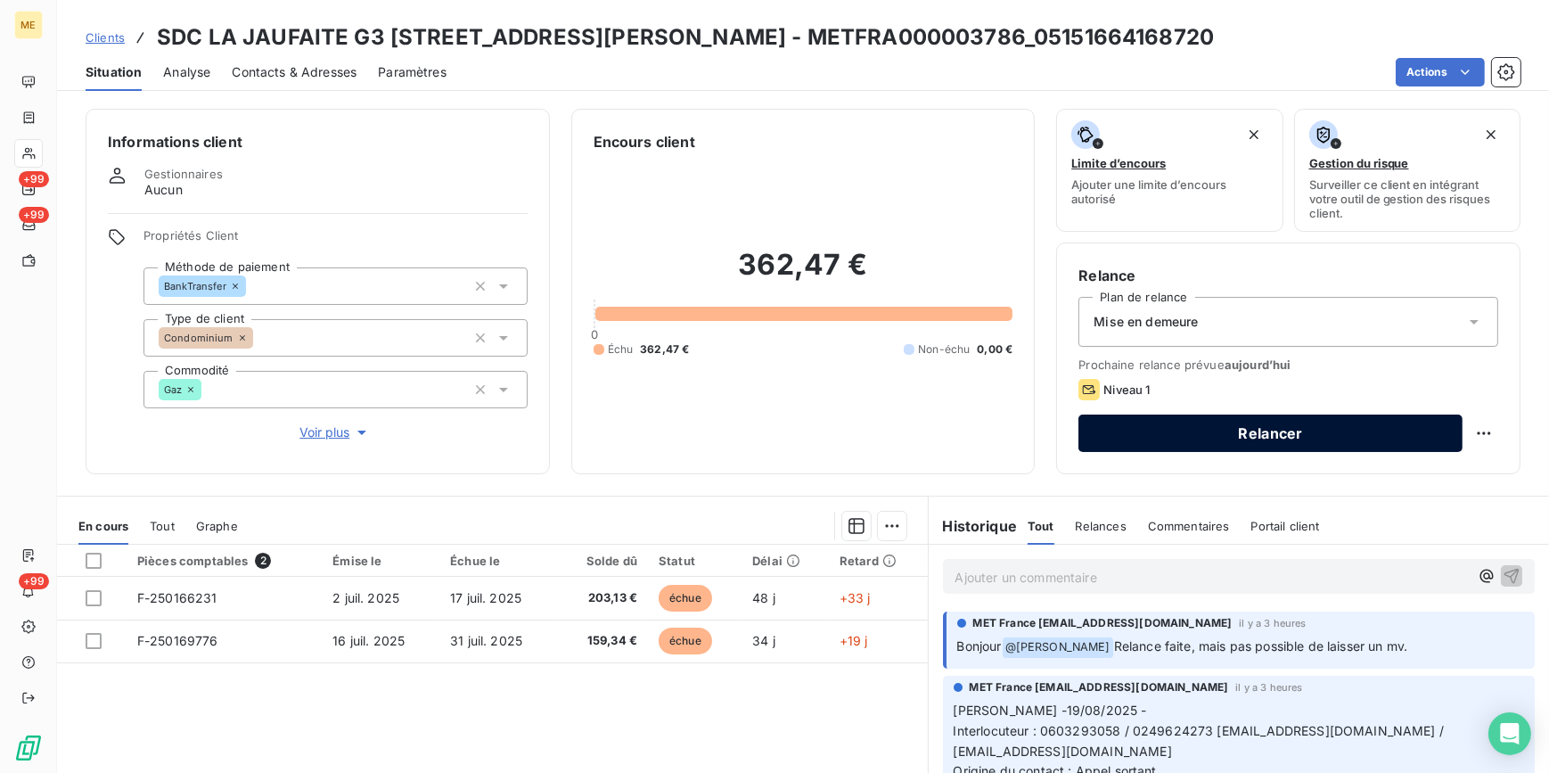
click at [1292, 433] on button "Relancer" at bounding box center [1271, 433] width 384 height 37
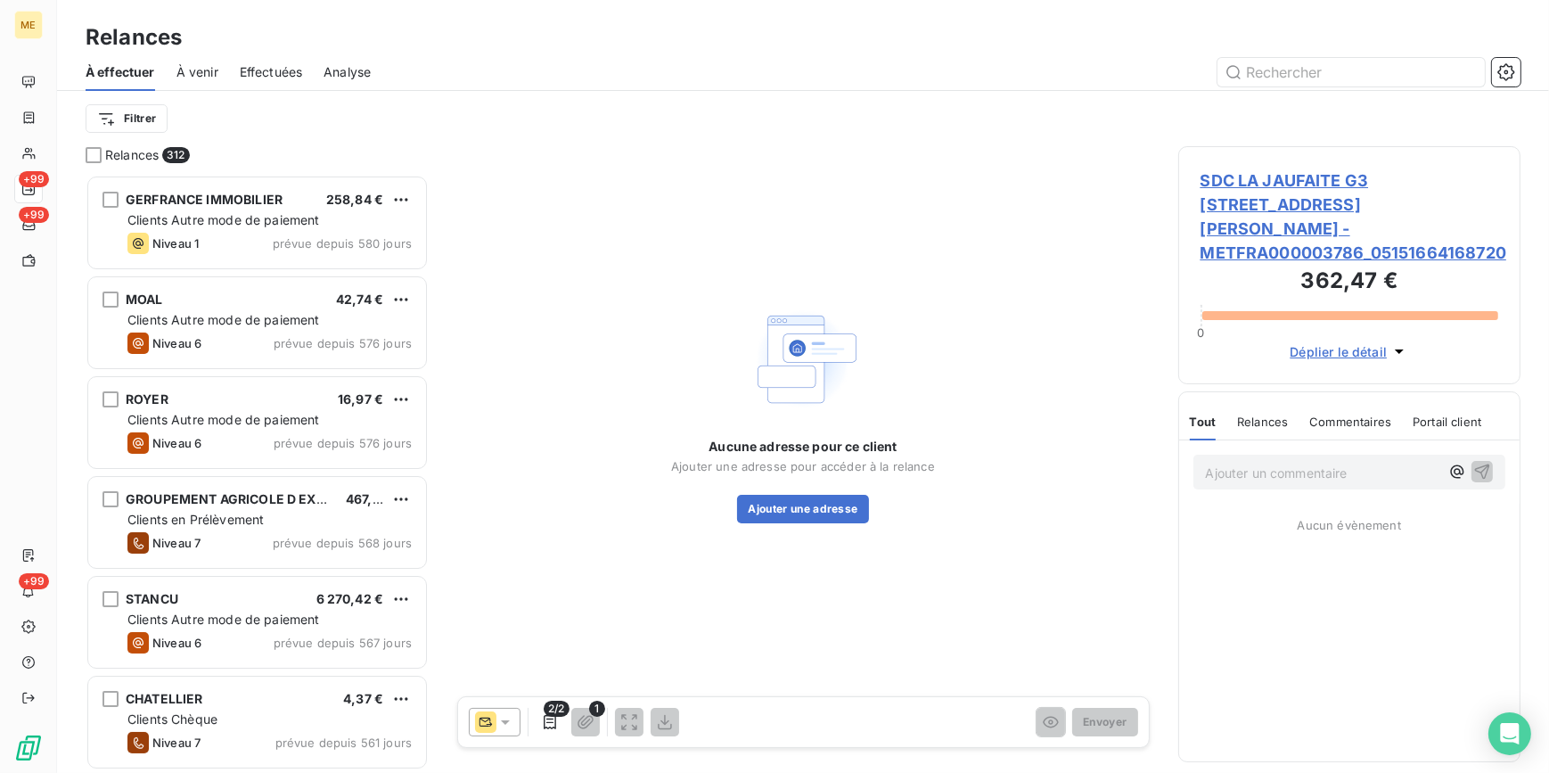
scroll to position [587, 330]
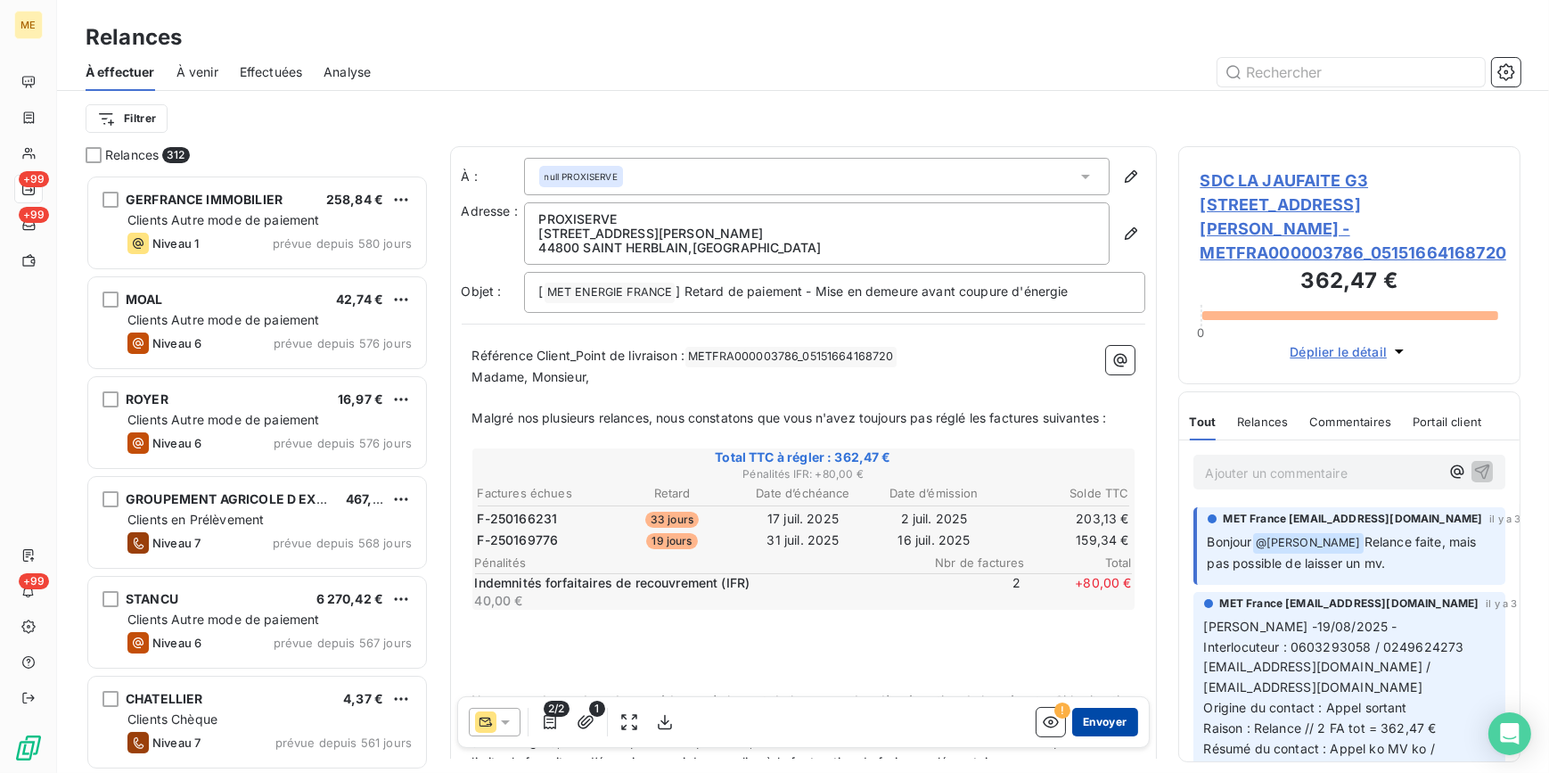
click at [1105, 719] on button "Envoyer" at bounding box center [1104, 722] width 65 height 29
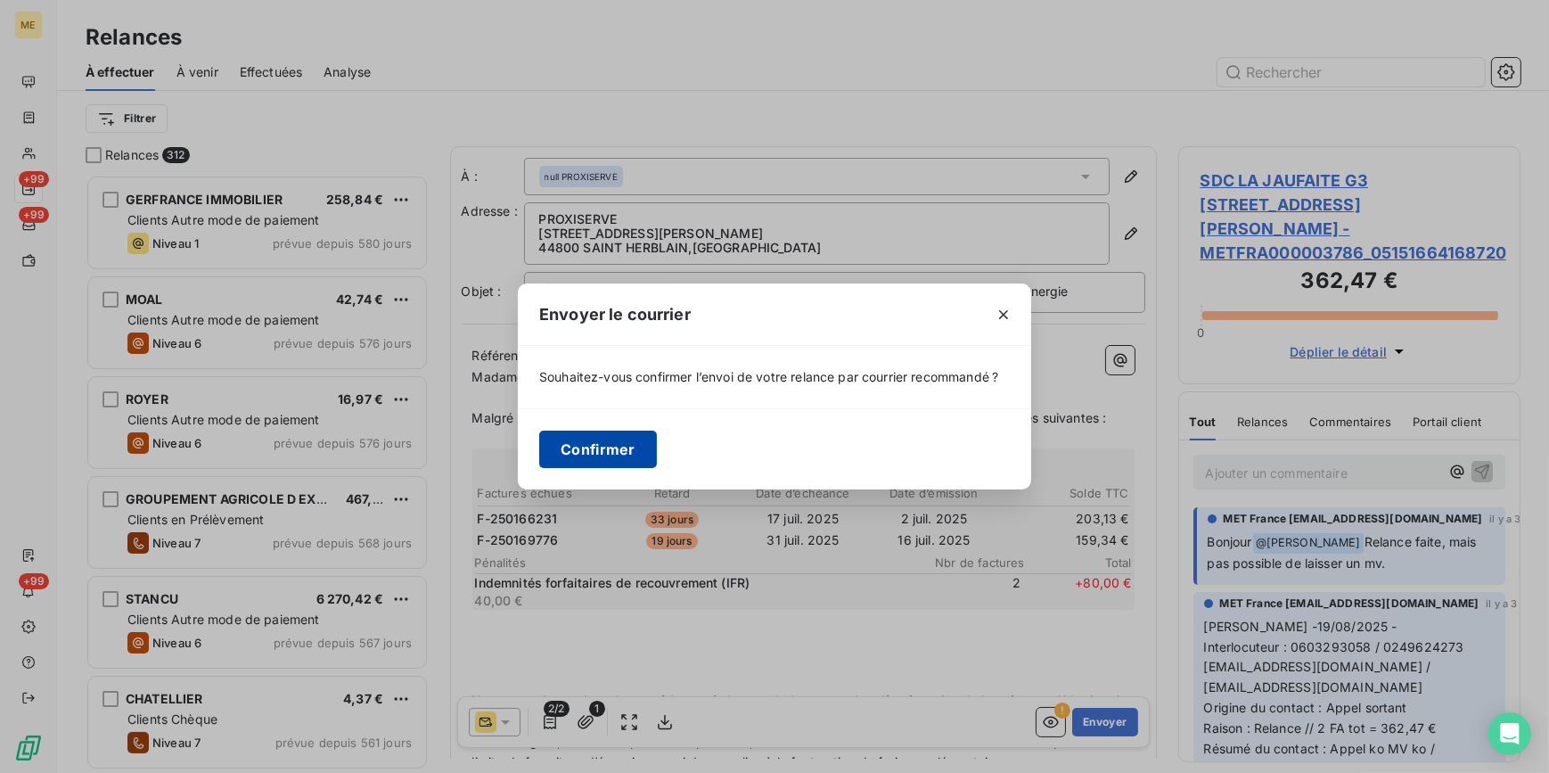
click at [637, 439] on button "Confirmer" at bounding box center [598, 449] width 118 height 37
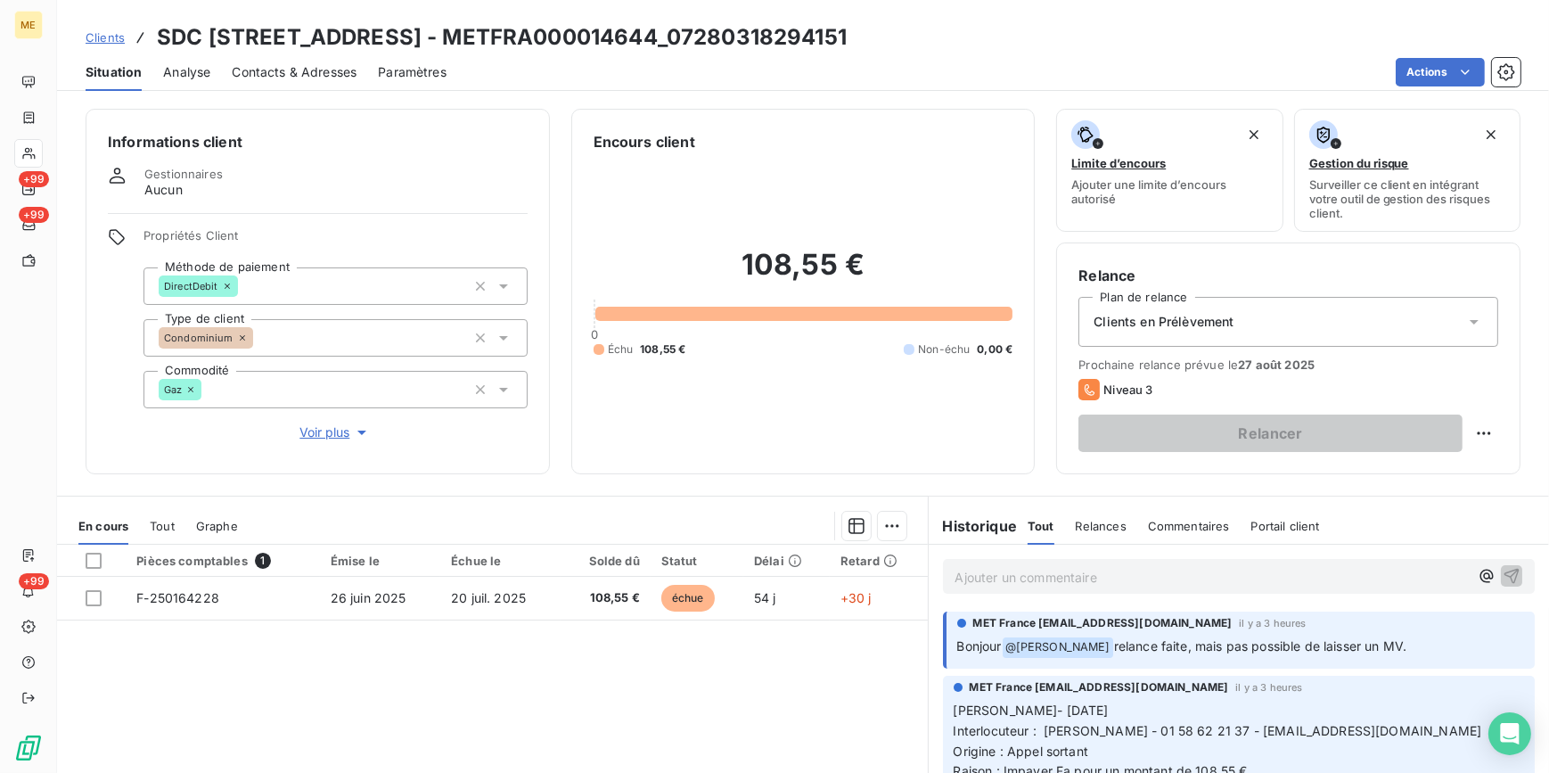
click at [333, 423] on span "Voir plus" at bounding box center [335, 432] width 71 height 18
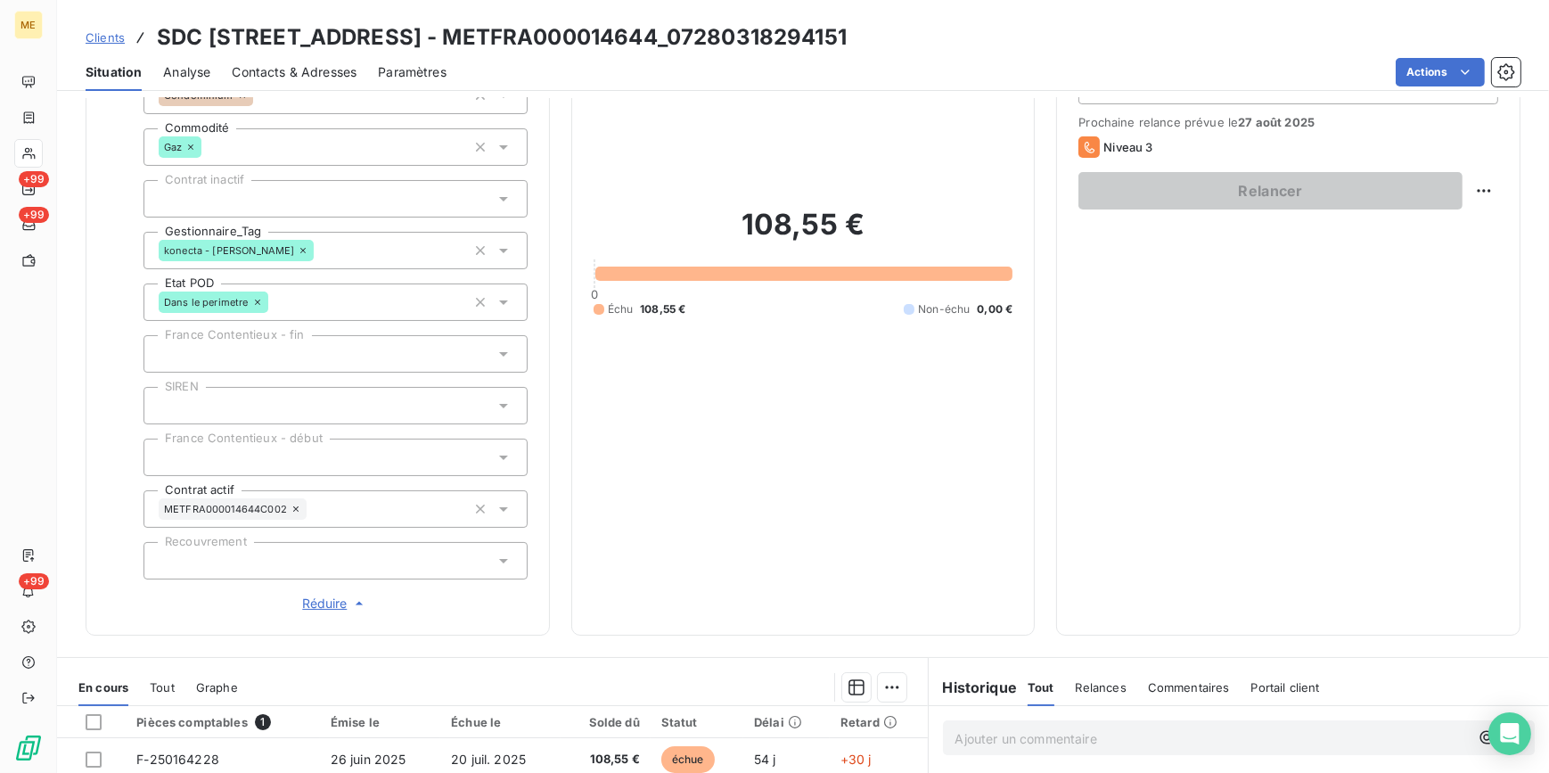
click at [334, 598] on span "Réduire" at bounding box center [335, 604] width 66 height 18
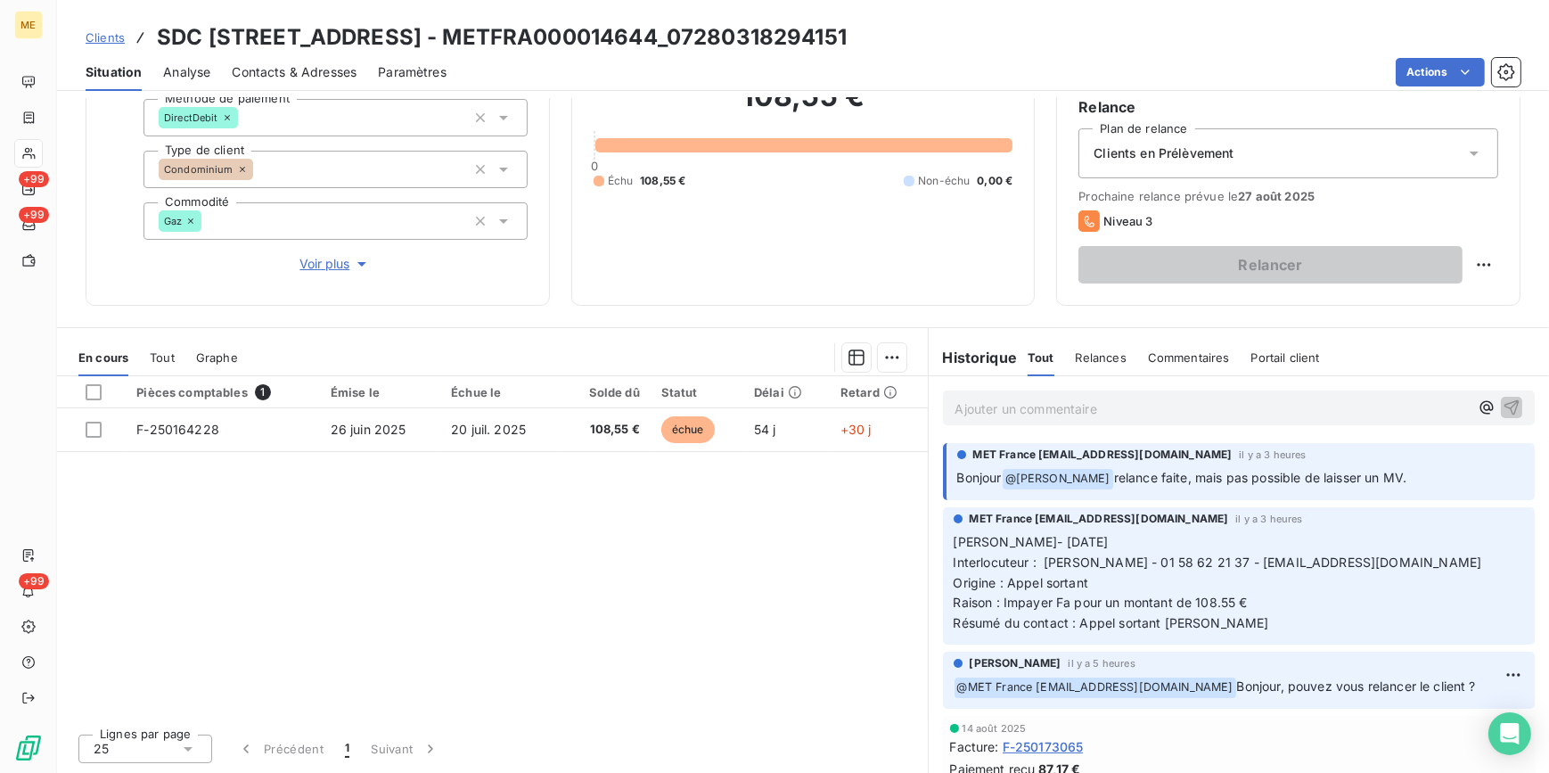
scroll to position [168, 0]
click at [278, 83] on div "Contacts & Adresses" at bounding box center [294, 71] width 125 height 37
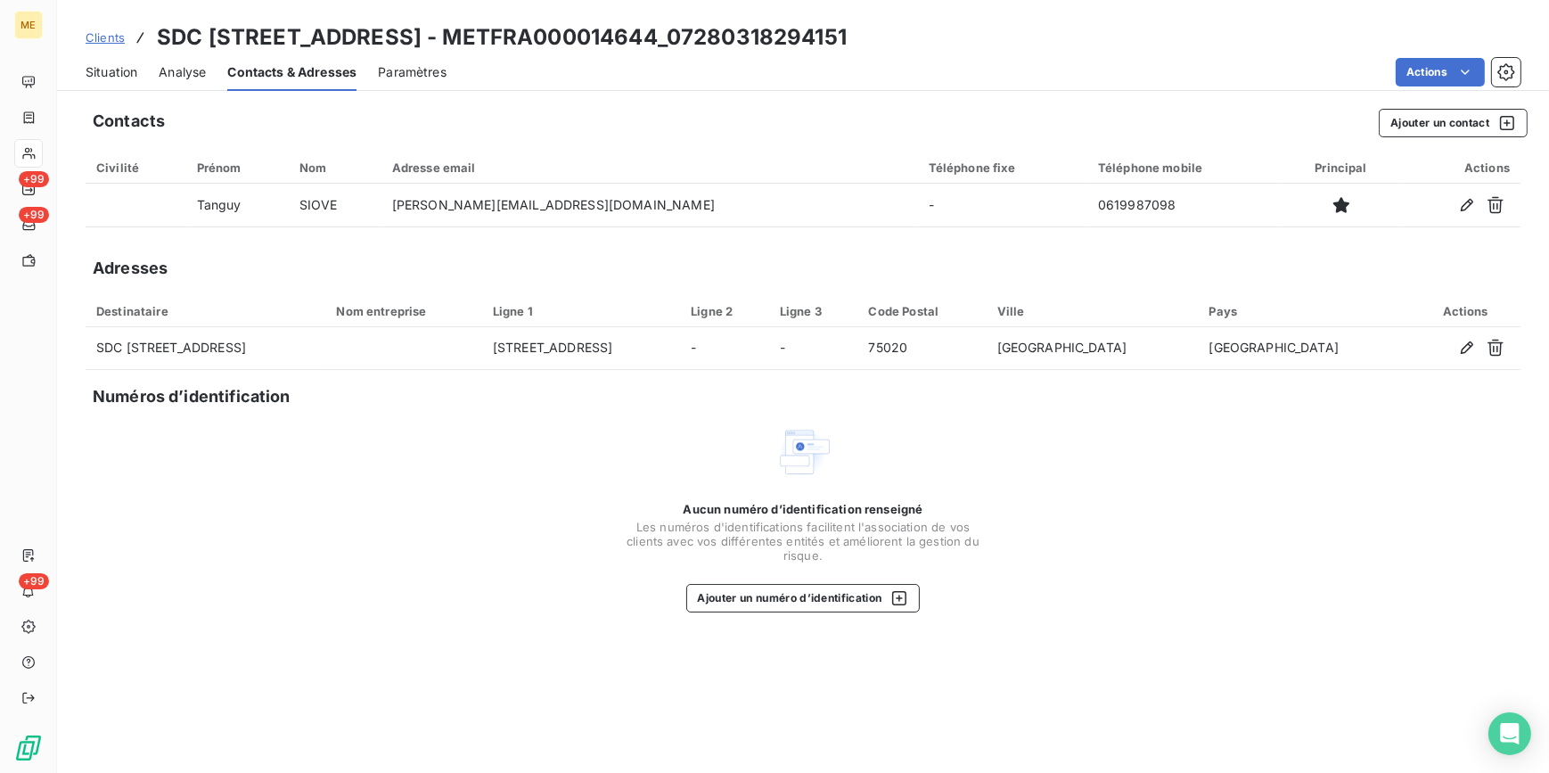
click at [126, 71] on span "Situation" at bounding box center [112, 72] width 52 height 18
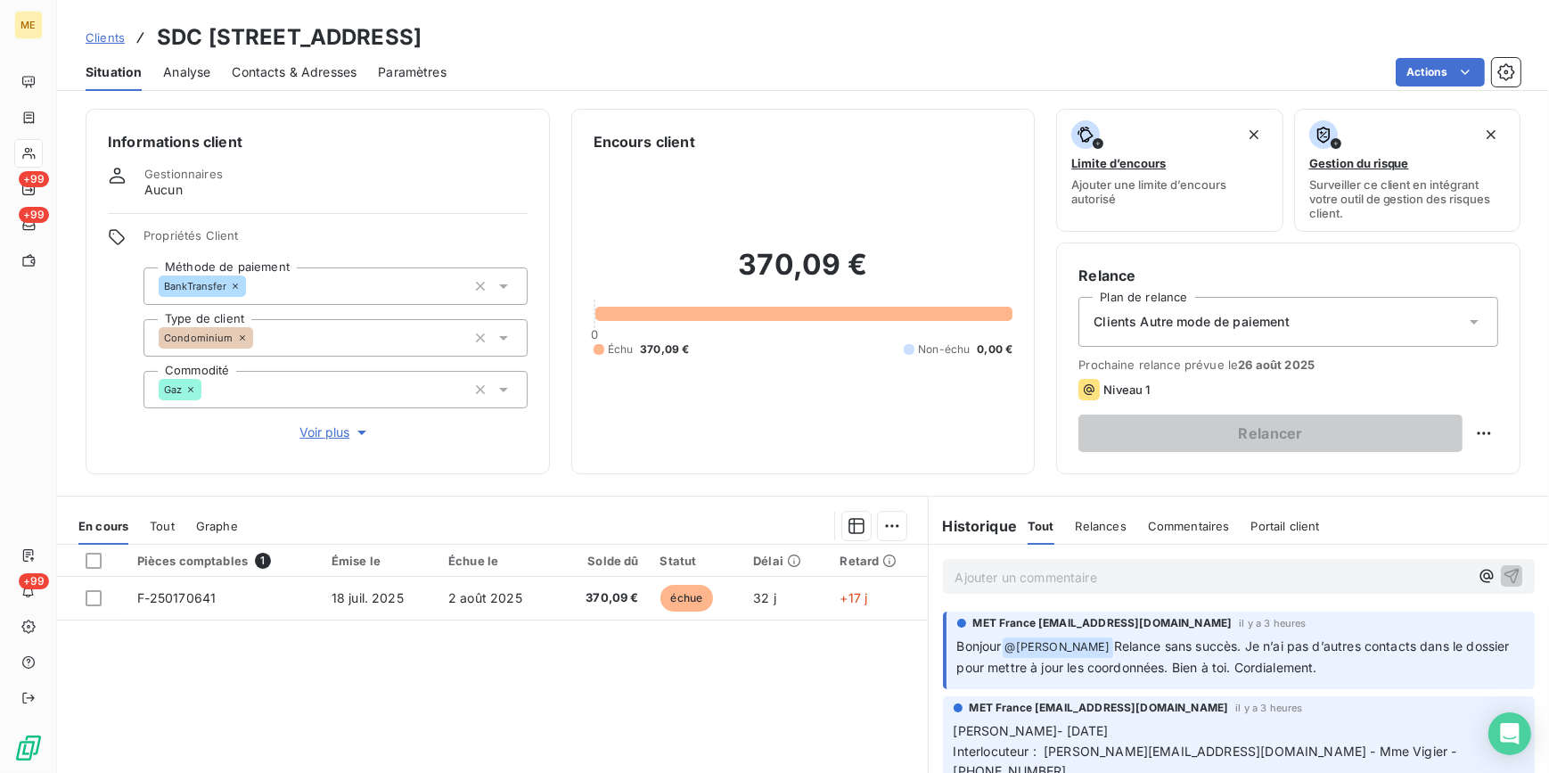
click at [1340, 321] on div "Clients Autre mode de paiement" at bounding box center [1289, 322] width 420 height 50
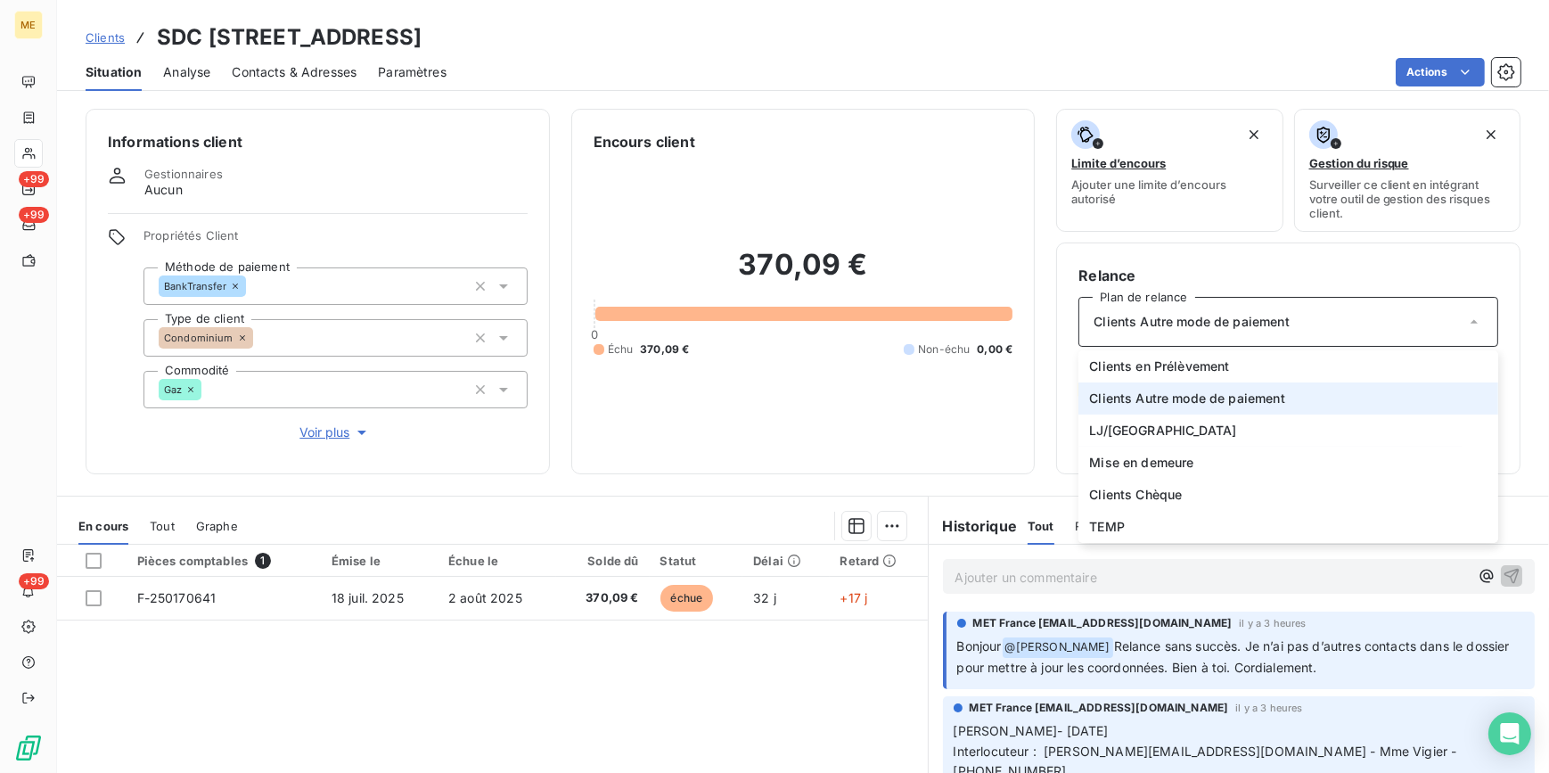
click at [794, 404] on div "370,09 € 0 Échu 370,09 € Non-échu 0,00 €" at bounding box center [804, 302] width 420 height 300
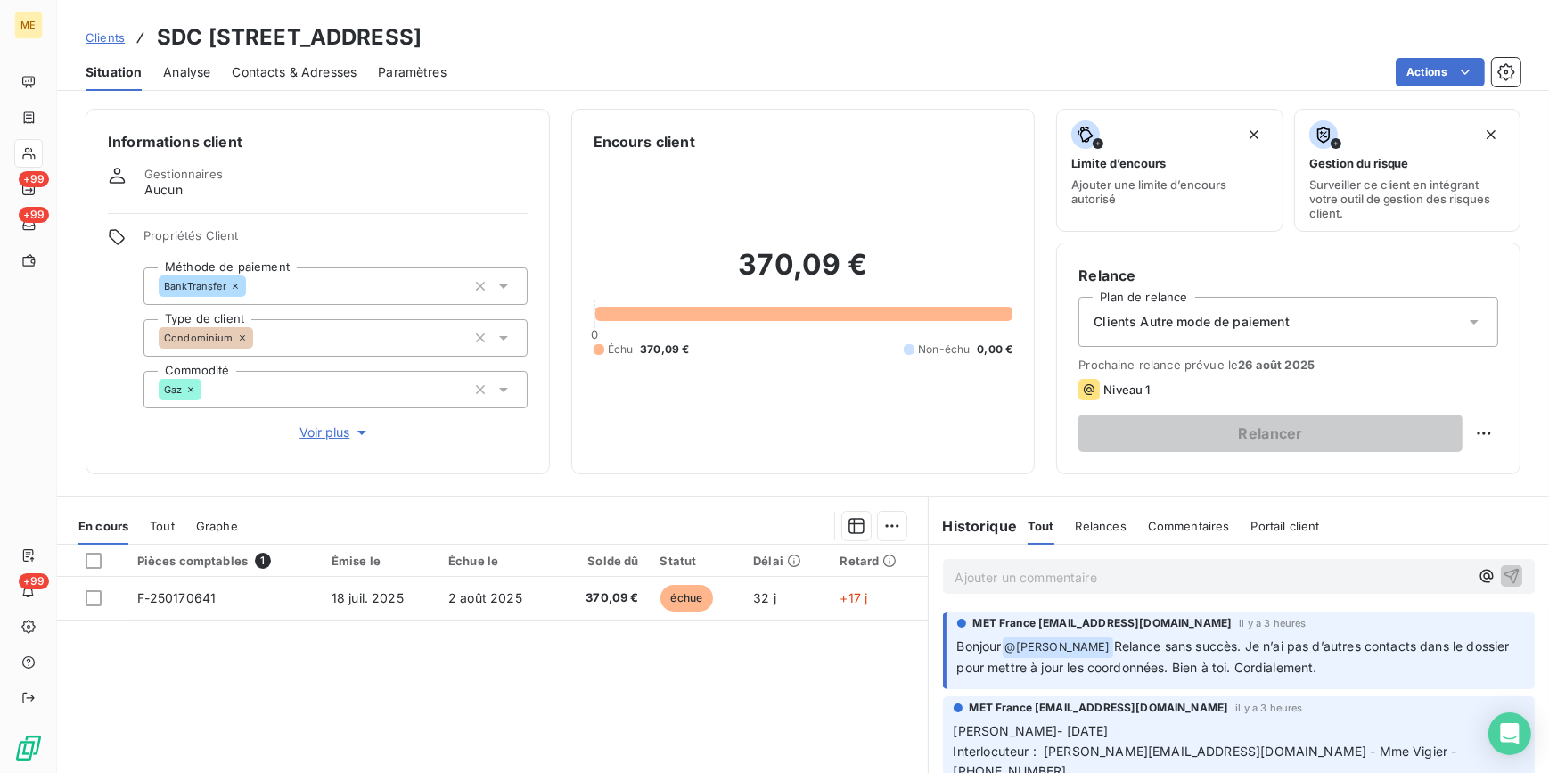
click at [268, 72] on span "Contacts & Adresses" at bounding box center [294, 72] width 125 height 18
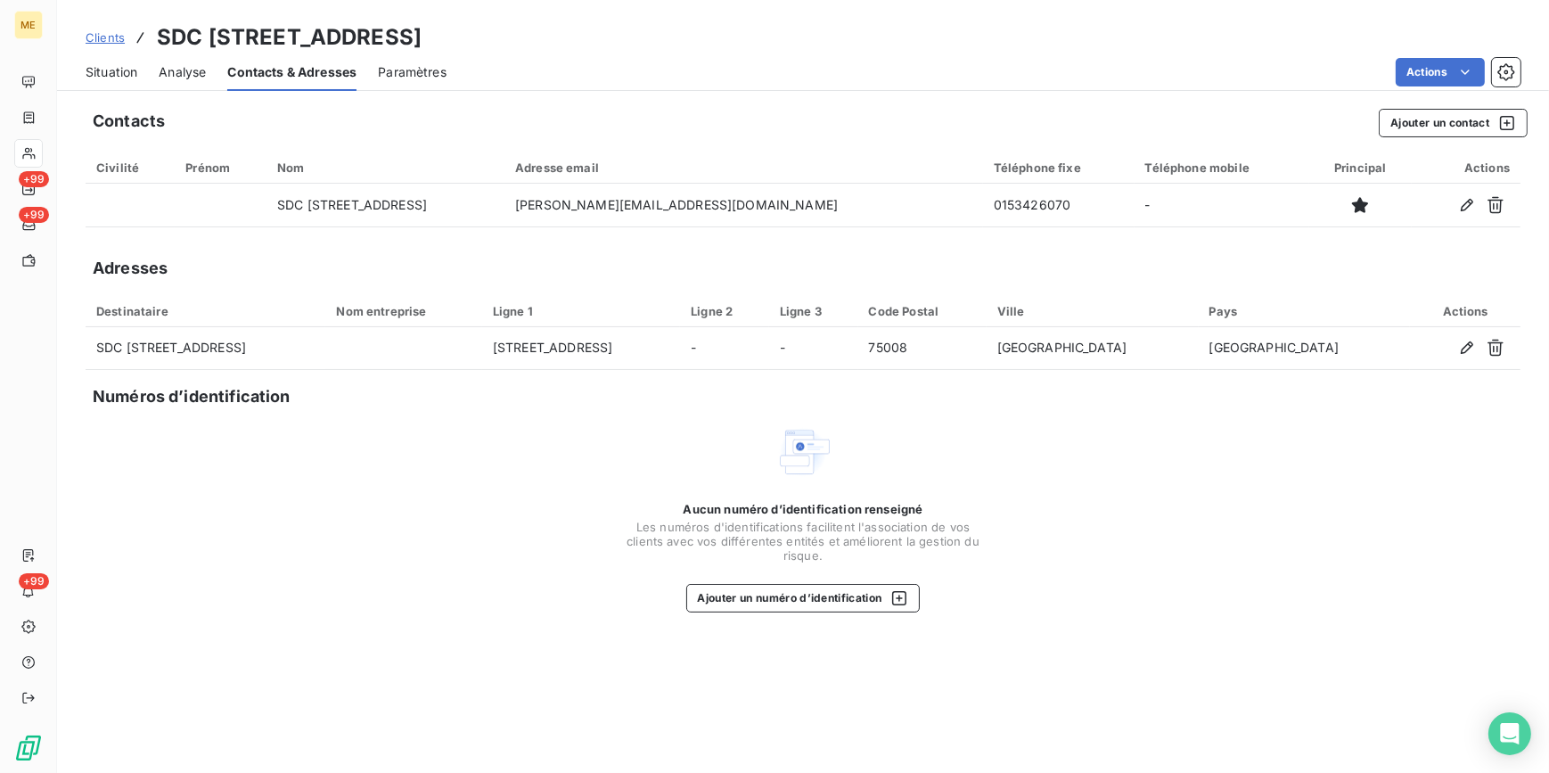
click at [165, 66] on span "Analyse" at bounding box center [182, 72] width 47 height 18
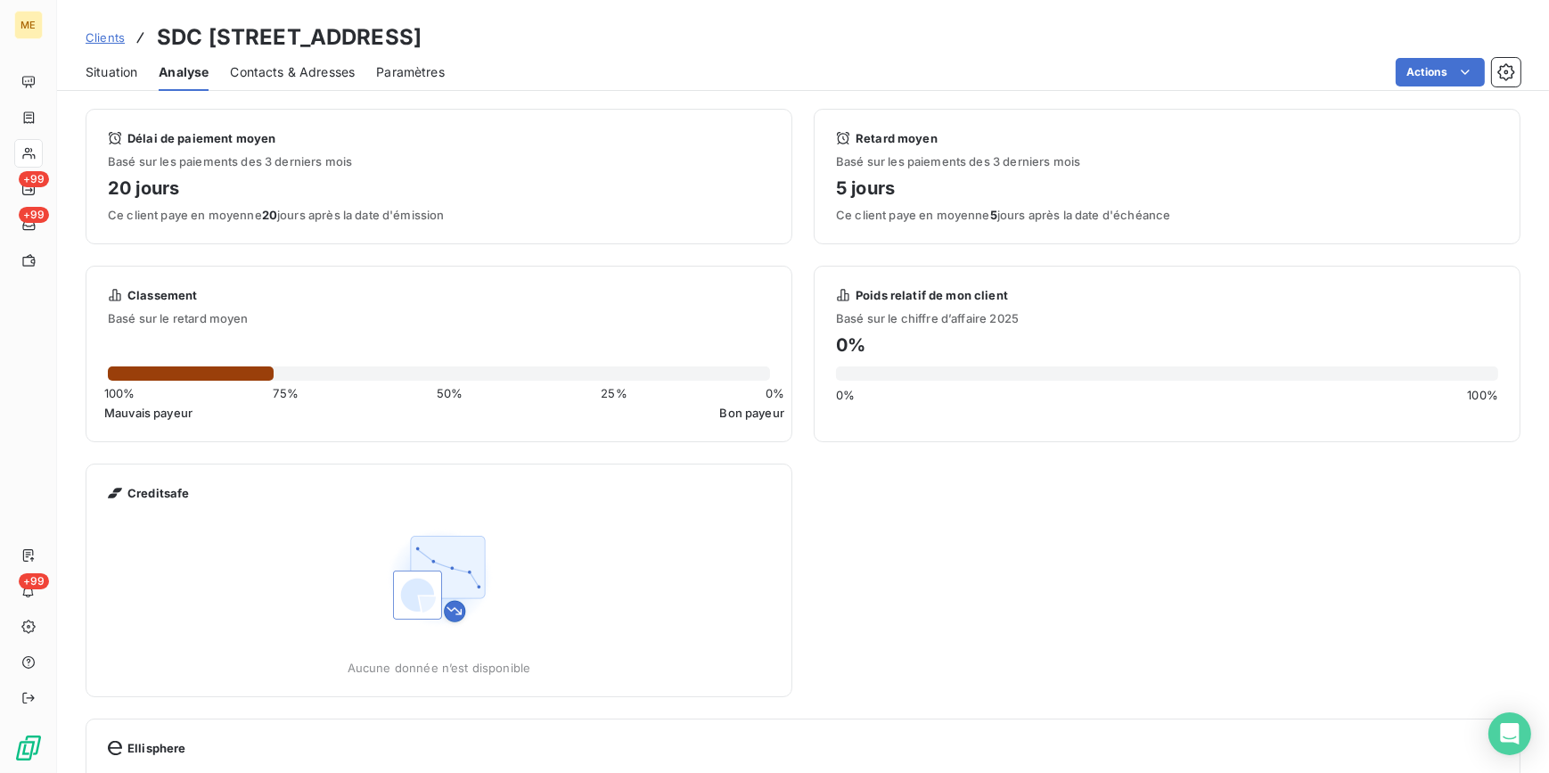
click at [127, 72] on span "Situation" at bounding box center [112, 72] width 52 height 18
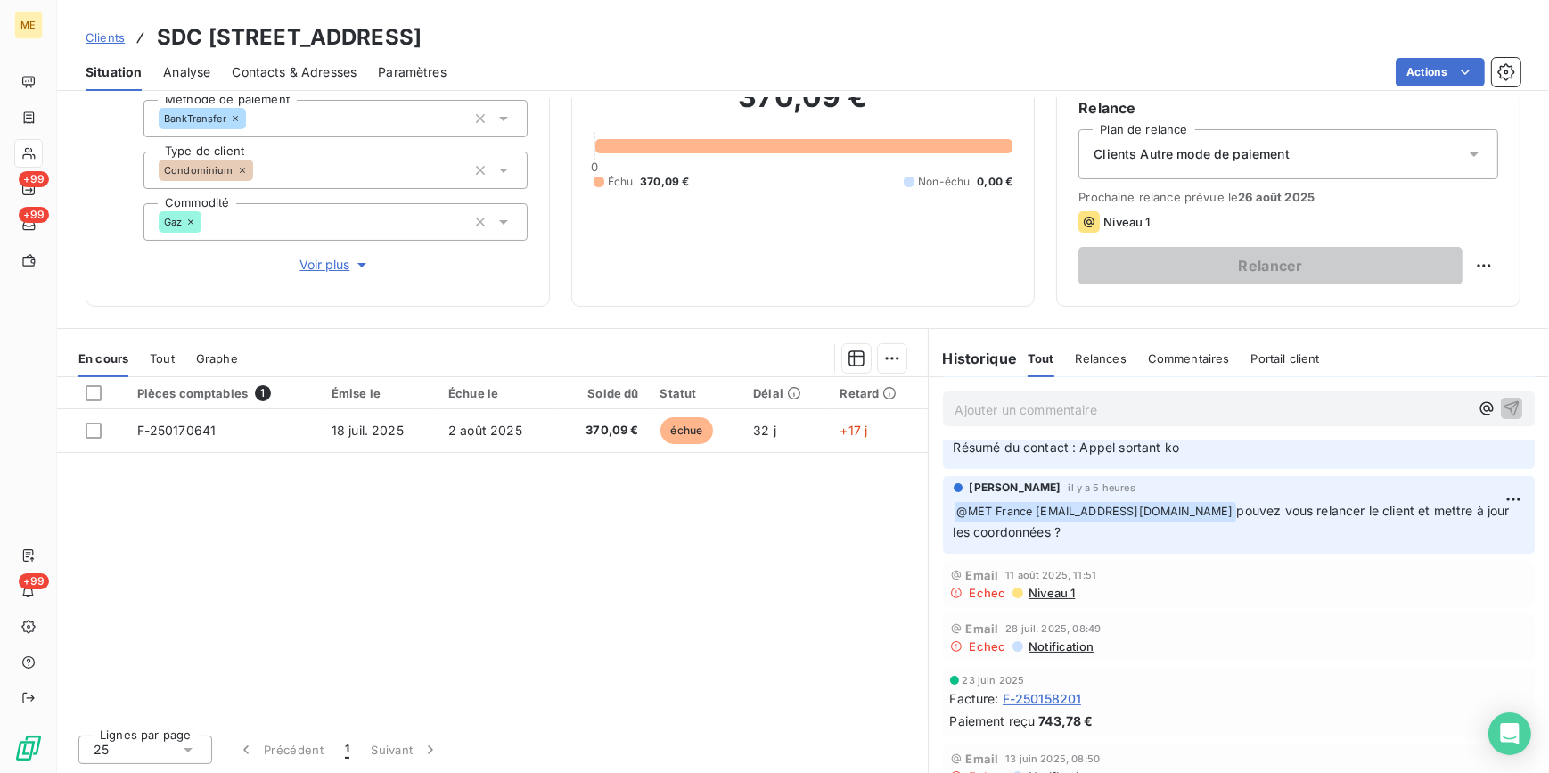
scroll to position [242, 0]
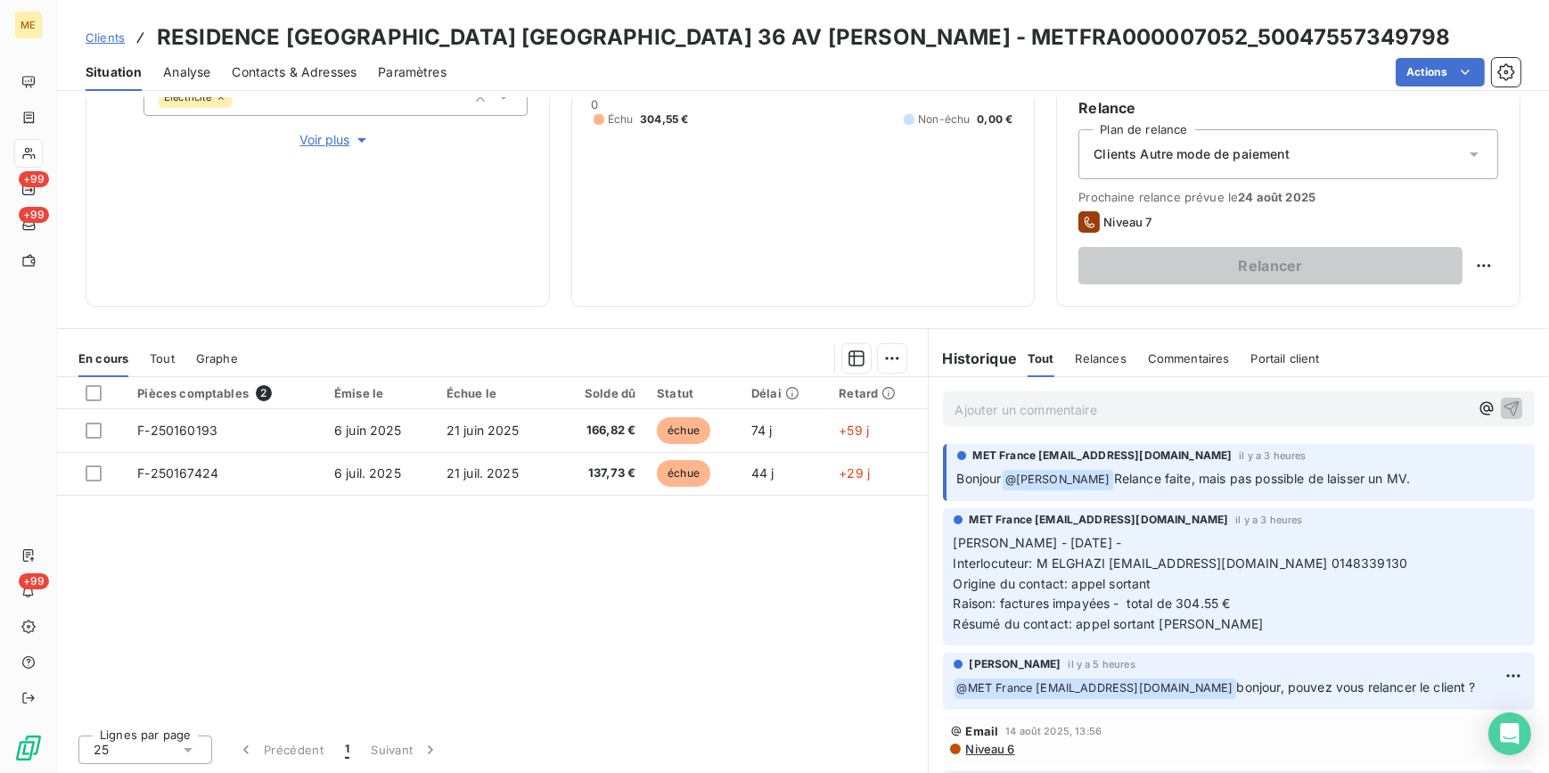
scroll to position [211, 0]
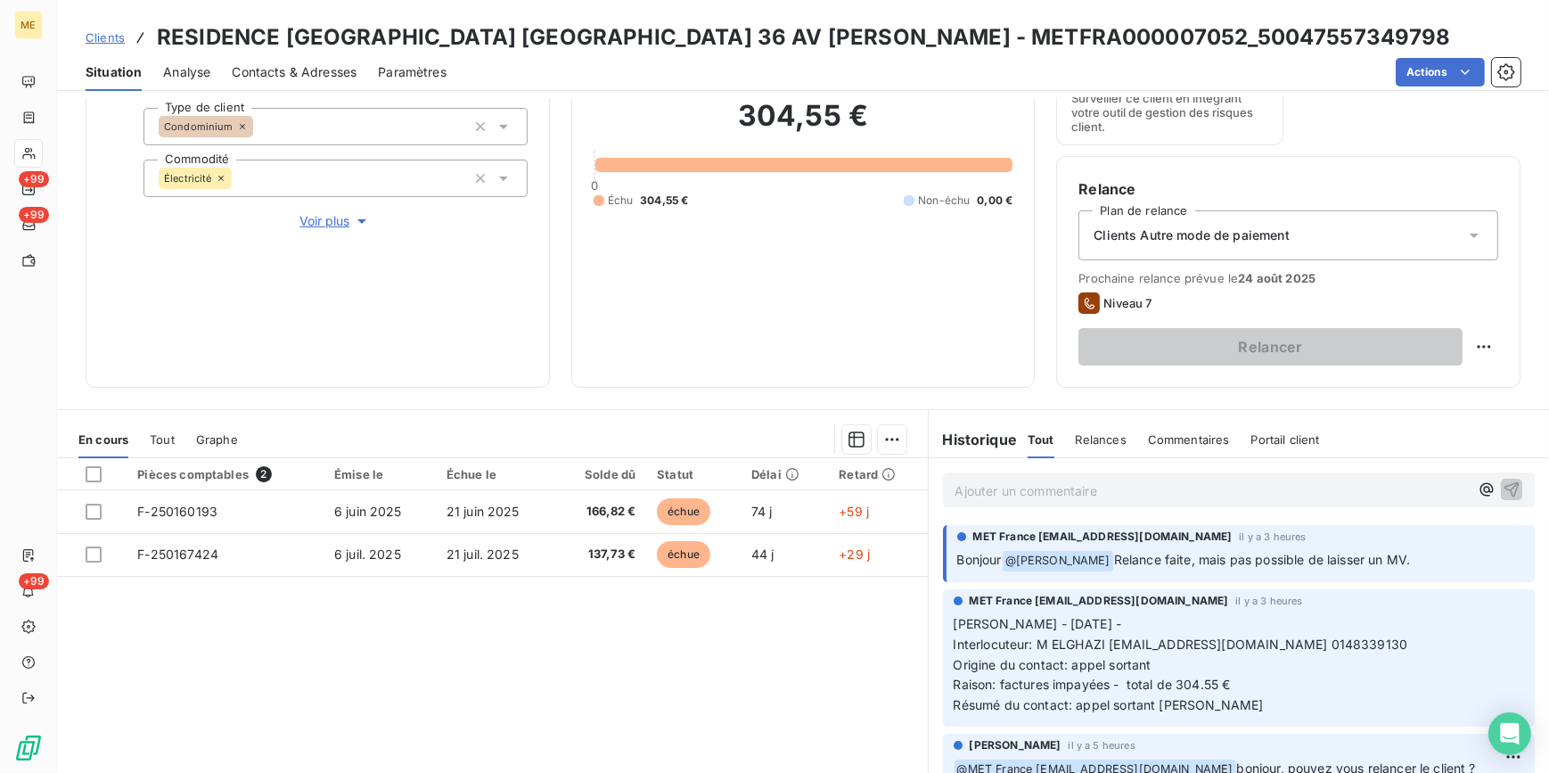
click at [1253, 239] on span "Clients Autre mode de paiement" at bounding box center [1192, 235] width 196 height 18
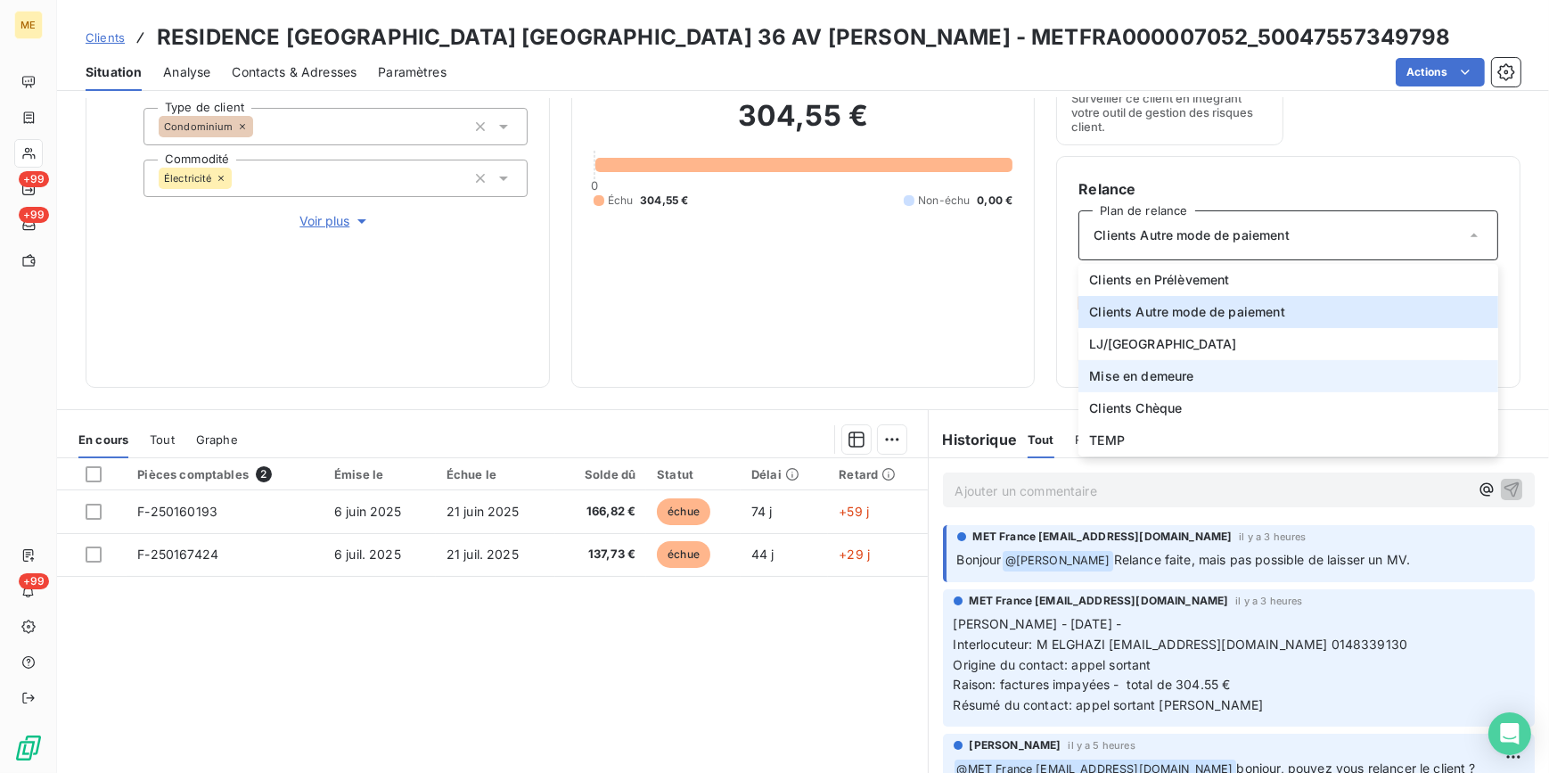
click at [1150, 369] on span "Mise en demeure" at bounding box center [1141, 376] width 104 height 18
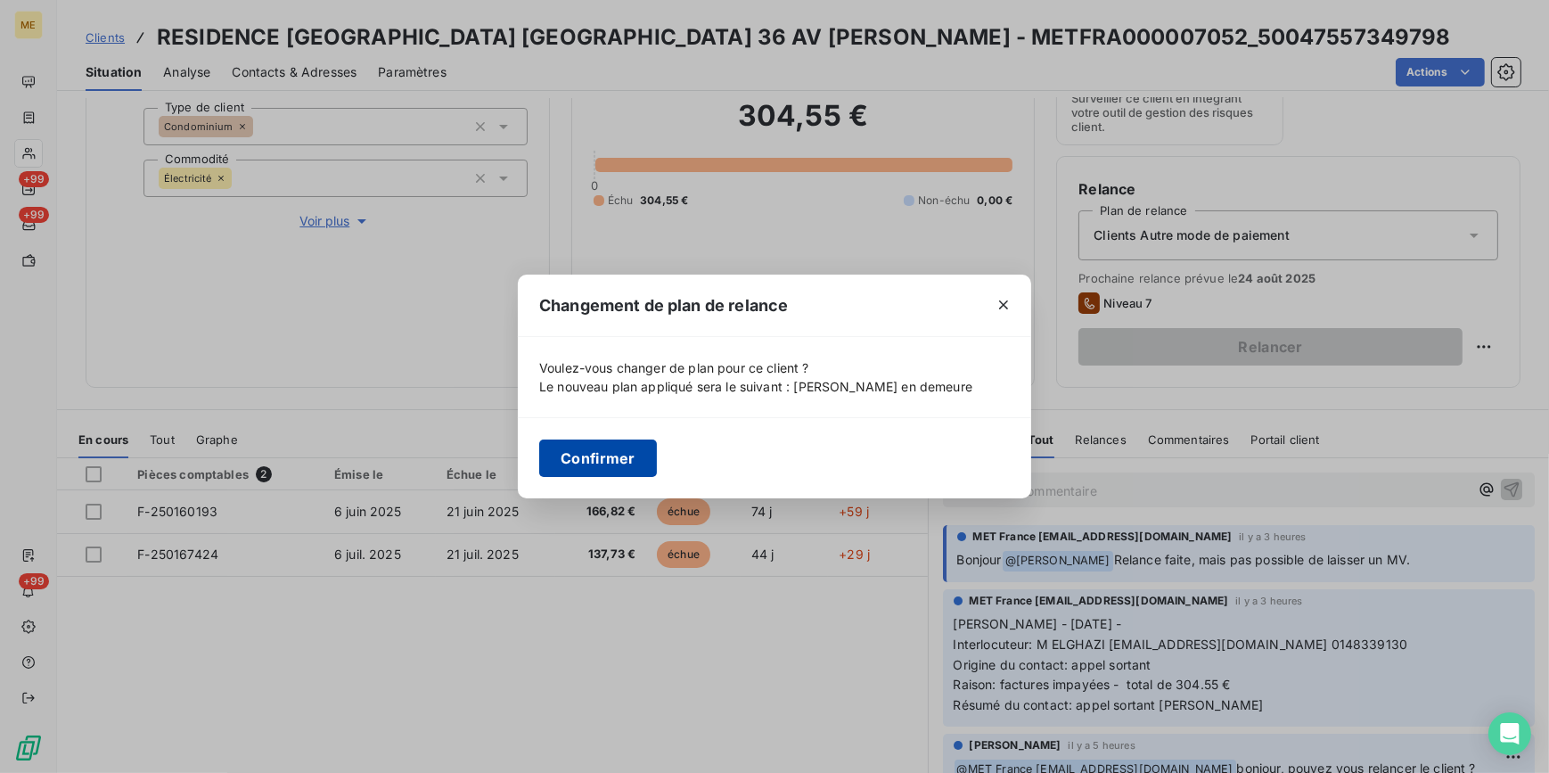
click at [603, 460] on button "Confirmer" at bounding box center [598, 457] width 118 height 37
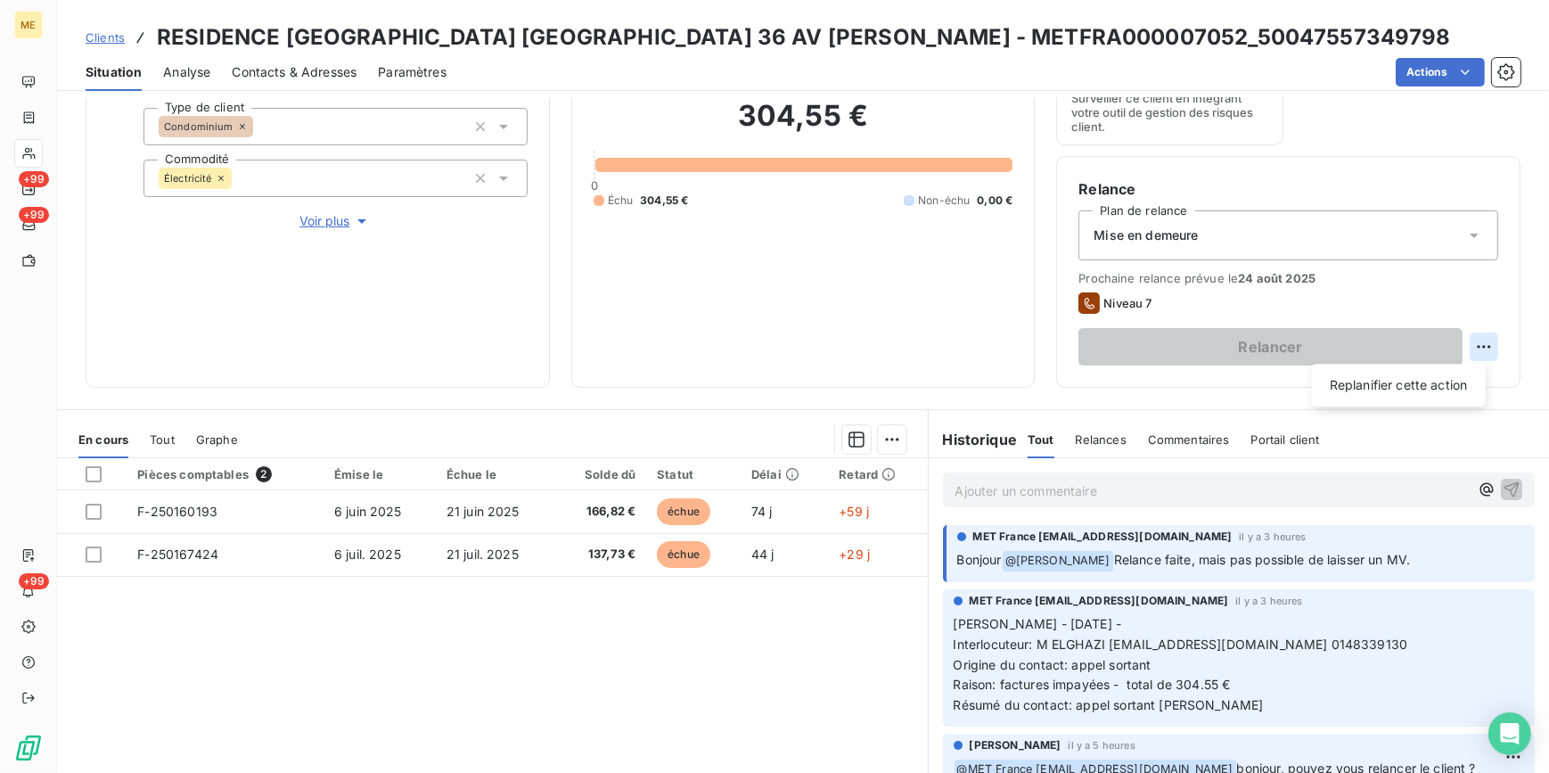
click at [1472, 355] on html "ME +99 +99 +99 Clients RESIDENCE GREEN PARK BOBIGNY 36 AV KARL MARX - METFRA000…" at bounding box center [774, 386] width 1549 height 773
click at [1396, 390] on div "Replanifier cette action" at bounding box center [1399, 385] width 160 height 29
select select "7"
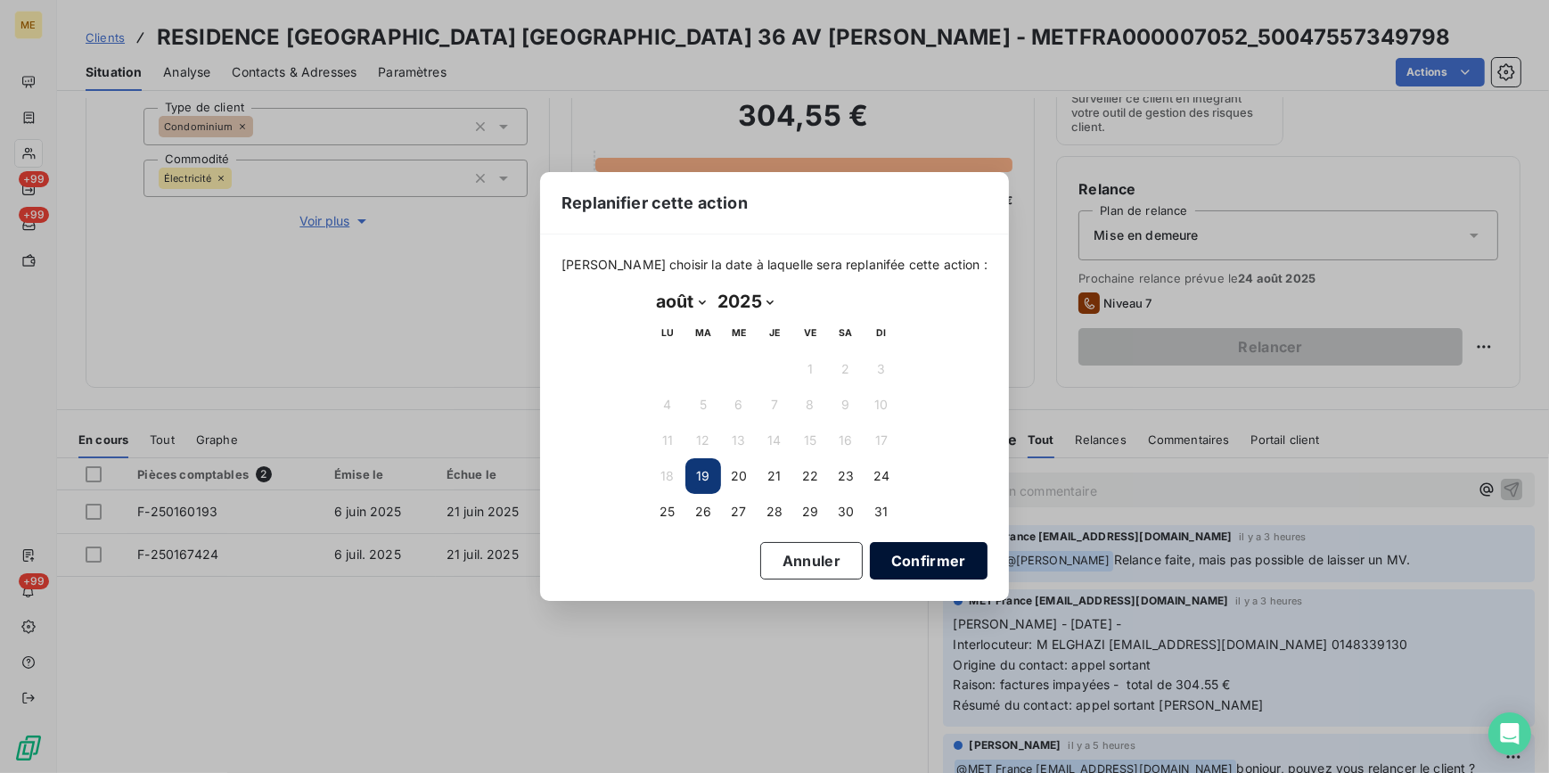
click at [930, 558] on button "Confirmer" at bounding box center [929, 560] width 118 height 37
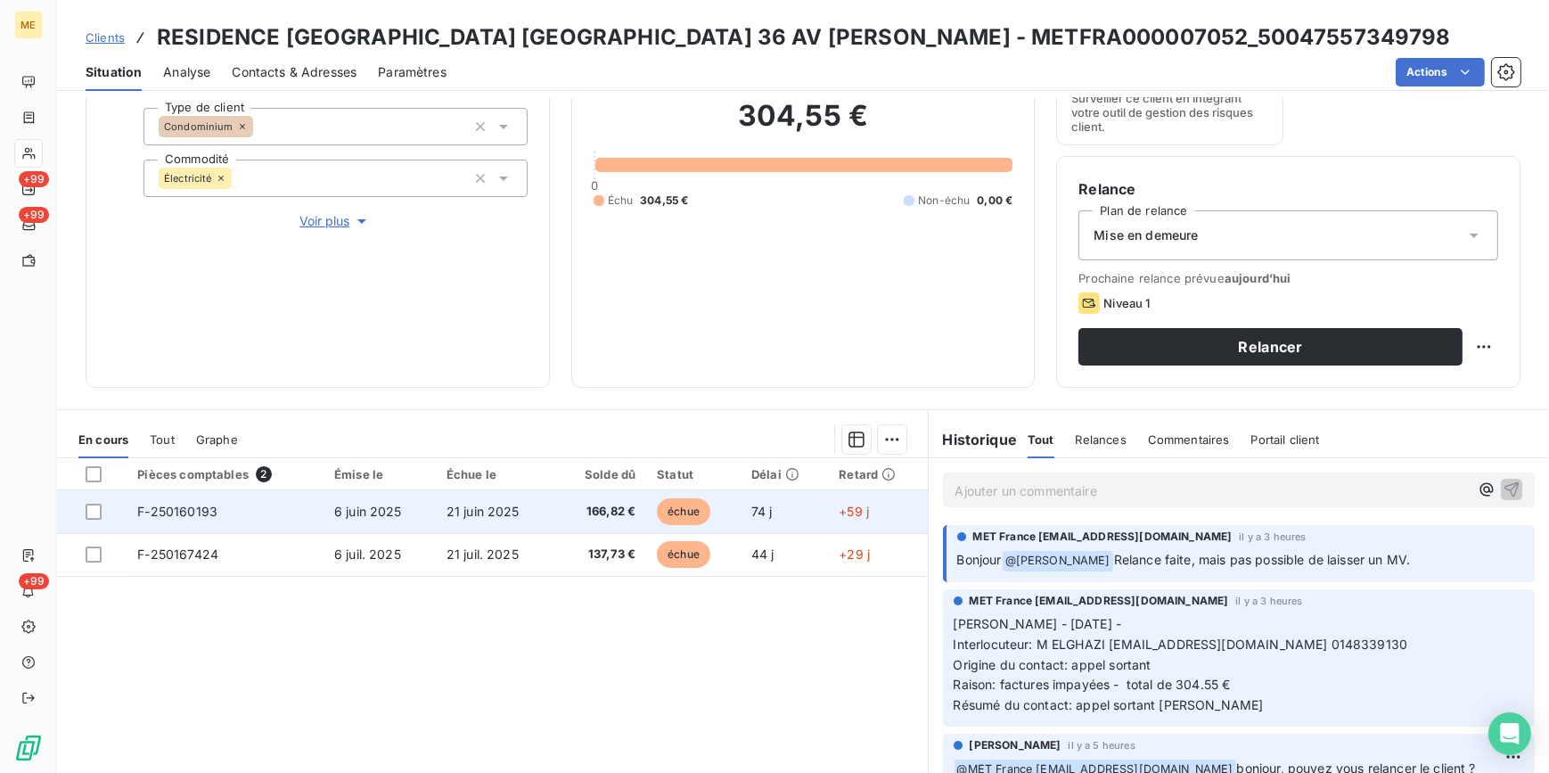
click at [570, 507] on span "166,82 €" at bounding box center [601, 512] width 70 height 18
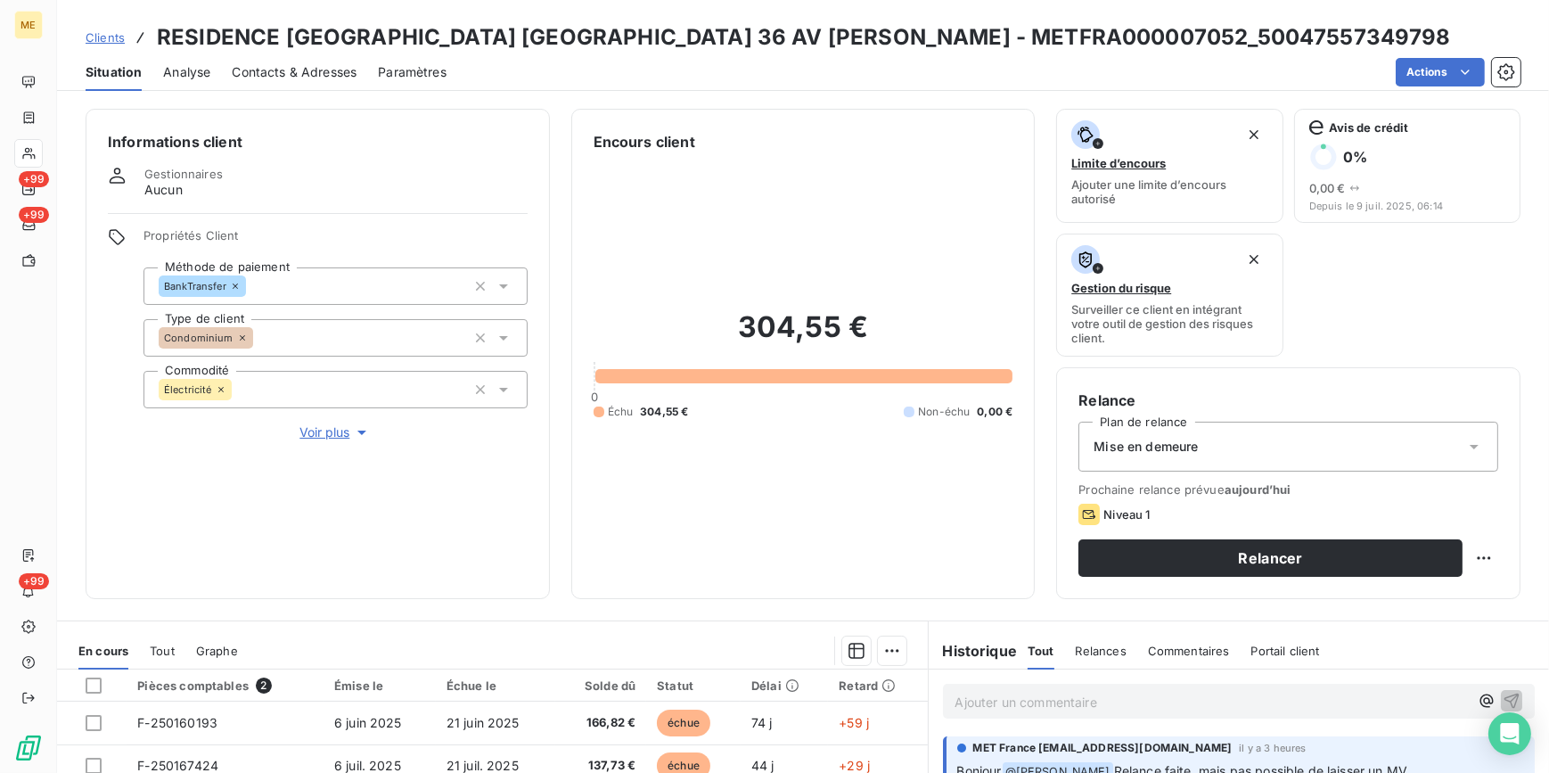
click at [294, 78] on span "Contacts & Adresses" at bounding box center [294, 72] width 125 height 18
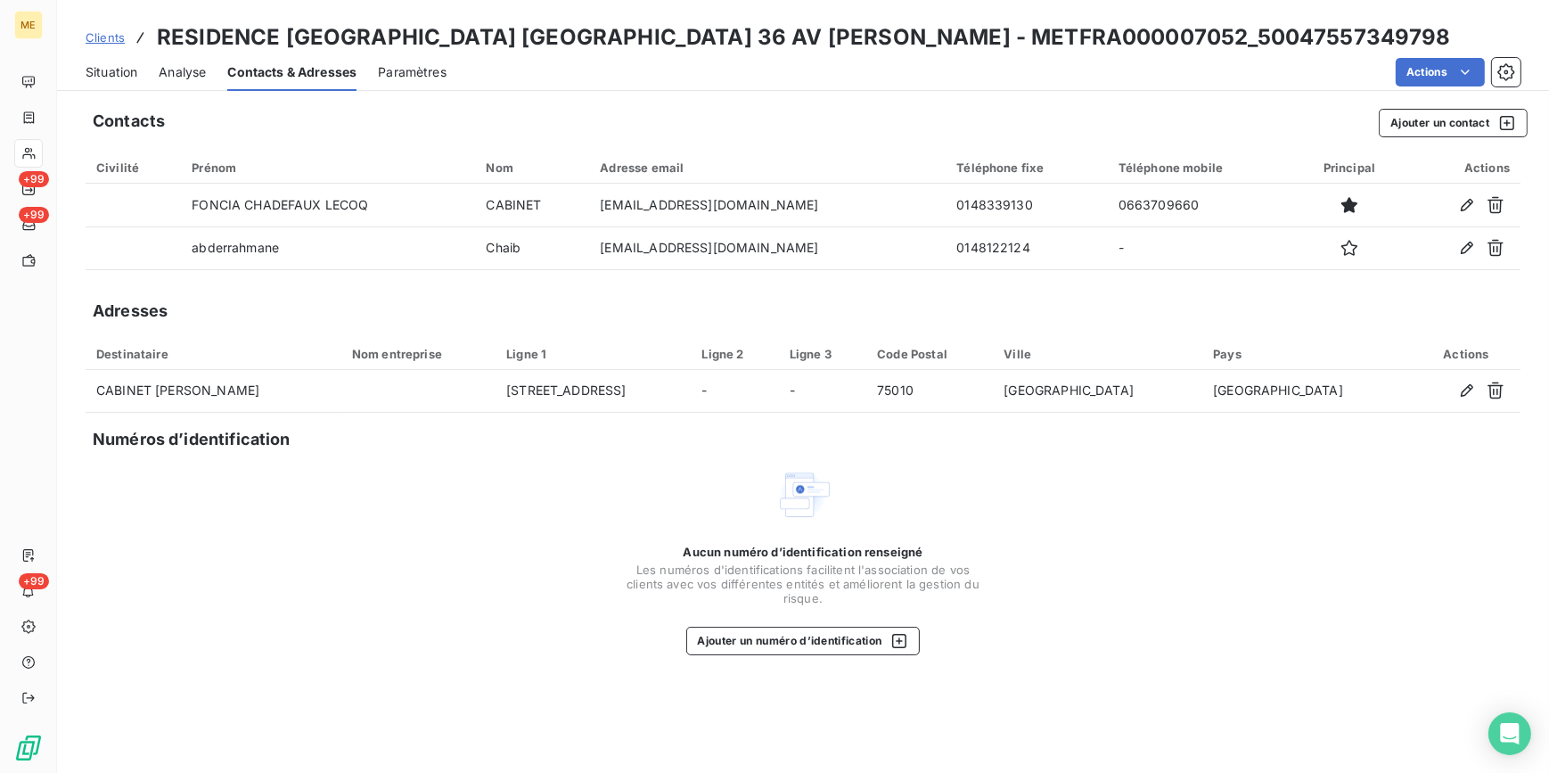
click at [116, 68] on span "Situation" at bounding box center [112, 72] width 52 height 18
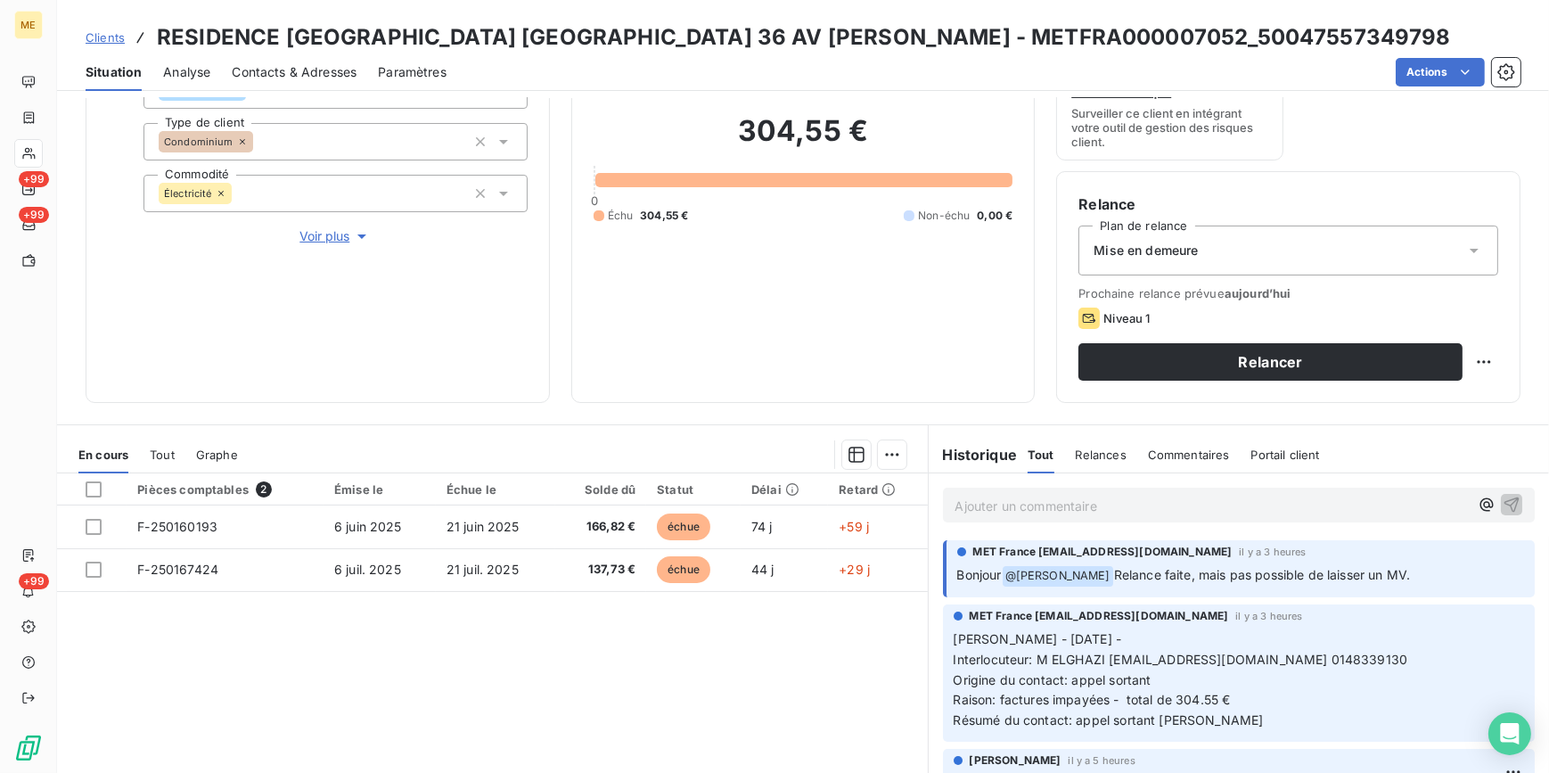
scroll to position [292, 0]
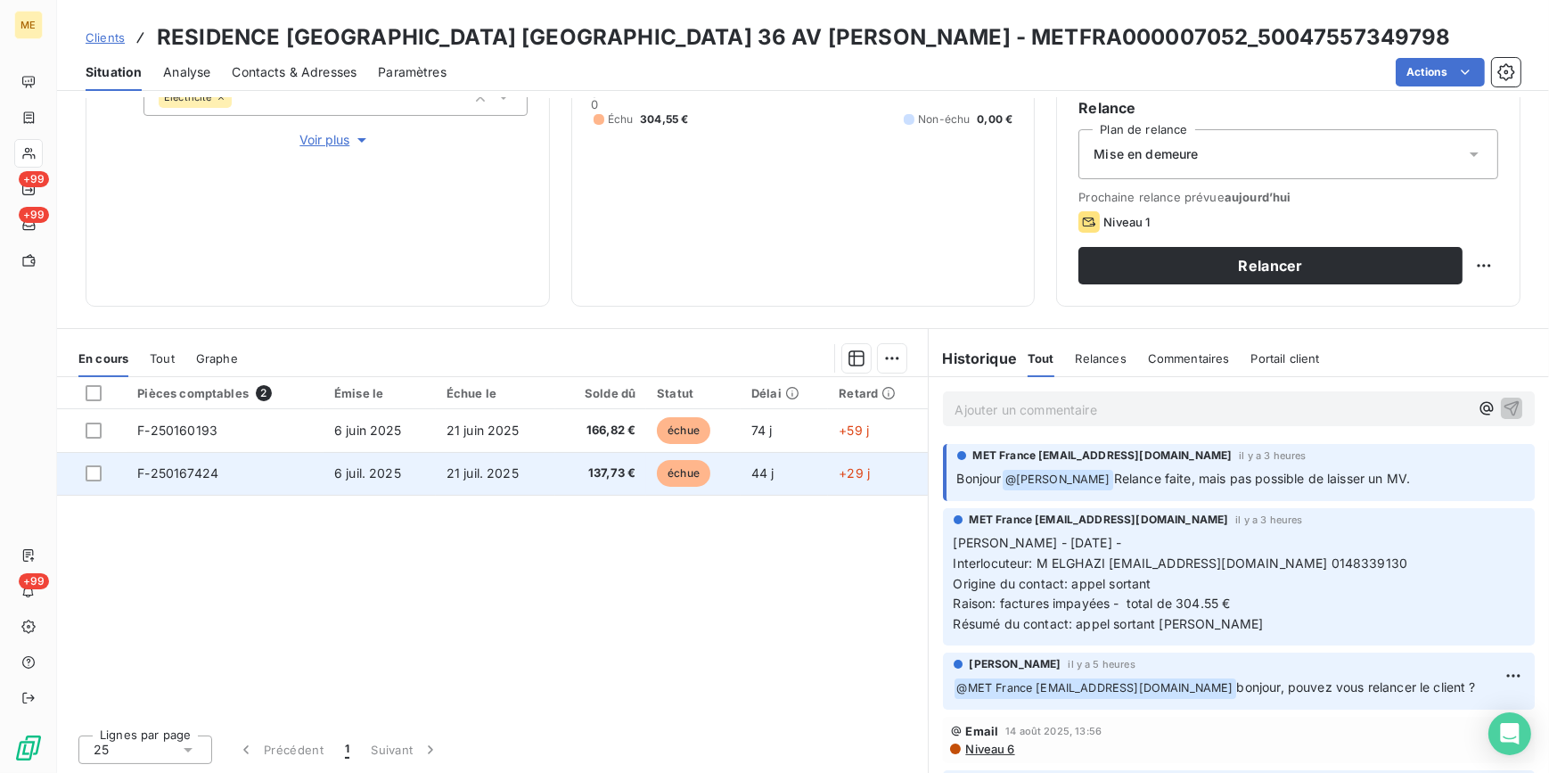
click at [475, 474] on span "21 juil. 2025" at bounding box center [483, 472] width 72 height 15
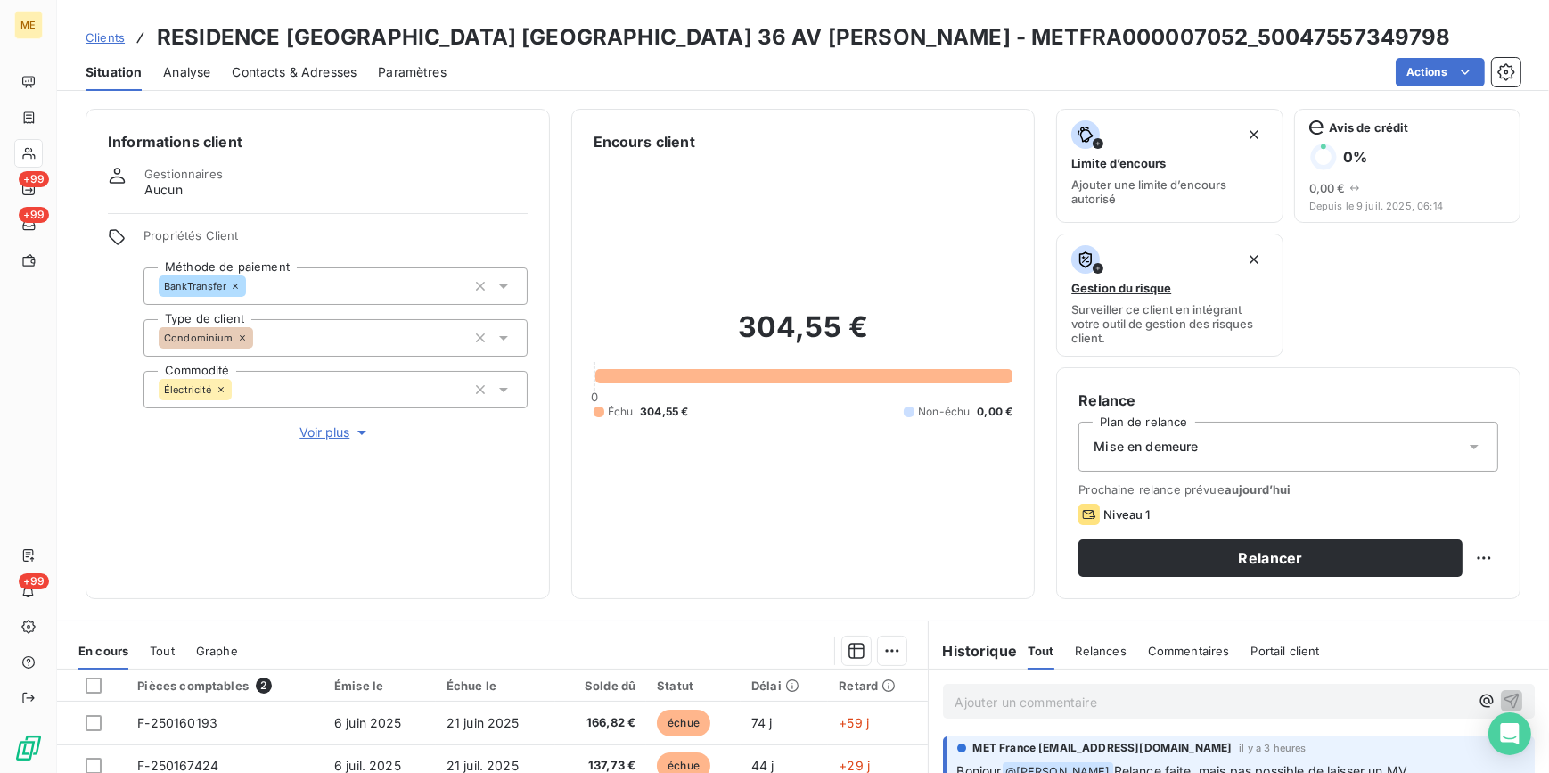
click at [282, 66] on span "Contacts & Adresses" at bounding box center [294, 72] width 125 height 18
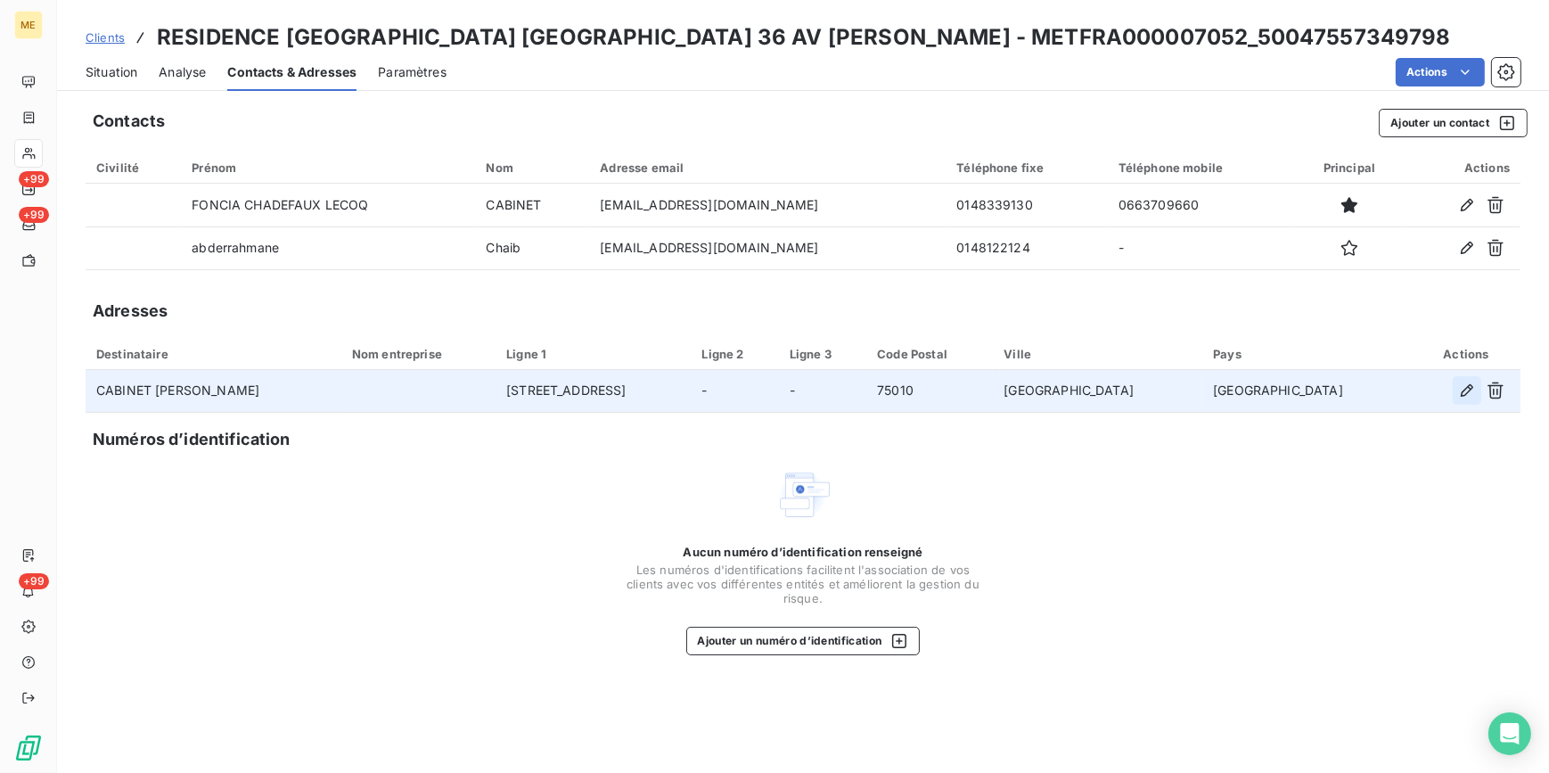
click at [1471, 384] on icon "button" at bounding box center [1467, 390] width 12 height 12
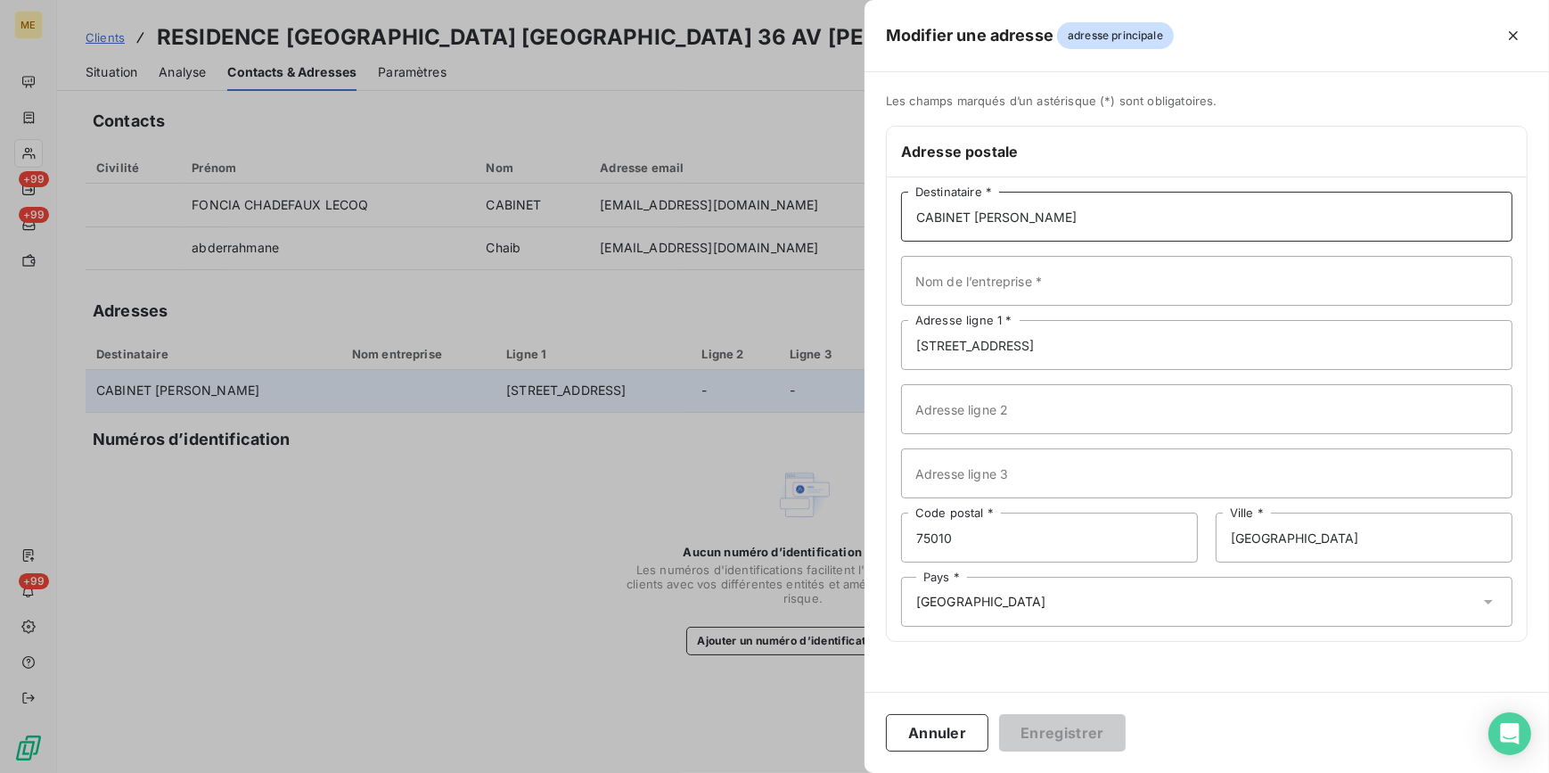
drag, startPoint x: 1128, startPoint y: 204, endPoint x: 891, endPoint y: 226, distance: 238.1
click at [891, 226] on div "CABINET CHARLES BAUMANN Destinataire * Nom de l’entreprise * 83 rue de Maubeuge…" at bounding box center [1207, 409] width 640 height 464
type input "FONCIA CHADEFAUX LECOQ"
type input "France"
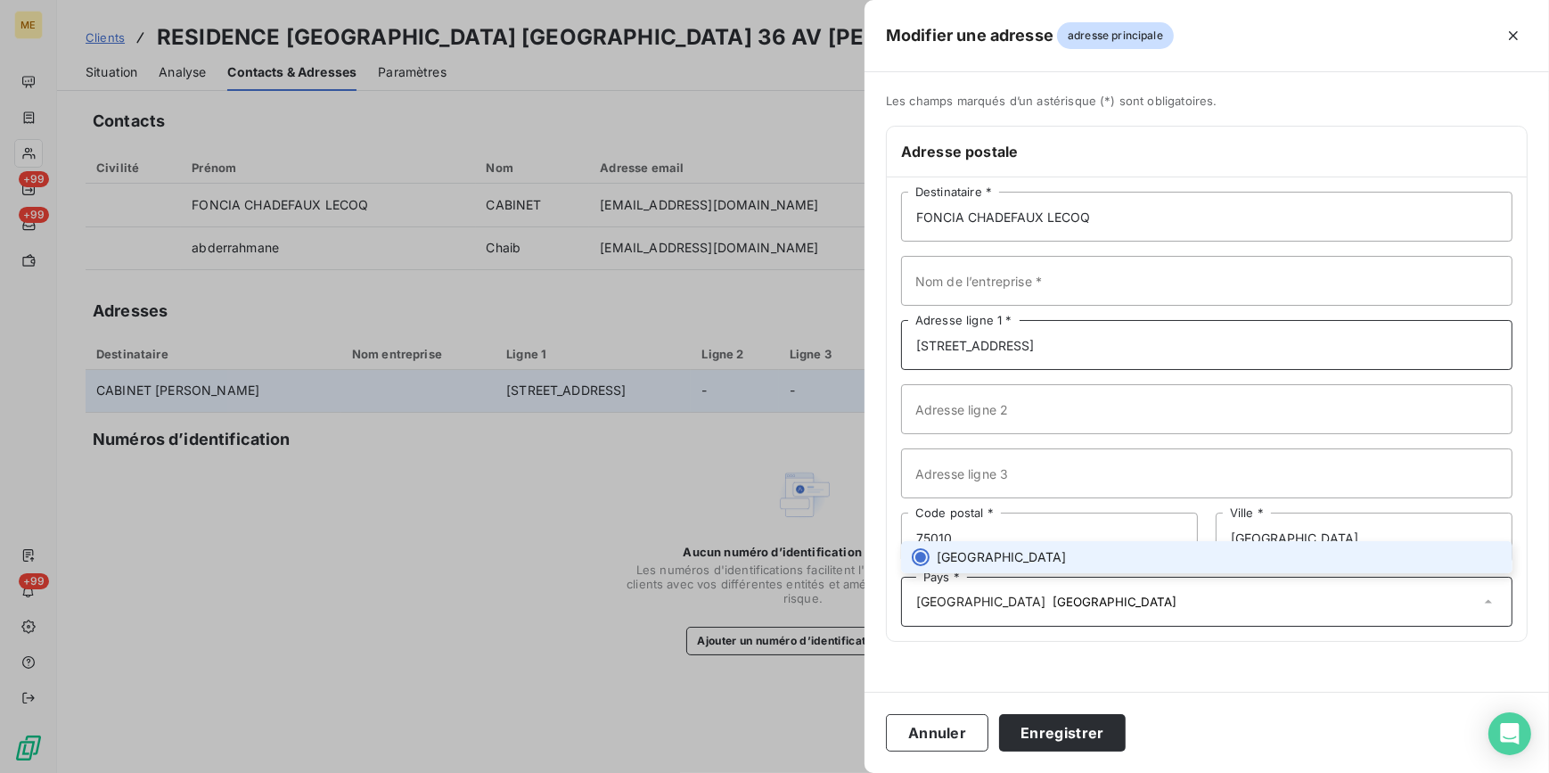
drag, startPoint x: 1088, startPoint y: 333, endPoint x: 890, endPoint y: 337, distance: 198.9
click at [890, 337] on div "FONCIA CHADEFAUX LECOQ Destinataire * Nom de l’entreprise * 83 rue de Maubeuge …" at bounding box center [1207, 409] width 640 height 464
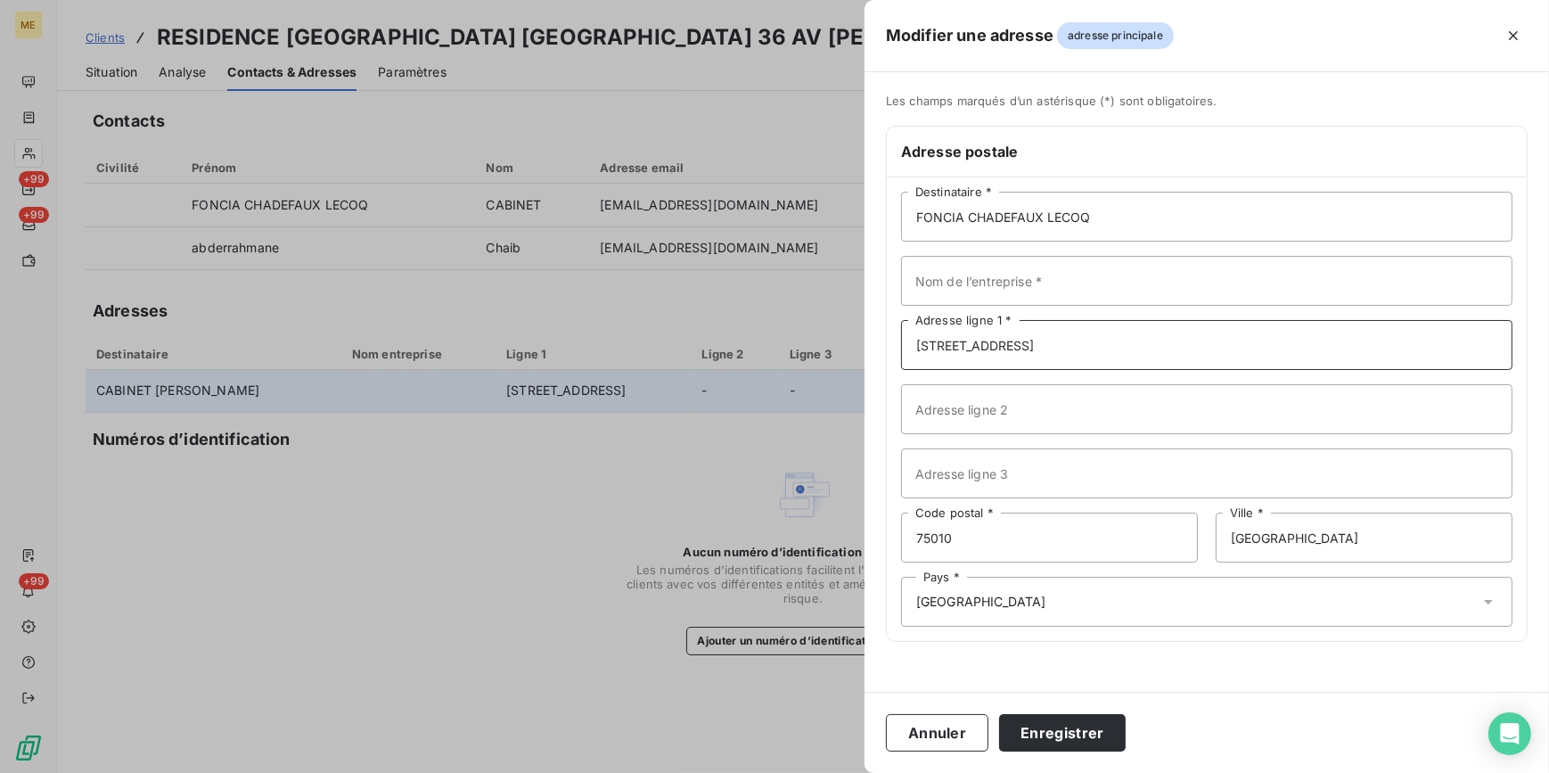
type input "13 B RUE D"
click at [999, 714] on button "Enregistrer" at bounding box center [1062, 732] width 127 height 37
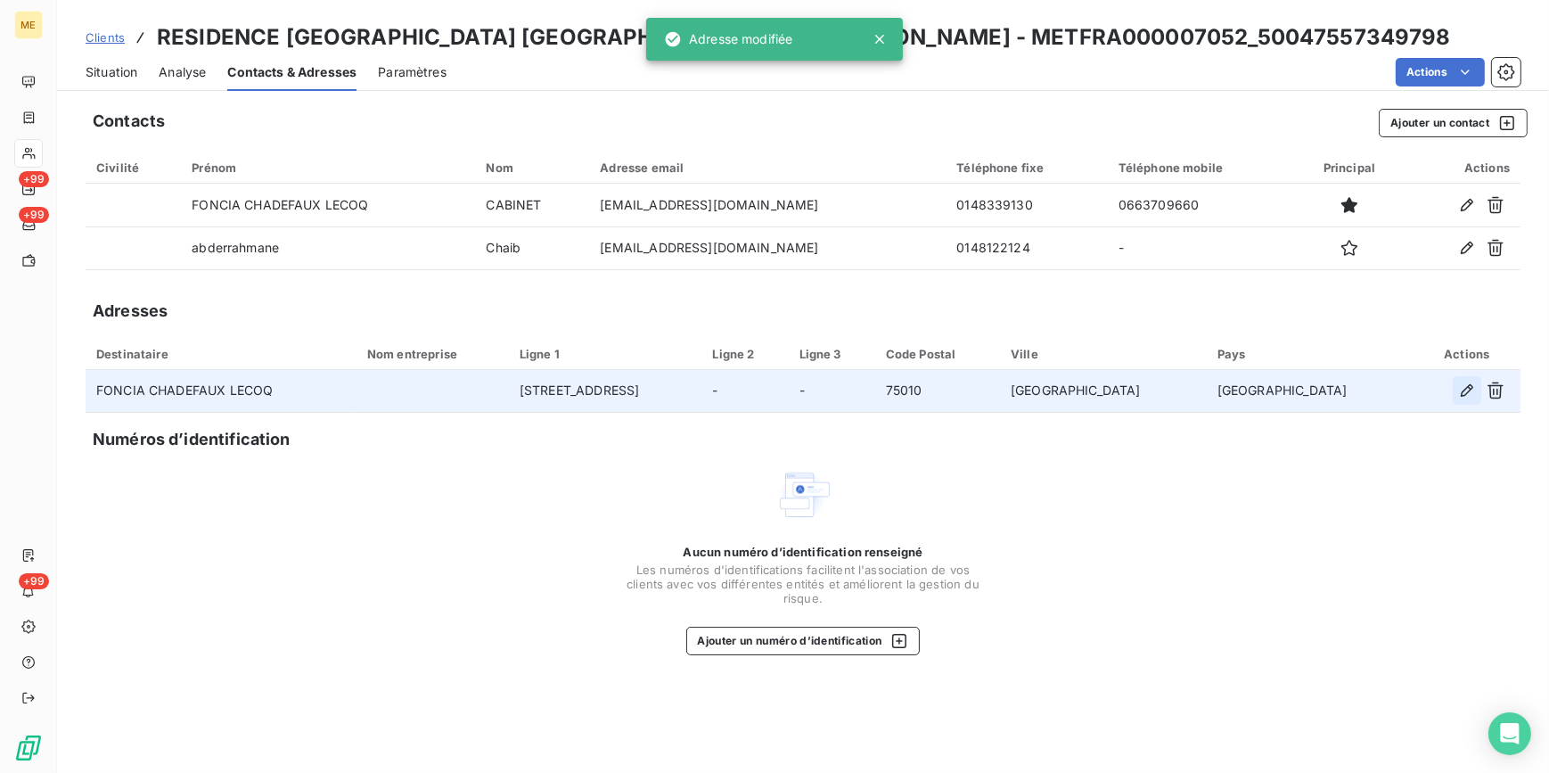
click at [1461, 396] on icon "button" at bounding box center [1467, 391] width 18 height 18
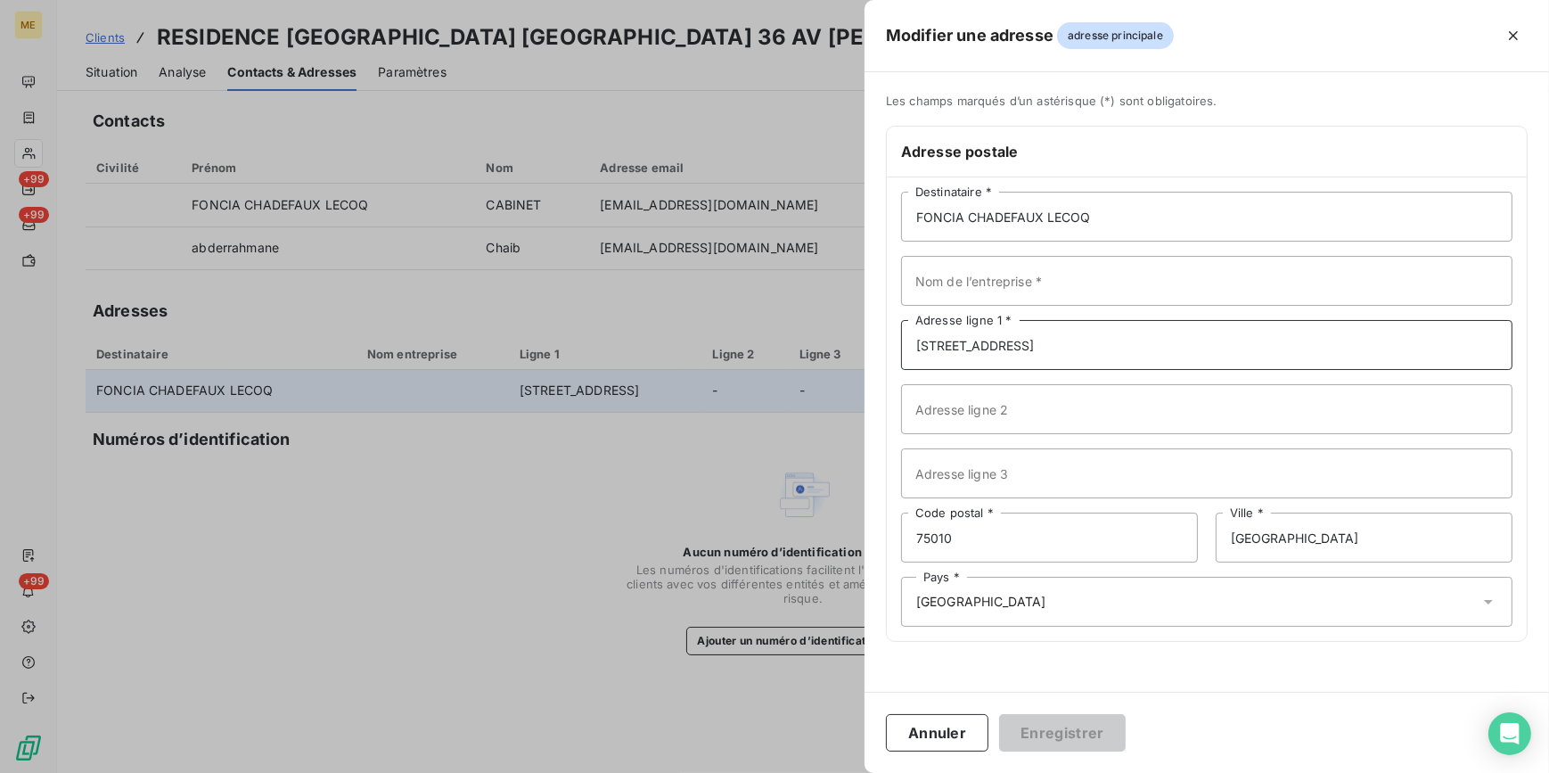
click at [1091, 344] on input "13 B RUE D" at bounding box center [1207, 345] width 612 height 50
type input "13 B RUE DU DOCTEUR PESQUE"
type input "France"
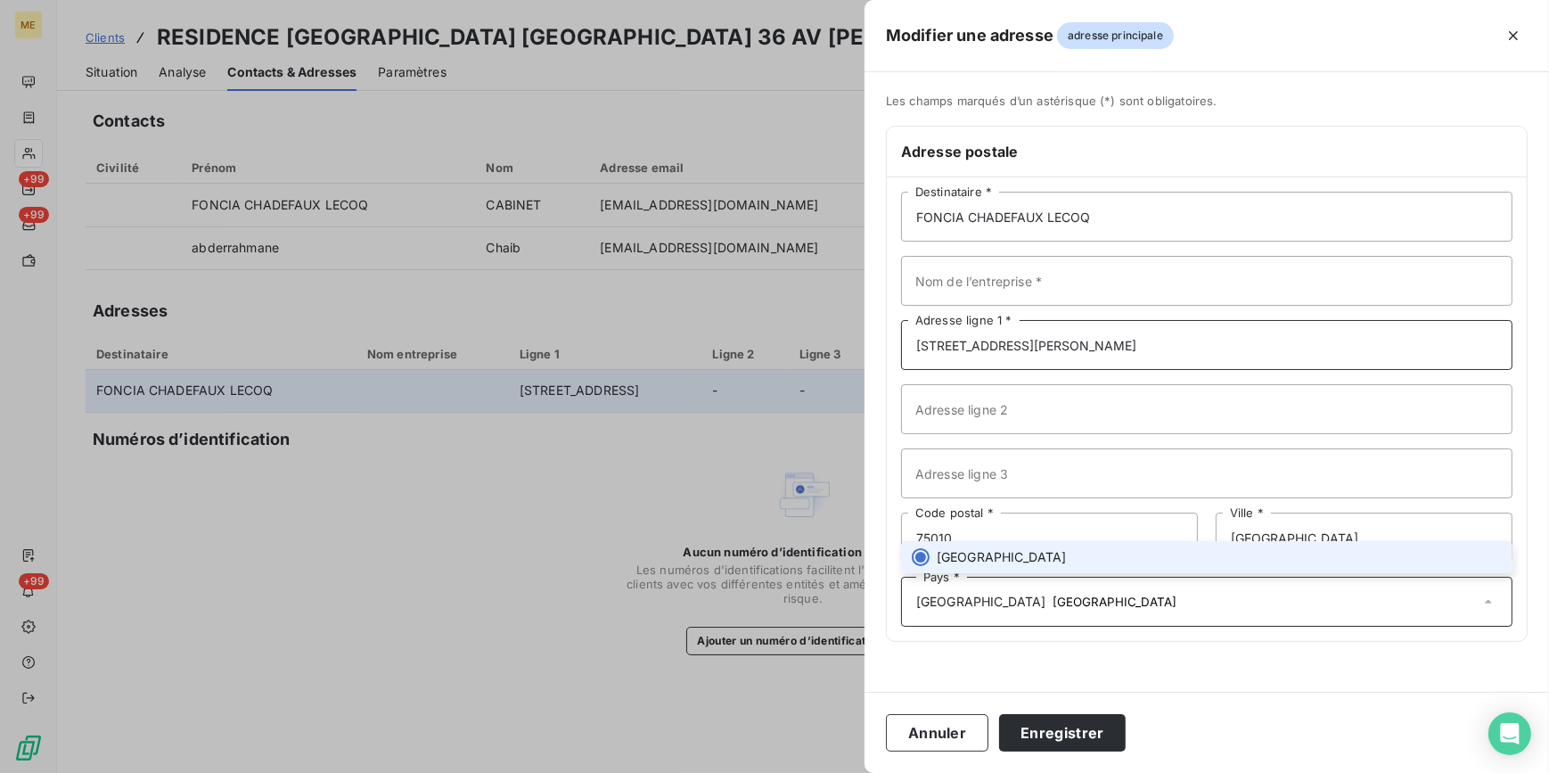
type input "13 B RUE D"
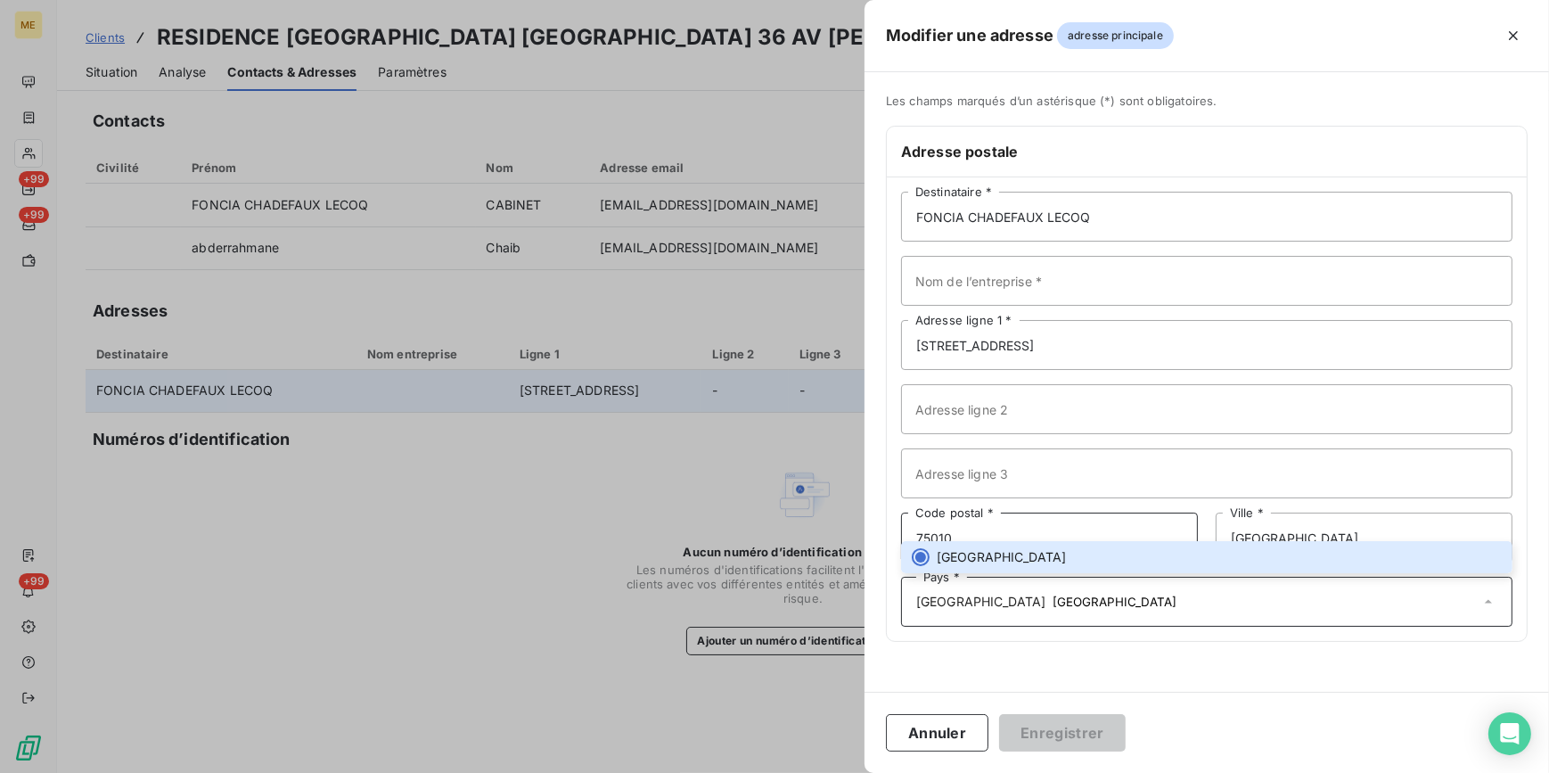
click at [1052, 536] on input "75010" at bounding box center [1049, 538] width 297 height 50
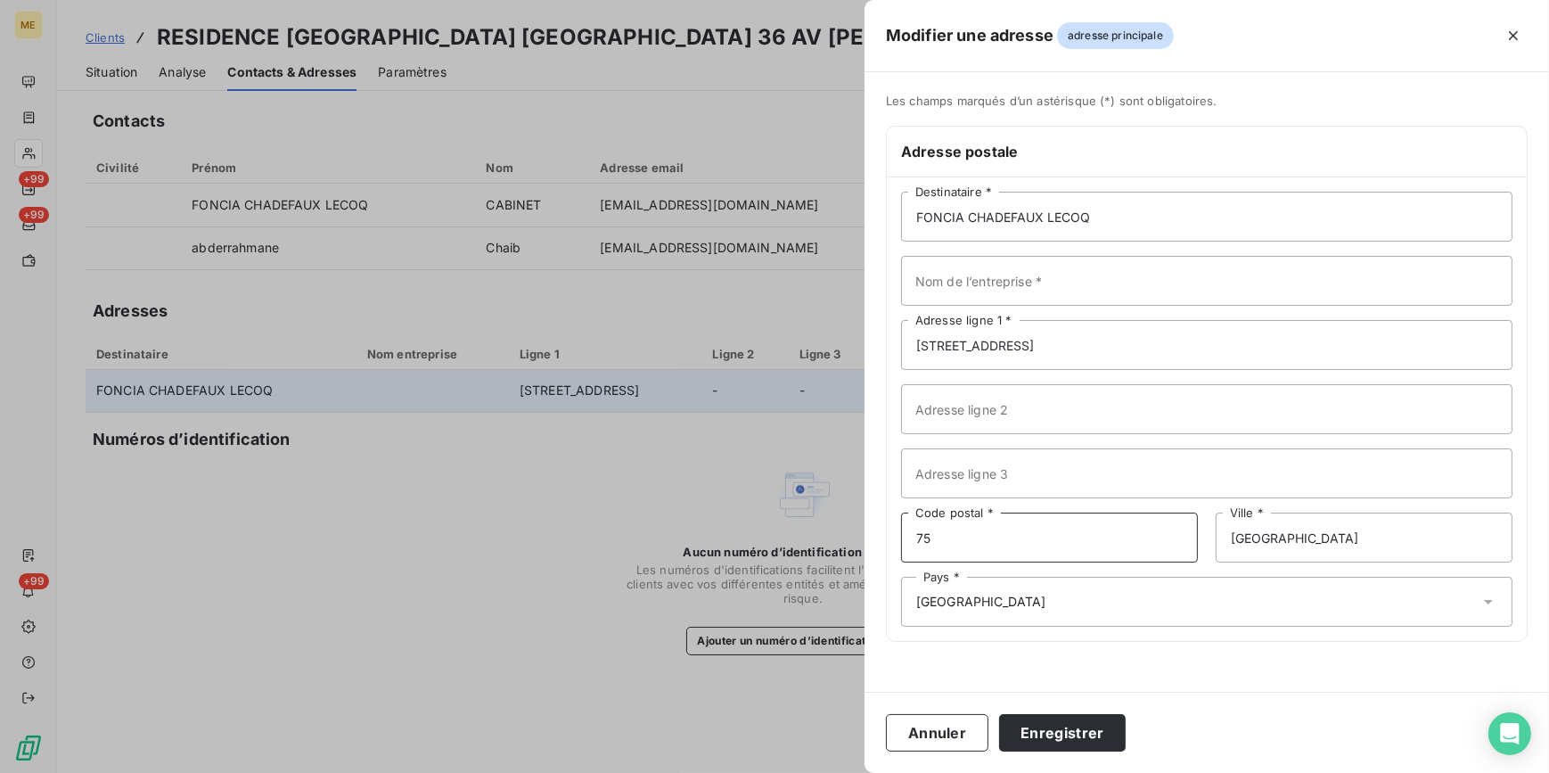
type input "7"
type input "93300"
click at [1327, 544] on input "PARIS" at bounding box center [1364, 538] width 297 height 50
drag, startPoint x: 1319, startPoint y: 538, endPoint x: 1239, endPoint y: 541, distance: 80.3
click at [1239, 541] on input "PARIS" at bounding box center [1364, 538] width 297 height 50
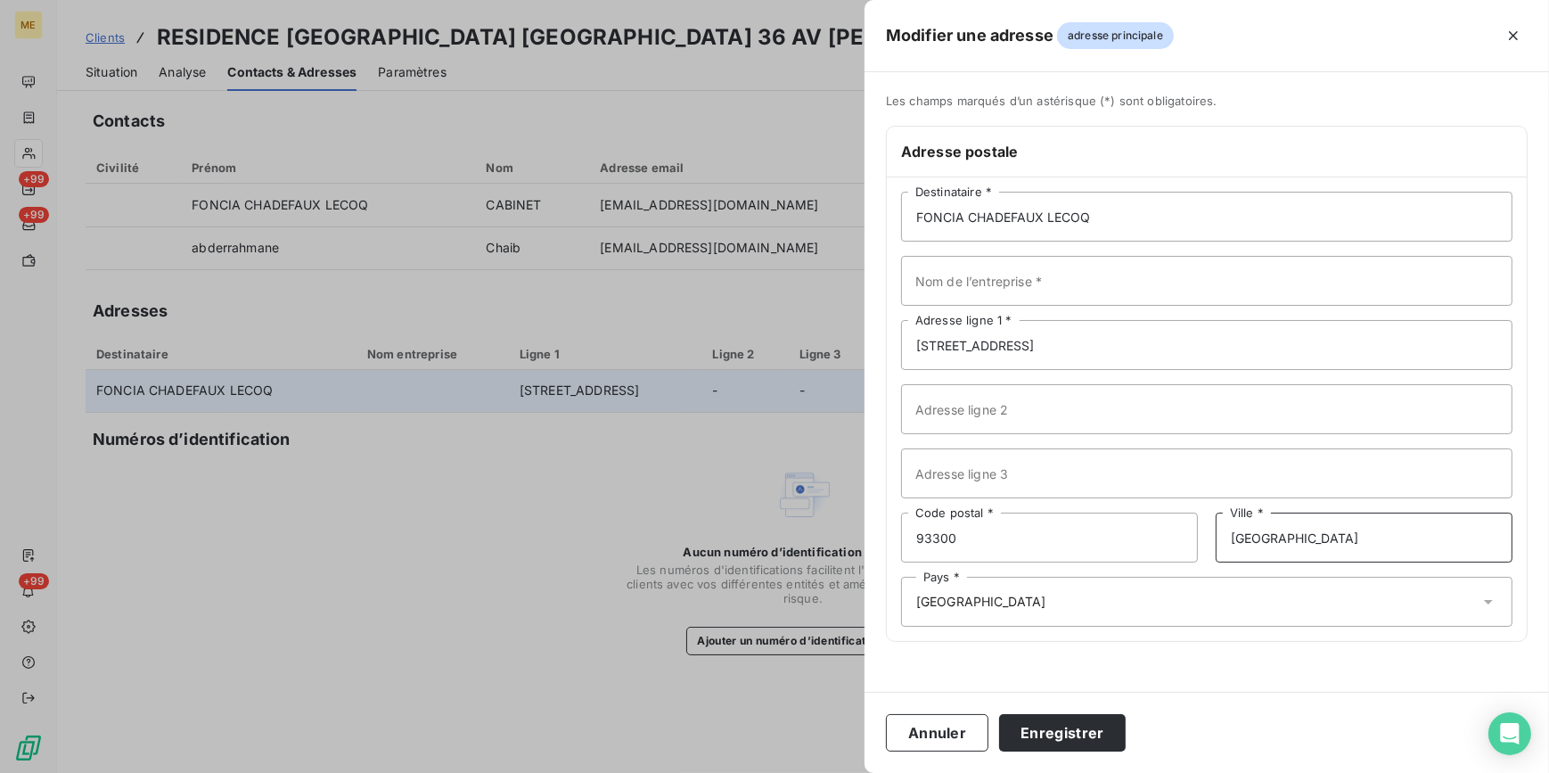
type input "P"
type input "AUBERVILLIERS"
click at [1044, 357] on input "13 B RUE D" at bounding box center [1207, 345] width 612 height 50
type input "13 B RUE DU DOCTEUR PESQUE"
click at [1097, 406] on input "Adresse ligne 2" at bounding box center [1207, 409] width 612 height 50
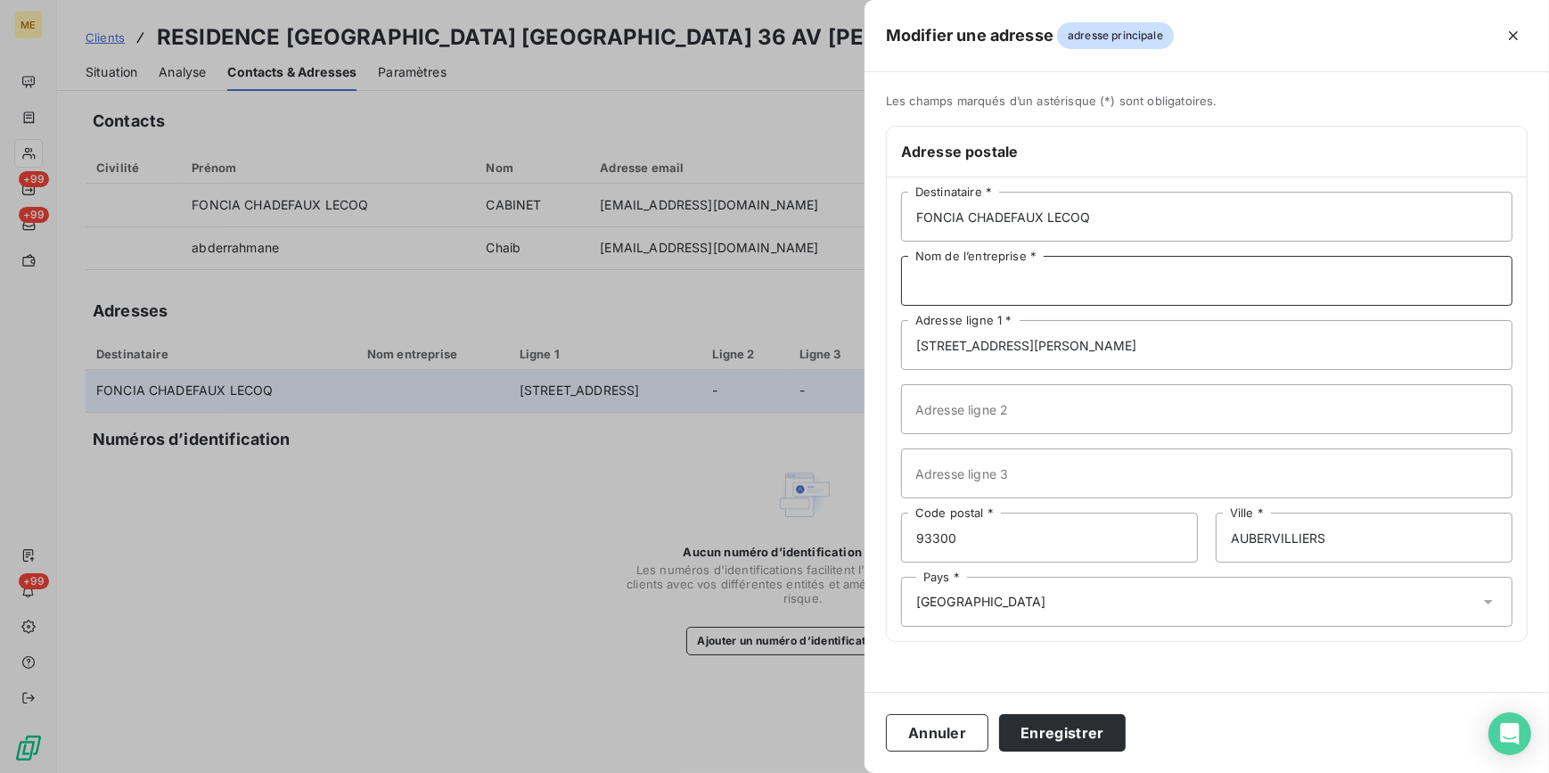
click at [1273, 294] on input "Nom de l’entreprise *" at bounding box center [1207, 281] width 612 height 50
click at [1093, 651] on div "Les champs marqués d’un astérisque (*) sont obligatoires. Adresse postale FONCI…" at bounding box center [1207, 379] width 685 height 570
click at [1094, 731] on button "Enregistrer" at bounding box center [1062, 732] width 127 height 37
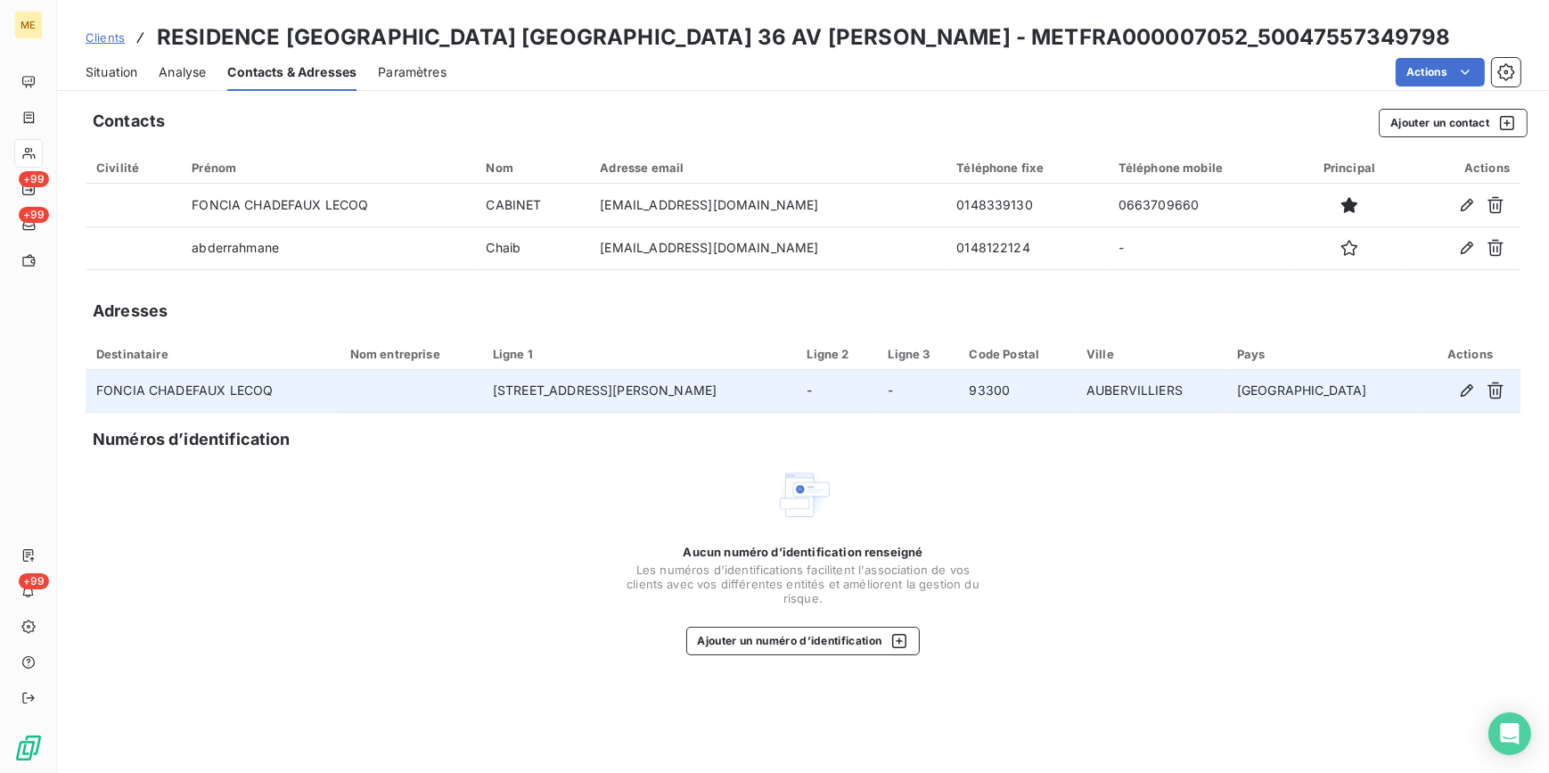
click at [117, 84] on div "Situation" at bounding box center [112, 71] width 52 height 37
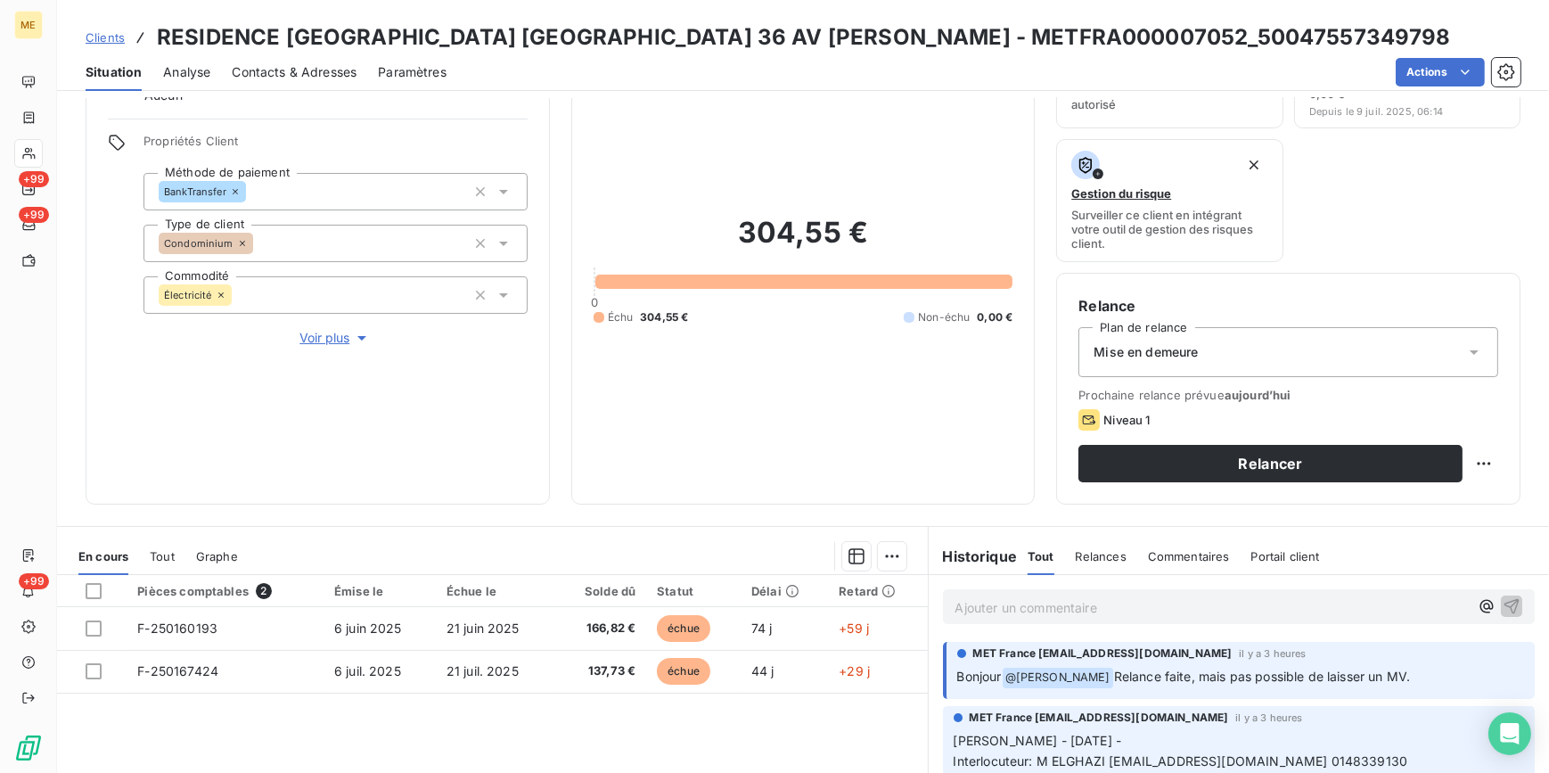
scroll to position [242, 0]
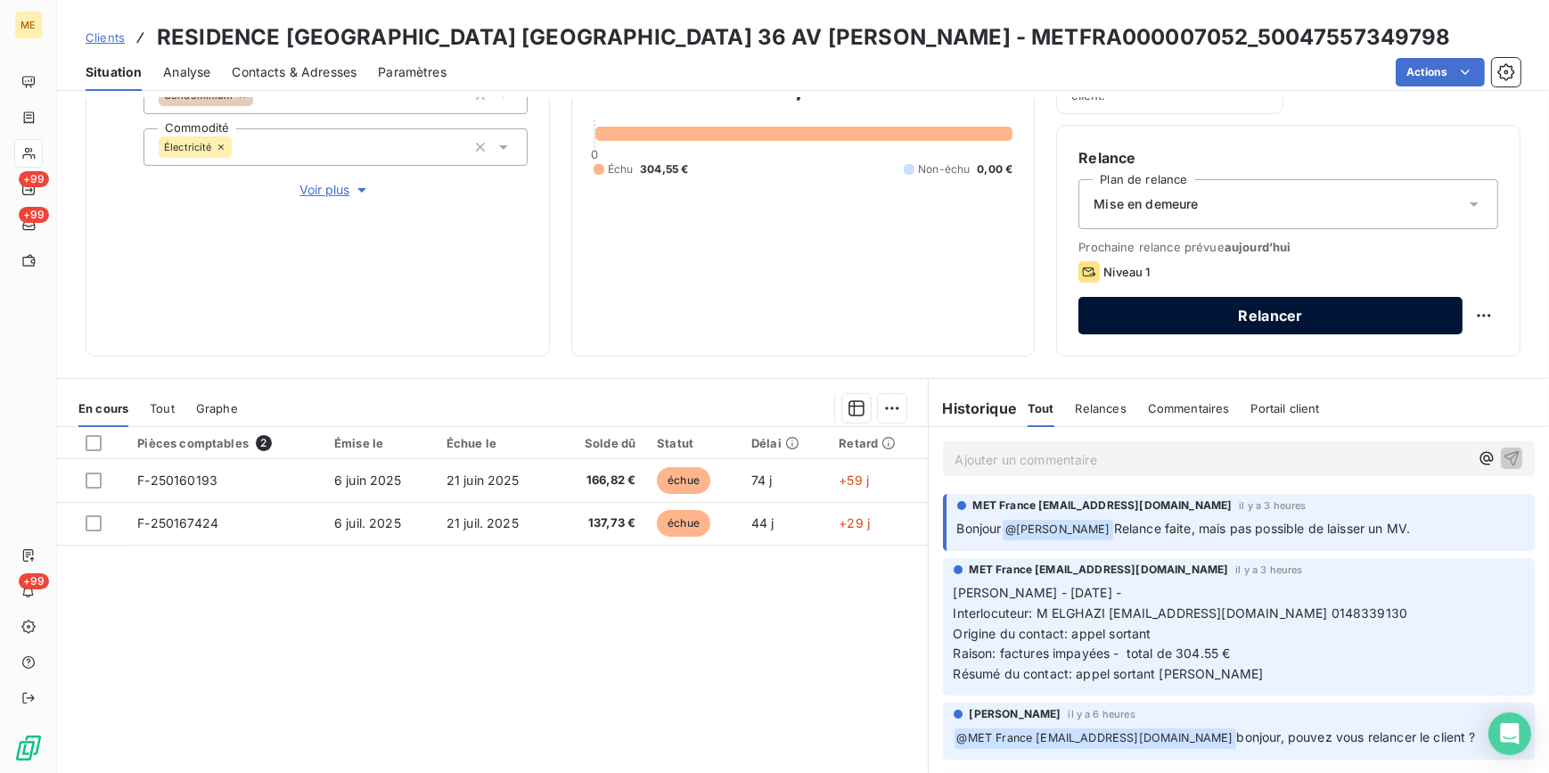
click at [1195, 319] on button "Relancer" at bounding box center [1271, 315] width 384 height 37
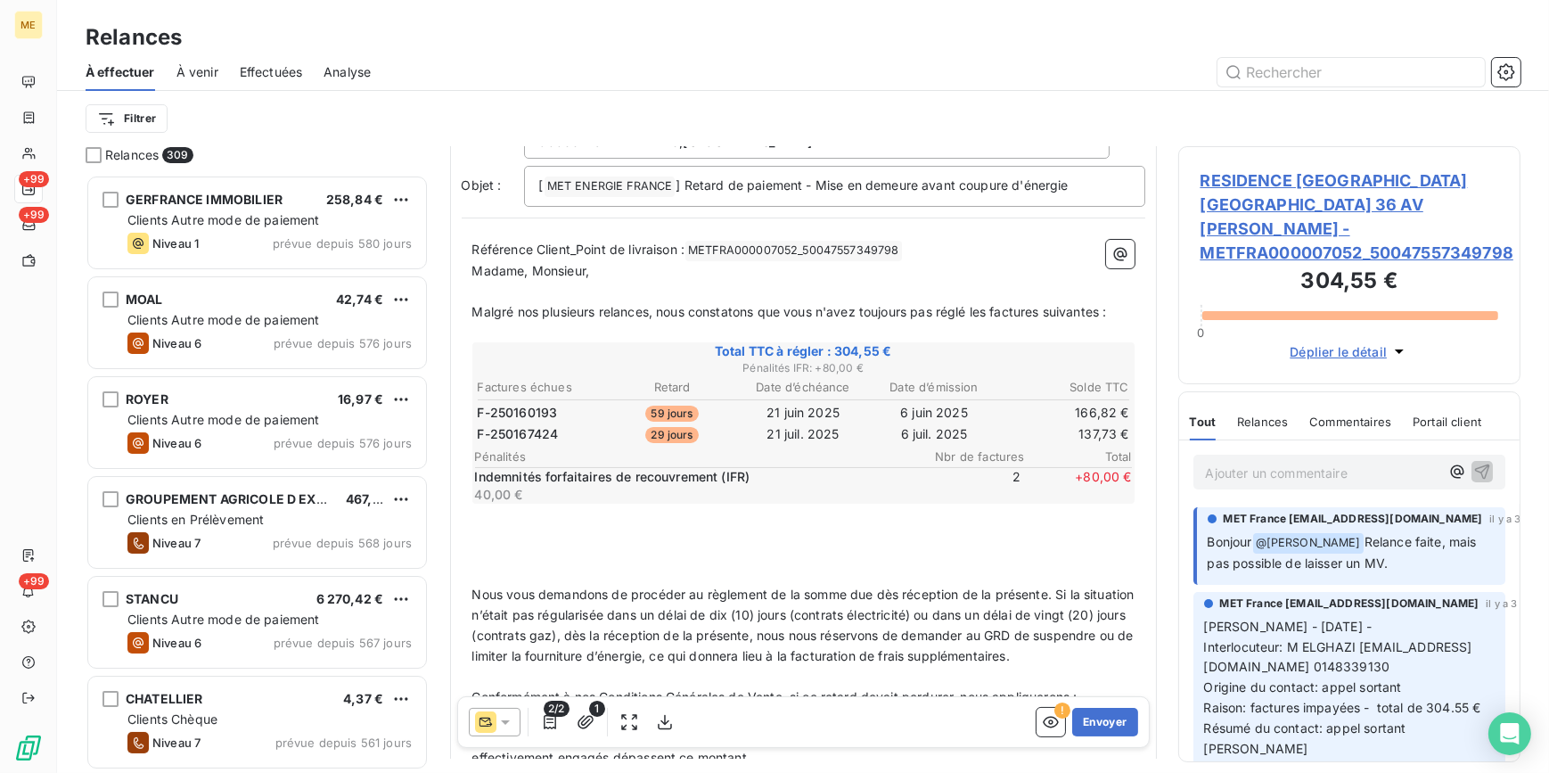
scroll to position [81, 0]
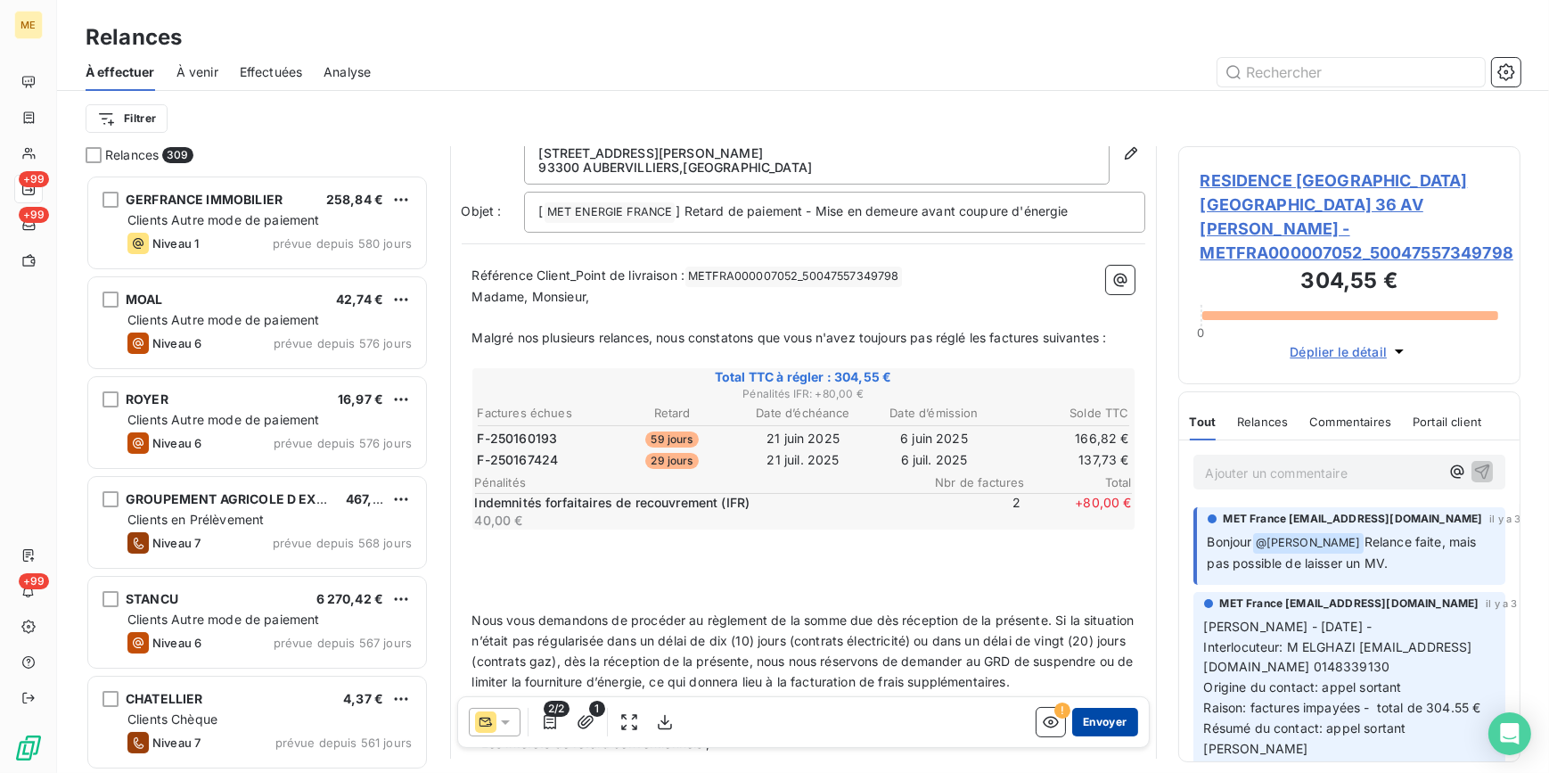
click at [1088, 718] on button "Envoyer" at bounding box center [1104, 722] width 65 height 29
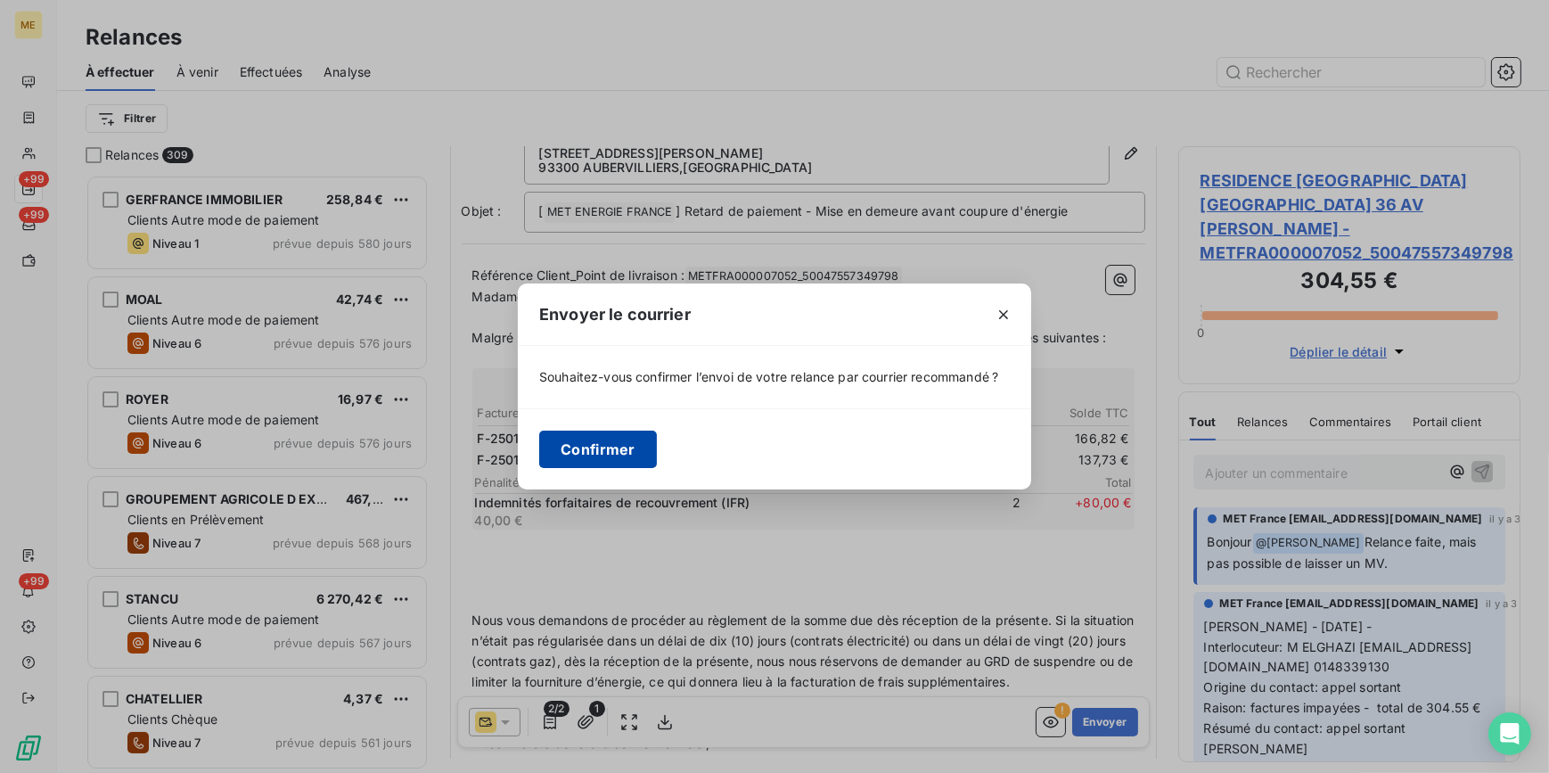
click at [541, 453] on button "Confirmer" at bounding box center [598, 449] width 118 height 37
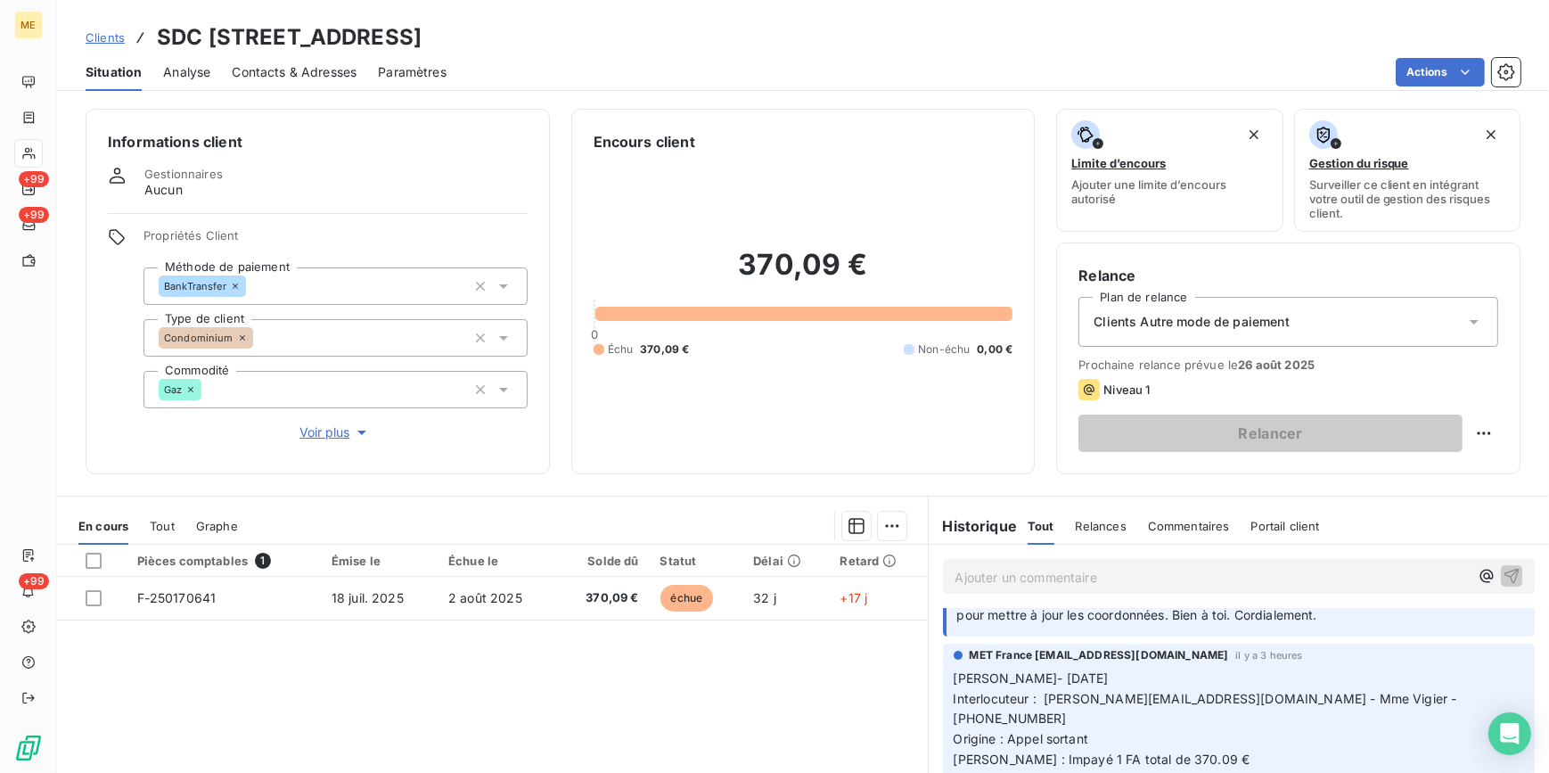
scroll to position [80, 0]
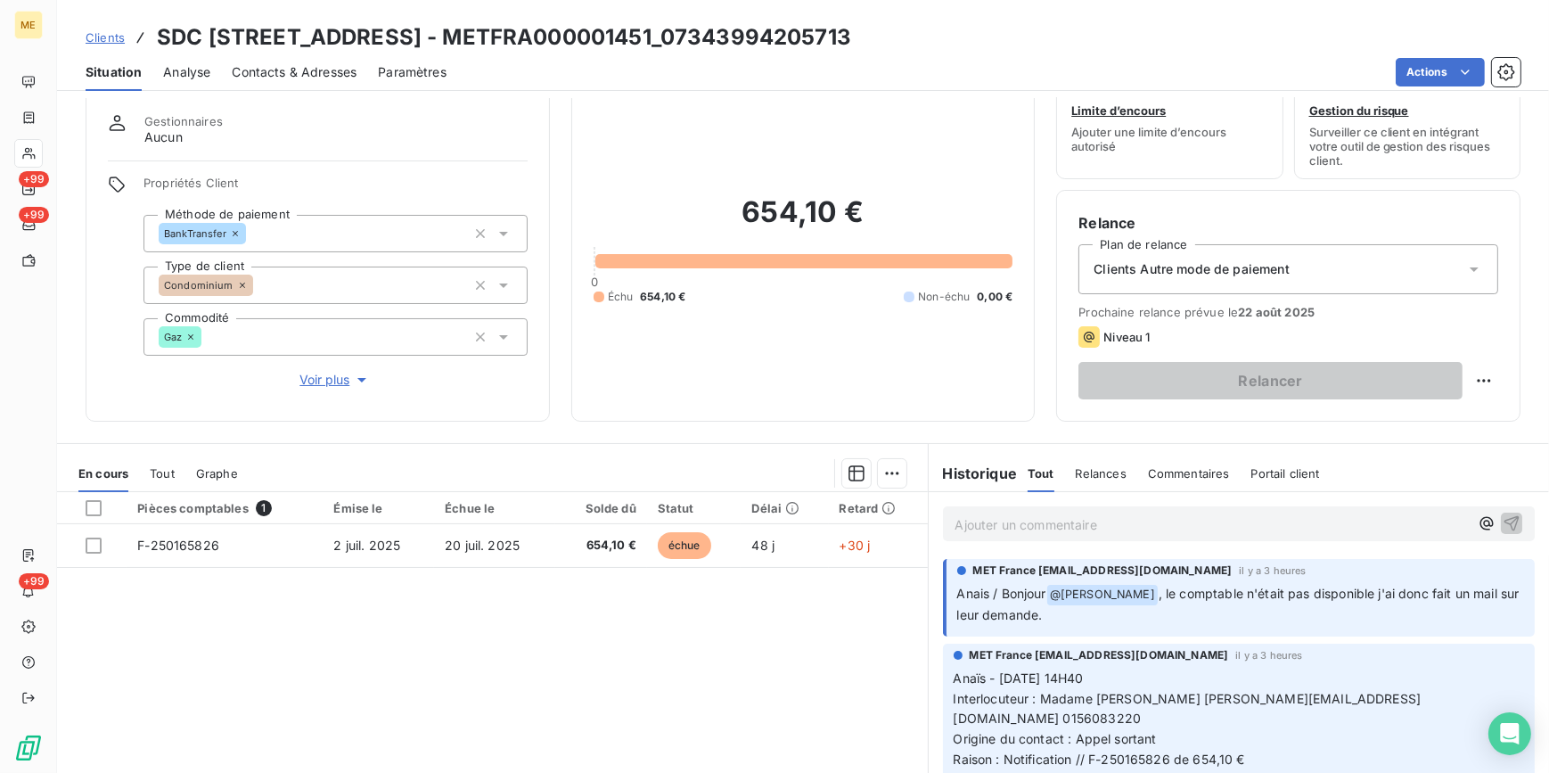
scroll to position [161, 0]
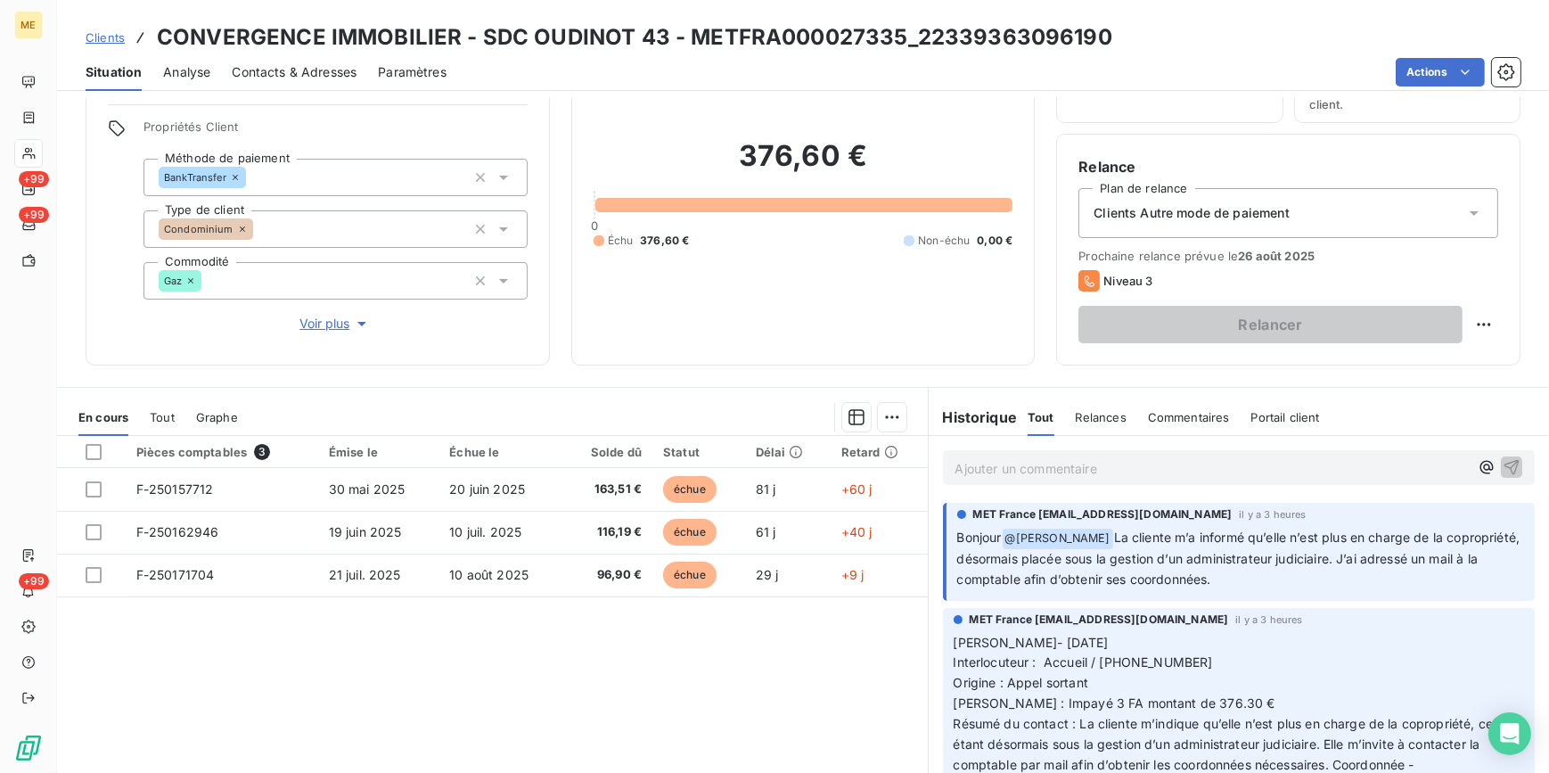
scroll to position [80, 0]
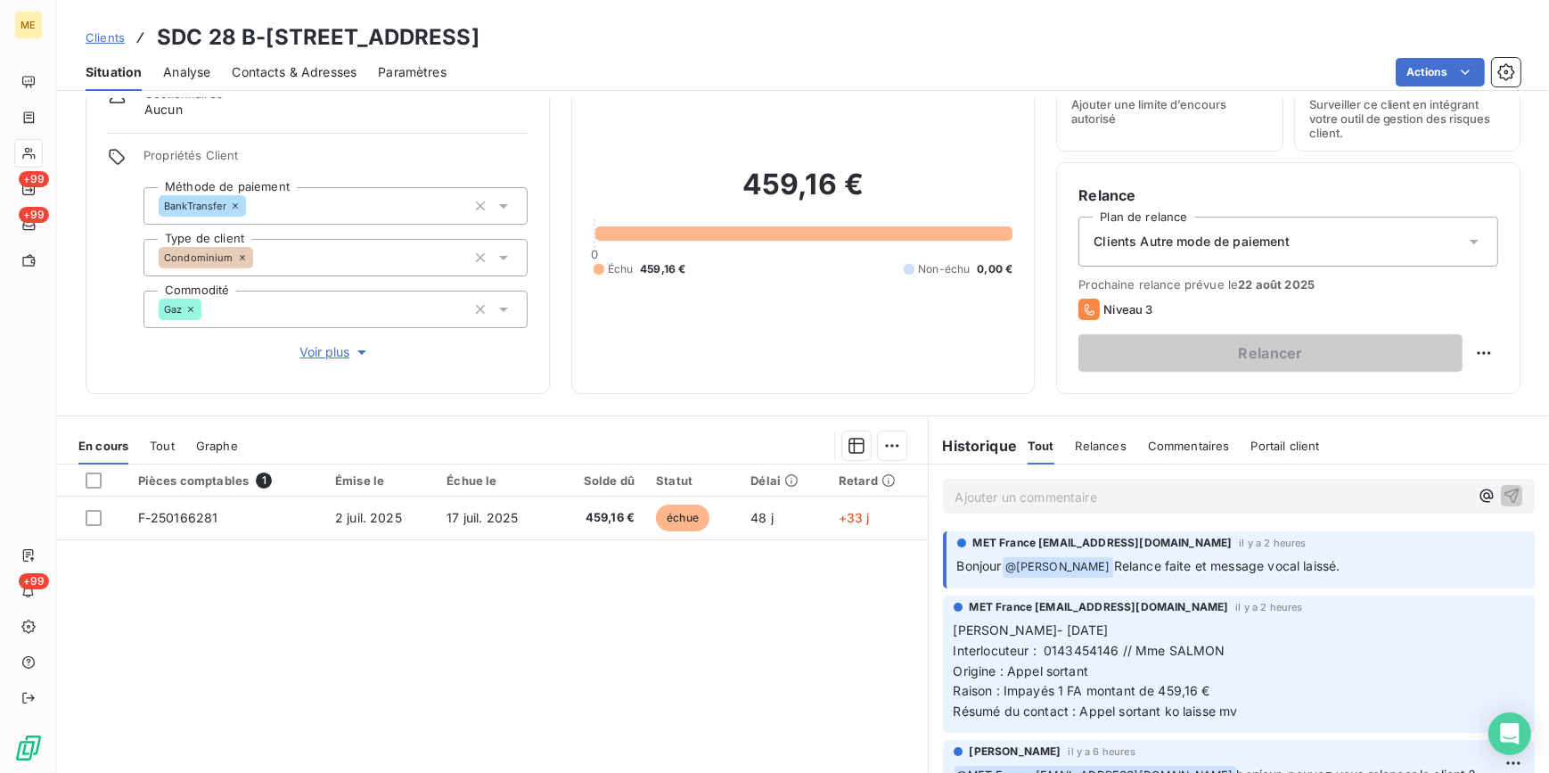
click at [198, 76] on span "Analyse" at bounding box center [186, 72] width 47 height 18
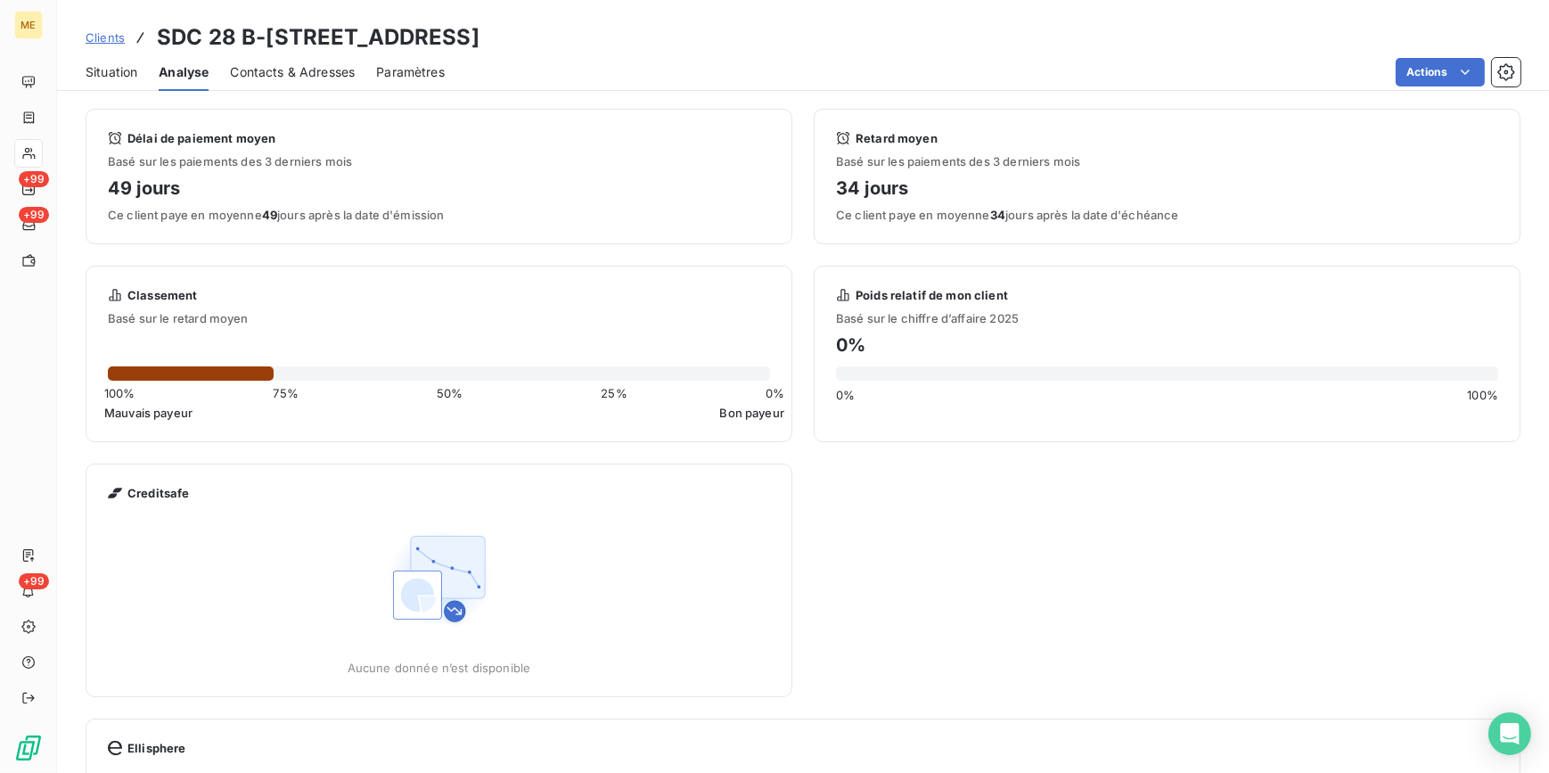
click at [119, 64] on span "Situation" at bounding box center [112, 72] width 52 height 18
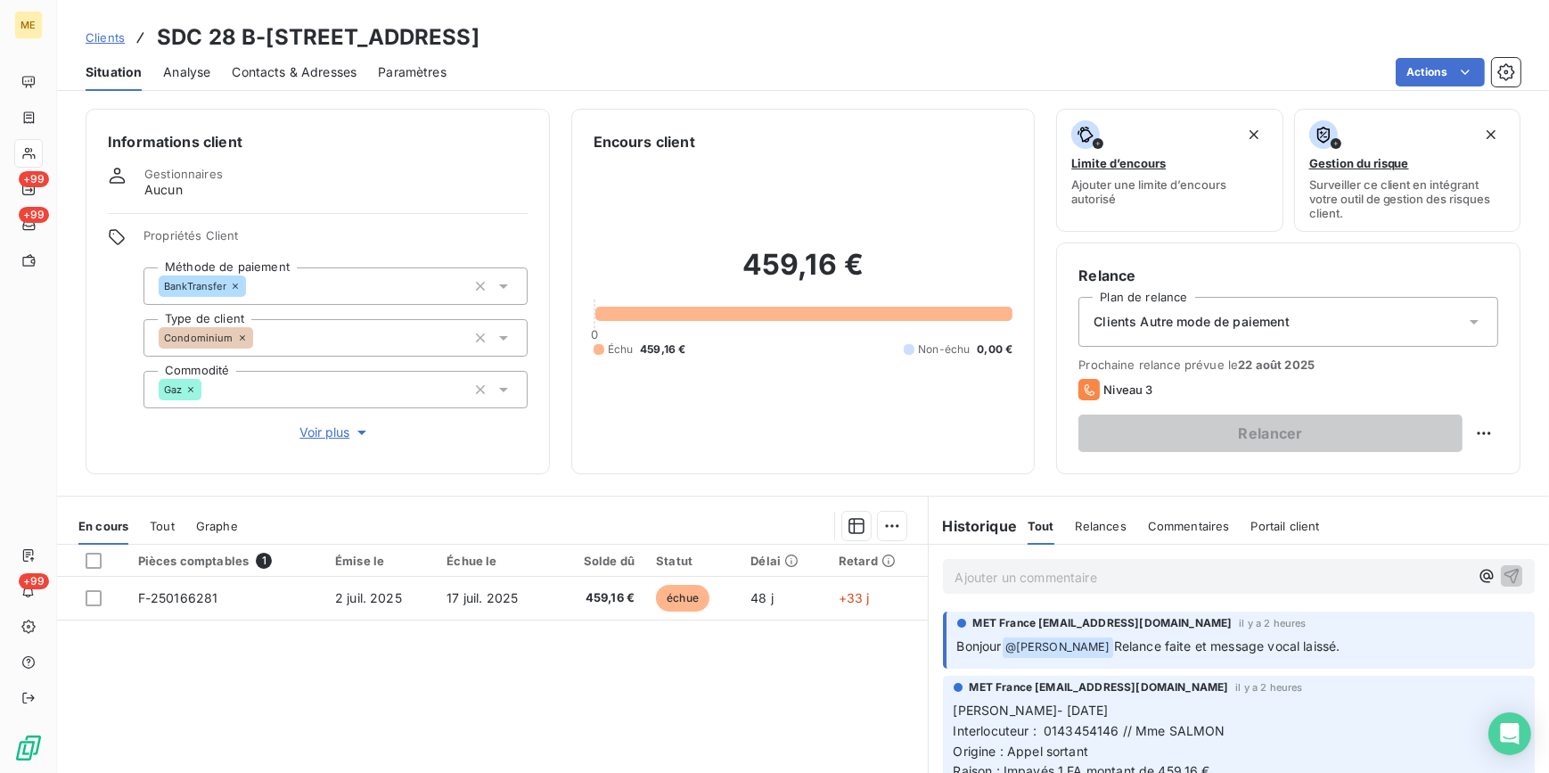
click at [168, 522] on span "Tout" at bounding box center [162, 526] width 25 height 14
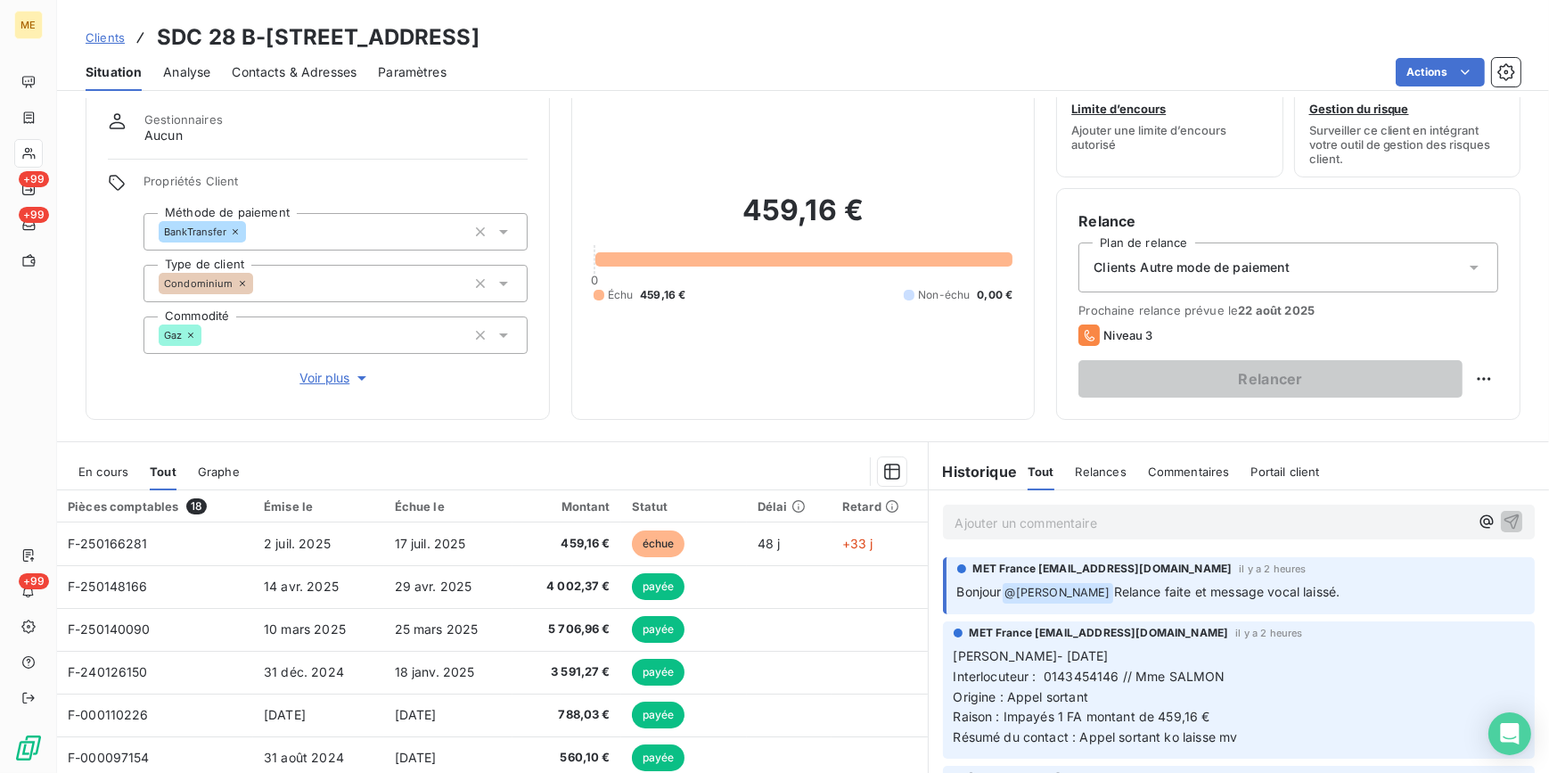
scroll to position [80, 0]
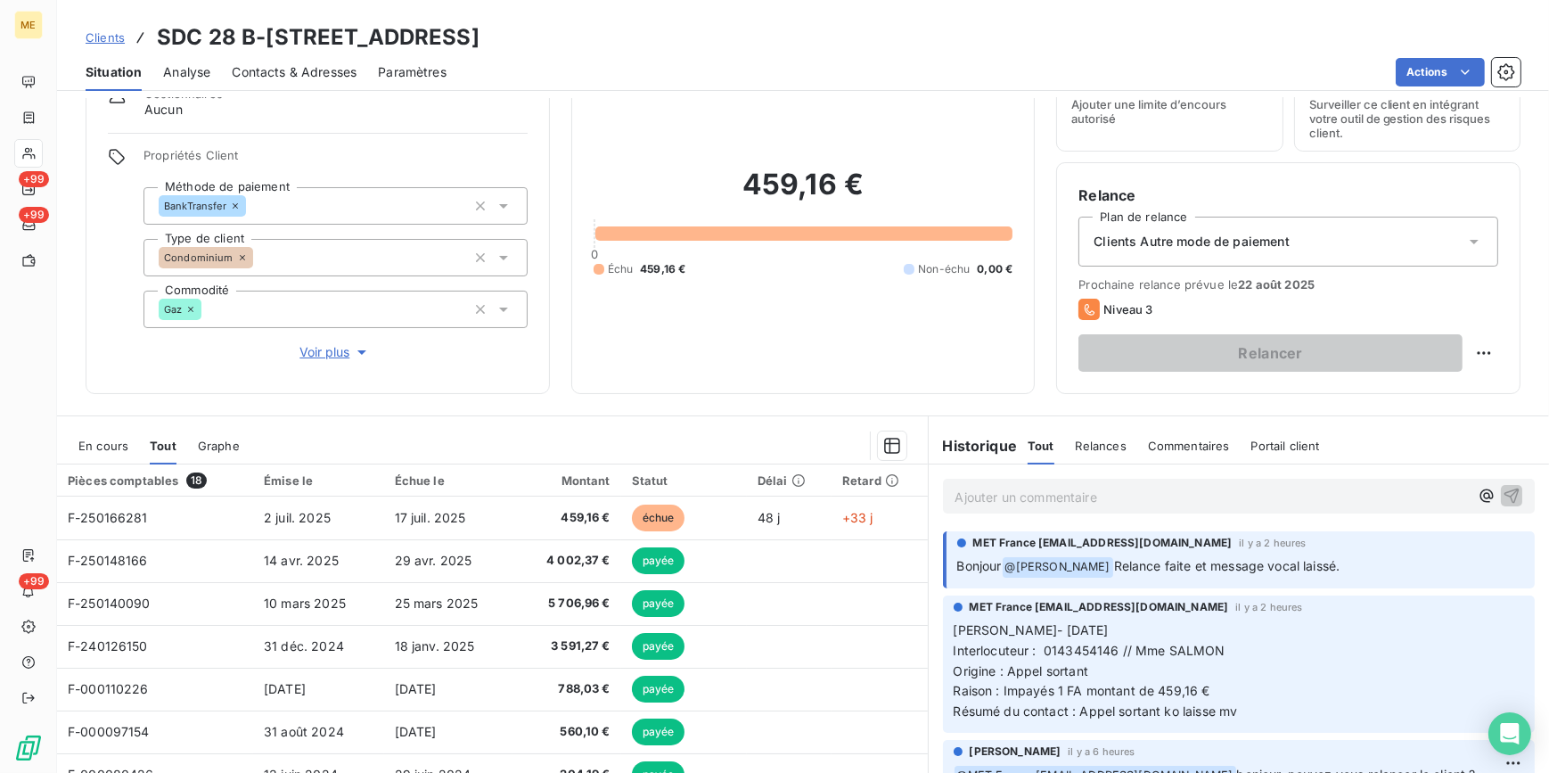
click at [95, 460] on div "En cours" at bounding box center [103, 445] width 50 height 37
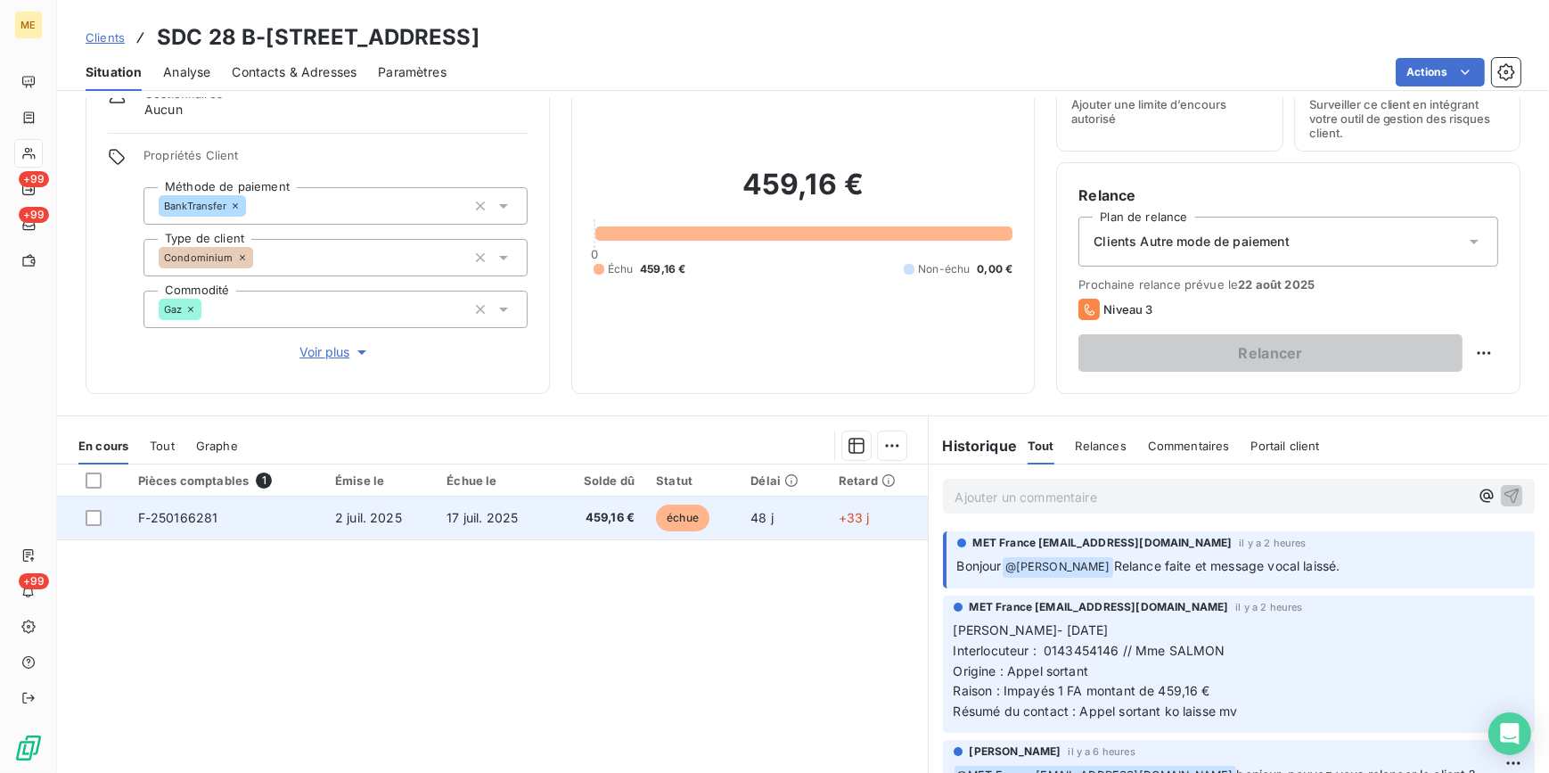
click at [157, 510] on span "F-250166281" at bounding box center [178, 517] width 80 height 15
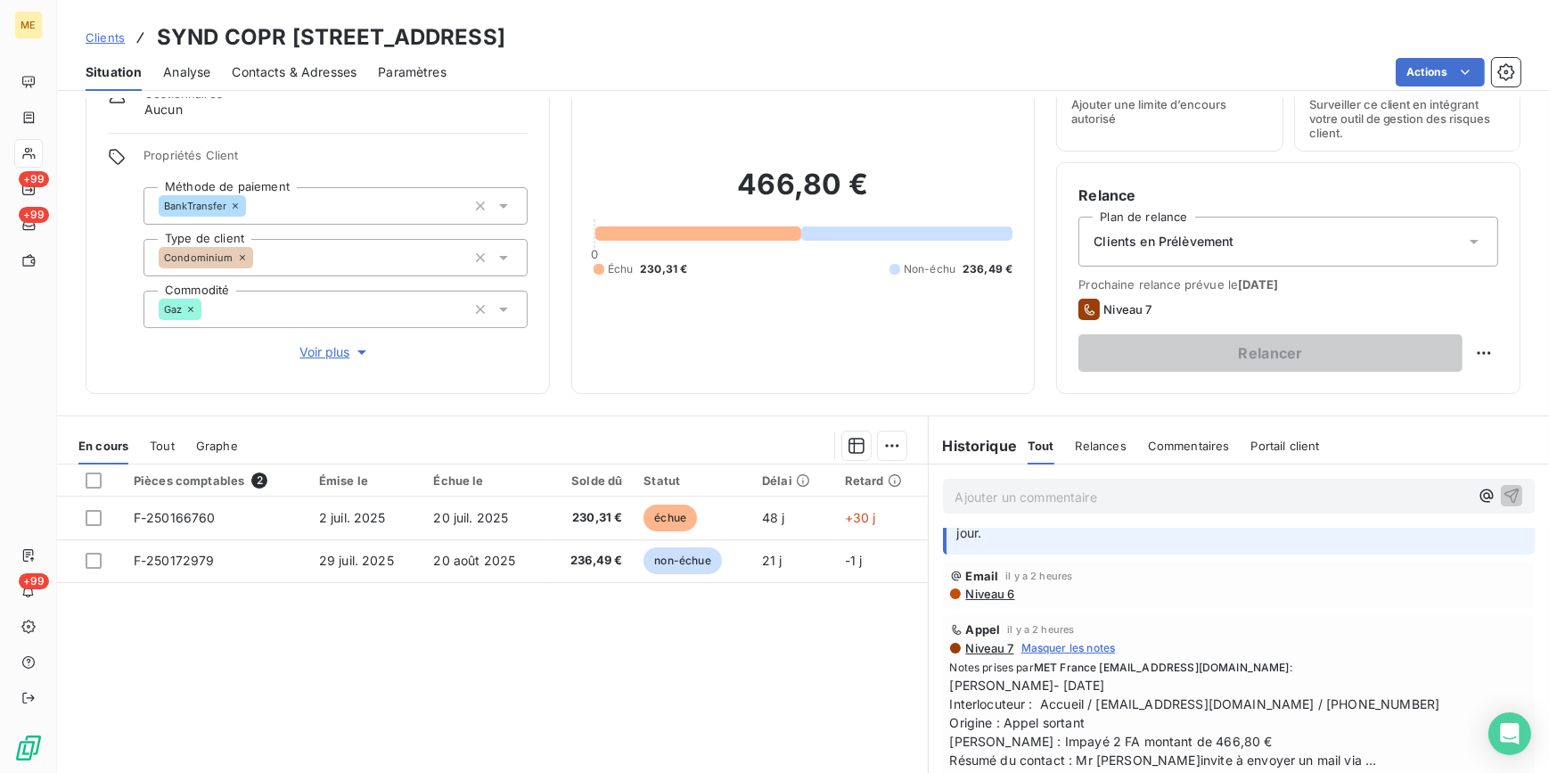
scroll to position [80, 0]
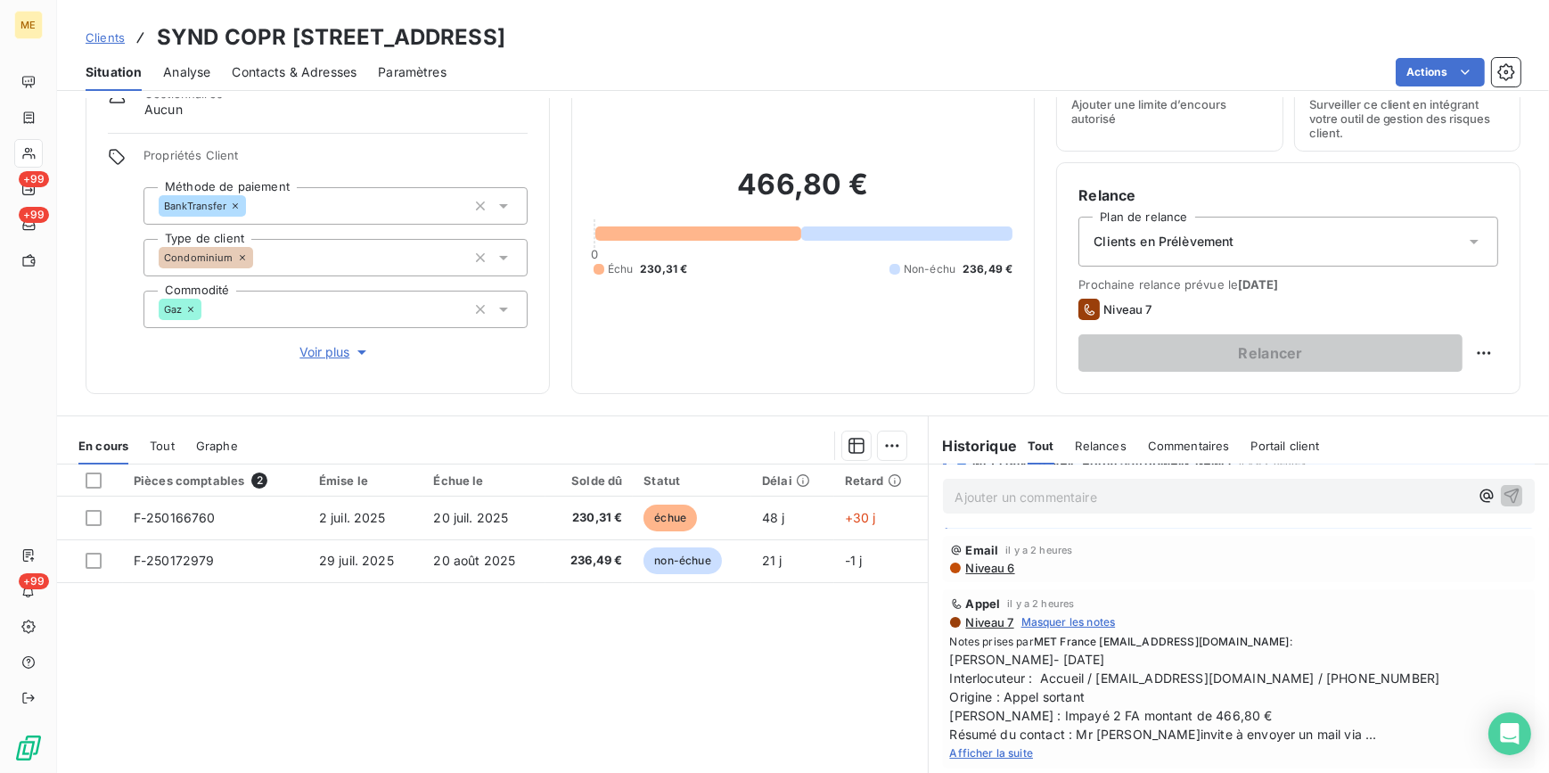
click at [988, 746] on span "Afficher la suite" at bounding box center [992, 752] width 84 height 13
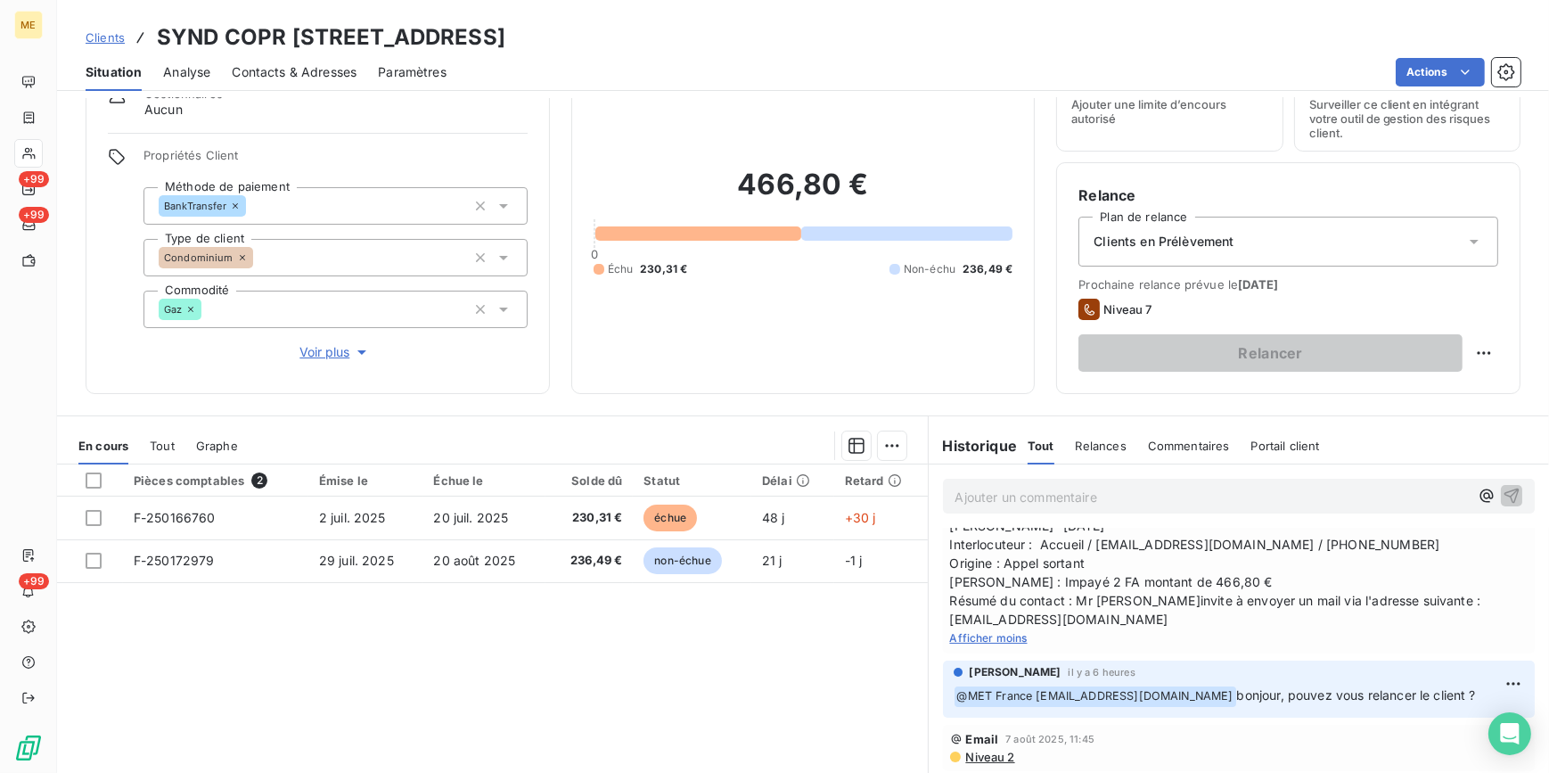
scroll to position [242, 0]
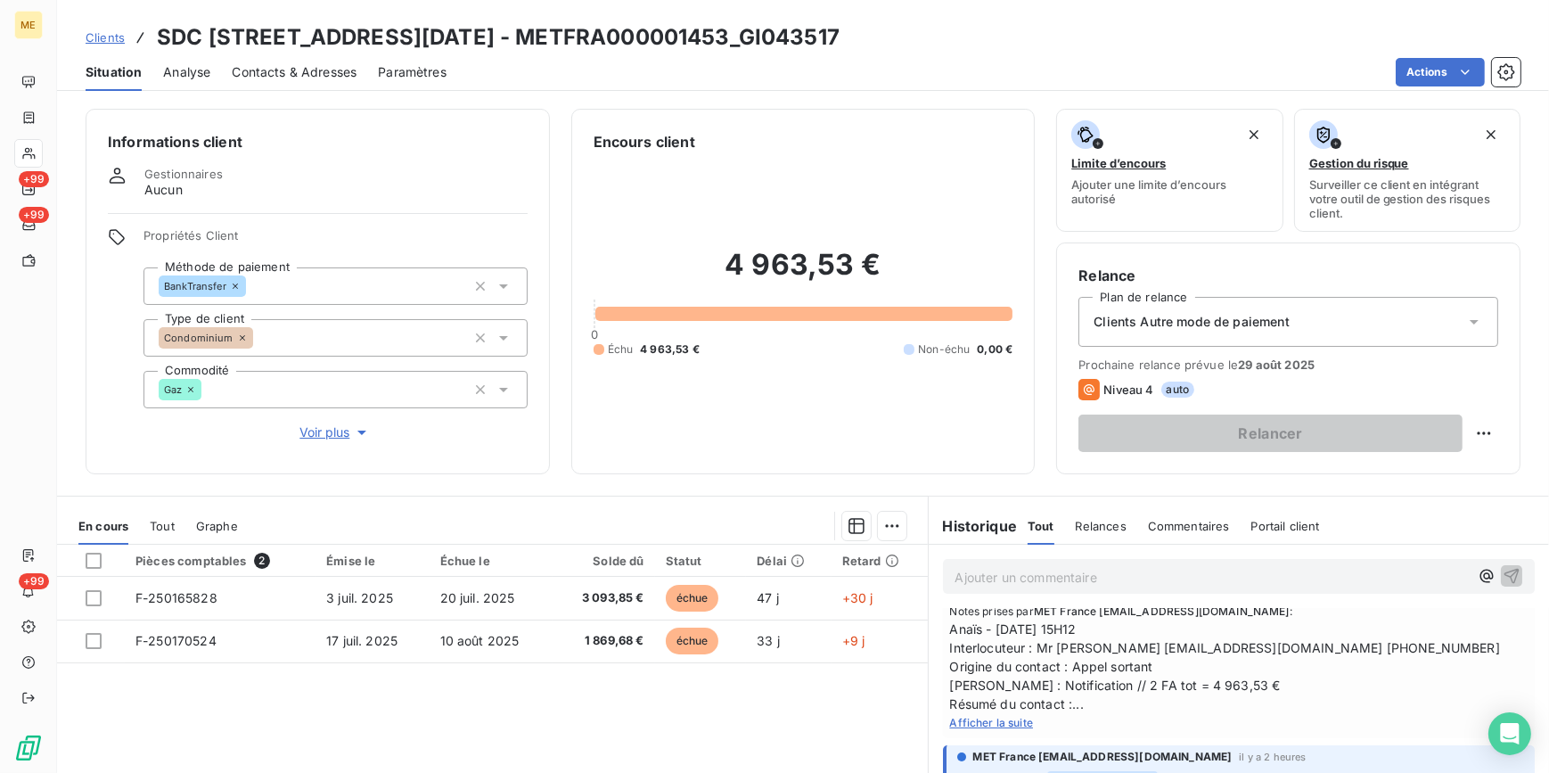
scroll to position [80, 0]
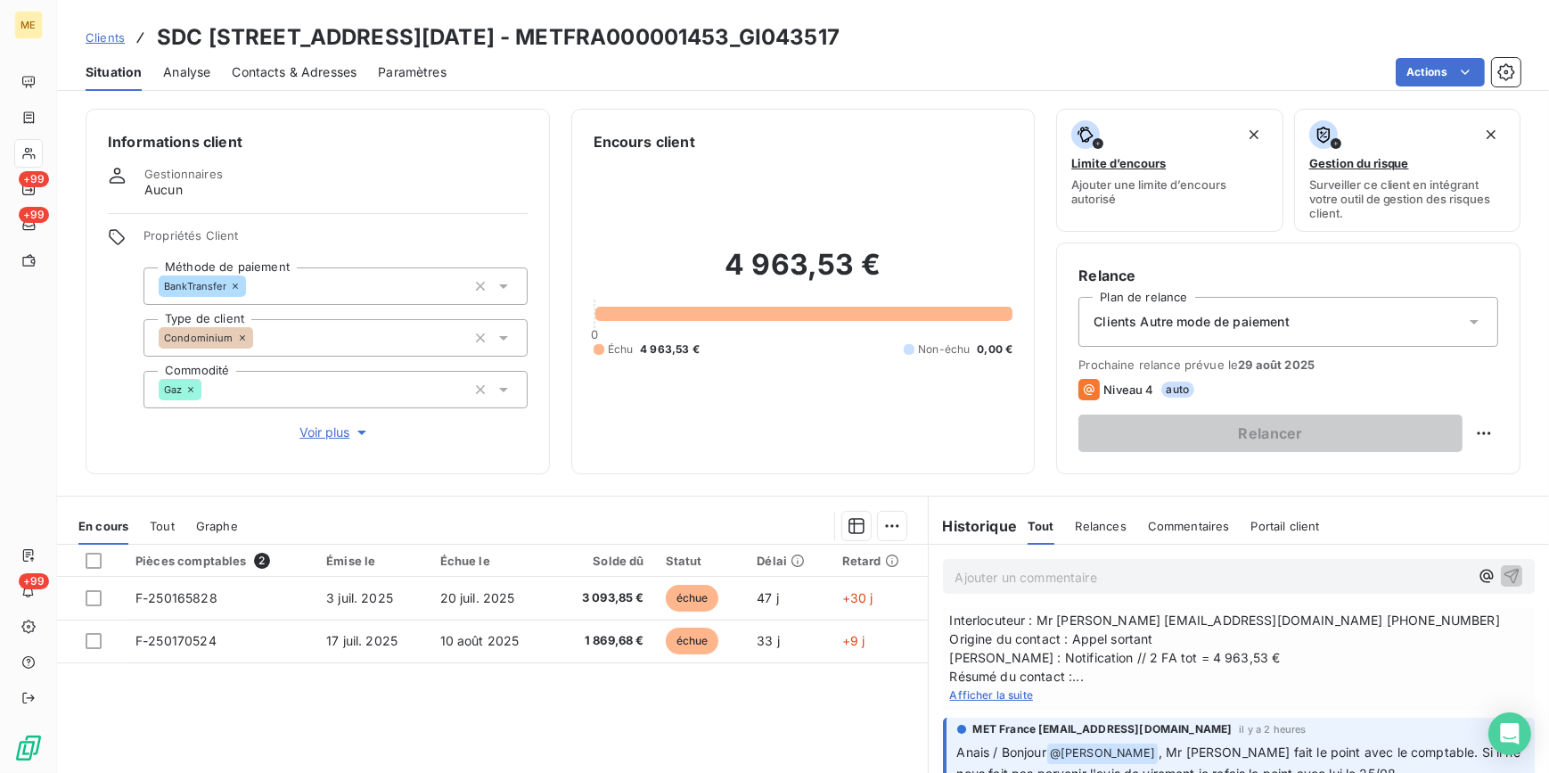
click at [1014, 690] on span "Afficher la suite" at bounding box center [992, 694] width 84 height 13
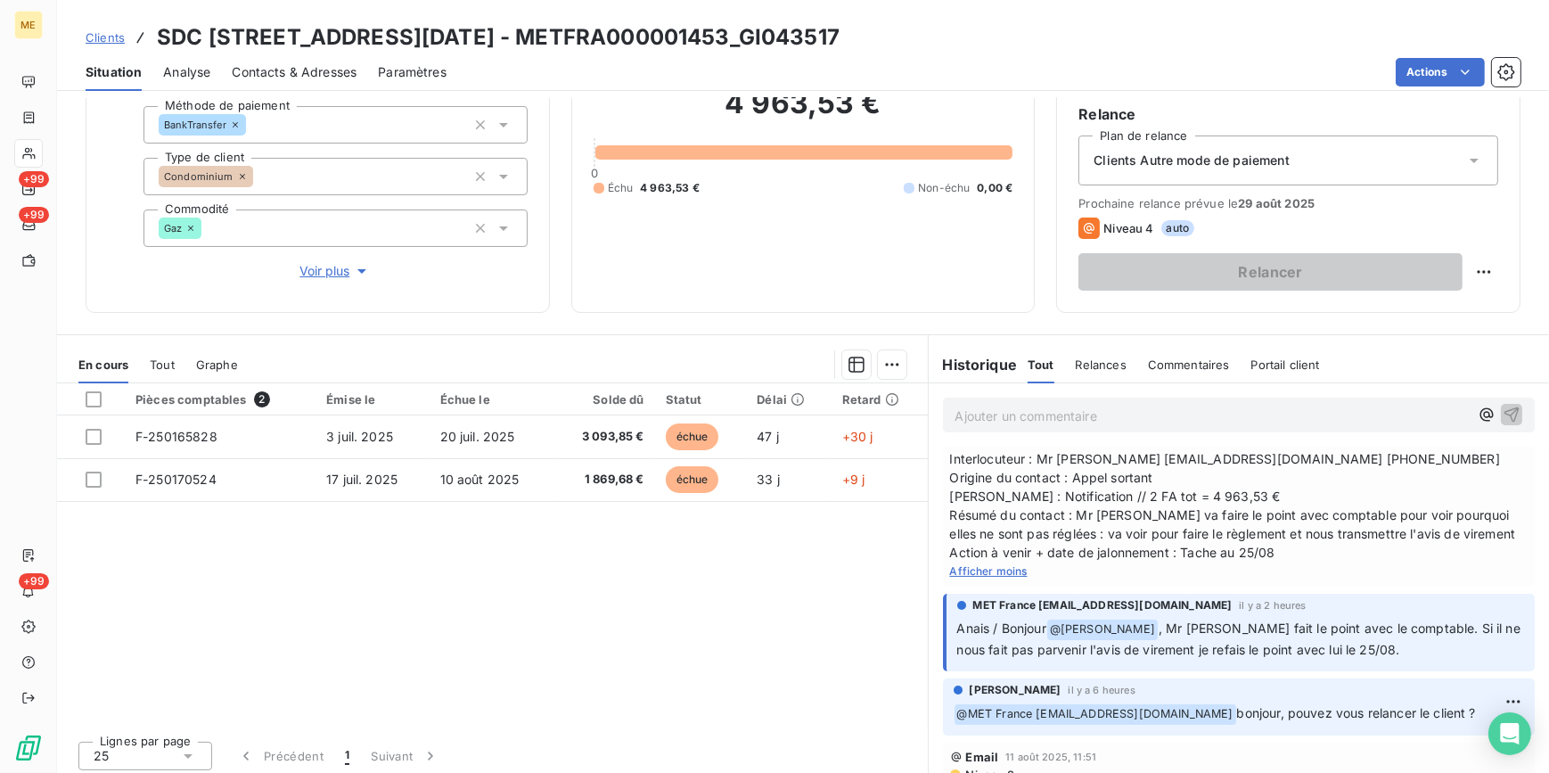
scroll to position [0, 0]
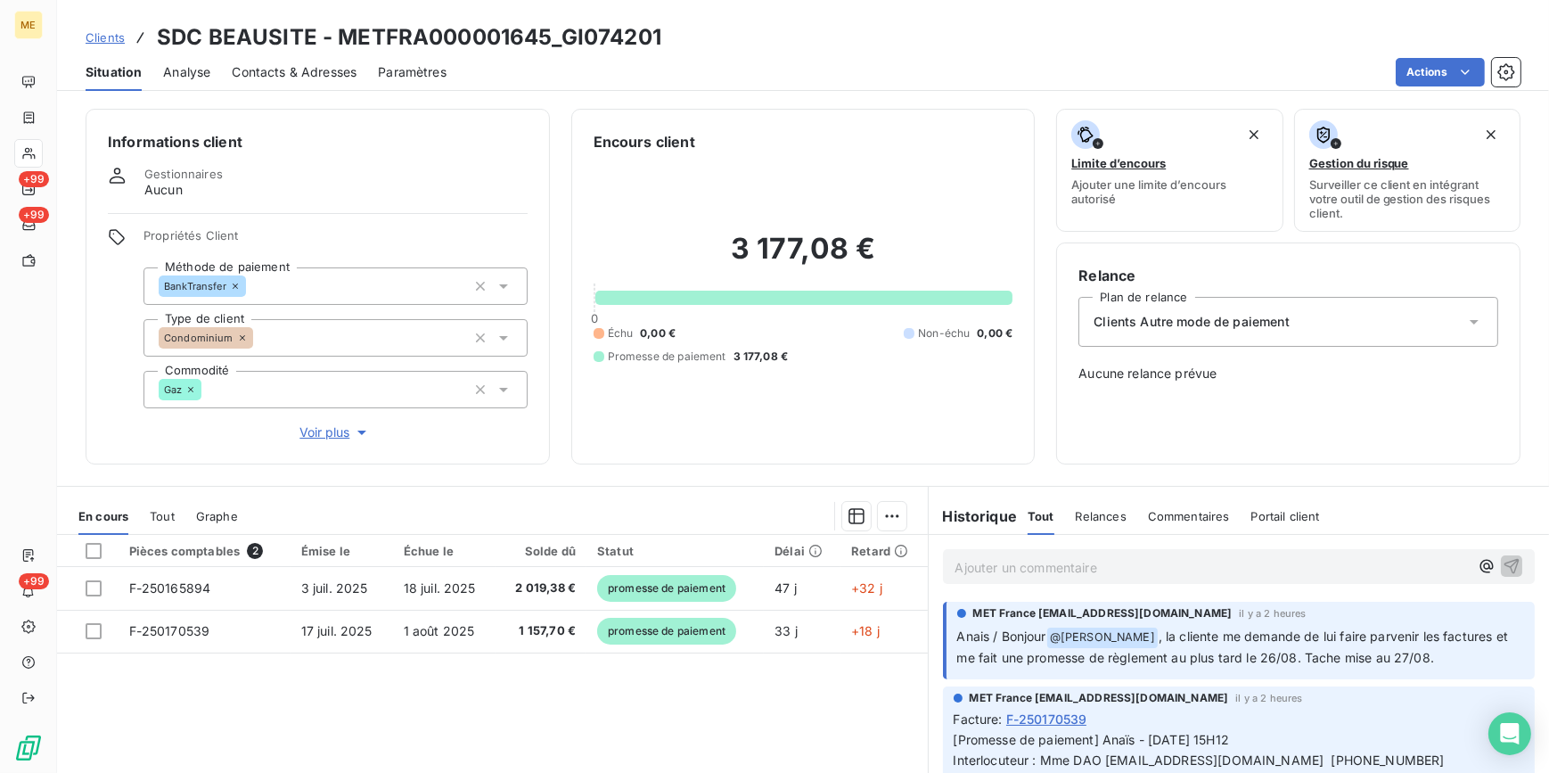
click at [321, 437] on span "Voir plus" at bounding box center [335, 432] width 71 height 18
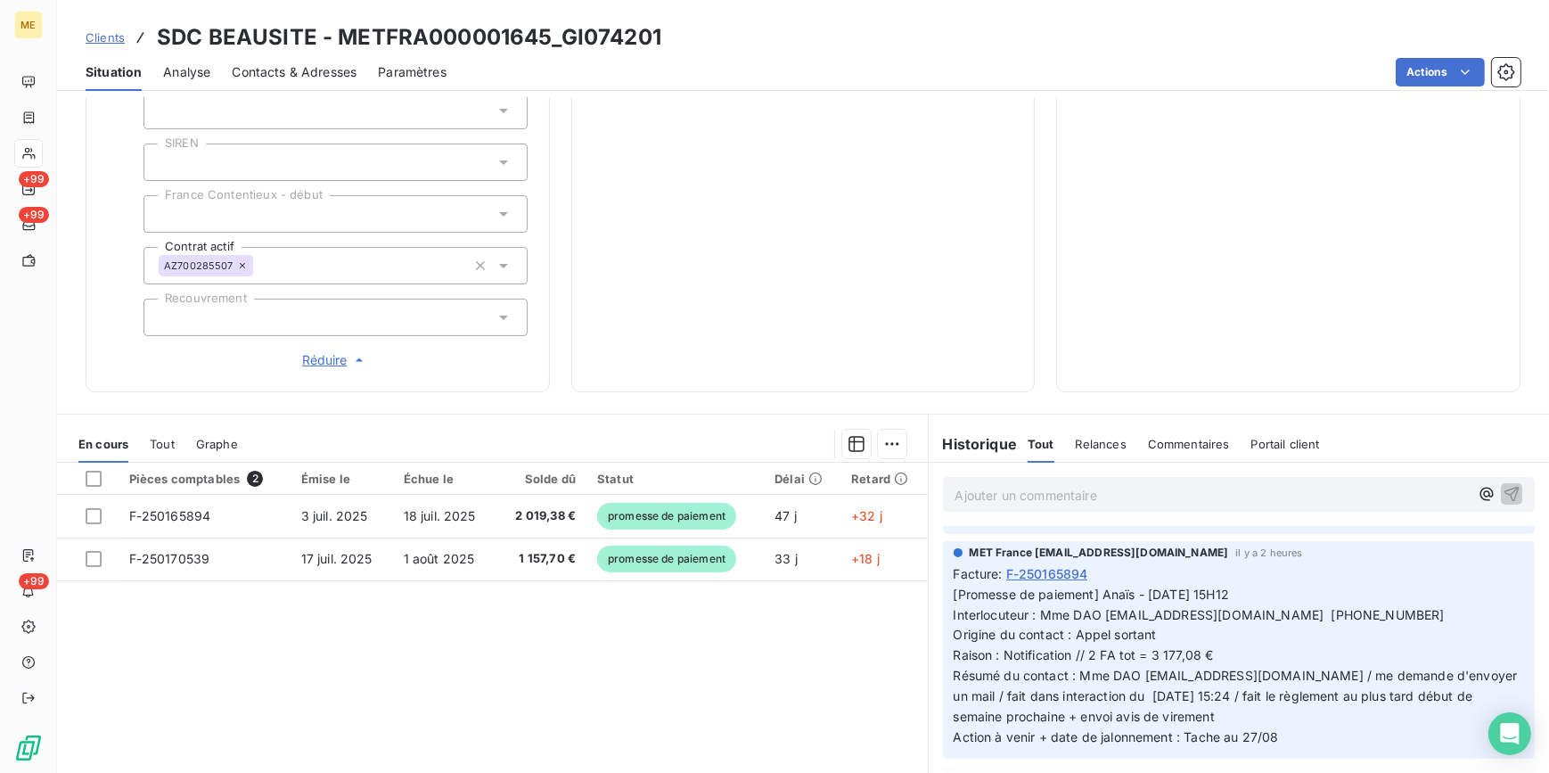
scroll to position [324, 0]
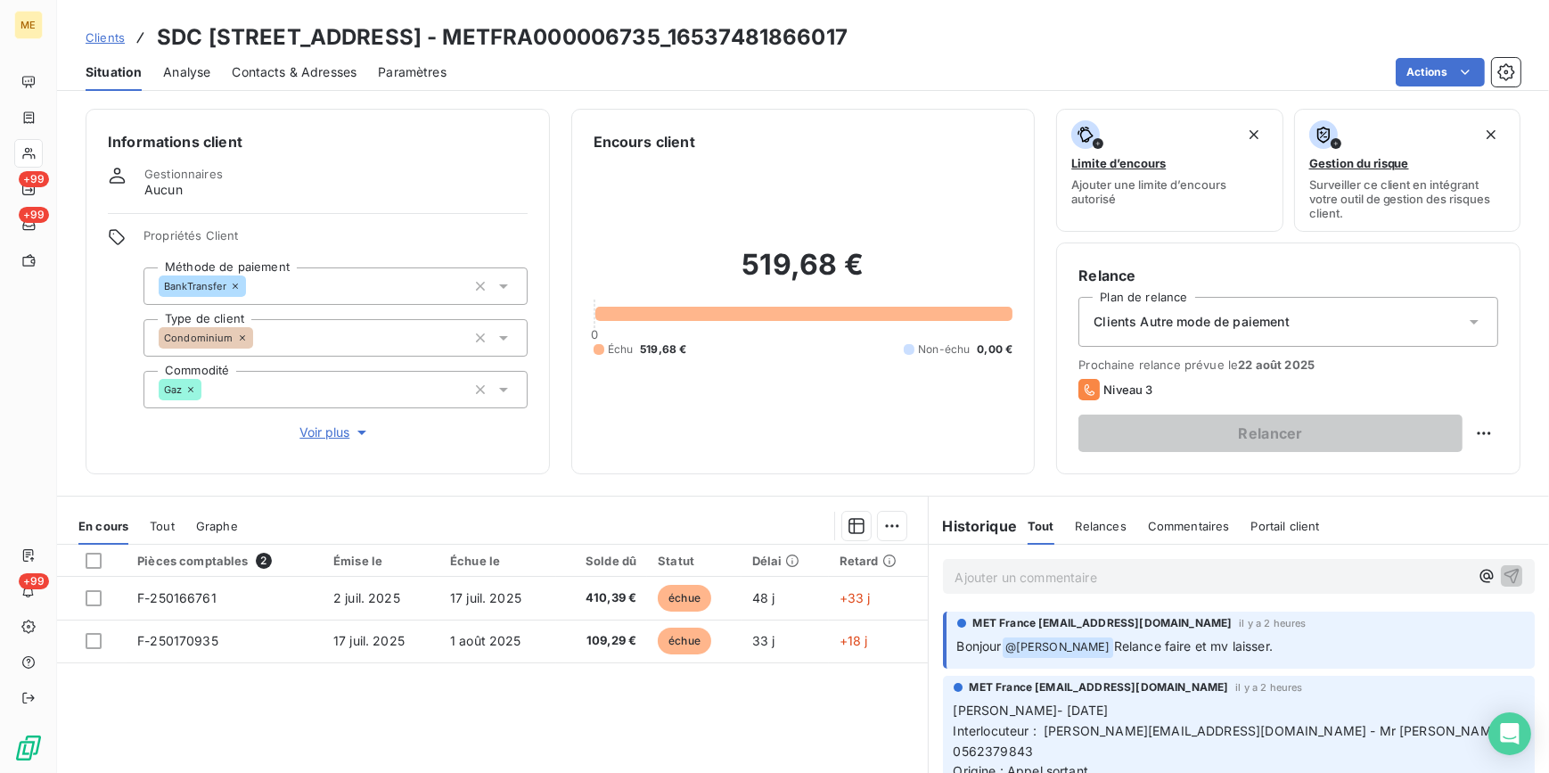
click at [325, 436] on span "Voir plus" at bounding box center [335, 432] width 71 height 18
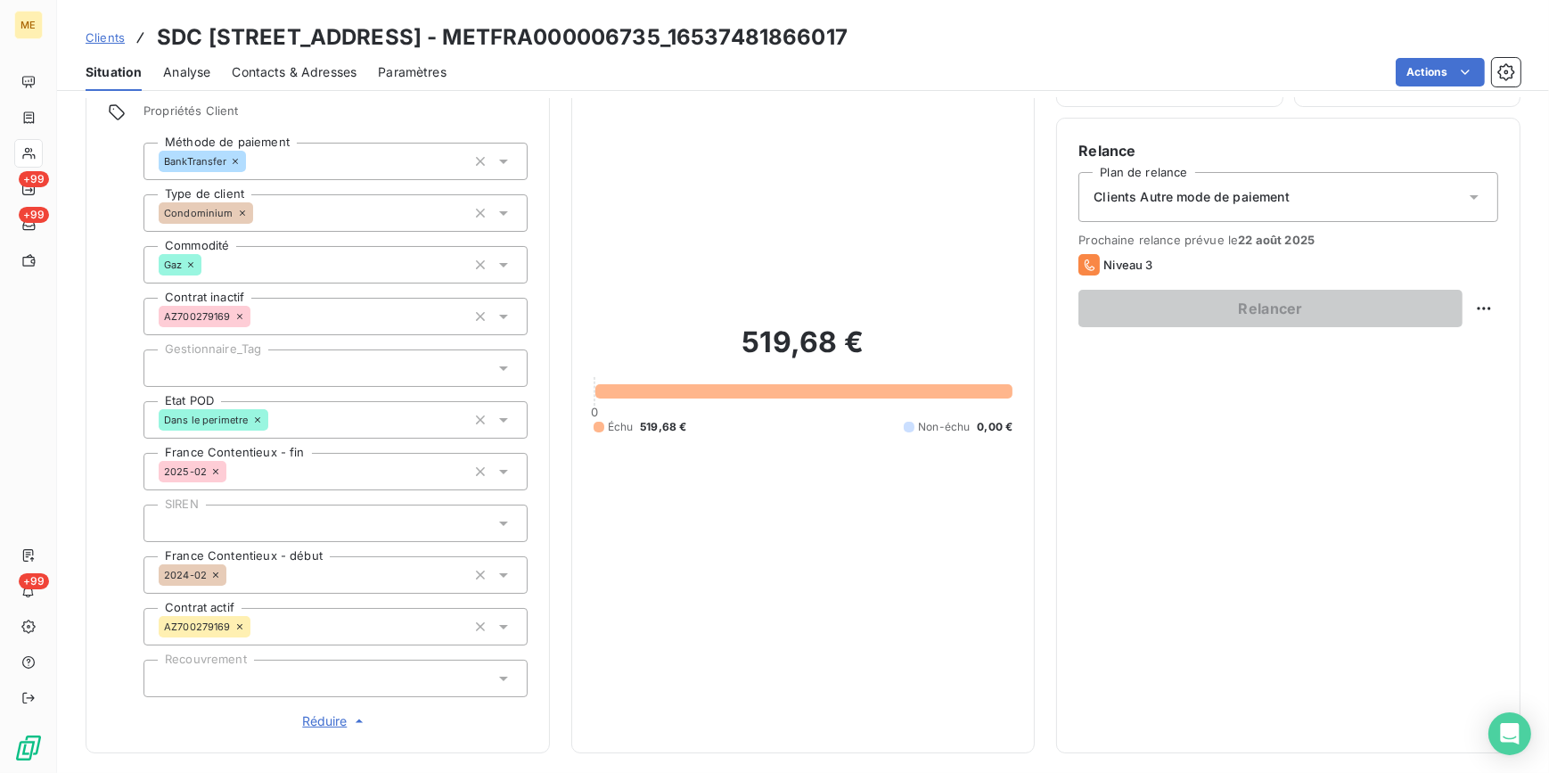
scroll to position [161, 0]
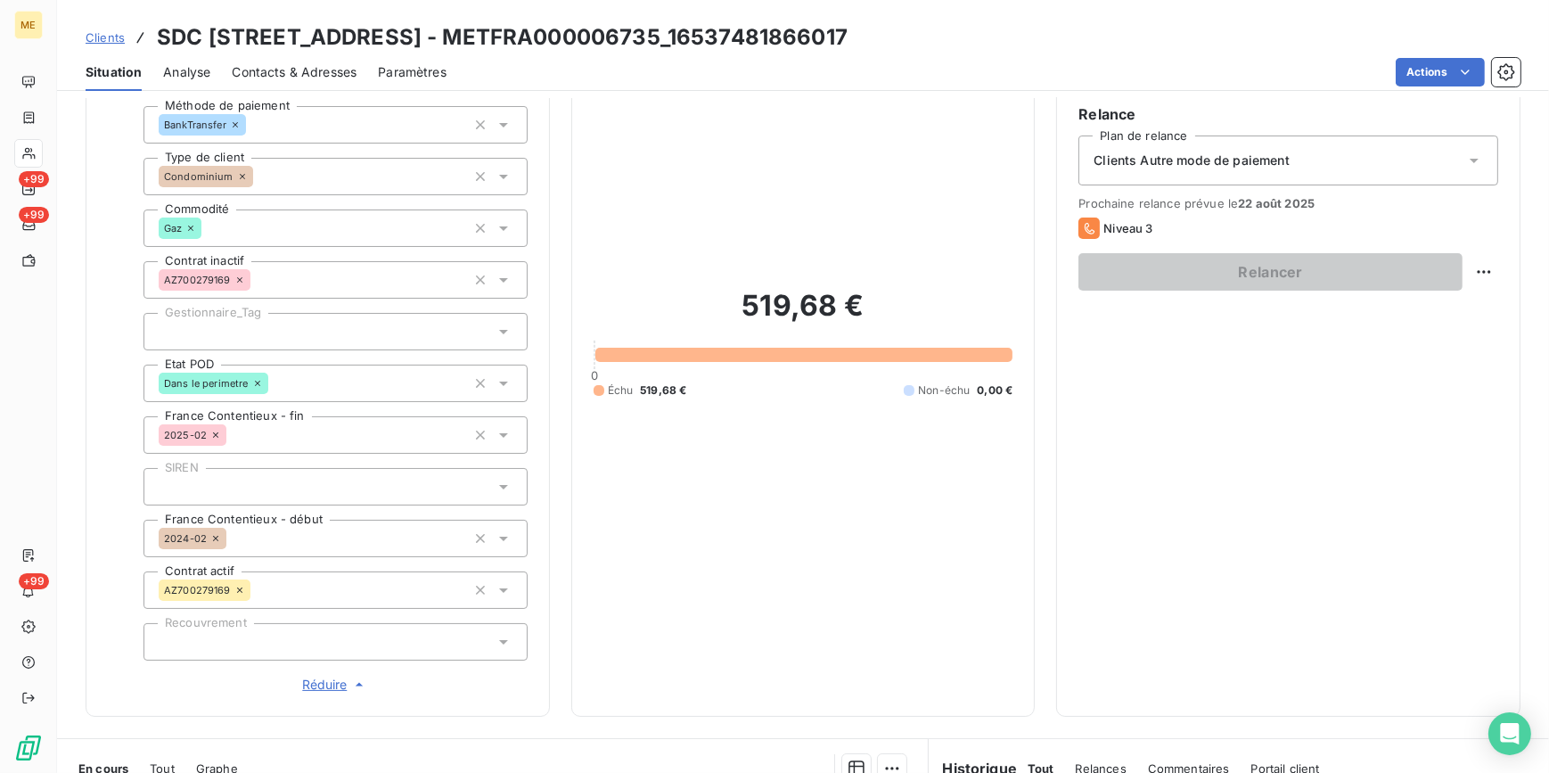
click at [325, 686] on span "Réduire" at bounding box center [335, 685] width 66 height 18
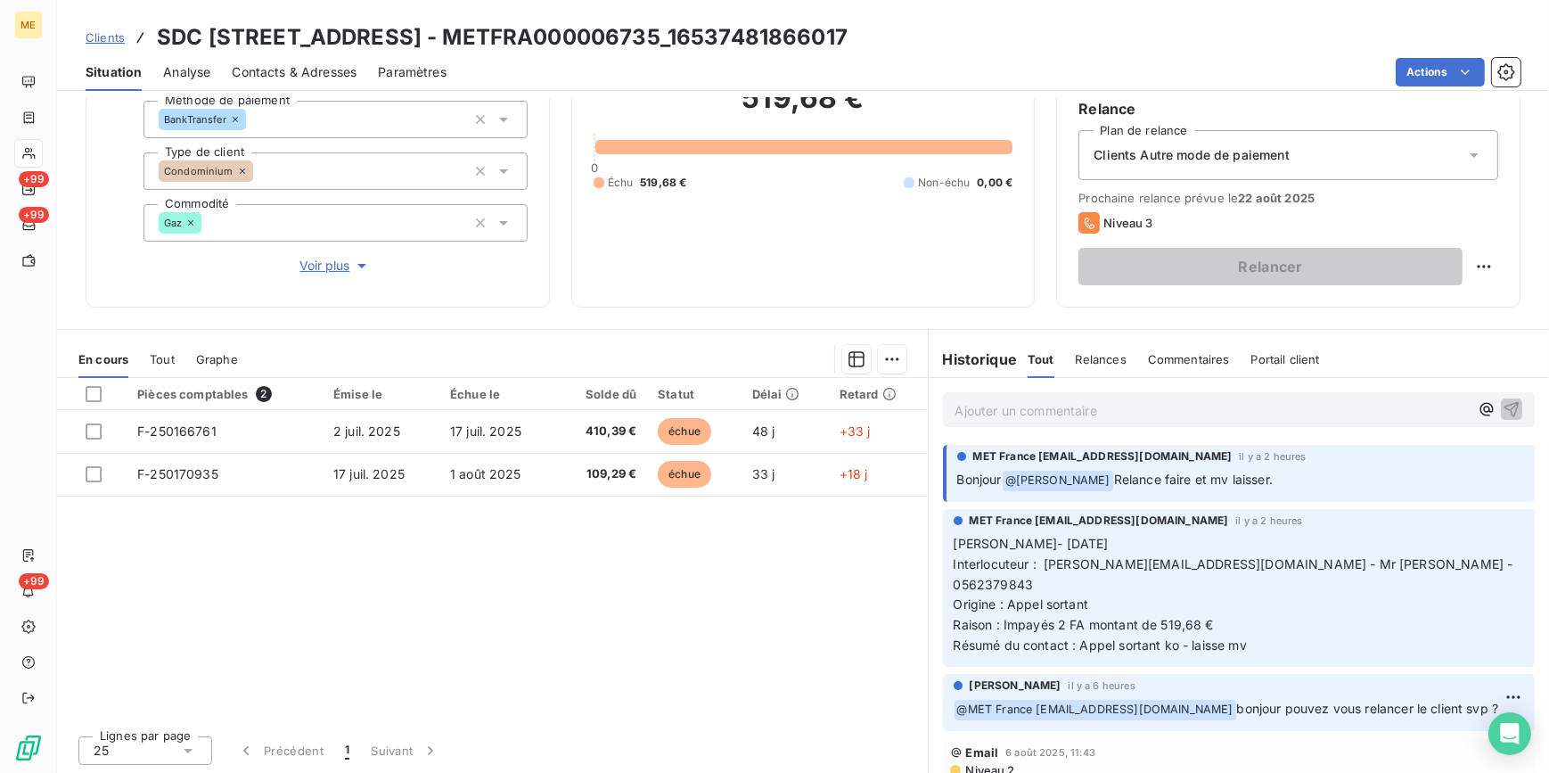
scroll to position [168, 0]
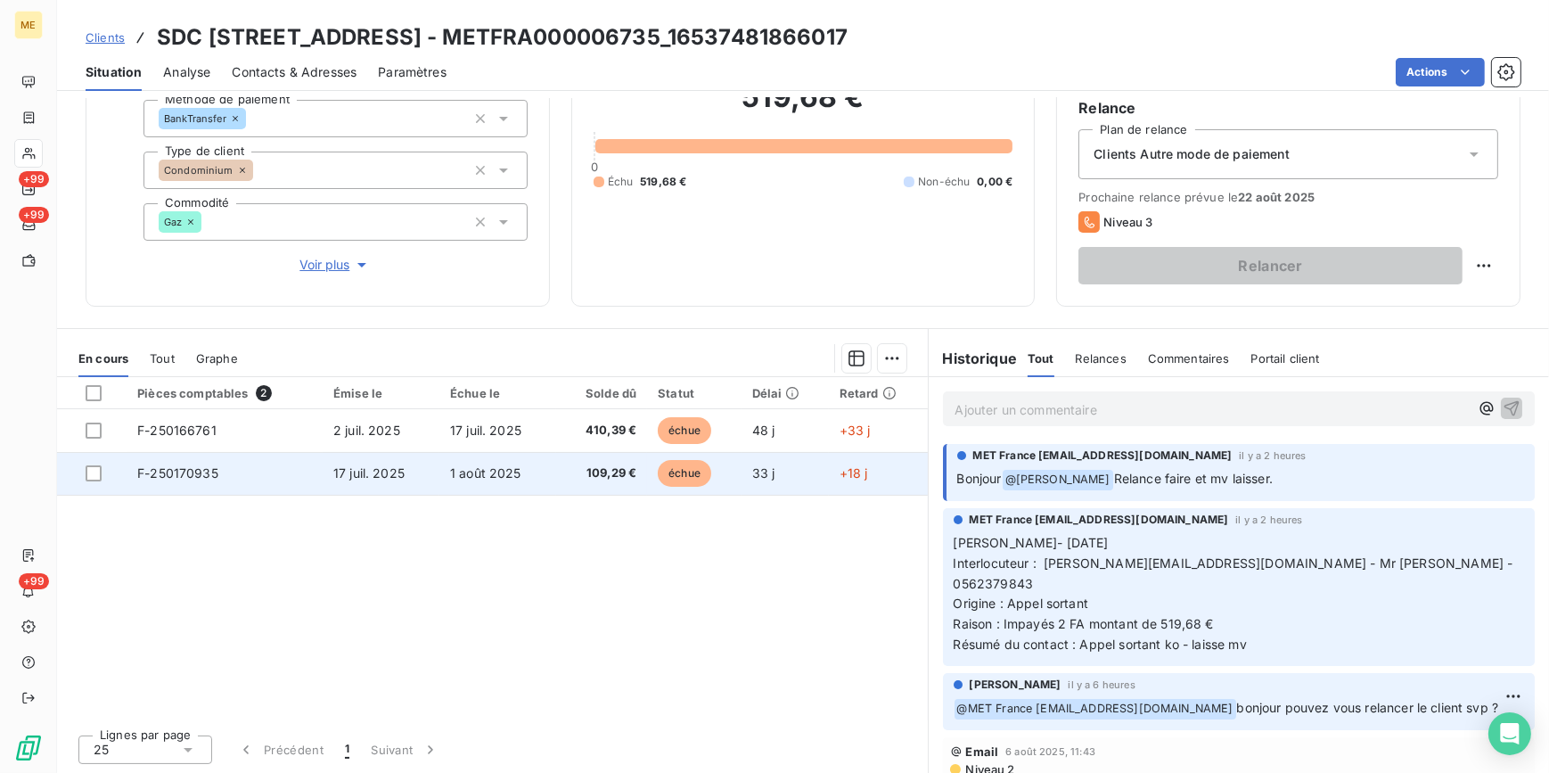
click at [529, 463] on td "1 août 2025" at bounding box center [497, 473] width 117 height 43
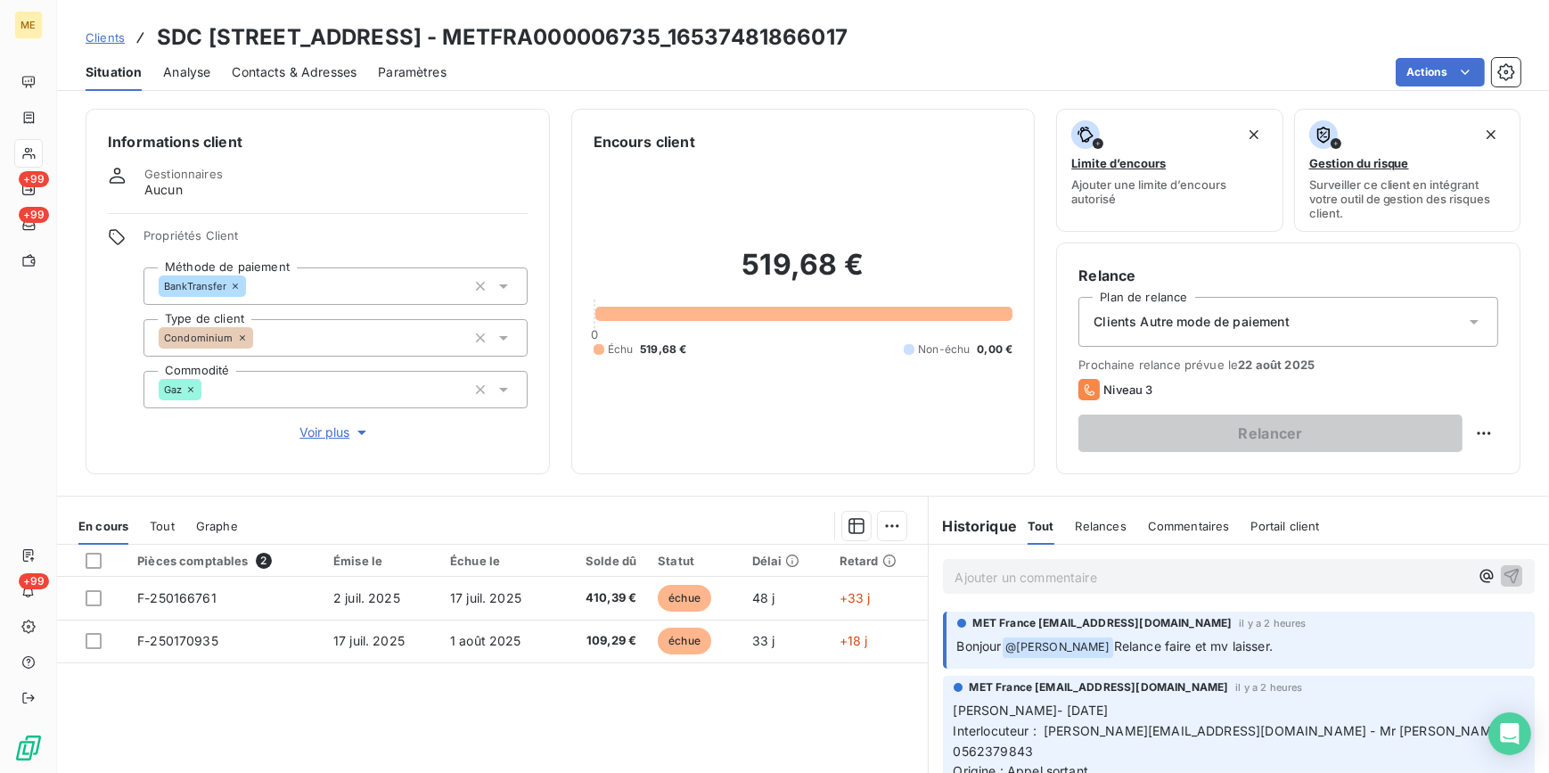
click at [290, 78] on span "Contacts & Adresses" at bounding box center [294, 72] width 125 height 18
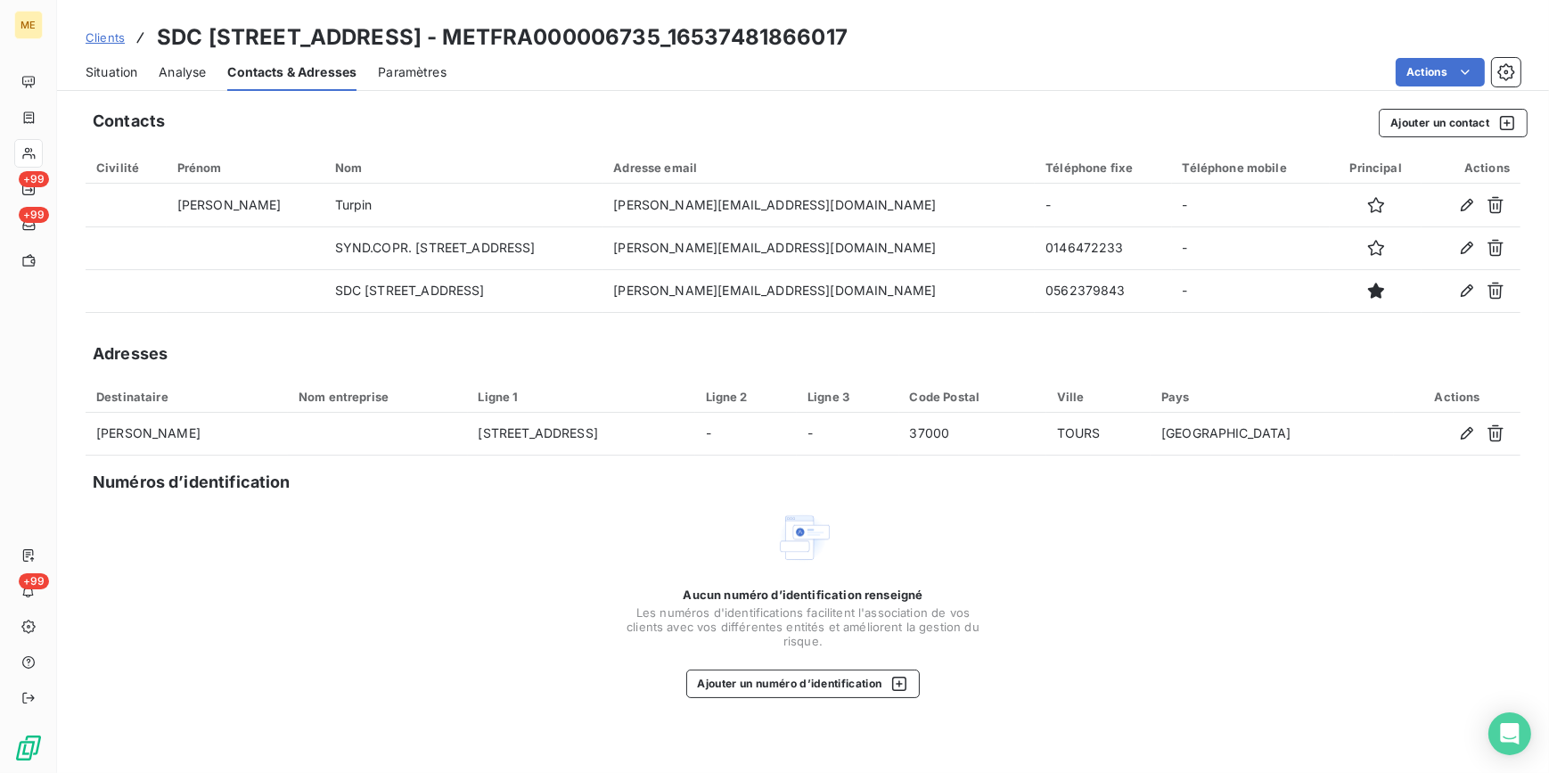
click at [136, 74] on span "Situation" at bounding box center [112, 72] width 52 height 18
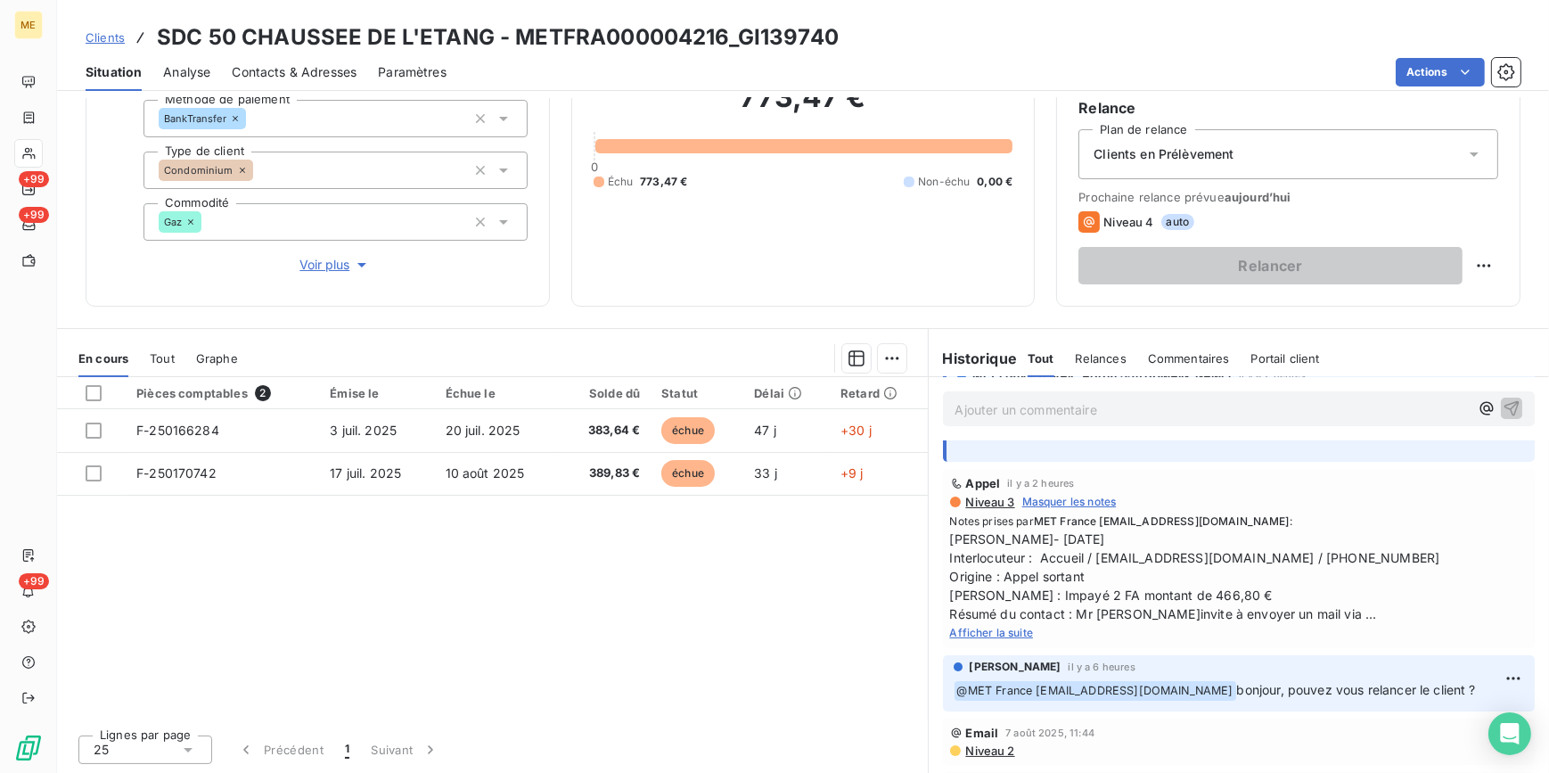
scroll to position [161, 0]
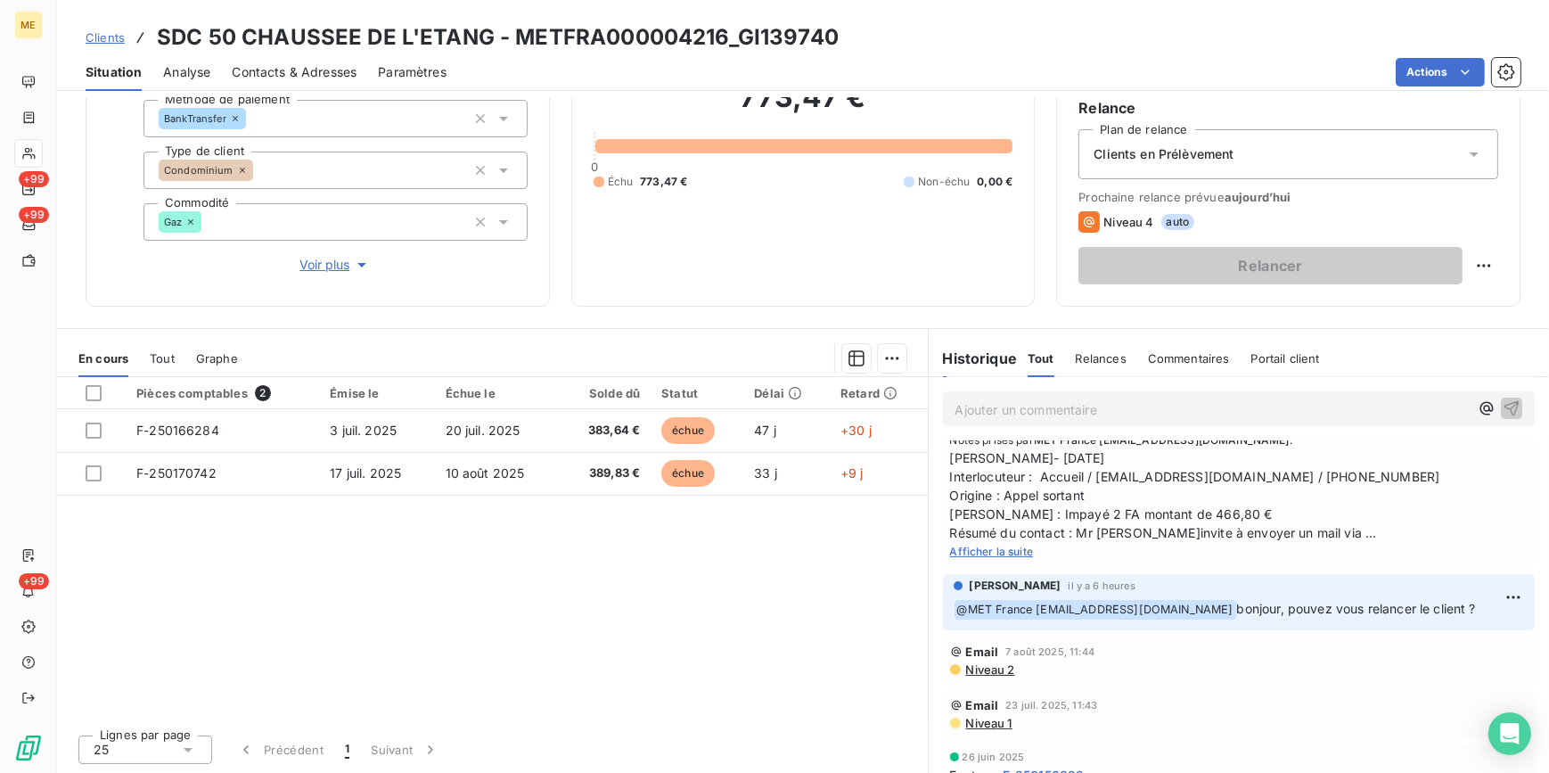
click at [1009, 553] on span "Afficher la suite" at bounding box center [992, 551] width 84 height 13
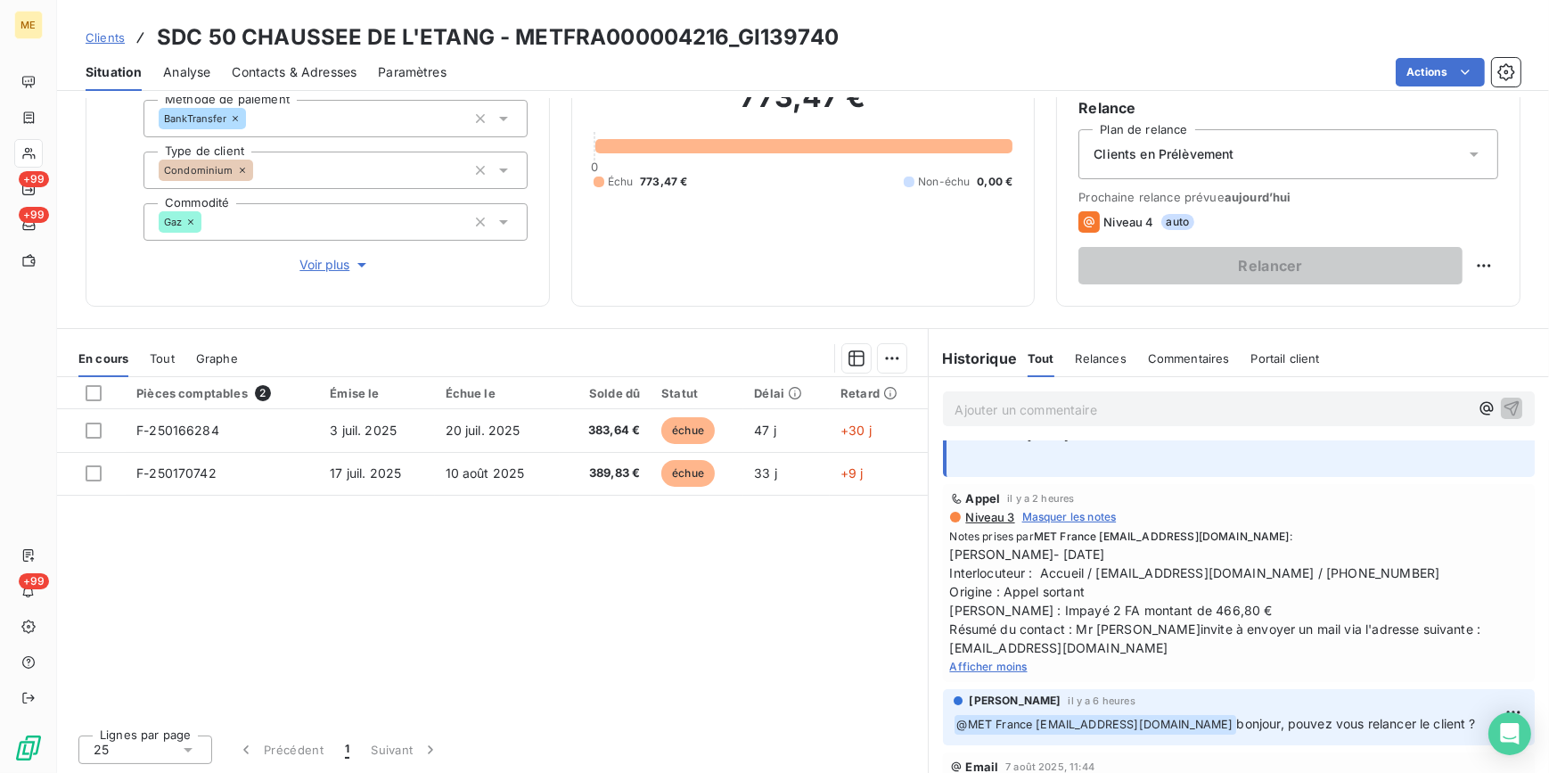
scroll to position [0, 0]
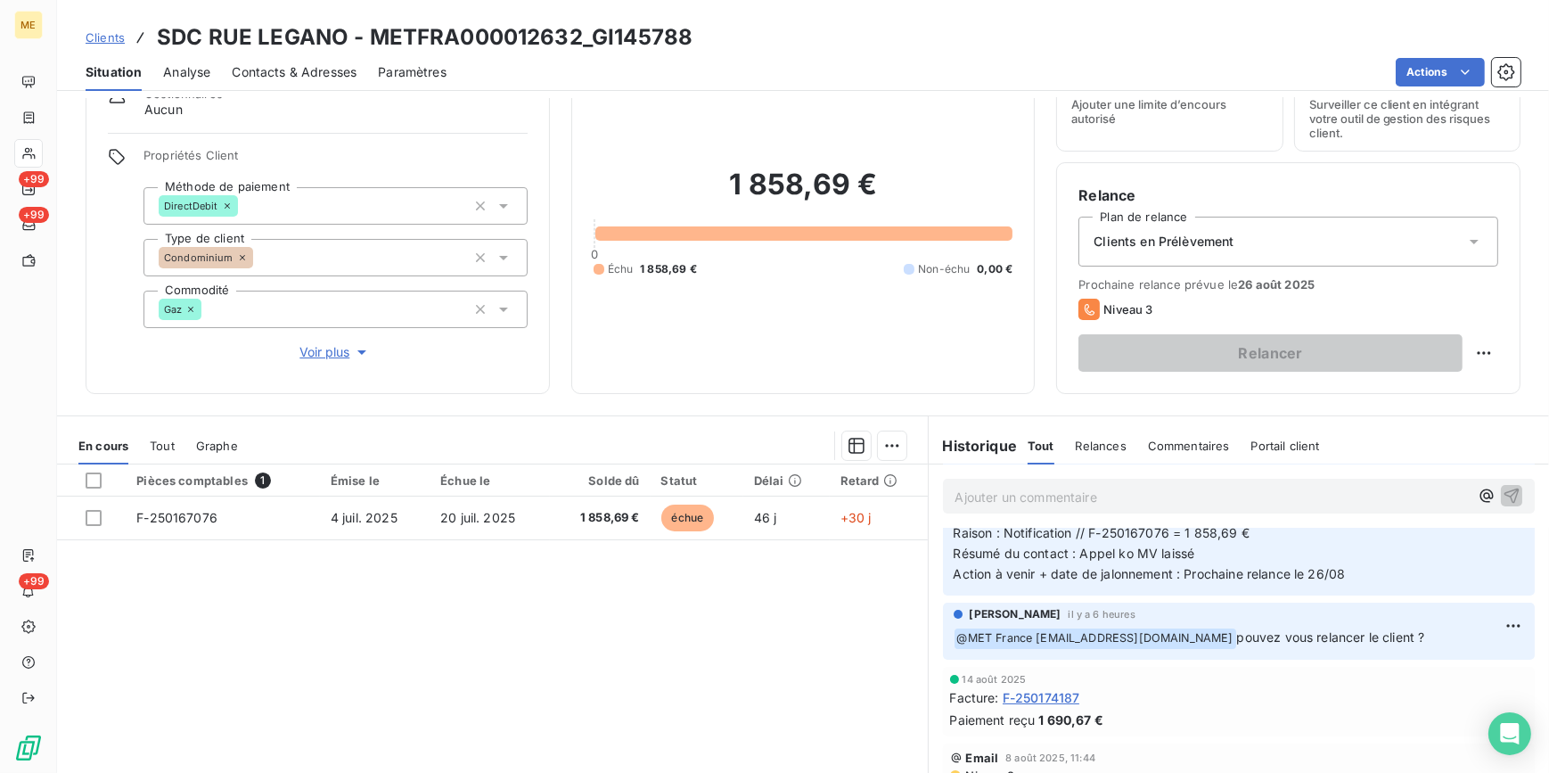
scroll to position [161, 0]
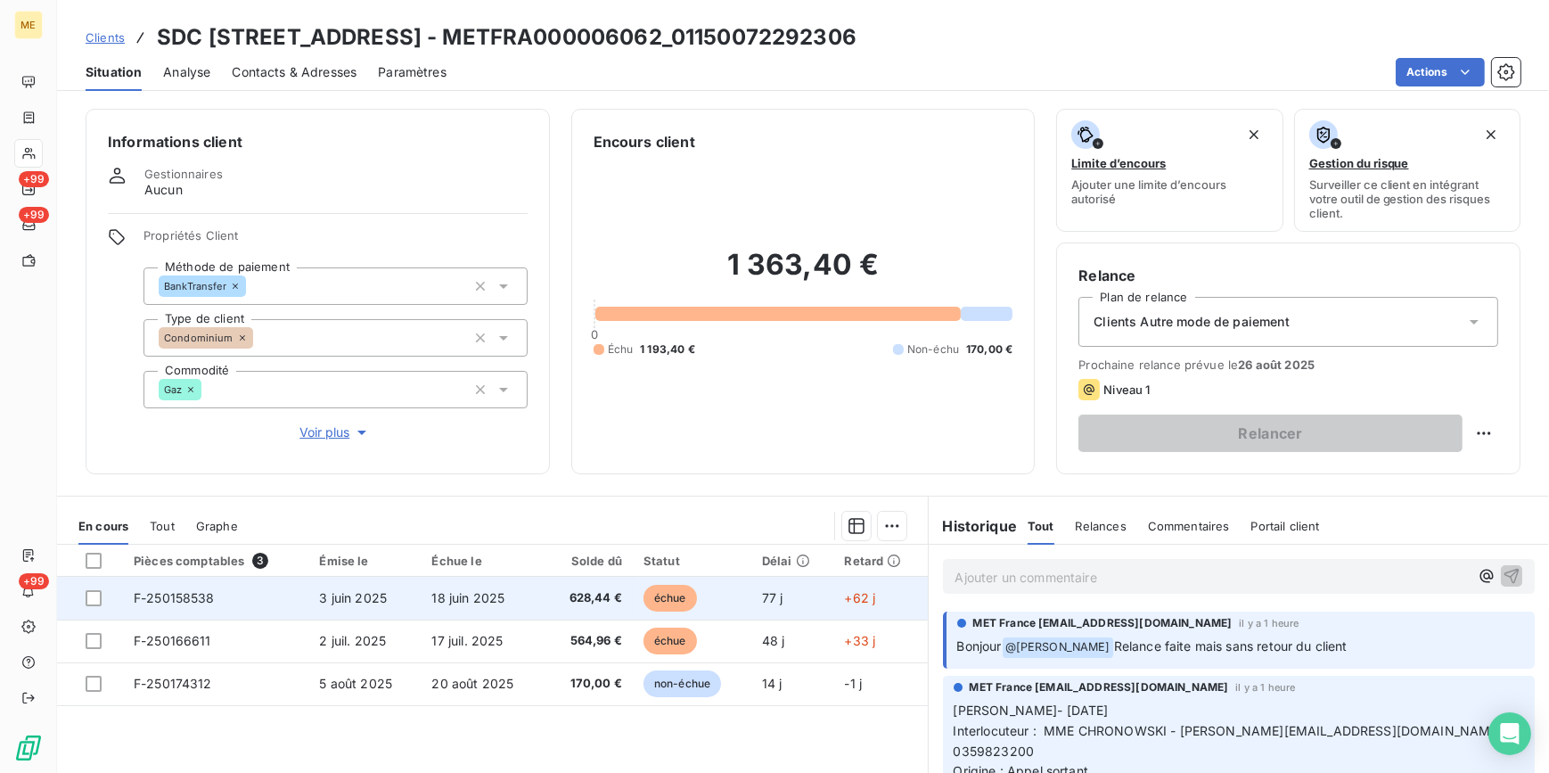
click at [443, 591] on span "18 juin 2025" at bounding box center [468, 597] width 73 height 15
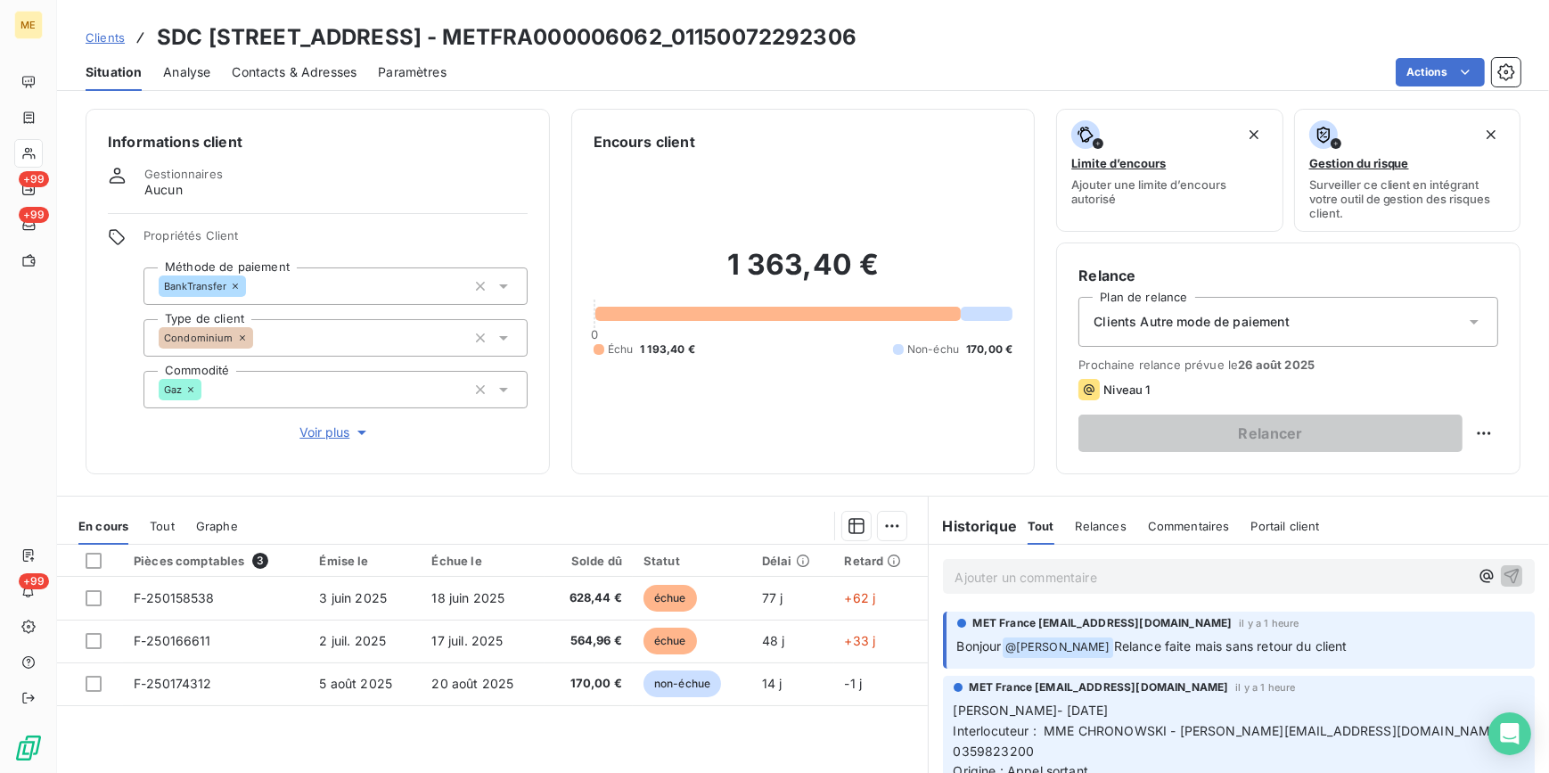
click at [301, 64] on span "Contacts & Adresses" at bounding box center [294, 72] width 125 height 18
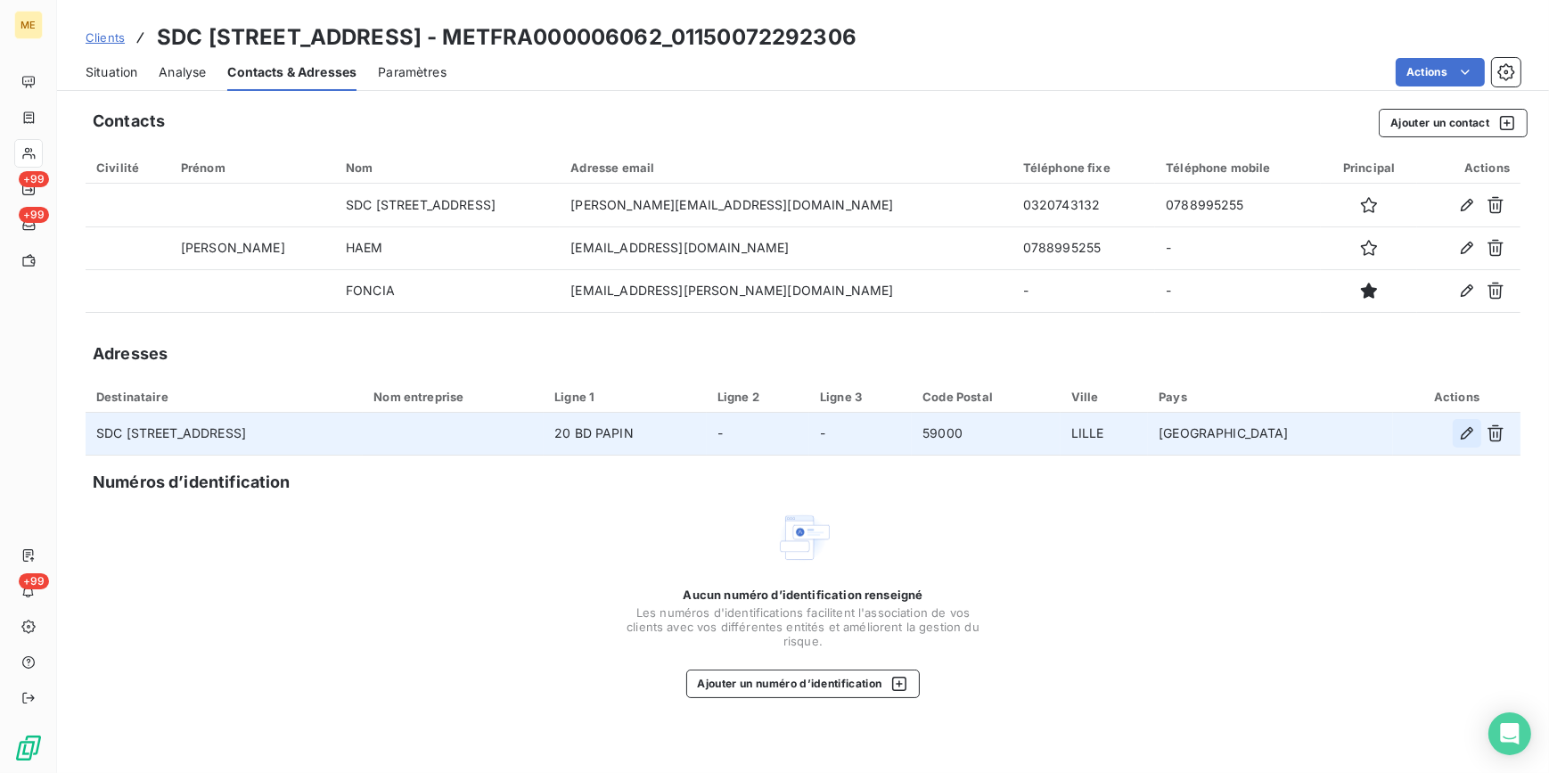
click at [1462, 435] on icon "button" at bounding box center [1467, 433] width 12 height 12
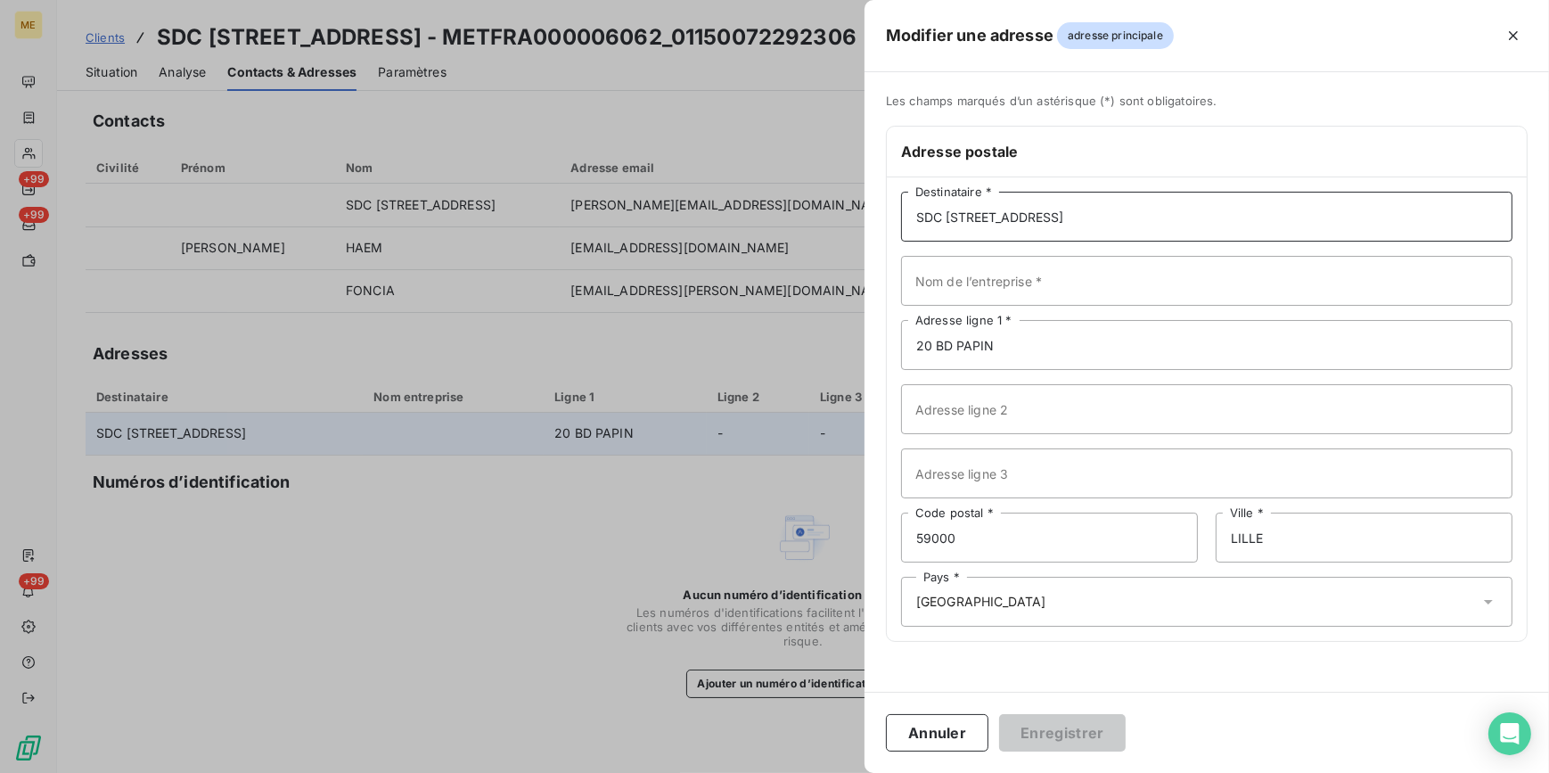
drag, startPoint x: 1059, startPoint y: 224, endPoint x: 915, endPoint y: 233, distance: 144.7
click at [912, 231] on input "SDC 87 RUE ROYALE" at bounding box center [1207, 217] width 612 height 50
click at [949, 292] on input "Nom de l’entreprise *" at bounding box center [1207, 281] width 612 height 50
type input "f"
click at [943, 342] on input "20 BD PAPIN" at bounding box center [1207, 345] width 612 height 50
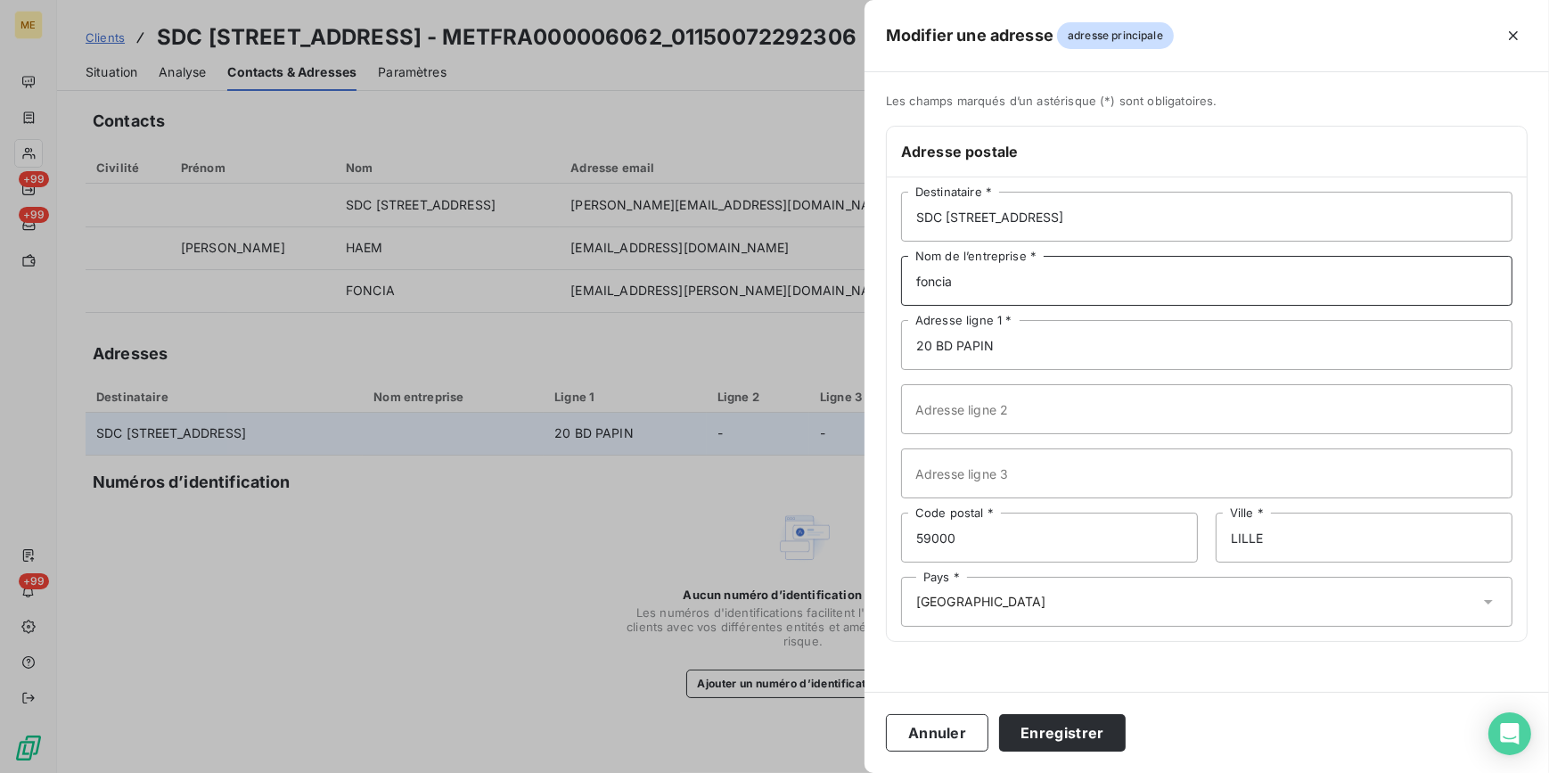
click at [949, 282] on input "foncia" at bounding box center [1207, 281] width 612 height 50
type input "FONCIA"
click at [945, 345] on input "20 BD PAPIN" at bounding box center [1207, 345] width 612 height 50
type input "20 BOULEVARD PAPIN"
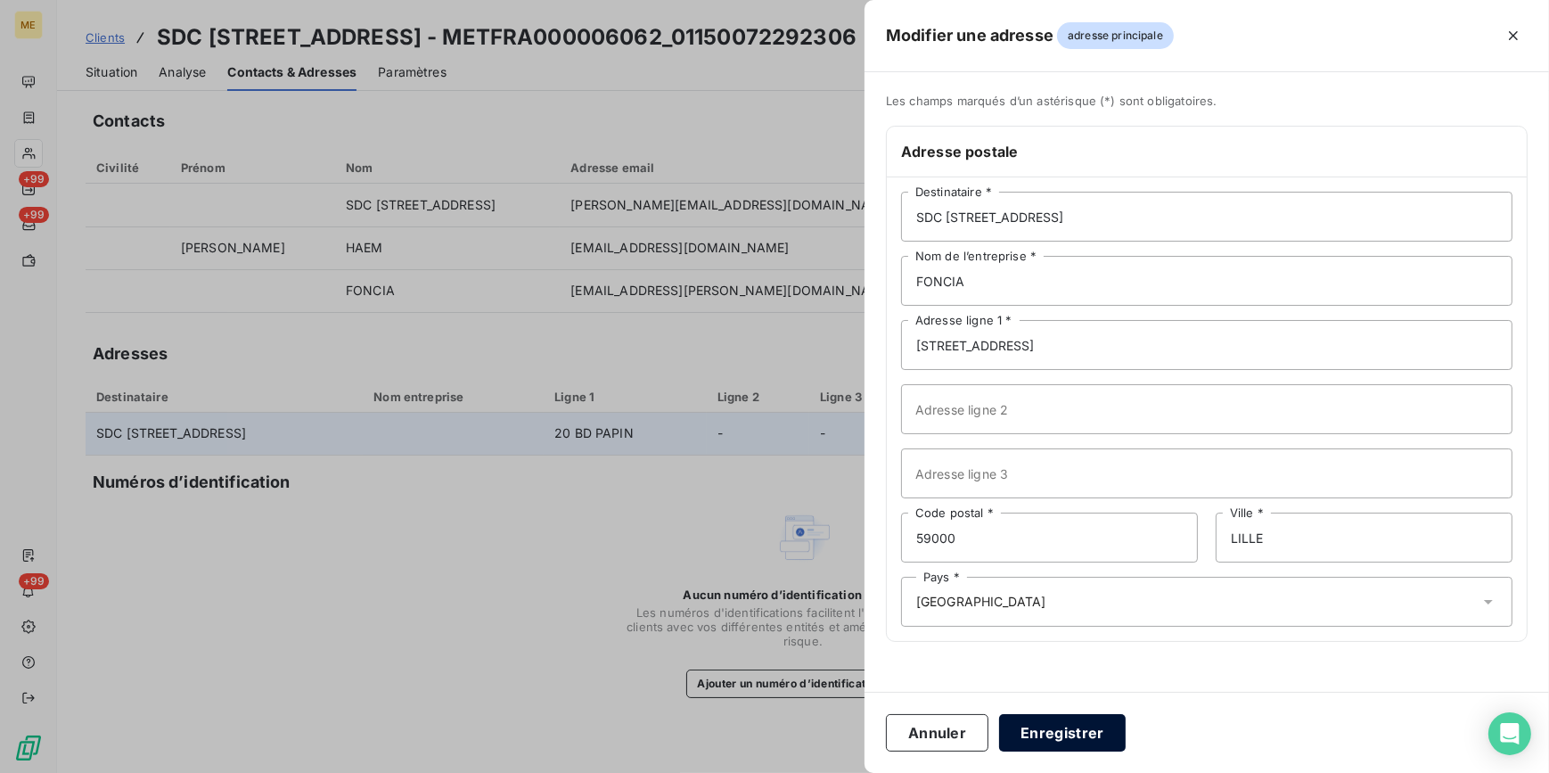
click at [1064, 740] on button "Enregistrer" at bounding box center [1062, 732] width 127 height 37
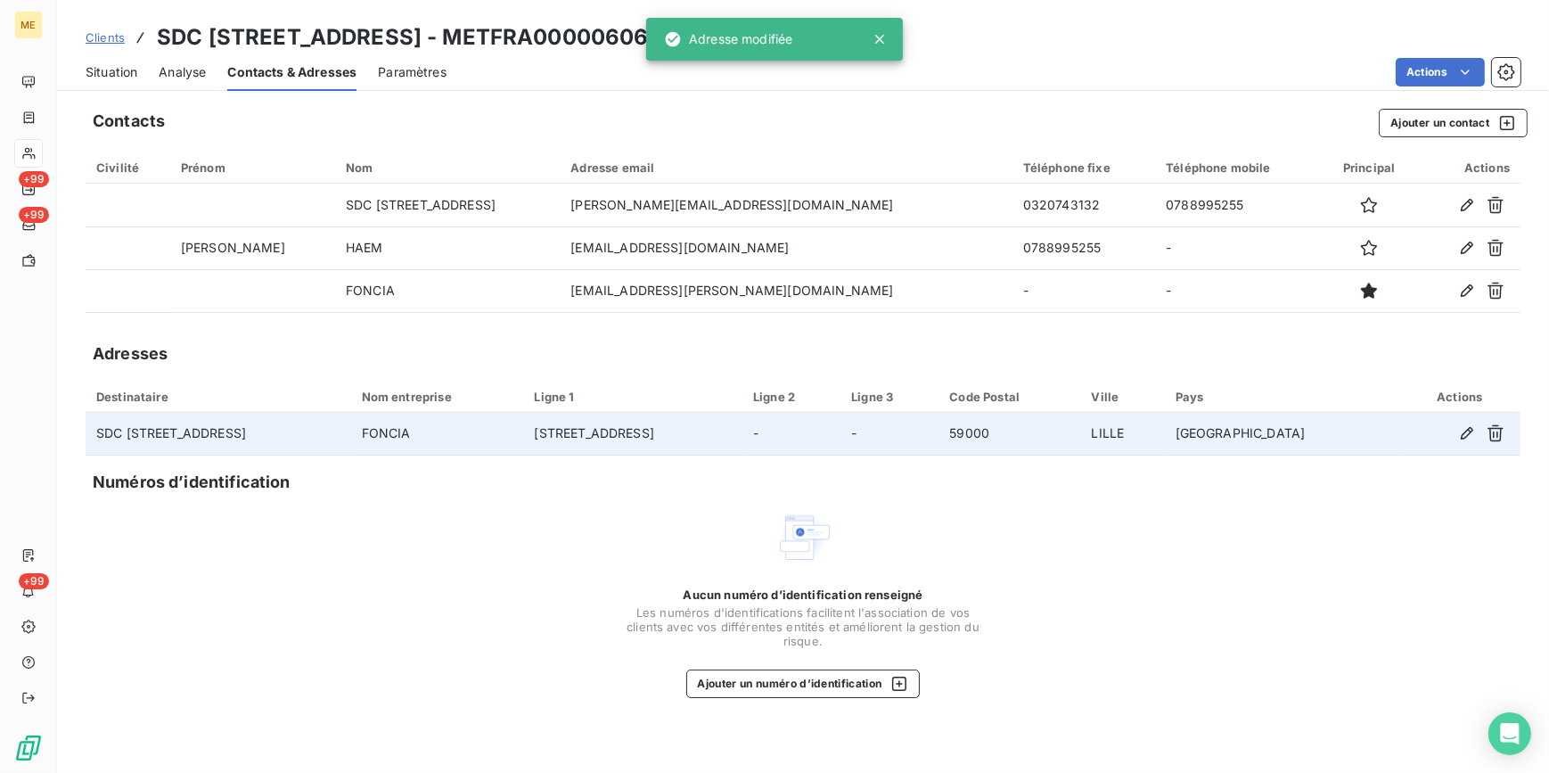
click at [127, 70] on span "Situation" at bounding box center [112, 72] width 52 height 18
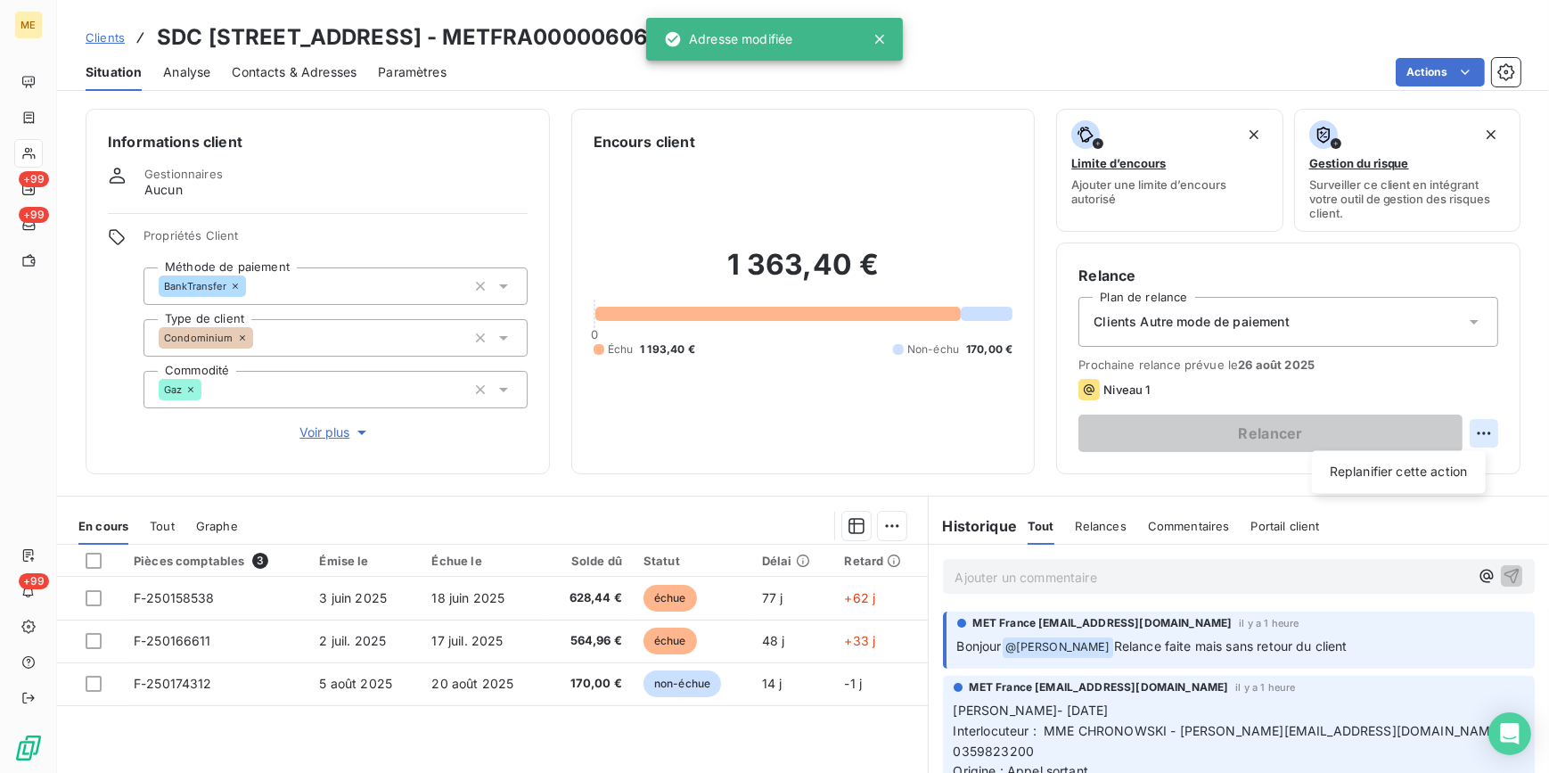
click at [1468, 436] on html "ME +99 +99 +99 Clients SDC 87 RUE ROYALE - METFRA000006062_01150072292306 Situa…" at bounding box center [774, 386] width 1549 height 773
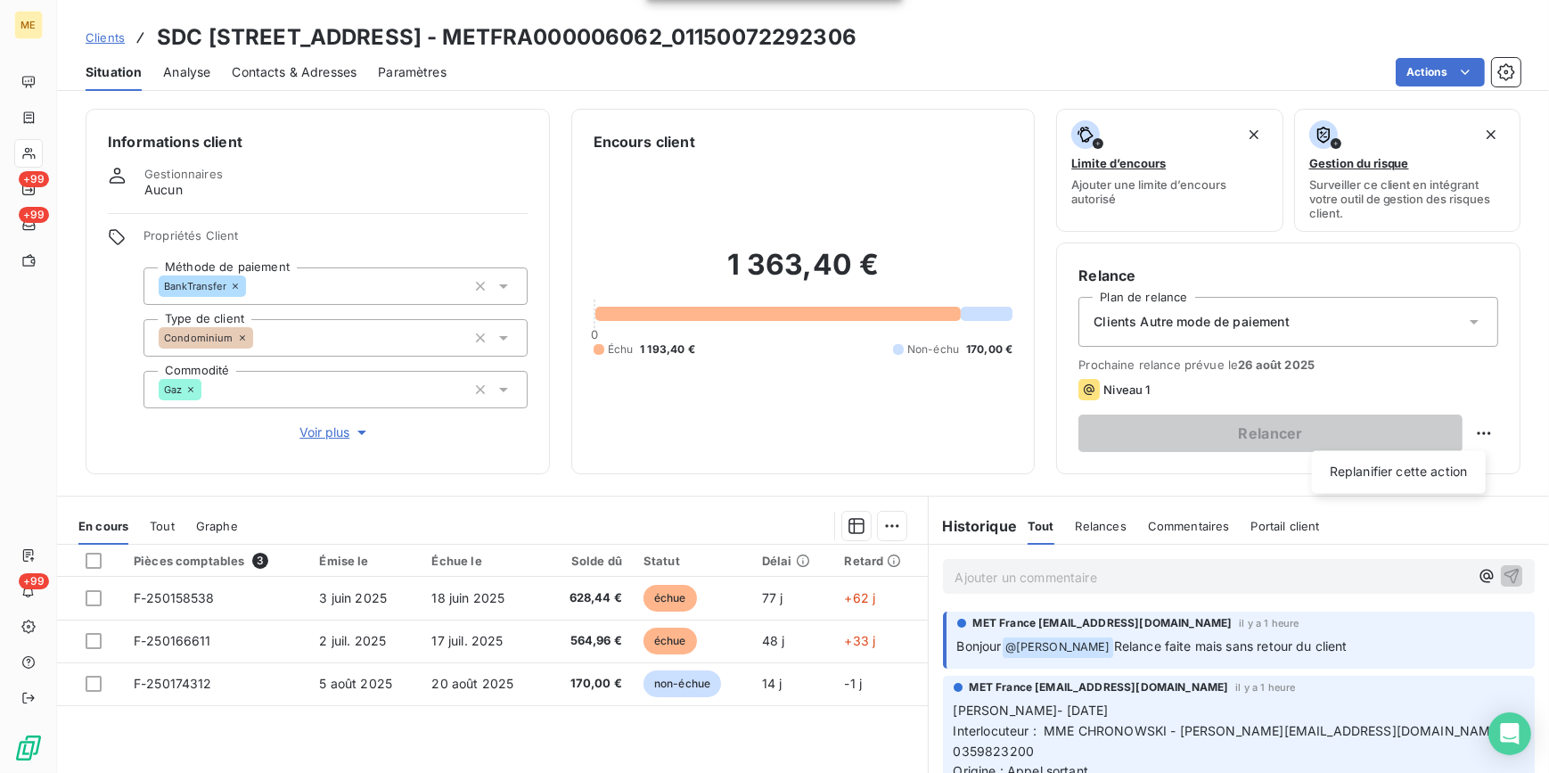
click at [1343, 338] on html "ME +99 +99 +99 Clients SDC 87 RUE ROYALE - METFRA000006062_01150072292306 Situa…" at bounding box center [774, 386] width 1549 height 773
click at [1374, 321] on div "Clients Autre mode de paiement" at bounding box center [1289, 322] width 420 height 50
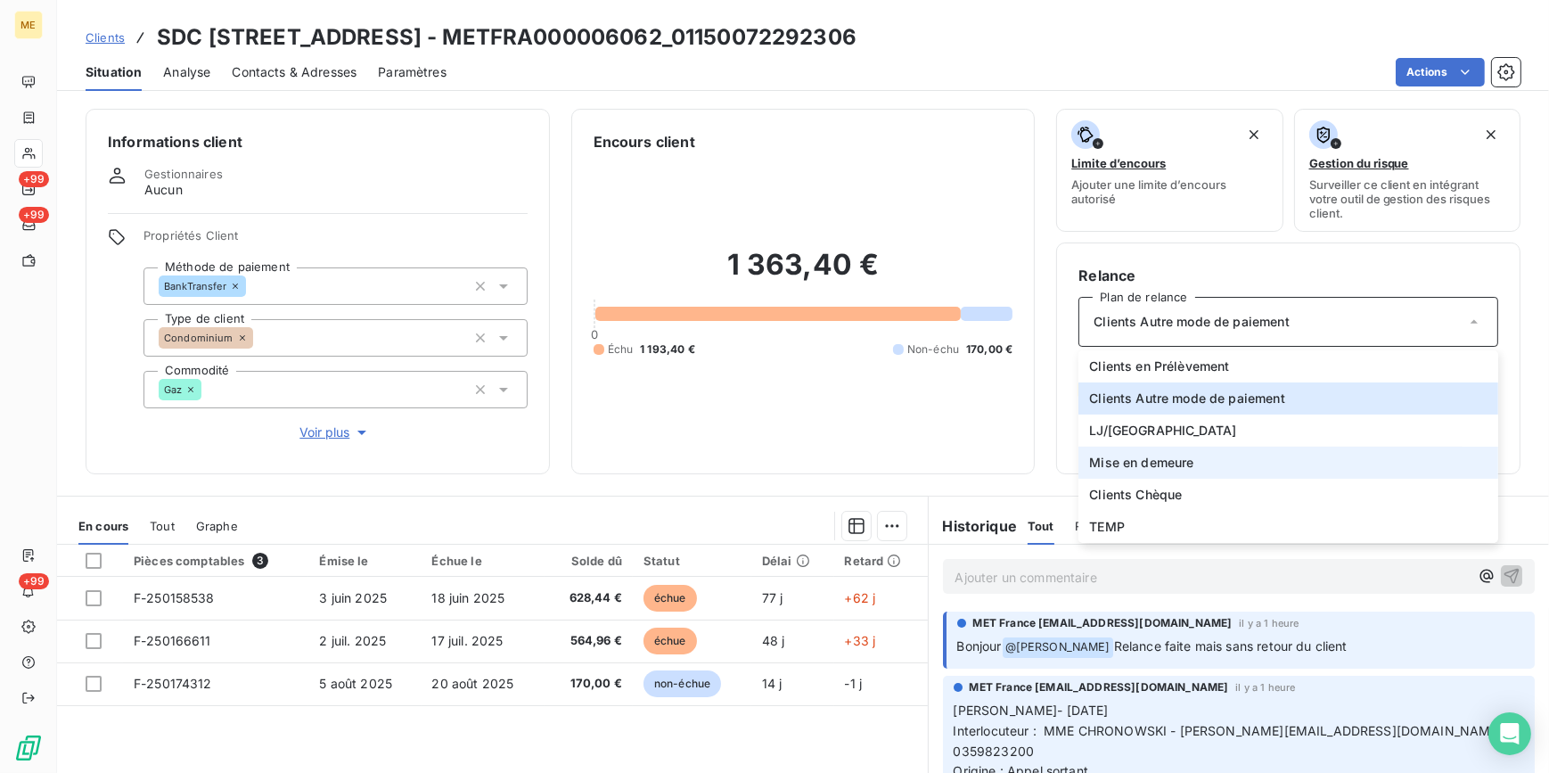
click at [1165, 459] on span "Mise en demeure" at bounding box center [1141, 463] width 104 height 18
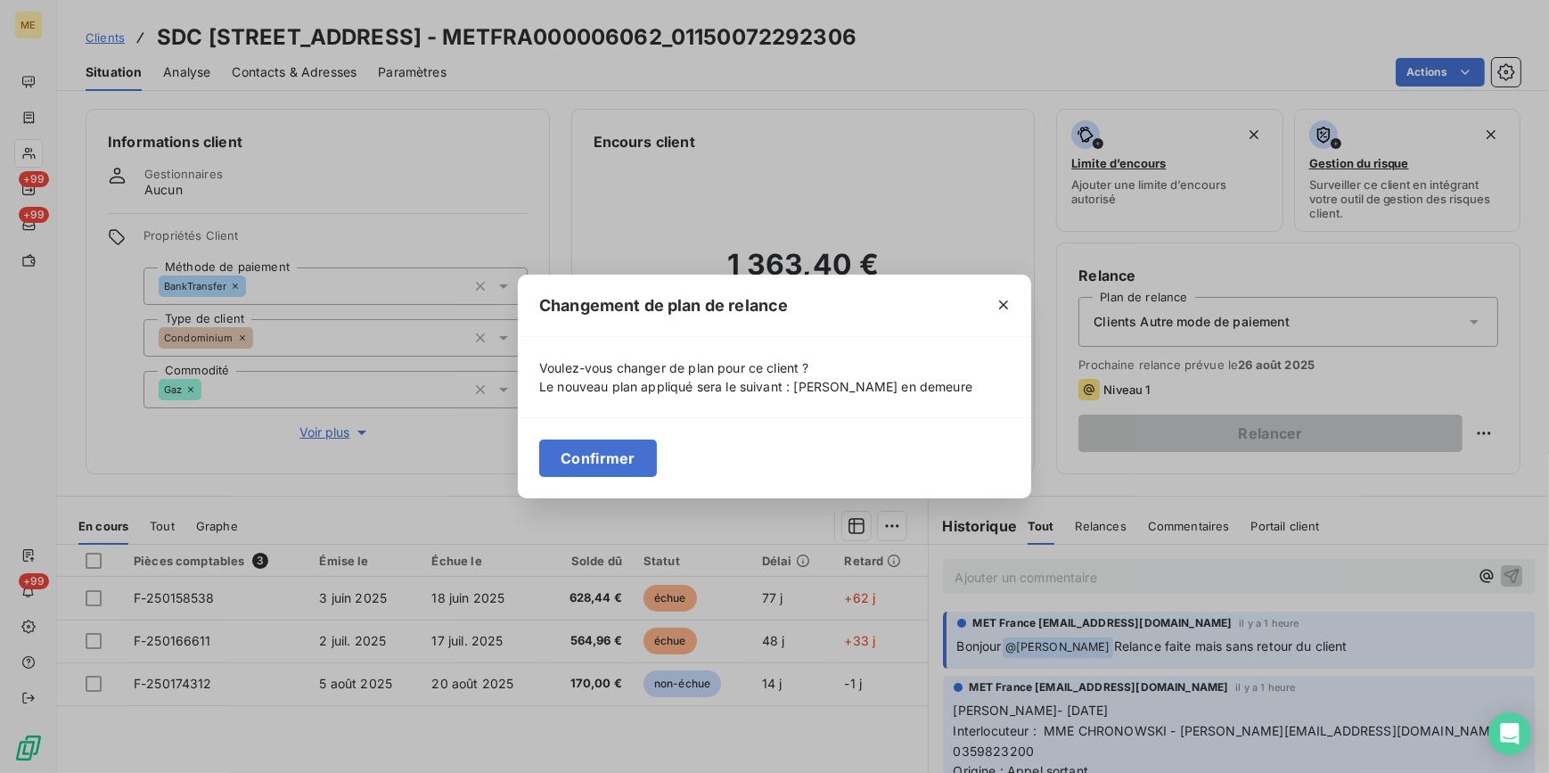
drag, startPoint x: 600, startPoint y: 464, endPoint x: 1066, endPoint y: 466, distance: 466.3
click at [604, 464] on button "Confirmer" at bounding box center [598, 457] width 118 height 37
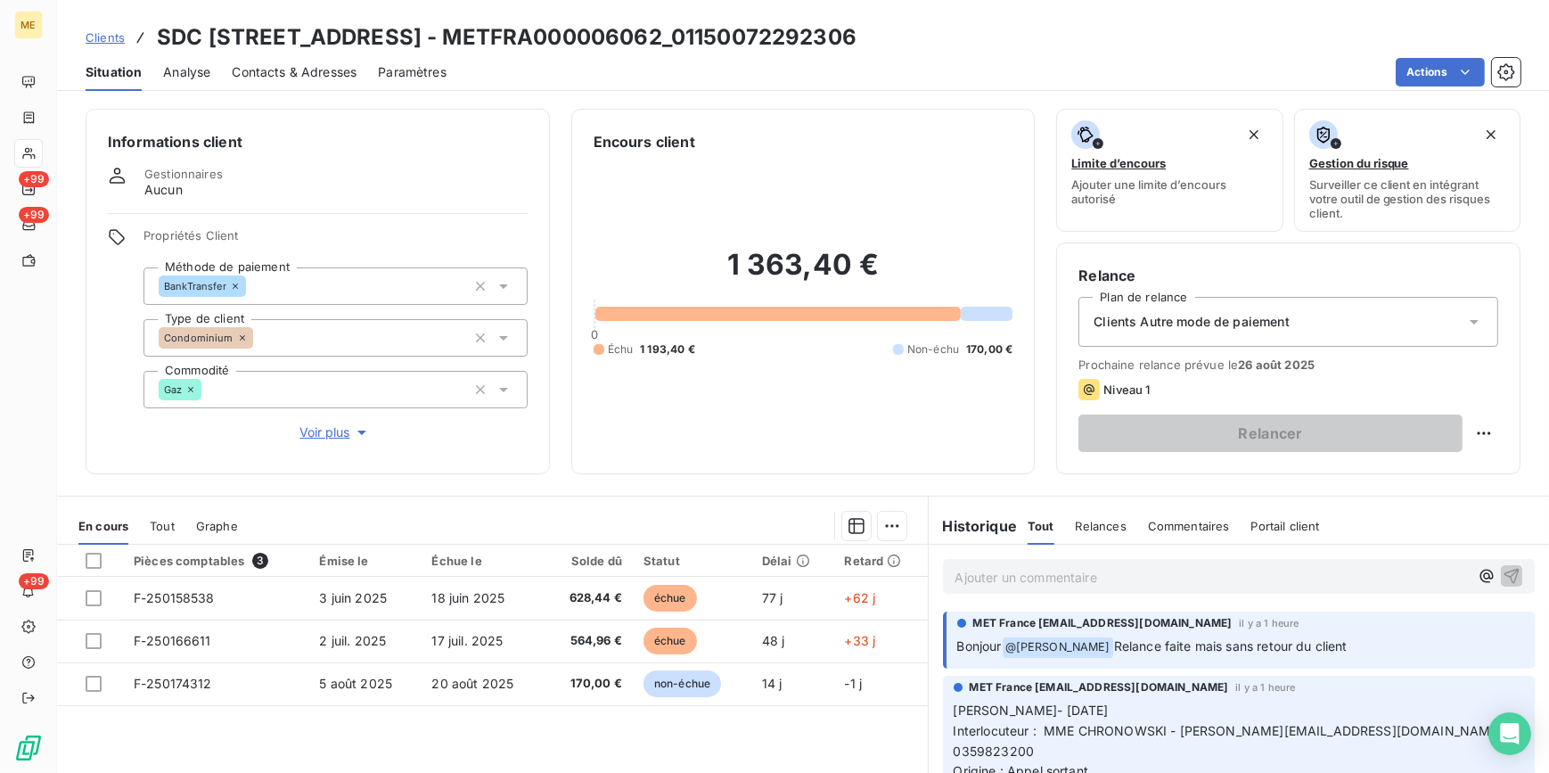
click at [1470, 430] on html "ME +99 +99 +99 Clients SDC 87 RUE ROYALE - METFRA000006062_01150072292306 Situa…" at bounding box center [774, 386] width 1549 height 773
click at [1450, 469] on div "Replanifier cette action" at bounding box center [1399, 471] width 160 height 29
select select "7"
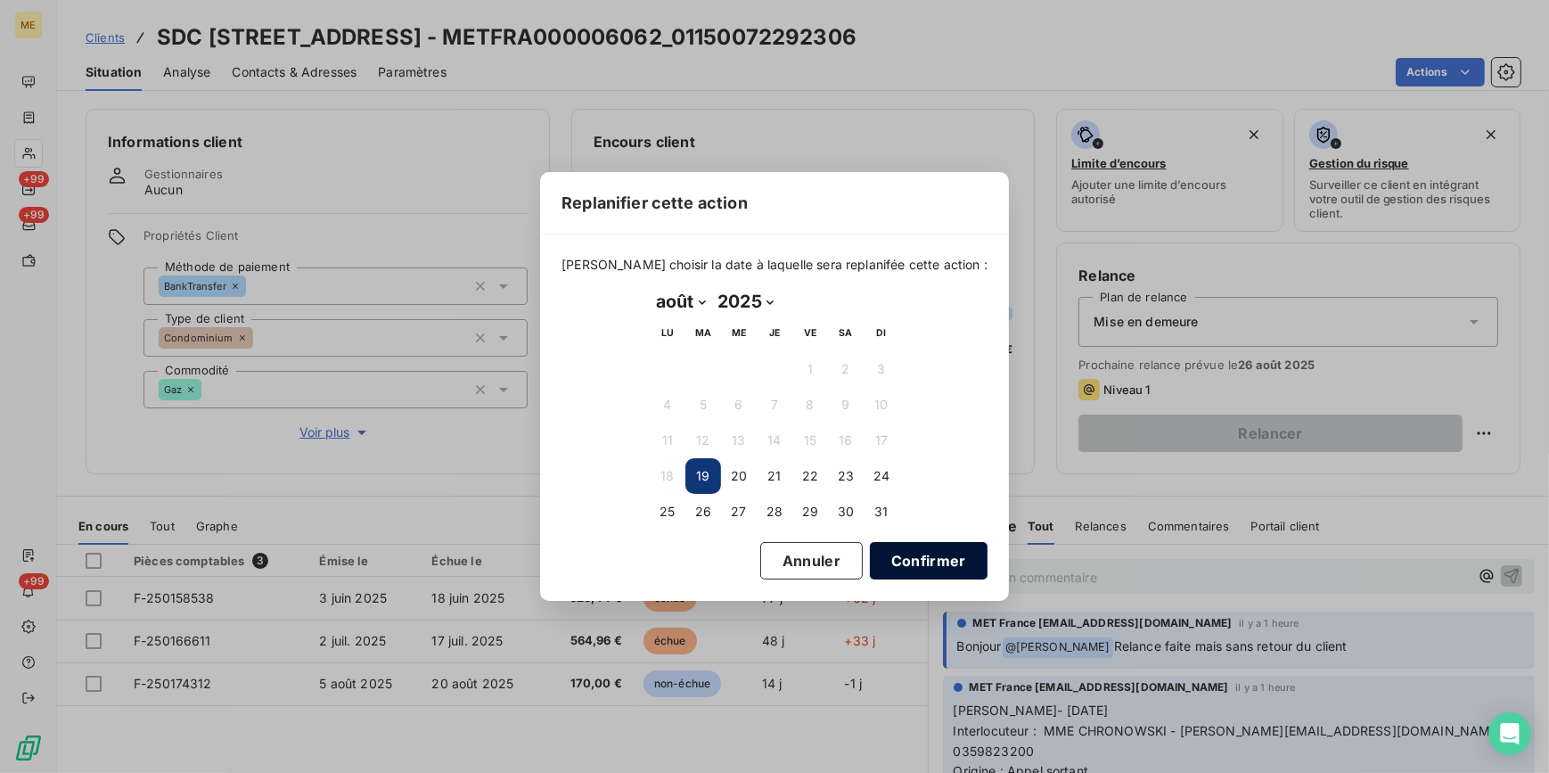
click at [885, 553] on button "Confirmer" at bounding box center [929, 560] width 118 height 37
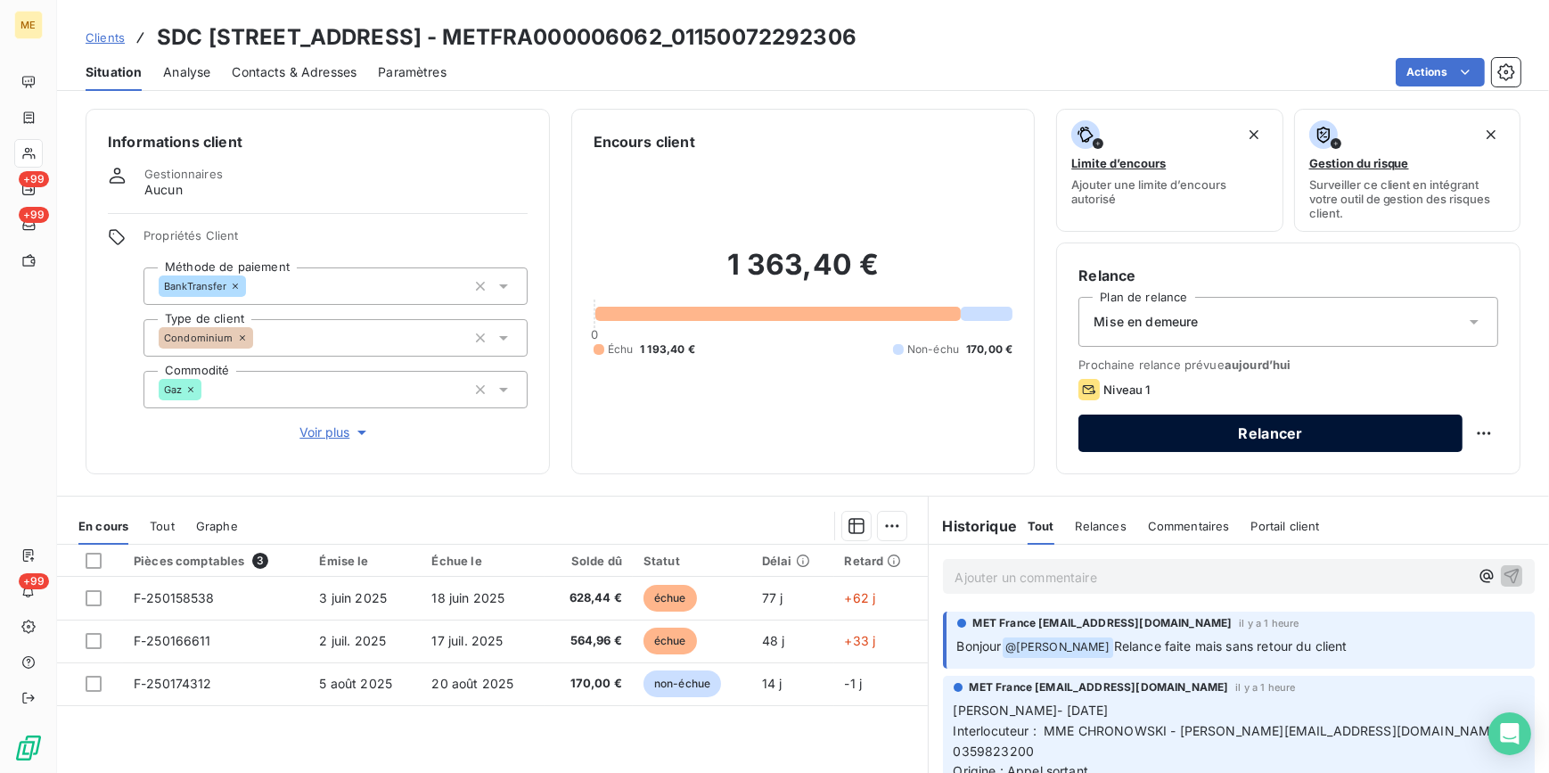
click at [1334, 436] on button "Relancer" at bounding box center [1271, 433] width 384 height 37
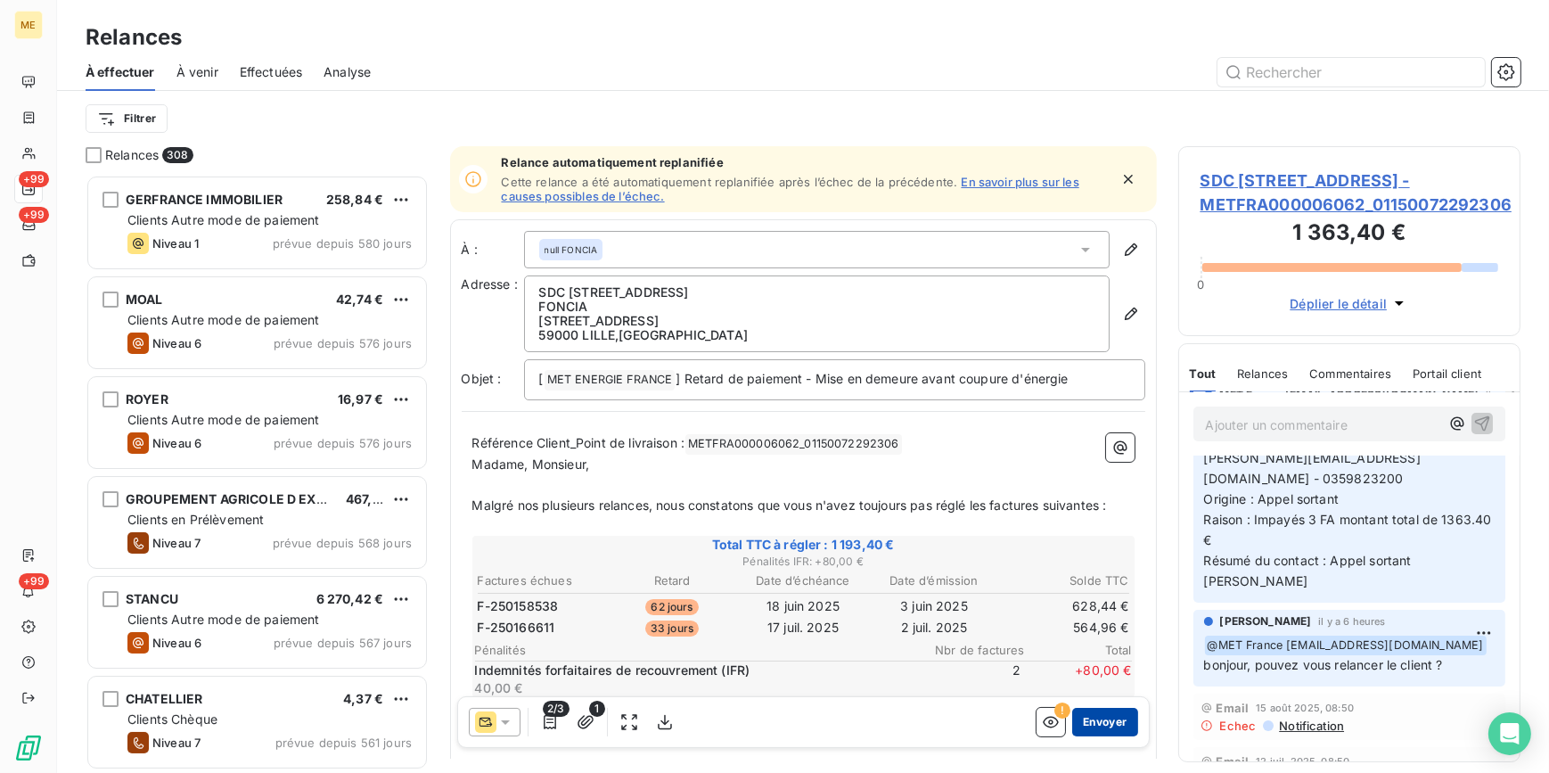
scroll to position [161, 0]
click at [1101, 721] on button "Envoyer" at bounding box center [1104, 722] width 65 height 29
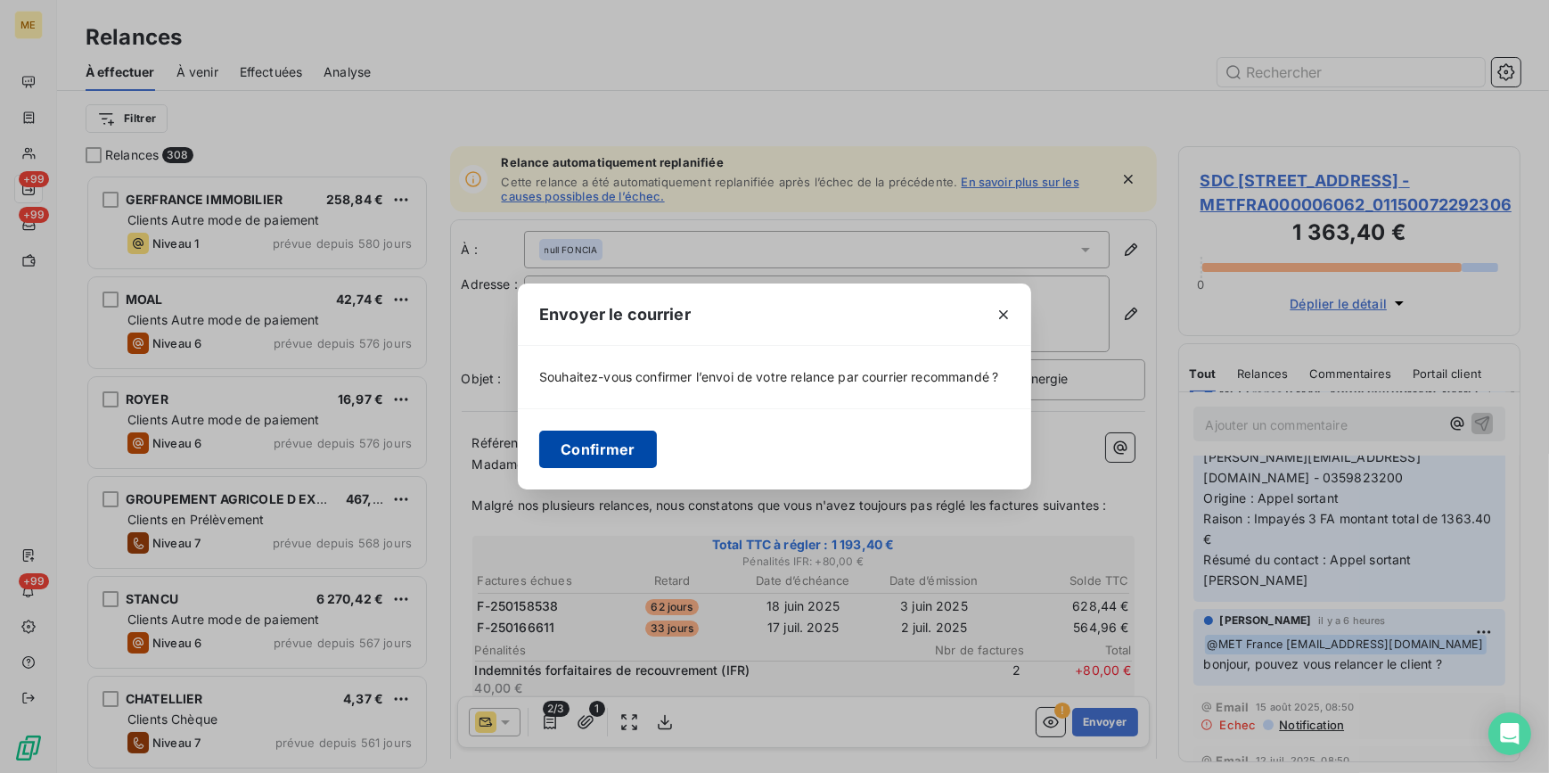
click at [588, 439] on button "Confirmer" at bounding box center [598, 449] width 118 height 37
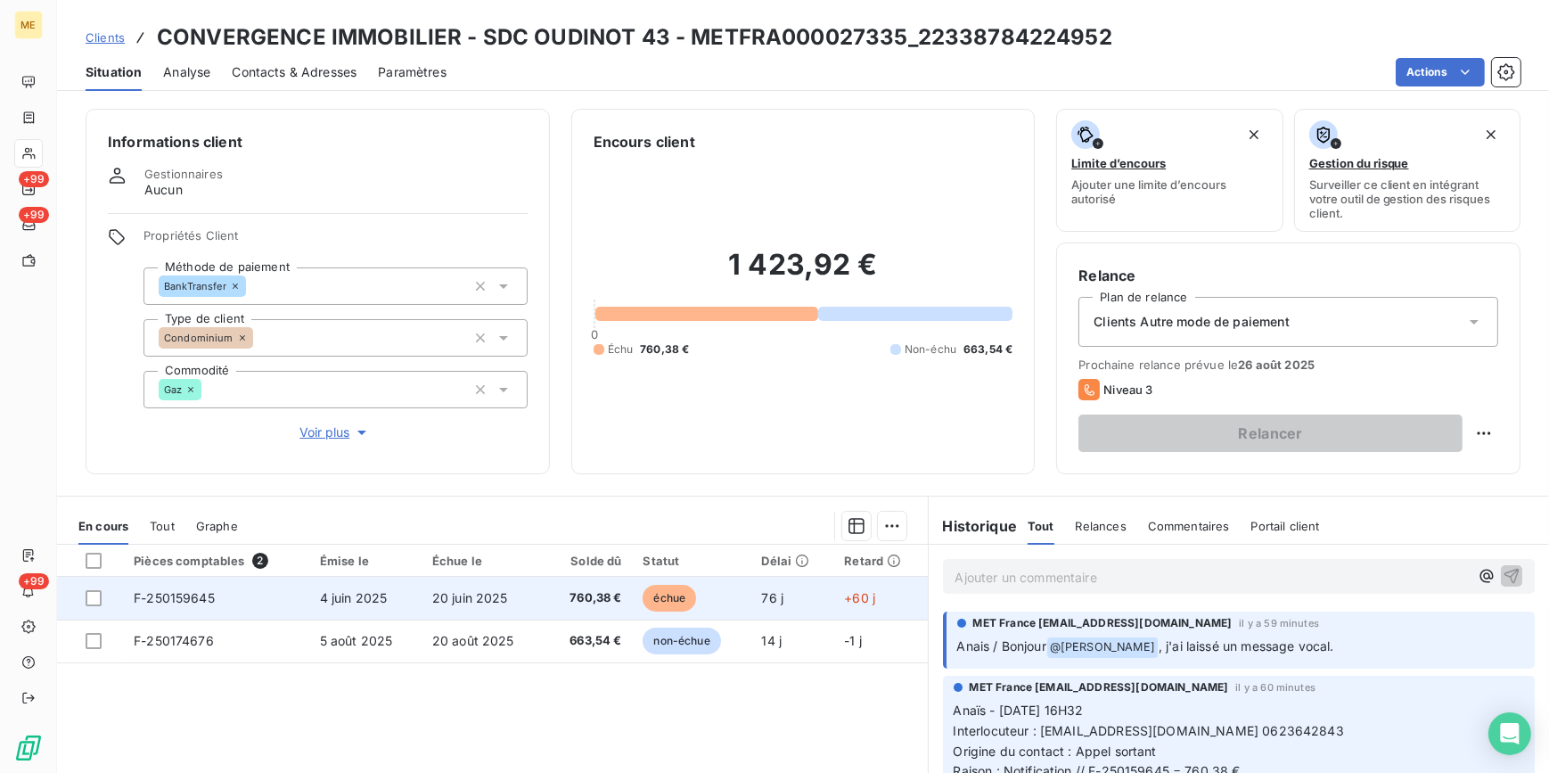
click at [545, 591] on td "760,38 €" at bounding box center [588, 598] width 87 height 43
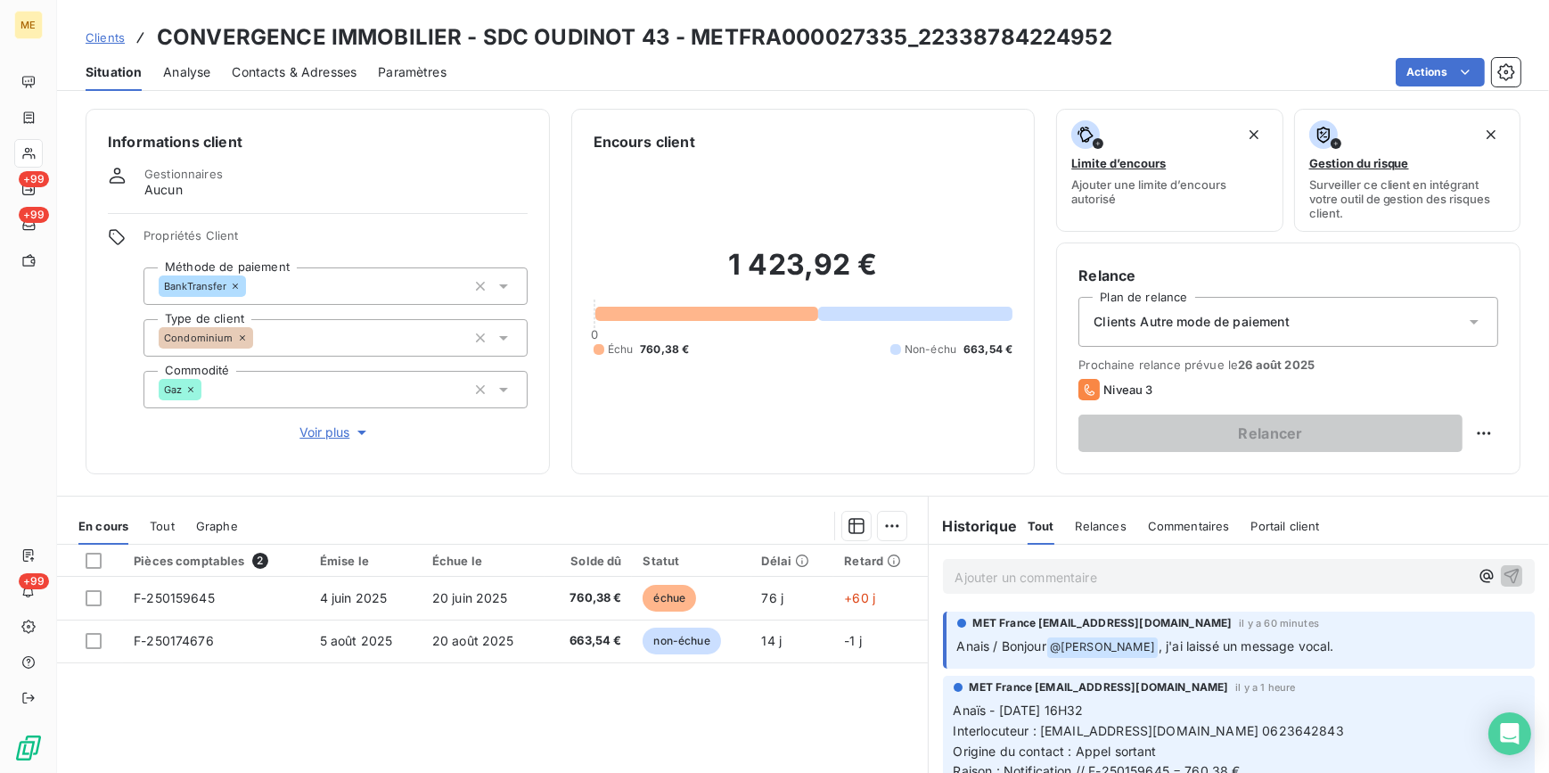
click at [322, 79] on span "Contacts & Adresses" at bounding box center [294, 72] width 125 height 18
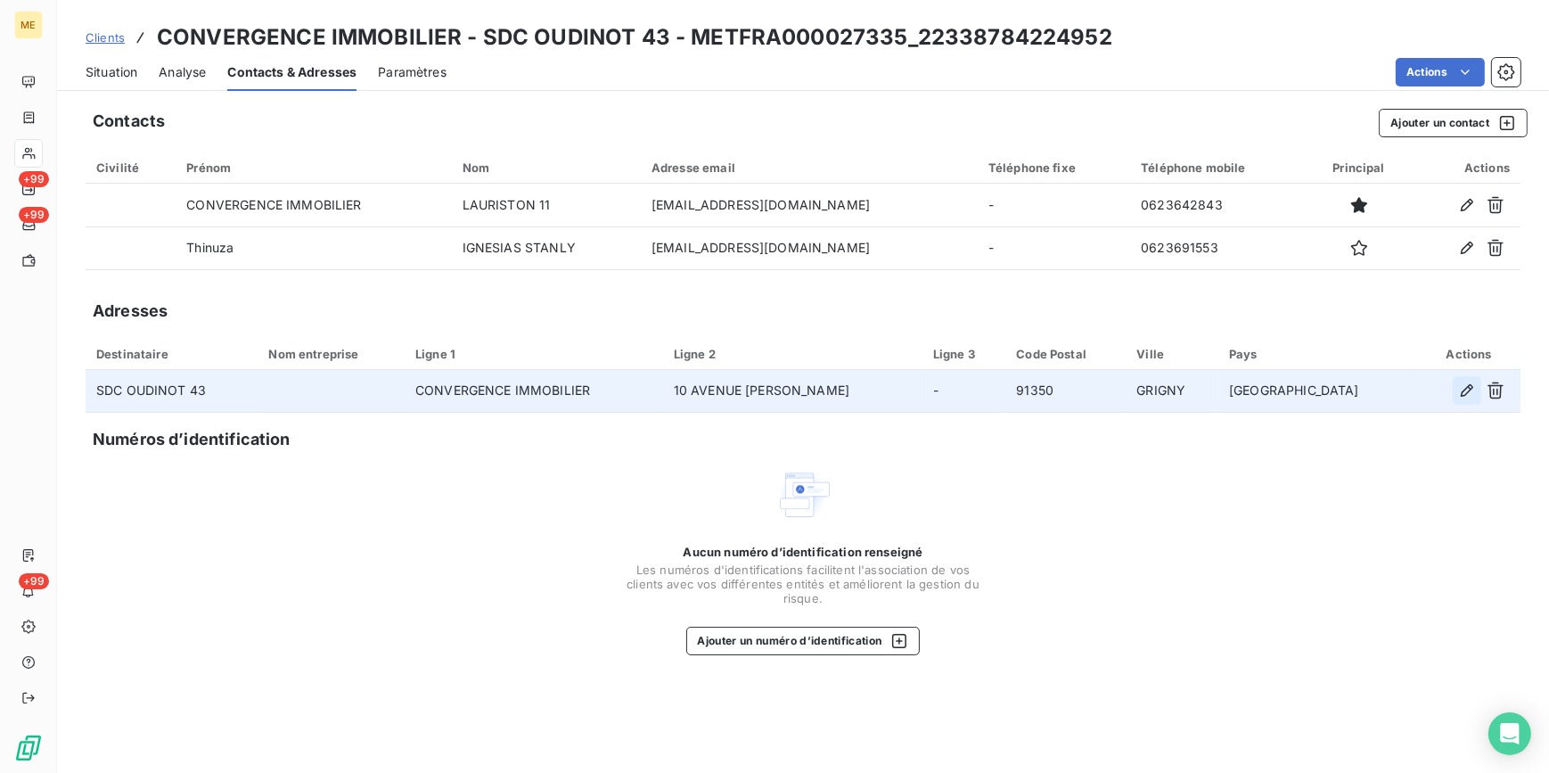
click at [1458, 389] on icon "button" at bounding box center [1467, 391] width 18 height 18
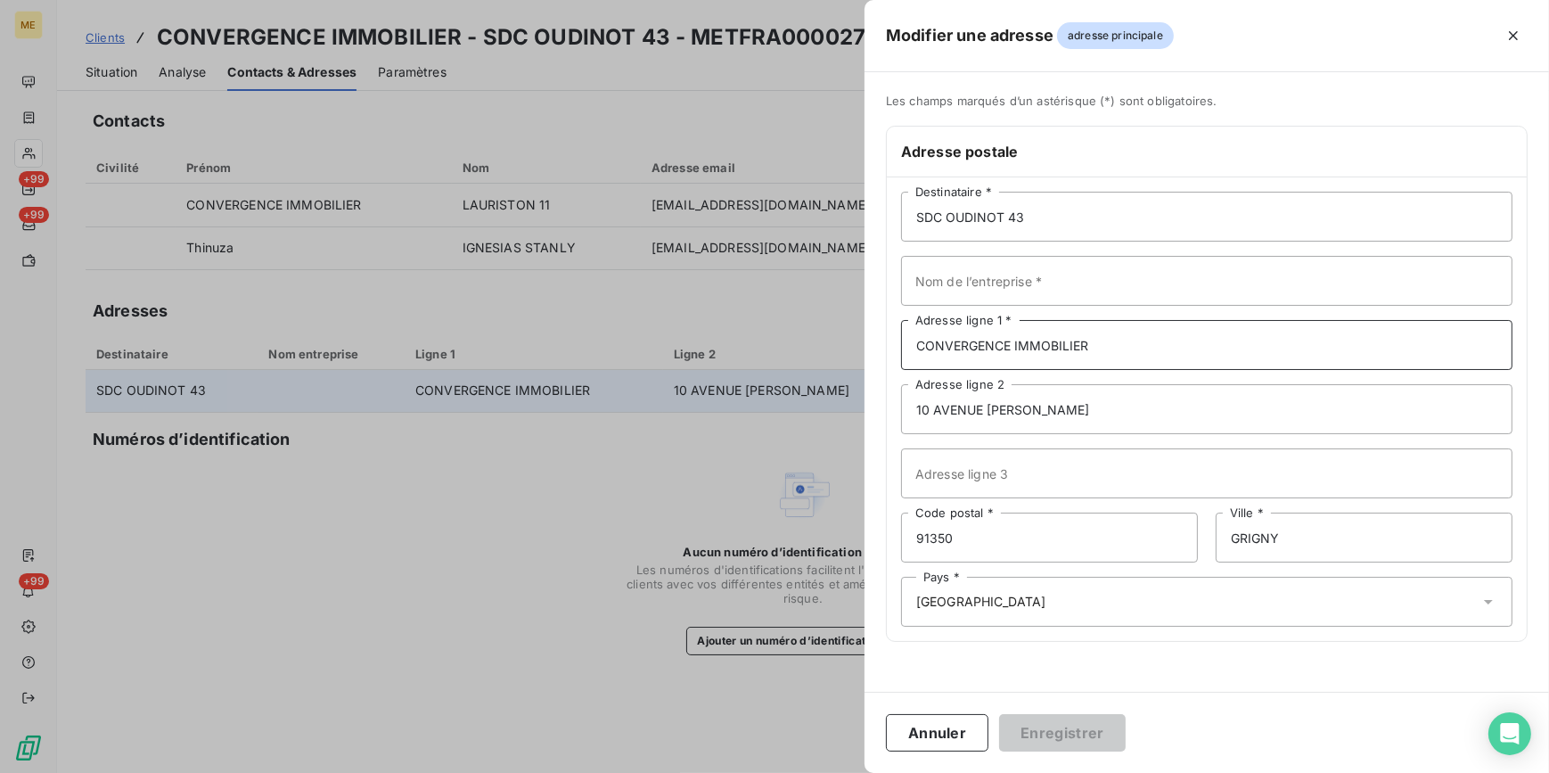
drag, startPoint x: 1119, startPoint y: 350, endPoint x: 894, endPoint y: 339, distance: 225.0
click at [894, 339] on div "SDC OUDINOT 43 Destinataire * Nom de l’entreprise * CONVERGENCE IMMOBILIER Adre…" at bounding box center [1207, 409] width 640 height 464
click at [929, 290] on input "Nom de l’entreprise *" at bounding box center [1207, 281] width 612 height 50
paste input "CONVERGENCE IMMOBILIER"
type input "CONVERGENCE IMMOBILIER"
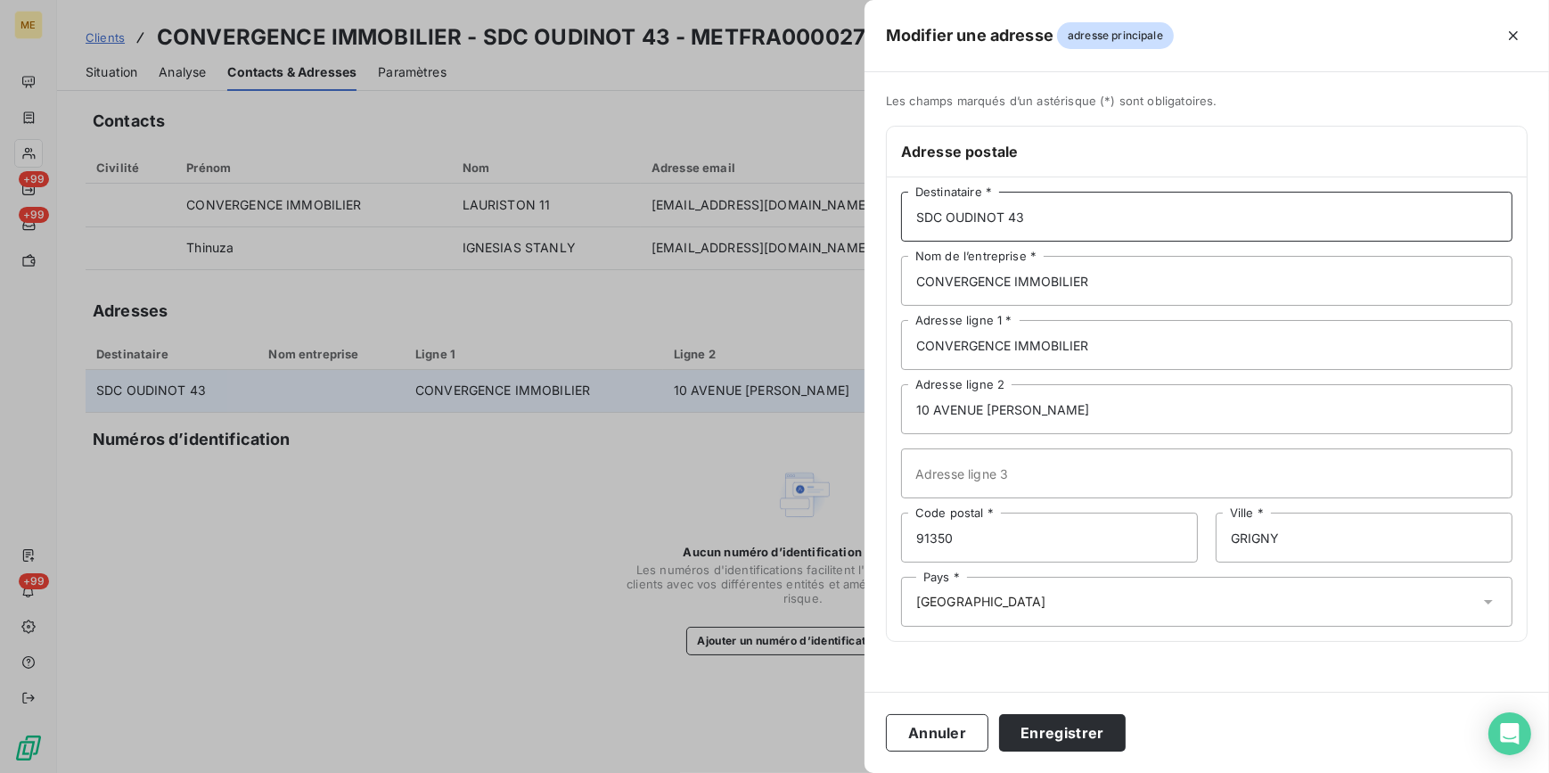
click at [915, 216] on input "SDC OUDINOT 43" at bounding box center [1207, 217] width 612 height 50
paste input "CONVERGENCE IMMOBILIER"
type input "CONVERGENCE IMMOBILIER / SDC OUDINOT 43"
drag, startPoint x: 1119, startPoint y: 347, endPoint x: 894, endPoint y: 324, distance: 225.8
click at [894, 324] on div "CONVERGENCE IMMOBILIER / SDC OUDINOT 43 Destinataire * CONVERGENCE IMMOBILIER N…" at bounding box center [1207, 409] width 640 height 464
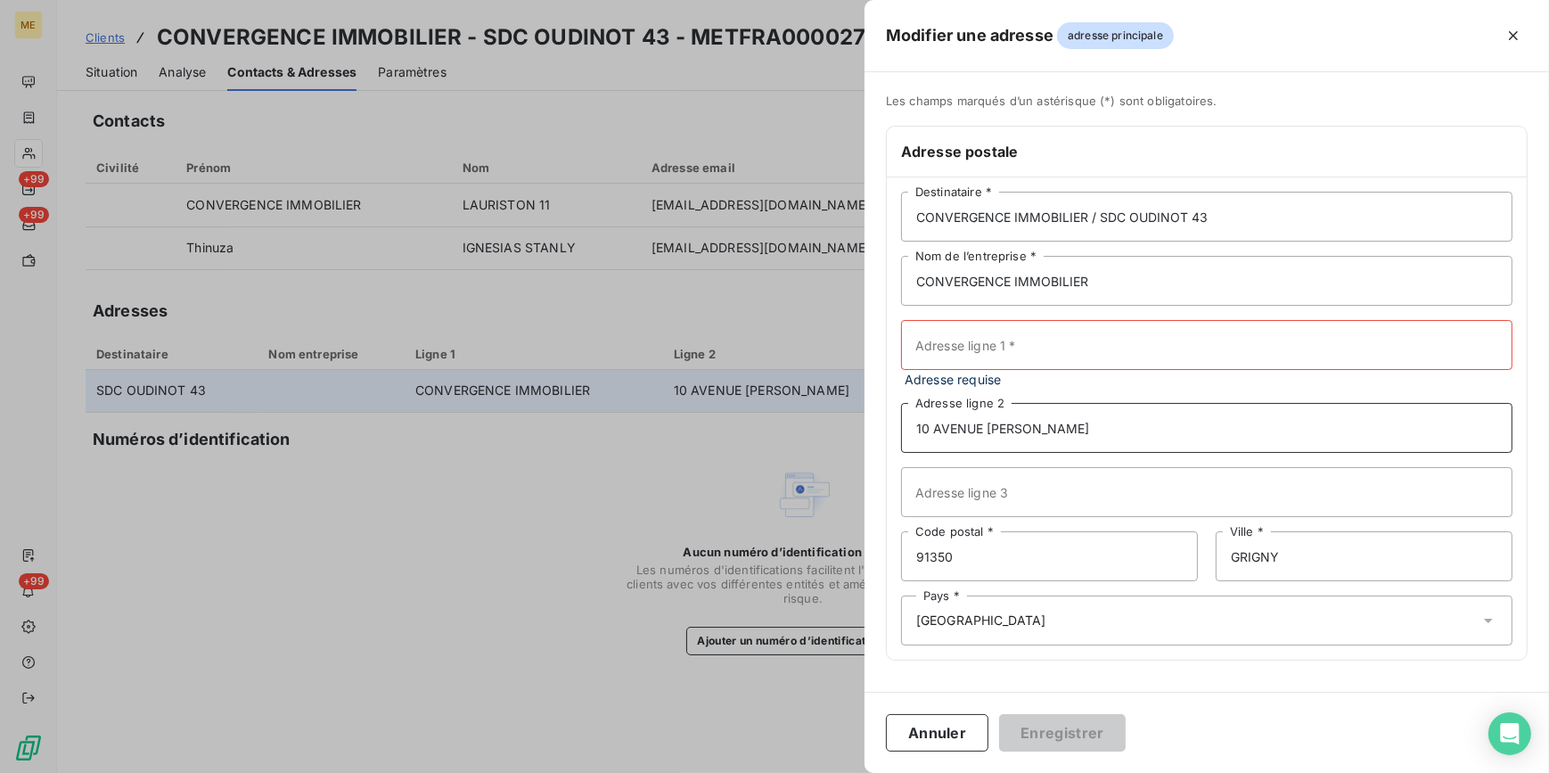
drag, startPoint x: 1124, startPoint y: 429, endPoint x: 889, endPoint y: 409, distance: 236.2
click at [889, 409] on div "CONVERGENCE IMMOBILIER / SDC OUDINOT 43 Destinataire * CONVERGENCE IMMOBILIER N…" at bounding box center [1207, 418] width 640 height 482
click at [970, 350] on input "Adresse ligne 1 *" at bounding box center [1207, 345] width 612 height 50
paste input "10 AVENUE [PERSON_NAME]"
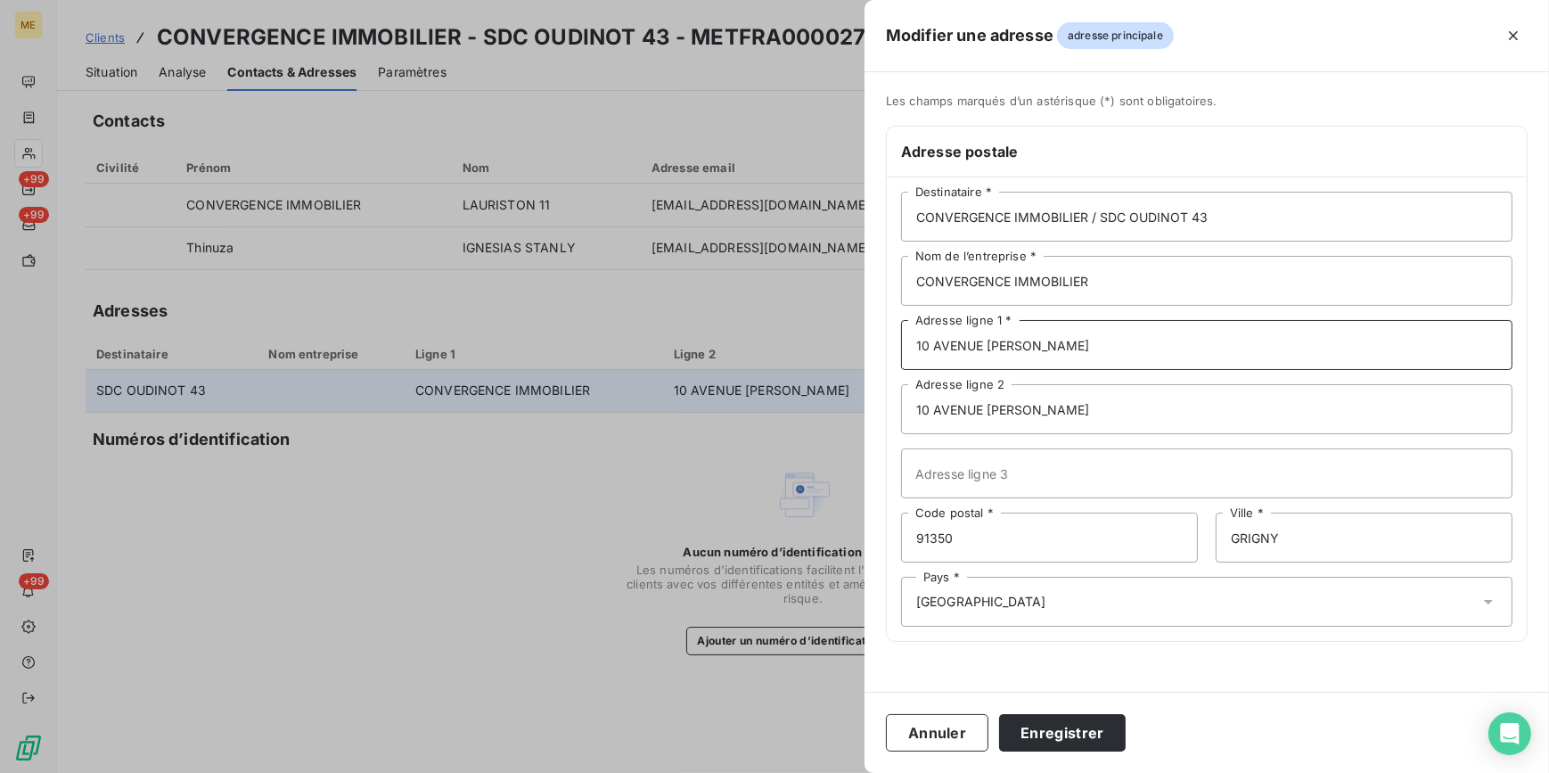
type input "10 AVENUE [PERSON_NAME]"
drag, startPoint x: 964, startPoint y: 404, endPoint x: 838, endPoint y: 411, distance: 125.9
click at [838, 772] on div "Modifier une adresse adresse principale Les champs marqués d’un [DEMOGRAPHIC_DA…" at bounding box center [774, 773] width 1549 height 0
click at [1072, 728] on button "Enregistrer" at bounding box center [1062, 732] width 127 height 37
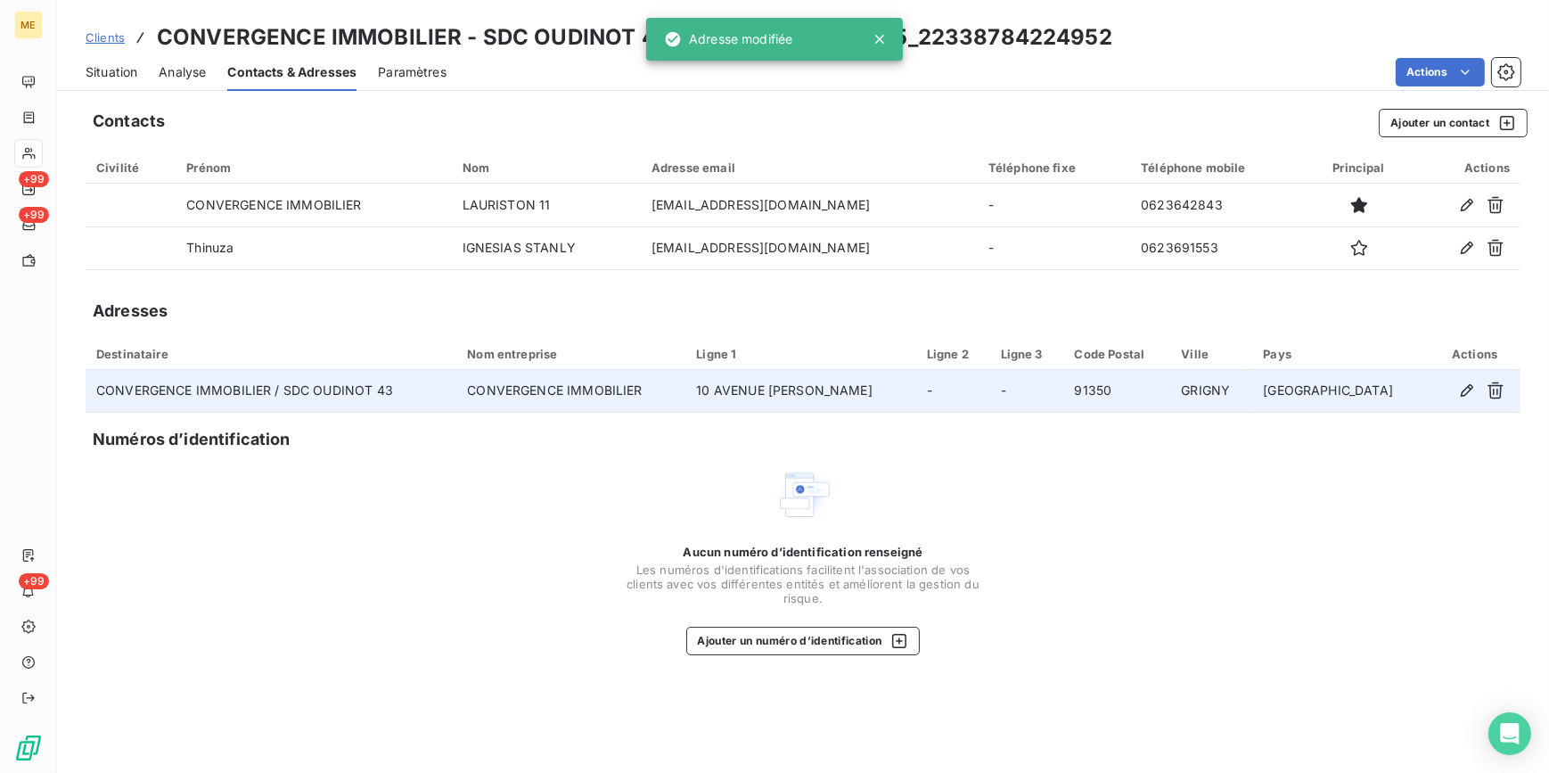
click at [113, 71] on span "Situation" at bounding box center [112, 72] width 52 height 18
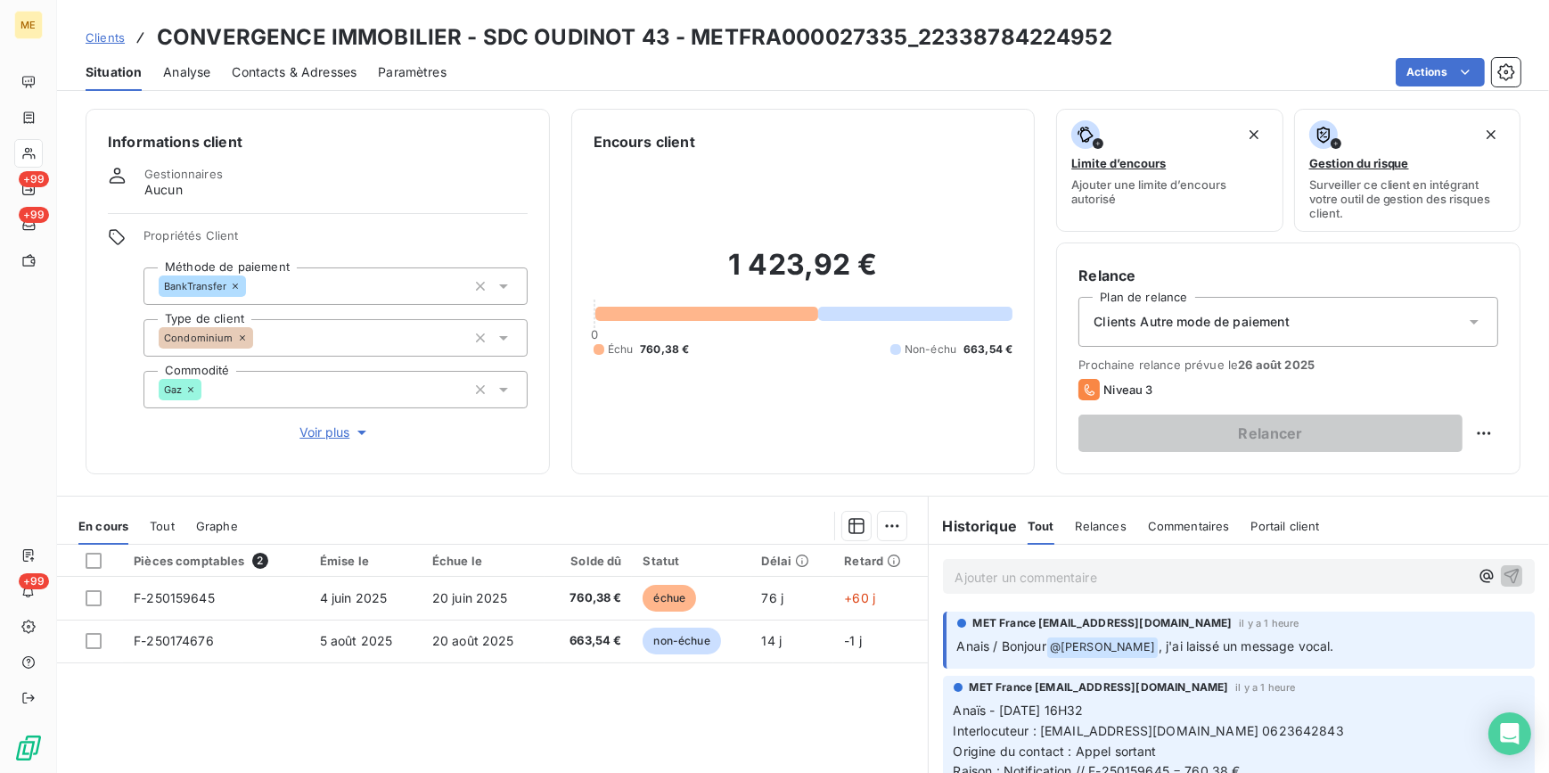
scroll to position [80, 0]
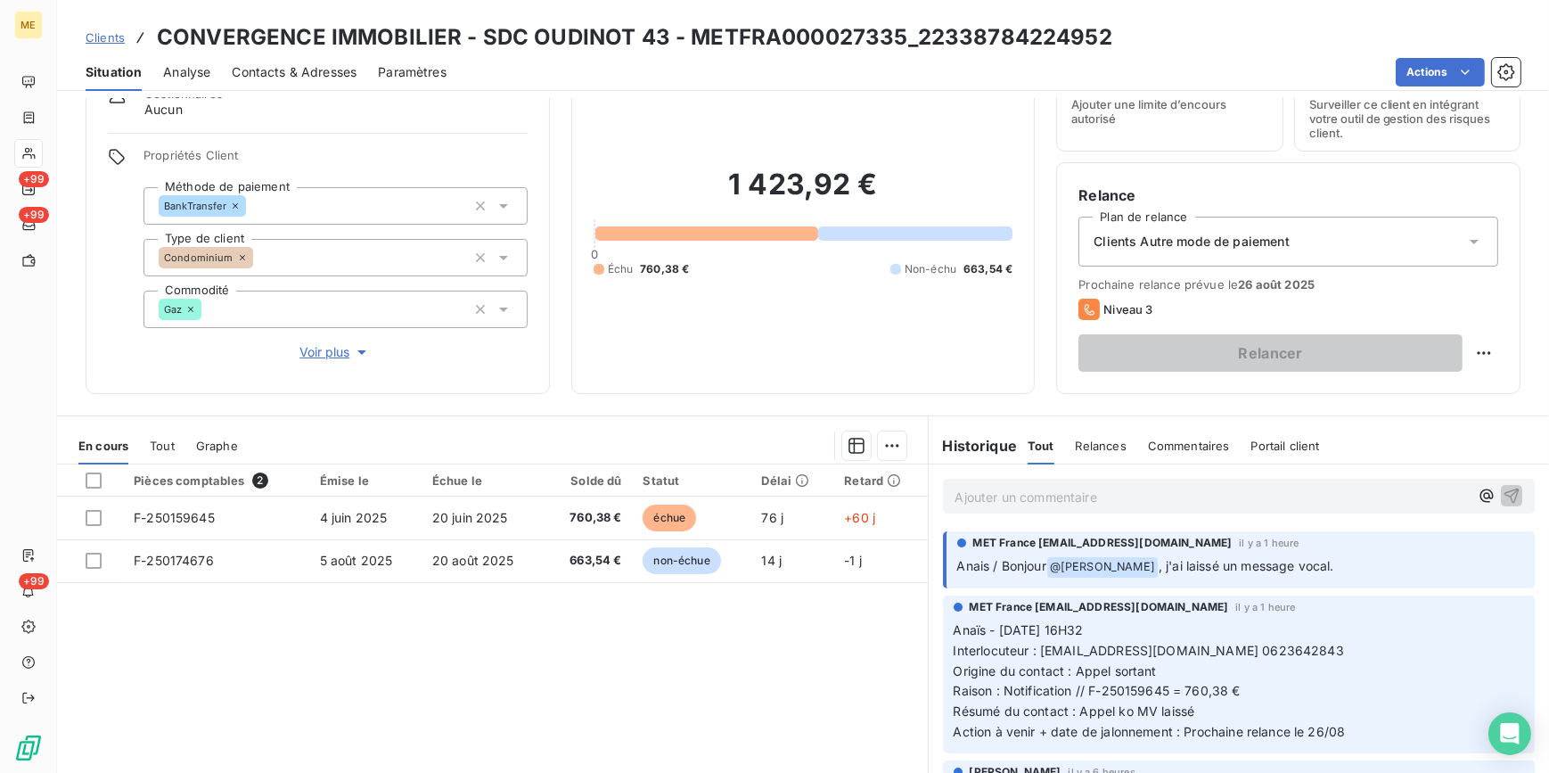
click at [1396, 241] on div "Clients Autre mode de paiement" at bounding box center [1289, 242] width 420 height 50
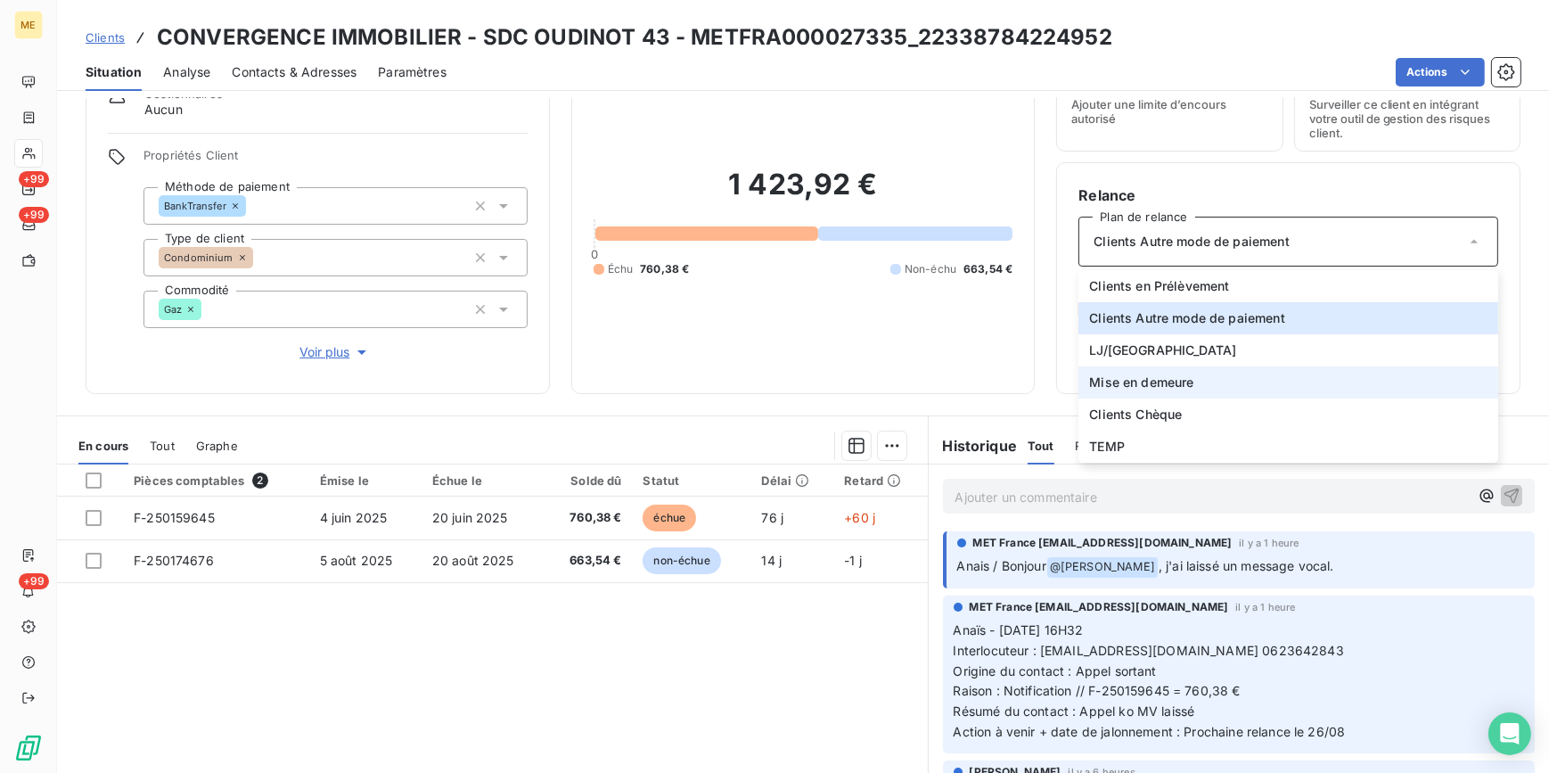
click at [1151, 371] on li "Mise en demeure" at bounding box center [1289, 382] width 420 height 32
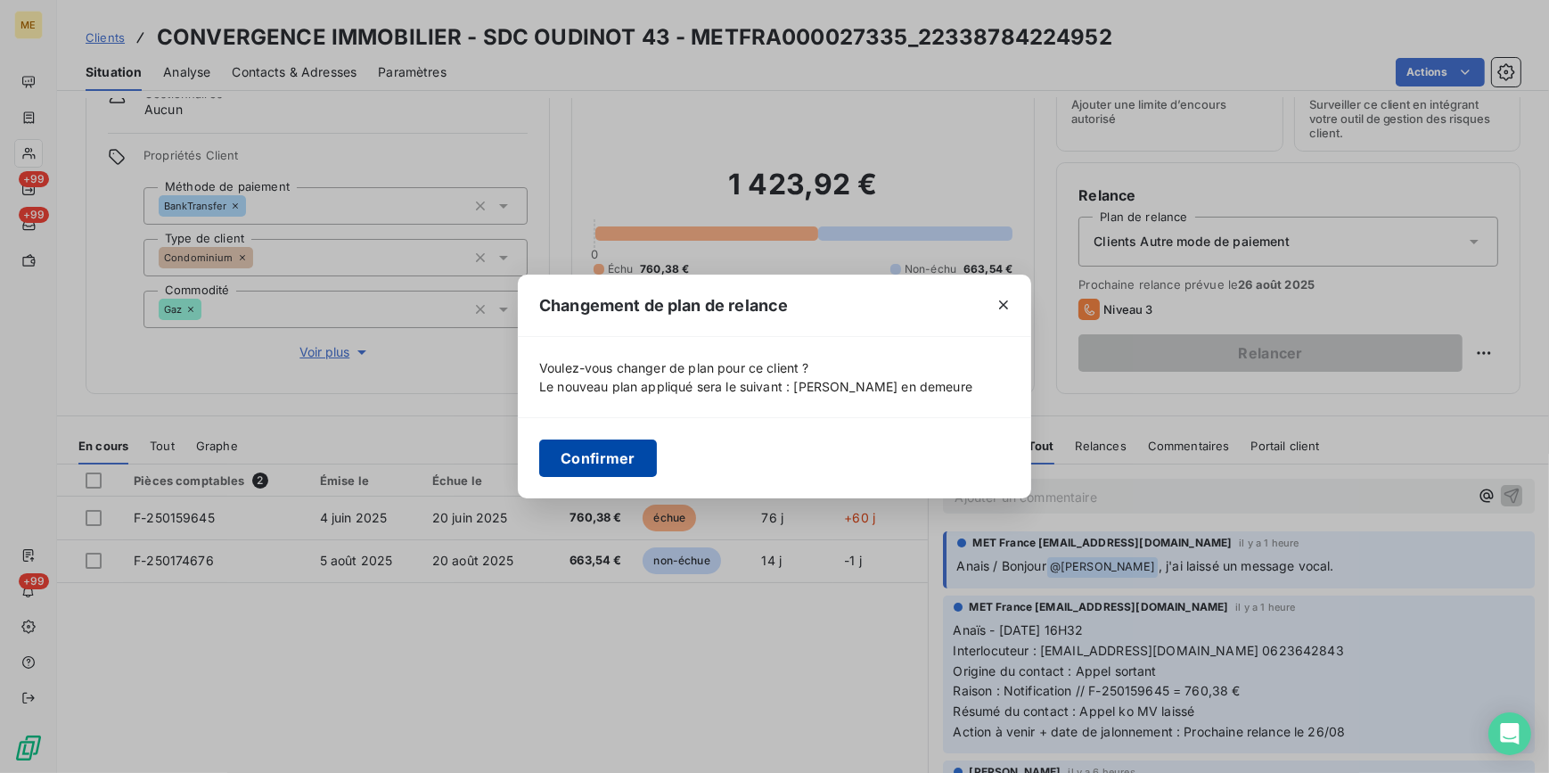
click at [628, 454] on button "Confirmer" at bounding box center [598, 457] width 118 height 37
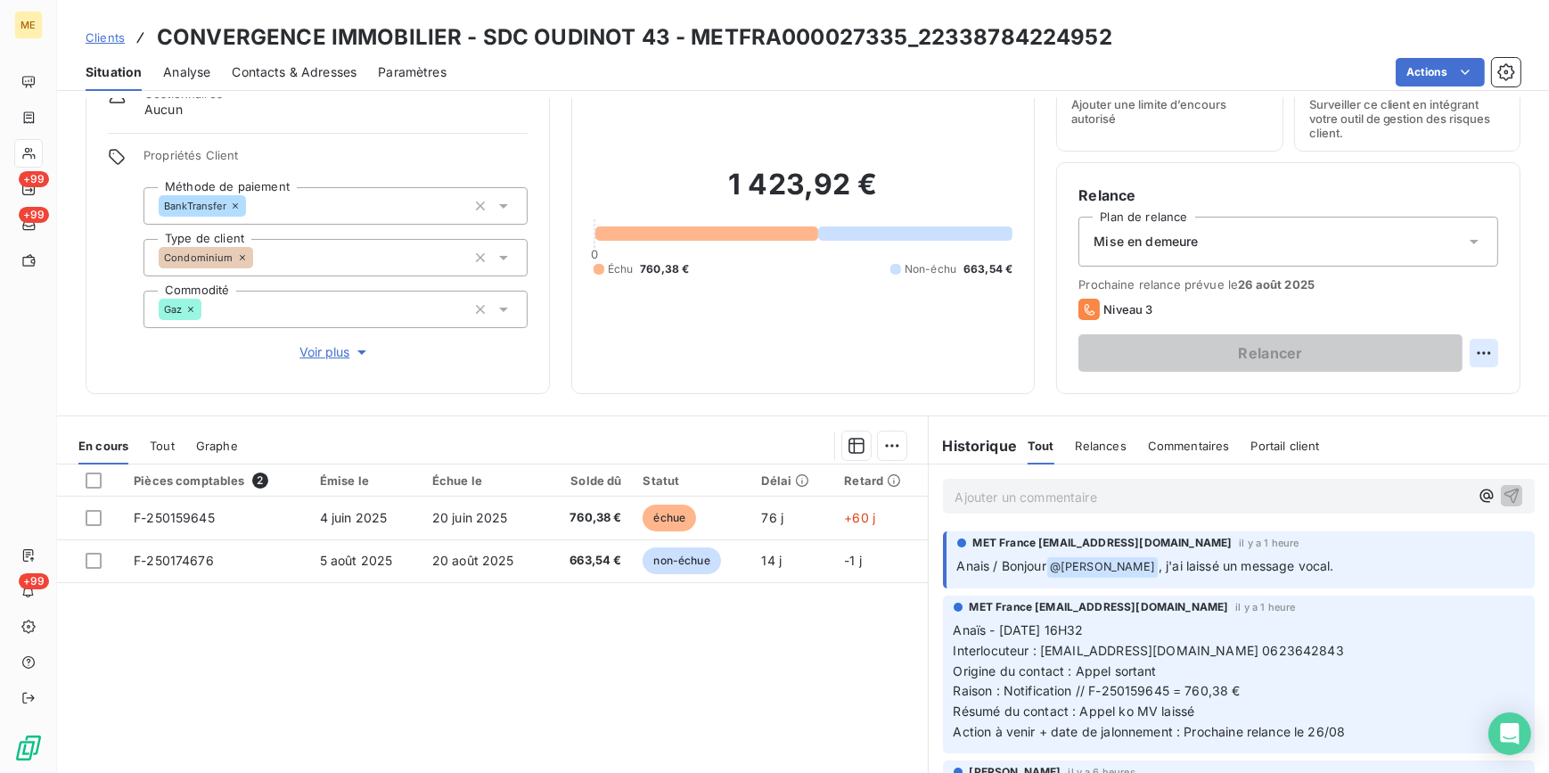
click at [1477, 356] on html "ME +99 +99 +99 Clients CONVERGENCE IMMOBILIER - SDC OUDINOT 43 - METFRA00002733…" at bounding box center [774, 386] width 1549 height 773
click at [1435, 390] on div "Replanifier cette action" at bounding box center [1399, 391] width 160 height 29
select select "7"
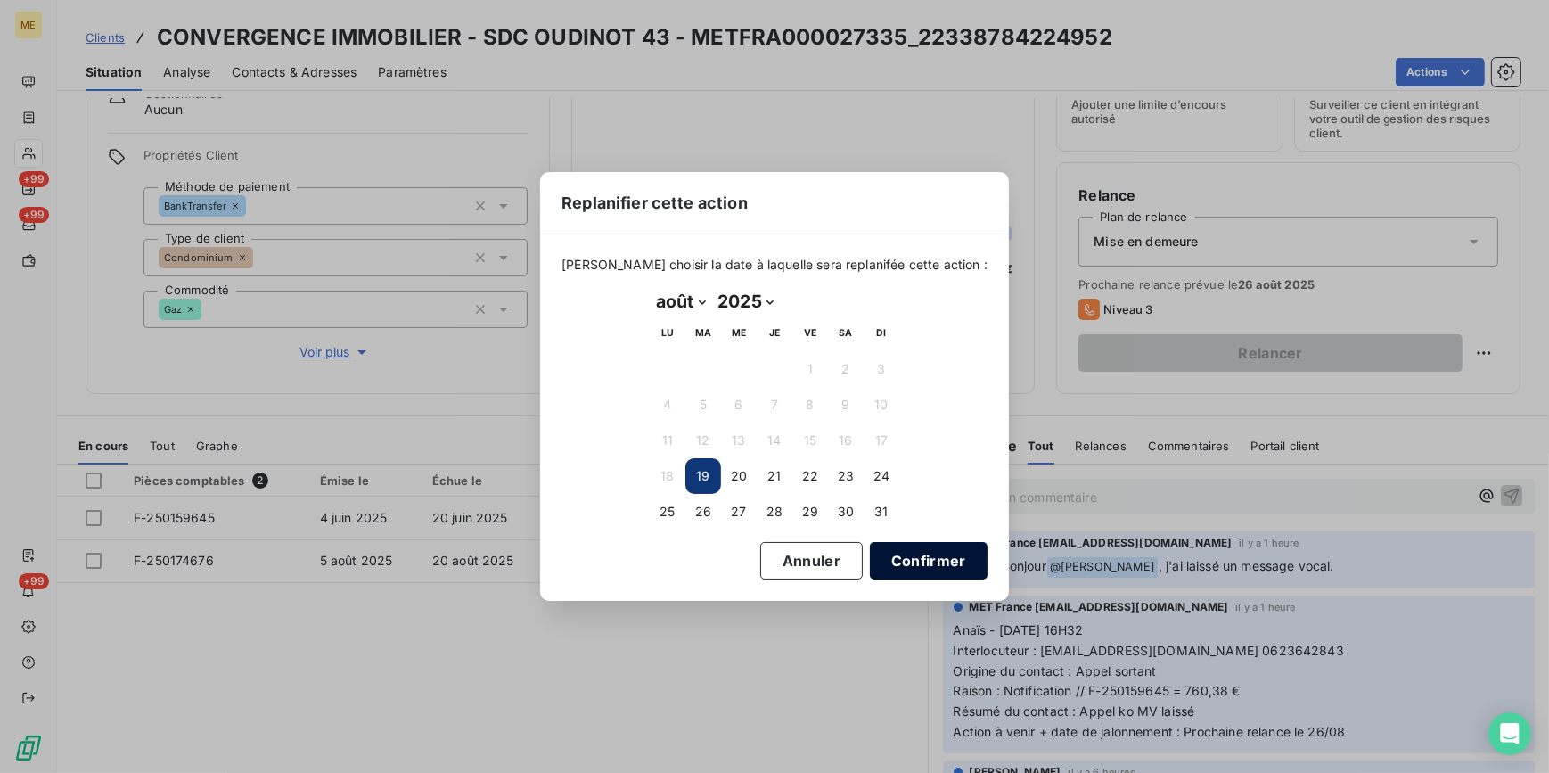
click at [907, 551] on button "Confirmer" at bounding box center [929, 560] width 118 height 37
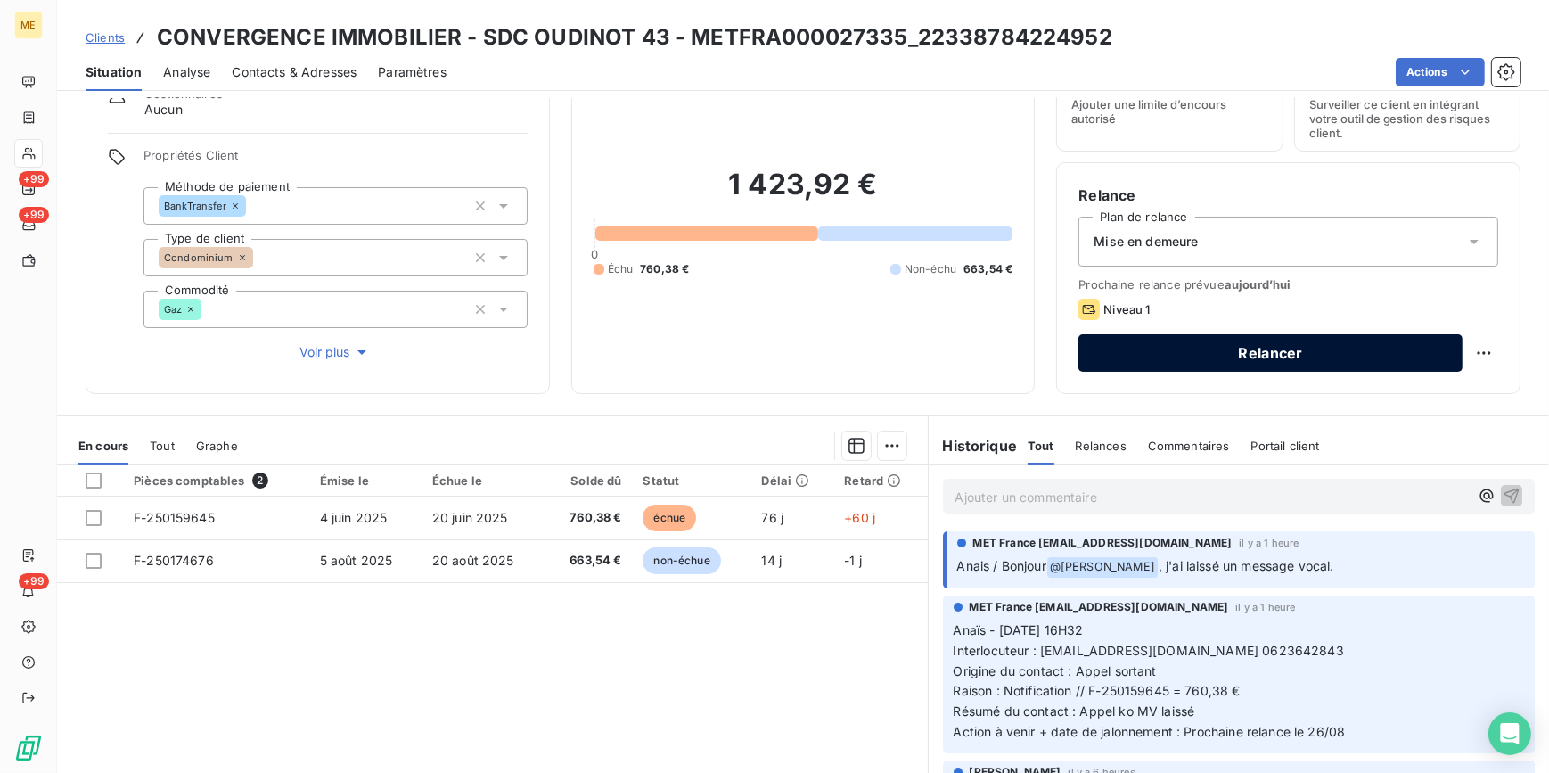
click at [1213, 356] on button "Relancer" at bounding box center [1271, 352] width 384 height 37
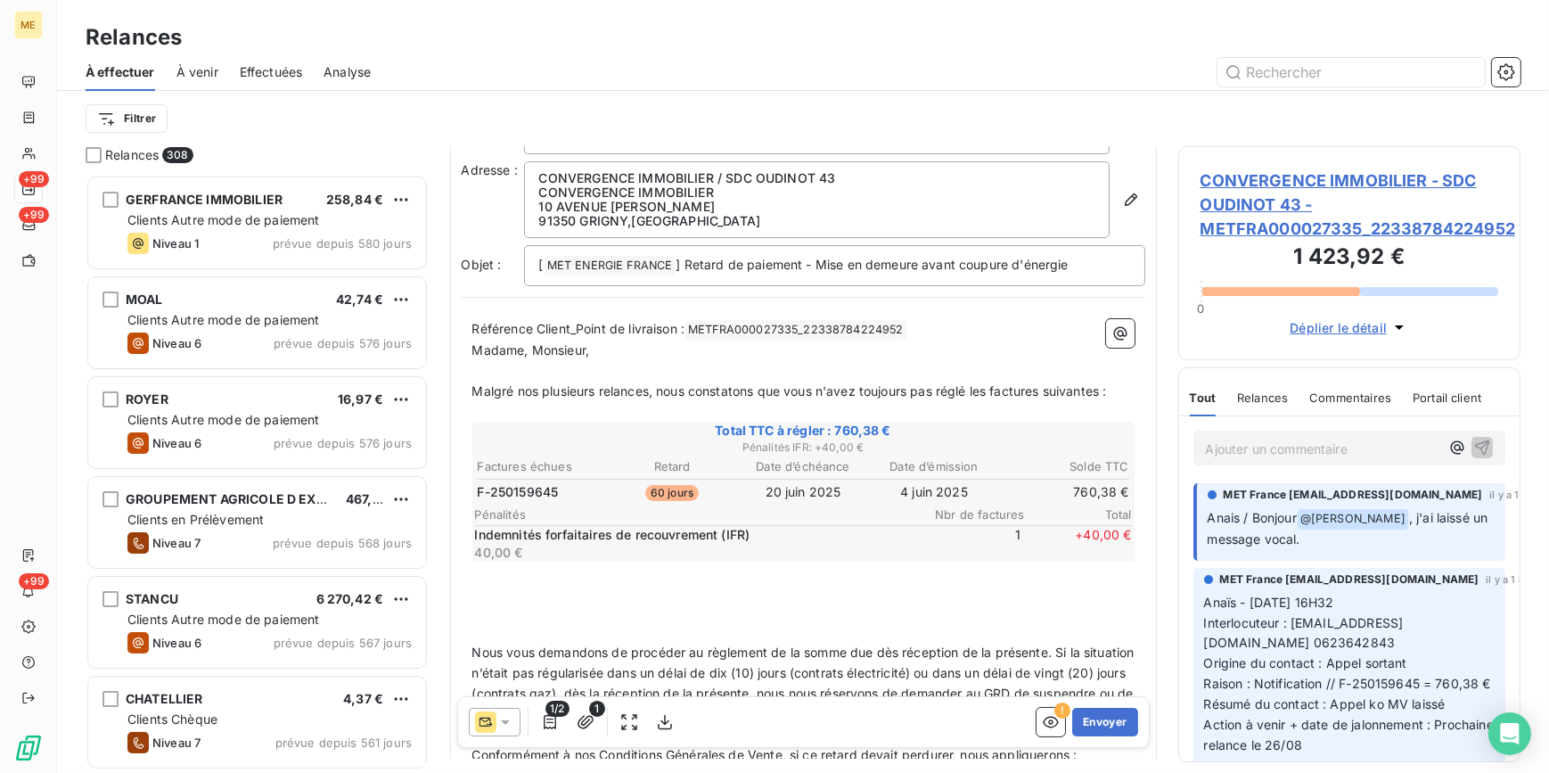
scroll to position [81, 0]
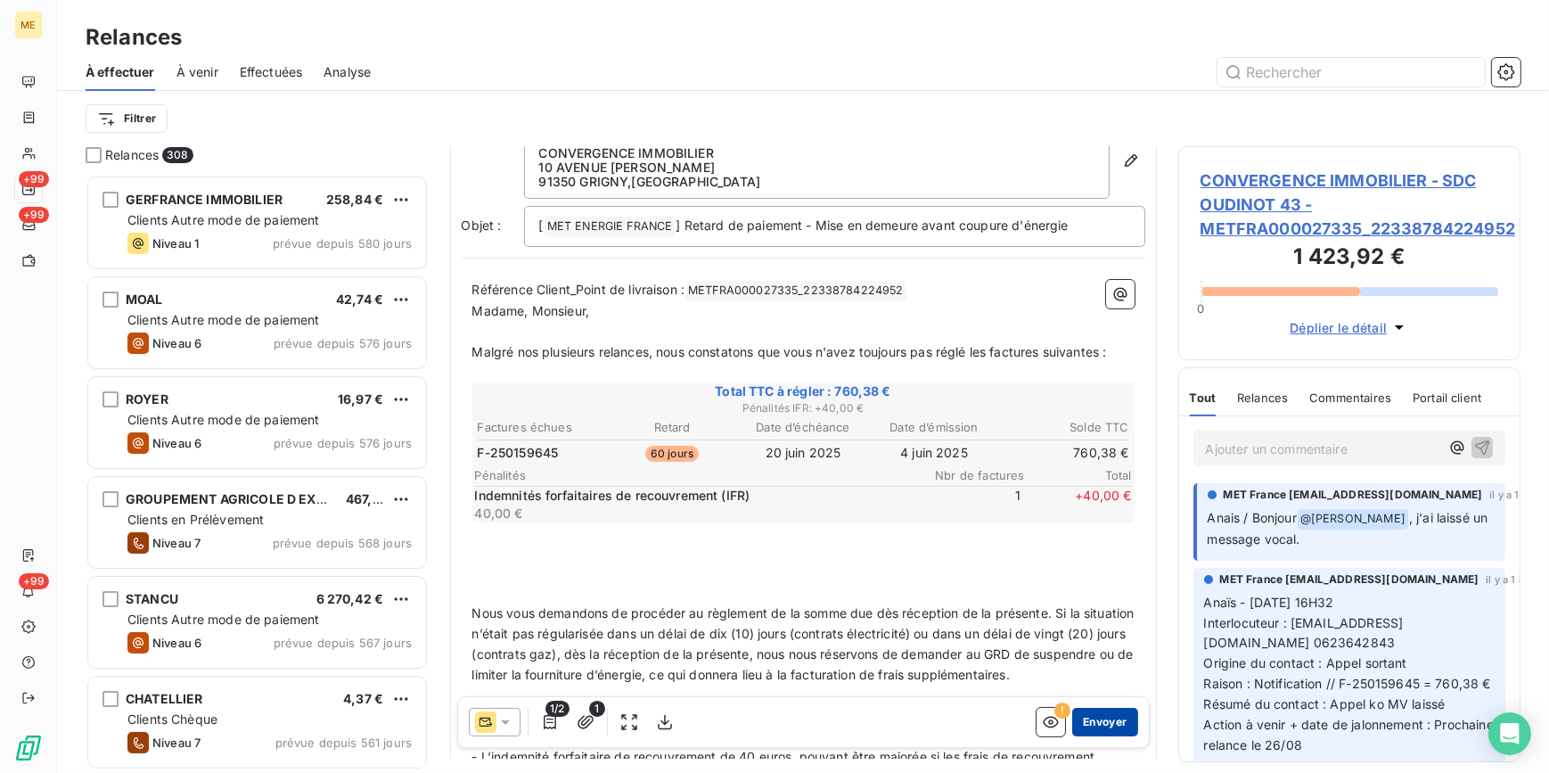
click at [1106, 724] on button "Envoyer" at bounding box center [1104, 722] width 65 height 29
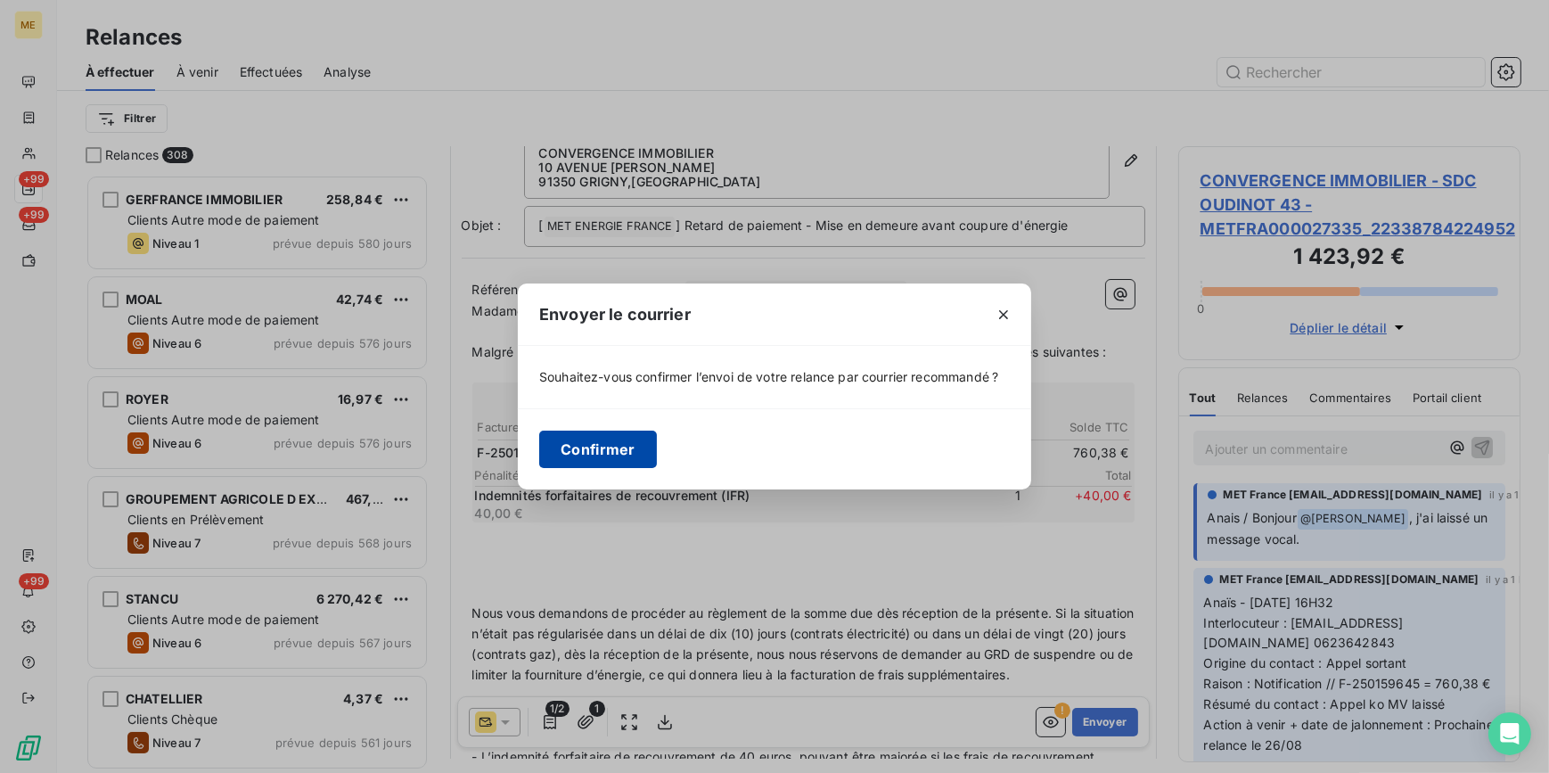
click at [586, 445] on button "Confirmer" at bounding box center [598, 449] width 118 height 37
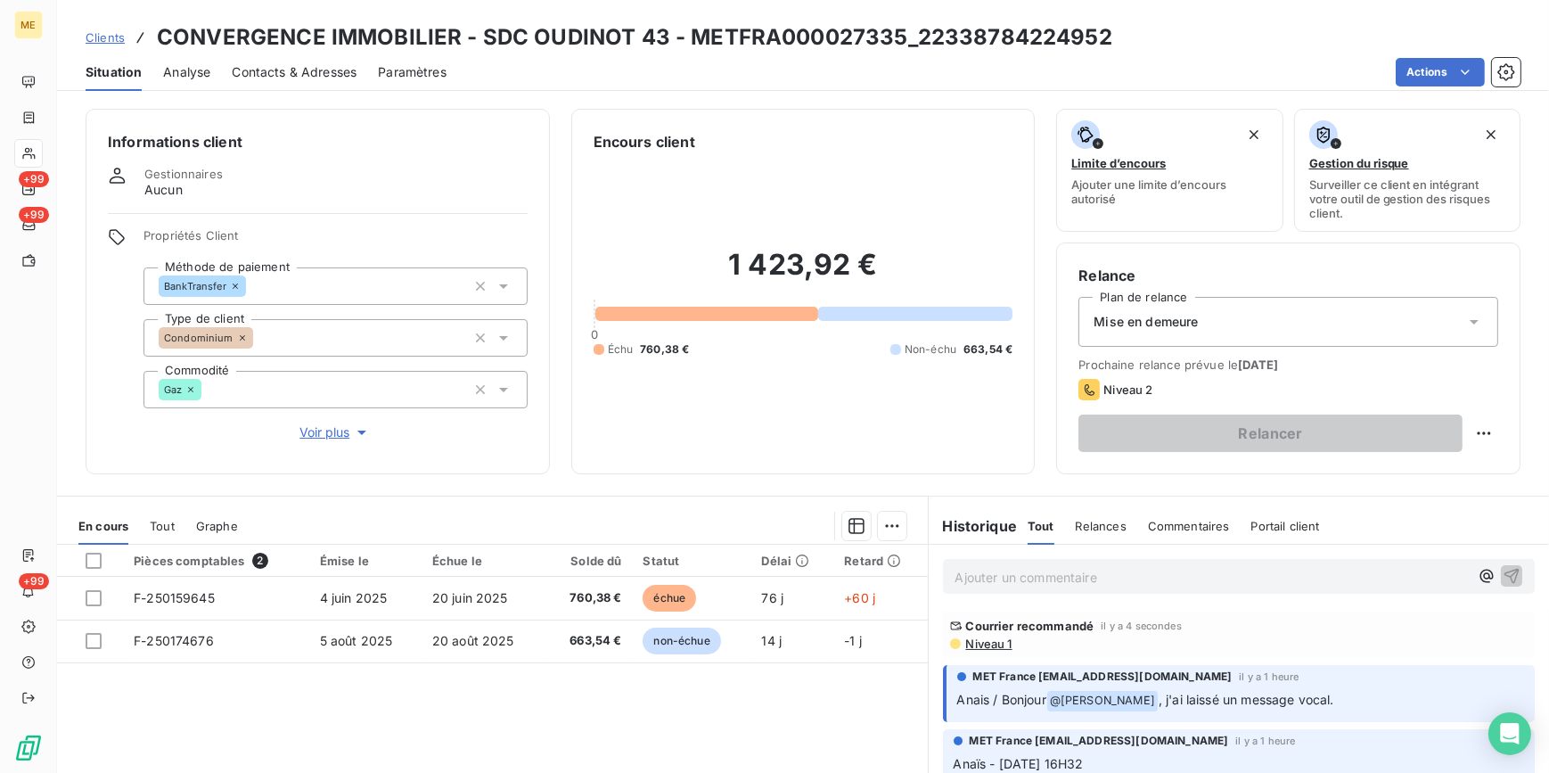
click at [97, 38] on span "Clients" at bounding box center [105, 37] width 39 height 14
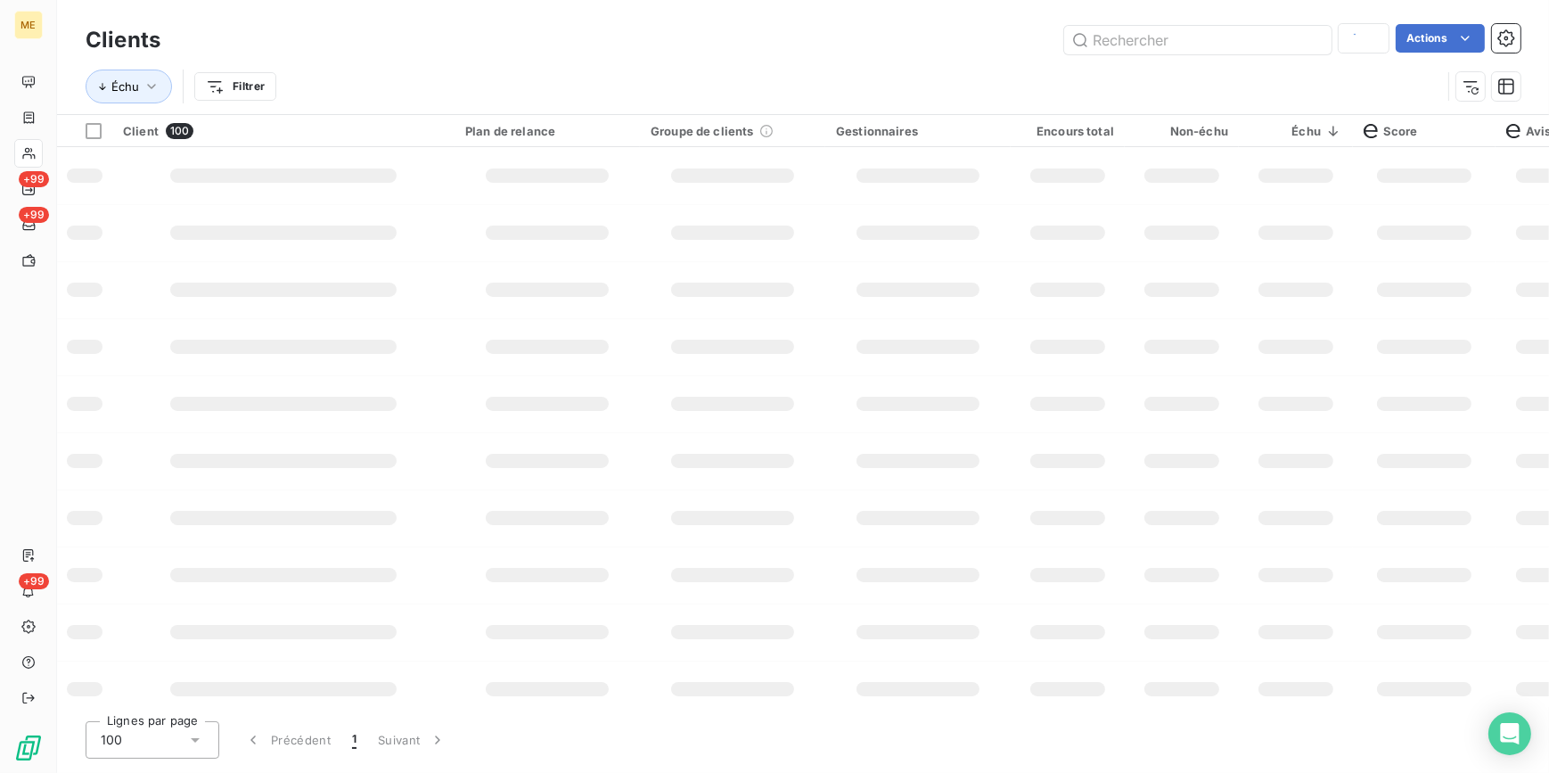
type input "METFRA000007052_05151374733137"
click at [1245, 33] on input "text" at bounding box center [1197, 40] width 267 height 29
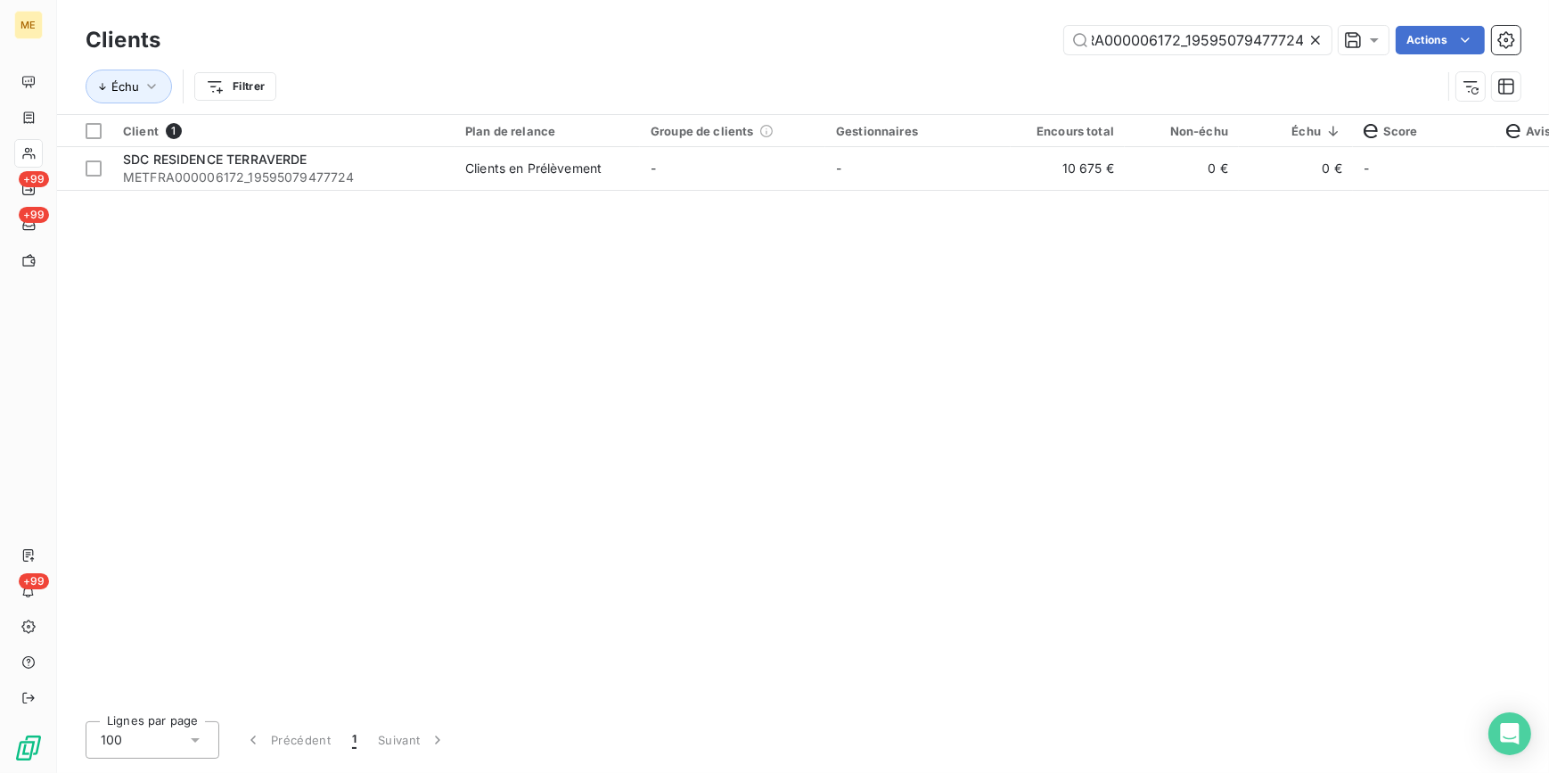
type input "METFRA000006172_19595079477724"
click at [1020, 177] on td "10 675 €" at bounding box center [1068, 168] width 114 height 43
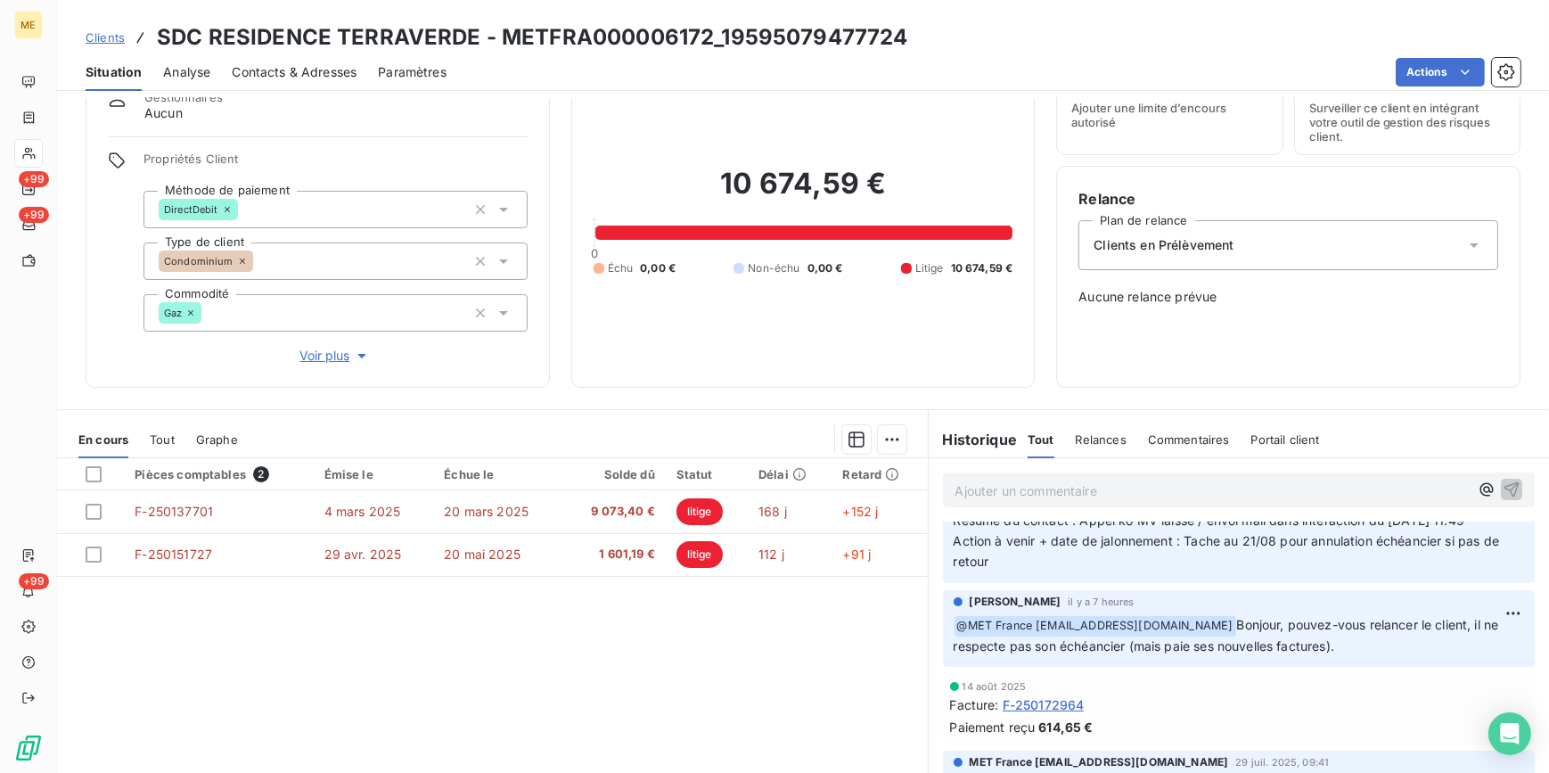
scroll to position [242, 0]
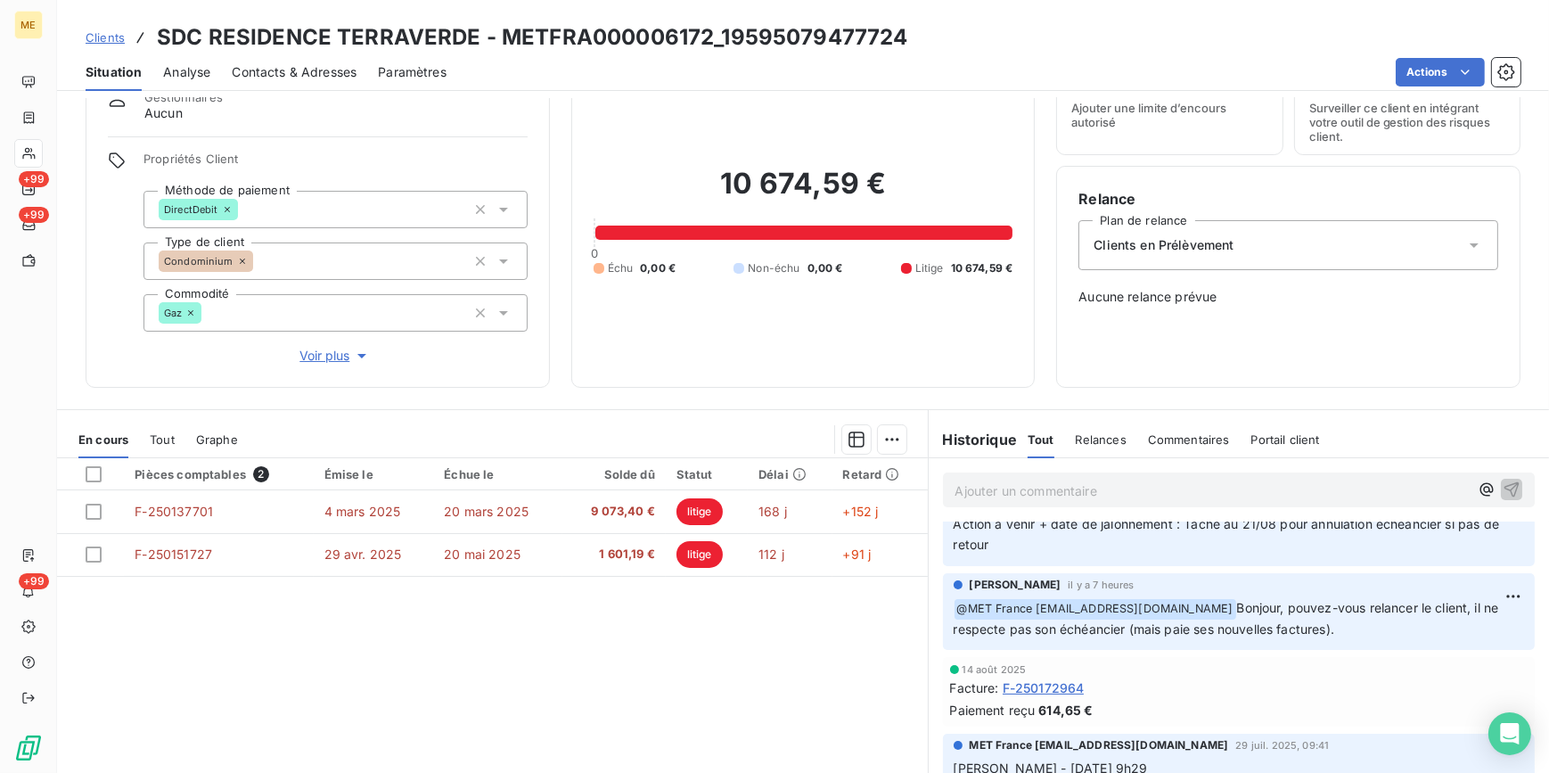
click at [1094, 435] on span "Relances" at bounding box center [1101, 439] width 51 height 14
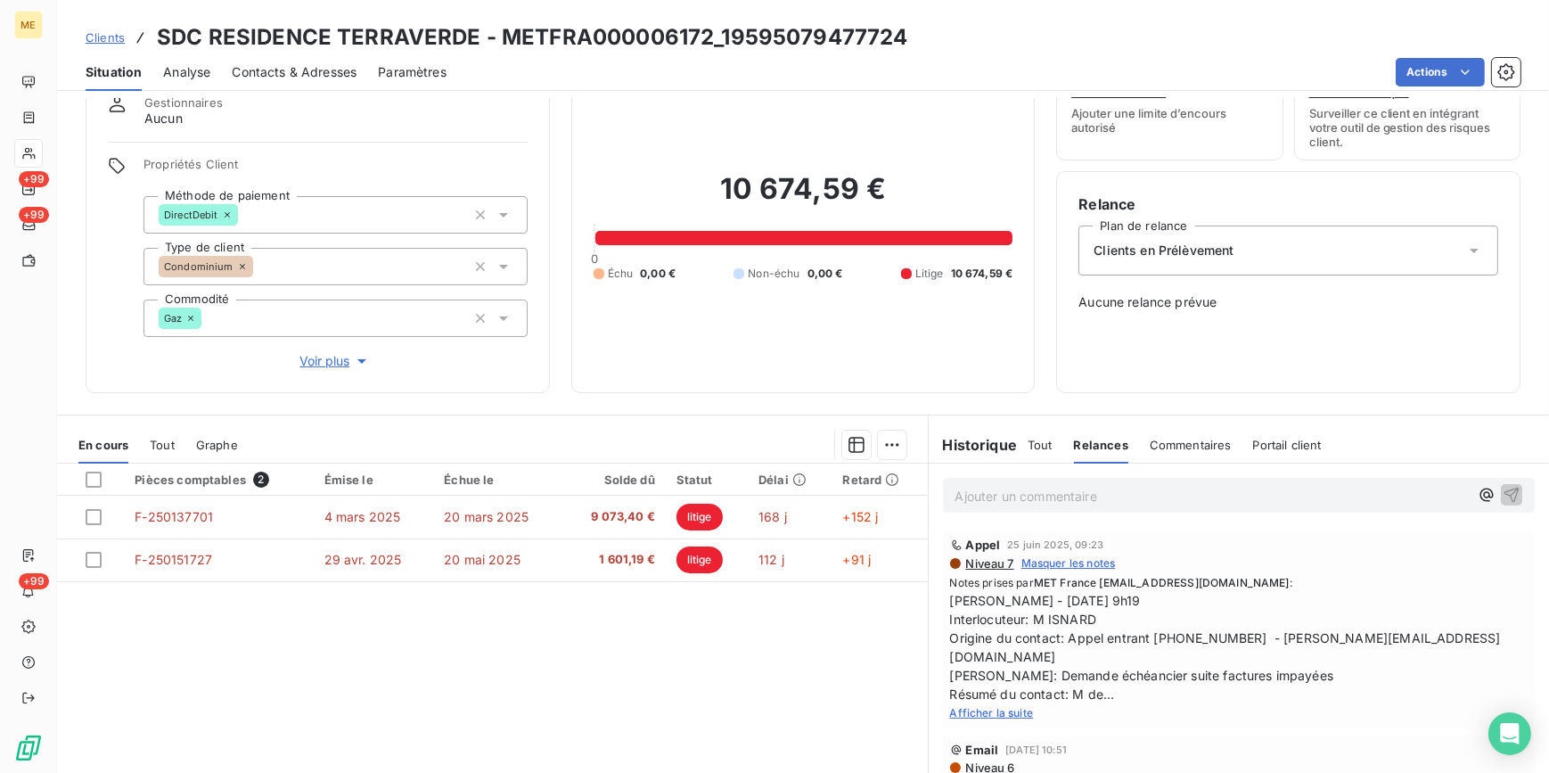
scroll to position [0, 0]
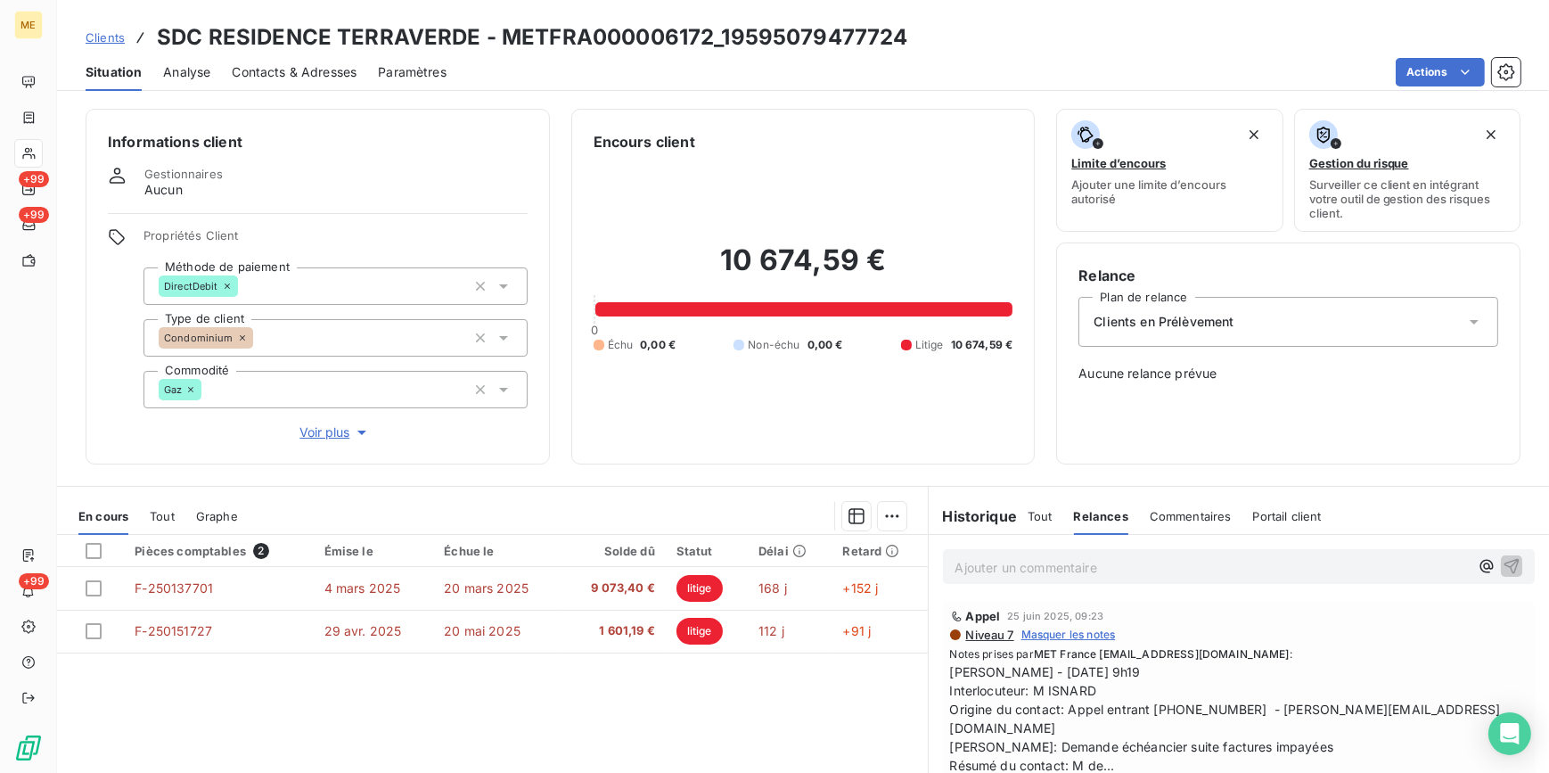
click at [1050, 509] on div "Tout Relances Commentaires Portail client" at bounding box center [1175, 515] width 294 height 37
click at [1033, 516] on span "Tout" at bounding box center [1040, 516] width 25 height 14
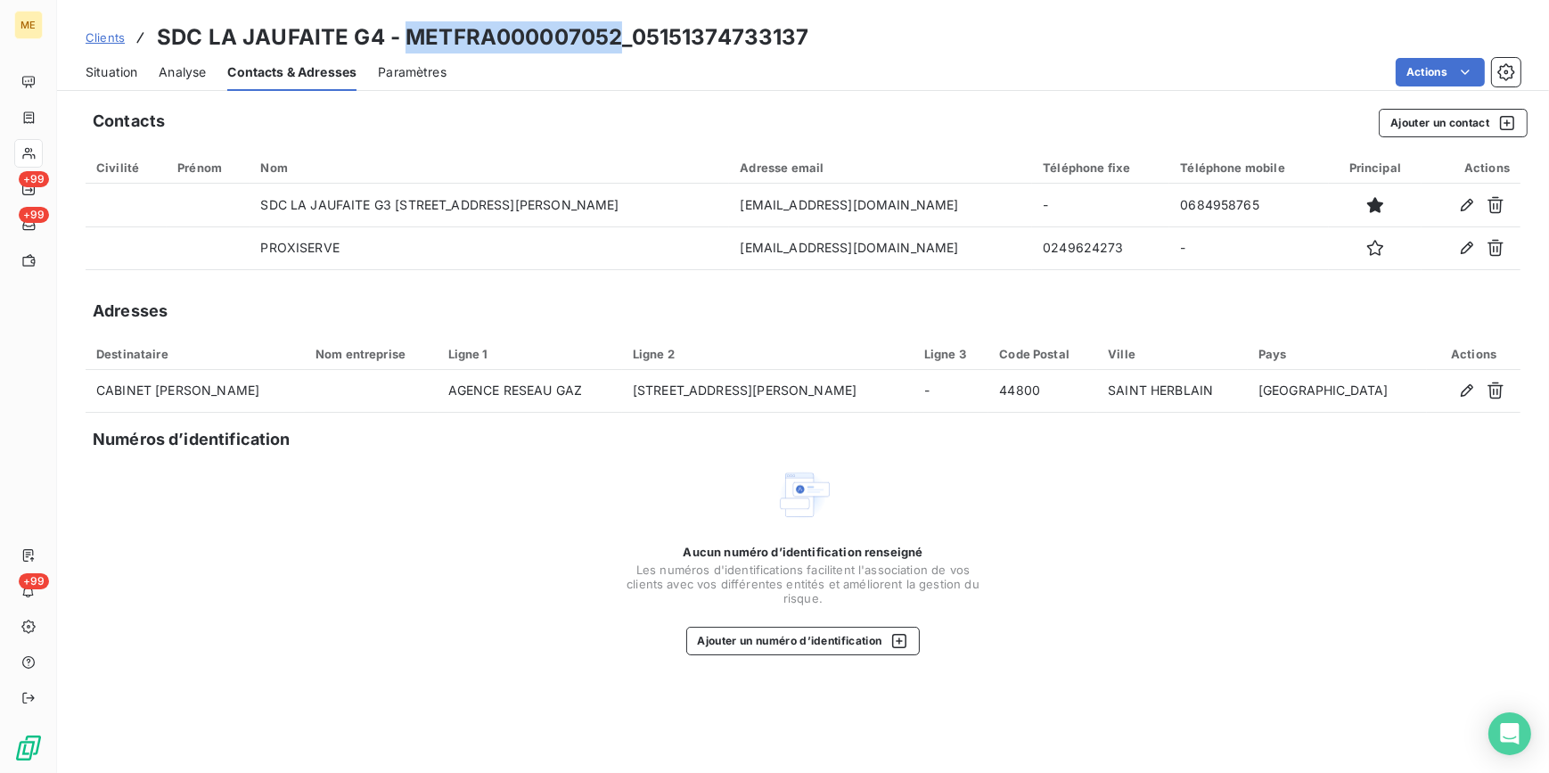
drag, startPoint x: 615, startPoint y: 42, endPoint x: 408, endPoint y: 31, distance: 207.1
click at [408, 31] on h3 "SDC LA JAUFAITE G4 - METFRA000007052_05151374733137" at bounding box center [483, 37] width 653 height 32
copy h3 "METFRA000007052"
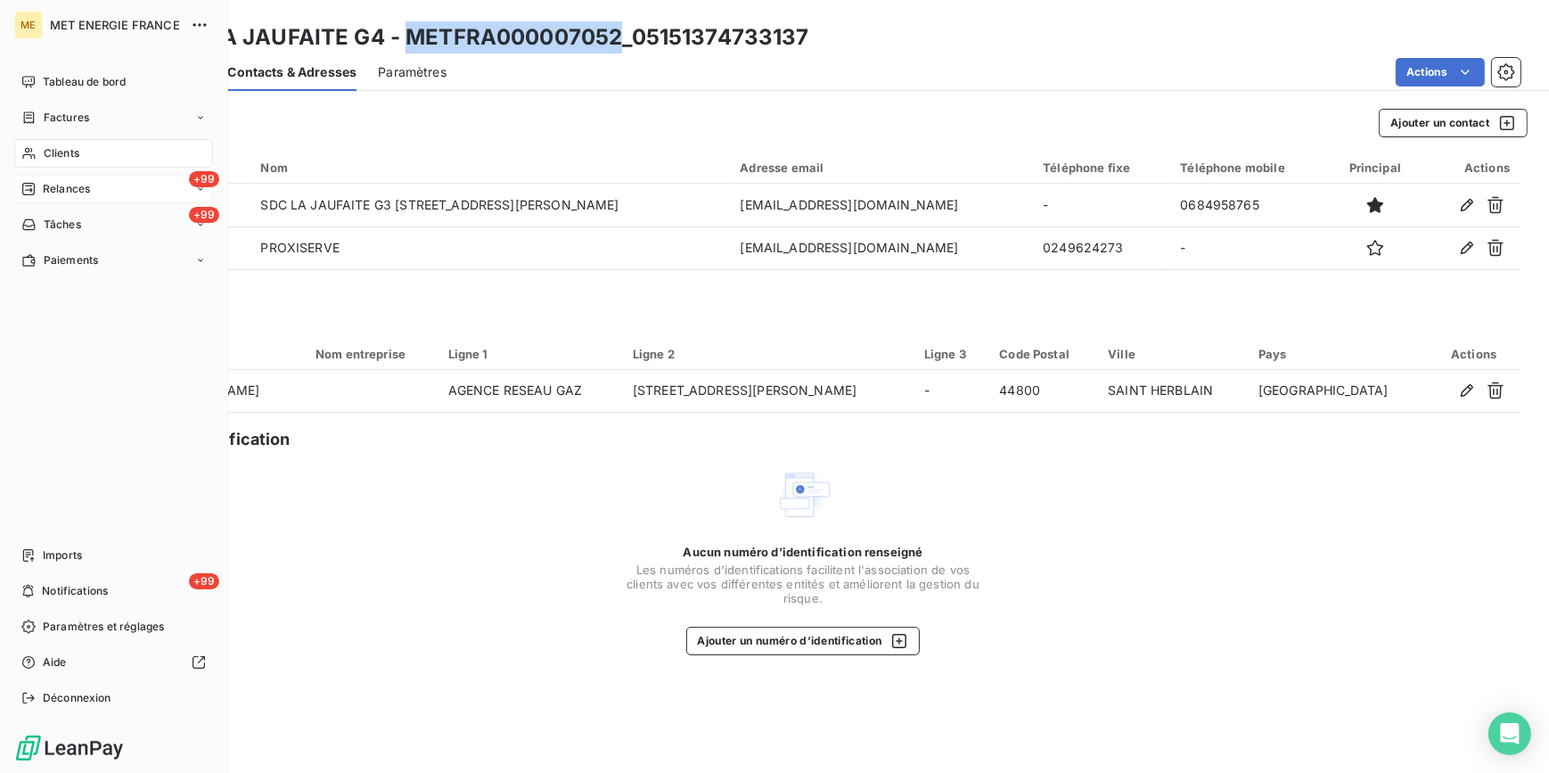
click at [90, 180] on div "+99 Relances" at bounding box center [113, 189] width 199 height 29
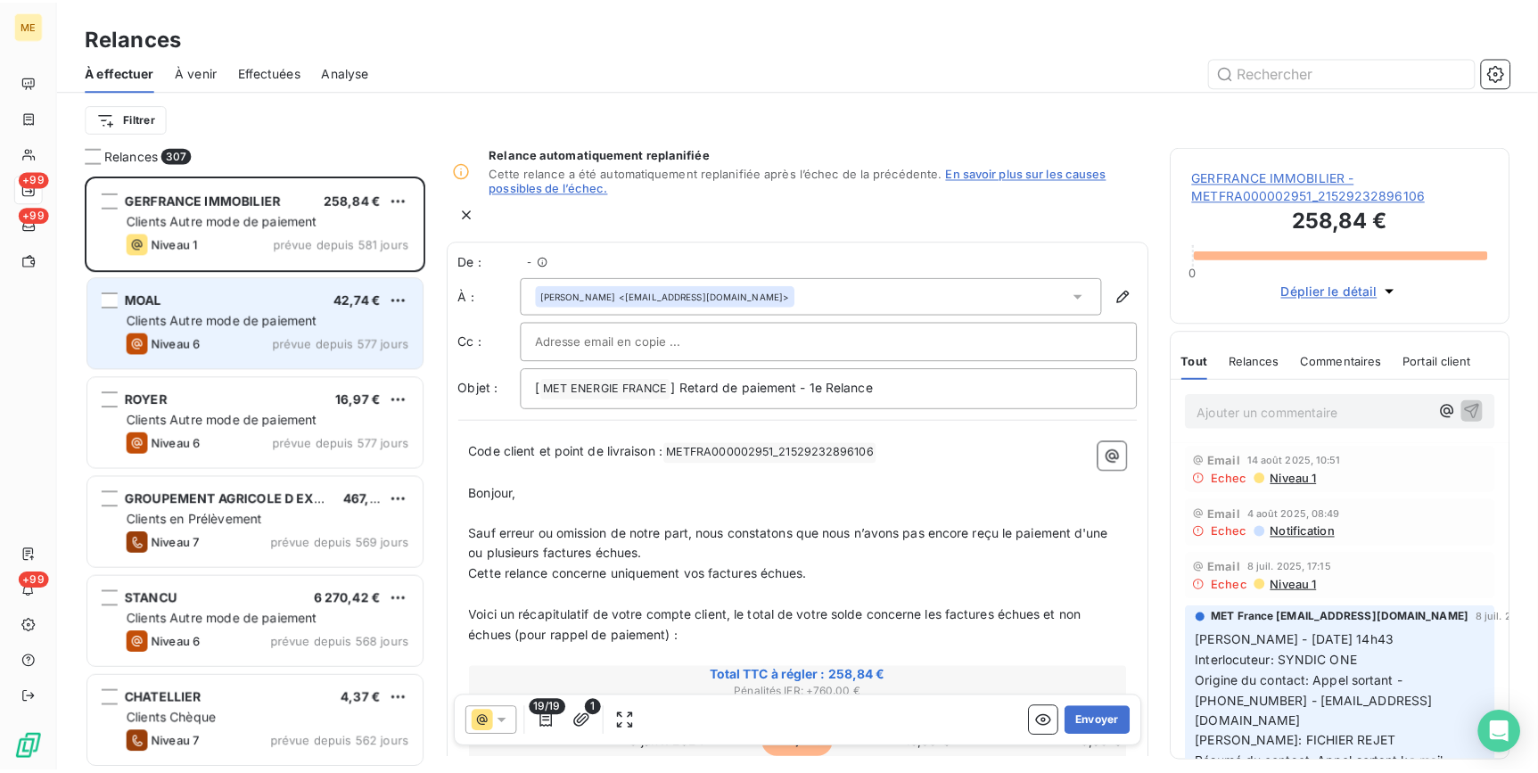
scroll to position [587, 330]
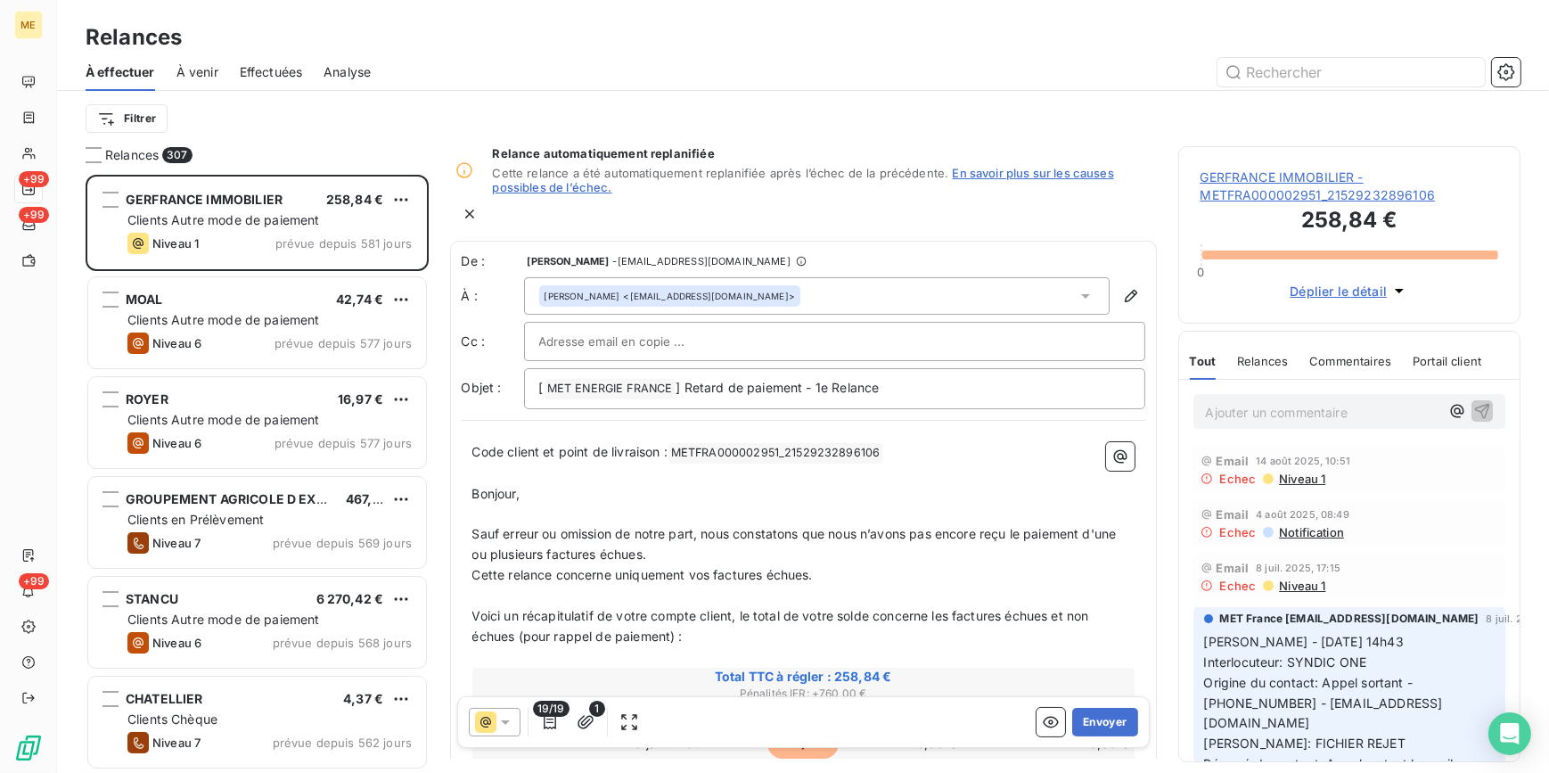
click at [250, 79] on span "Effectuées" at bounding box center [271, 72] width 63 height 18
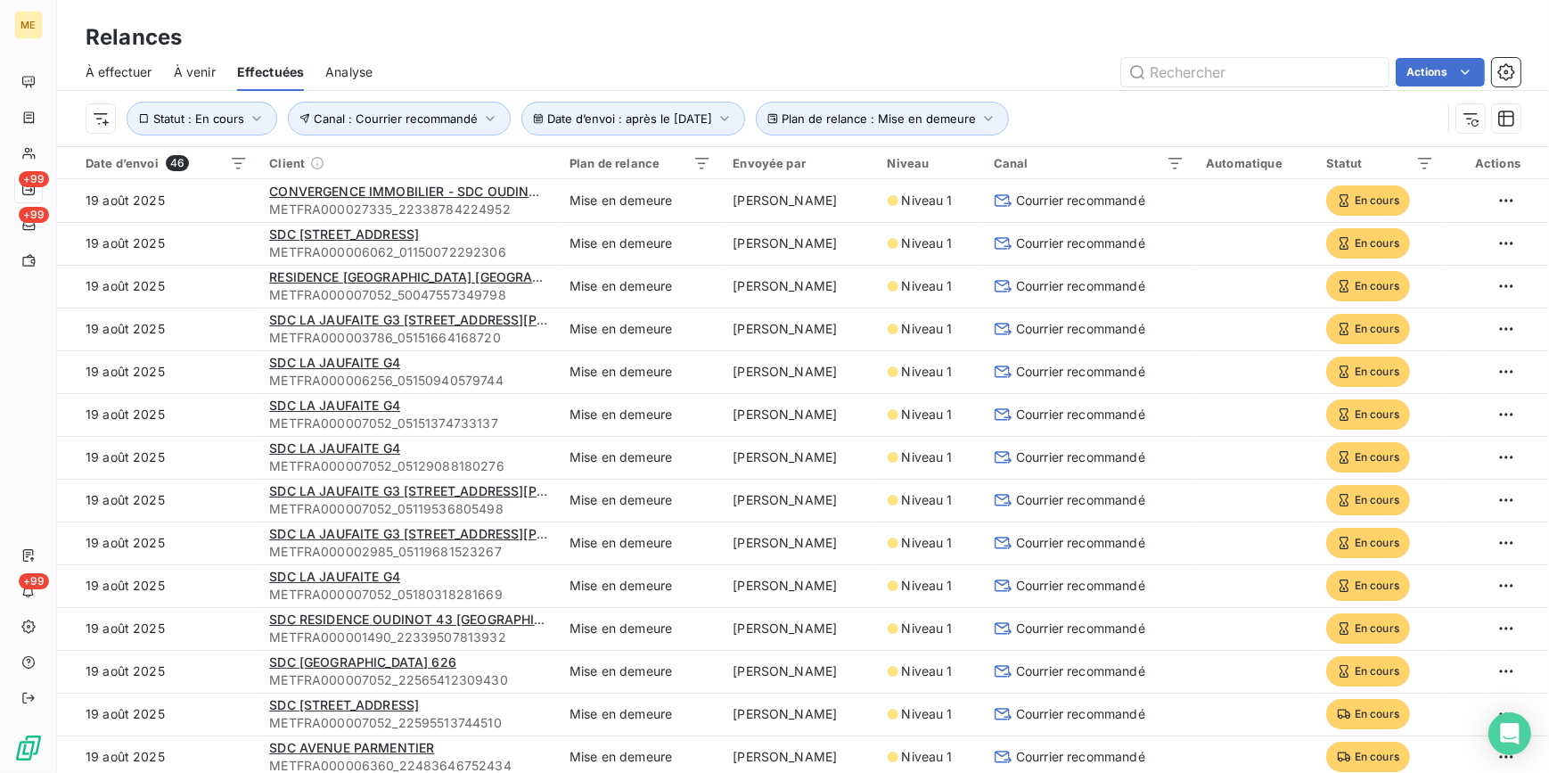
click at [205, 73] on span "À venir" at bounding box center [195, 72] width 42 height 18
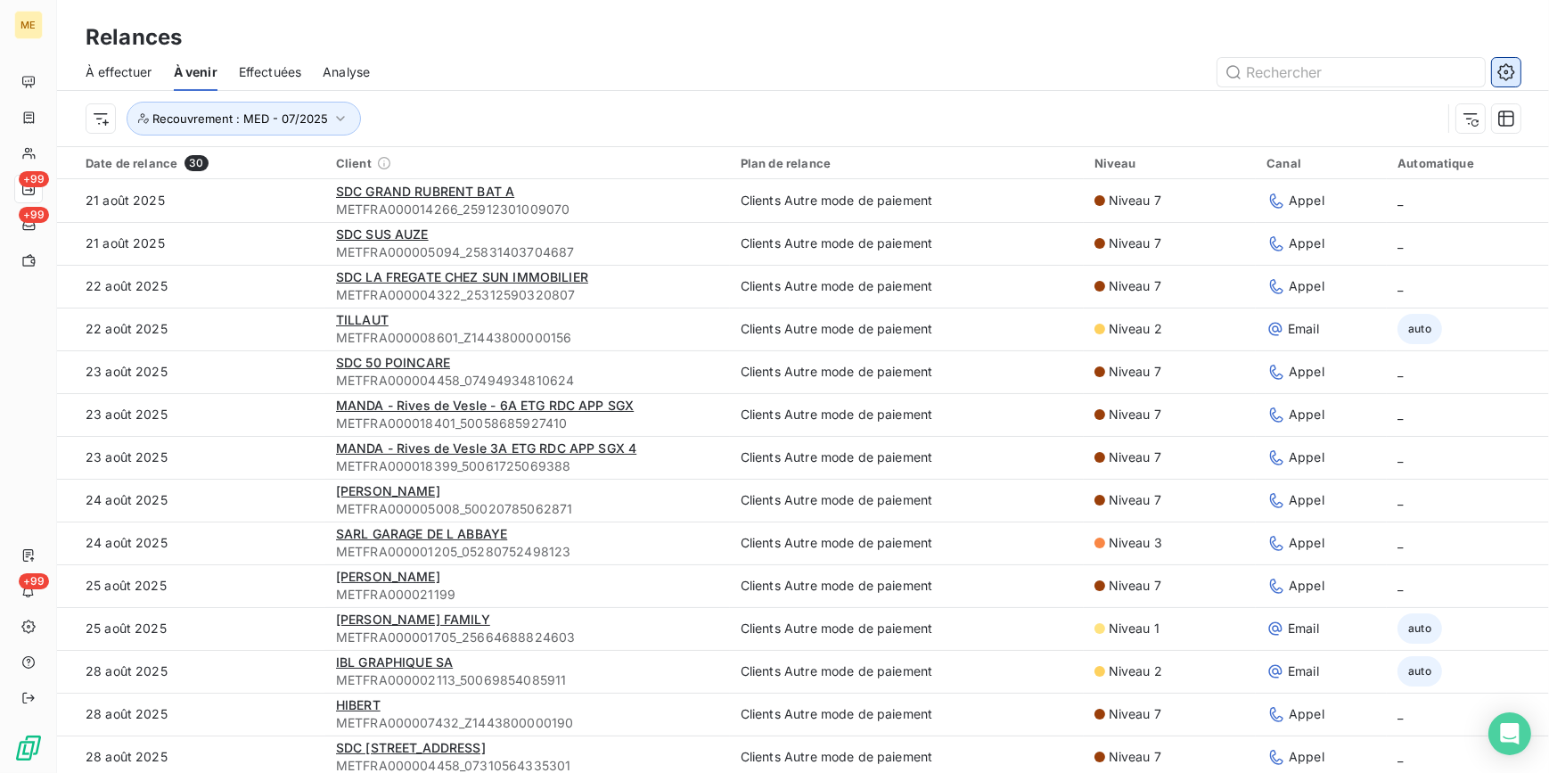
click at [1508, 71] on icon "button" at bounding box center [1507, 72] width 18 height 18
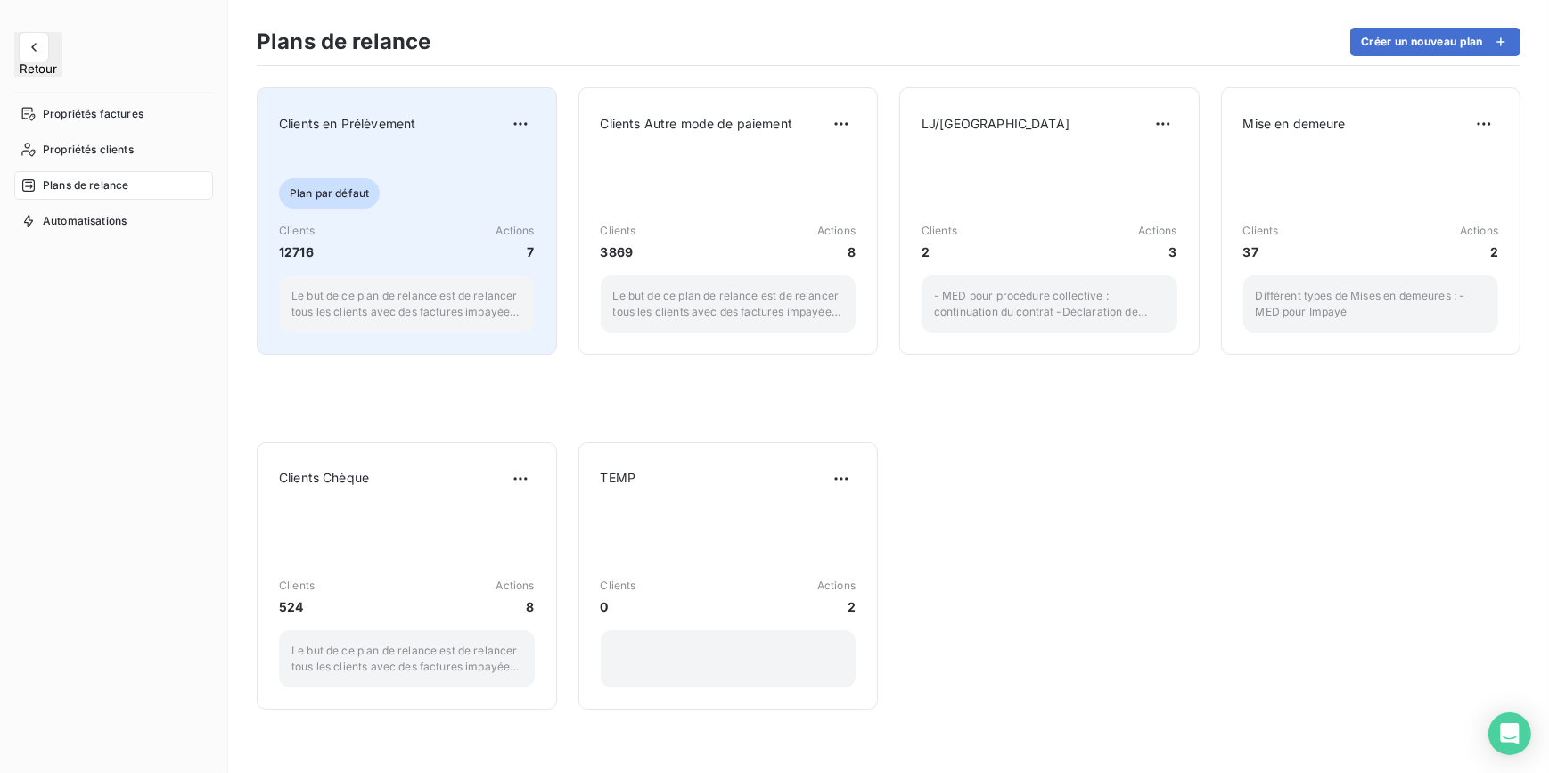
click at [471, 196] on div "Plan par défaut" at bounding box center [407, 193] width 256 height 30
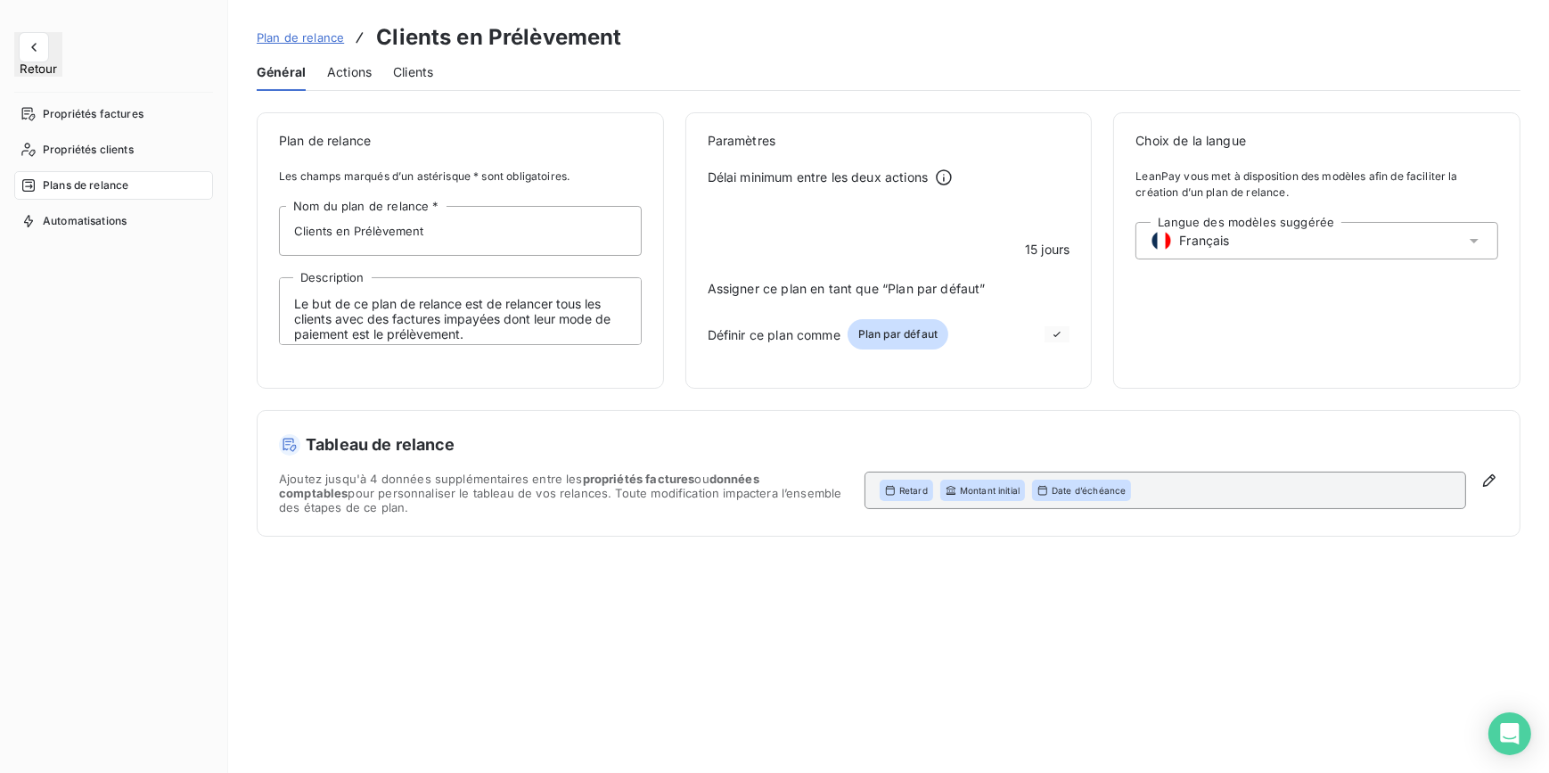
click at [342, 67] on span "Actions" at bounding box center [349, 72] width 45 height 18
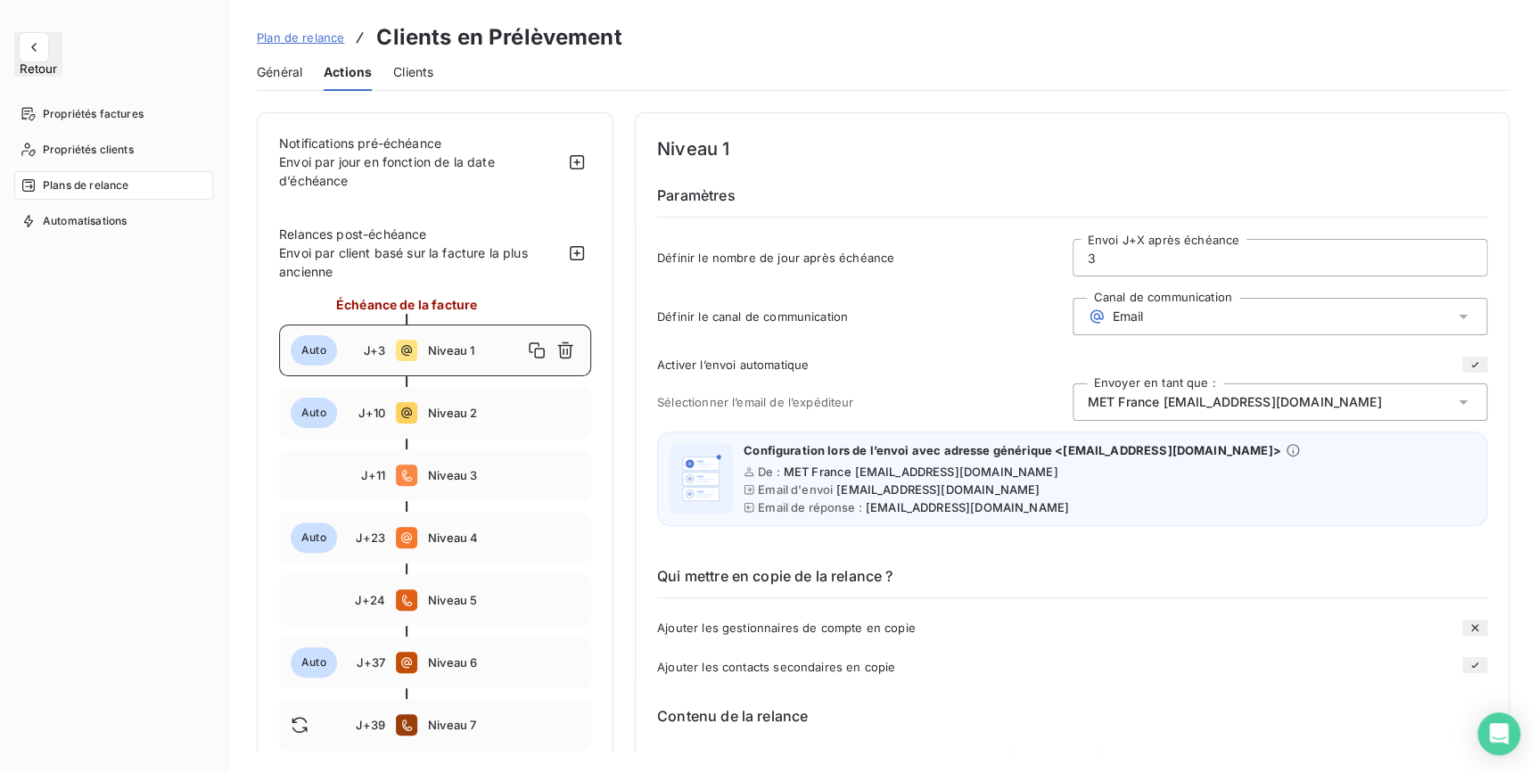
click at [49, 45] on button "Retour" at bounding box center [38, 54] width 48 height 45
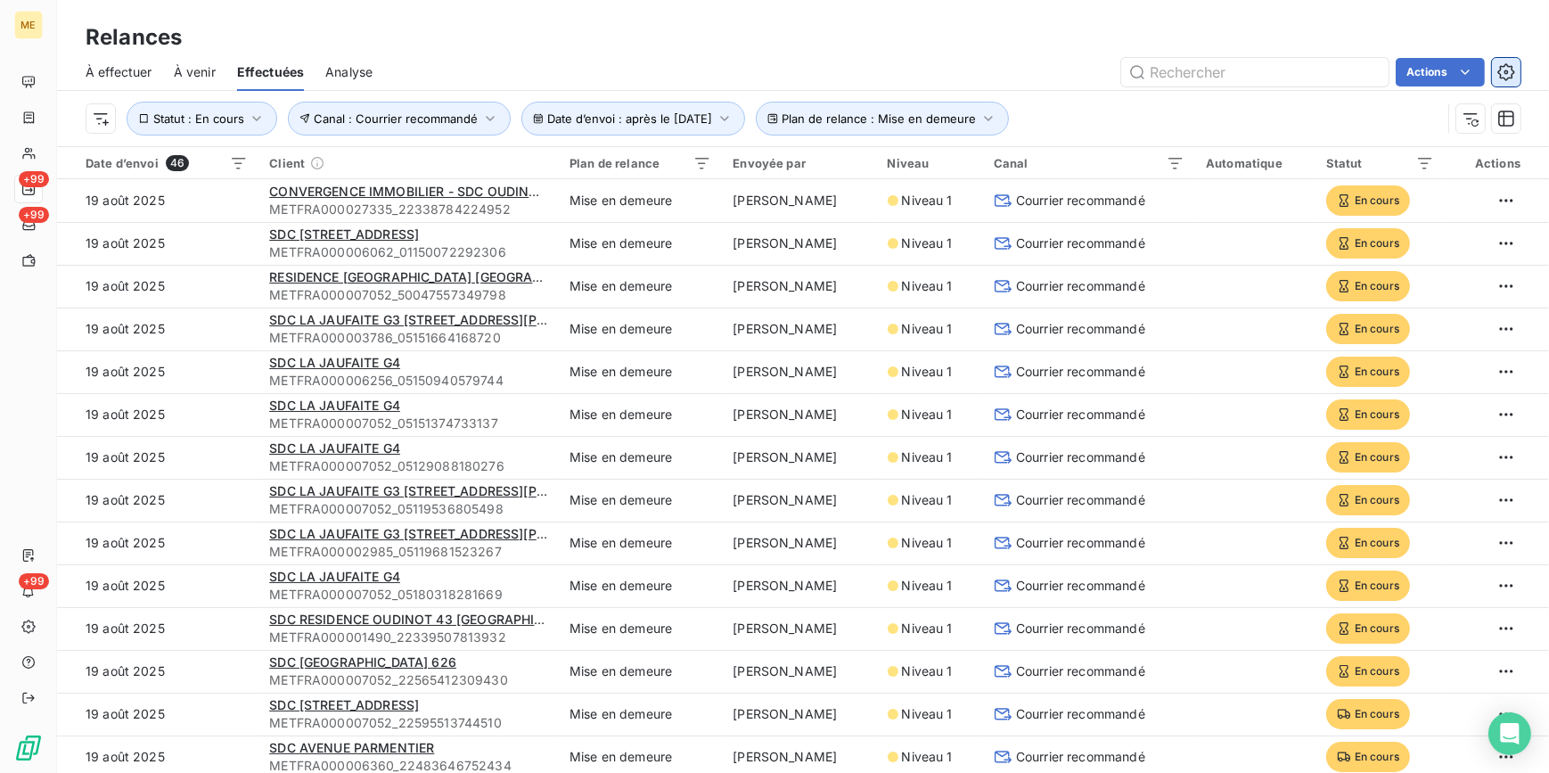
click at [1504, 66] on icon "button" at bounding box center [1506, 71] width 17 height 17
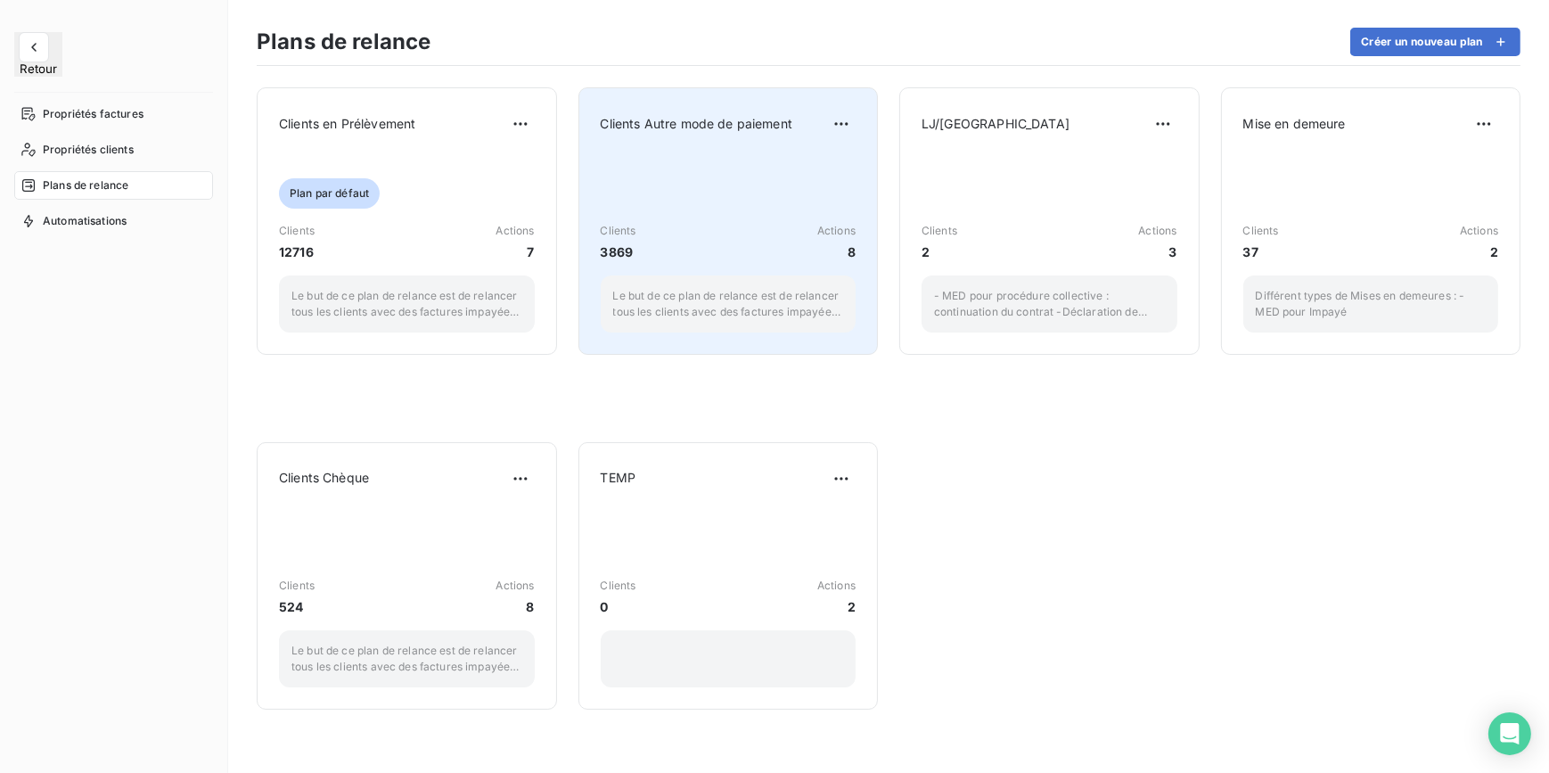
click at [753, 207] on div "Clients 3869 Actions 8 Le but de ce plan de relance est de relancer tous les cl…" at bounding box center [729, 242] width 256 height 180
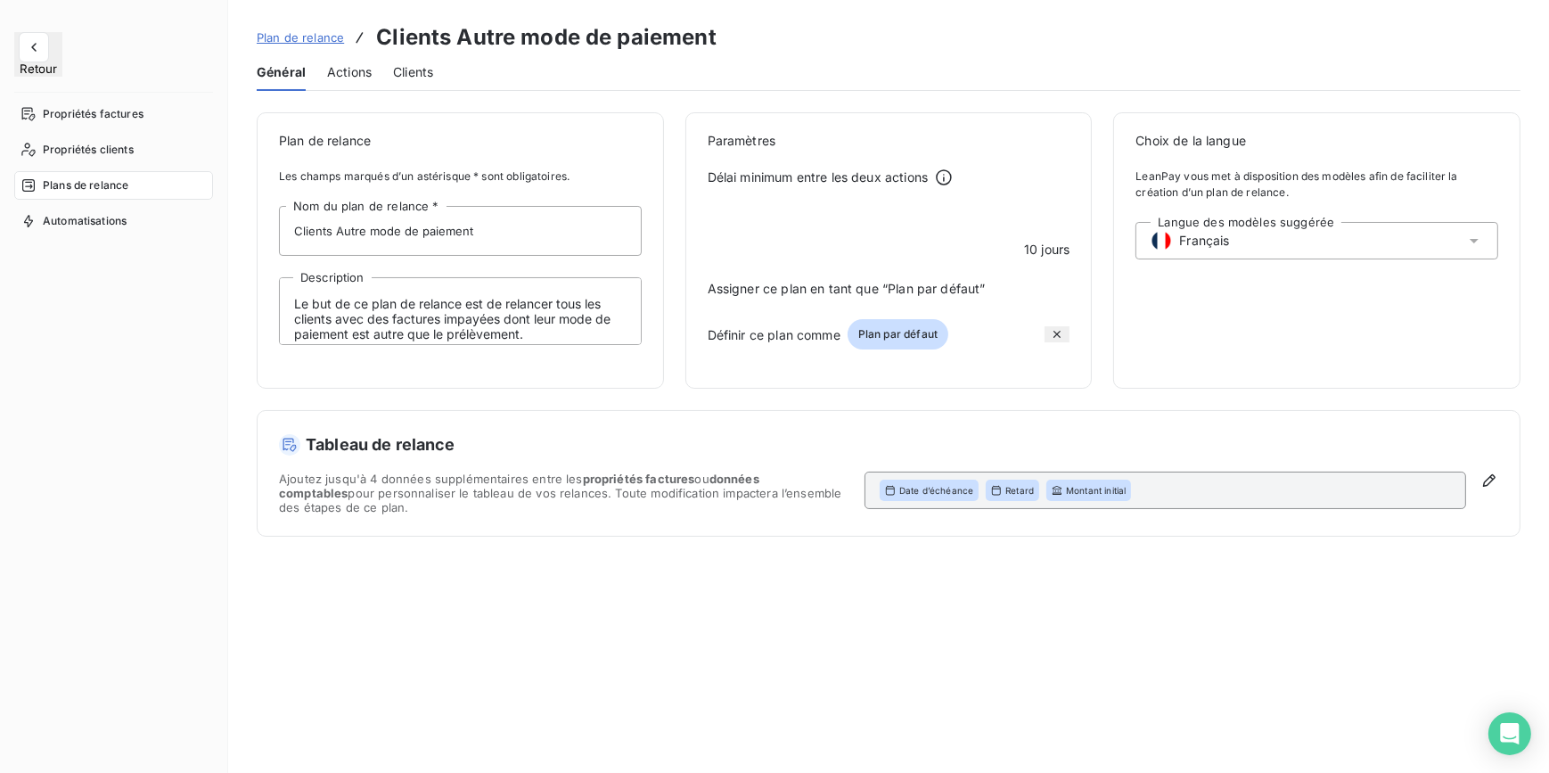
click at [372, 66] on div "Général Actions Clients" at bounding box center [889, 71] width 1264 height 37
click at [371, 66] on span "Actions" at bounding box center [349, 72] width 45 height 18
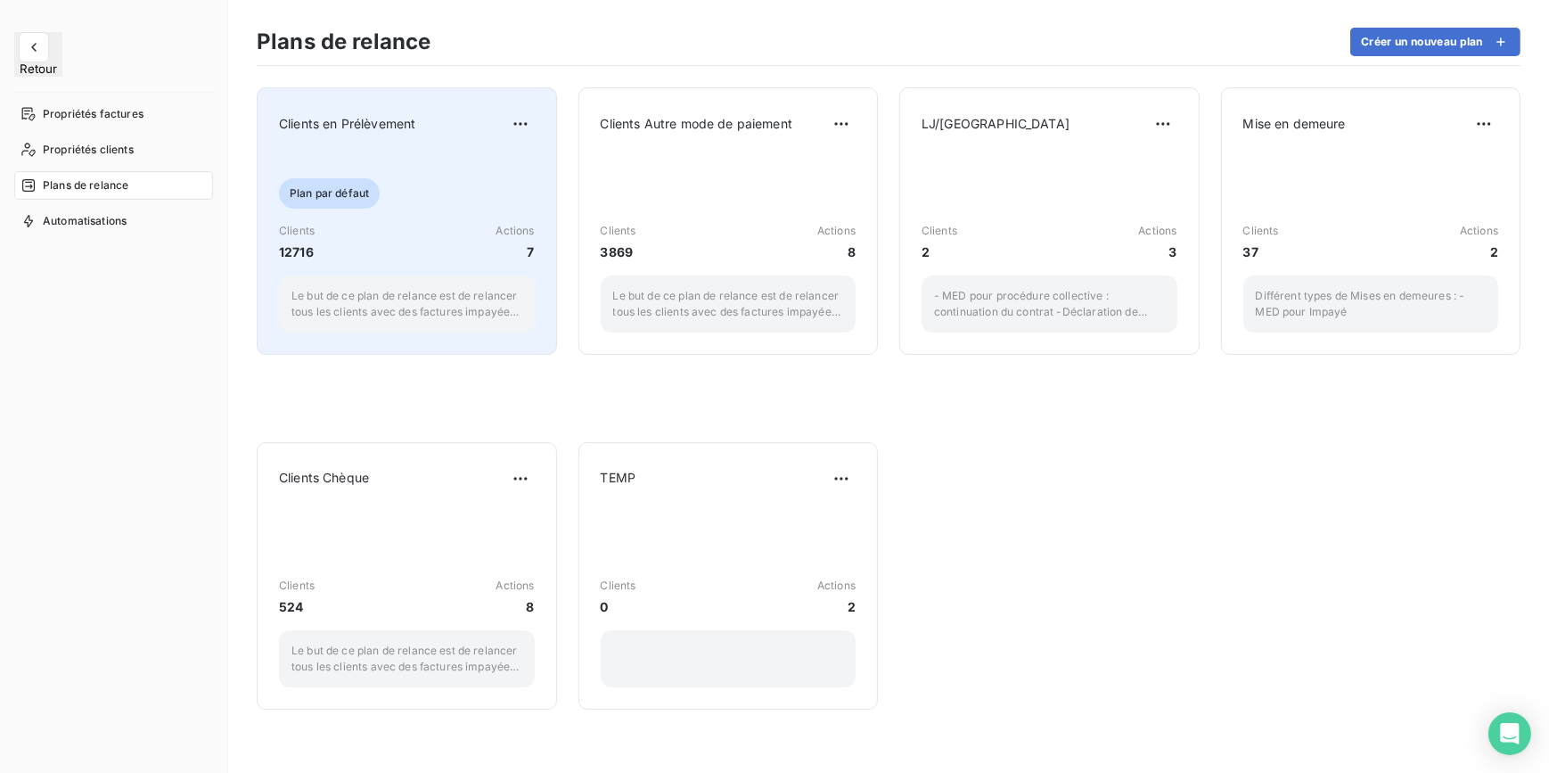
click at [466, 180] on div "Plan par défaut Clients 12716 Actions 7 Le but de ce plan de relance est de rel…" at bounding box center [407, 242] width 256 height 180
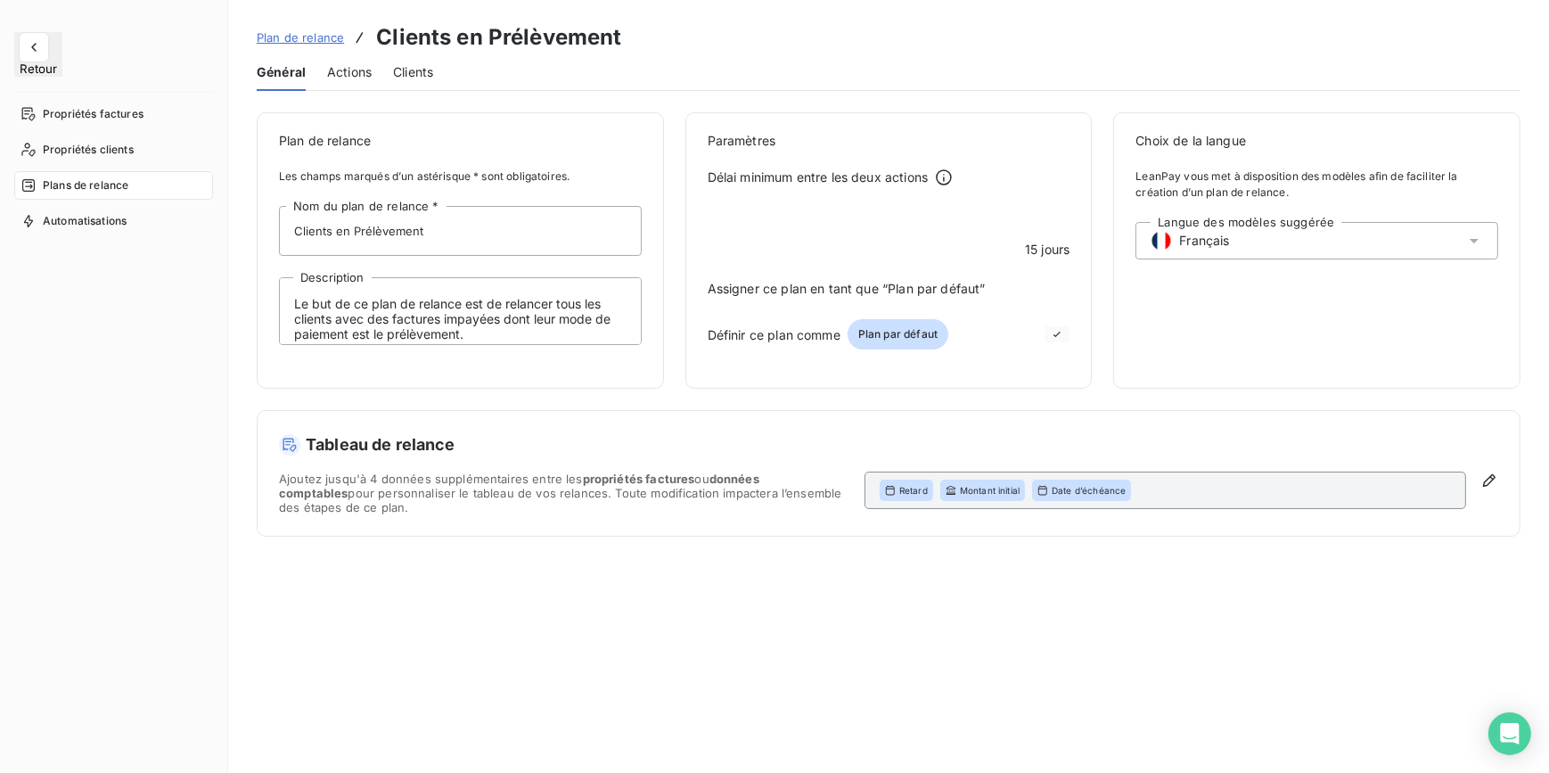
click at [362, 69] on span "Actions" at bounding box center [349, 72] width 45 height 18
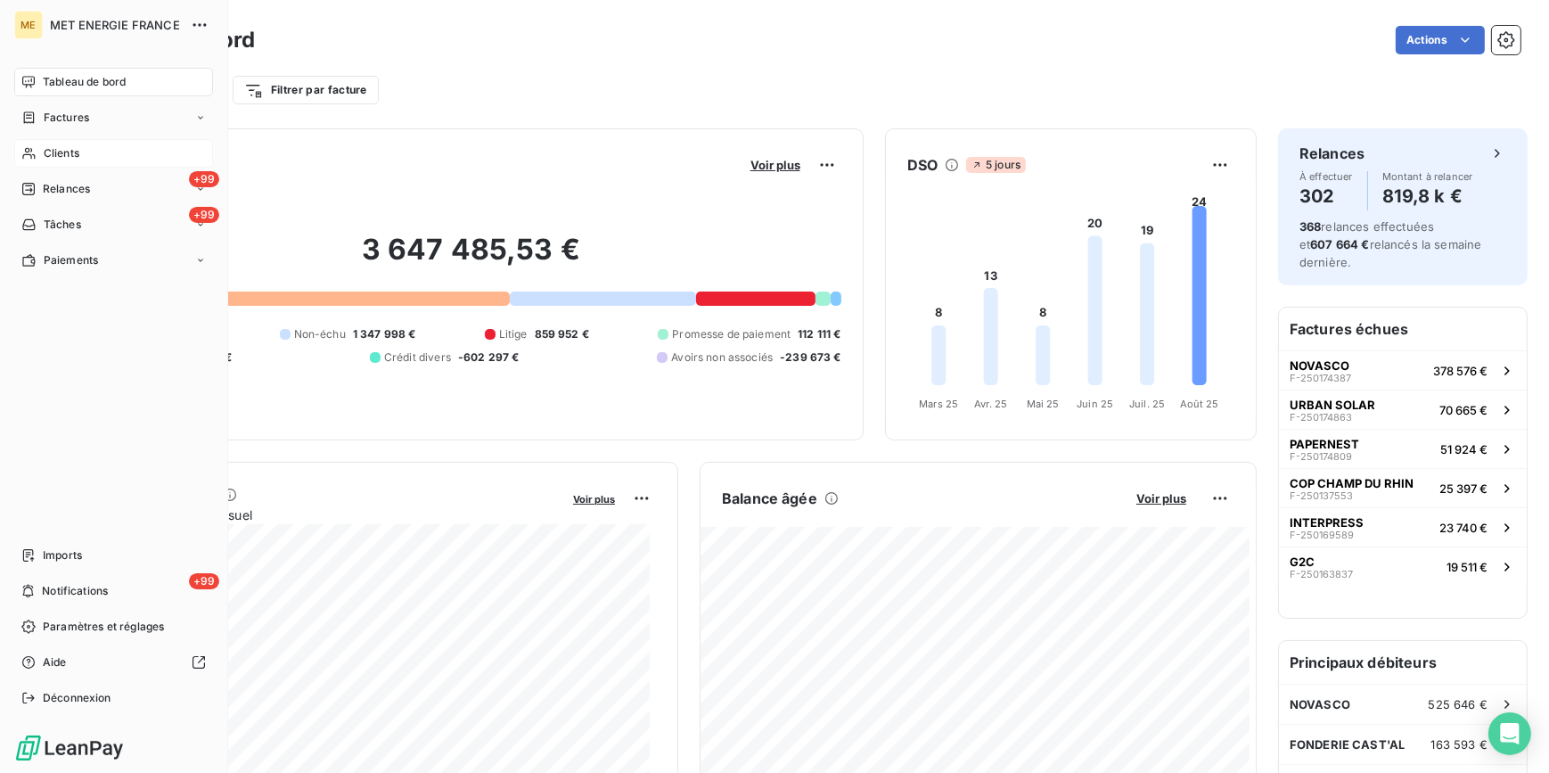
click at [76, 156] on span "Clients" at bounding box center [62, 153] width 36 height 16
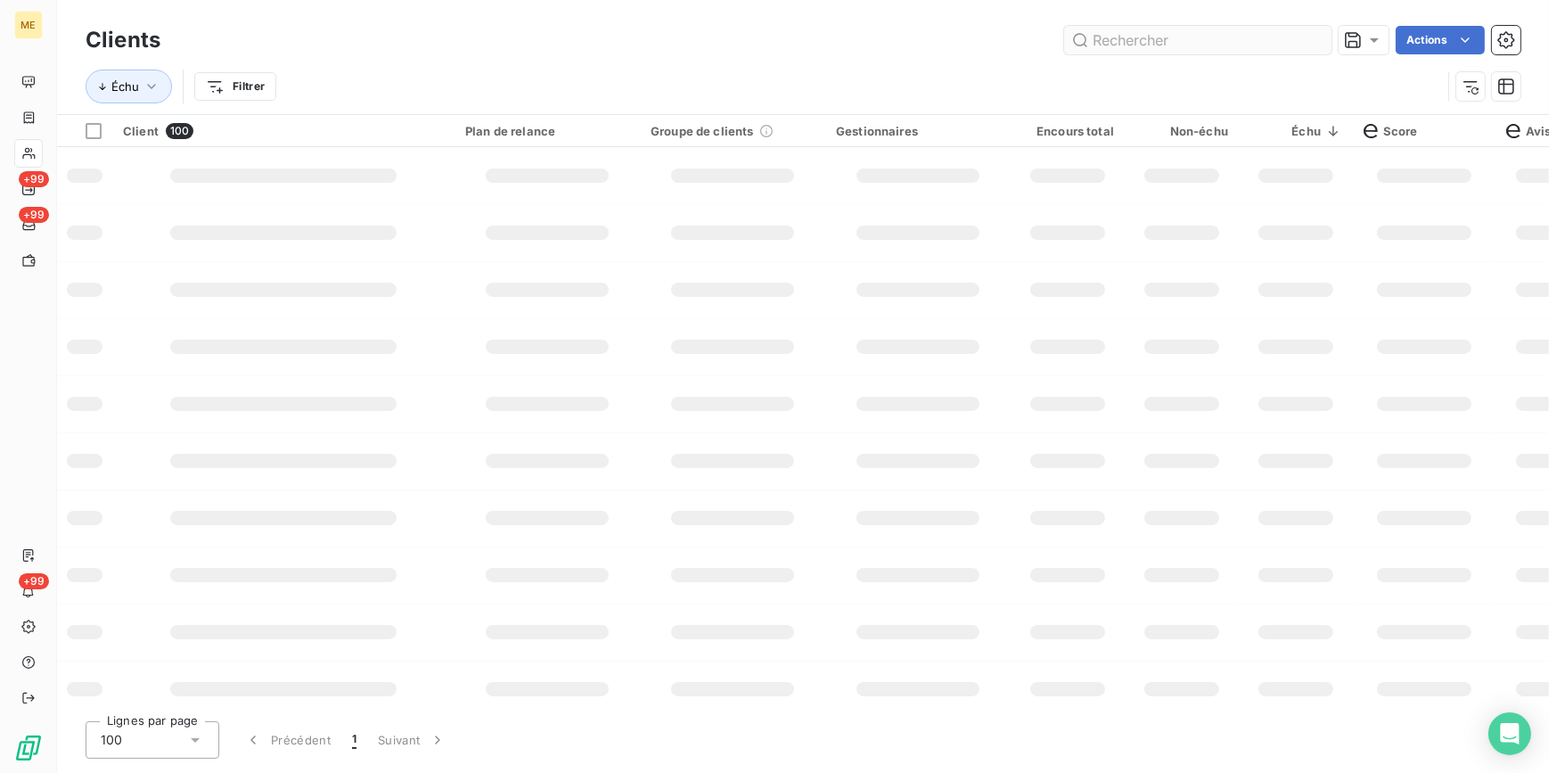
click at [1167, 26] on input "text" at bounding box center [1197, 40] width 267 height 29
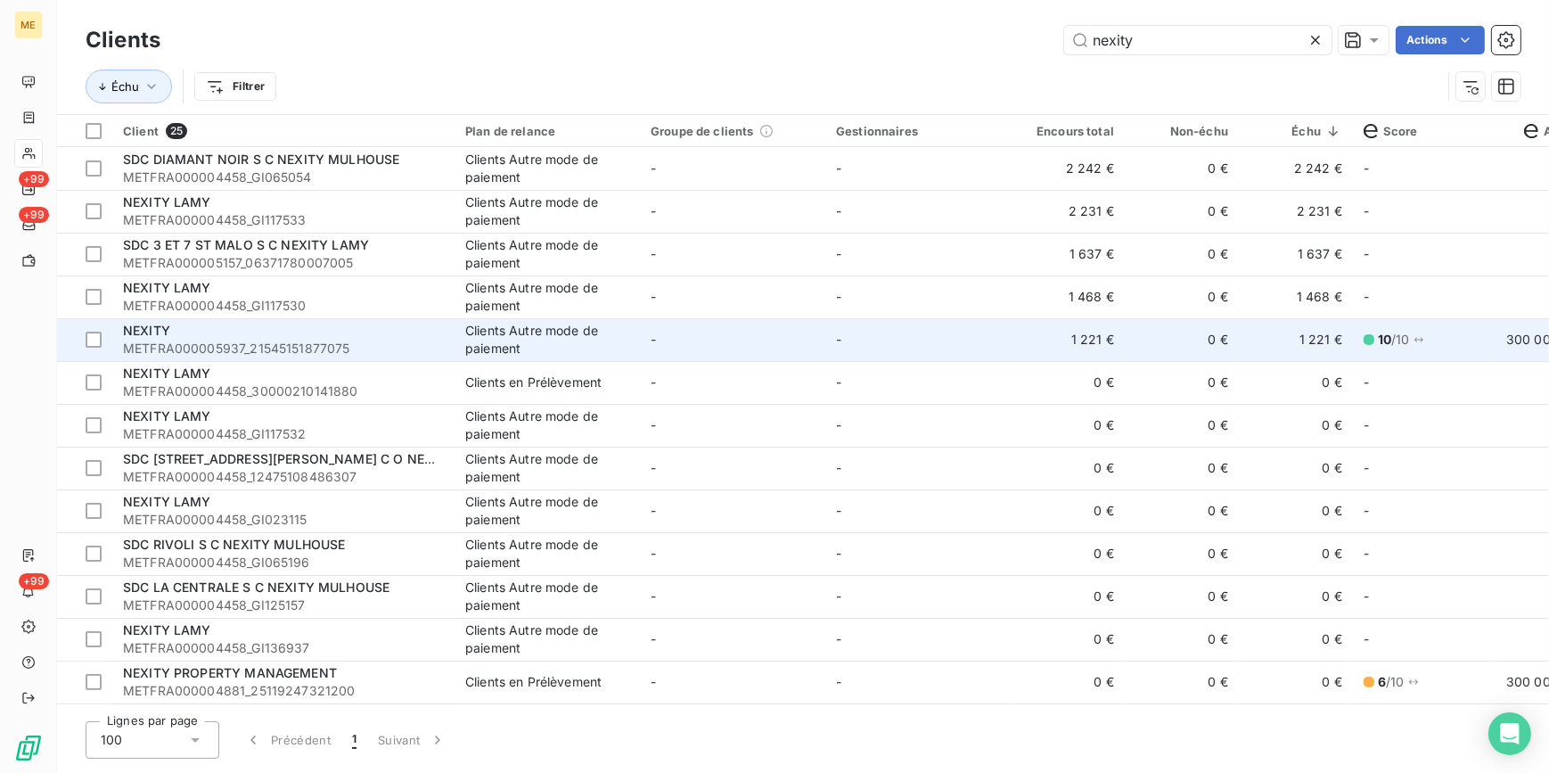
type input "nexity"
click at [195, 340] on span "METFRA000005937_21545151877075" at bounding box center [283, 349] width 321 height 18
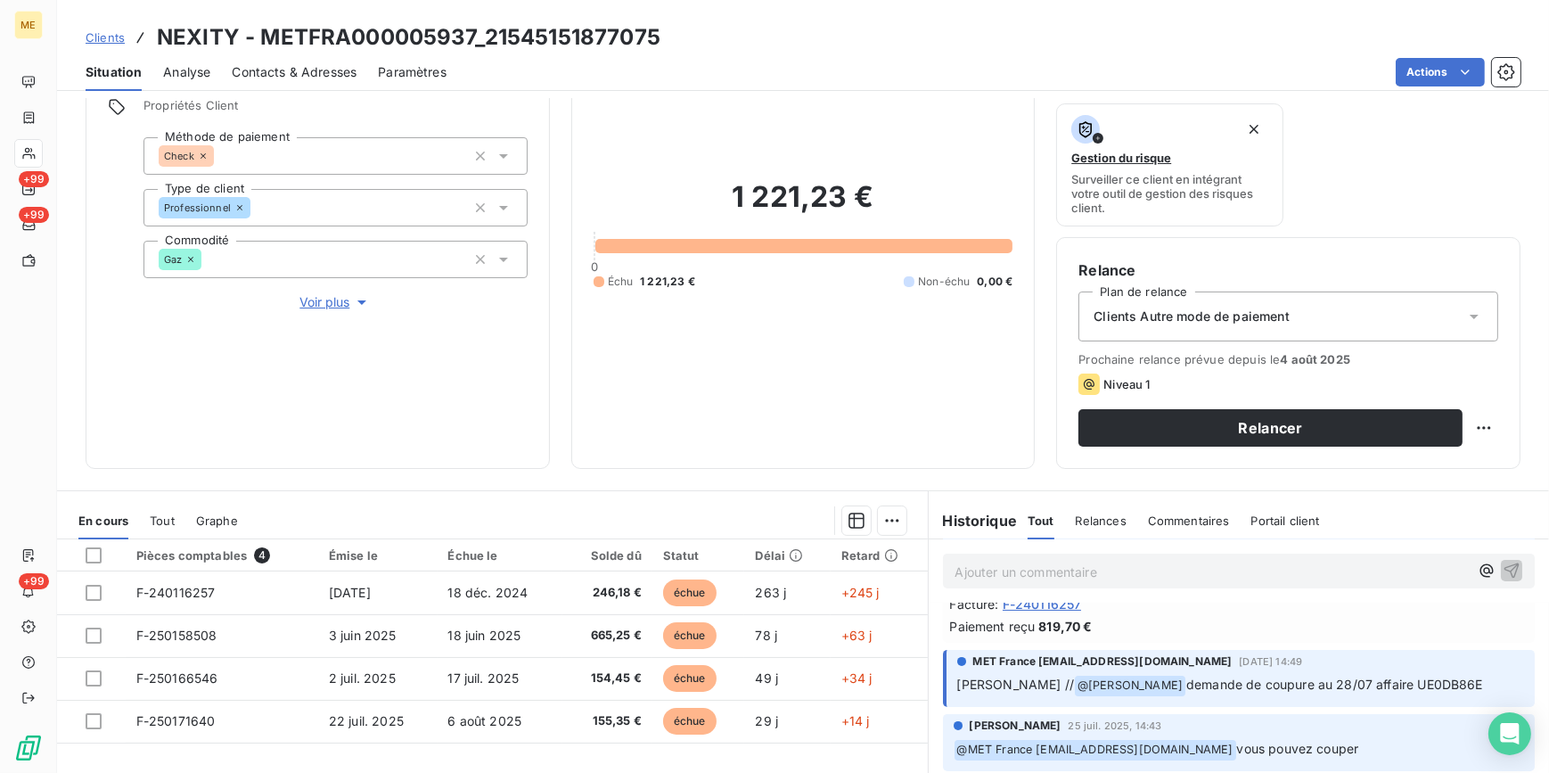
scroll to position [729, 0]
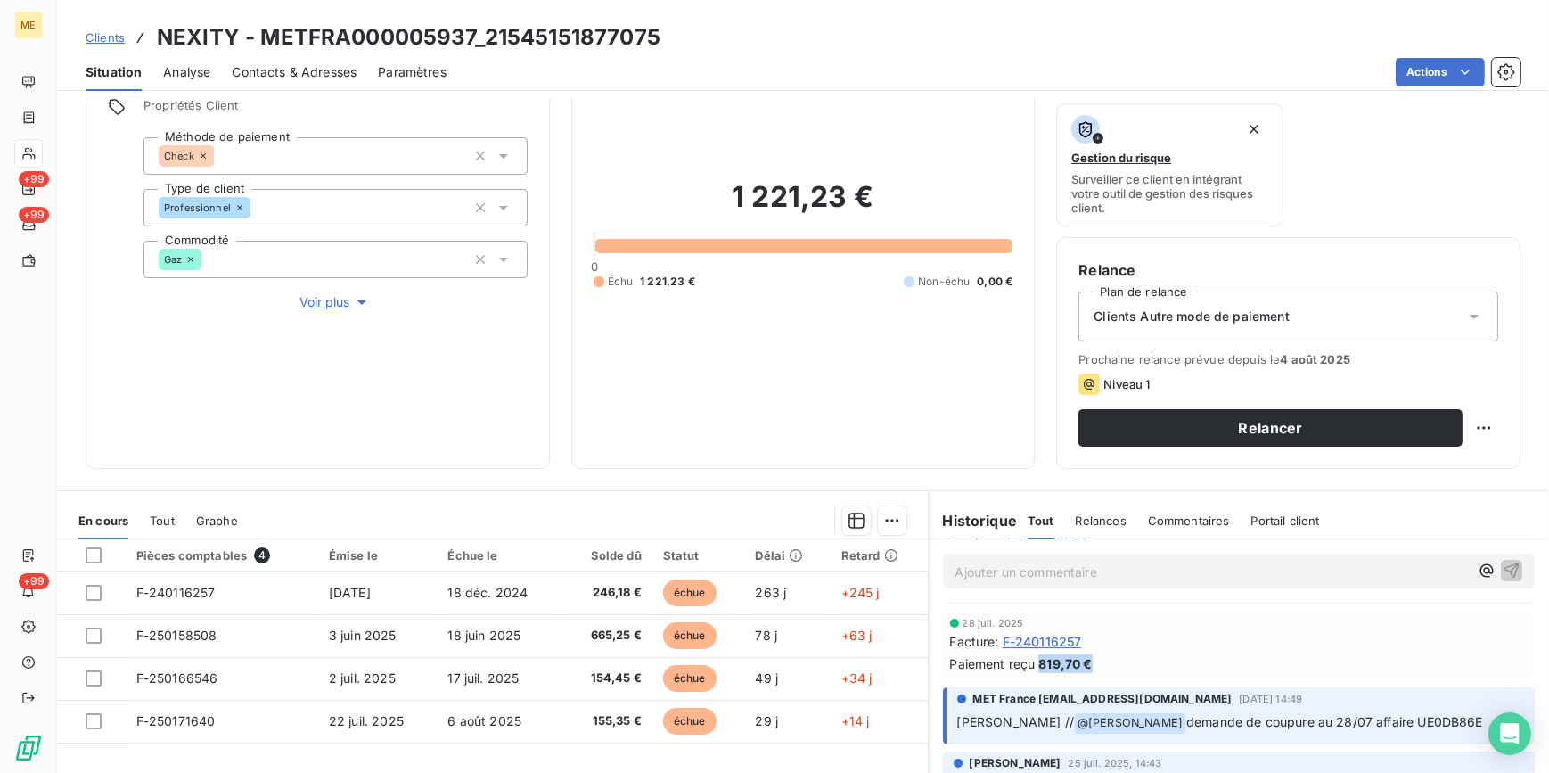
drag, startPoint x: 1090, startPoint y: 705, endPoint x: 1036, endPoint y: 704, distance: 54.4
click at [1036, 673] on div "Paiement reçu 819,70 €" at bounding box center [1239, 663] width 579 height 19
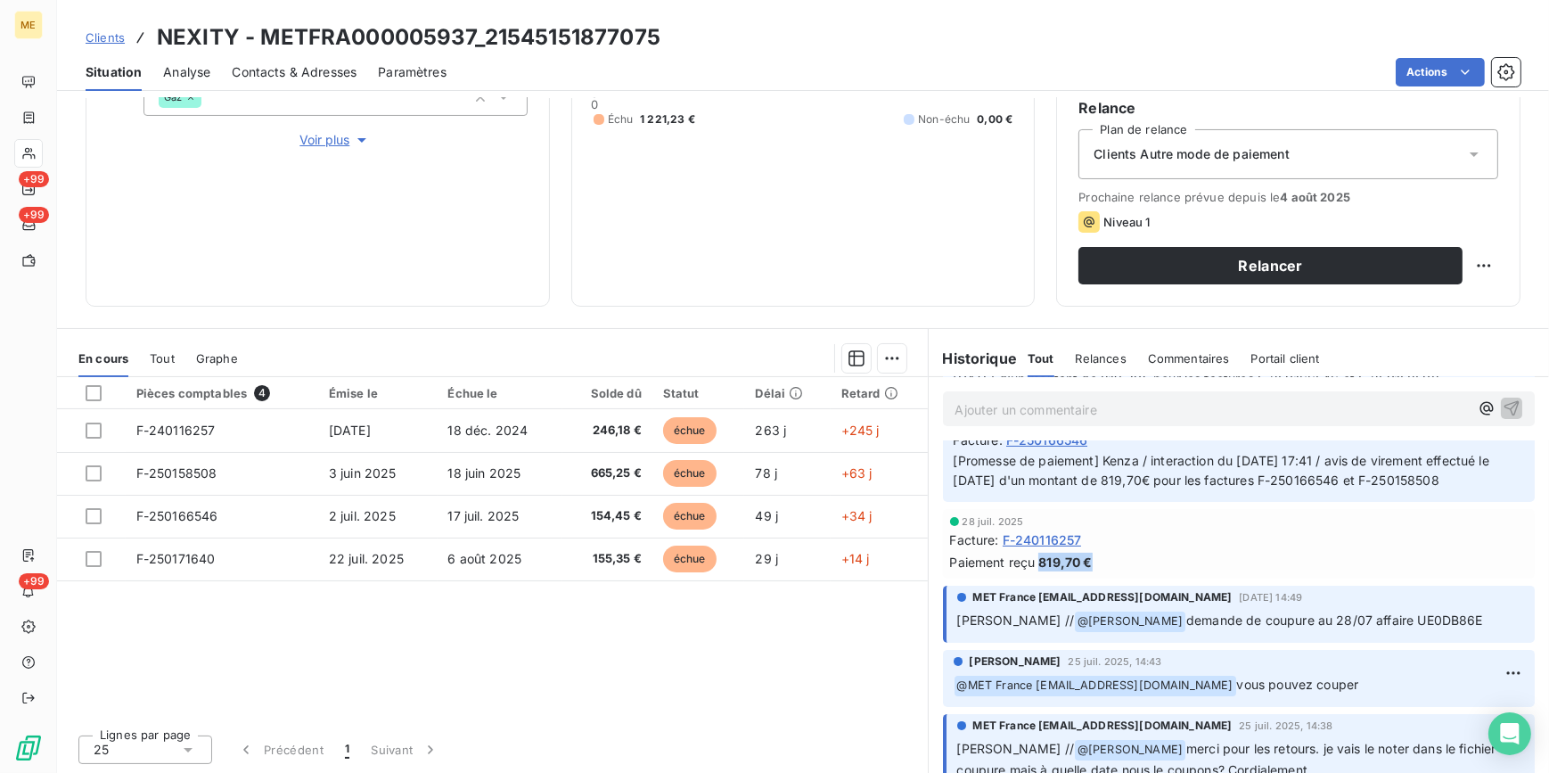
scroll to position [648, 0]
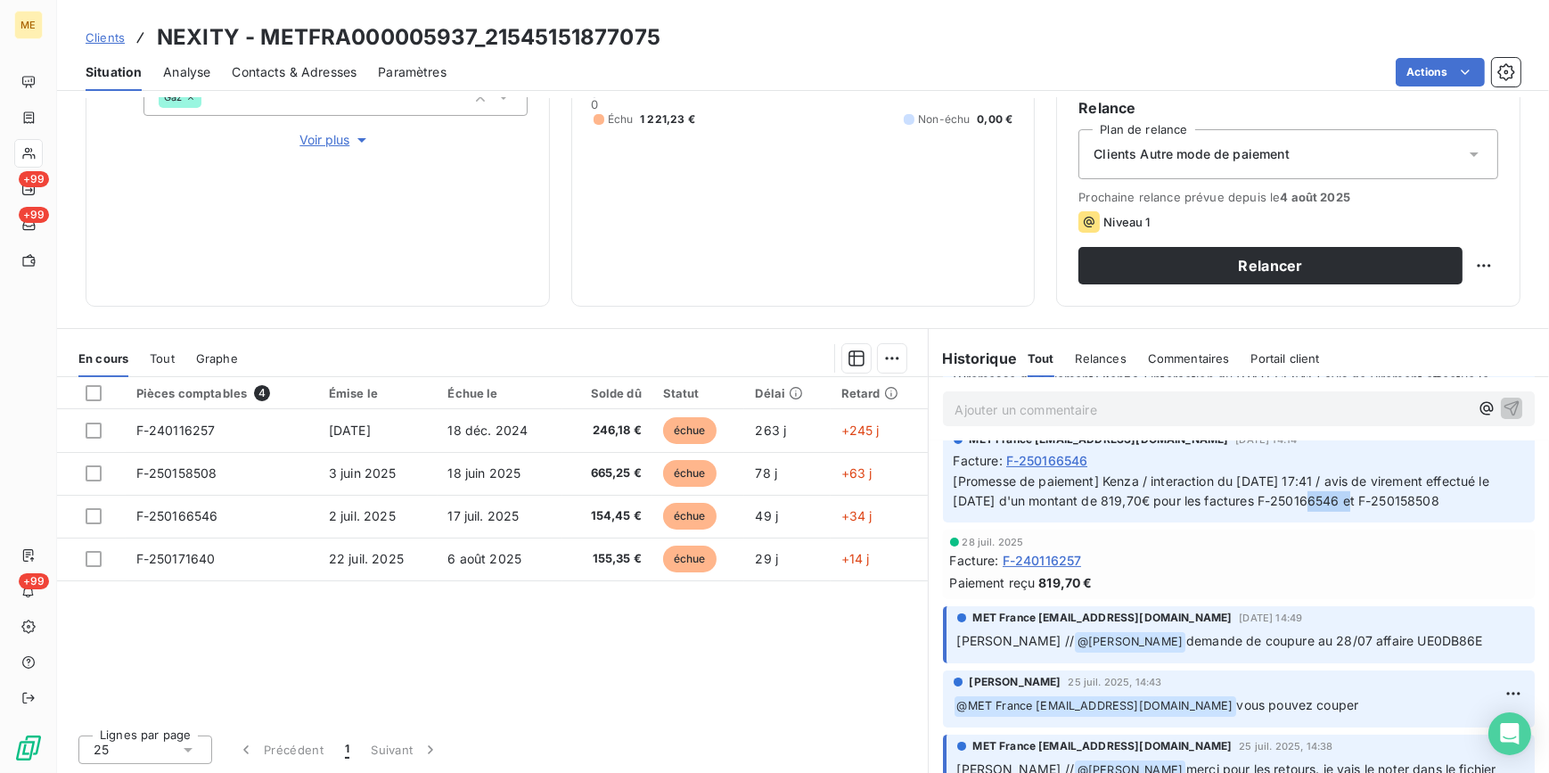
drag, startPoint x: 1344, startPoint y: 522, endPoint x: 1380, endPoint y: 530, distance: 36.8
click at [1380, 513] on p "[Promesse de paiement] Kenza / interaction du [DATE] 17:41 / avis de virement e…" at bounding box center [1239, 492] width 571 height 41
click at [1254, 573] on div "[DATE] Facture : F-240116257 Paiement reçu 819,70 €" at bounding box center [1239, 565] width 593 height 70
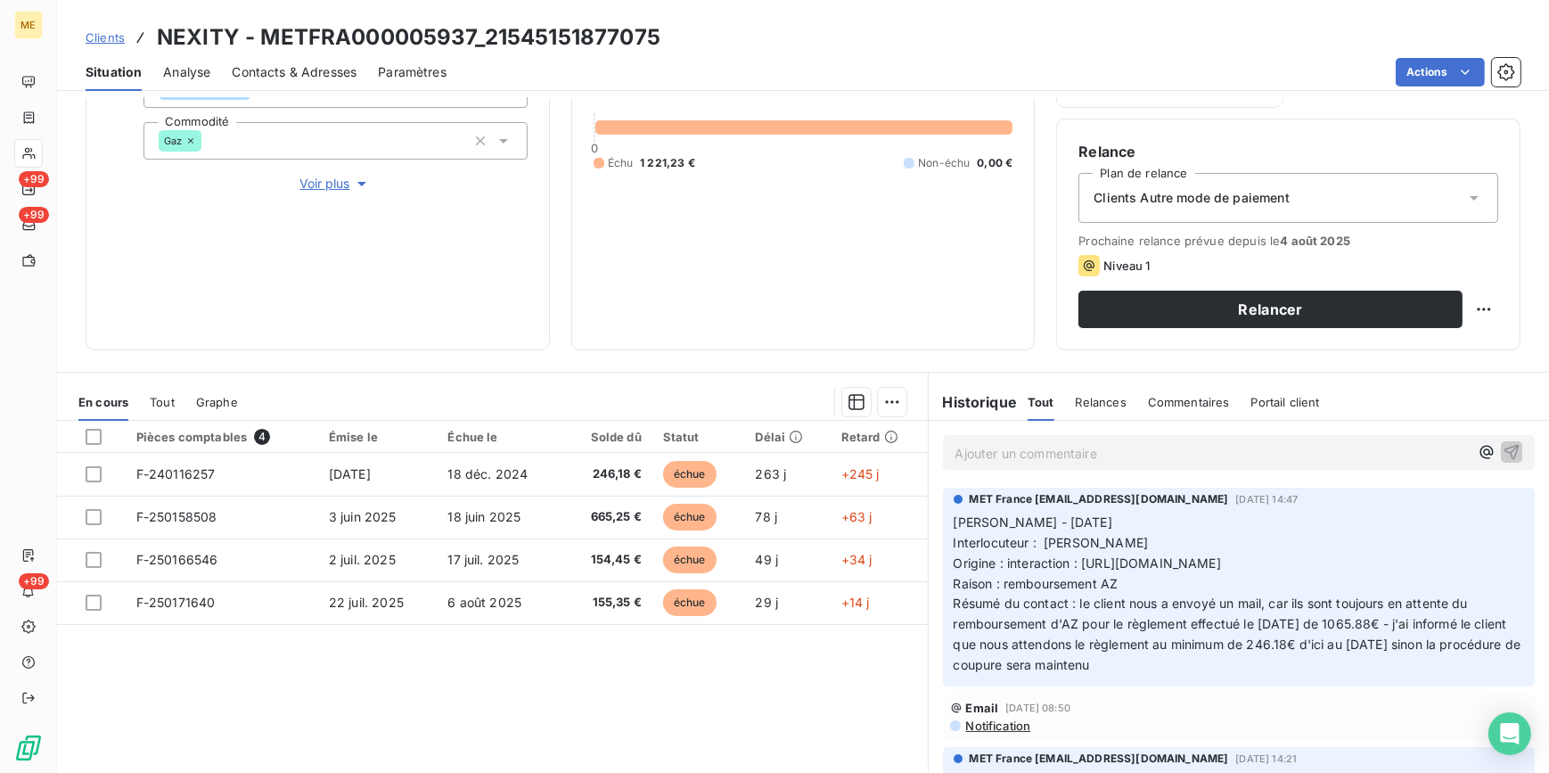
scroll to position [211, 0]
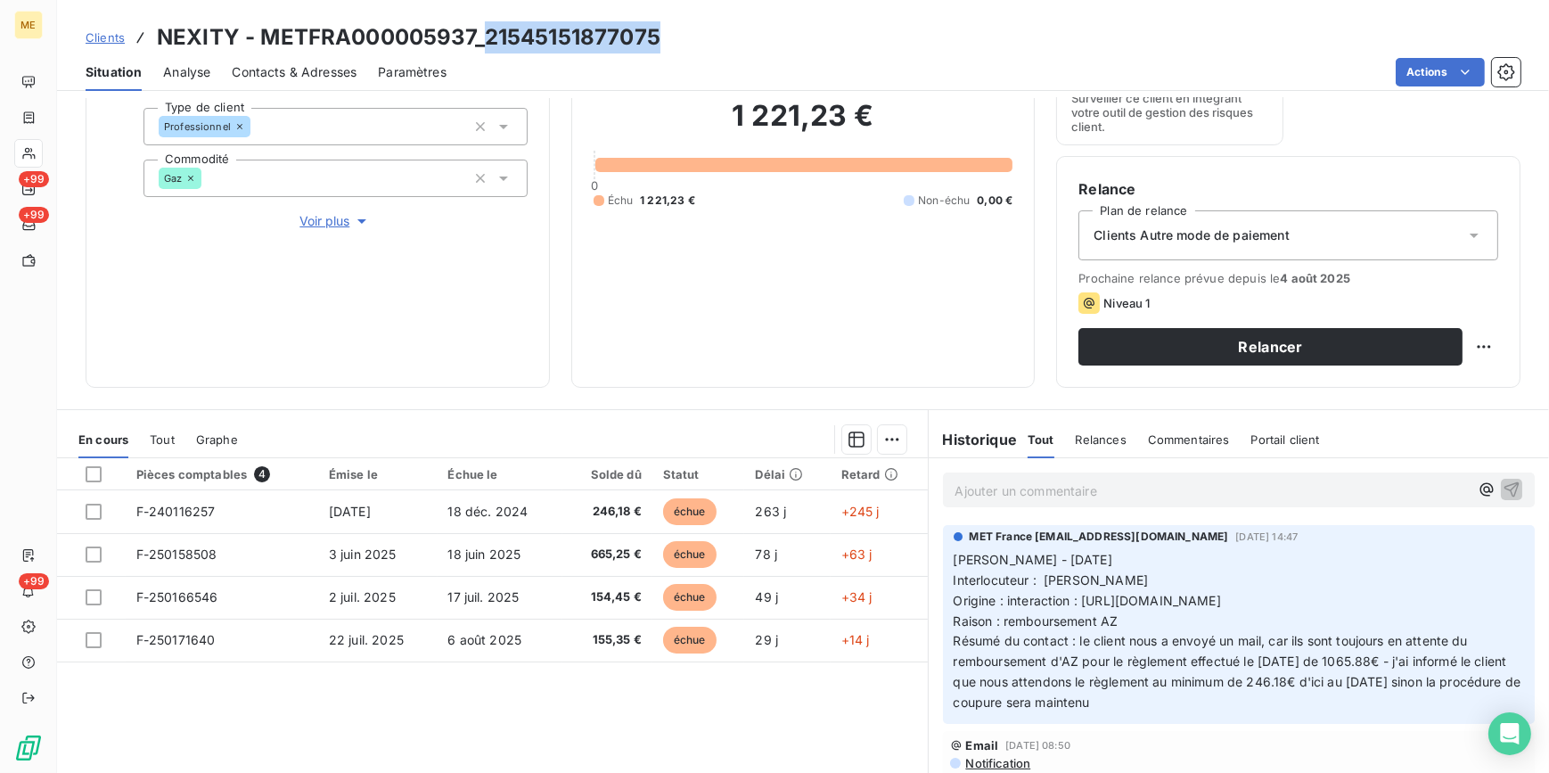
drag, startPoint x: 687, startPoint y: 27, endPoint x: 483, endPoint y: 37, distance: 204.4
click at [483, 37] on div "Clients NEXITY - METFRA000005937_21545151877075" at bounding box center [803, 37] width 1492 height 32
copy h3 "21545151877075"
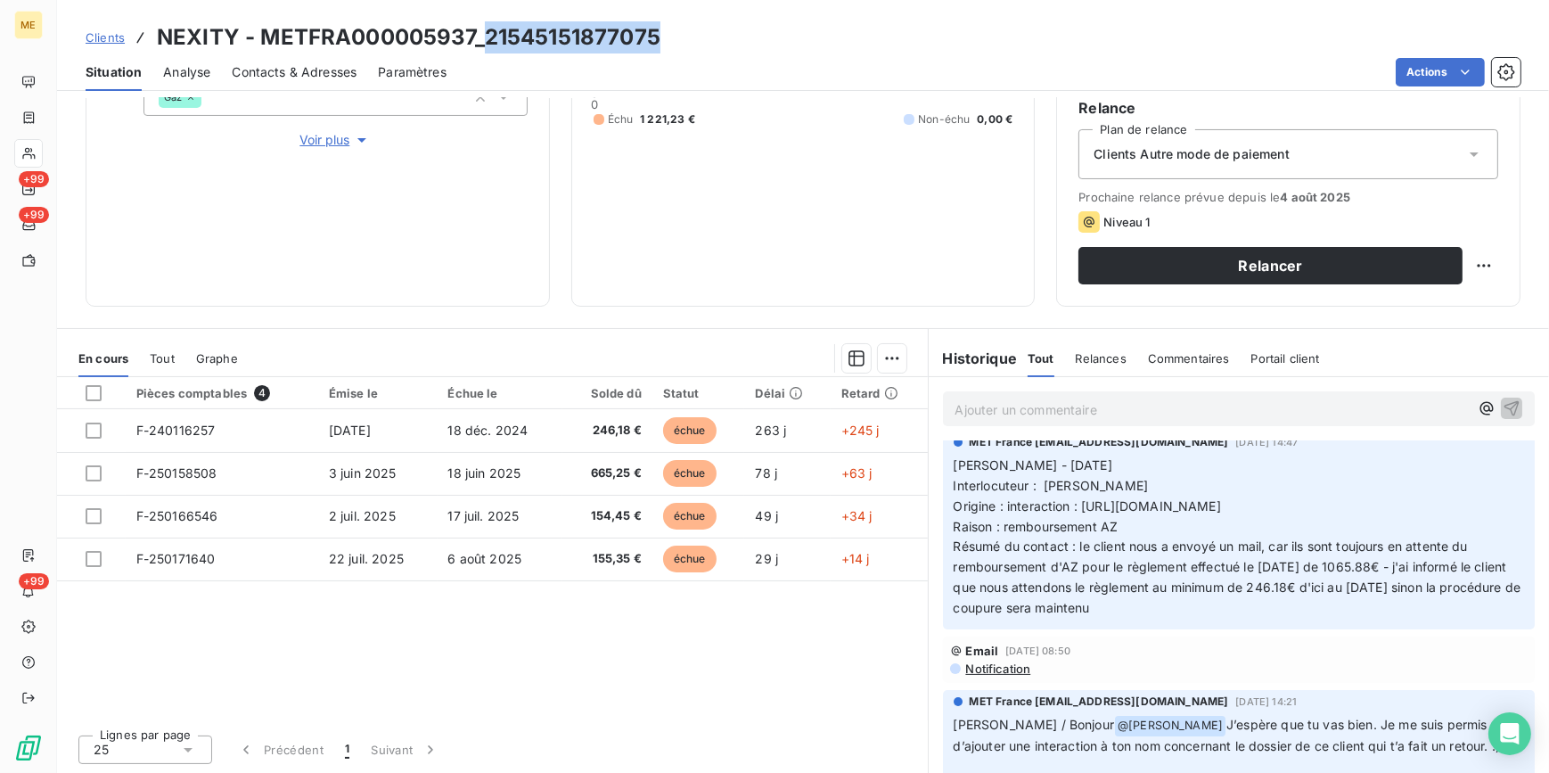
scroll to position [0, 0]
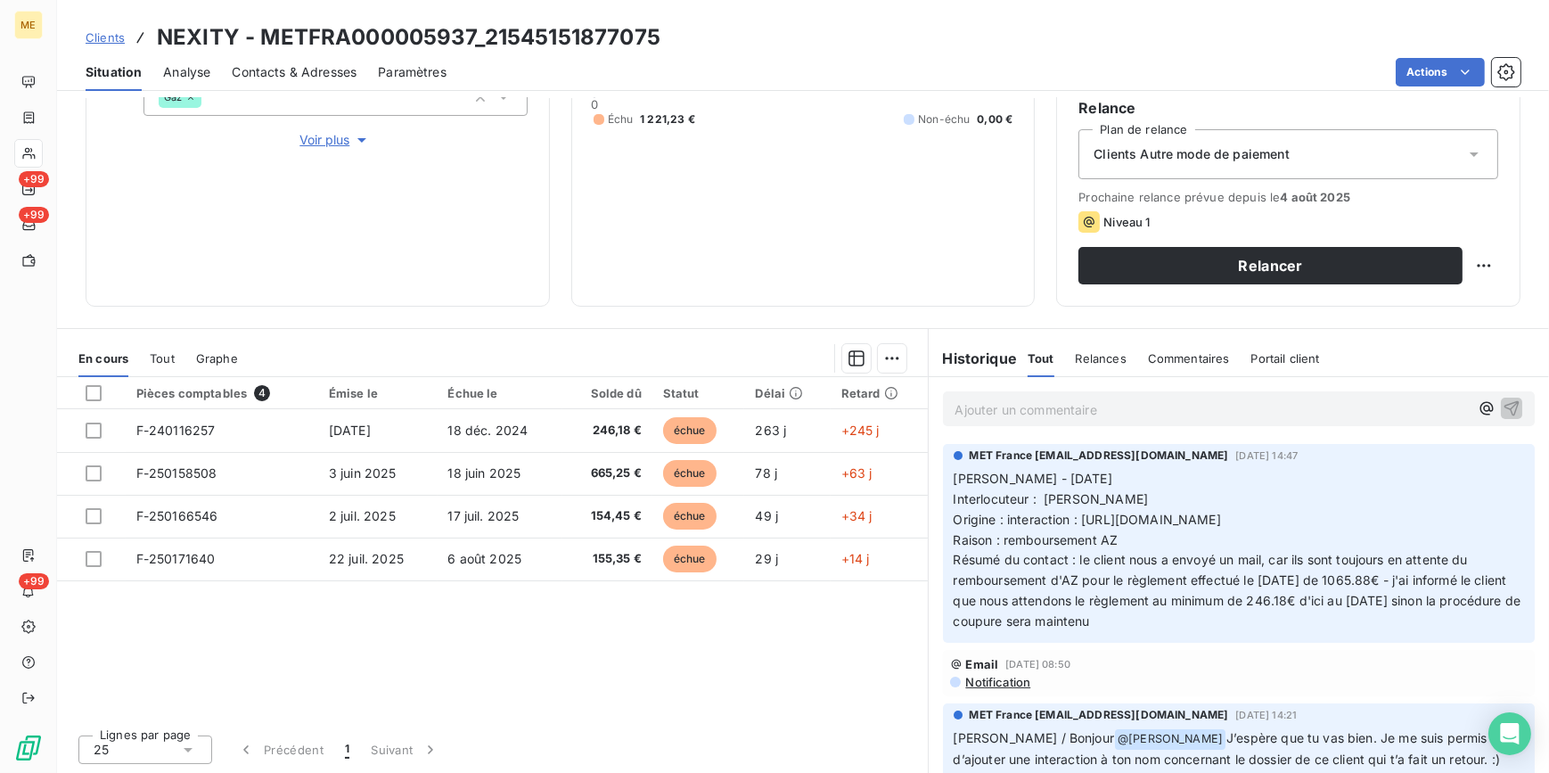
click at [1118, 410] on p "Ajouter un commentaire ﻿" at bounding box center [1213, 409] width 514 height 22
click at [995, 415] on p "Ajouter un commentaire ﻿" at bounding box center [1213, 409] width 514 height 22
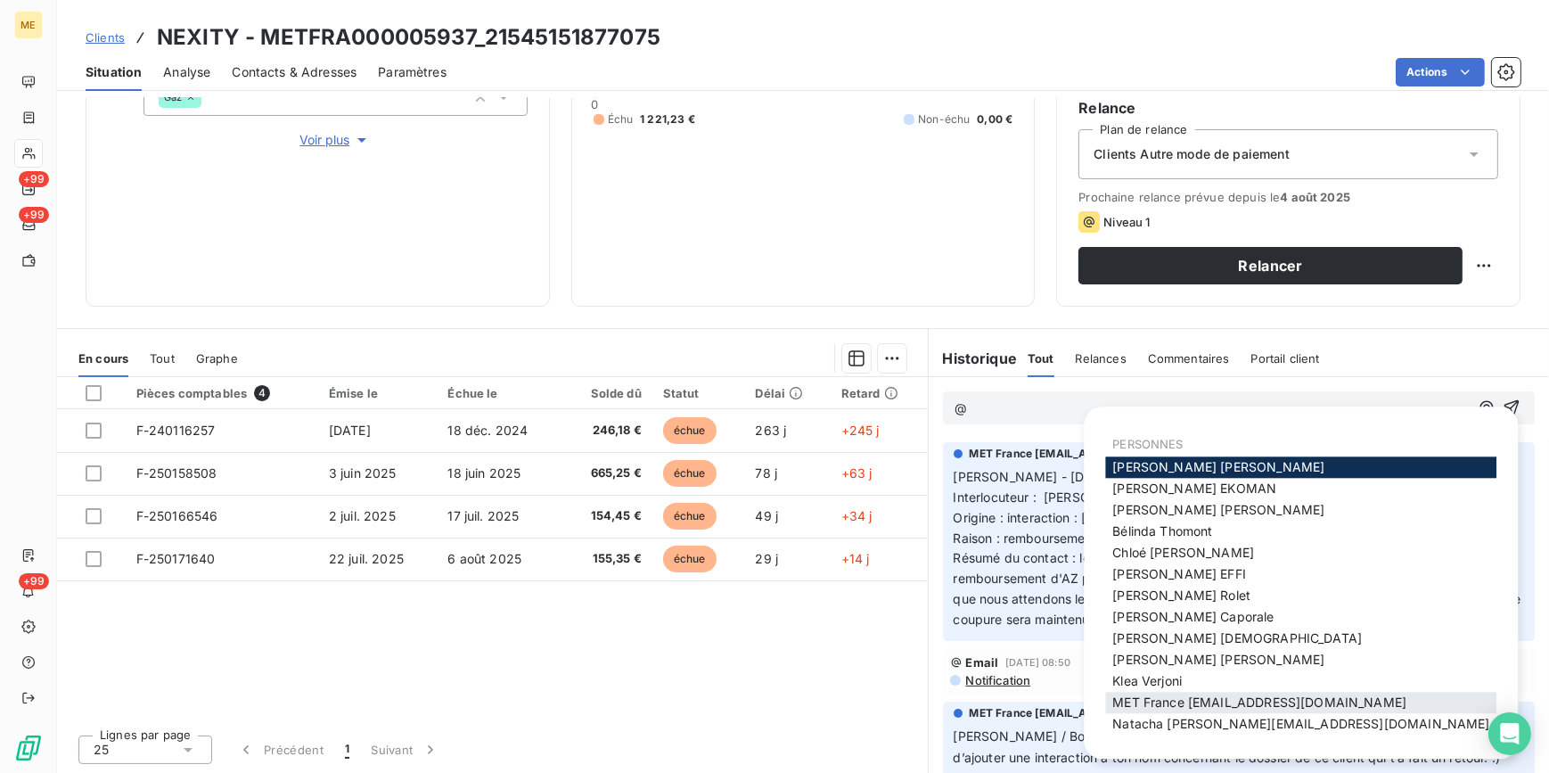
click at [1226, 702] on span "MET France [EMAIL_ADDRESS][DOMAIN_NAME]" at bounding box center [1260, 702] width 294 height 15
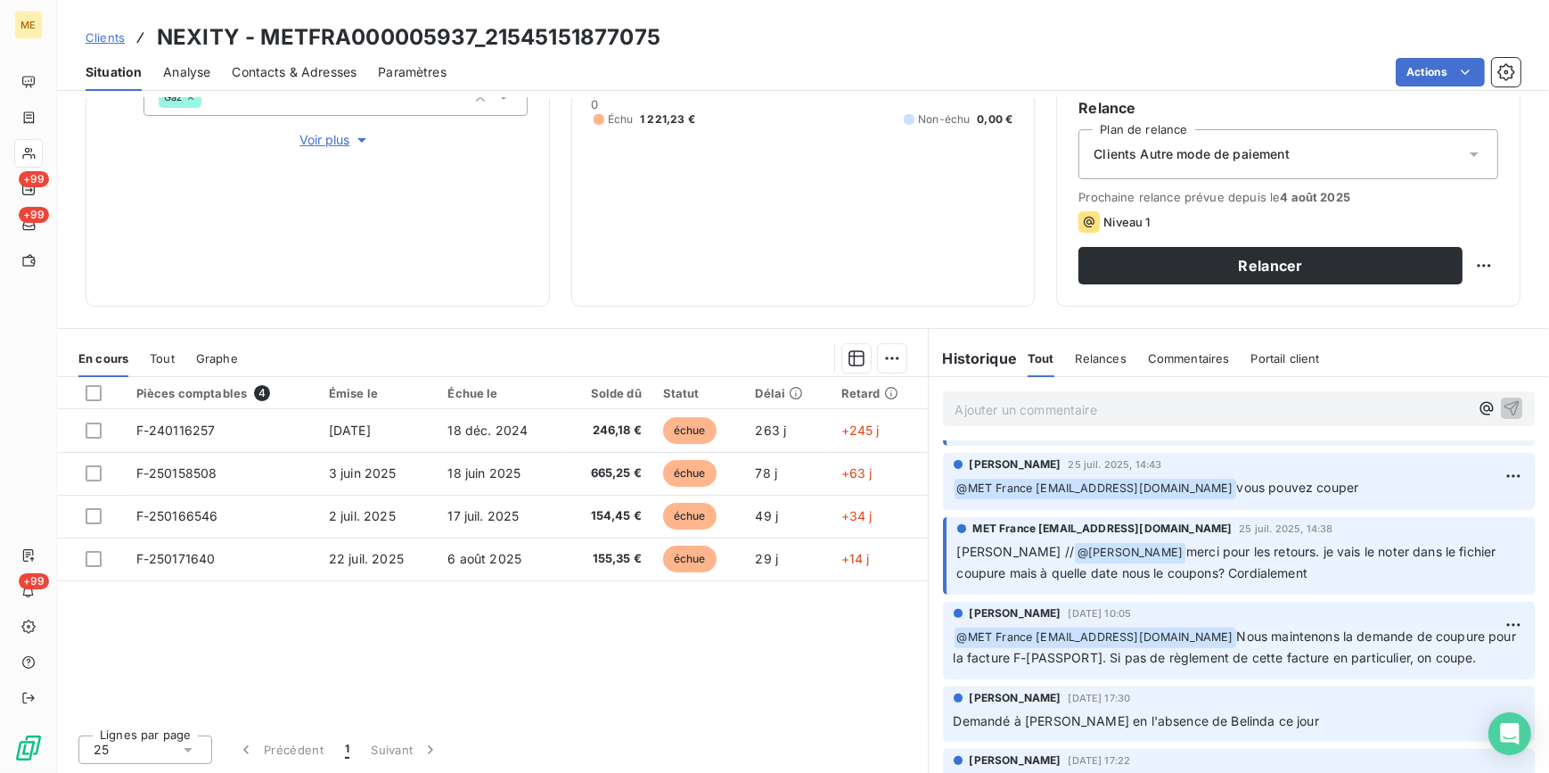
scroll to position [891, 0]
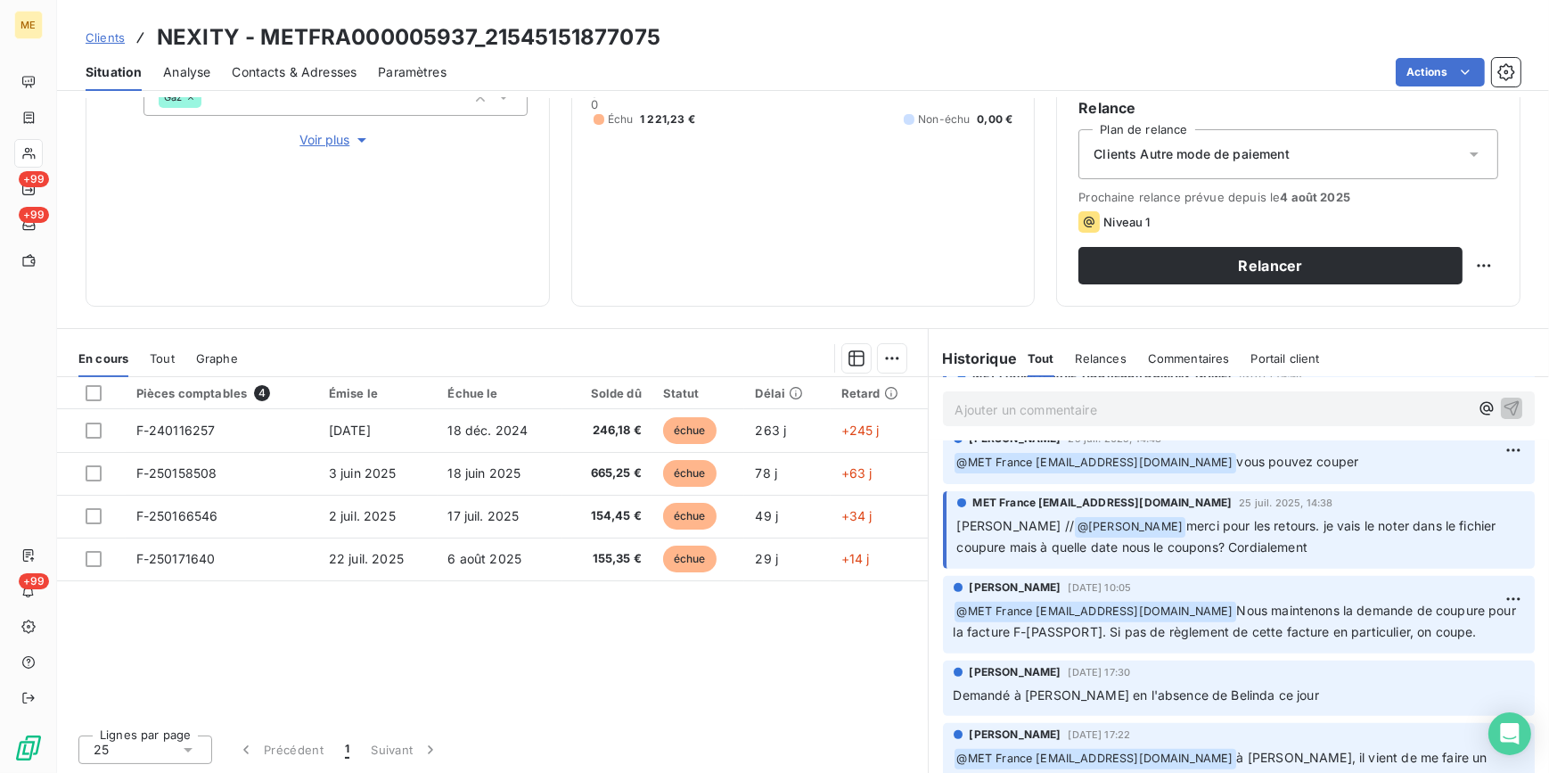
drag, startPoint x: 1362, startPoint y: 496, endPoint x: 1235, endPoint y: 505, distance: 127.8
click at [1235, 473] on p "﻿ @ MET [GEOGRAPHIC_DATA] [EMAIL_ADDRESS][DOMAIN_NAME] vous pouvez couper" at bounding box center [1239, 462] width 571 height 21
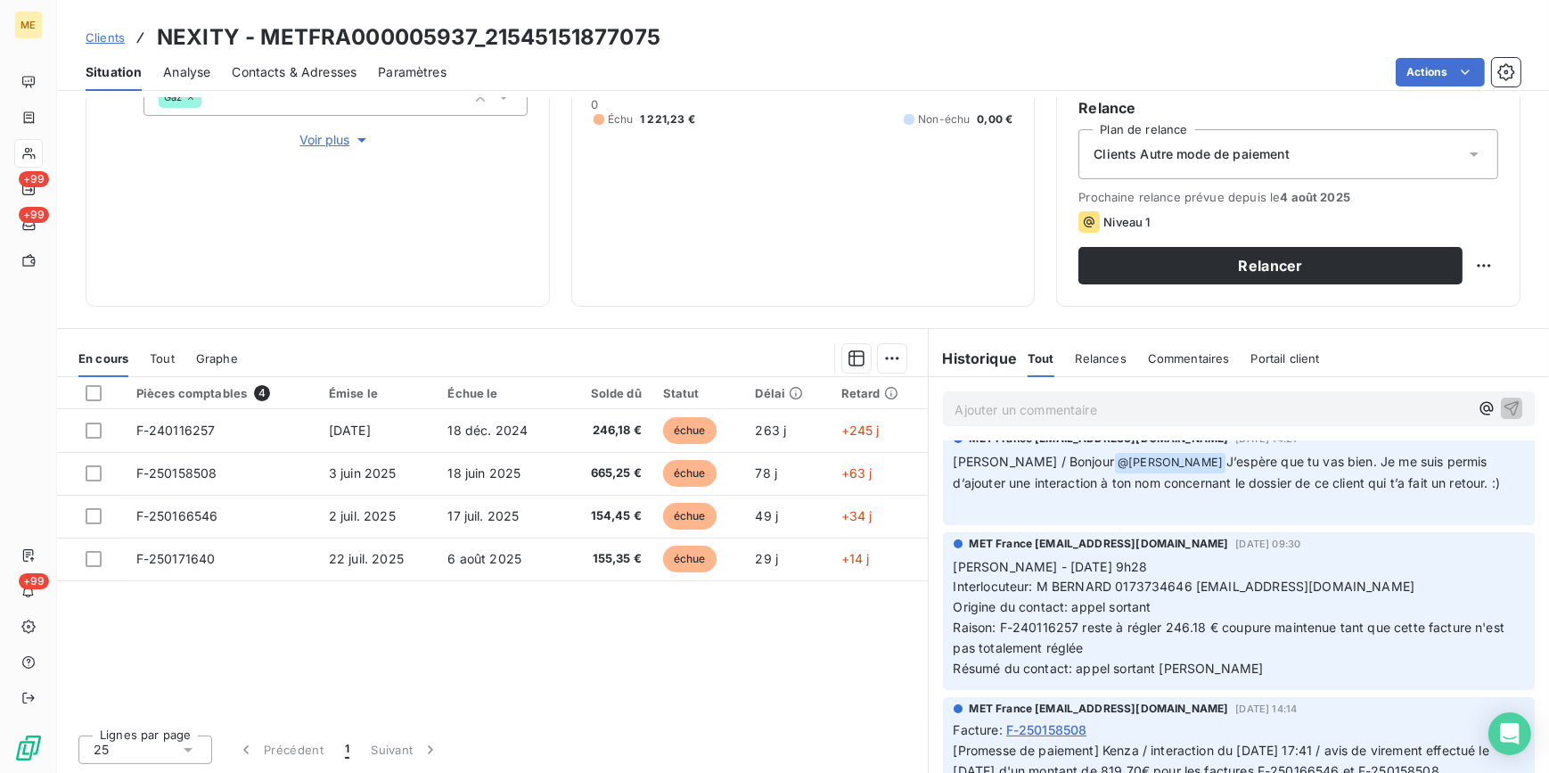
scroll to position [242, 0]
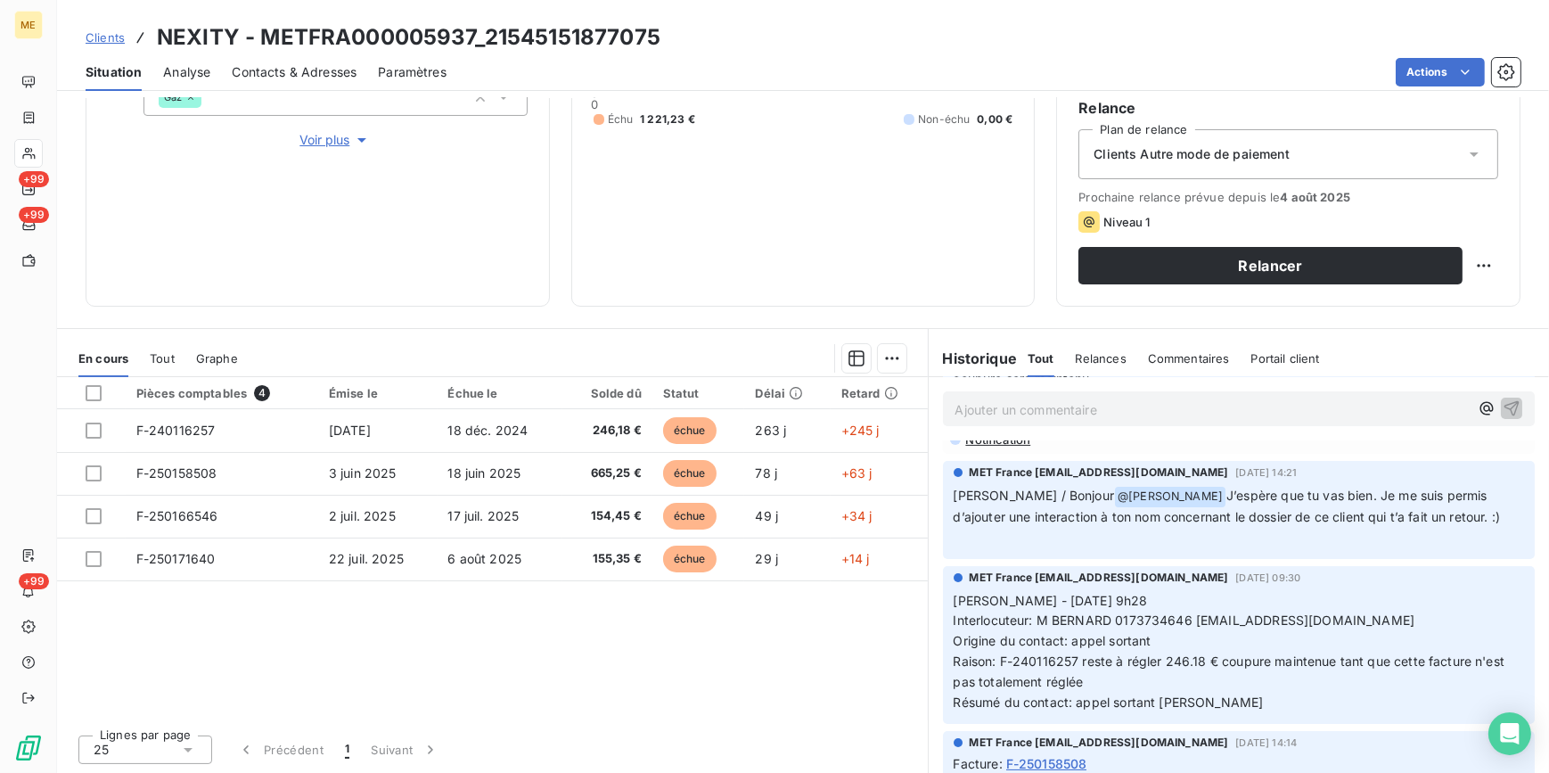
click at [984, 398] on p "Ajouter un commentaire ﻿" at bounding box center [1213, 409] width 514 height 22
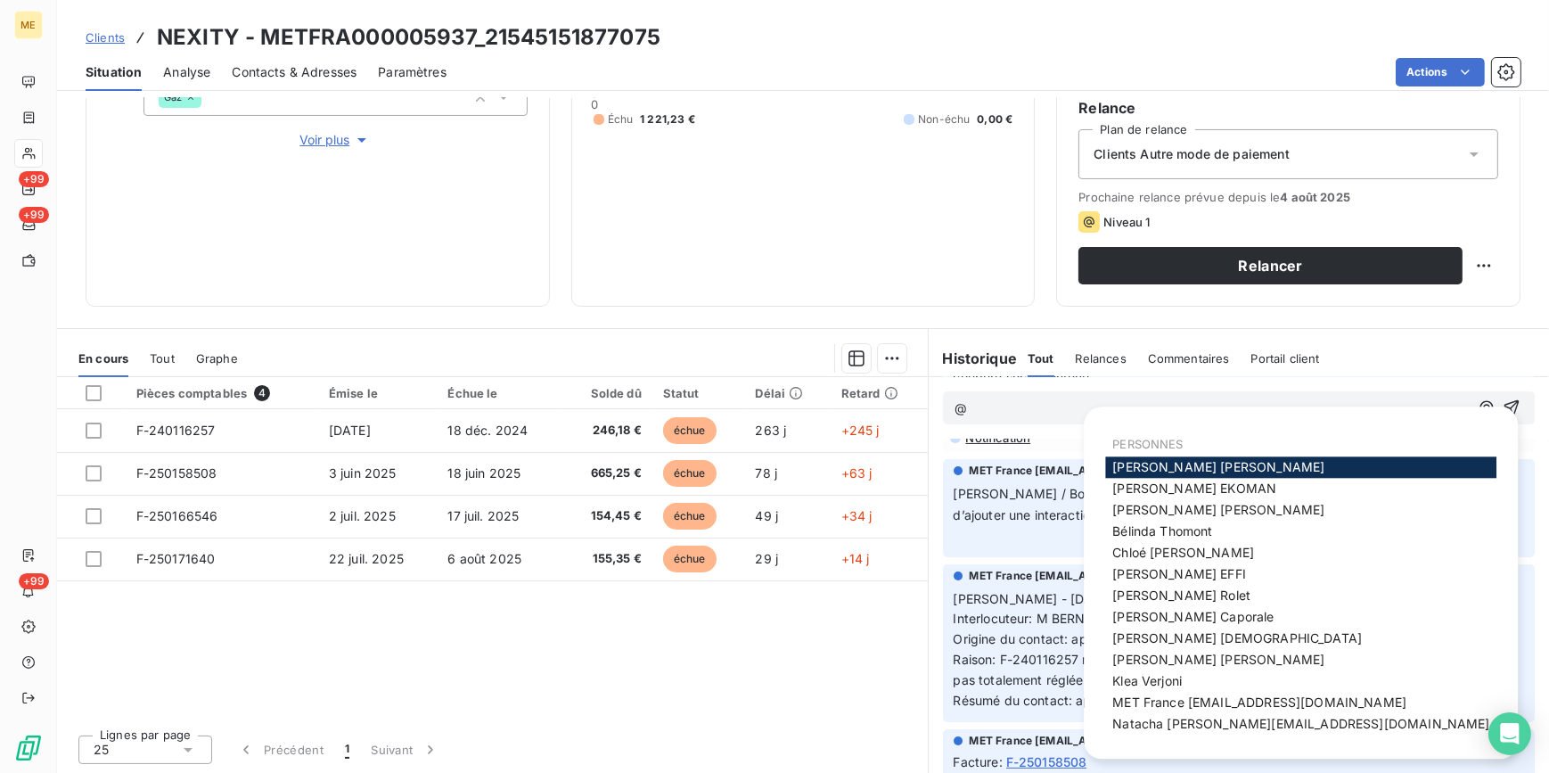
scroll to position [241, 0]
click at [1186, 706] on span "MET France [EMAIL_ADDRESS][DOMAIN_NAME]" at bounding box center [1260, 702] width 294 height 15
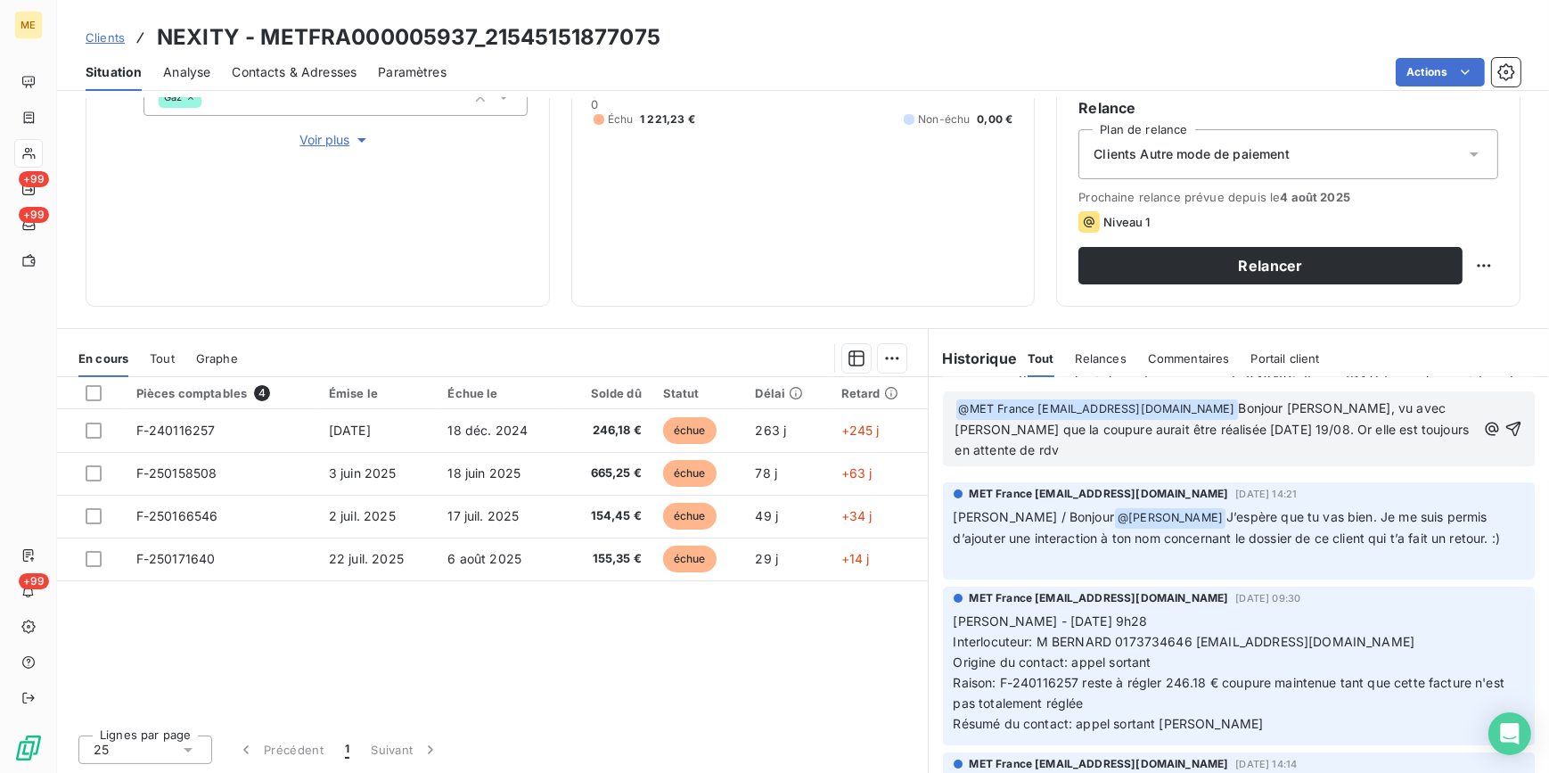
scroll to position [282, 0]
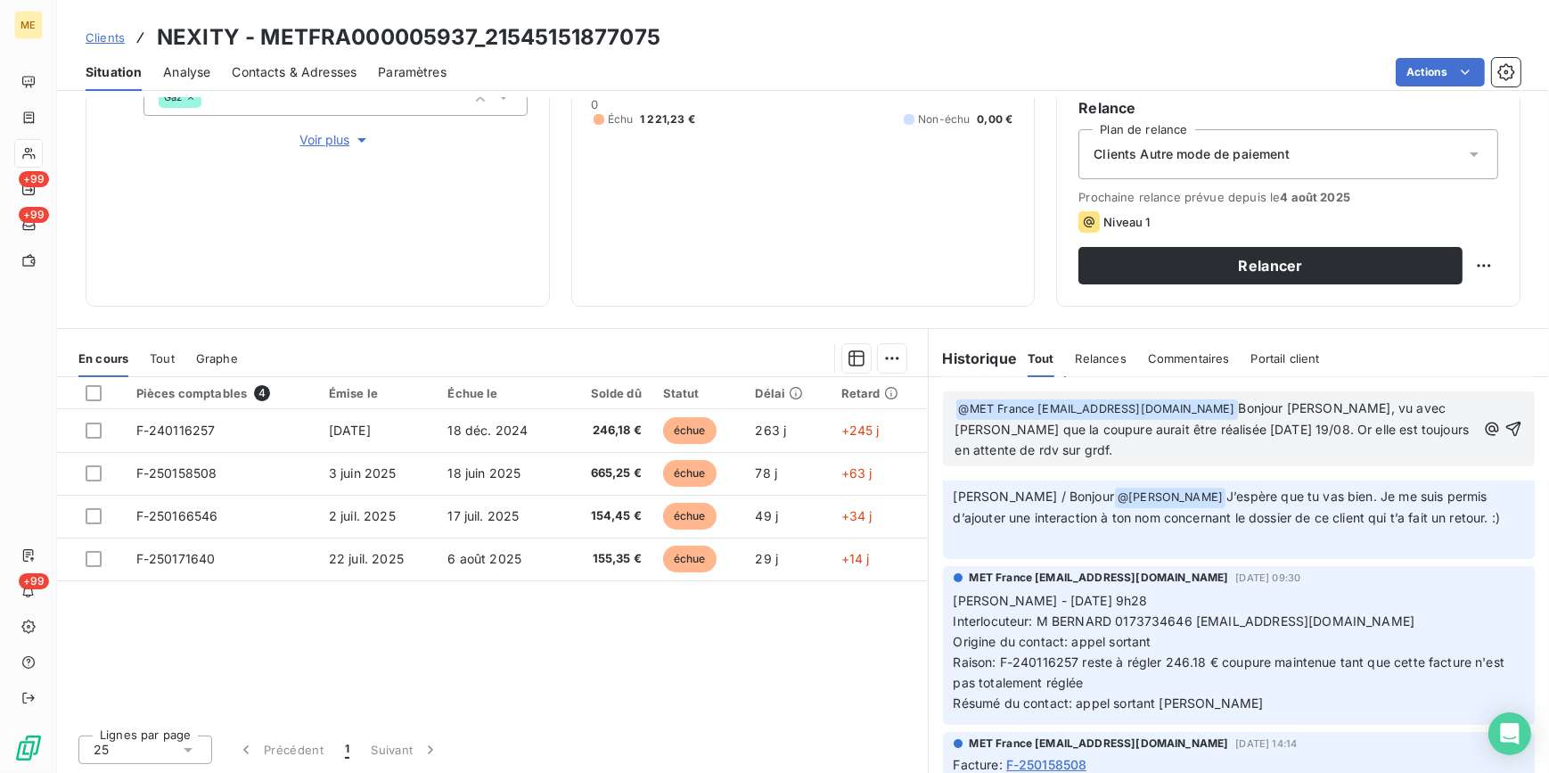
click at [986, 444] on span "Bonjour [PERSON_NAME], vu avec [PERSON_NAME] que la coupure aurait être réalisé…" at bounding box center [1215, 428] width 518 height 57
click at [1031, 448] on p "﻿ @ MET [GEOGRAPHIC_DATA] [EMAIL_ADDRESS][DOMAIN_NAME] ﻿ [PERSON_NAME], vu avec…" at bounding box center [1217, 429] width 522 height 62
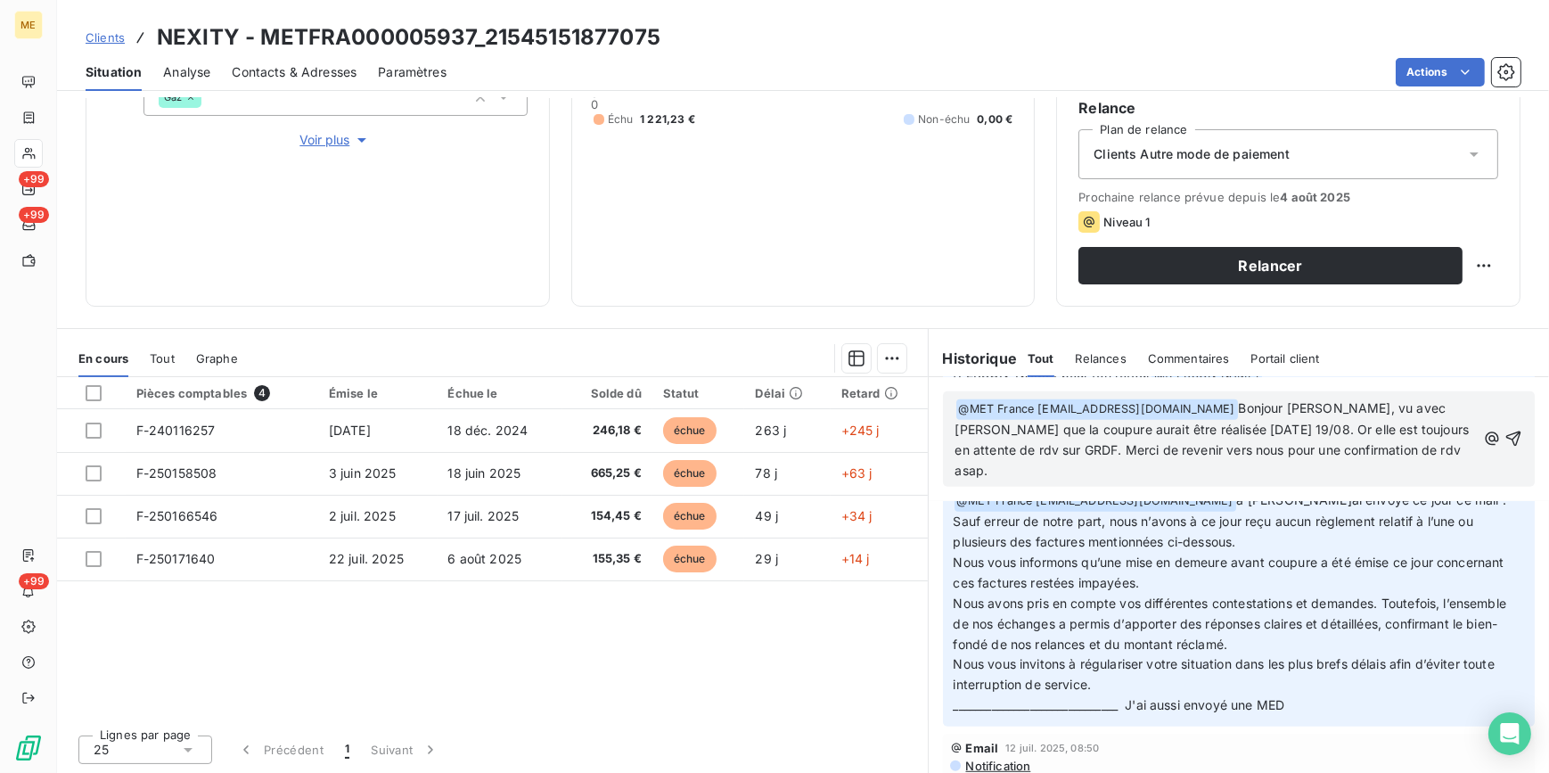
scroll to position [1417, 0]
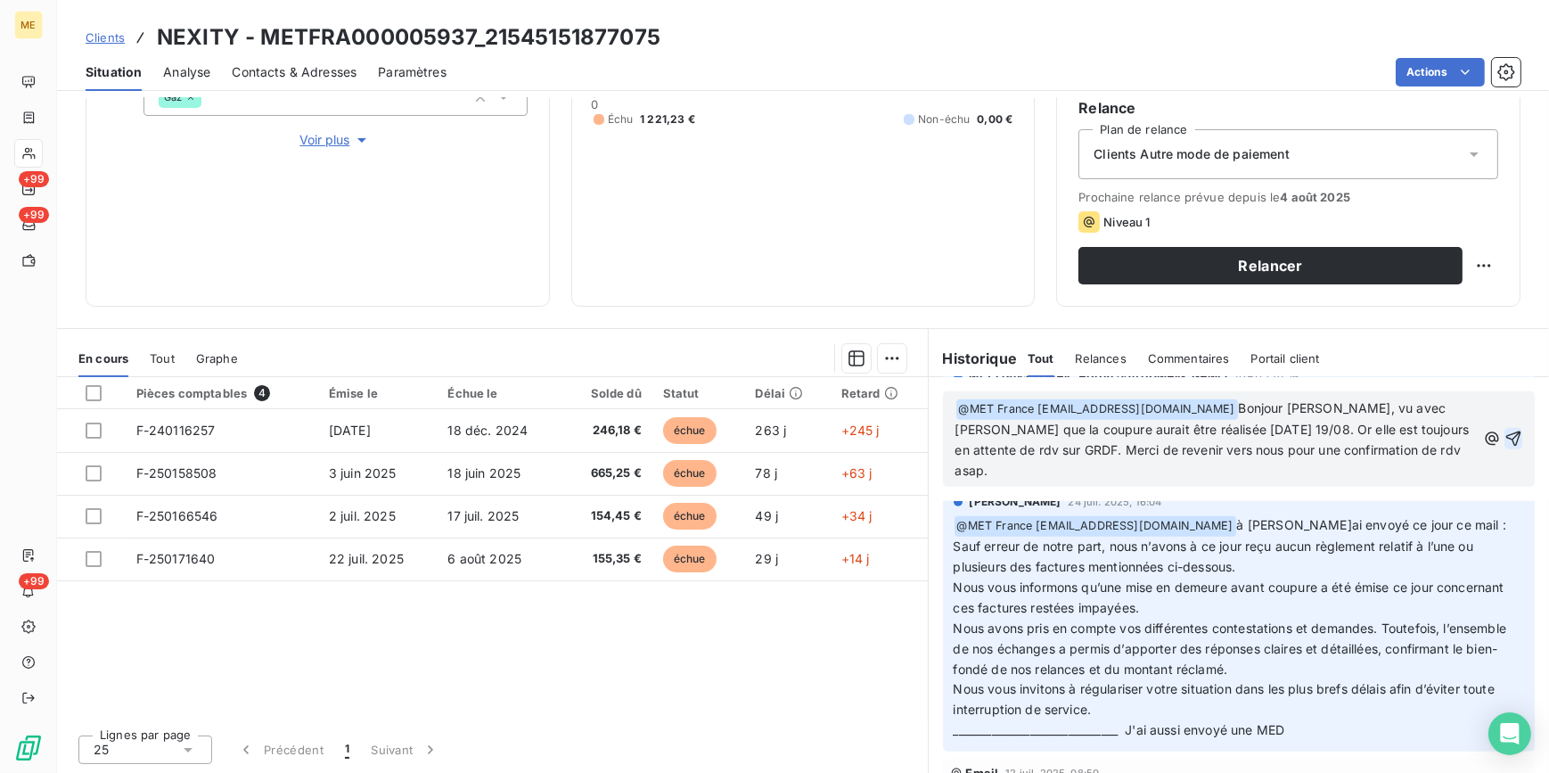
click at [1505, 432] on icon "button" at bounding box center [1514, 439] width 18 height 18
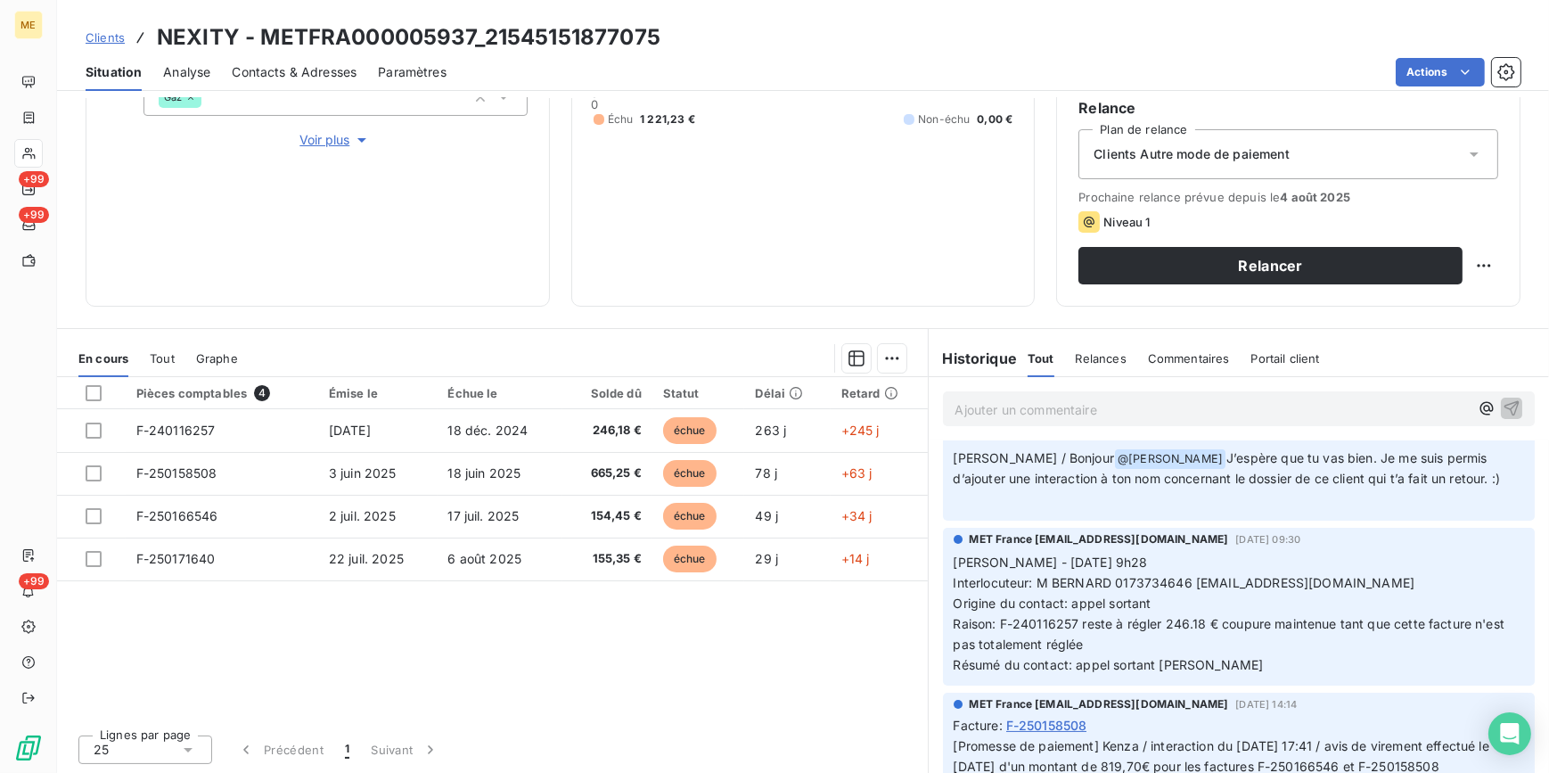
scroll to position [185, 0]
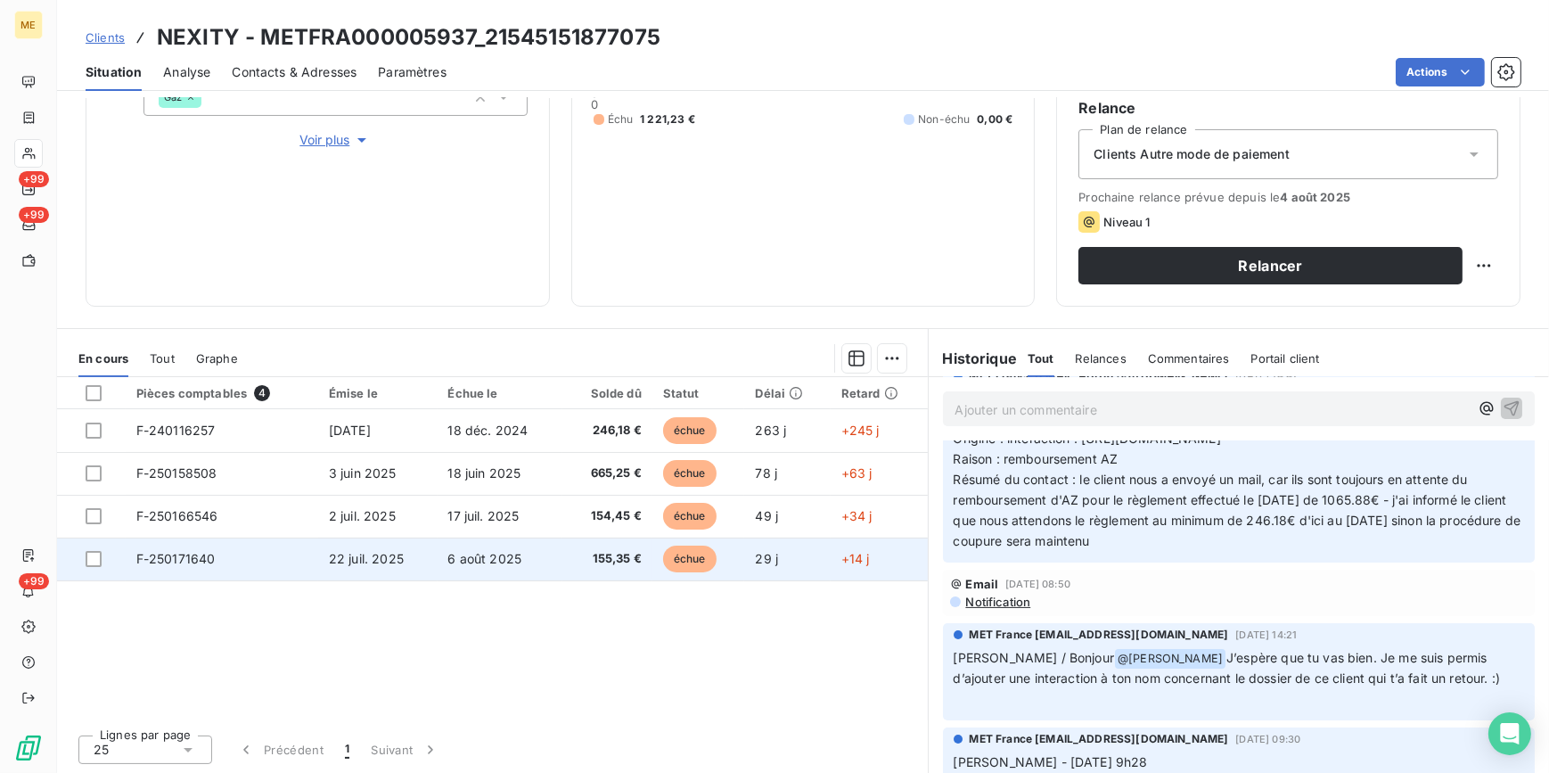
click at [444, 560] on td "6 août 2025" at bounding box center [501, 559] width 126 height 43
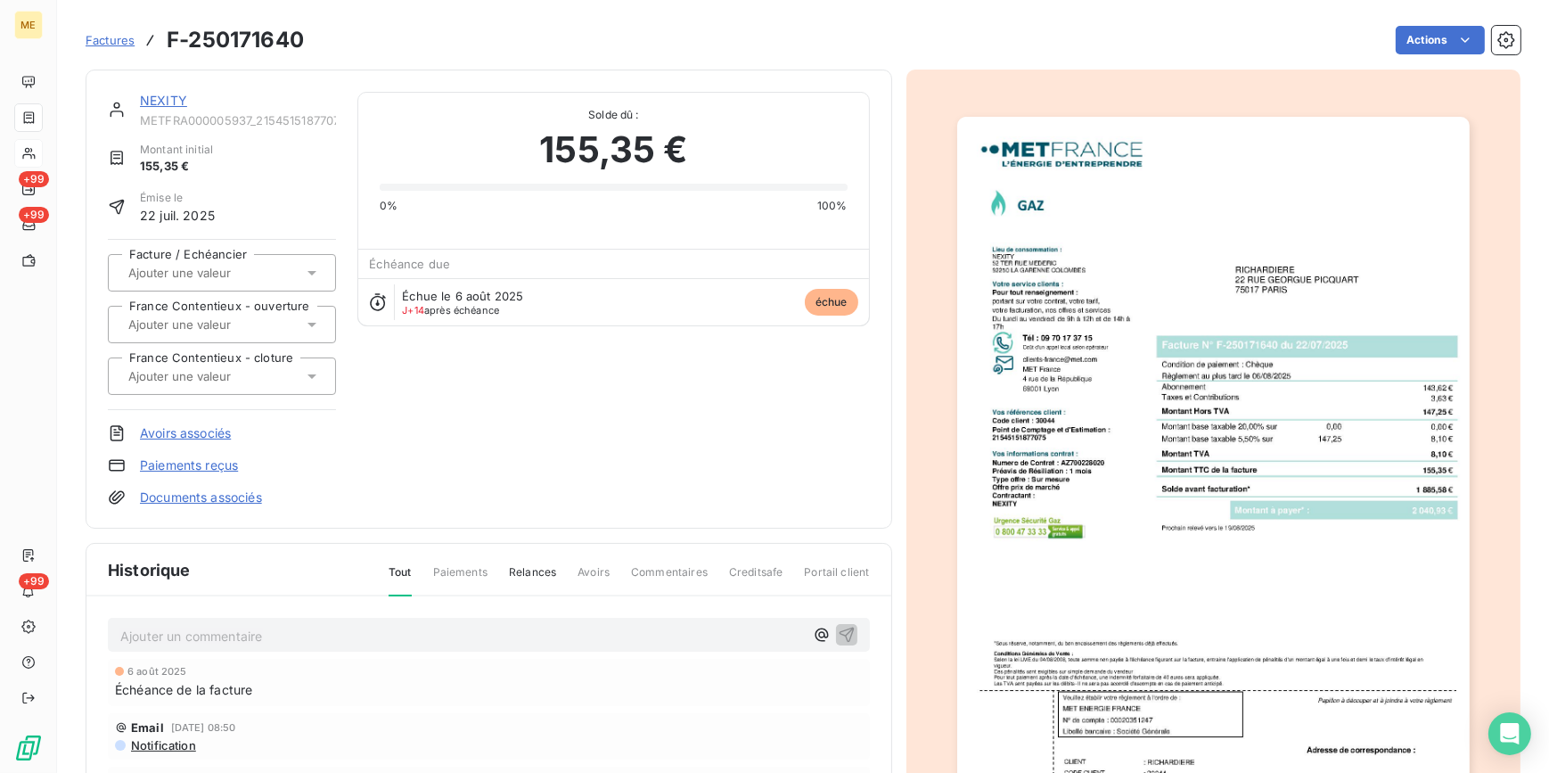
click at [1188, 480] on img "button" at bounding box center [1213, 480] width 513 height 726
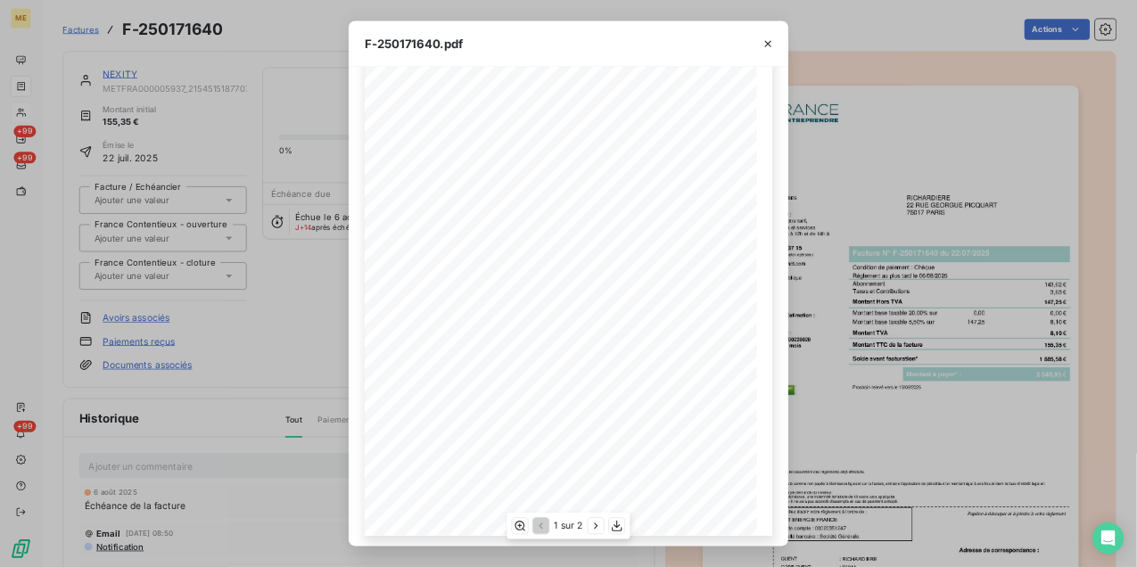
scroll to position [144, 0]
click at [391, 80] on div "F-250171640.pdf Détail de votre facture : Document à conserver 10 ans Numéro F-…" at bounding box center [774, 386] width 1549 height 773
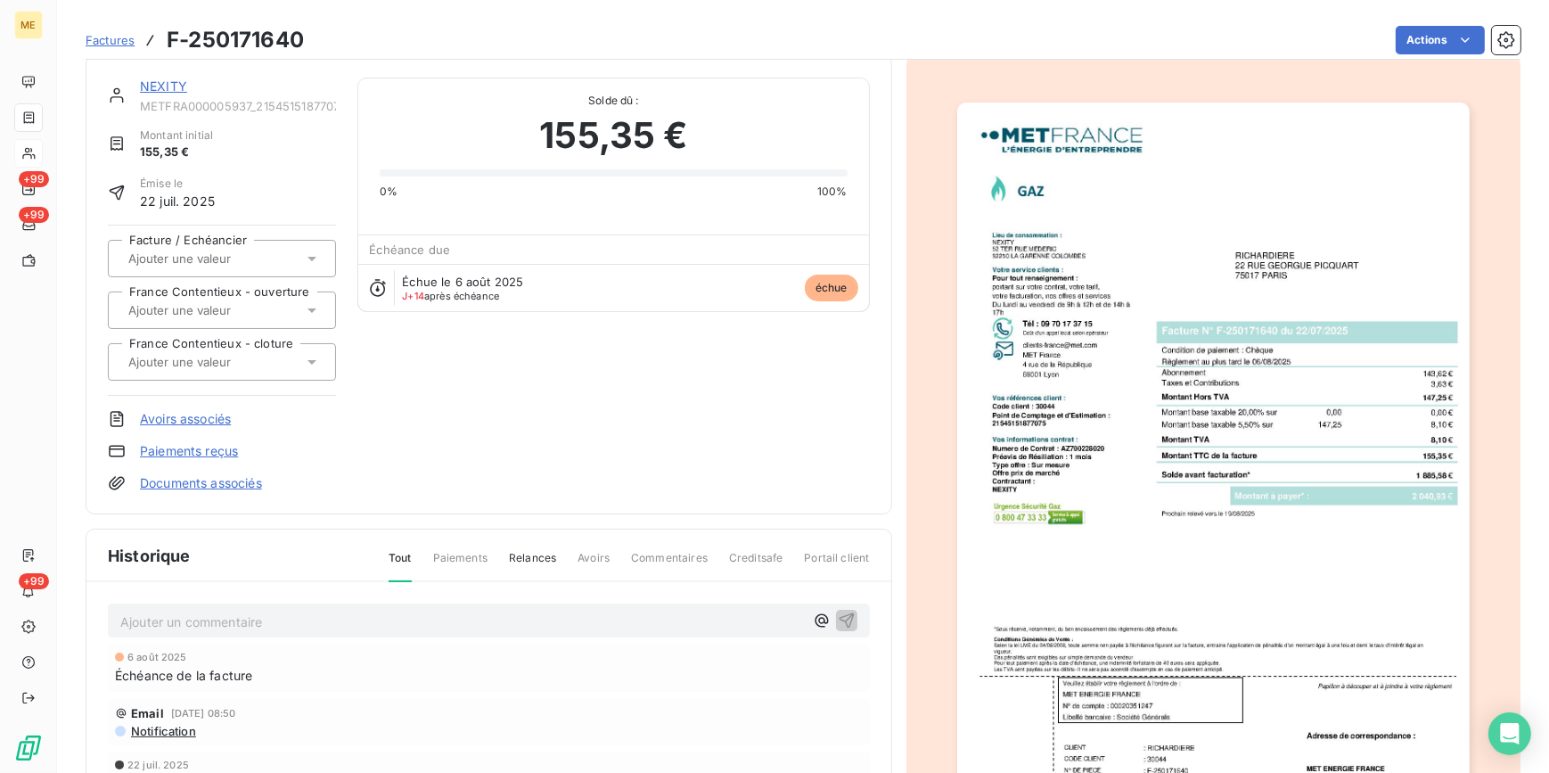
scroll to position [1, 0]
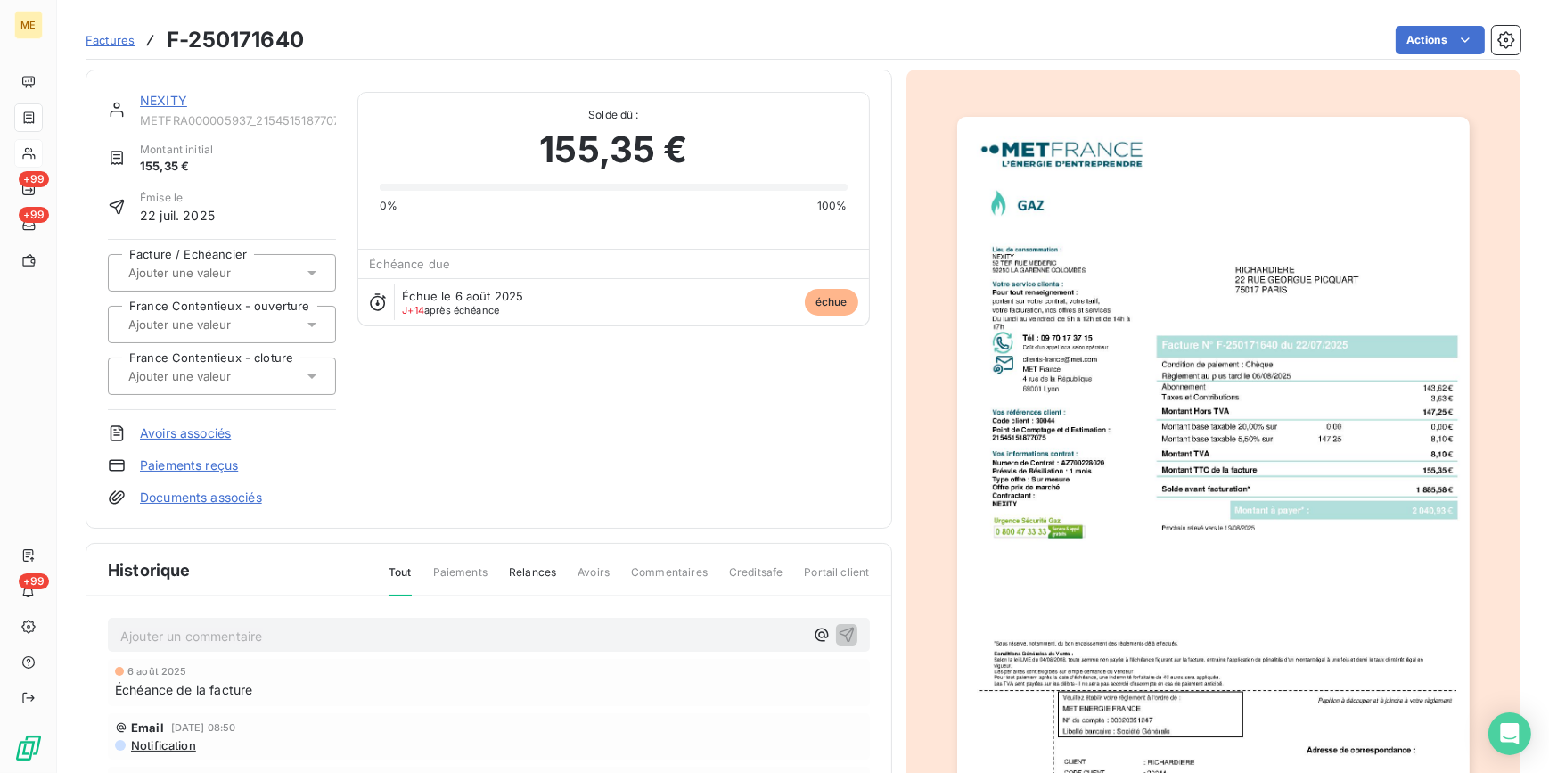
click at [1258, 371] on img "button" at bounding box center [1213, 480] width 513 height 726
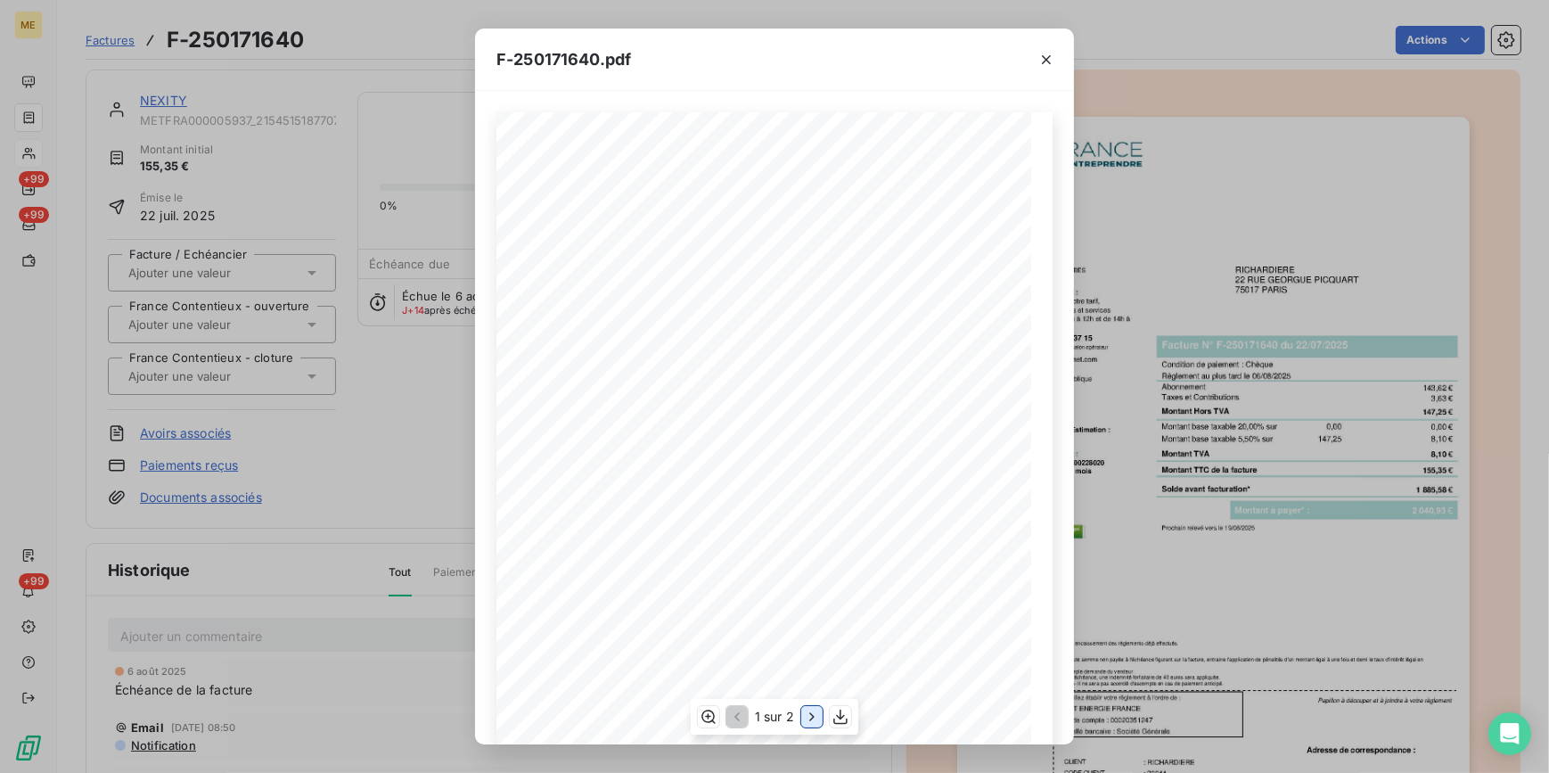
click at [804, 712] on button "button" at bounding box center [811, 716] width 21 height 21
click at [304, 119] on div "F-250171640.pdf Détail de votre facture : Document à conserver 10 ans Numéro F-…" at bounding box center [774, 386] width 1549 height 773
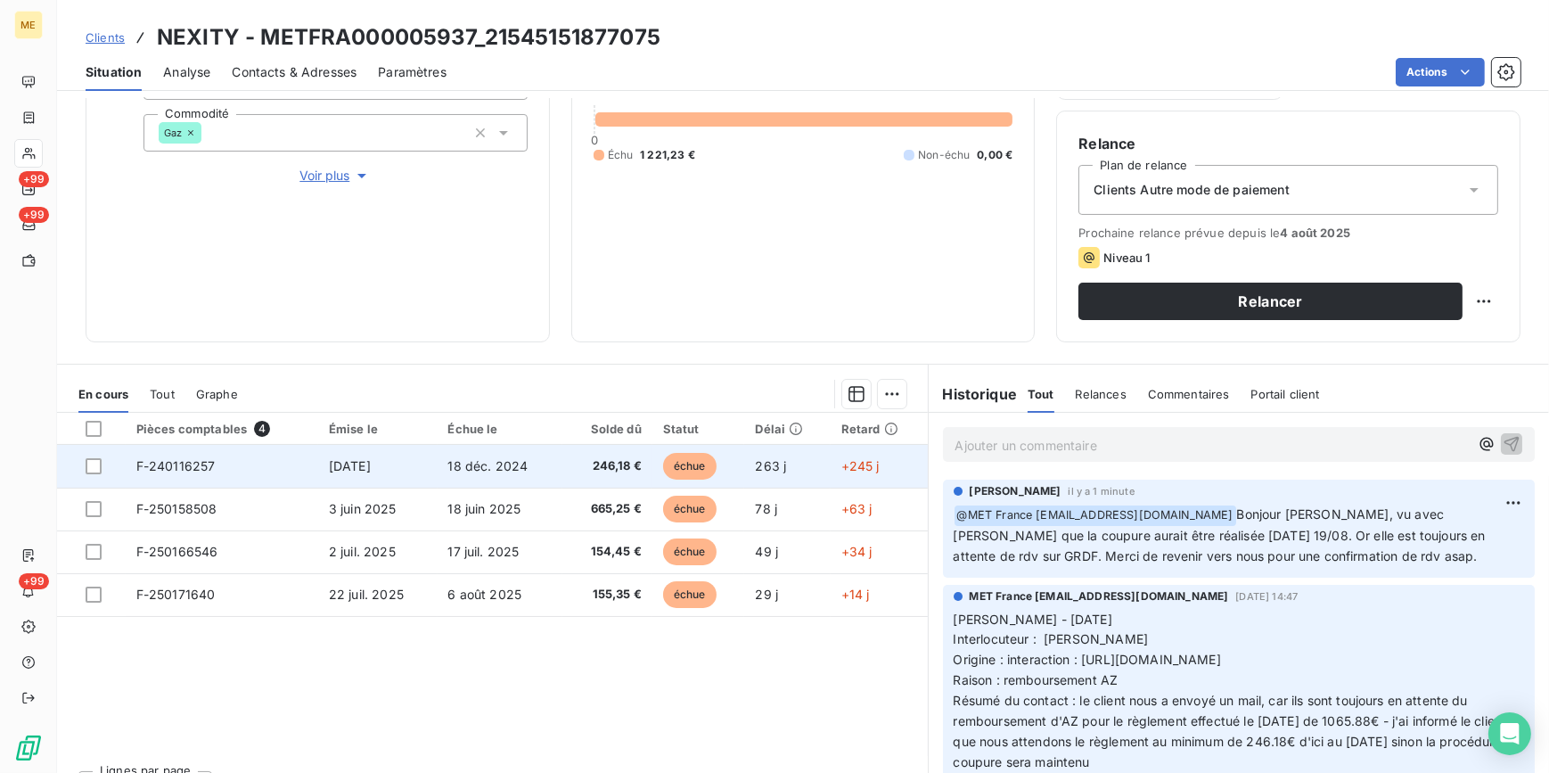
scroll to position [292, 0]
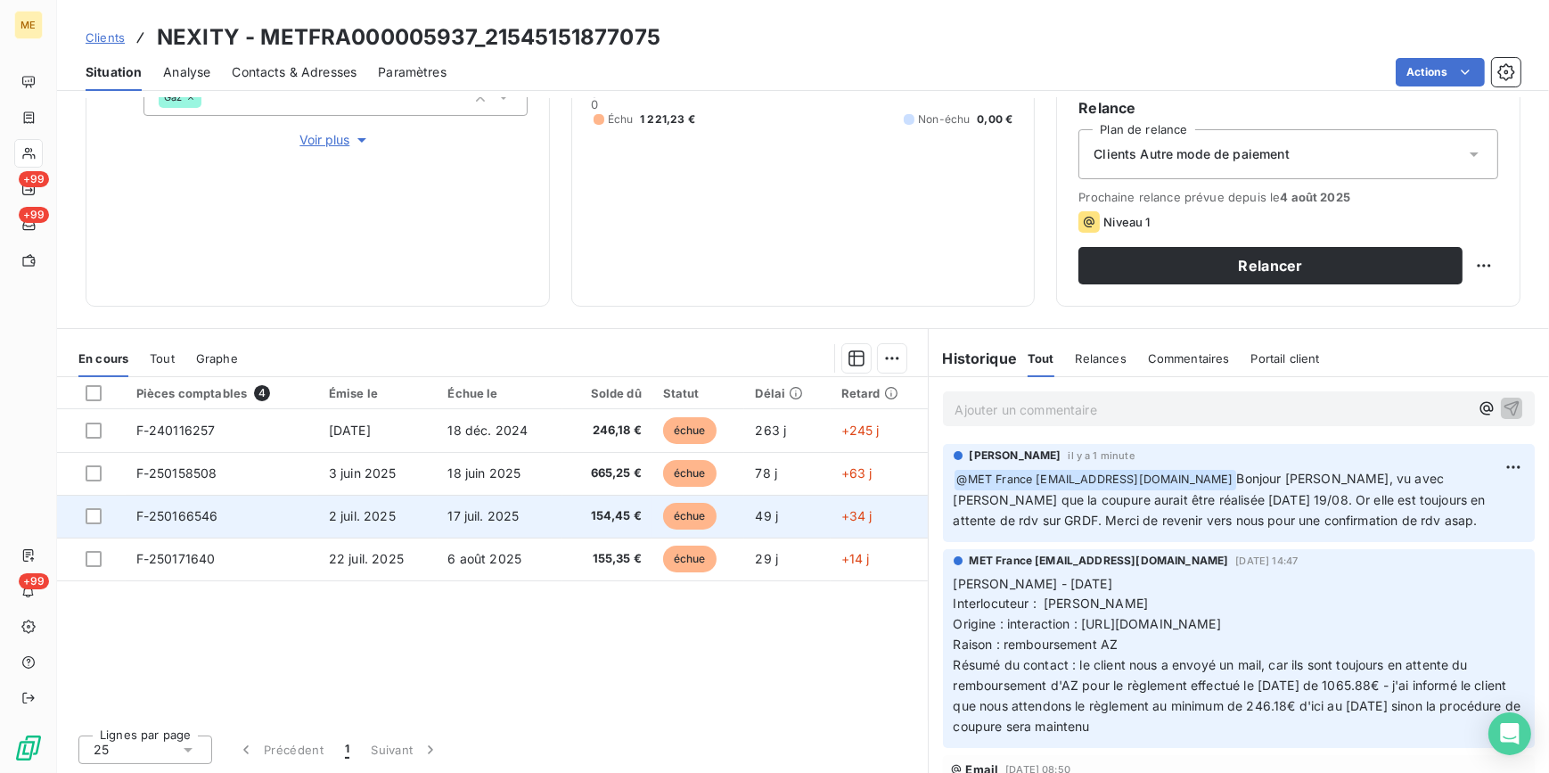
click at [413, 516] on td "2 juil. 2025" at bounding box center [377, 516] width 119 height 43
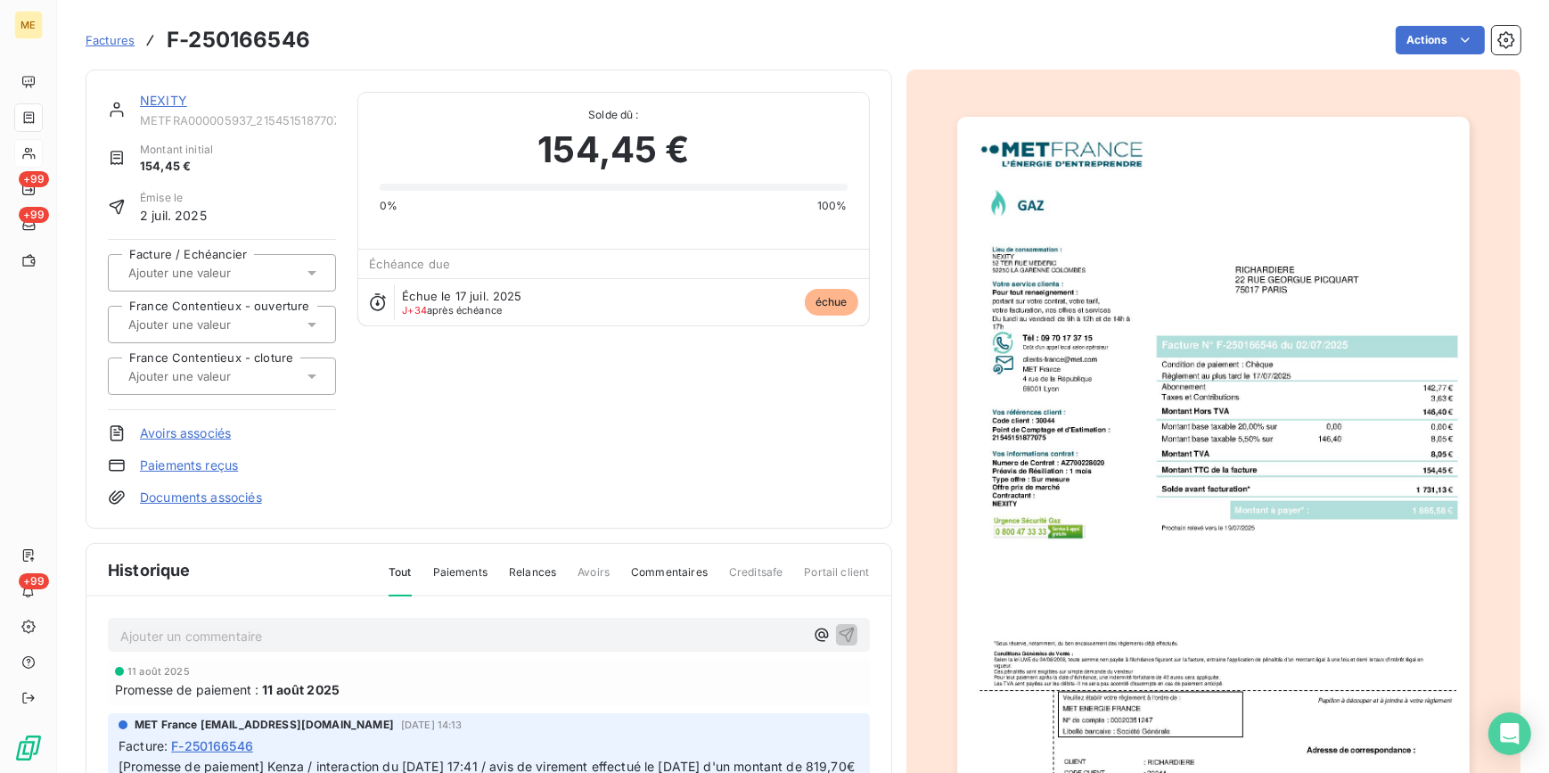
click at [1210, 424] on img "button" at bounding box center [1213, 480] width 513 height 726
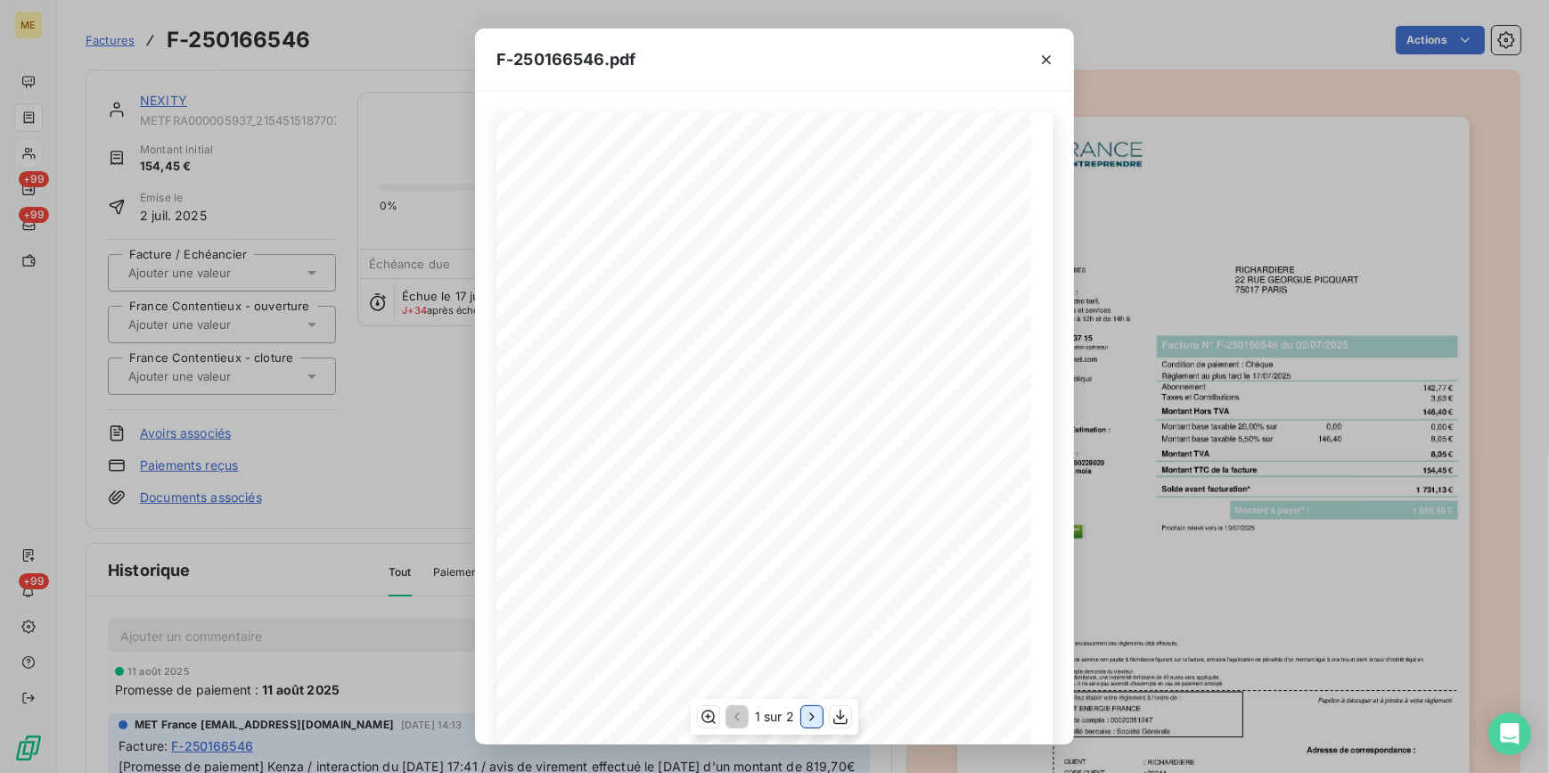
click at [810, 722] on icon "button" at bounding box center [812, 717] width 18 height 18
click at [357, 179] on div "F-250166546.pdf Détail de votre facture : Document à conserver 10 ans Numéro F-…" at bounding box center [774, 386] width 1549 height 773
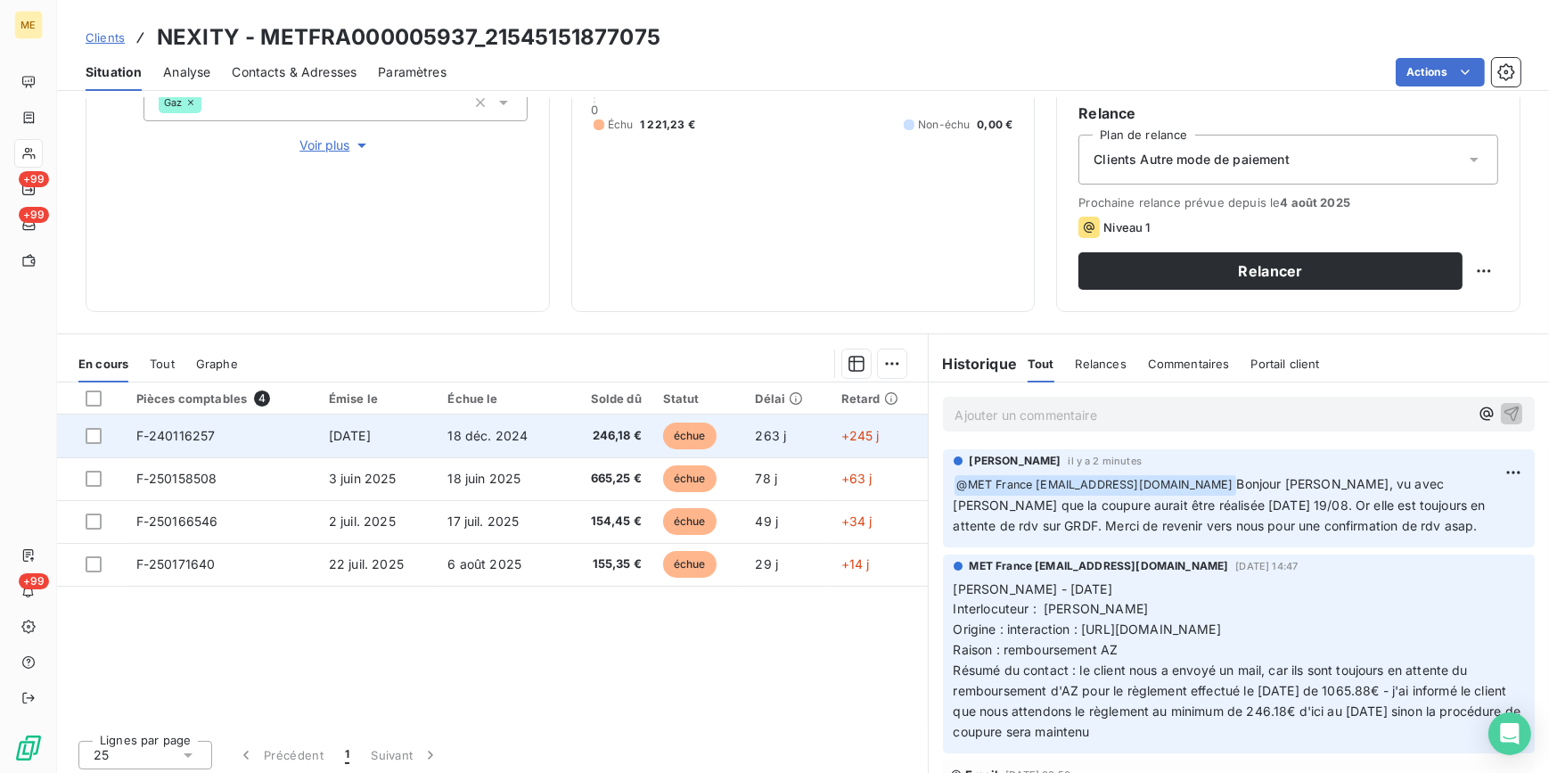
scroll to position [292, 0]
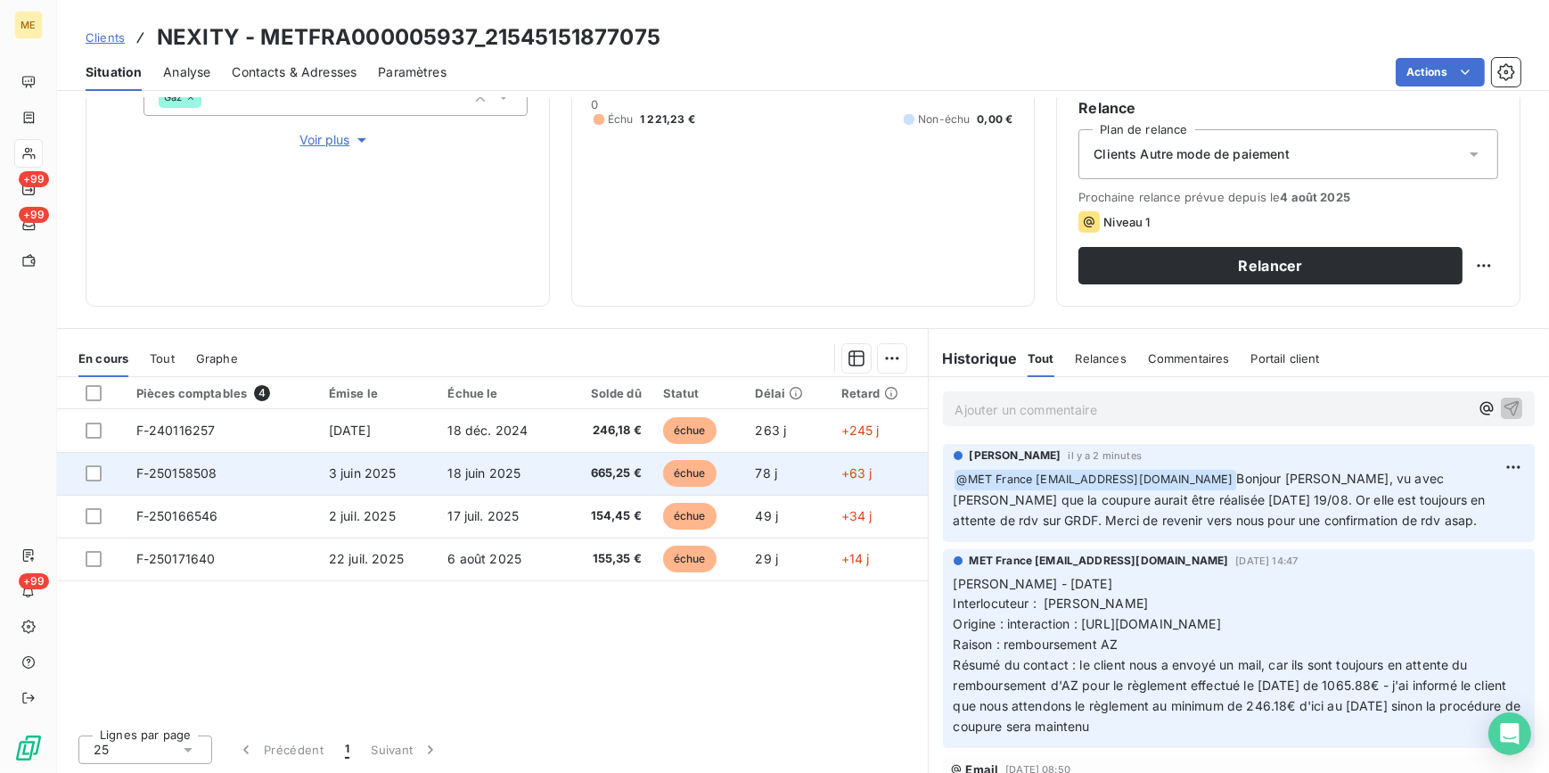
click at [485, 466] on span "18 juin 2025" at bounding box center [484, 472] width 73 height 15
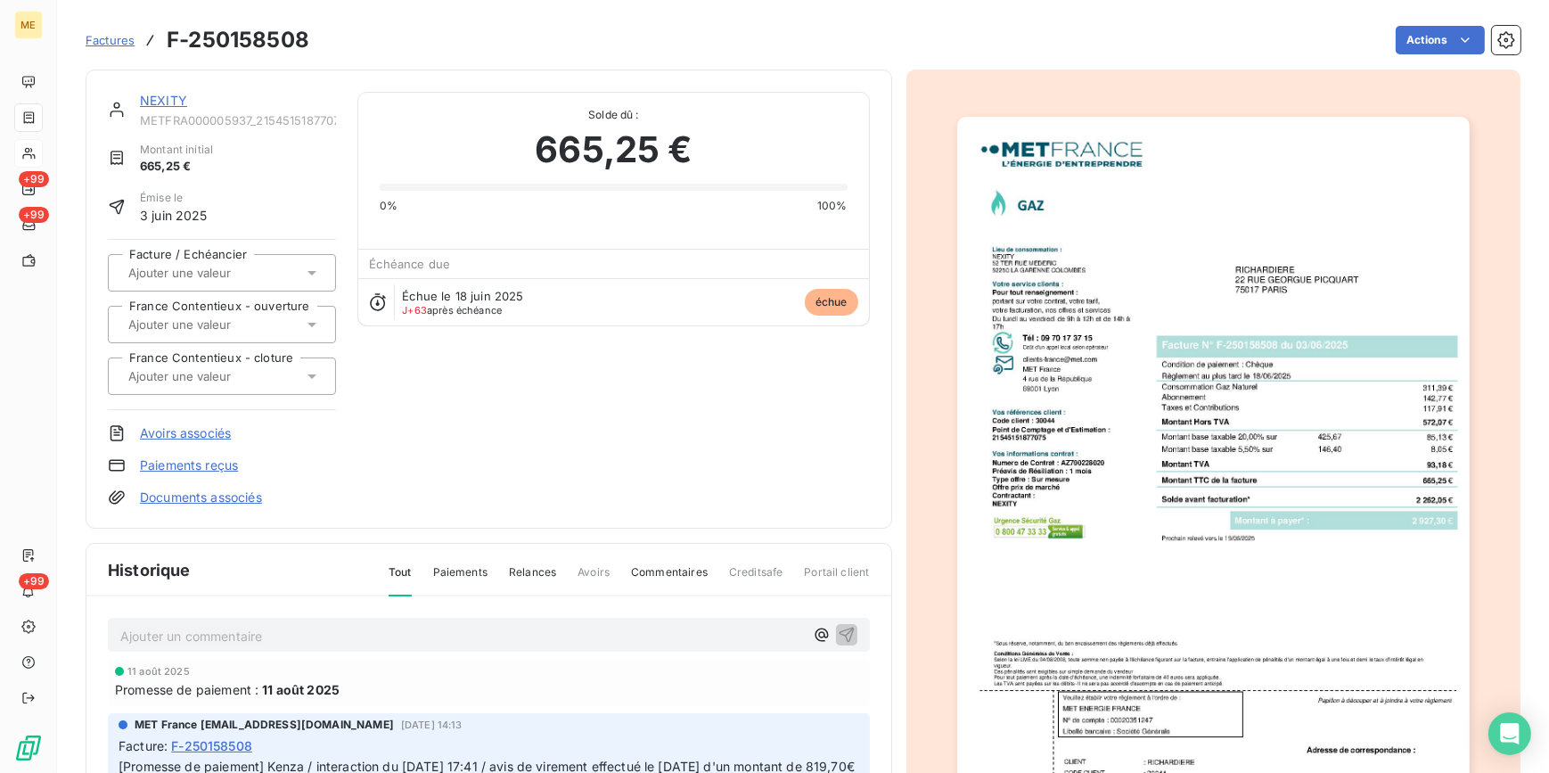
click at [1186, 461] on img "button" at bounding box center [1213, 480] width 513 height 726
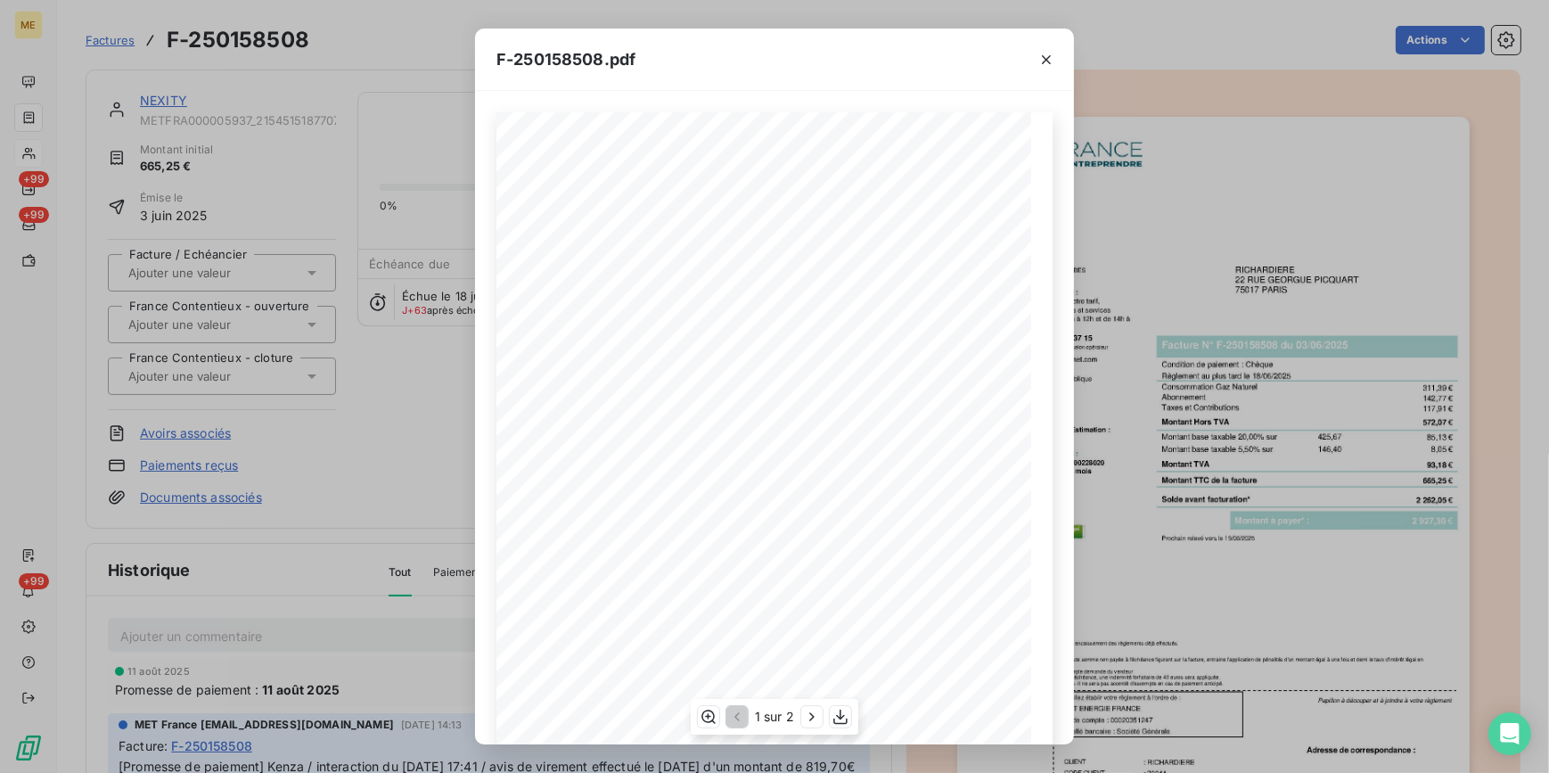
click at [800, 716] on div "1 sur 2" at bounding box center [775, 717] width 168 height 36
click at [809, 719] on icon "button" at bounding box center [812, 717] width 18 height 18
click at [709, 713] on icon "button" at bounding box center [707, 717] width 18 height 18
click at [708, 715] on icon "button" at bounding box center [708, 716] width 14 height 13
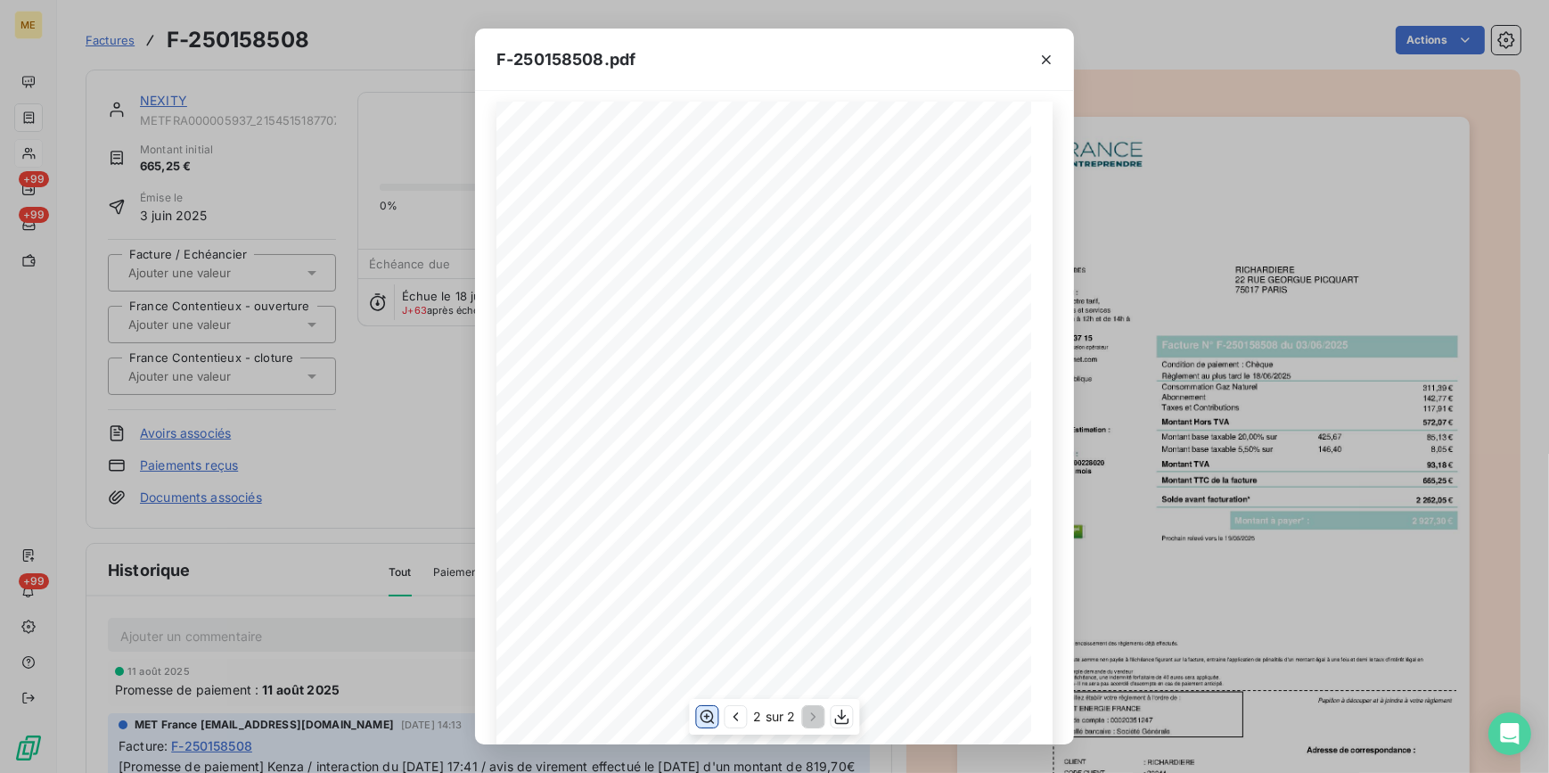
scroll to position [0, 0]
click at [337, 241] on div "F-250158508.pdf Détail de votre facture : Document à conserver 10 ans Numéro F-…" at bounding box center [774, 386] width 1549 height 773
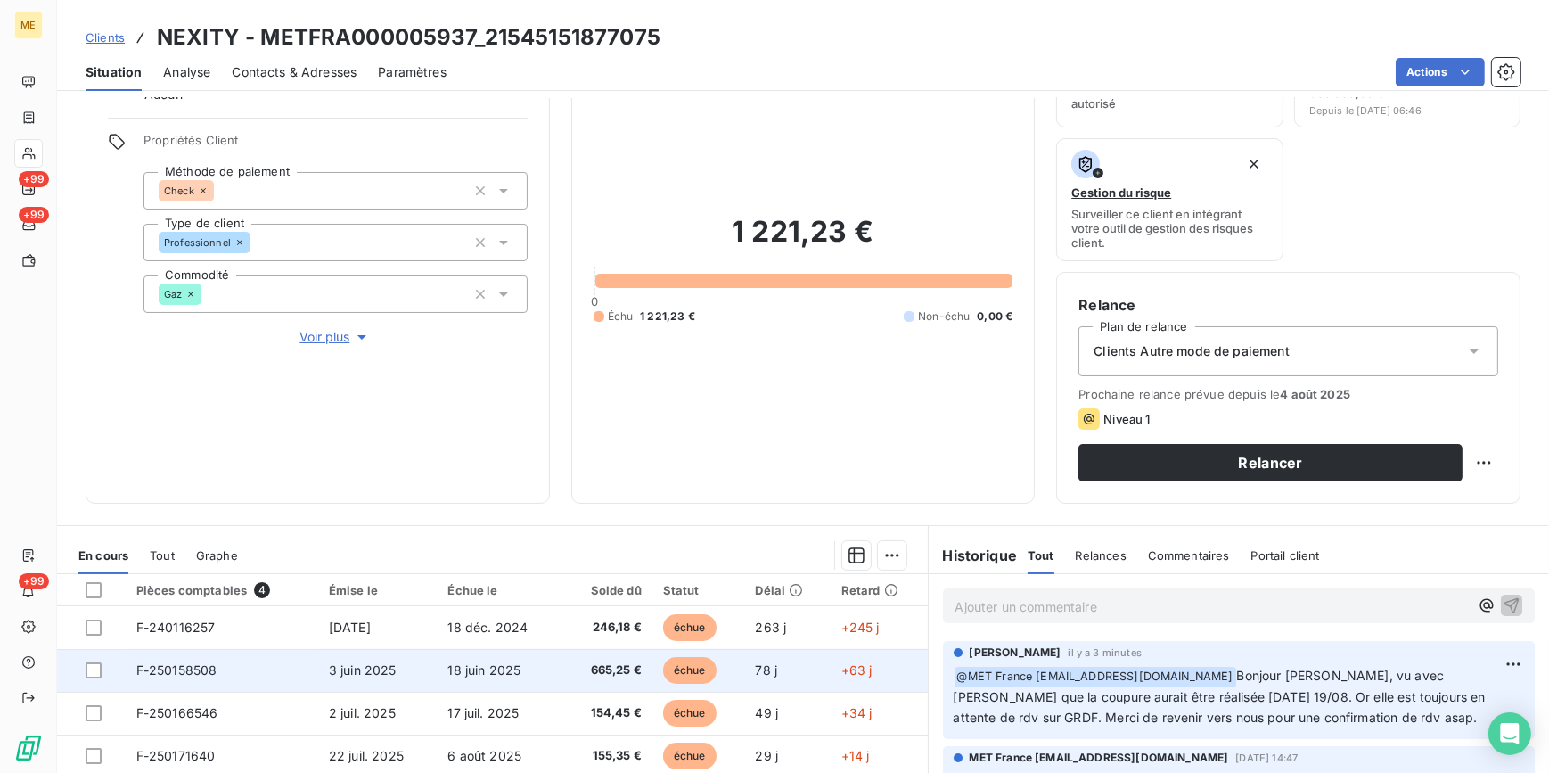
scroll to position [242, 0]
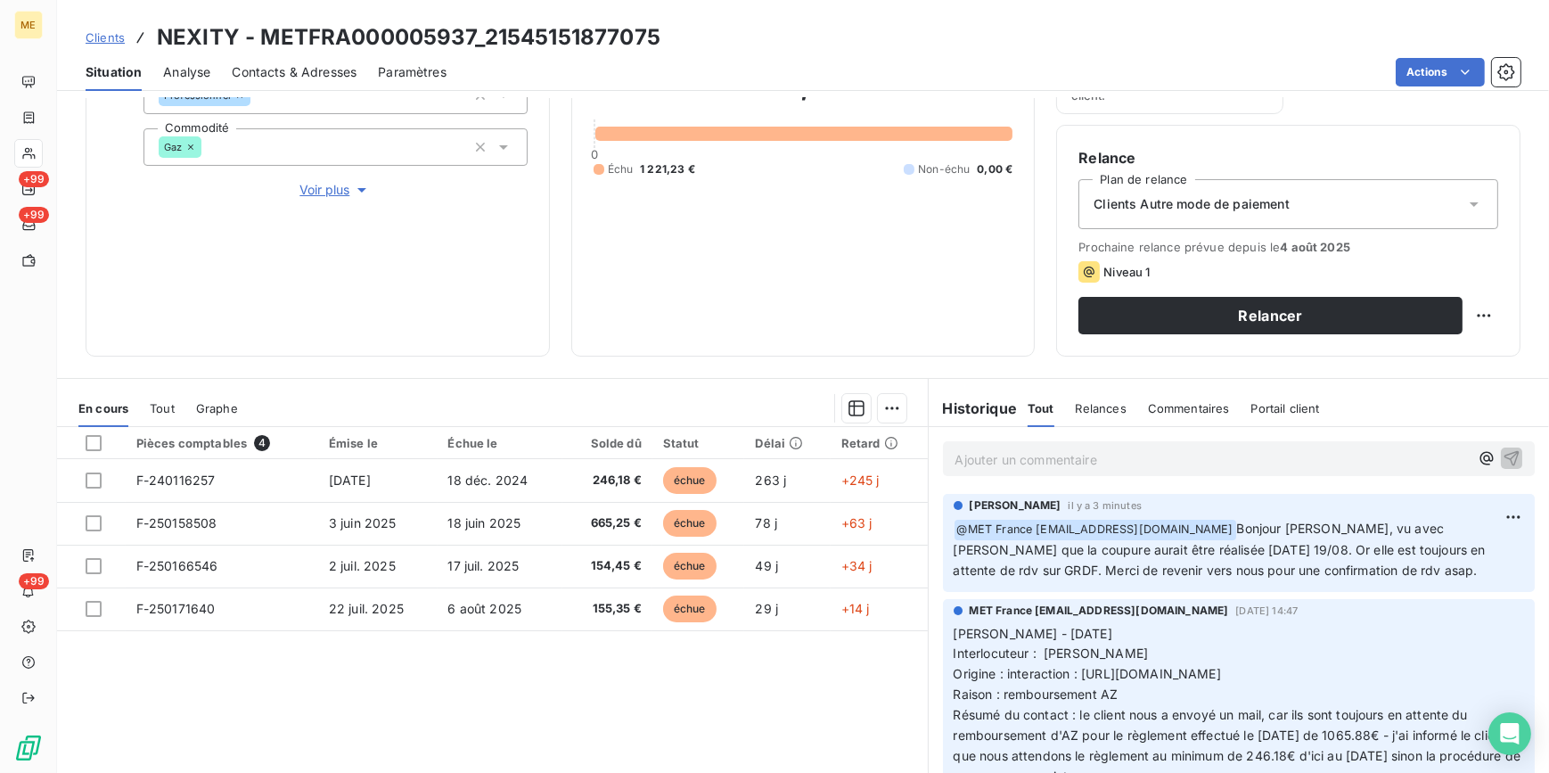
click at [577, 696] on div "Pièces comptables 4 Émise le Échue le Solde dû Statut Délai Retard F-240116257 …" at bounding box center [492, 598] width 871 height 343
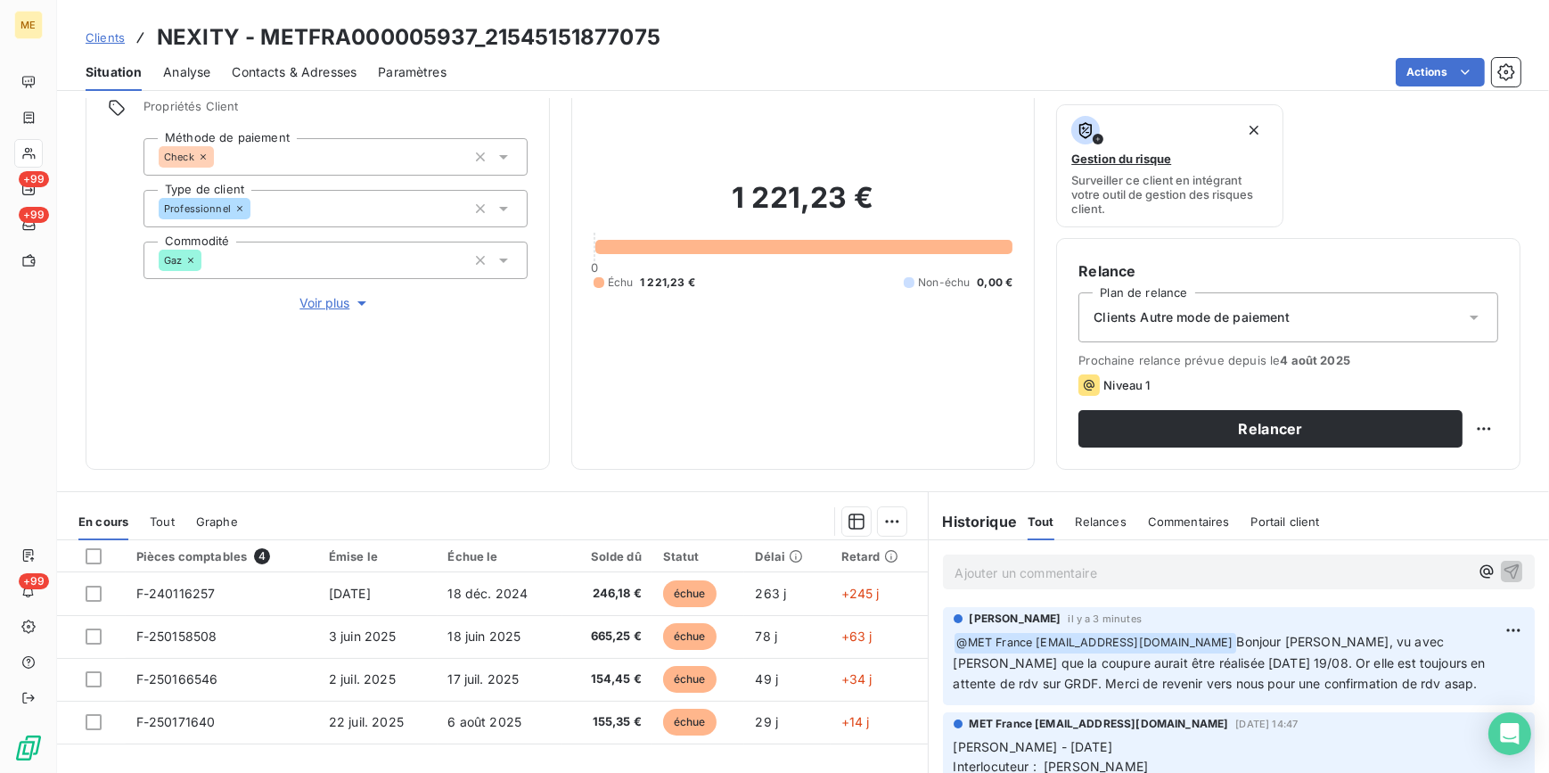
scroll to position [161, 0]
